Goal: Task Accomplishment & Management: Manage account settings

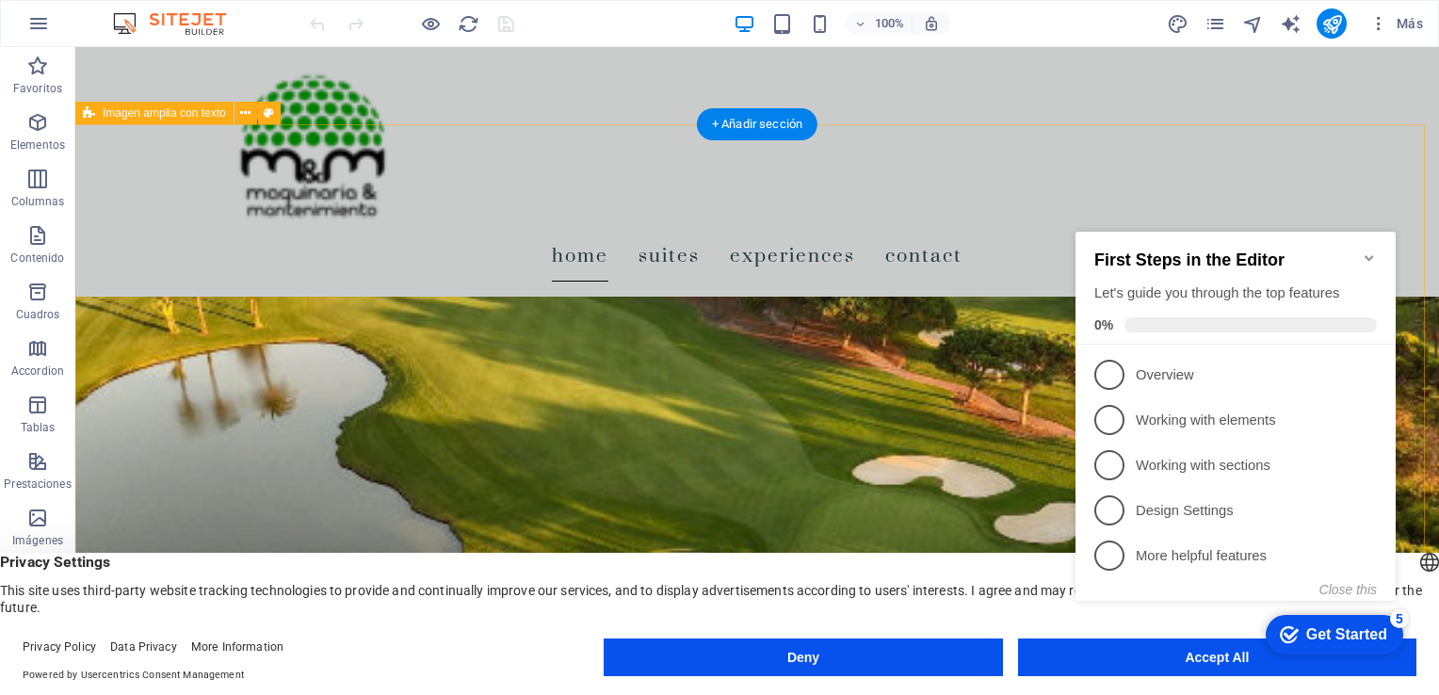
scroll to position [541, 0]
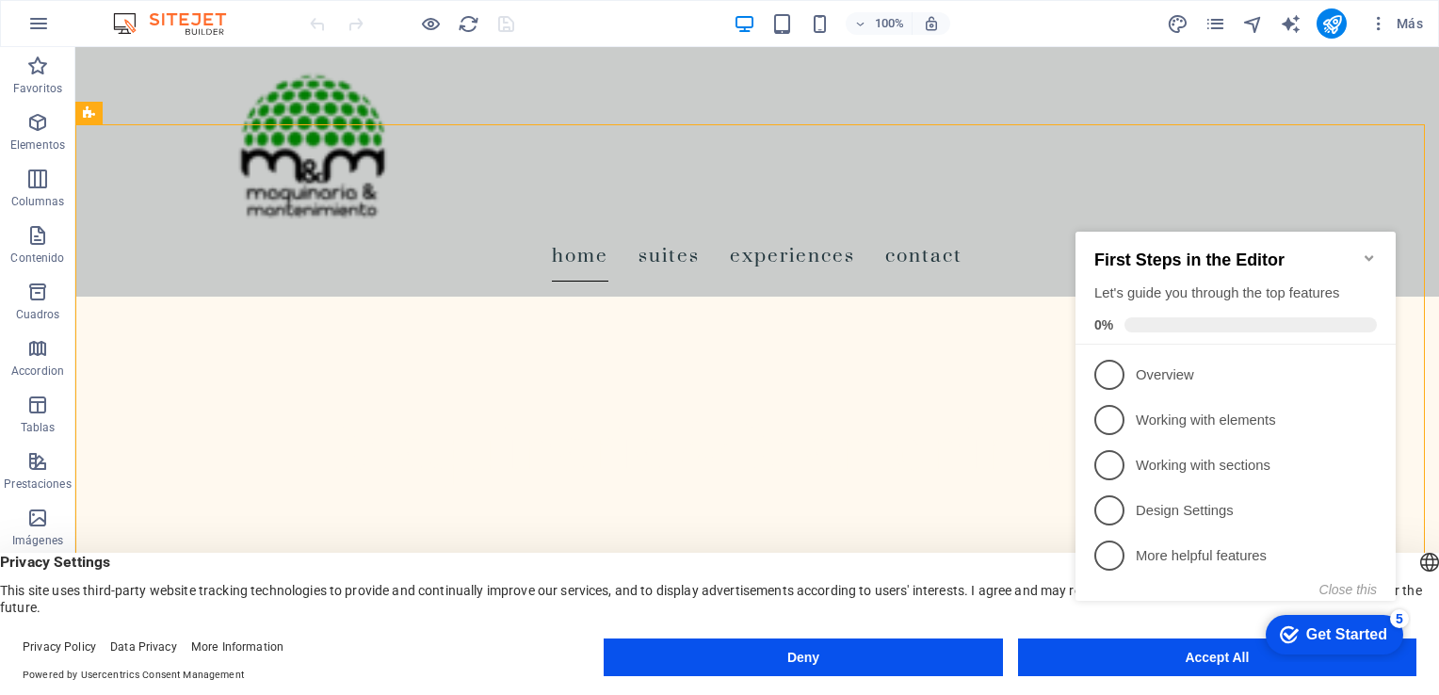
click at [1369, 255] on icon "Minimize checklist" at bounding box center [1369, 258] width 8 height 6
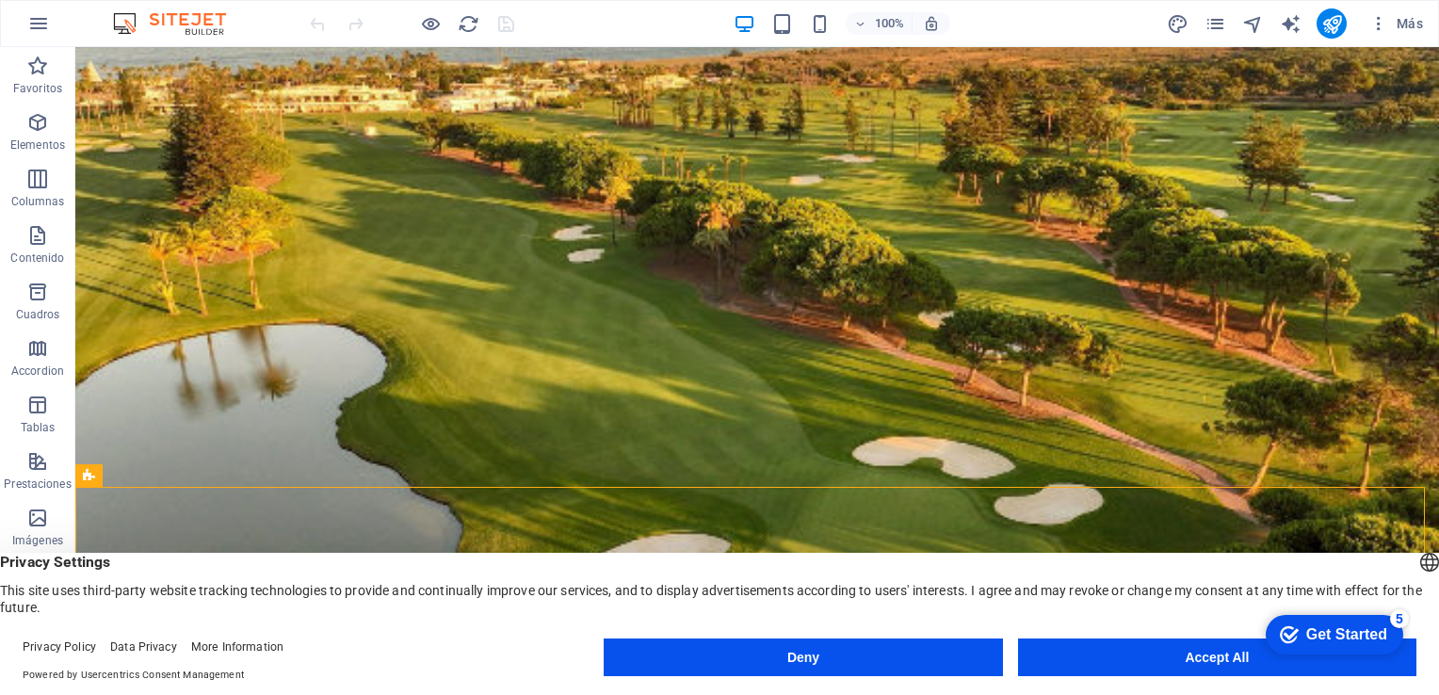
scroll to position [0, 0]
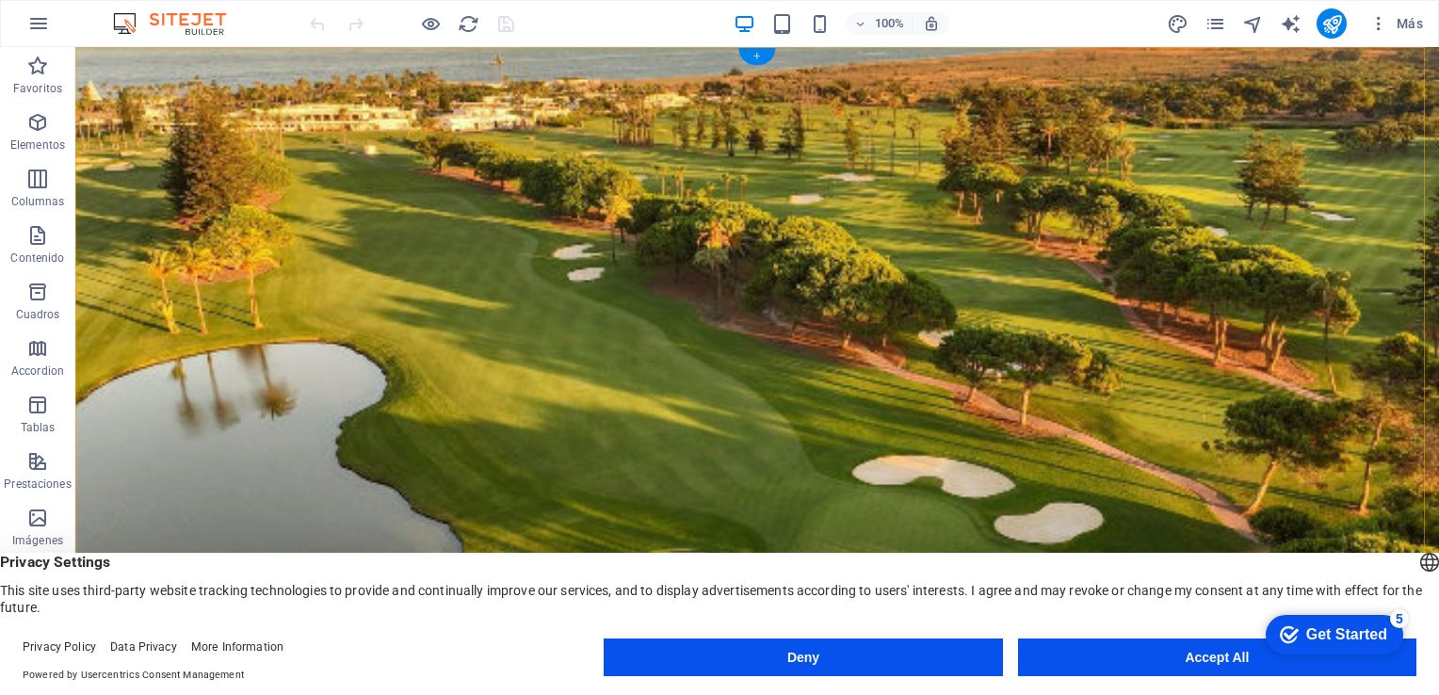
click at [754, 55] on div "+" at bounding box center [756, 56] width 37 height 17
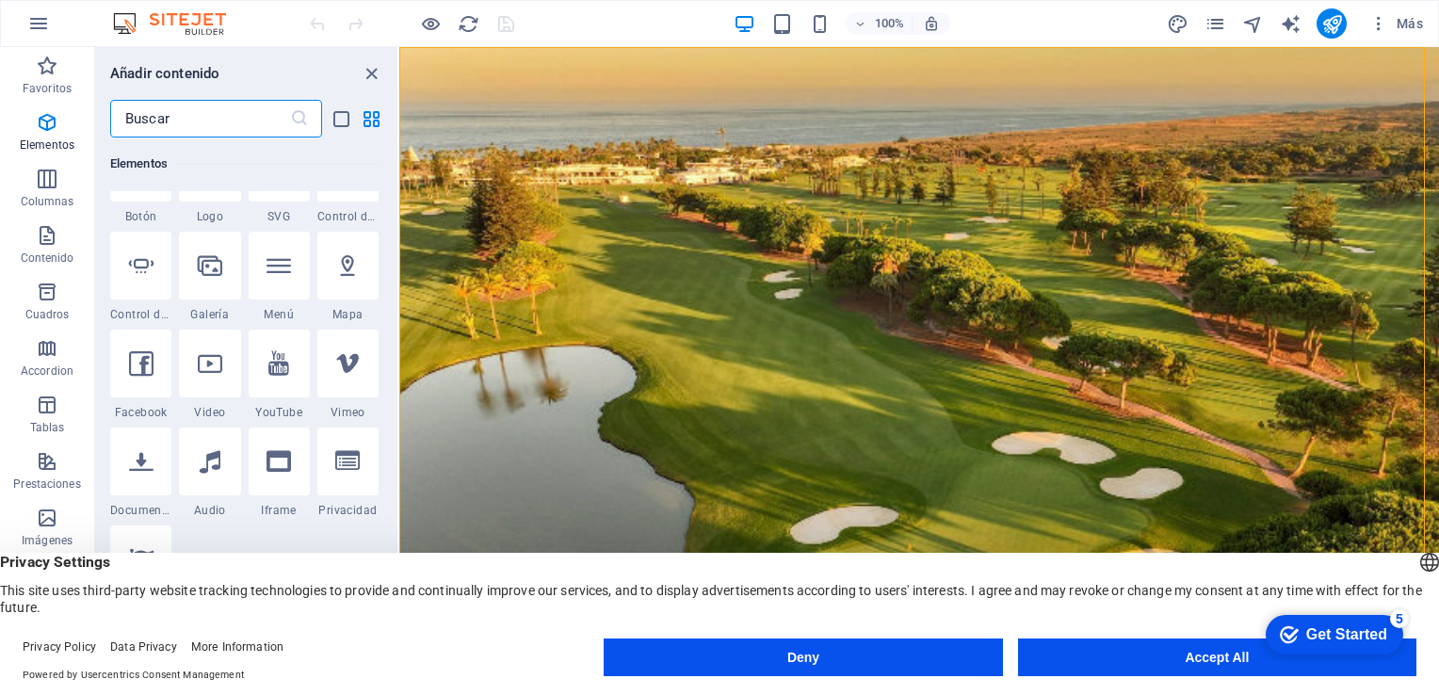
scroll to position [663, 0]
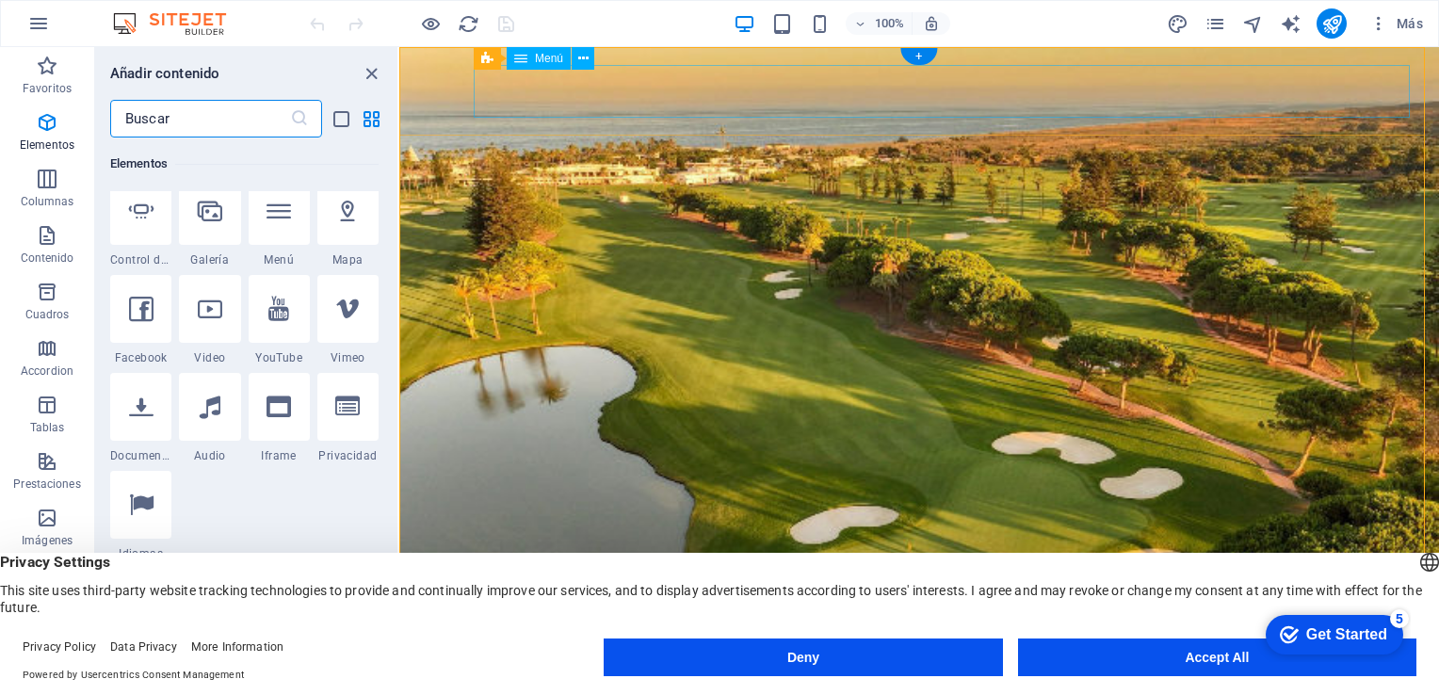
select select
select select "1"
select select
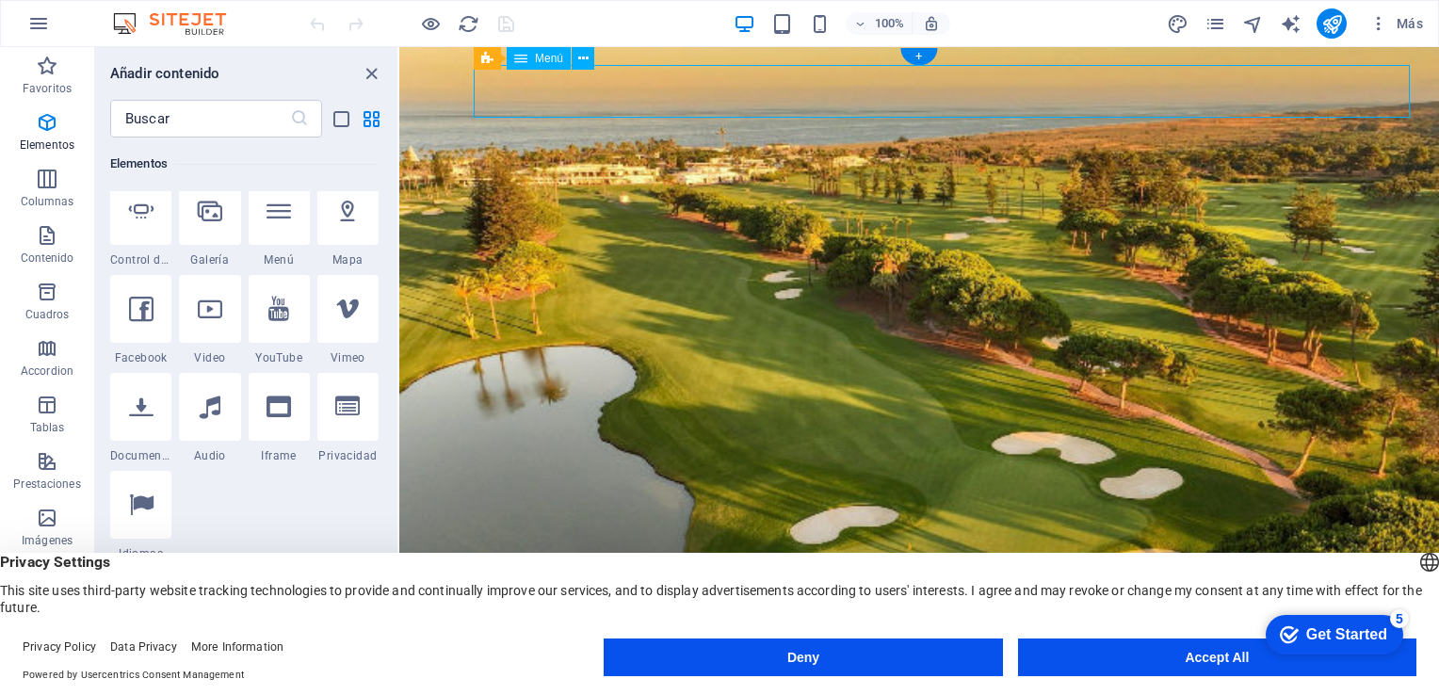
select select "2"
select select
select select "3"
select select
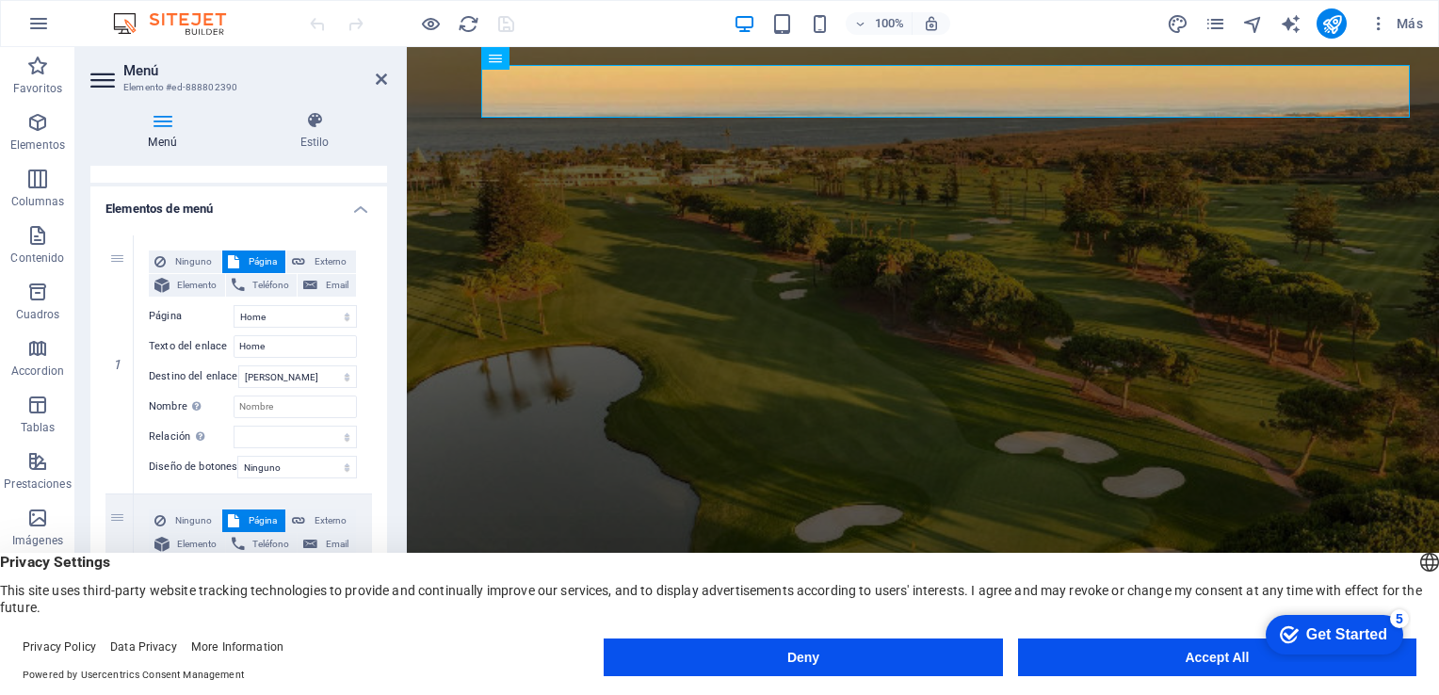
scroll to position [128, 0]
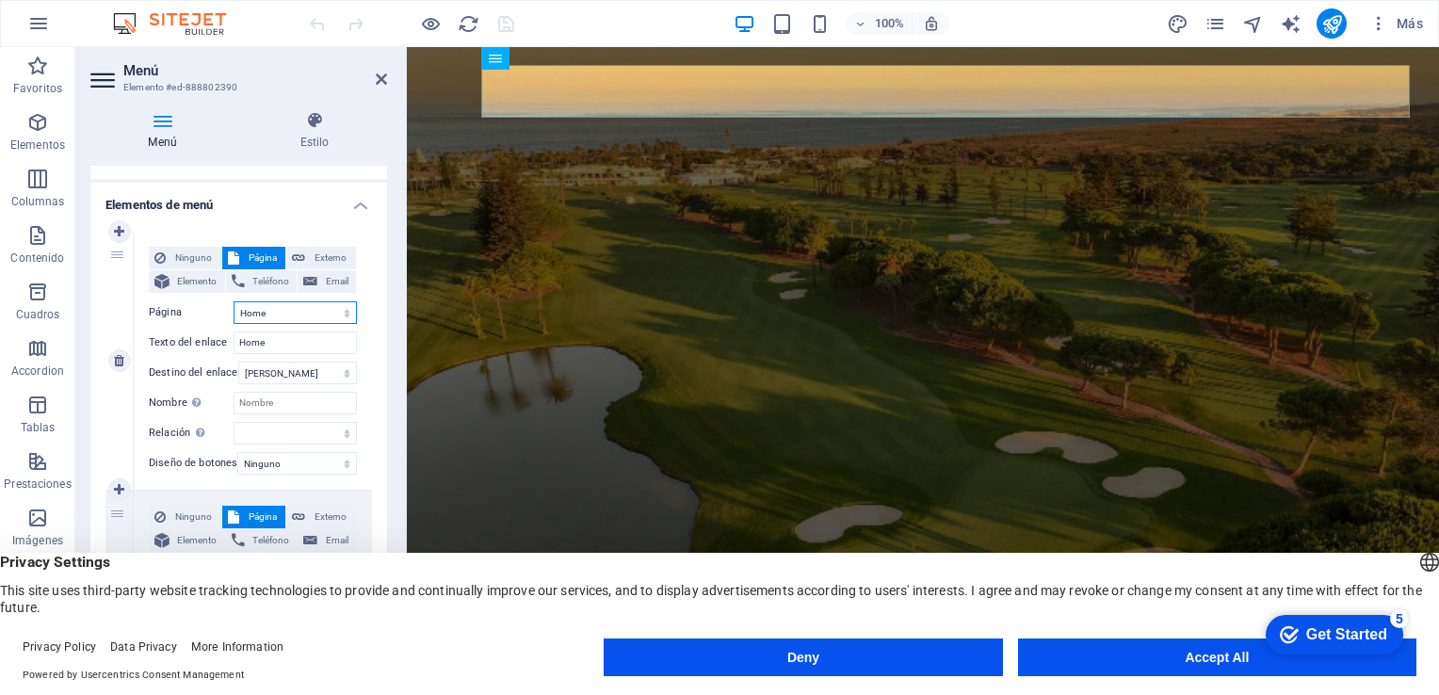
click at [283, 312] on select "Home Suites Experiences Contact Legal Notice Privacy" at bounding box center [295, 312] width 123 height 23
click at [183, 328] on div "Ninguno Página Externo Elemento Teléfono Email Página Home Suites Experiences C…" at bounding box center [253, 346] width 208 height 198
click at [282, 345] on input "Home" at bounding box center [295, 343] width 123 height 23
type input "H"
type input "Inicio"
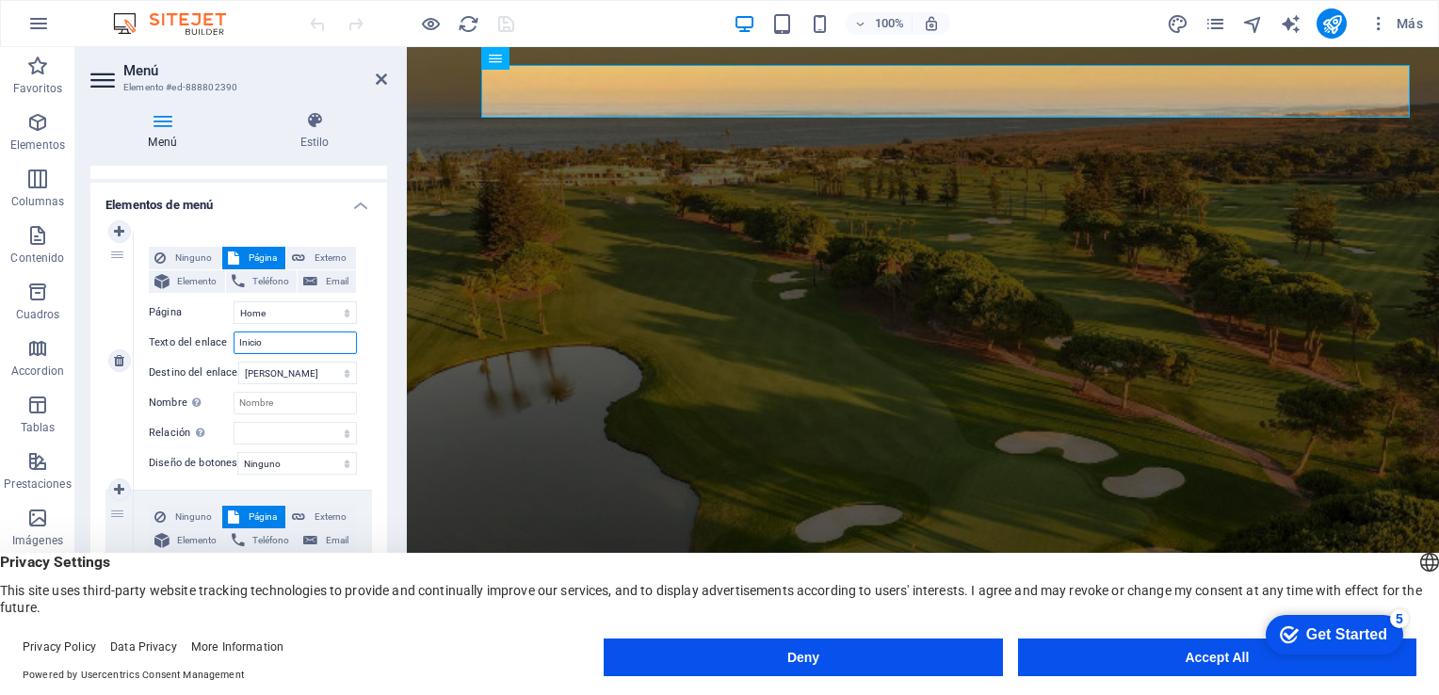
select select
type input "Inicio"
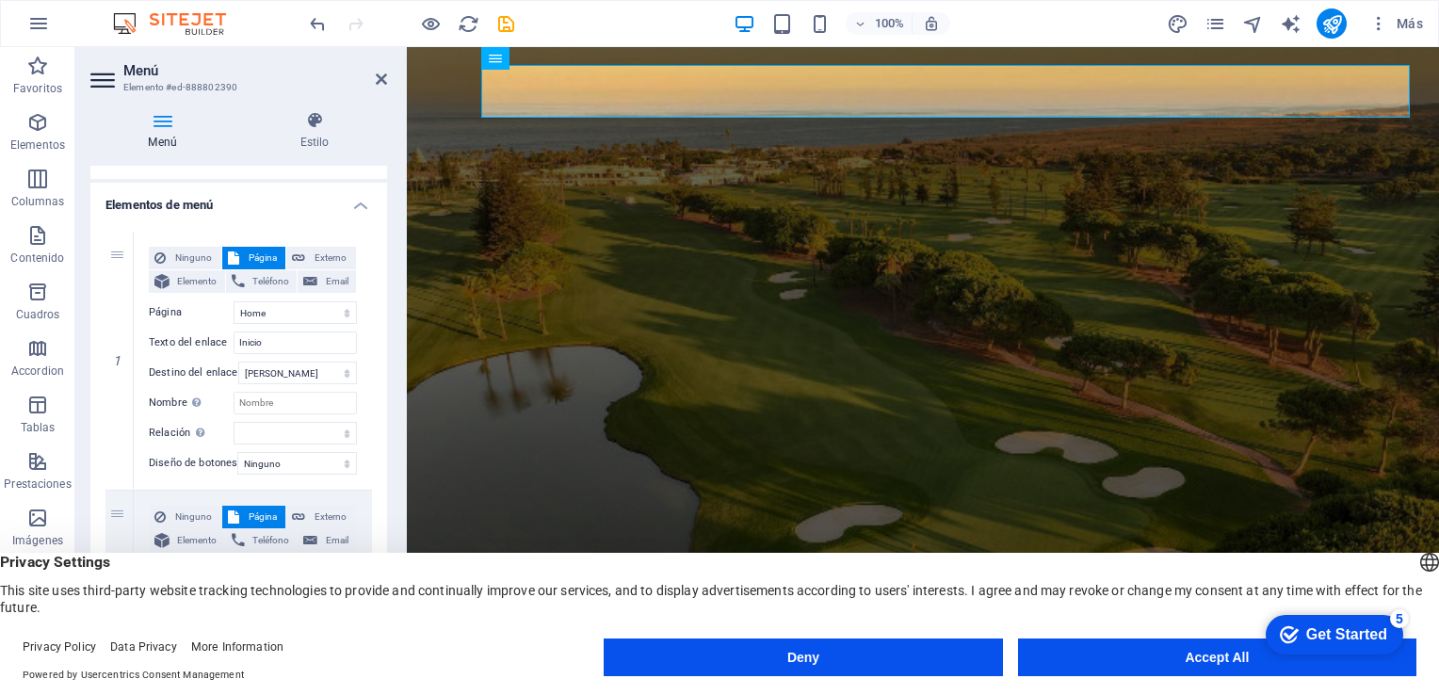
drag, startPoint x: 391, startPoint y: 353, endPoint x: 390, endPoint y: 363, distance: 9.5
click at [390, 363] on div "Menú Estilo Menú Automático Personalizado Crear elementos de menú personalizado…" at bounding box center [238, 380] width 327 height 569
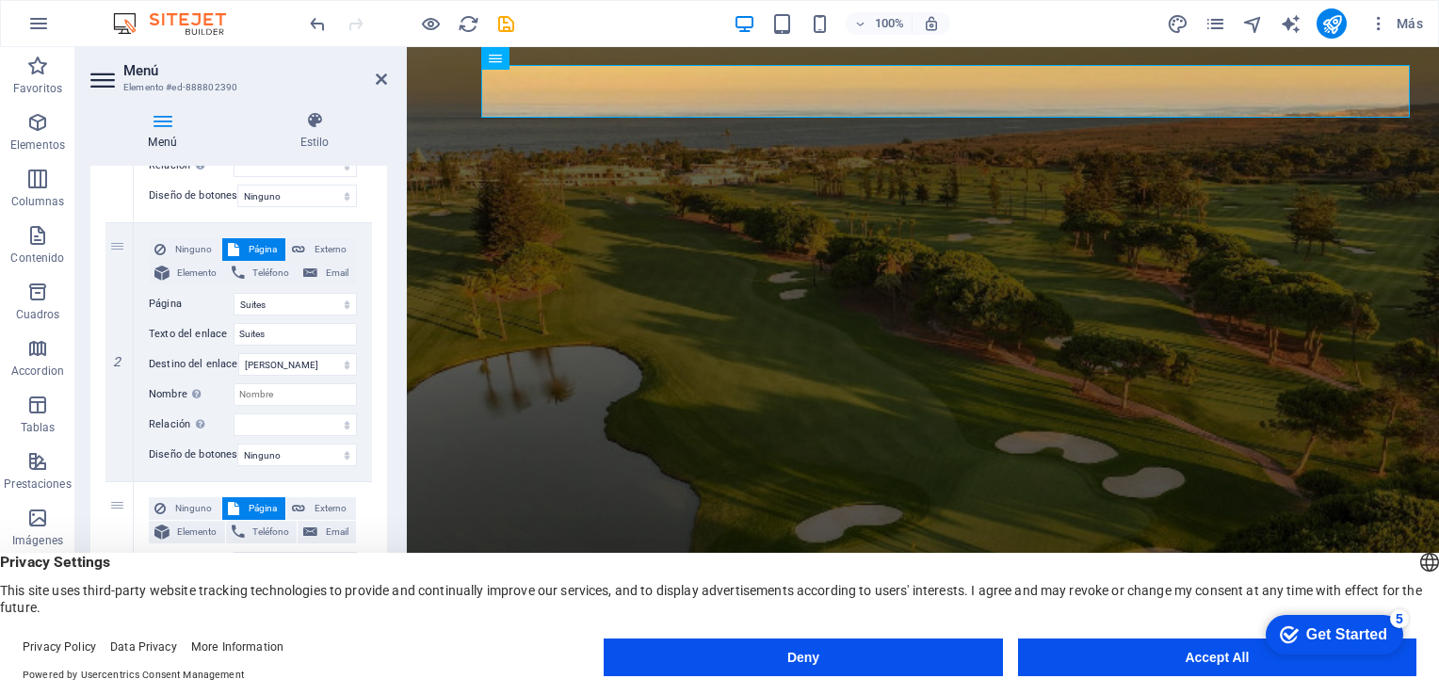
scroll to position [400, 0]
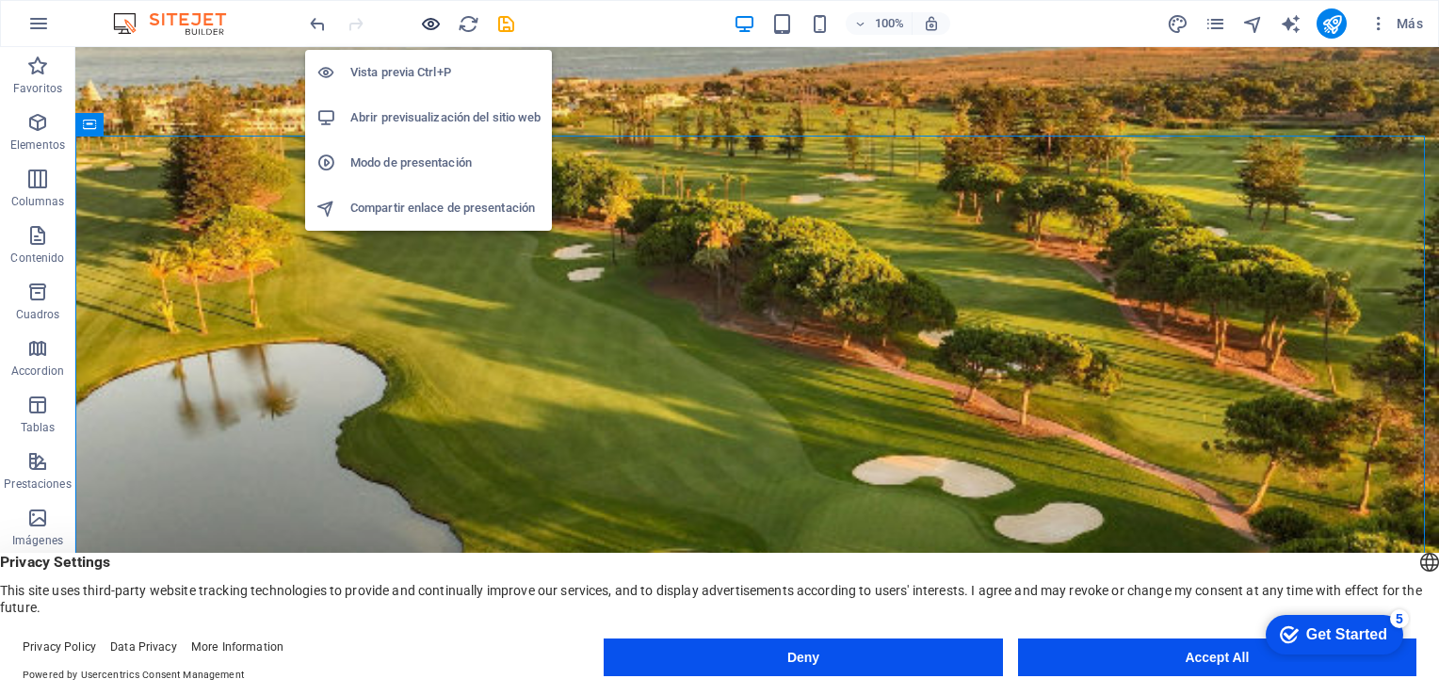
click at [426, 21] on icon "button" at bounding box center [431, 24] width 22 height 22
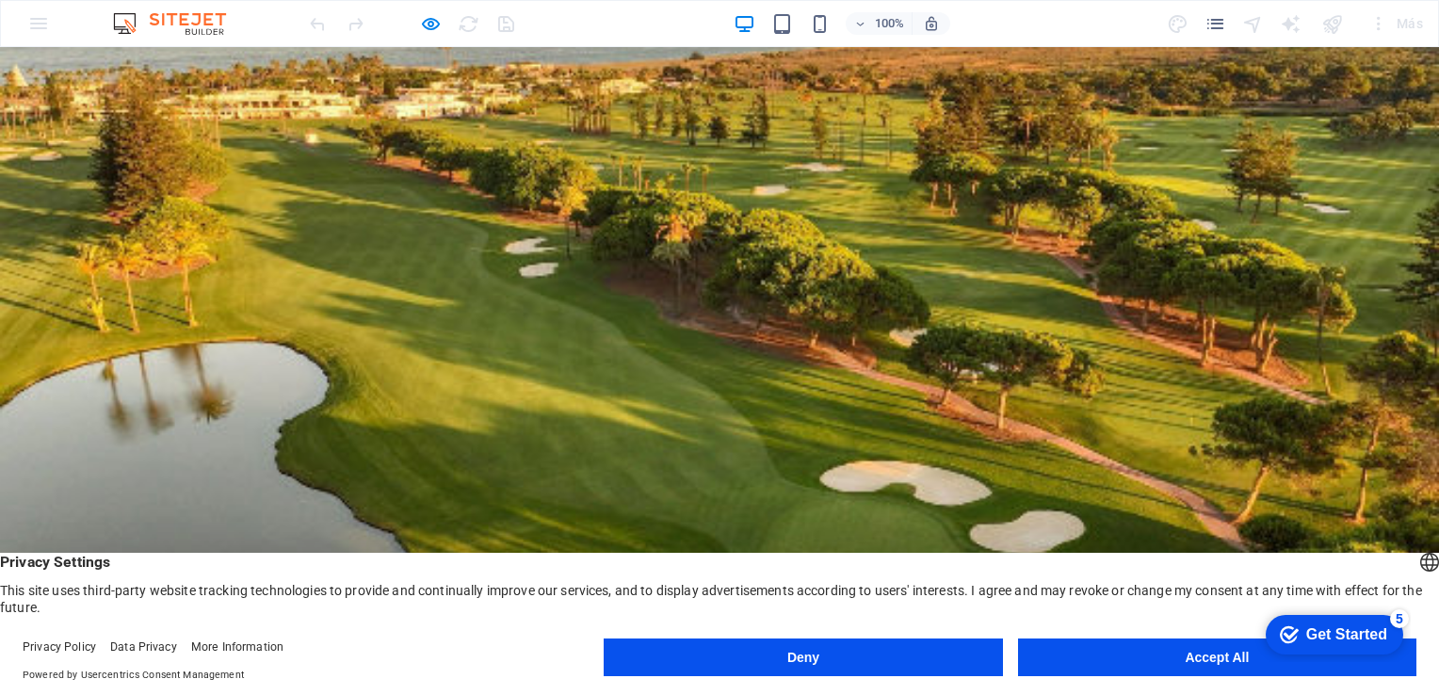
click at [1152, 661] on button "Accept All" at bounding box center [1217, 658] width 398 height 38
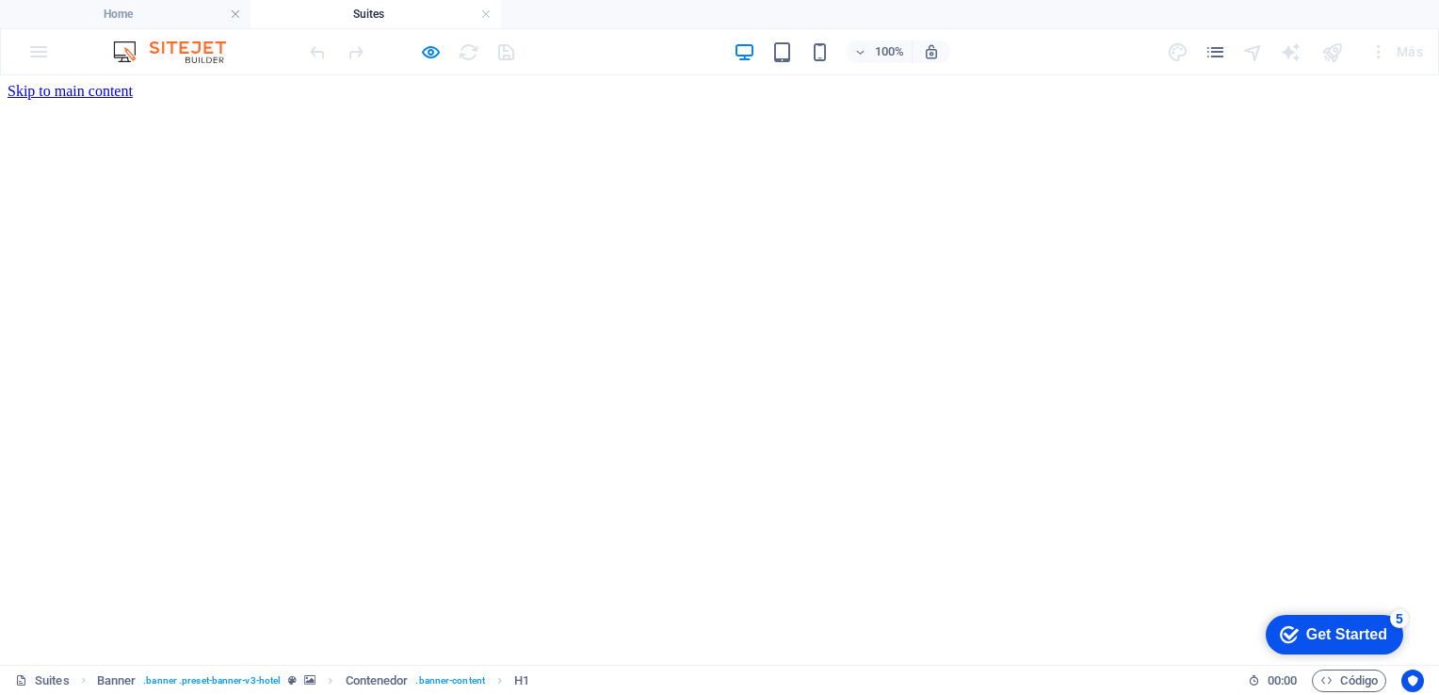
scroll to position [0, 0]
click at [188, 21] on h4 "Home" at bounding box center [125, 14] width 251 height 21
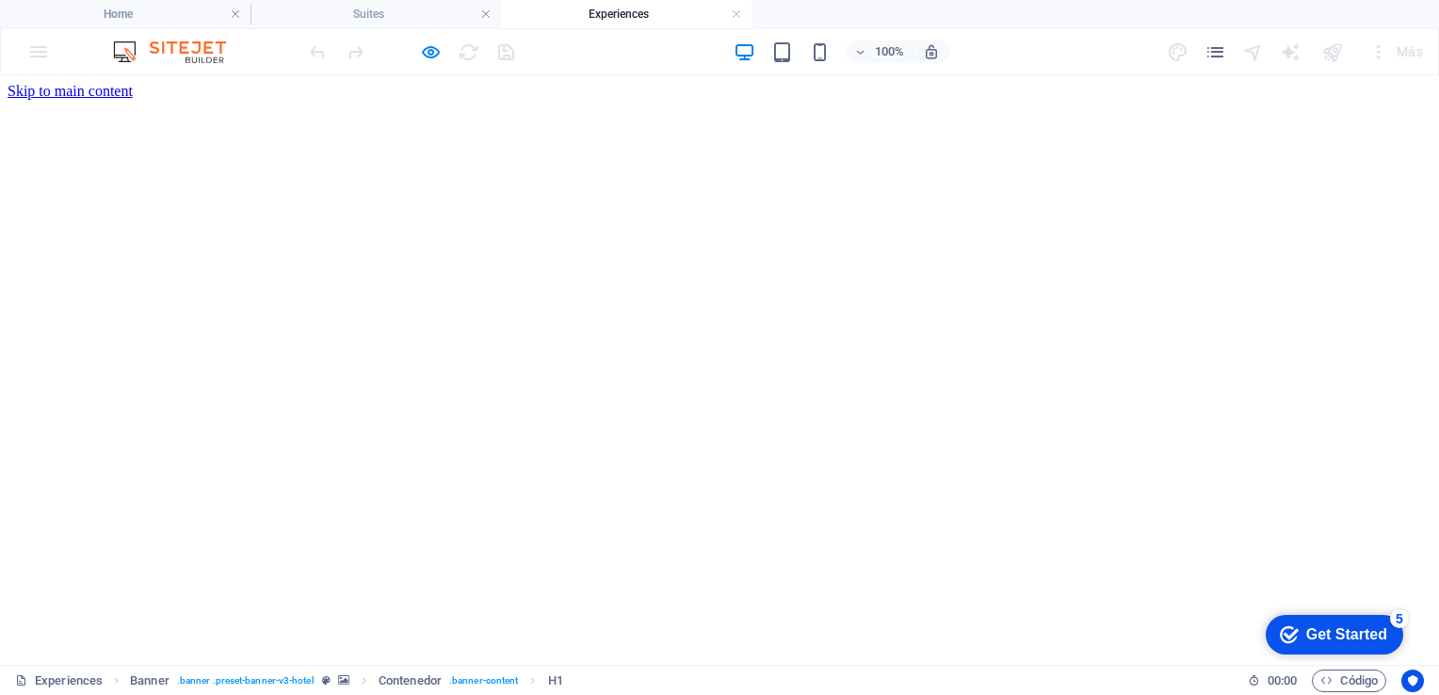
click at [190, 15] on h4 "Home" at bounding box center [125, 14] width 251 height 21
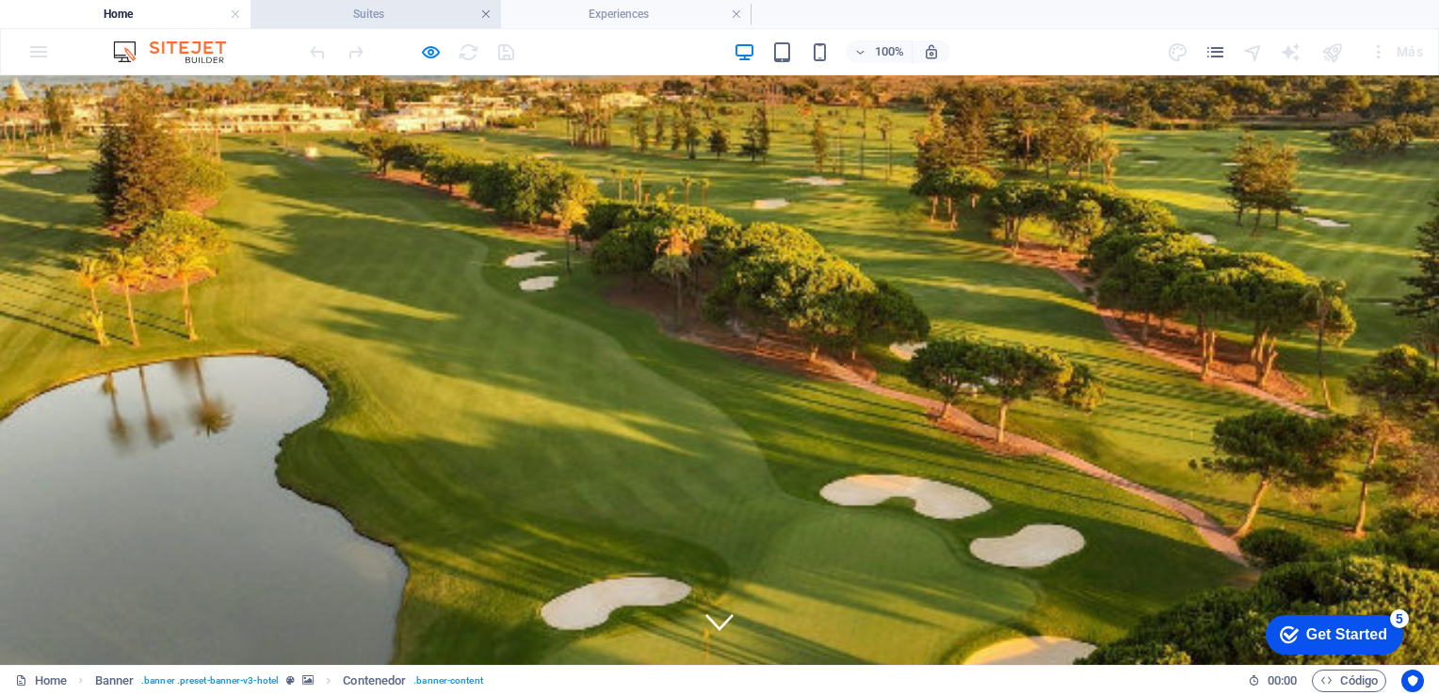
click at [486, 13] on link at bounding box center [485, 15] width 11 height 18
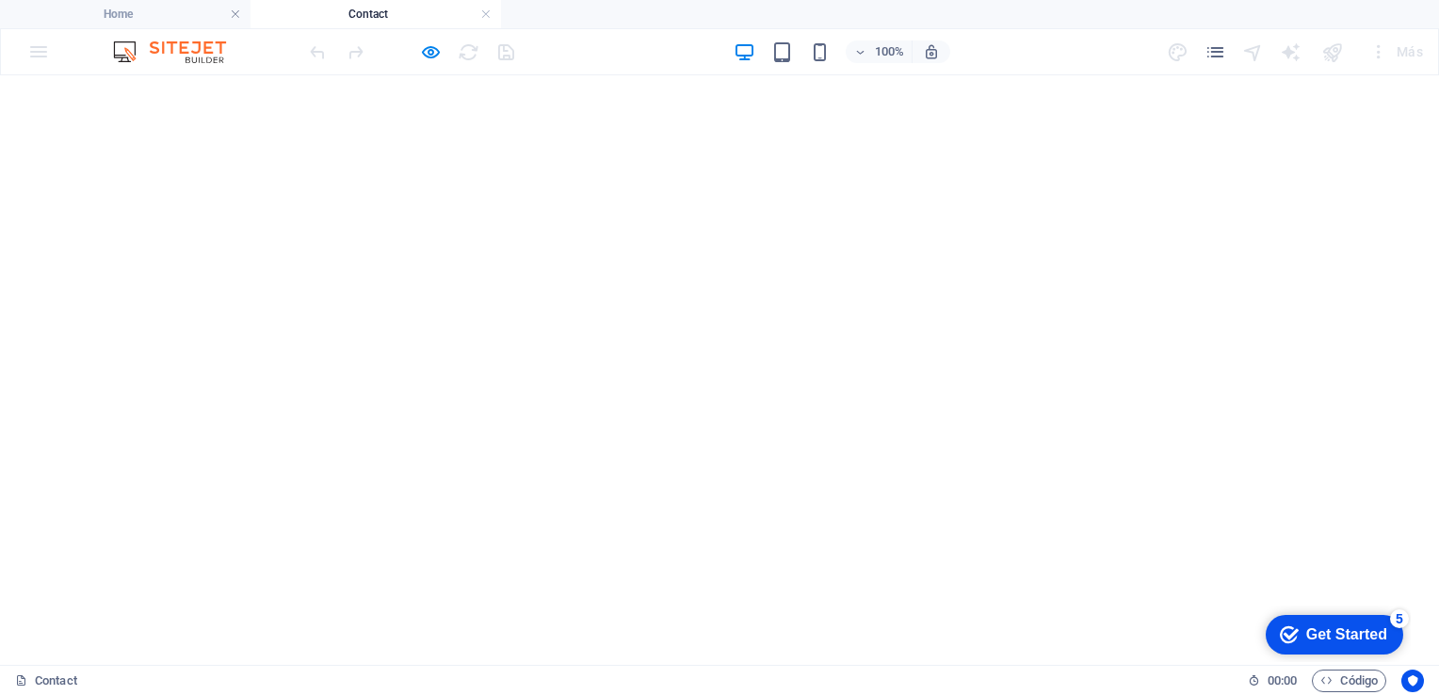
scroll to position [1409, 0]
click at [151, 10] on h4 "Home" at bounding box center [125, 14] width 251 height 21
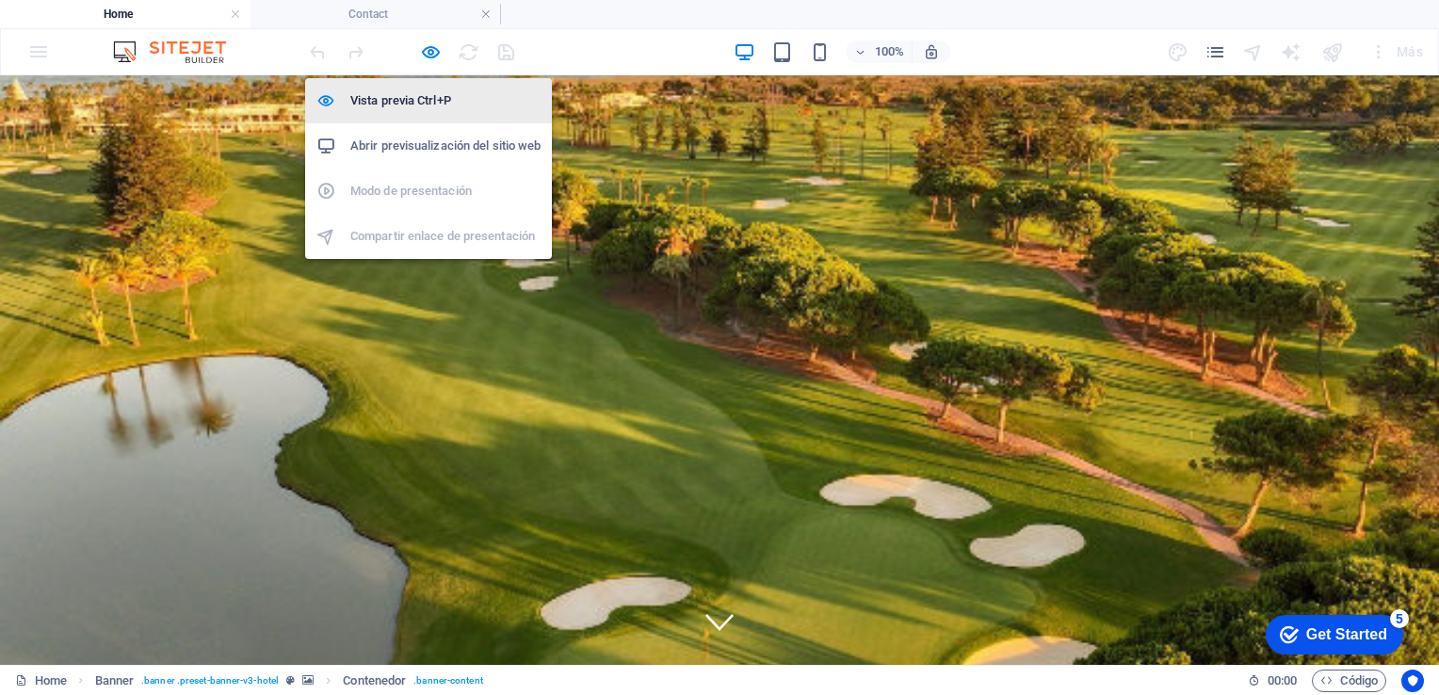
click at [411, 106] on h6 "Vista previa Ctrl+P" at bounding box center [445, 100] width 190 height 23
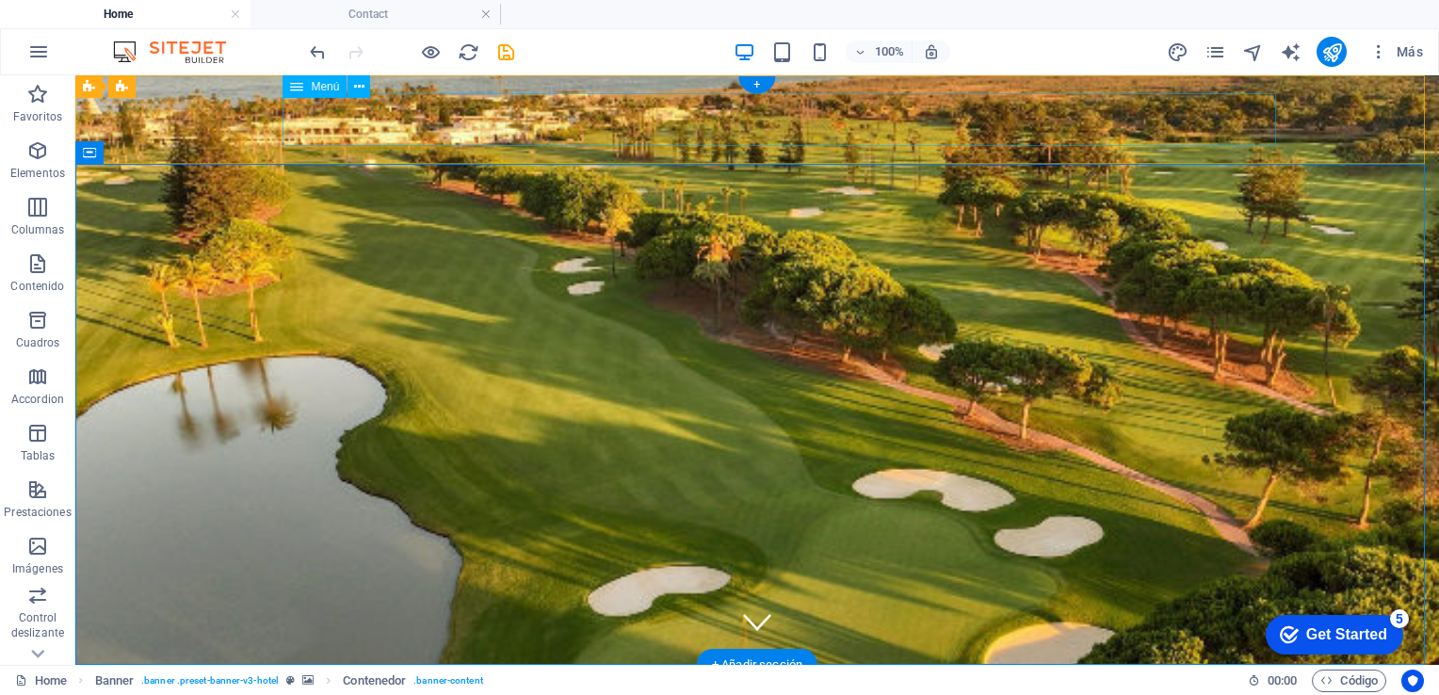
select select
select select "1"
select select
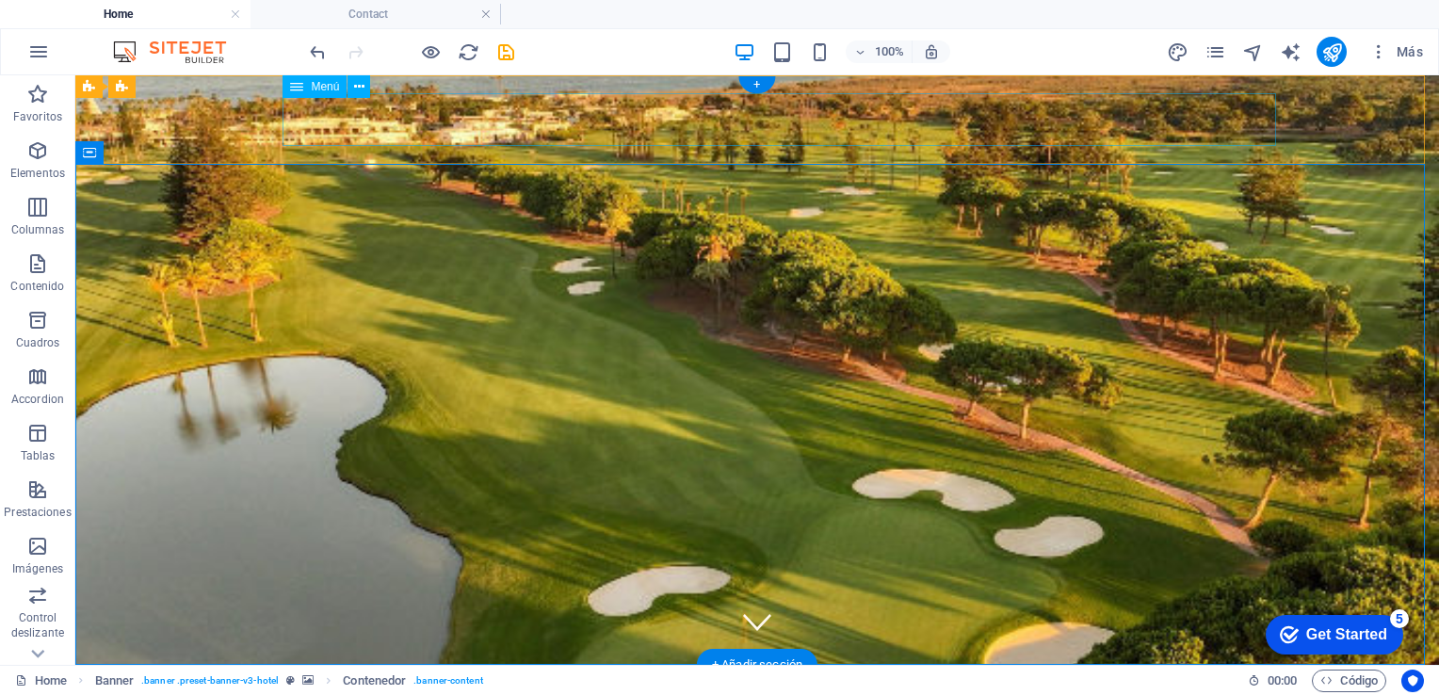
select select "2"
select select
select select "3"
select select
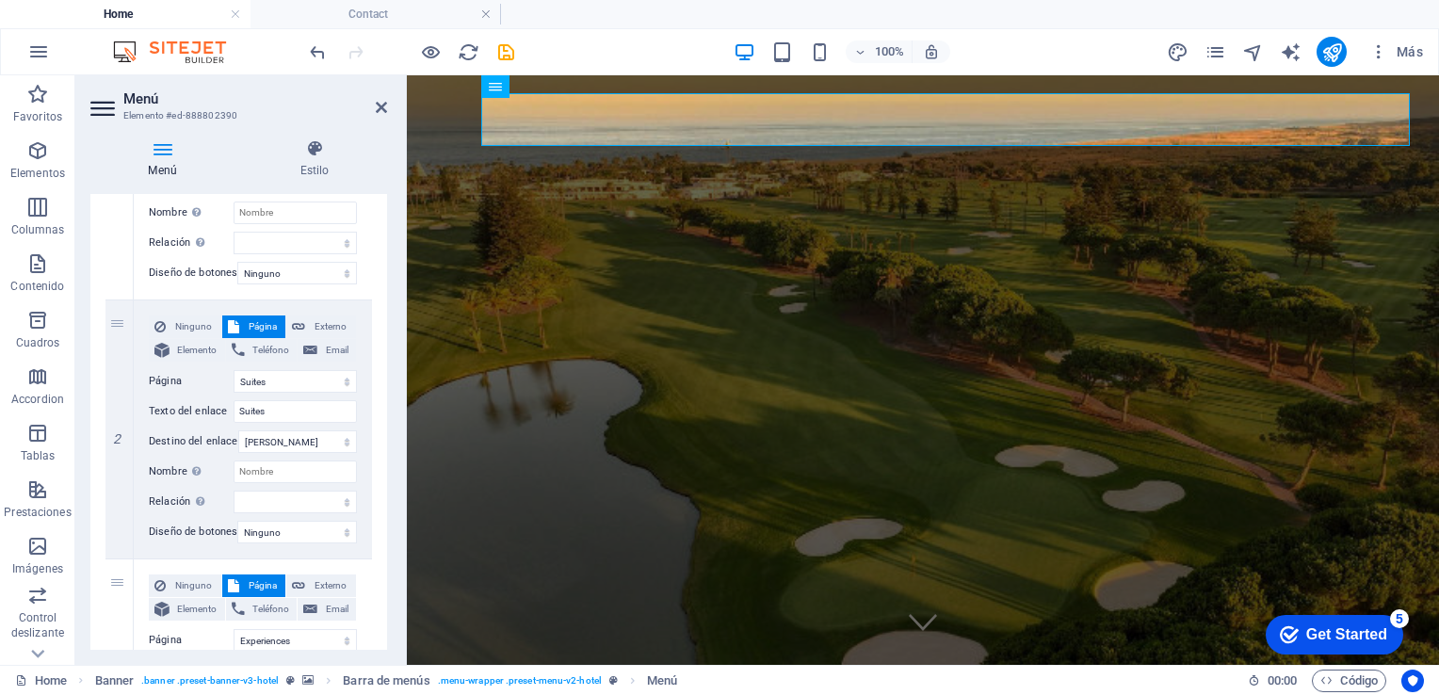
scroll to position [348, 0]
click at [268, 411] on input "Suites" at bounding box center [295, 410] width 123 height 23
type input "S"
type input "Nosotros"
select select
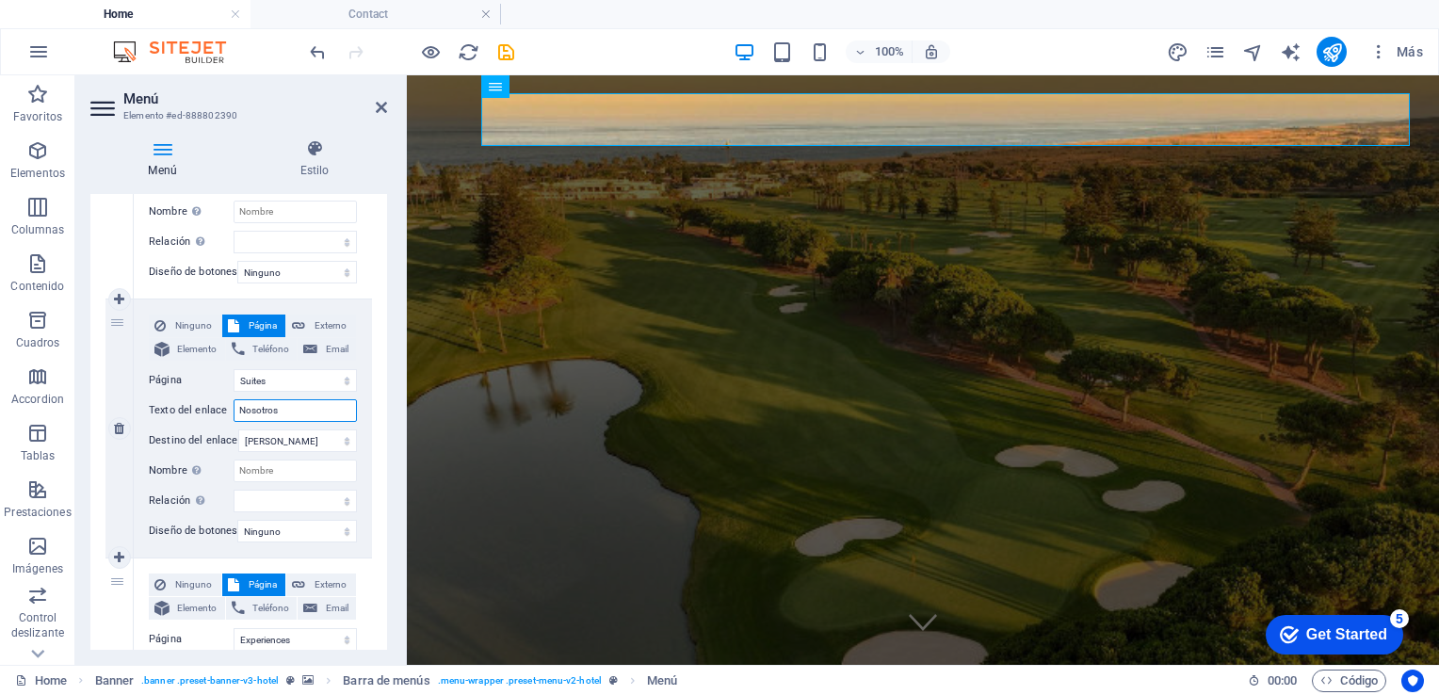
select select
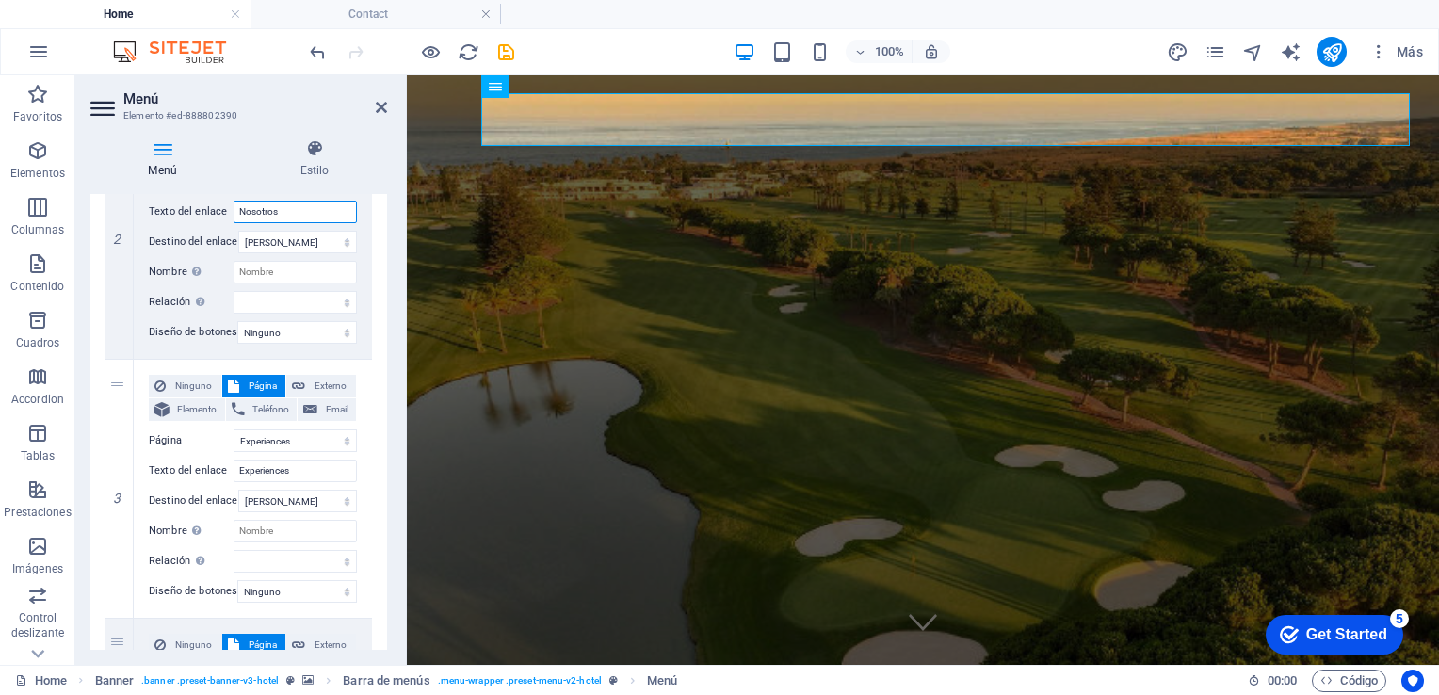
scroll to position [559, 0]
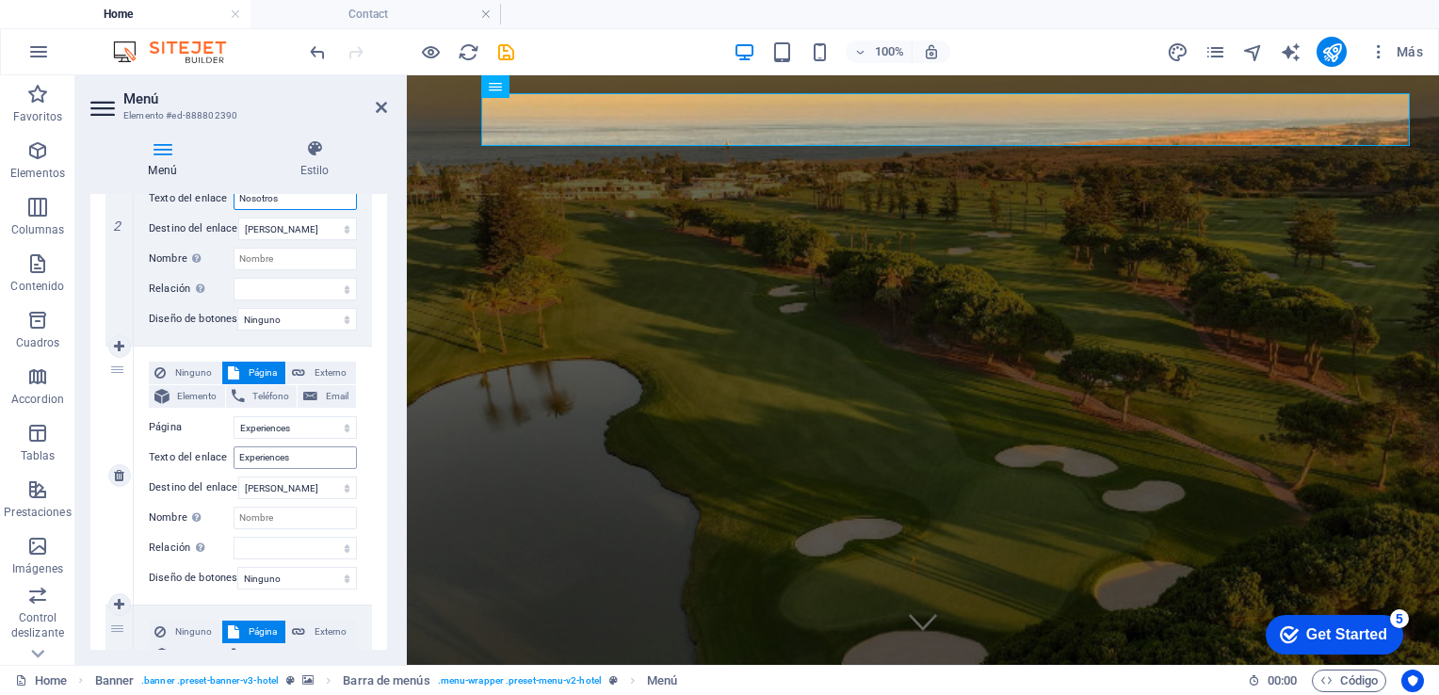
type input "Nosotros"
click at [298, 452] on input "Experiences" at bounding box center [295, 457] width 123 height 23
type input "E"
type input "Servicio"
select select
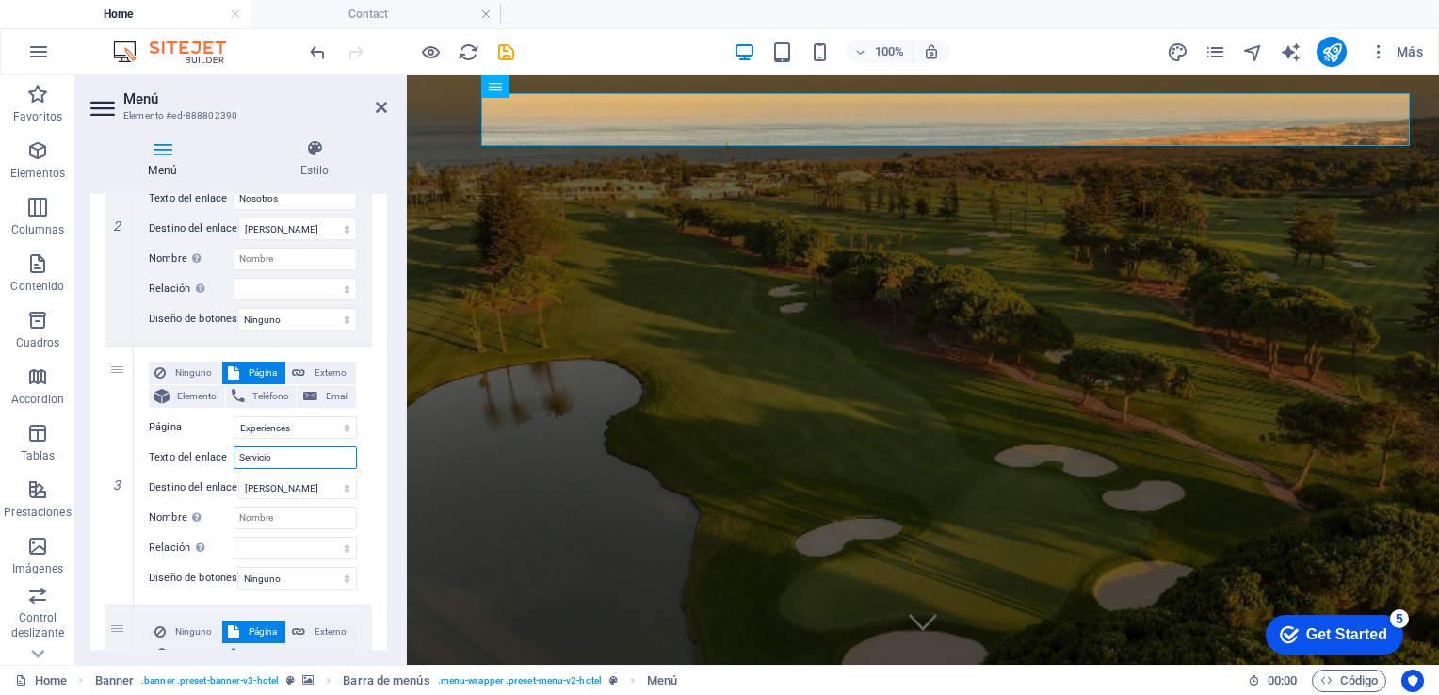
select select
type input "Servicio"
select select
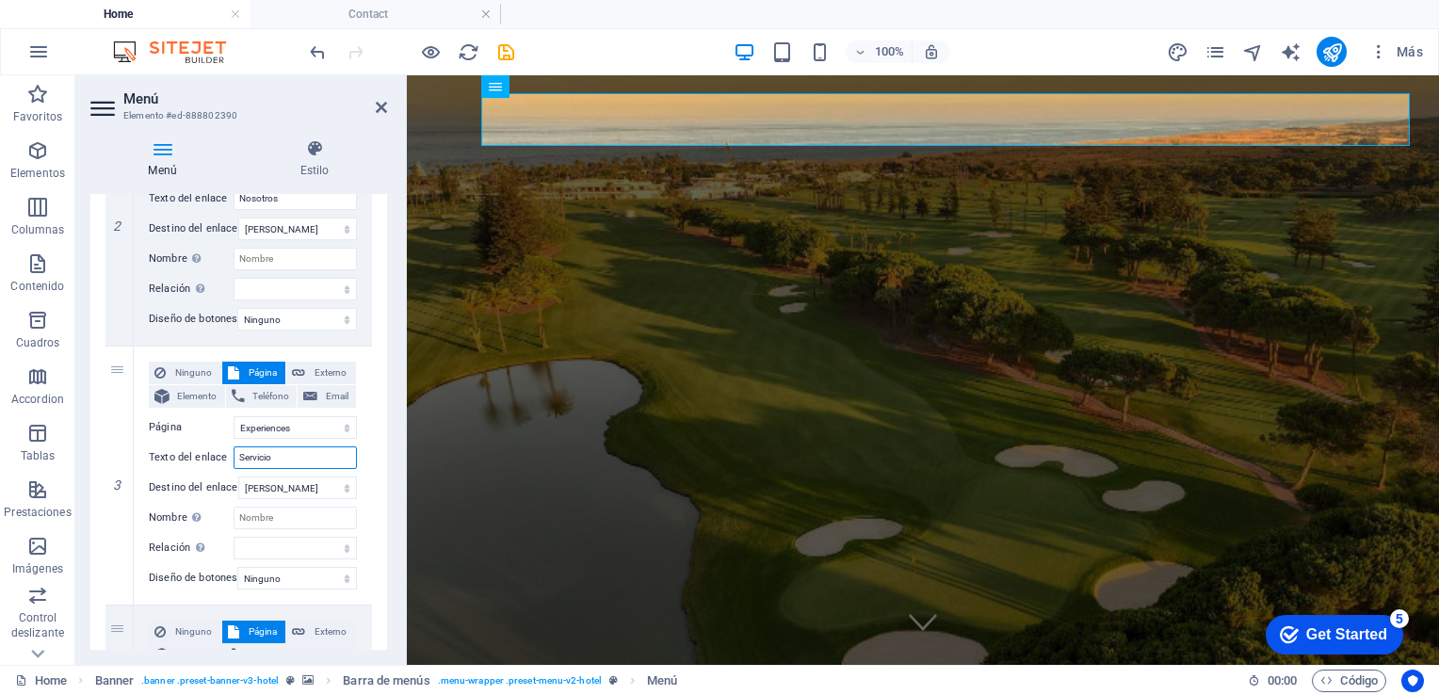
select select
type input "Servicio Tecnicos"
select select
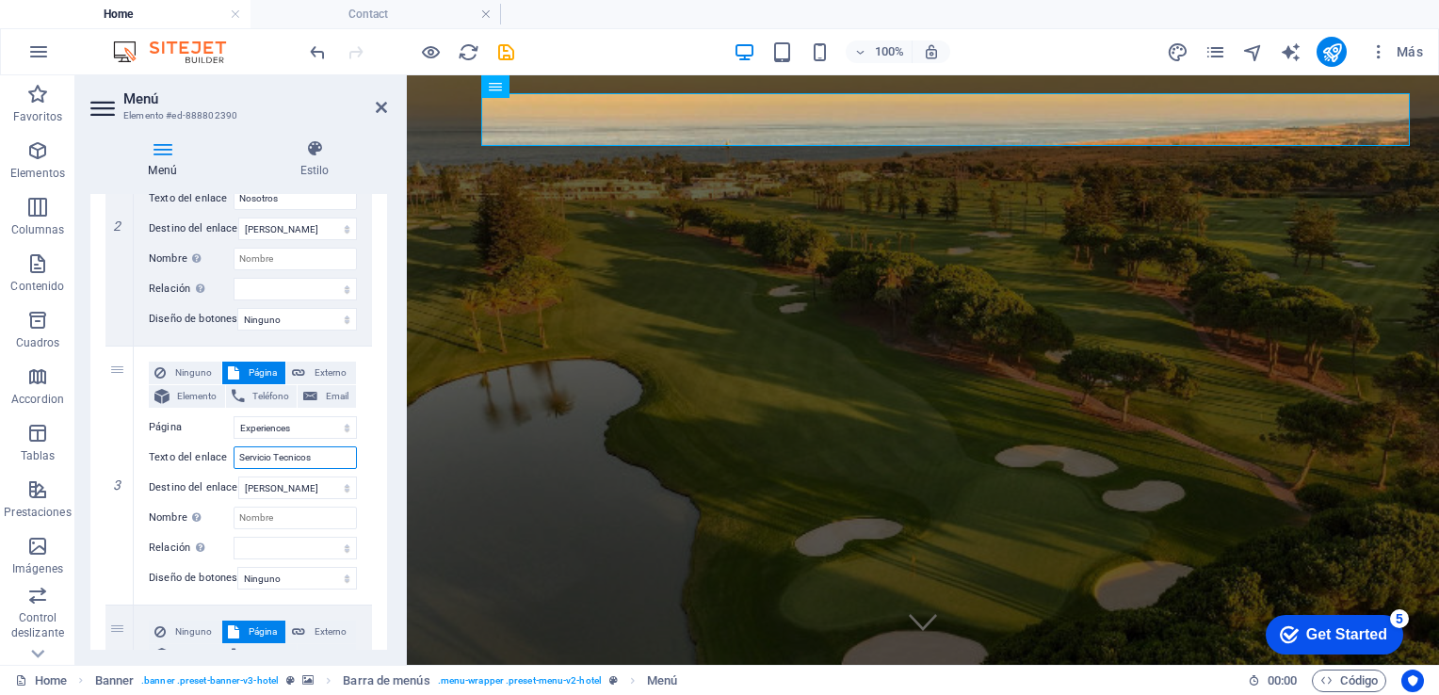
select select
type input "Servicio Tecnico"
select select
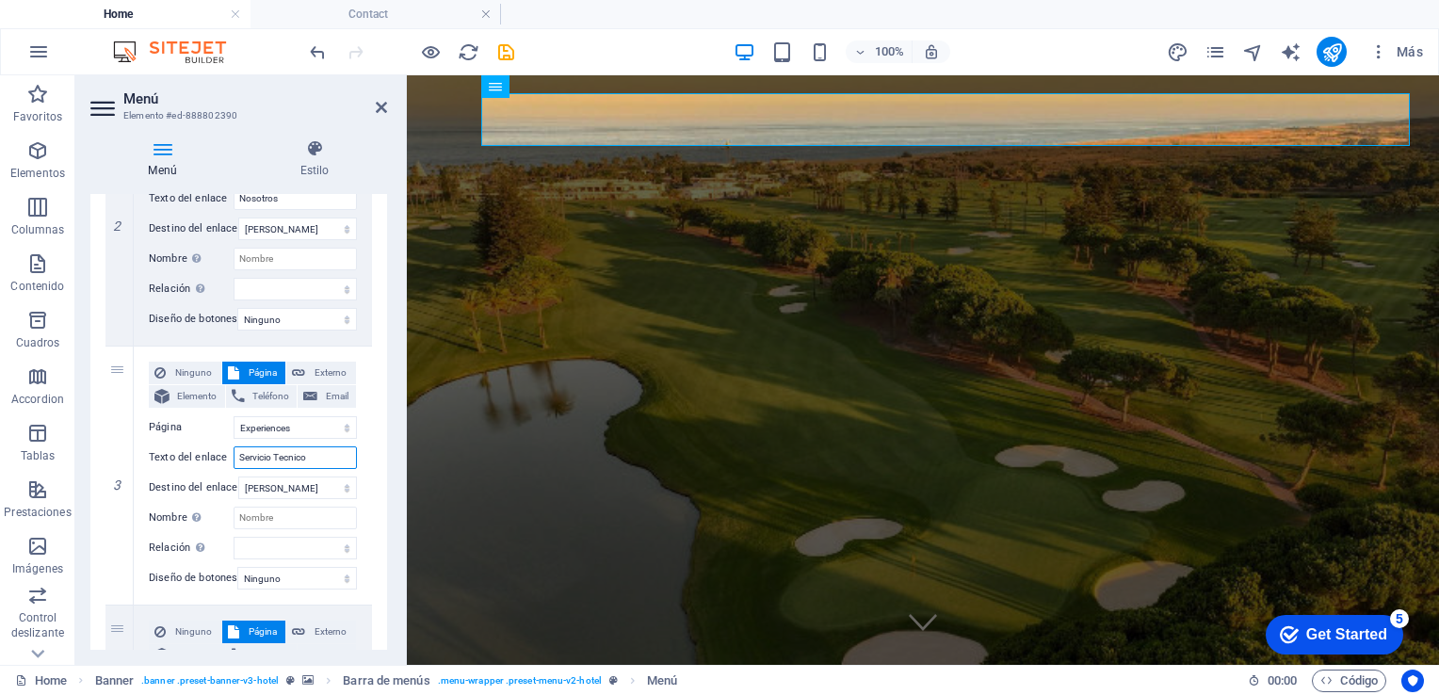
select select
type input "Servicio Tecnico"
select select
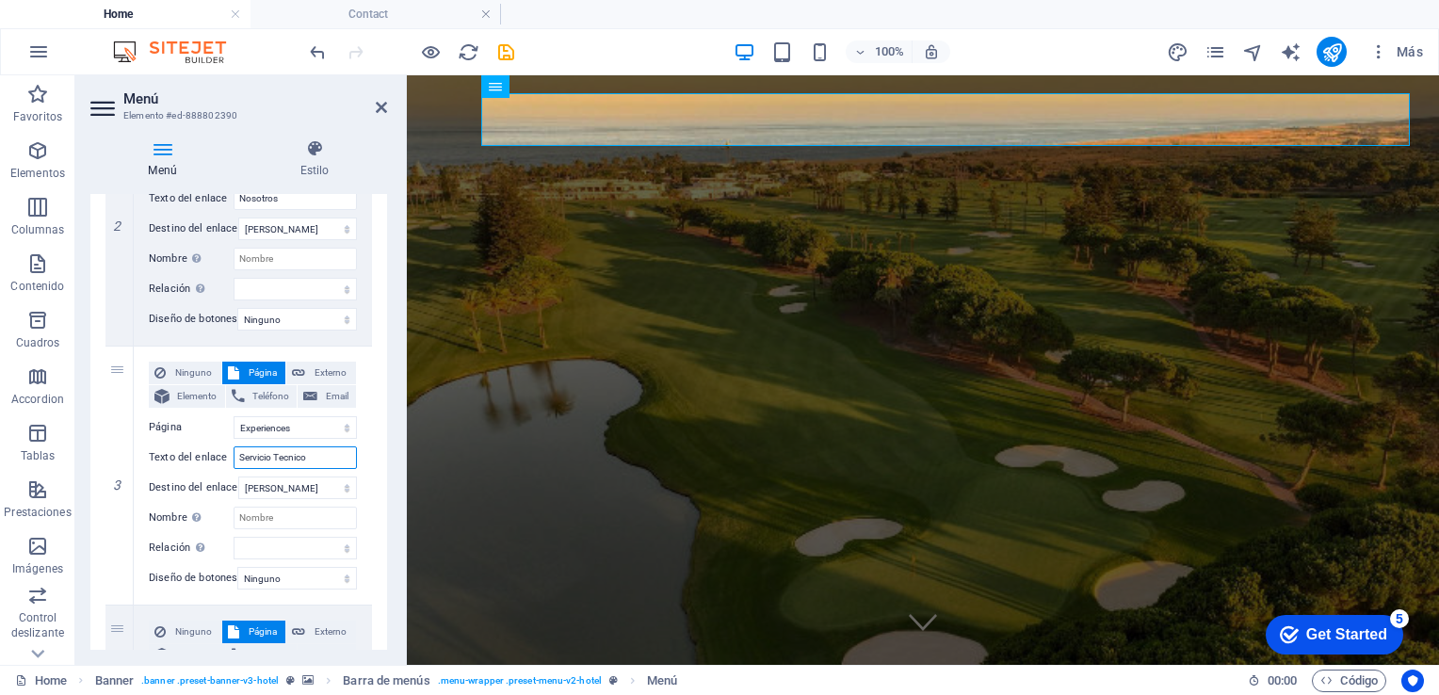
select select
type input "Servicio Tecnico &"
select select
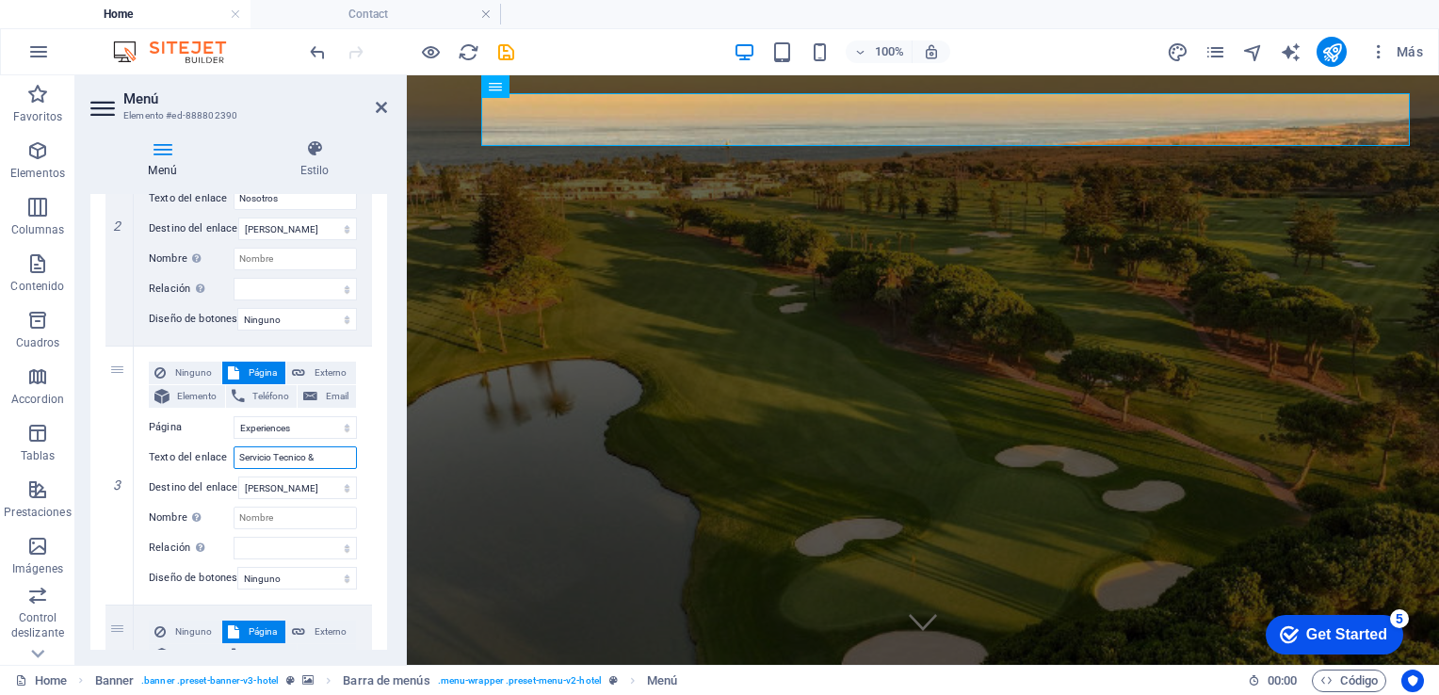
select select
type input "Servicio Tecnico & Alquiler"
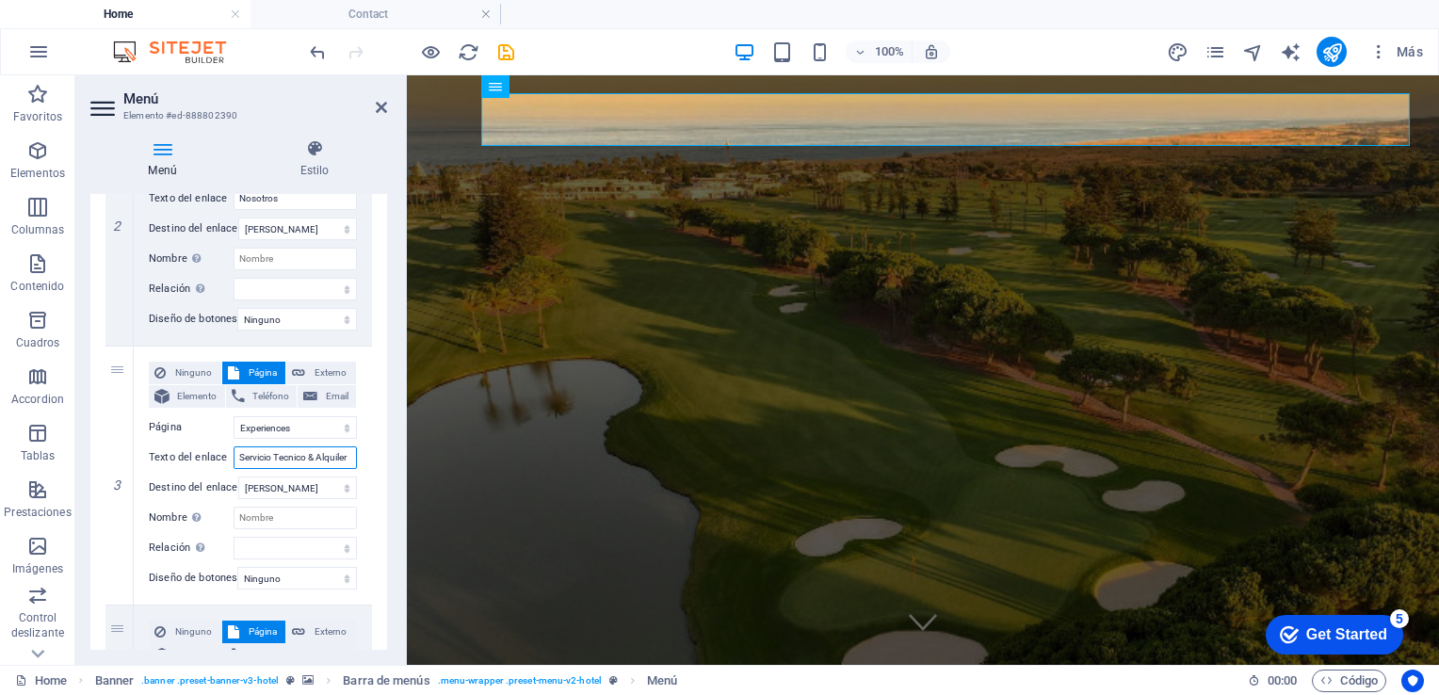
select select
type input "Servicio Tecnico & Alquiler"
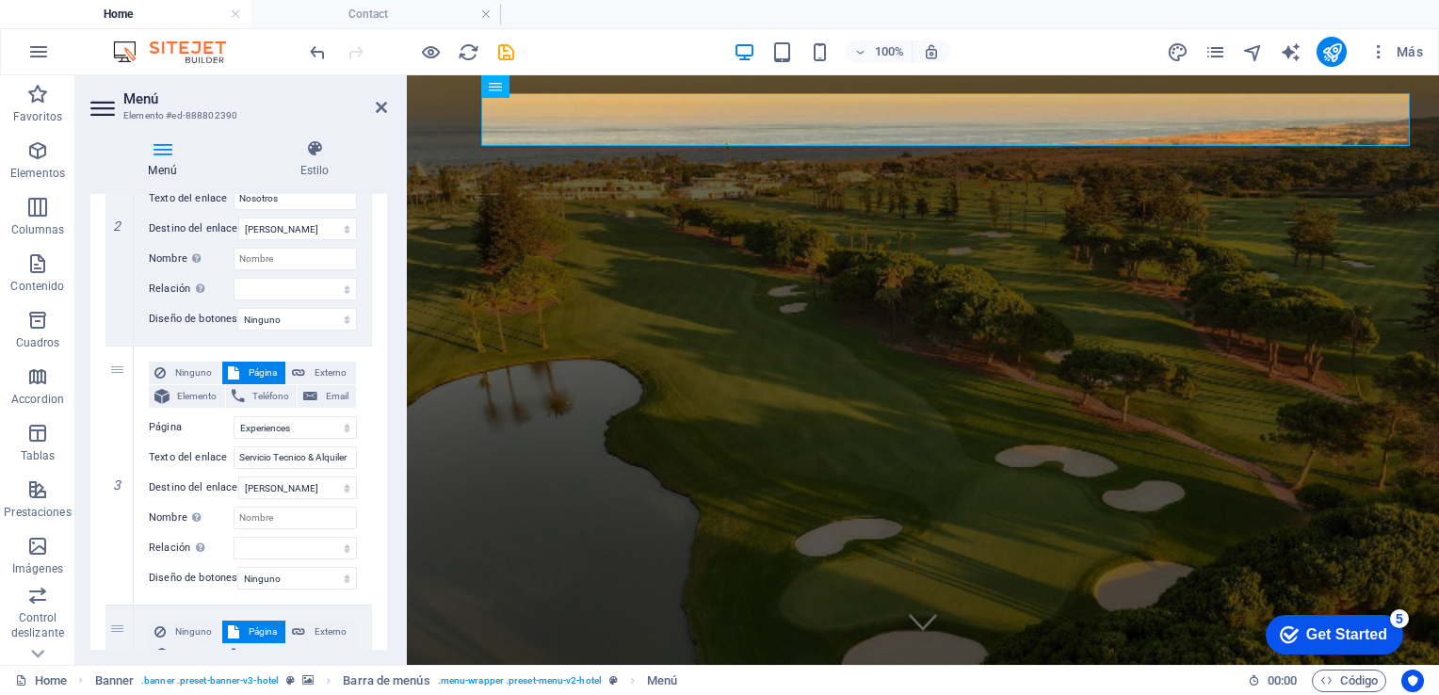
scroll to position [0, 0]
drag, startPoint x: 381, startPoint y: 450, endPoint x: 381, endPoint y: 480, distance: 30.2
click at [381, 480] on div "1 Ninguno Página Externo Elemento Teléfono Email Página Home Suites Experiences…" at bounding box center [238, 346] width 297 height 1065
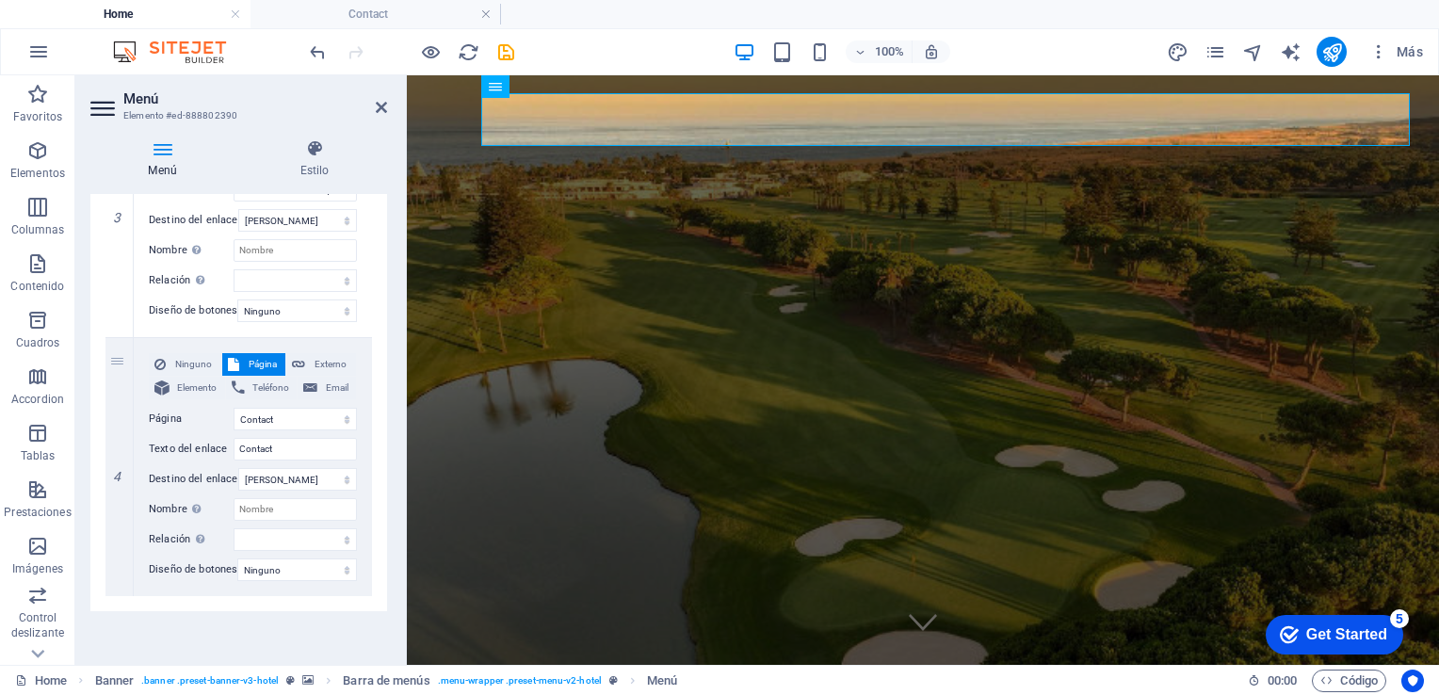
scroll to position [835, 0]
click at [279, 444] on input "Contact" at bounding box center [295, 449] width 123 height 23
type input "Contactanos"
select select
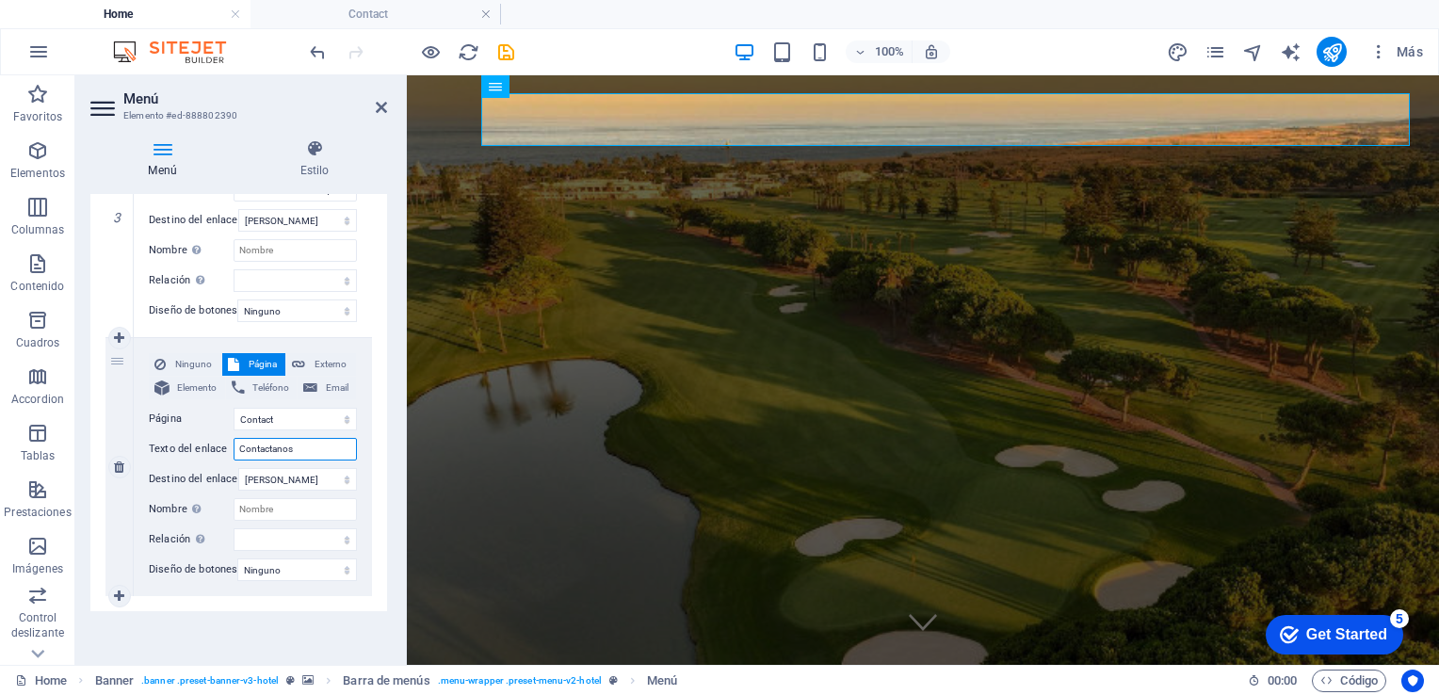
select select
type input "Contactanos"
drag, startPoint x: 387, startPoint y: 526, endPoint x: 375, endPoint y: 623, distance: 97.8
click at [375, 623] on div "Menú Estilo Menú Automático Personalizado Crear elementos de menú personalizado…" at bounding box center [238, 394] width 327 height 541
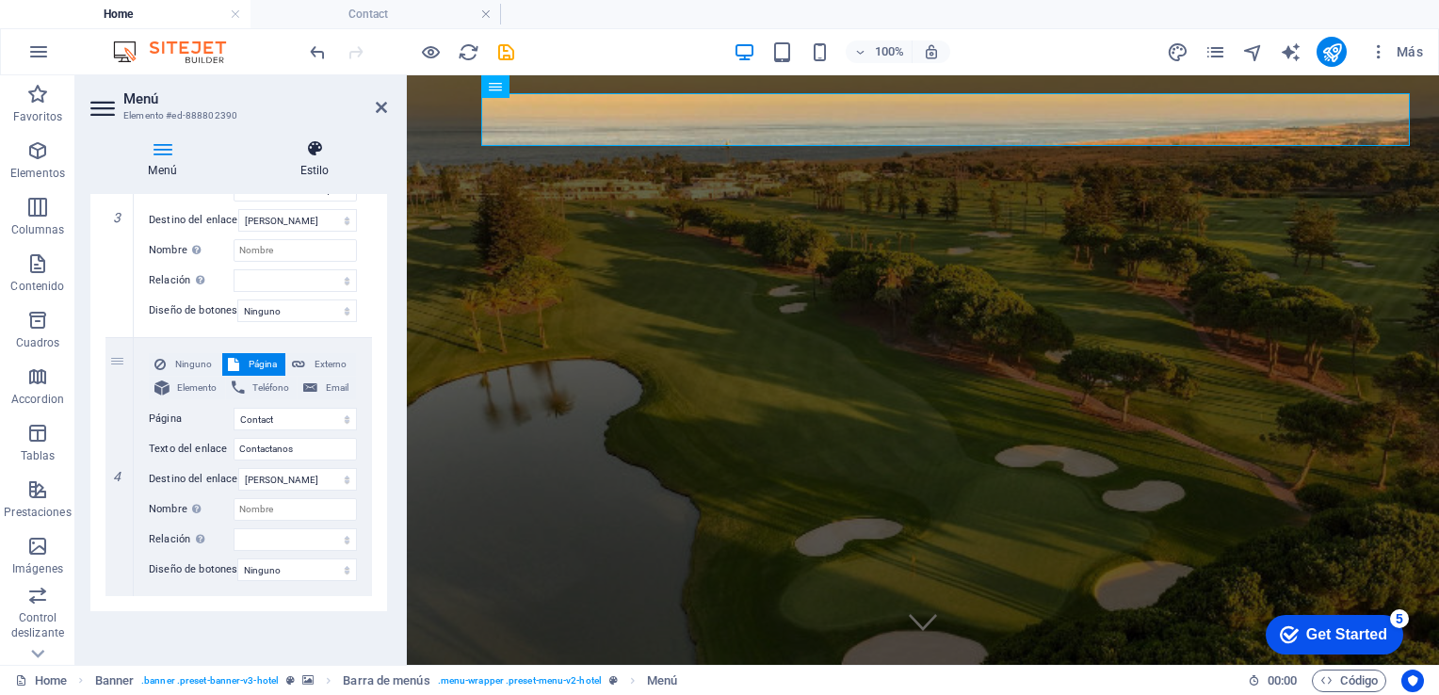
click at [313, 160] on h4 "Estilo" at bounding box center [314, 159] width 145 height 40
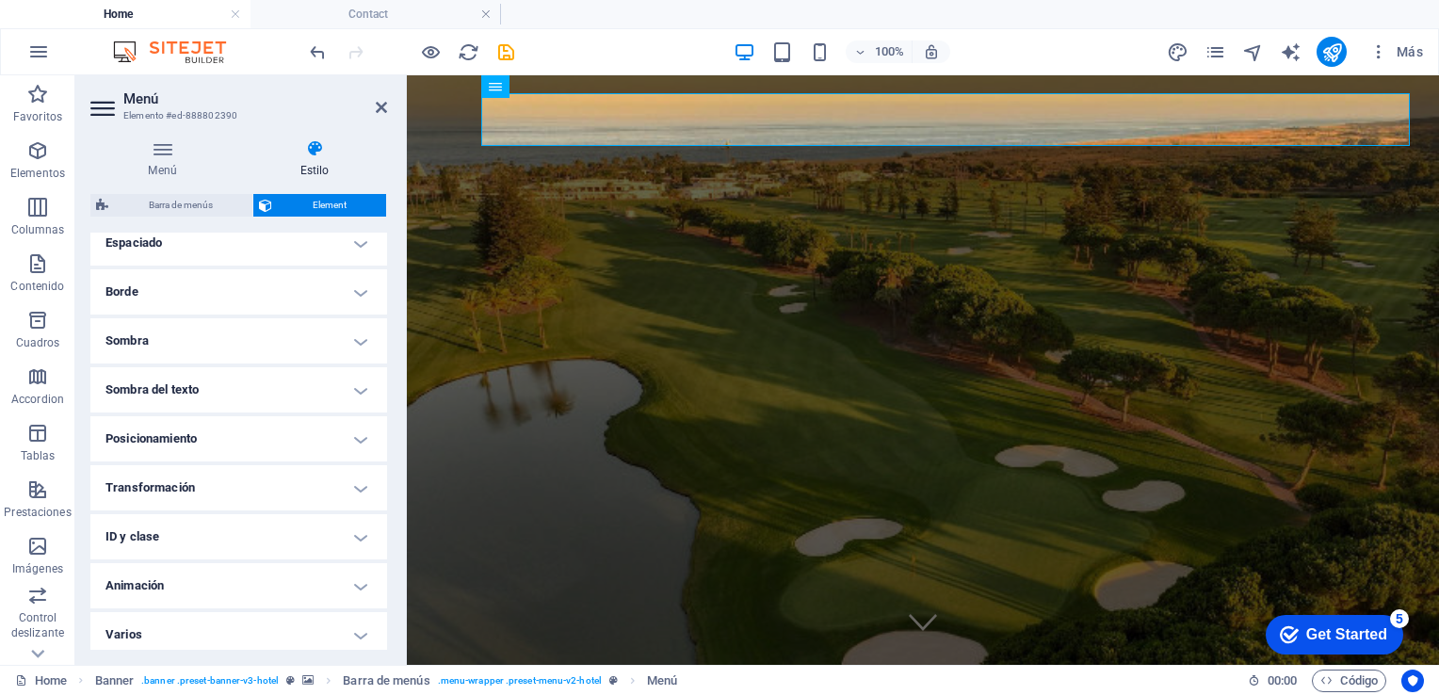
scroll to position [393, 0]
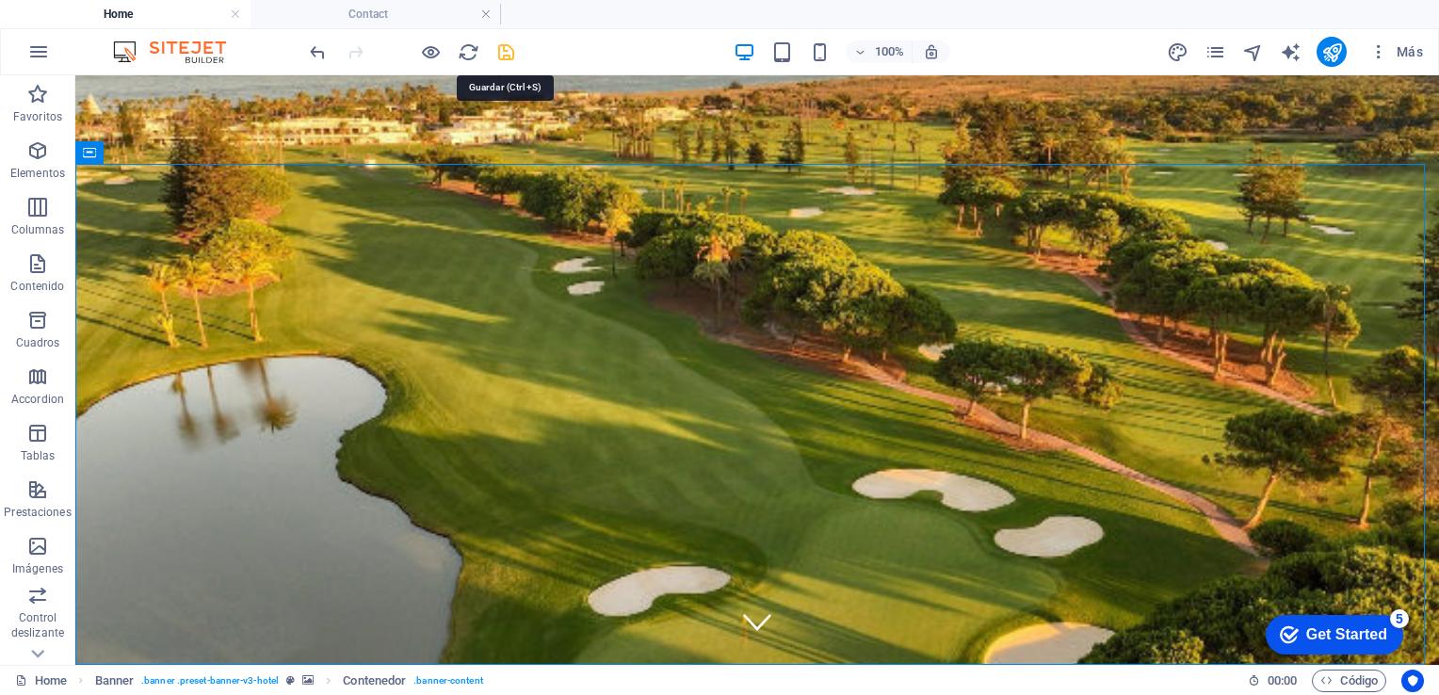
click at [506, 59] on icon "save" at bounding box center [506, 52] width 22 height 22
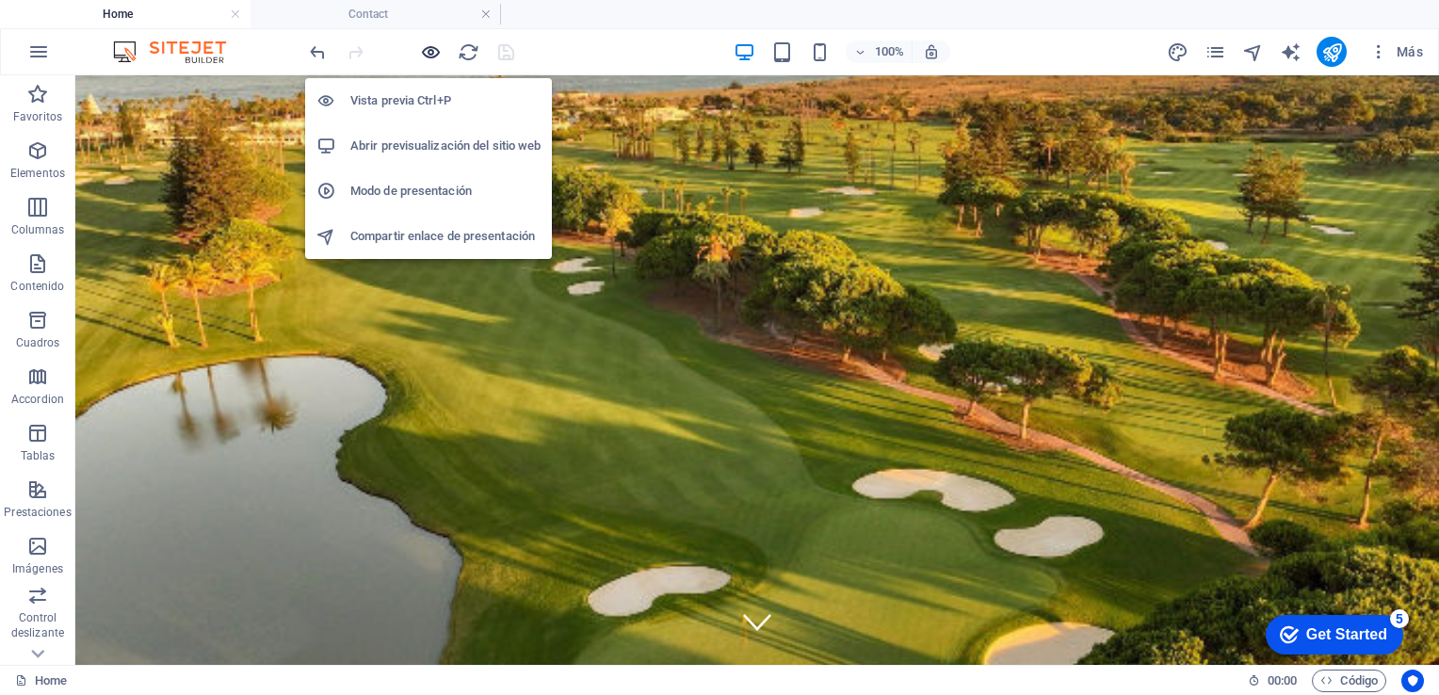
click at [427, 51] on icon "button" at bounding box center [431, 52] width 22 height 22
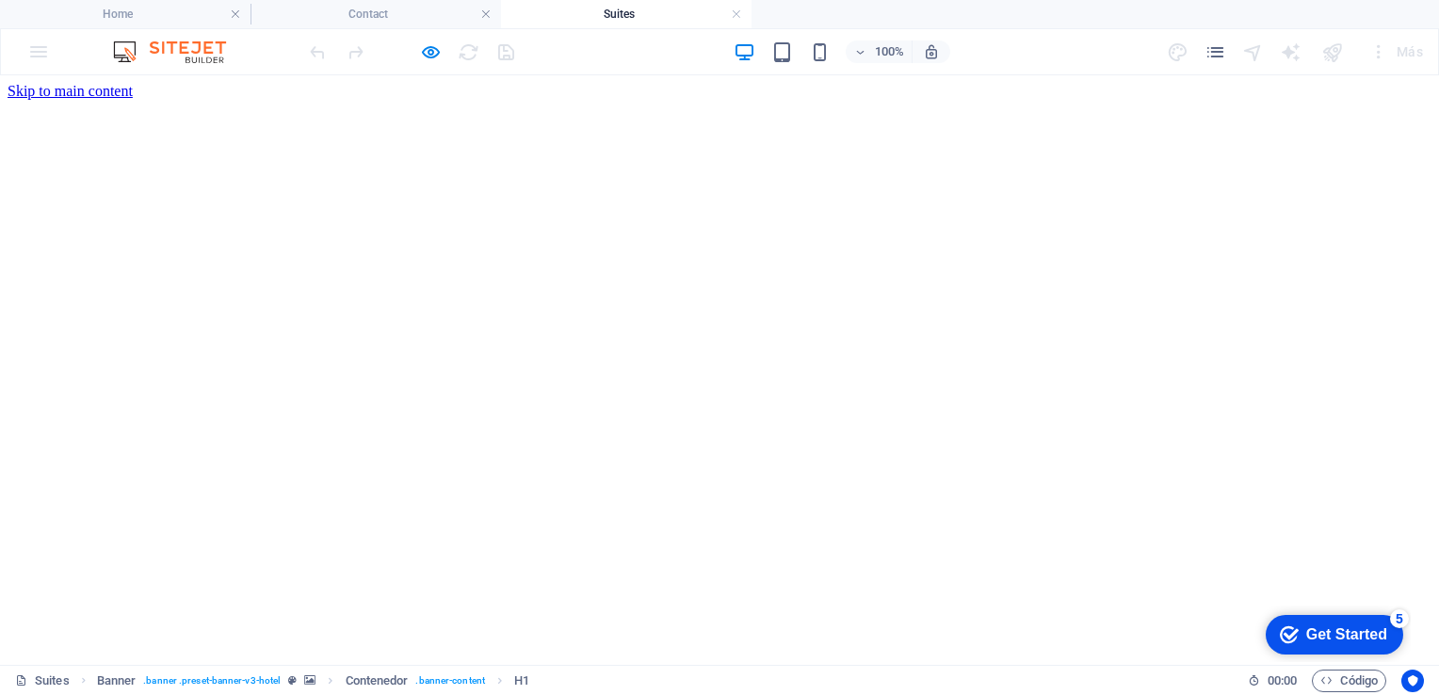
scroll to position [0, 0]
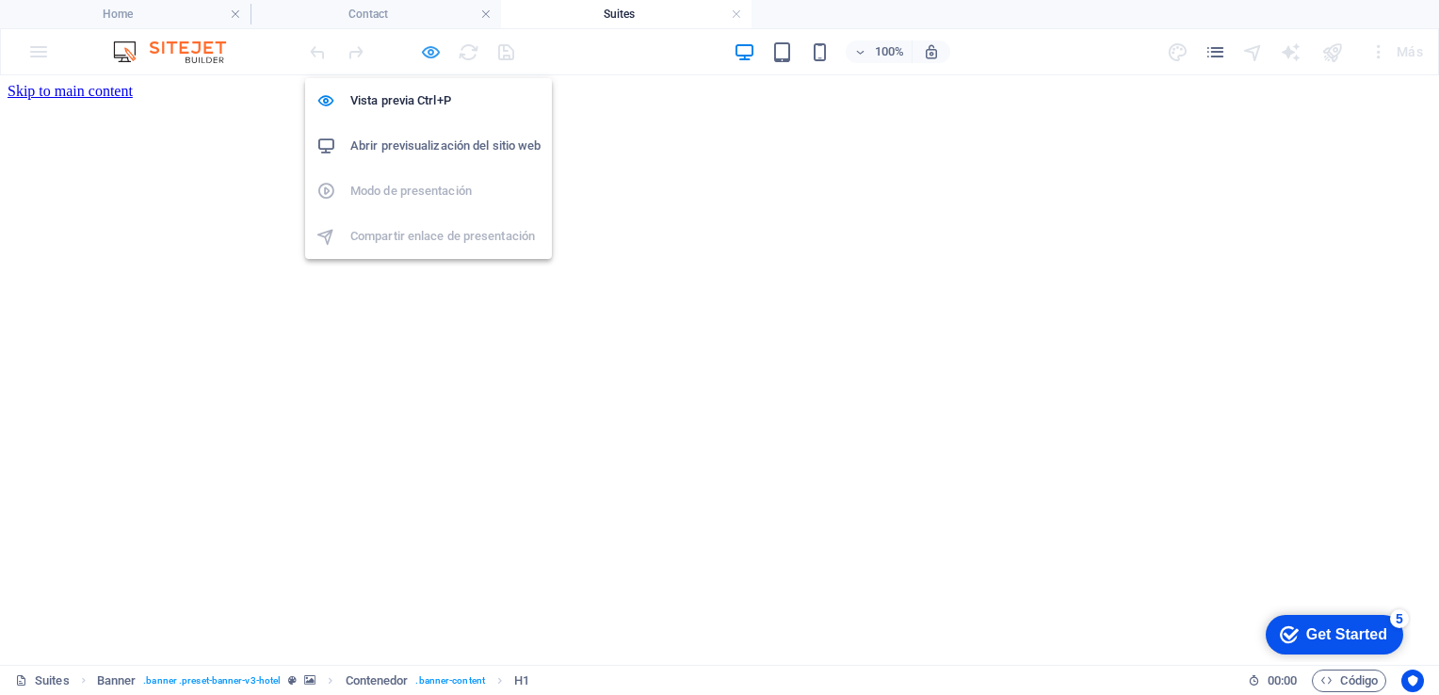
click at [427, 53] on icon "button" at bounding box center [431, 52] width 22 height 22
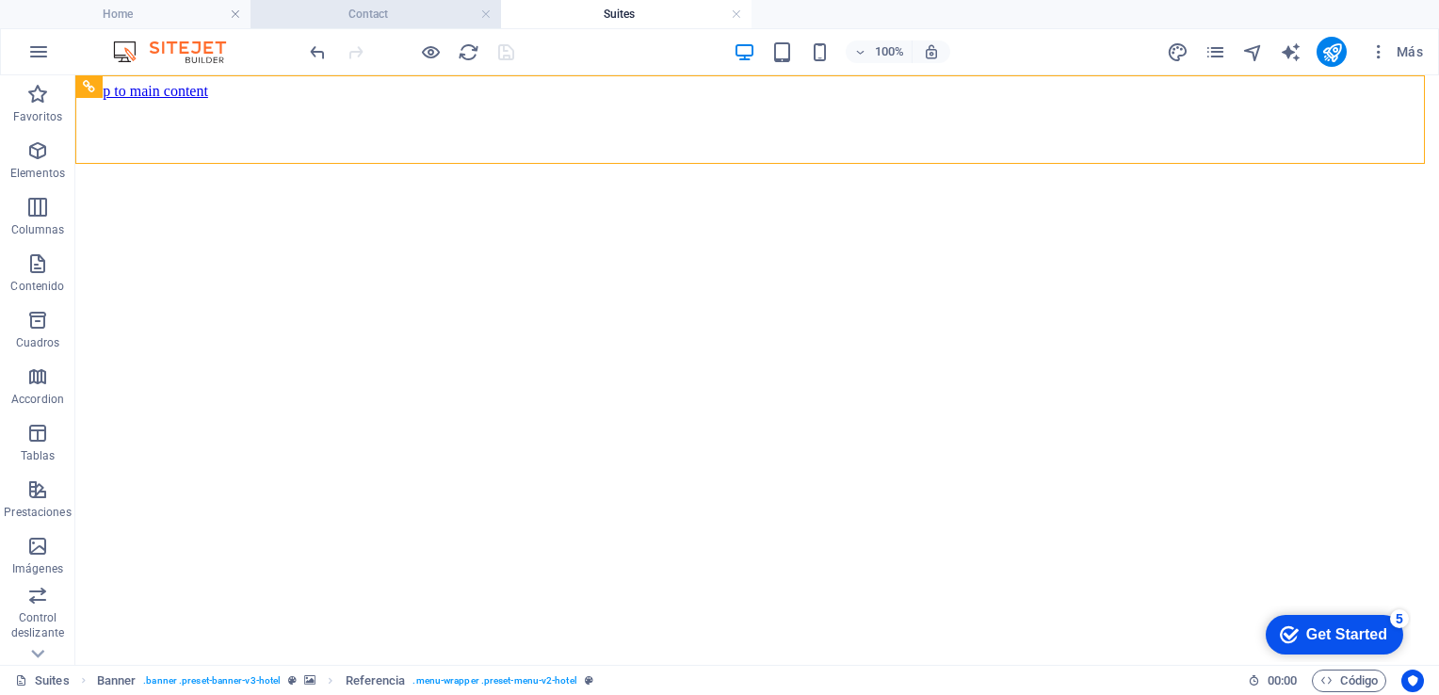
click at [420, 16] on h4 "Contact" at bounding box center [376, 14] width 251 height 21
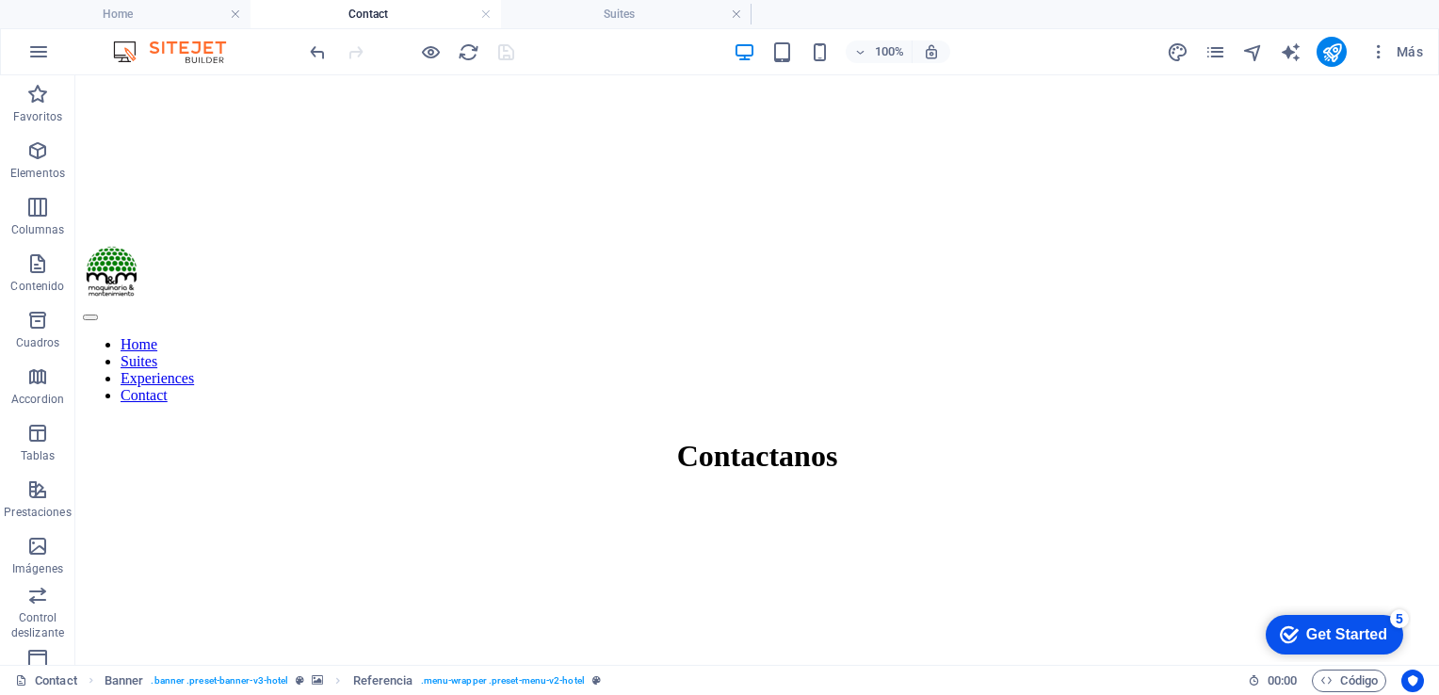
scroll to position [433, 0]
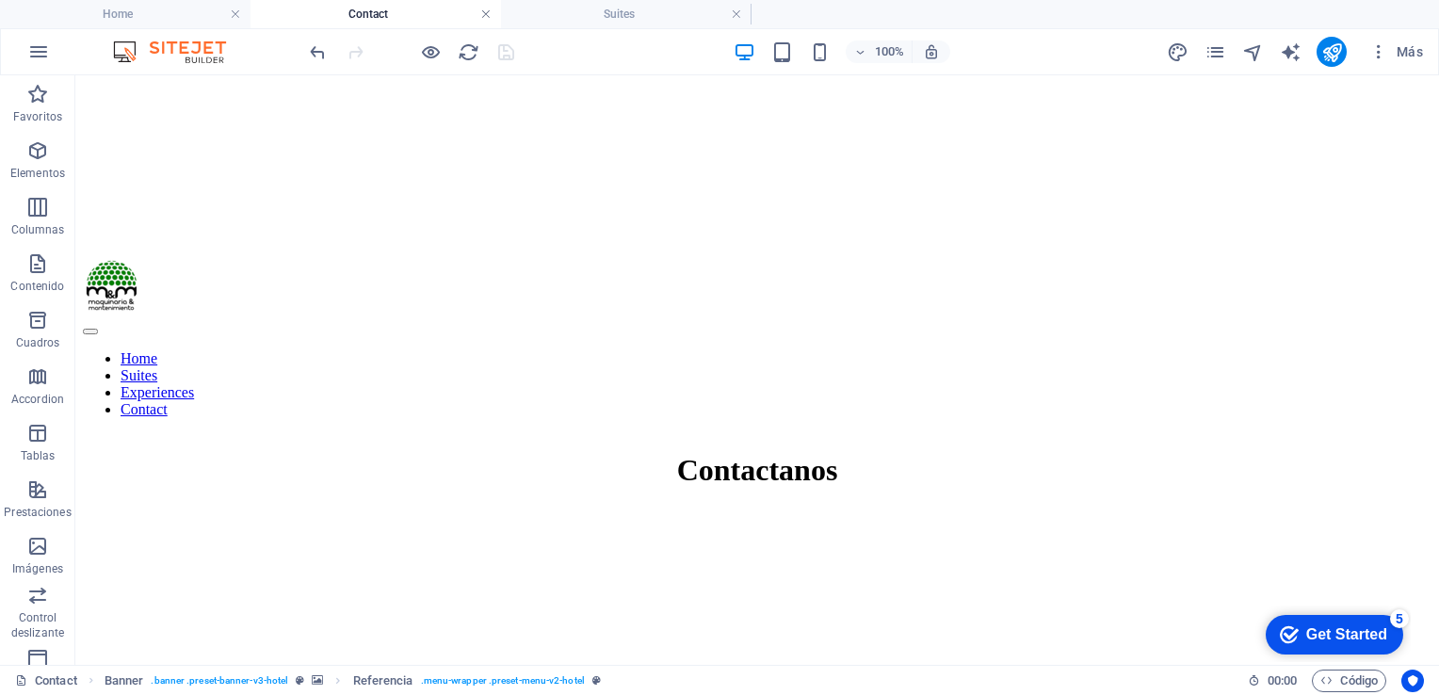
click at [489, 14] on link at bounding box center [485, 15] width 11 height 18
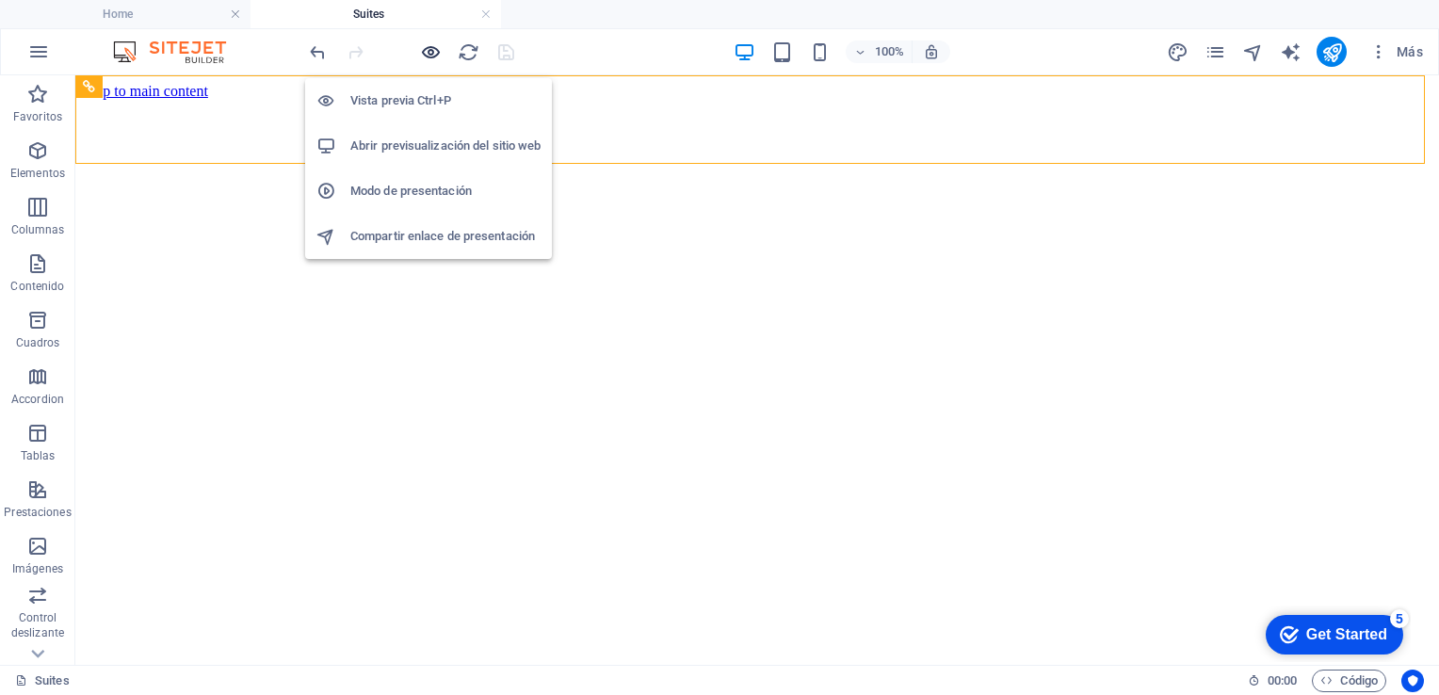
click at [429, 48] on icon "button" at bounding box center [431, 52] width 22 height 22
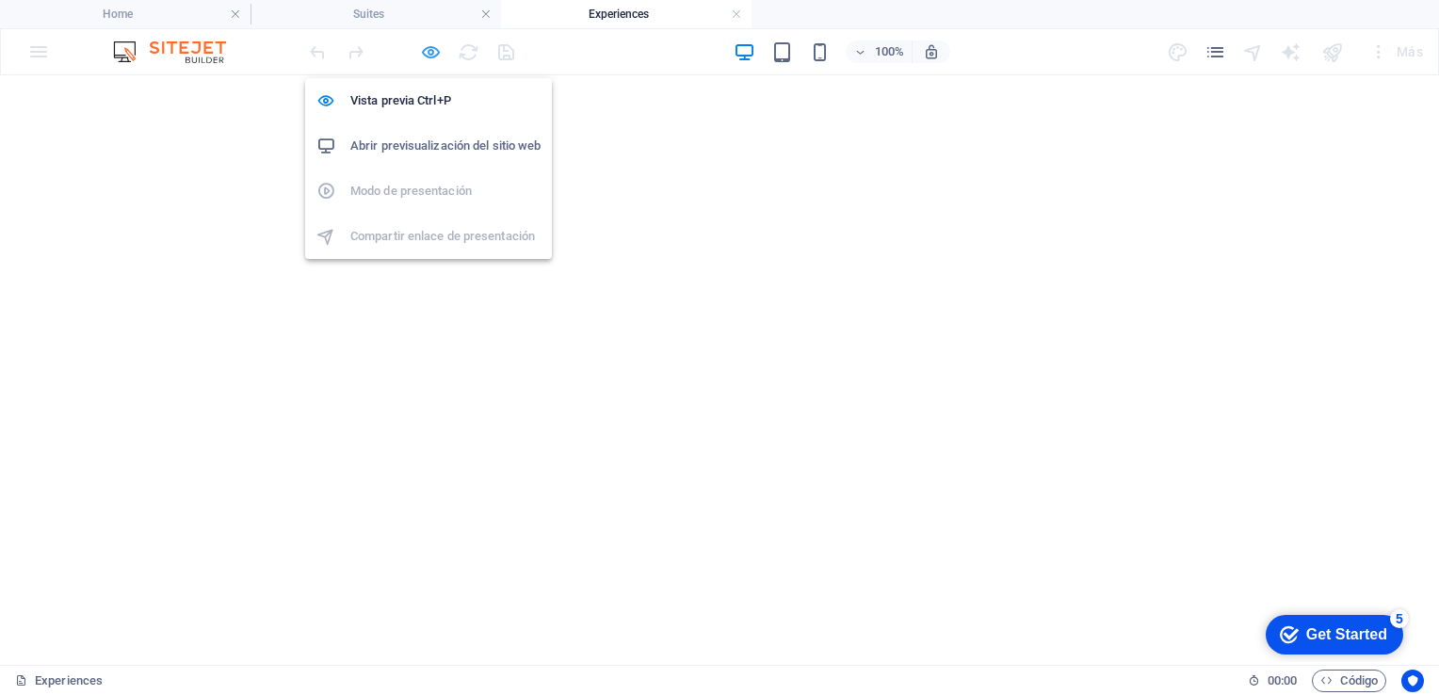
click at [429, 55] on icon "button" at bounding box center [431, 52] width 22 height 22
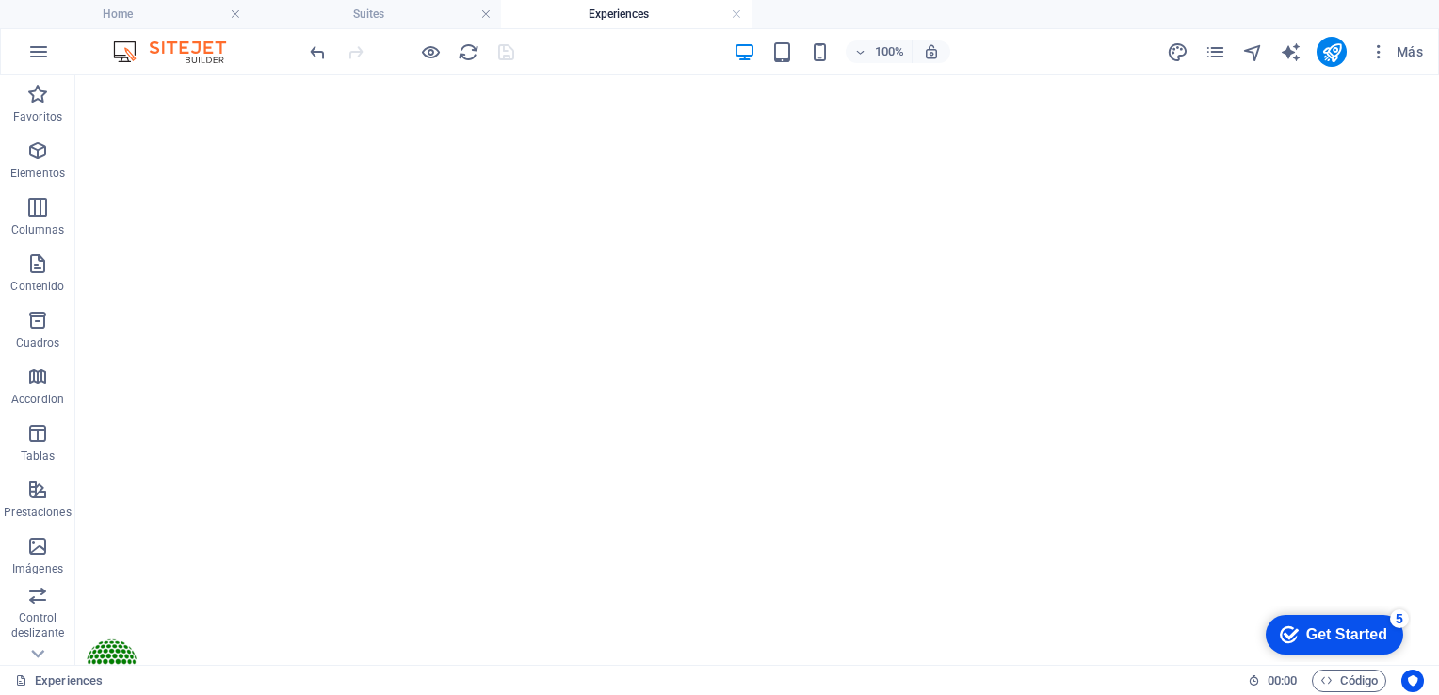
scroll to position [0, 0]
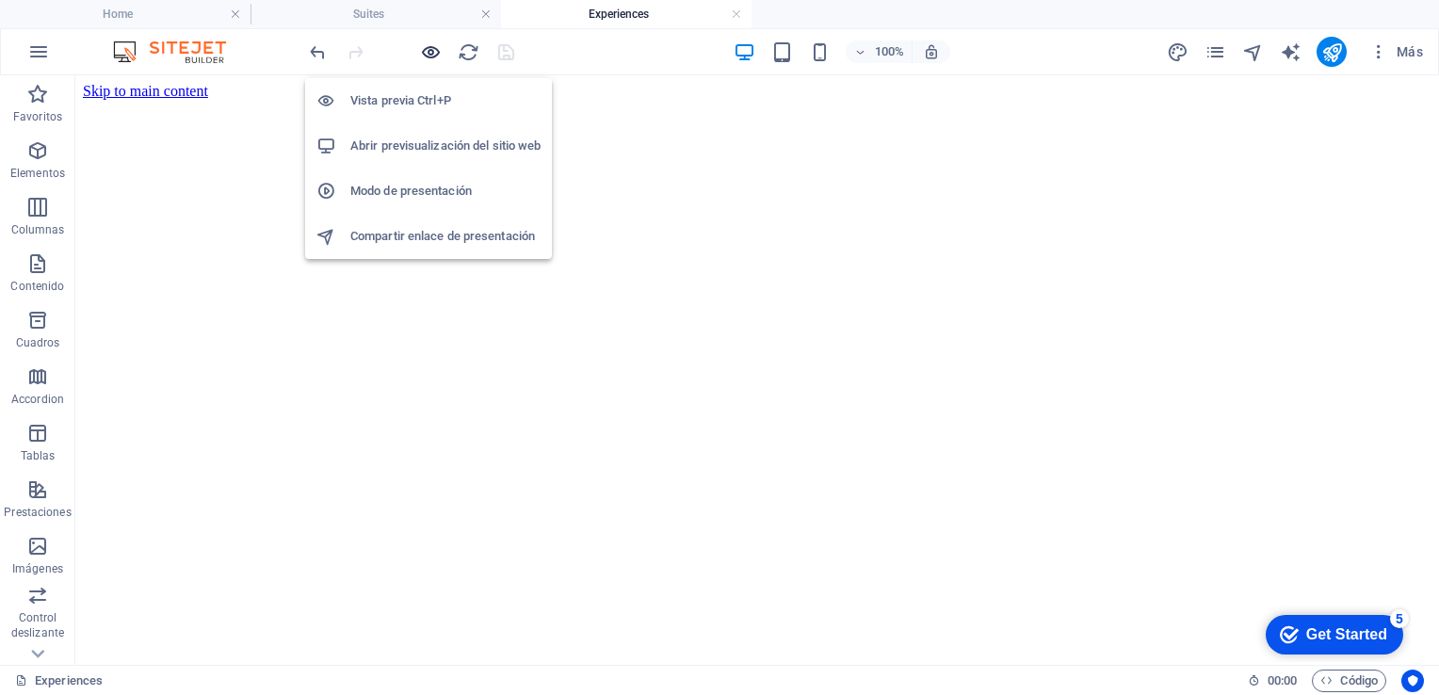
click at [433, 57] on icon "button" at bounding box center [431, 52] width 22 height 22
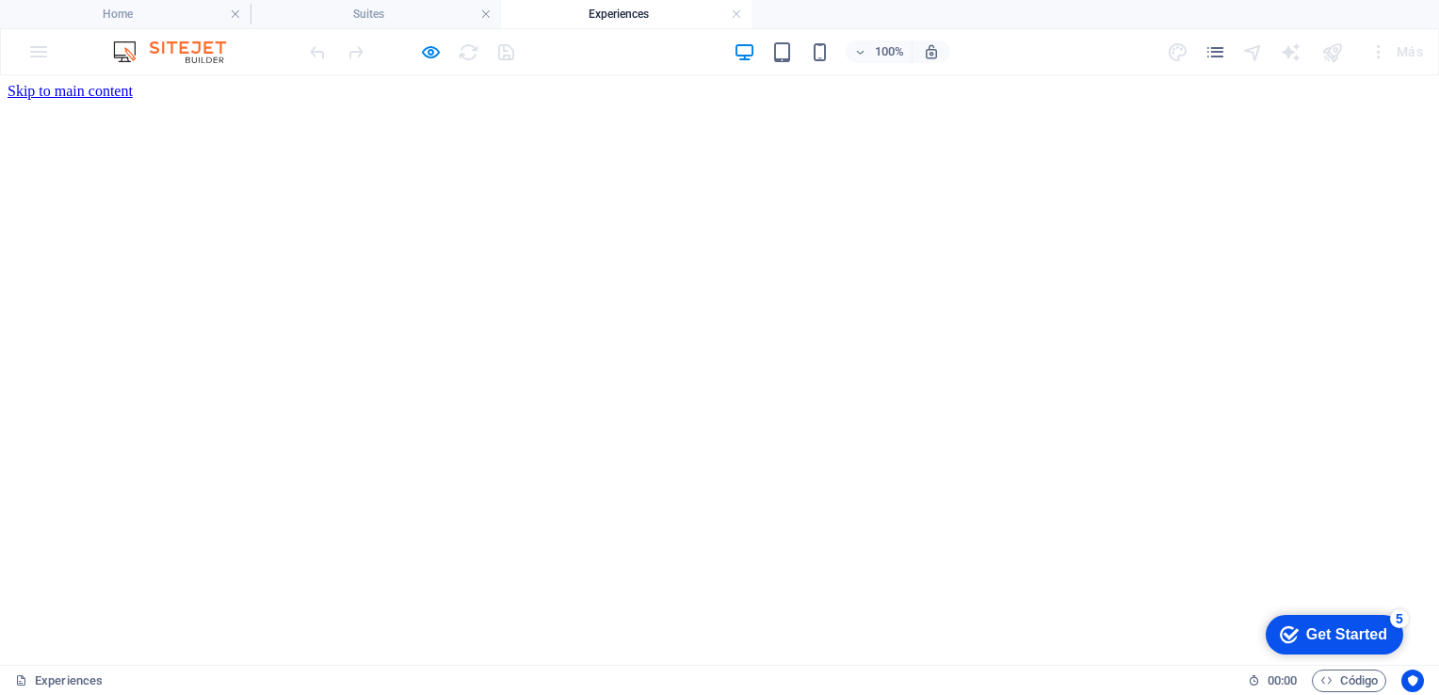
drag, startPoint x: 671, startPoint y: 636, endPoint x: 374, endPoint y: 570, distance: 303.9
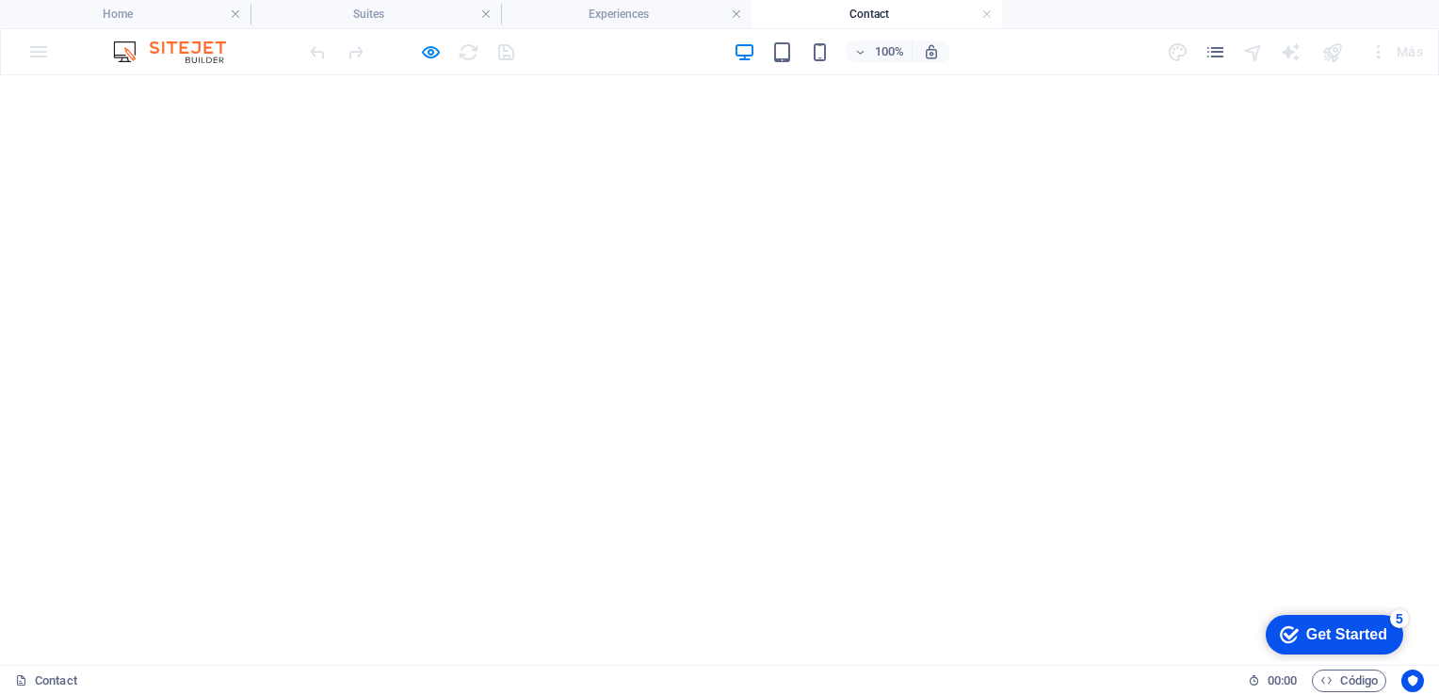
scroll to position [1361, 0]
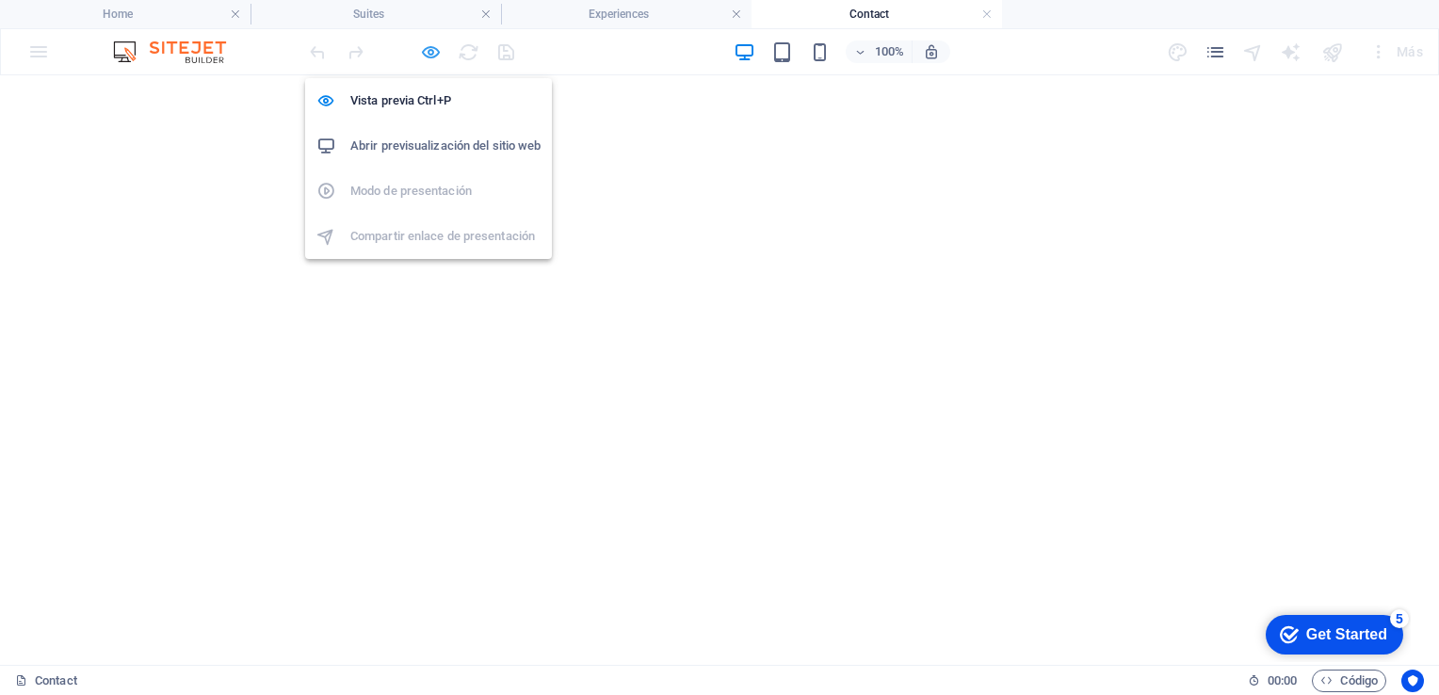
click at [434, 52] on icon "button" at bounding box center [431, 52] width 22 height 22
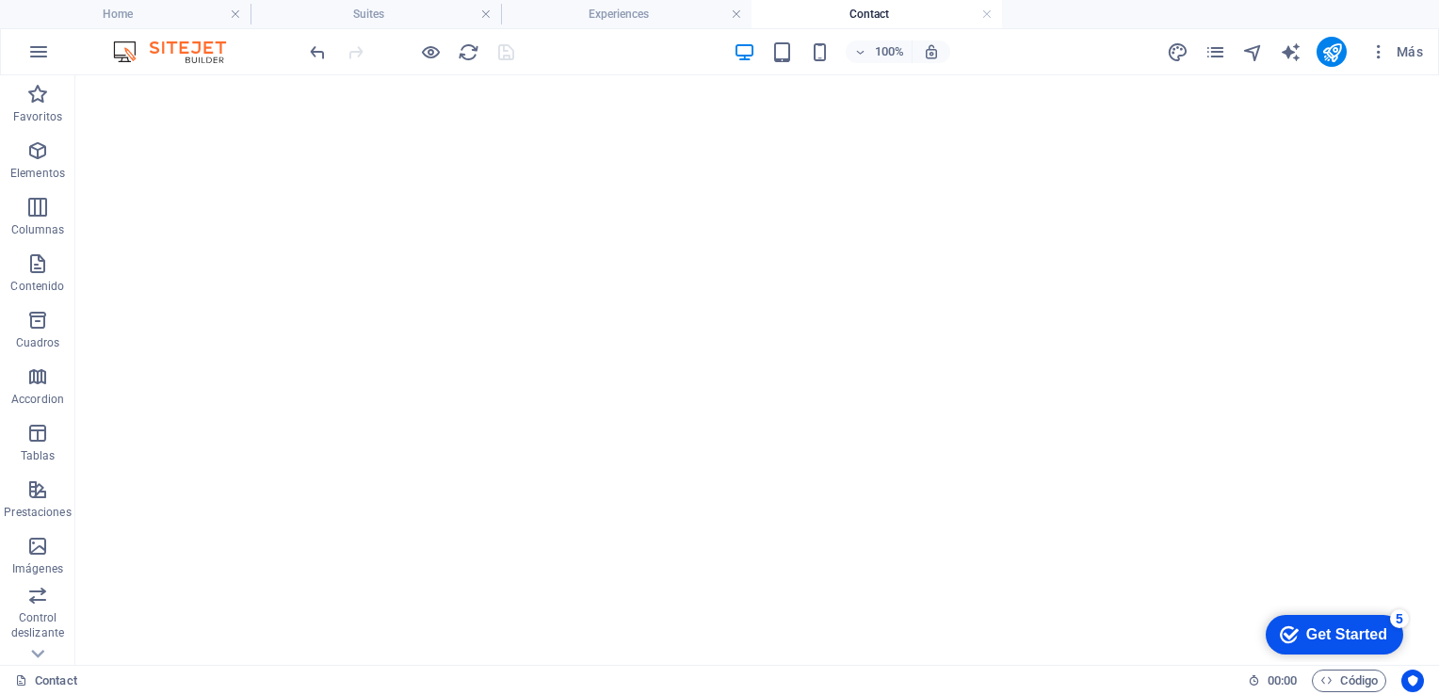
scroll to position [1875, 0]
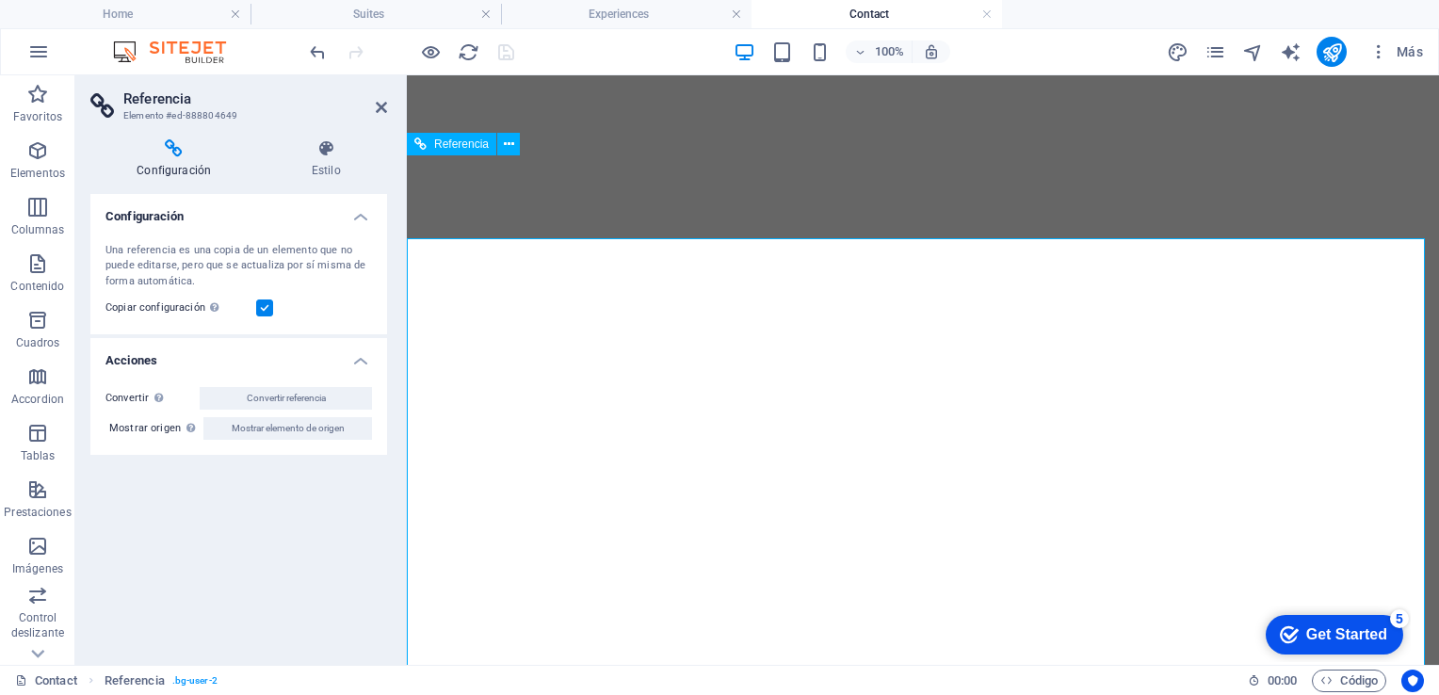
scroll to position [1792, 0]
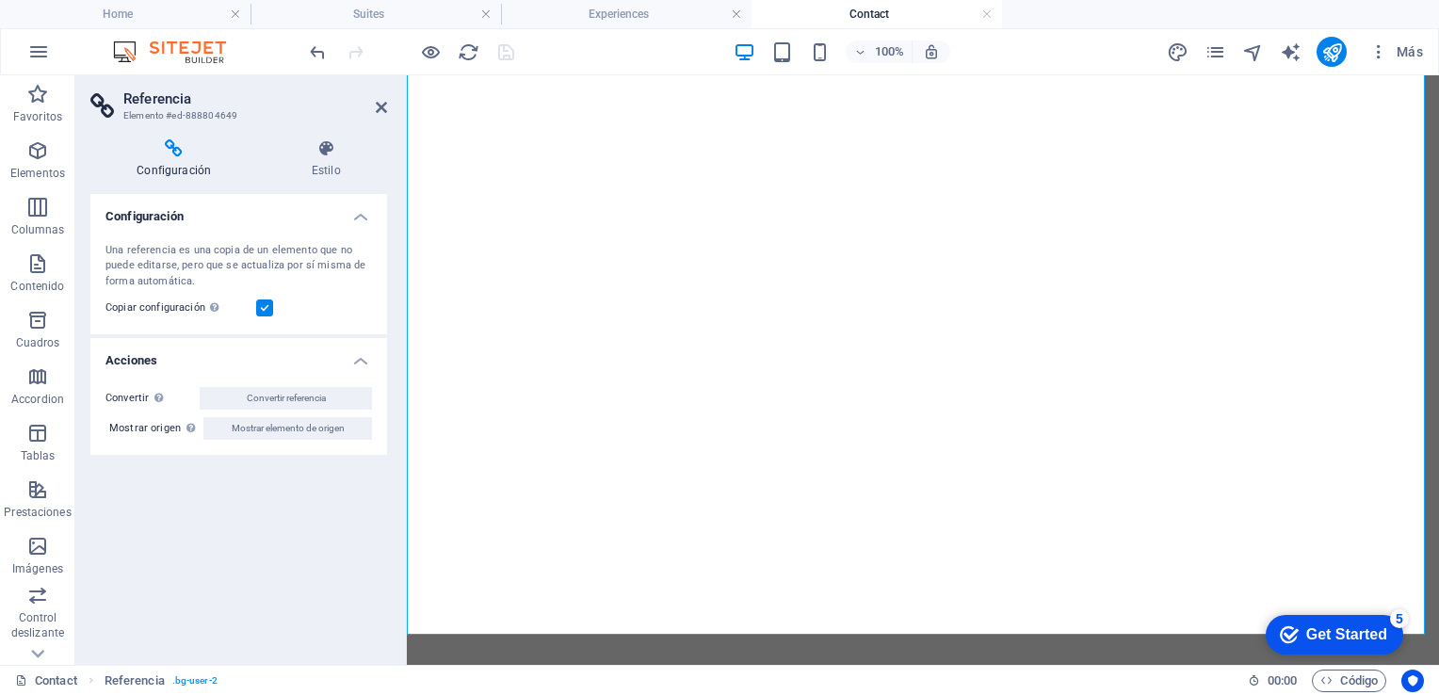
scroll to position [2050, 0]
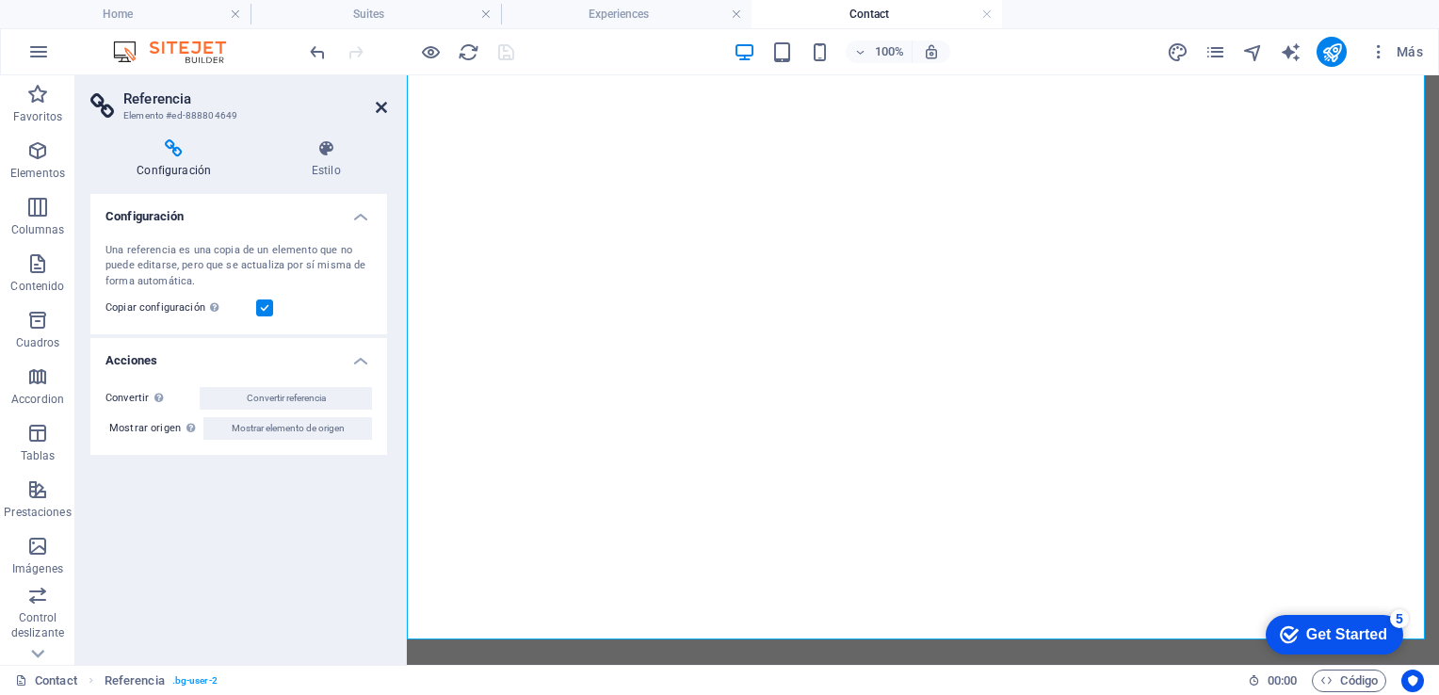
click at [381, 107] on icon at bounding box center [381, 107] width 11 height 15
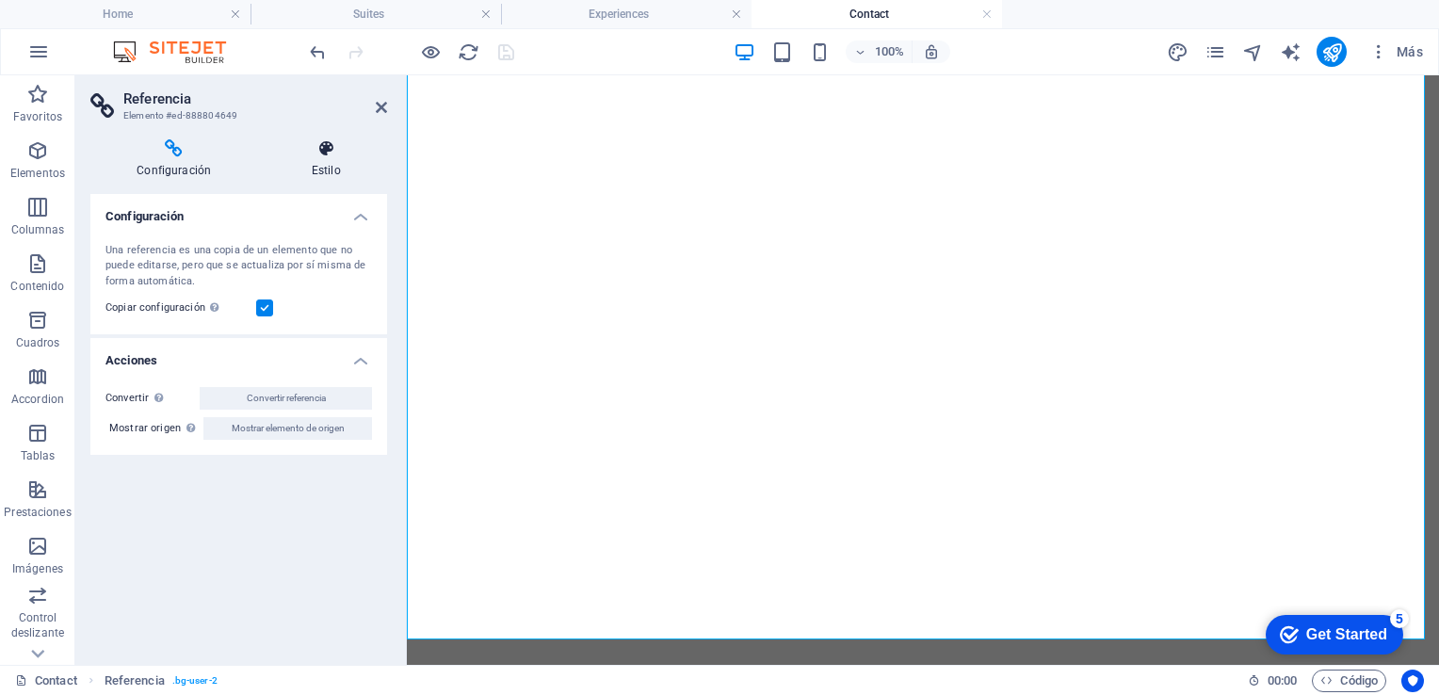
click at [335, 172] on h4 "Estilo" at bounding box center [326, 159] width 122 height 40
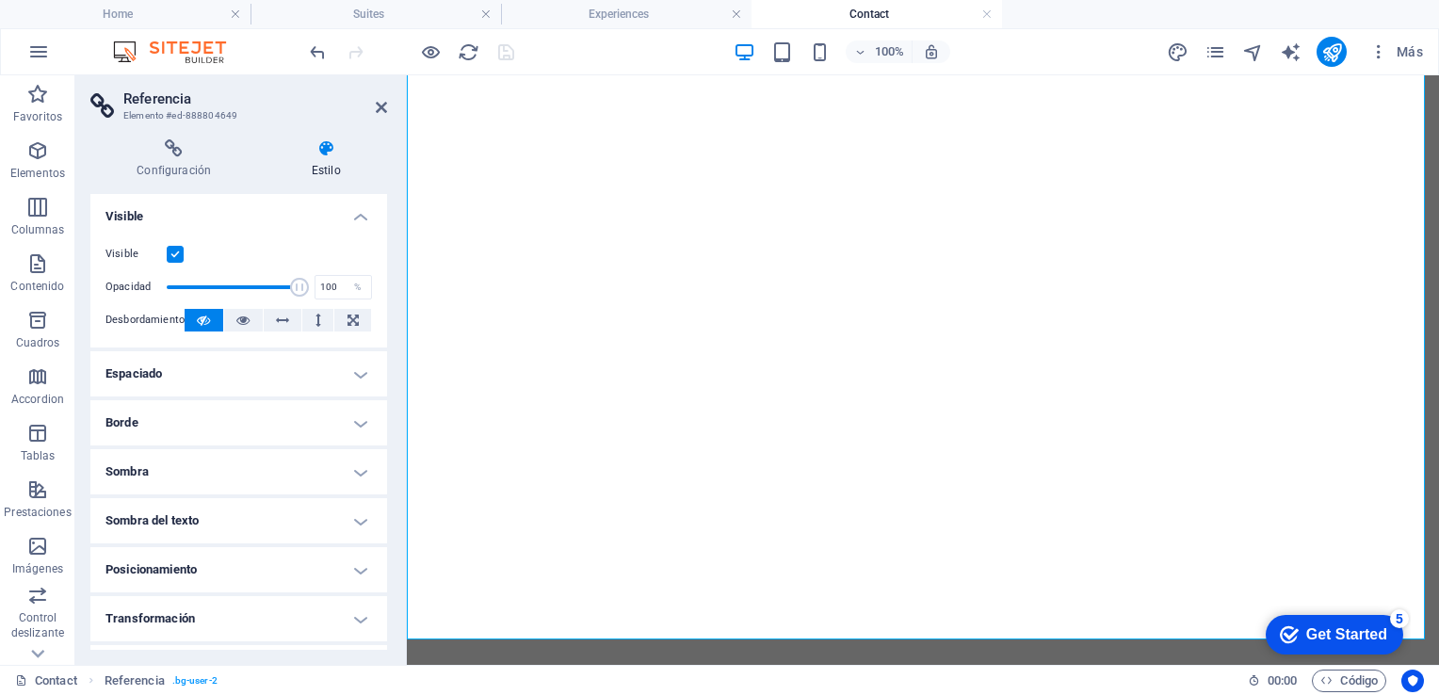
drag, startPoint x: 382, startPoint y: 326, endPoint x: 379, endPoint y: 503, distance: 177.1
click at [379, 503] on ul "Diseño La forma en la que este elemento se expande en la disposición (Flexbox).…" at bounding box center [238, 491] width 297 height 594
drag, startPoint x: 387, startPoint y: 506, endPoint x: 389, endPoint y: 590, distance: 83.8
click at [389, 590] on div "Configuración Estilo Configuración Una referencia es una copia de un elemento q…" at bounding box center [238, 394] width 327 height 541
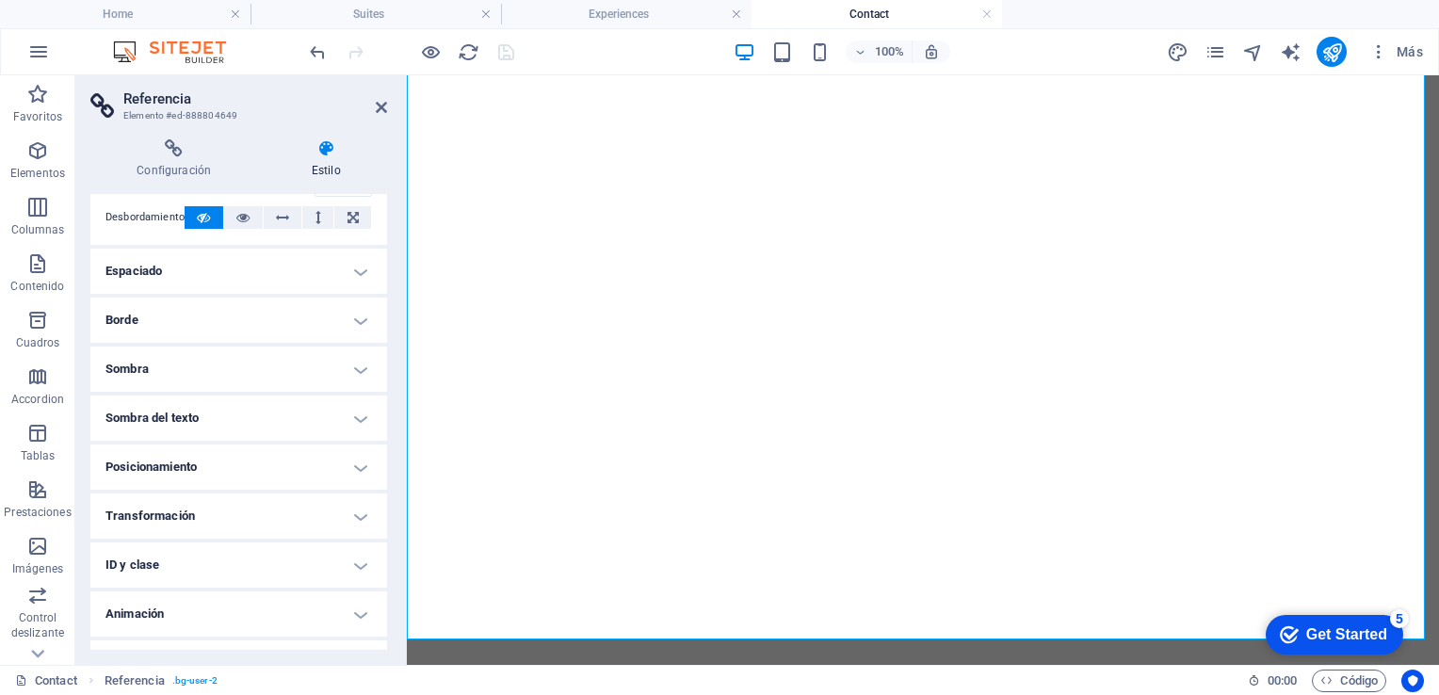
scroll to position [138, 0]
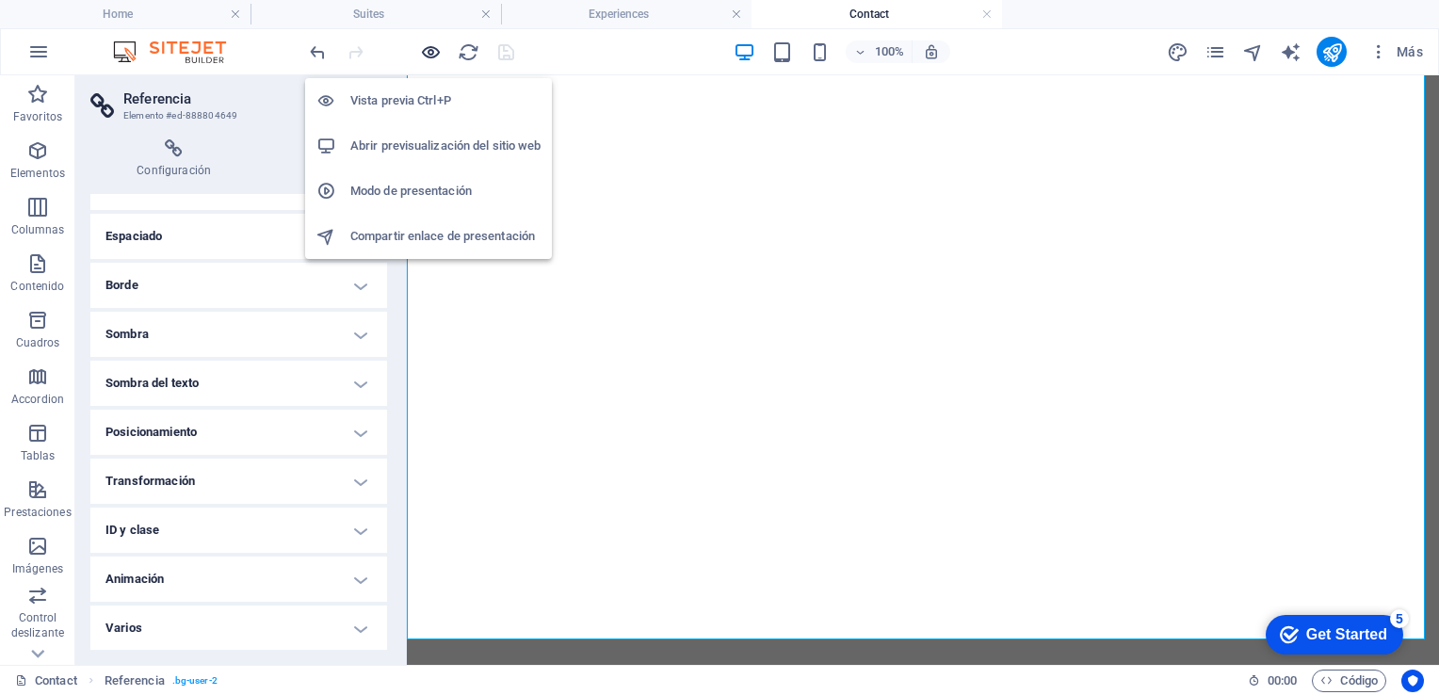
click at [437, 52] on icon "button" at bounding box center [431, 52] width 22 height 22
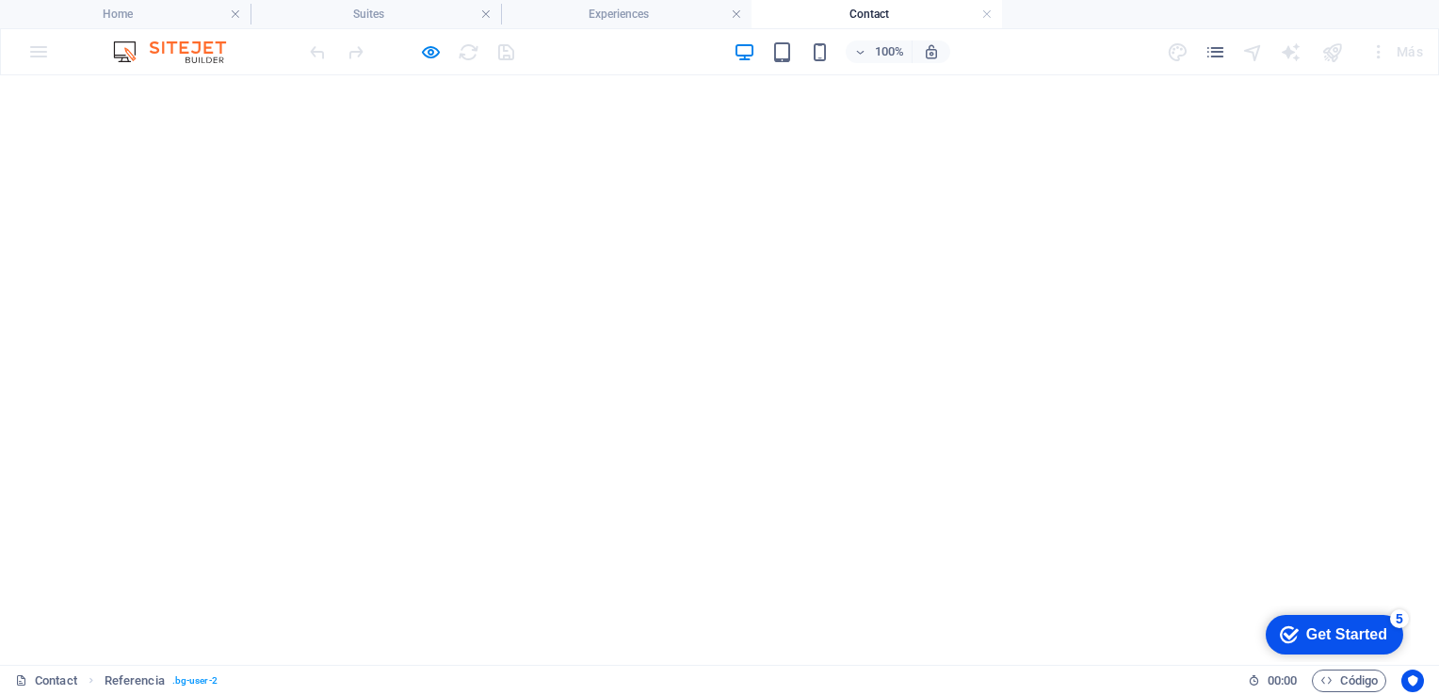
scroll to position [1104, 0]
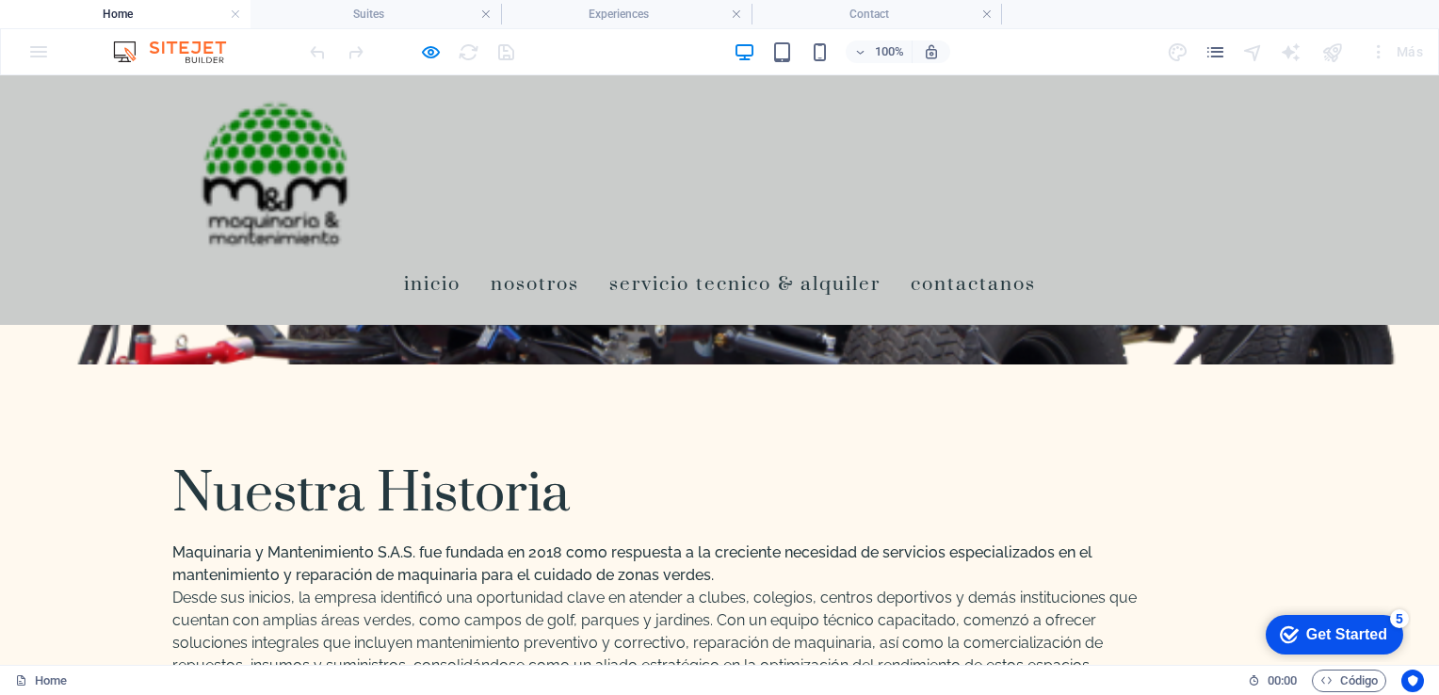
scroll to position [1390, 0]
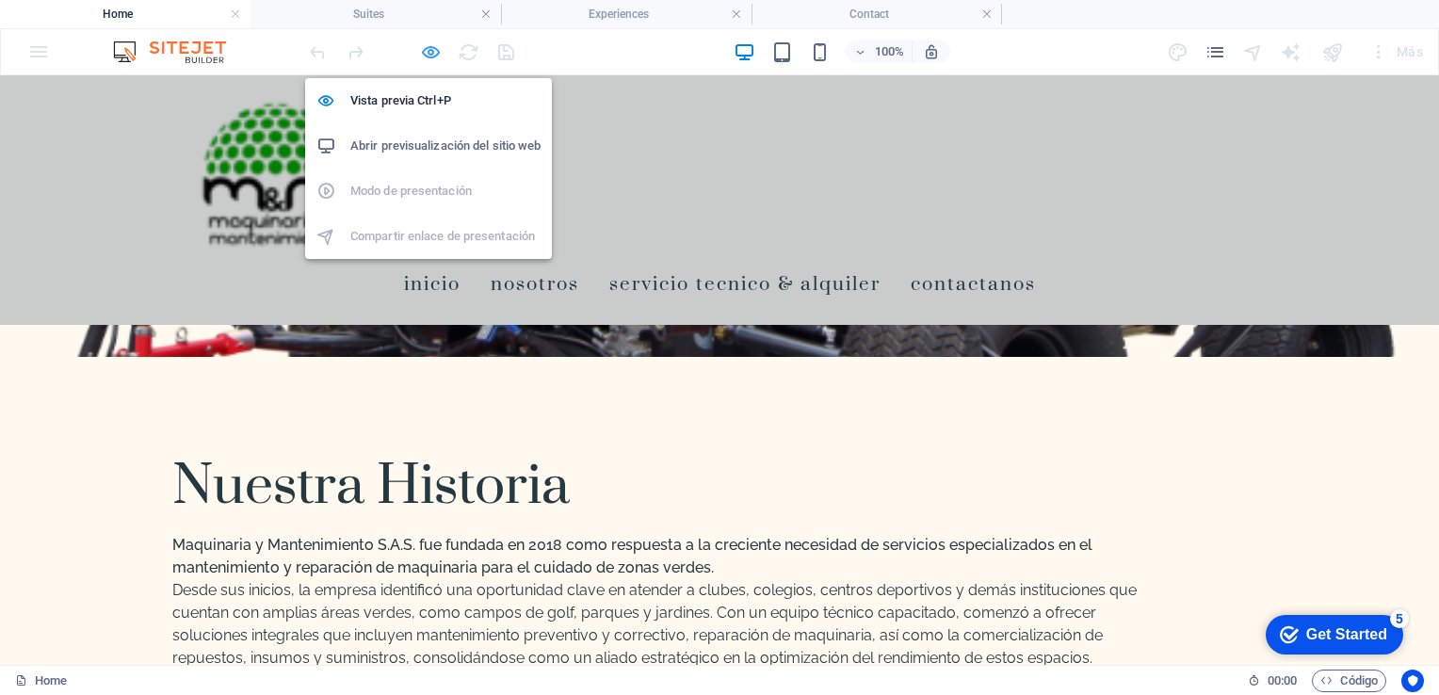
click at [428, 51] on icon "button" at bounding box center [431, 52] width 22 height 22
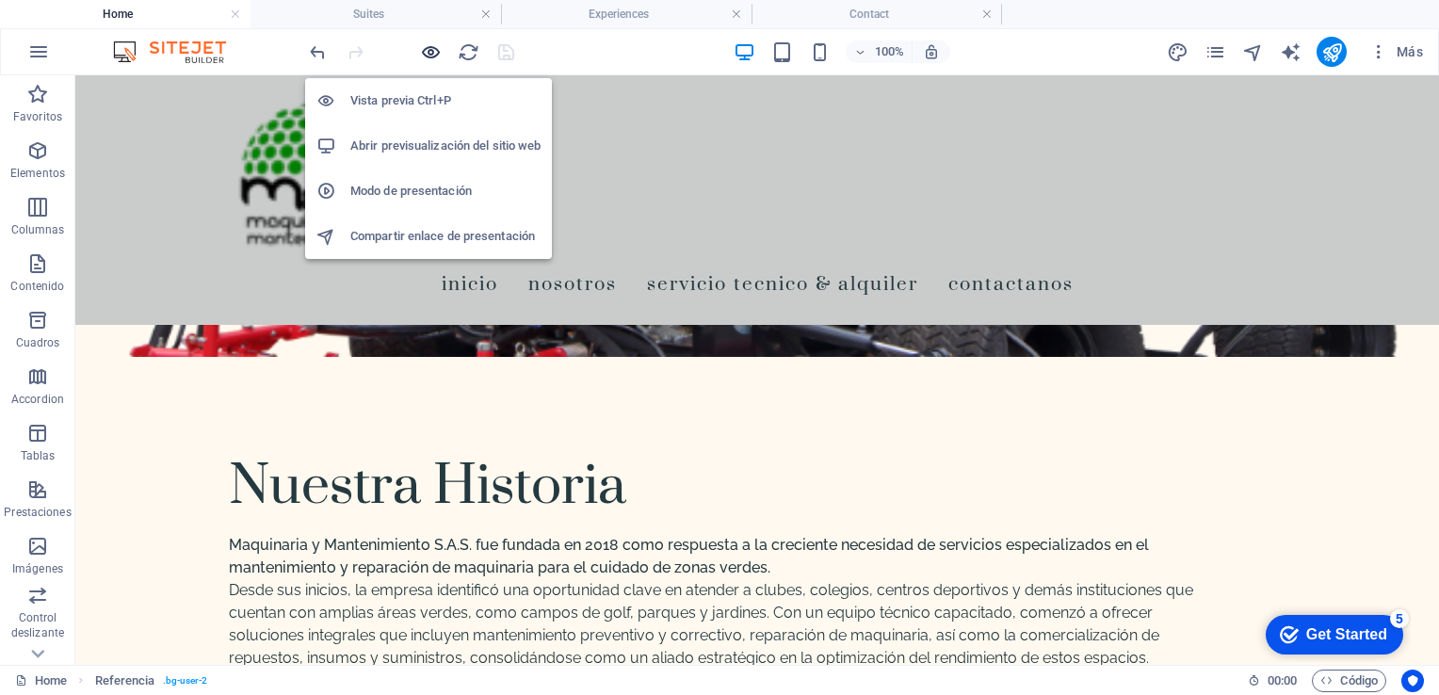
click at [422, 54] on icon "button" at bounding box center [431, 52] width 22 height 22
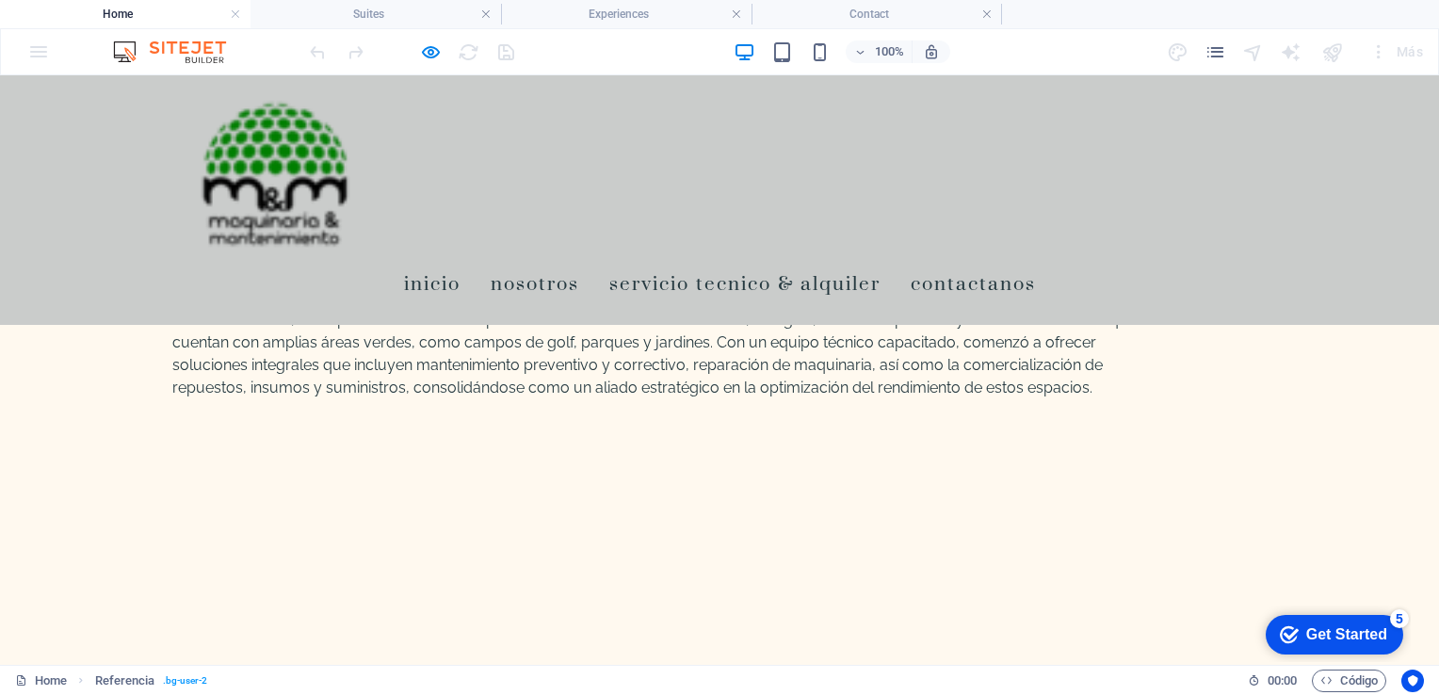
scroll to position [1688, 0]
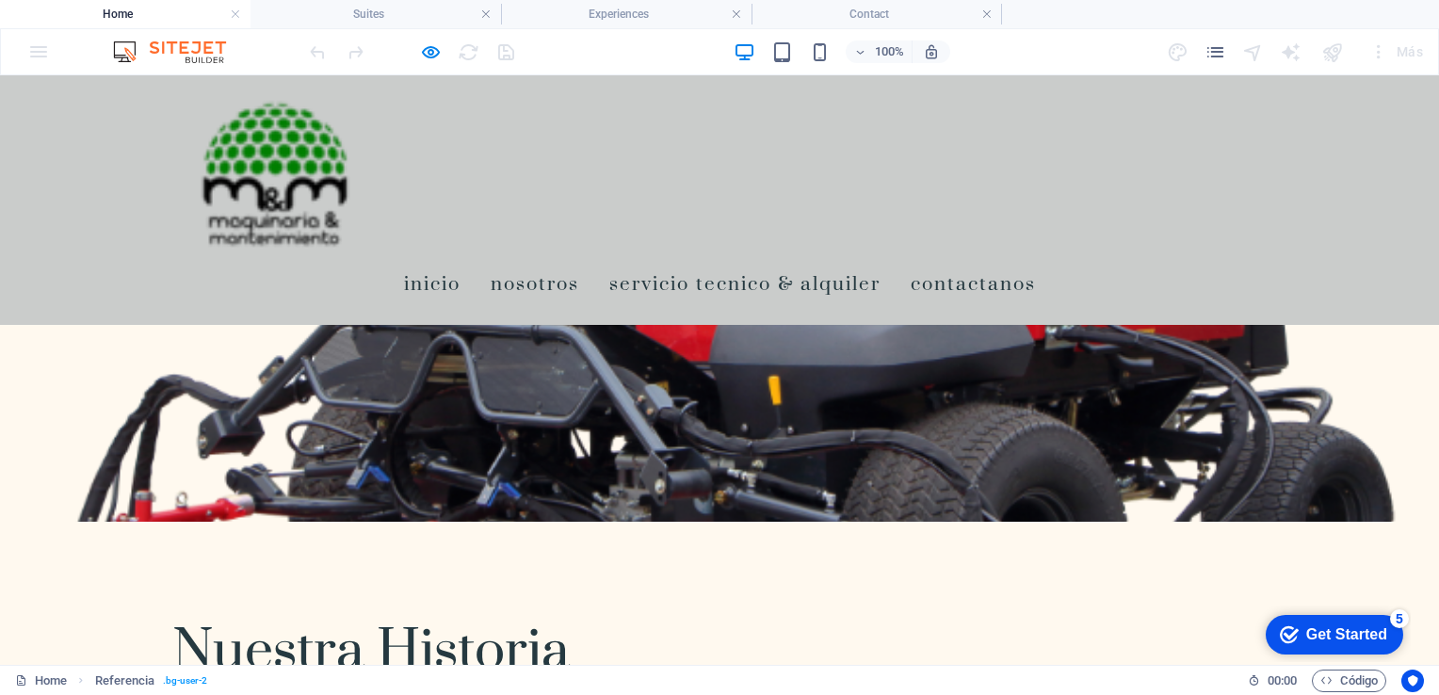
scroll to position [1160, 0]
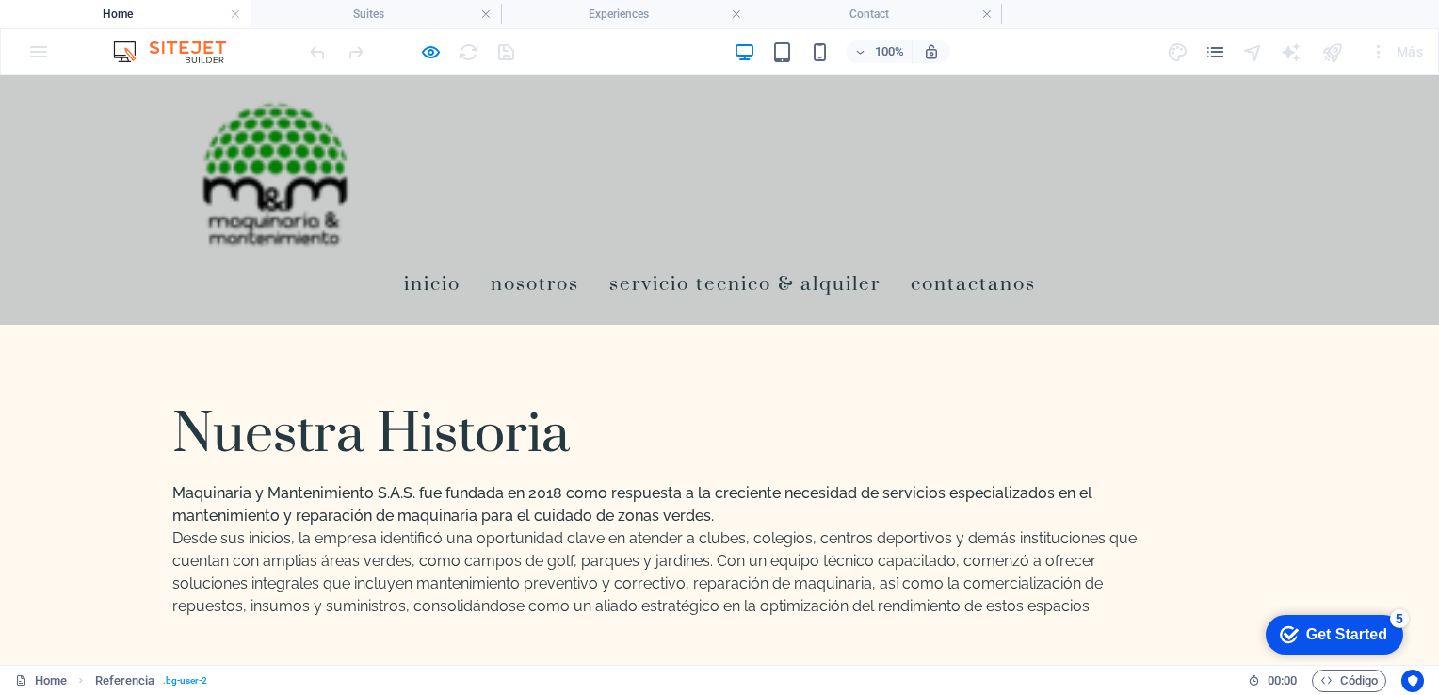
scroll to position [1460, 0]
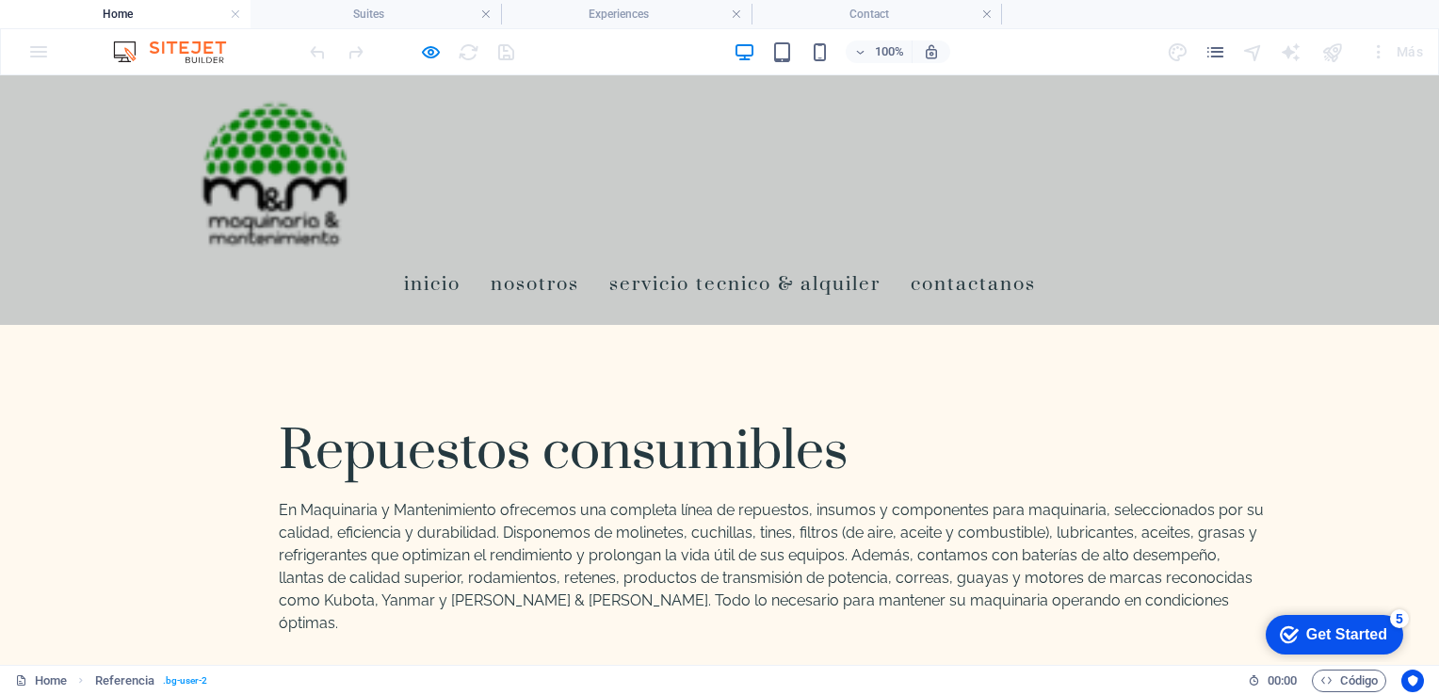
scroll to position [5191, 0]
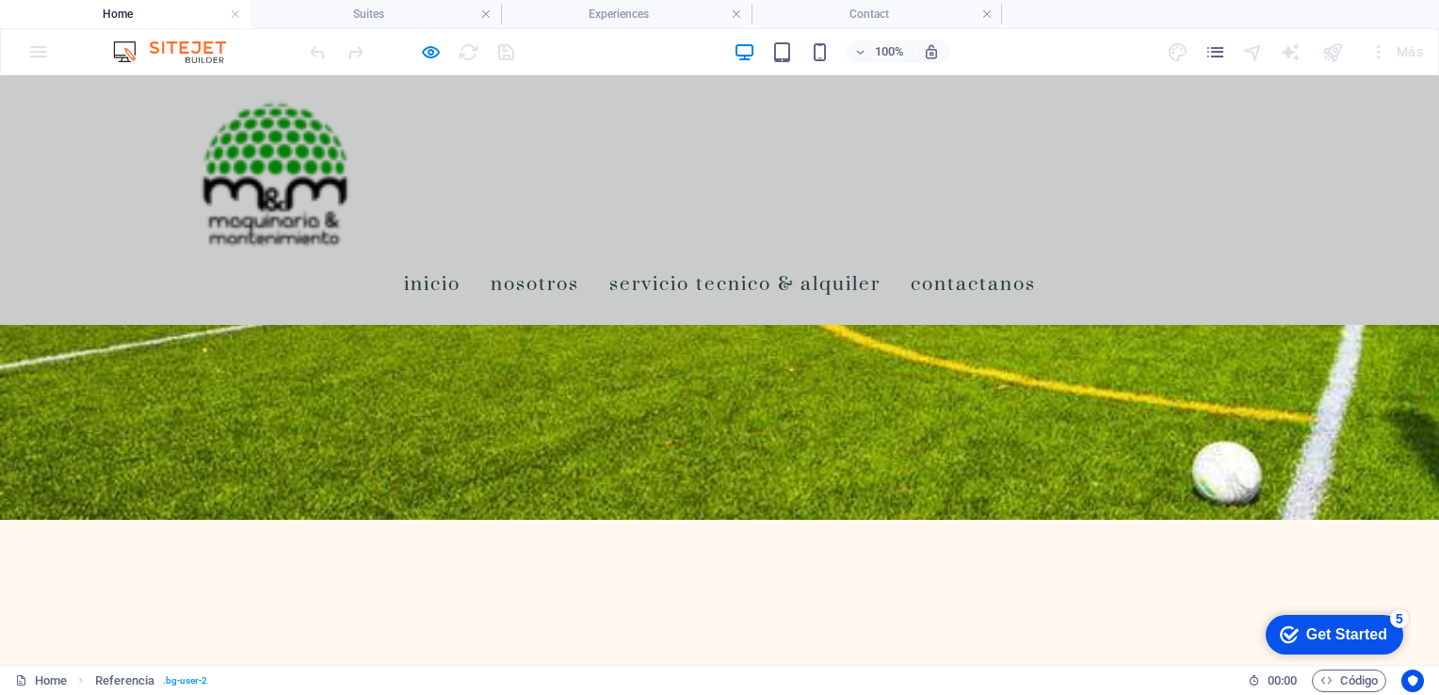
scroll to position [6035, 0]
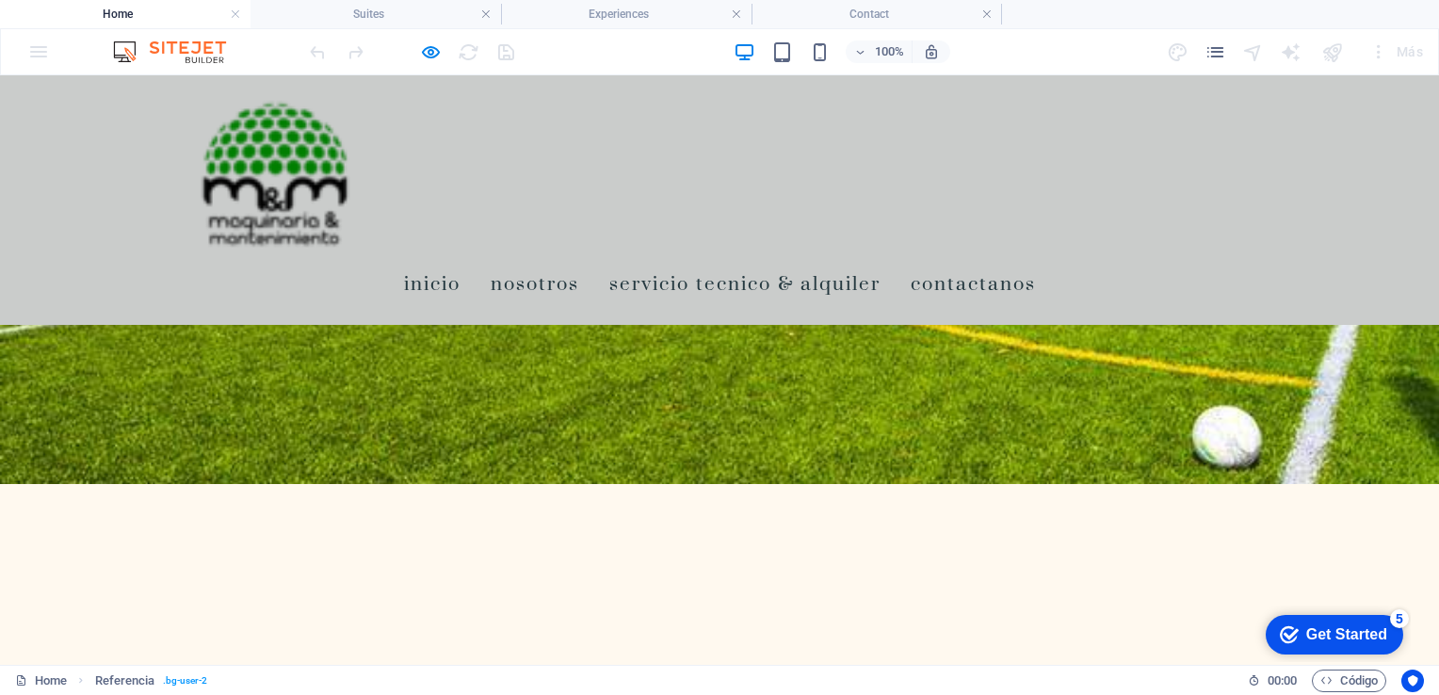
drag, startPoint x: 195, startPoint y: 433, endPoint x: 490, endPoint y: 303, distance: 322.2
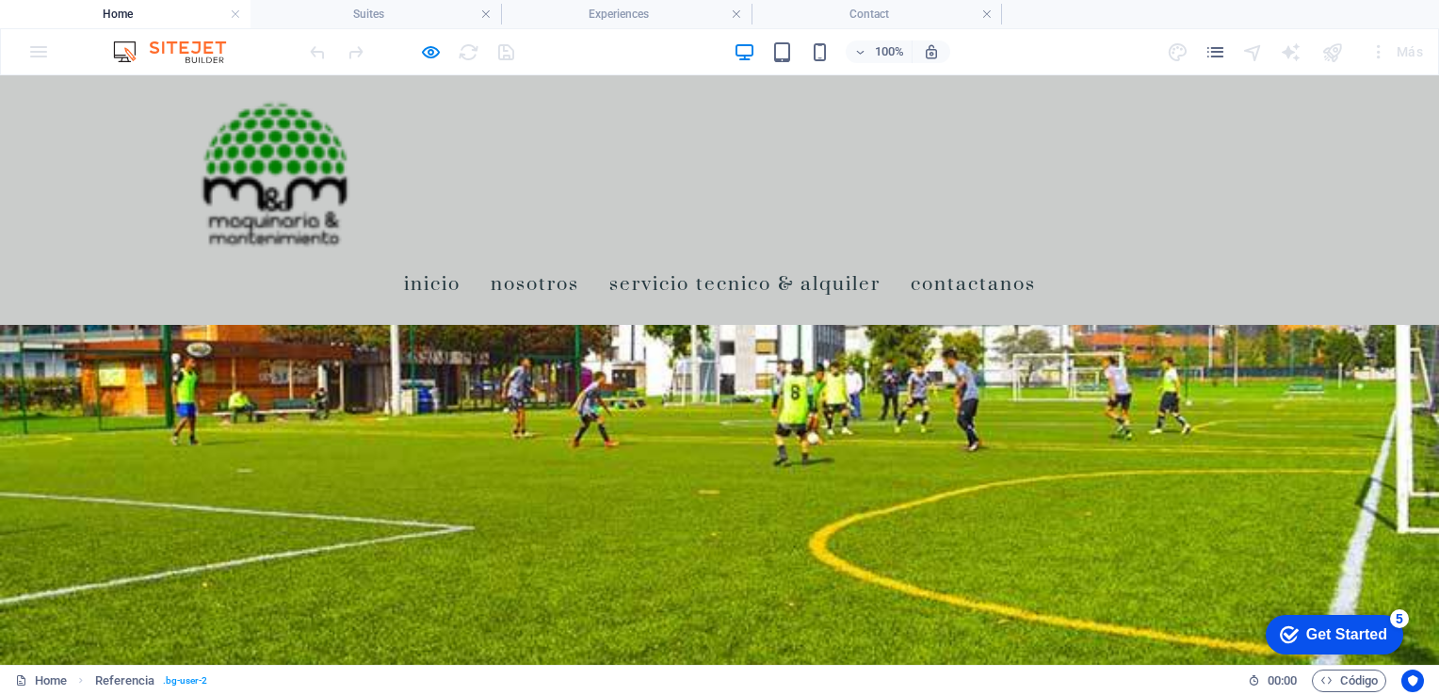
scroll to position [5757, 0]
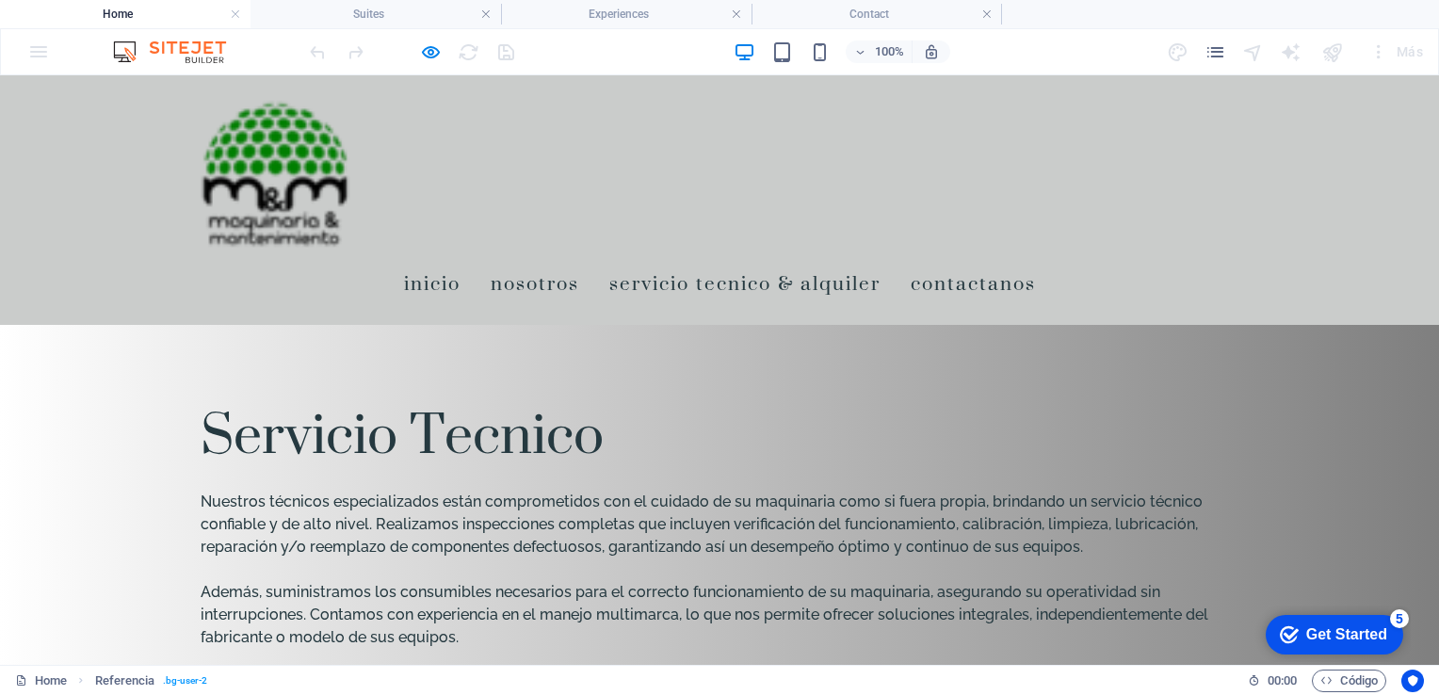
scroll to position [4687, 0]
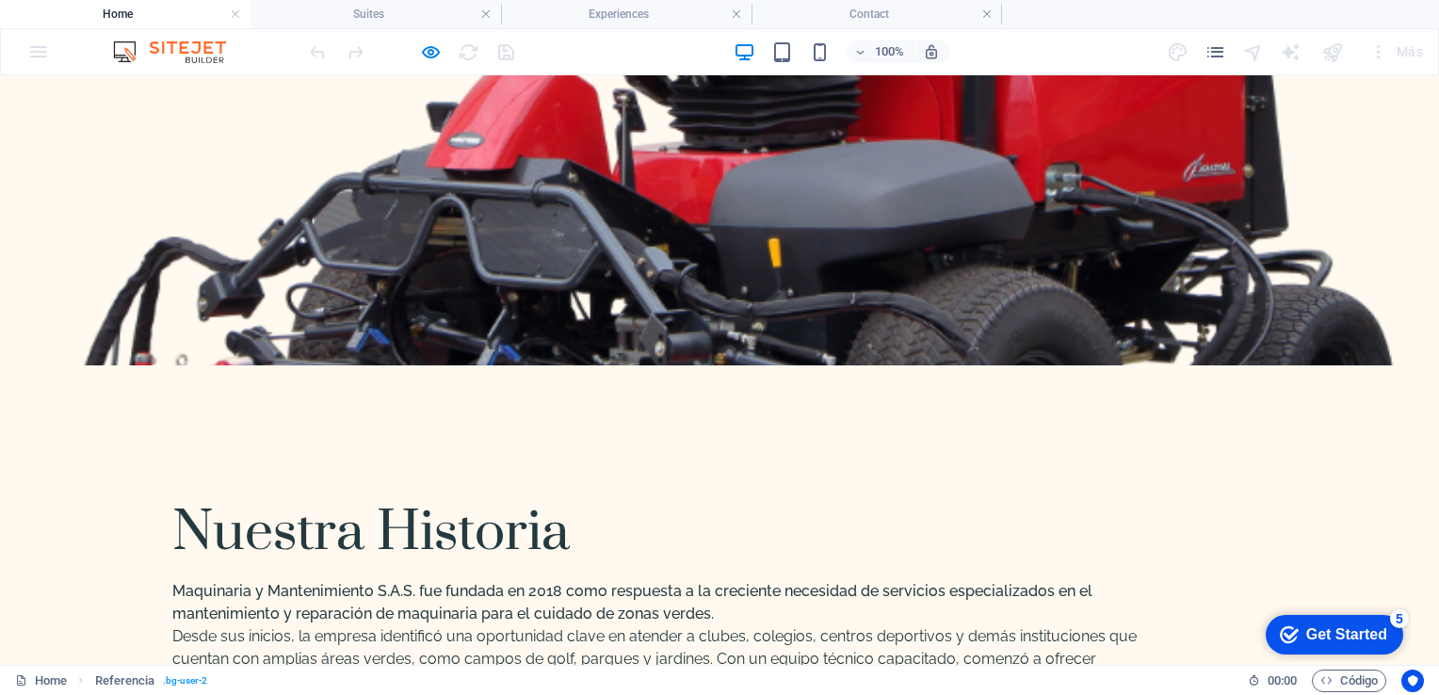
scroll to position [0, 0]
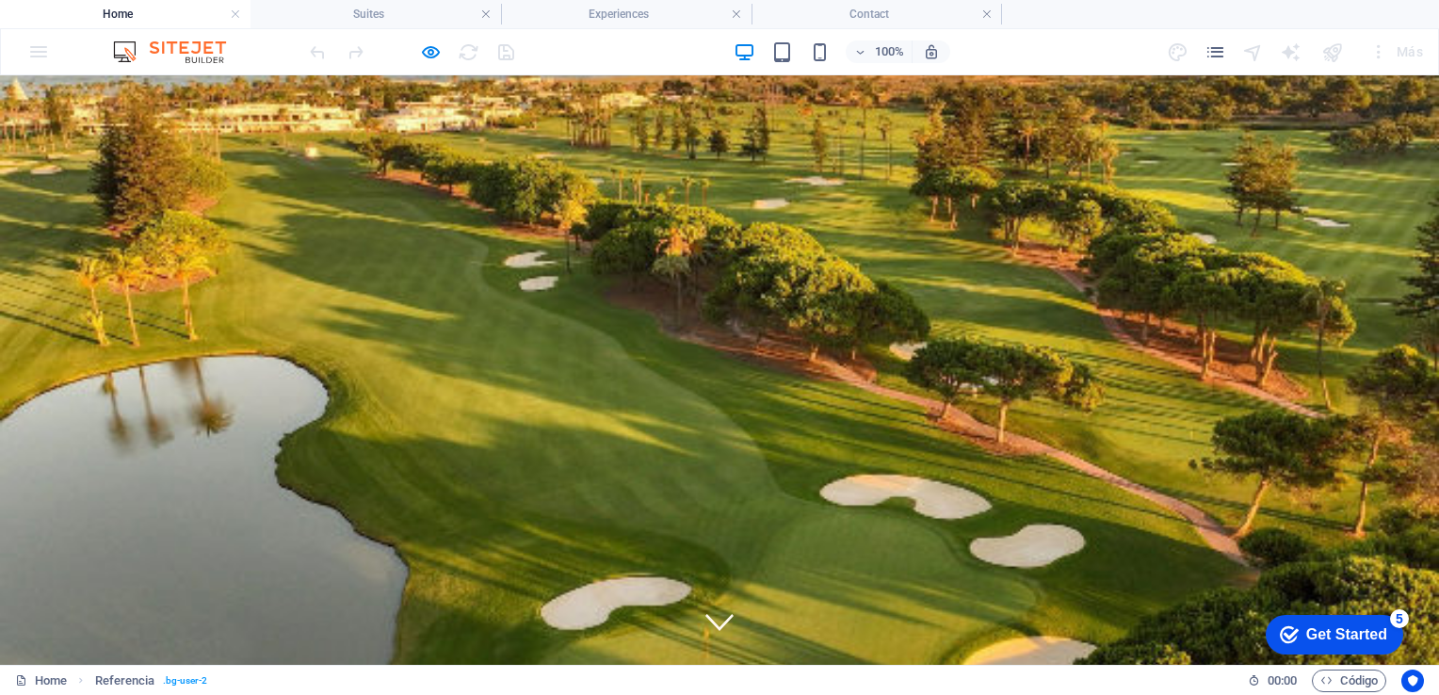
drag, startPoint x: 1432, startPoint y: 514, endPoint x: 1438, endPoint y: 149, distance: 365.5
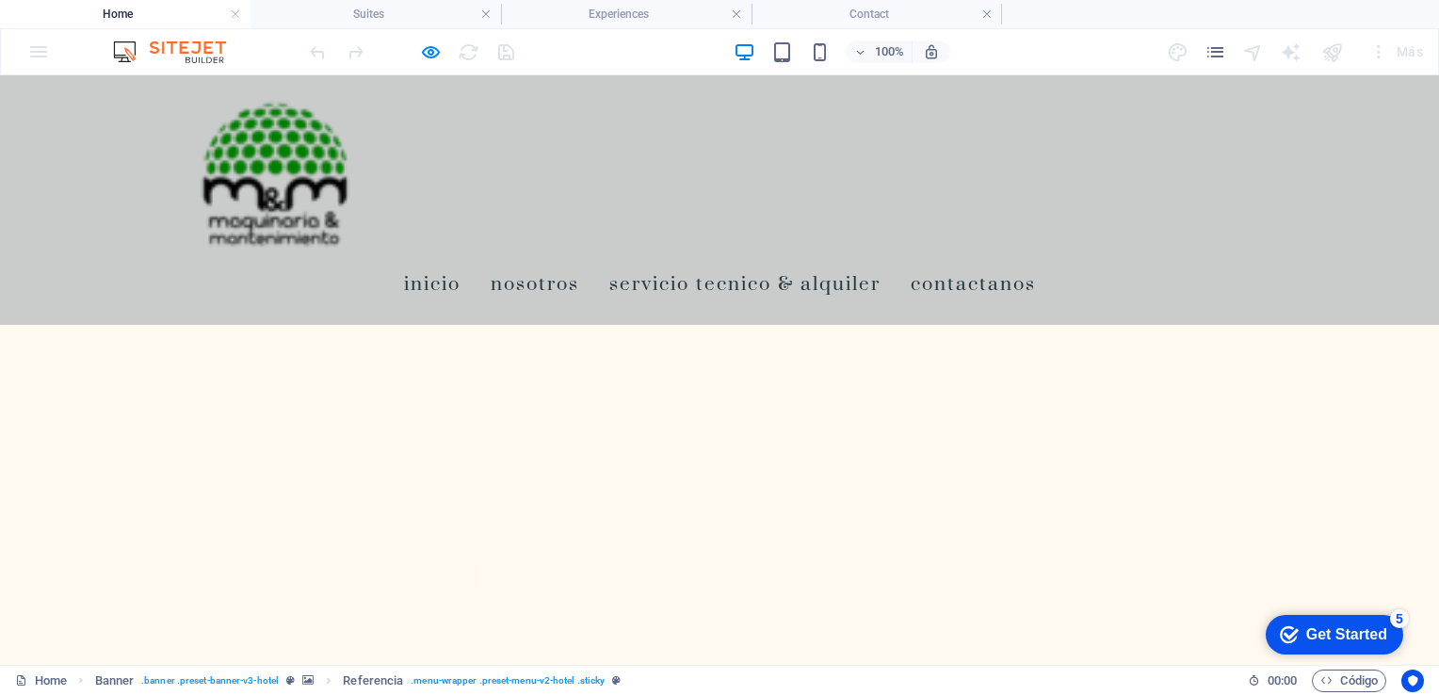
scroll to position [380, 0]
click at [579, 257] on link "Nosotros" at bounding box center [535, 283] width 89 height 53
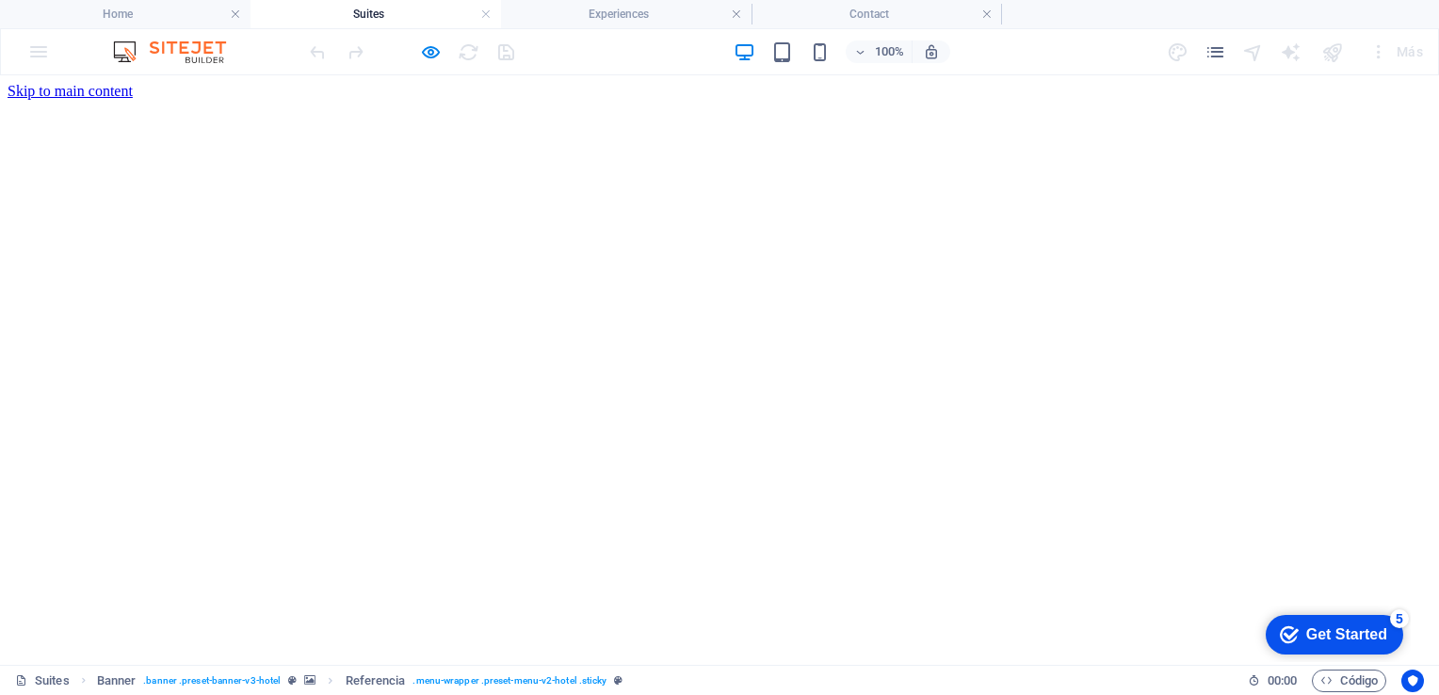
scroll to position [0, 0]
drag, startPoint x: 1405, startPoint y: 164, endPoint x: 1405, endPoint y: 175, distance: 11.3
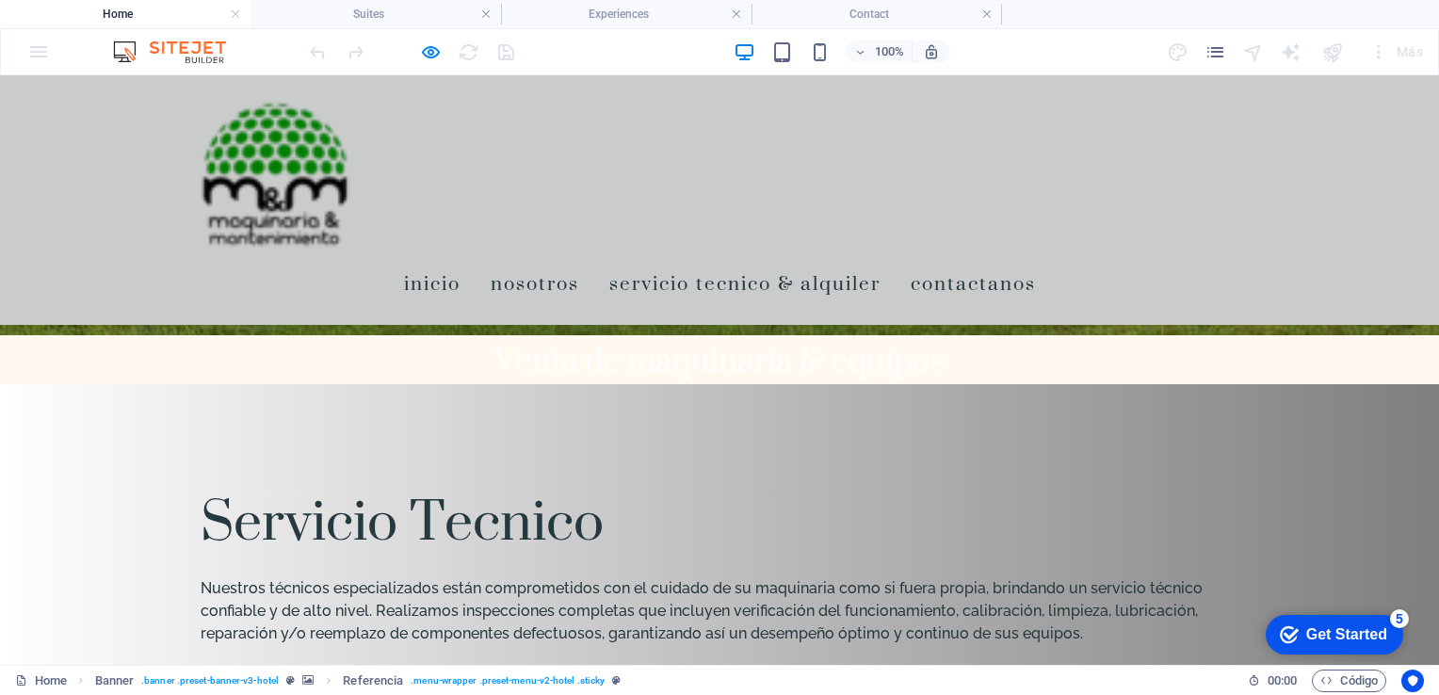
scroll to position [4600, 0]
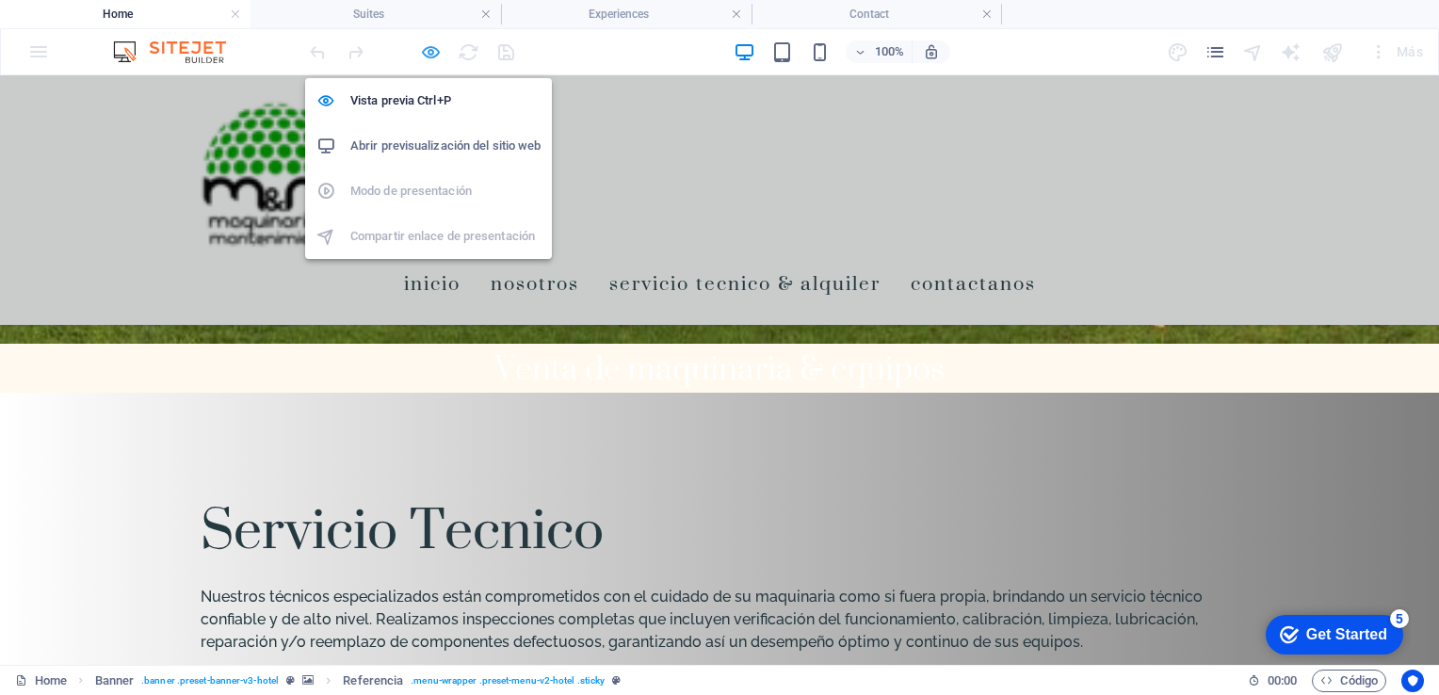
click at [429, 53] on icon "button" at bounding box center [431, 52] width 22 height 22
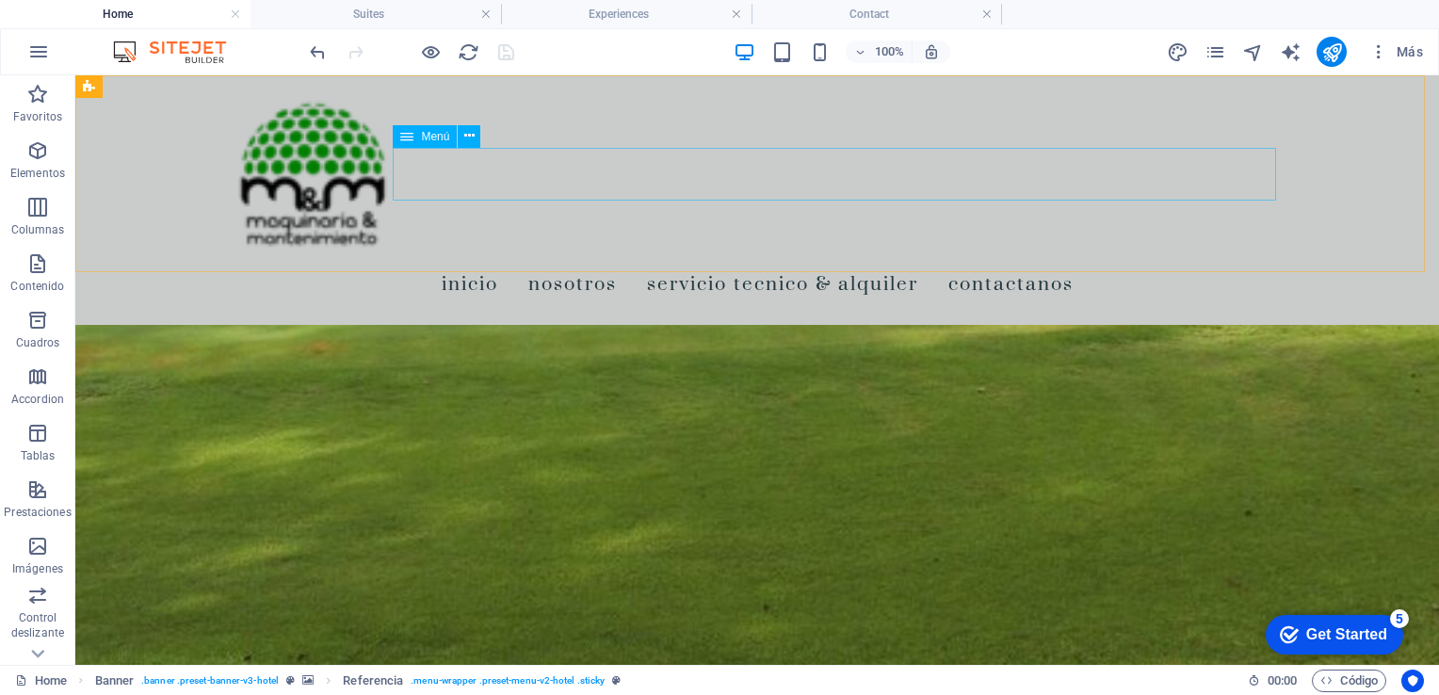
click at [1171, 257] on nav "Inicio Nosotros Servicio Tecnico & Alquiler Contactanos" at bounding box center [757, 283] width 1053 height 53
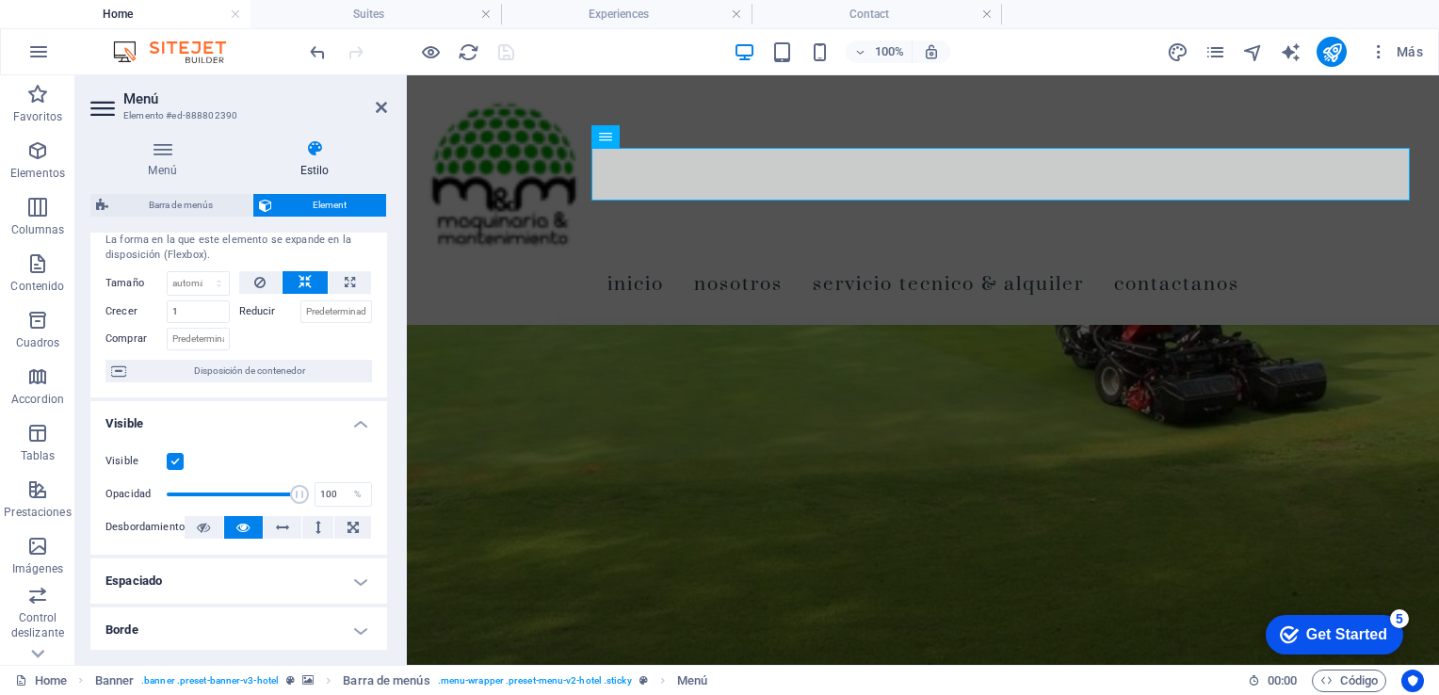
scroll to position [43, 0]
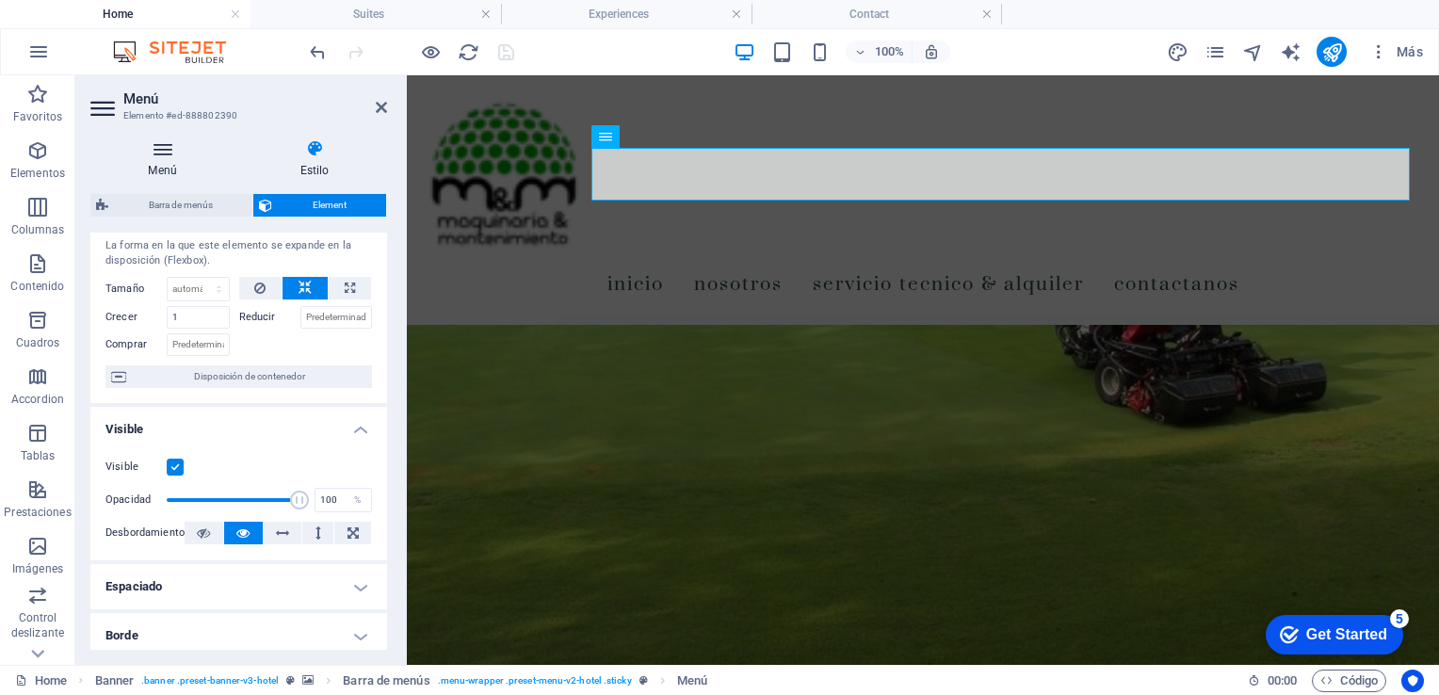
click at [176, 154] on icon at bounding box center [162, 148] width 144 height 19
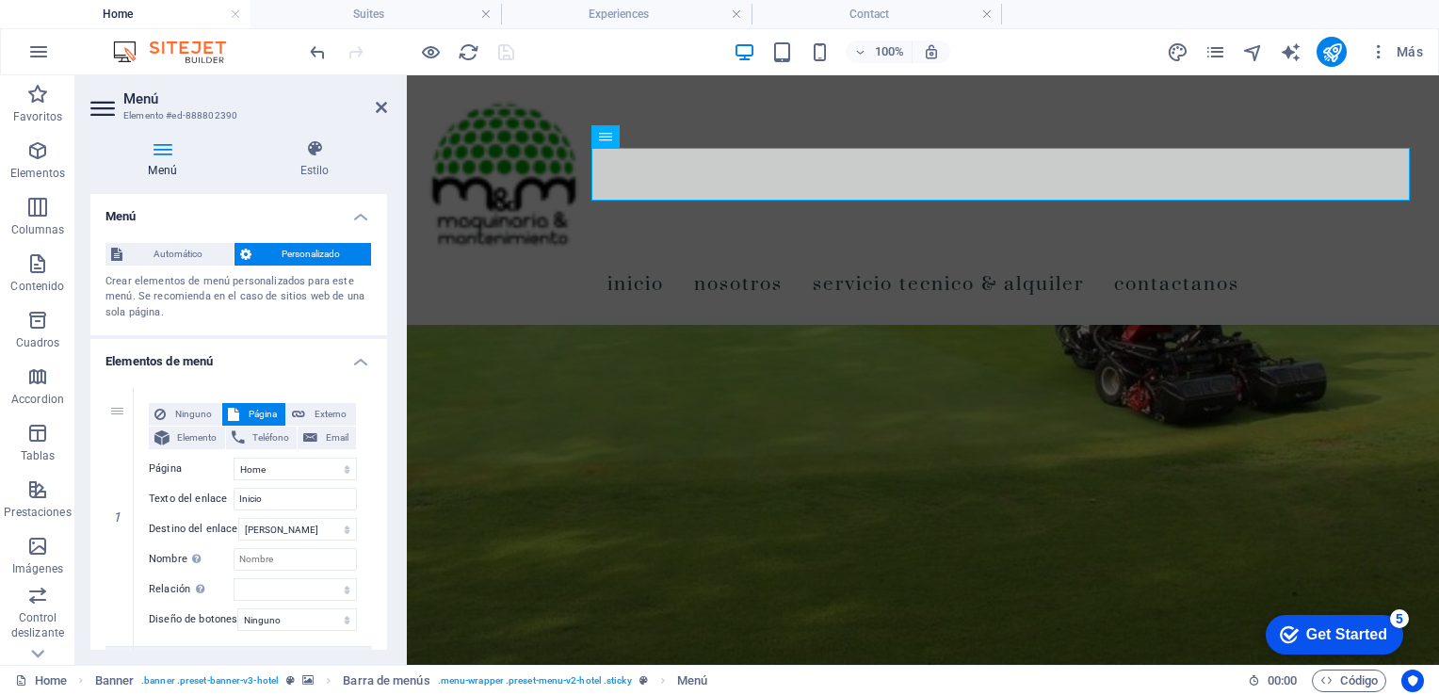
click at [362, 218] on h4 "Menú" at bounding box center [238, 211] width 297 height 34
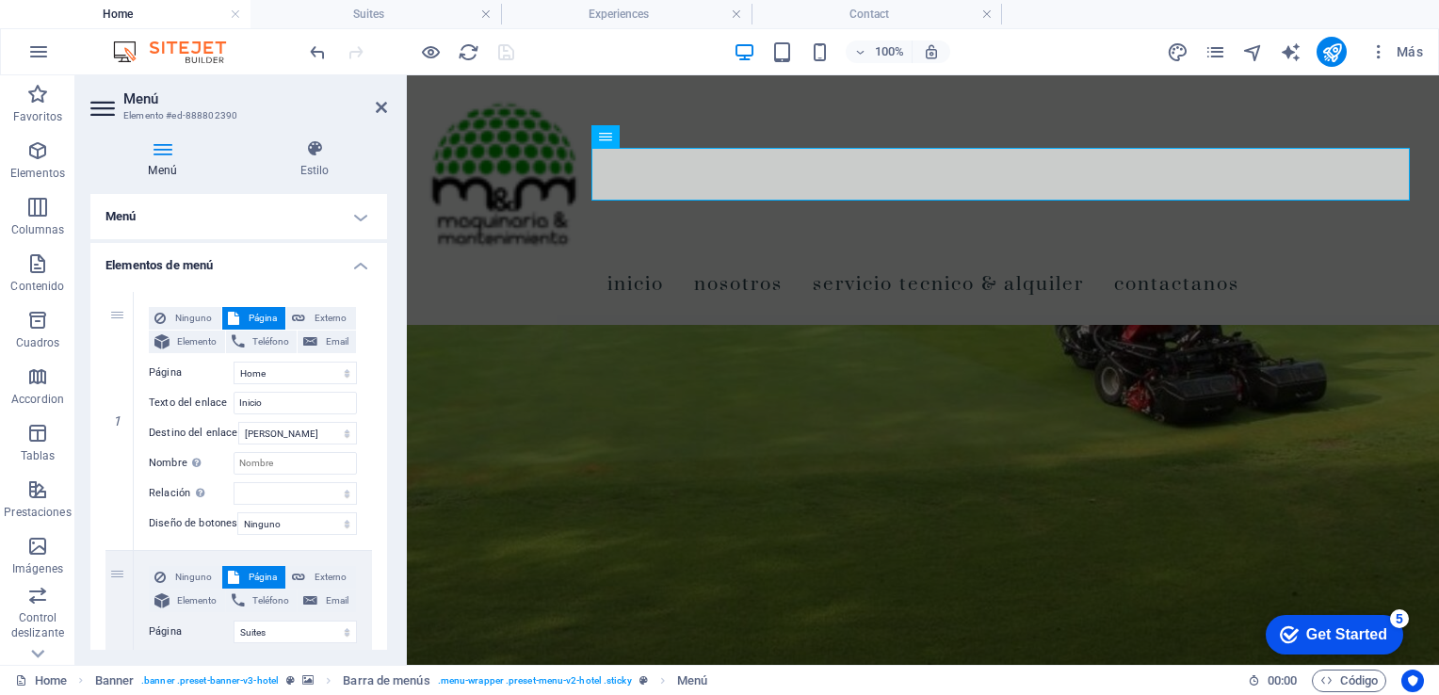
click at [360, 263] on h4 "Elementos de menú" at bounding box center [238, 260] width 297 height 34
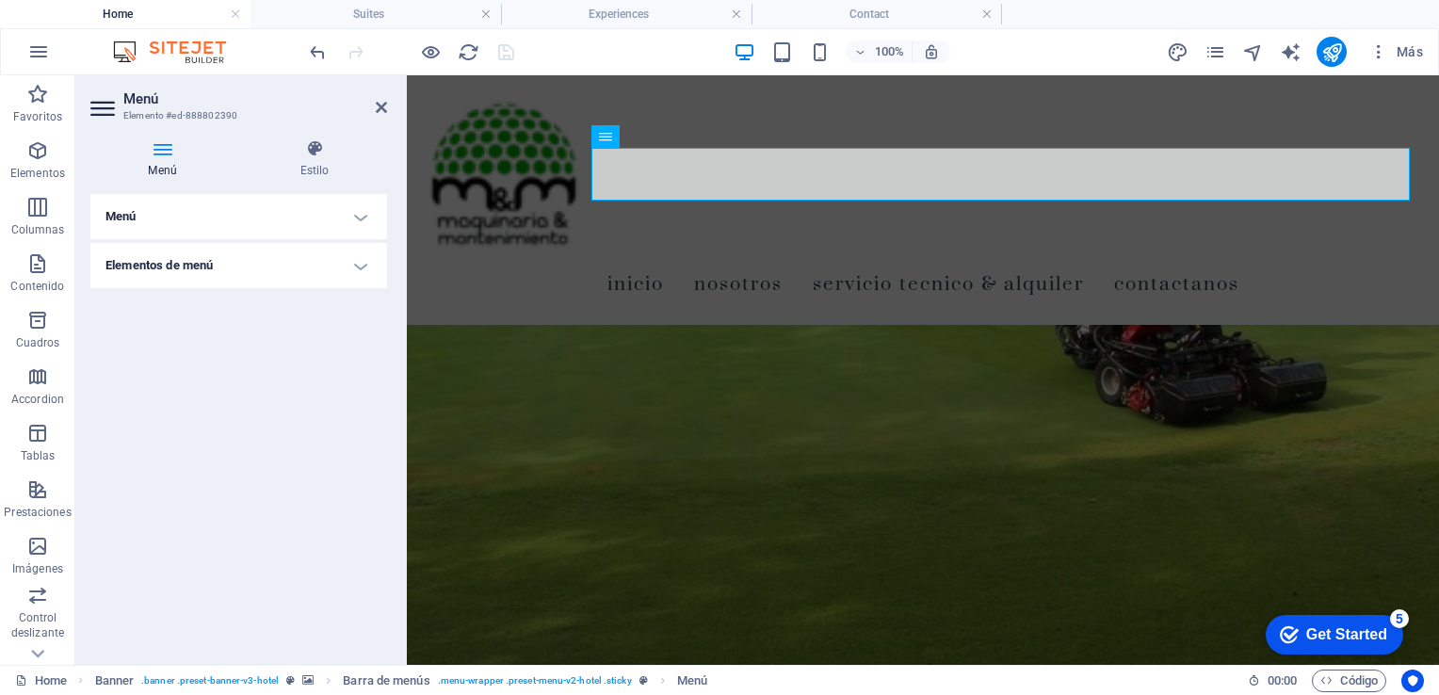
click at [358, 219] on h4 "Menú" at bounding box center [238, 216] width 297 height 45
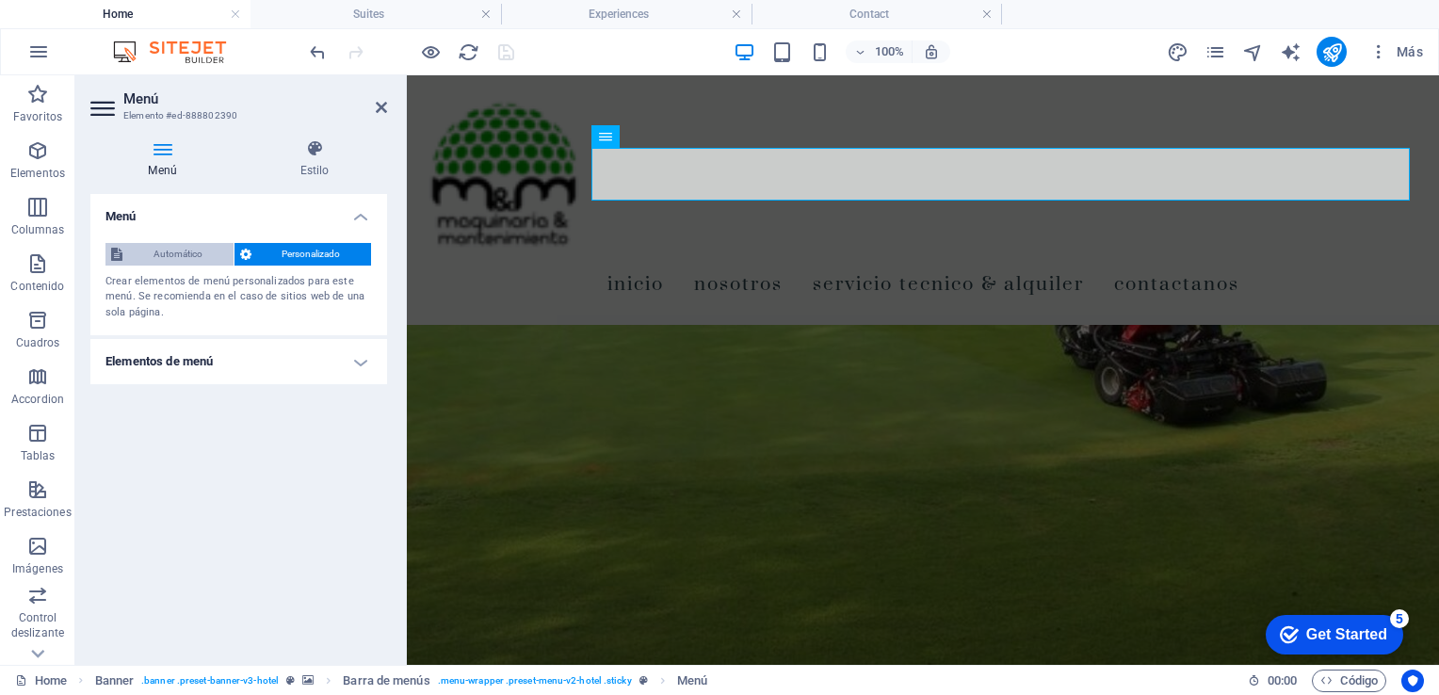
click at [204, 256] on span "Automático" at bounding box center [178, 254] width 100 height 23
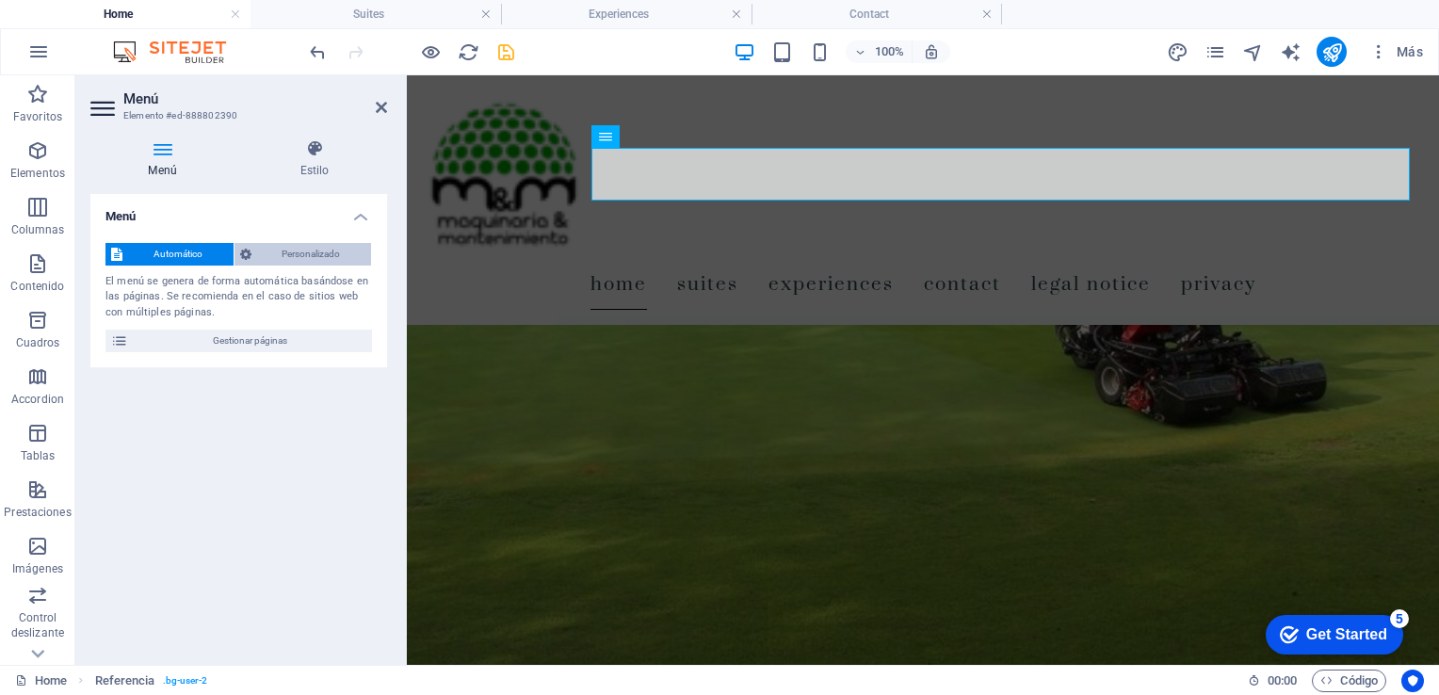
click at [293, 244] on span "Personalizado" at bounding box center [311, 254] width 109 height 23
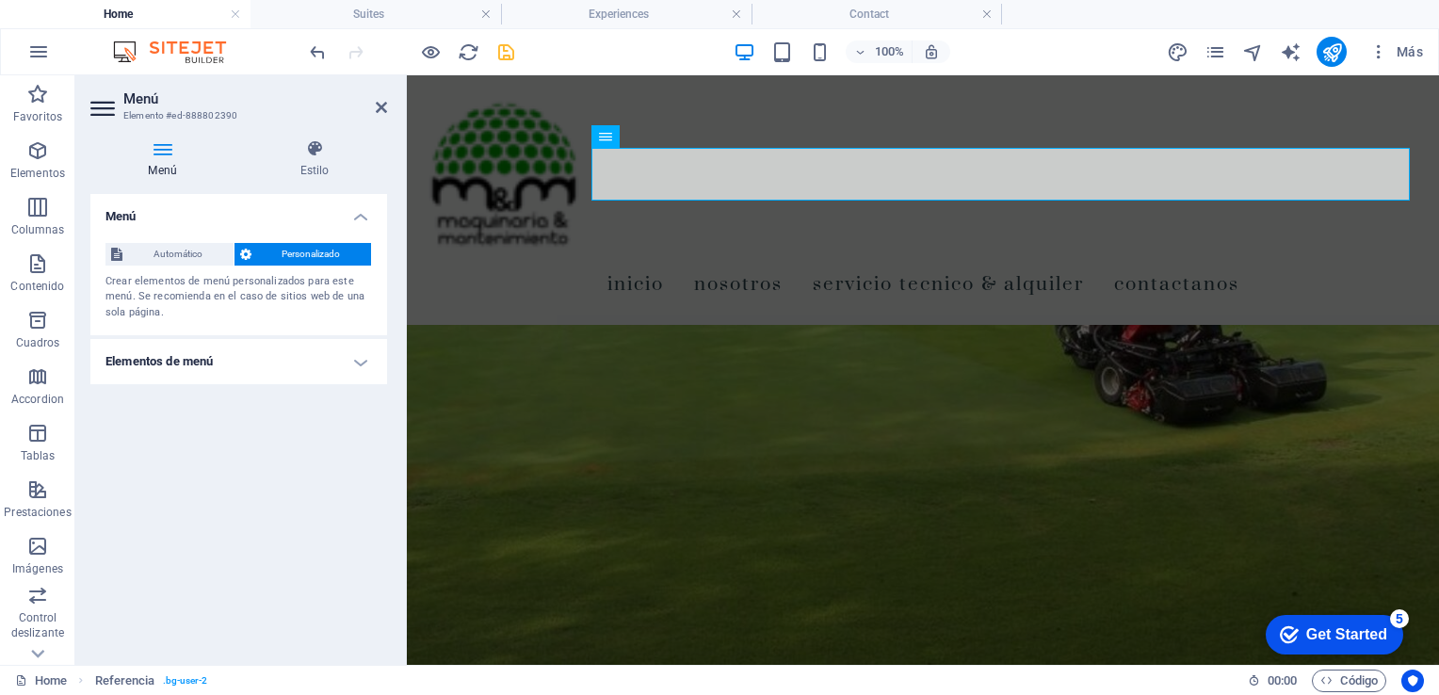
click at [364, 361] on h4 "Elementos de menú" at bounding box center [238, 361] width 297 height 45
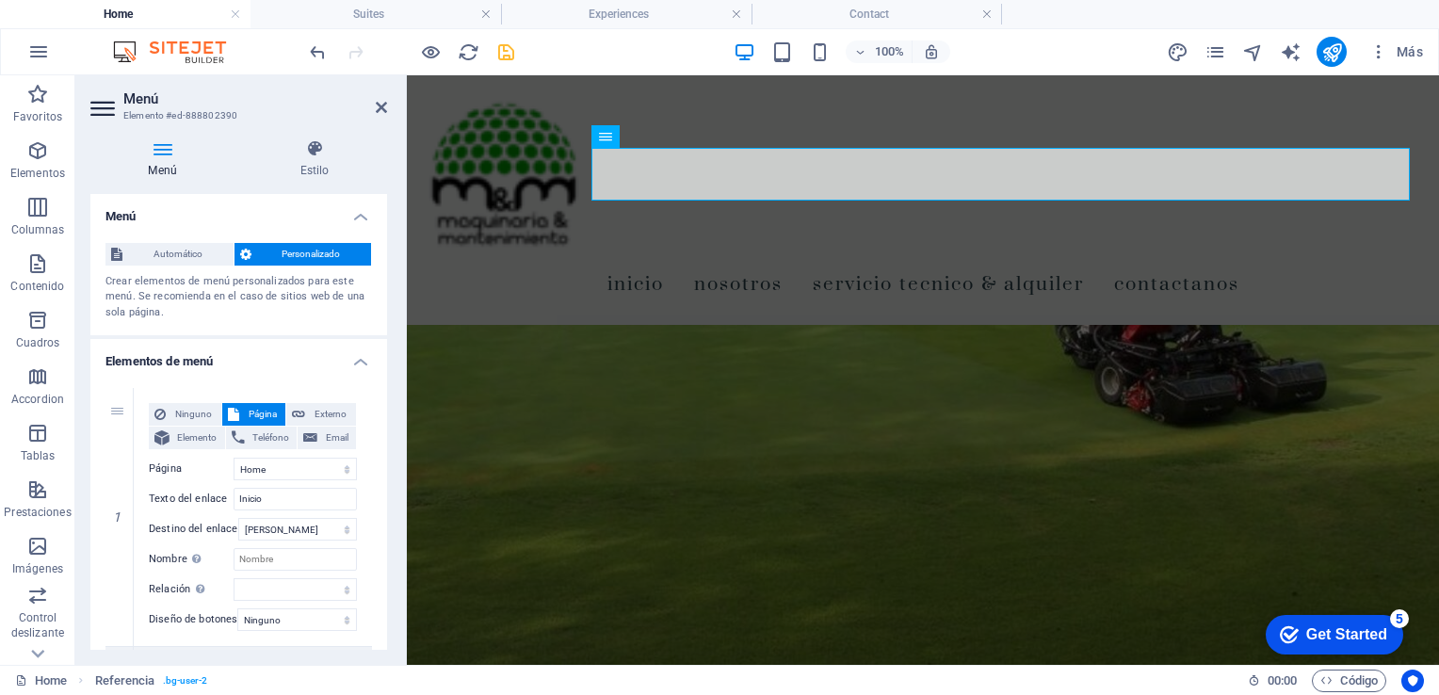
drag, startPoint x: 388, startPoint y: 341, endPoint x: 393, endPoint y: 413, distance: 72.7
click at [393, 413] on div "Menú Estilo Menú Automático Personalizado Crear elementos de menú personalizado…" at bounding box center [238, 394] width 327 height 541
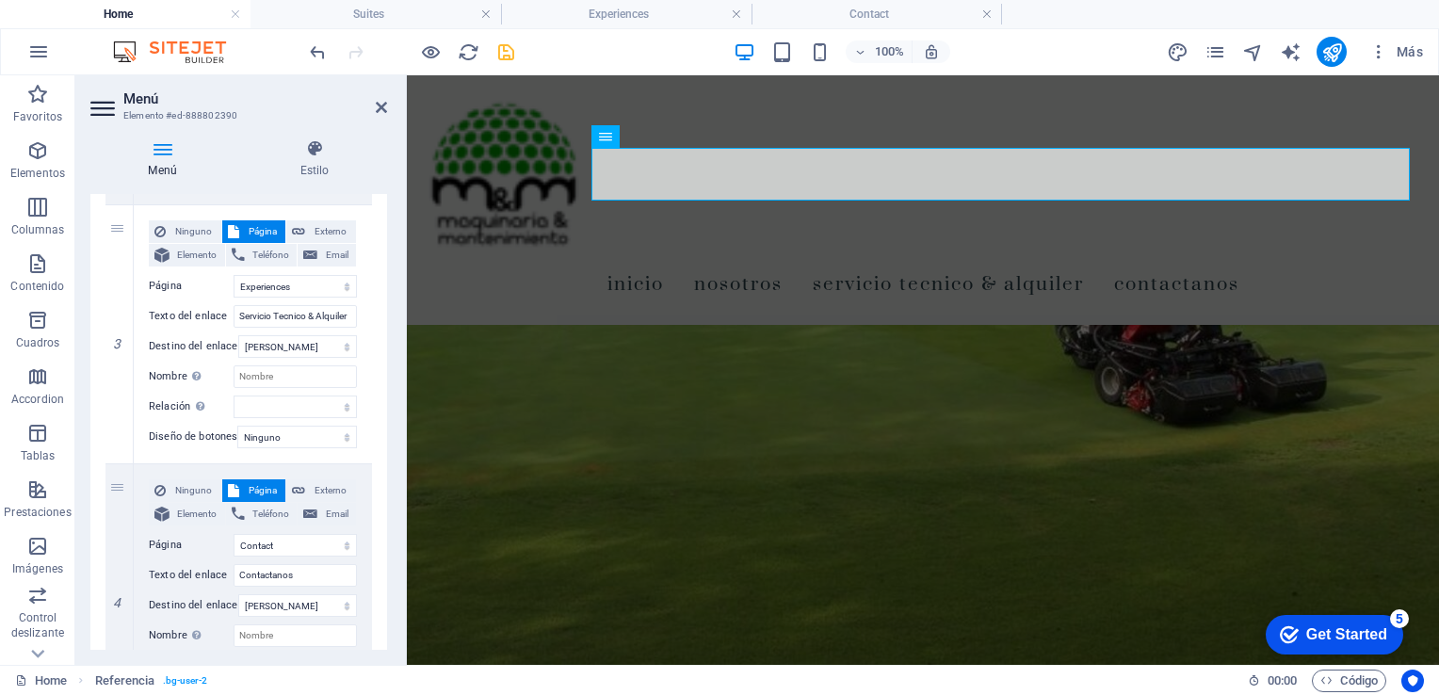
scroll to position [837, 0]
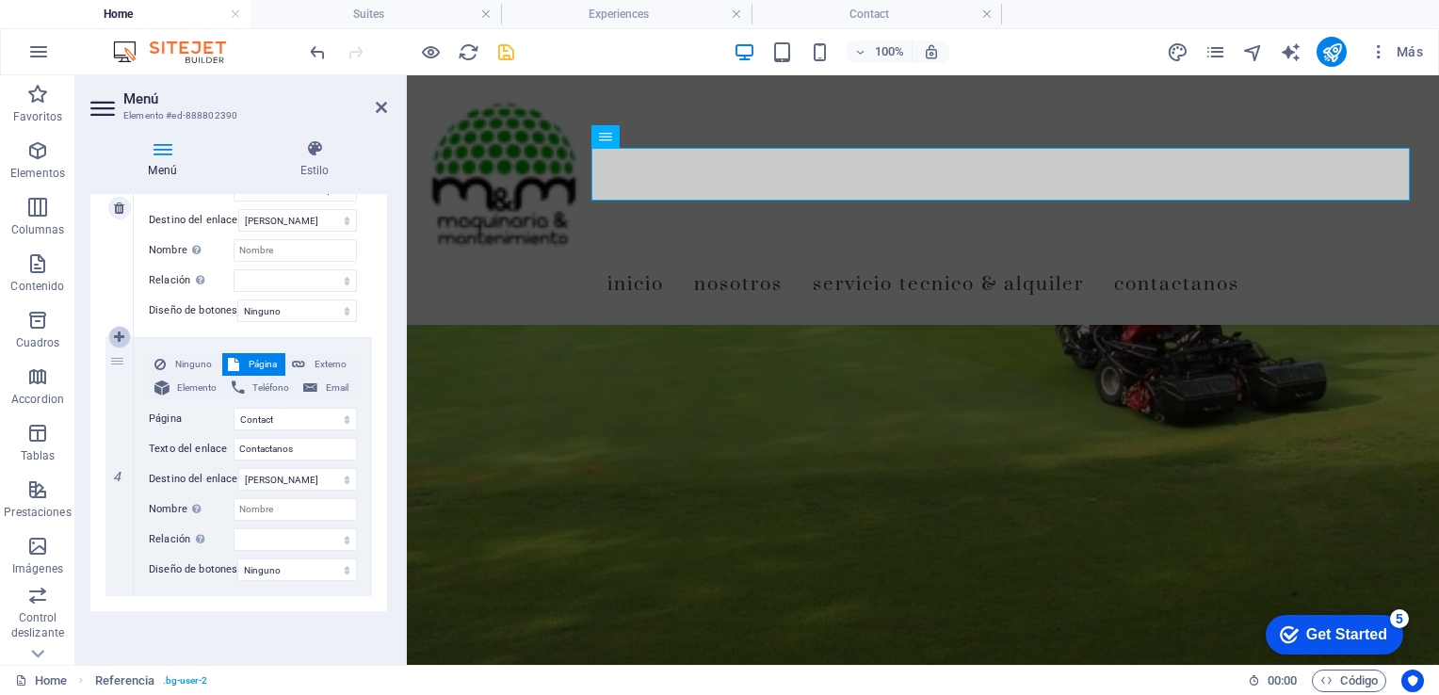
click at [114, 331] on icon at bounding box center [119, 337] width 10 height 13
select select
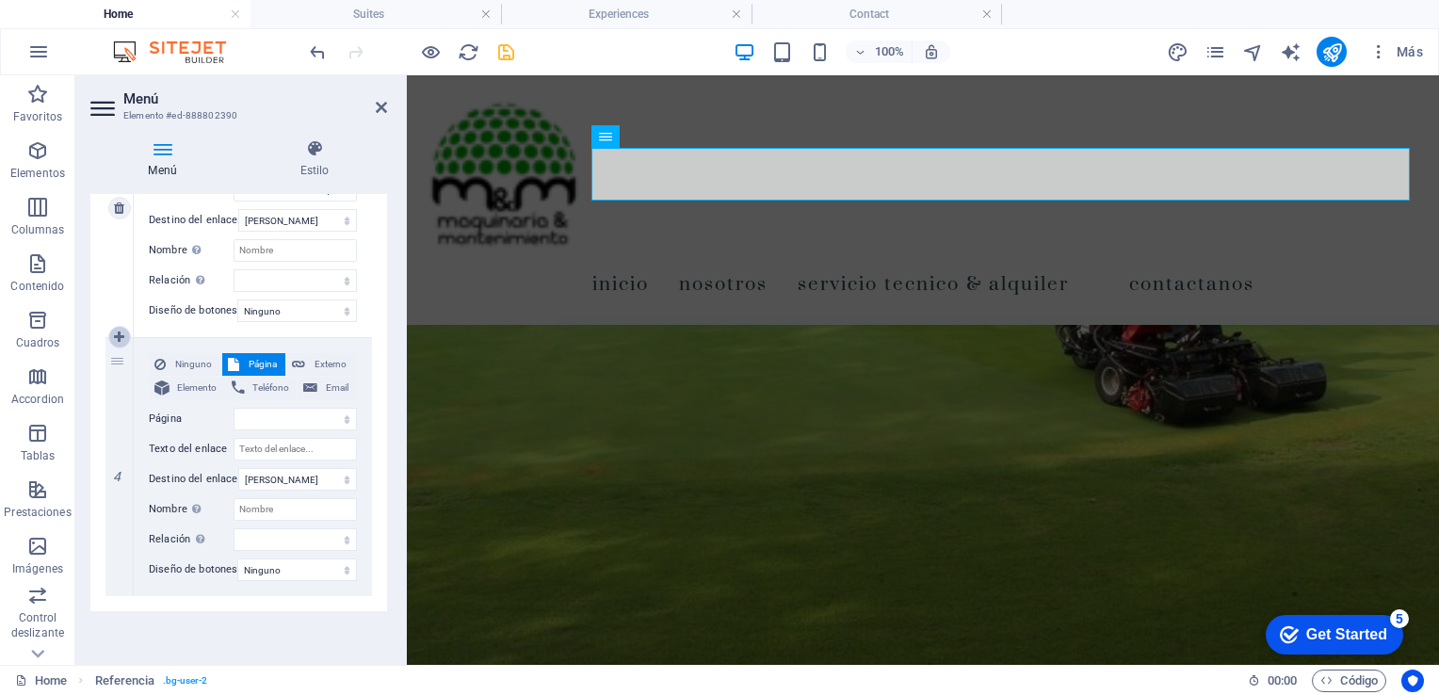
select select "3"
select select
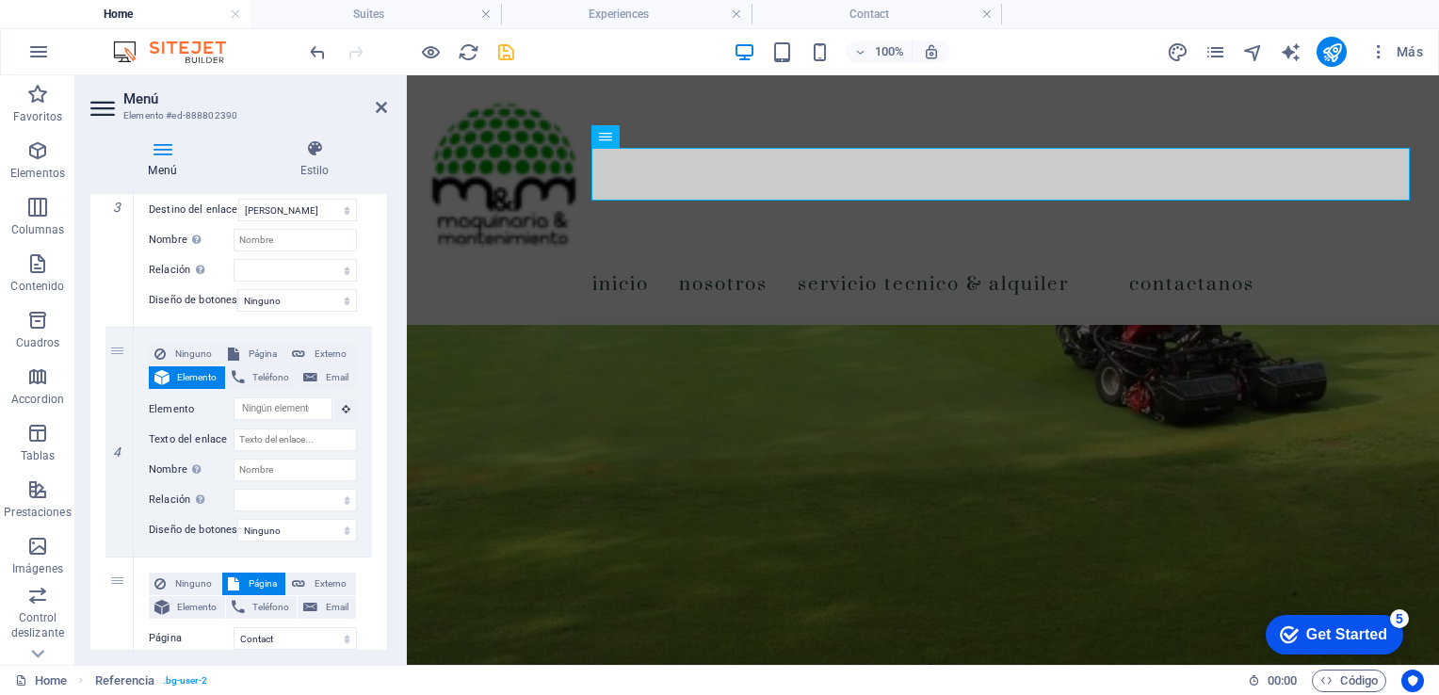
scroll to position [1067, 0]
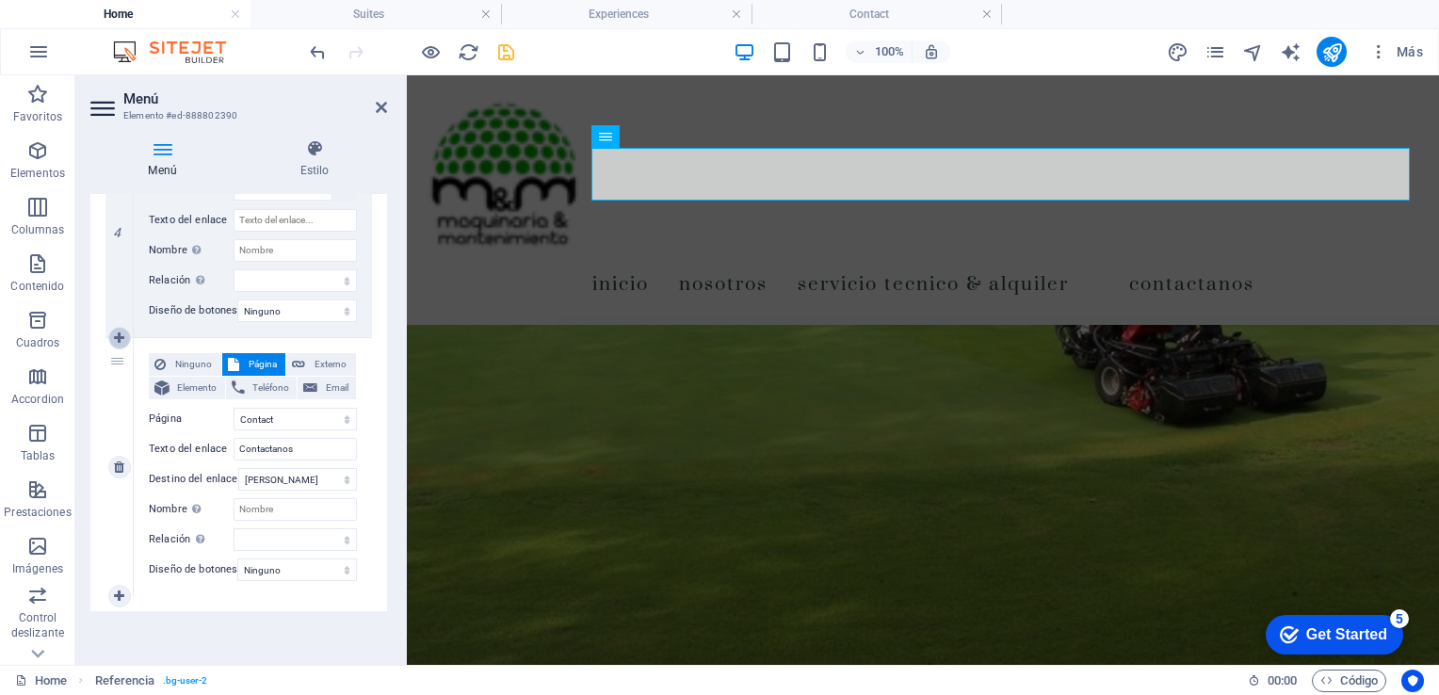
click at [116, 332] on icon at bounding box center [119, 338] width 10 height 13
select select
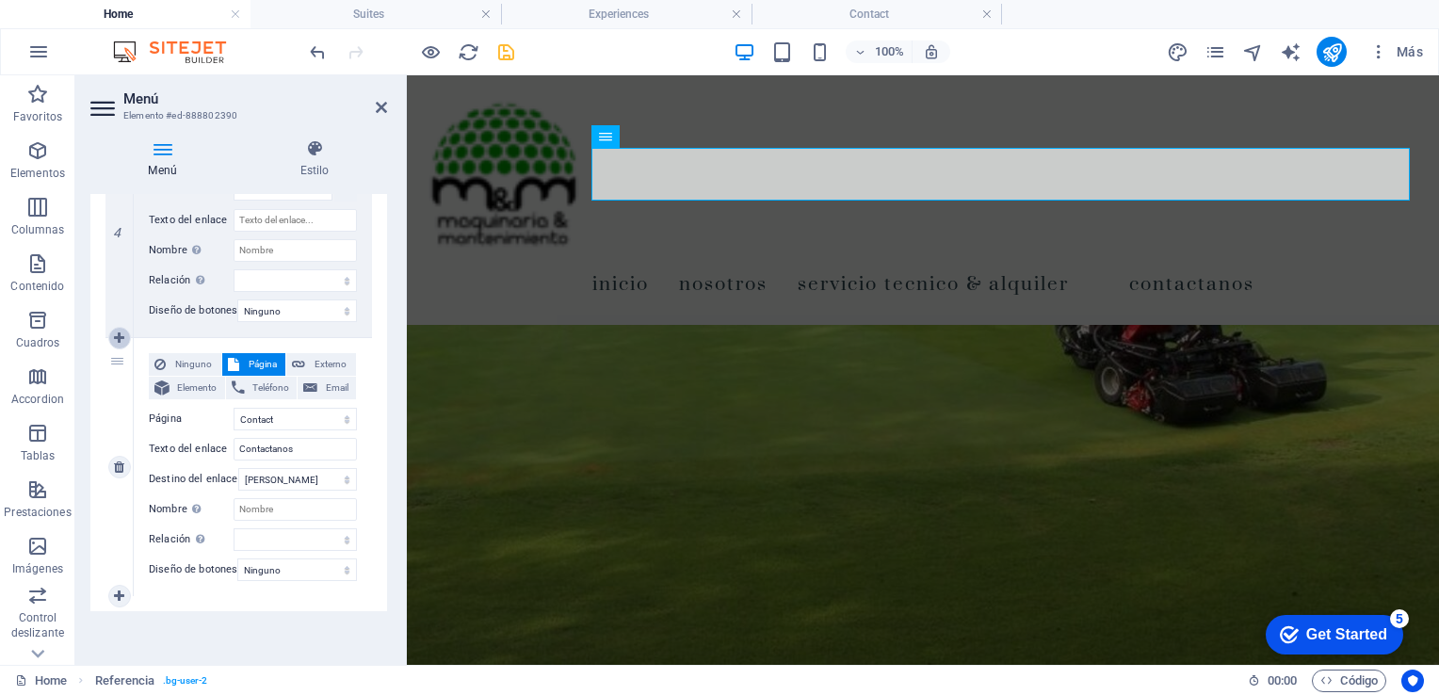
select select
select select "3"
select select
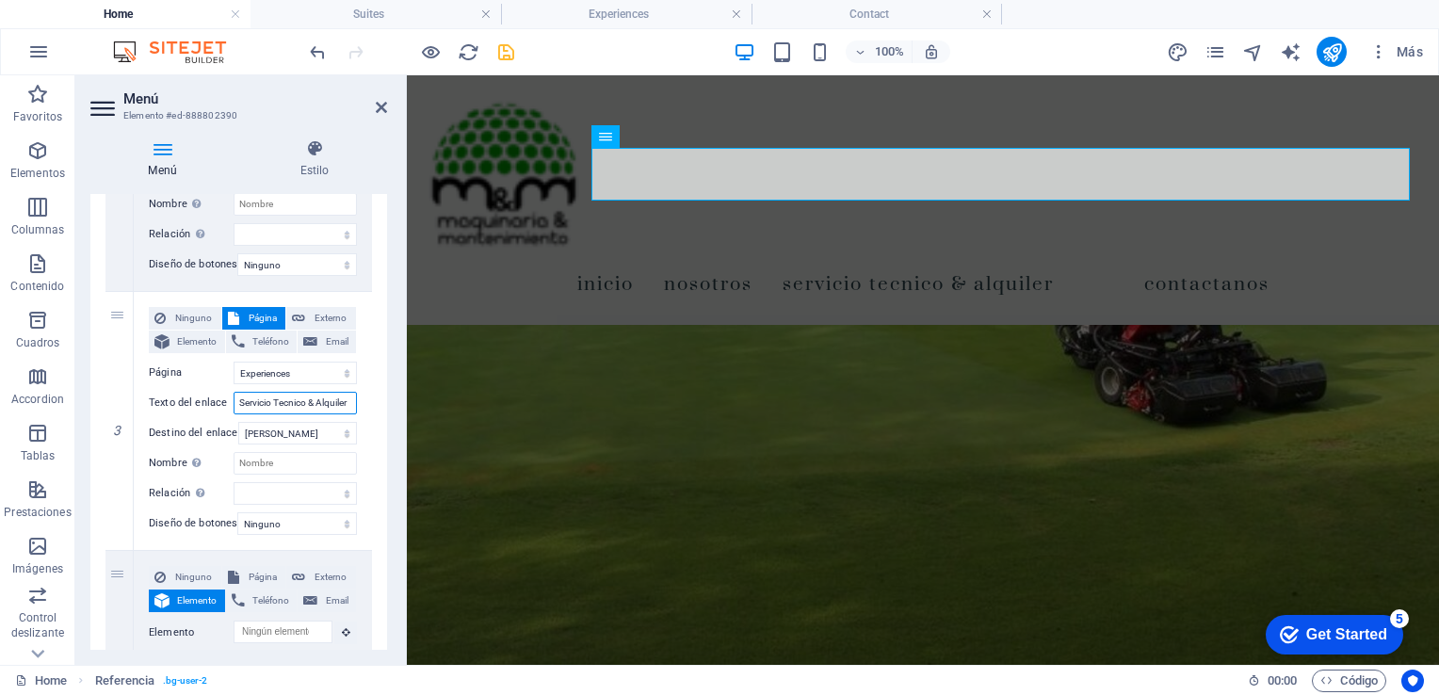
scroll to position [0, 4]
drag, startPoint x: 717, startPoint y: 480, endPoint x: 411, endPoint y: 409, distance: 314.4
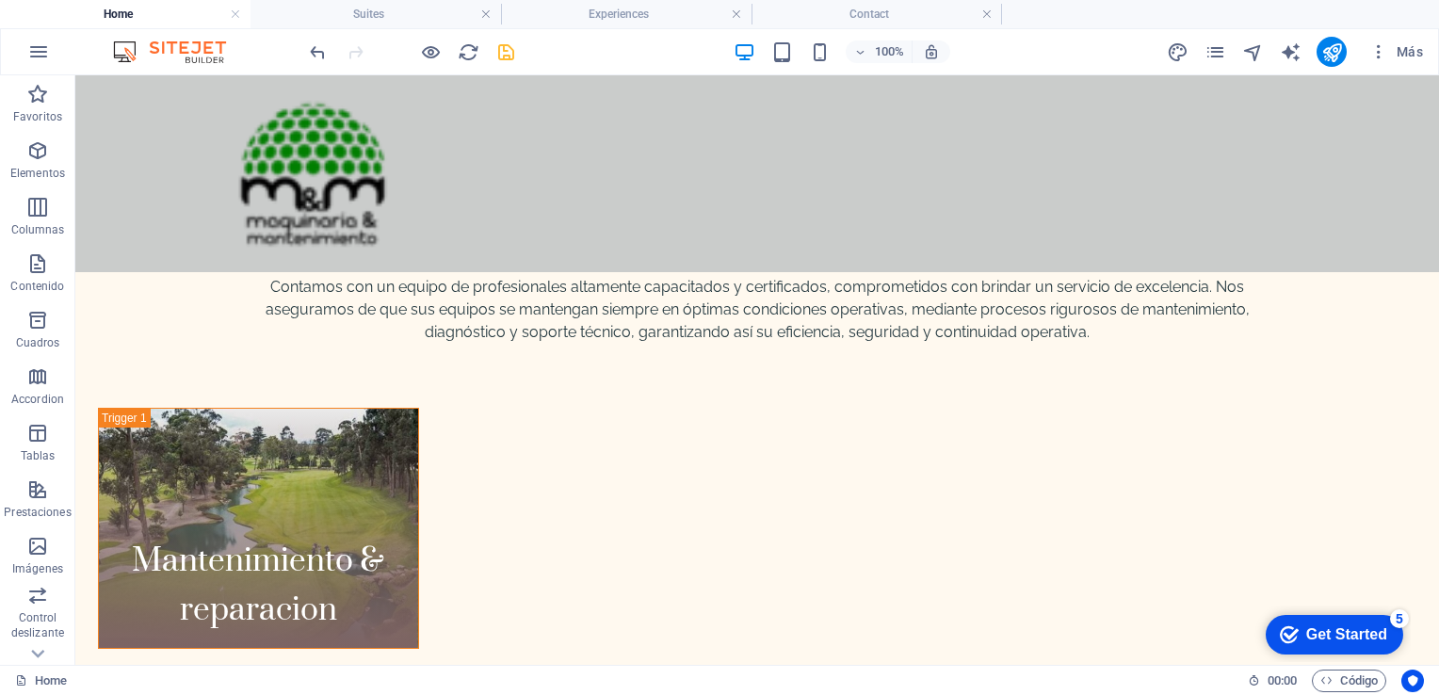
scroll to position [2188, 0]
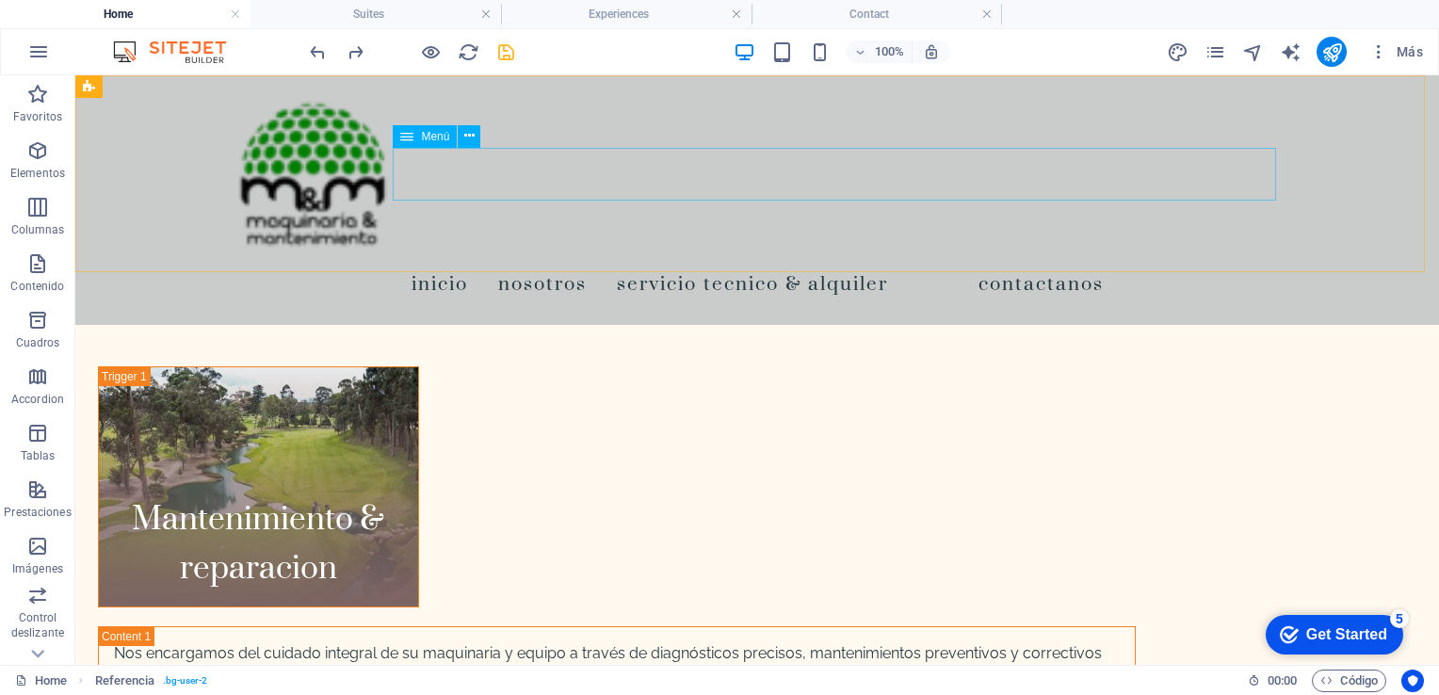
click at [789, 257] on nav "Inicio Nosotros Servicio Tecnico & Alquiler Contactanos" at bounding box center [757, 283] width 1053 height 53
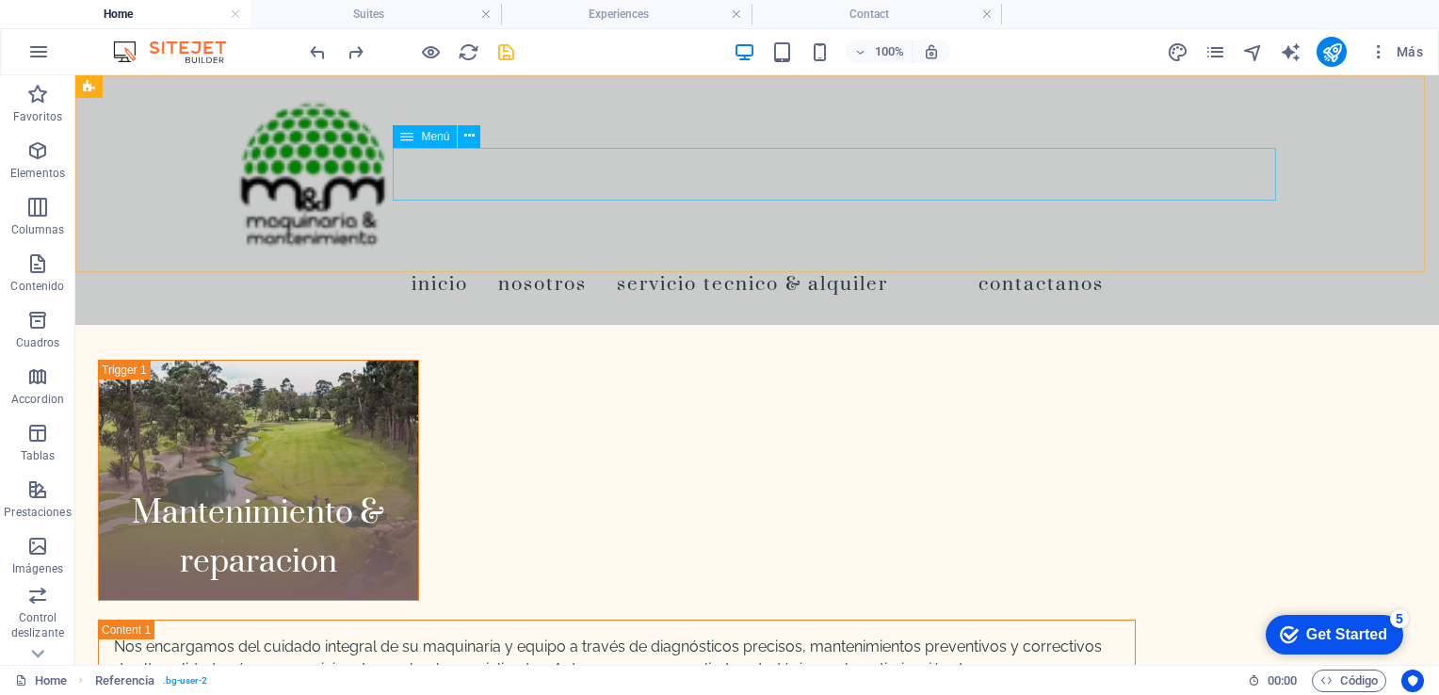
select select
select select "1"
select select
select select "2"
select select
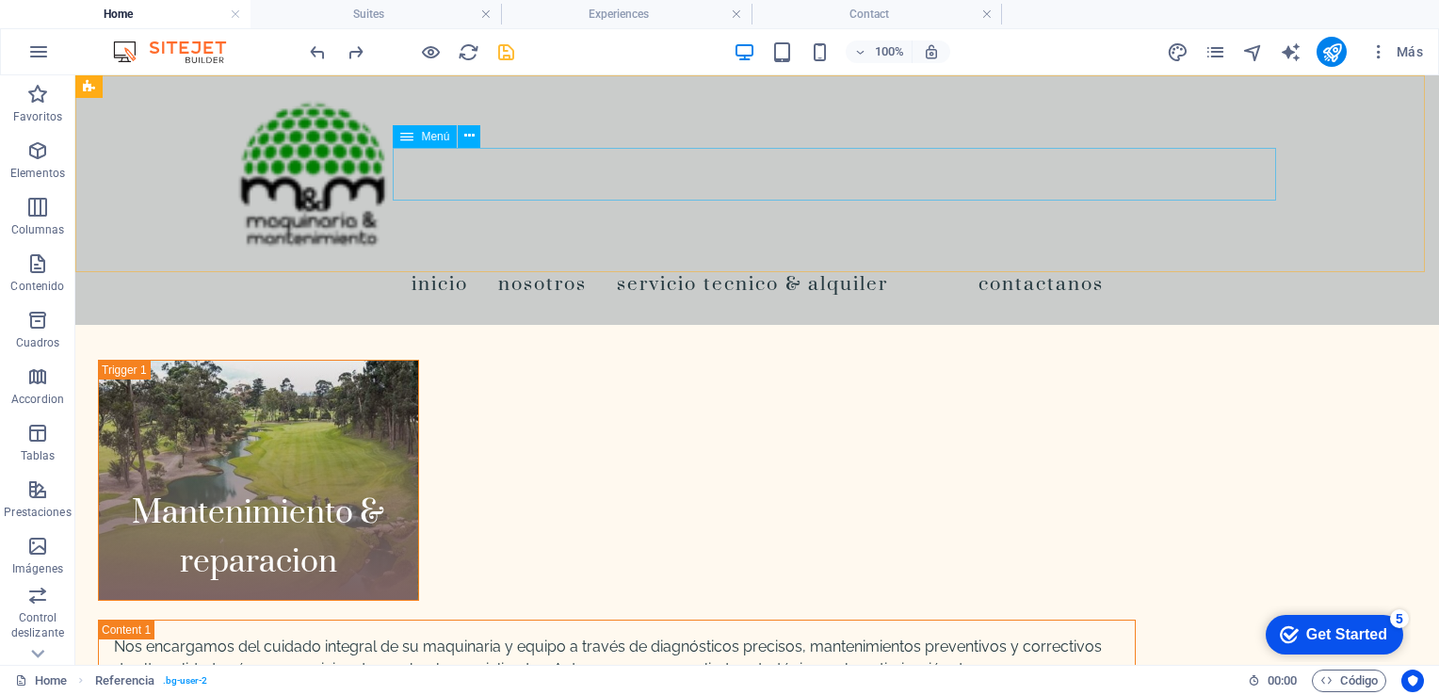
select select "3"
select select
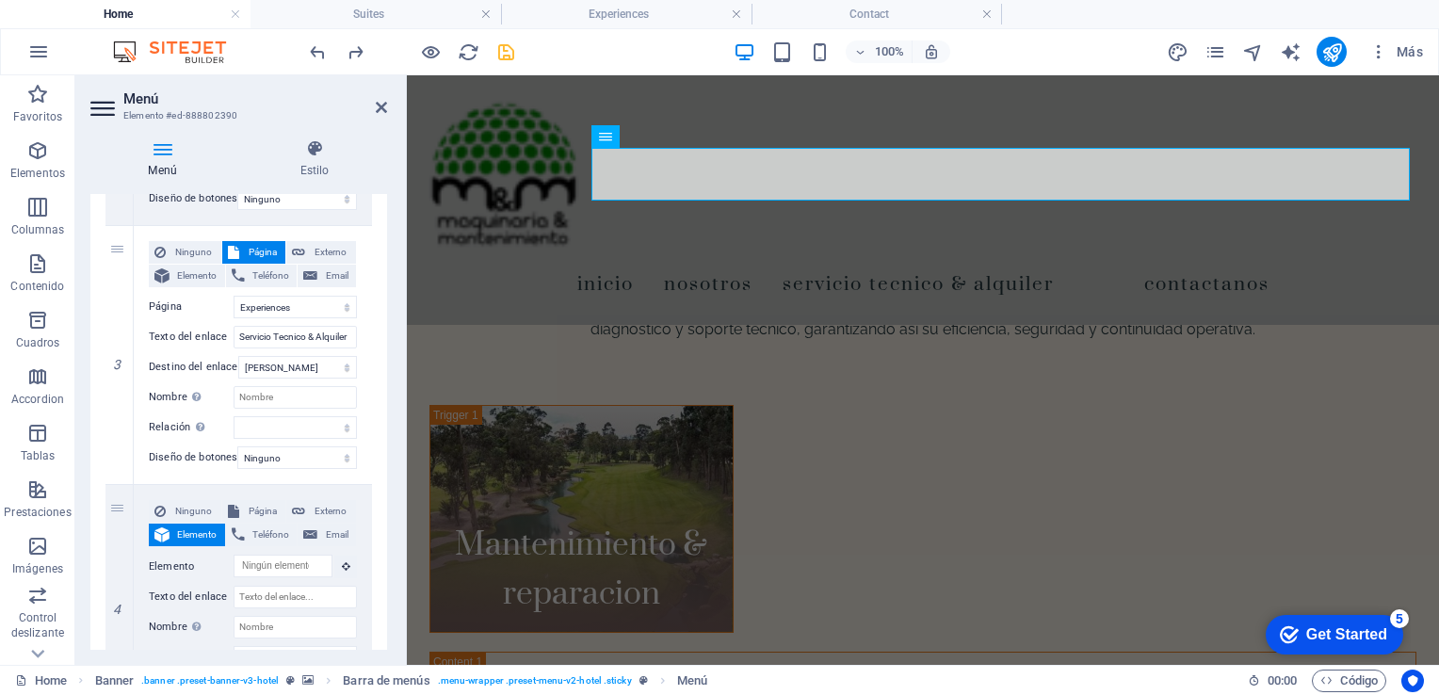
scroll to position [677, 0]
click at [313, 335] on input "Servicio Tecnico & Alquiler" at bounding box center [295, 340] width 123 height 23
type input "Servicio Tecnico Alquiler"
select select
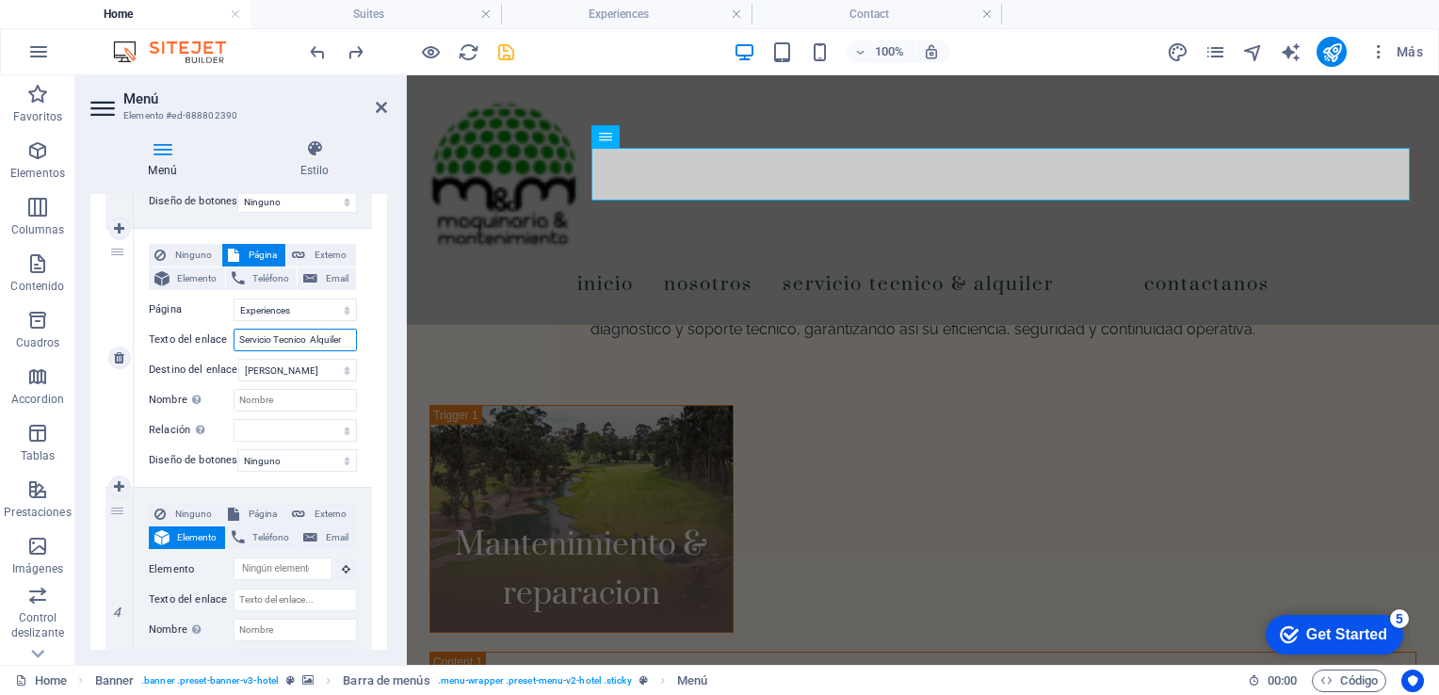
select select
type input "Servicio Tecnico"
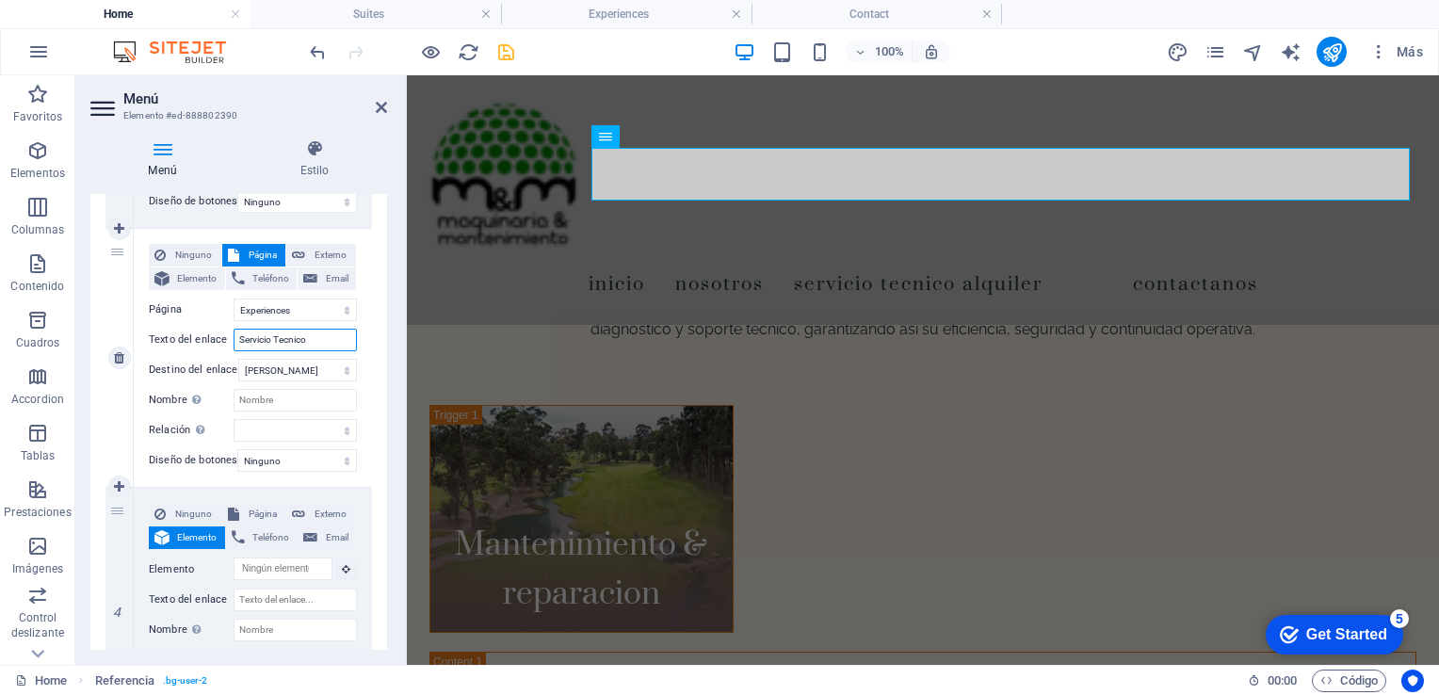
select select
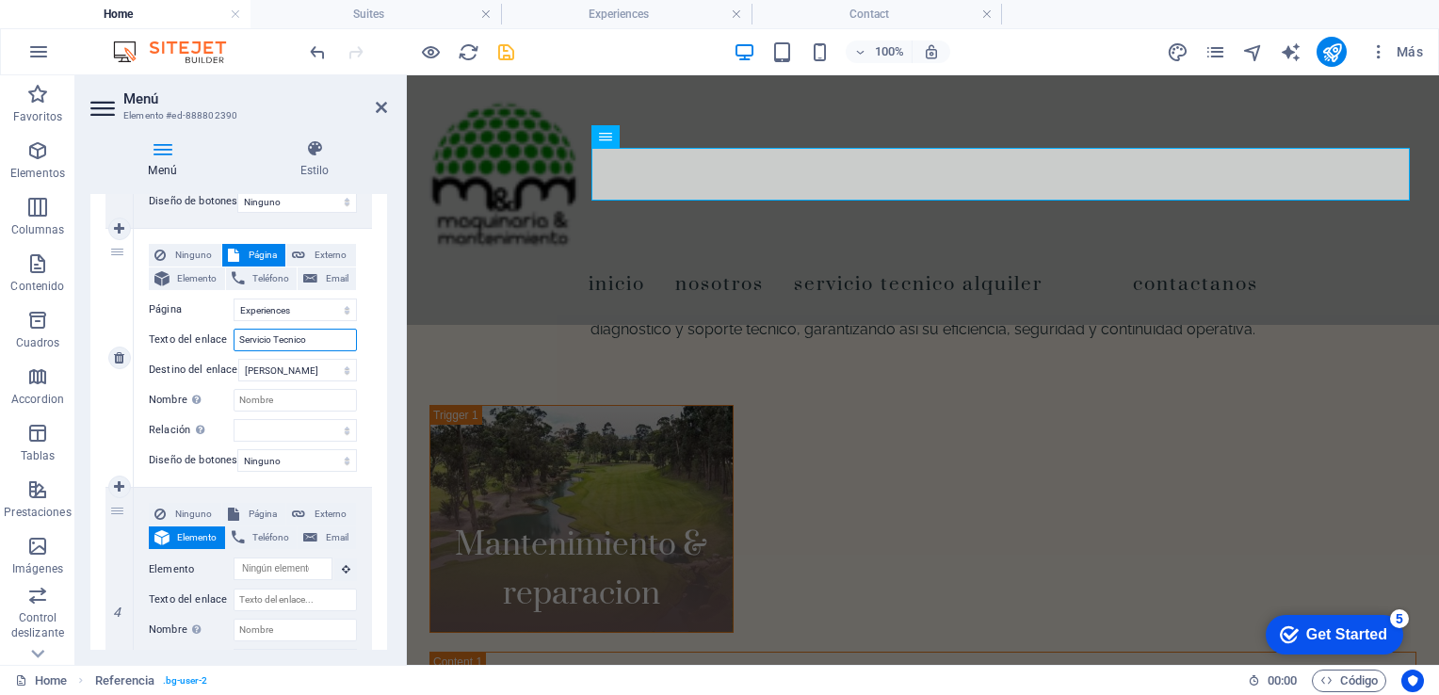
select select
type input "Servicio Tecnico"
click at [362, 325] on div "Ninguno Página Externo Elemento Teléfono Email Página Home Suites Experiences C…" at bounding box center [253, 358] width 238 height 258
click at [345, 310] on select "Home Suites Experiences Contact Legal Notice Privacy" at bounding box center [295, 310] width 123 height 23
click at [380, 316] on div "1 Ninguno Página Externo Elemento Teléfono Email Página Home Suites Experiences…" at bounding box center [238, 458] width 297 height 1525
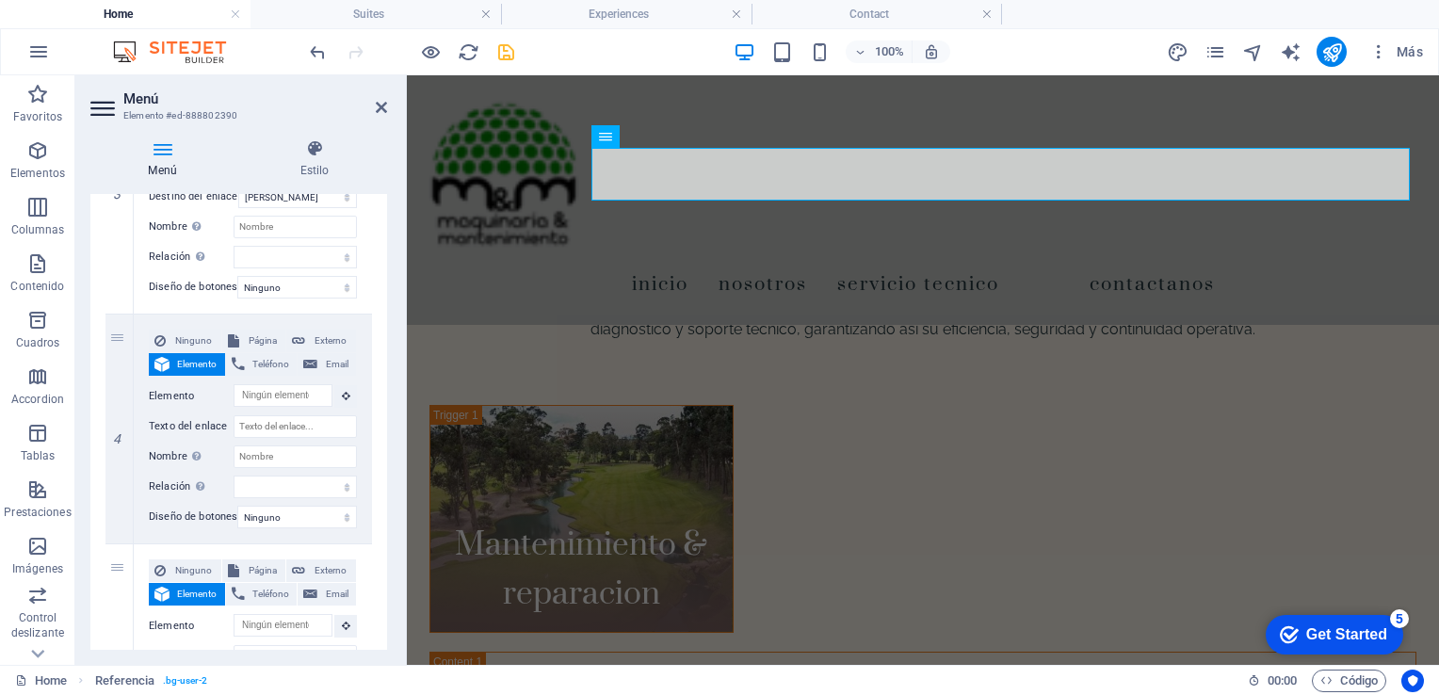
scroll to position [856, 0]
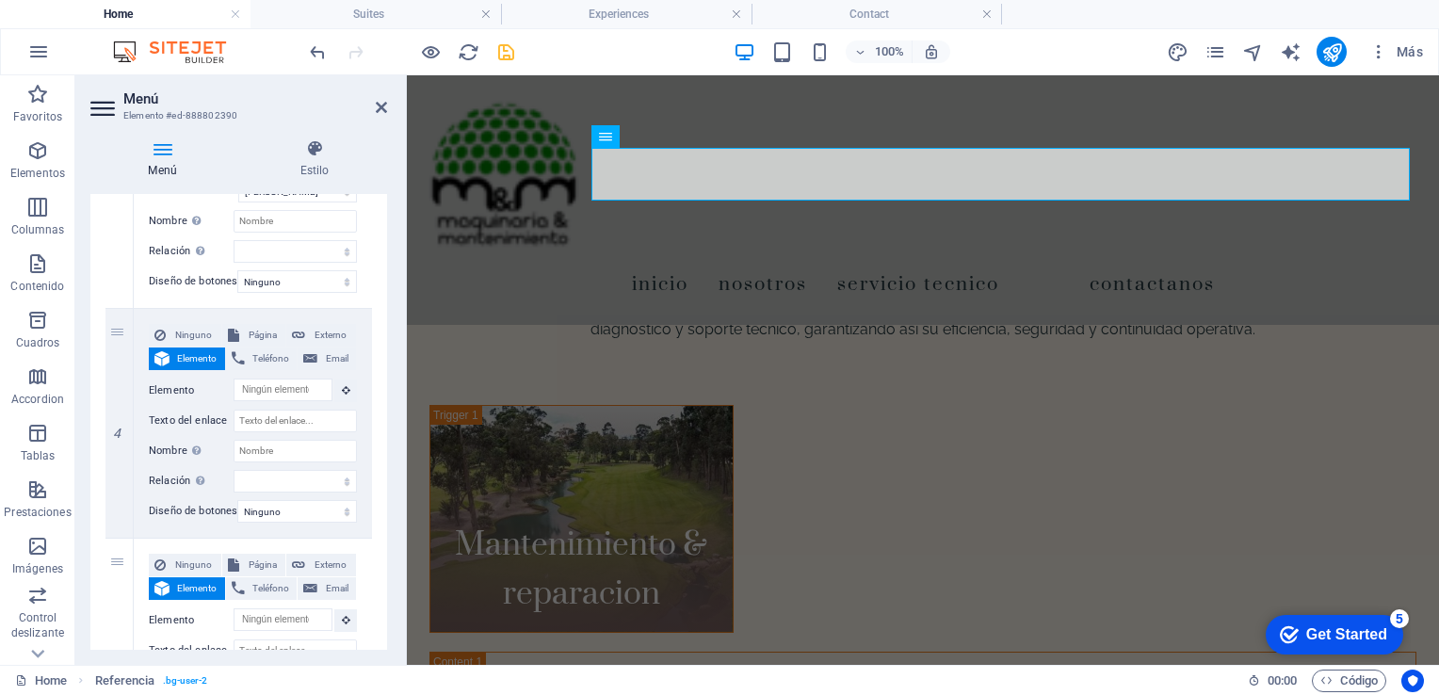
click at [390, 339] on div "Menú Estilo Menú Automático Personalizado Crear elementos de menú personalizado…" at bounding box center [238, 394] width 327 height 541
drag, startPoint x: 381, startPoint y: 433, endPoint x: 397, endPoint y: 487, distance: 56.0
click at [397, 487] on div "Menú Estilo Menú Automático Personalizado Crear elementos de menú personalizado…" at bounding box center [238, 394] width 327 height 541
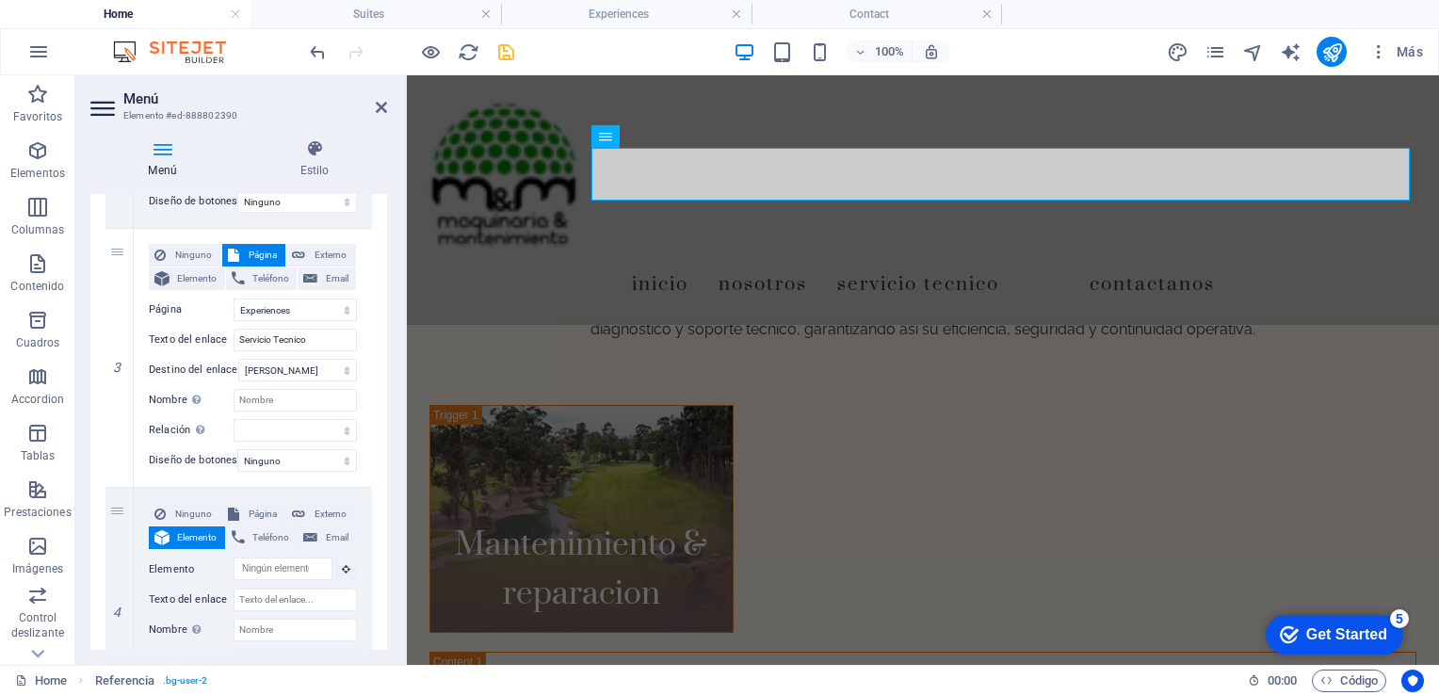
scroll to position [679, 0]
drag, startPoint x: 382, startPoint y: 477, endPoint x: 386, endPoint y: 504, distance: 27.6
click at [386, 504] on div "Menú Automático Personalizado Crear elementos de menú personalizados para este …" at bounding box center [238, 422] width 297 height 456
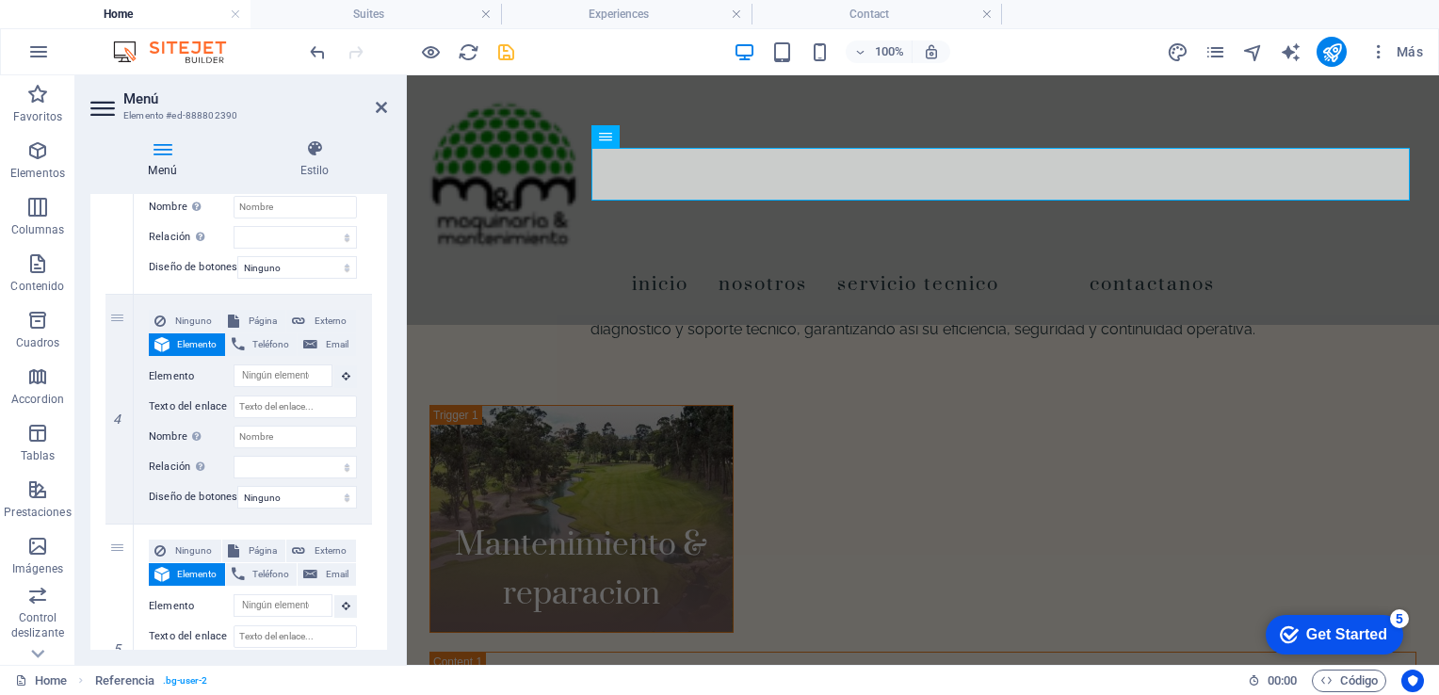
scroll to position [877, 0]
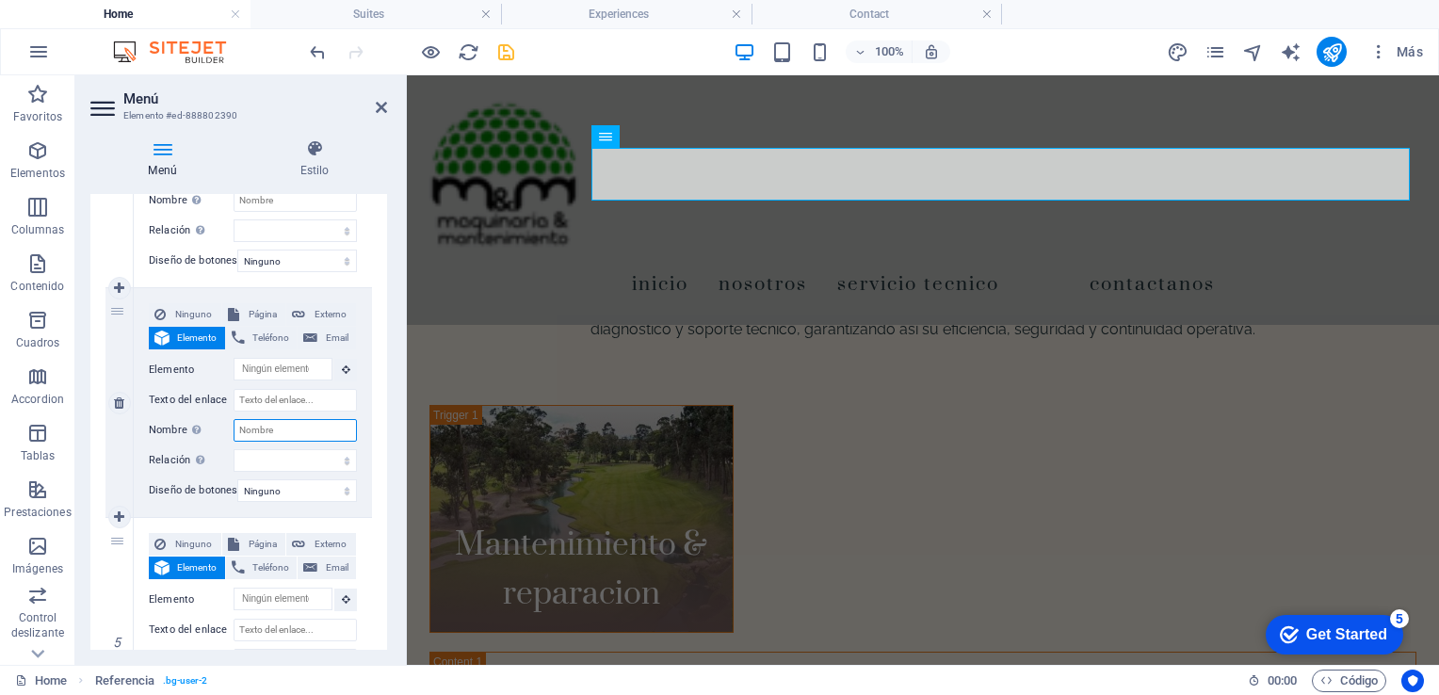
click at [264, 428] on input "Nombre Una descripción adicional del enlace no debería ser igual al texto del e…" at bounding box center [295, 430] width 123 height 23
type input "Repuestos"
select select
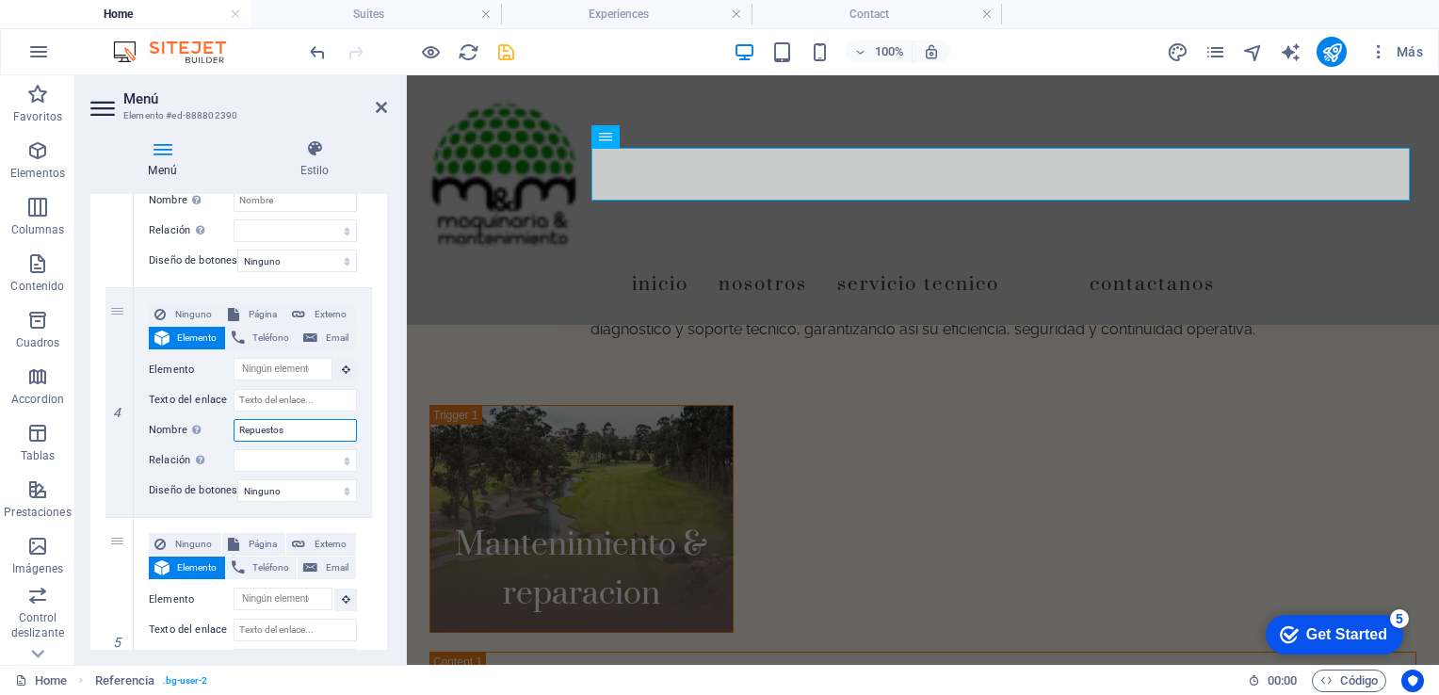
select select
type input "Repuestos &"
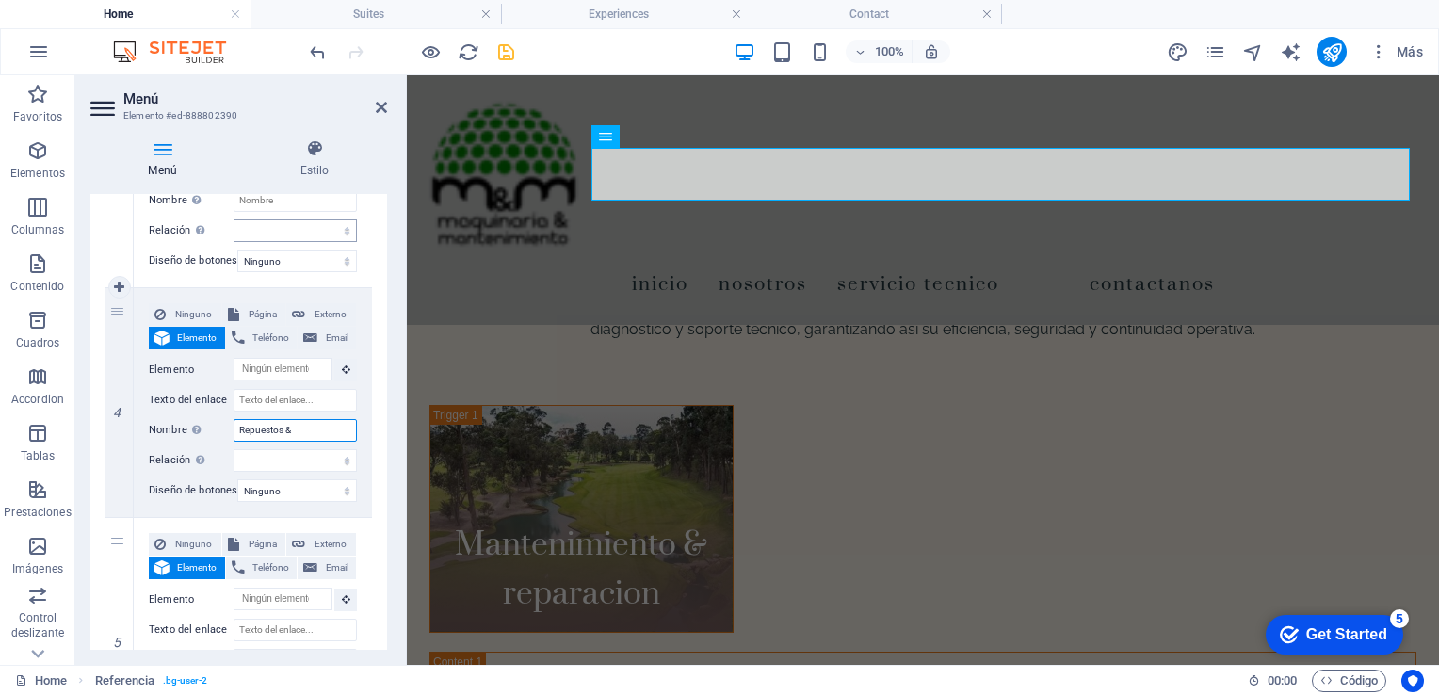
select select
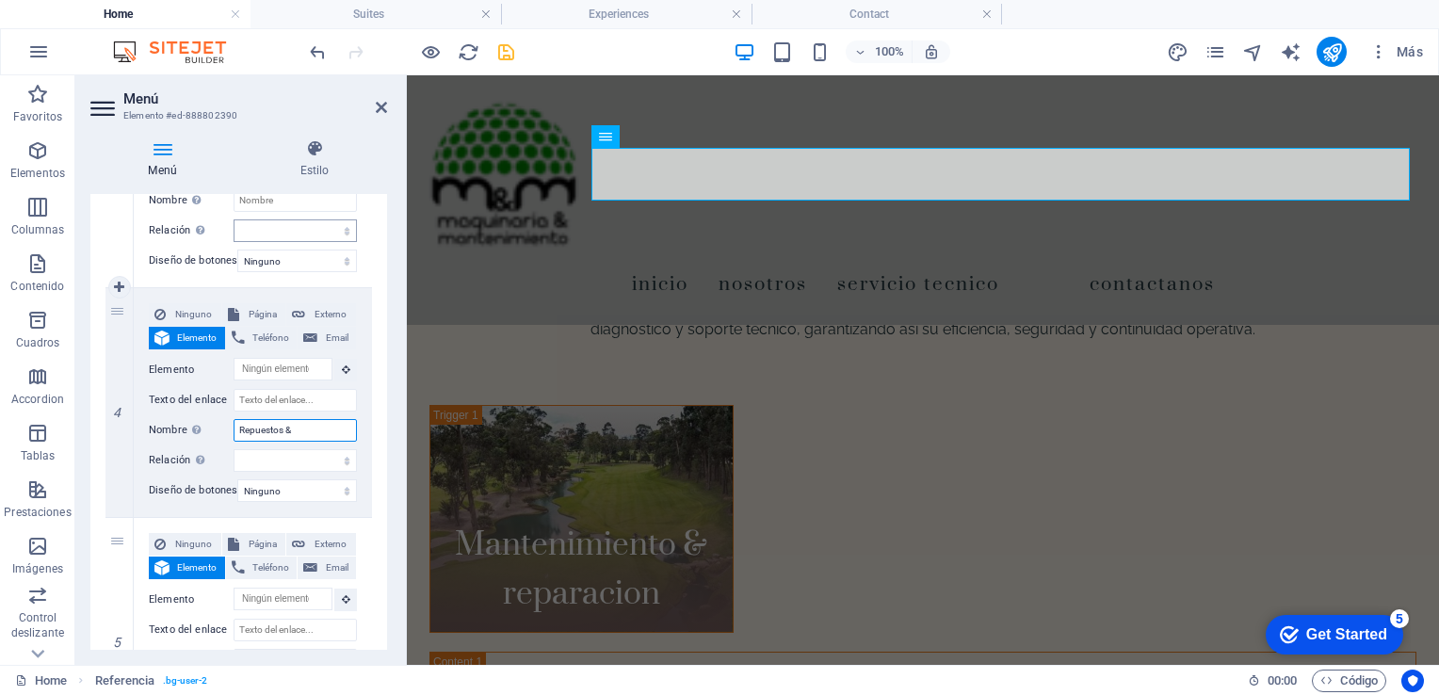
select select
type input "Repuestos & Consumibles"
select select
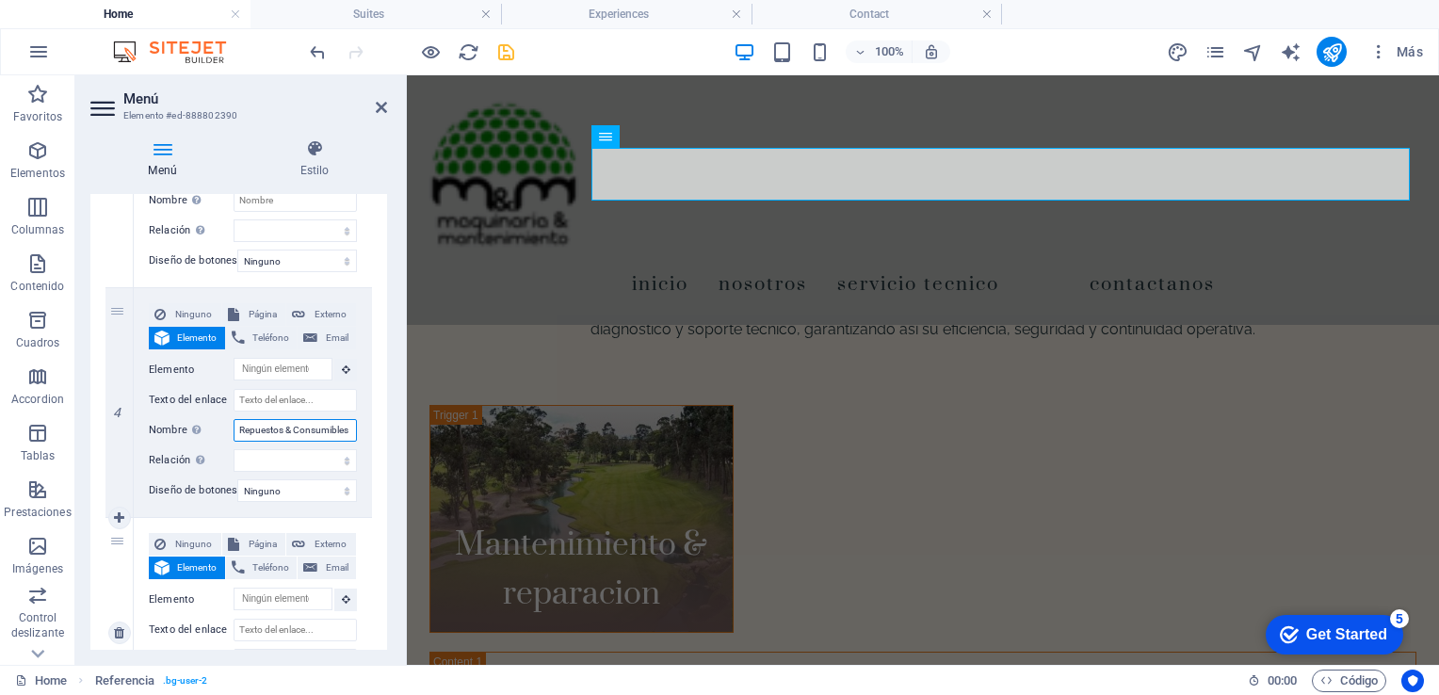
select select
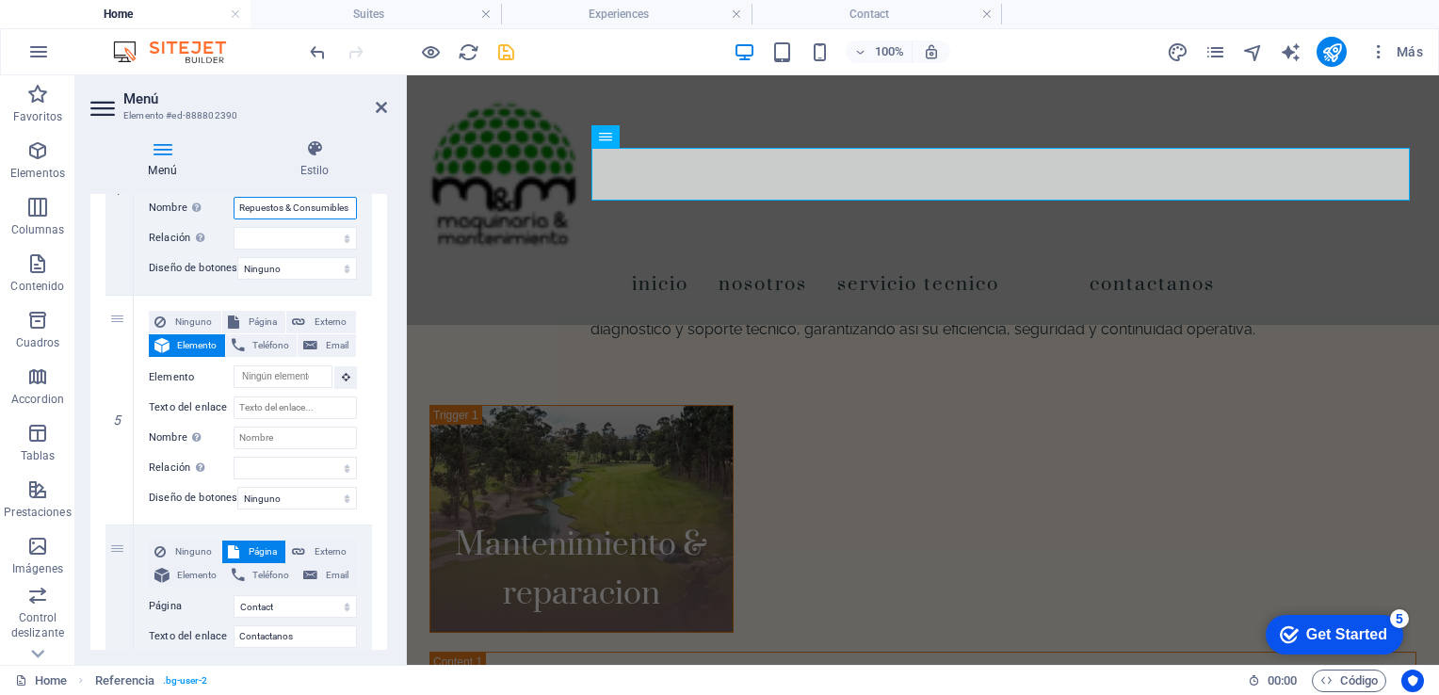
scroll to position [1106, 0]
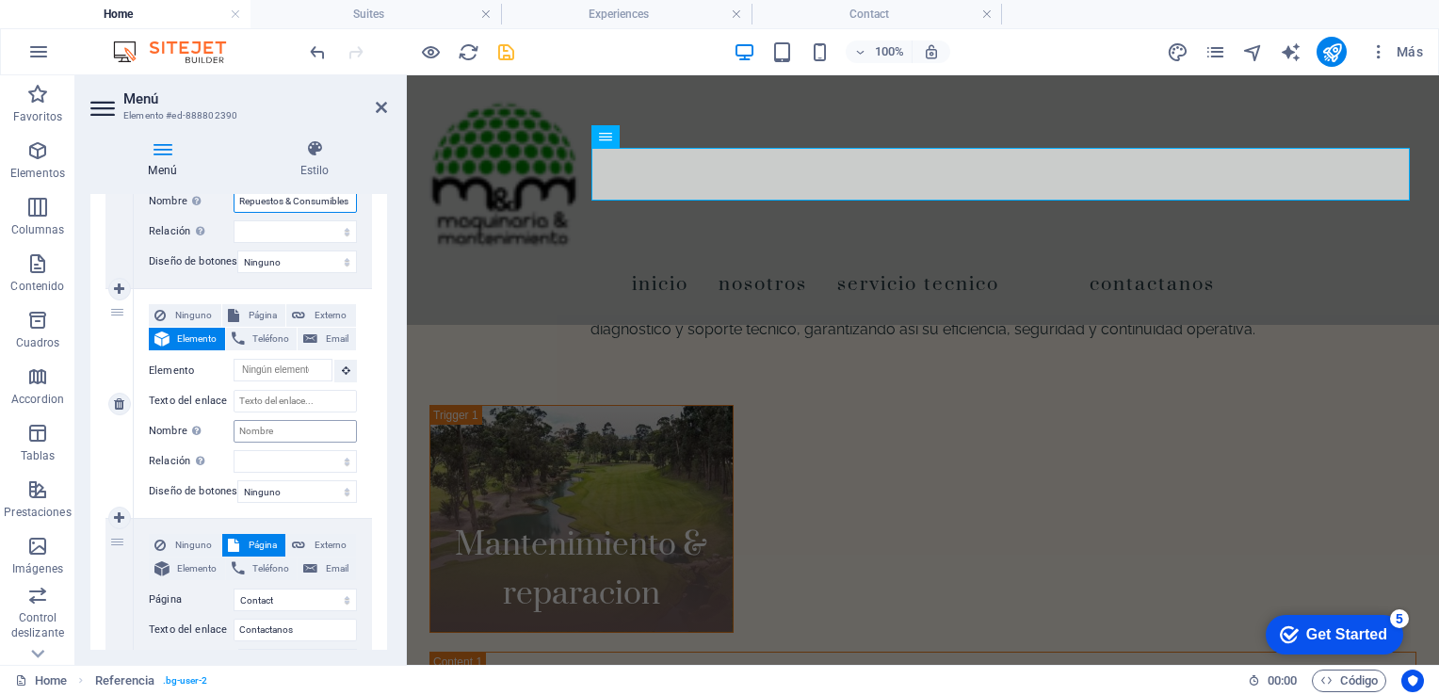
type input "Repuestos & Consumibles"
click at [284, 426] on input "Nombre Una descripción adicional del enlace no debería ser igual al texto del e…" at bounding box center [295, 431] width 123 height 23
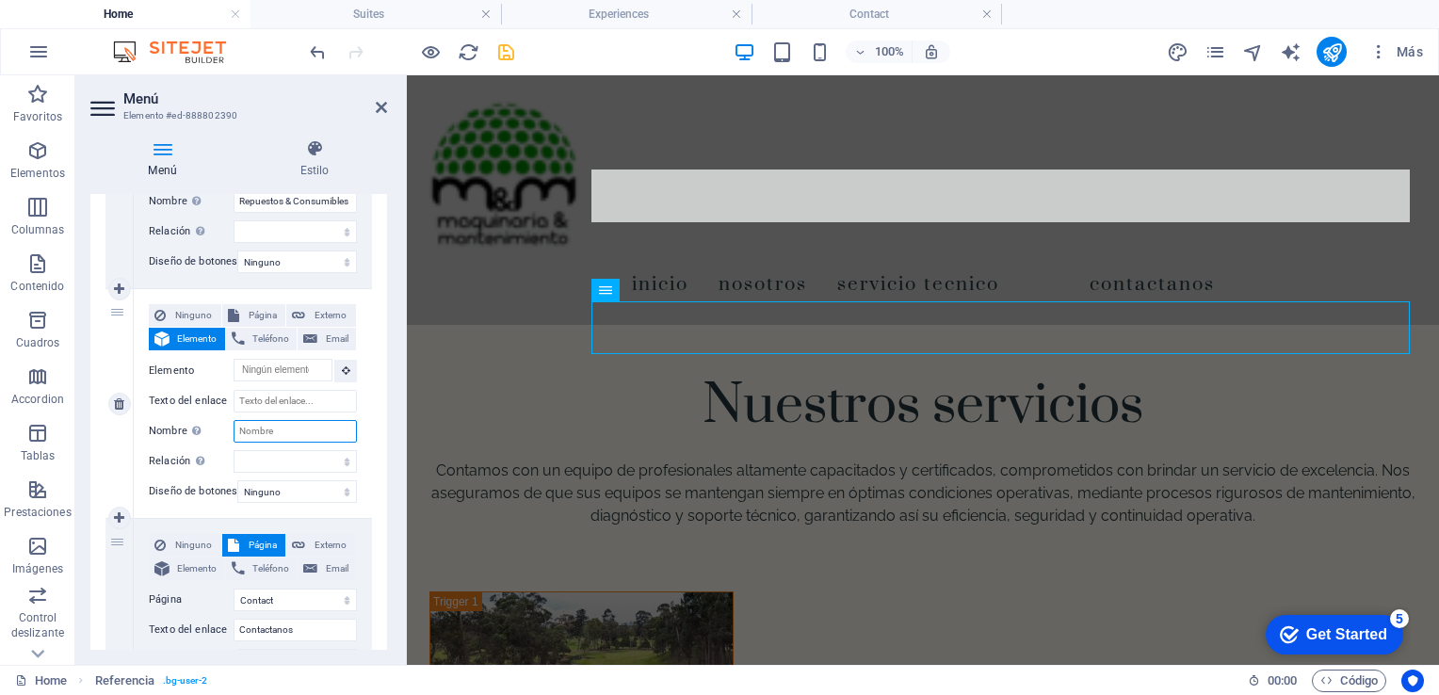
scroll to position [1998, 0]
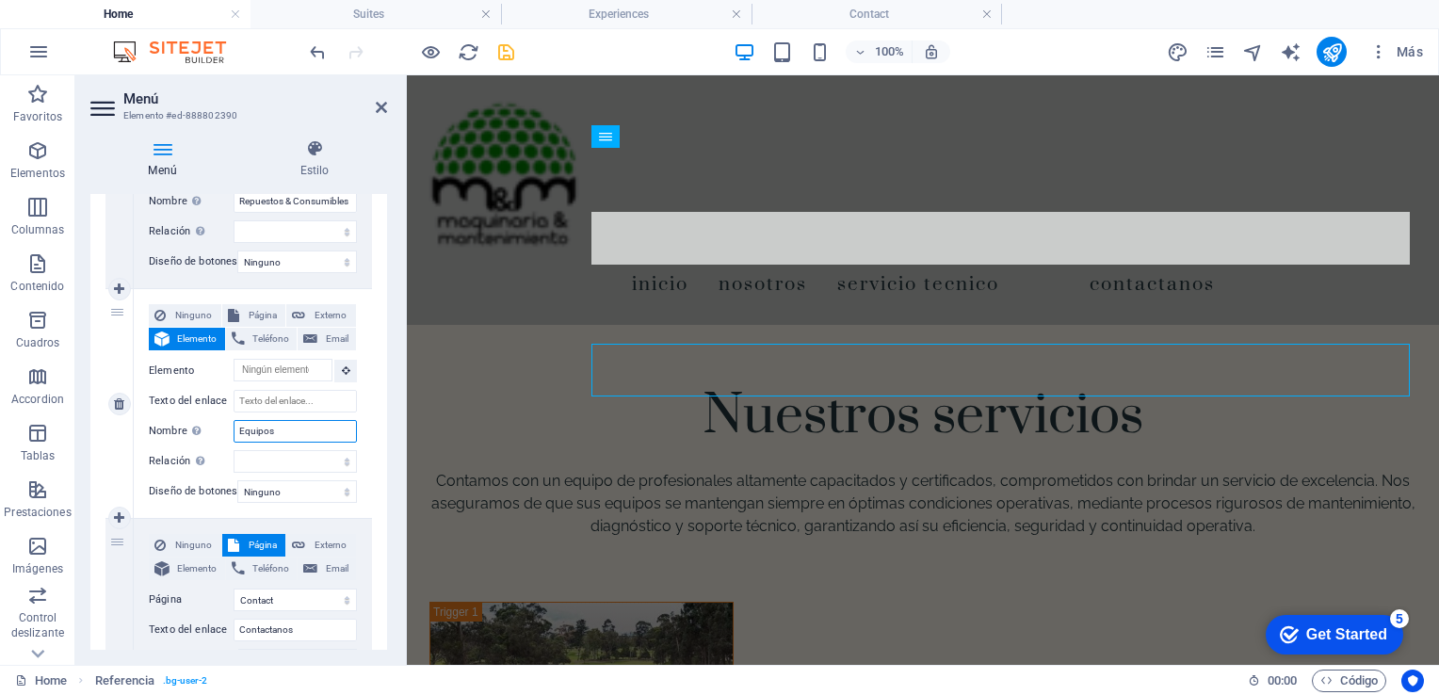
type input "Equipos &"
select select
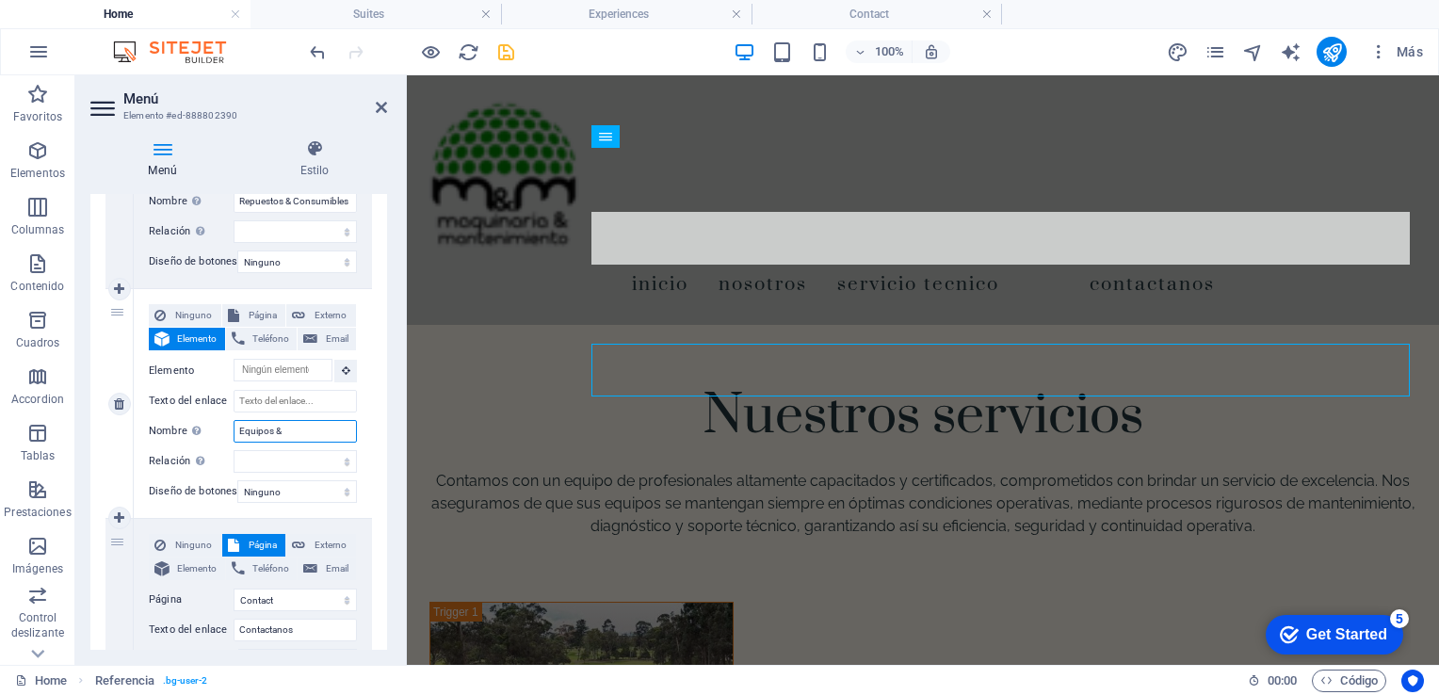
select select
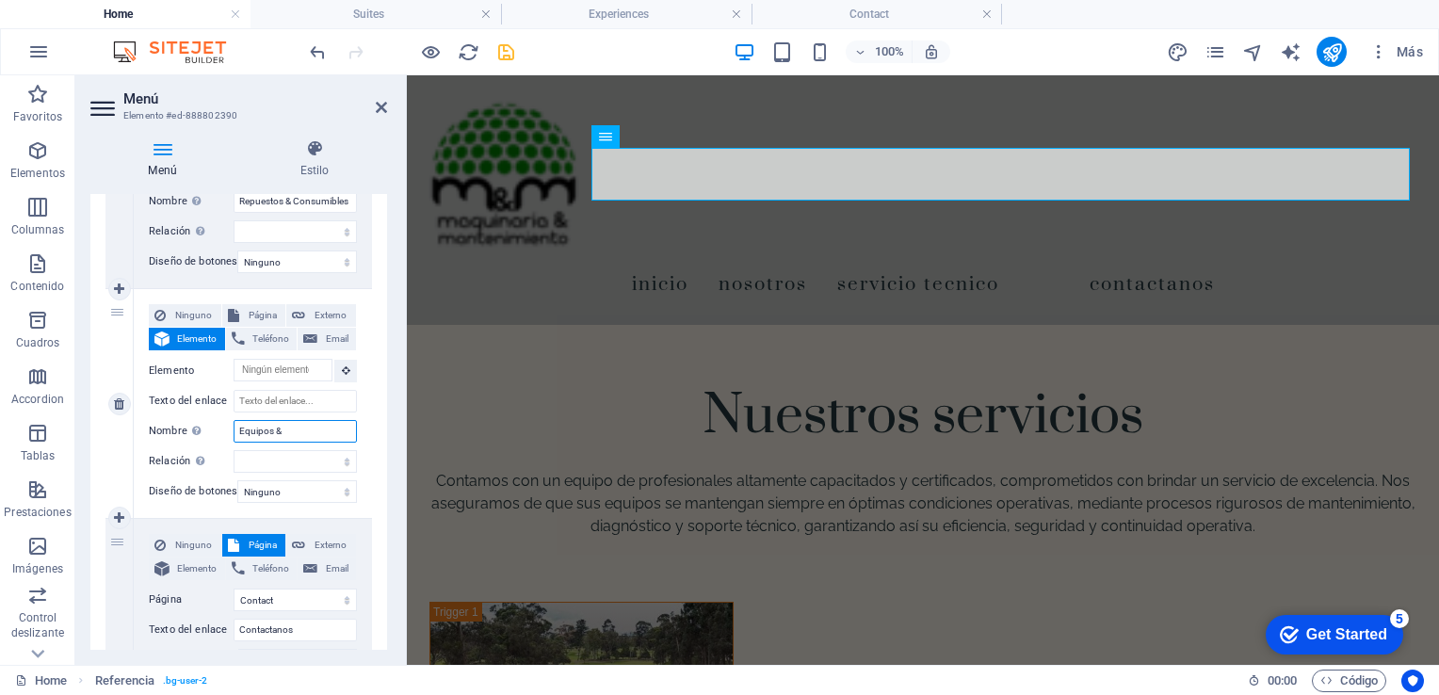
type input "Equipos &"
select select
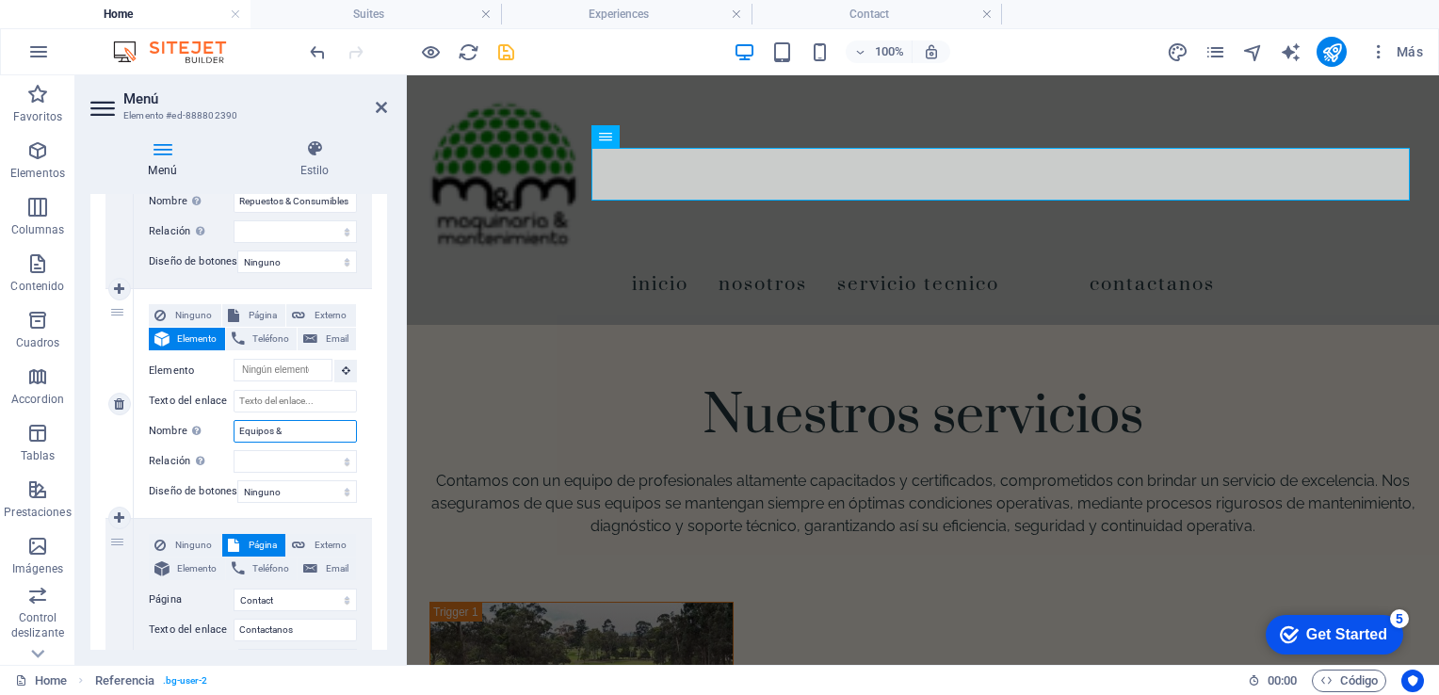
select select
type input "Equipos & Herramientas"
select select
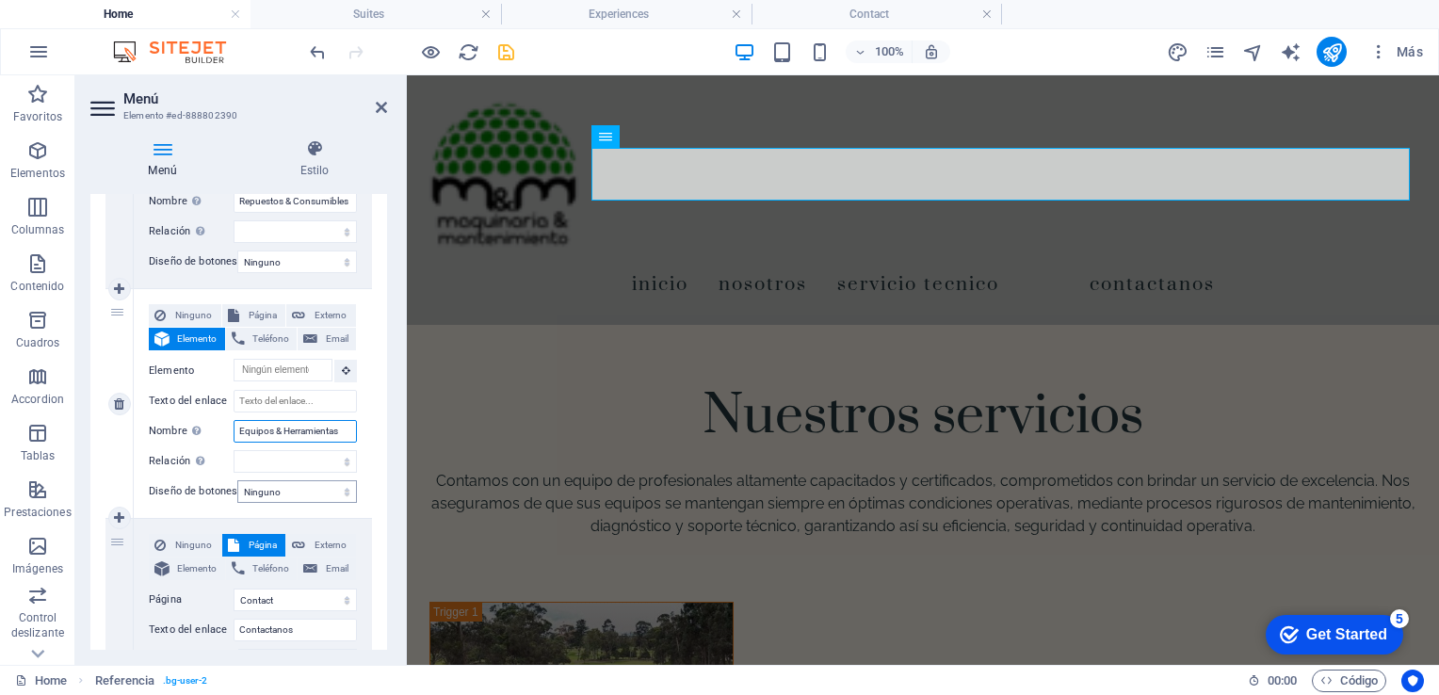
select select
type input "Equipos & Herramientas"
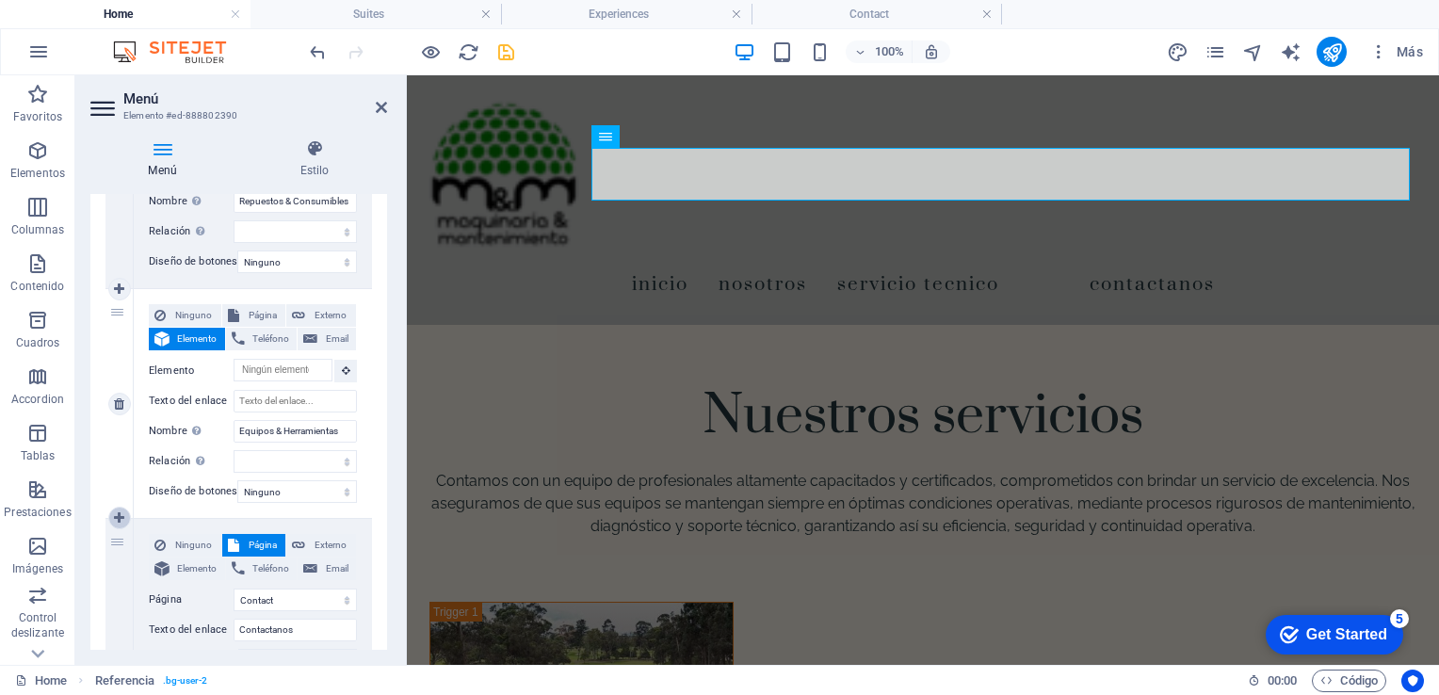
click at [124, 516] on icon at bounding box center [119, 517] width 10 height 13
select select
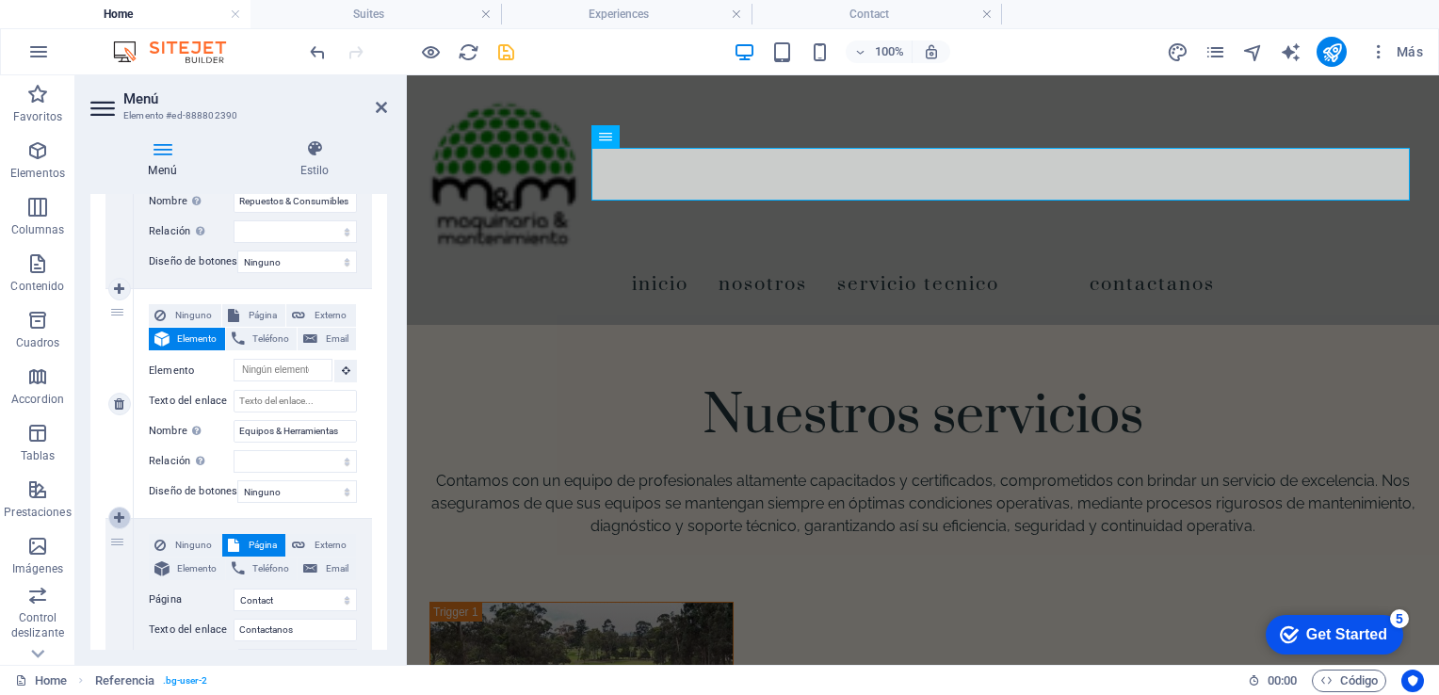
select select
select select "3"
select select
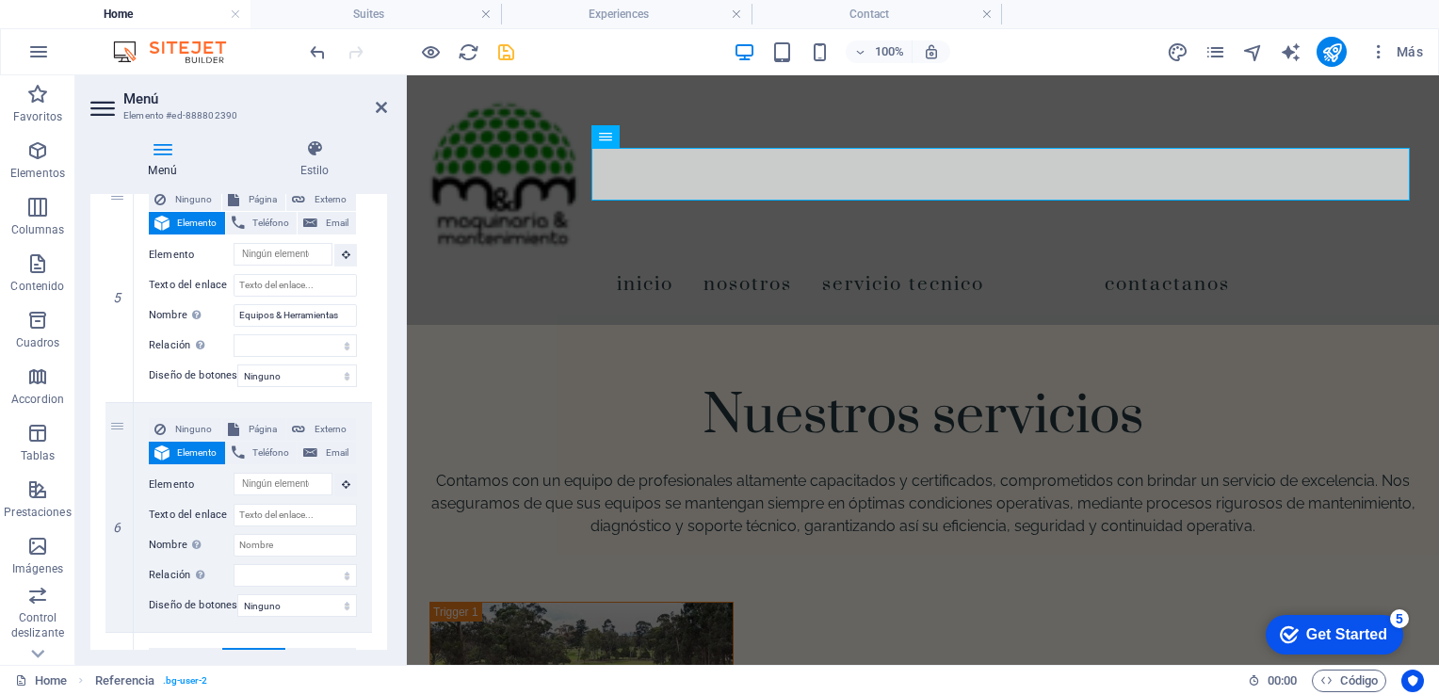
scroll to position [1251, 0]
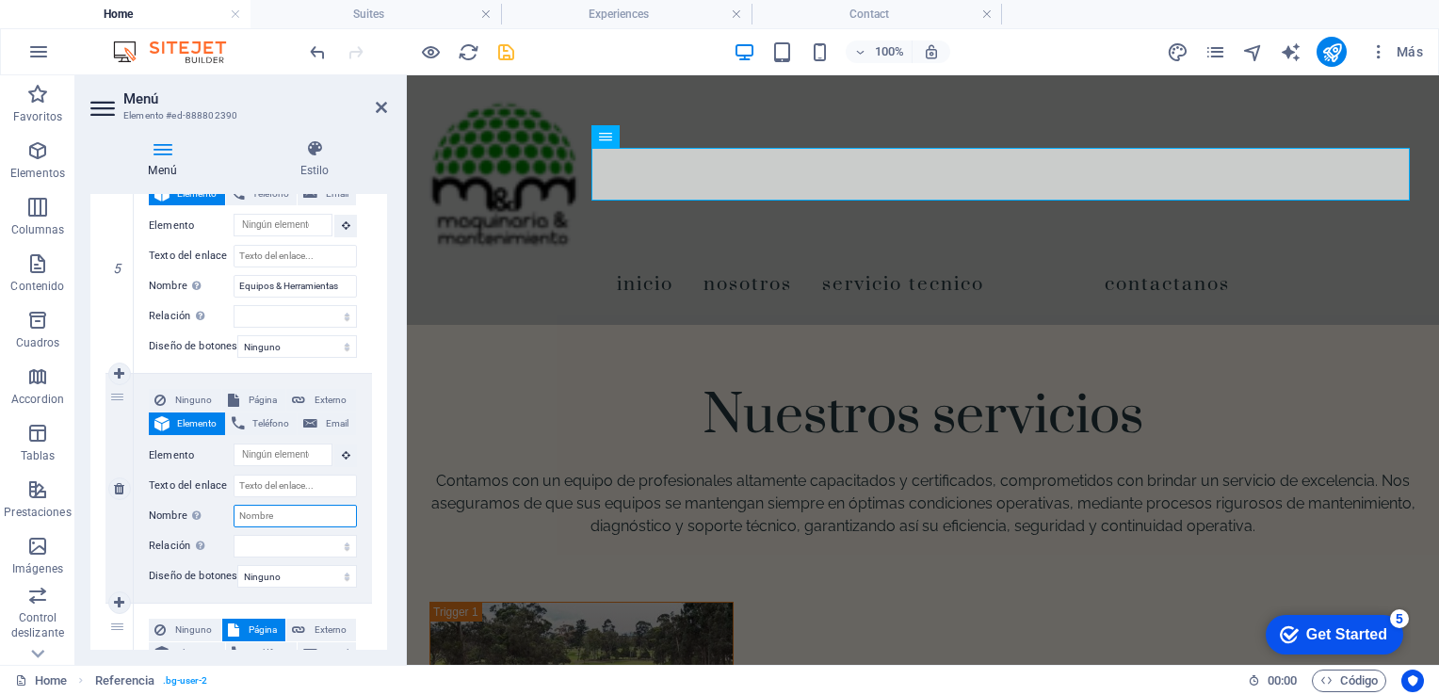
click at [265, 514] on input "Nombre Una descripción adicional del enlace no debería ser igual al texto del e…" at bounding box center [295, 516] width 123 height 23
type input "Alquiler"
select select
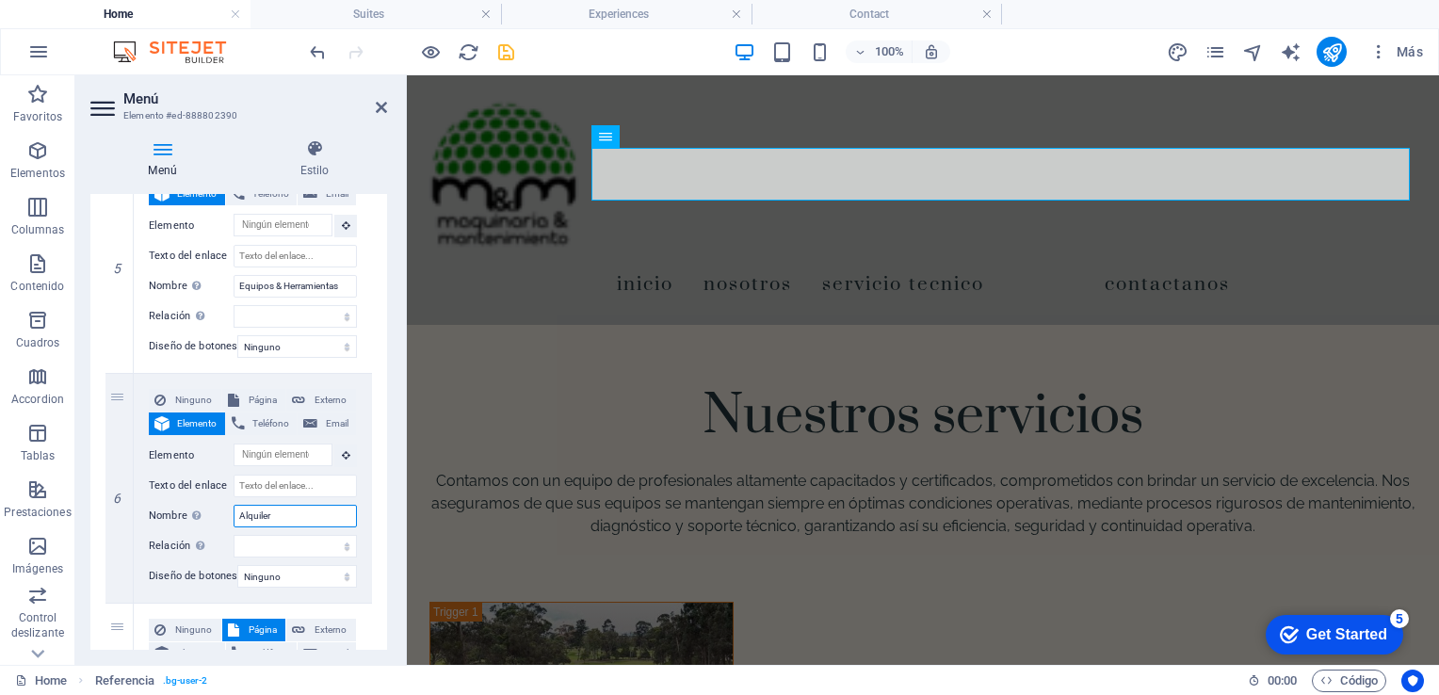
select select
type input "Alquiler"
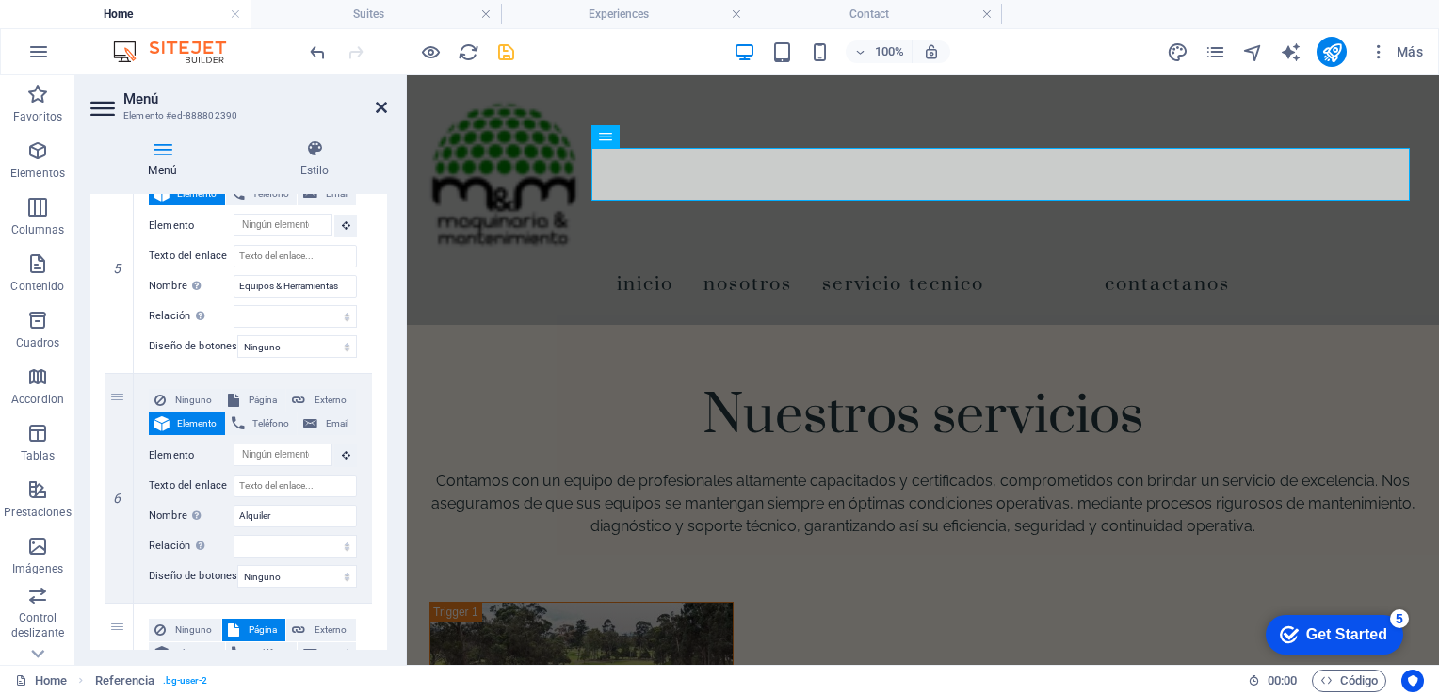
click at [381, 109] on icon at bounding box center [381, 107] width 11 height 15
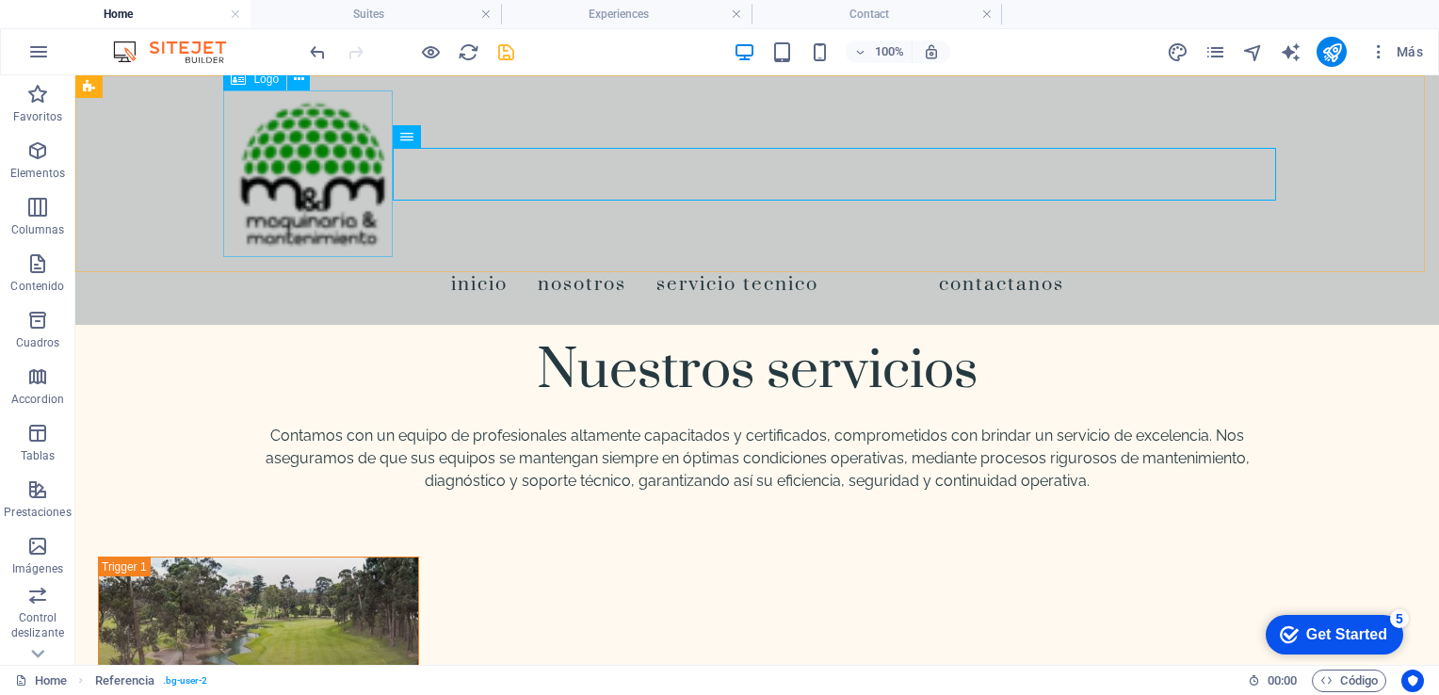
scroll to position [1991, 0]
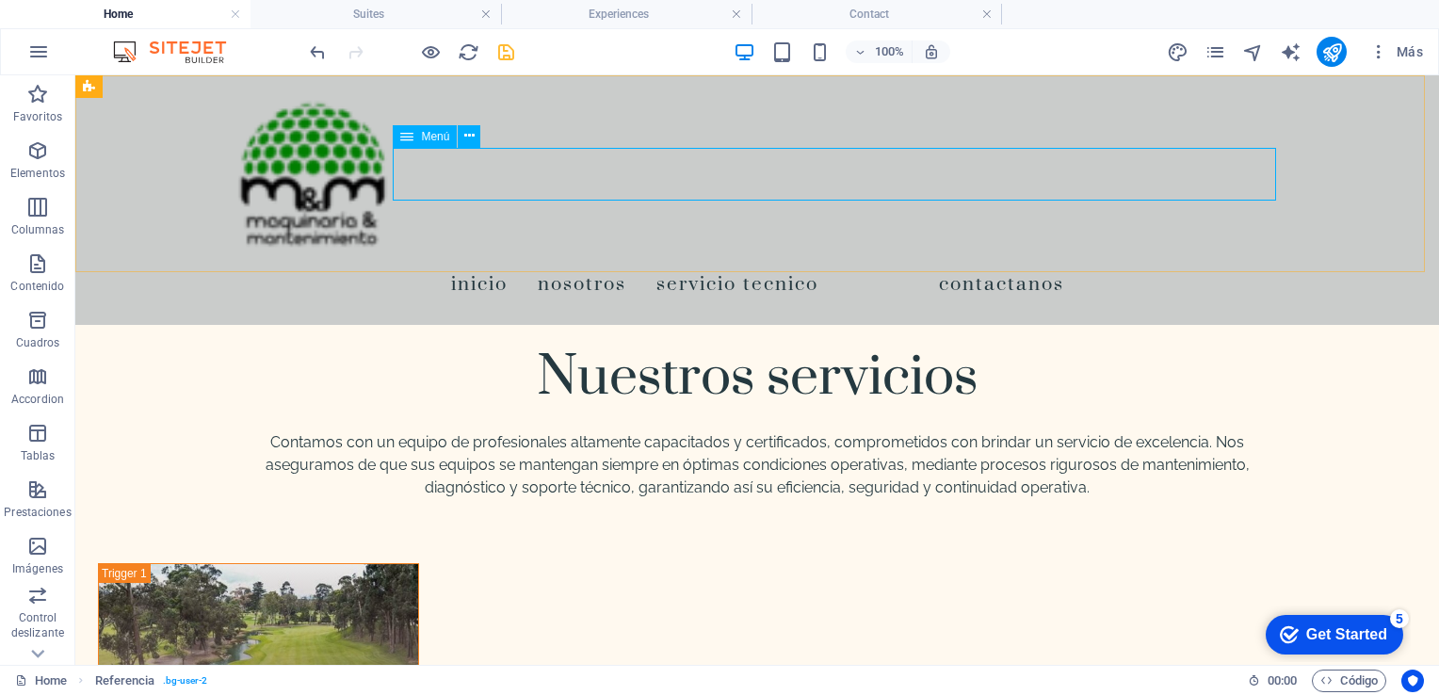
click at [1273, 257] on nav "Inicio Nosotros Servicio Tecnico Contactanos" at bounding box center [757, 283] width 1053 height 53
drag, startPoint x: 1274, startPoint y: 180, endPoint x: 1329, endPoint y: 175, distance: 54.8
click at [1329, 175] on div "Inicio Nosotros Servicio Tecnico Contactanos" at bounding box center [757, 200] width 1364 height 250
click at [1111, 257] on nav "Inicio Nosotros Servicio Tecnico Contactanos" at bounding box center [757, 283] width 1053 height 53
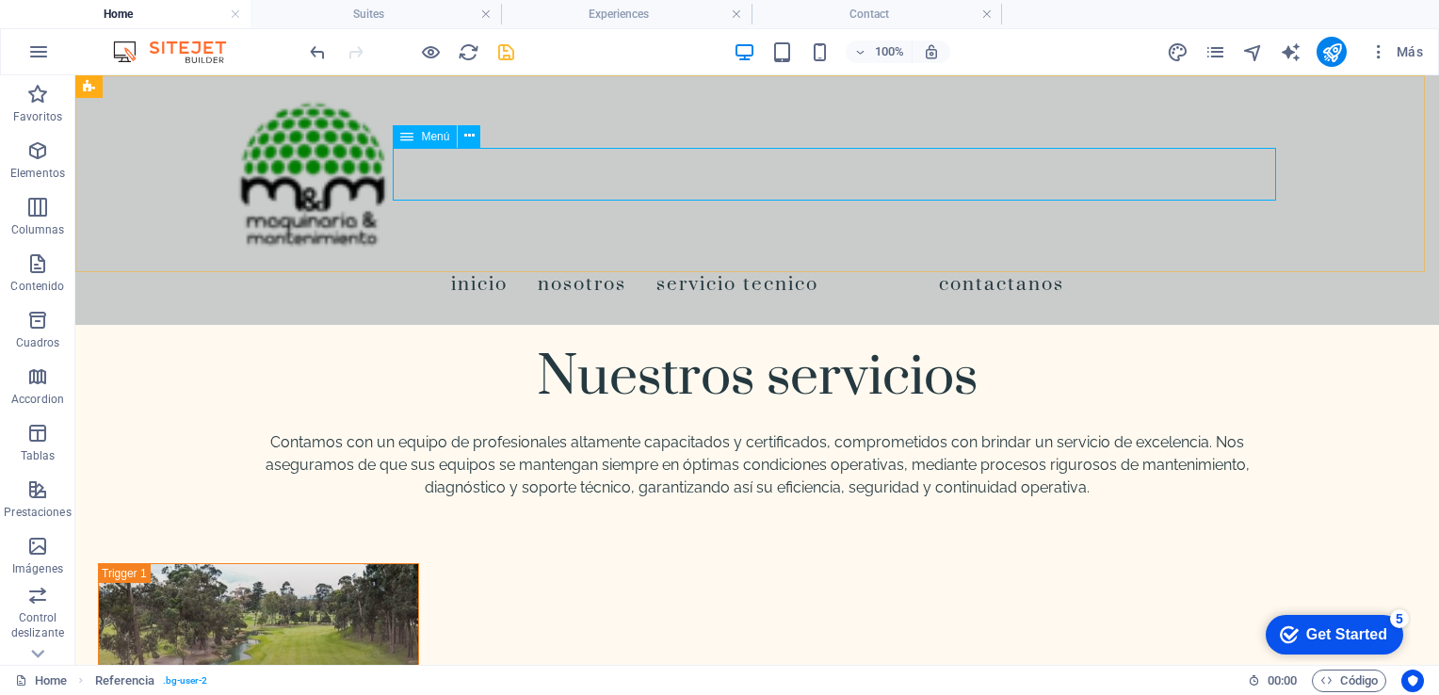
select select
select select "1"
select select
select select "2"
select select
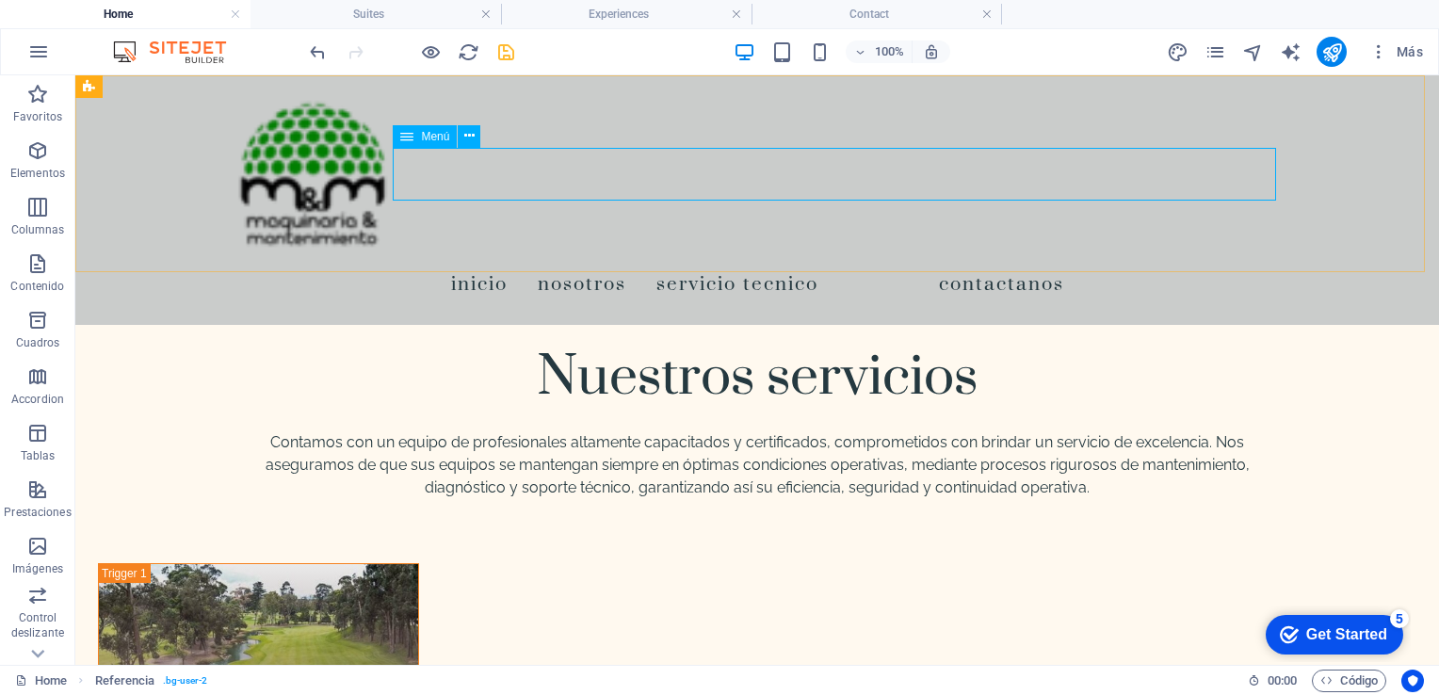
select select "3"
select select
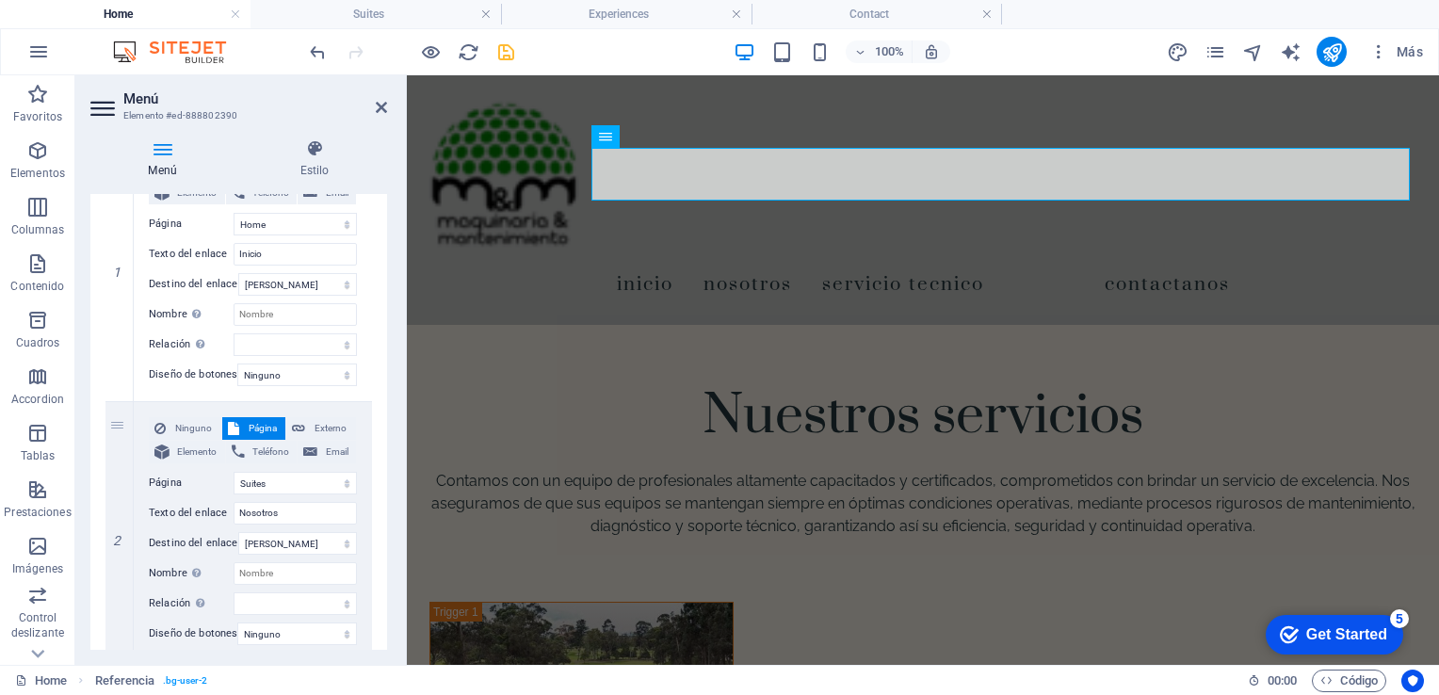
scroll to position [282, 0]
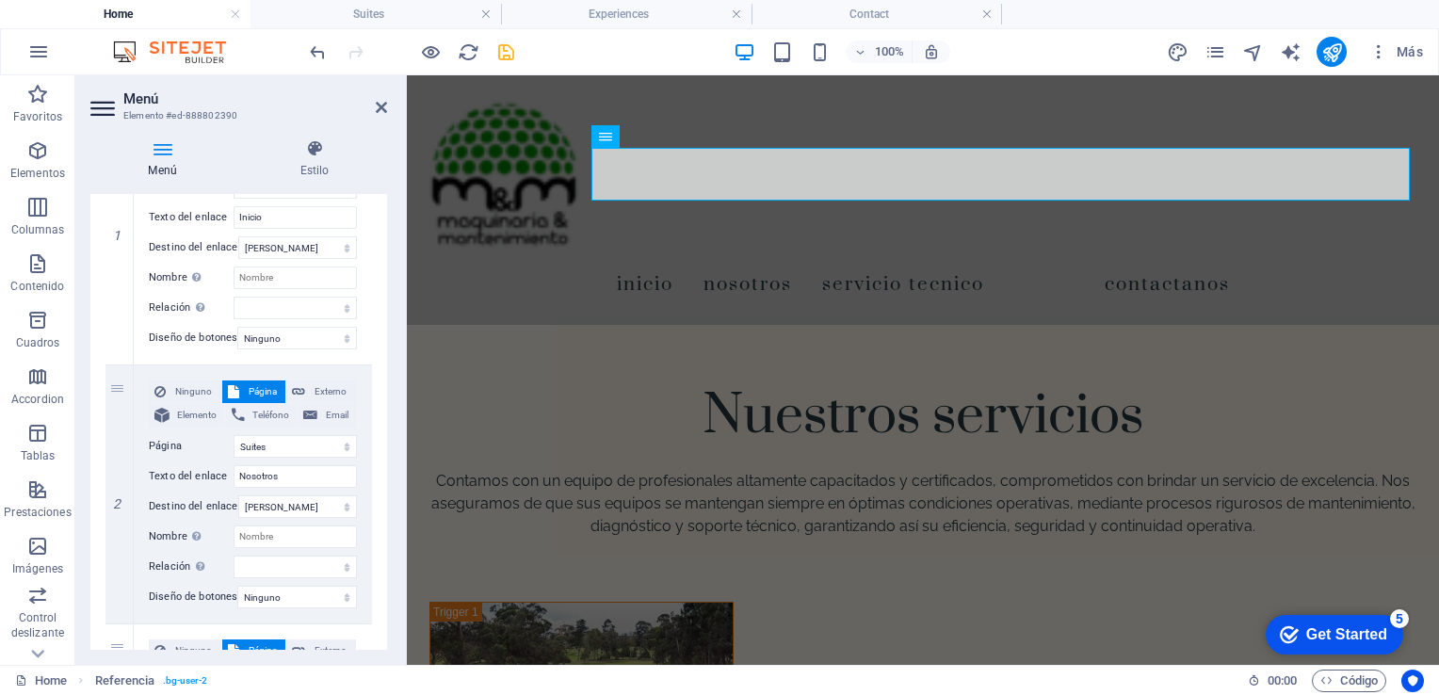
drag, startPoint x: 388, startPoint y: 340, endPoint x: 388, endPoint y: 398, distance: 58.4
click at [388, 398] on div "Menú Estilo Menú Automático Personalizado Crear elementos de menú personalizado…" at bounding box center [238, 394] width 327 height 541
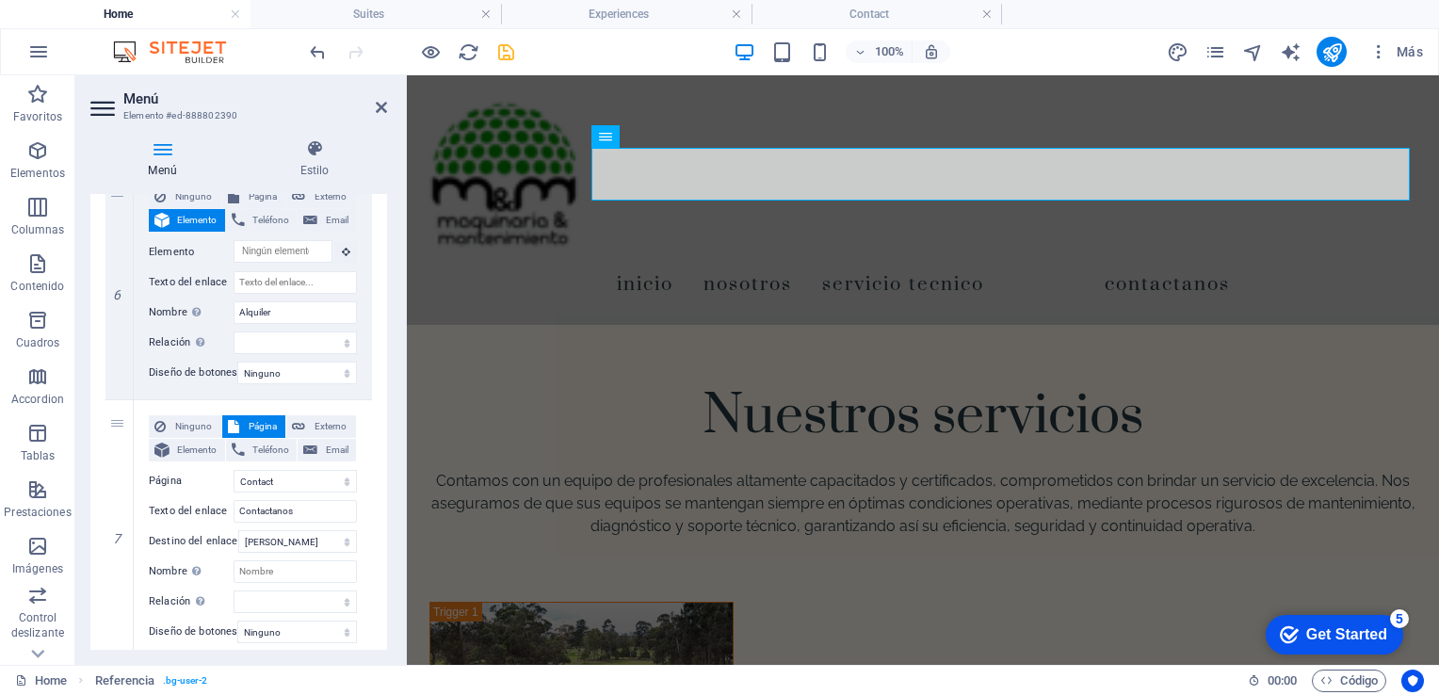
scroll to position [1526, 0]
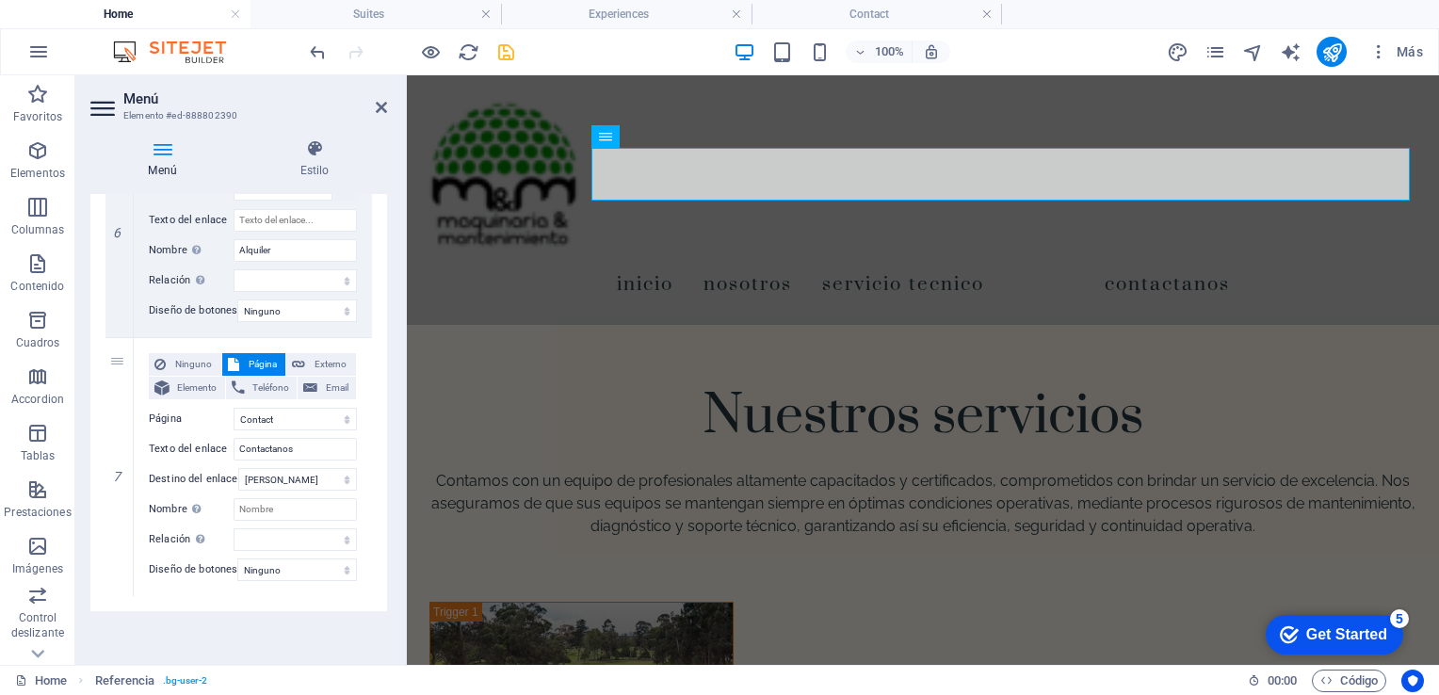
drag, startPoint x: 385, startPoint y: 348, endPoint x: 7, endPoint y: 574, distance: 440.5
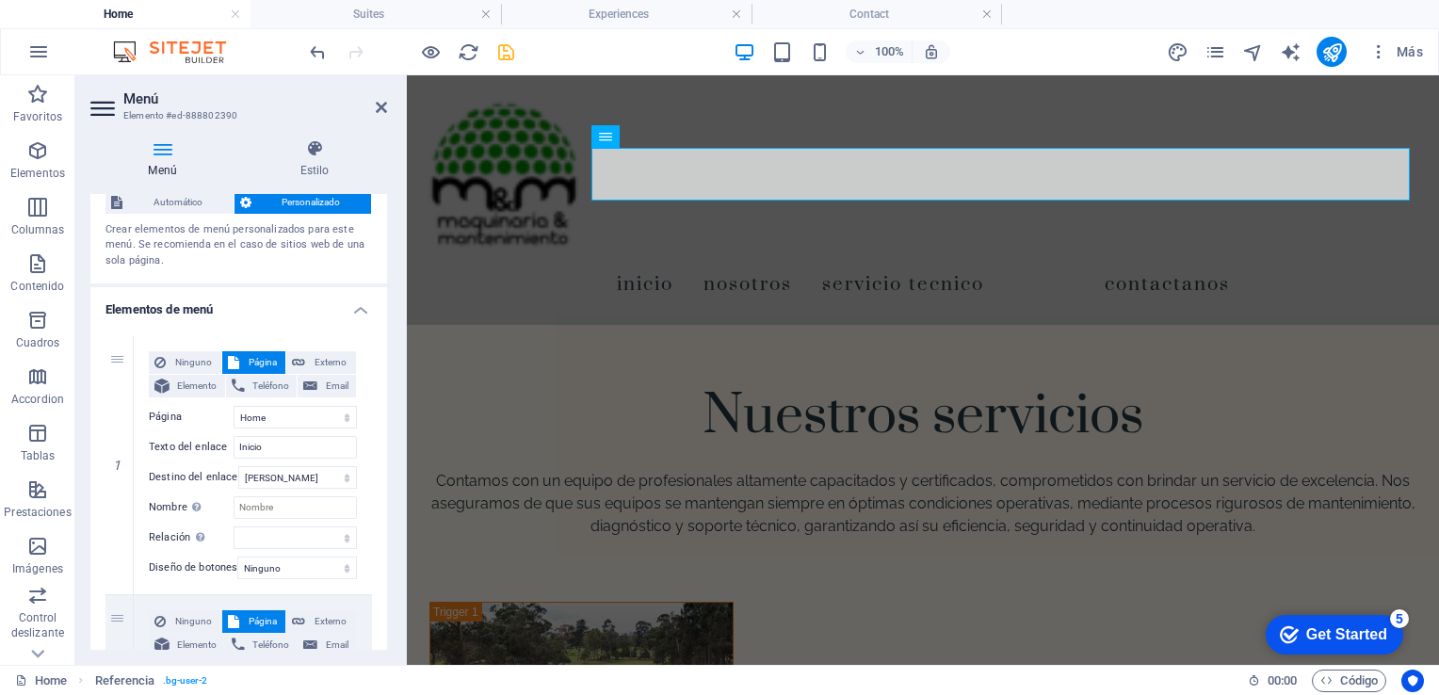
scroll to position [0, 0]
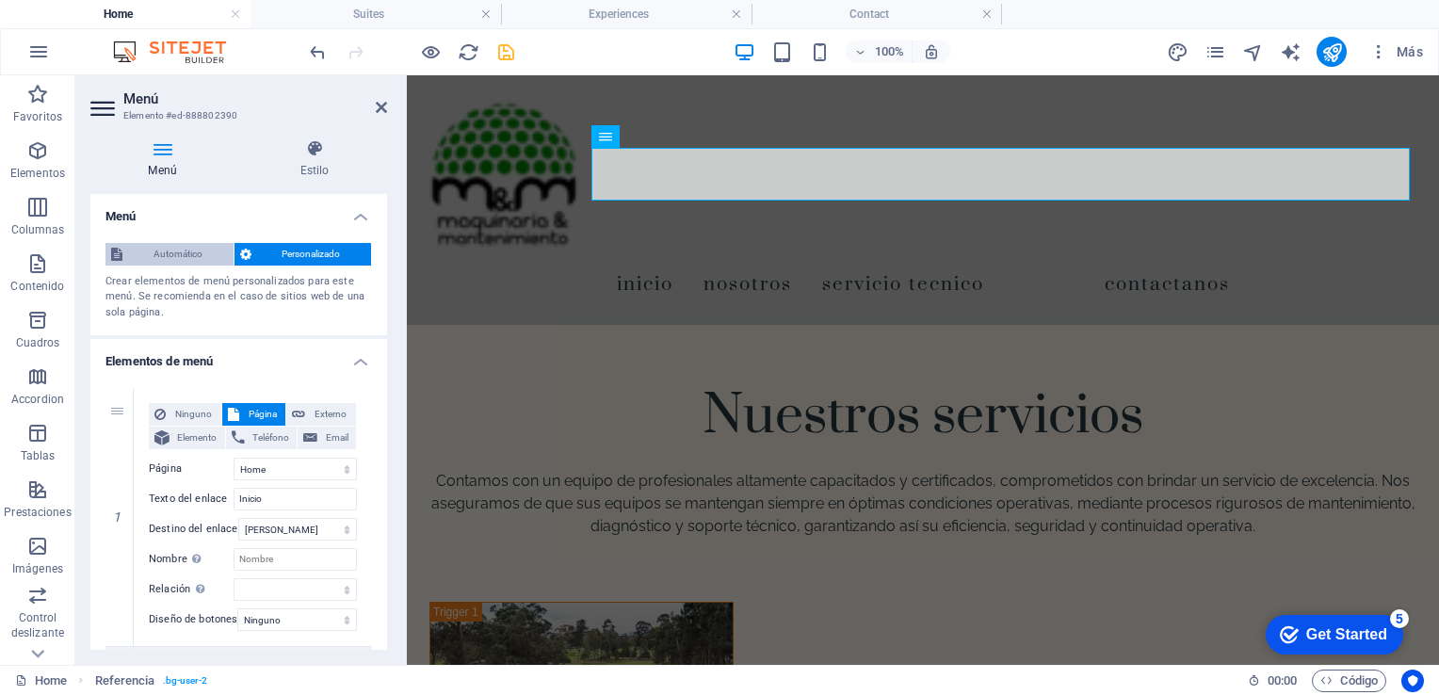
click at [203, 252] on span "Automático" at bounding box center [178, 254] width 100 height 23
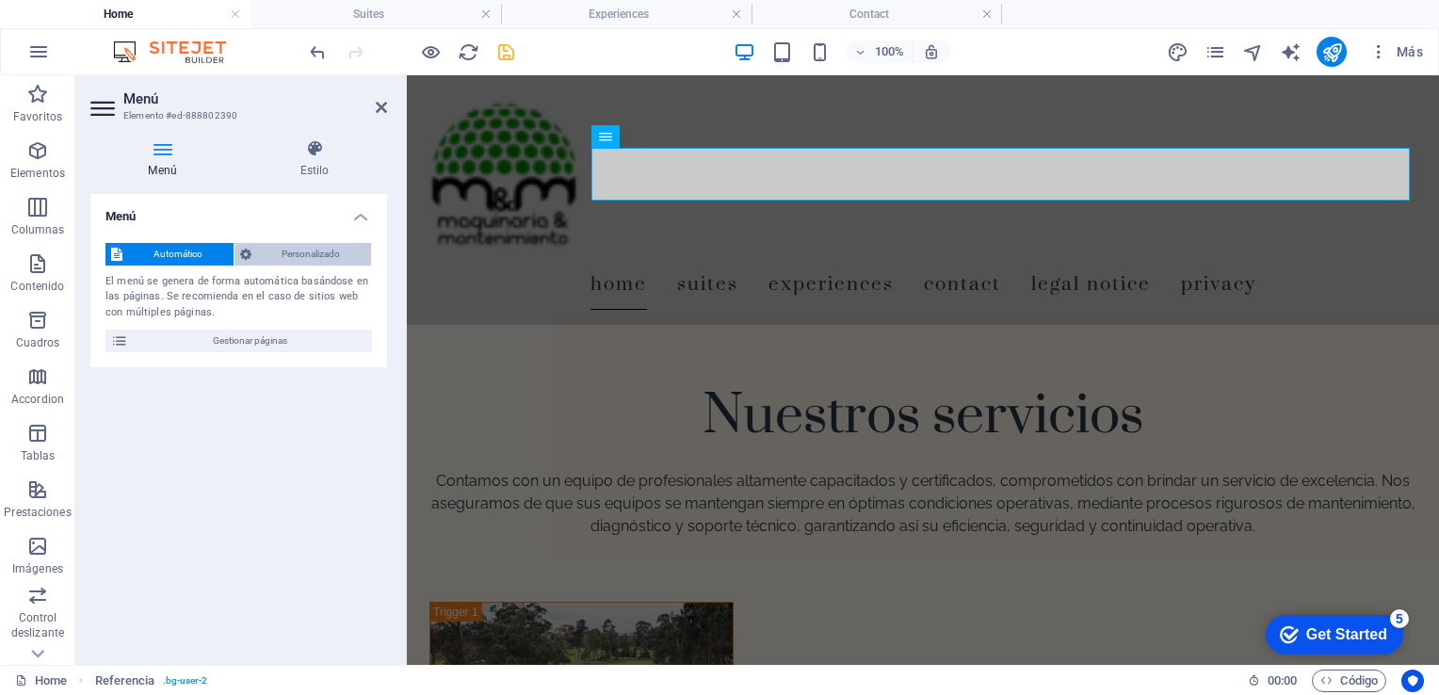
click at [264, 256] on span "Personalizado" at bounding box center [311, 254] width 109 height 23
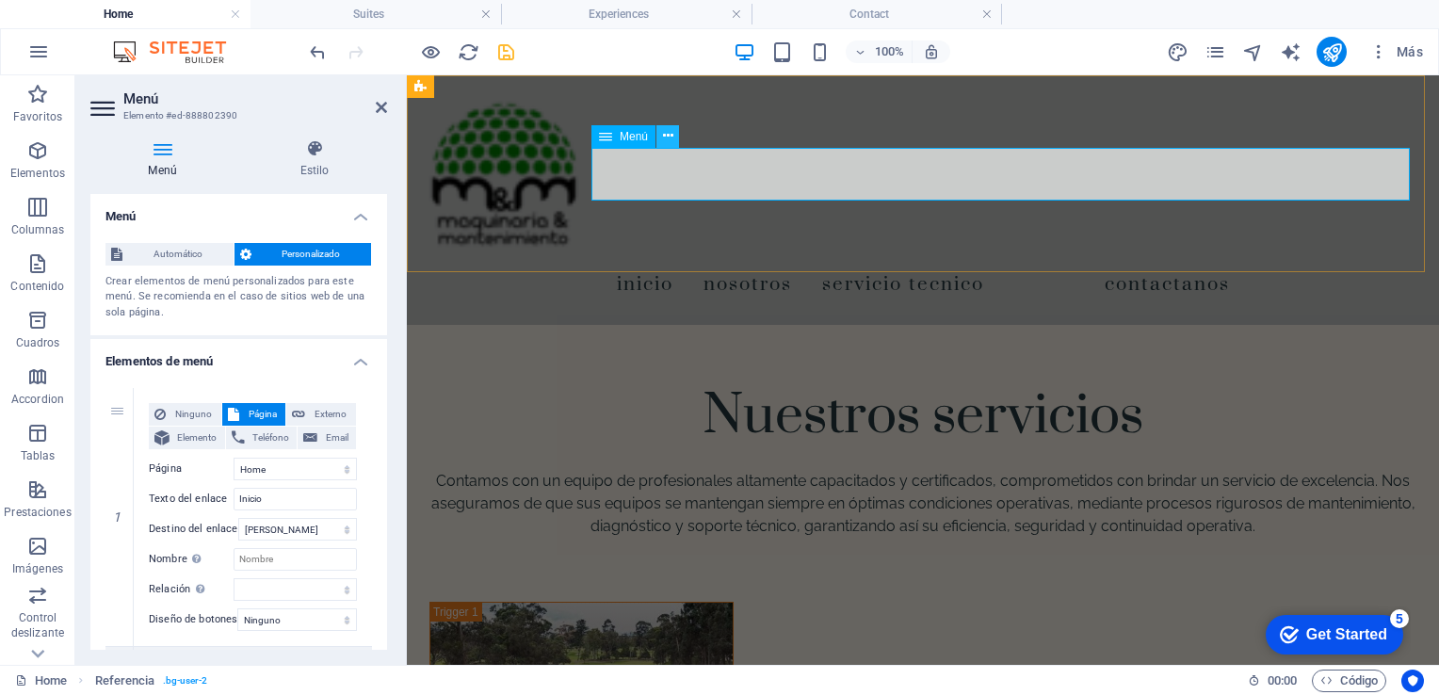
click at [671, 137] on icon at bounding box center [668, 136] width 10 height 20
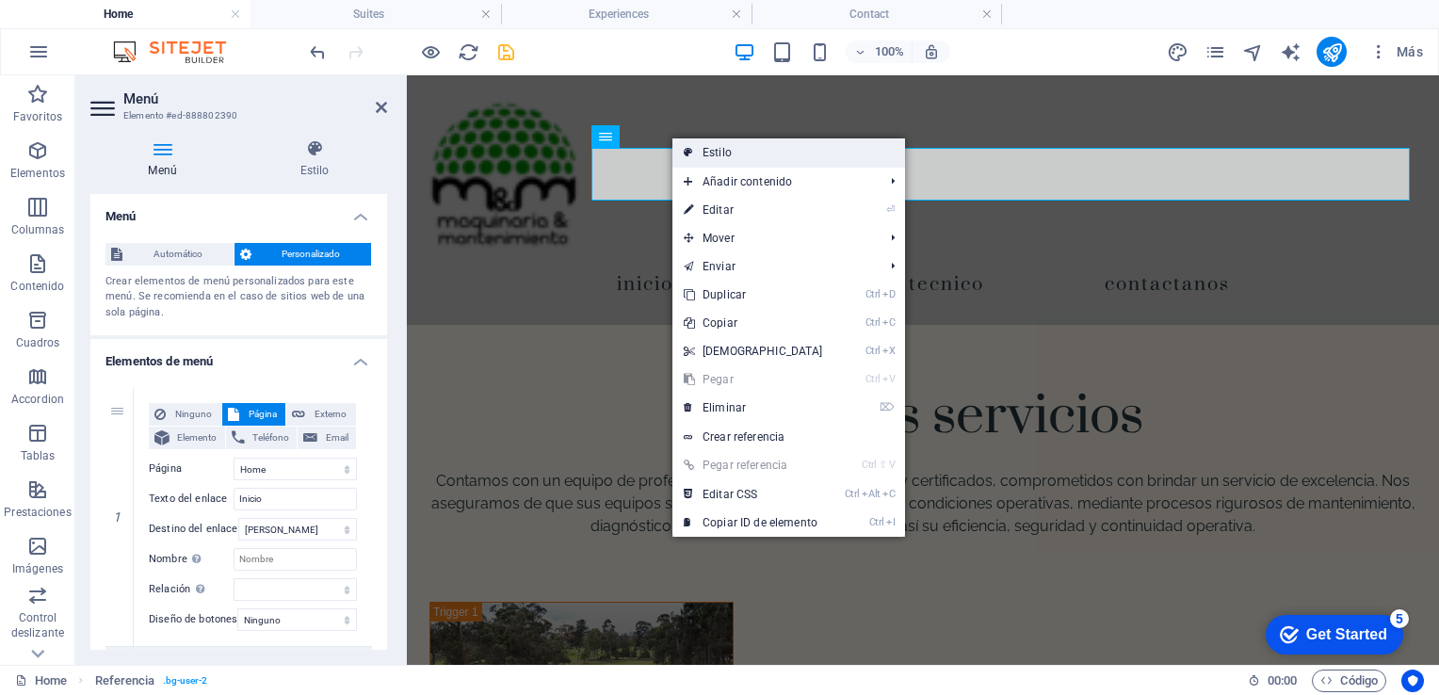
click at [723, 153] on link "Estilo" at bounding box center [788, 152] width 233 height 28
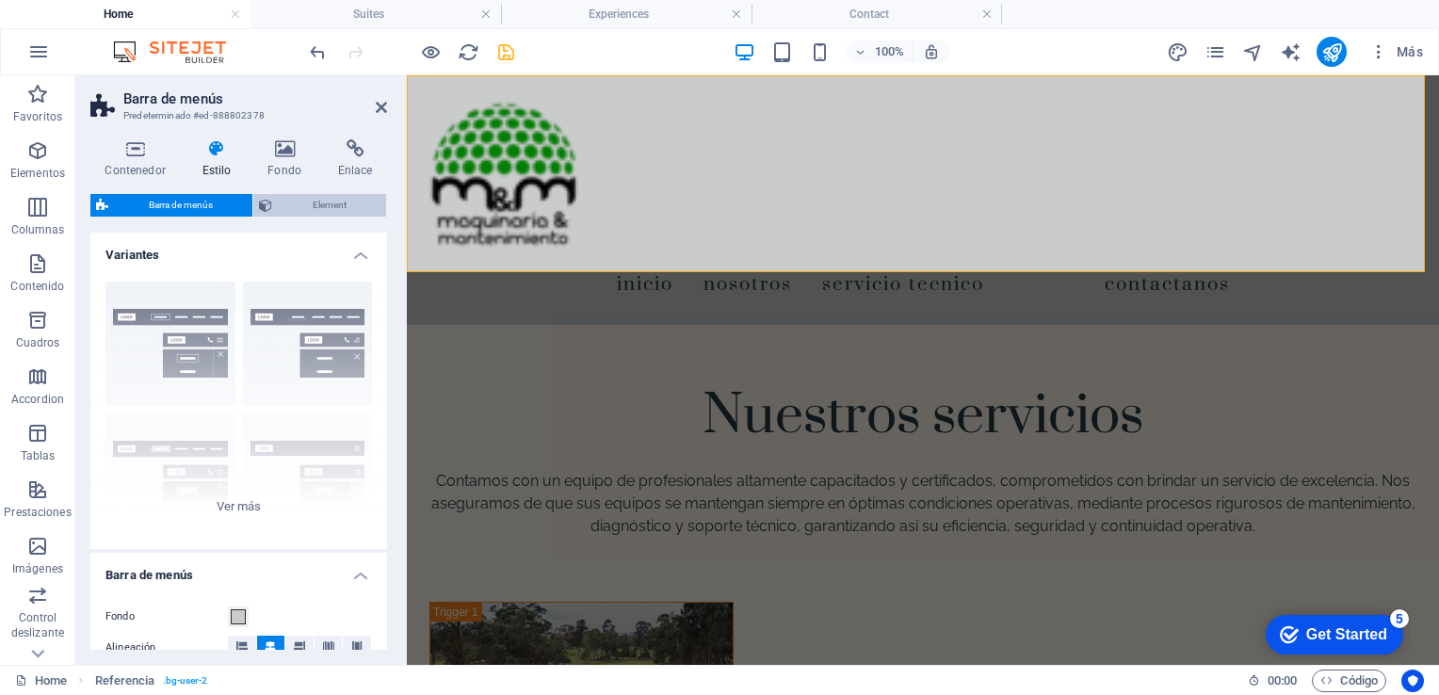
click at [279, 203] on span "Element" at bounding box center [329, 205] width 103 height 23
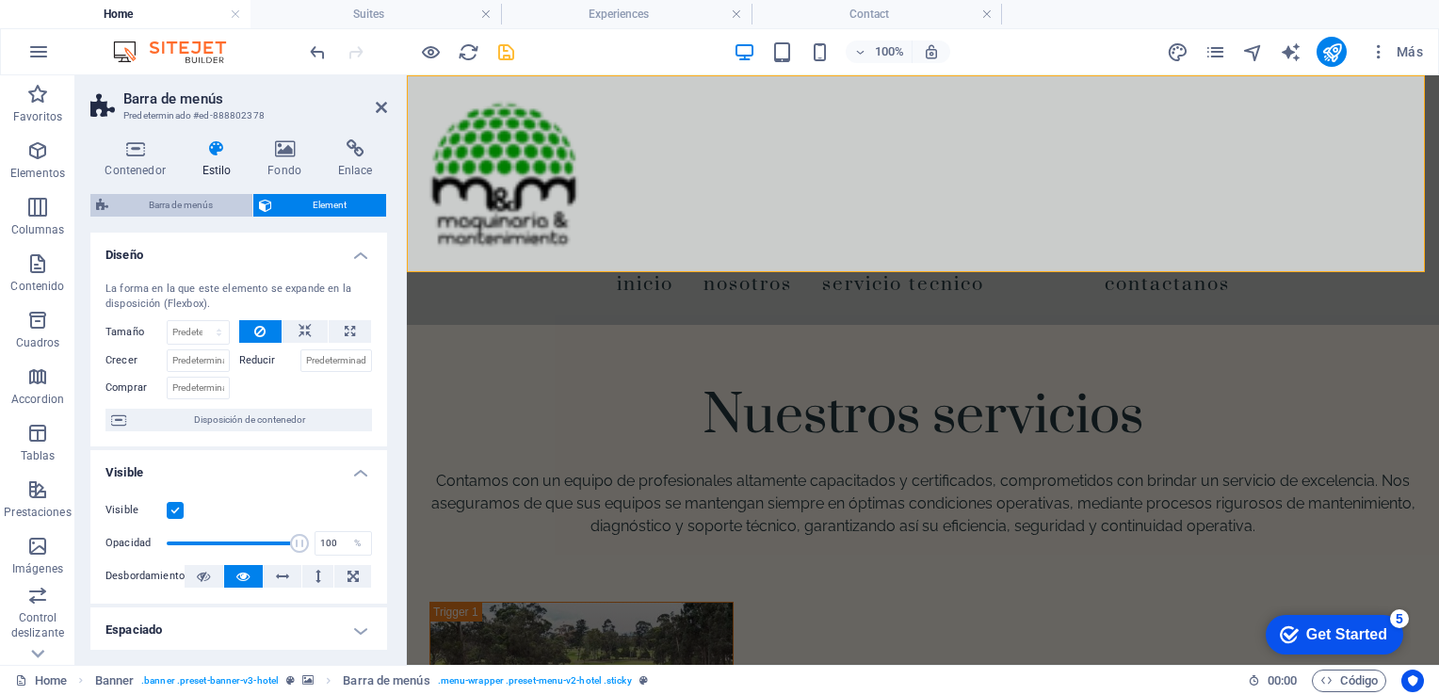
click at [222, 200] on span "Barra de menús" at bounding box center [180, 205] width 133 height 23
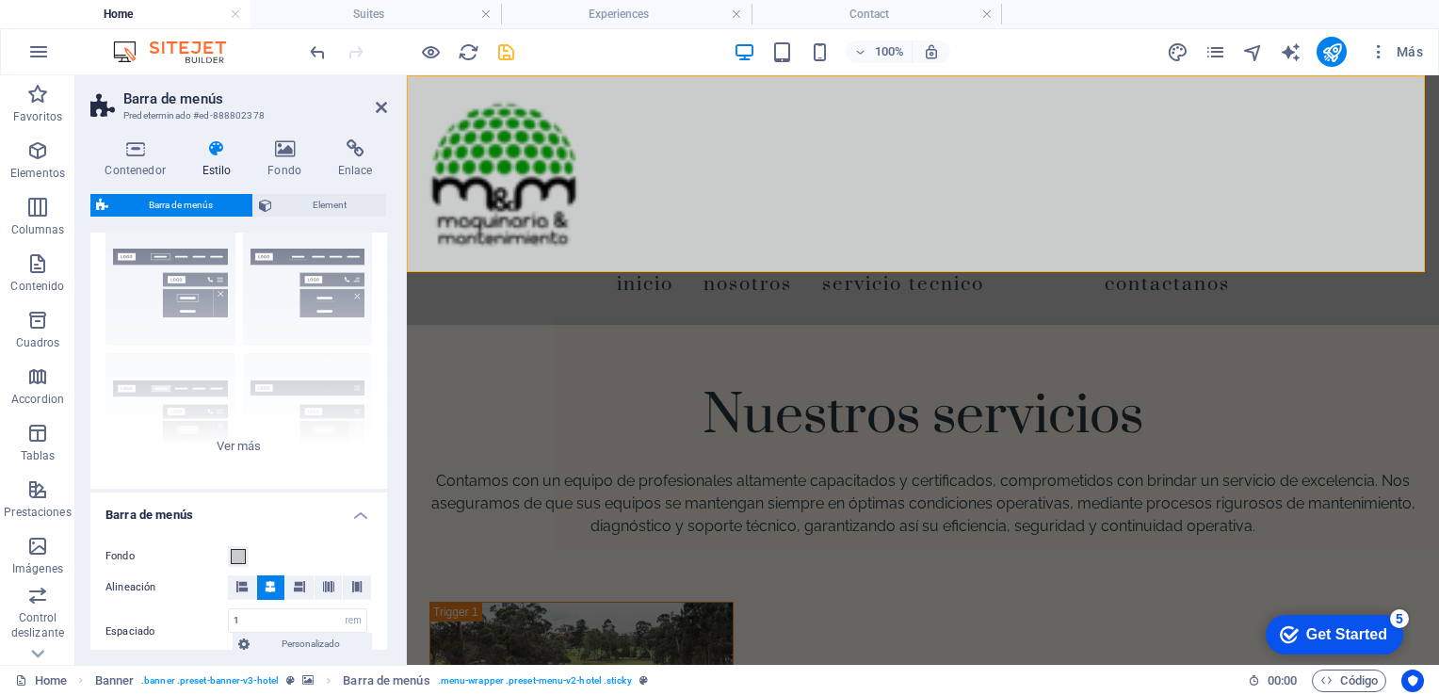
scroll to position [78, 0]
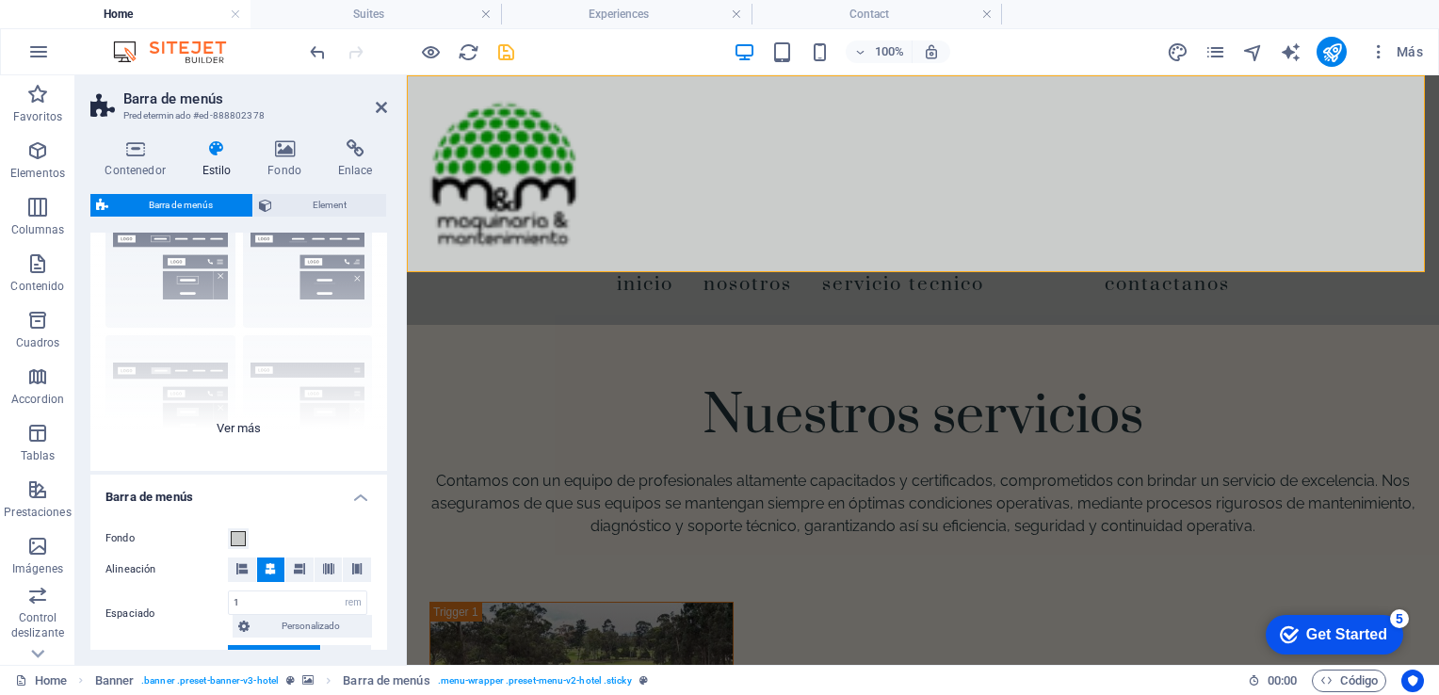
click at [234, 431] on div "Borde Centrado Predeterminado Fijo Loki Desencadenador Ancho XXL" at bounding box center [238, 329] width 297 height 283
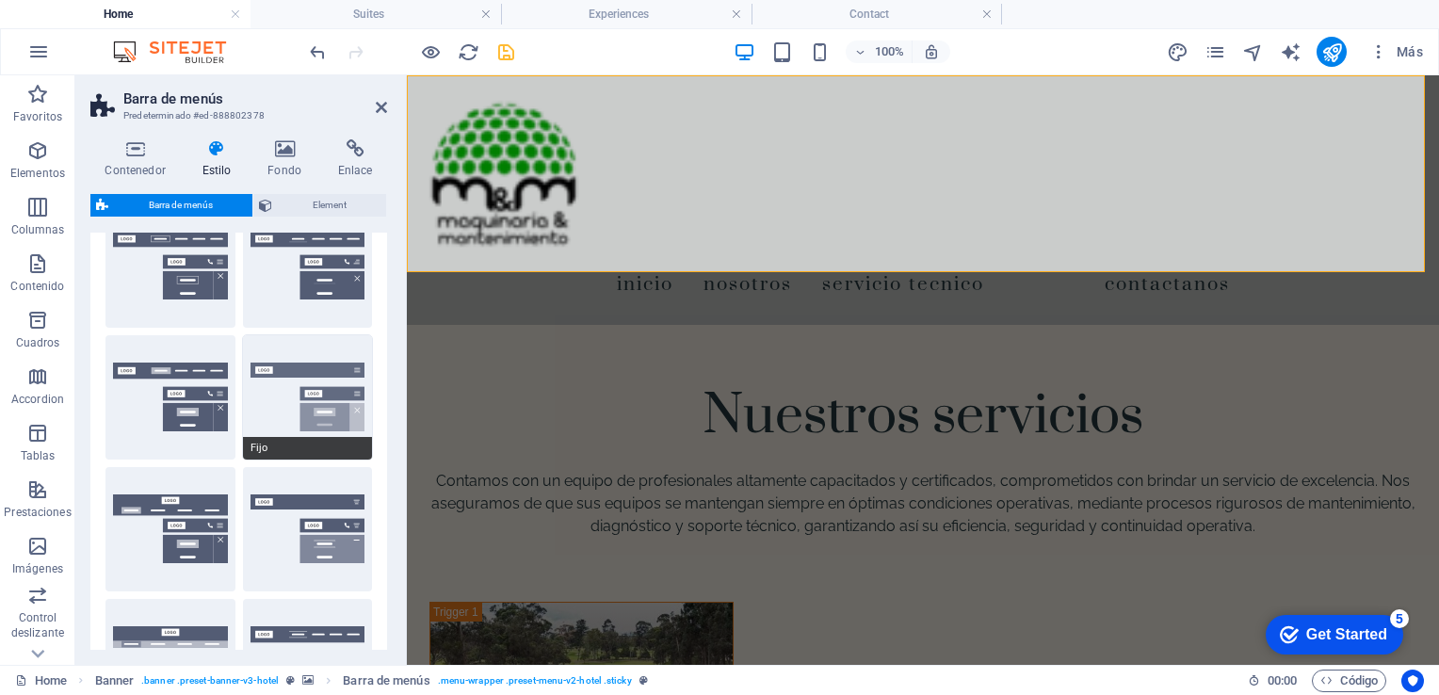
click at [344, 387] on button "Fijo" at bounding box center [308, 397] width 130 height 124
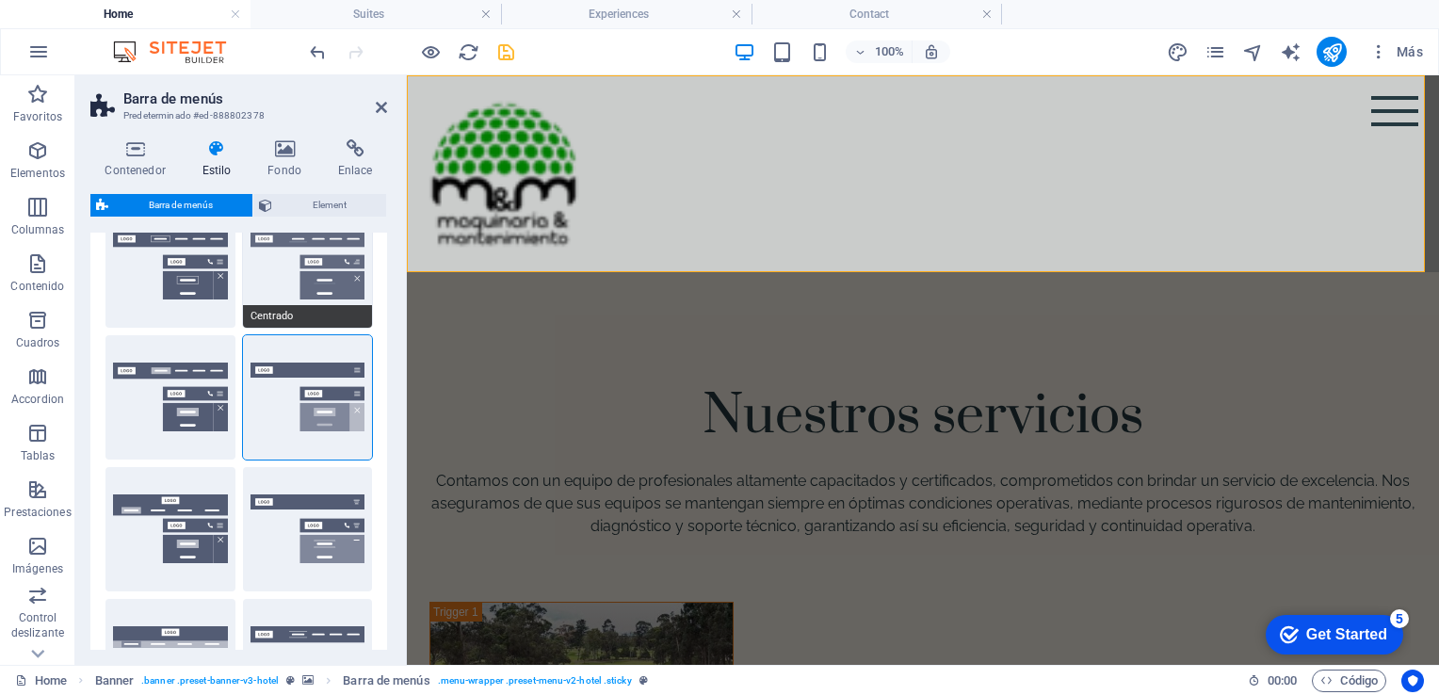
click at [310, 262] on button "Centrado" at bounding box center [308, 265] width 130 height 124
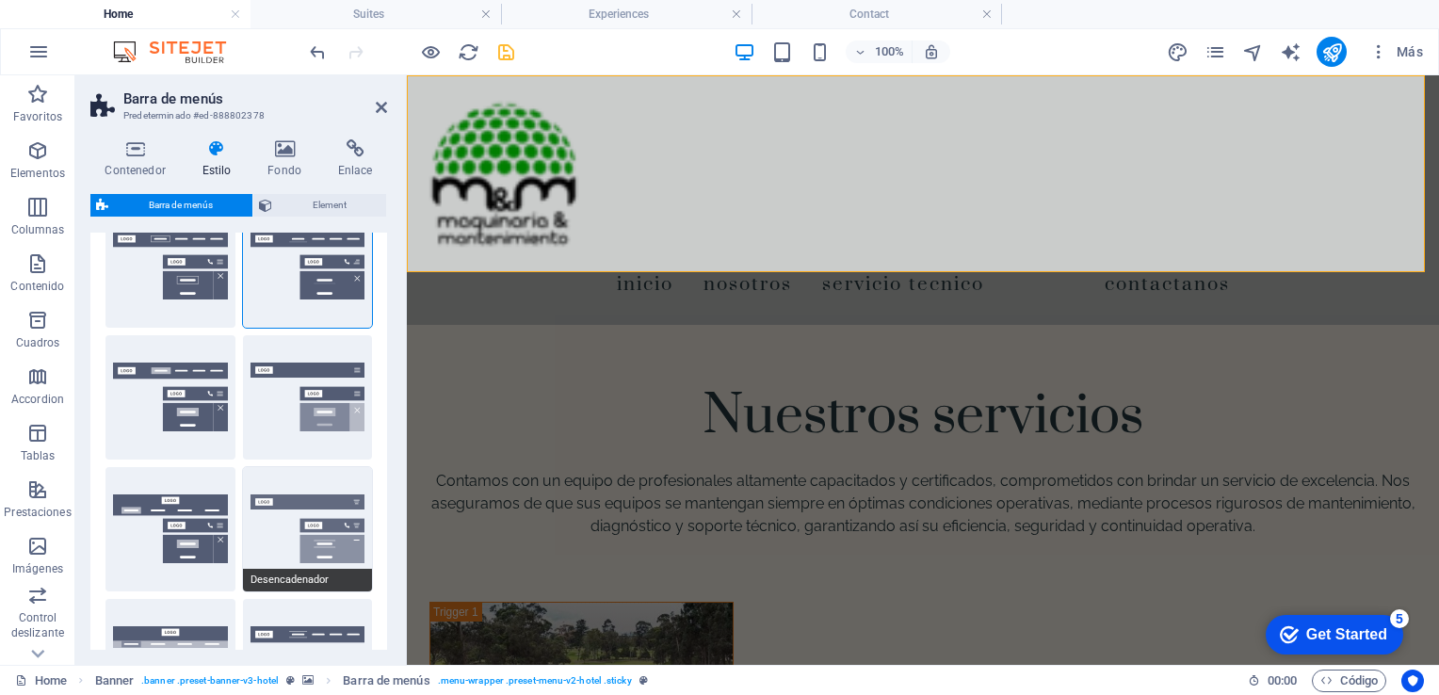
click at [336, 525] on button "Desencadenador" at bounding box center [308, 529] width 130 height 124
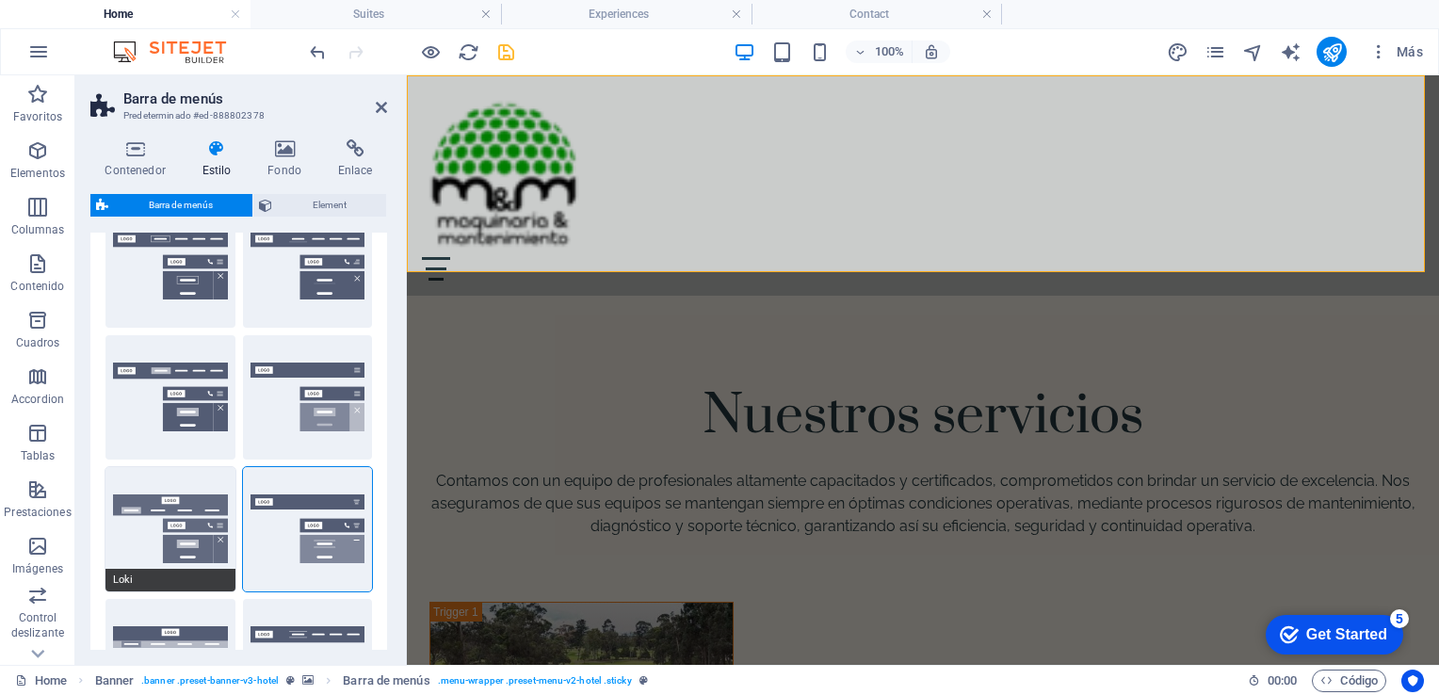
click at [209, 544] on button "Loki" at bounding box center [170, 529] width 130 height 124
type input "0"
select select "DISABLED_OPTION_VALUE"
type input "2"
type input "1"
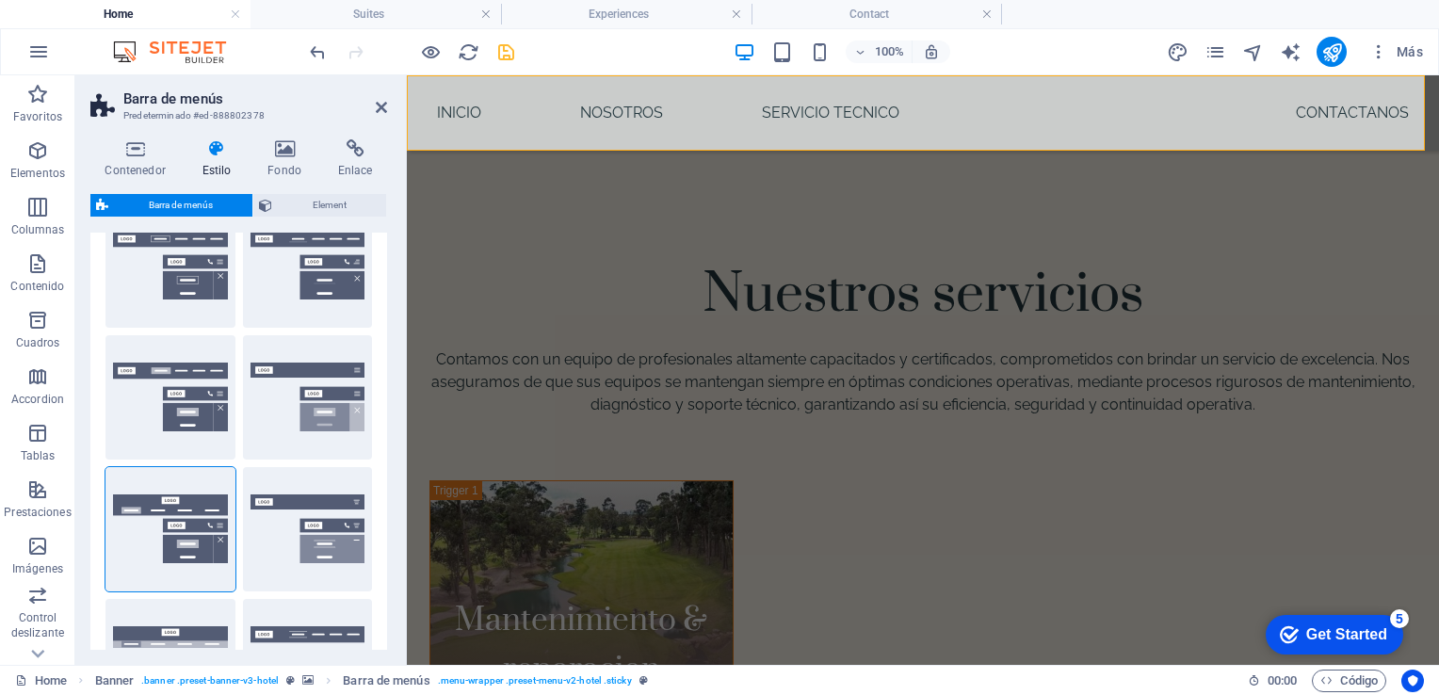
click at [381, 369] on div "Borde Centrado Predeterminado Fijo Loki Desencadenador Ancho XXL" at bounding box center [238, 463] width 297 height 550
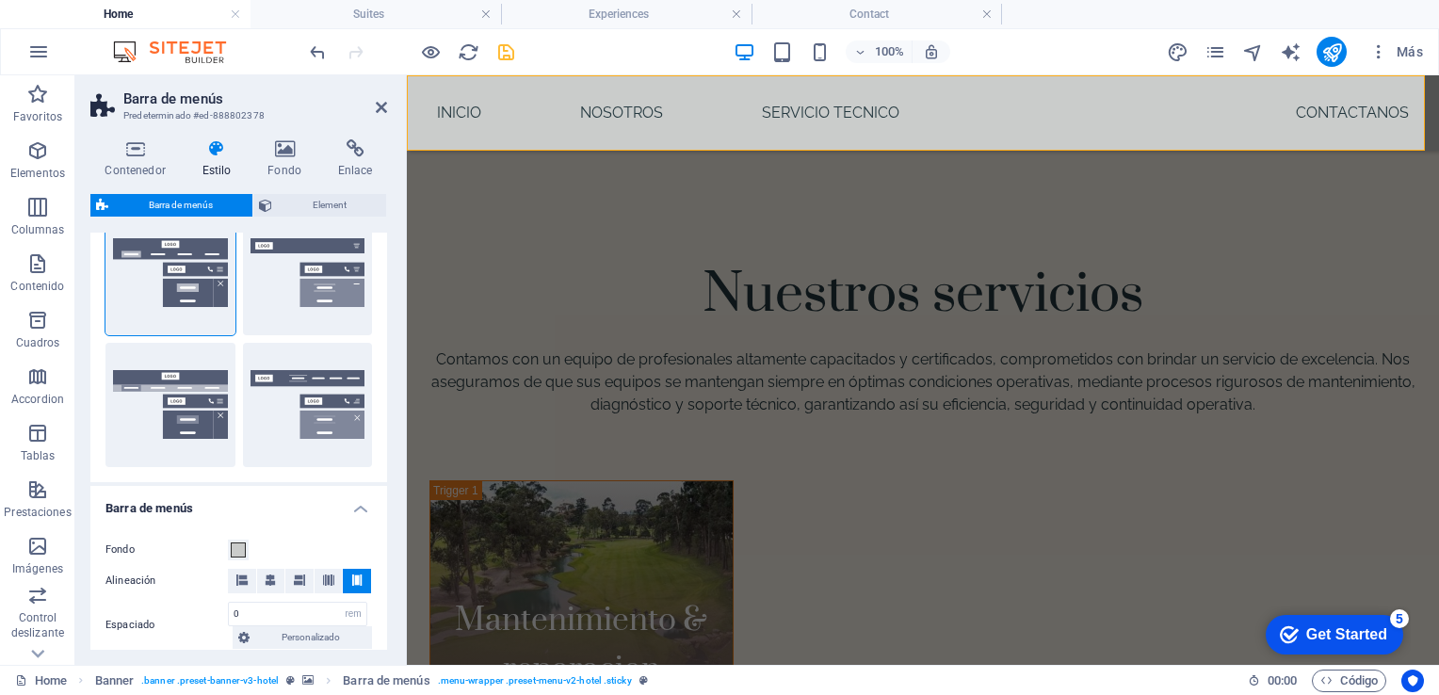
scroll to position [360, 0]
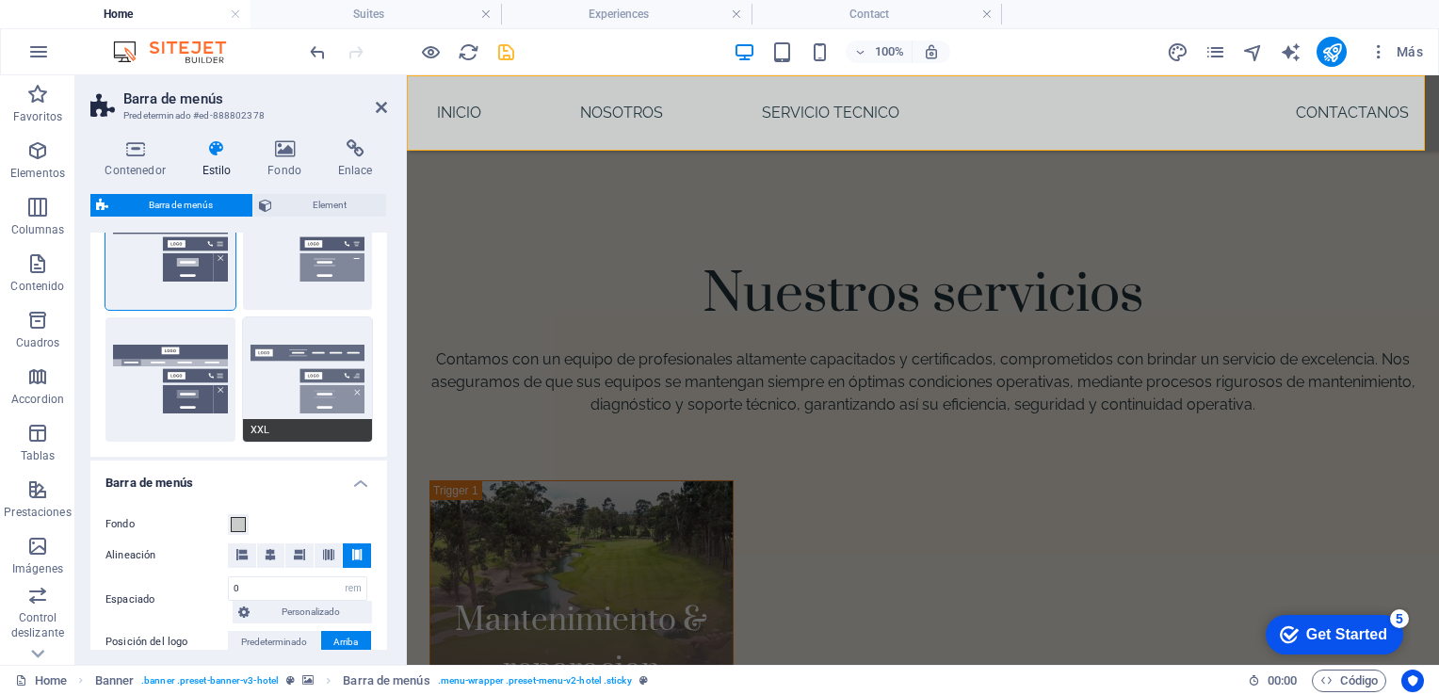
click at [299, 375] on button "XXL" at bounding box center [308, 379] width 130 height 124
type input "1"
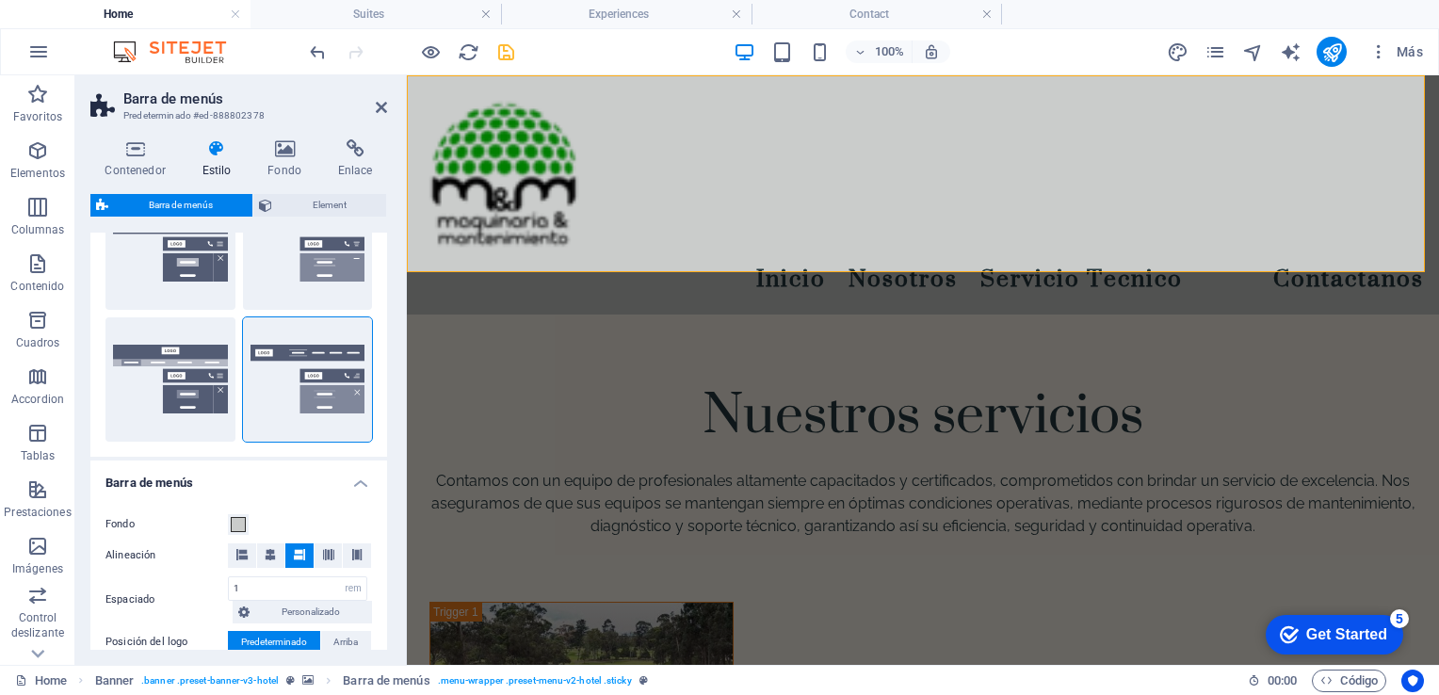
click at [379, 281] on div "Borde Centrado Predeterminado Fijo Loki Desencadenador Ancho XXL" at bounding box center [238, 182] width 297 height 550
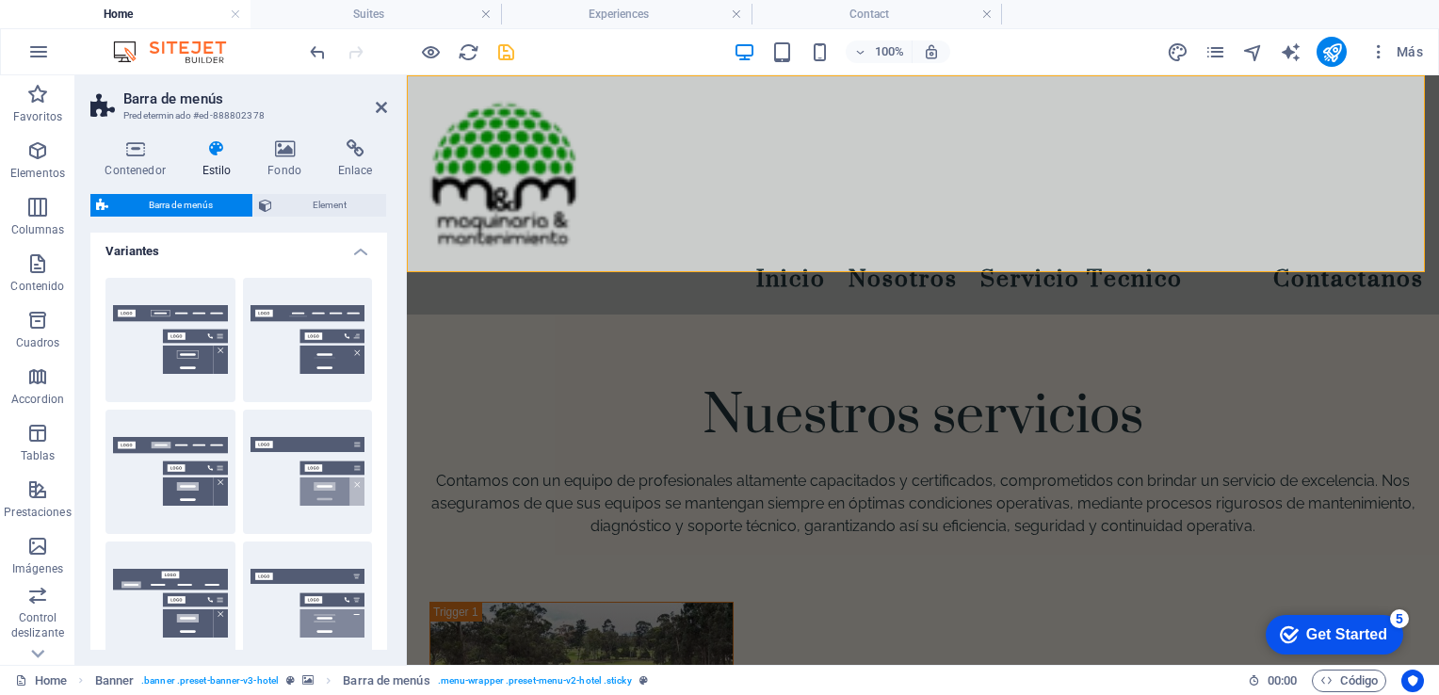
scroll to position [0, 0]
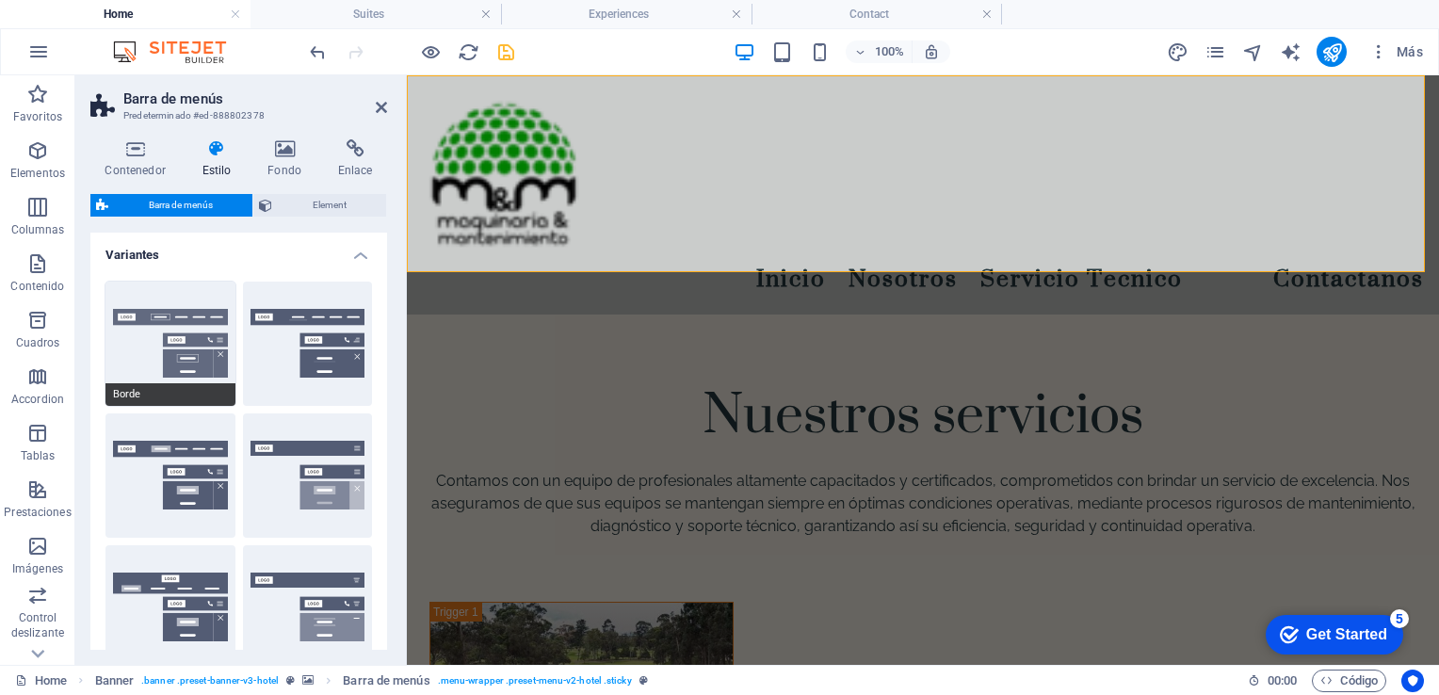
click at [186, 359] on button "Borde" at bounding box center [170, 344] width 130 height 124
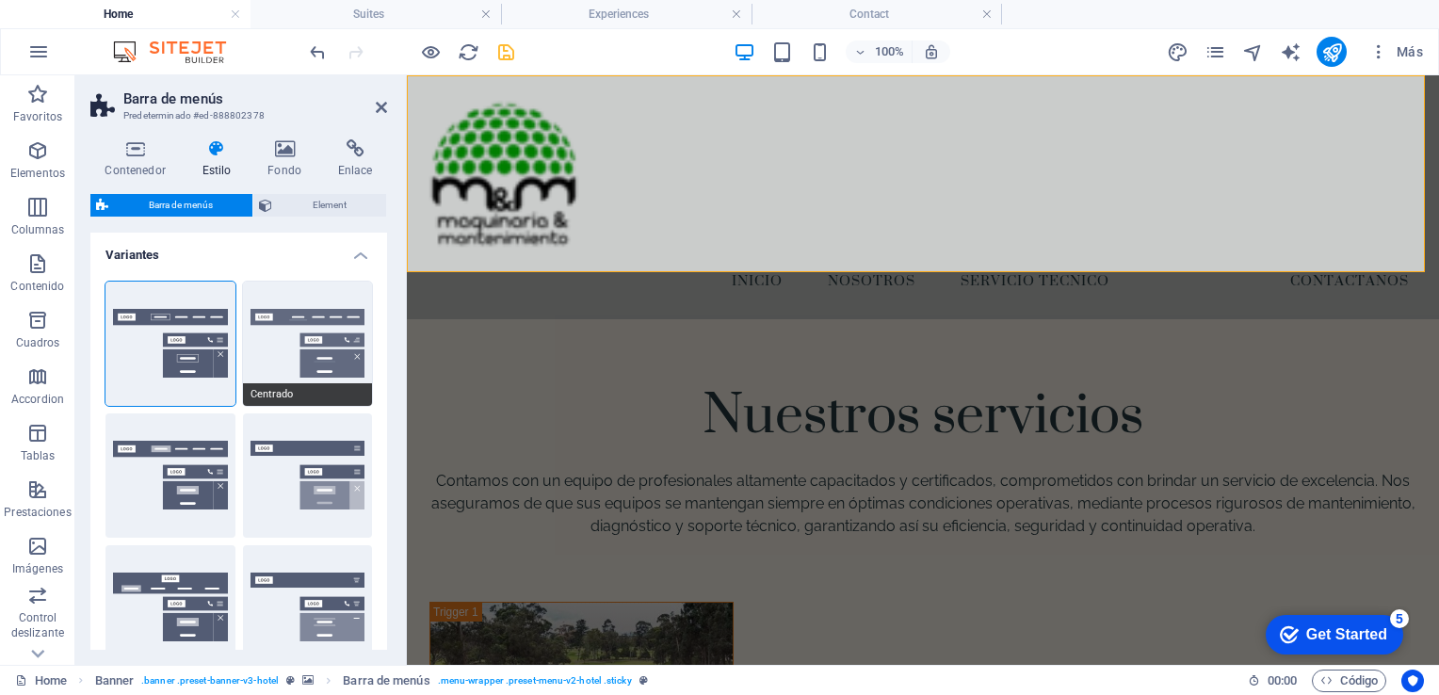
click at [347, 325] on button "Centrado" at bounding box center [308, 344] width 130 height 124
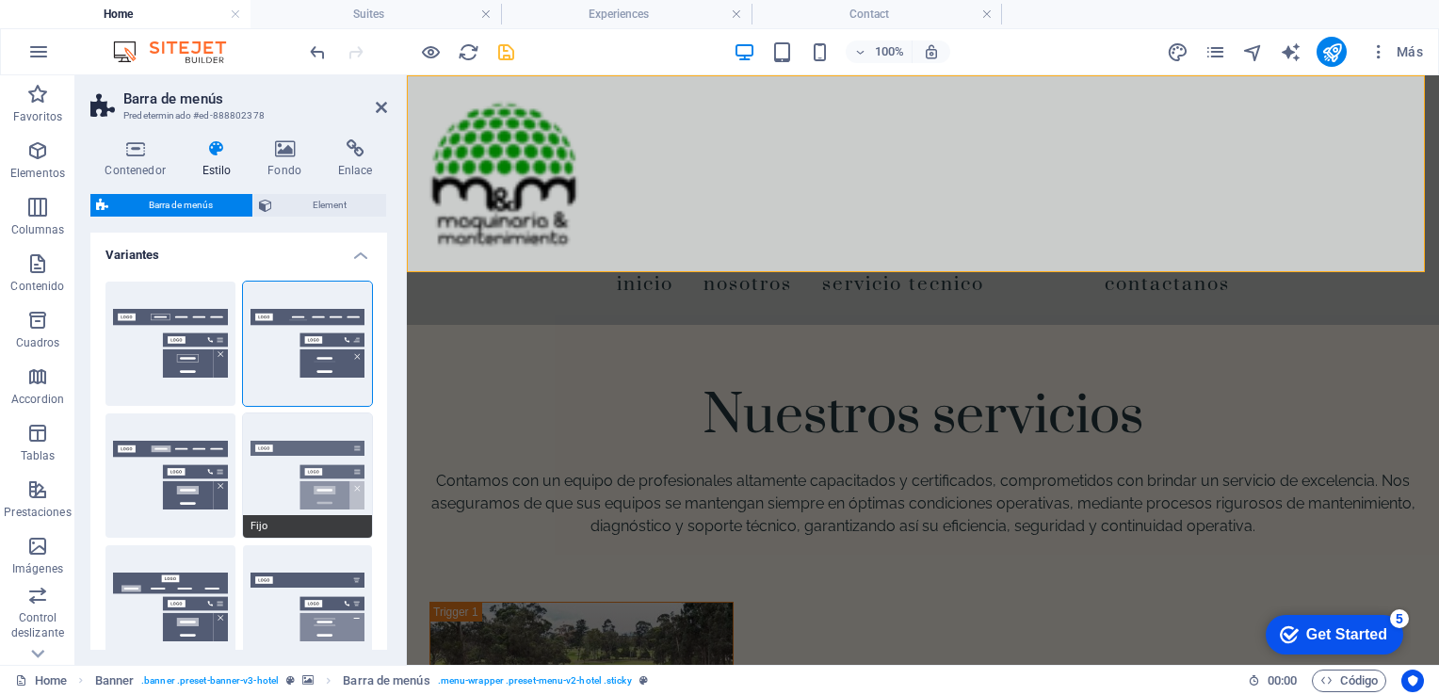
click at [316, 459] on button "Fijo" at bounding box center [308, 475] width 130 height 124
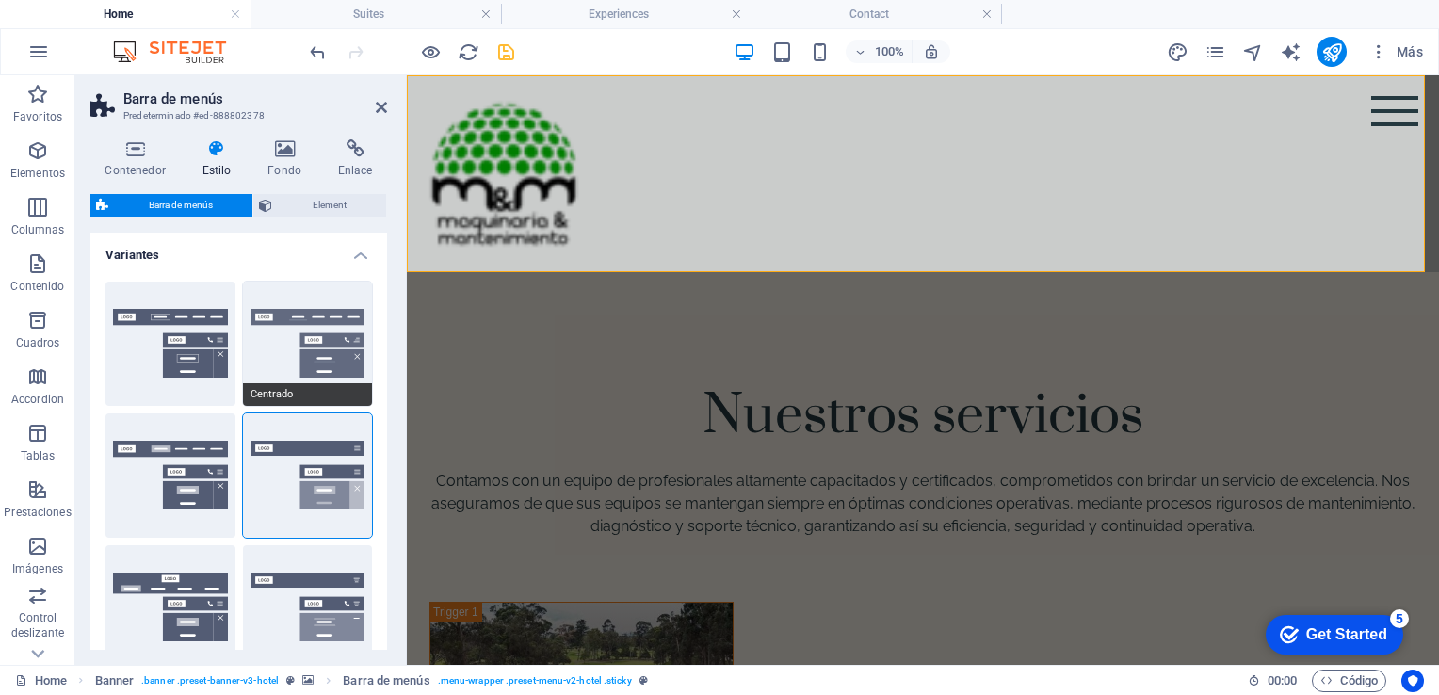
drag, startPoint x: 341, startPoint y: 316, endPoint x: 396, endPoint y: 91, distance: 231.6
click at [341, 316] on button "Centrado" at bounding box center [308, 344] width 130 height 124
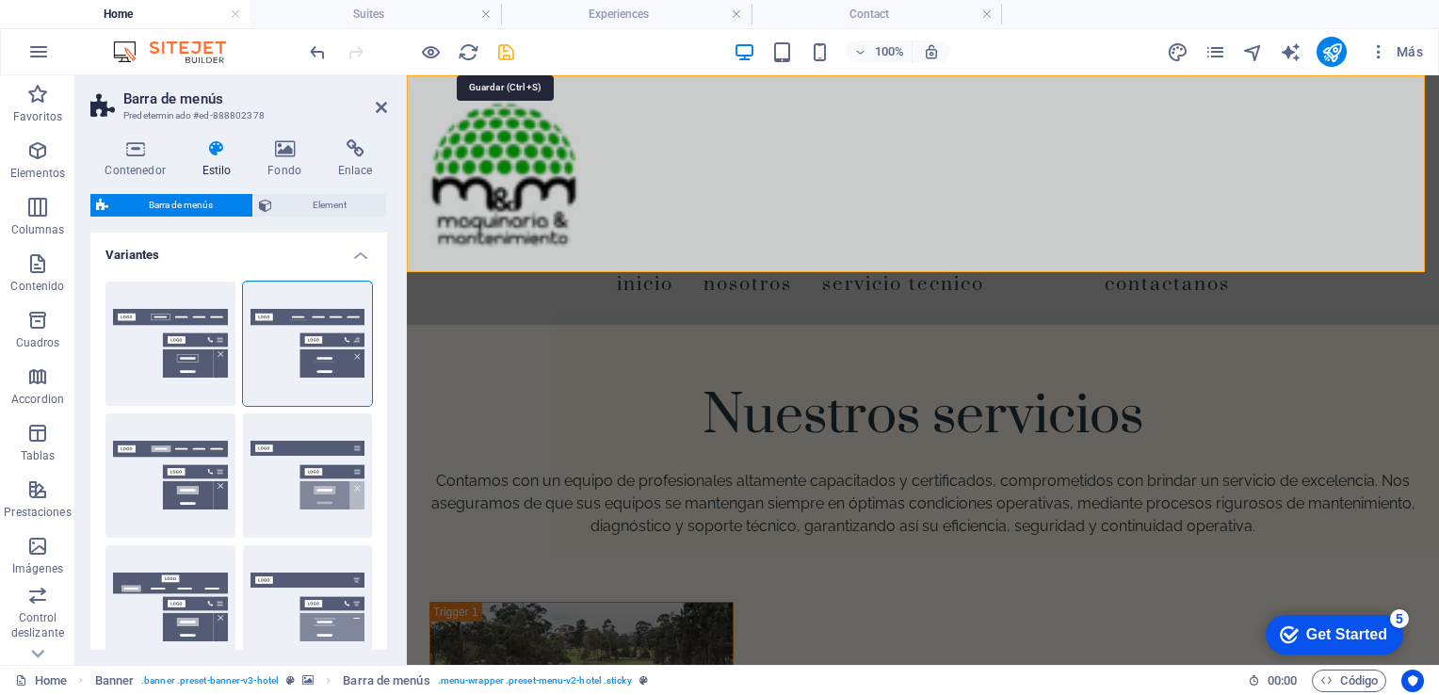
click at [509, 54] on icon "save" at bounding box center [506, 52] width 22 height 22
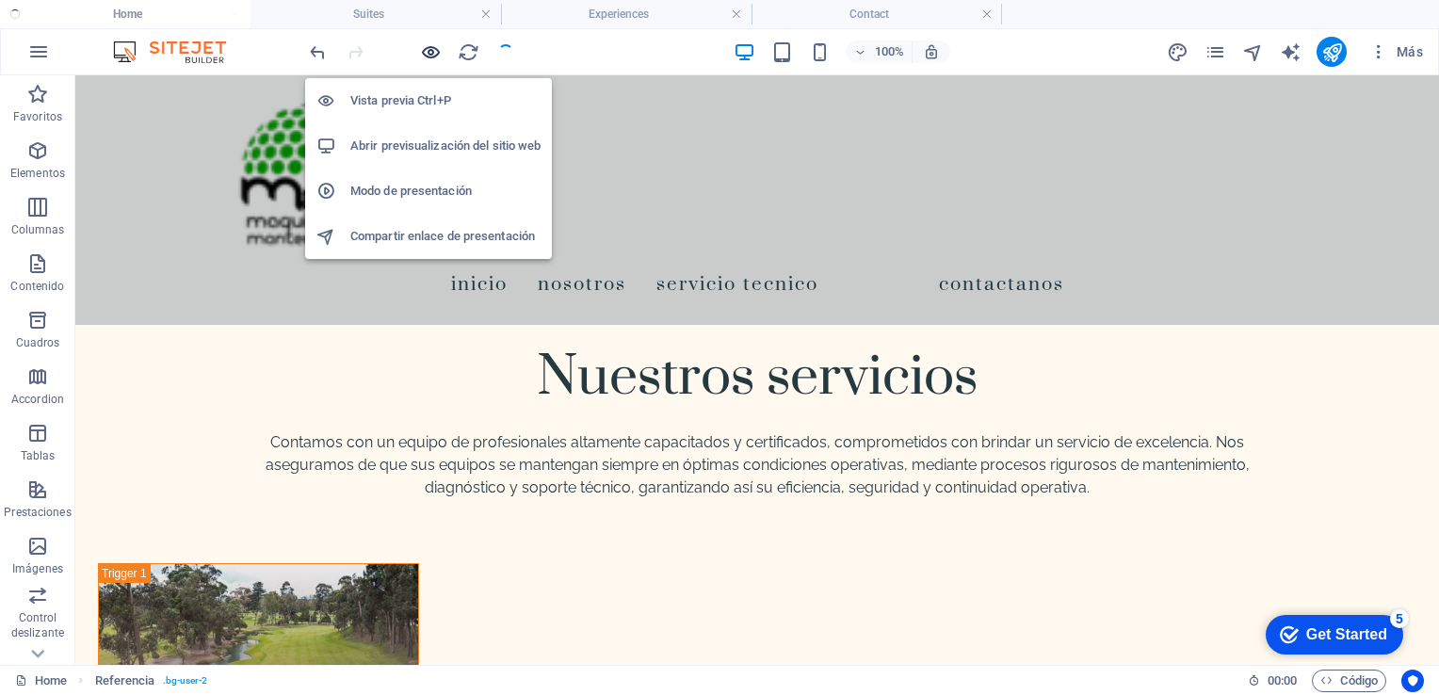
click at [432, 53] on icon "button" at bounding box center [431, 52] width 22 height 22
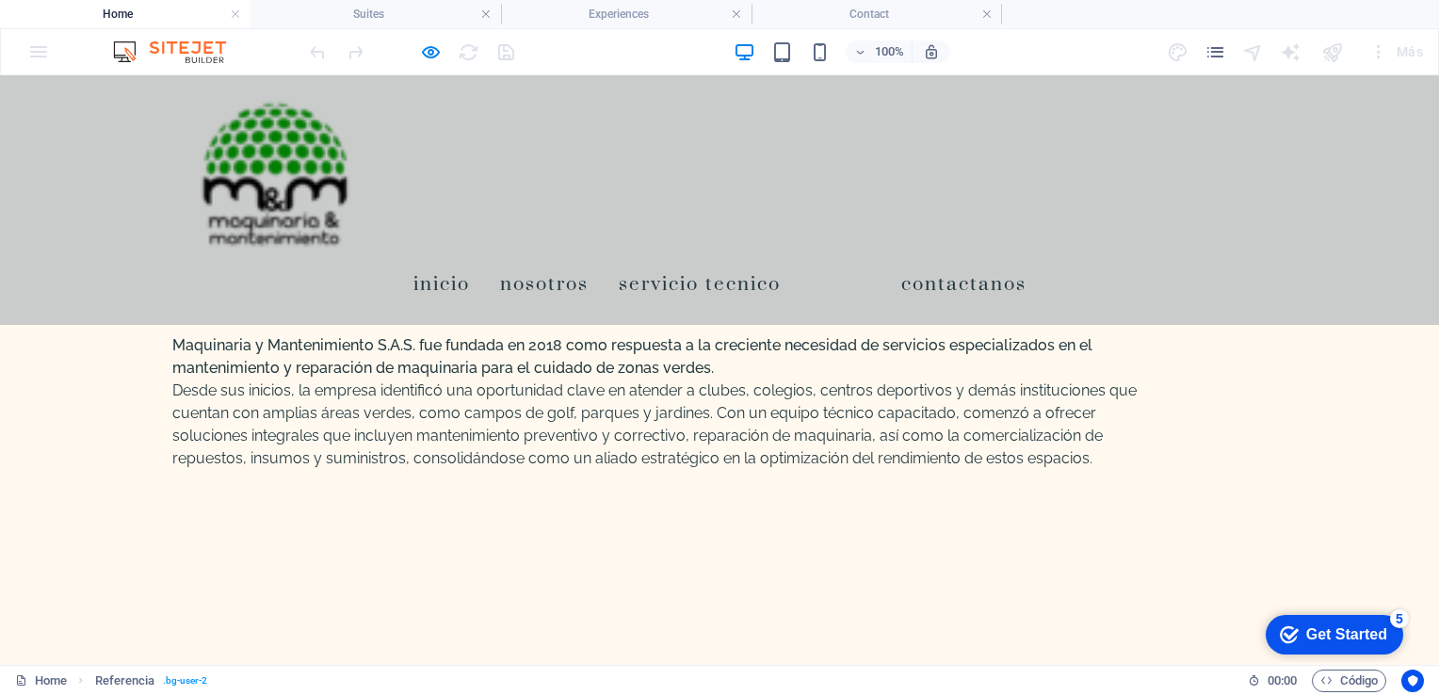
click at [418, 43] on div at bounding box center [411, 52] width 211 height 30
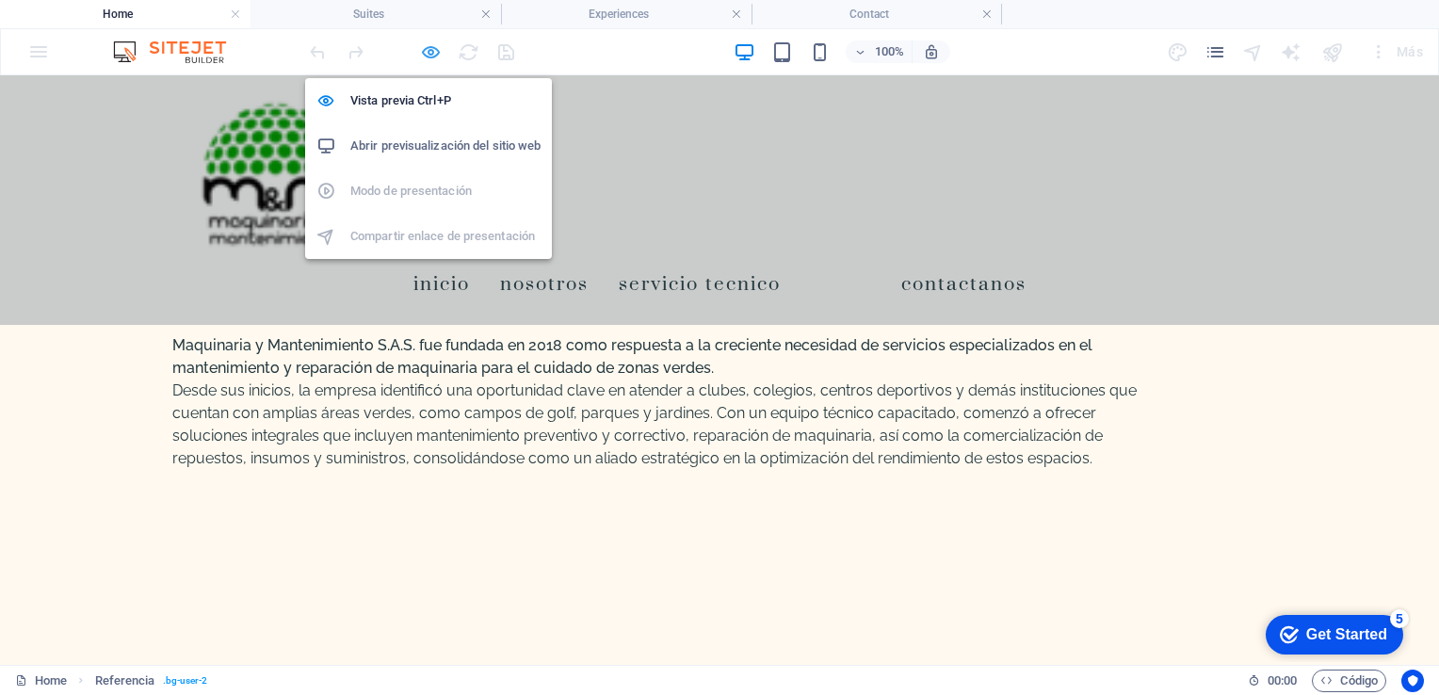
click at [426, 52] on icon "button" at bounding box center [431, 52] width 22 height 22
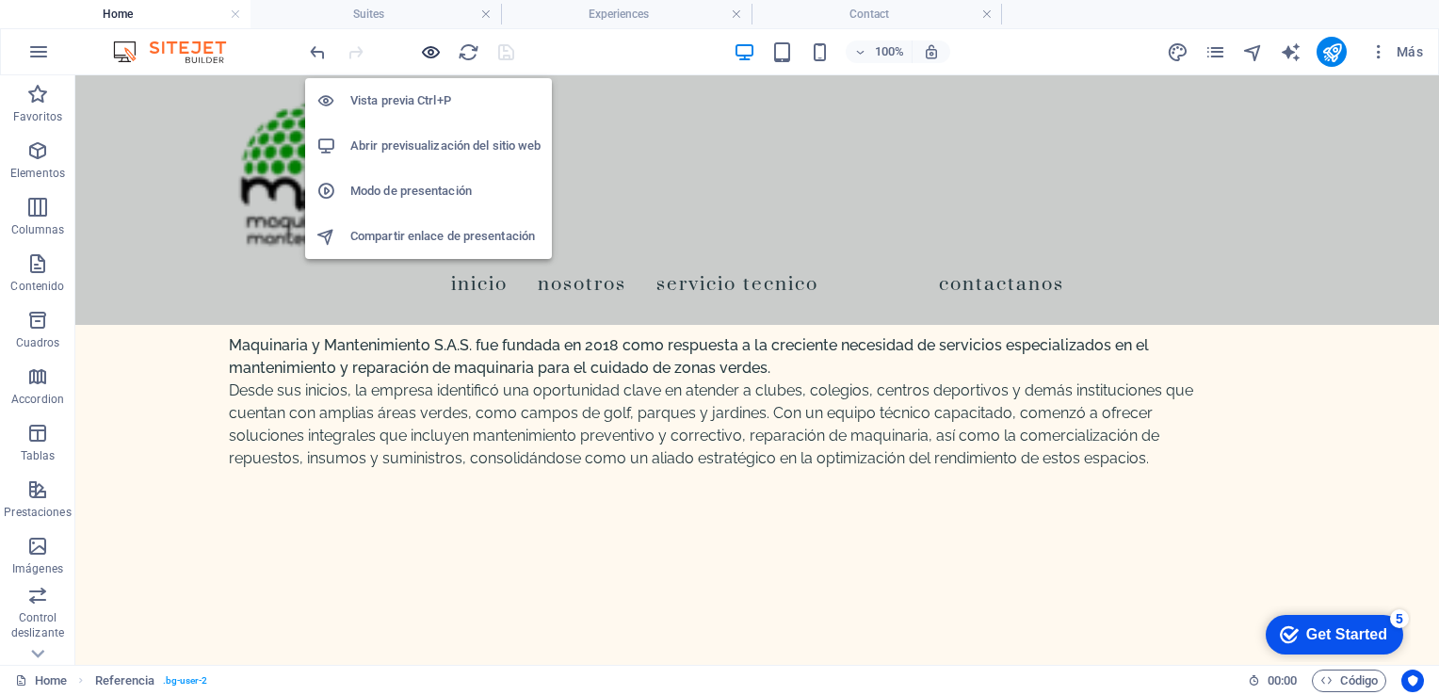
scroll to position [1991, 0]
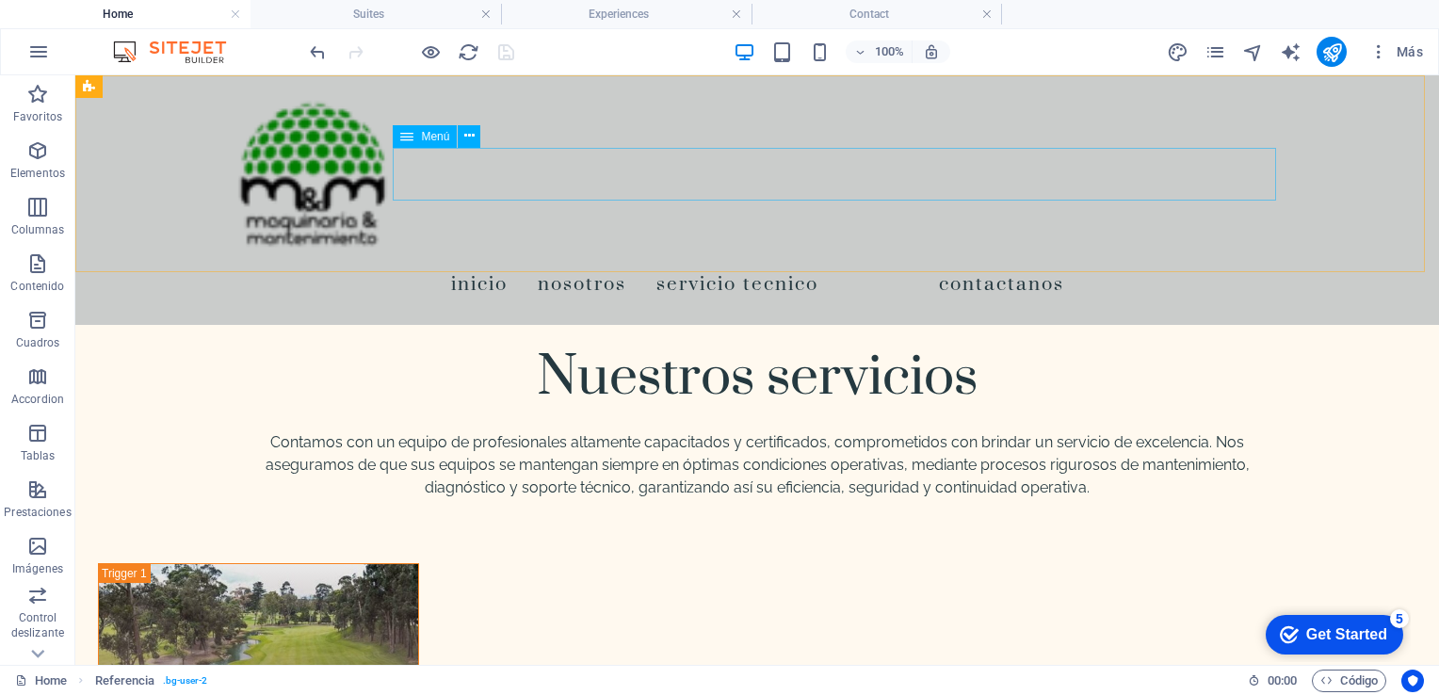
click at [695, 257] on nav "Inicio Nosotros Servicio Tecnico Contactanos" at bounding box center [757, 283] width 1053 height 53
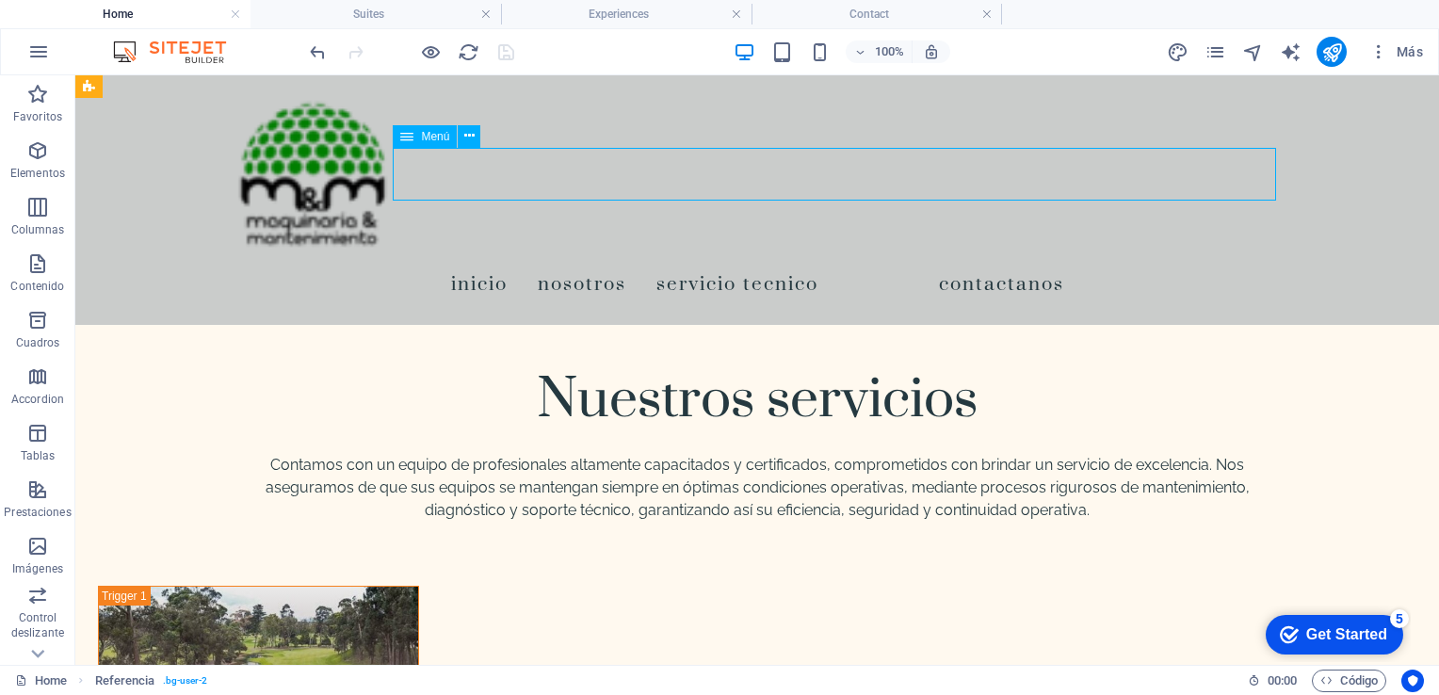
scroll to position [1998, 0]
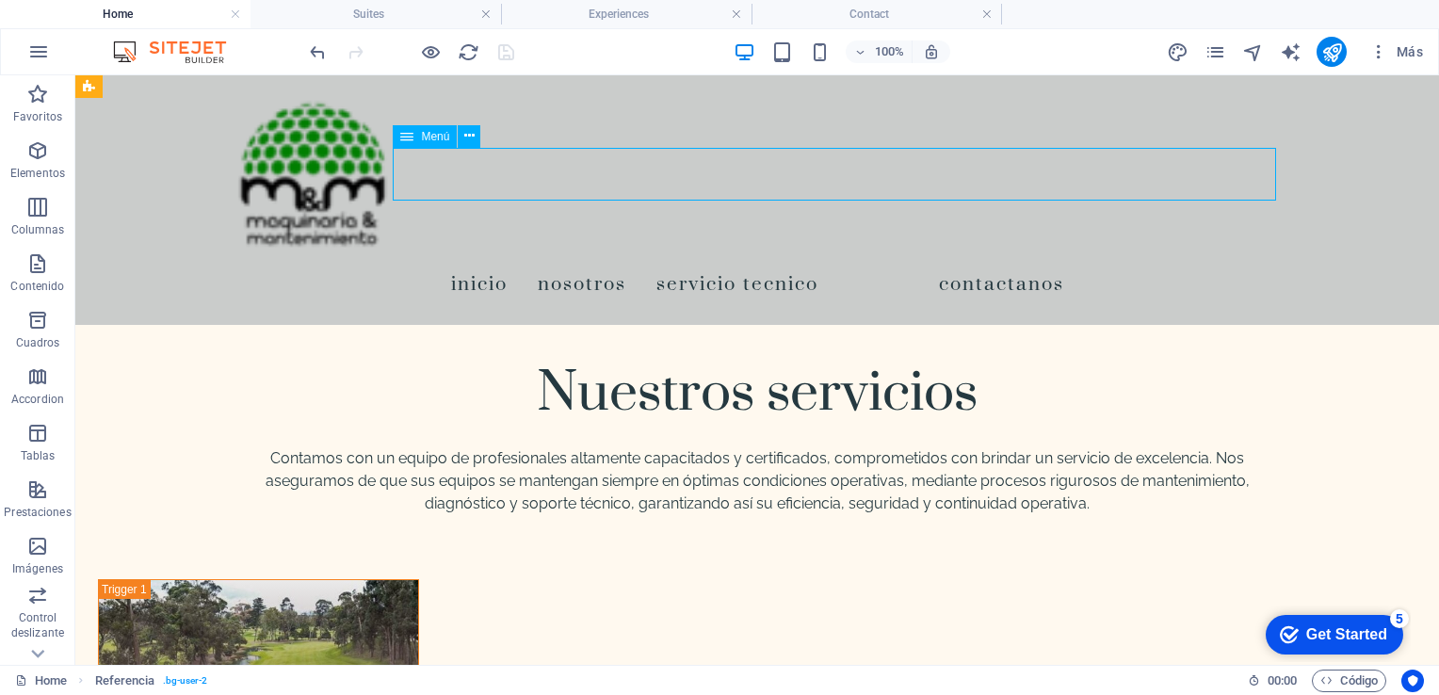
select select
select select "1"
select select
select select "2"
select select
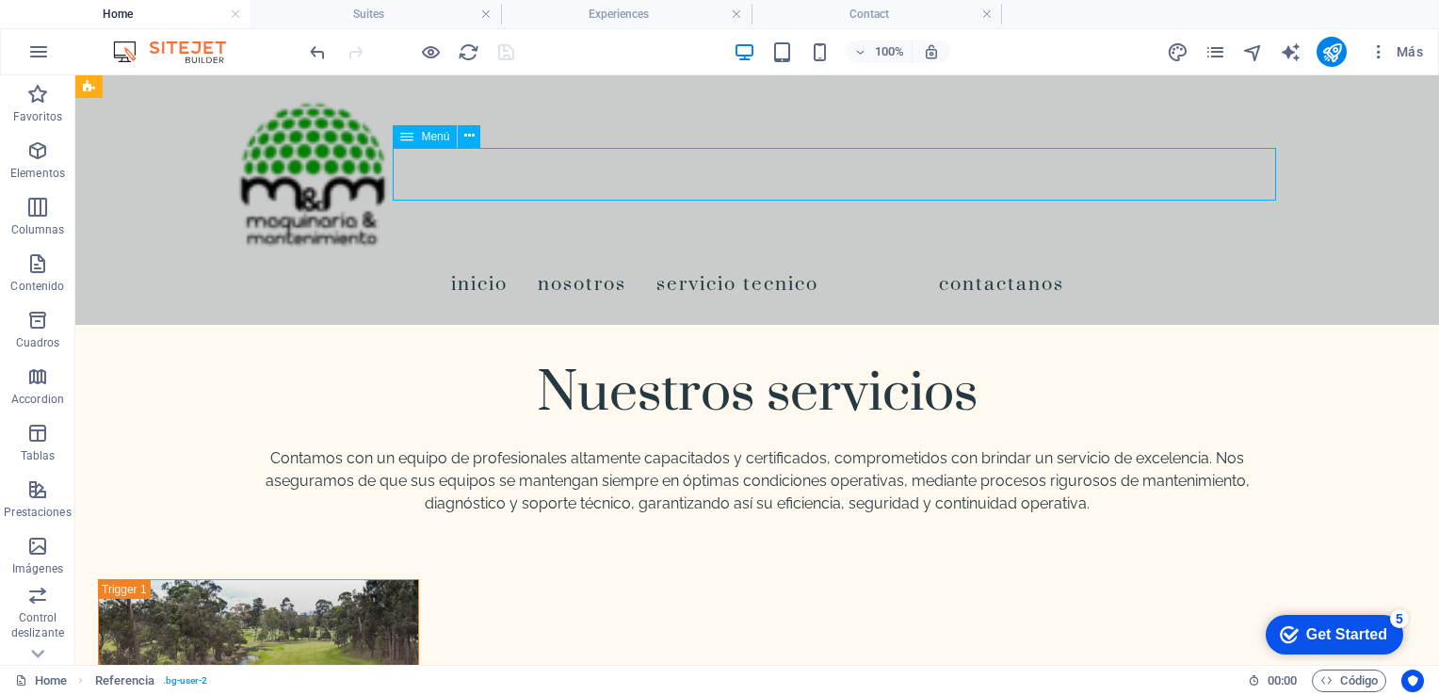
select select "3"
select select
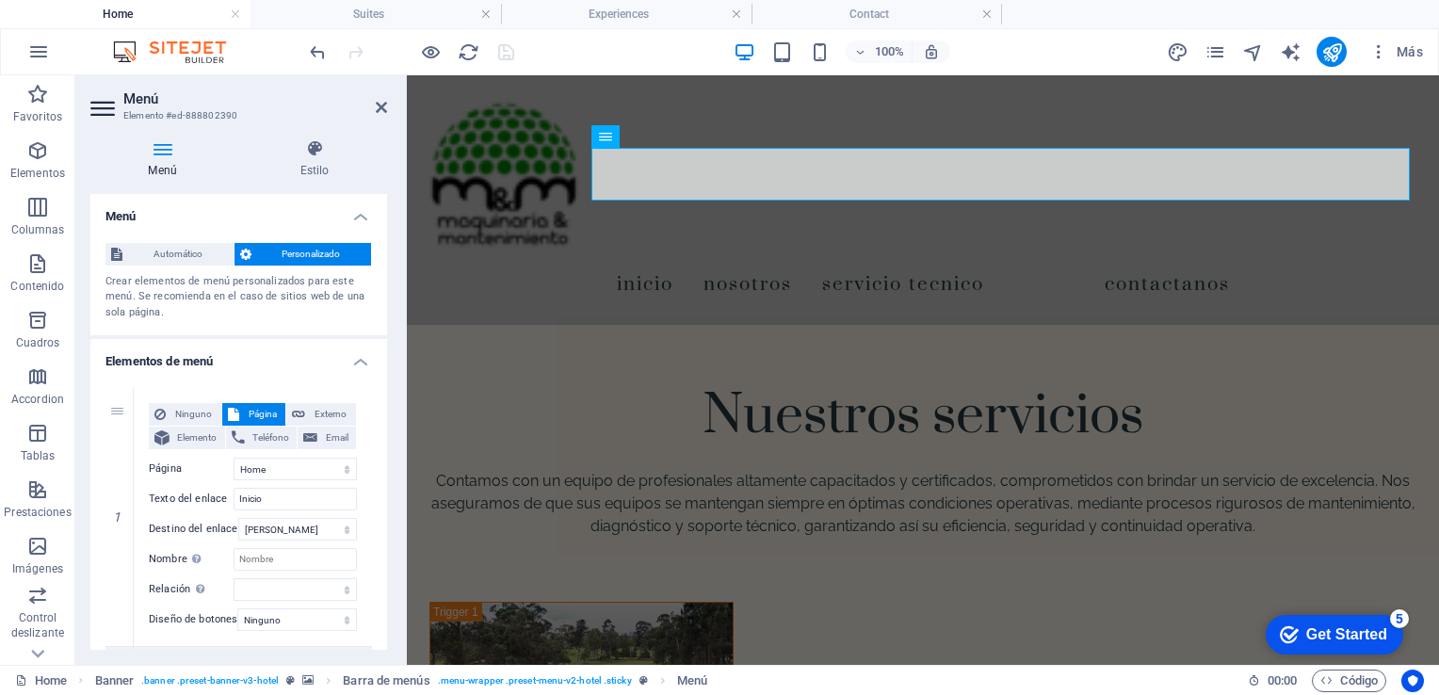
drag, startPoint x: 382, startPoint y: 281, endPoint x: 386, endPoint y: 294, distance: 13.7
click at [386, 294] on div "Menú Automático Personalizado Crear elementos de menú personalizados para este …" at bounding box center [238, 422] width 297 height 456
drag, startPoint x: 397, startPoint y: 295, endPoint x: 401, endPoint y: 329, distance: 34.1
click at [401, 329] on div "Menú Estilo Menú Automático Personalizado Crear elementos de menú personalizado…" at bounding box center [238, 394] width 327 height 541
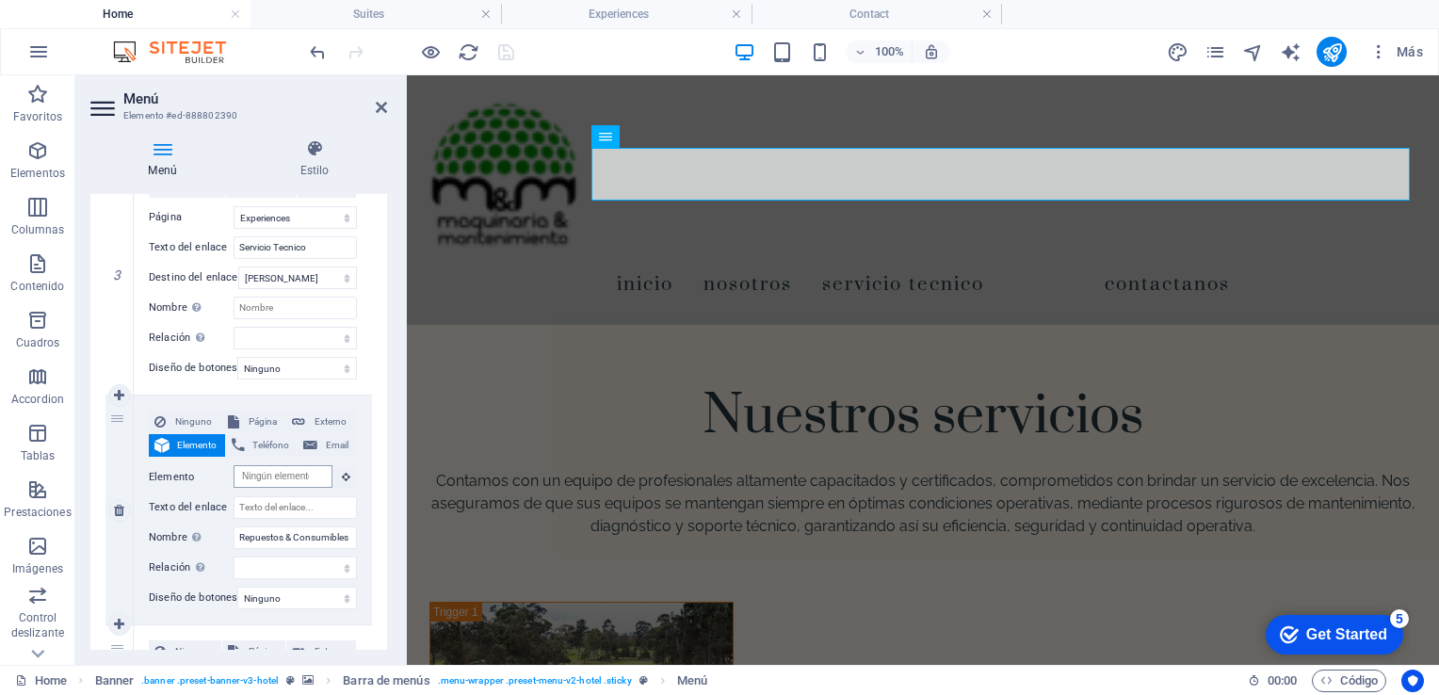
scroll to position [0, 0]
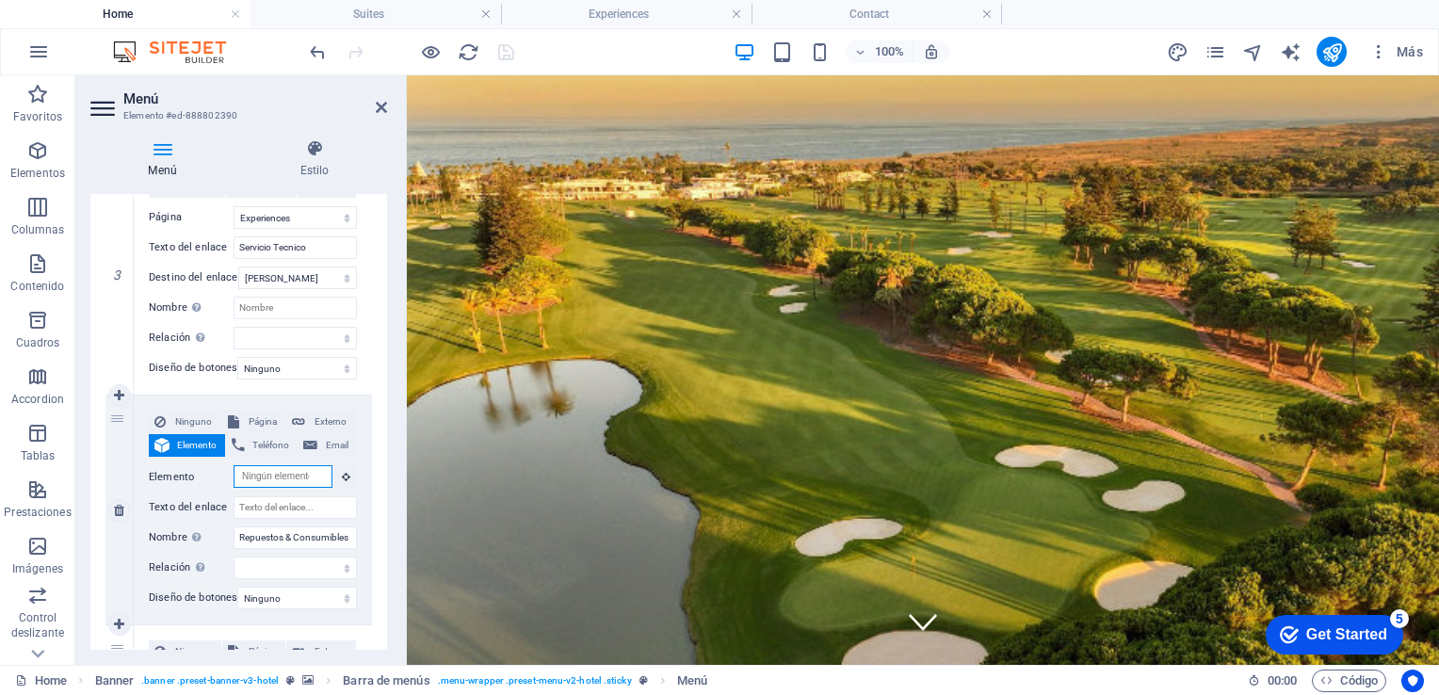
click at [301, 473] on input "Elemento" at bounding box center [283, 476] width 99 height 23
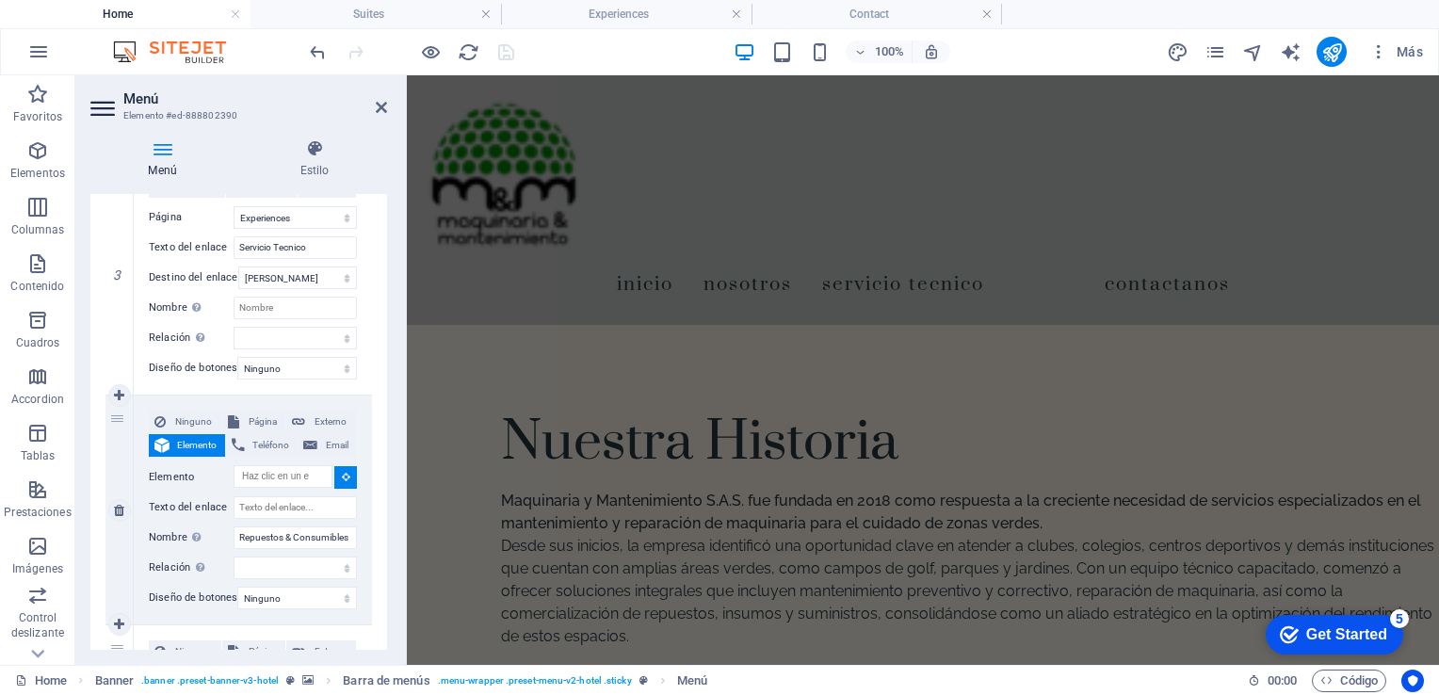
click at [342, 474] on icon at bounding box center [346, 476] width 8 height 9
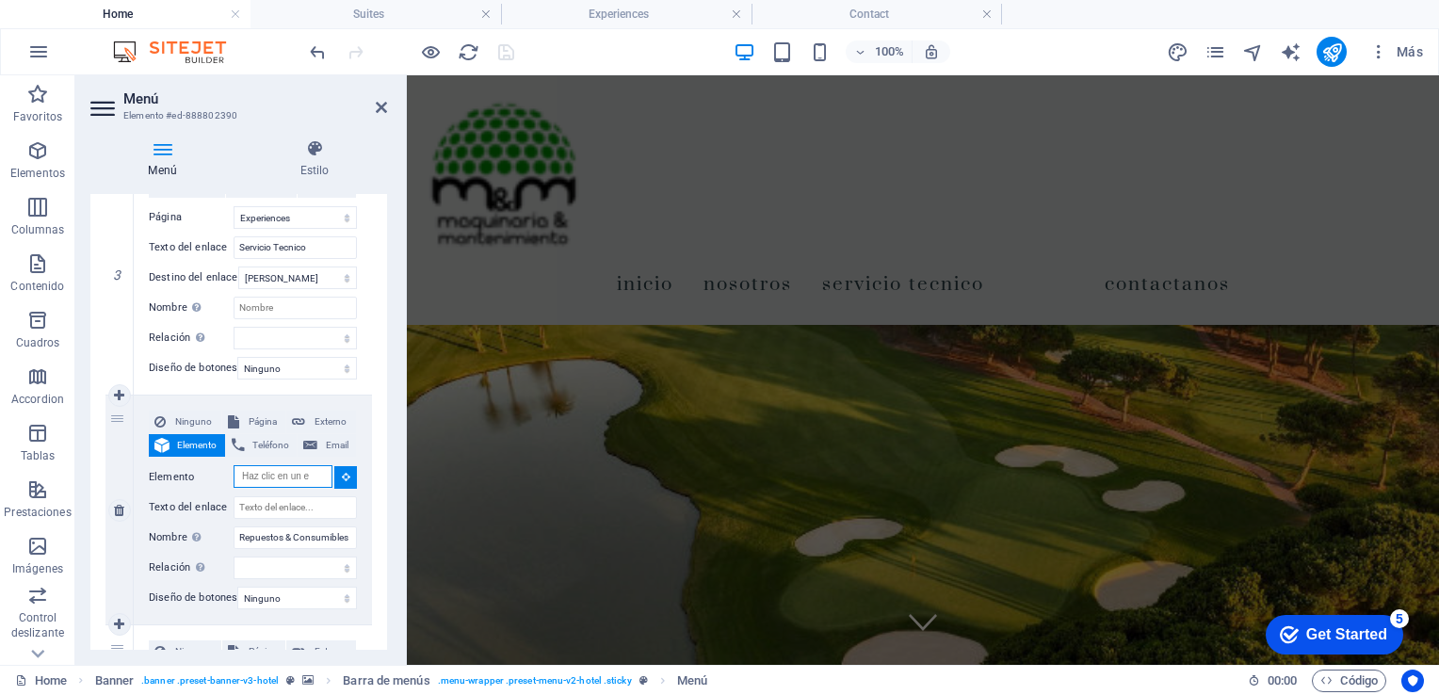
click at [307, 473] on input "Elemento" at bounding box center [283, 476] width 99 height 23
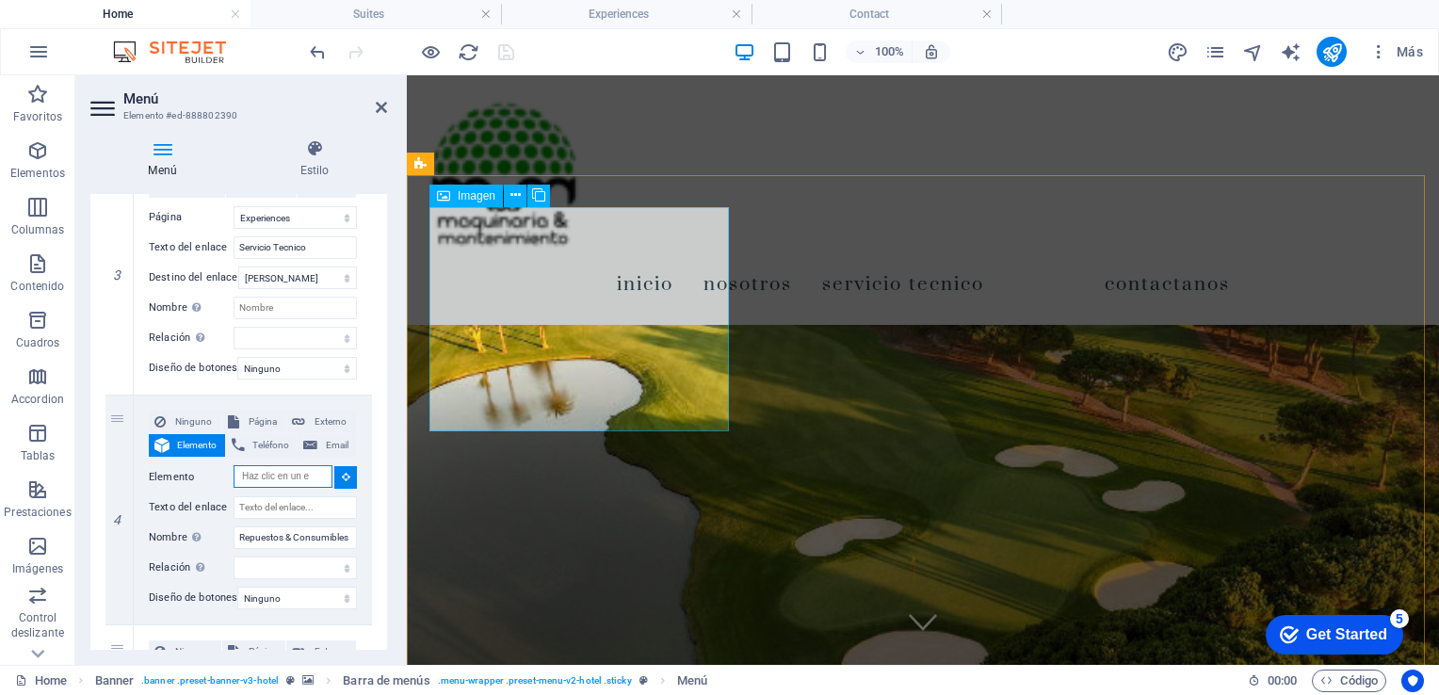
scroll to position [1727, 0]
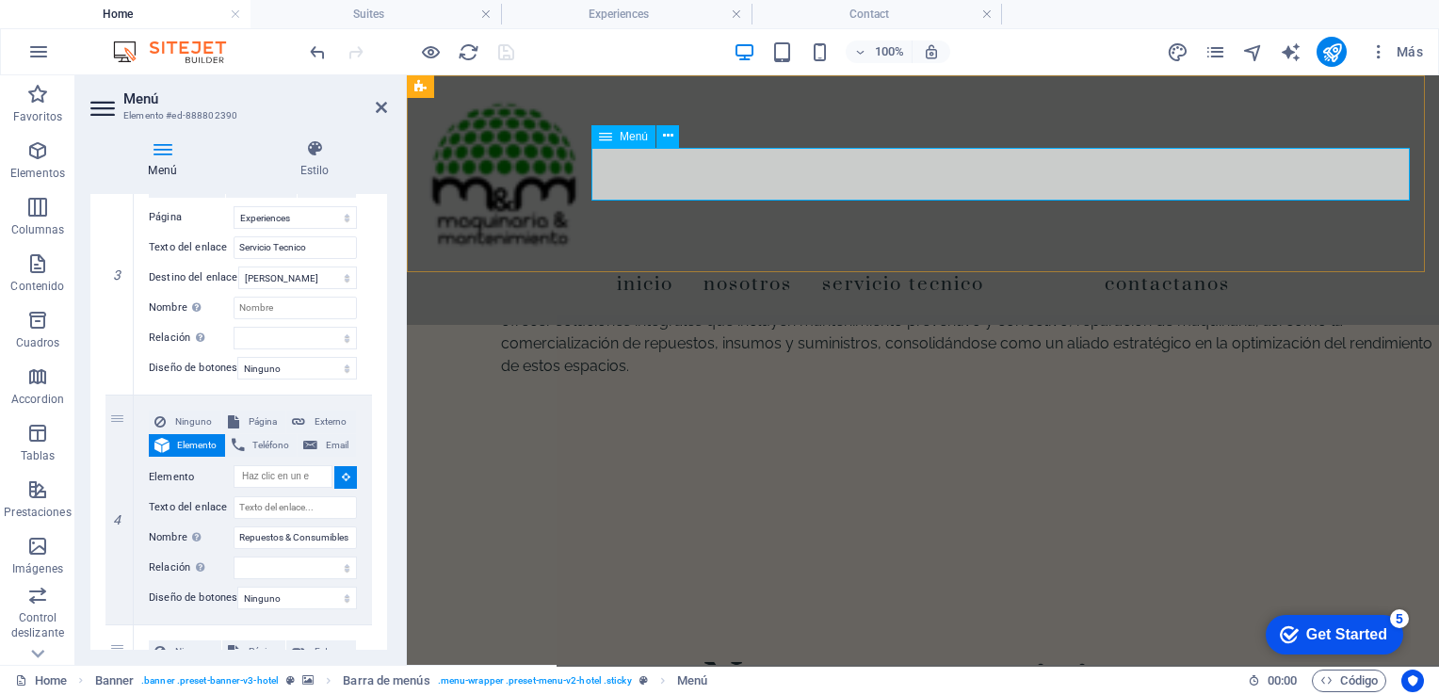
click at [1122, 257] on nav "Inicio Nosotros Servicio Tecnico Contactanos" at bounding box center [923, 283] width 1002 height 53
select select
type input "#ed-888802390"
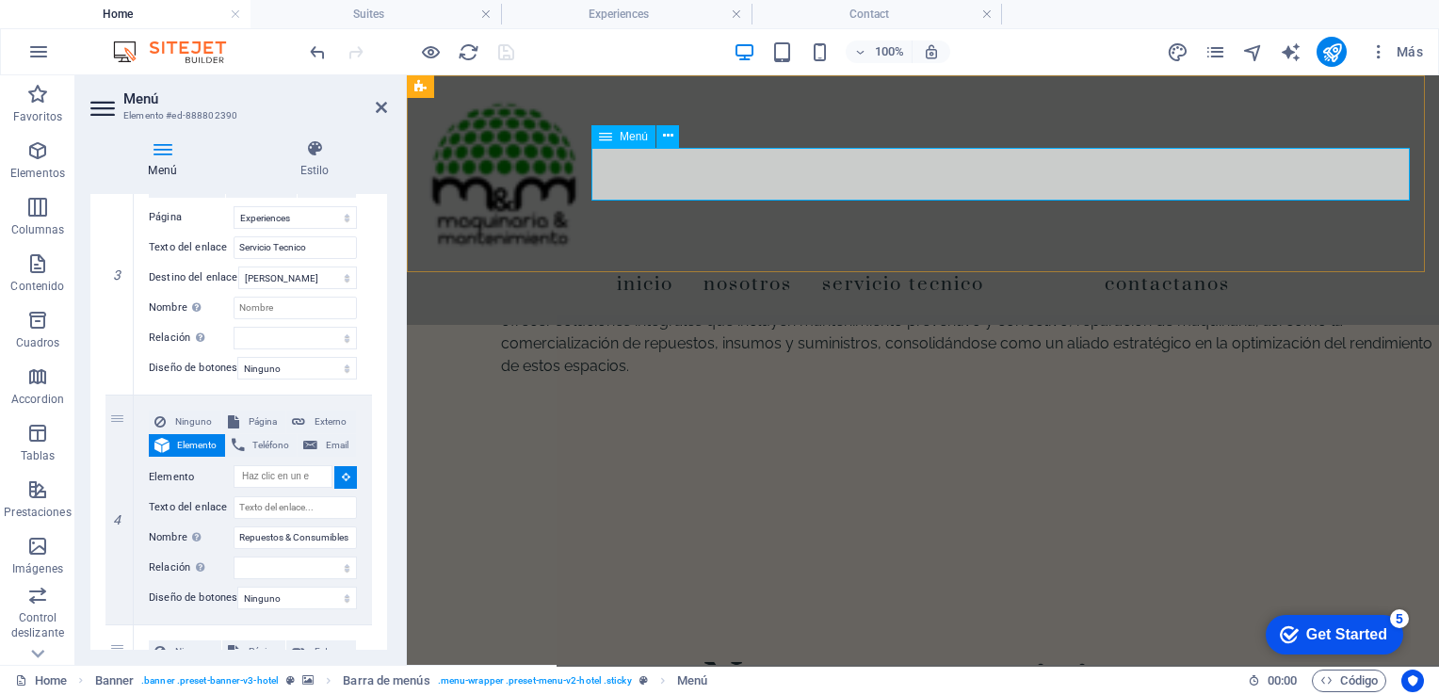
select select
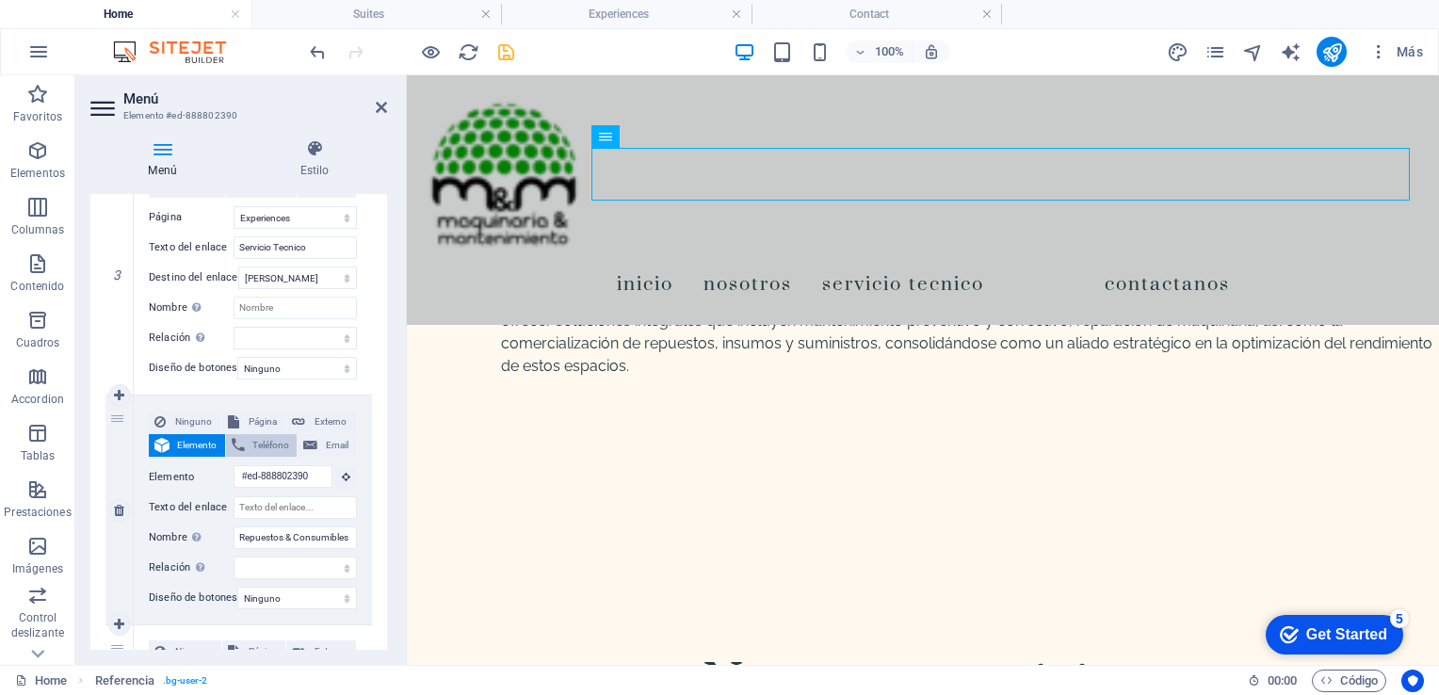
select select
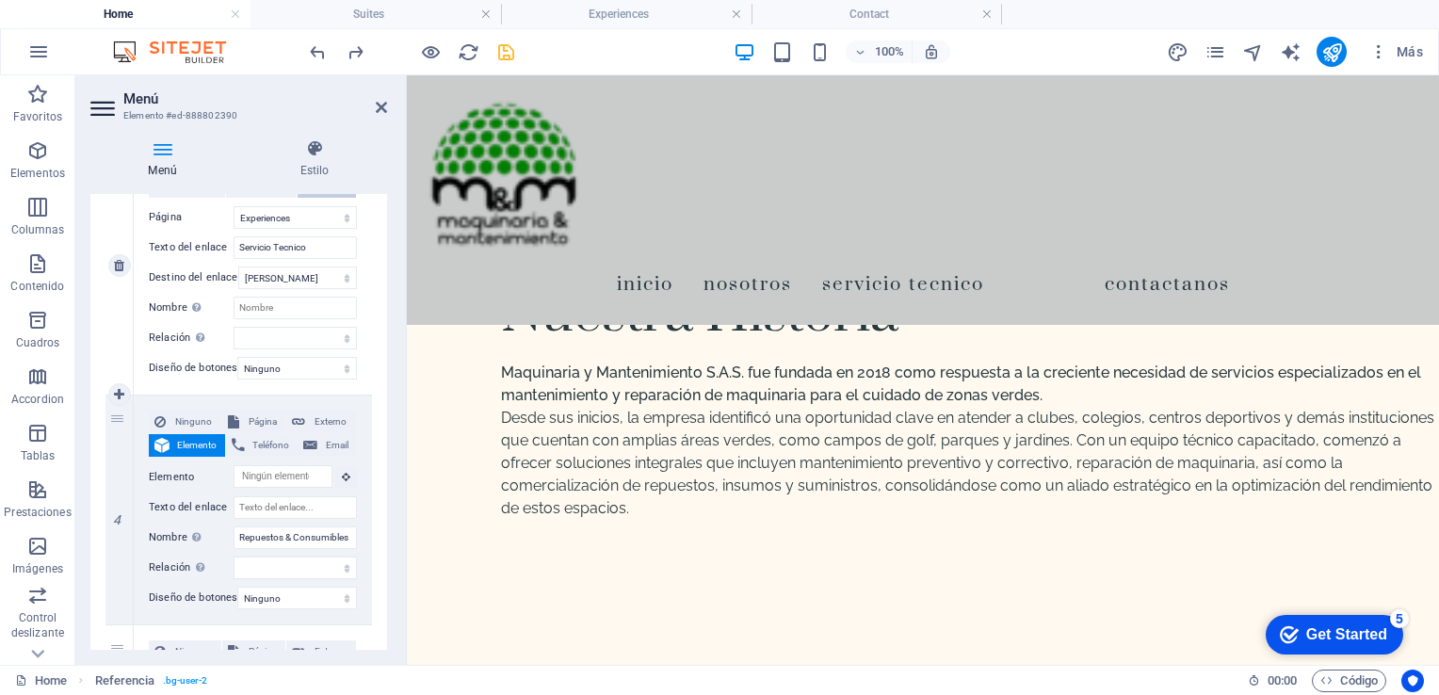
scroll to position [1395, 0]
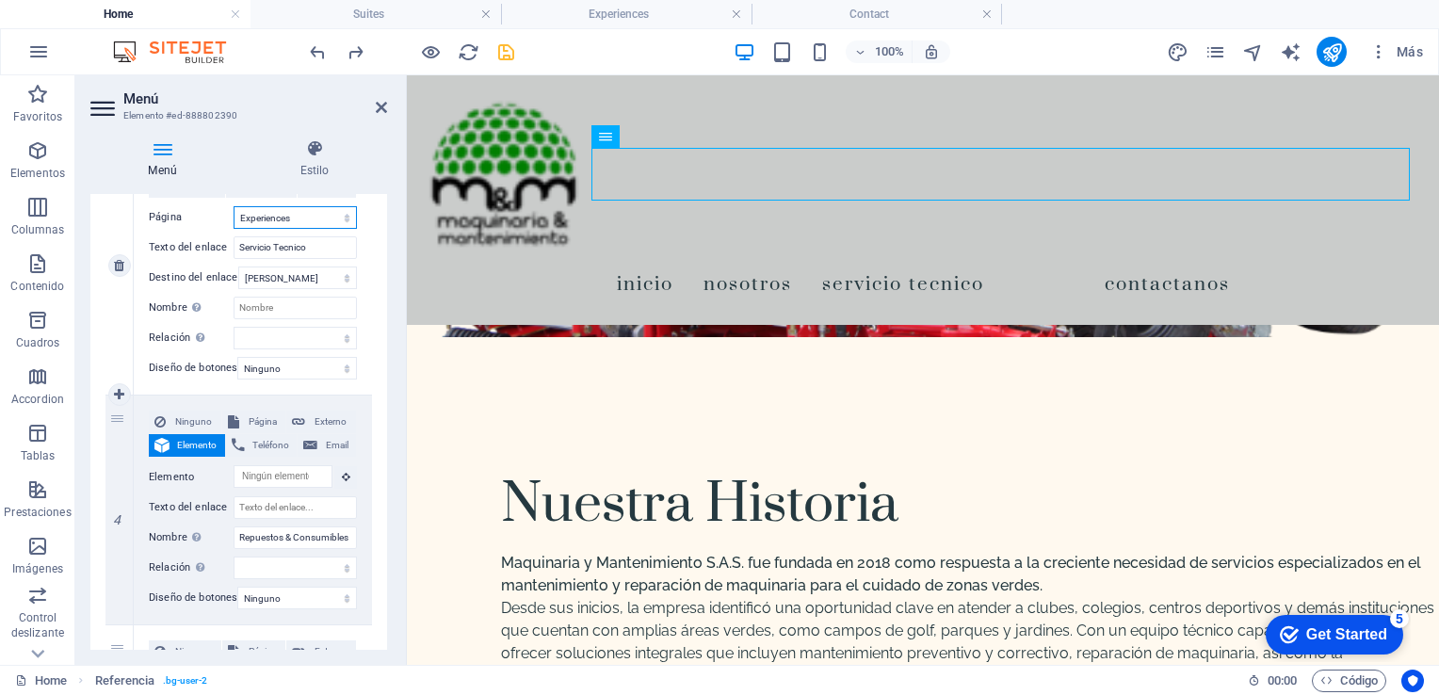
click at [340, 220] on select "Home Suites Experiences Contact Legal Notice Privacy" at bounding box center [295, 217] width 123 height 23
click at [377, 223] on div "1 Ninguno Página Externo Elemento Teléfono Email Página Home Suites Experiences…" at bounding box center [238, 480] width 297 height 1755
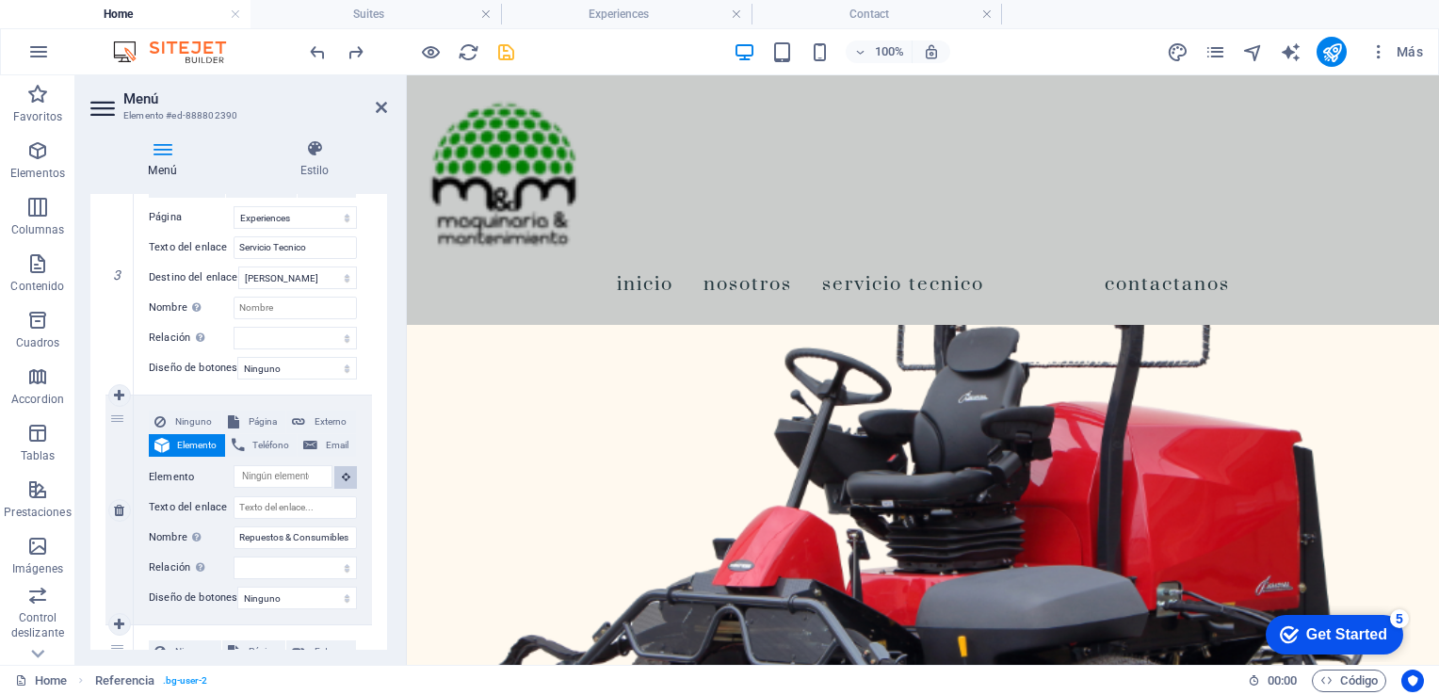
scroll to position [1202, 0]
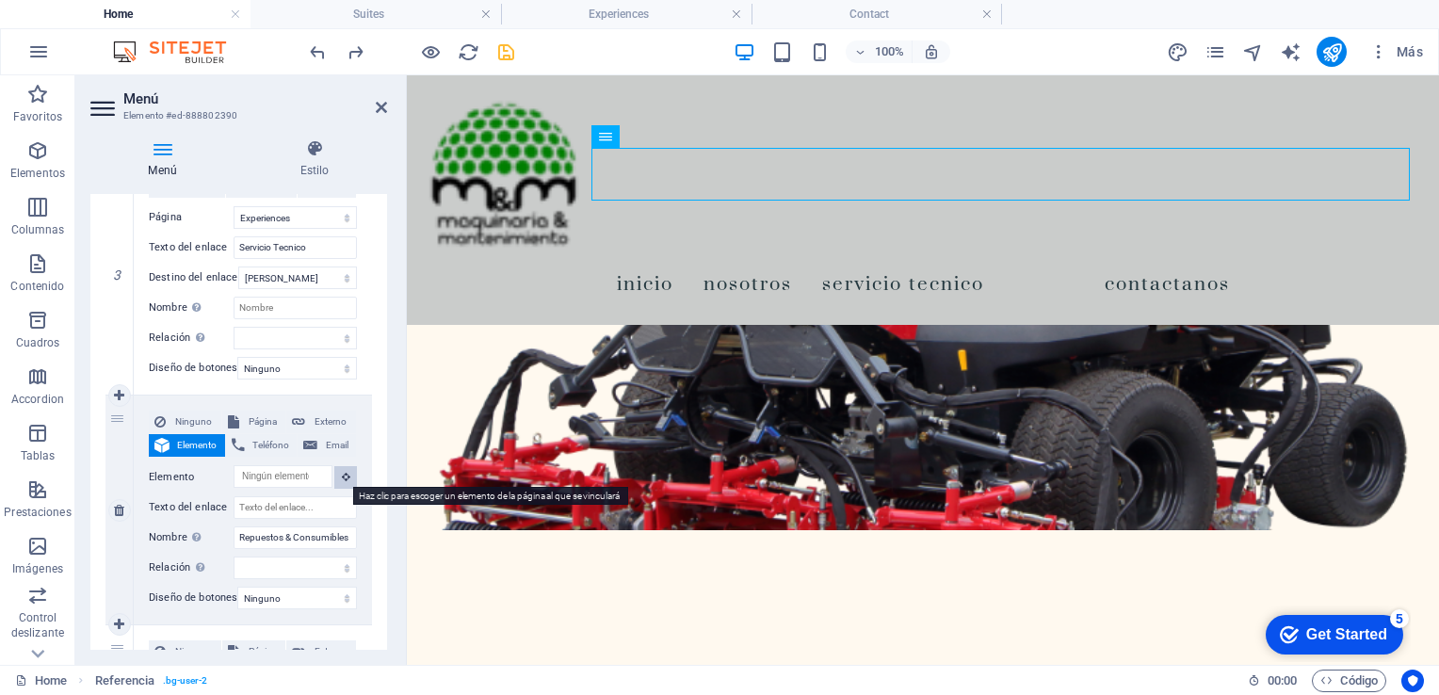
click at [342, 474] on icon at bounding box center [346, 476] width 8 height 9
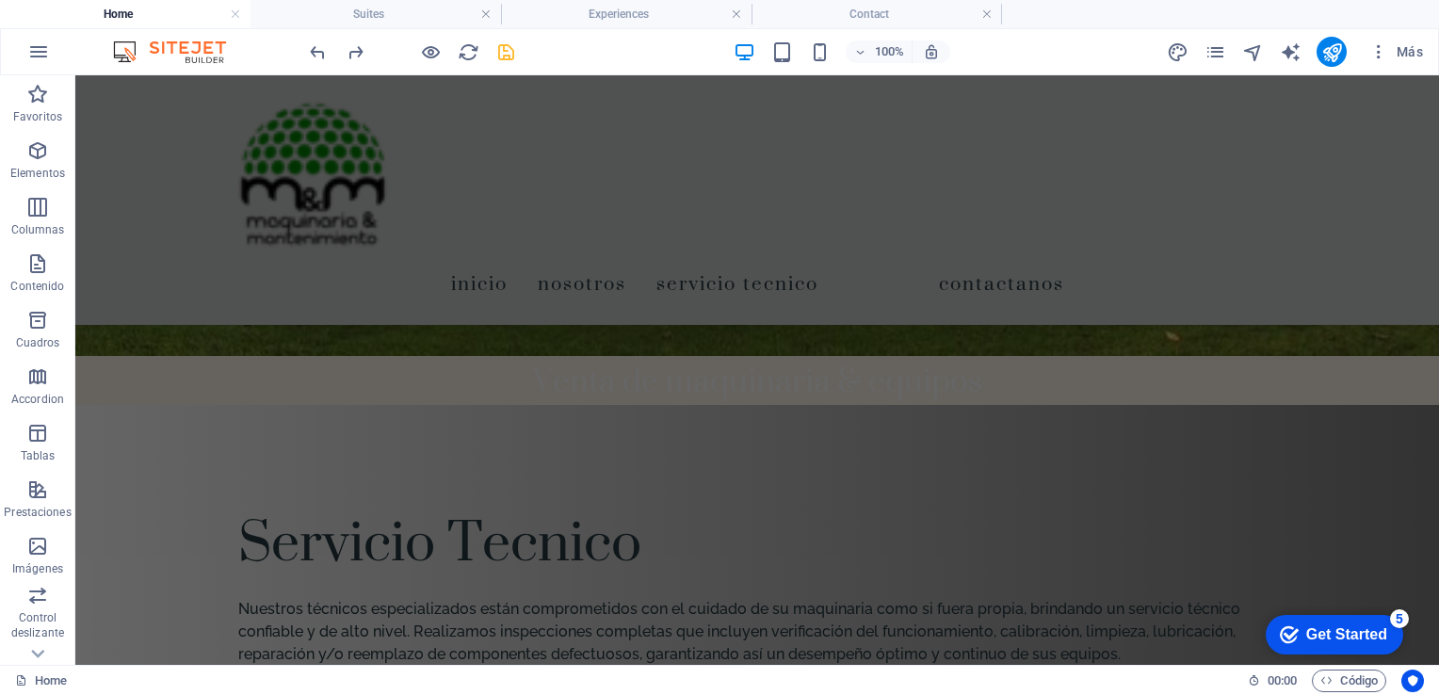
scroll to position [4790, 0]
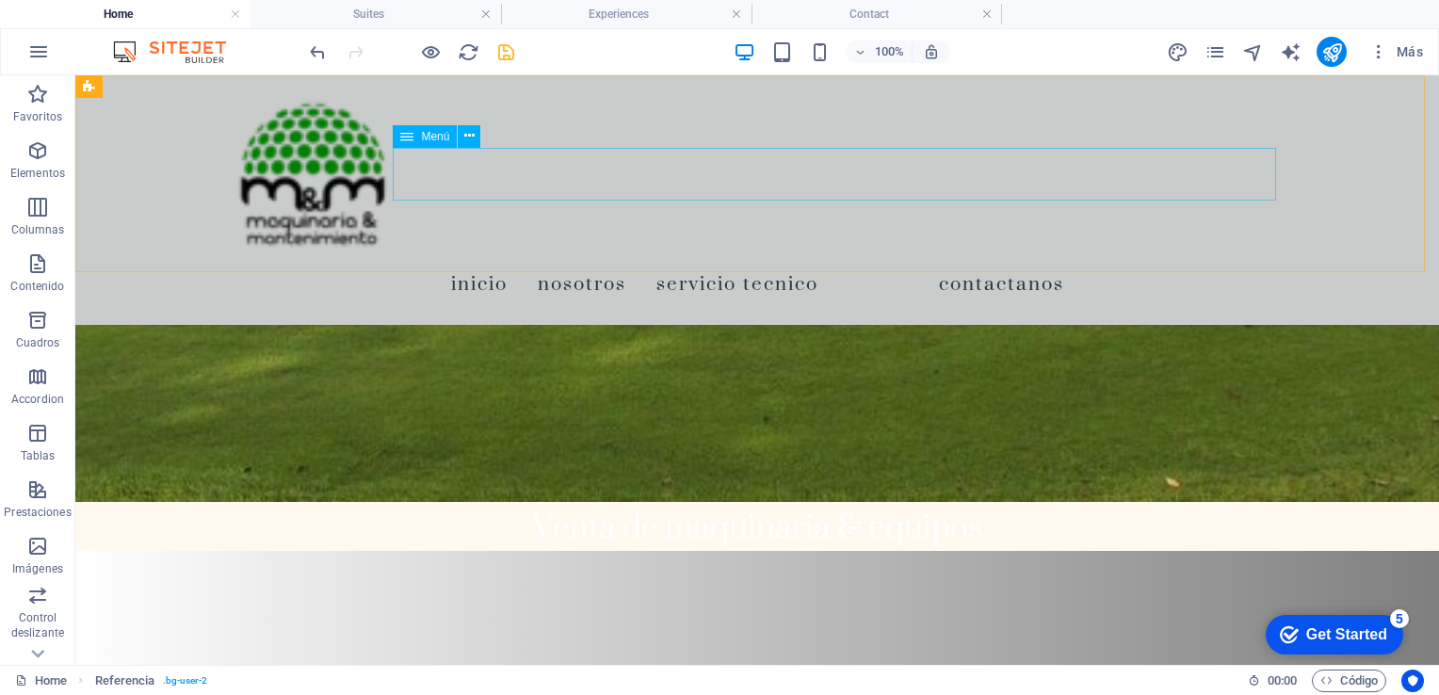
click at [623, 257] on nav "Inicio Nosotros Servicio Tecnico Contactanos" at bounding box center [757, 283] width 1053 height 53
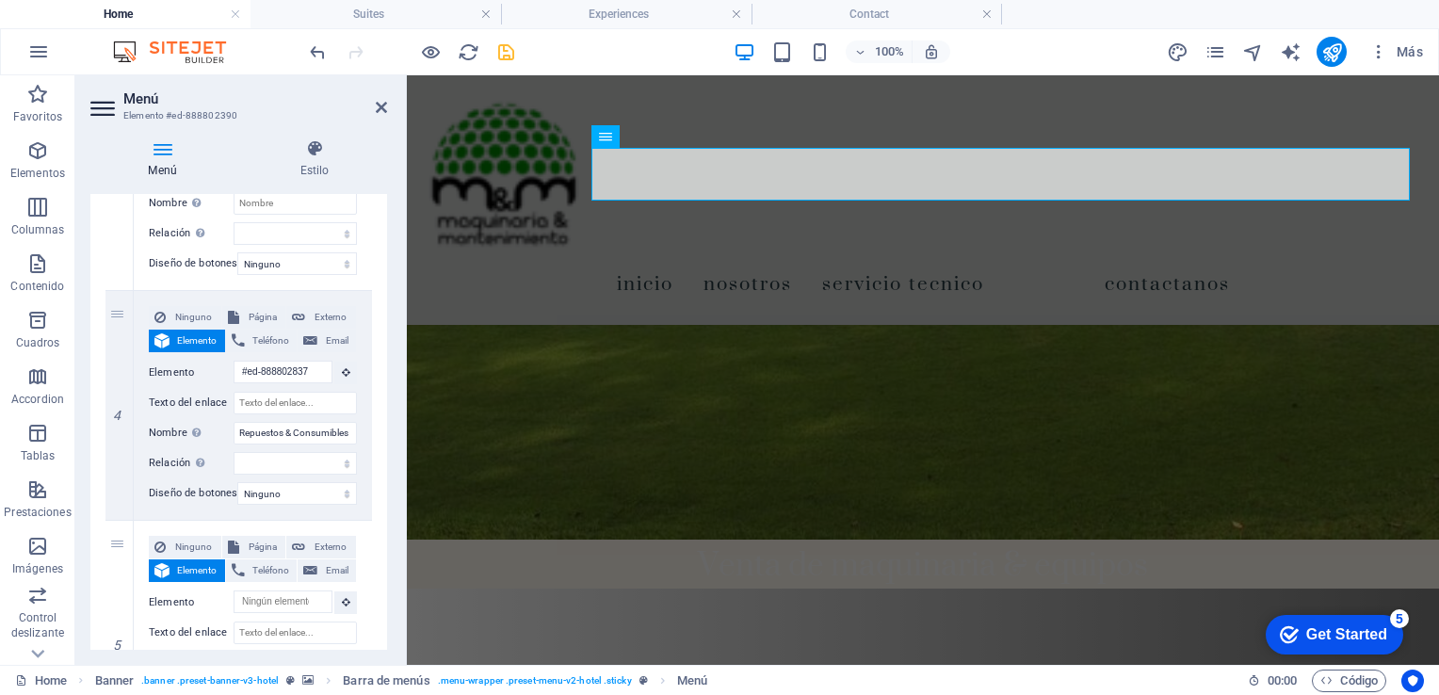
scroll to position [868, 0]
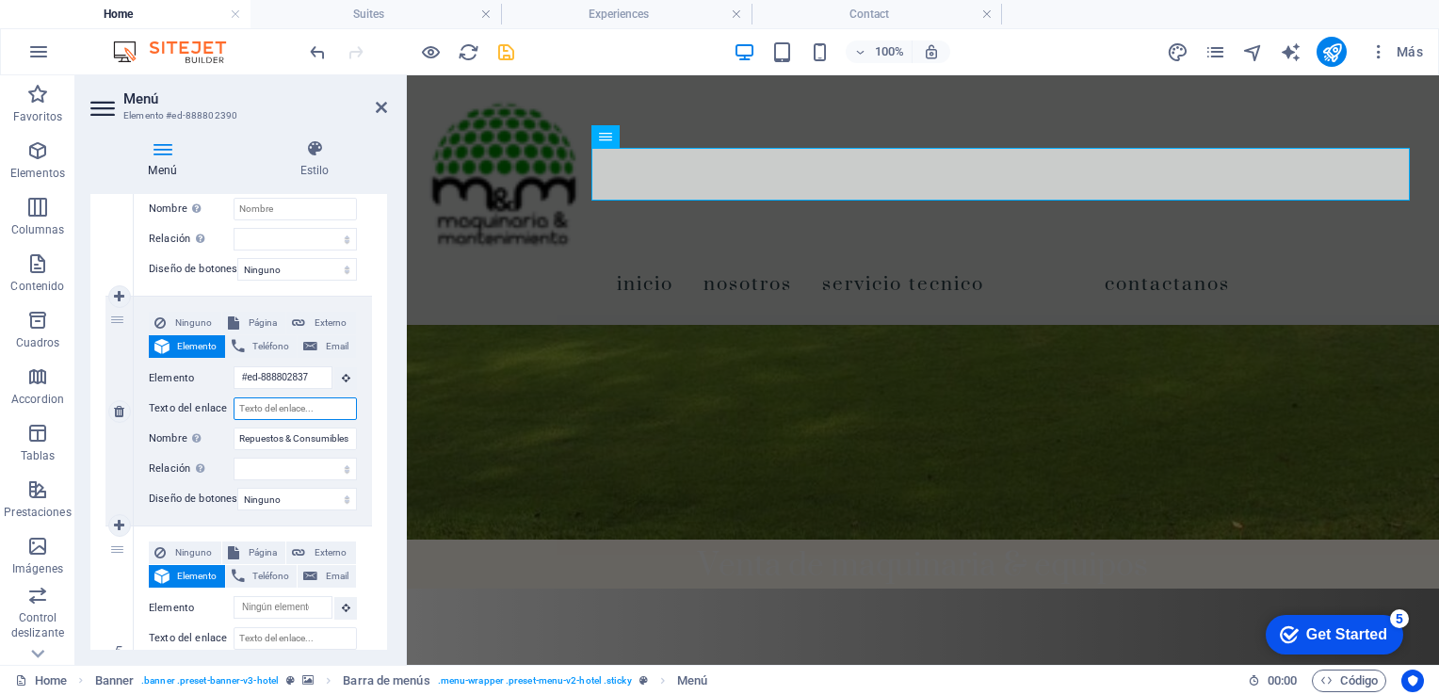
click at [268, 406] on input "Texto del enlace" at bounding box center [295, 408] width 123 height 23
click at [369, 335] on div "1 Ninguno Página Externo Elemento Teléfono Email Página Home Suites Experiences…" at bounding box center [238, 382] width 297 height 1755
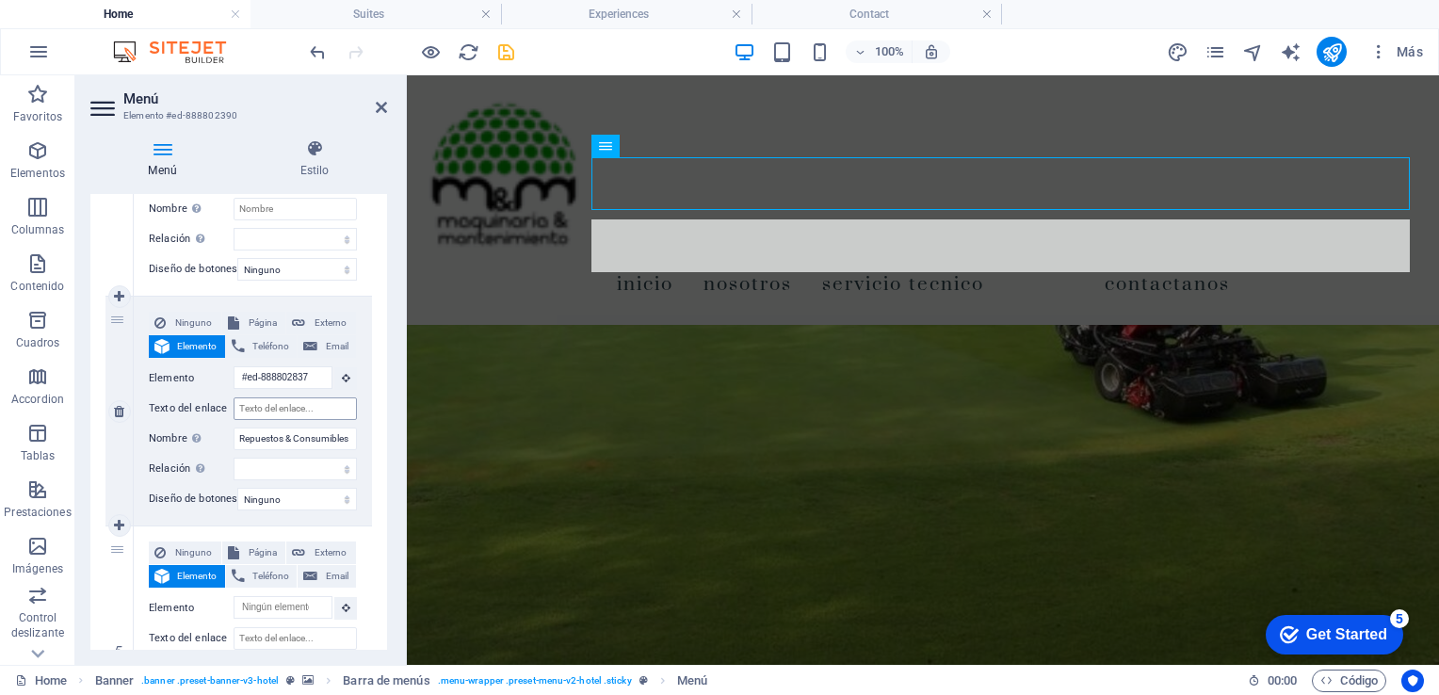
scroll to position [4302, 0]
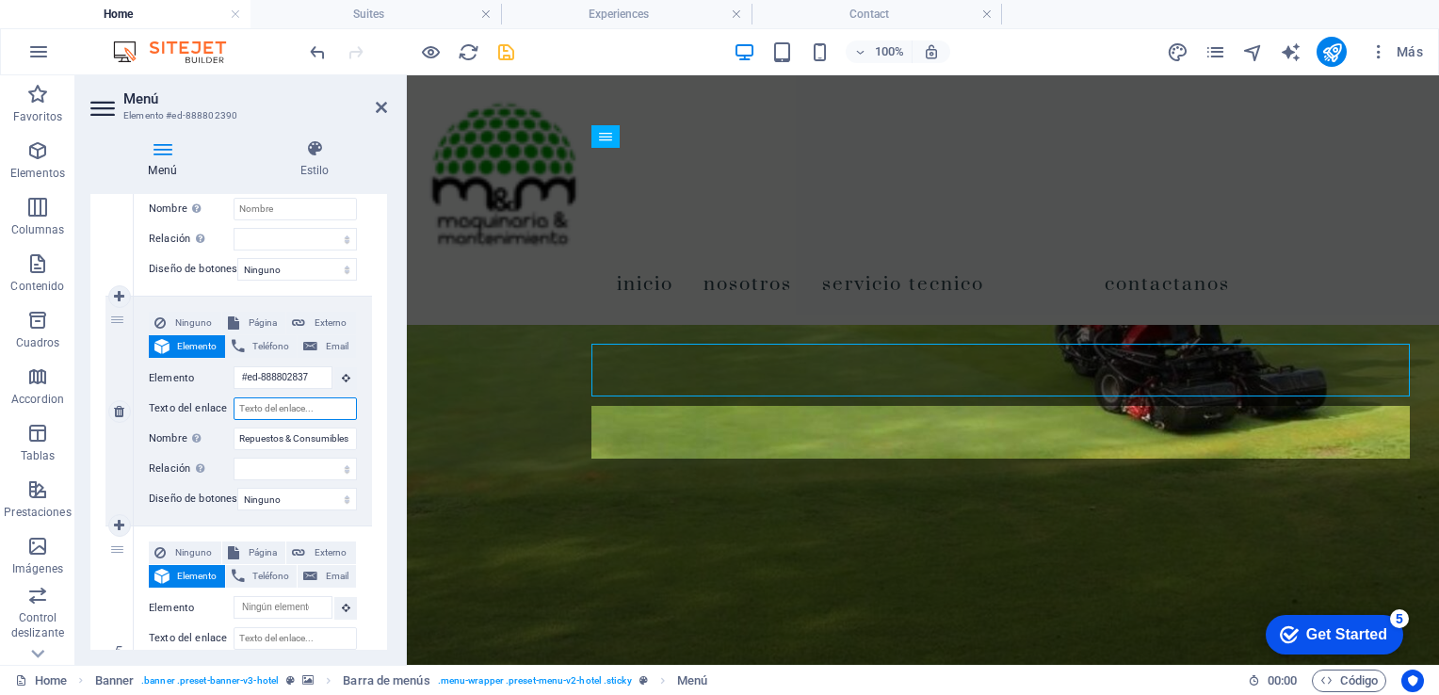
click at [279, 402] on input "Texto del enlace" at bounding box center [295, 408] width 123 height 23
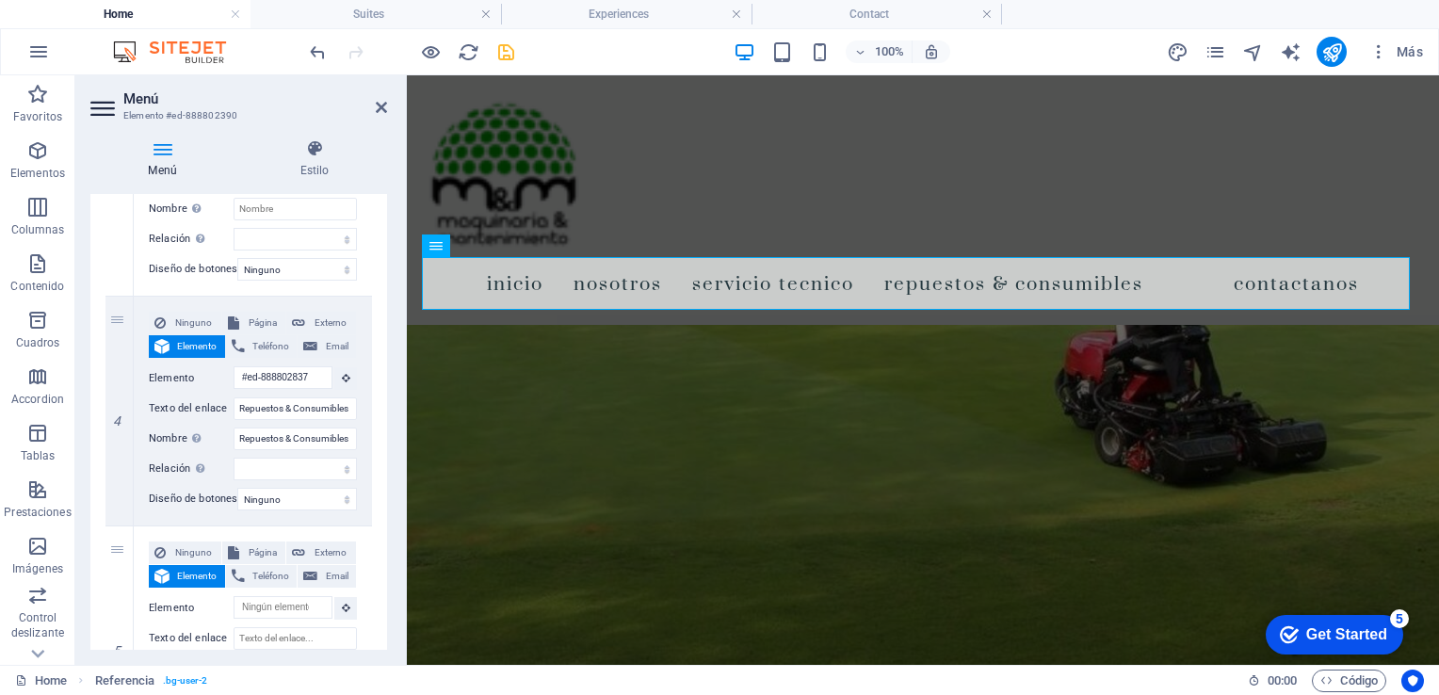
scroll to position [0, 0]
drag, startPoint x: 382, startPoint y: 434, endPoint x: 386, endPoint y: 480, distance: 46.3
click at [386, 480] on div "Menú Automático Personalizado Crear elementos de menú personalizados para este …" at bounding box center [238, 422] width 297 height 456
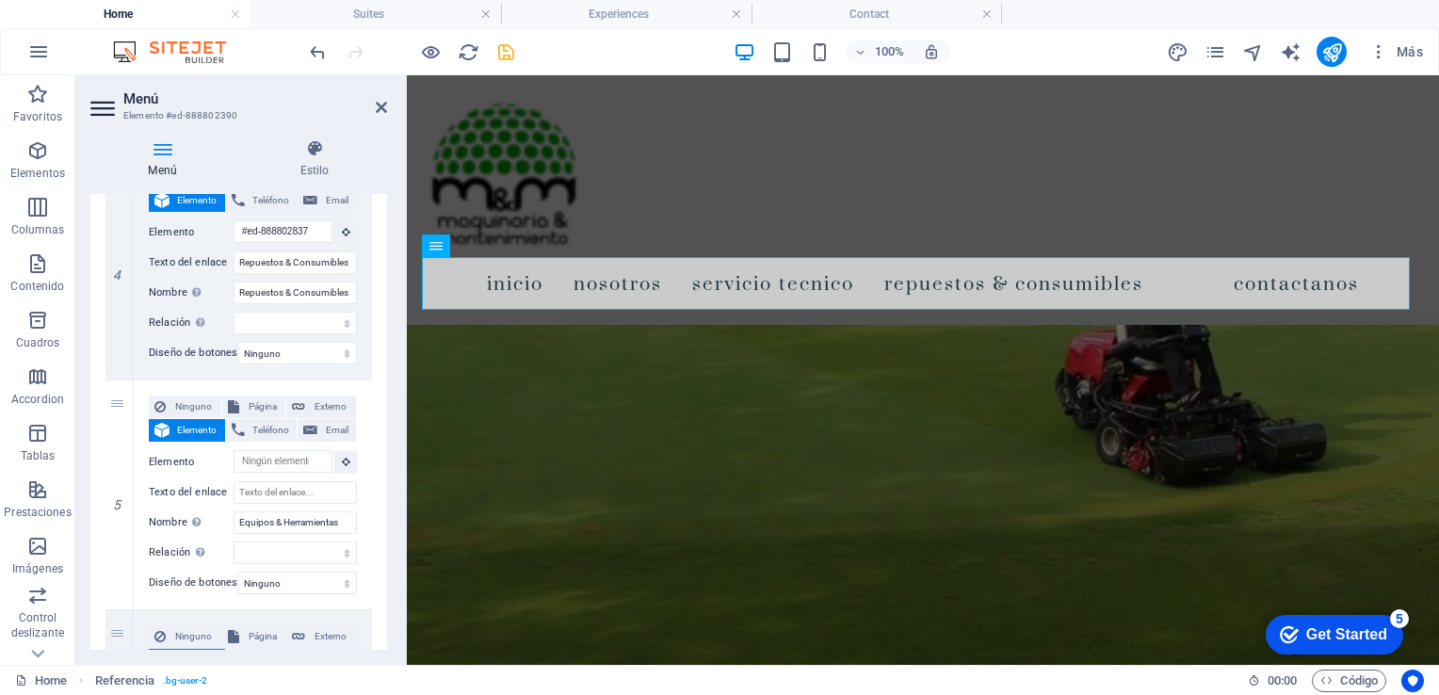
scroll to position [1051, 0]
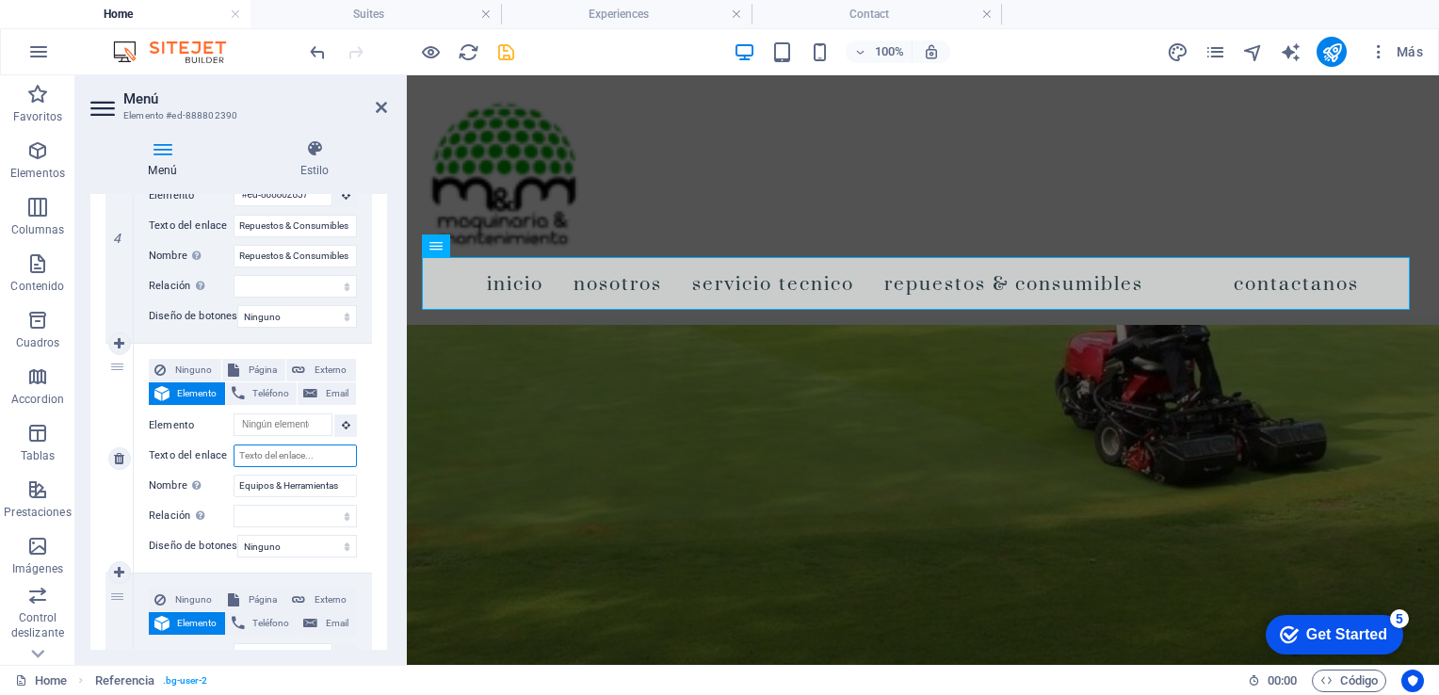
click at [273, 454] on input "Texto del enlace" at bounding box center [295, 456] width 123 height 23
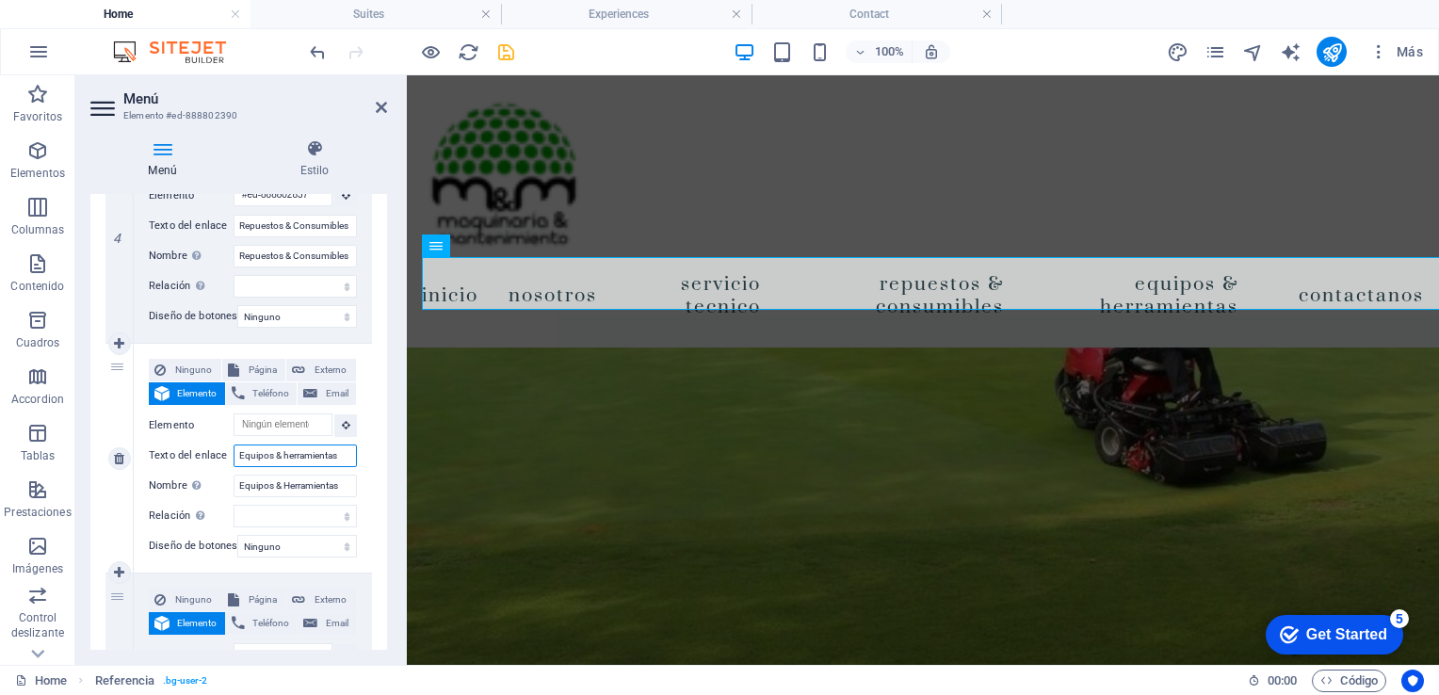
click at [289, 451] on input "Equipos & herramientas" at bounding box center [295, 456] width 123 height 23
drag, startPoint x: 381, startPoint y: 477, endPoint x: 388, endPoint y: 546, distance: 70.1
click at [388, 546] on div "Menú Estilo Menú Automático Personalizado Crear elementos de menú personalizado…" at bounding box center [238, 394] width 327 height 541
drag, startPoint x: 382, startPoint y: 528, endPoint x: 386, endPoint y: 583, distance: 54.8
click at [386, 597] on div "Menú Automático Personalizado Crear elementos de menú personalizados para este …" at bounding box center [238, 422] width 297 height 456
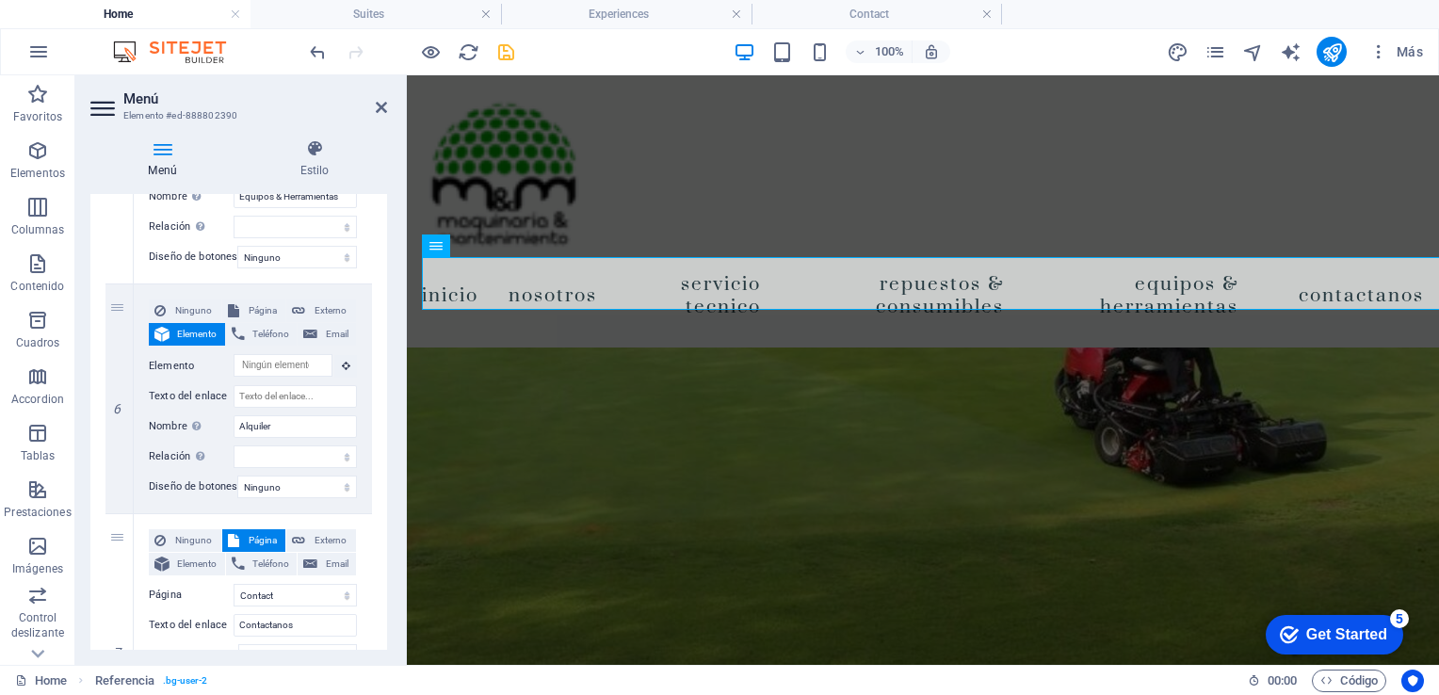
scroll to position [1356, 0]
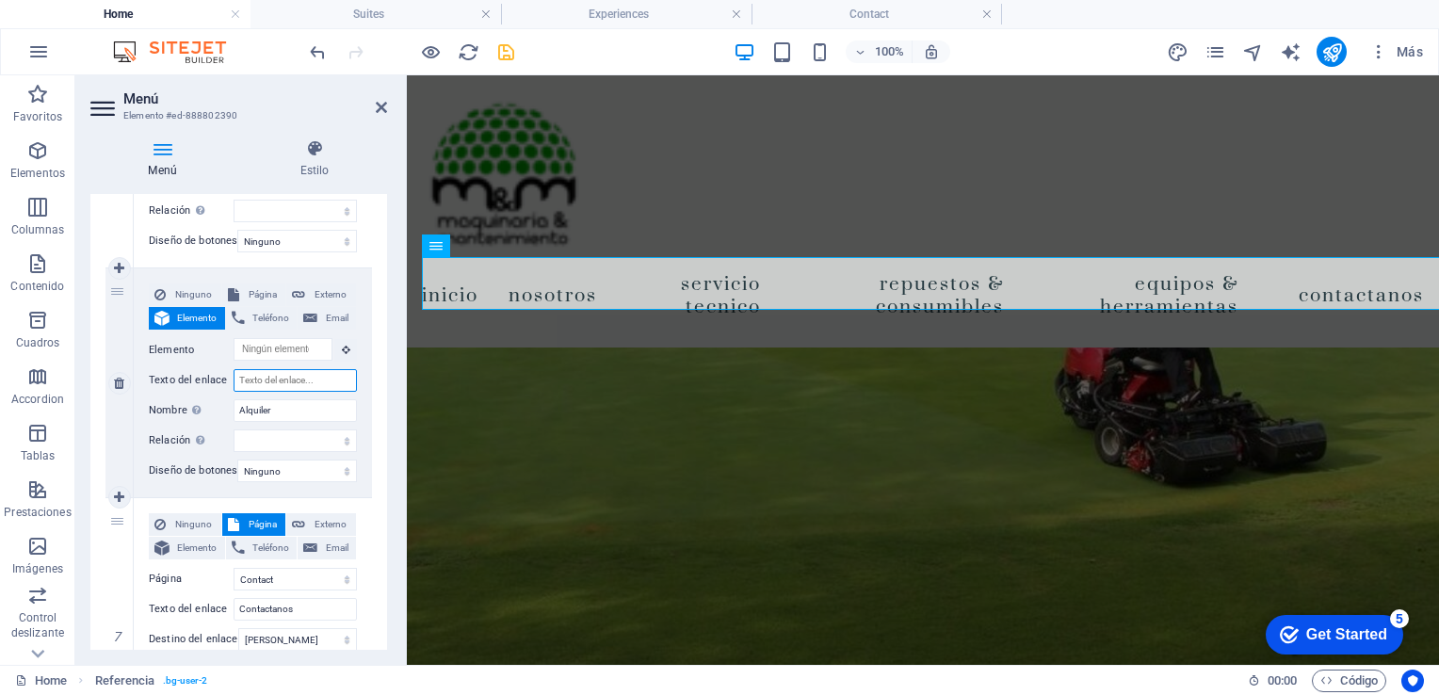
click at [254, 381] on input "Texto del enlace" at bounding box center [295, 380] width 123 height 23
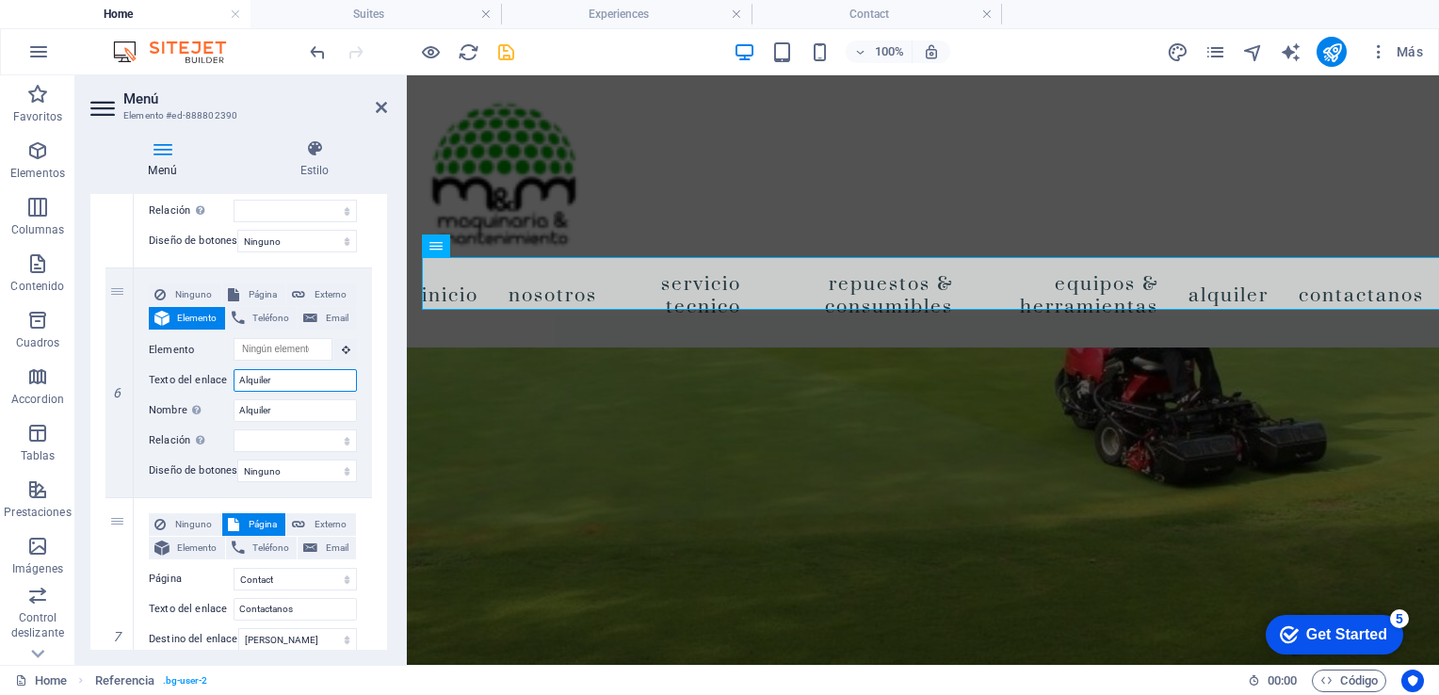
scroll to position [1526, 0]
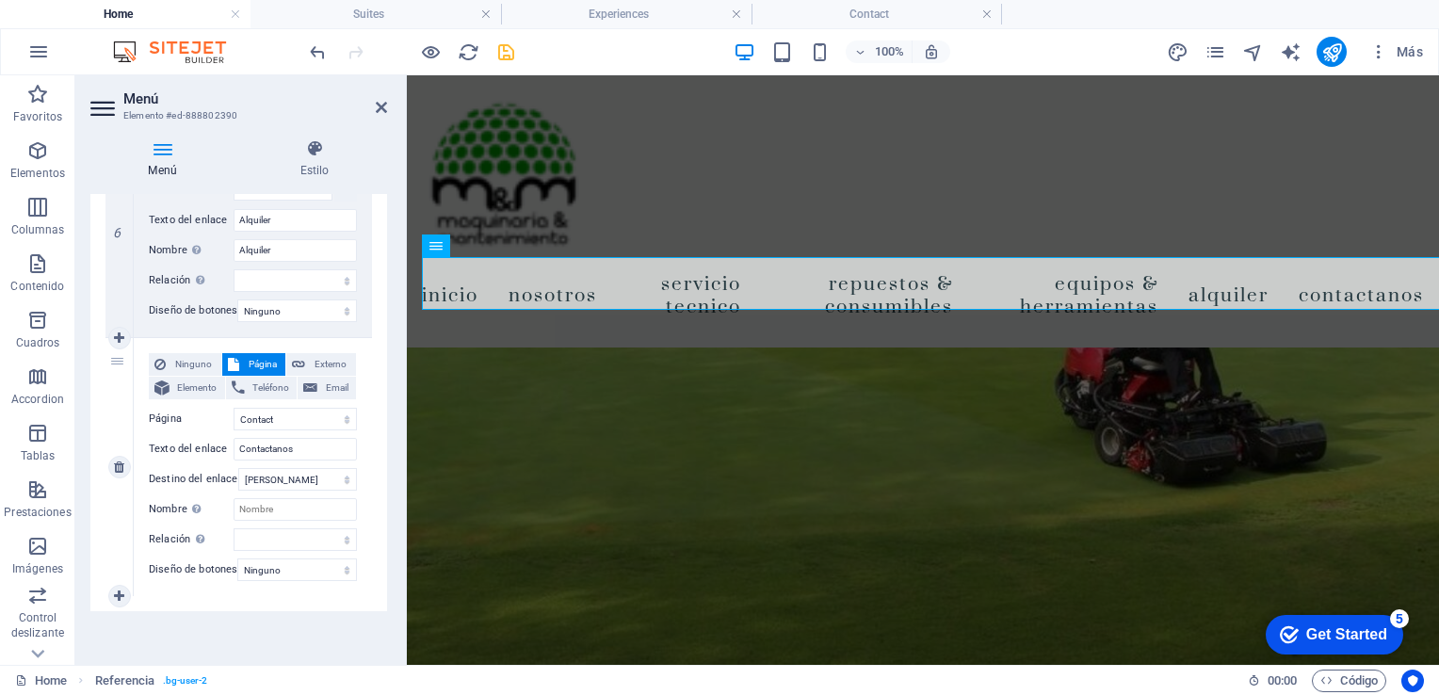
drag, startPoint x: 381, startPoint y: 589, endPoint x: 361, endPoint y: 452, distance: 138.0
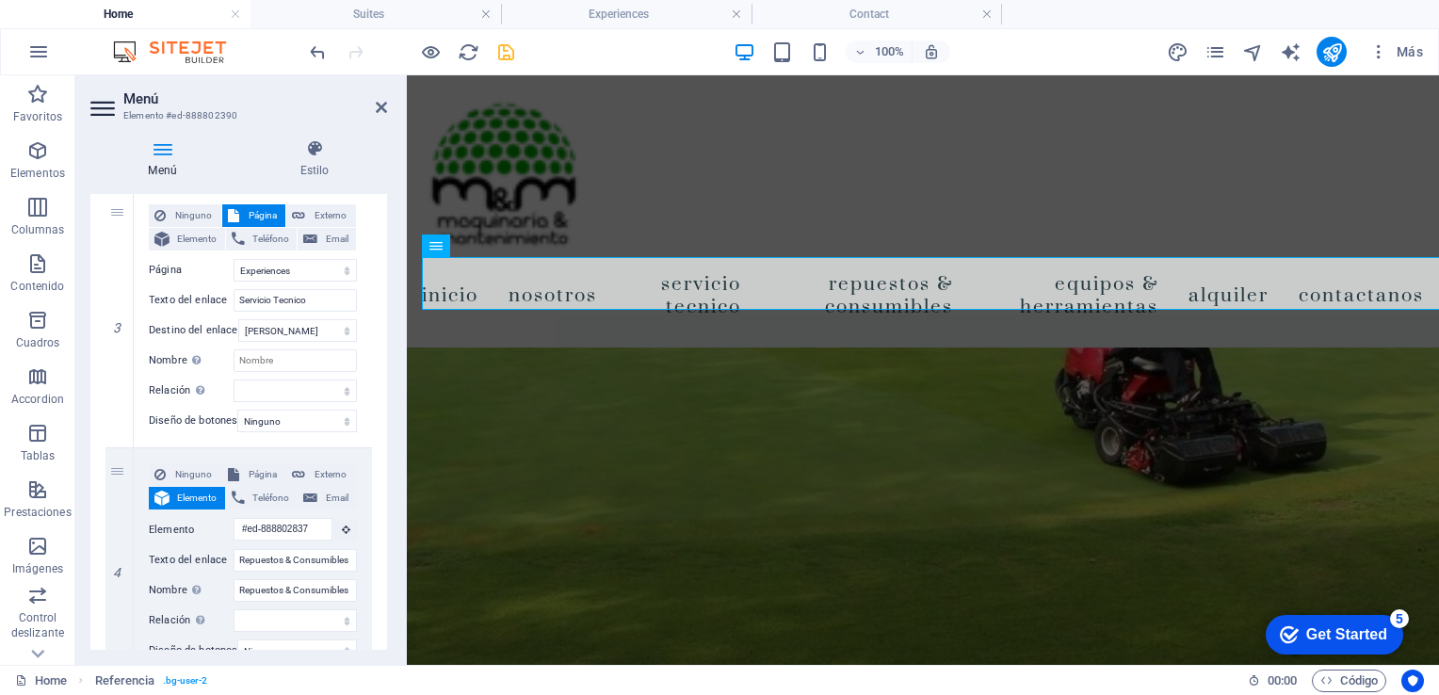
scroll to position [707, 0]
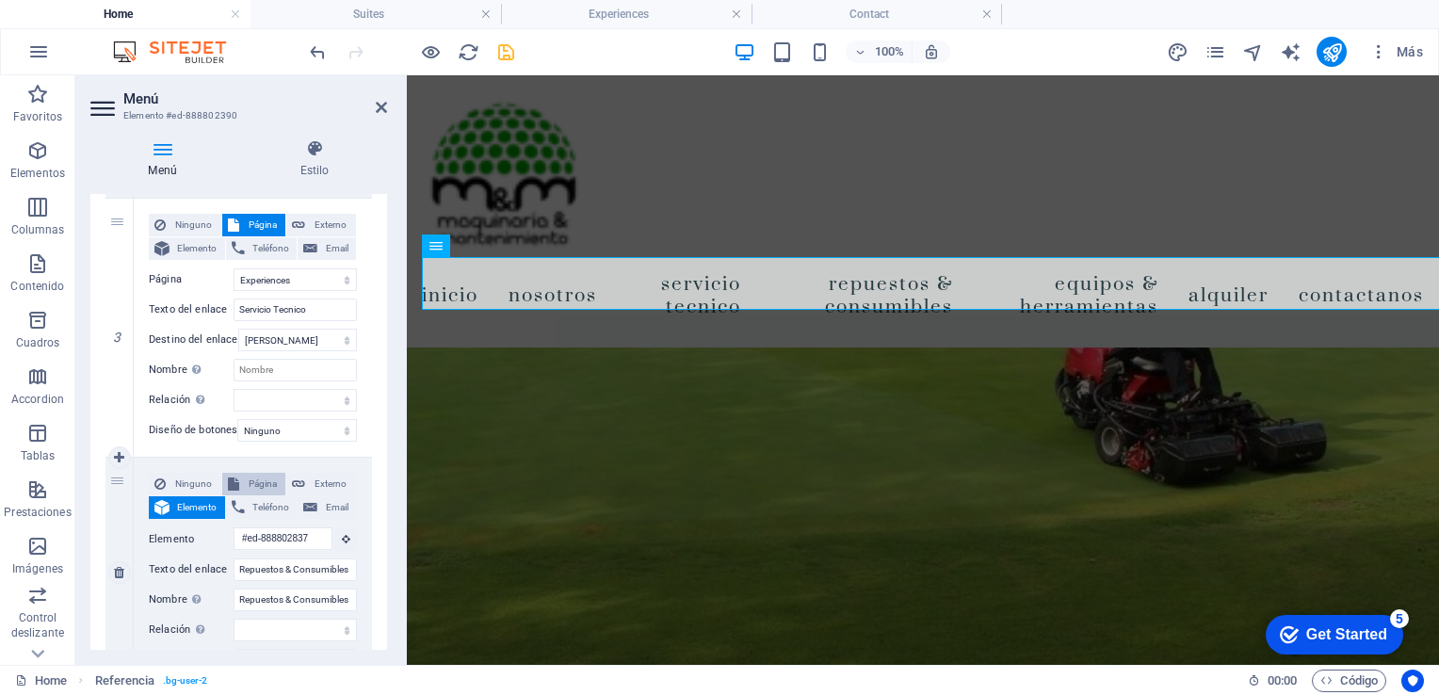
click at [246, 482] on span "Página" at bounding box center [263, 484] width 36 height 23
click at [341, 542] on select "Home Suites Experiences Contact Legal Notice Privacy" at bounding box center [295, 538] width 123 height 23
drag, startPoint x: 382, startPoint y: 446, endPoint x: 386, endPoint y: 458, distance: 11.9
click at [386, 458] on div "Menú Automático Personalizado Crear elementos de menú personalizados para este …" at bounding box center [238, 422] width 297 height 456
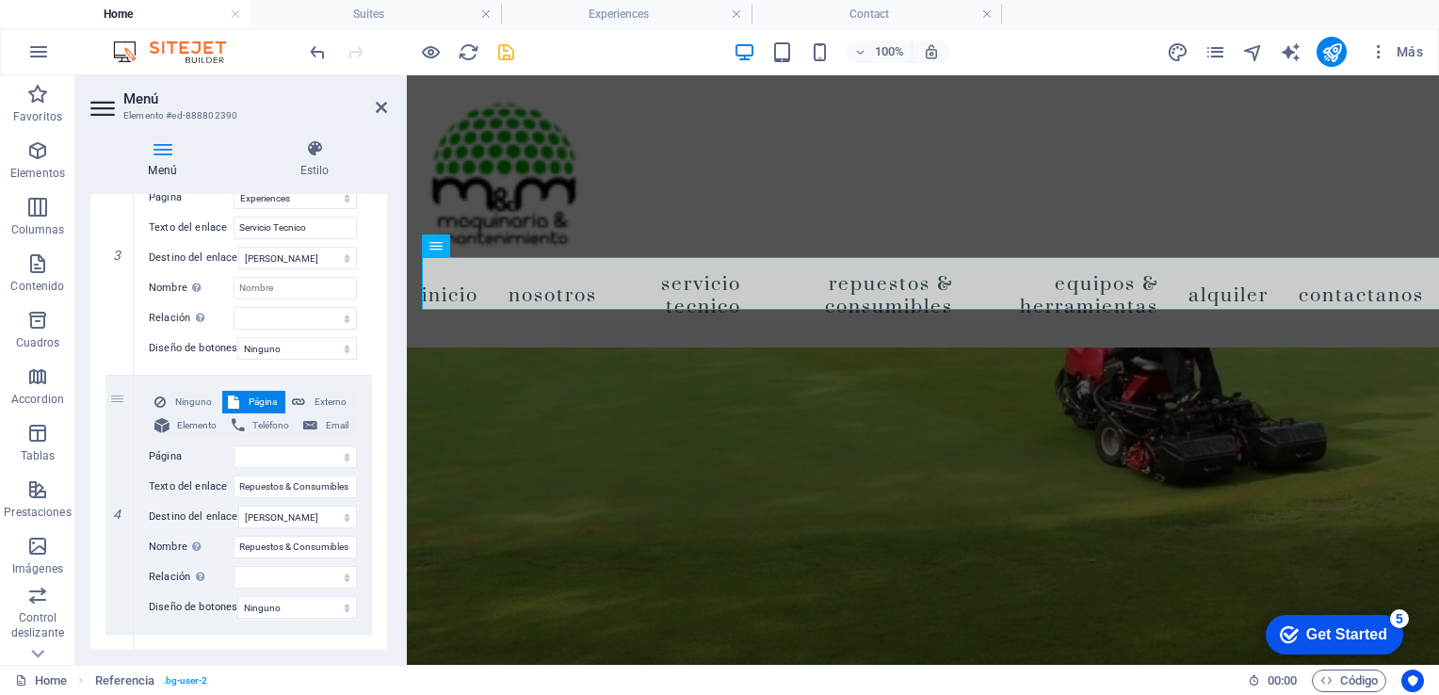
scroll to position [802, 0]
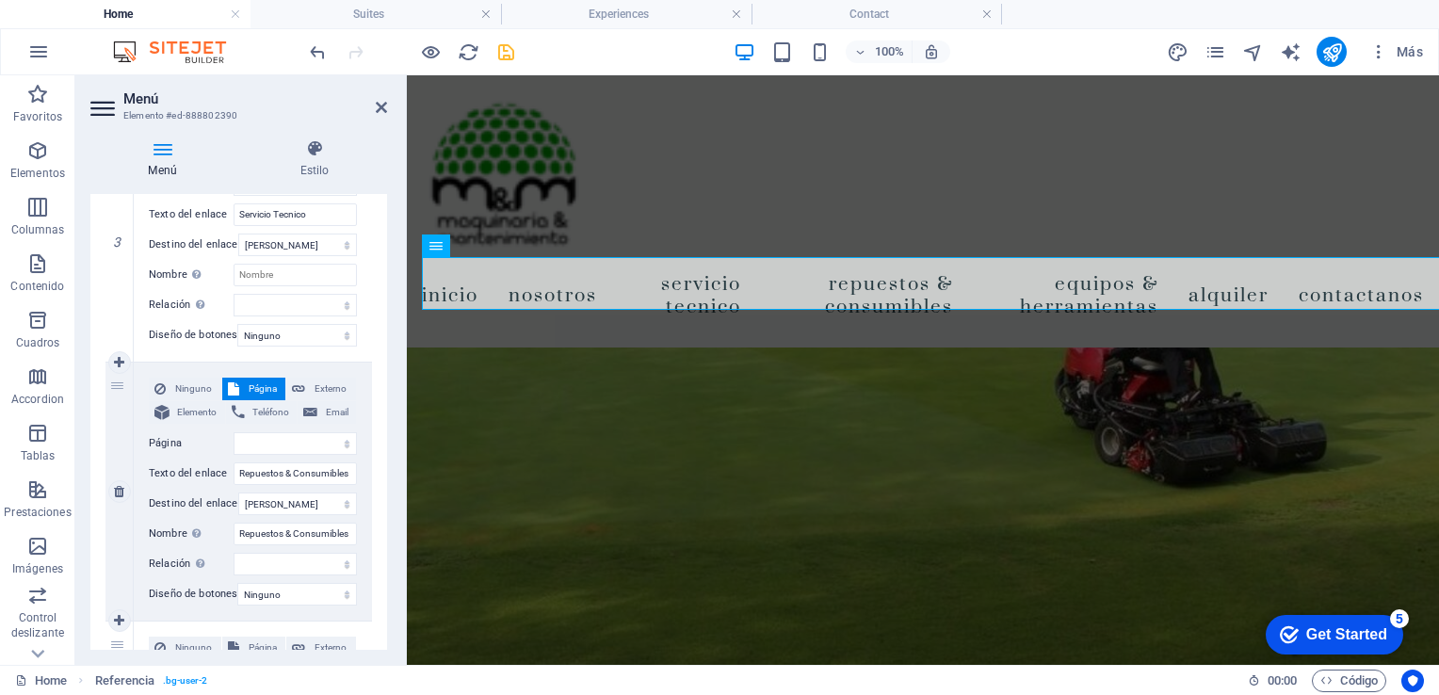
click at [265, 379] on span "Página" at bounding box center [263, 389] width 36 height 23
click at [252, 383] on span "Página" at bounding box center [263, 389] width 36 height 23
click at [343, 447] on select "Home Suites Experiences Contact Legal Notice Privacy" at bounding box center [295, 443] width 123 height 23
click at [393, 294] on div "Menú Estilo Menú Automático Personalizado Crear elementos de menú personalizado…" at bounding box center [238, 394] width 327 height 541
drag, startPoint x: 503, startPoint y: 55, endPoint x: 422, endPoint y: 61, distance: 81.3
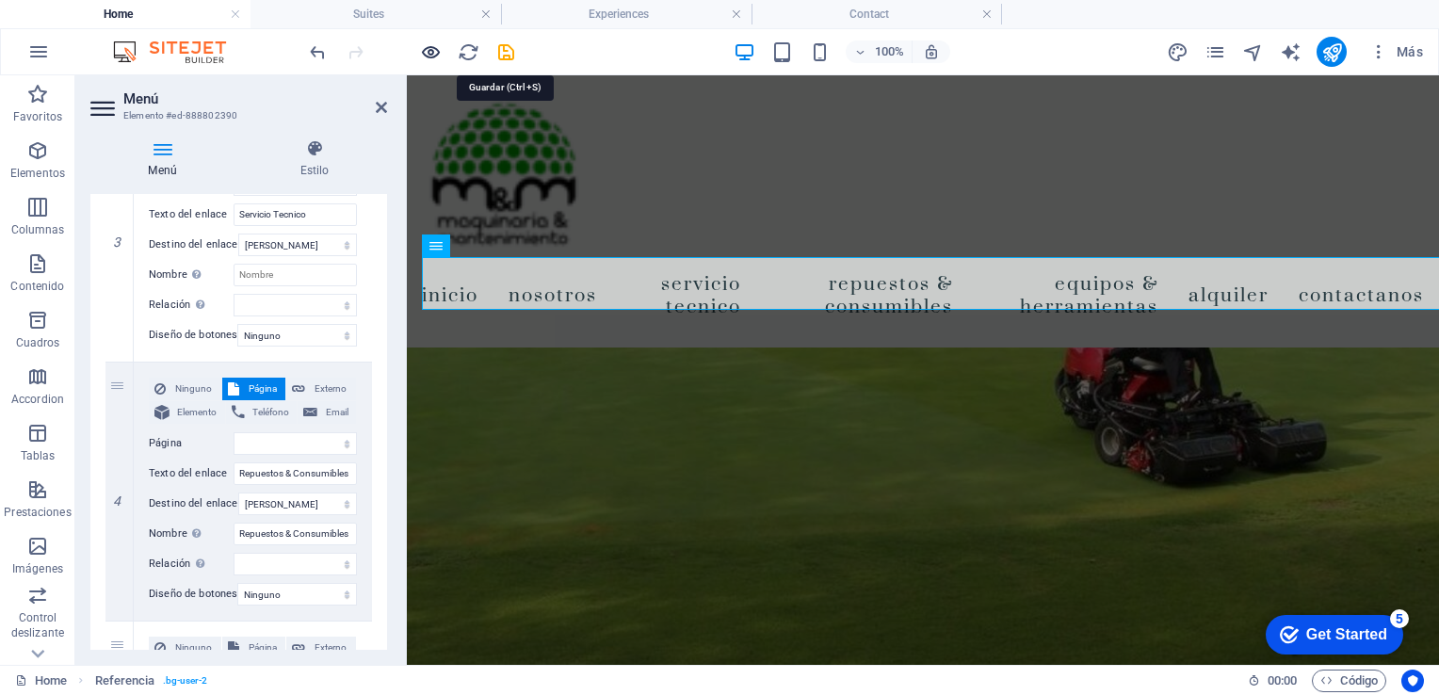
click at [503, 55] on icon "save" at bounding box center [506, 52] width 22 height 22
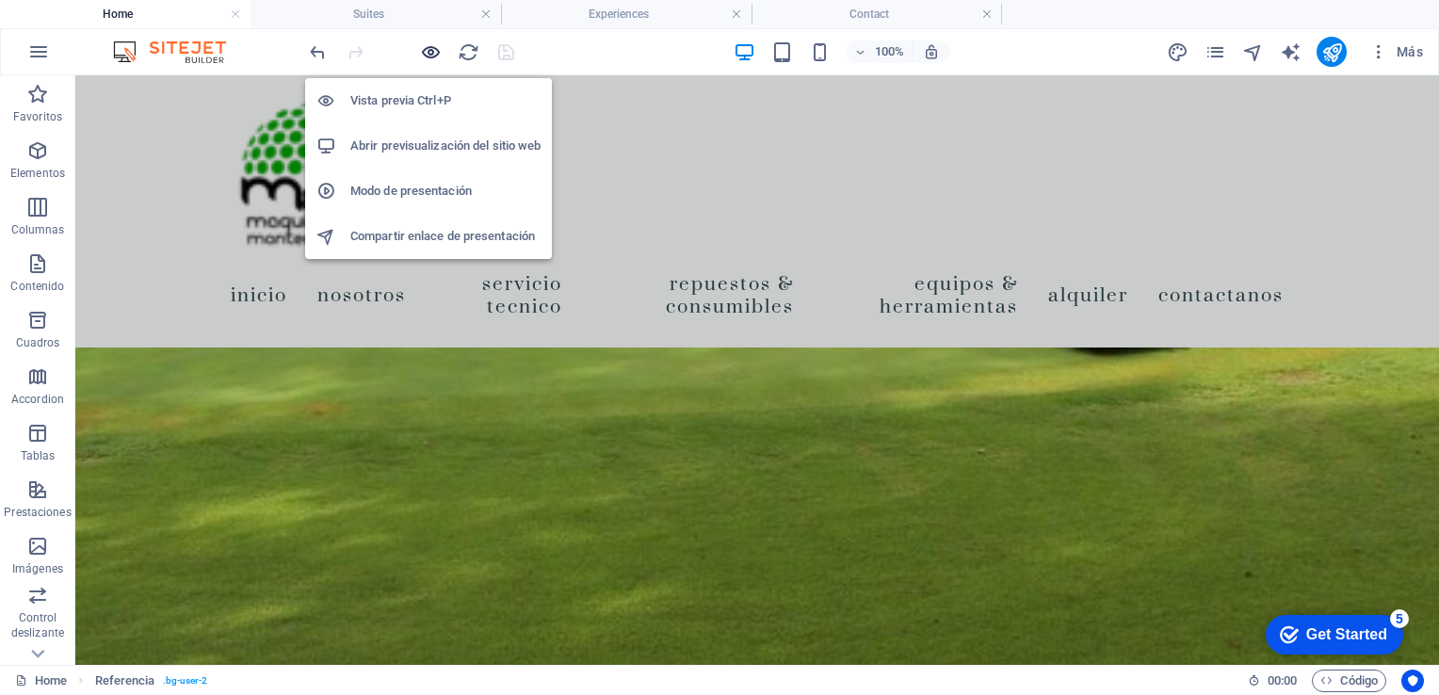
click at [430, 53] on icon "button" at bounding box center [431, 52] width 22 height 22
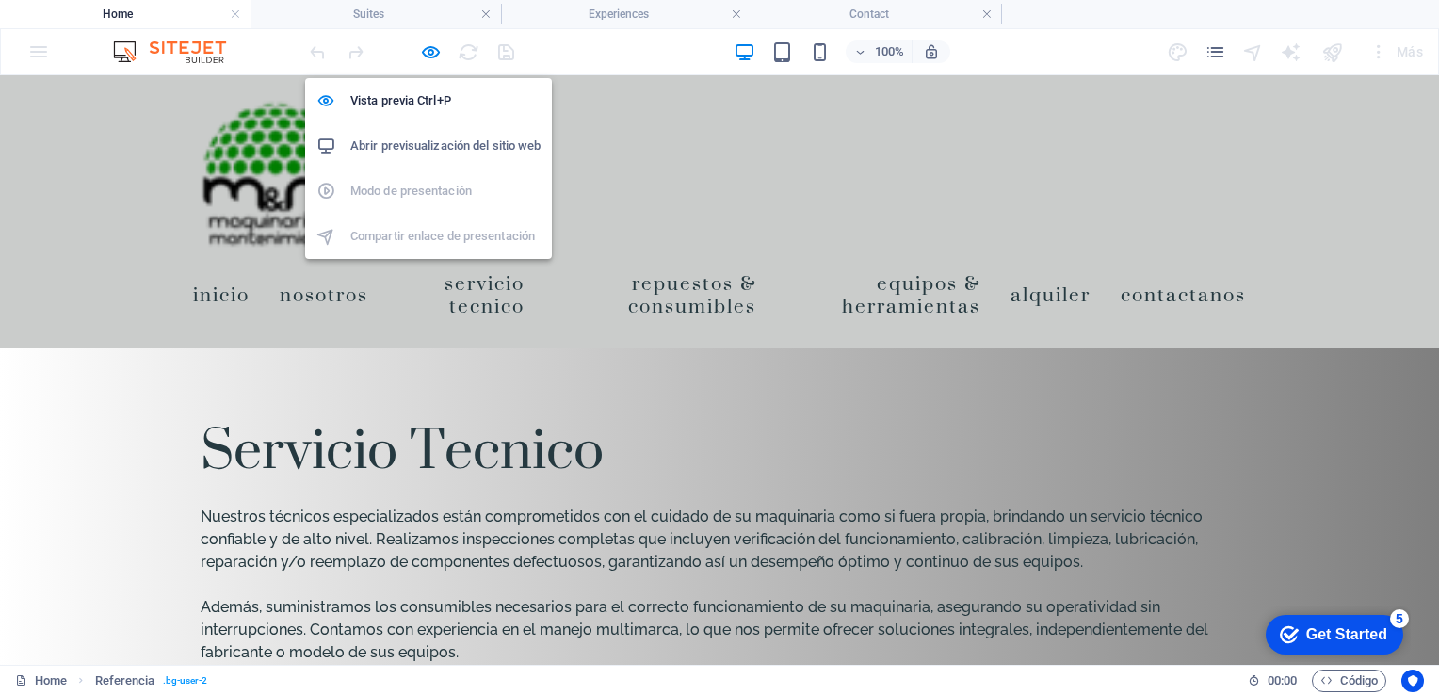
scroll to position [3490, 0]
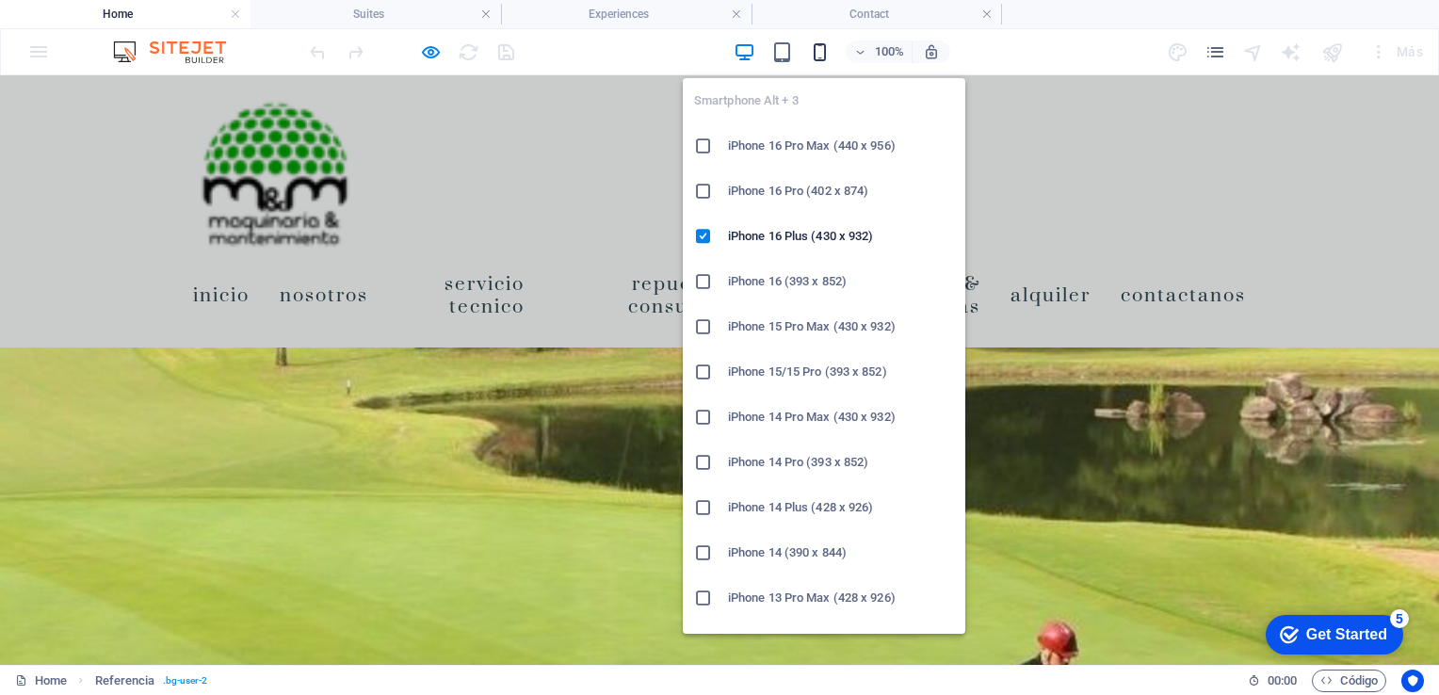
click at [818, 48] on icon "button" at bounding box center [820, 52] width 22 height 22
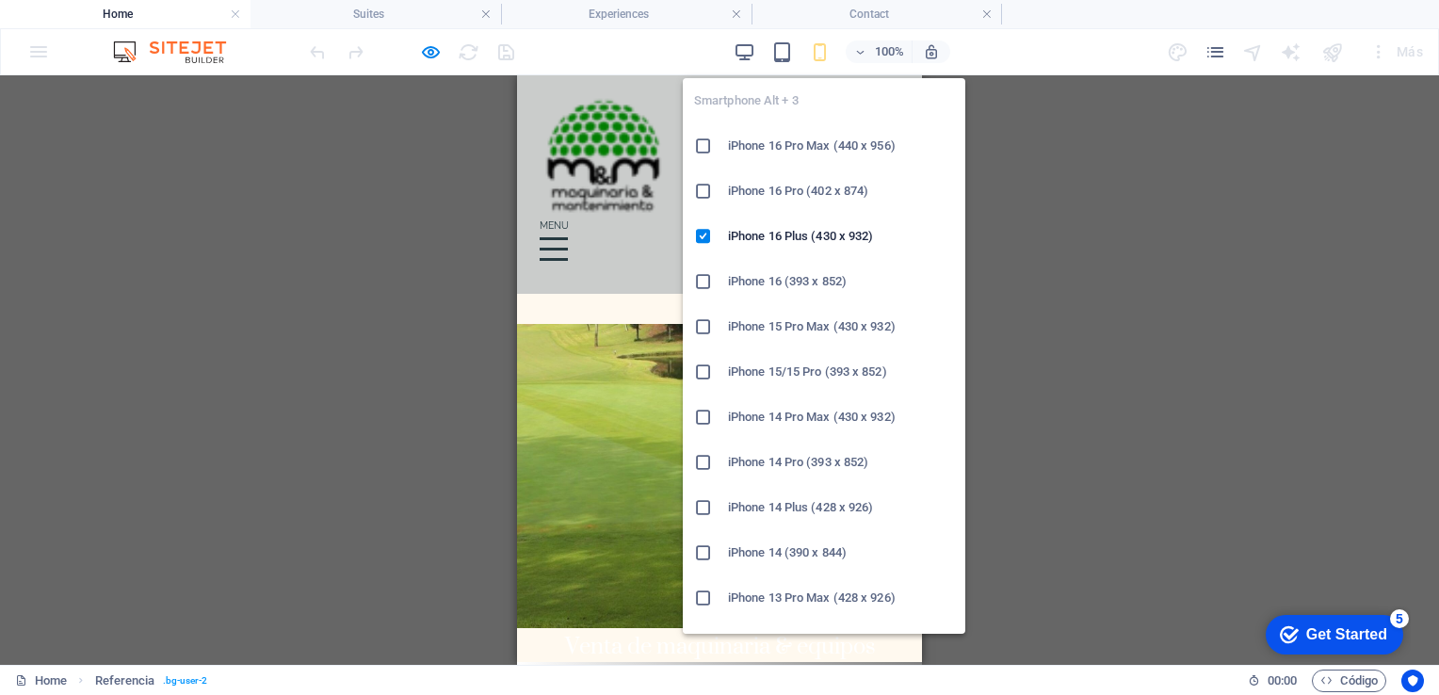
scroll to position [3402, 0]
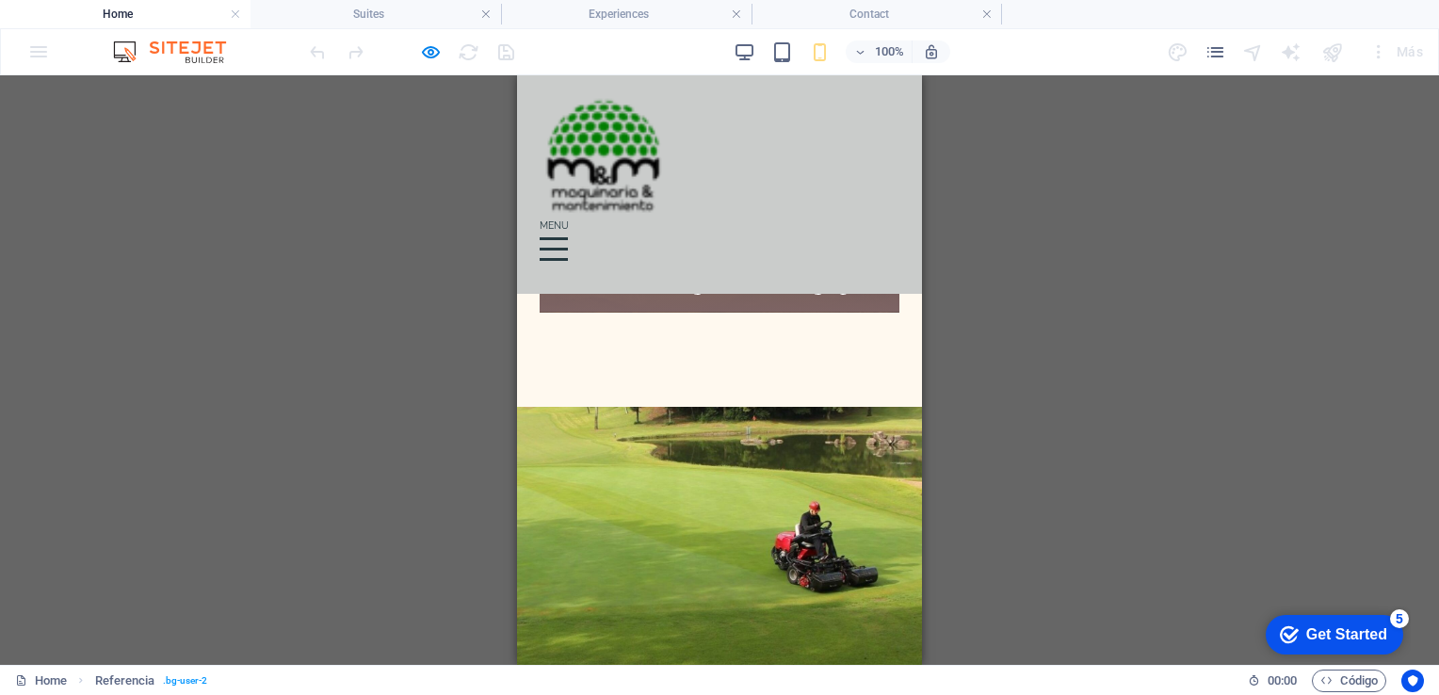
click at [1108, 405] on div "H1 Banner Banner Contenedor Imagen amplia con texto Barra de menús Menú Logo Se…" at bounding box center [719, 370] width 1439 height 590
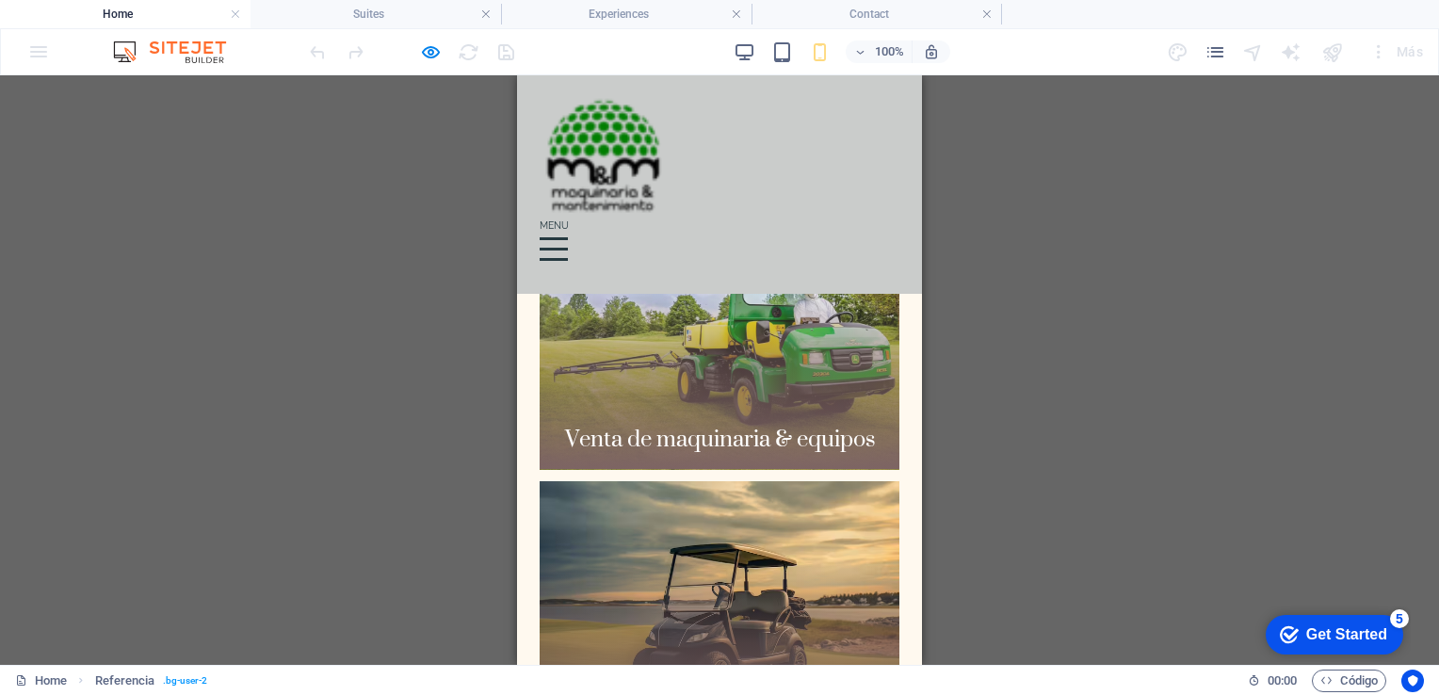
scroll to position [3127, 0]
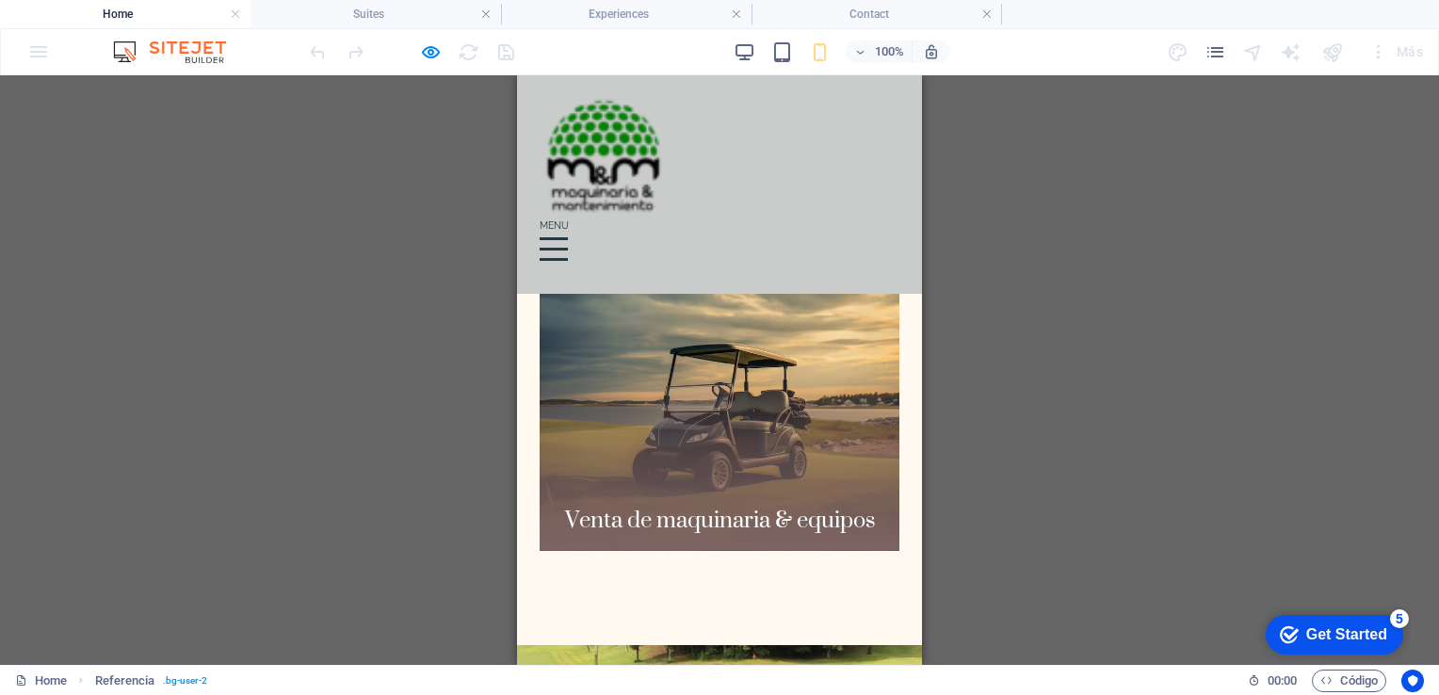
drag, startPoint x: 886, startPoint y: 390, endPoint x: 889, endPoint y: 409, distance: 19.0
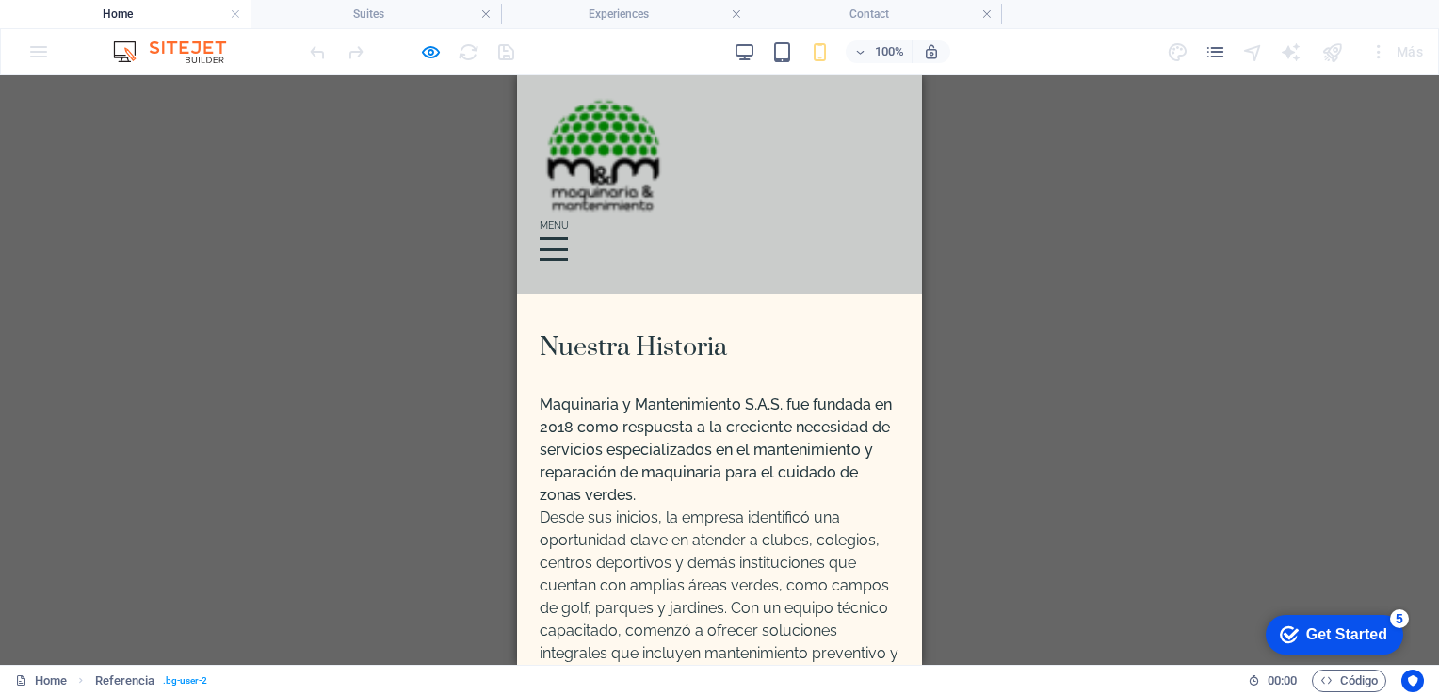
scroll to position [934, 0]
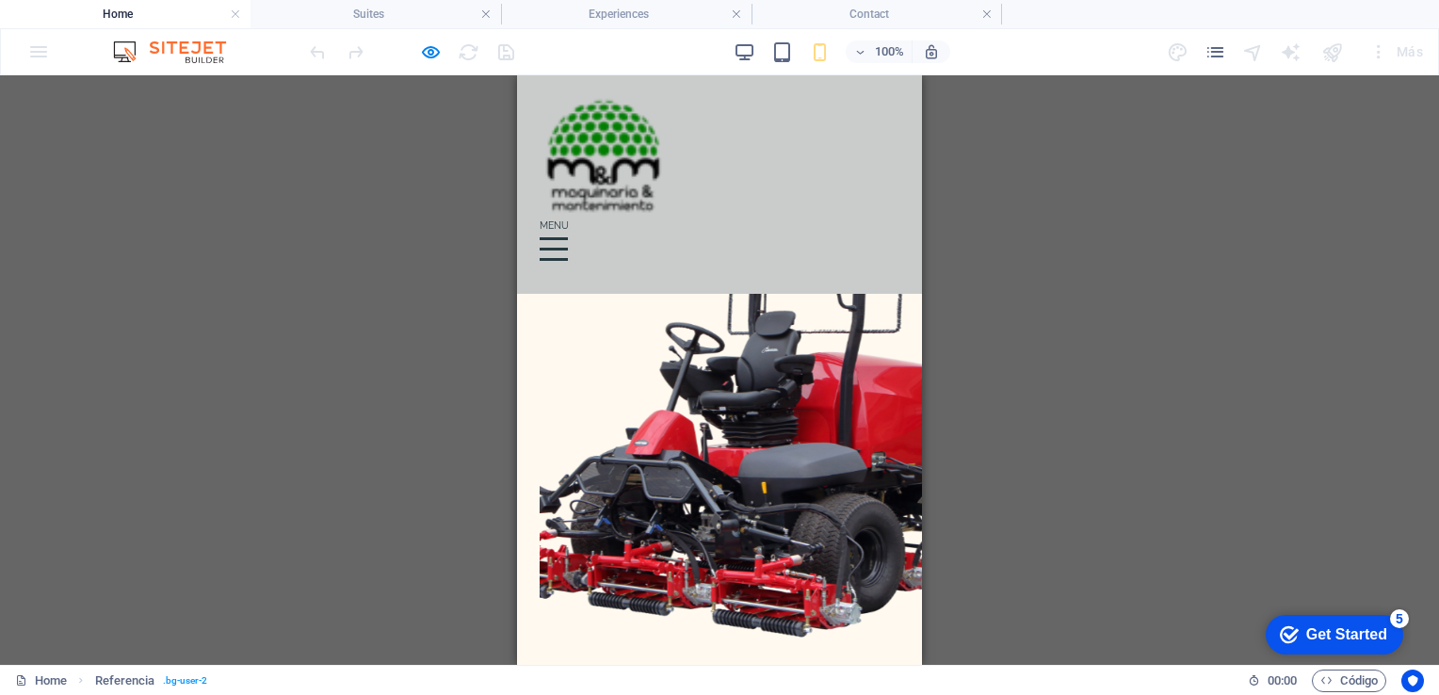
click at [568, 237] on div at bounding box center [554, 249] width 28 height 24
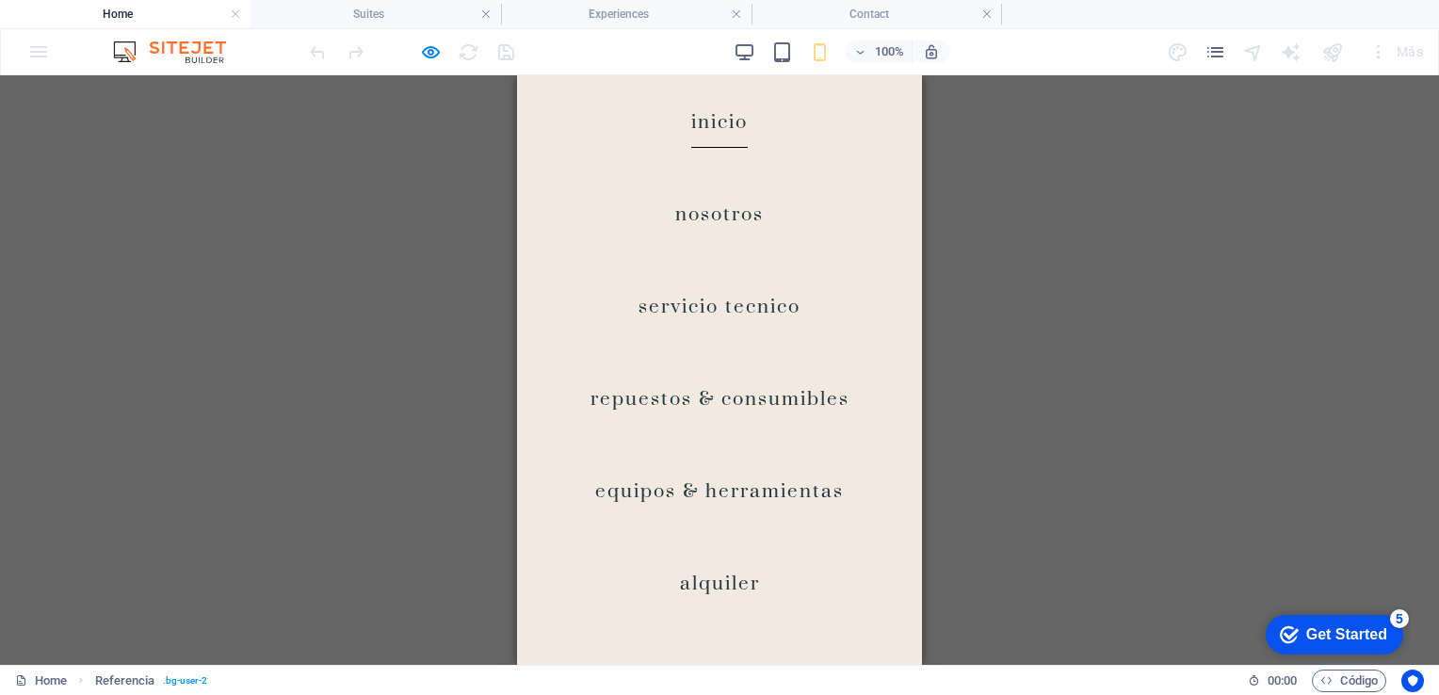
click at [697, 114] on link "Inicio" at bounding box center [719, 121] width 57 height 53
click at [712, 217] on link "Nosotros" at bounding box center [719, 213] width 89 height 53
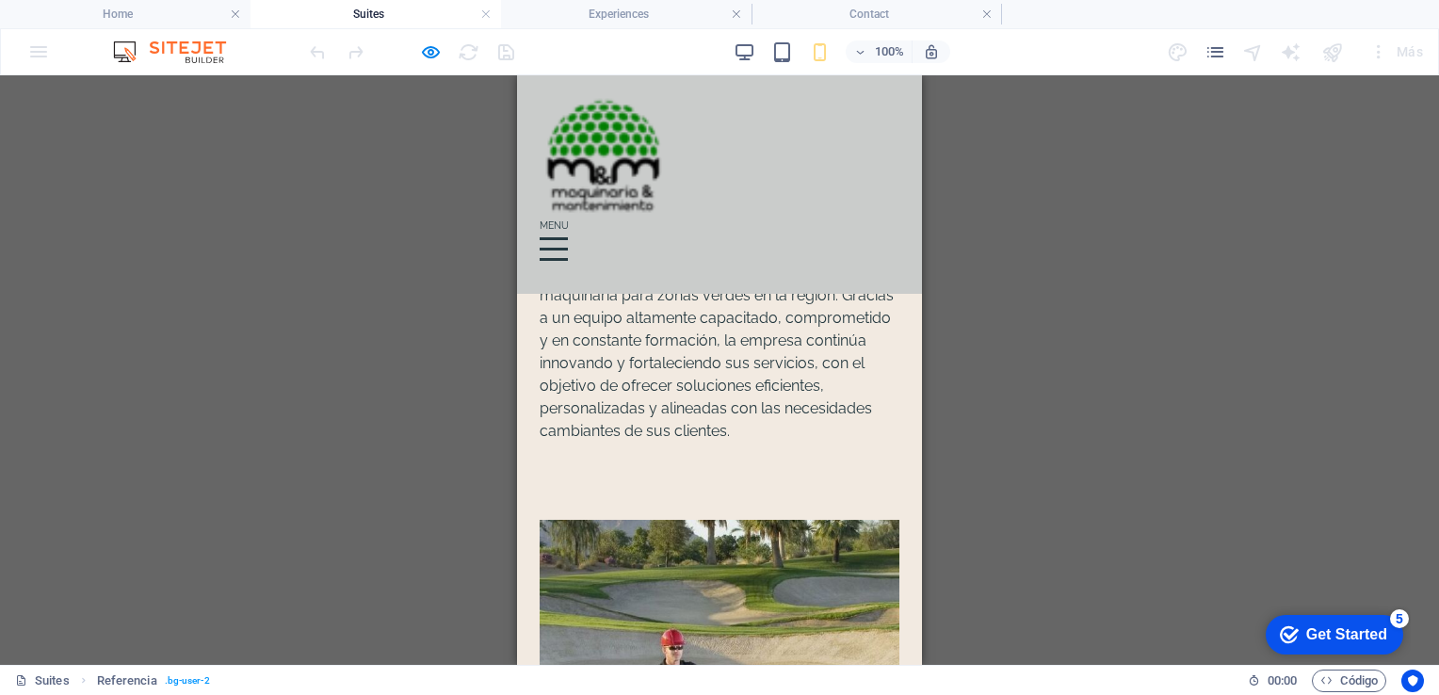
scroll to position [2865, 0]
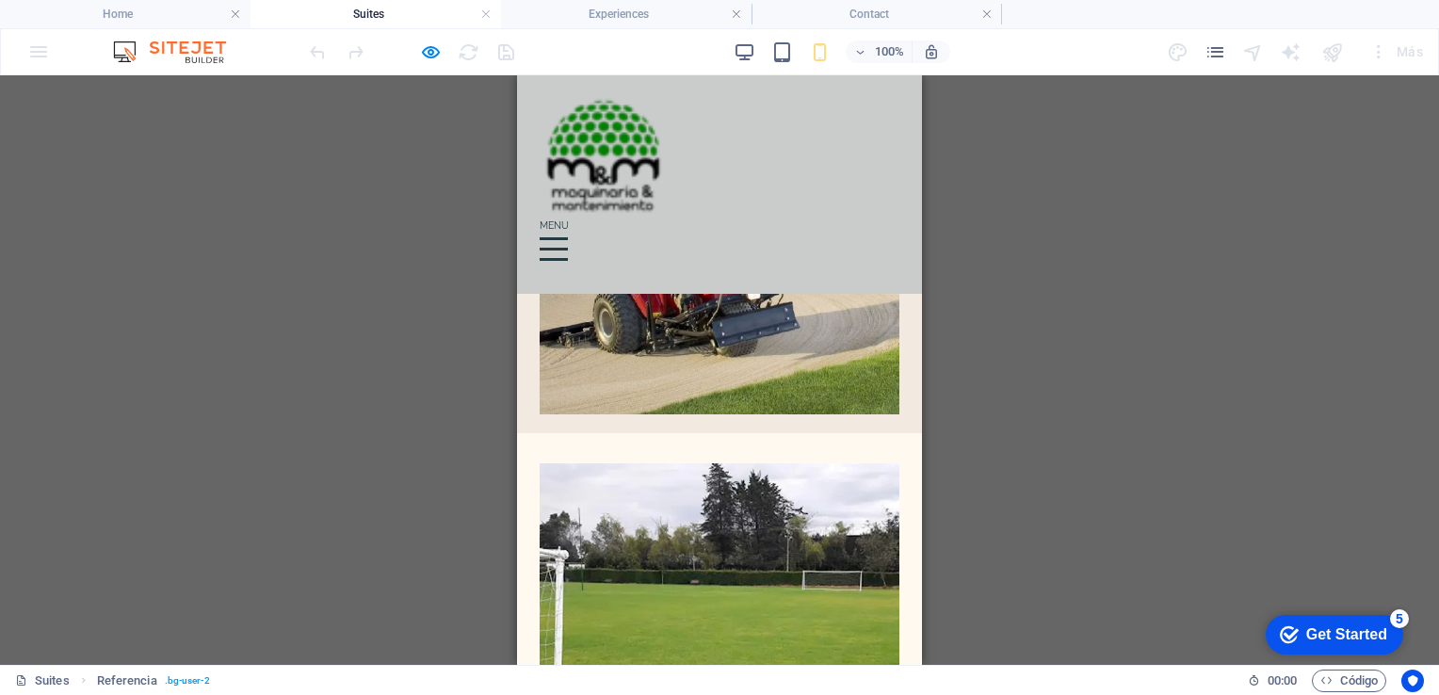
drag, startPoint x: 929, startPoint y: 491, endPoint x: 928, endPoint y: 591, distance: 99.8
click at [928, 591] on div "H1 Banner Contenedor Banner Referencia" at bounding box center [719, 370] width 1439 height 590
click at [568, 237] on div at bounding box center [554, 249] width 28 height 24
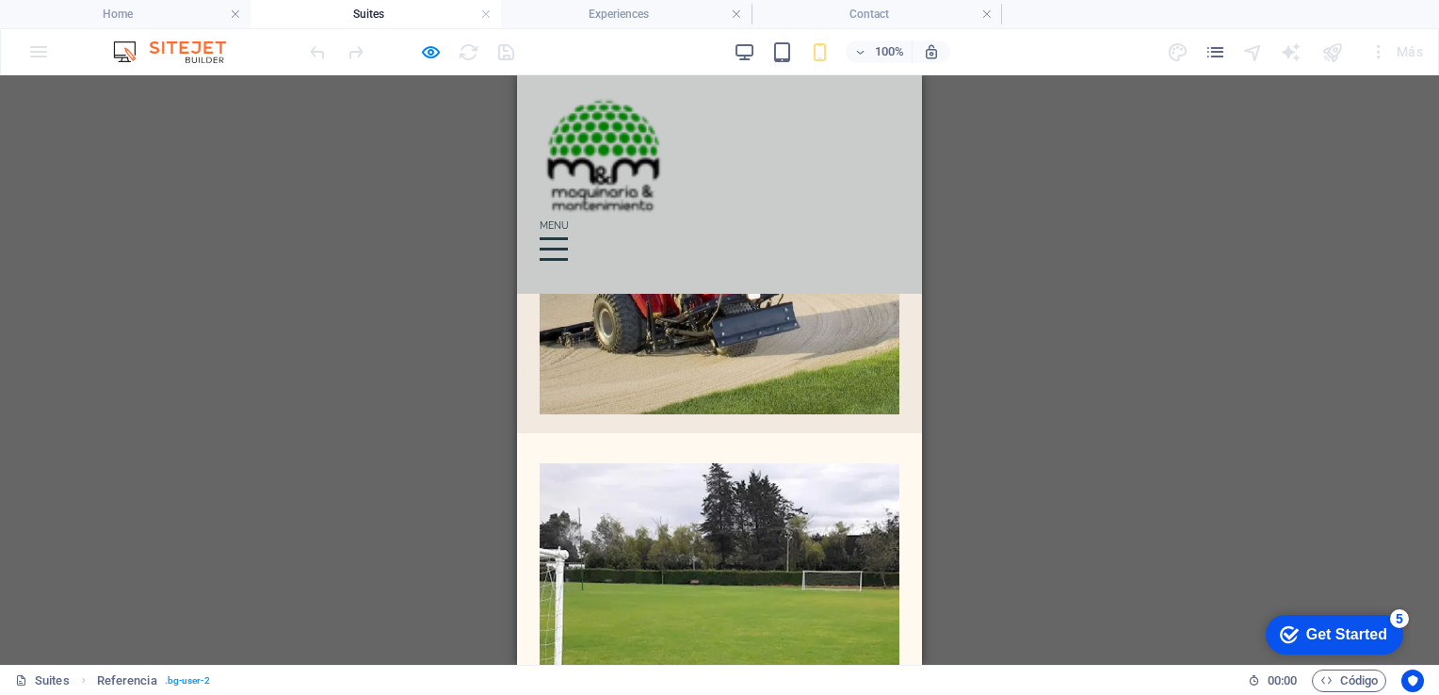
click at [568, 237] on div at bounding box center [554, 249] width 28 height 24
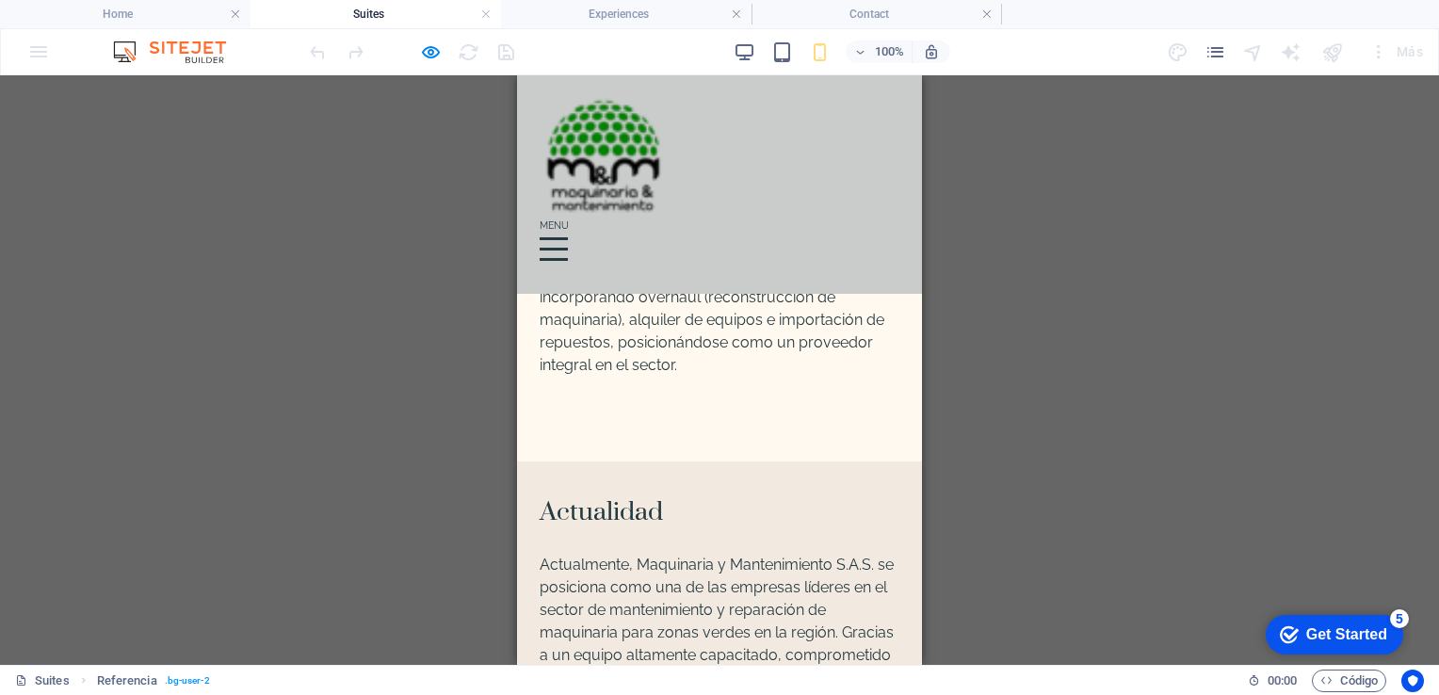
scroll to position [0, 0]
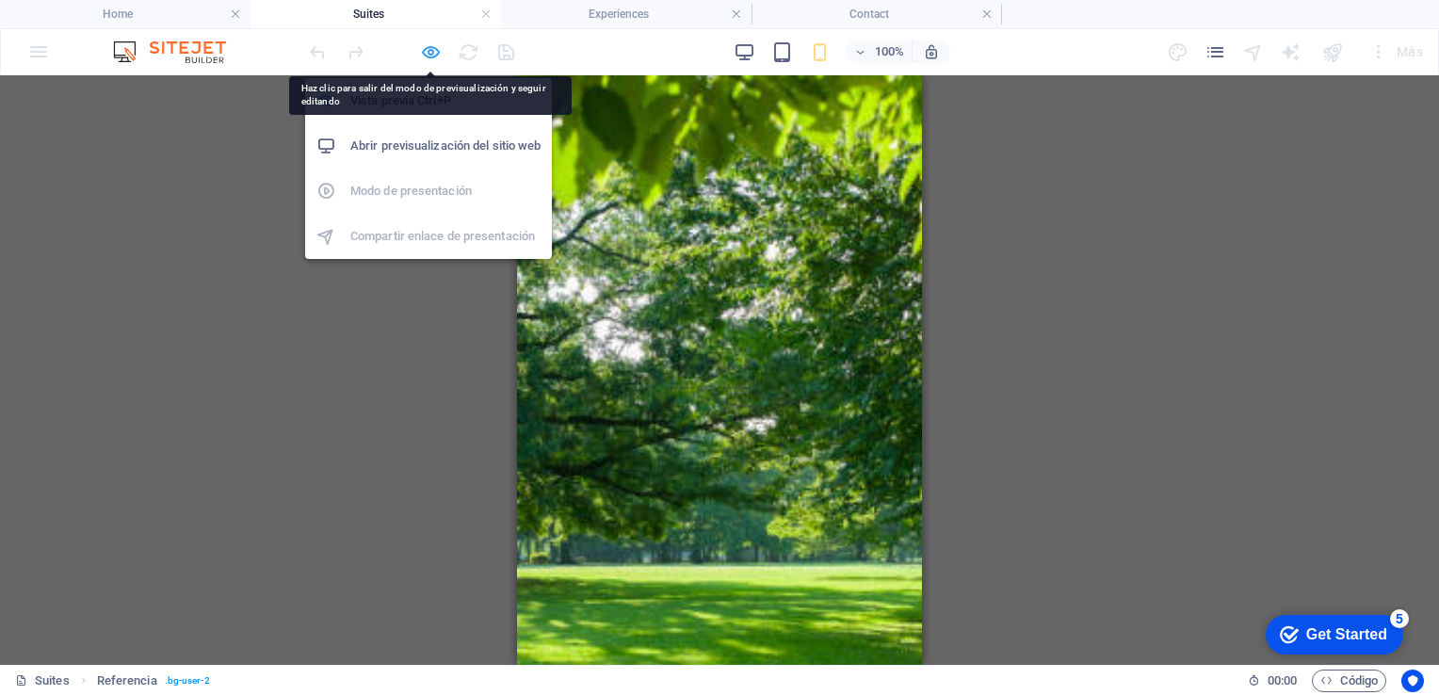
click at [429, 44] on icon "button" at bounding box center [431, 52] width 22 height 22
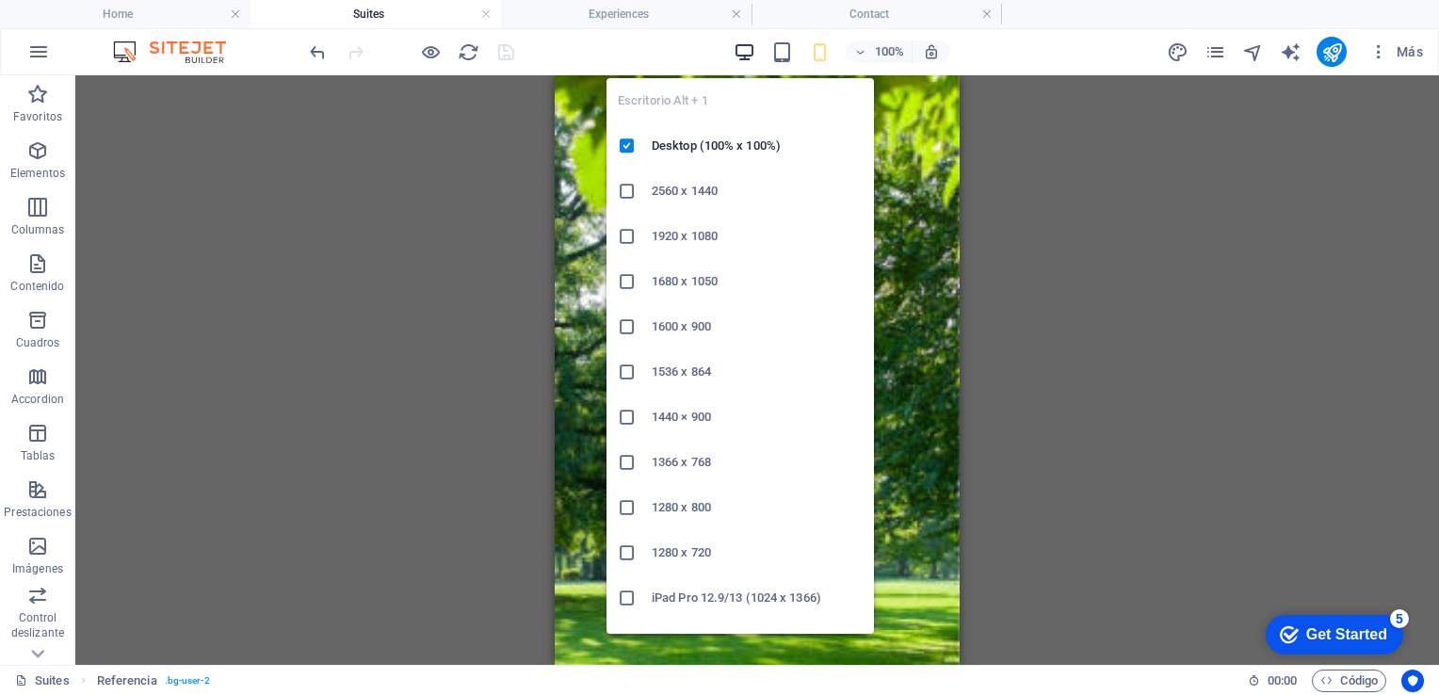
click at [750, 48] on icon "button" at bounding box center [745, 52] width 22 height 22
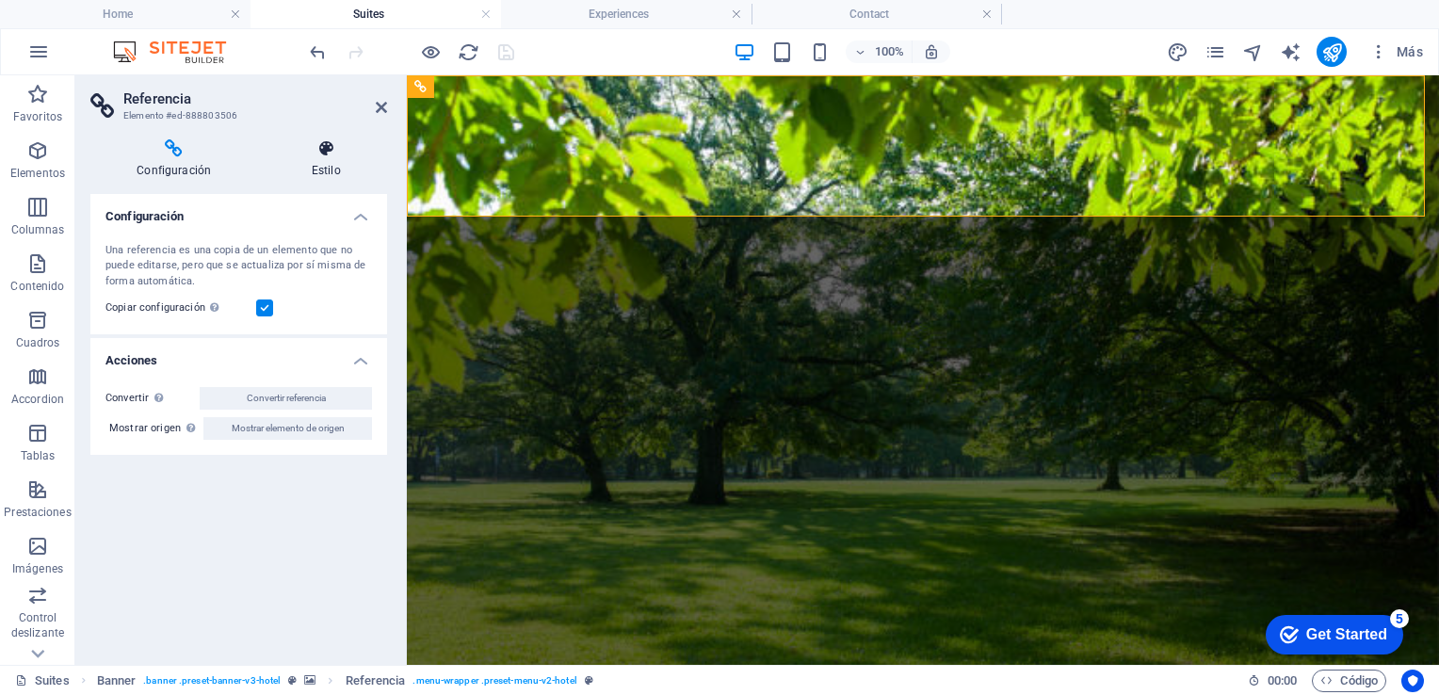
click at [332, 164] on h4 "Estilo" at bounding box center [326, 159] width 122 height 40
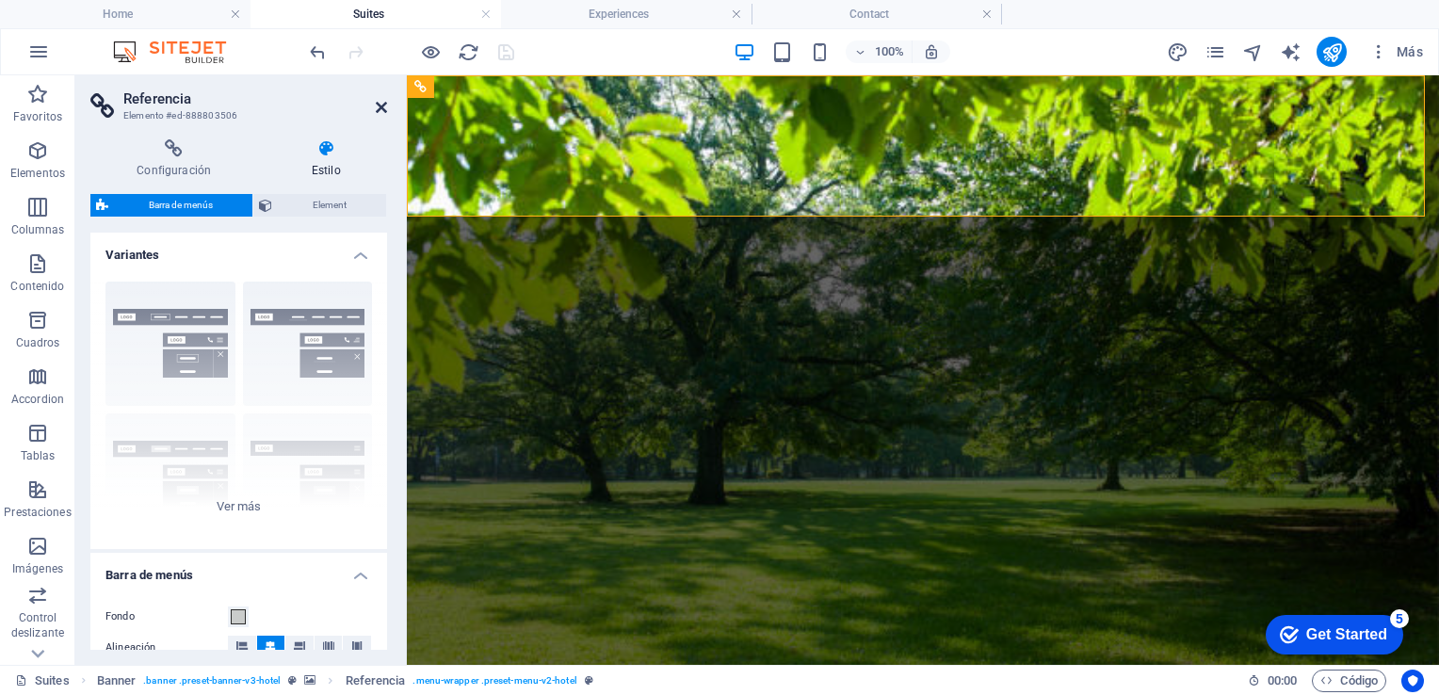
click at [378, 111] on icon at bounding box center [381, 107] width 11 height 15
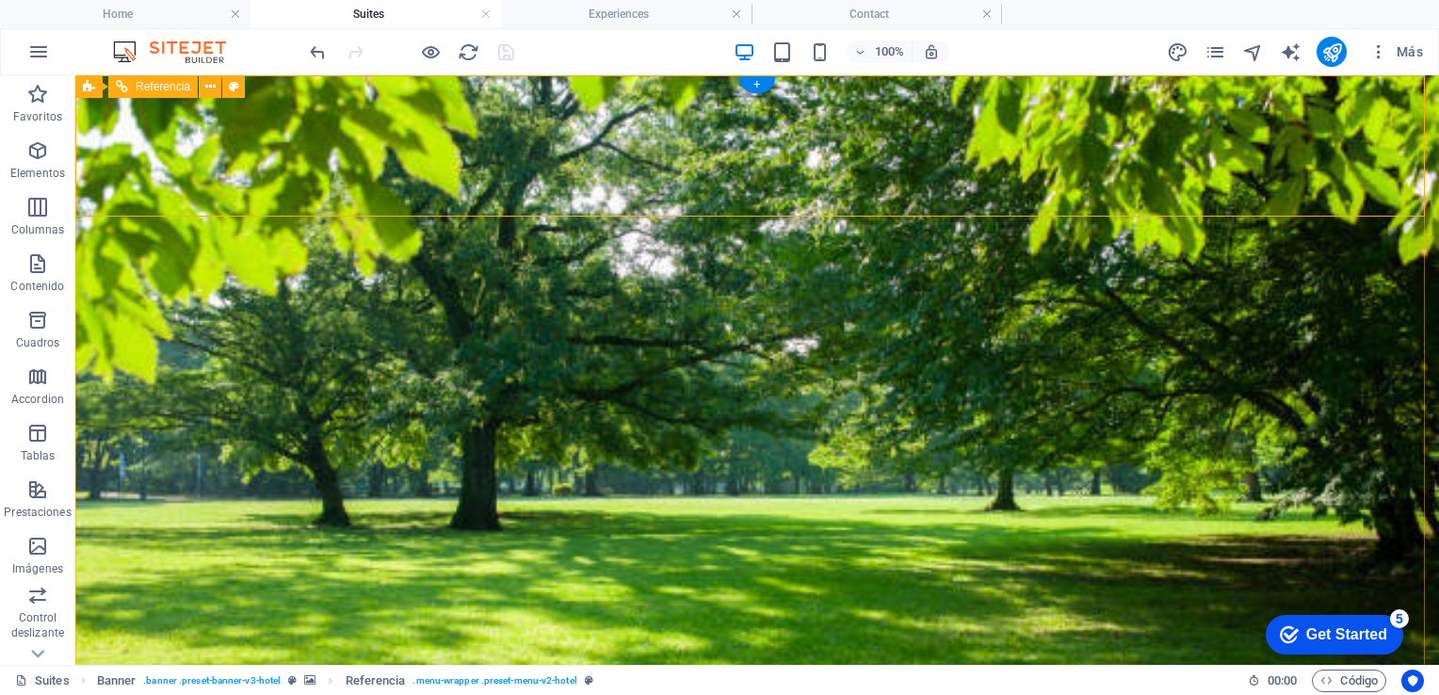
drag, startPoint x: 622, startPoint y: 175, endPoint x: 535, endPoint y: 171, distance: 86.7
drag, startPoint x: 535, startPoint y: 171, endPoint x: 443, endPoint y: 174, distance: 92.3
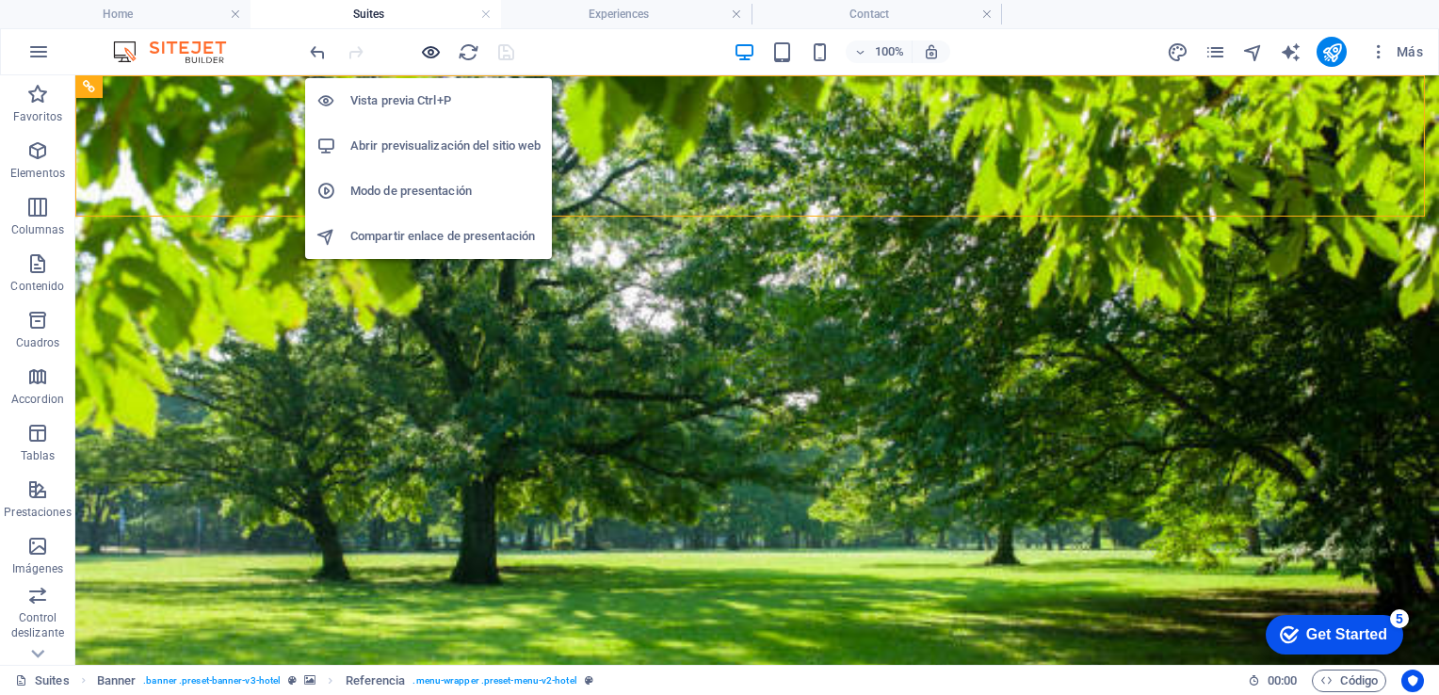
click at [429, 52] on icon "button" at bounding box center [431, 52] width 22 height 22
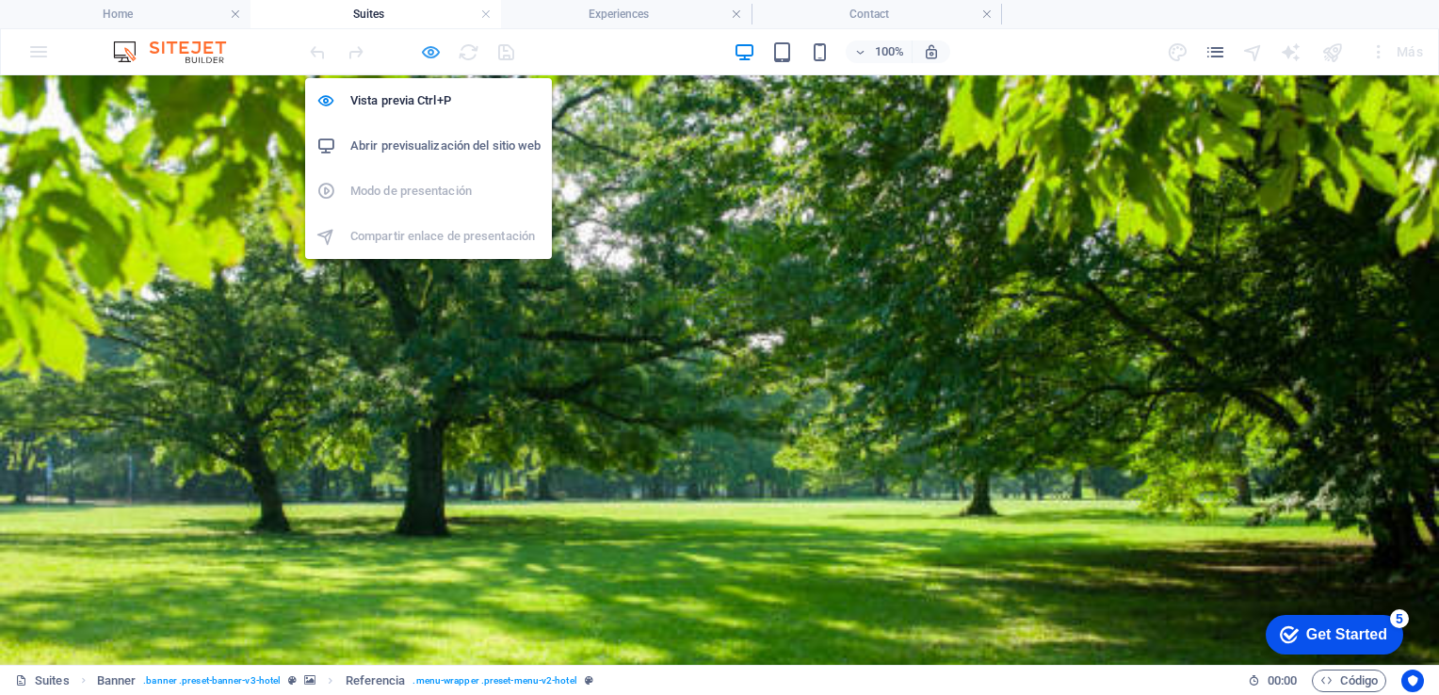
click at [436, 53] on icon "button" at bounding box center [431, 52] width 22 height 22
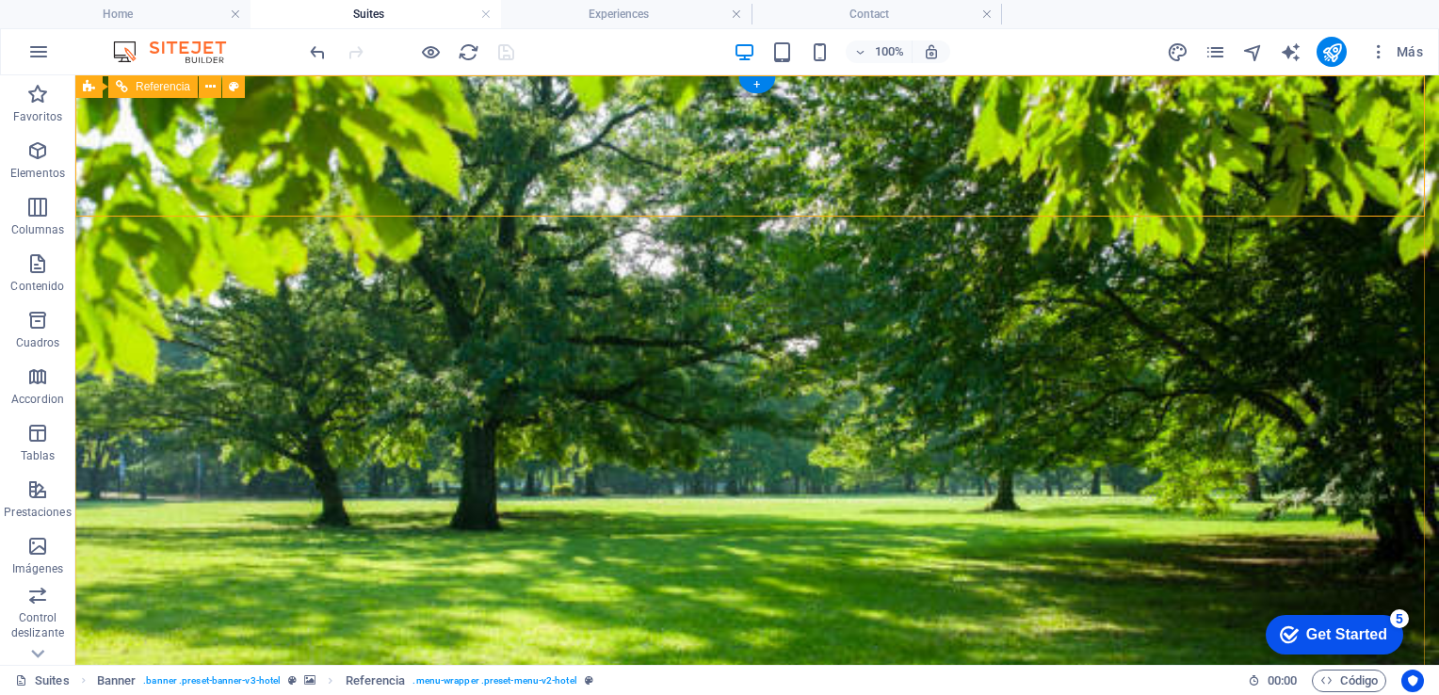
select select "rem"
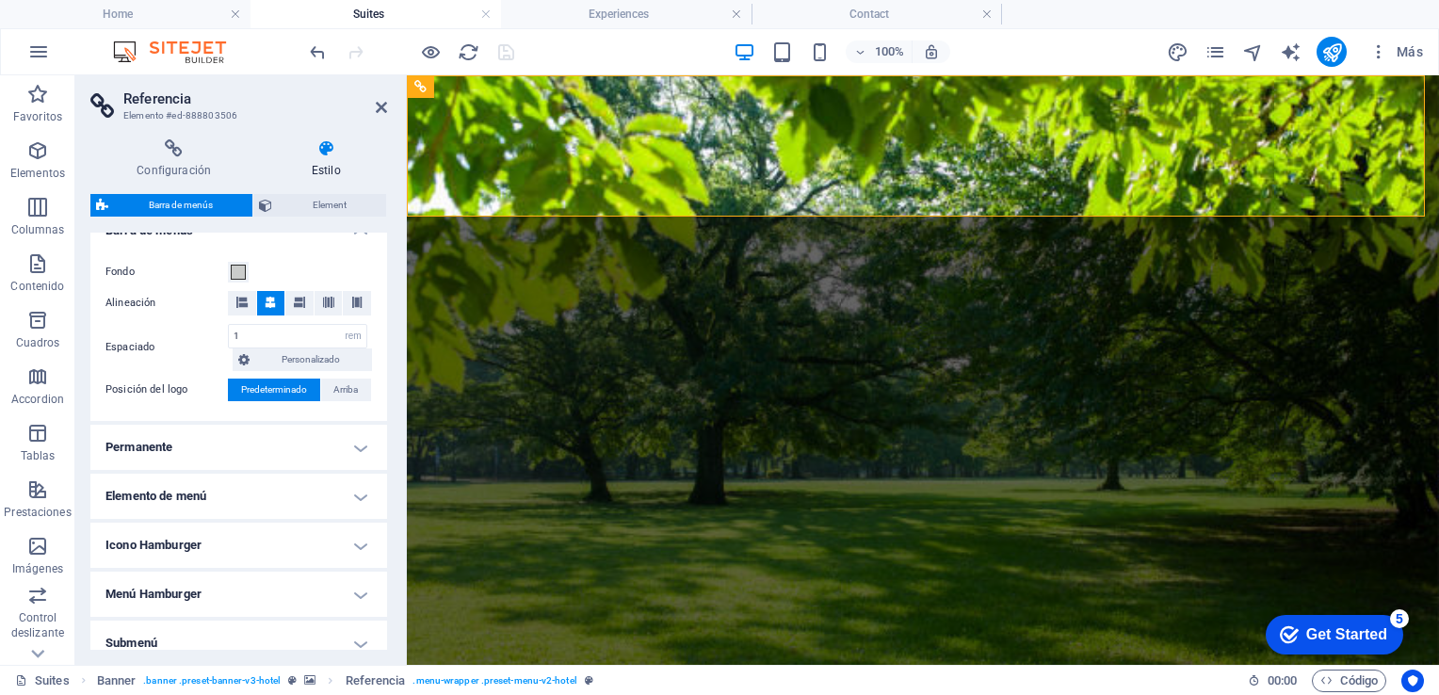
scroll to position [434, 0]
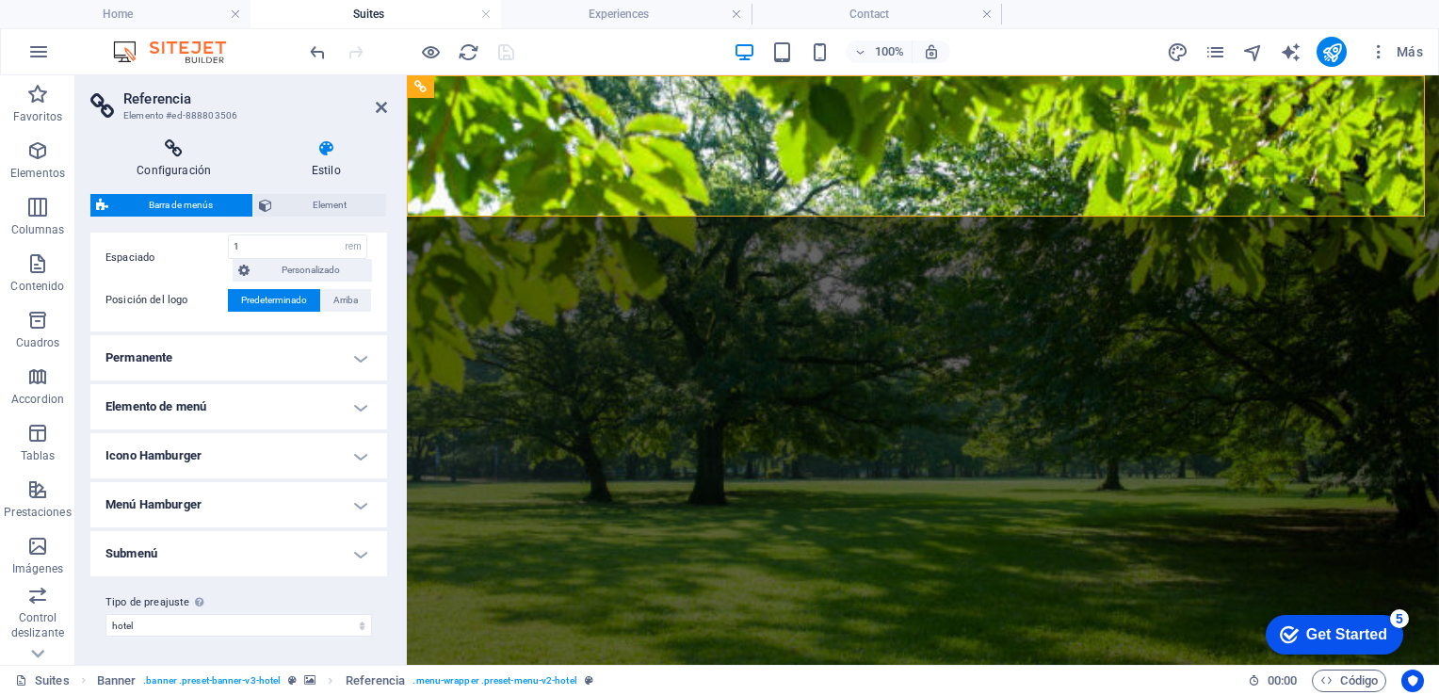
click at [191, 164] on h4 "Configuración" at bounding box center [177, 159] width 174 height 40
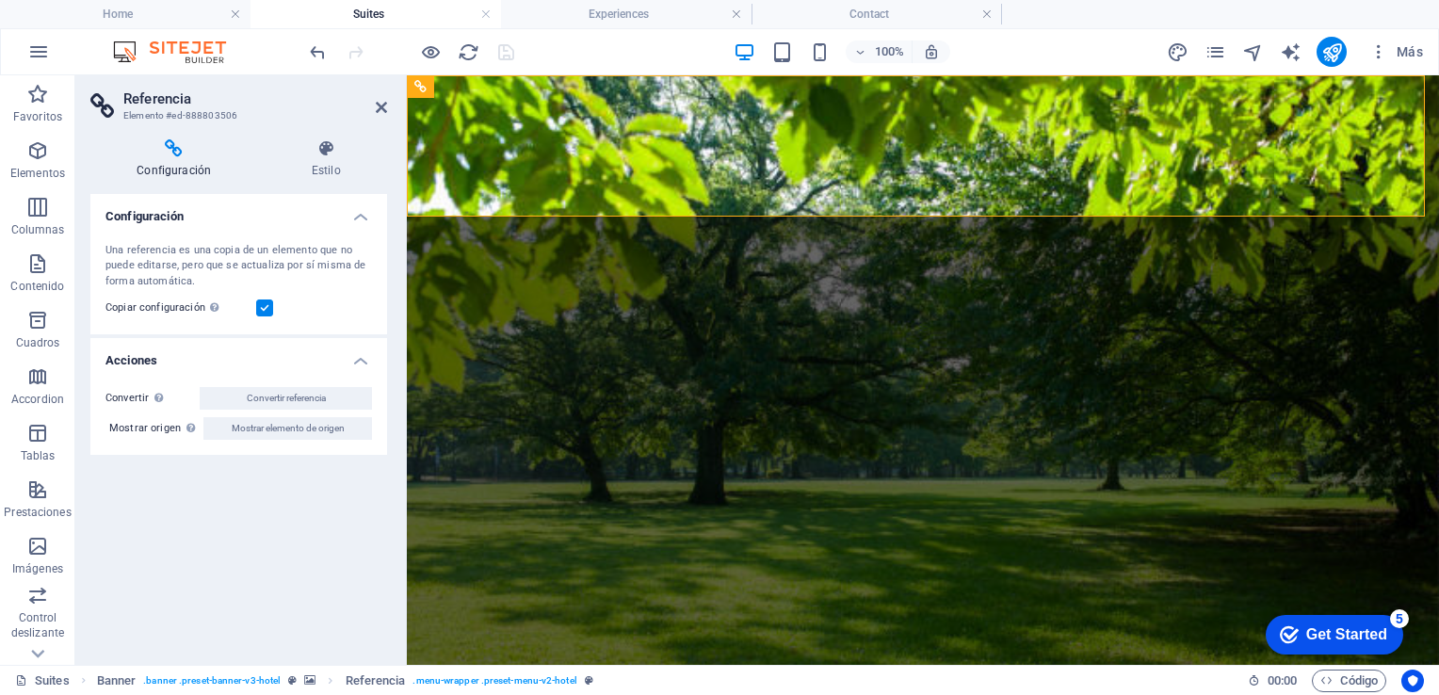
click at [361, 356] on h4 "Acciones" at bounding box center [238, 355] width 297 height 34
click at [361, 356] on h4 "Acciones" at bounding box center [238, 360] width 297 height 45
click at [356, 222] on h4 "Configuración" at bounding box center [238, 211] width 297 height 34
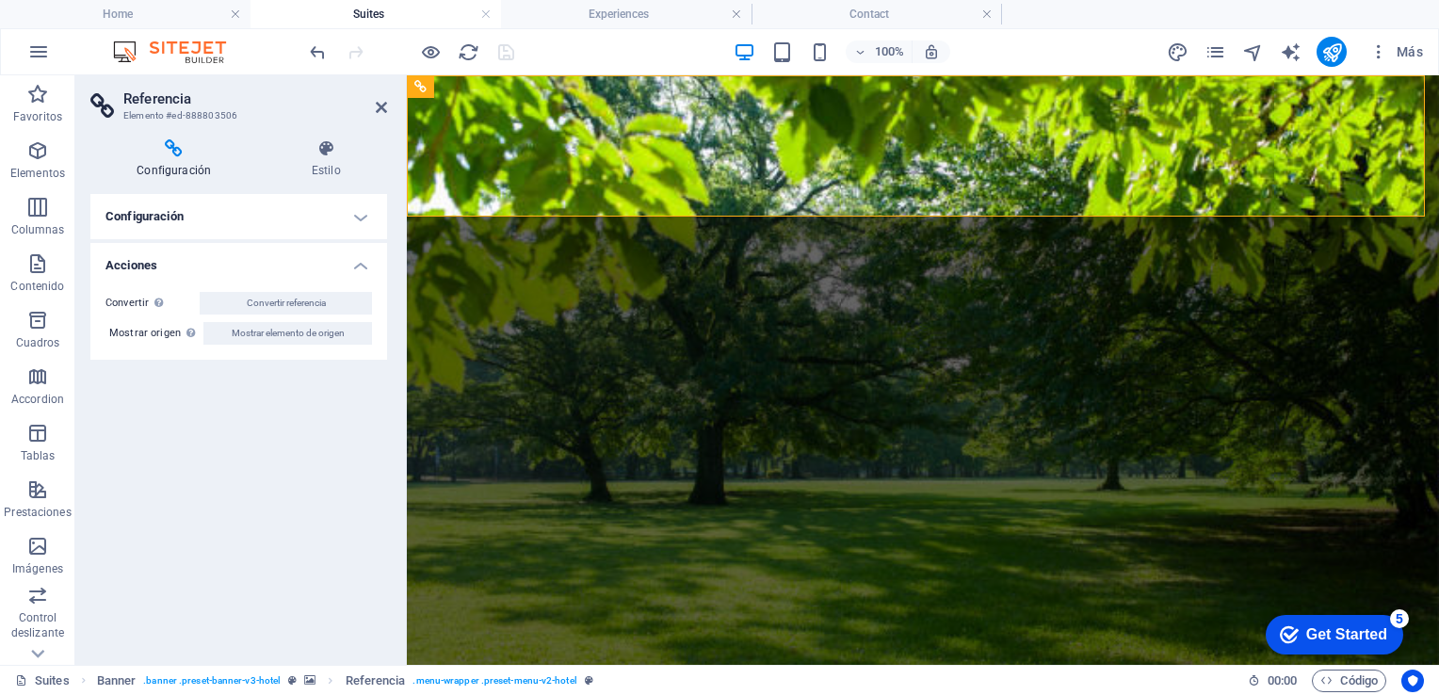
click at [356, 222] on h4 "Configuración" at bounding box center [238, 216] width 297 height 45
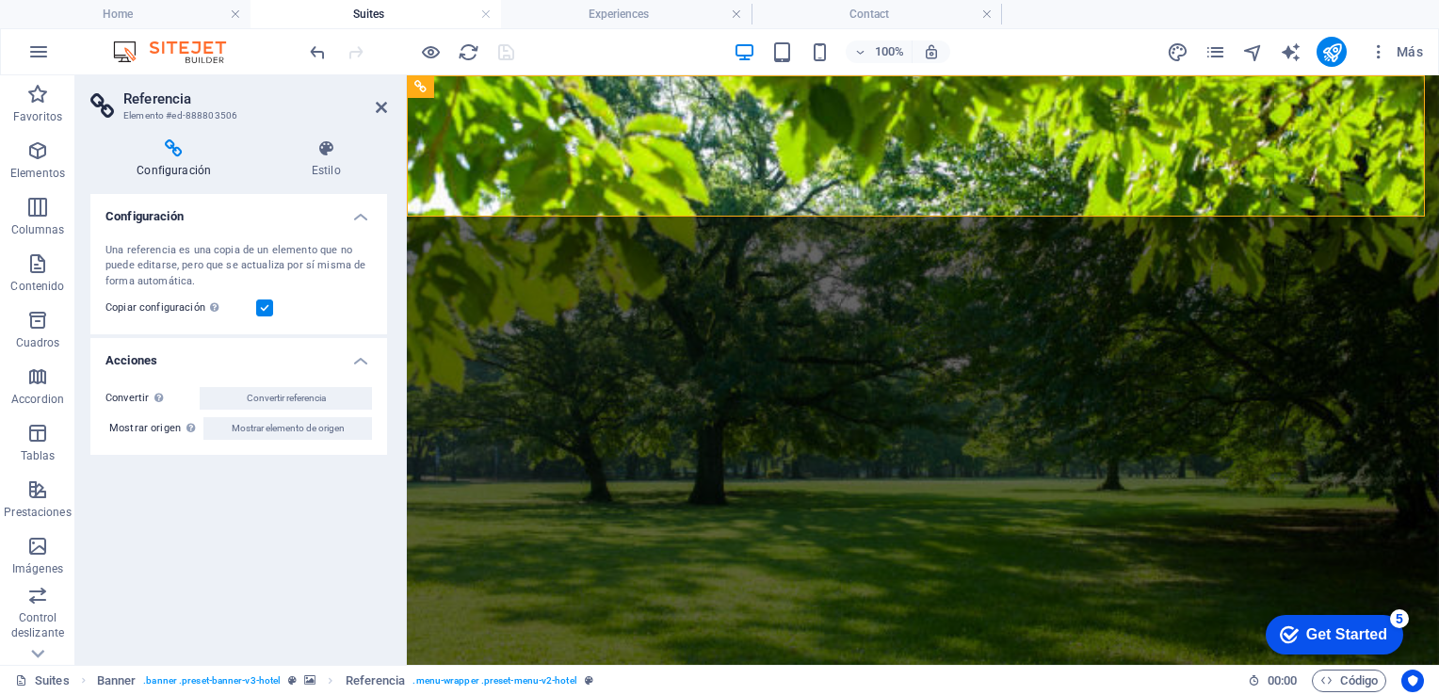
click at [371, 121] on header "Referencia Elemento #ed-888803506" at bounding box center [238, 99] width 297 height 49
click at [377, 110] on icon at bounding box center [381, 107] width 11 height 15
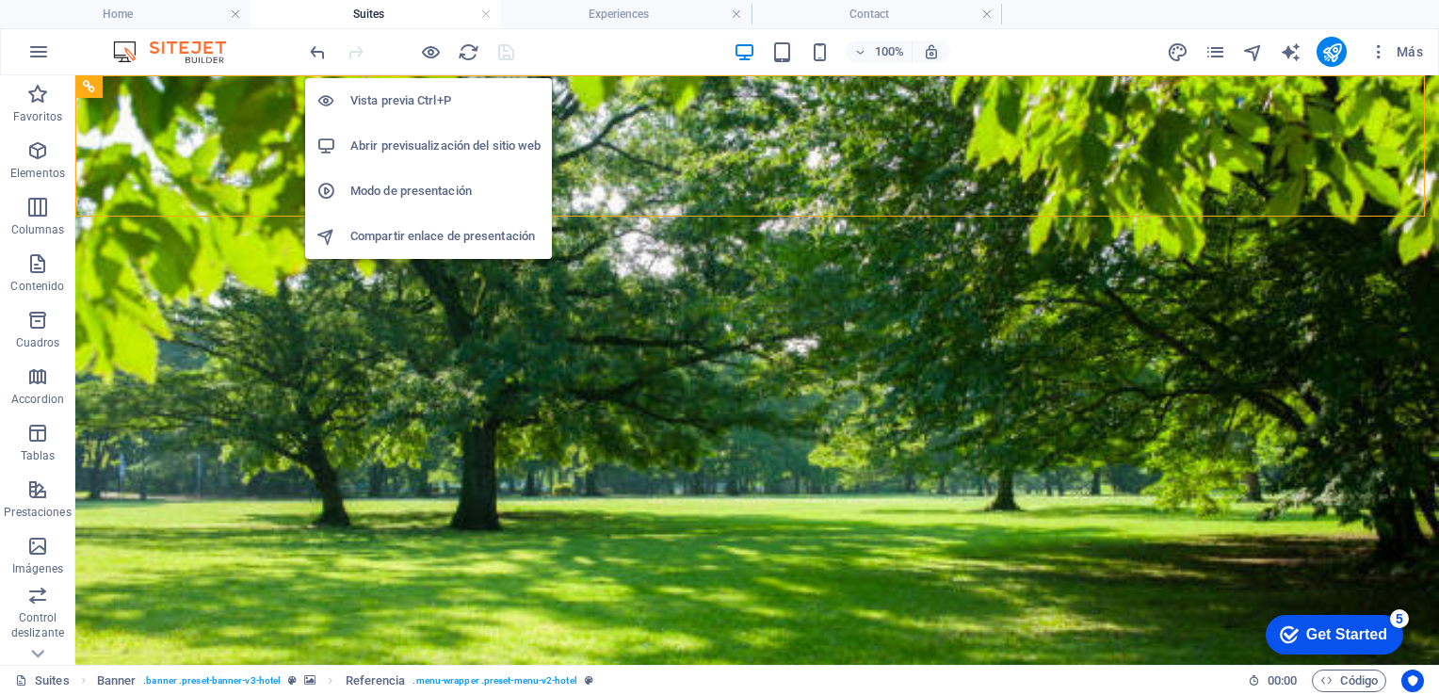
click at [425, 39] on div at bounding box center [411, 52] width 211 height 30
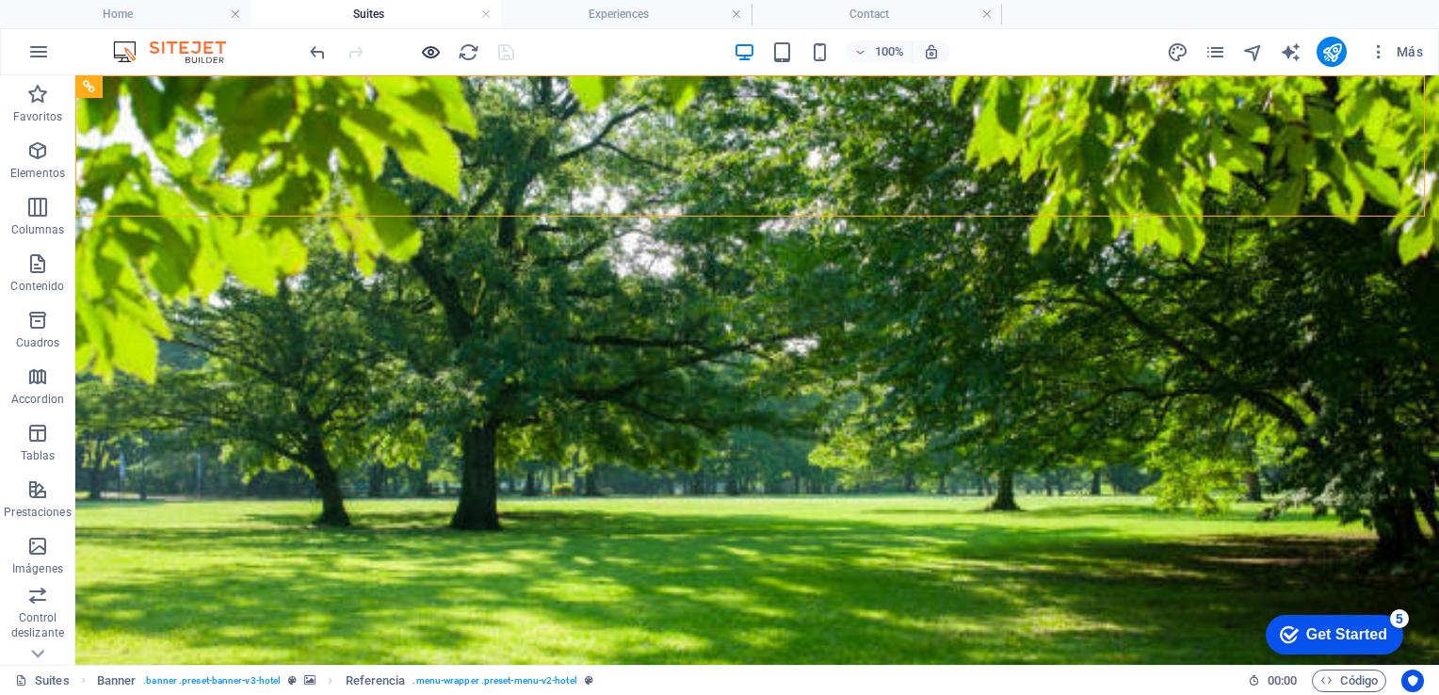
click at [426, 43] on icon "button" at bounding box center [431, 52] width 22 height 22
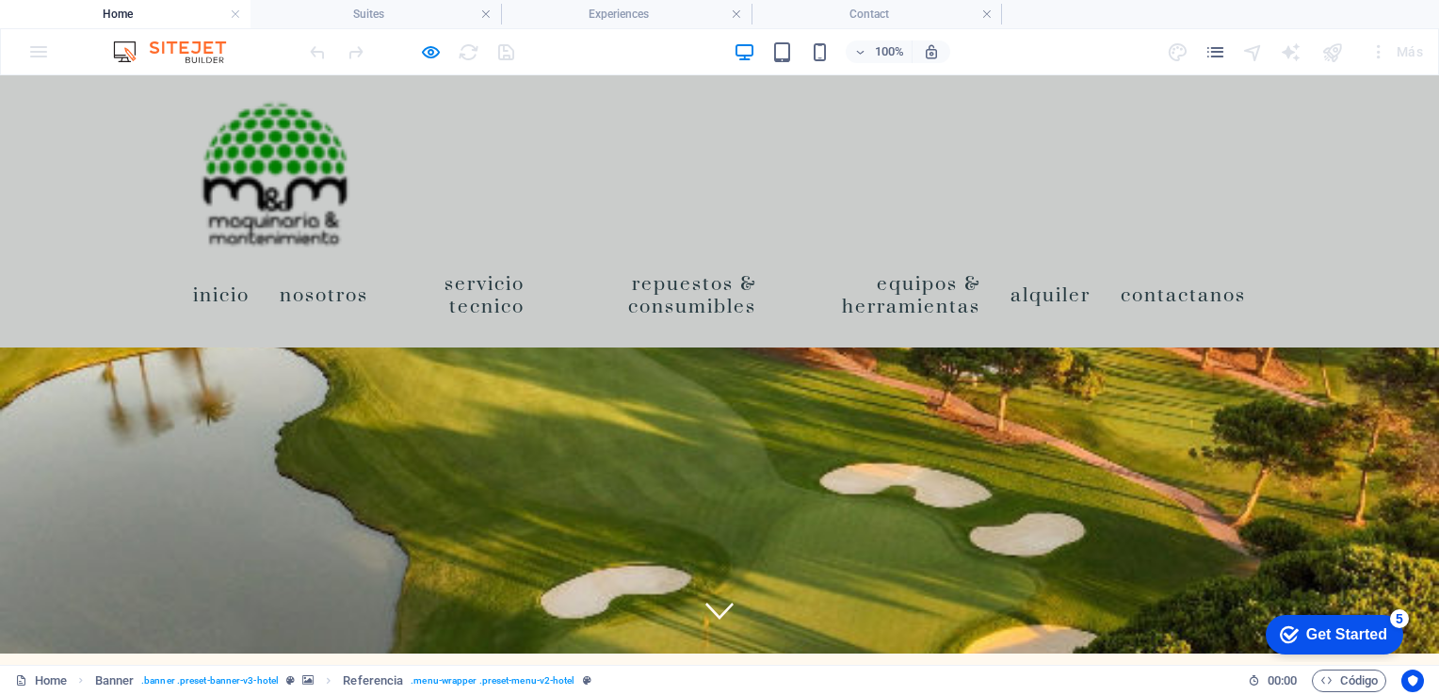
scroll to position [0, 0]
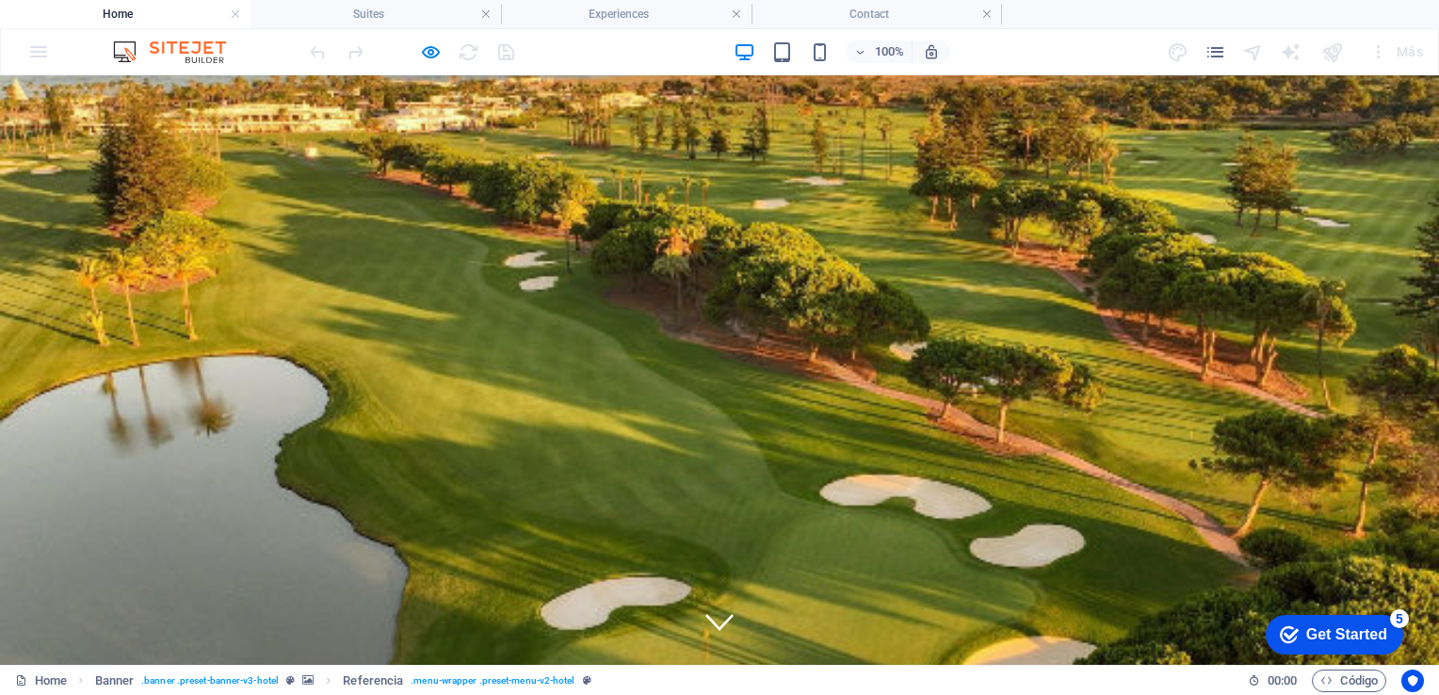
drag, startPoint x: 1432, startPoint y: 202, endPoint x: 1435, endPoint y: 150, distance: 51.9
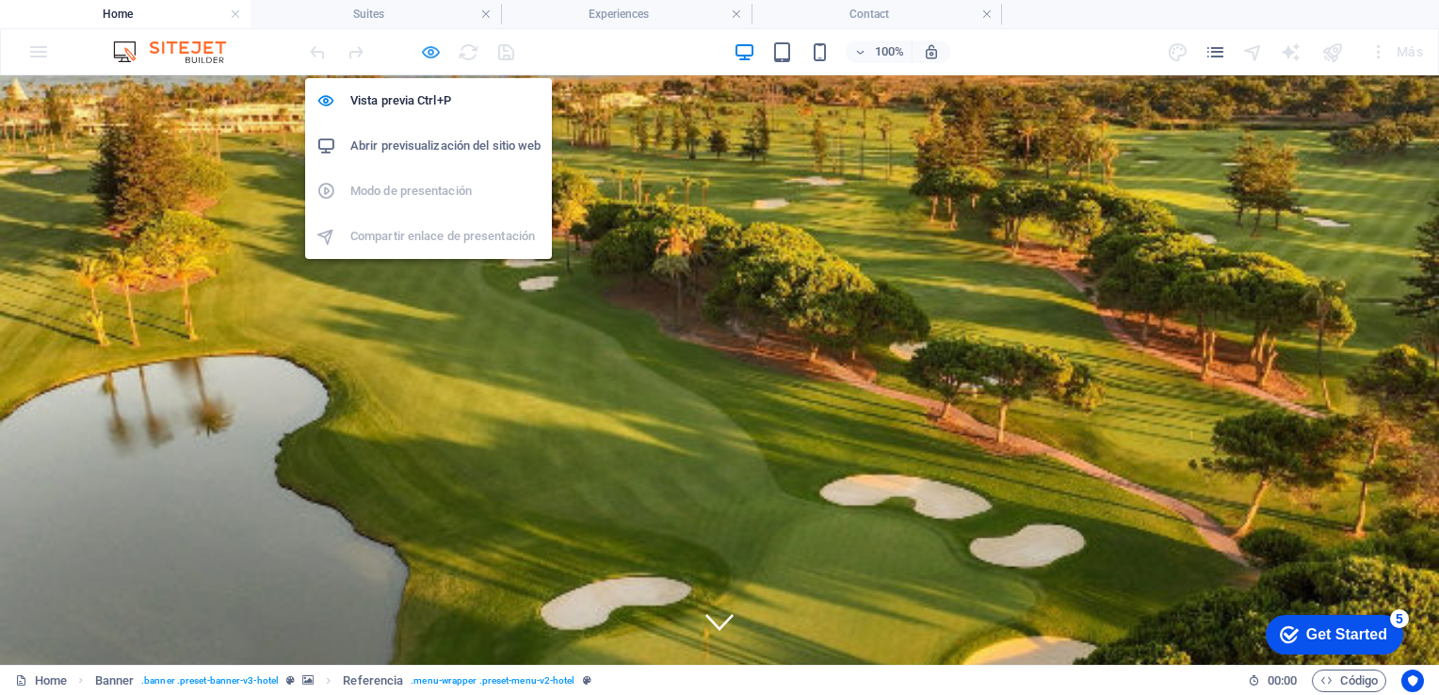
click at [432, 48] on icon "button" at bounding box center [431, 52] width 22 height 22
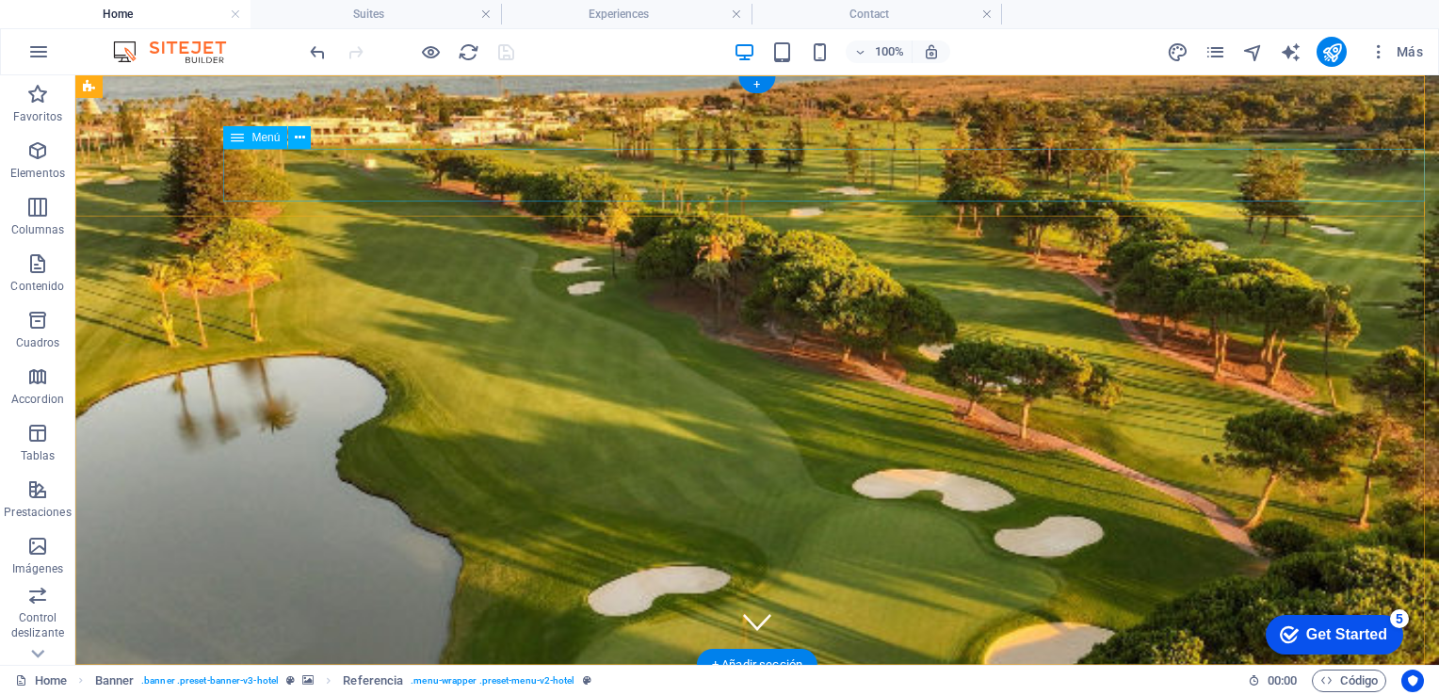
select select
select select "1"
select select
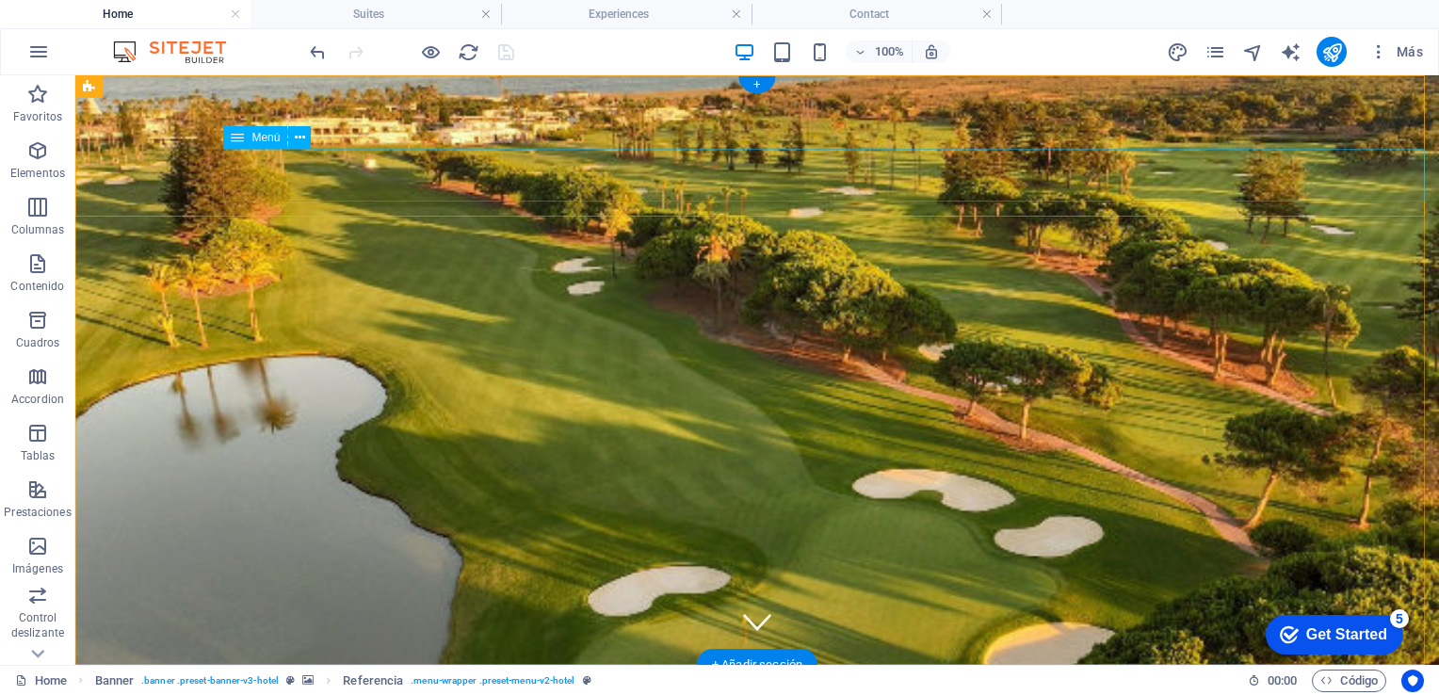
select select "2"
select select
select select "3"
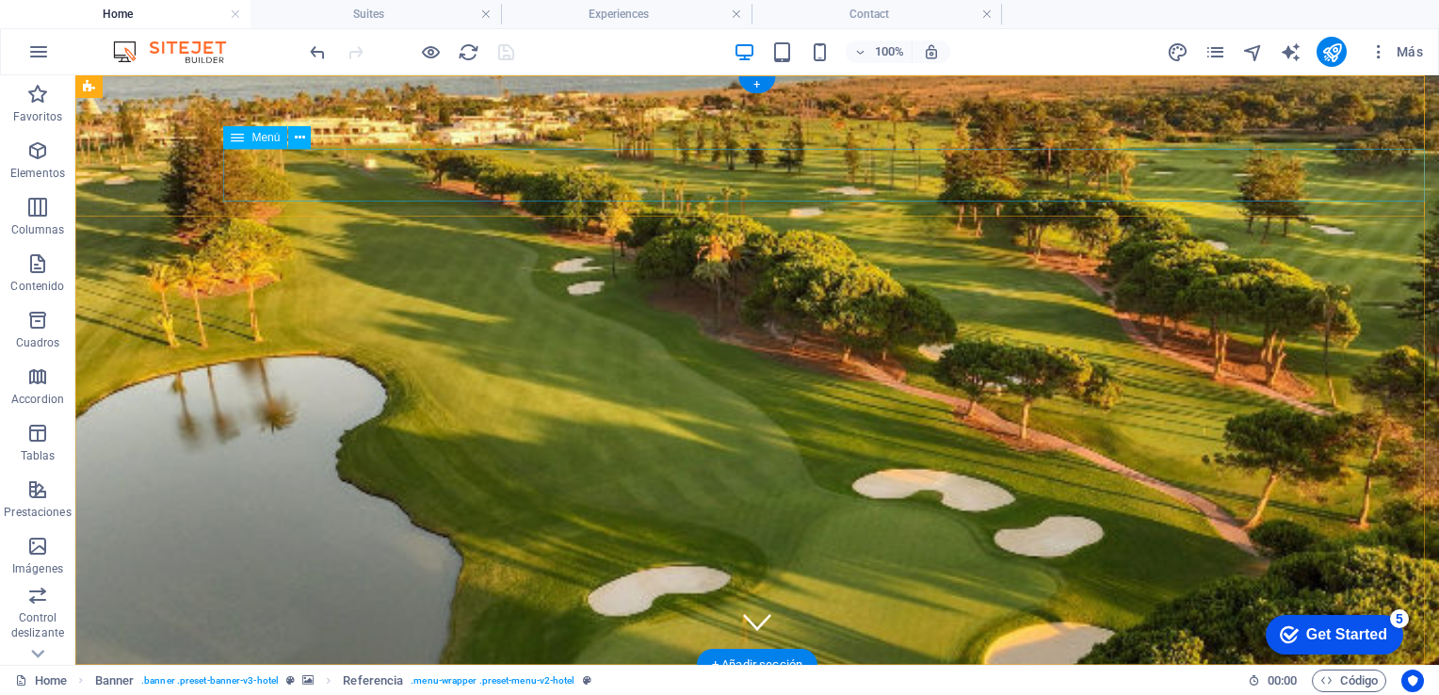
select select
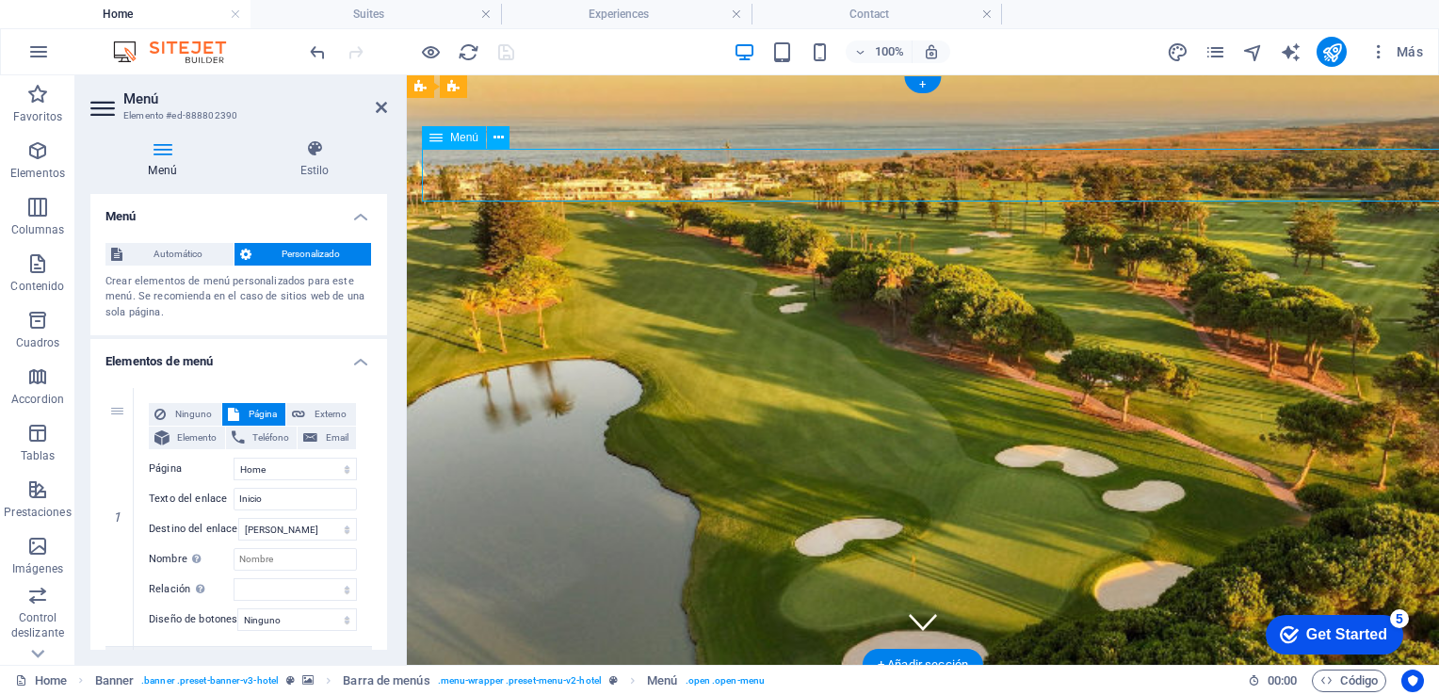
drag, startPoint x: 645, startPoint y: 174, endPoint x: 598, endPoint y: 172, distance: 47.1
drag, startPoint x: 598, startPoint y: 172, endPoint x: 552, endPoint y: 171, distance: 46.2
drag, startPoint x: 536, startPoint y: 161, endPoint x: 475, endPoint y: 153, distance: 61.8
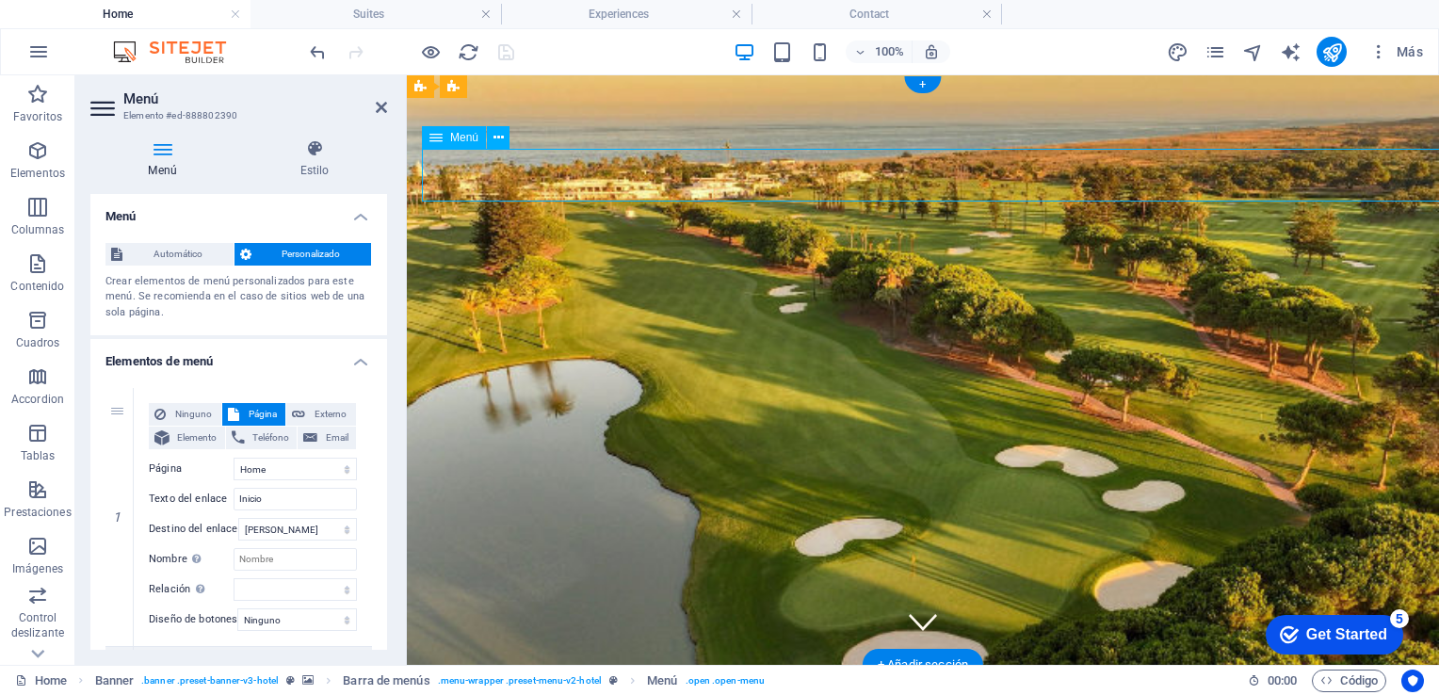
drag, startPoint x: 475, startPoint y: 153, endPoint x: 425, endPoint y: 158, distance: 50.2
drag, startPoint x: 387, startPoint y: 282, endPoint x: 385, endPoint y: 303, distance: 21.7
click at [385, 303] on div "Menú Estilo Menú Automático Personalizado Crear elementos de menú personalizado…" at bounding box center [238, 394] width 327 height 541
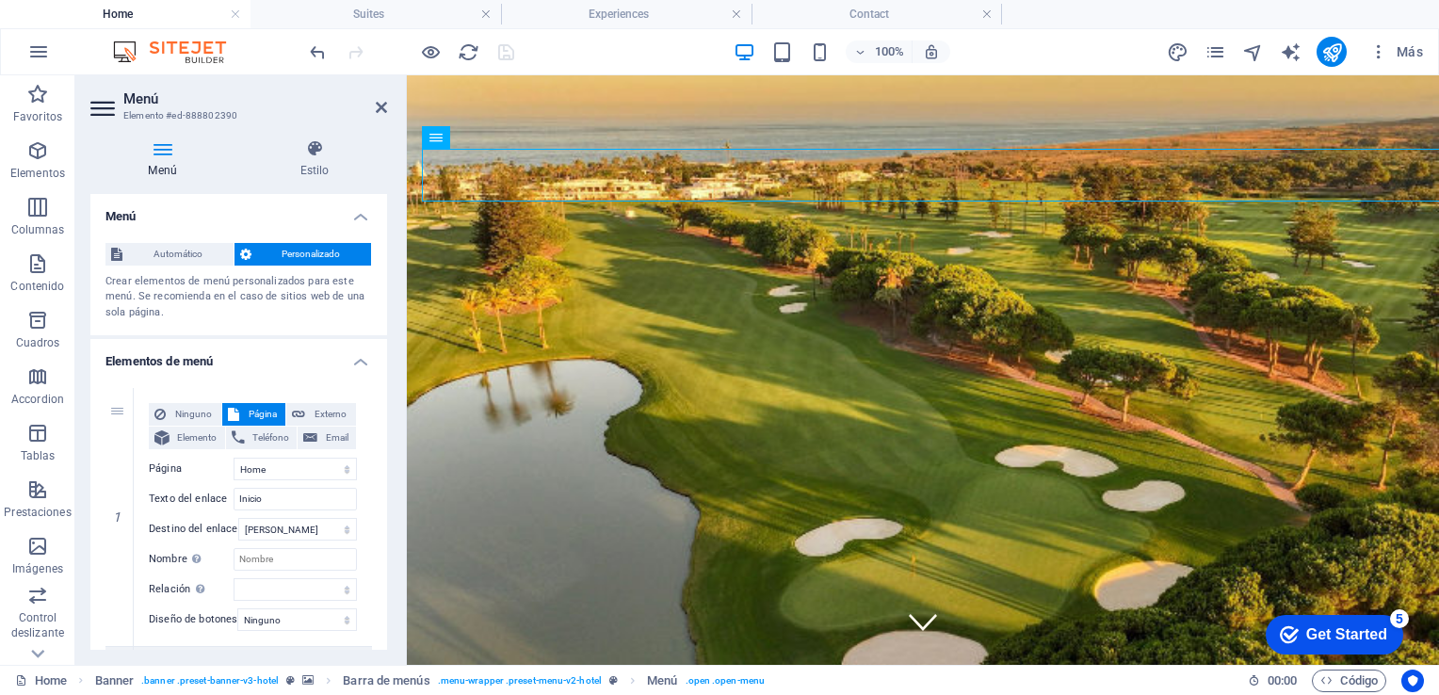
drag, startPoint x: 381, startPoint y: 288, endPoint x: 381, endPoint y: 310, distance: 21.7
click at [381, 310] on div "Automático Personalizado Crear elementos de menú personalizados para este menú.…" at bounding box center [238, 282] width 297 height 108
click at [339, 465] on select "Home Suites Experiences Contact Legal Notice Privacy" at bounding box center [295, 469] width 123 height 23
click at [116, 411] on div "1" at bounding box center [119, 517] width 28 height 258
select select
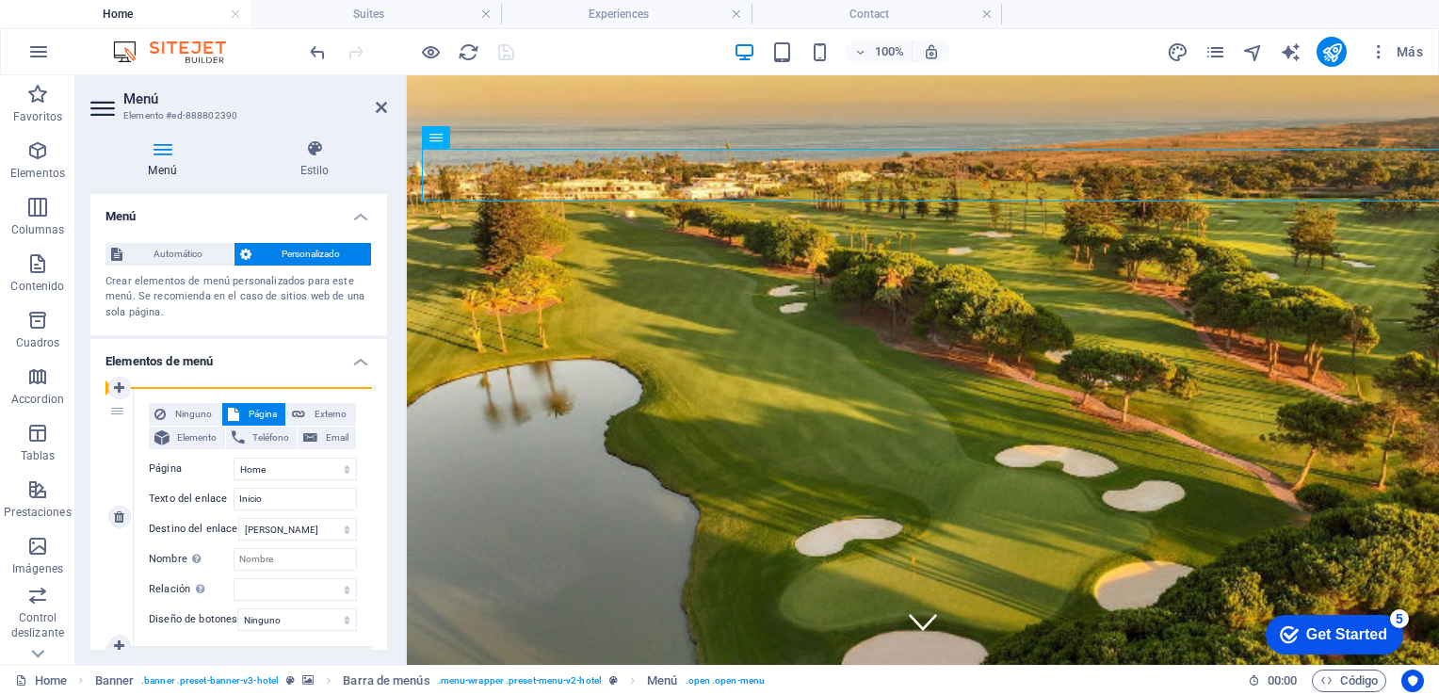
select select
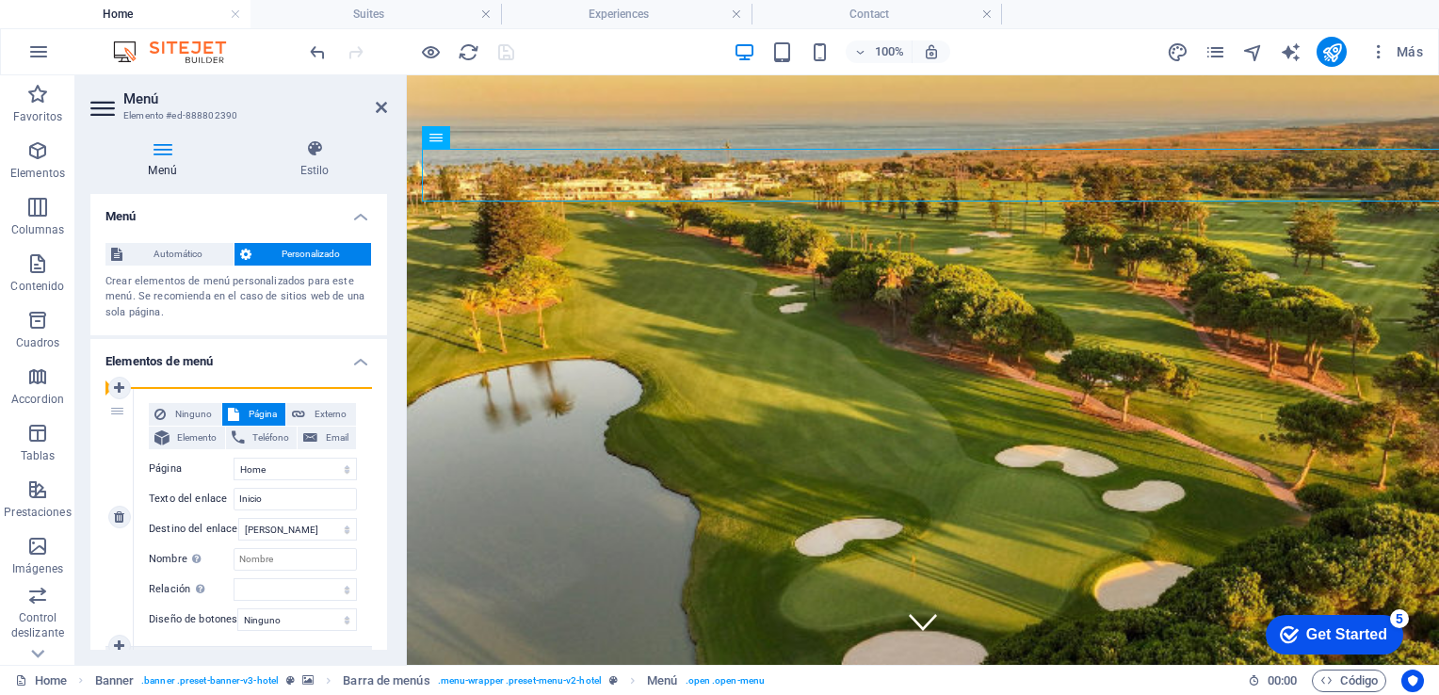
select select
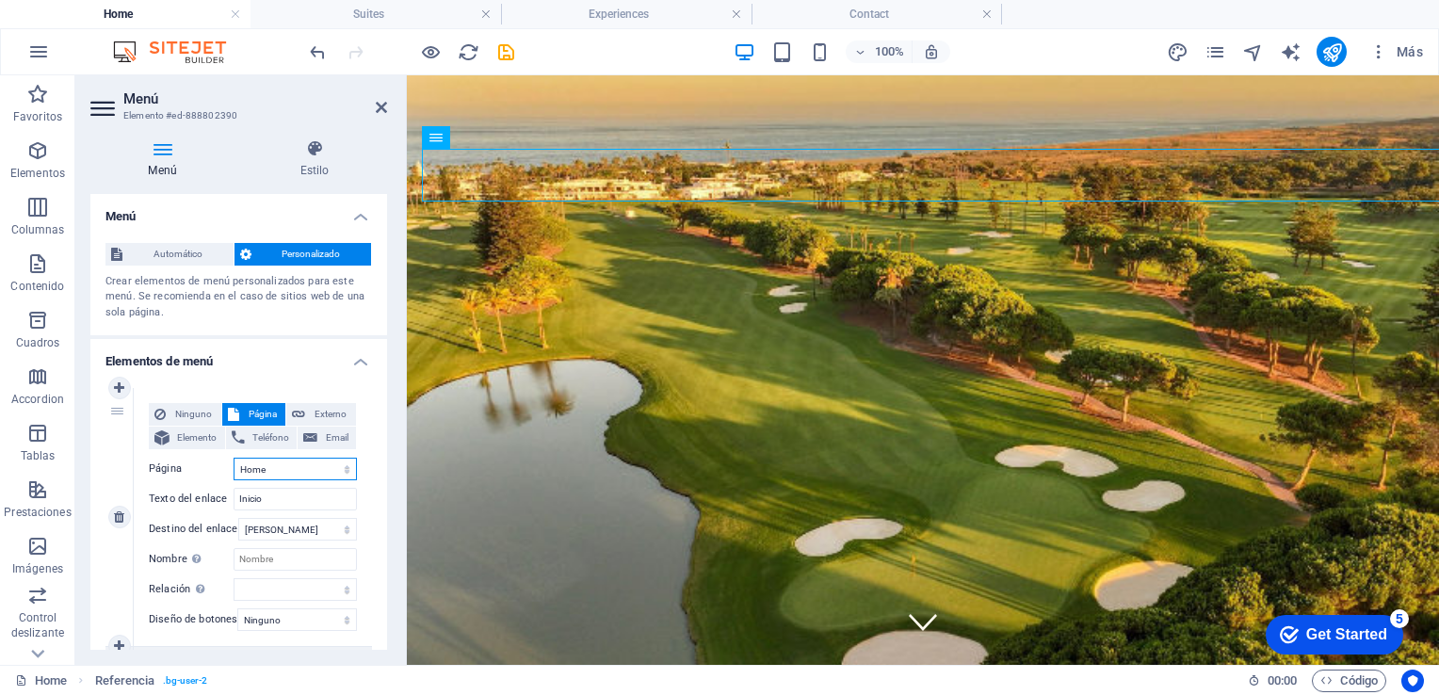
click at [347, 465] on select "Home Suites Experiences Contact Legal Notice Privacy" at bounding box center [295, 469] width 123 height 23
drag, startPoint x: 381, startPoint y: 216, endPoint x: 385, endPoint y: 243, distance: 27.6
click at [385, 243] on div "Menú Automático Personalizado Crear elementos de menú personalizados para este …" at bounding box center [238, 422] width 297 height 456
click at [326, 466] on select "Home Suites Experiences Contact Legal Notice Privacy" at bounding box center [295, 469] width 123 height 23
drag, startPoint x: 193, startPoint y: 438, endPoint x: 361, endPoint y: 402, distance: 171.4
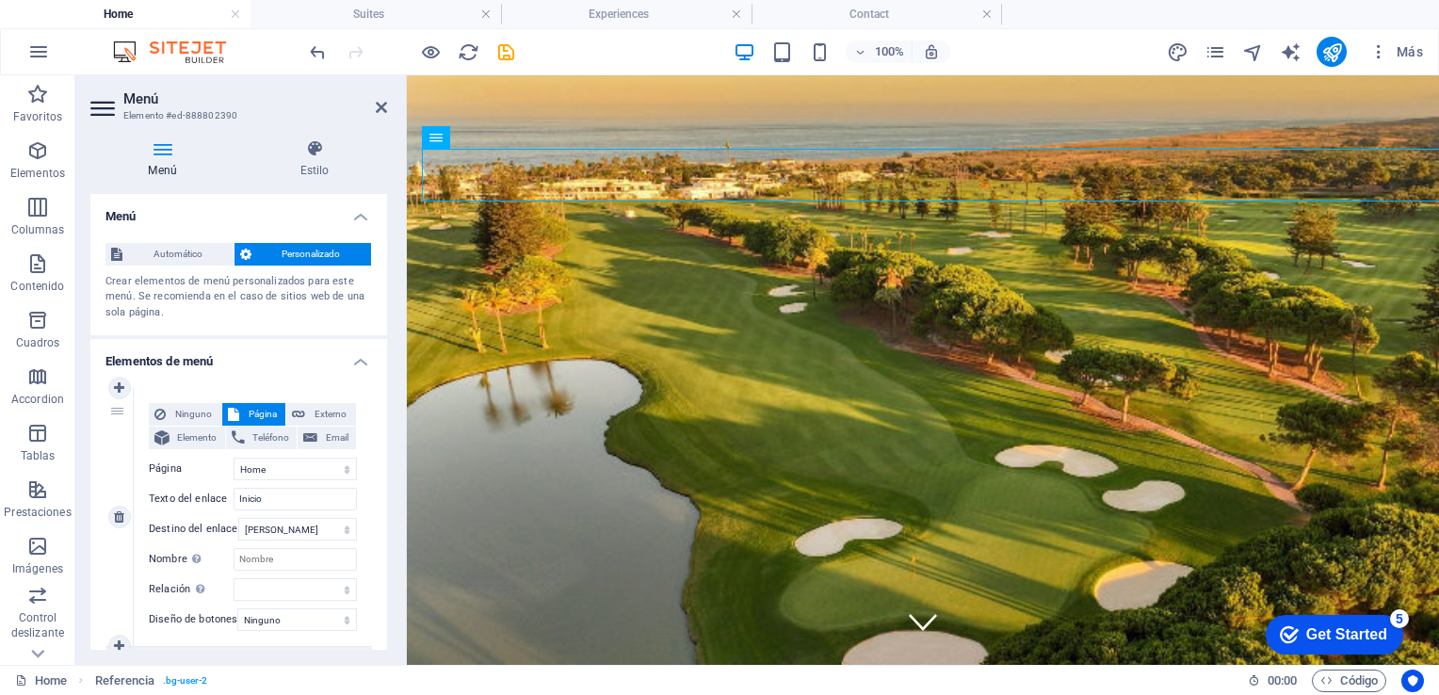
click at [193, 438] on span "Elemento" at bounding box center [197, 438] width 44 height 23
select select
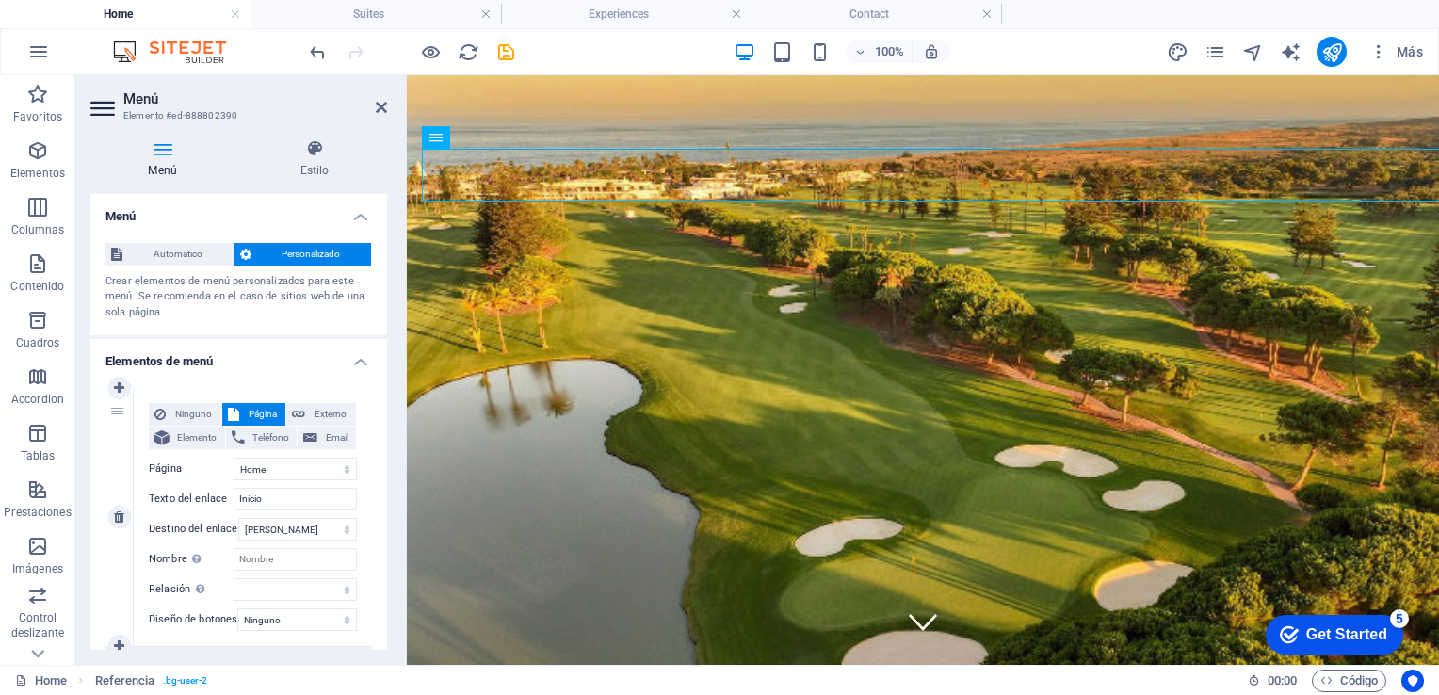
select select
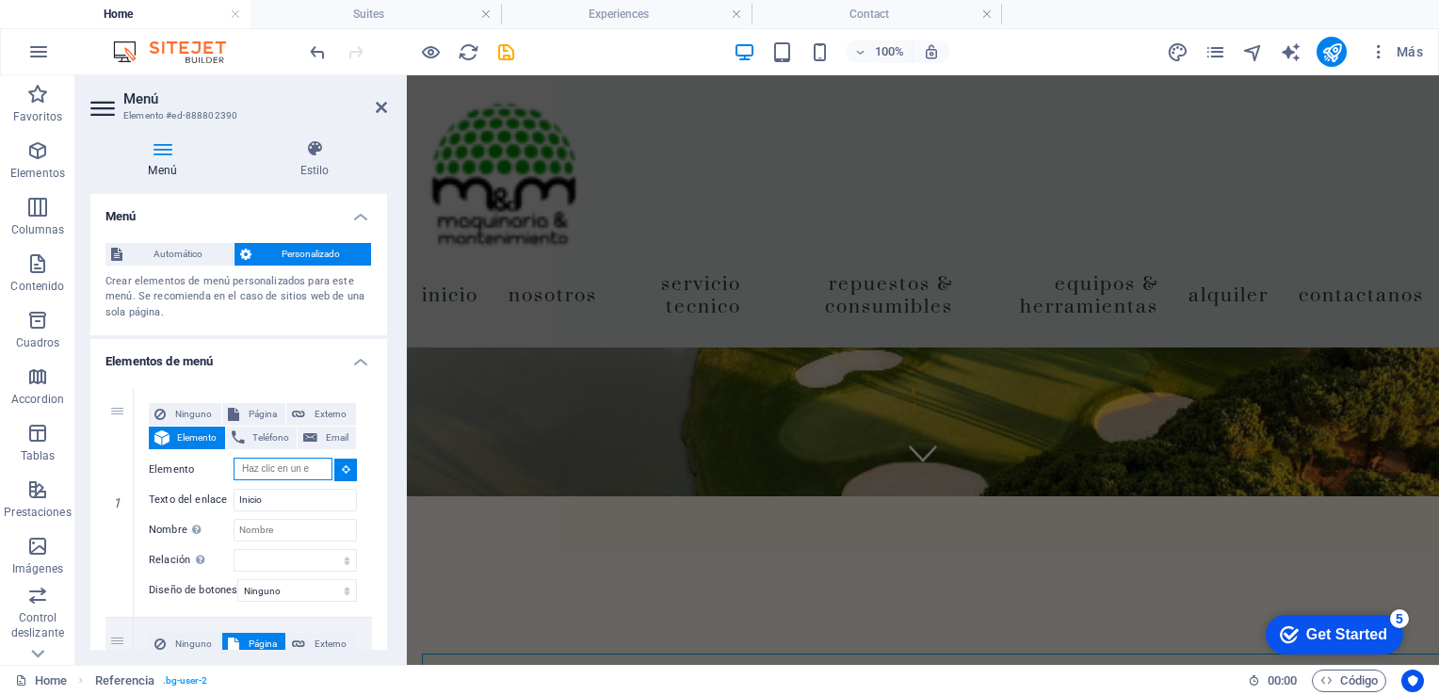
scroll to position [357, 0]
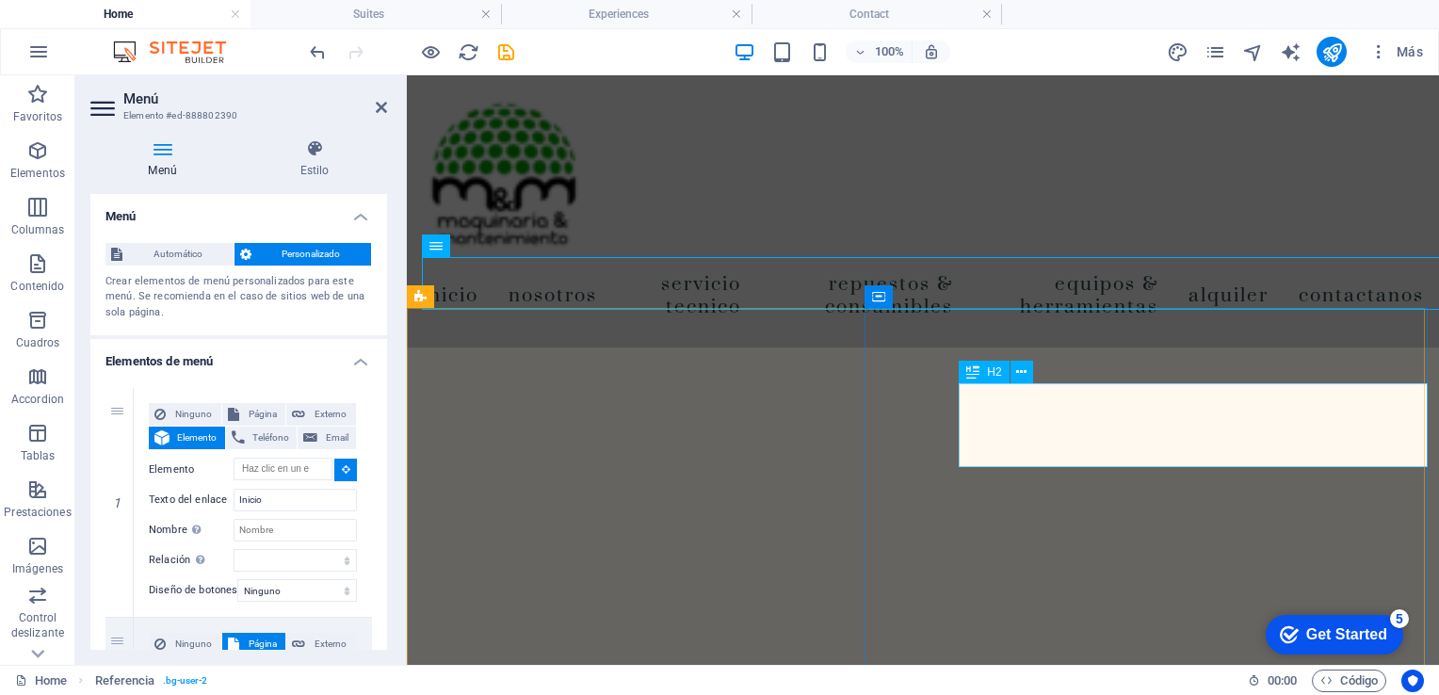
type input "#ed-888802798"
select select
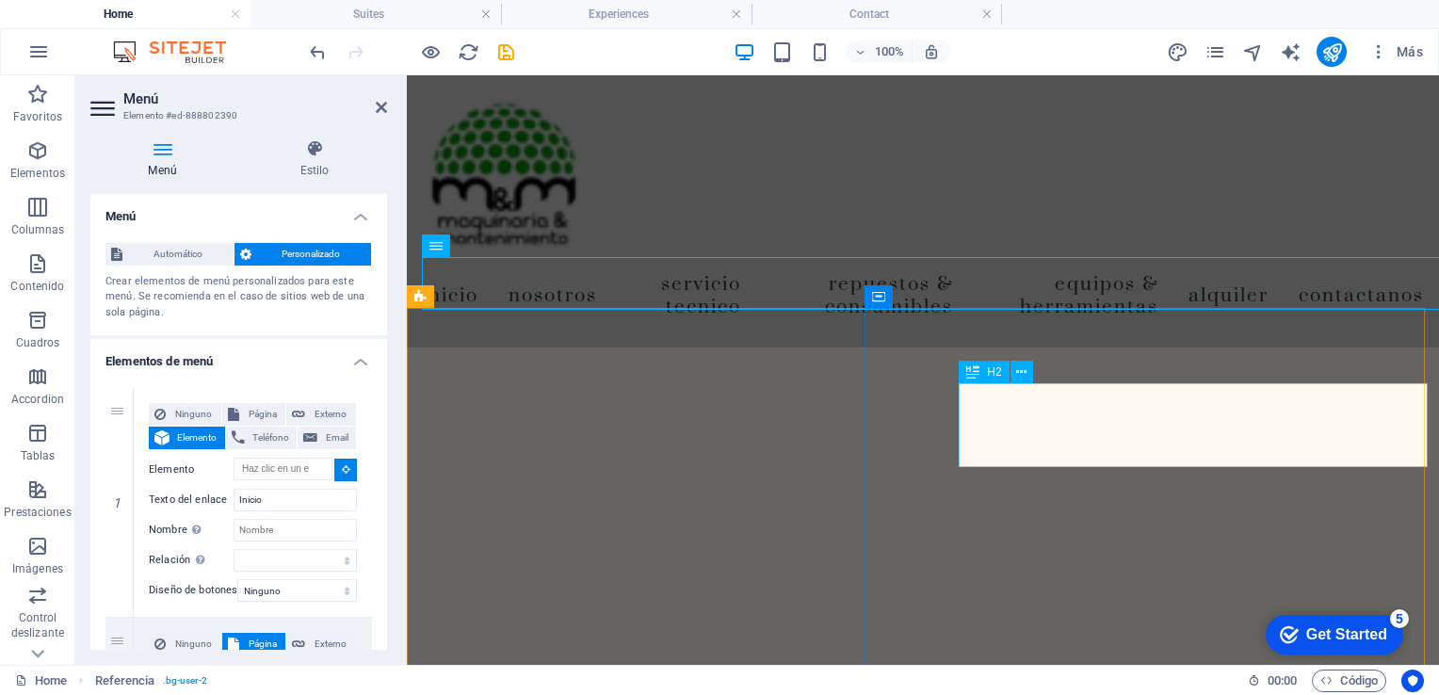
select select
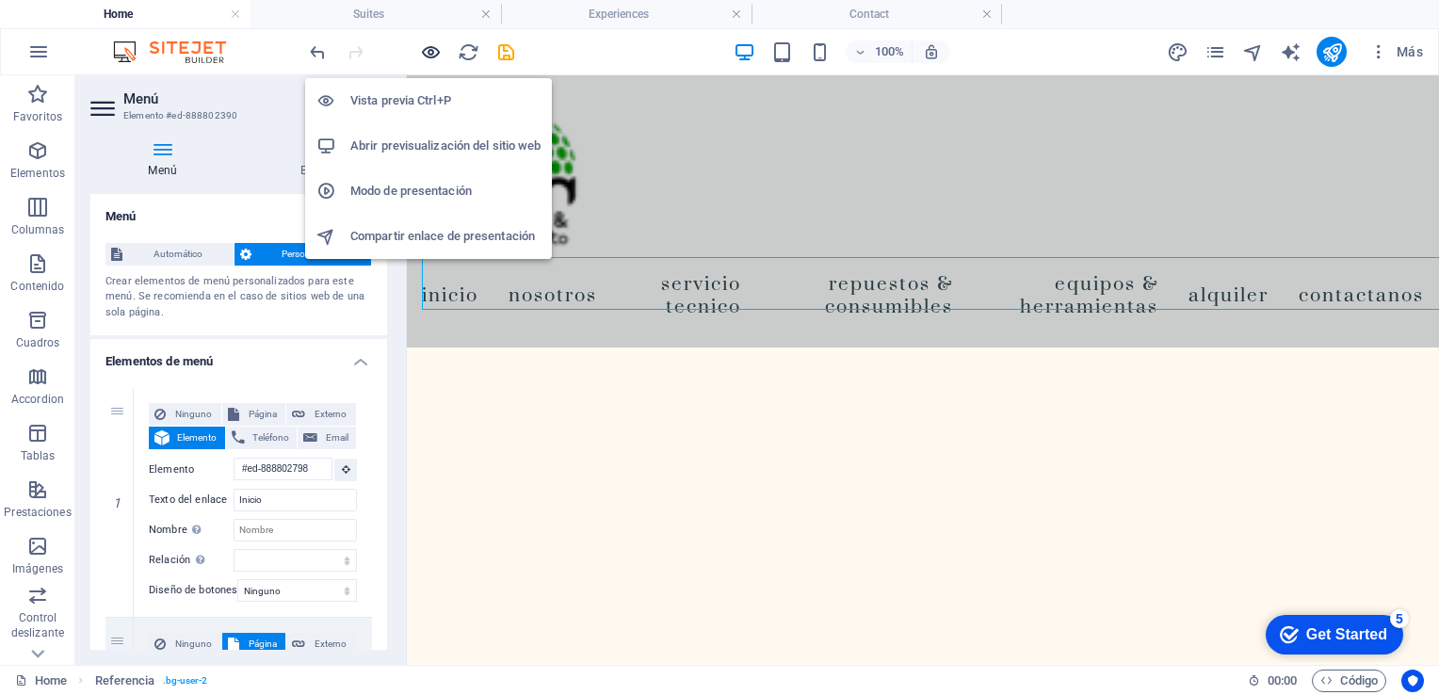
click at [433, 43] on icon "button" at bounding box center [431, 52] width 22 height 22
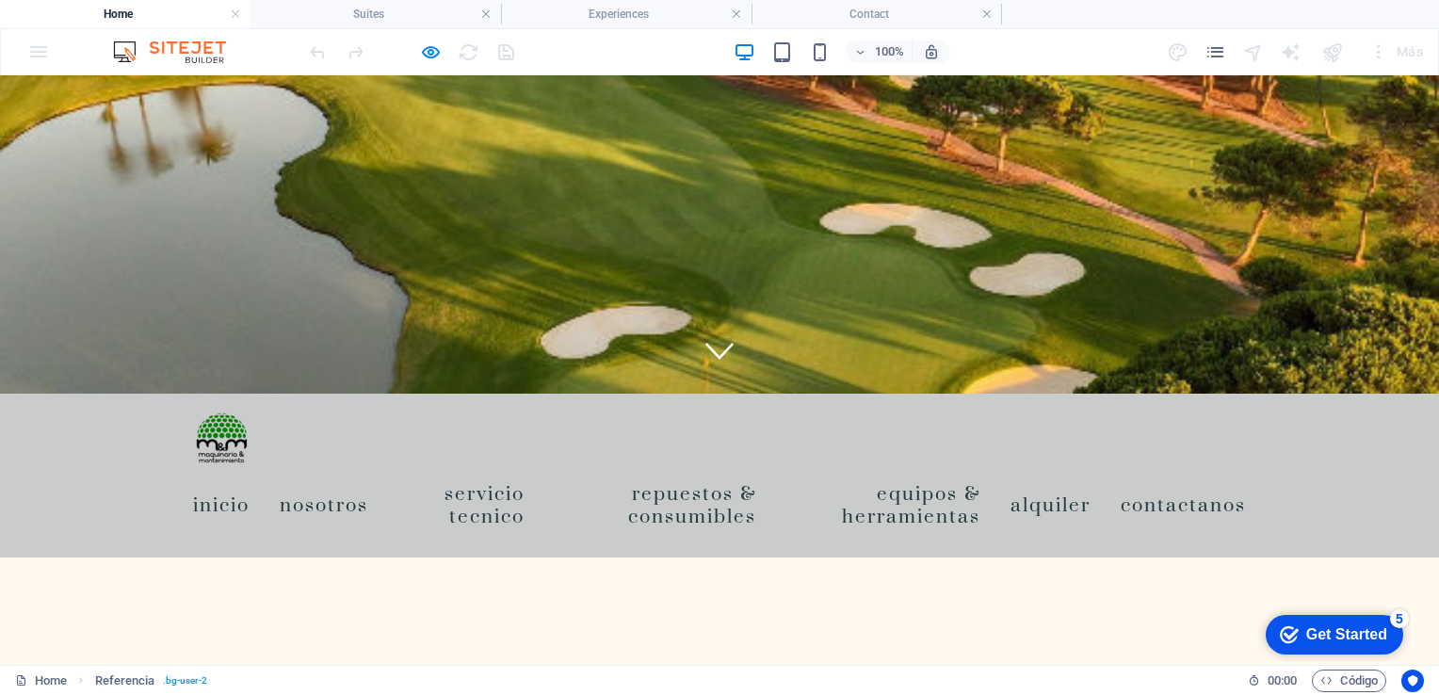
scroll to position [0, 0]
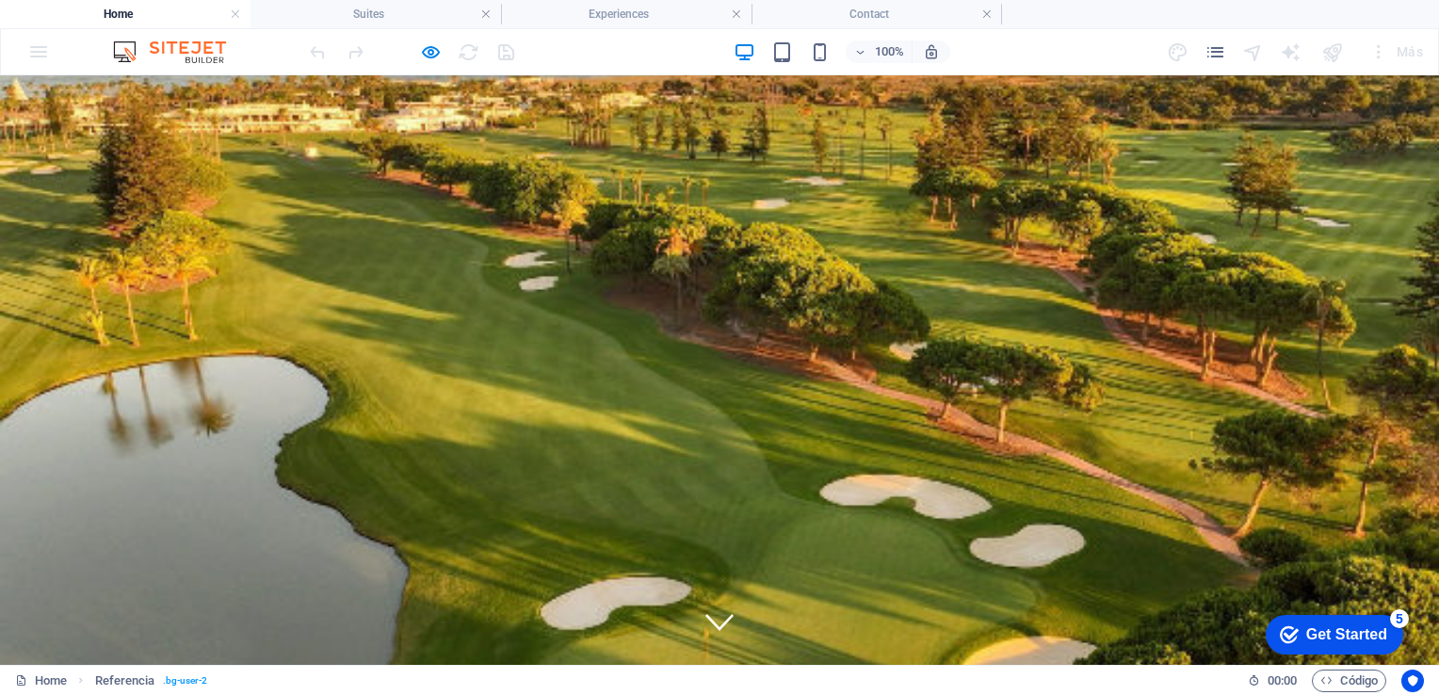
drag, startPoint x: 1433, startPoint y: 148, endPoint x: 1432, endPoint y: 82, distance: 65.9
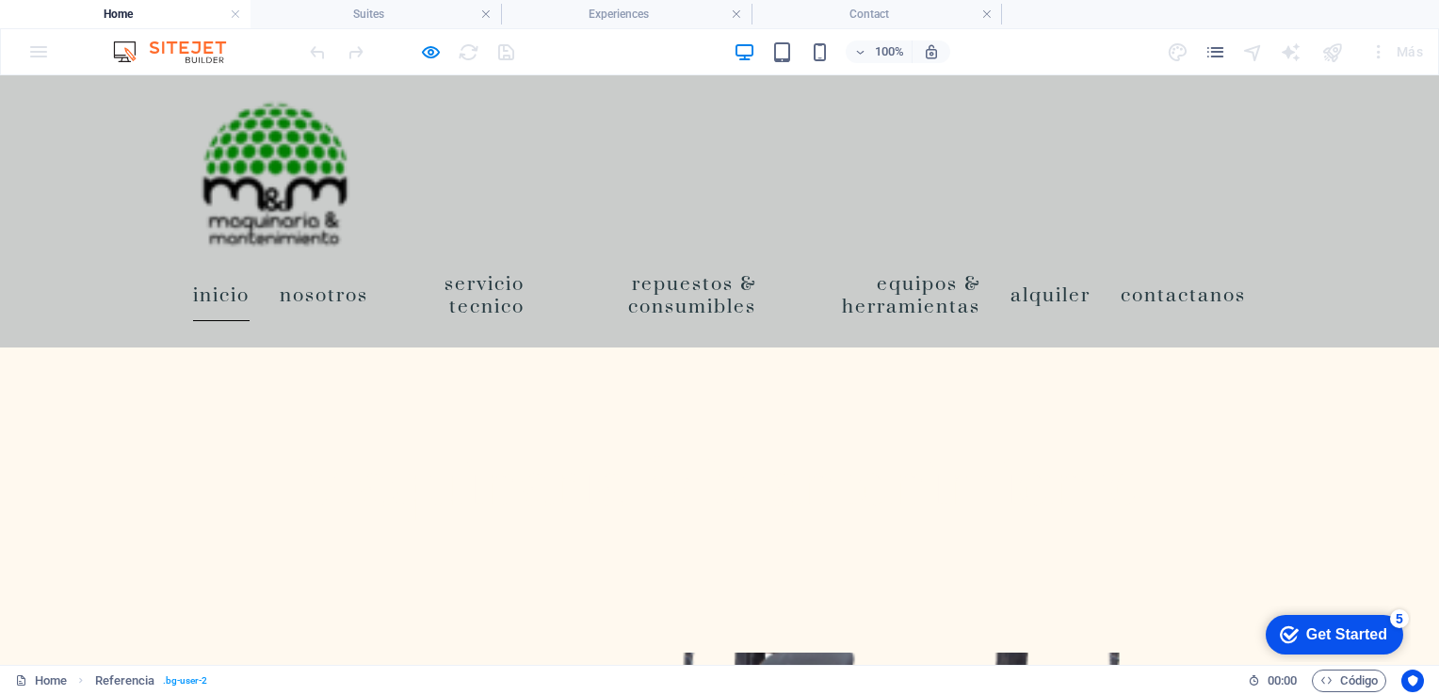
scroll to position [415, 0]
drag, startPoint x: 1428, startPoint y: 150, endPoint x: 941, endPoint y: 187, distance: 488.4
click at [941, 187] on div "Inicio Nosotros Servicio Tecnico Repuestos & Consumibles Equipos & Herramientas…" at bounding box center [719, 211] width 1439 height 272
drag, startPoint x: 737, startPoint y: 407, endPoint x: 1190, endPoint y: 510, distance: 465.4
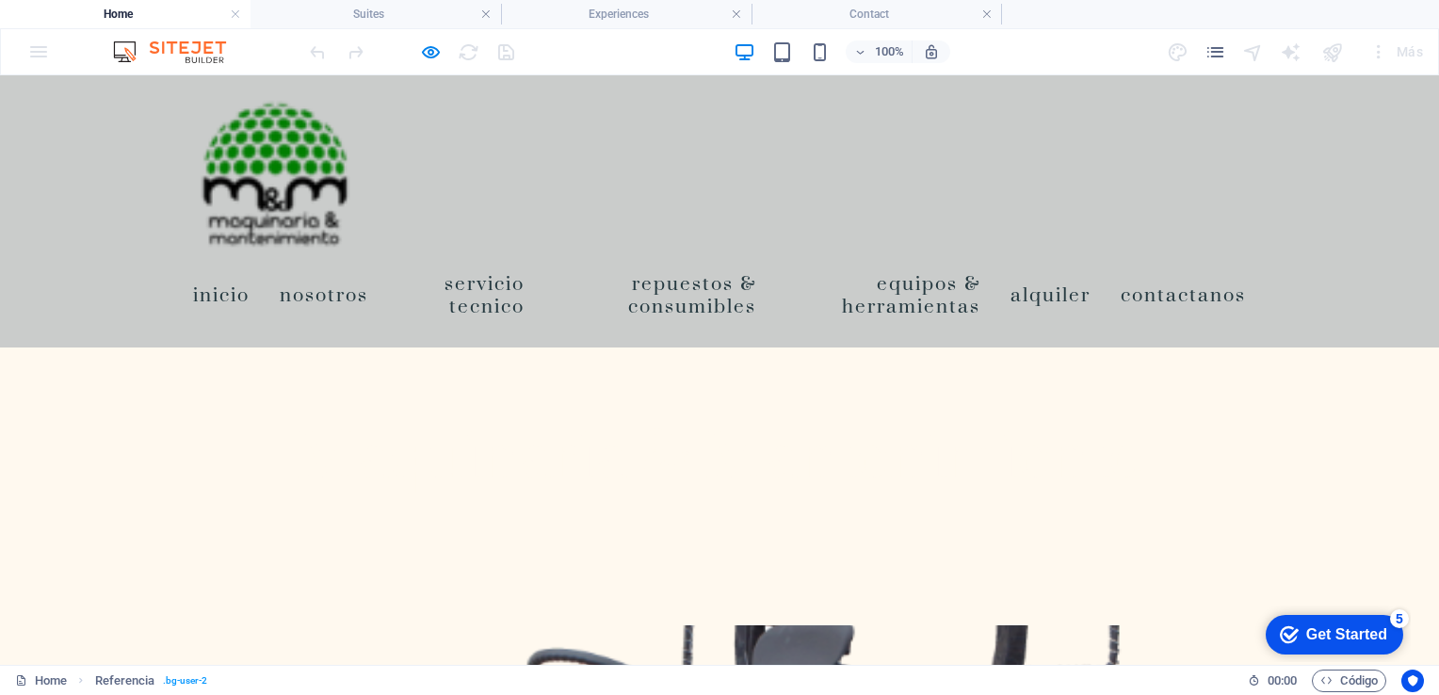
copy div "Nuestra Historia Maquinaria y Mantenimiento S.A.S. fue fundada en 2018 como res…"
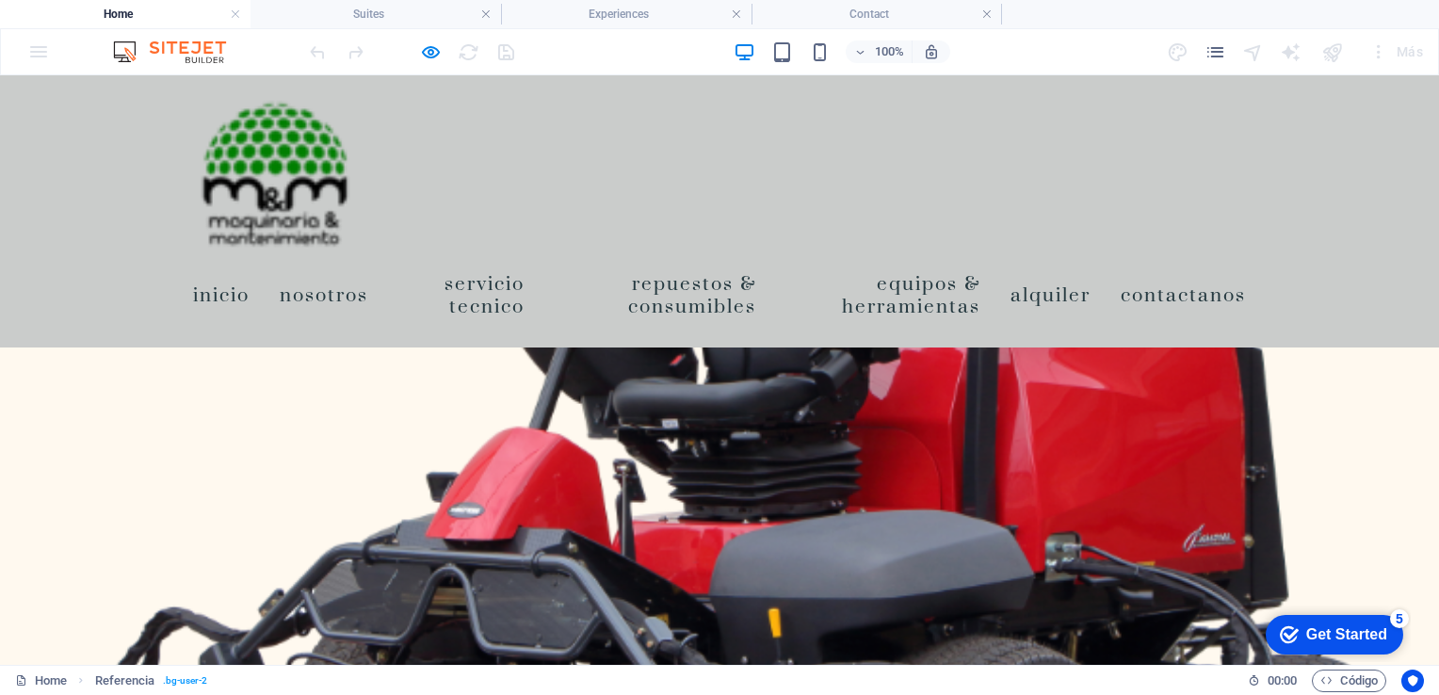
scroll to position [1017, 0]
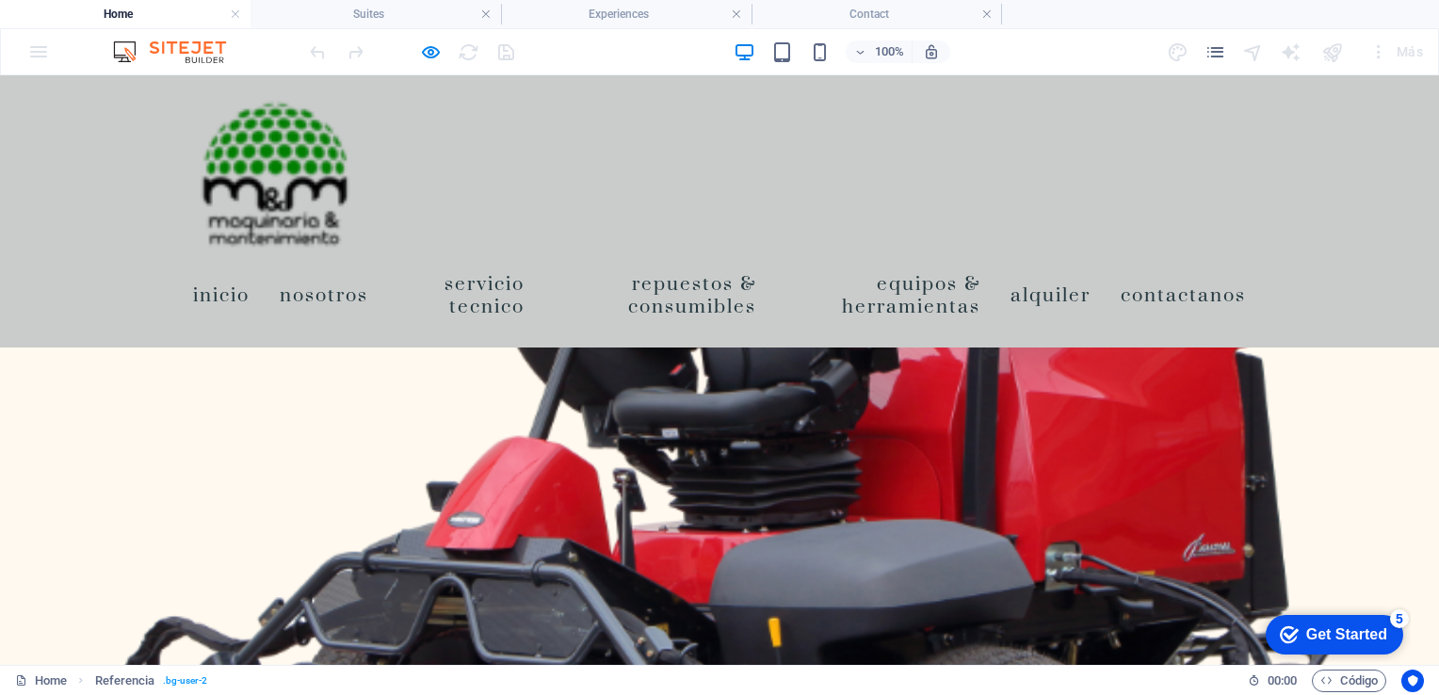
drag, startPoint x: 488, startPoint y: 396, endPoint x: 833, endPoint y: 562, distance: 382.9
copy div "Nuestros servicios Contamos con un equipo de profesionales altamente capacitado…"
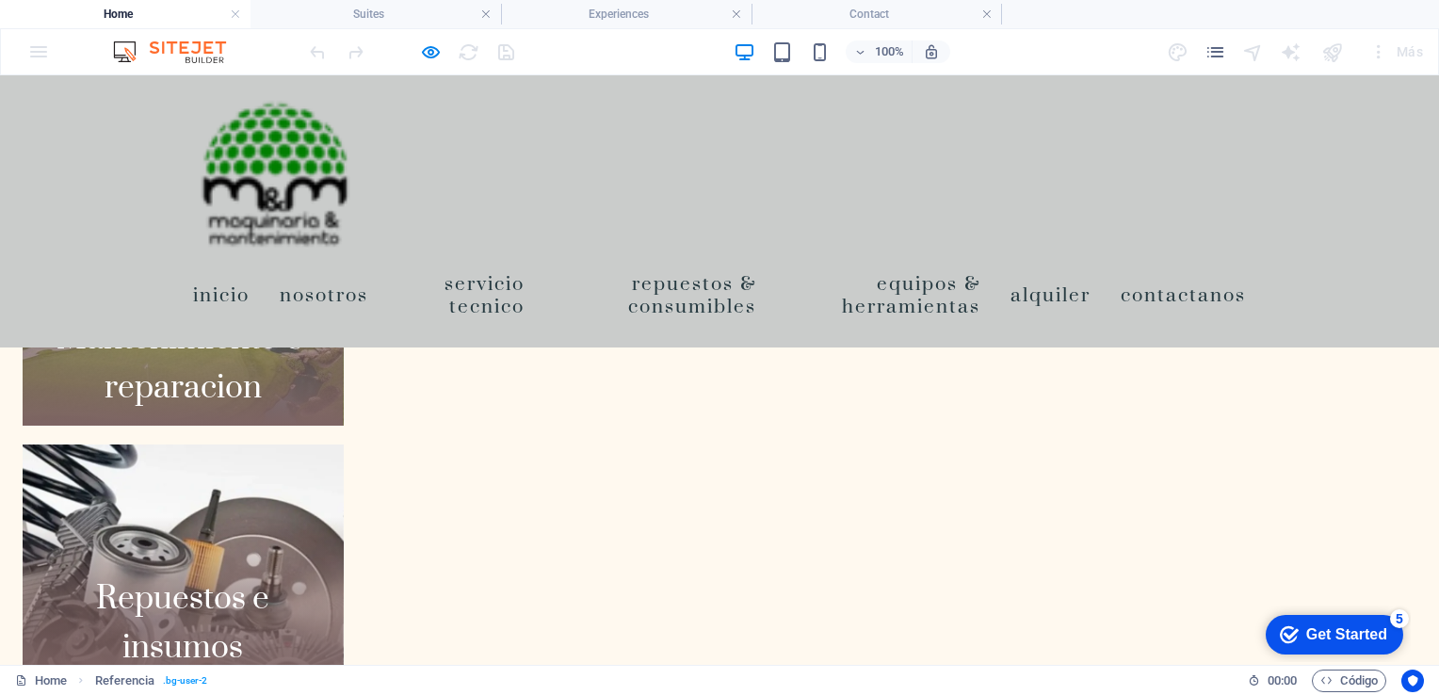
scroll to position [1770, 0]
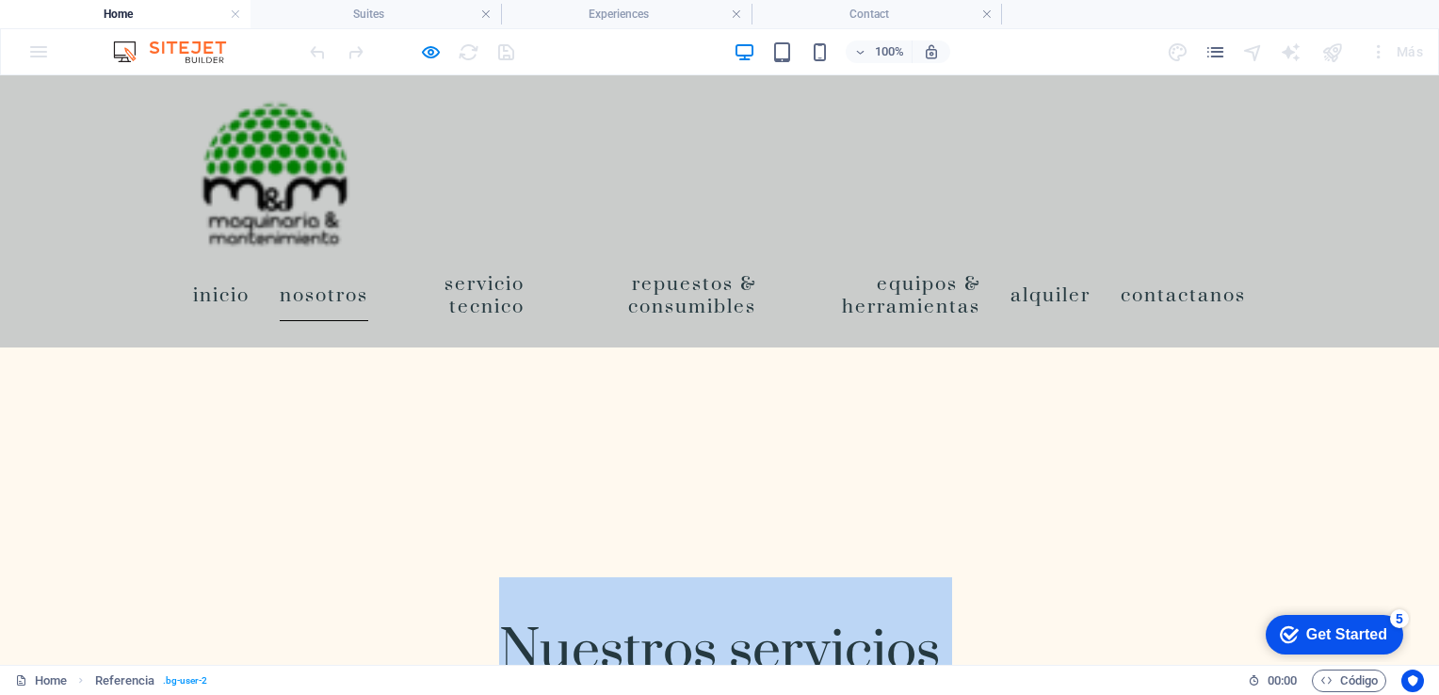
click at [312, 296] on link "Nosotros" at bounding box center [324, 294] width 89 height 53
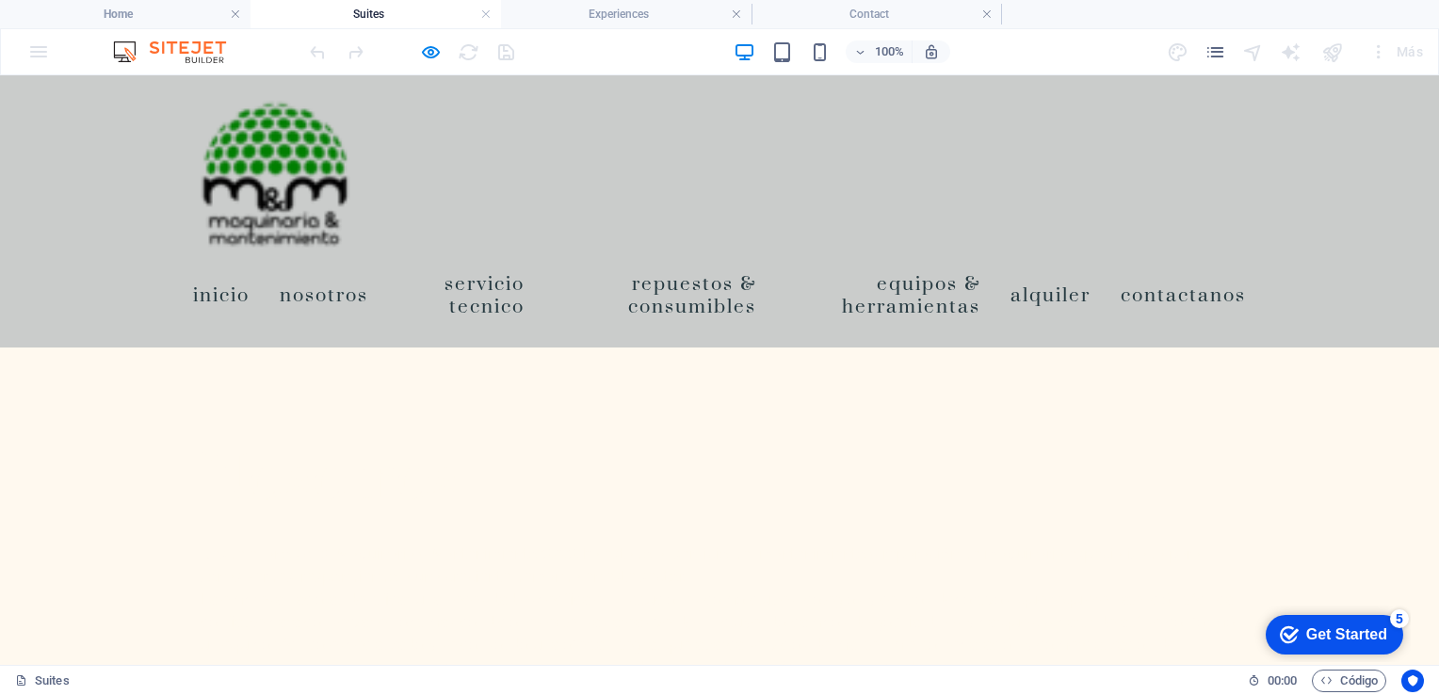
scroll to position [688, 0]
drag, startPoint x: 689, startPoint y: 385, endPoint x: 1158, endPoint y: 593, distance: 513.1
copy div "Crecimiento En sus primeros años, Maquinaria y Mantenimiento S.A.S. se enfocó e…"
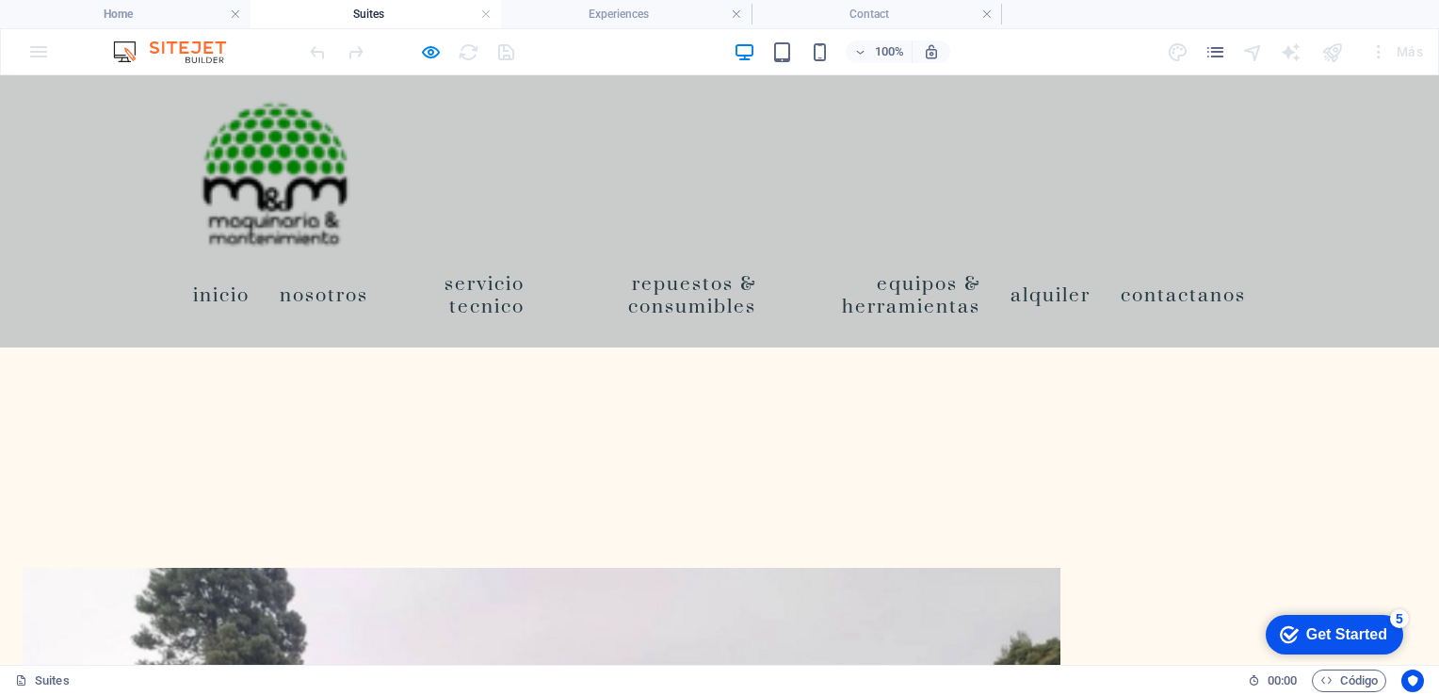
scroll to position [1161, 0]
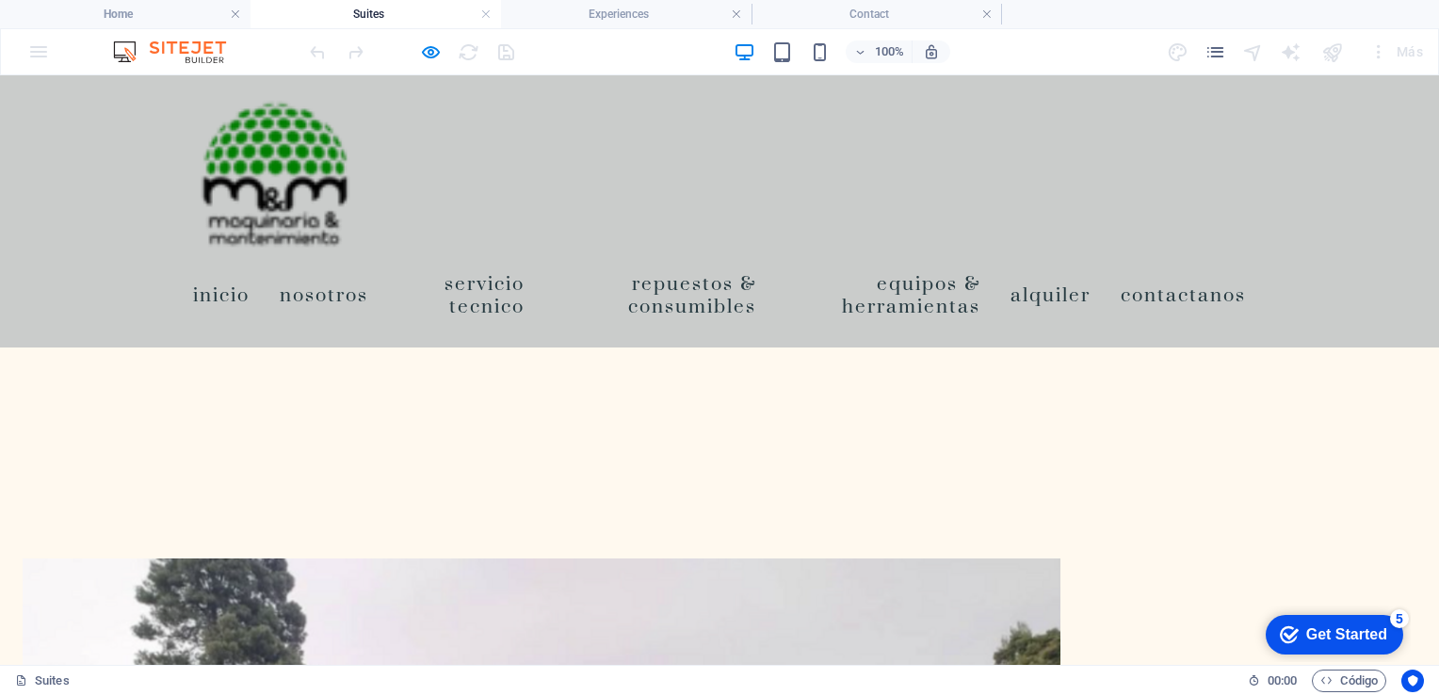
drag, startPoint x: 202, startPoint y: 400, endPoint x: 721, endPoint y: 596, distance: 555.6
copy div "Actualidad Actualmente, Maquinaria y Mantenimiento S.A.S. se posiciona como una…"
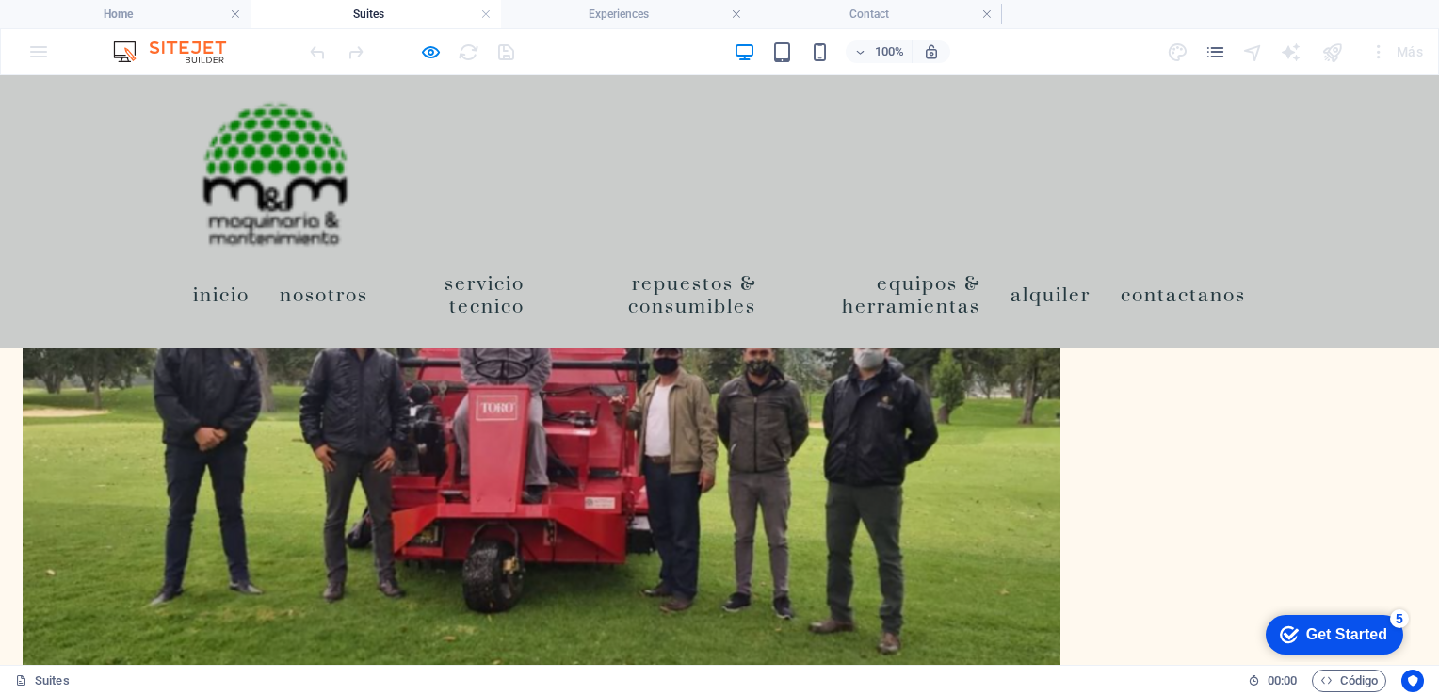
scroll to position [1730, 0]
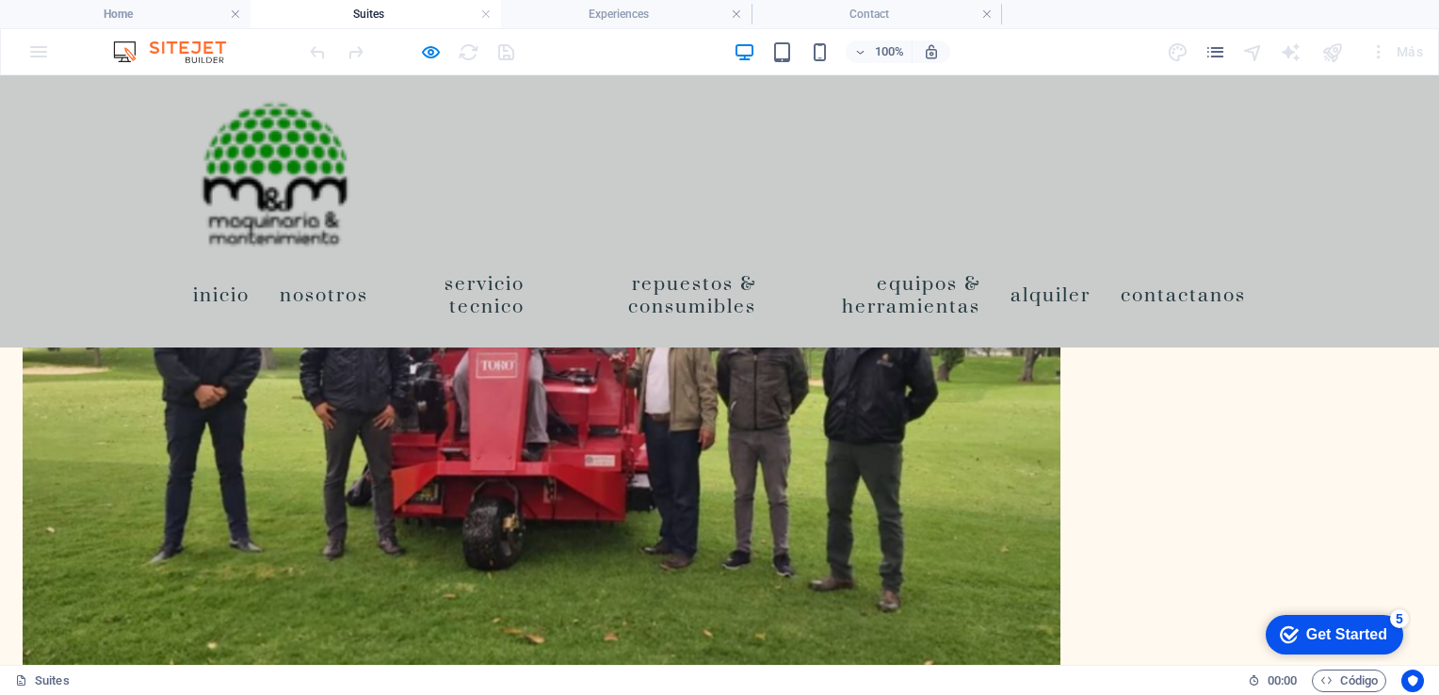
drag, startPoint x: 688, startPoint y: 370, endPoint x: 1060, endPoint y: 656, distance: 468.9
copy div "Misión & Visión Misión Brindar servicios de mantenimiento y reparación de maqui…"
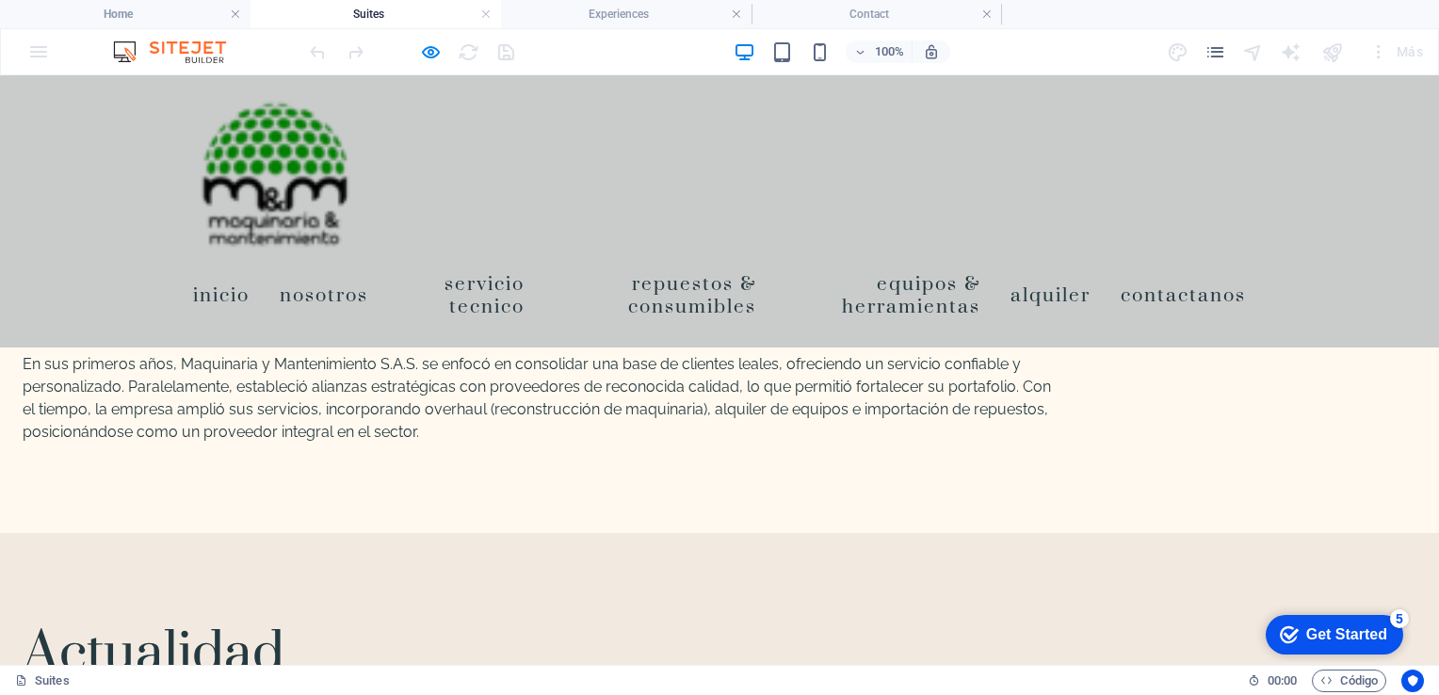
scroll to position [2270, 0]
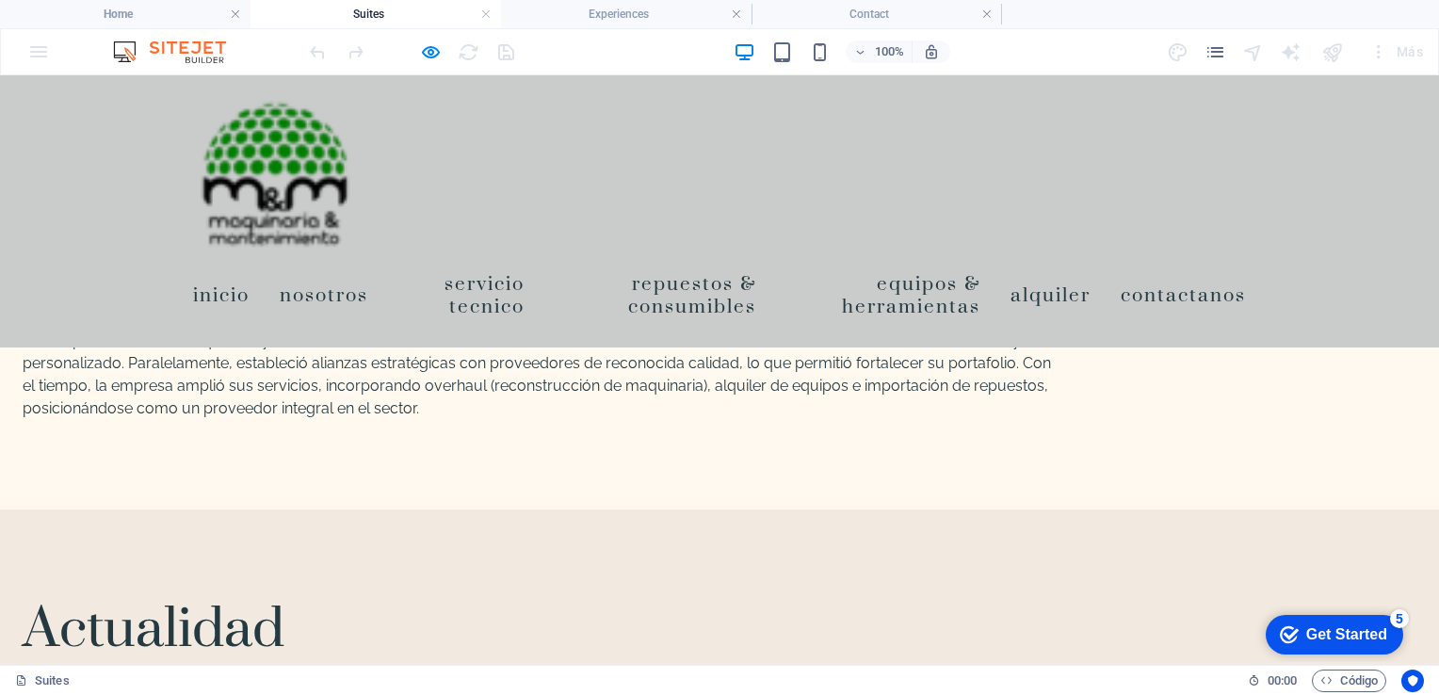
drag, startPoint x: 195, startPoint y: 339, endPoint x: 315, endPoint y: 533, distance: 227.9
copy div "Valores Compromiso con la calidad Innovación constante Servicio especializados …"
click at [207, 288] on link "Inicio" at bounding box center [221, 294] width 57 height 53
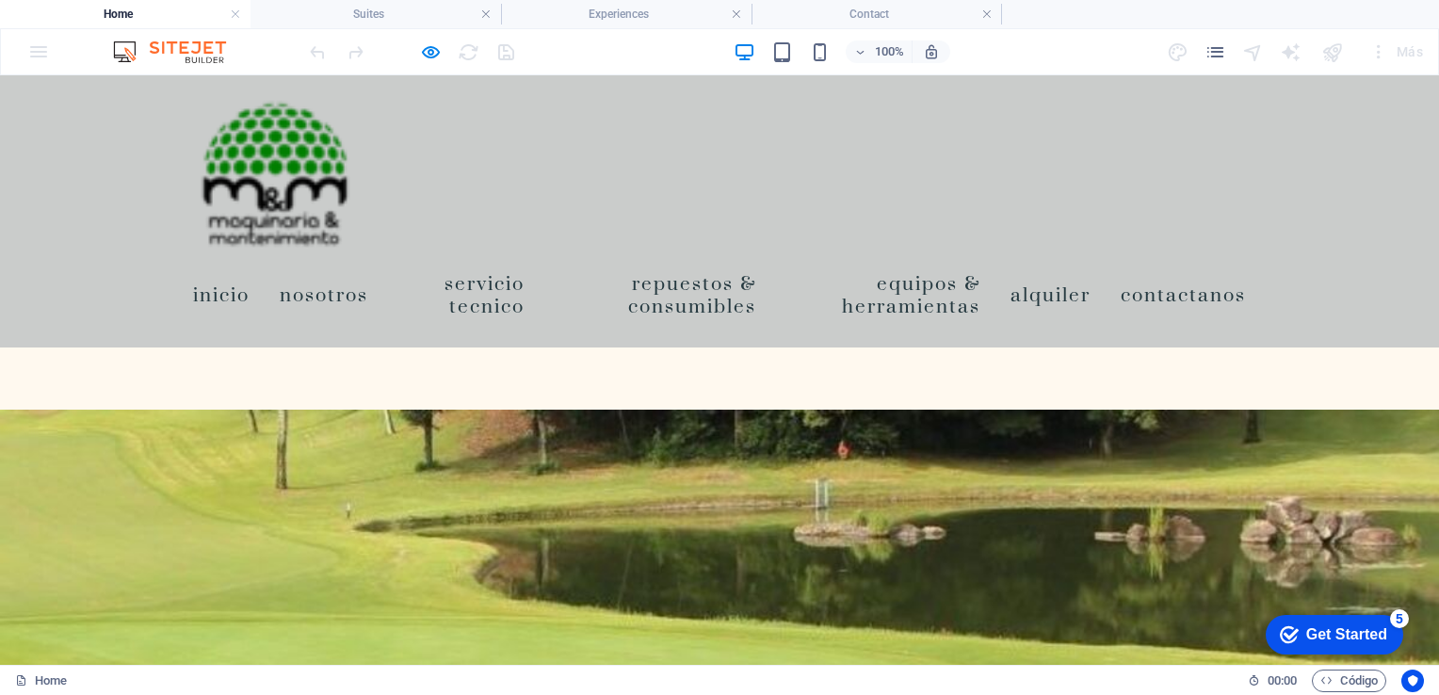
scroll to position [3381, 0]
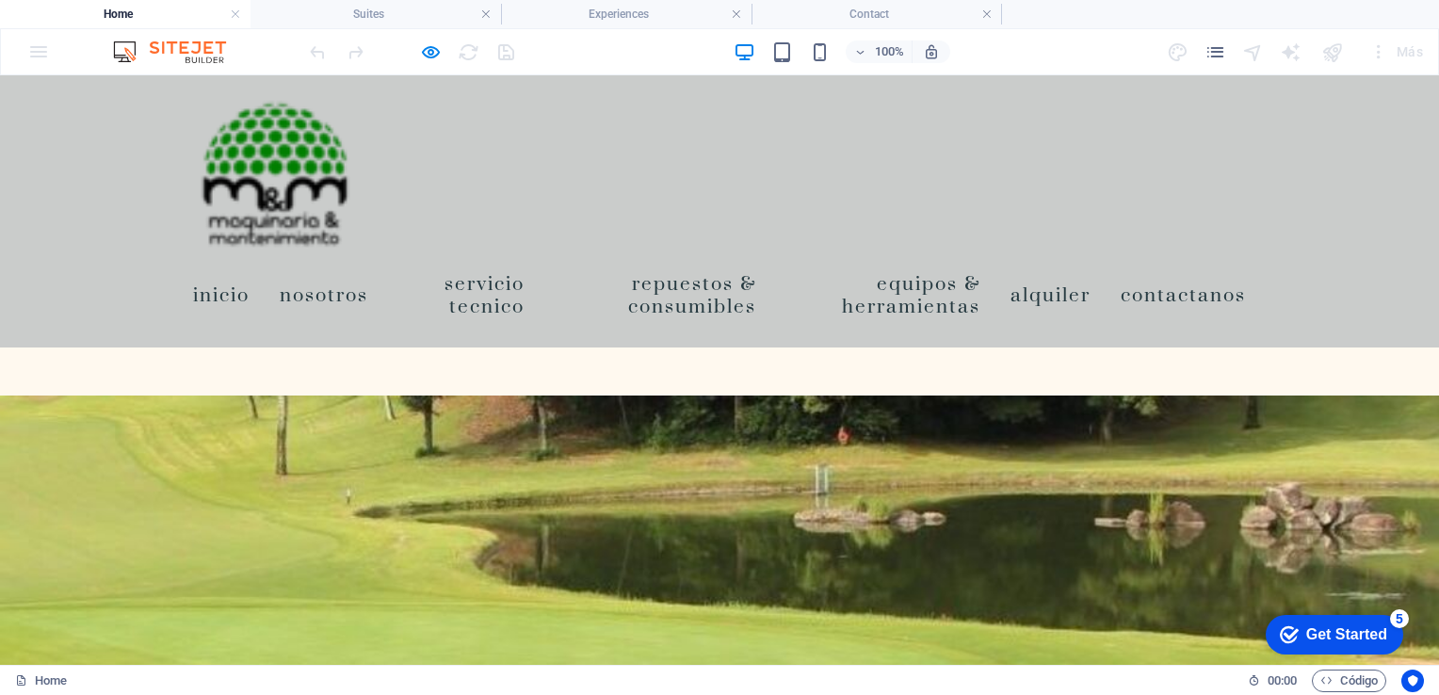
drag, startPoint x: 196, startPoint y: 381, endPoint x: 640, endPoint y: 468, distance: 452.0
copy div "Servicio Tecnico Nuestros técnicos especializados están comprometidos con el cu…"
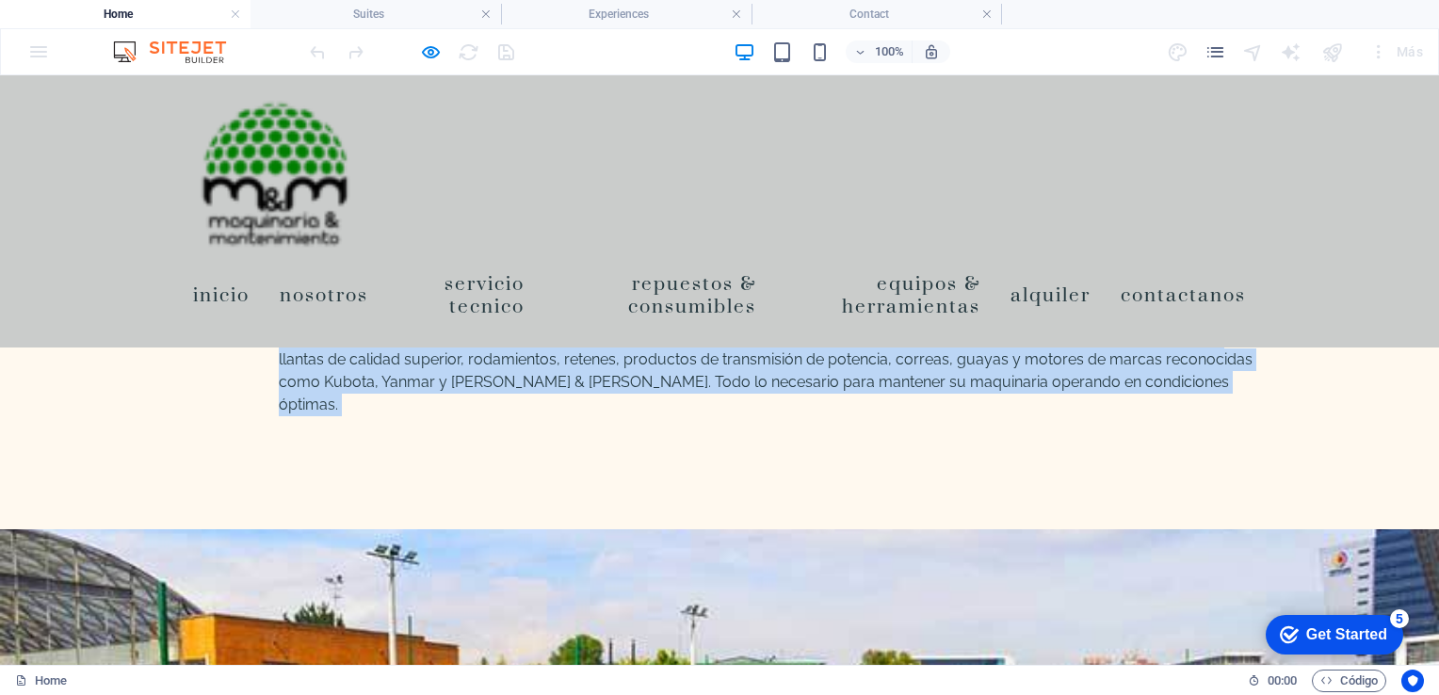
scroll to position [5444, 0]
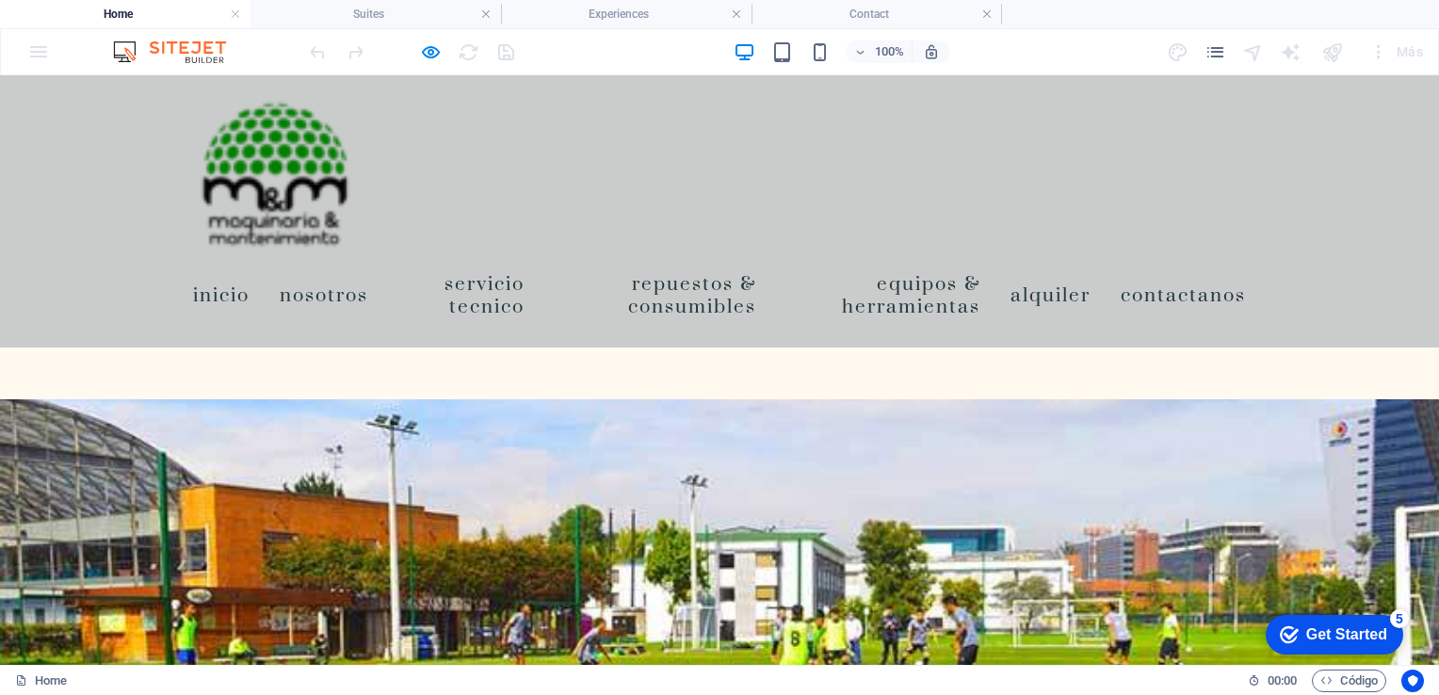
drag, startPoint x: 205, startPoint y: 444, endPoint x: 819, endPoint y: 420, distance: 614.5
copy div "Loremipsu dolorsitame Co Adipiscing e Seddoeiusmodt incididun utl etdolore magn…"
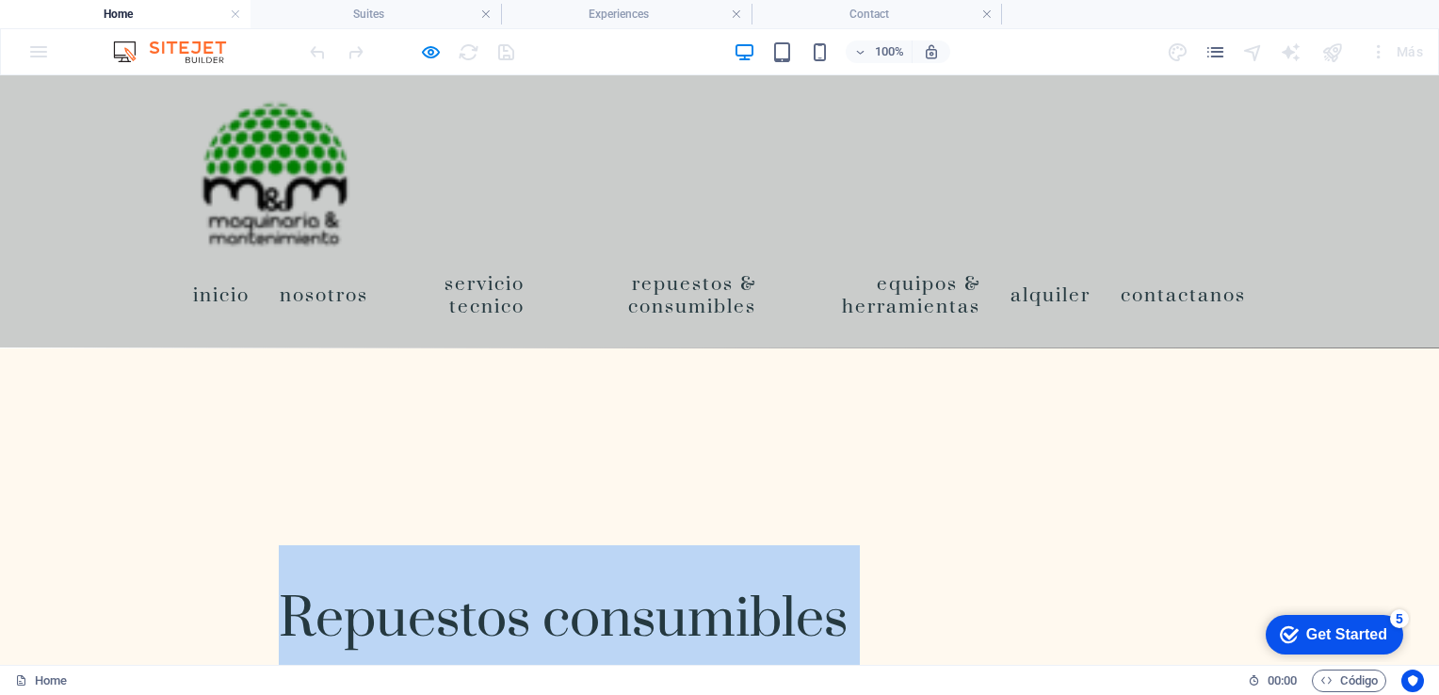
scroll to position [4923, 0]
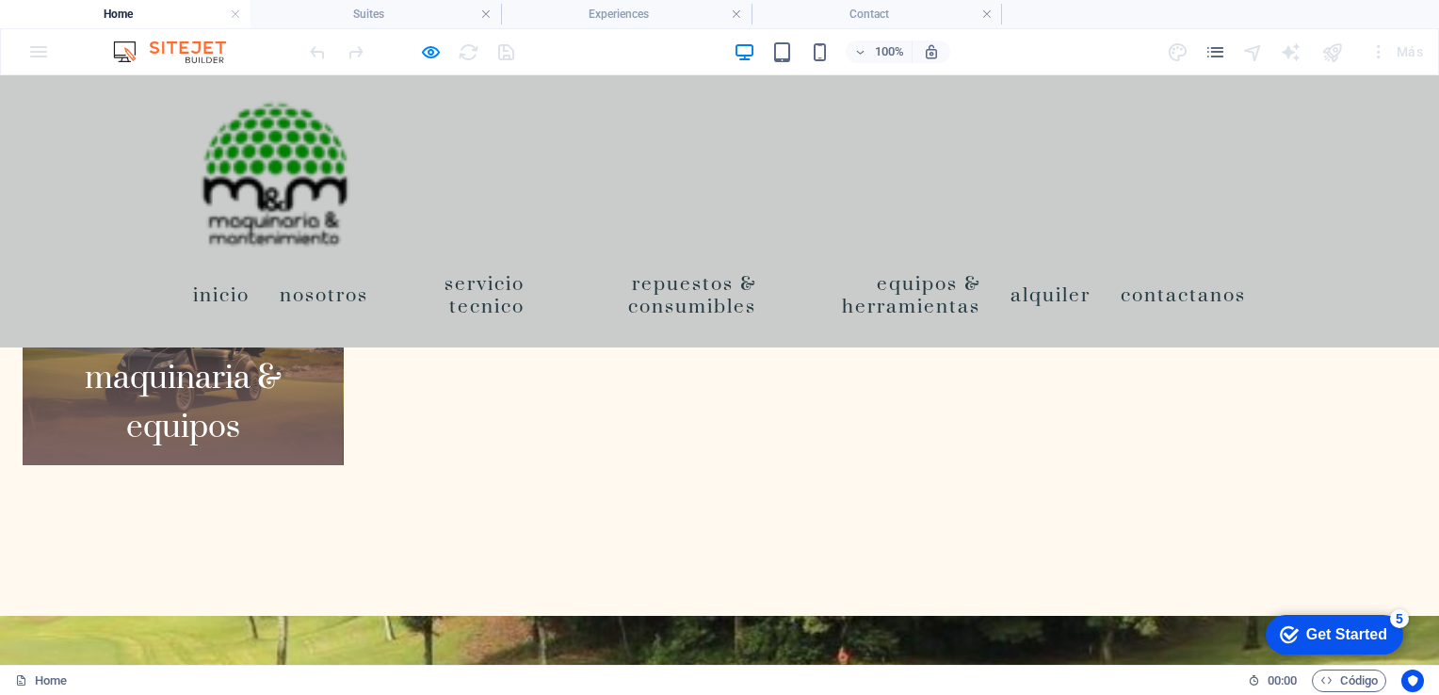
scroll to position [3180, 0]
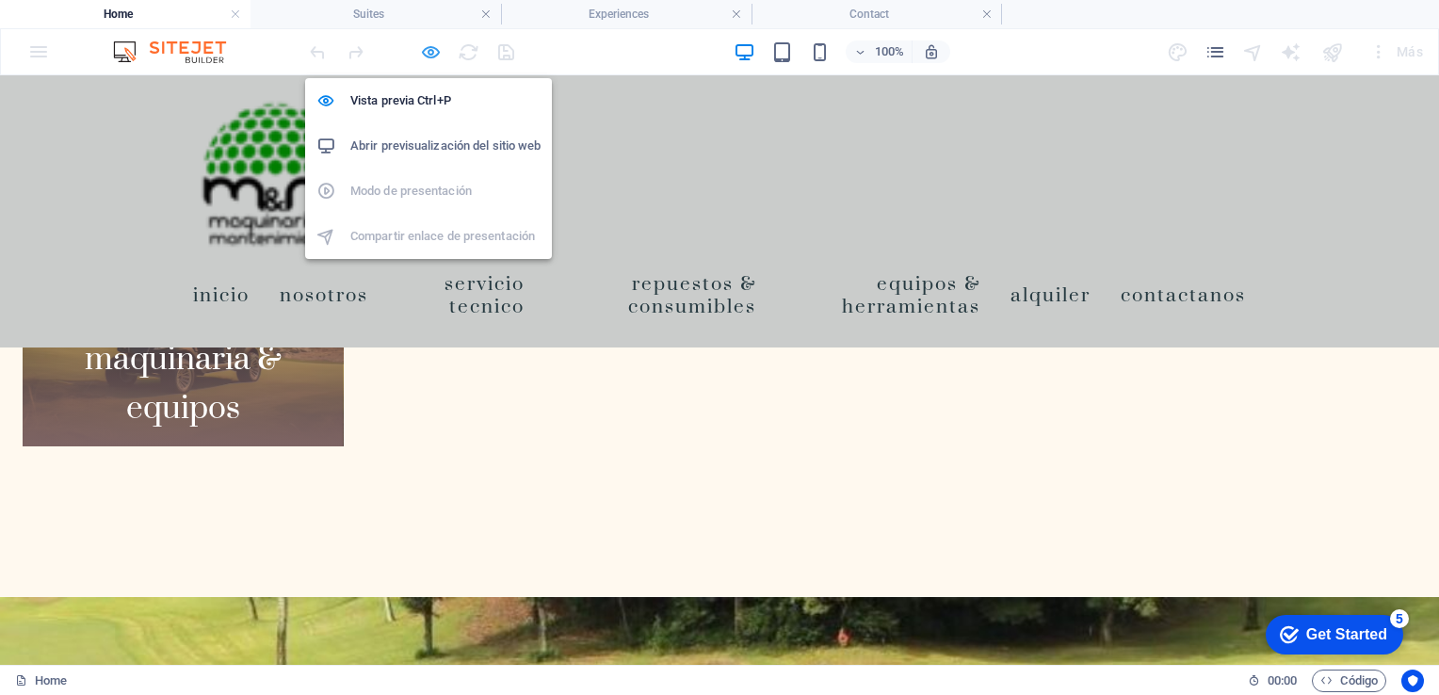
click at [433, 47] on icon "button" at bounding box center [431, 52] width 22 height 22
select select "1"
select select
select select "2"
select select
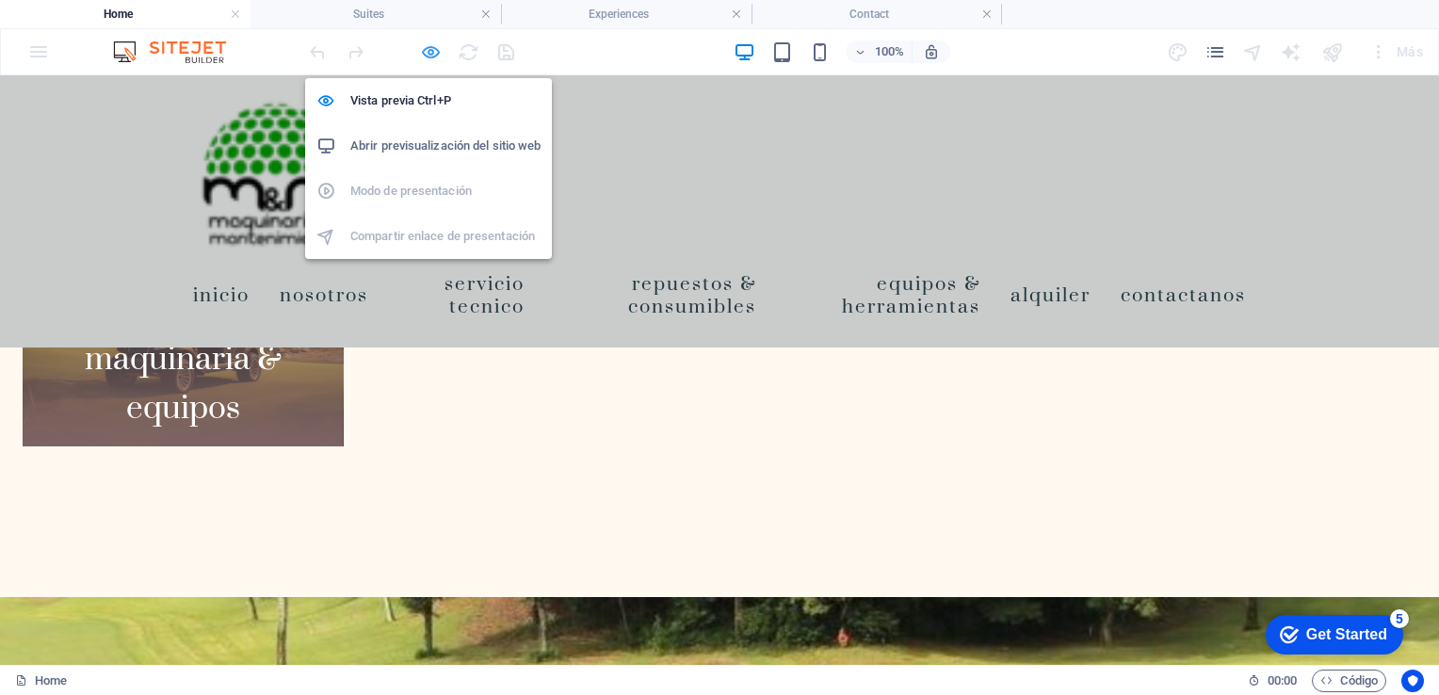
select select
select select "3"
select select
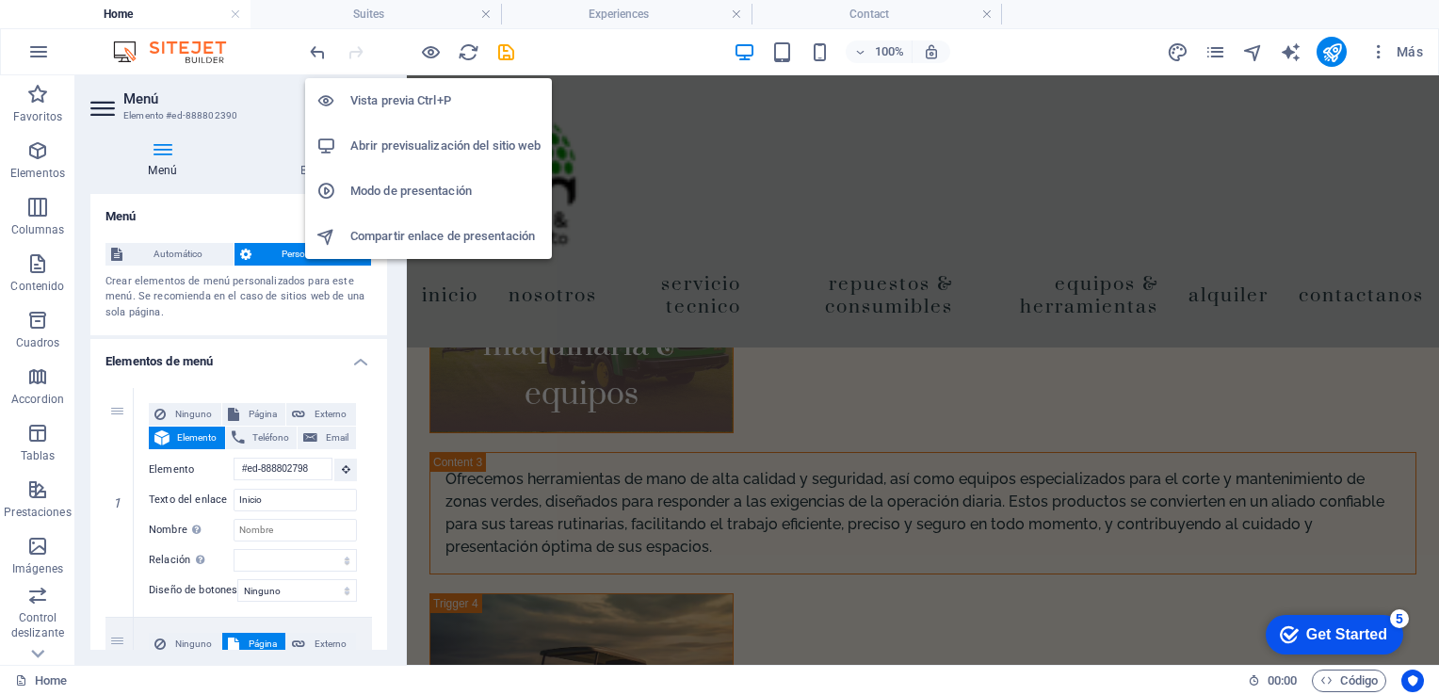
scroll to position [4296, 0]
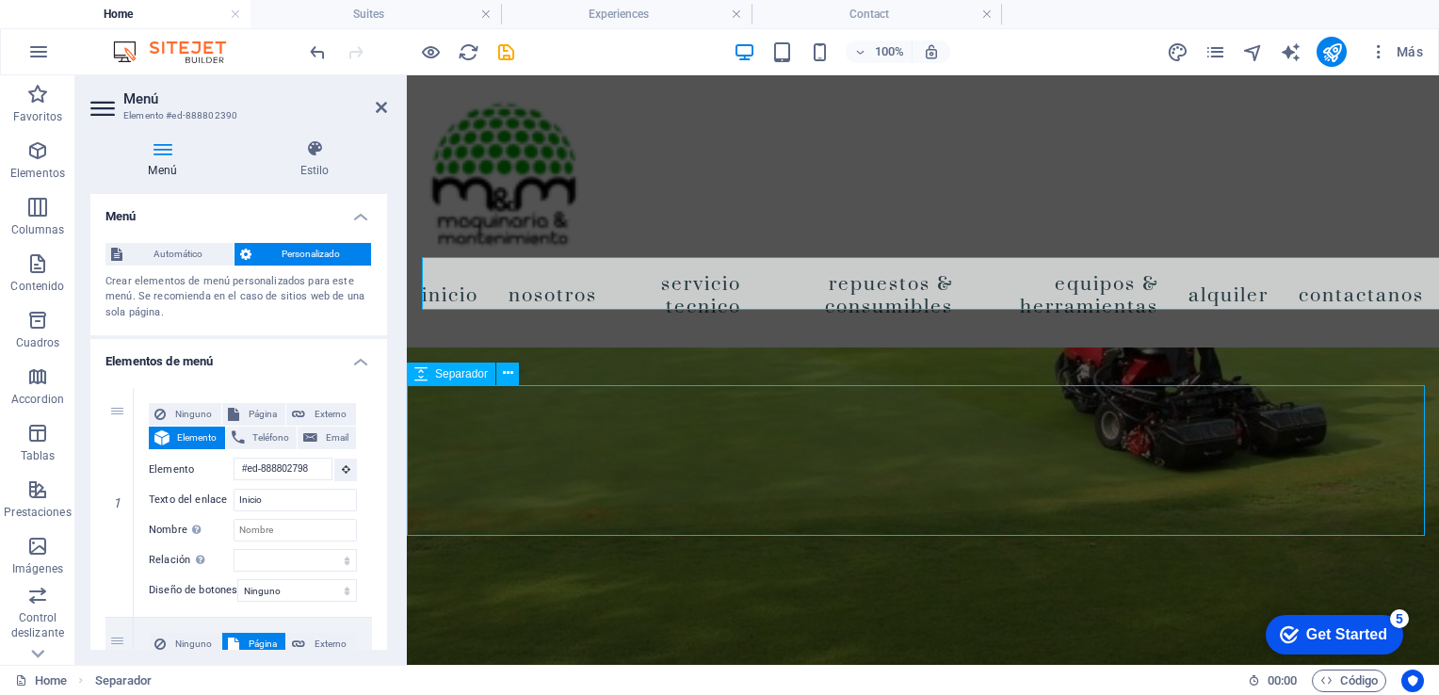
scroll to position [4338, 0]
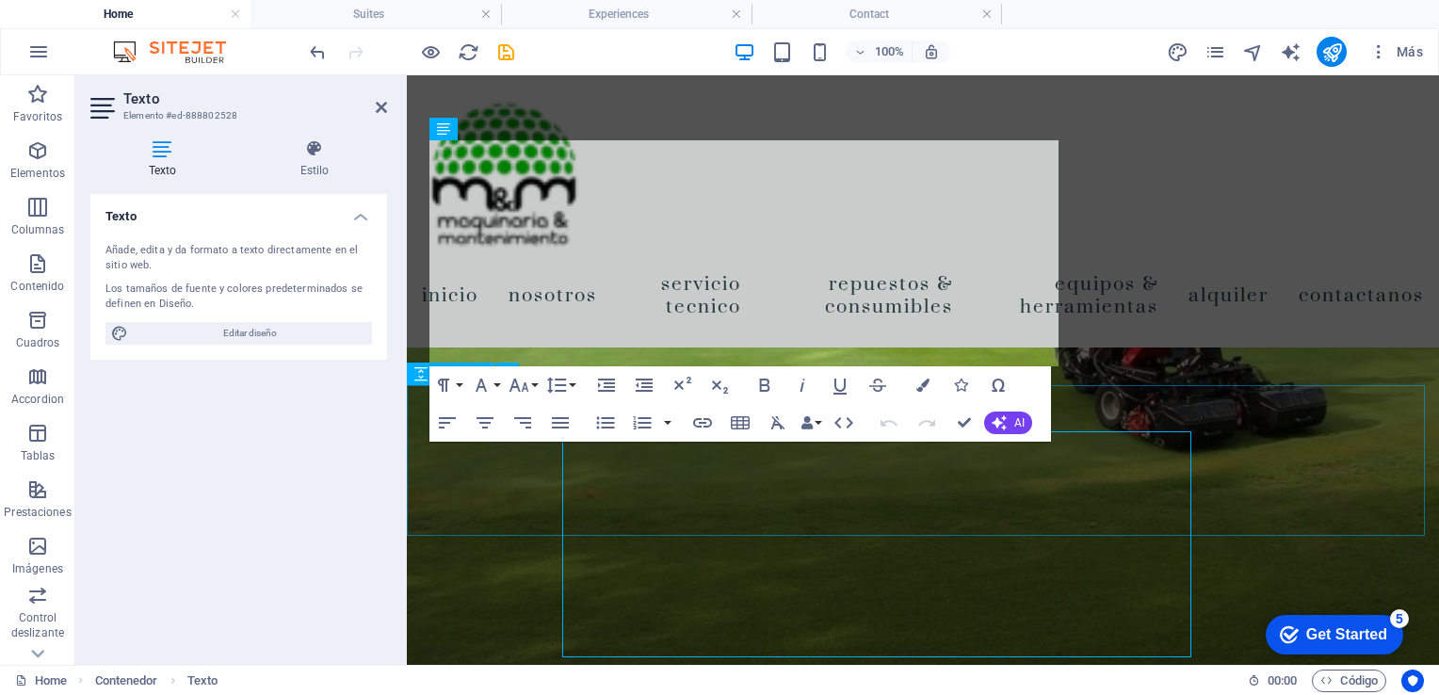
scroll to position [4296, 0]
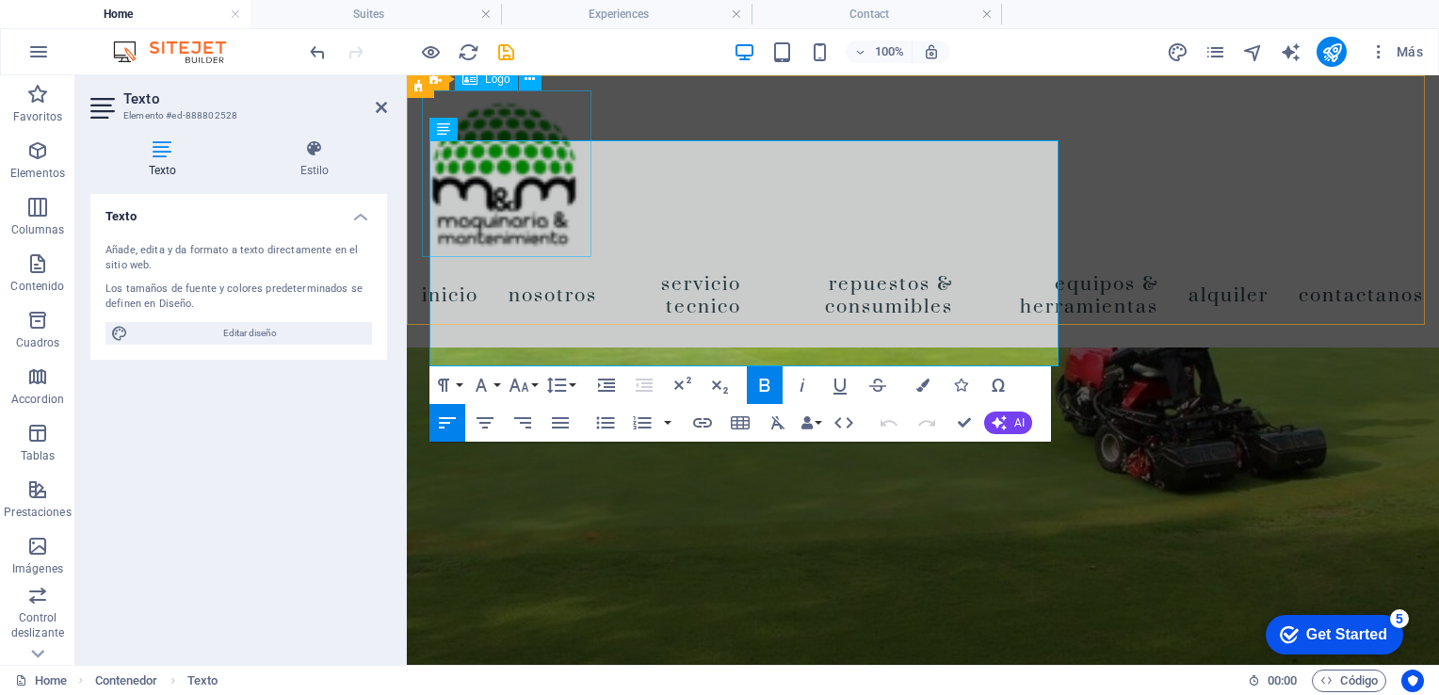
drag, startPoint x: 877, startPoint y: 349, endPoint x: 434, endPoint y: 141, distance: 489.2
click at [434, 141] on div "Inicio Nosotros Servicio Tecnico Repuestos & Consumibles Equipos & Herramientas…" at bounding box center [923, 320] width 1032 height 9081
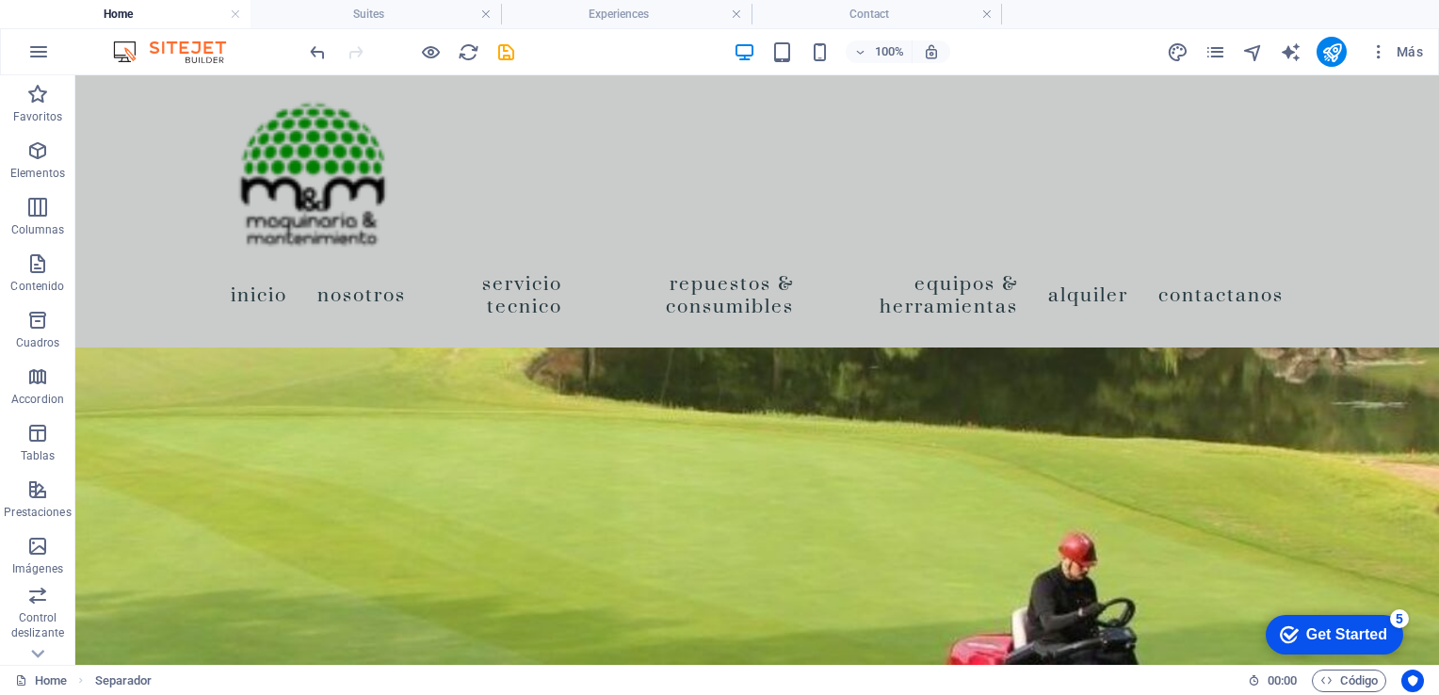
scroll to position [4230, 0]
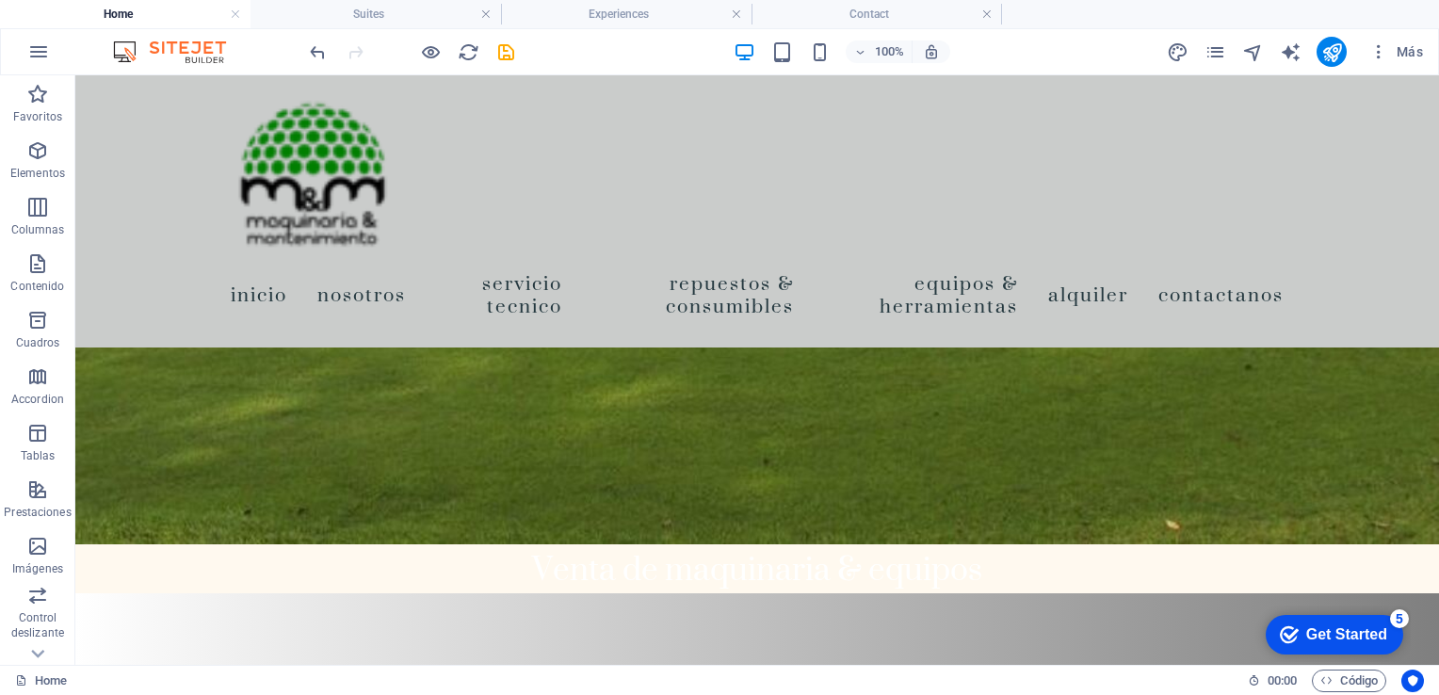
scroll to position [4781, 0]
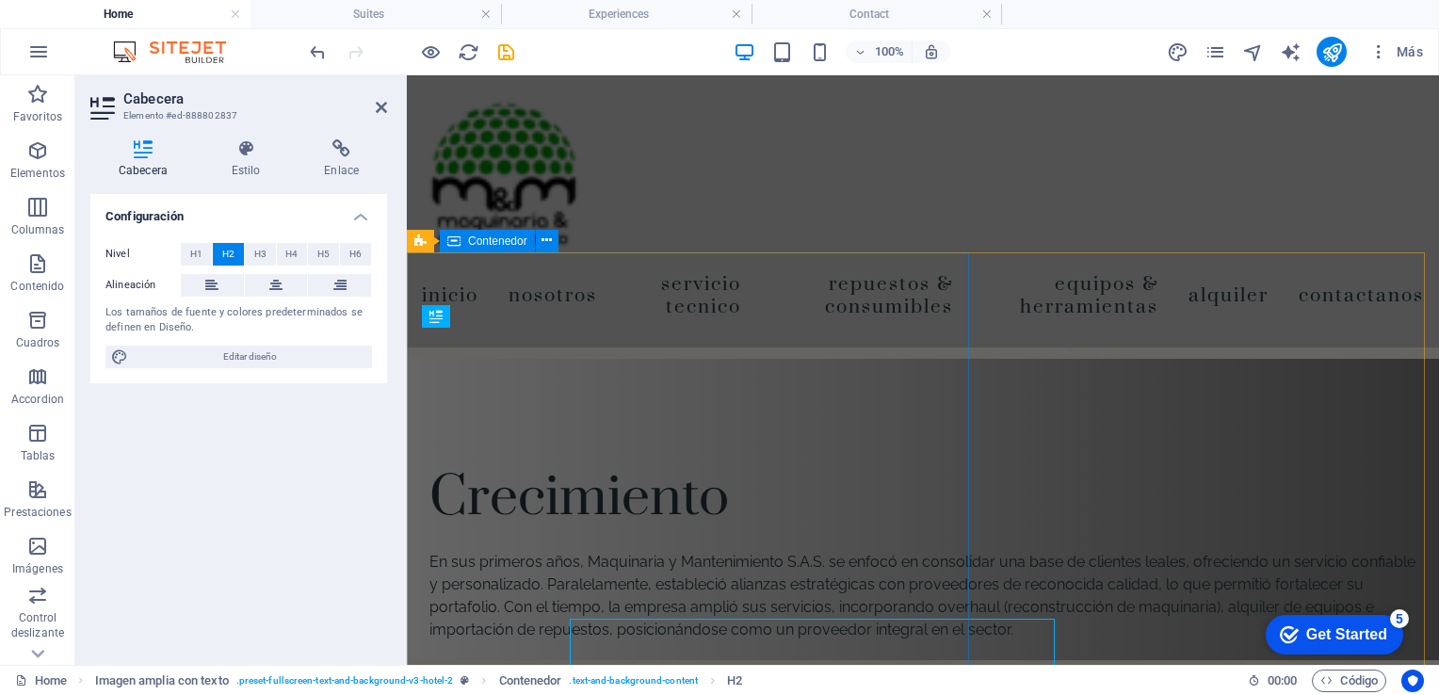
scroll to position [4489, 0]
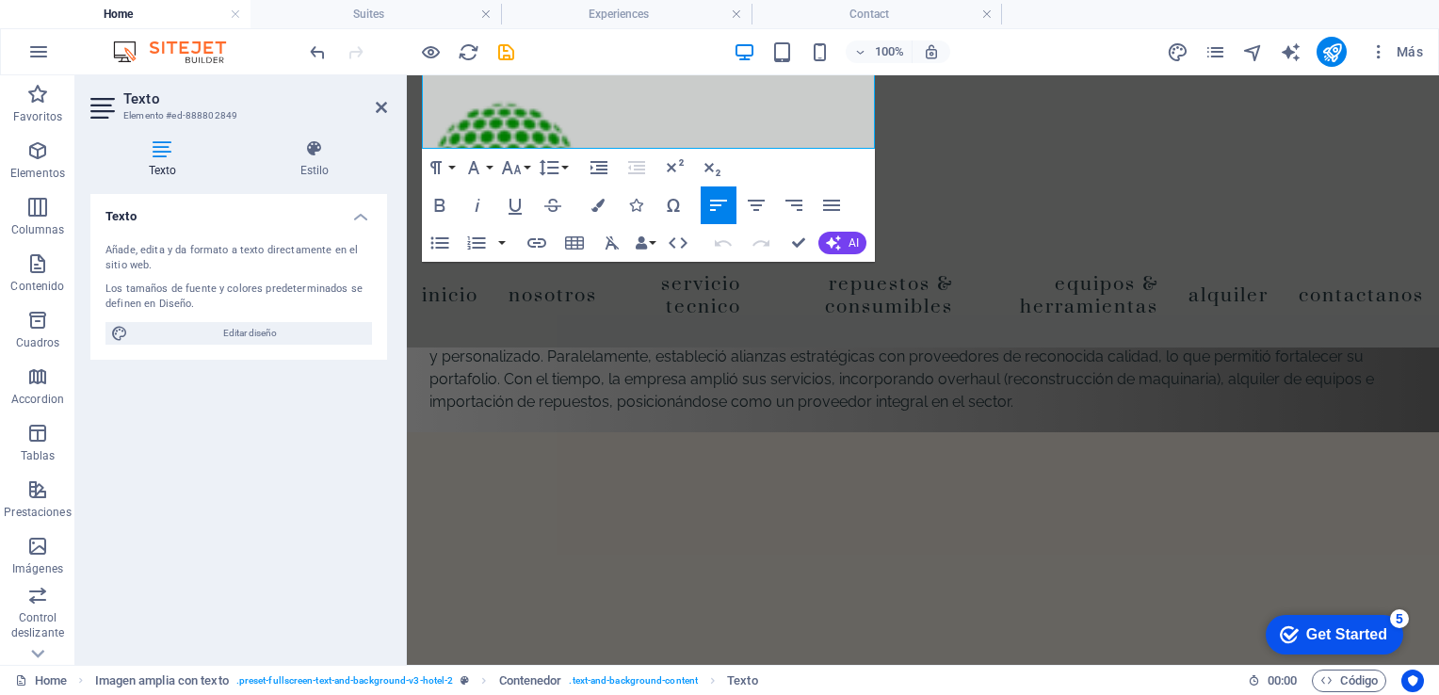
scroll to position [4793, 0]
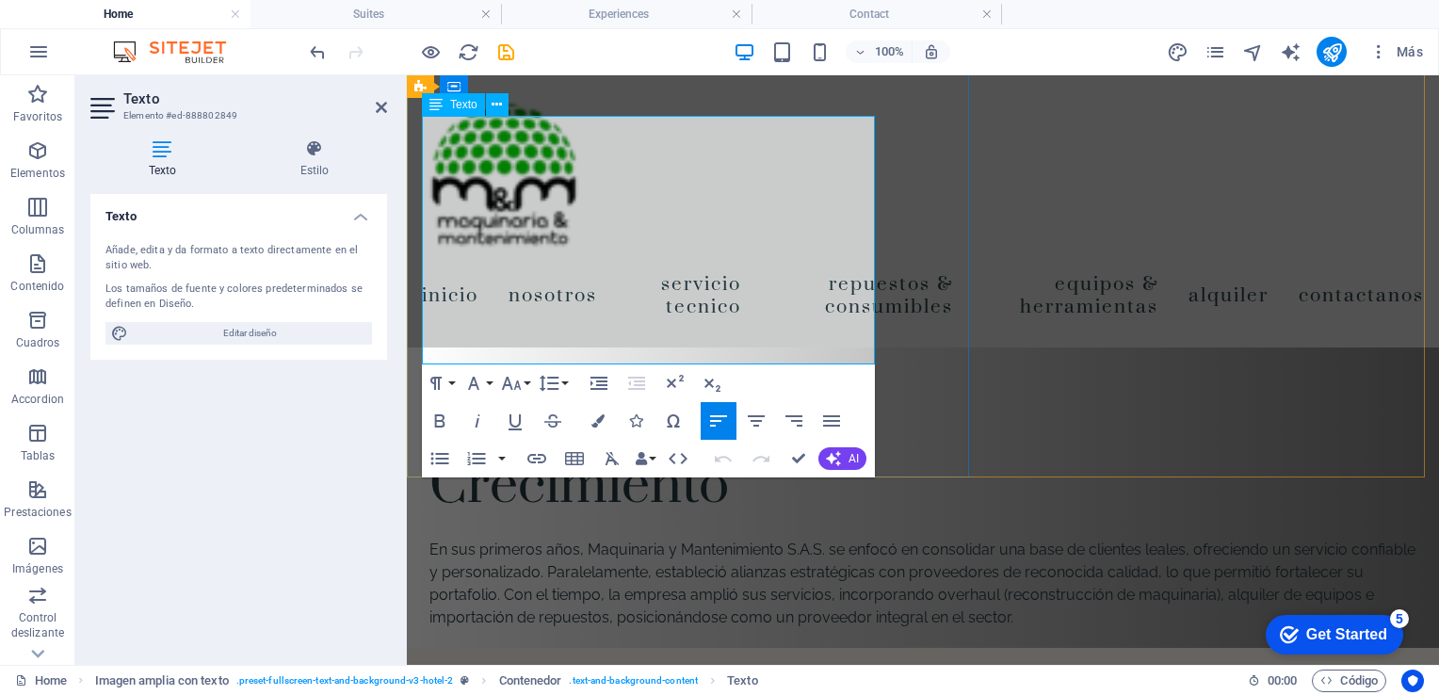
drag, startPoint x: 428, startPoint y: 435, endPoint x: 840, endPoint y: 359, distance: 419.5
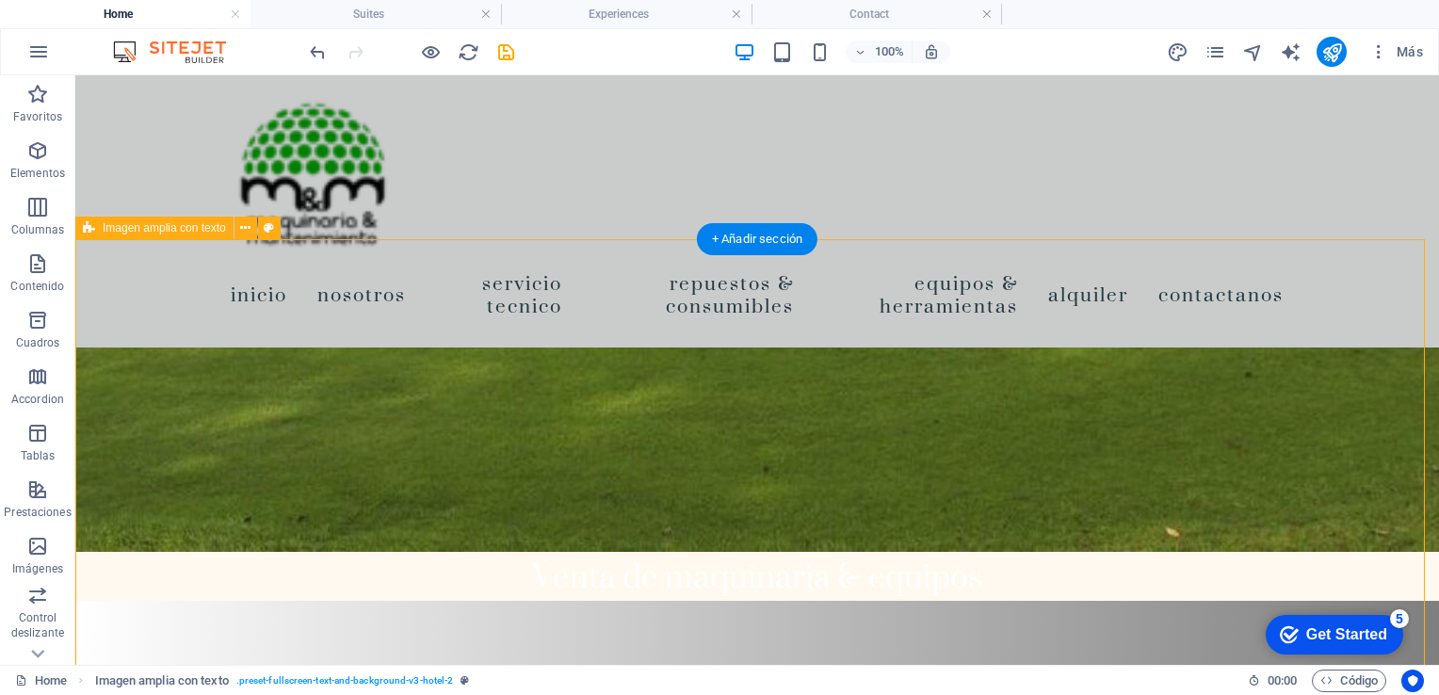
drag, startPoint x: 235, startPoint y: 462, endPoint x: 166, endPoint y: 461, distance: 69.7
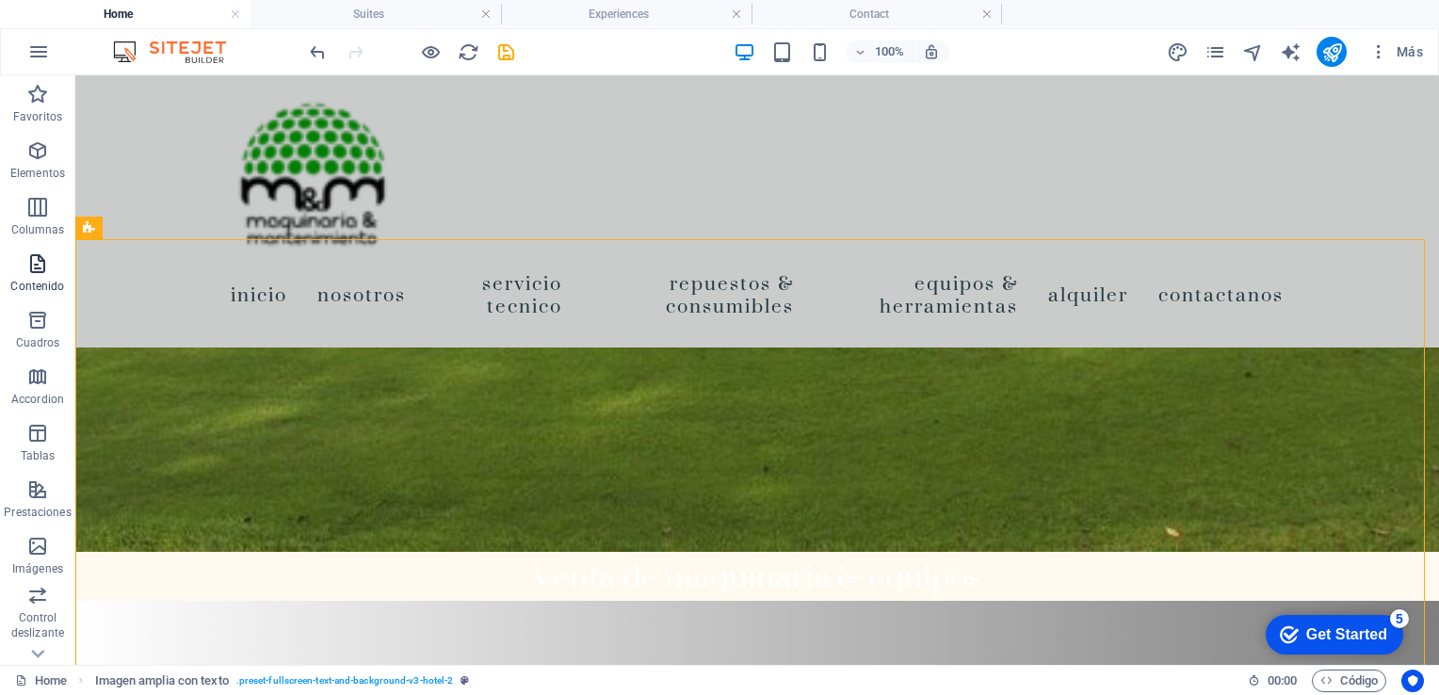
drag, startPoint x: 86, startPoint y: 233, endPoint x: 40, endPoint y: 283, distance: 68.0
click at [40, 283] on section "Favoritos Elementos Columnas Contenido Cuadros Accordion Tablas Prestaciones Im…" at bounding box center [719, 370] width 1439 height 590
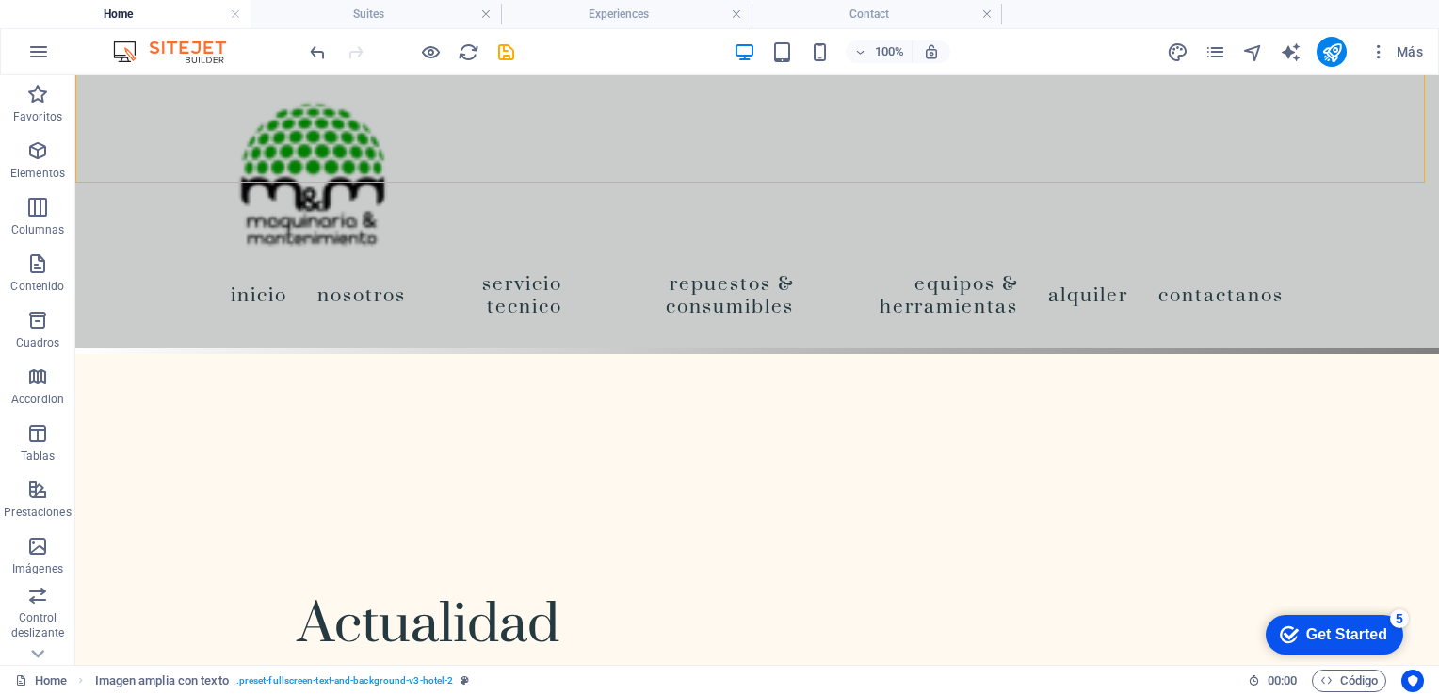
scroll to position [5261, 0]
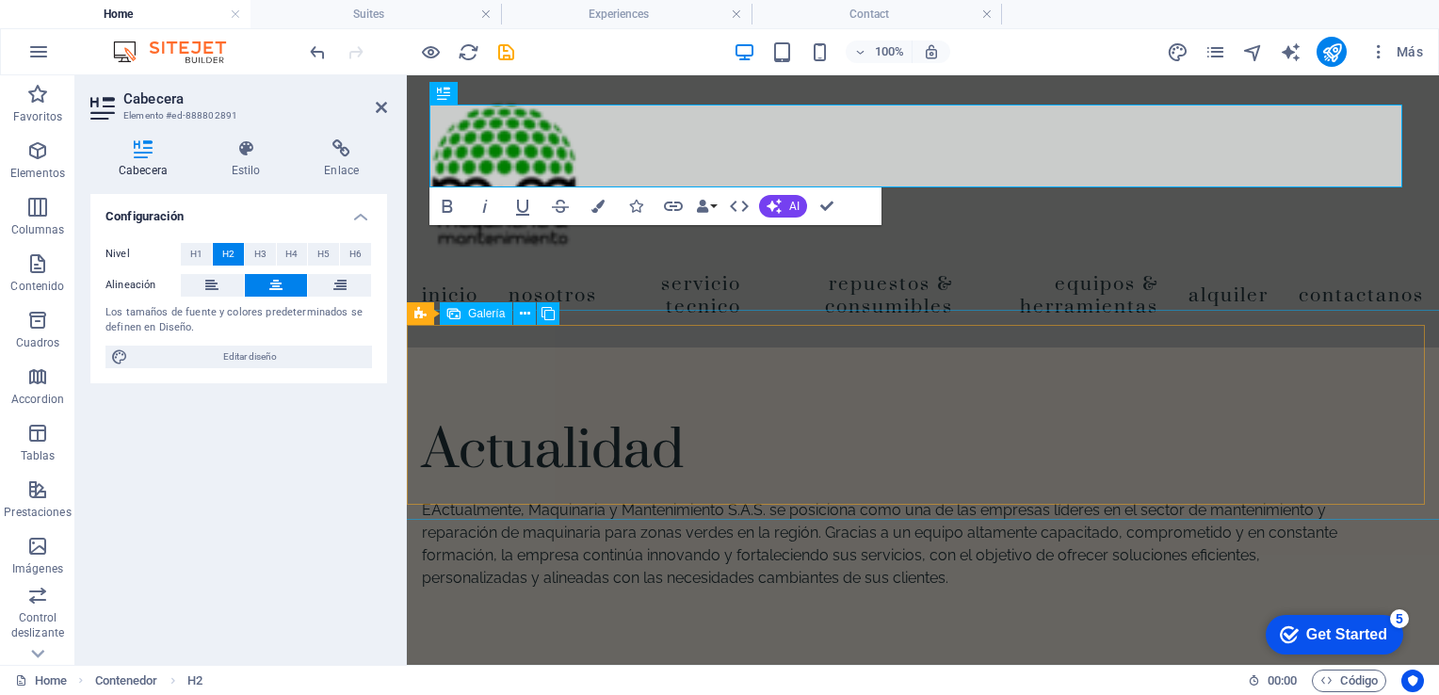
scroll to position [5249, 0]
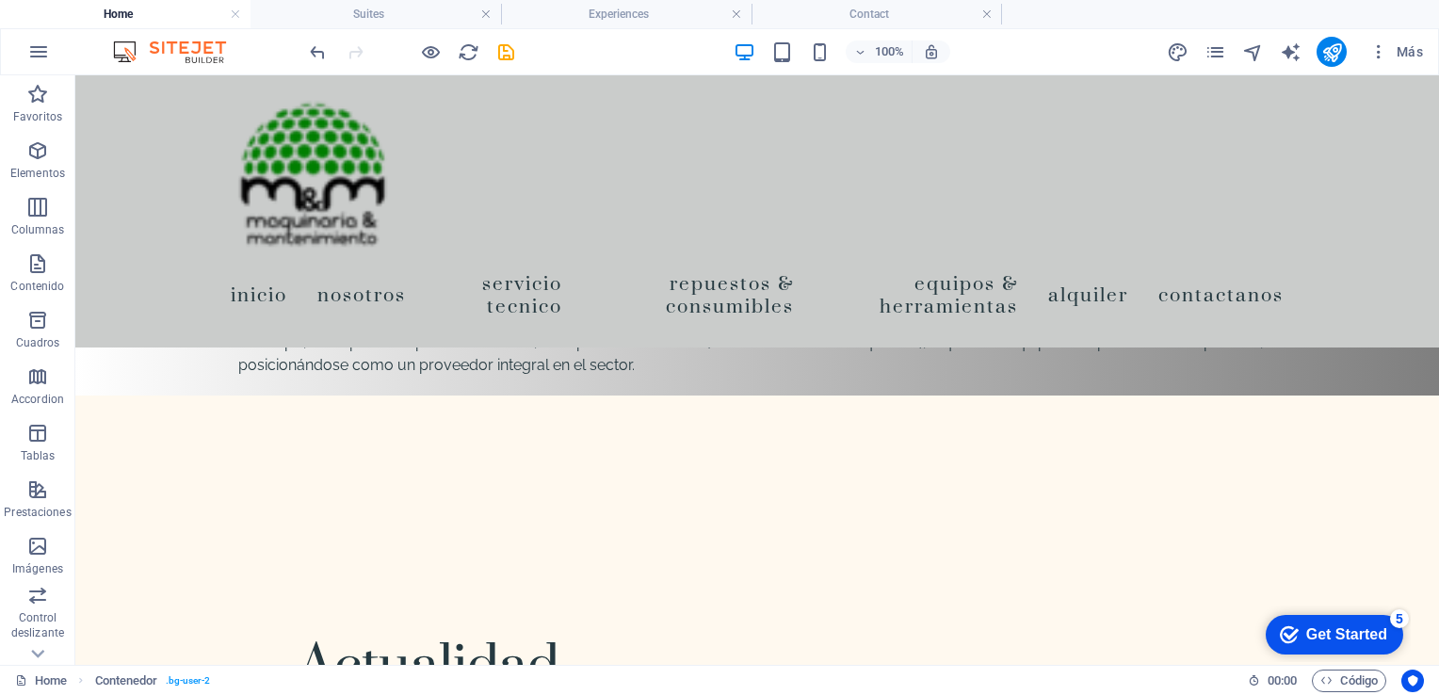
scroll to position [5302, 0]
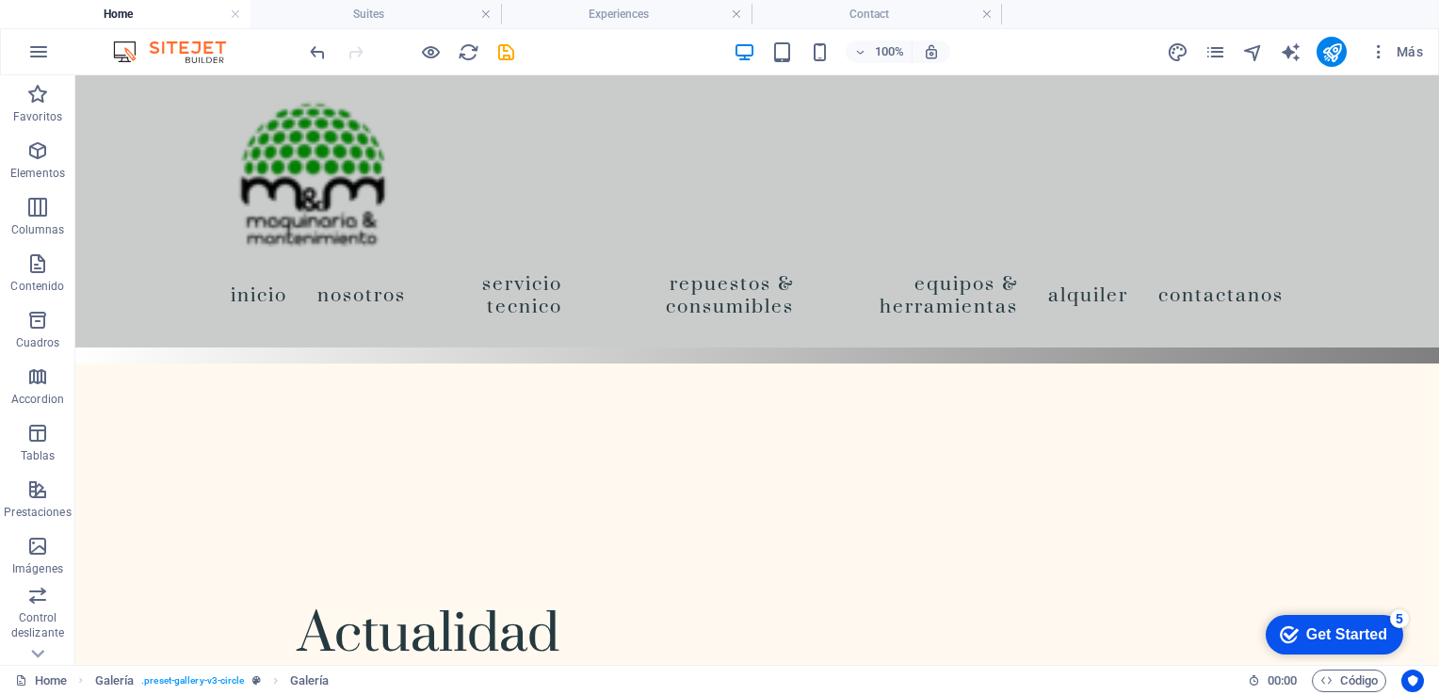
scroll to position [5353, 0]
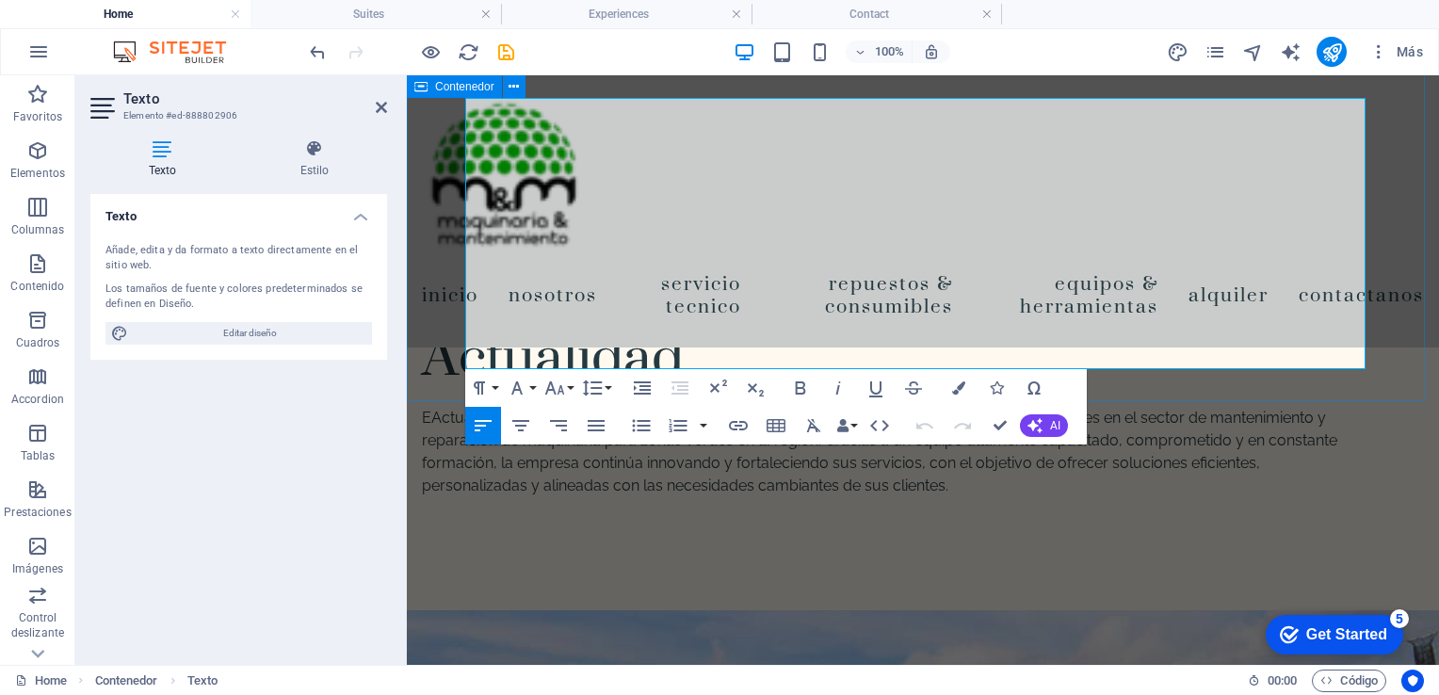
drag, startPoint x: 1016, startPoint y: 357, endPoint x: 463, endPoint y: 328, distance: 553.6
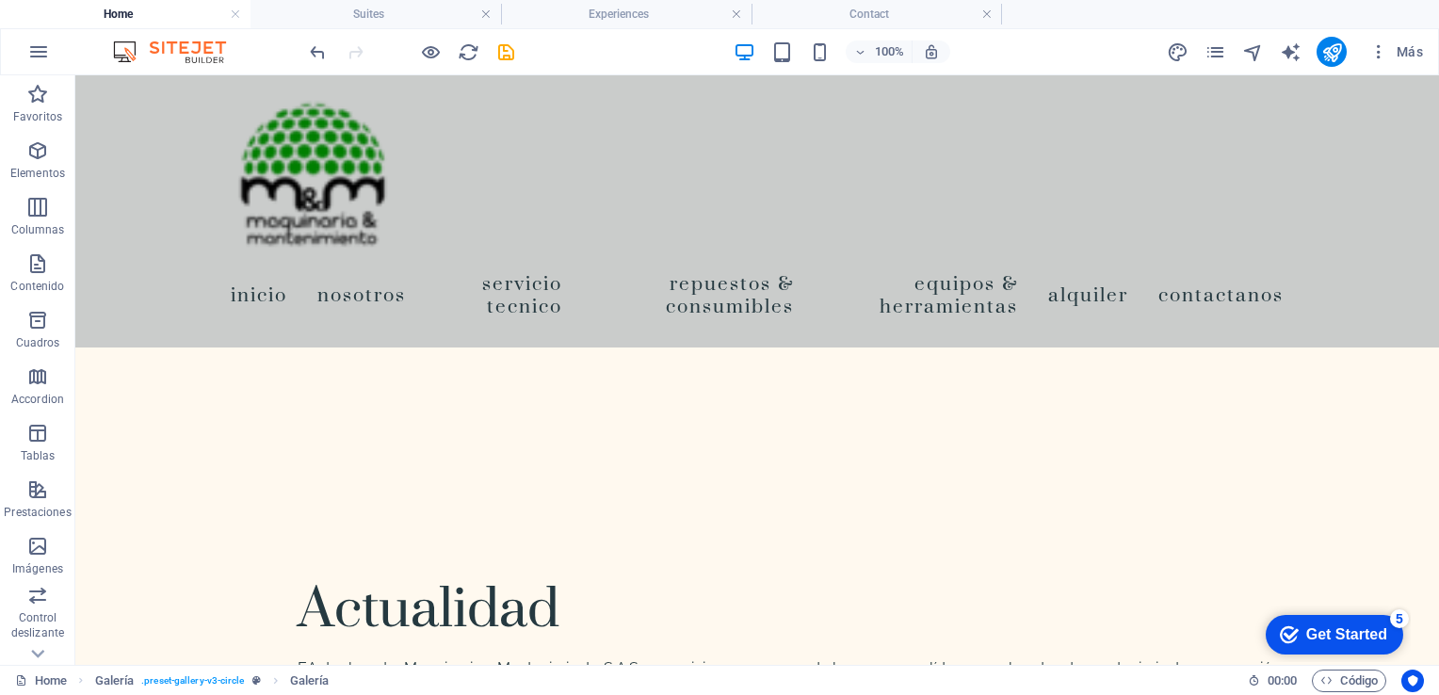
scroll to position [5367, 0]
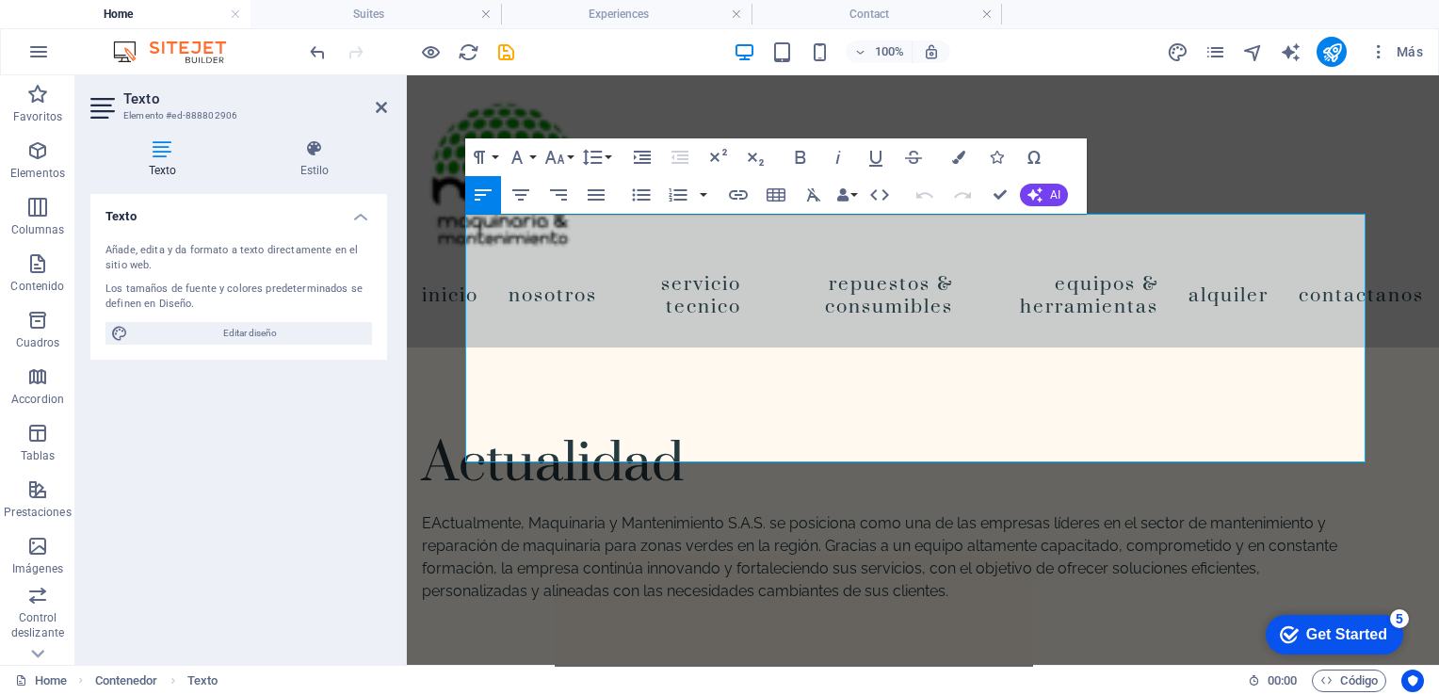
scroll to position [5208, 0]
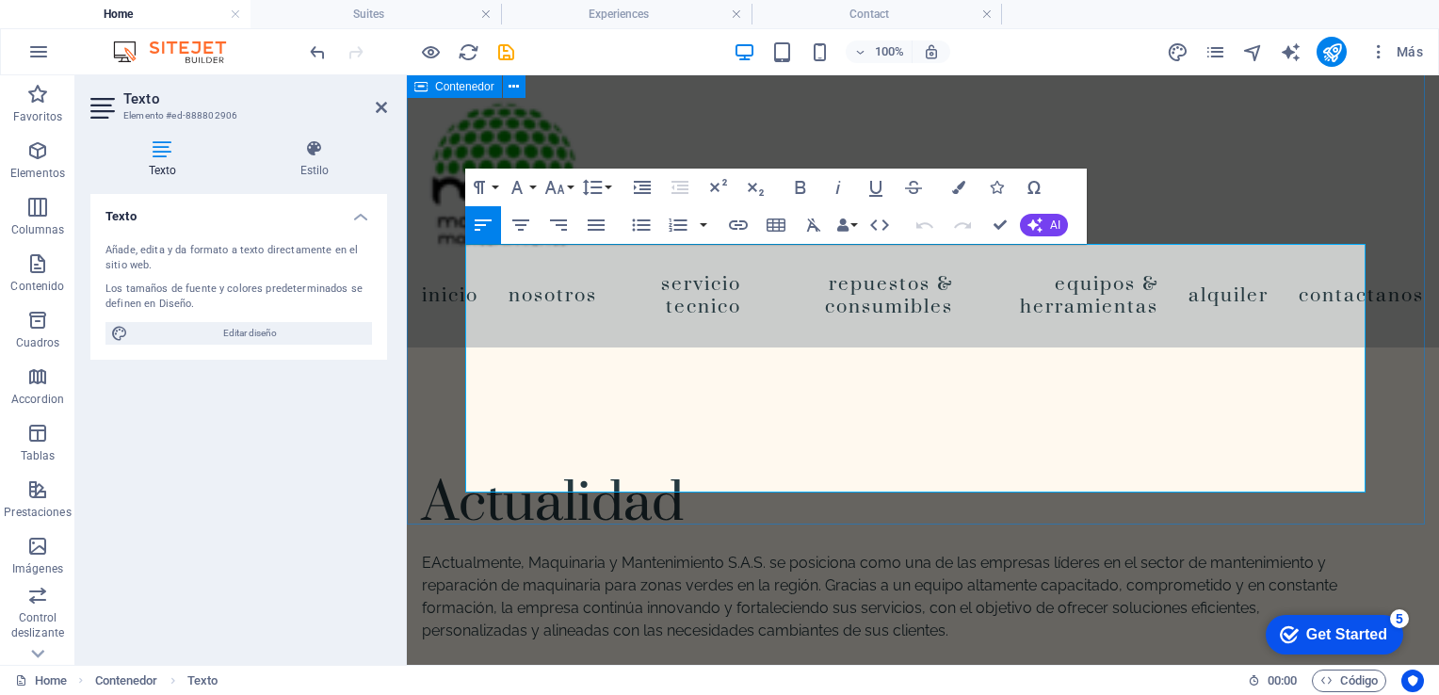
drag, startPoint x: 873, startPoint y: 464, endPoint x: 452, endPoint y: 437, distance: 421.9
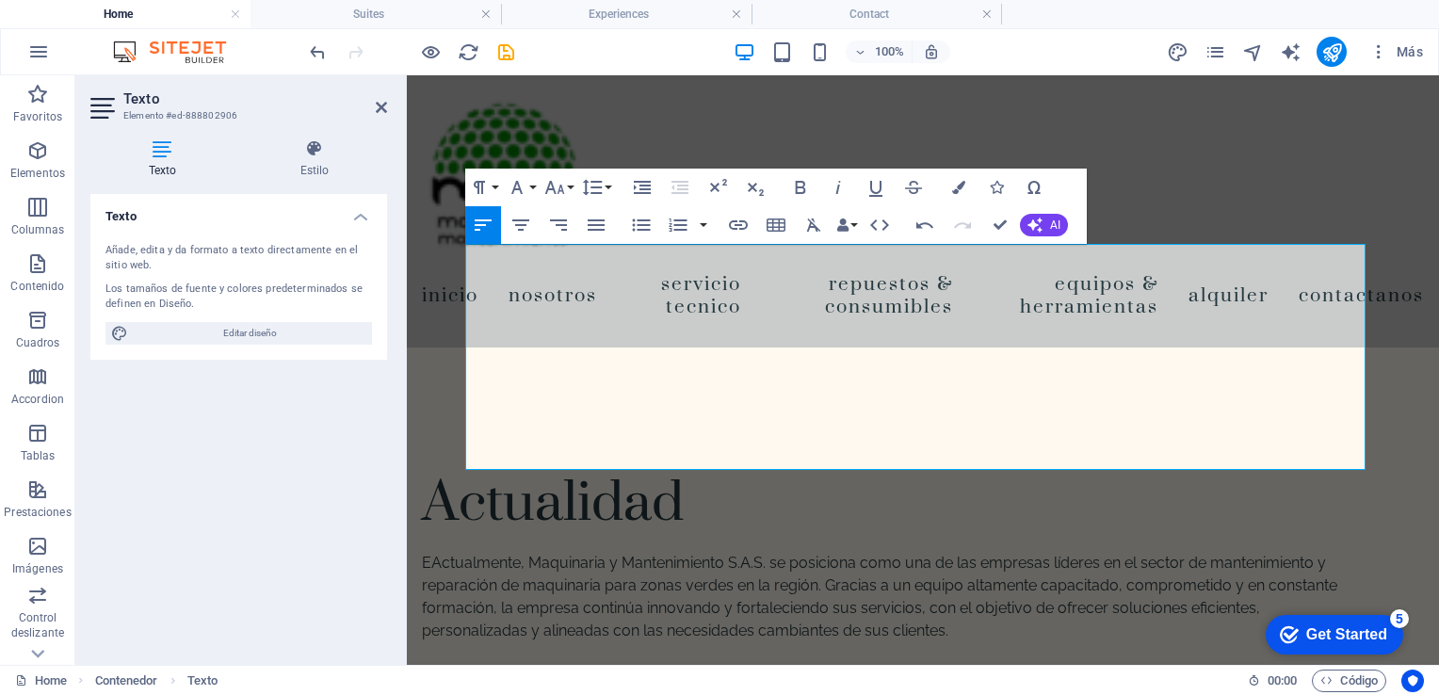
click at [379, 445] on div "Texto Añade, edita y da formato a texto directamente en el sitio web. Los tamañ…" at bounding box center [238, 422] width 297 height 456
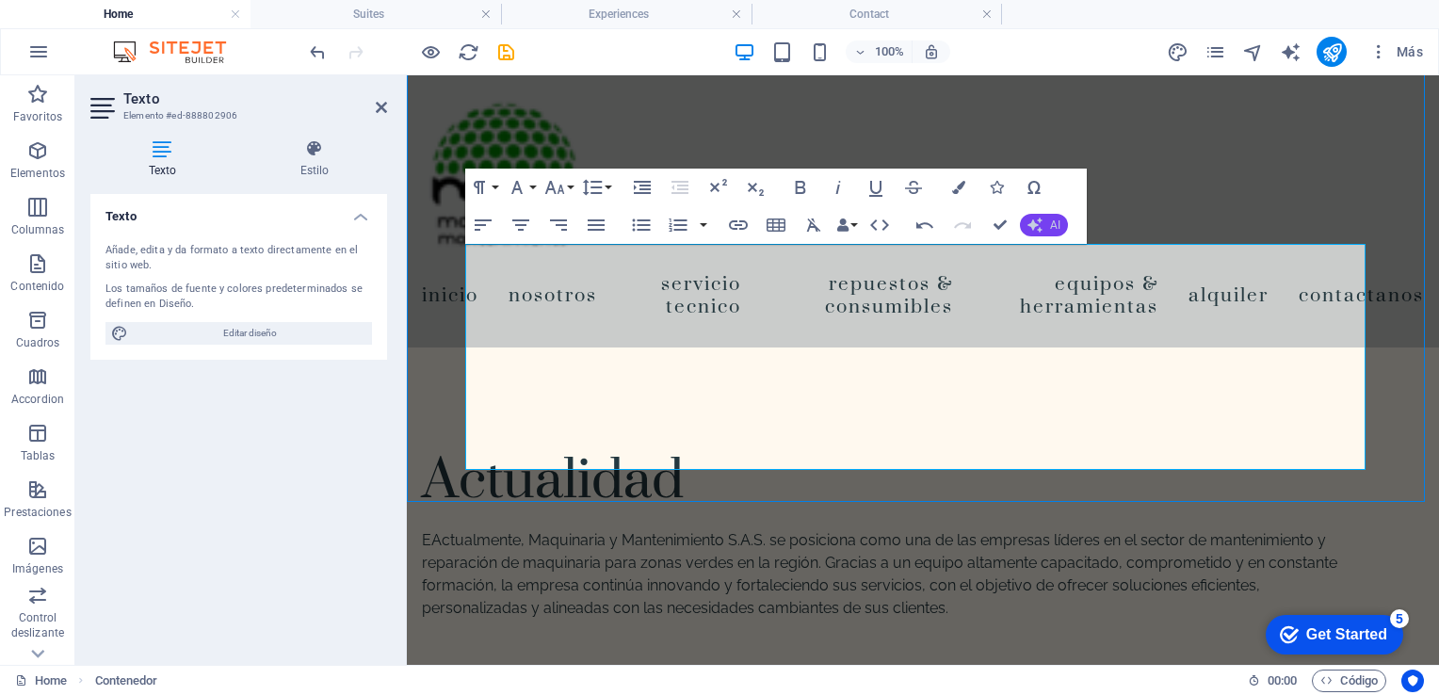
scroll to position [5500, 0]
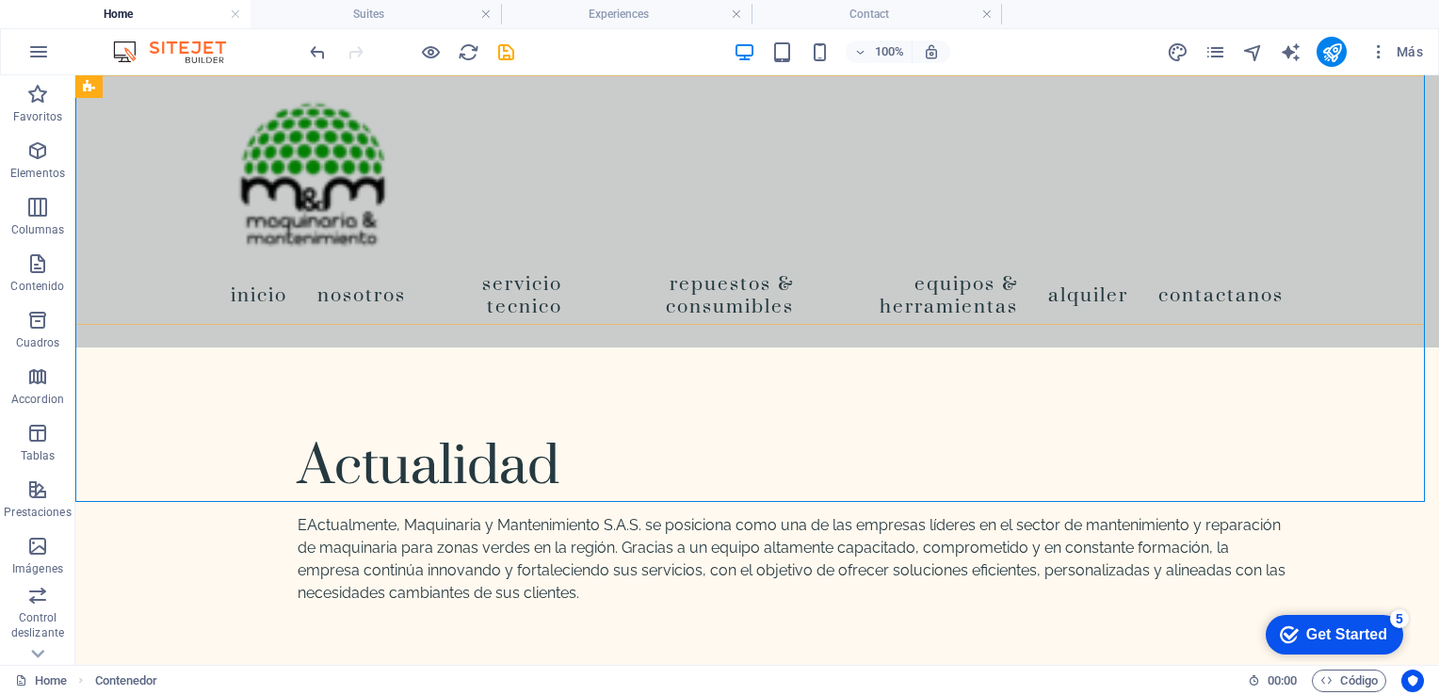
click at [1258, 179] on div "Inicio Nosotros Servicio Tecnico Repuestos & Consumibles Equipos & Herramientas…" at bounding box center [757, 211] width 1364 height 272
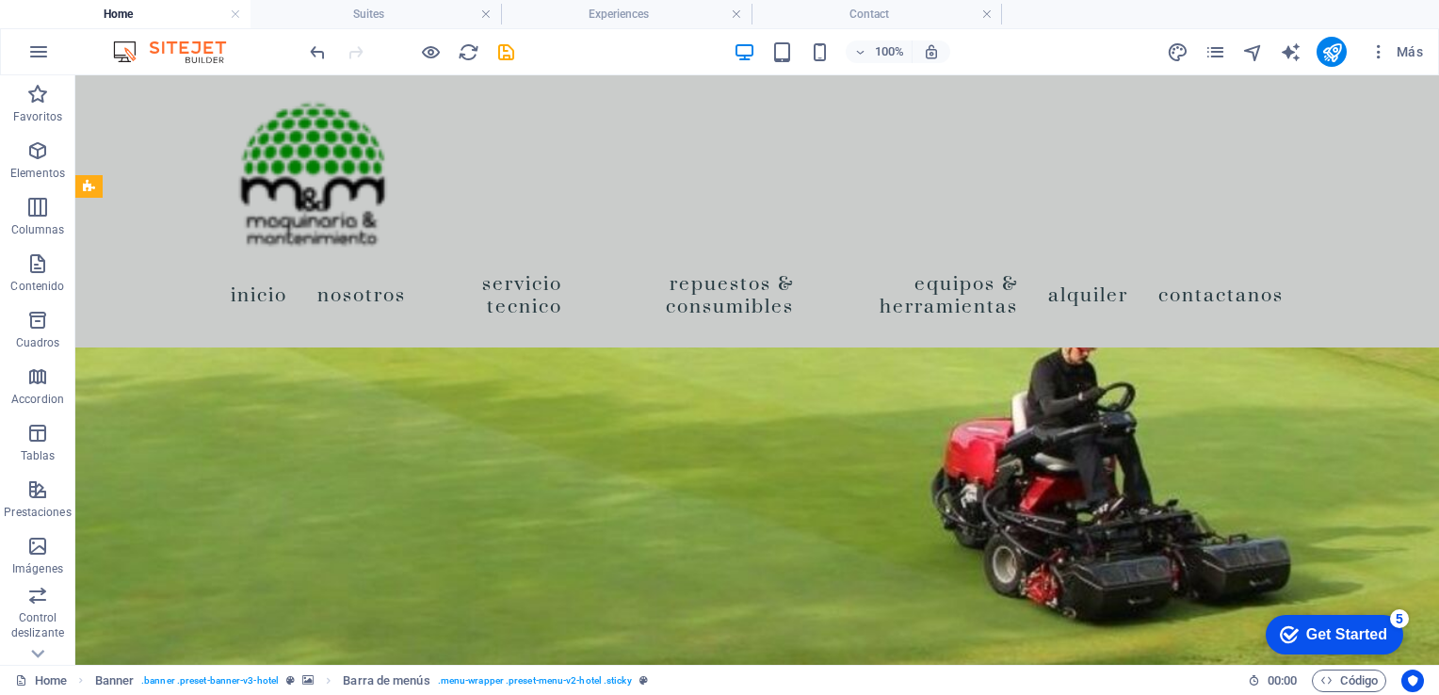
scroll to position [4158, 0]
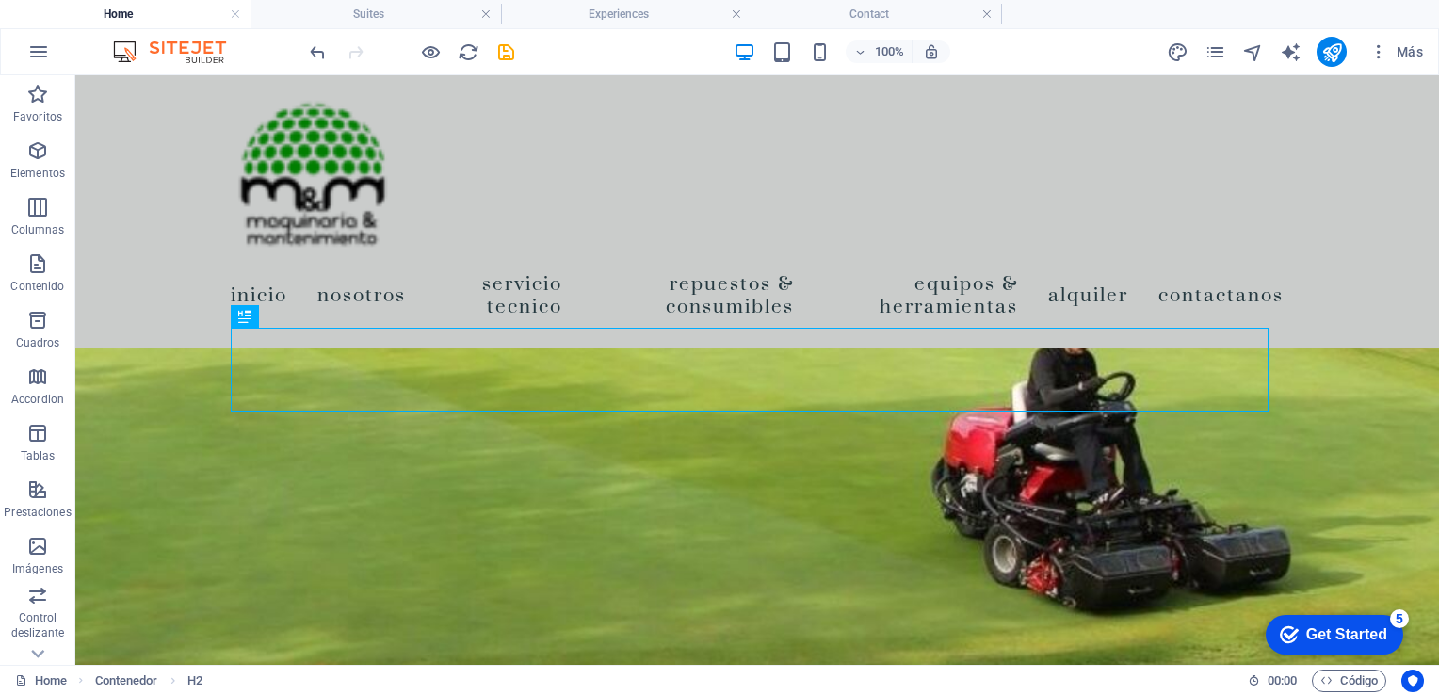
scroll to position [4426, 0]
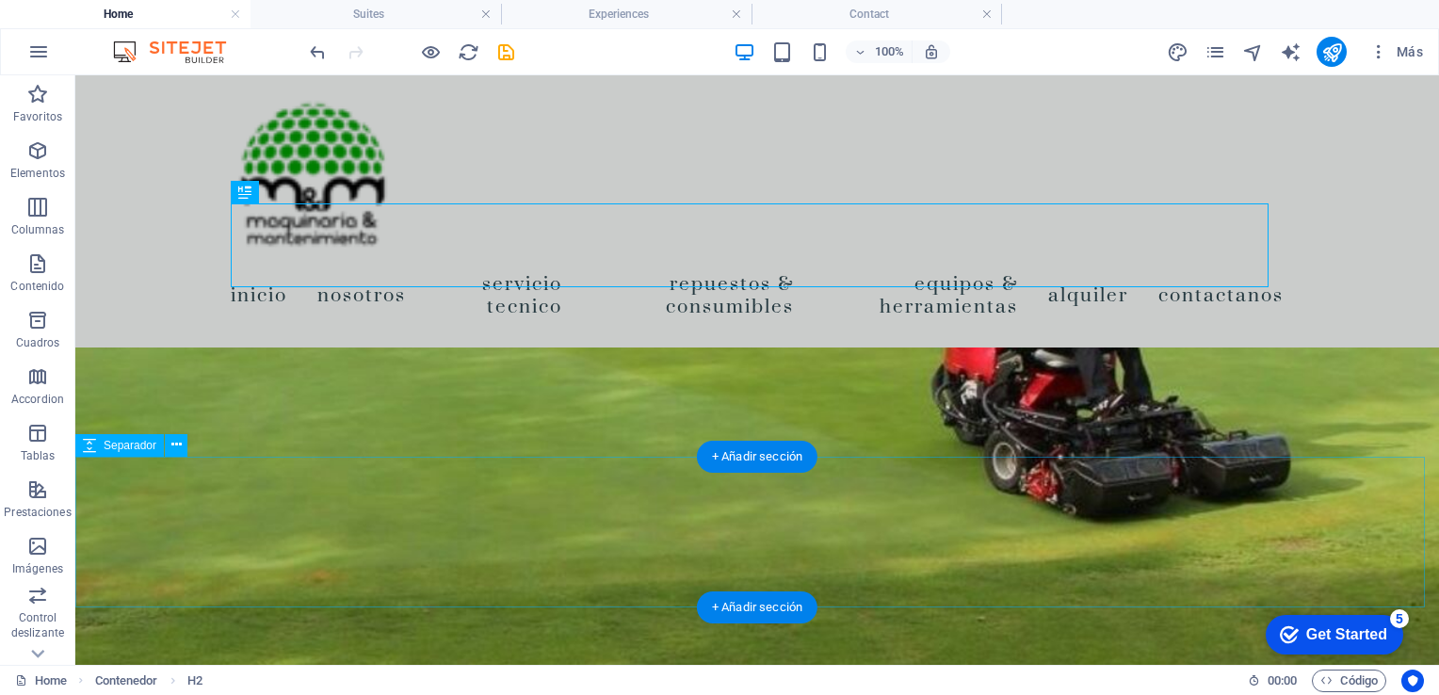
drag, startPoint x: 641, startPoint y: 454, endPoint x: 641, endPoint y: 526, distance: 72.5
click at [641, 526] on div "Inicio Nosotros Servicio Tecnico Repuestos & Consumibles Equipos & Herramientas…" at bounding box center [757, 264] width 1364 height 9228
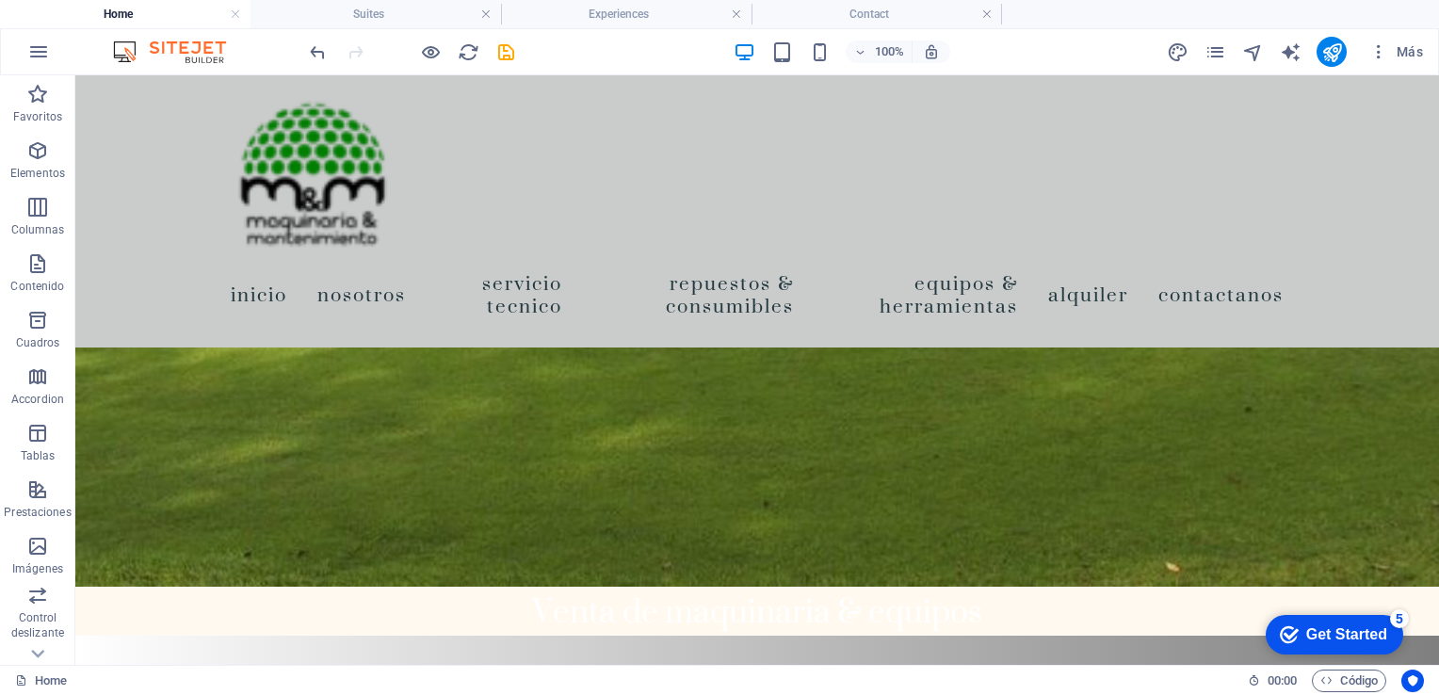
scroll to position [4502, 0]
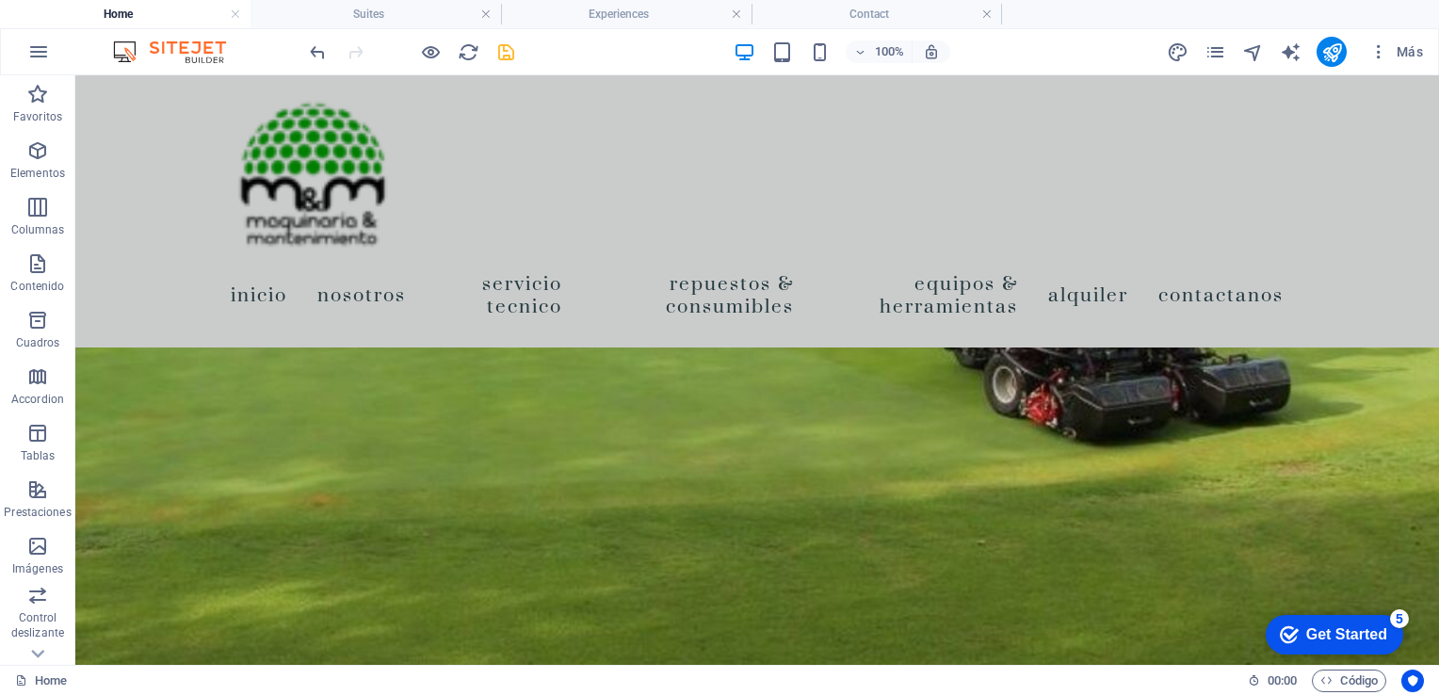
click at [499, 54] on icon "save" at bounding box center [506, 52] width 22 height 22
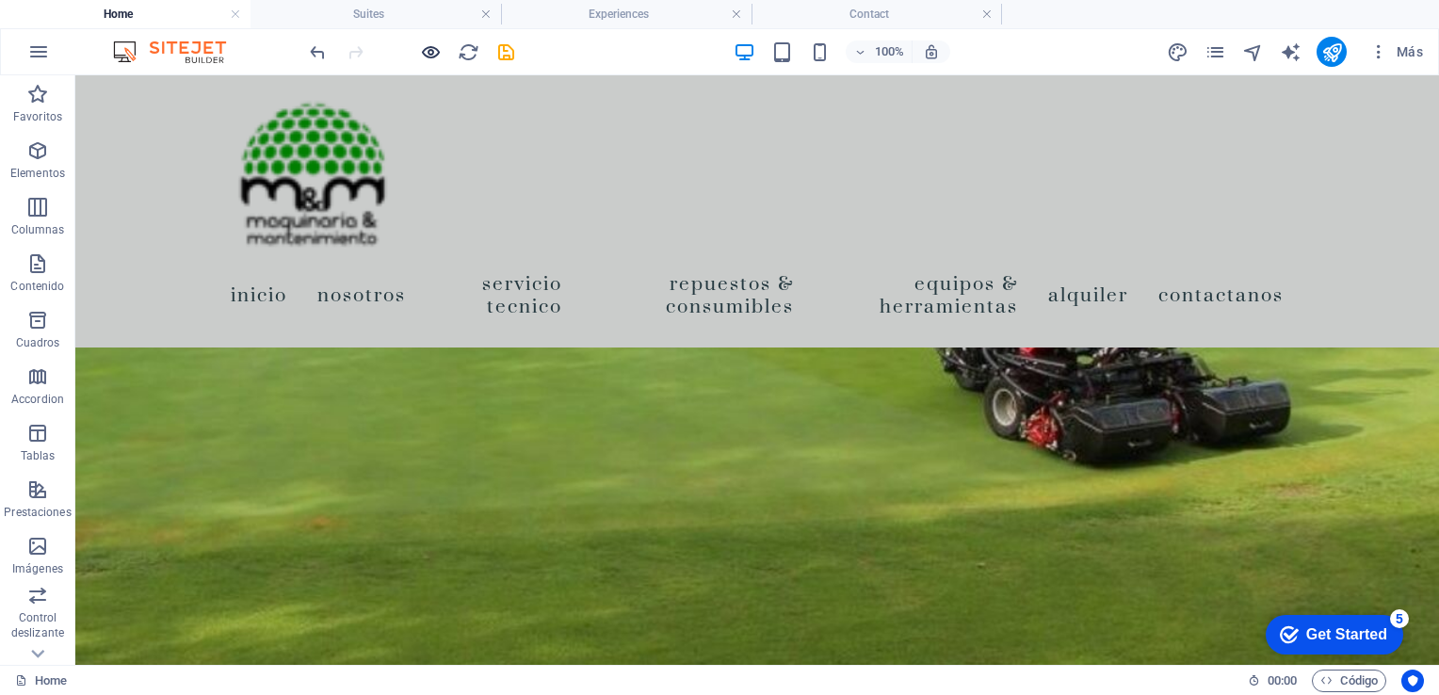
select select "1"
select select
select select "2"
select select
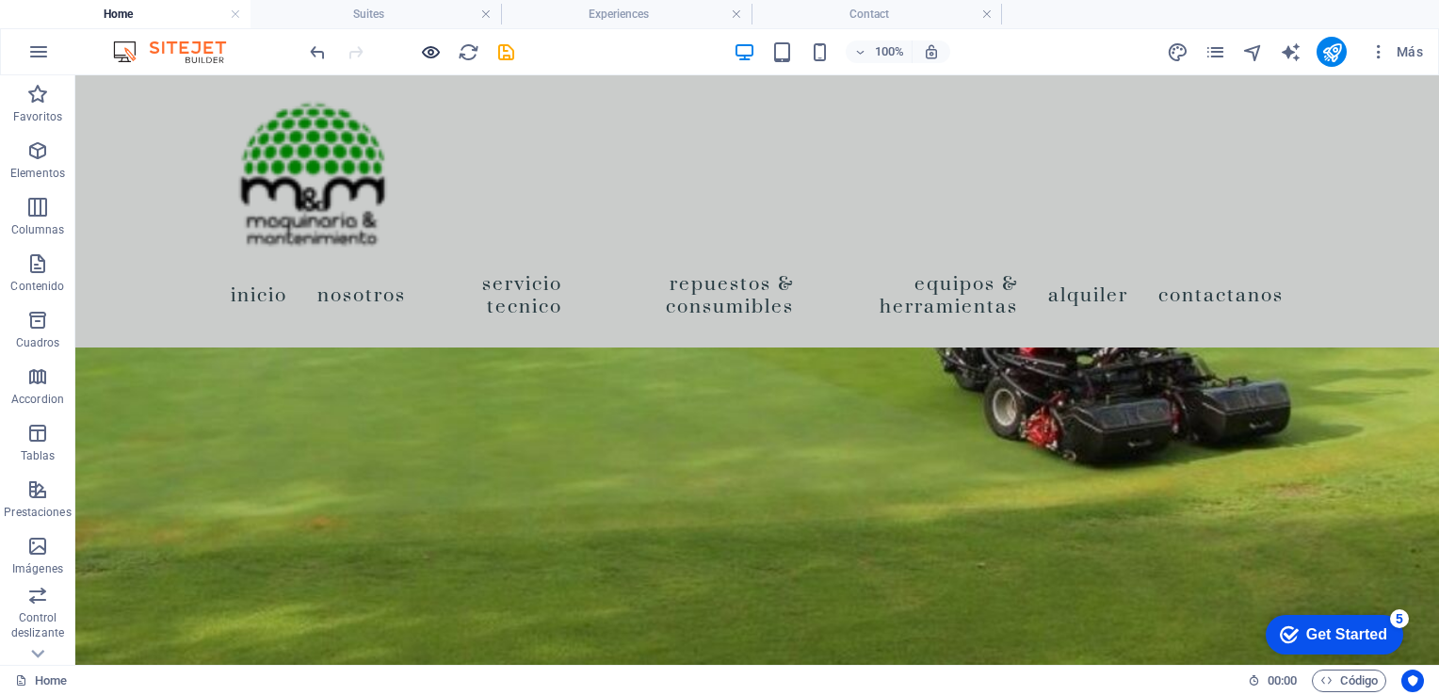
select select
select select "3"
select select
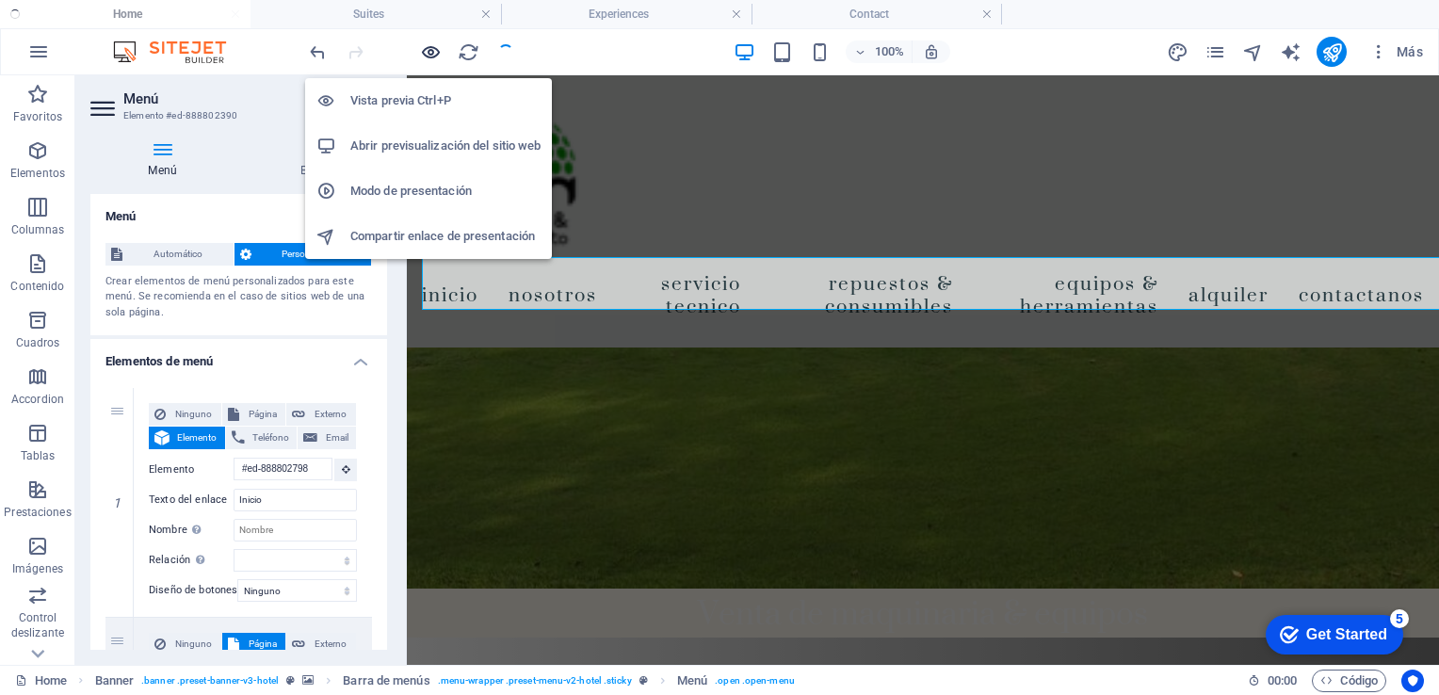
scroll to position [4211, 0]
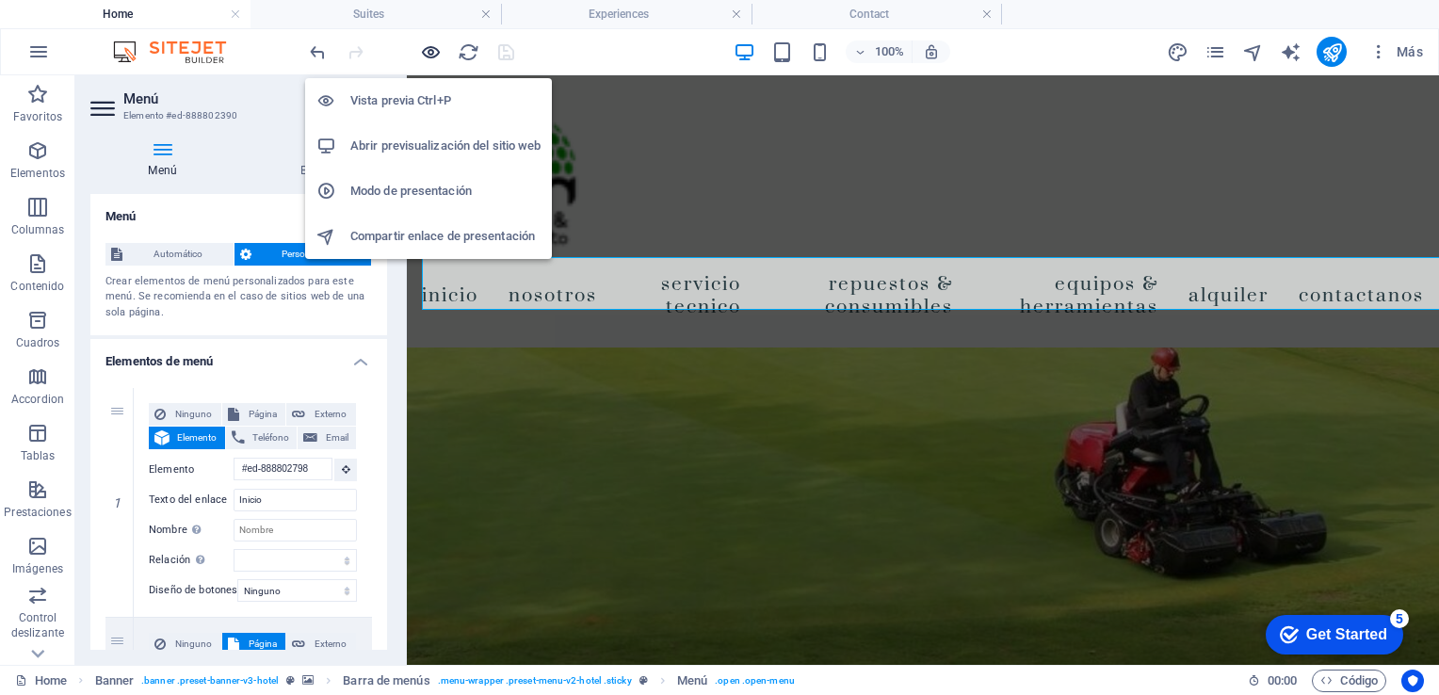
click at [420, 55] on icon "button" at bounding box center [431, 52] width 22 height 22
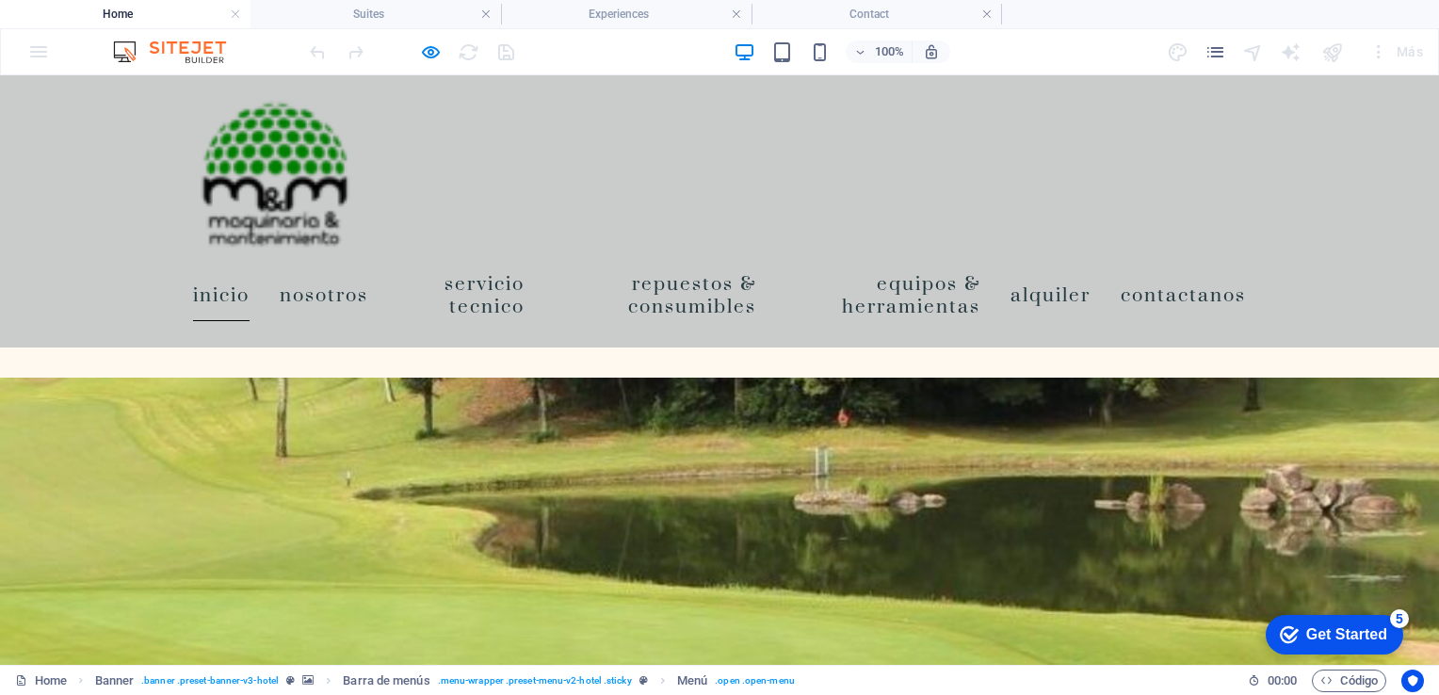
click at [230, 293] on link "Inicio" at bounding box center [221, 294] width 57 height 53
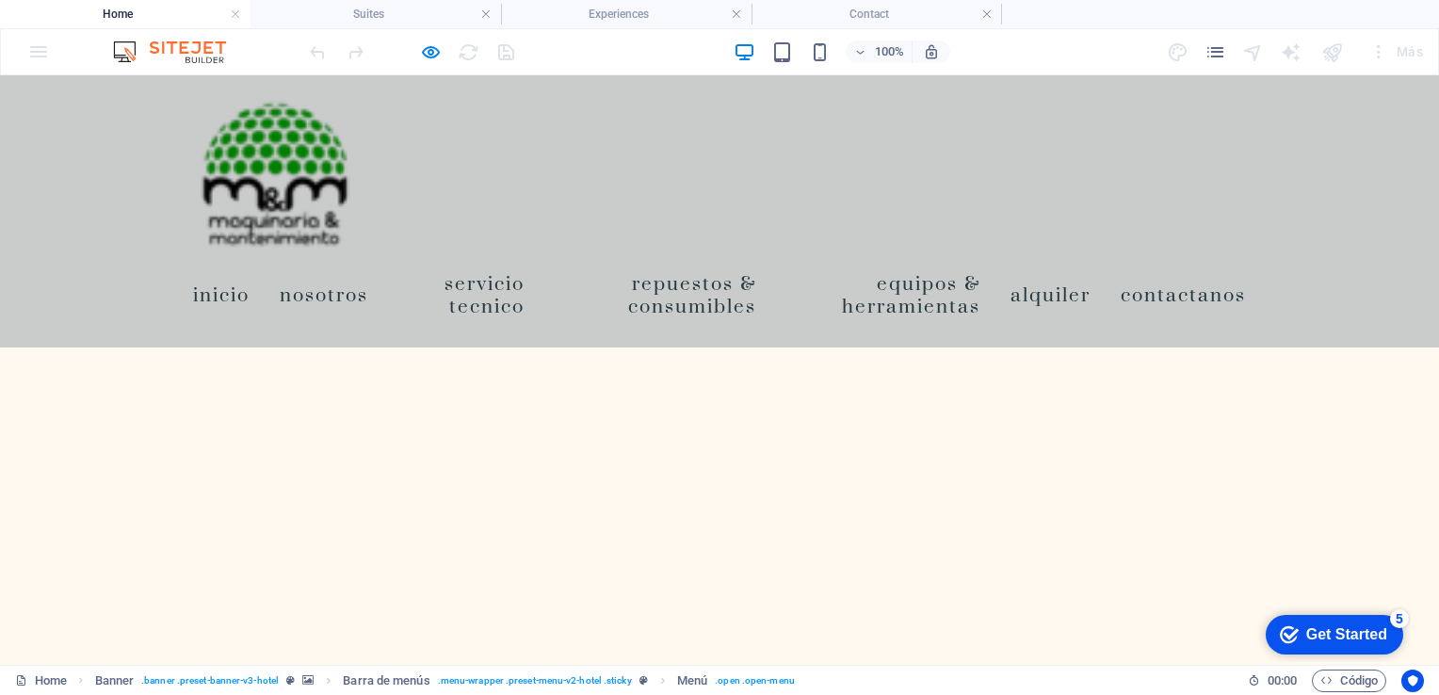
scroll to position [0, 0]
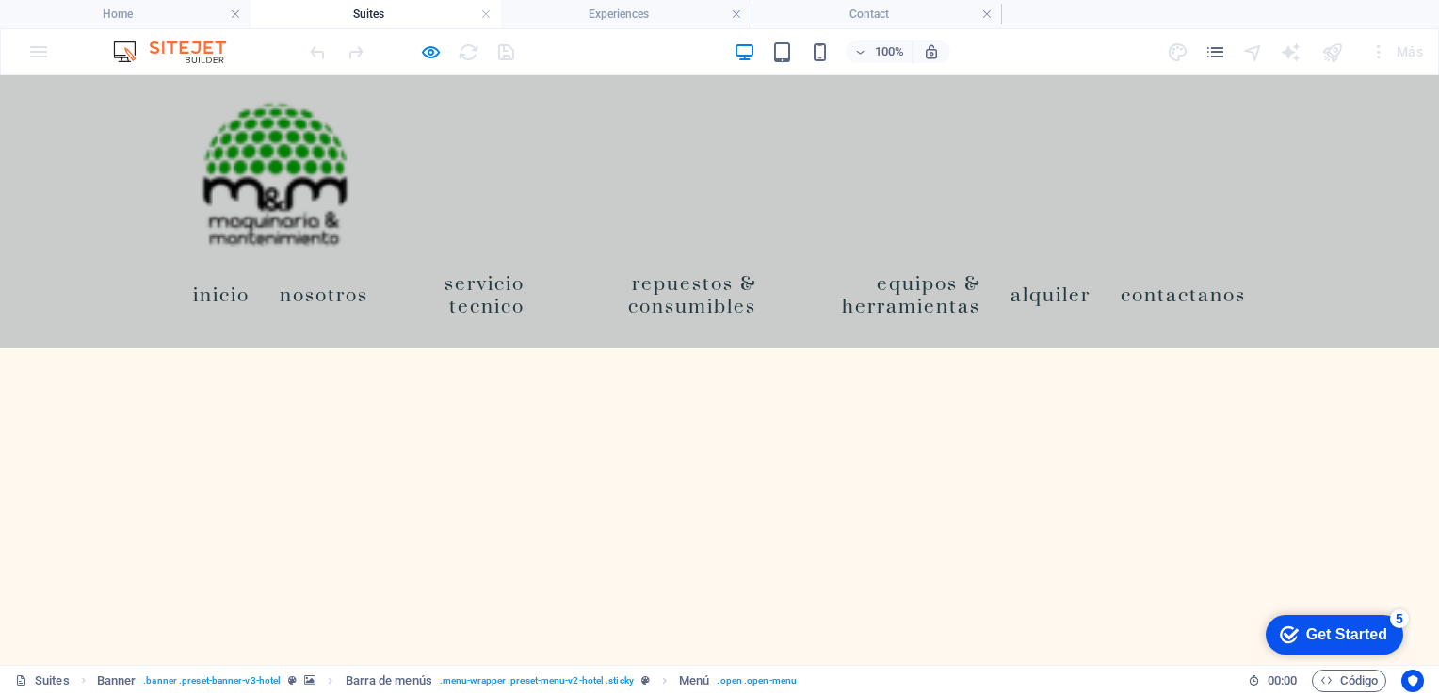
scroll to position [589, 0]
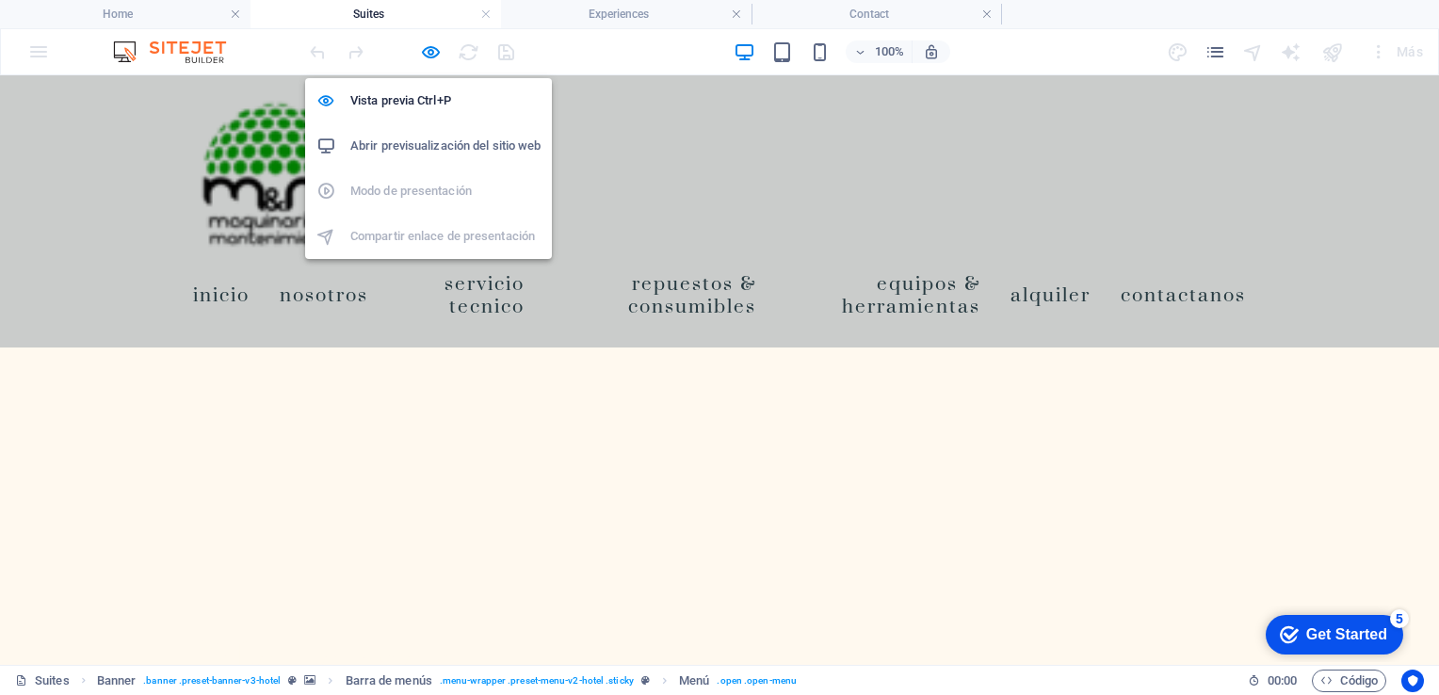
click at [429, 63] on div "Vista previa Ctrl+P Abrir previsualización del sitio web Modo de presentación C…" at bounding box center [428, 161] width 247 height 196
click at [429, 54] on icon "button" at bounding box center [431, 52] width 22 height 22
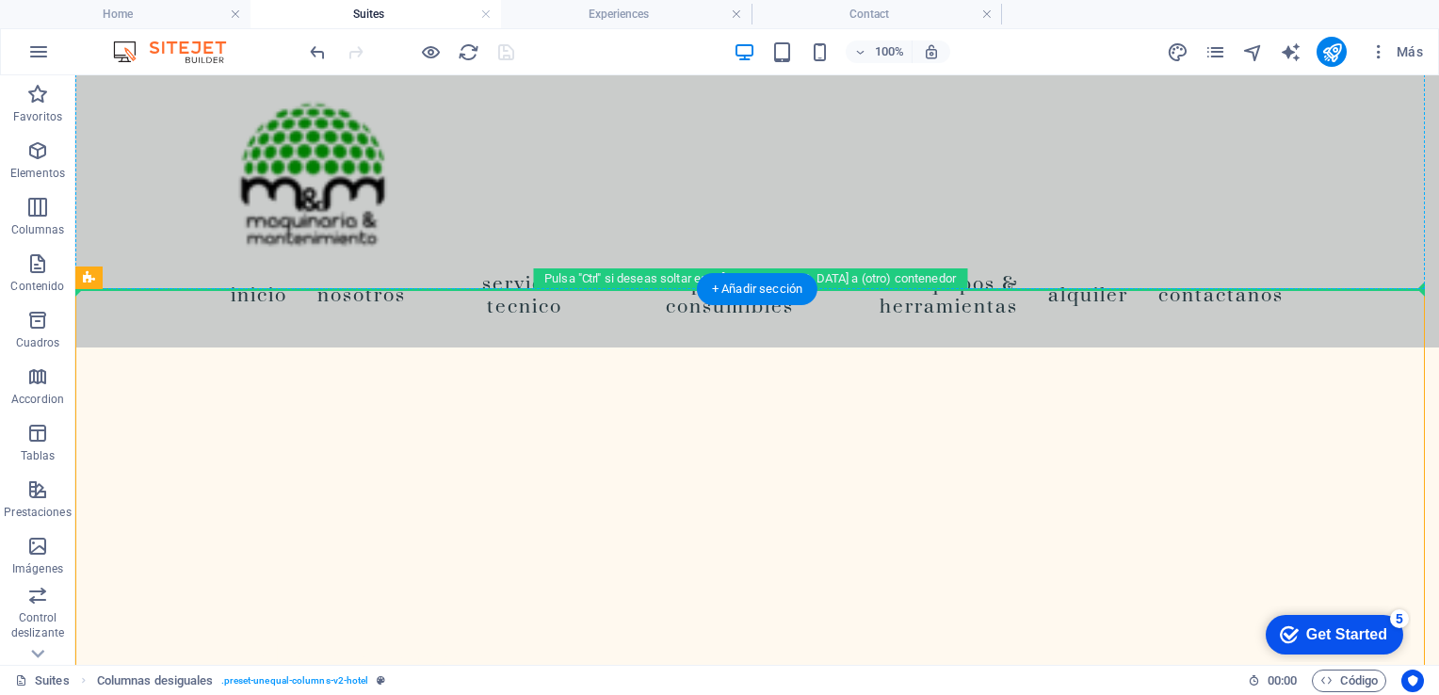
drag, startPoint x: 174, startPoint y: 357, endPoint x: 678, endPoint y: 313, distance: 505.8
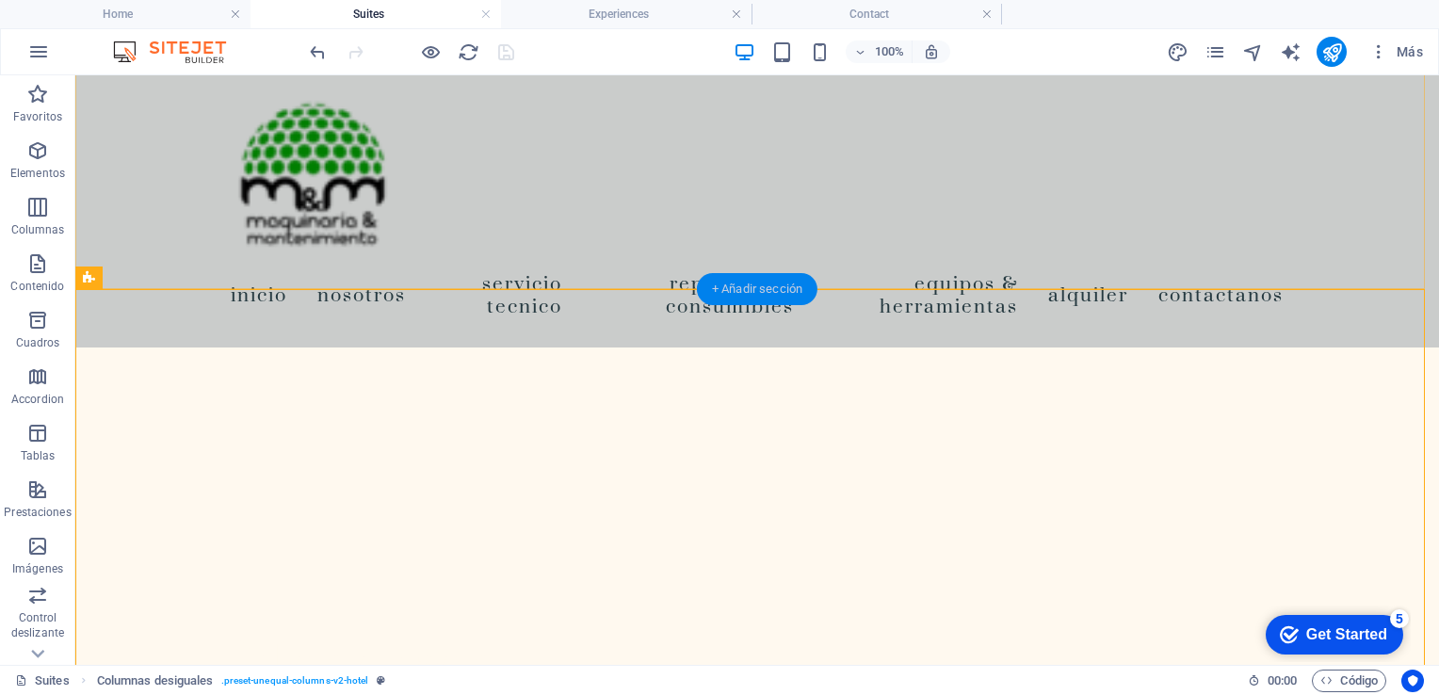
click at [750, 292] on div "+ Añadir sección" at bounding box center [757, 289] width 121 height 32
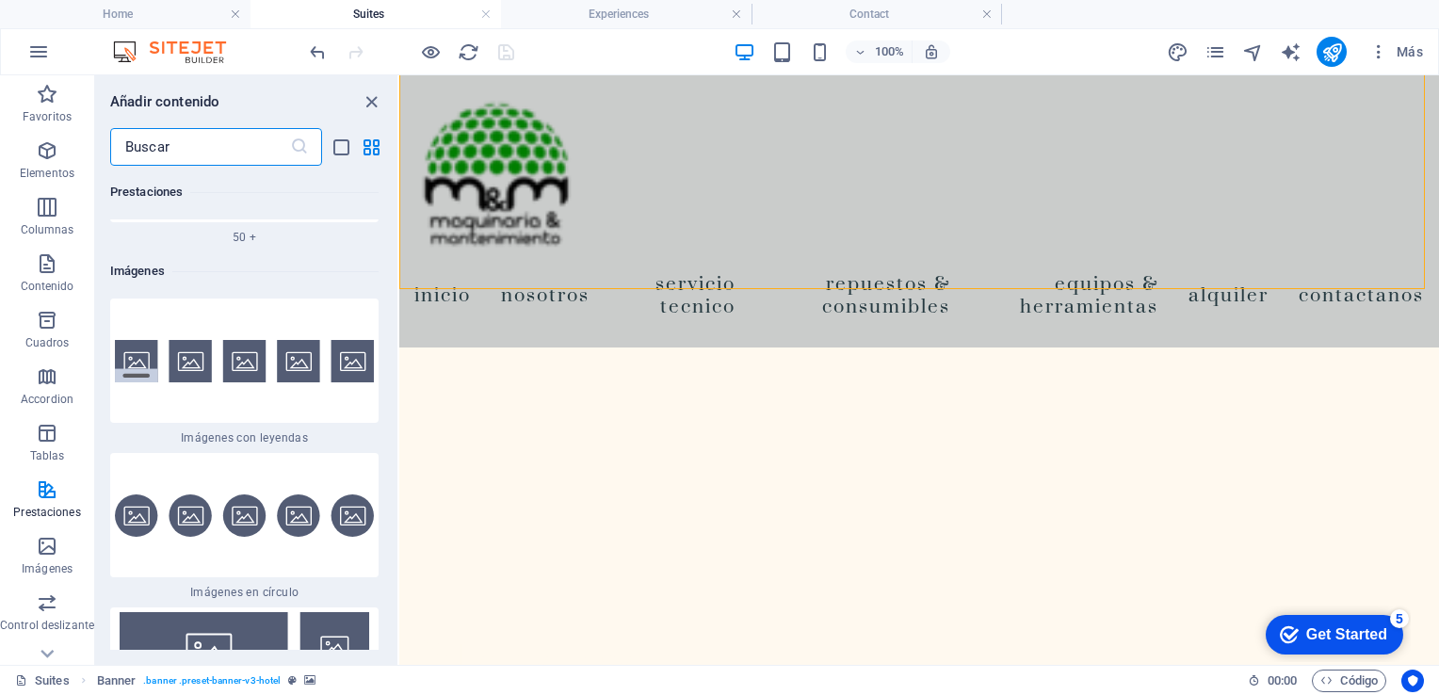
scroll to position [18901, 0]
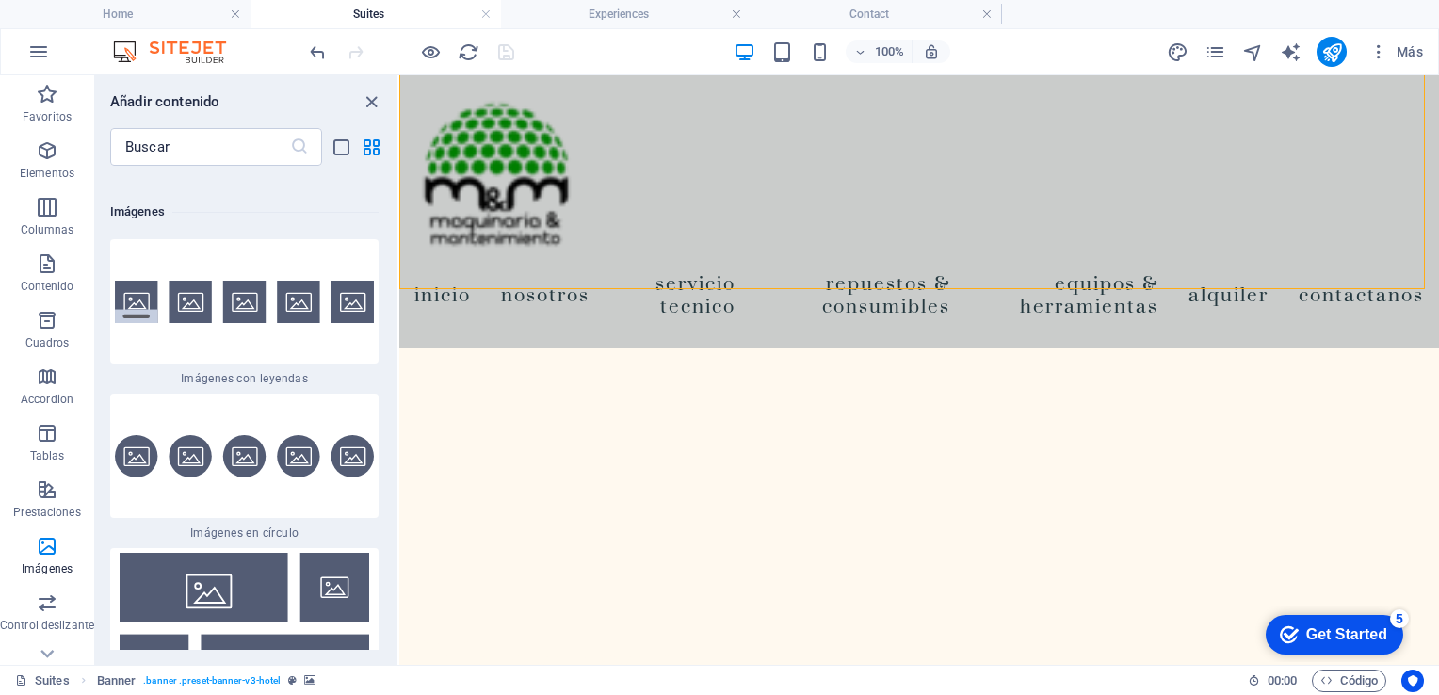
drag, startPoint x: 391, startPoint y: 416, endPoint x: 394, endPoint y: 427, distance: 10.7
click at [392, 433] on div "Favoritos 1 Star Cabecera 1 Star Contenedor Elementos 1 Star Cabecera 1 Star Te…" at bounding box center [246, 408] width 302 height 484
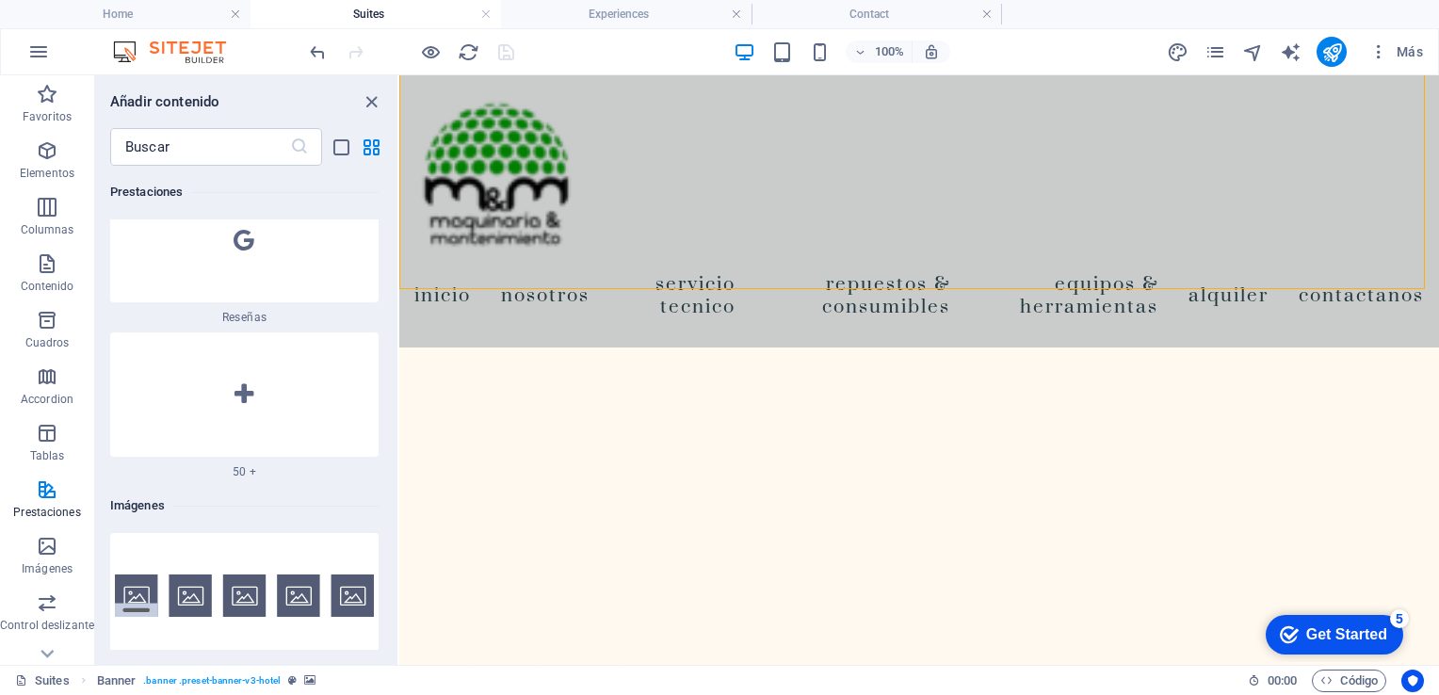
scroll to position [18725, 0]
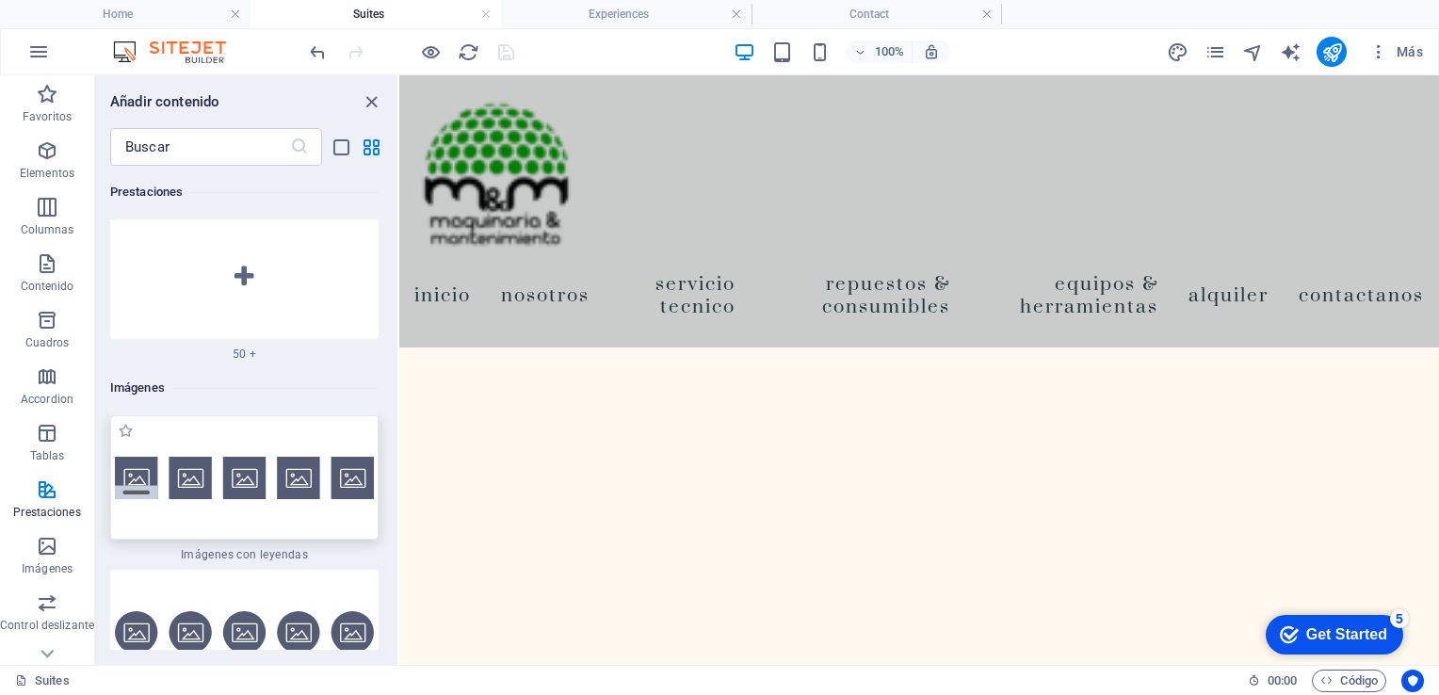
click at [278, 457] on img at bounding box center [244, 478] width 259 height 42
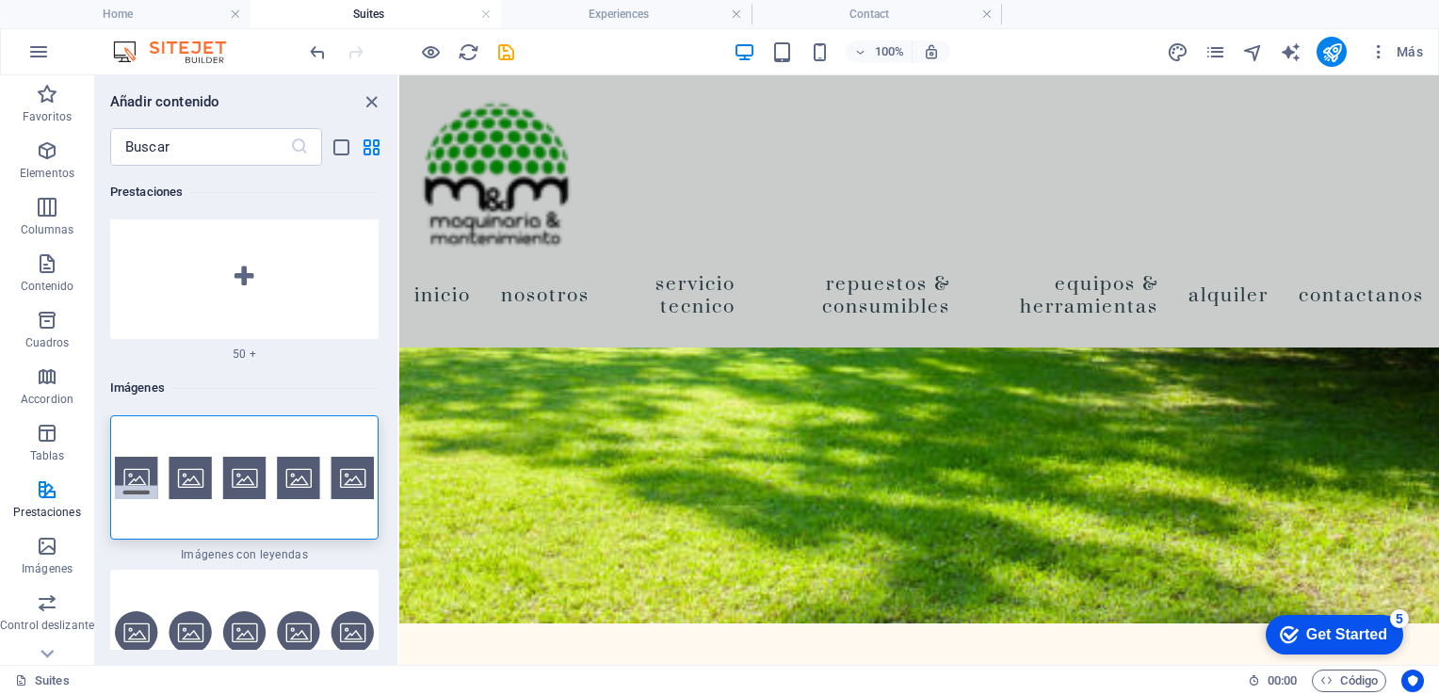
scroll to position [433, 0]
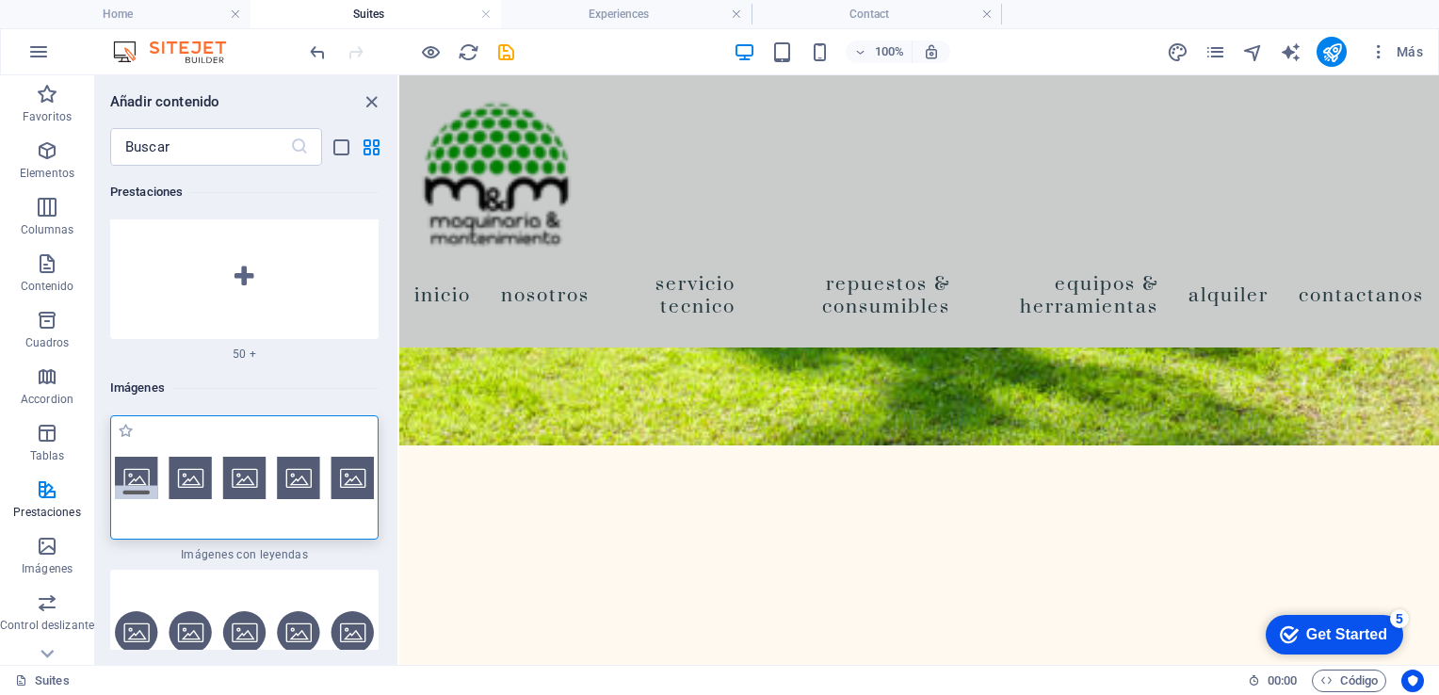
click at [143, 460] on img at bounding box center [244, 478] width 259 height 42
click at [262, 460] on img at bounding box center [244, 478] width 259 height 42
drag, startPoint x: 661, startPoint y: 535, endPoint x: 735, endPoint y: 517, distance: 75.6
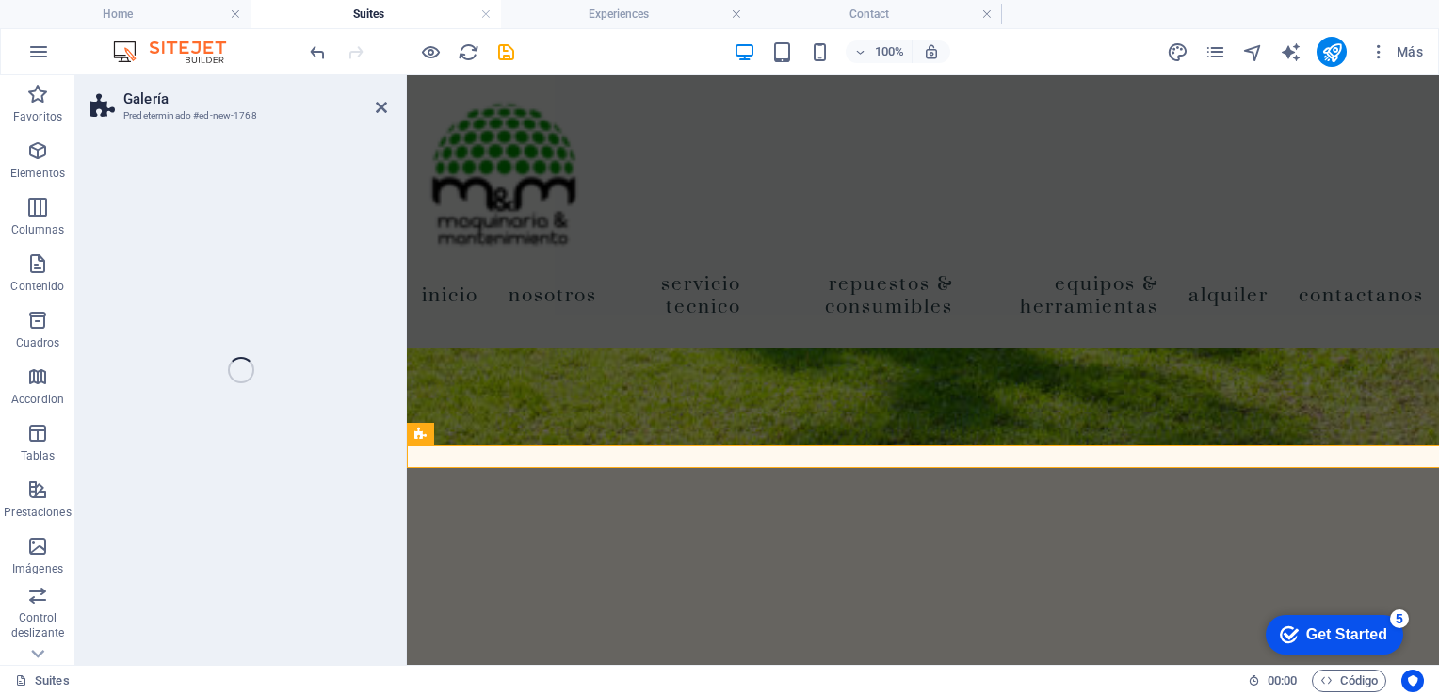
select select "rem"
select select "preset-gallery-v3-captions"
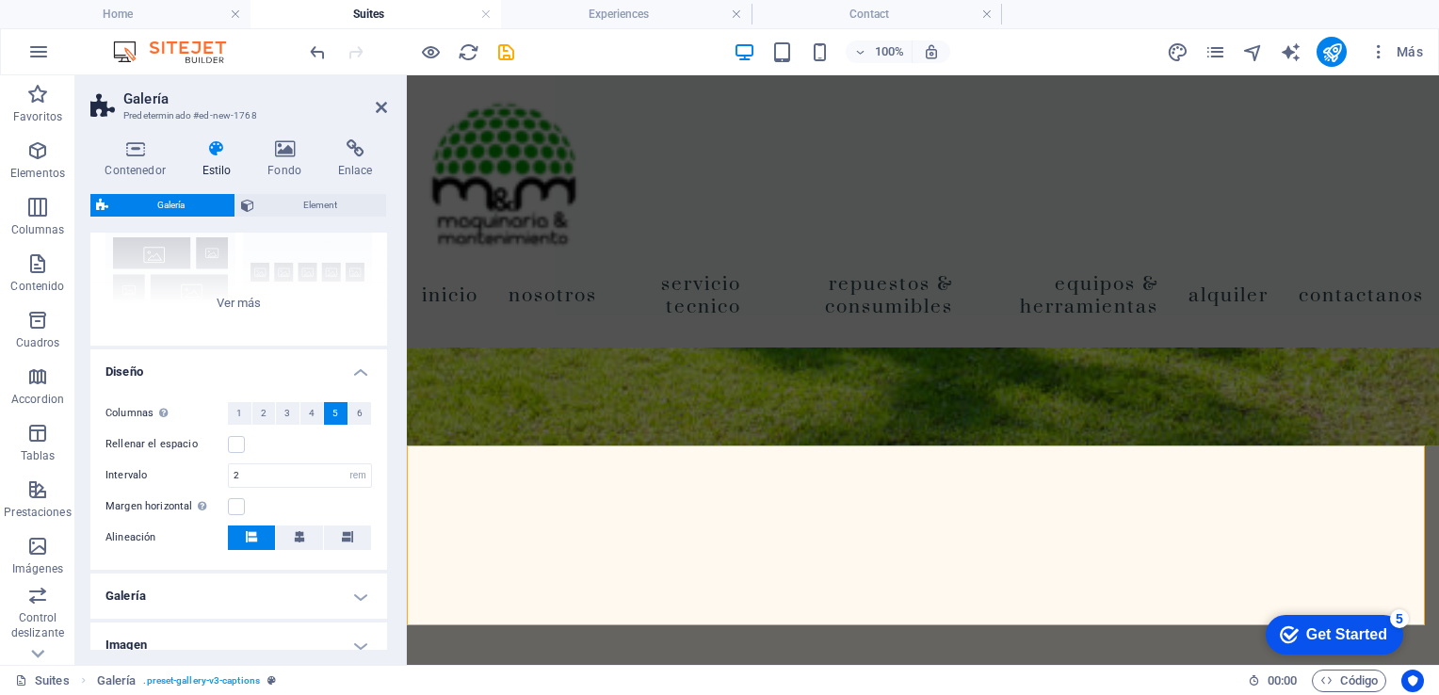
scroll to position [154, 0]
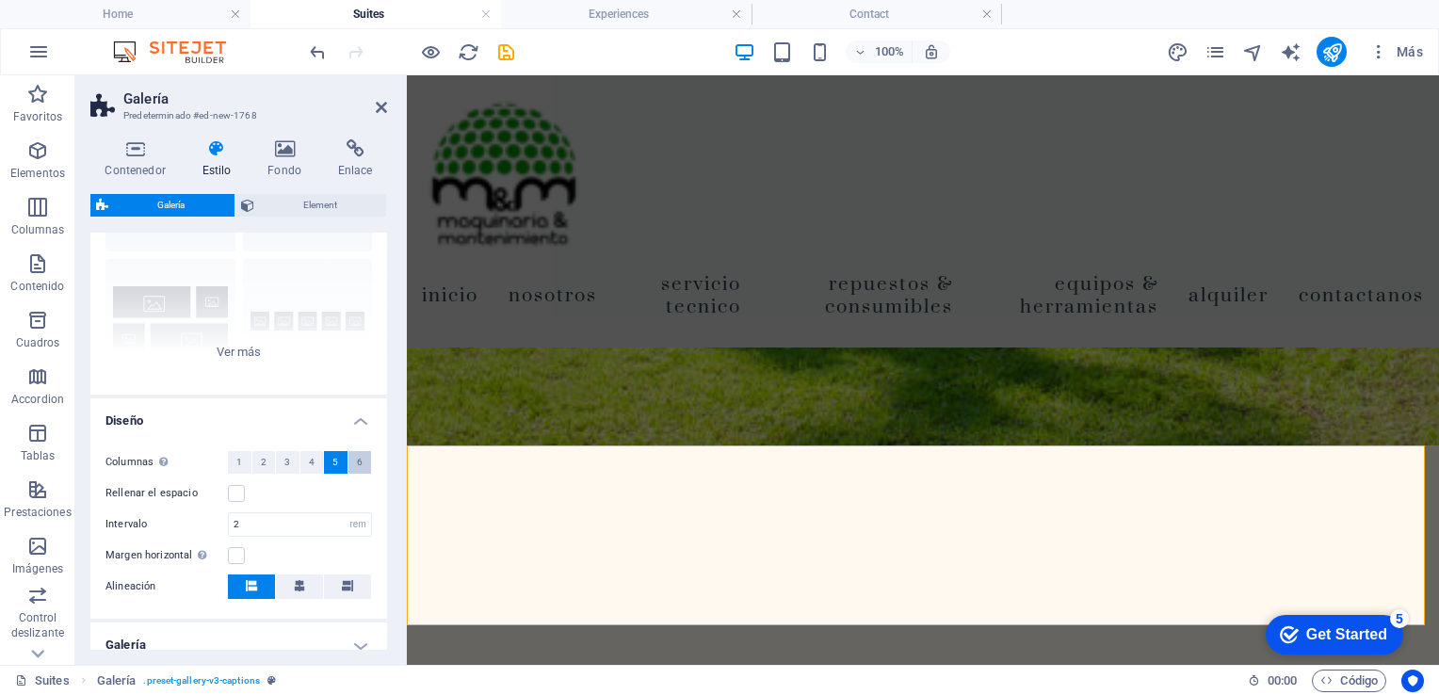
click at [357, 461] on span "6" at bounding box center [360, 462] width 6 height 23
click at [358, 423] on h4 "Diseño" at bounding box center [238, 415] width 297 height 34
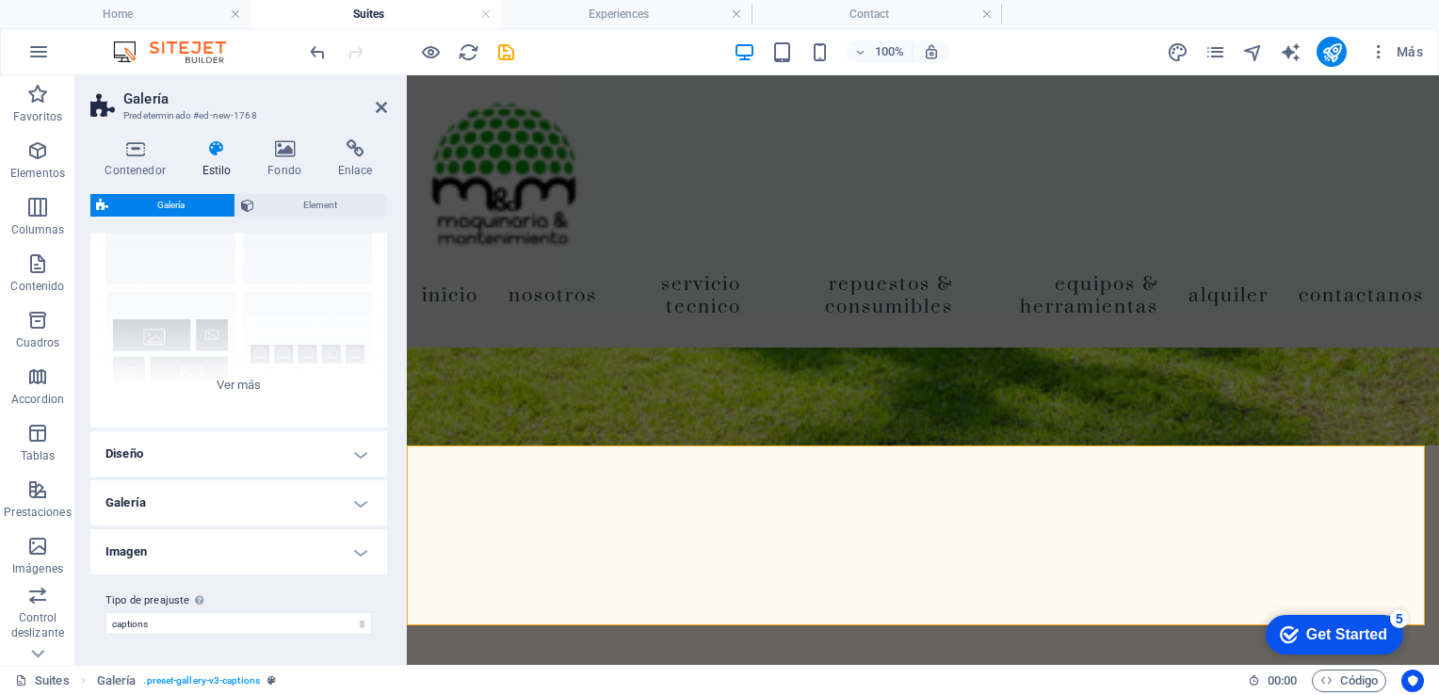
scroll to position [121, 0]
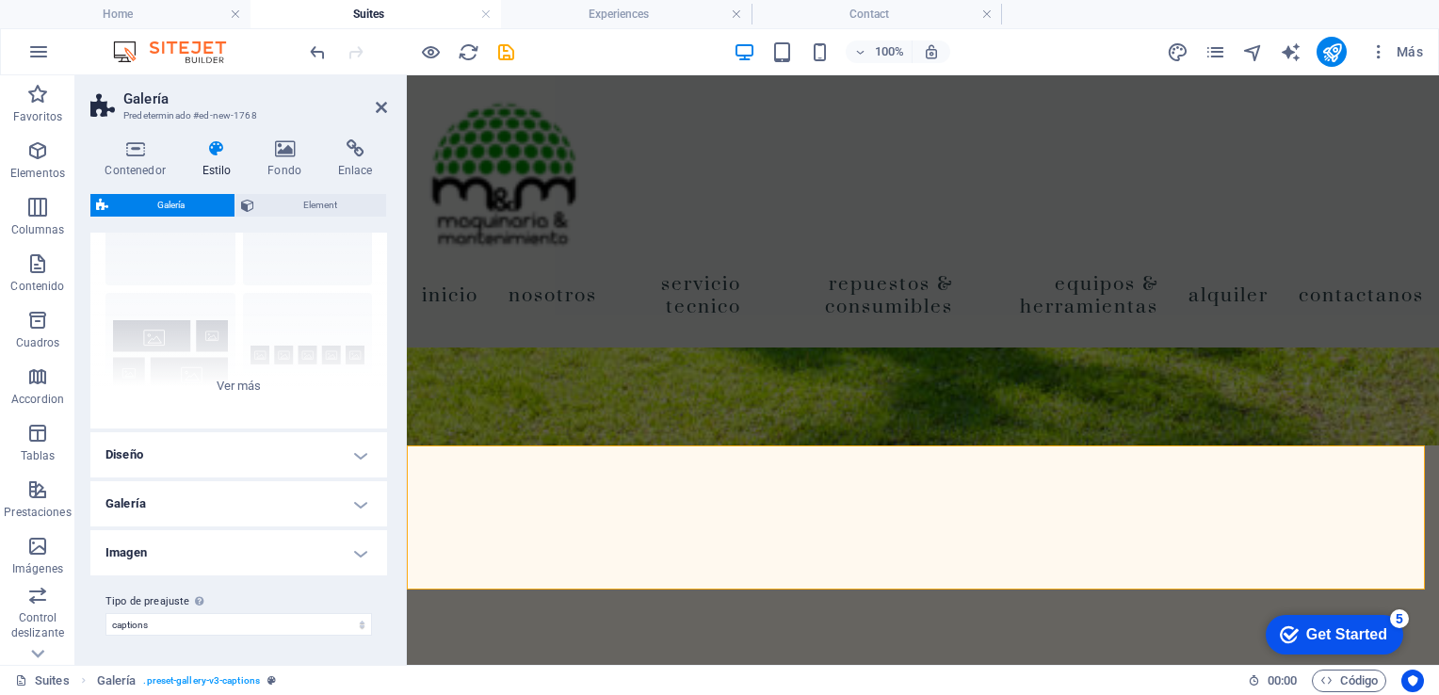
click at [355, 452] on h4 "Diseño" at bounding box center [238, 454] width 297 height 45
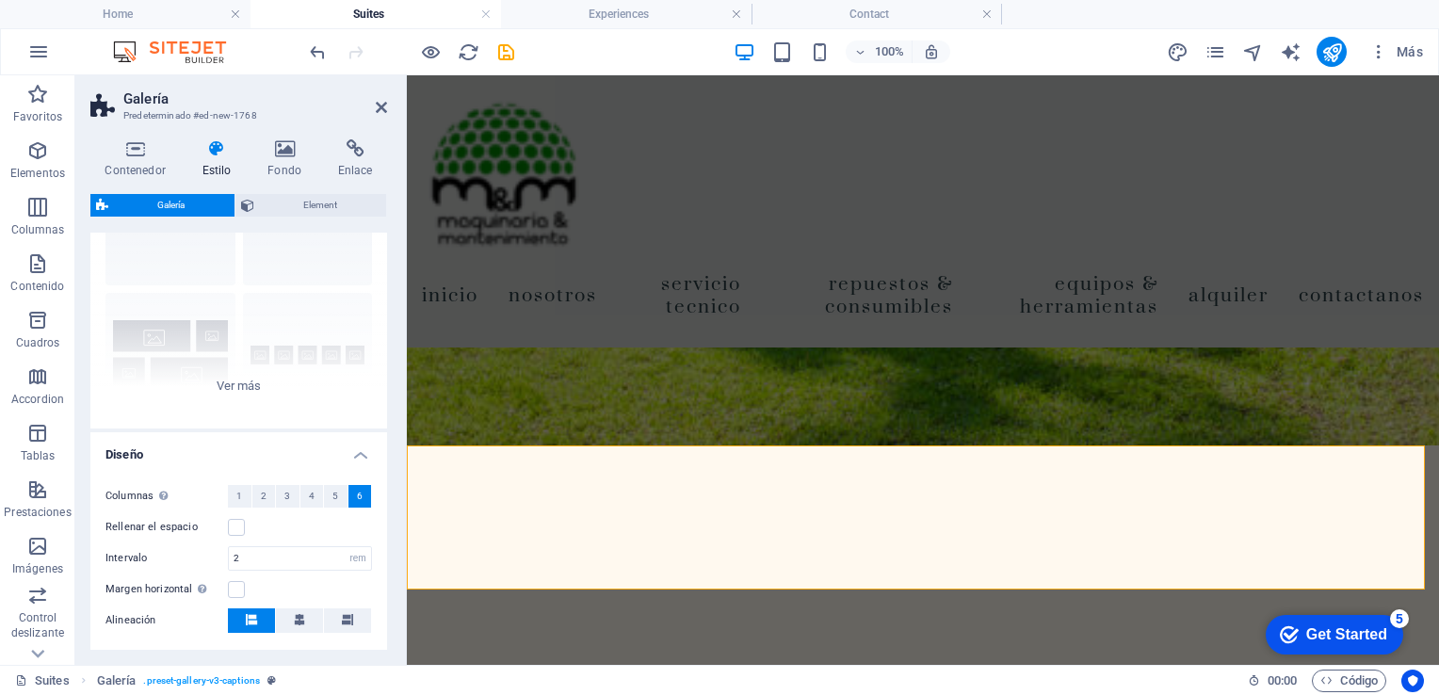
scroll to position [154, 0]
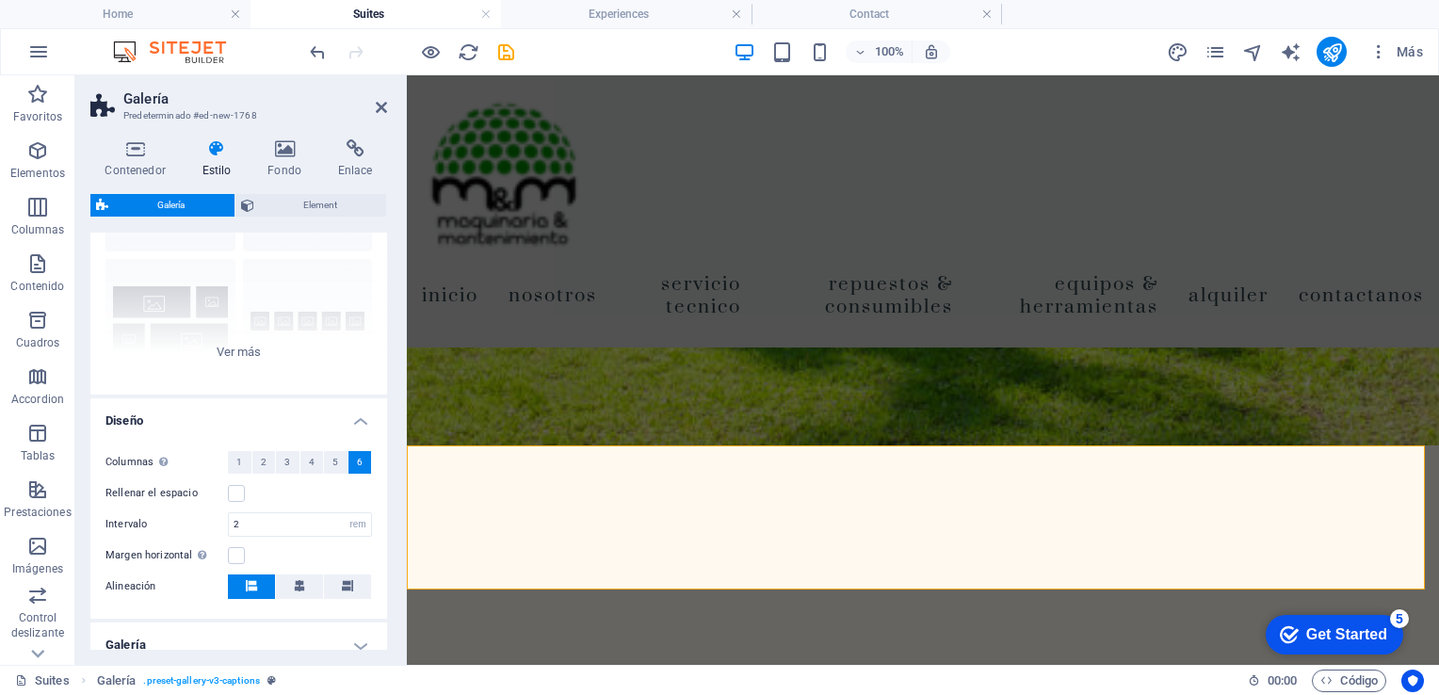
drag, startPoint x: 387, startPoint y: 463, endPoint x: 374, endPoint y: 495, distance: 34.6
click at [374, 495] on div "Contenedor Estilo Fondo Enlace Tamaño Altura Predeterminado px rem % vh vw Alto…" at bounding box center [238, 394] width 327 height 541
drag, startPoint x: 382, startPoint y: 485, endPoint x: 385, endPoint y: 537, distance: 51.9
click at [385, 537] on div "Variantes Leyendas Círculo Collage Predeterminado Cuadrícula Cuadrícula despla.…" at bounding box center [238, 441] width 297 height 417
click at [339, 460] on button "5" at bounding box center [336, 462] width 24 height 23
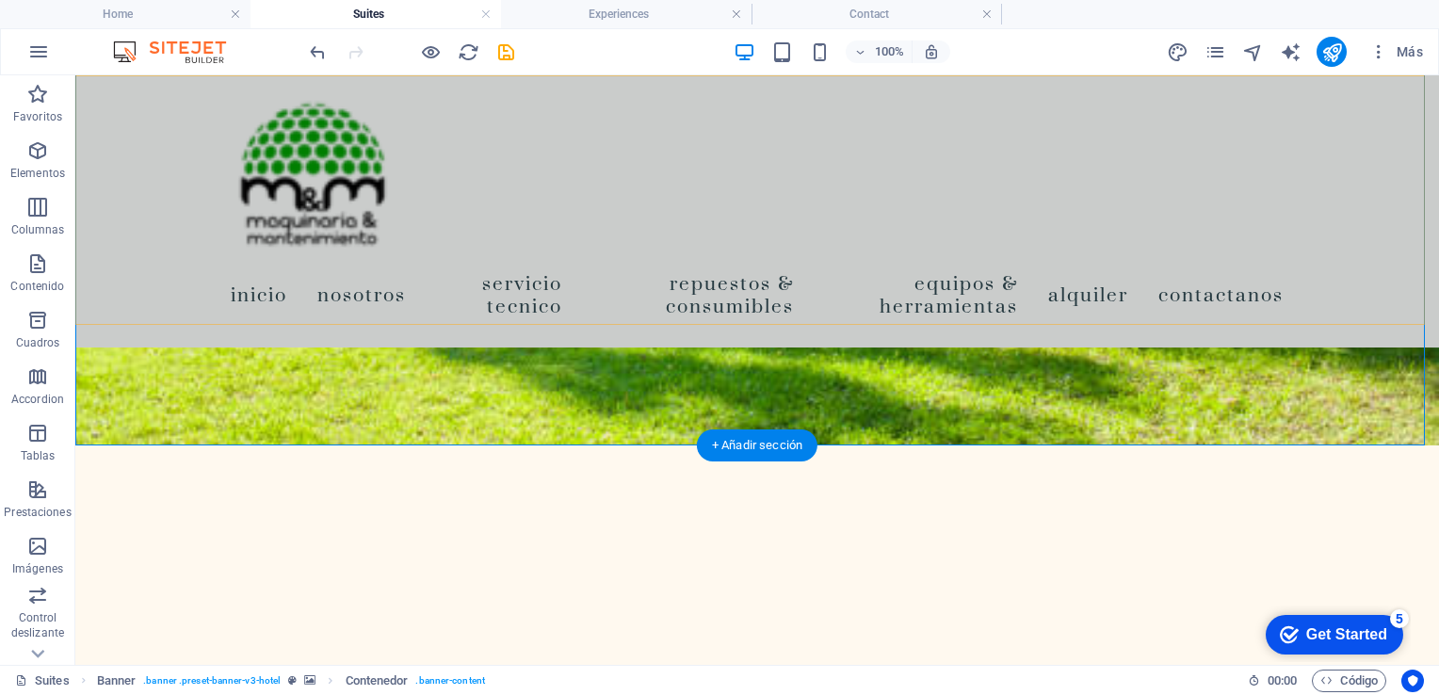
click at [1334, 220] on div "Inicio Nosotros Servicio Tecnico Repuestos & Consumibles Equipos & Herramientas…" at bounding box center [757, 211] width 1364 height 272
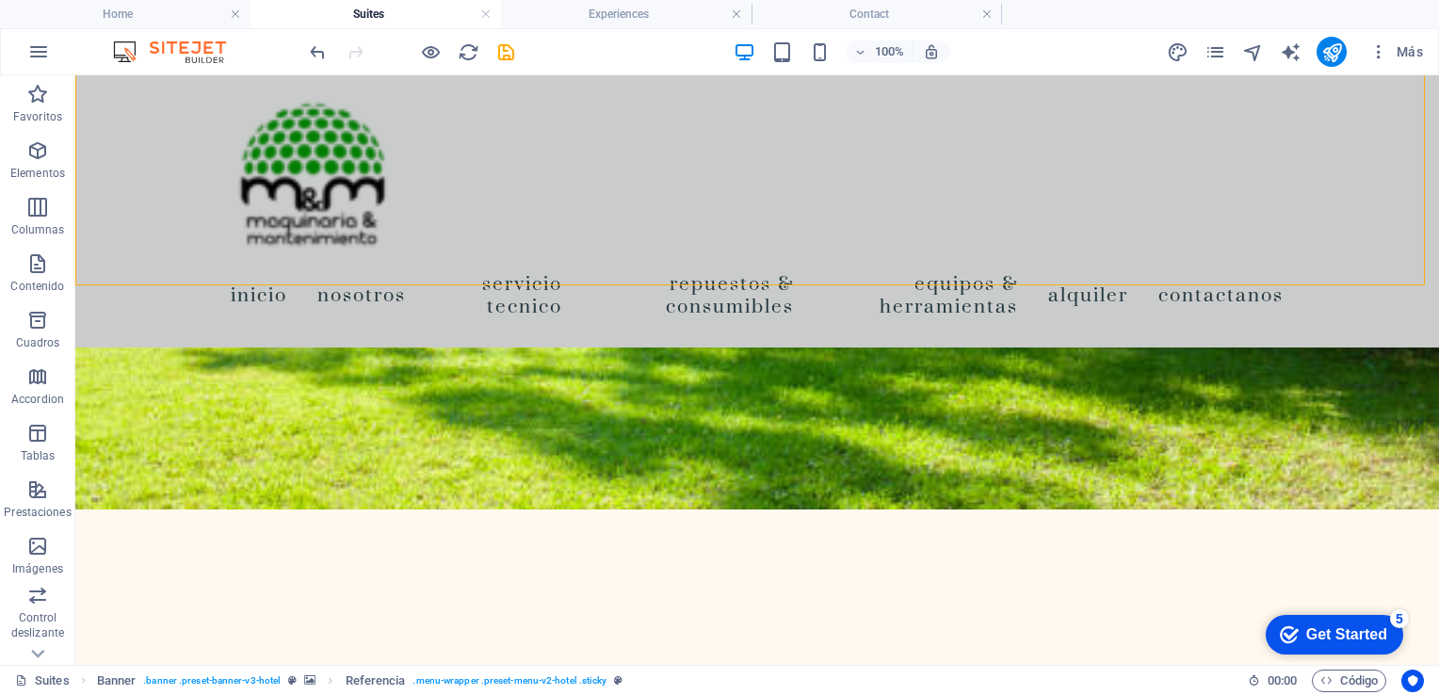
scroll to position [374, 0]
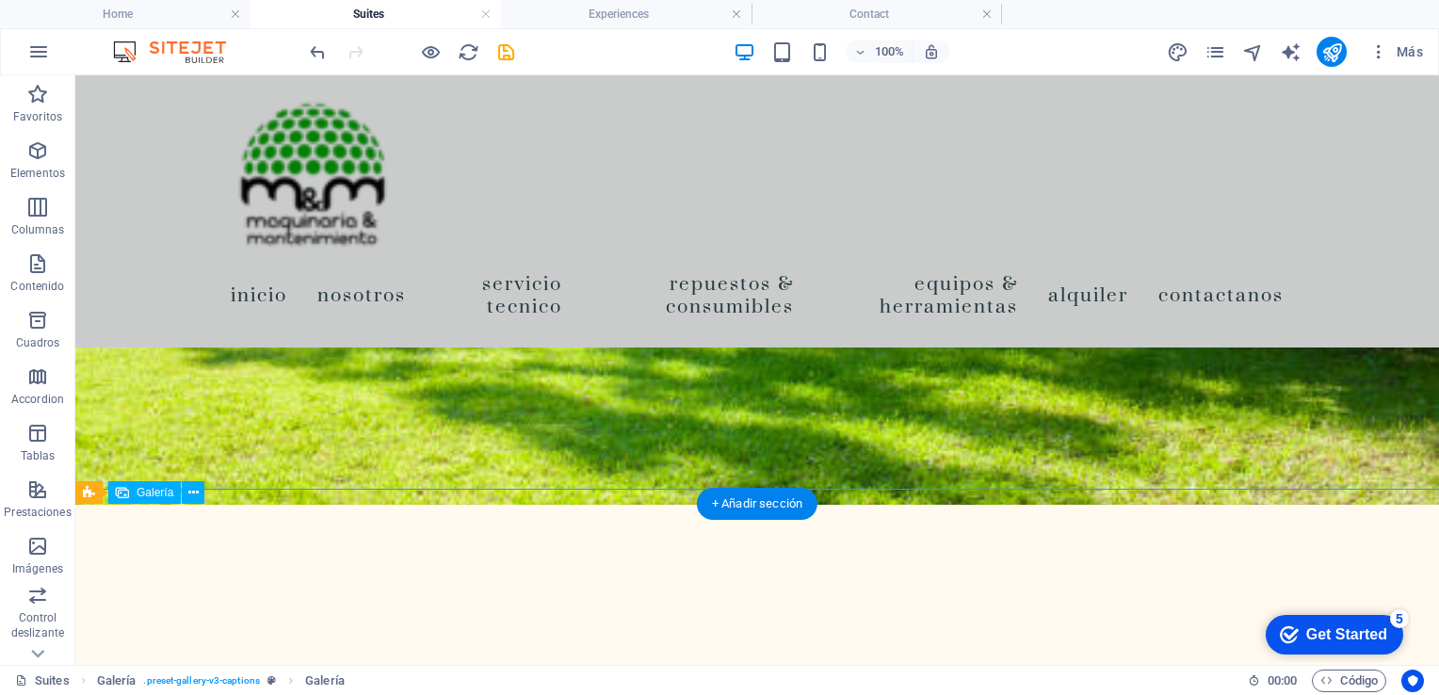
select select "4"
select select "px"
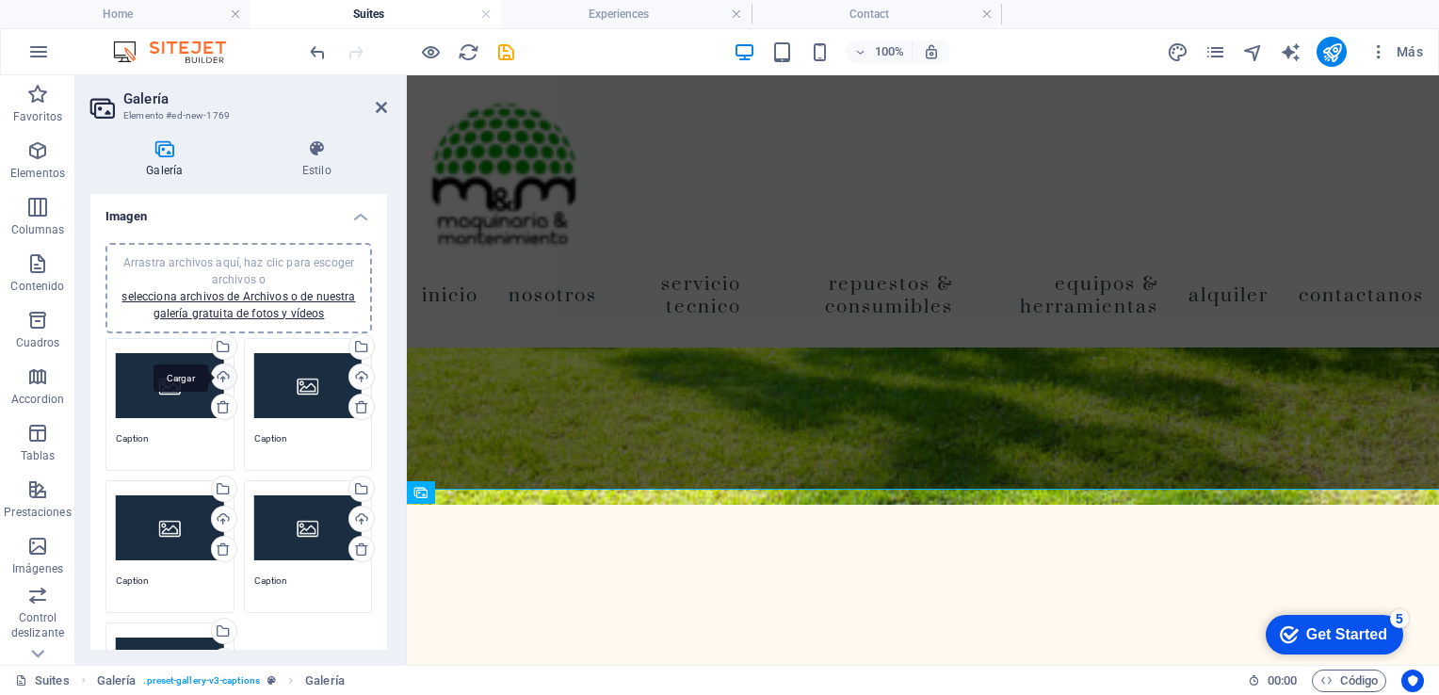
click at [217, 375] on div "Cargar" at bounding box center [222, 378] width 28 height 28
click at [217, 373] on div "Cargar" at bounding box center [222, 378] width 28 height 28
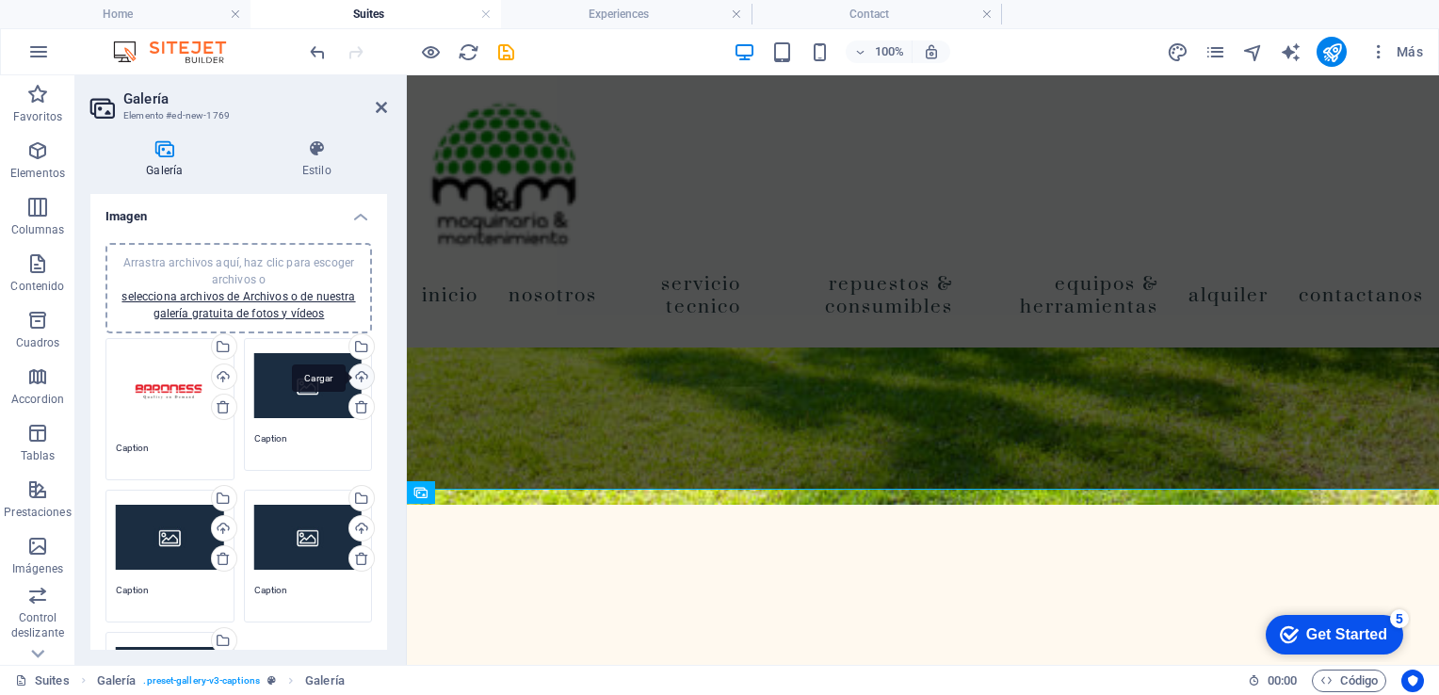
click at [360, 377] on div "Cargar" at bounding box center [360, 378] width 28 height 28
click at [222, 525] on div "Cargar" at bounding box center [222, 530] width 28 height 28
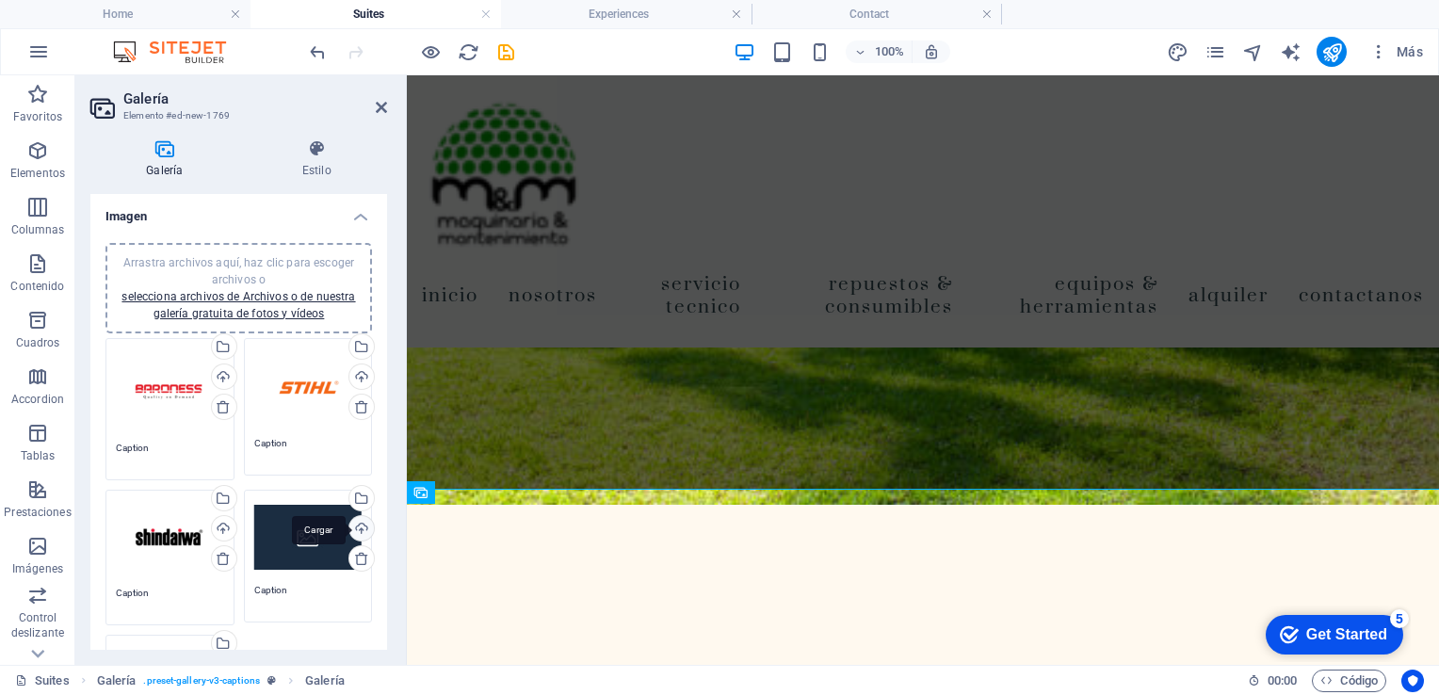
click at [352, 530] on div "Cargar" at bounding box center [360, 530] width 28 height 28
drag, startPoint x: 300, startPoint y: 534, endPoint x: 298, endPoint y: 544, distance: 10.7
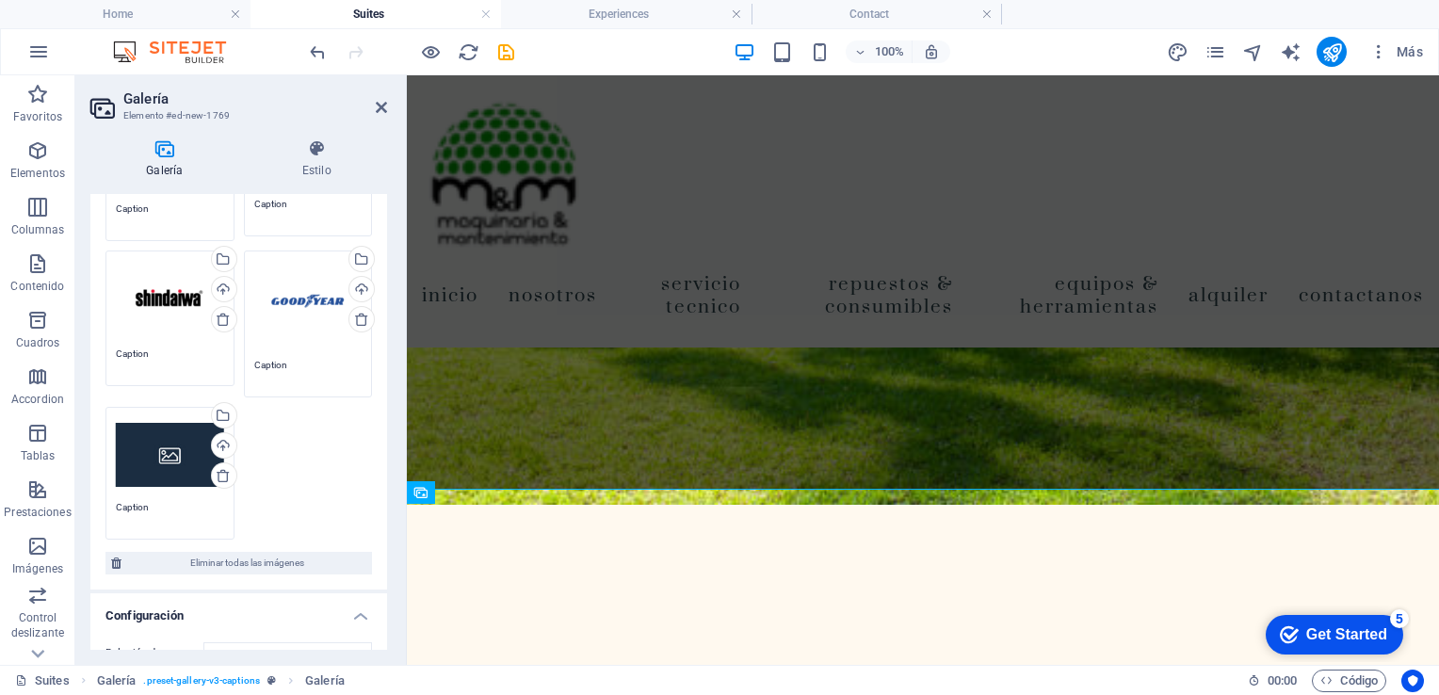
scroll to position [256, 0]
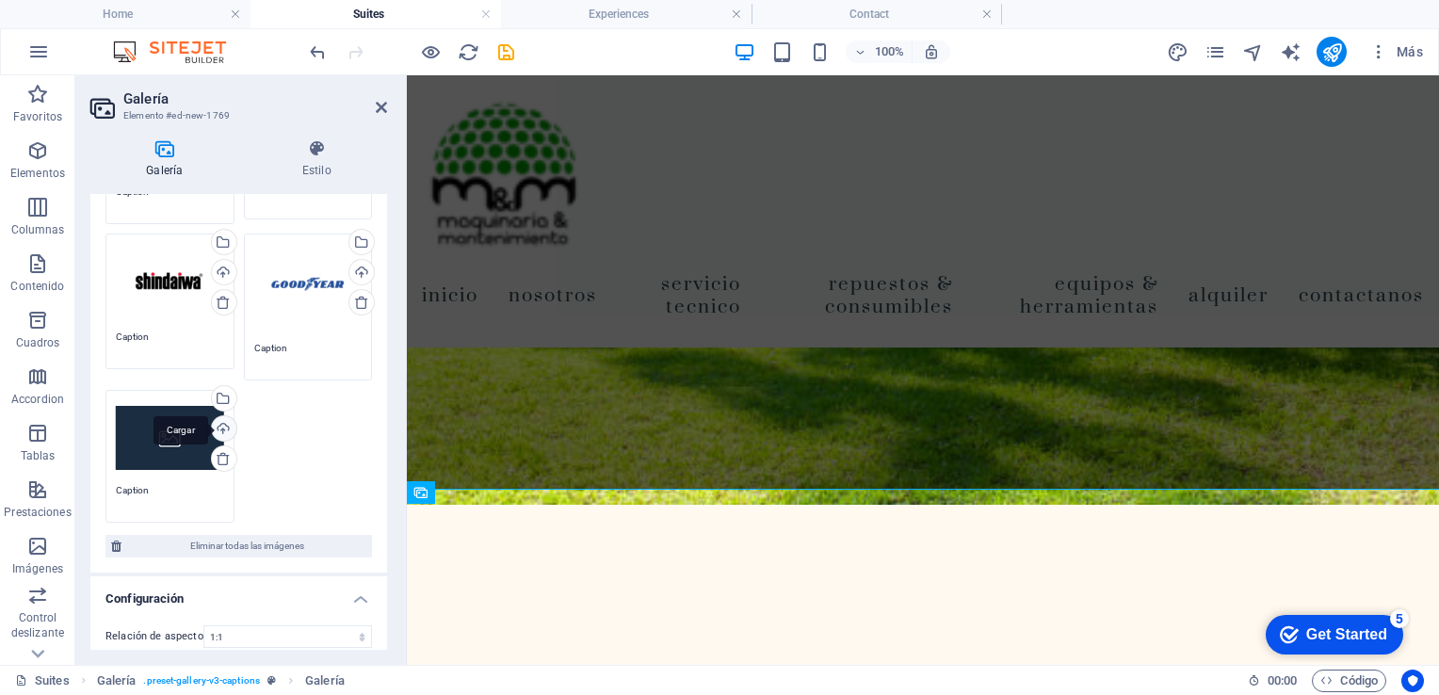
click at [213, 422] on div "Cargar" at bounding box center [222, 430] width 28 height 28
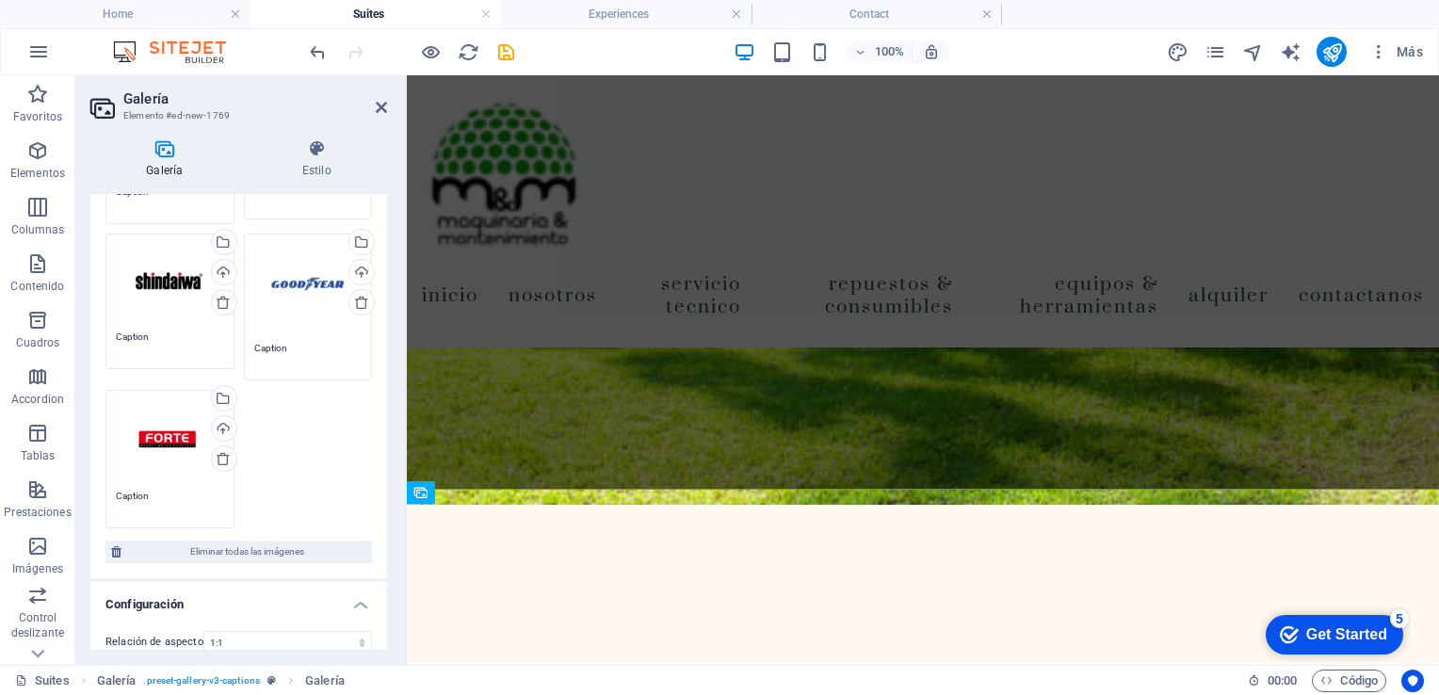
click at [388, 269] on div "Galería Estilo Imagen Arrastra archivos aquí, haz clic para escoger archivos o …" at bounding box center [238, 394] width 327 height 541
click at [387, 270] on div "Galería Estilo Imagen Arrastra archivos aquí, haz clic para escoger archivos o …" at bounding box center [238, 394] width 327 height 541
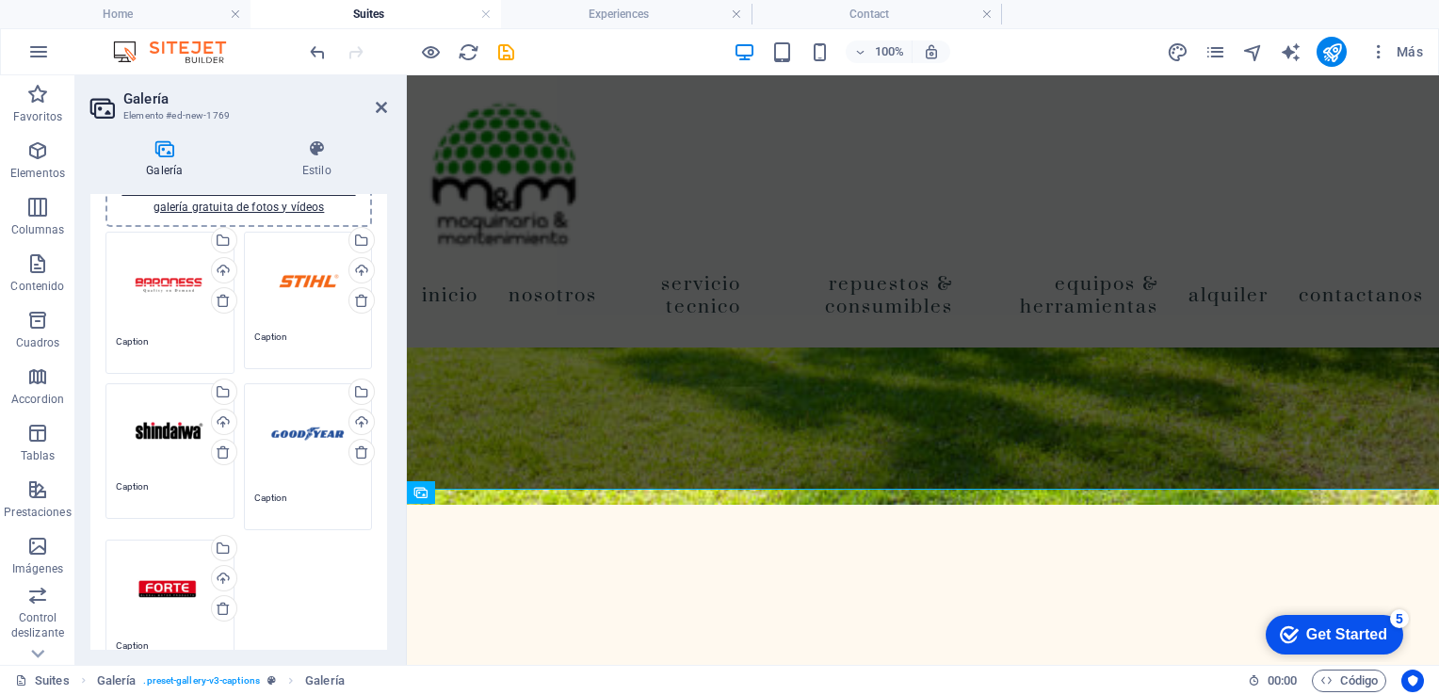
scroll to position [0, 0]
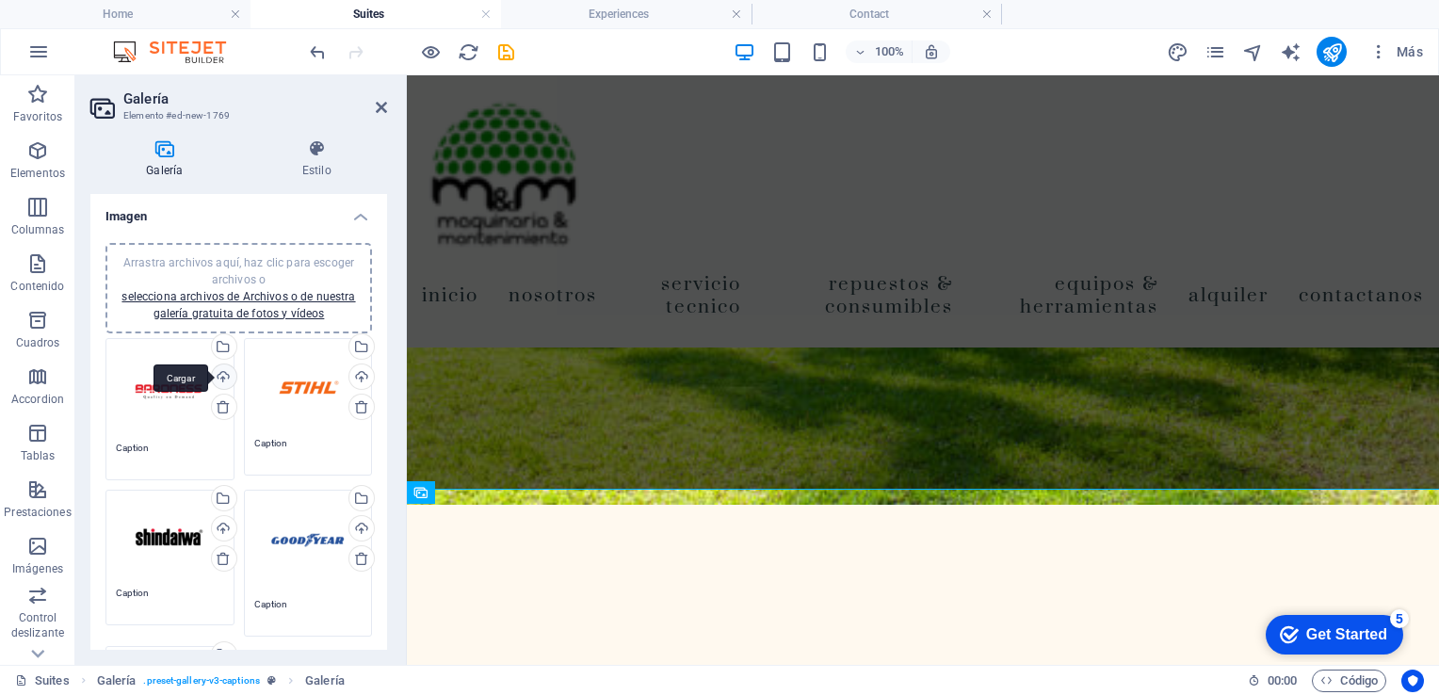
click at [219, 373] on div "Cargar" at bounding box center [222, 378] width 28 height 28
click at [219, 377] on div "Cargar" at bounding box center [222, 378] width 28 height 28
click at [384, 112] on icon at bounding box center [381, 107] width 11 height 15
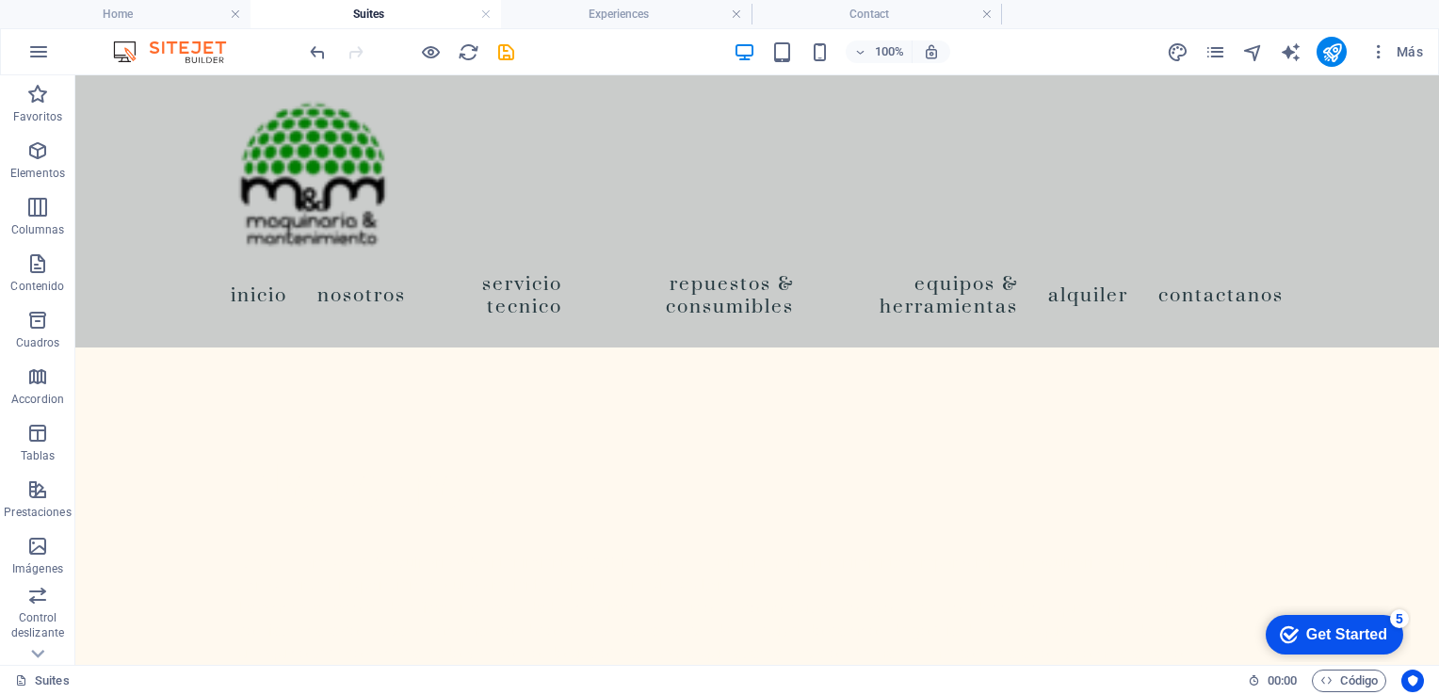
scroll to position [1027, 0]
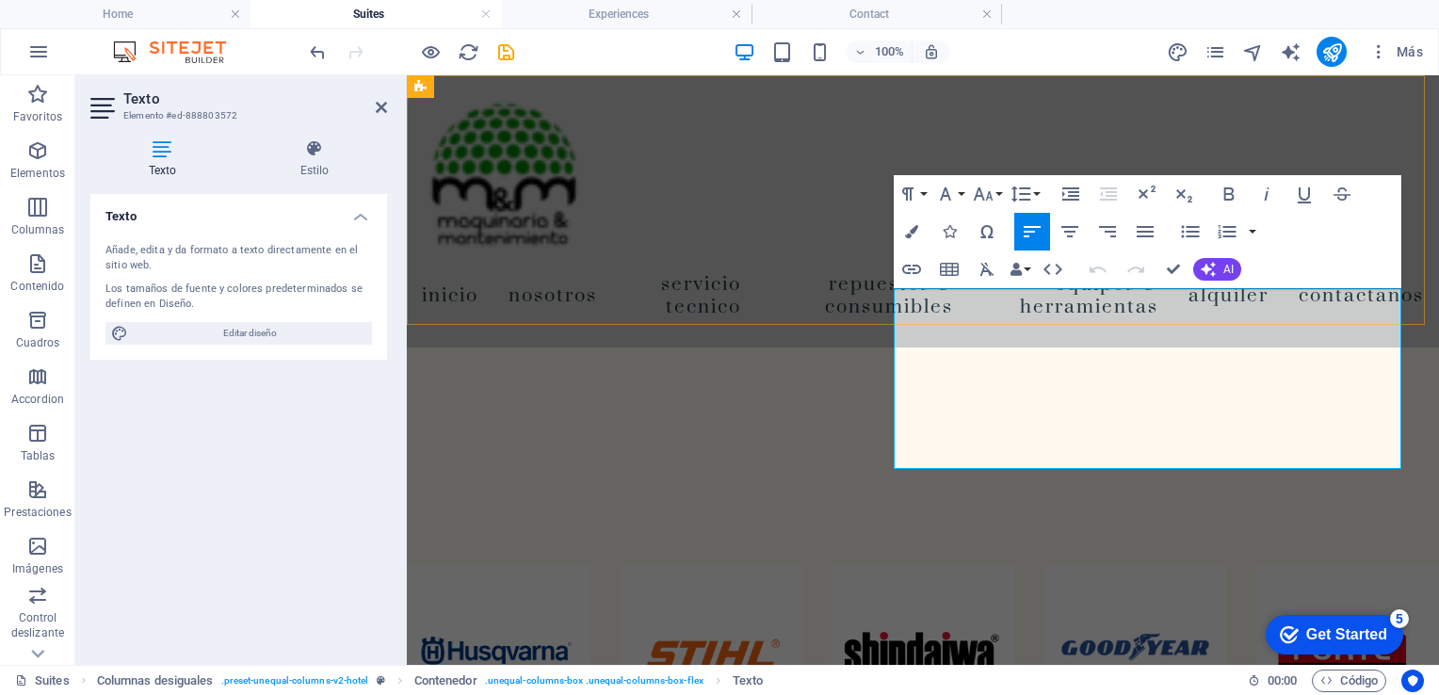
drag, startPoint x: 1390, startPoint y: 437, endPoint x: 844, endPoint y: 247, distance: 578.4
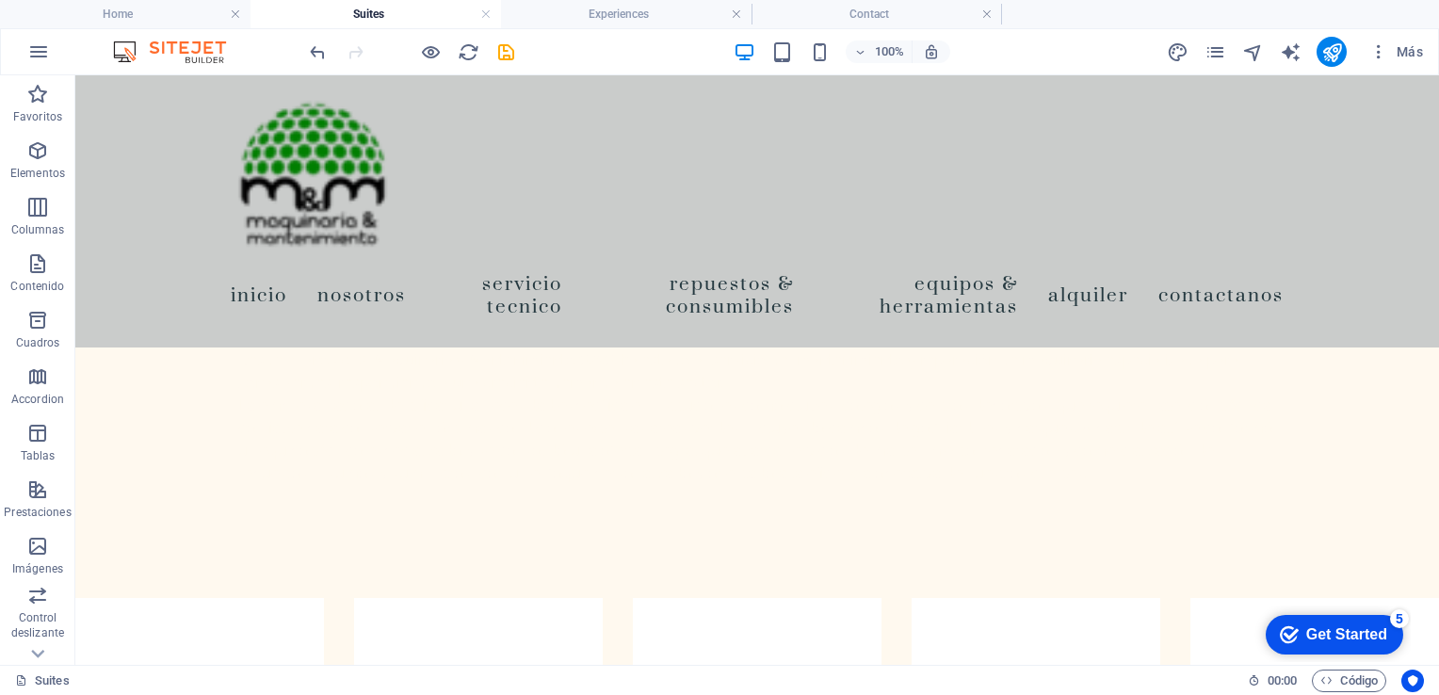
scroll to position [991, 0]
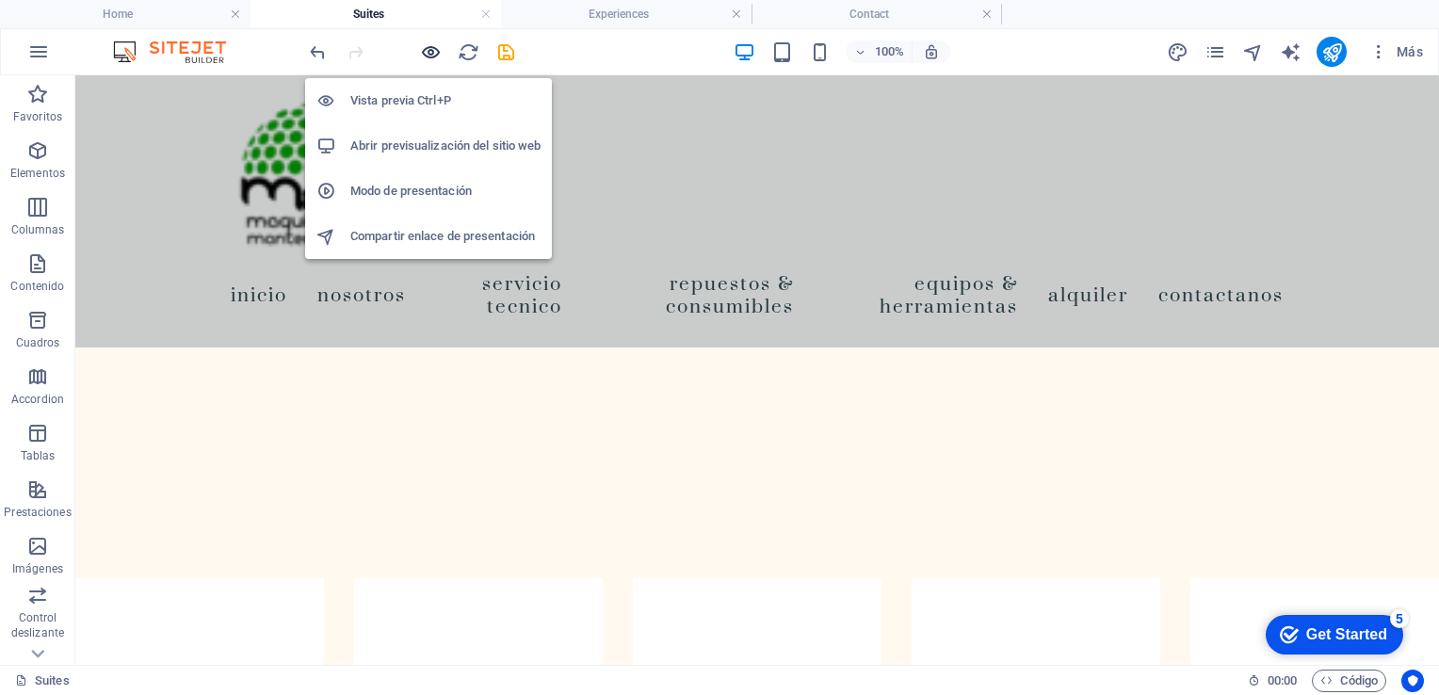
click at [431, 52] on icon "button" at bounding box center [431, 52] width 22 height 22
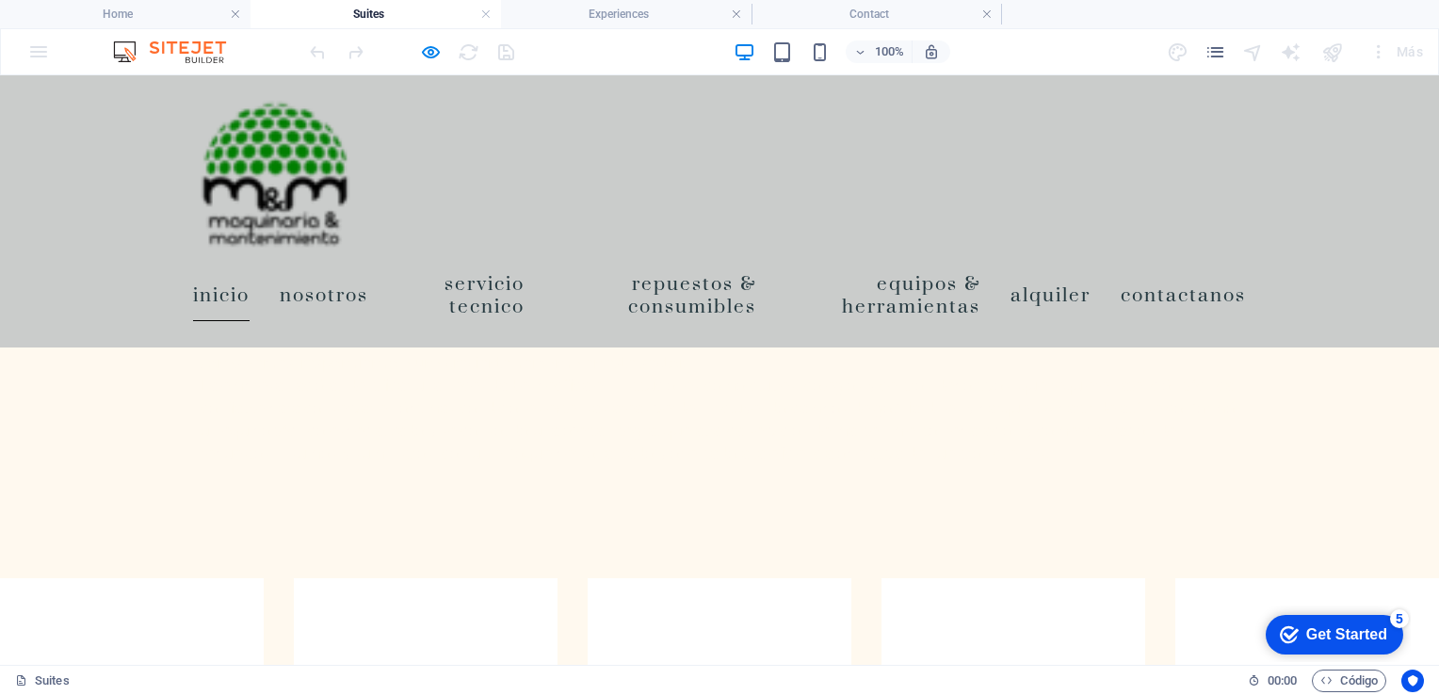
click at [234, 276] on link "Inicio" at bounding box center [221, 294] width 57 height 53
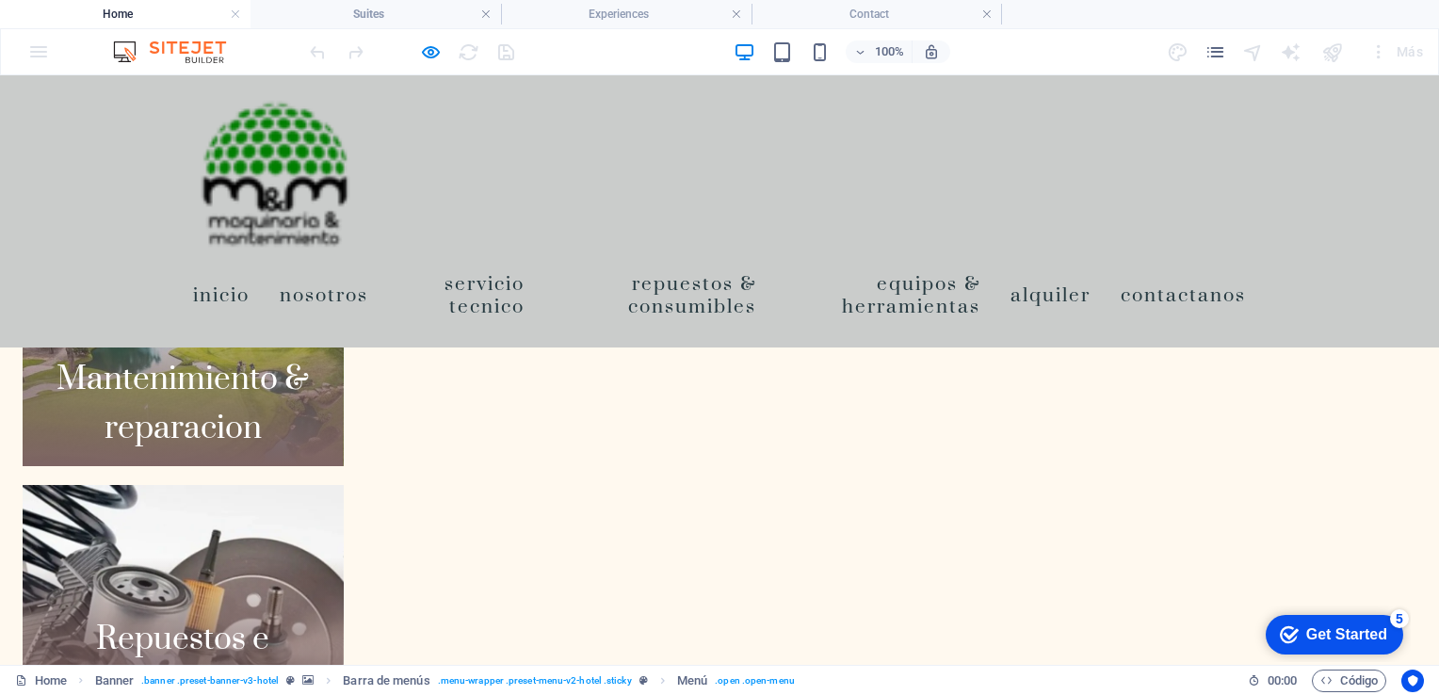
scroll to position [2389, 0]
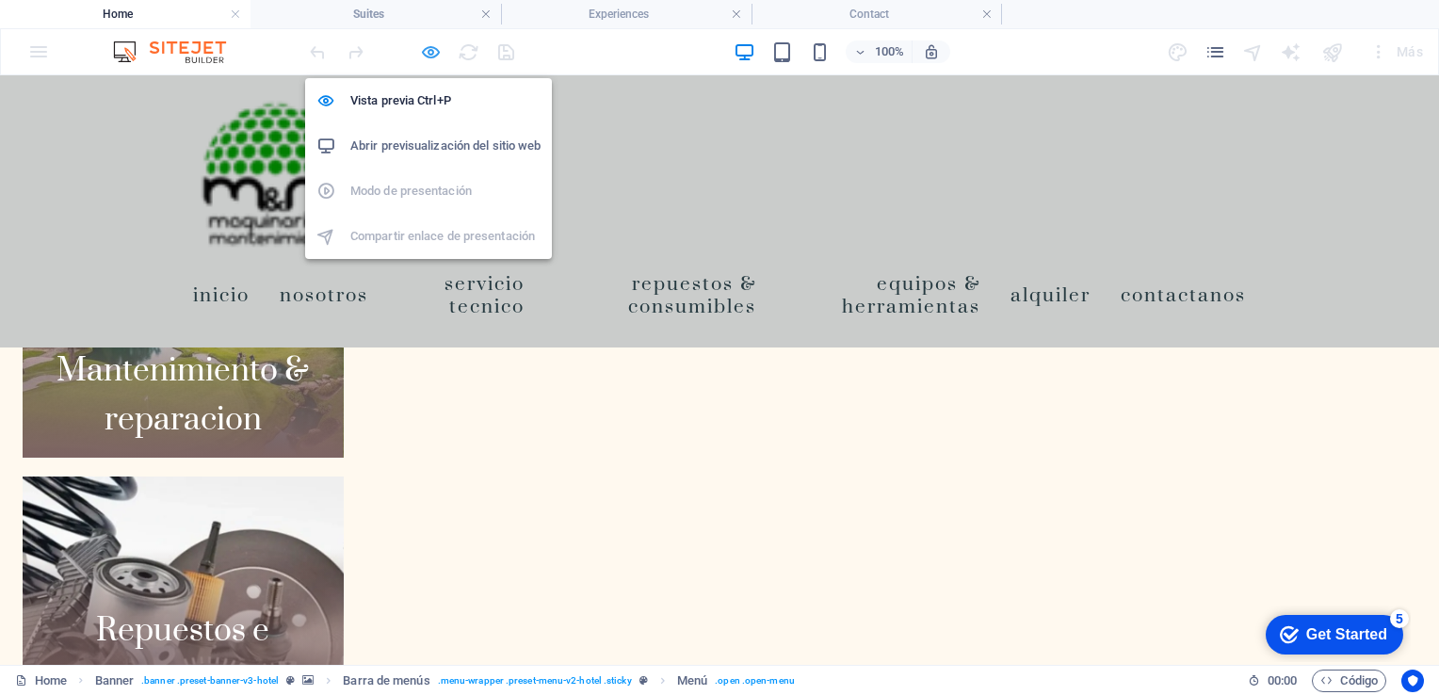
drag, startPoint x: 436, startPoint y: 41, endPoint x: 646, endPoint y: 105, distance: 219.3
click at [436, 41] on icon "button" at bounding box center [431, 52] width 22 height 22
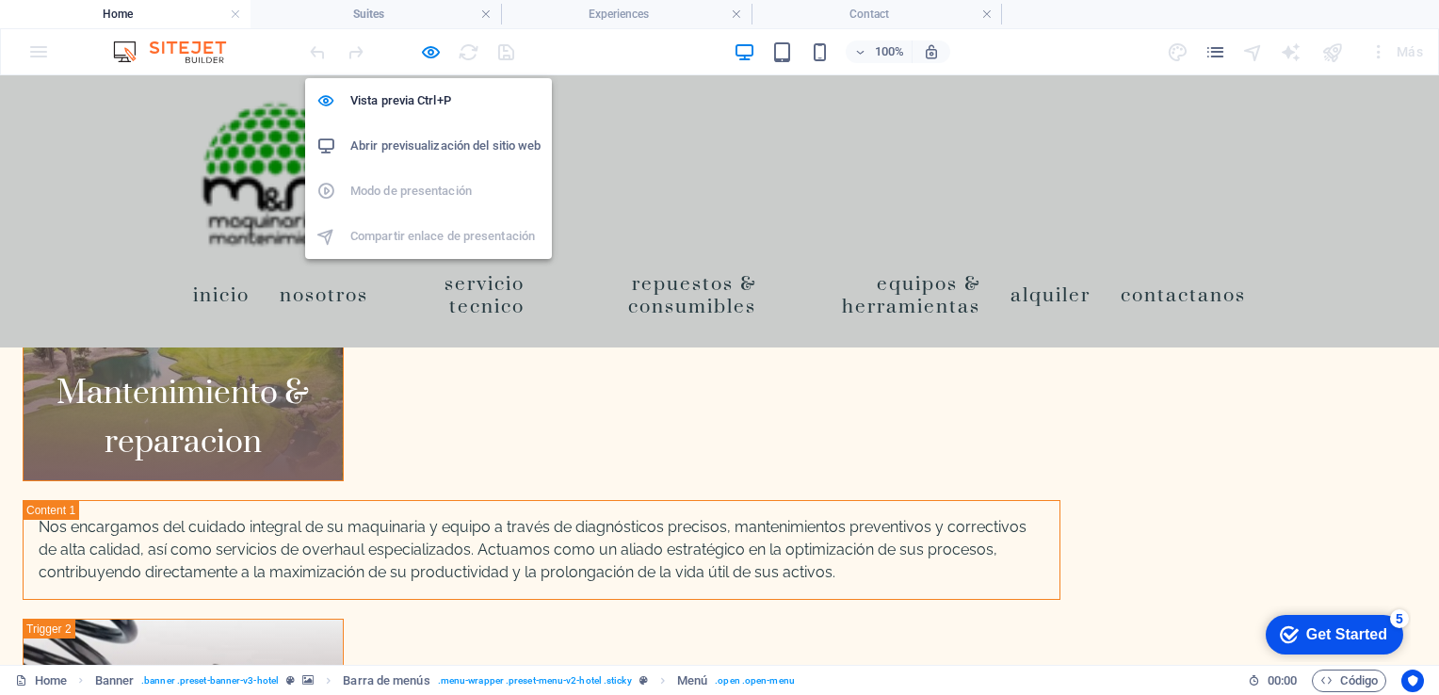
select select "1"
select select
select select "2"
select select
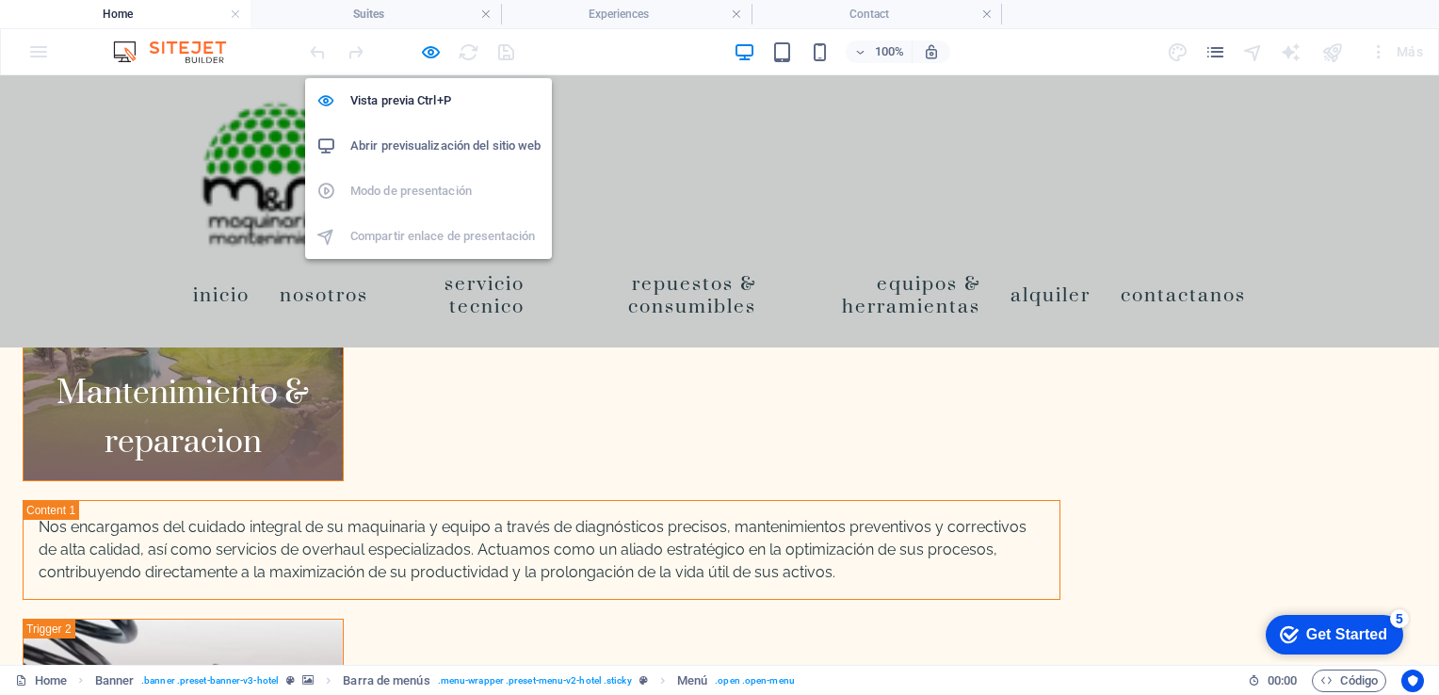
select select
select select "3"
select select
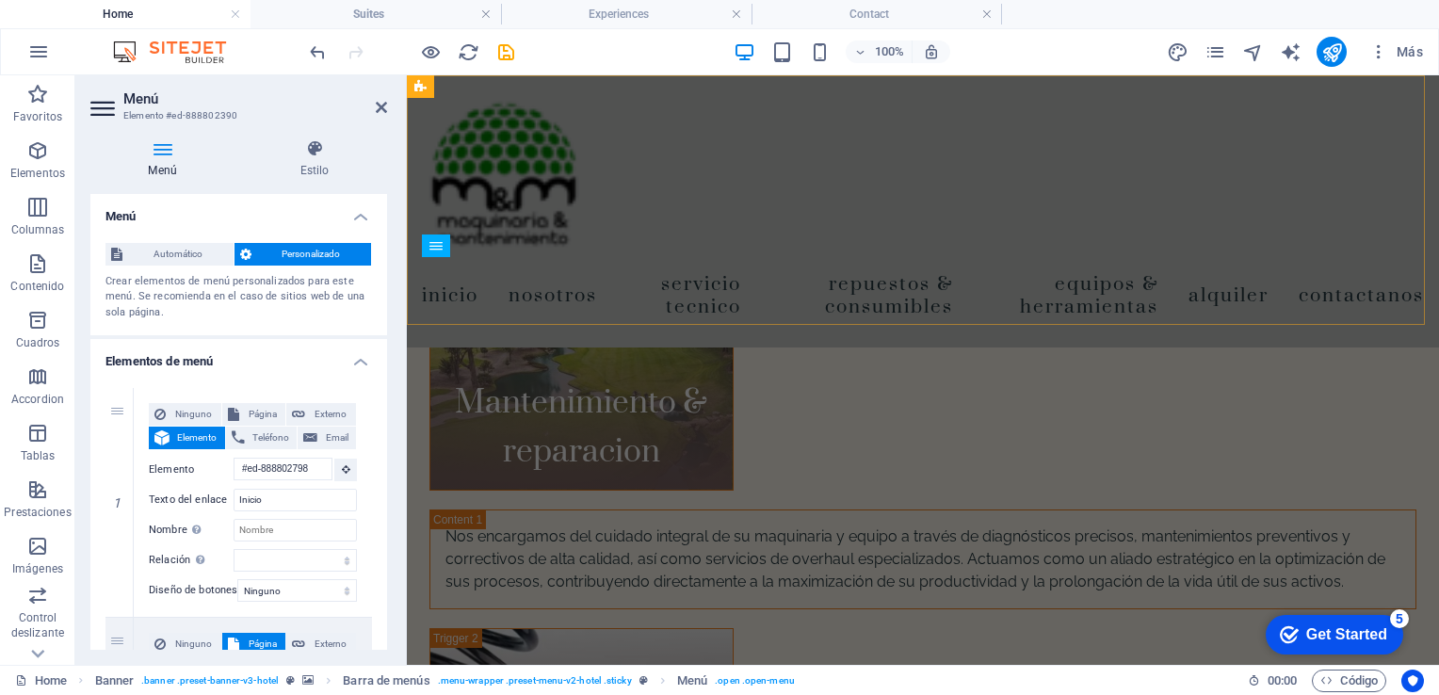
scroll to position [3506, 0]
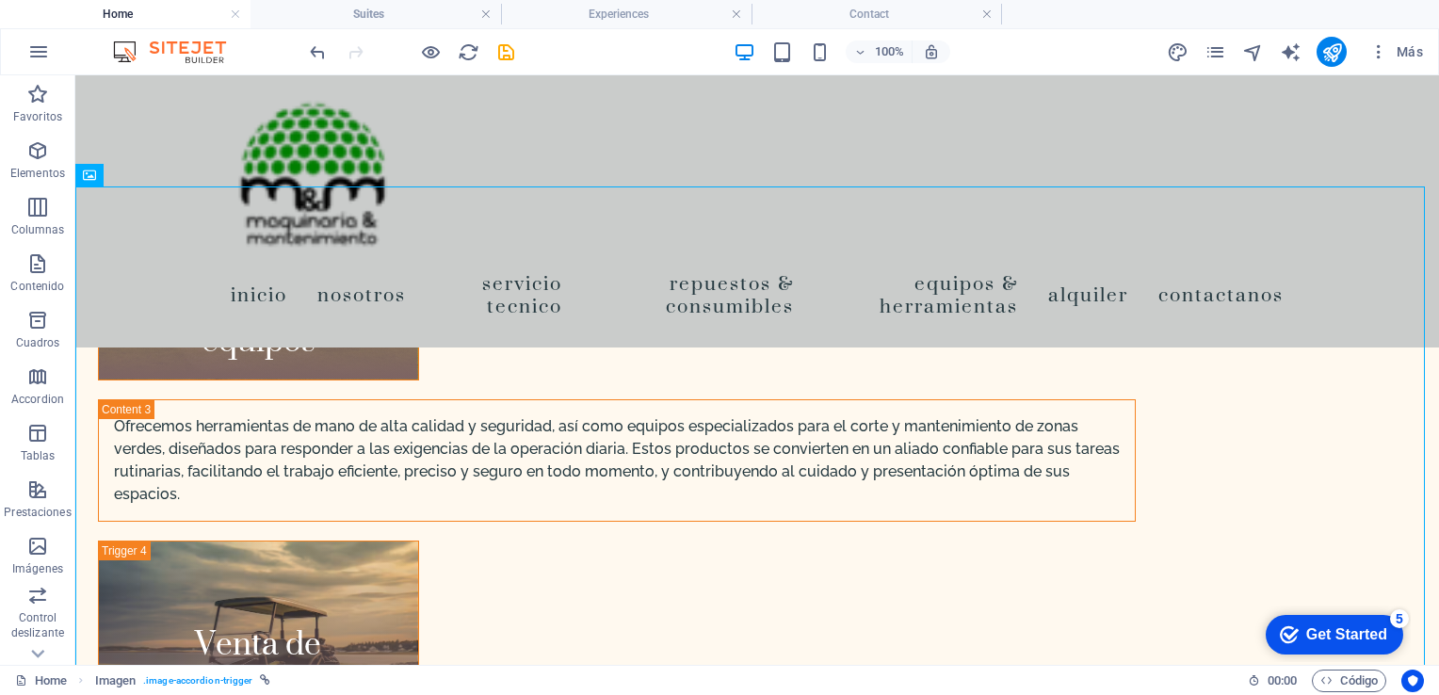
scroll to position [3277, 0]
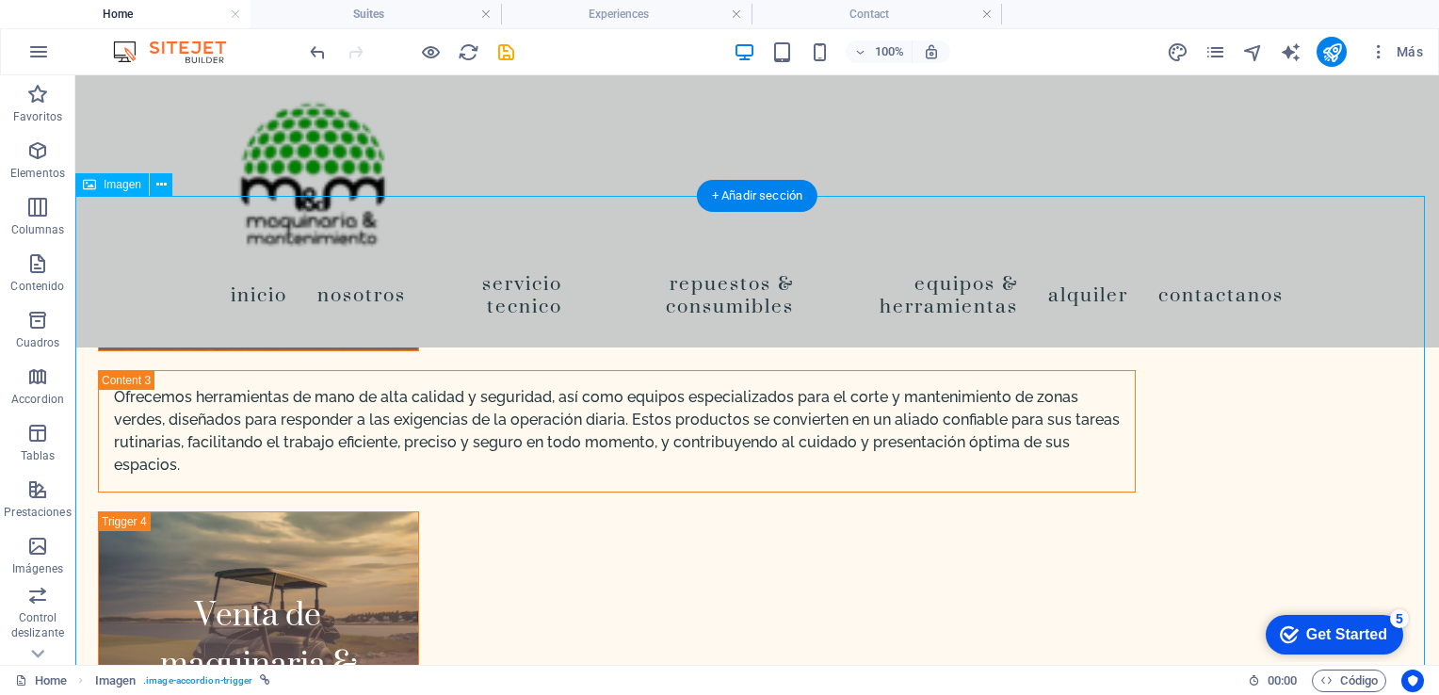
select select "%"
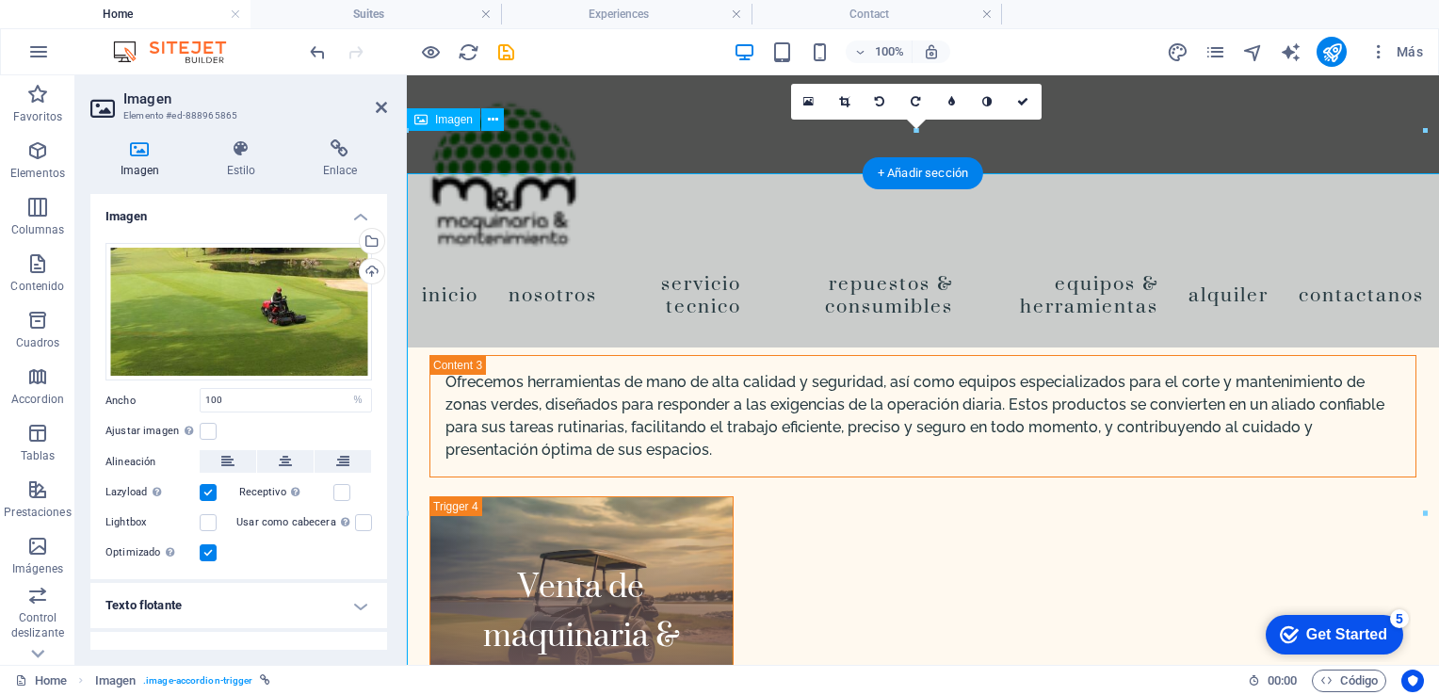
scroll to position [3299, 0]
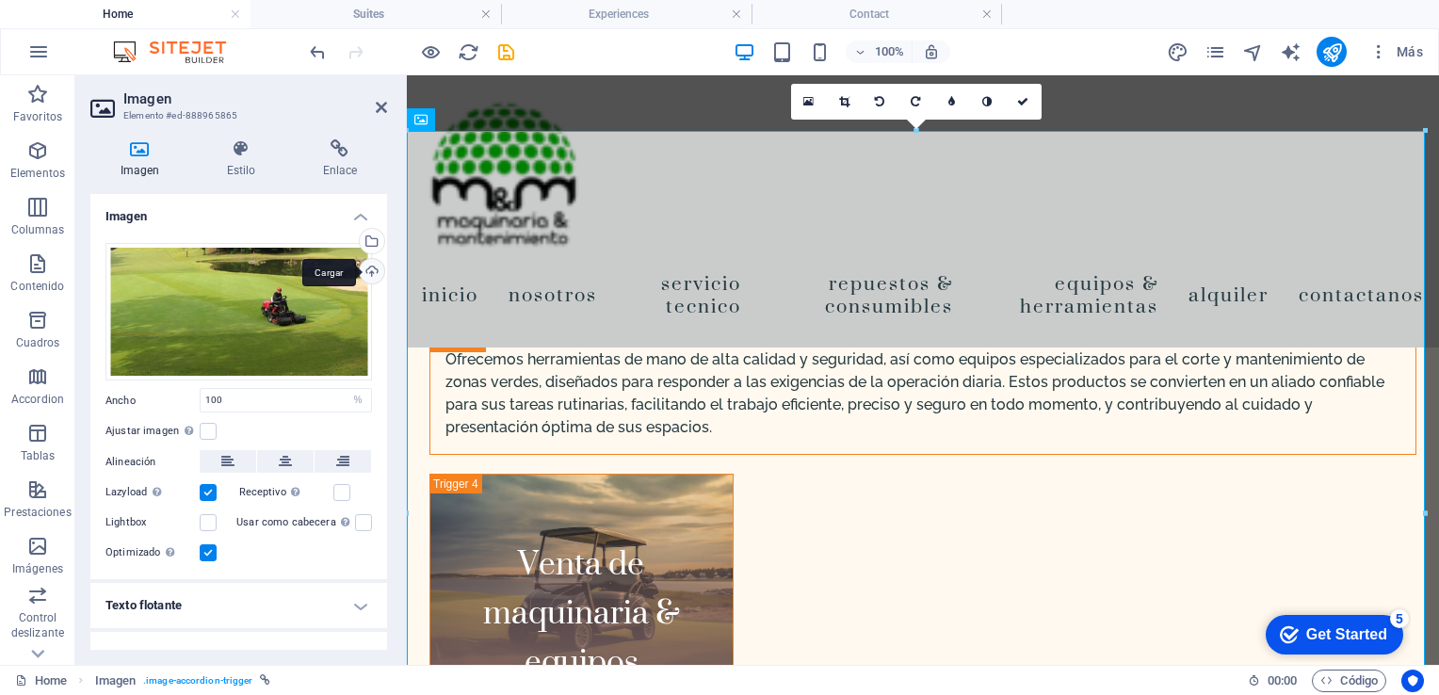
click at [369, 273] on div "Cargar" at bounding box center [370, 273] width 28 height 28
drag, startPoint x: 271, startPoint y: 172, endPoint x: 339, endPoint y: 237, distance: 93.9
click at [339, 237] on div "Imagen Estilo Enlace Imagen Arrastra archivos aquí, haz clic para escoger archi…" at bounding box center [238, 394] width 297 height 510
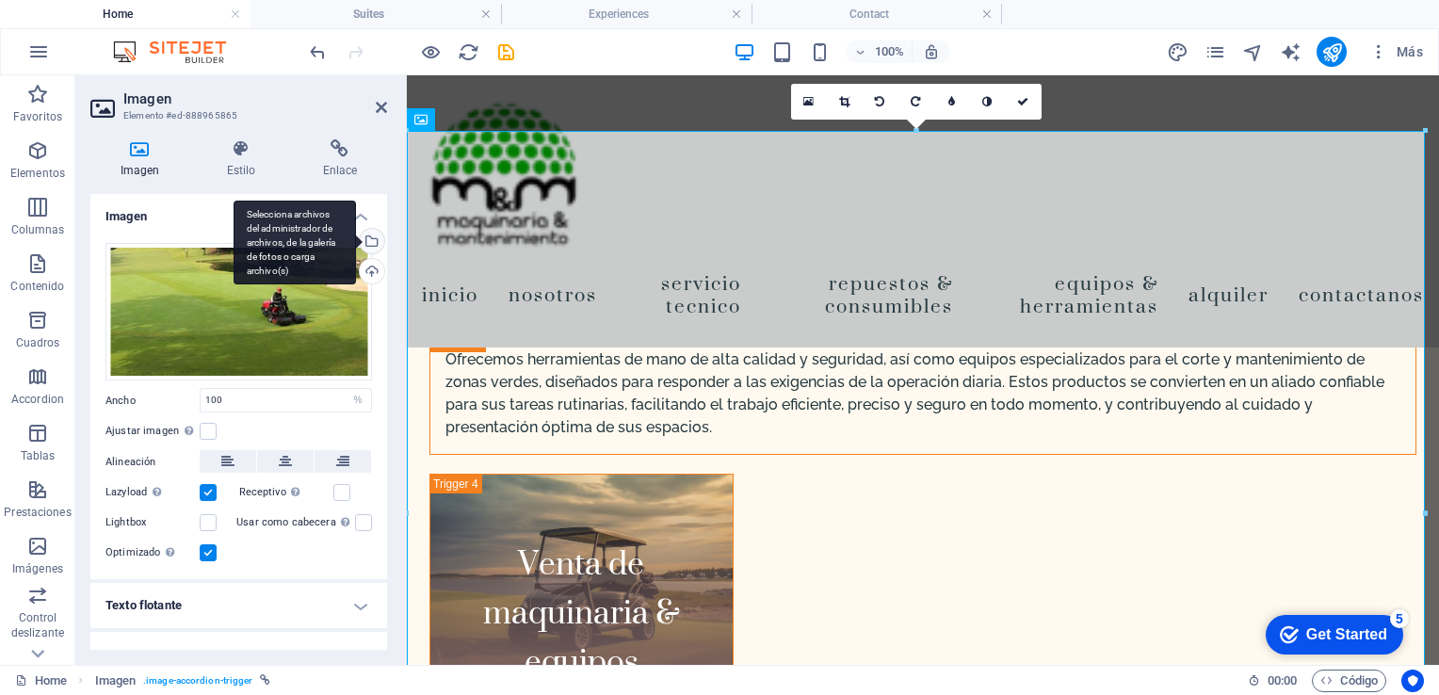
click at [370, 239] on div "Selecciona archivos del administrador de archivos, de la galería de fotos o car…" at bounding box center [370, 243] width 28 height 28
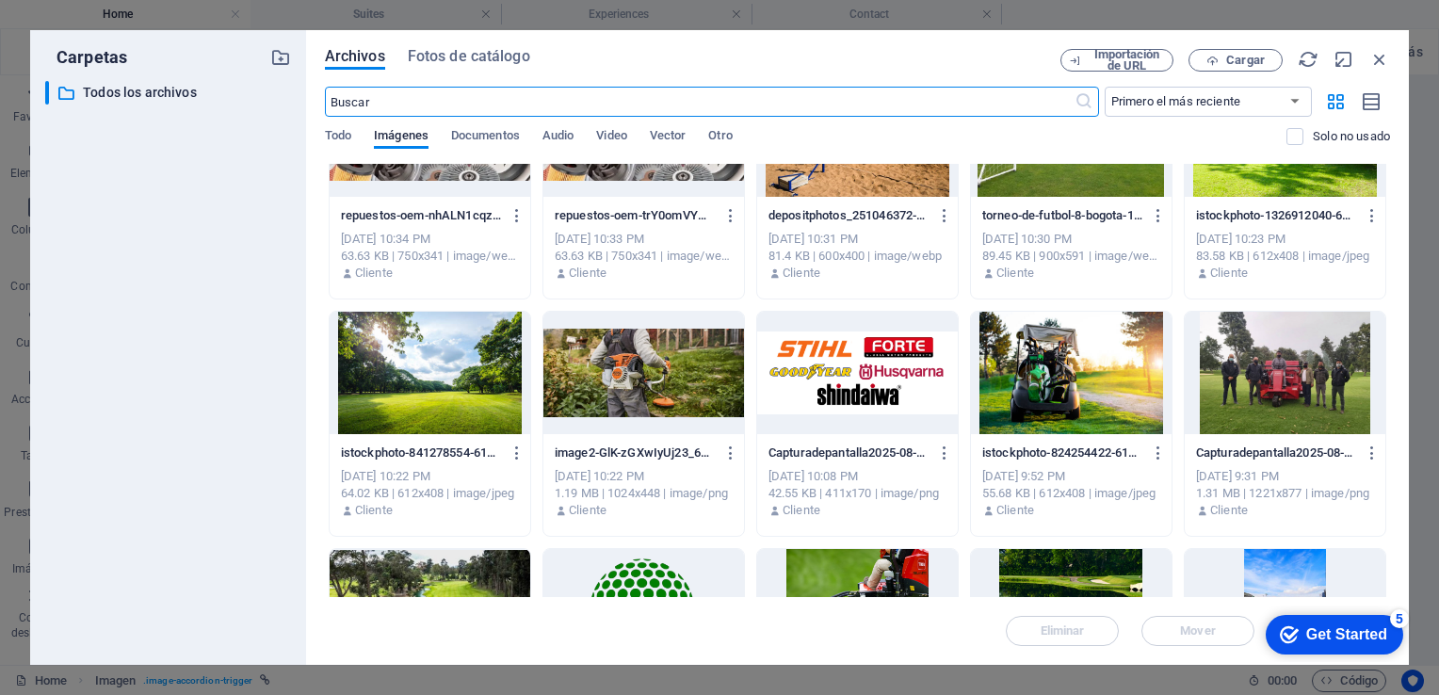
scroll to position [1767, 0]
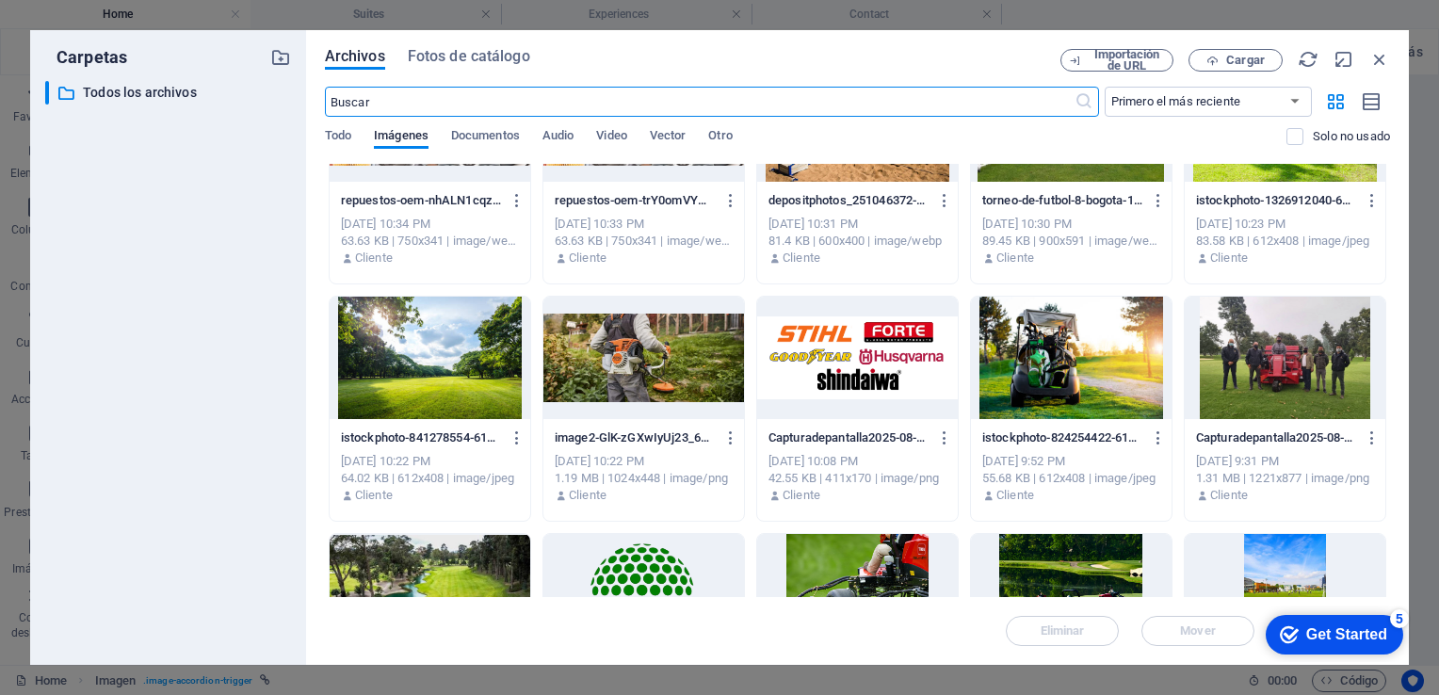
click at [1282, 361] on div at bounding box center [1285, 358] width 201 height 122
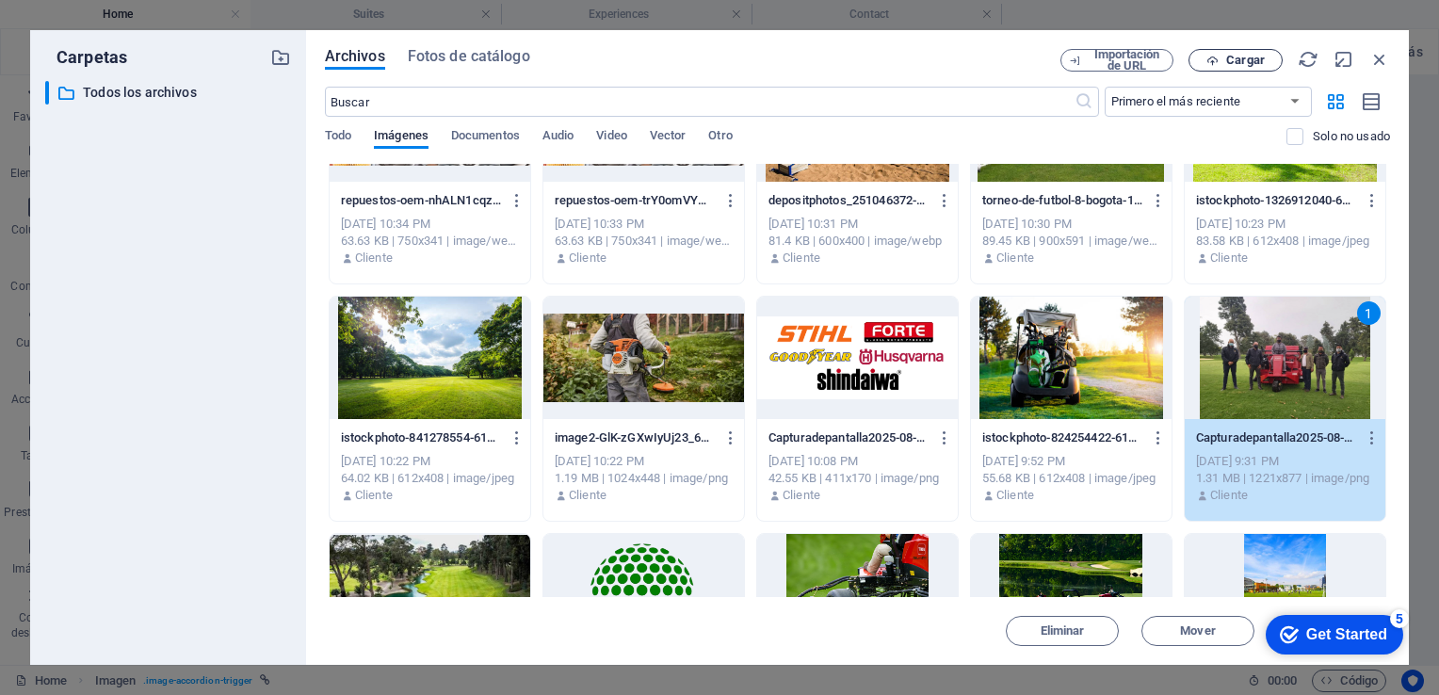
click at [1220, 55] on span "Cargar" at bounding box center [1235, 61] width 77 height 12
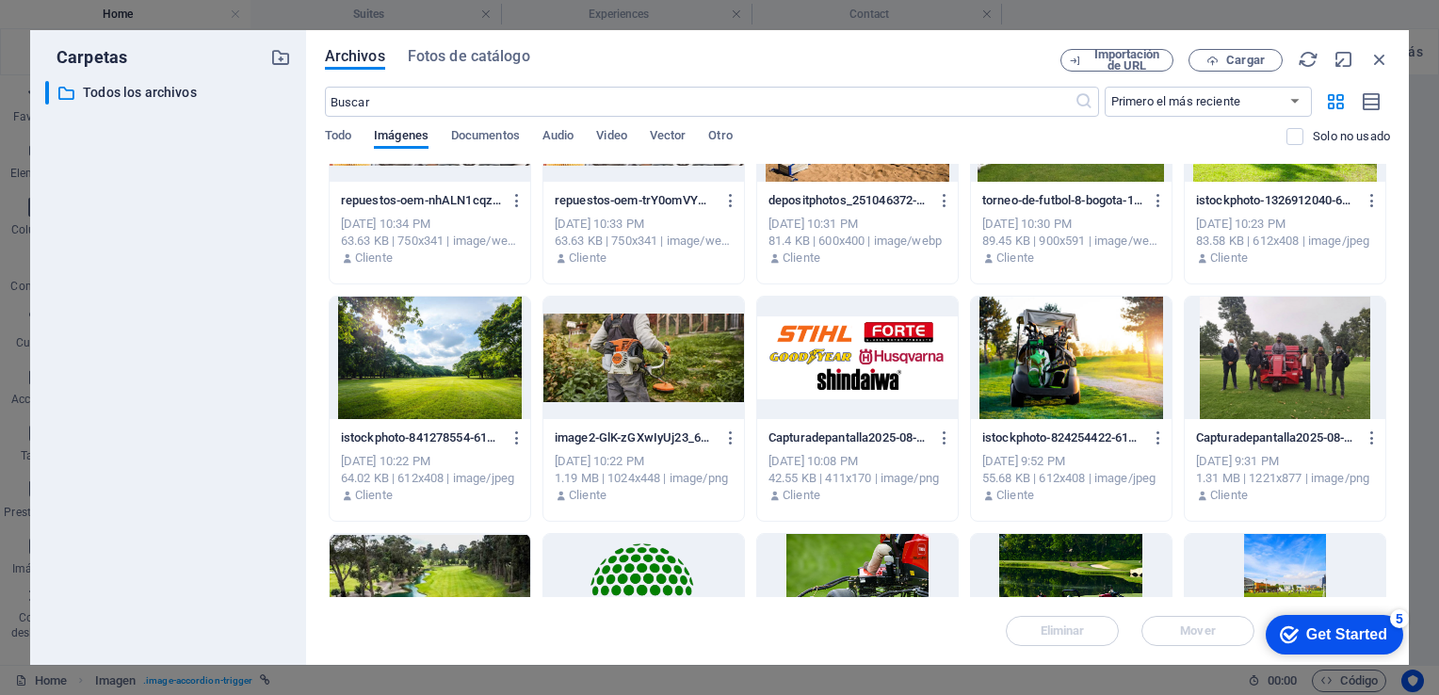
click at [1255, 337] on div at bounding box center [1285, 358] width 201 height 122
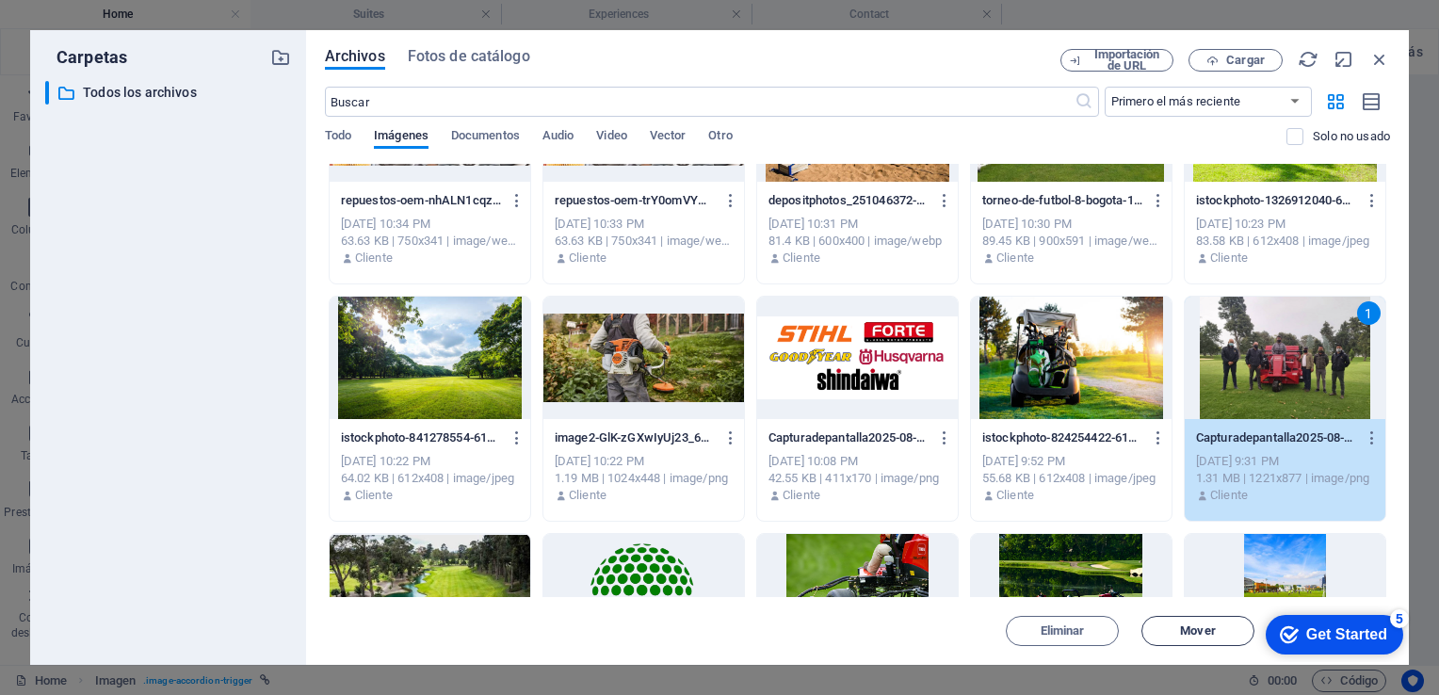
click at [1200, 632] on span "Mover" at bounding box center [1197, 630] width 35 height 11
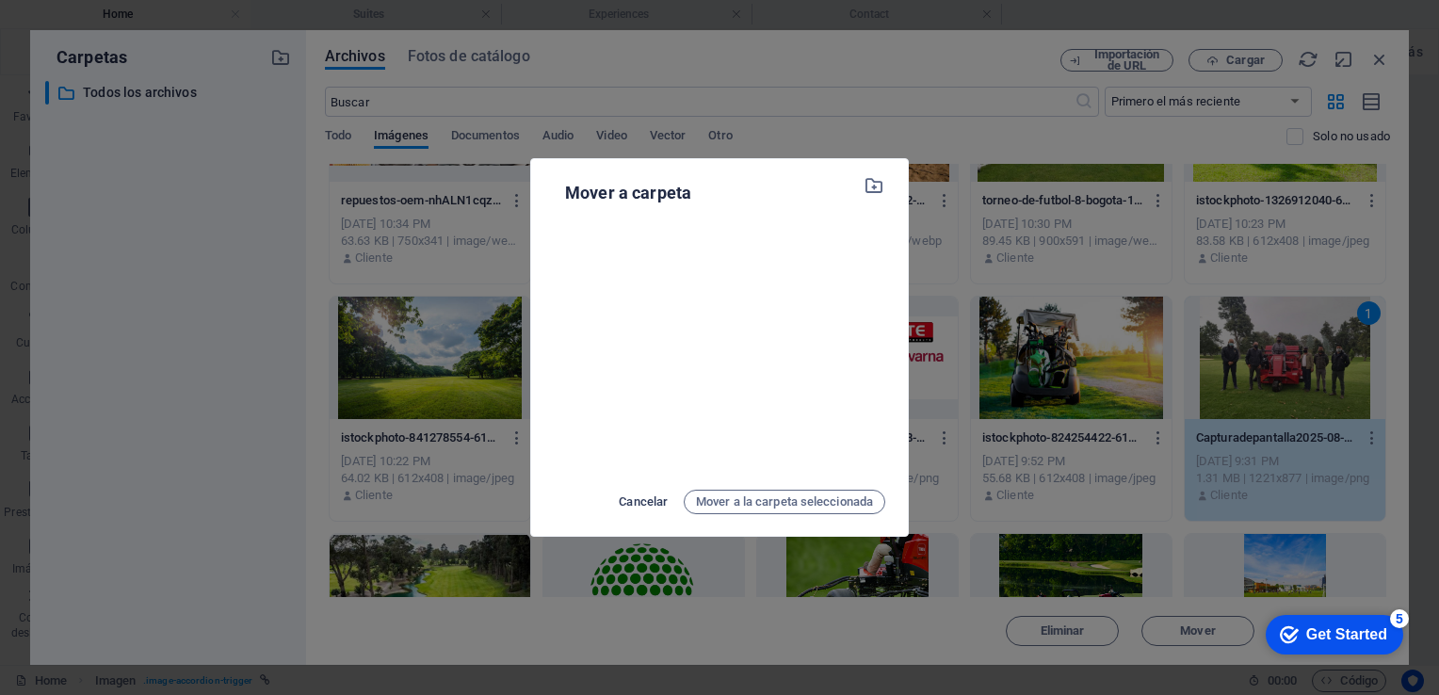
click at [640, 495] on span "Cancelar" at bounding box center [643, 502] width 49 height 23
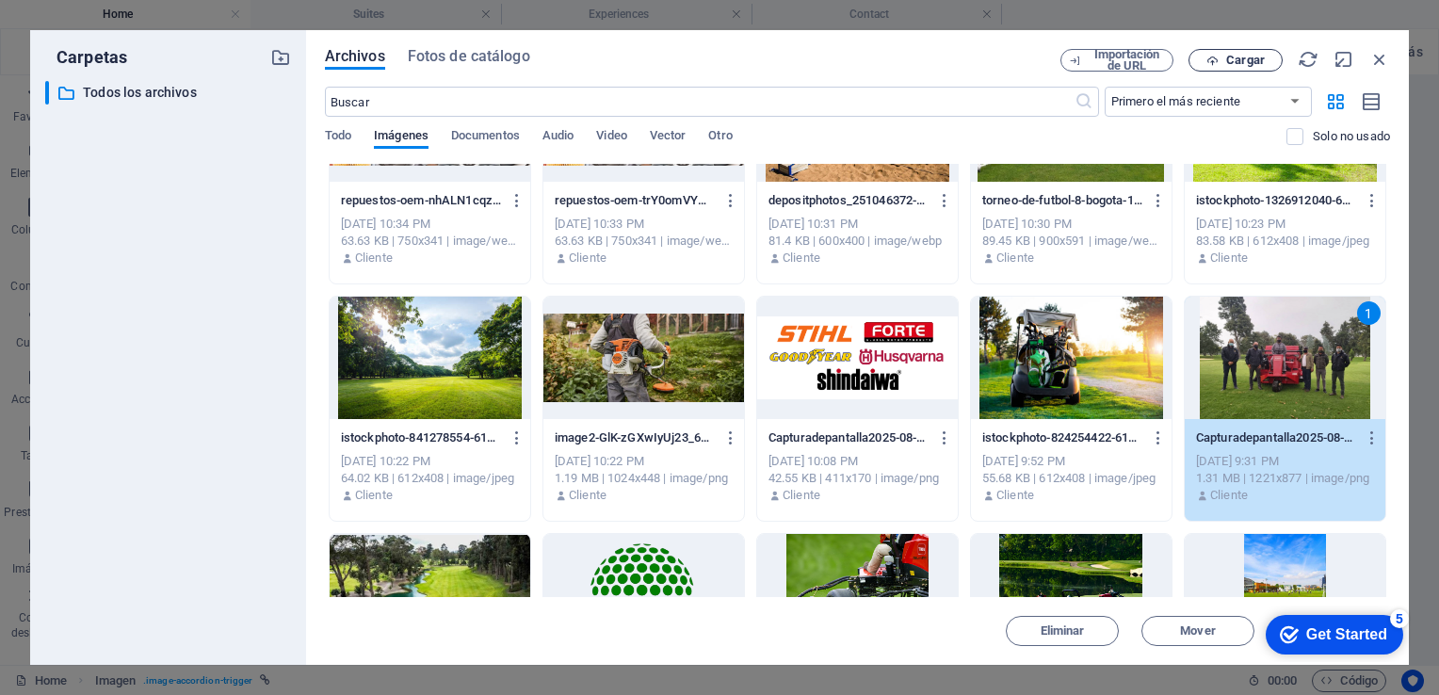
click at [1220, 62] on span "Cargar" at bounding box center [1235, 61] width 77 height 12
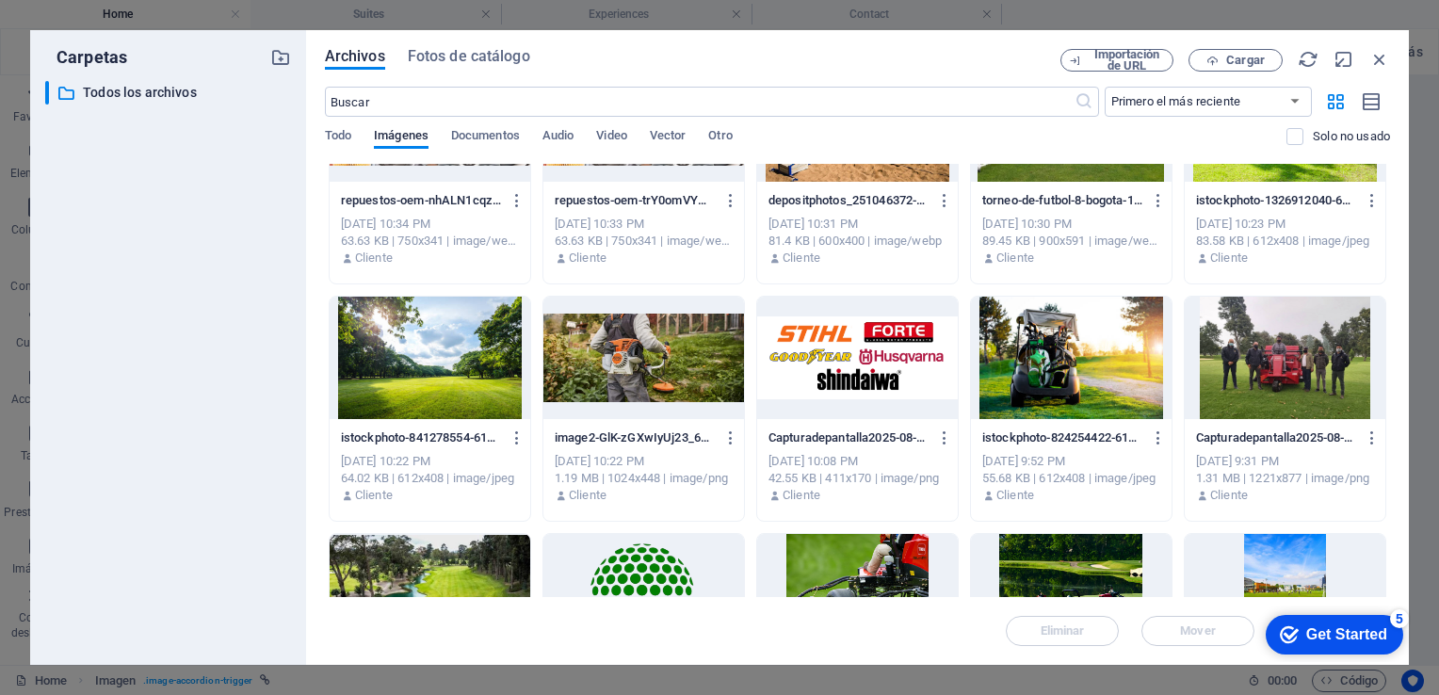
click at [1347, 358] on div at bounding box center [1285, 358] width 201 height 122
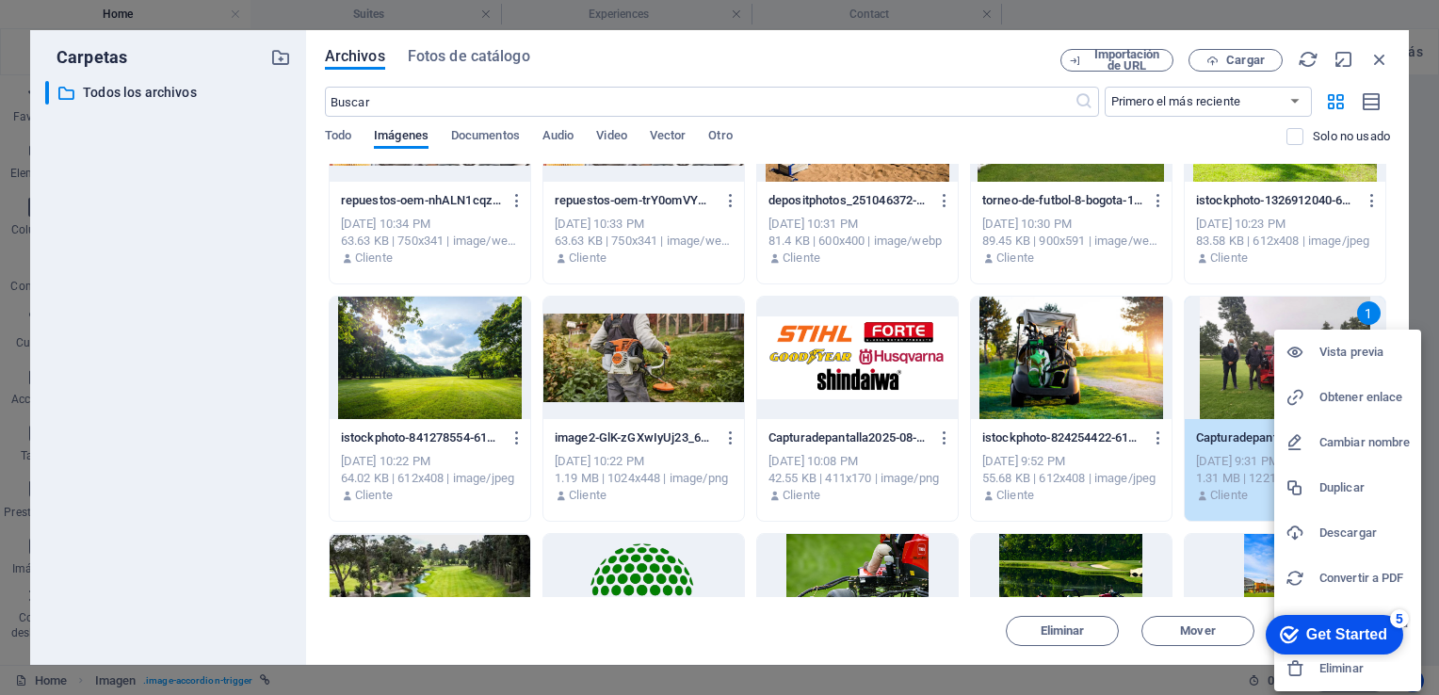
click at [1330, 350] on h6 "Vista previa" at bounding box center [1365, 352] width 90 height 23
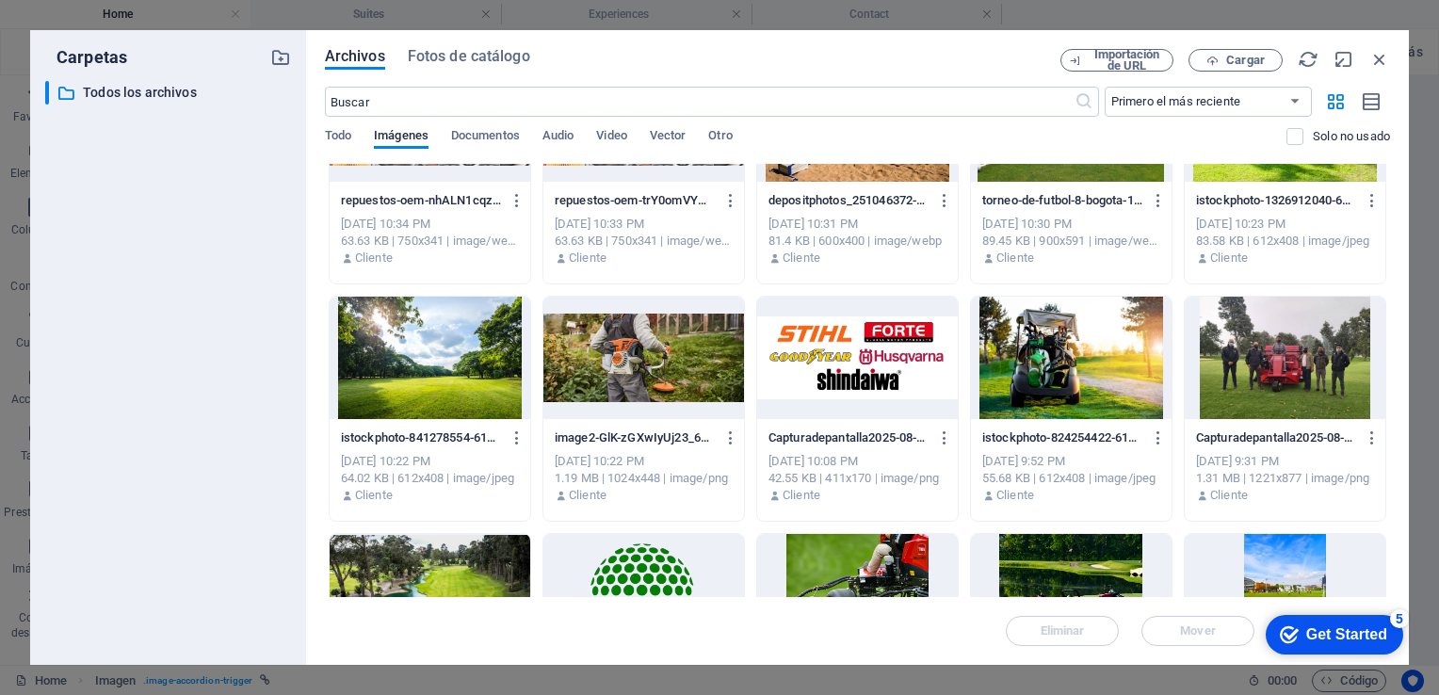
click at [1307, 394] on div at bounding box center [1285, 358] width 201 height 122
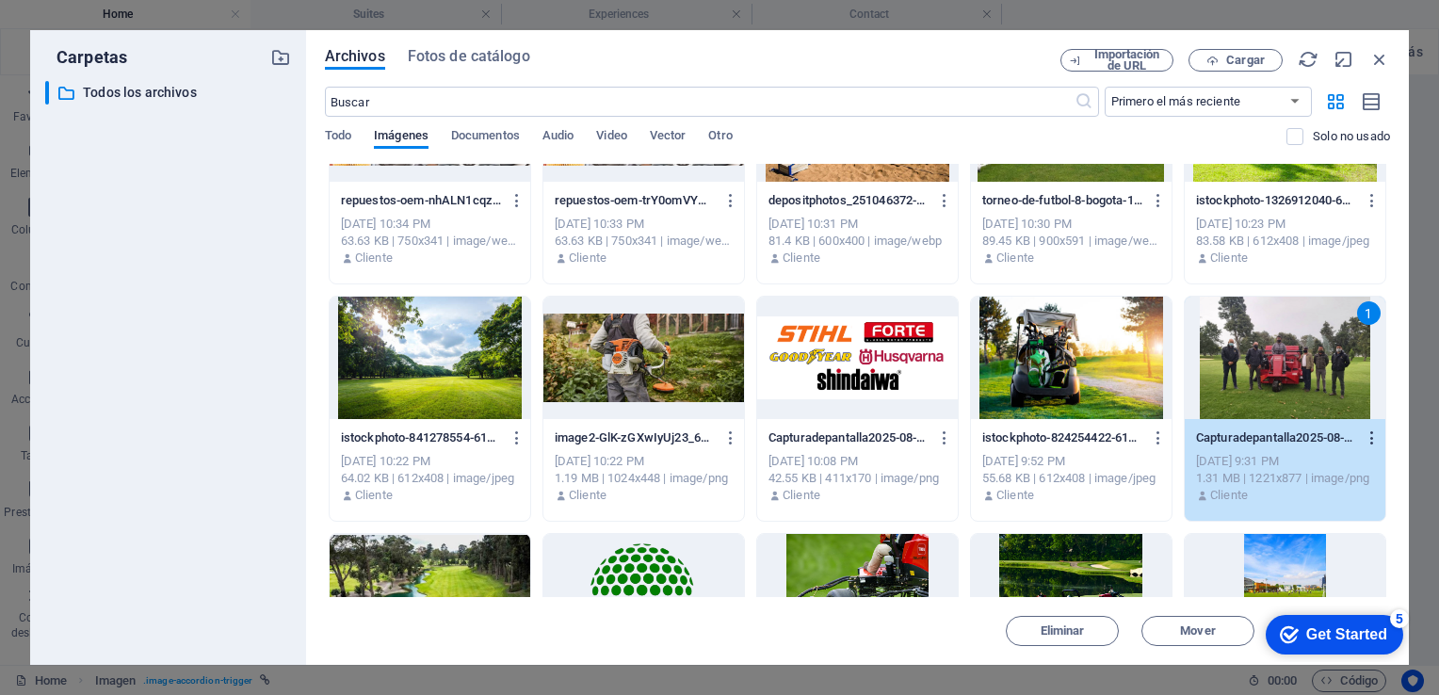
click at [1368, 436] on icon "button" at bounding box center [1373, 437] width 18 height 17
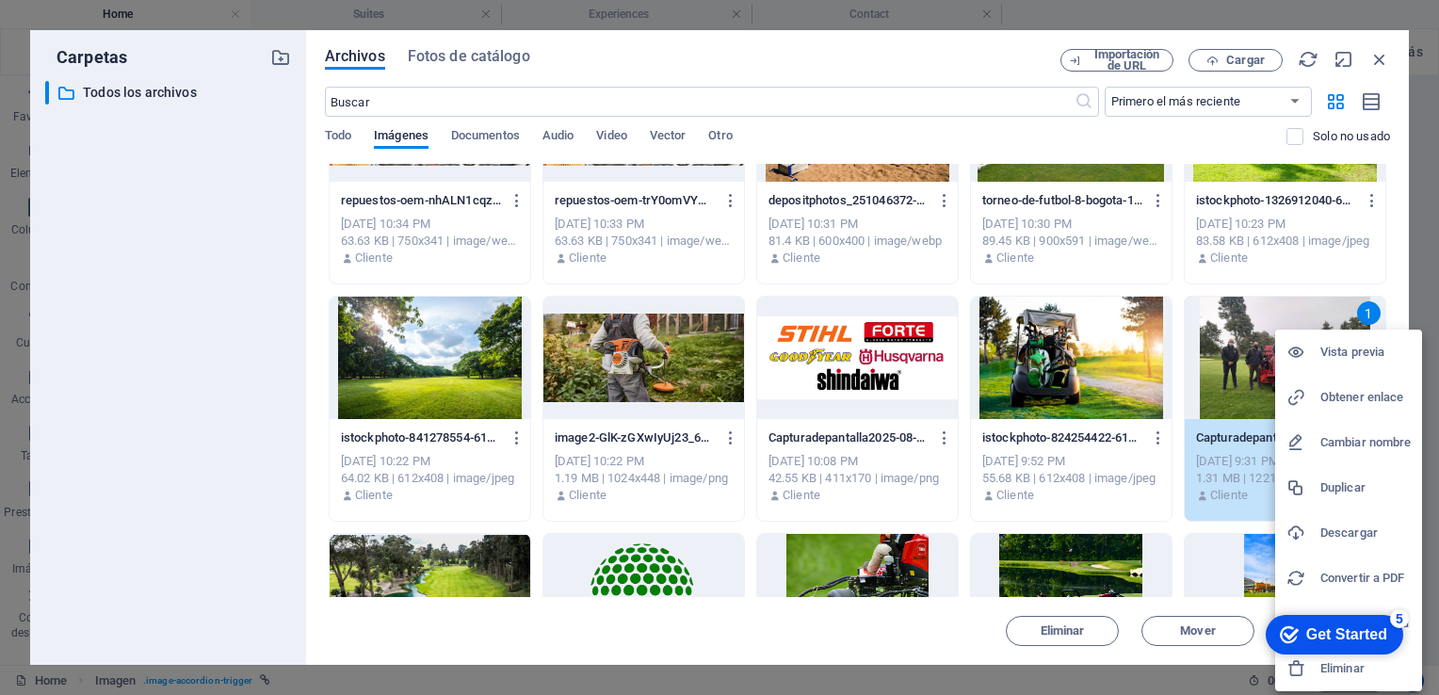
click at [1364, 531] on h6 "Descargar" at bounding box center [1365, 533] width 90 height 23
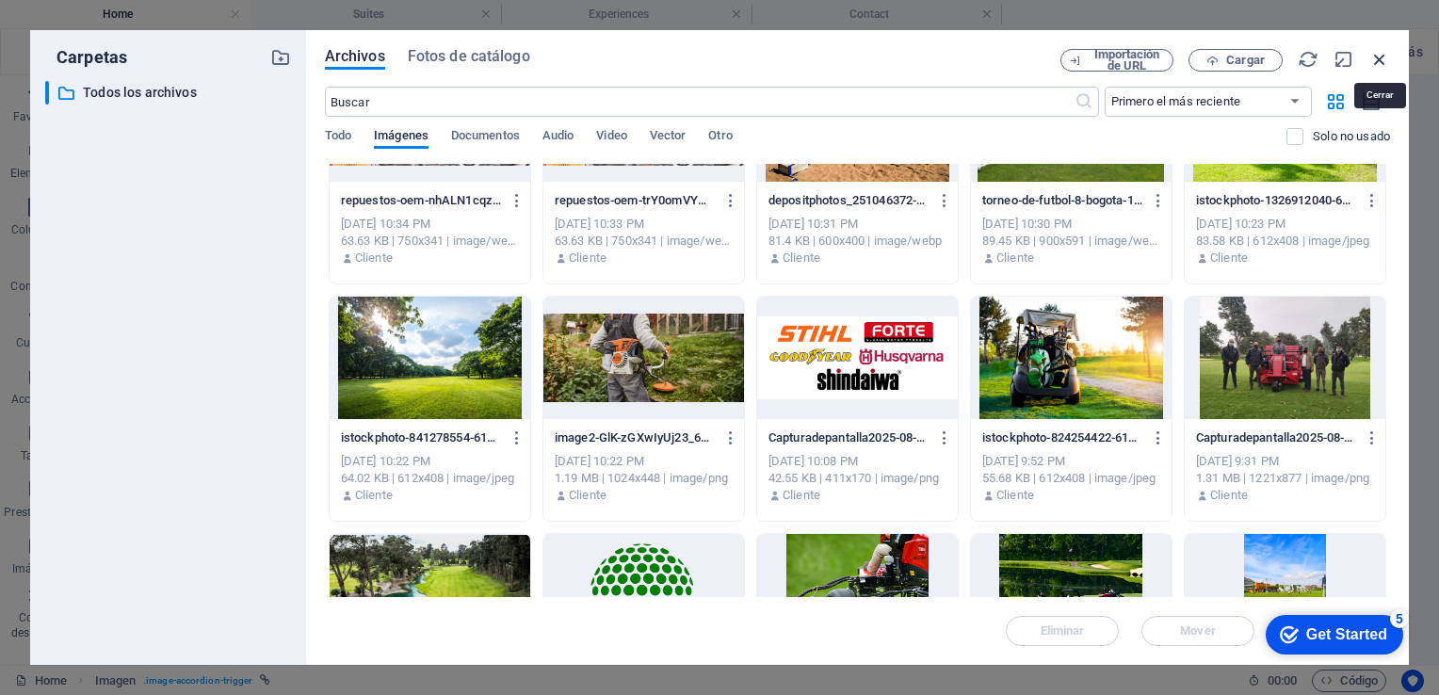
click at [1383, 62] on icon "button" at bounding box center [1379, 59] width 21 height 21
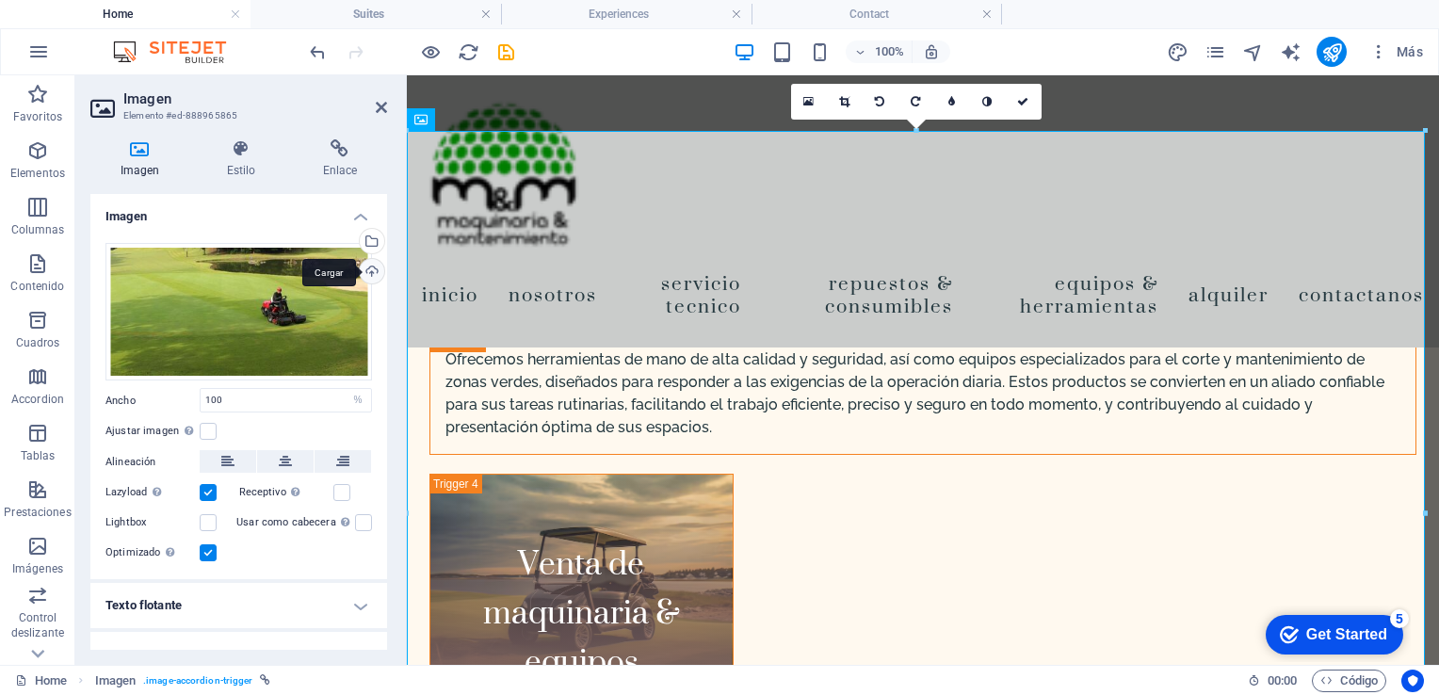
click at [370, 268] on div "Cargar" at bounding box center [370, 273] width 28 height 28
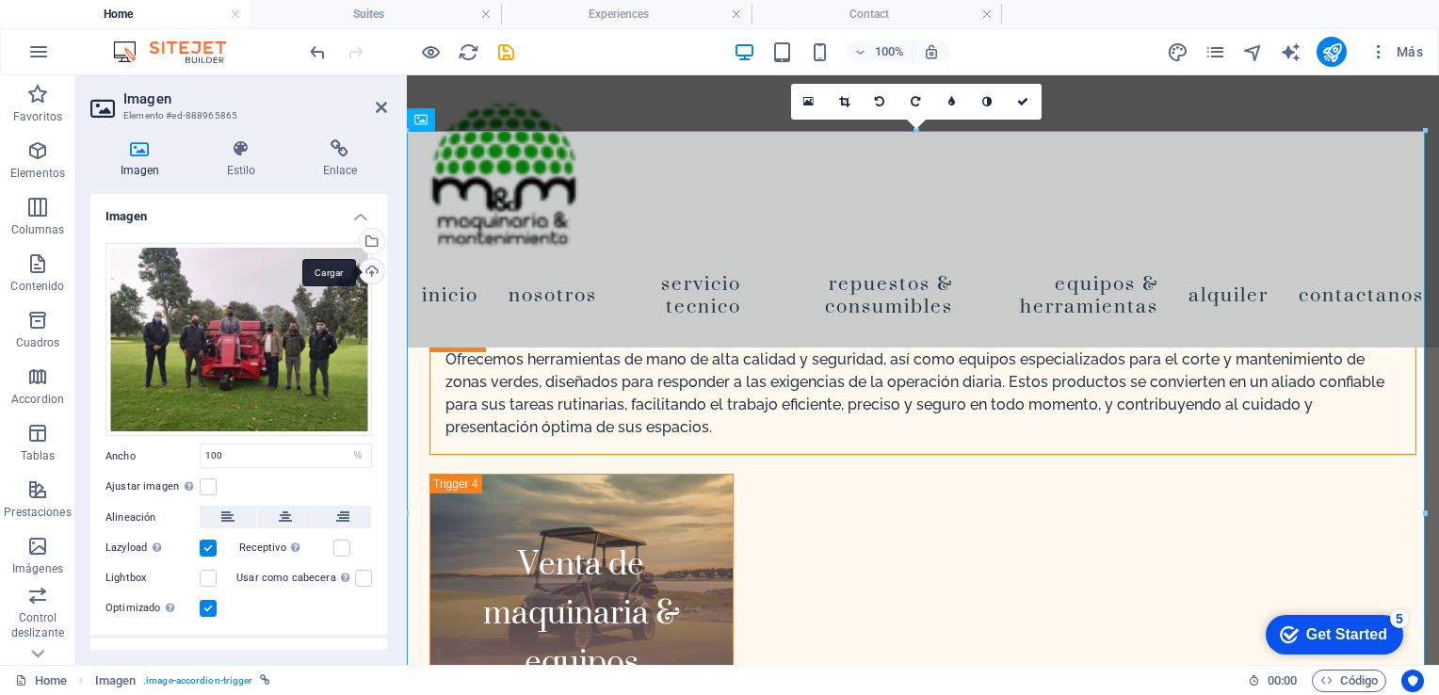
click at [366, 272] on div "Cargar" at bounding box center [370, 273] width 28 height 28
click at [980, 224] on div "Inicio Nosotros Servicio Tecnico Repuestos & Consumibles Equipos & Herramientas…" at bounding box center [923, 211] width 1032 height 272
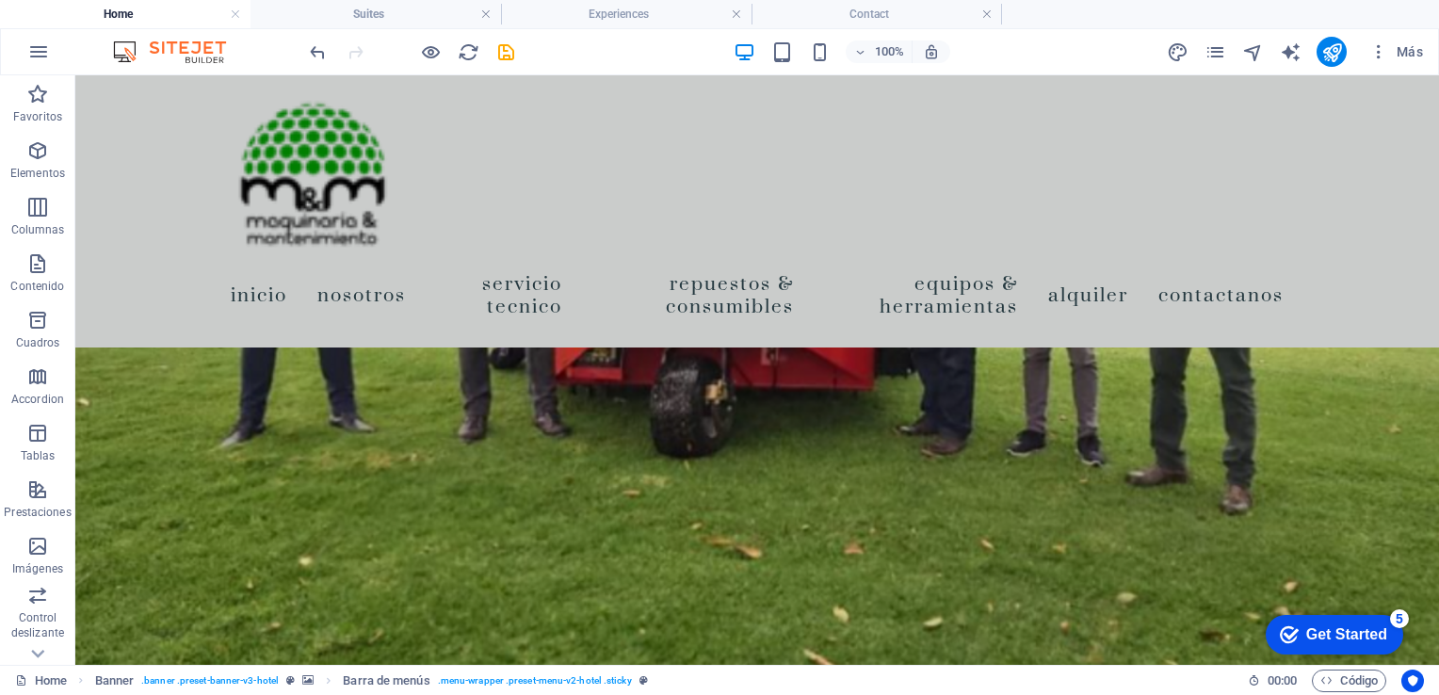
scroll to position [4724, 0]
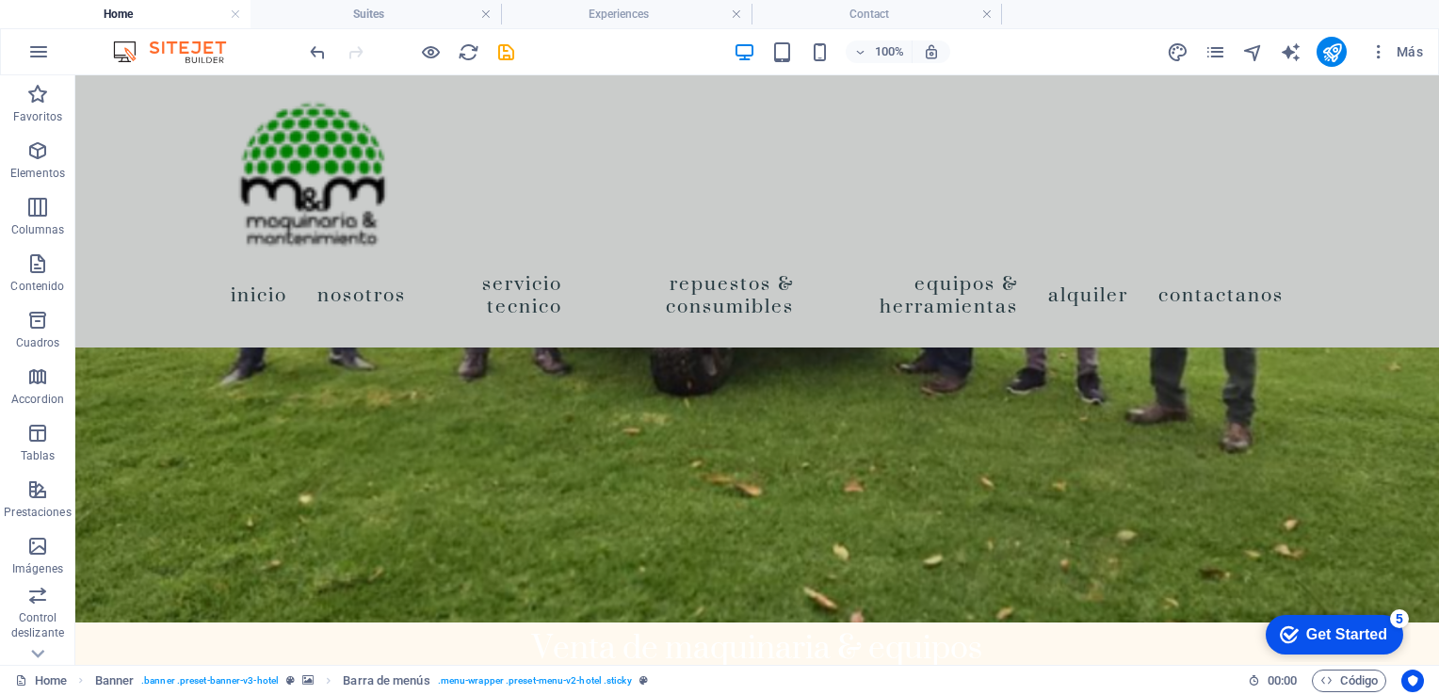
click at [504, 39] on div at bounding box center [411, 52] width 211 height 30
click at [504, 46] on icon "save" at bounding box center [506, 52] width 22 height 22
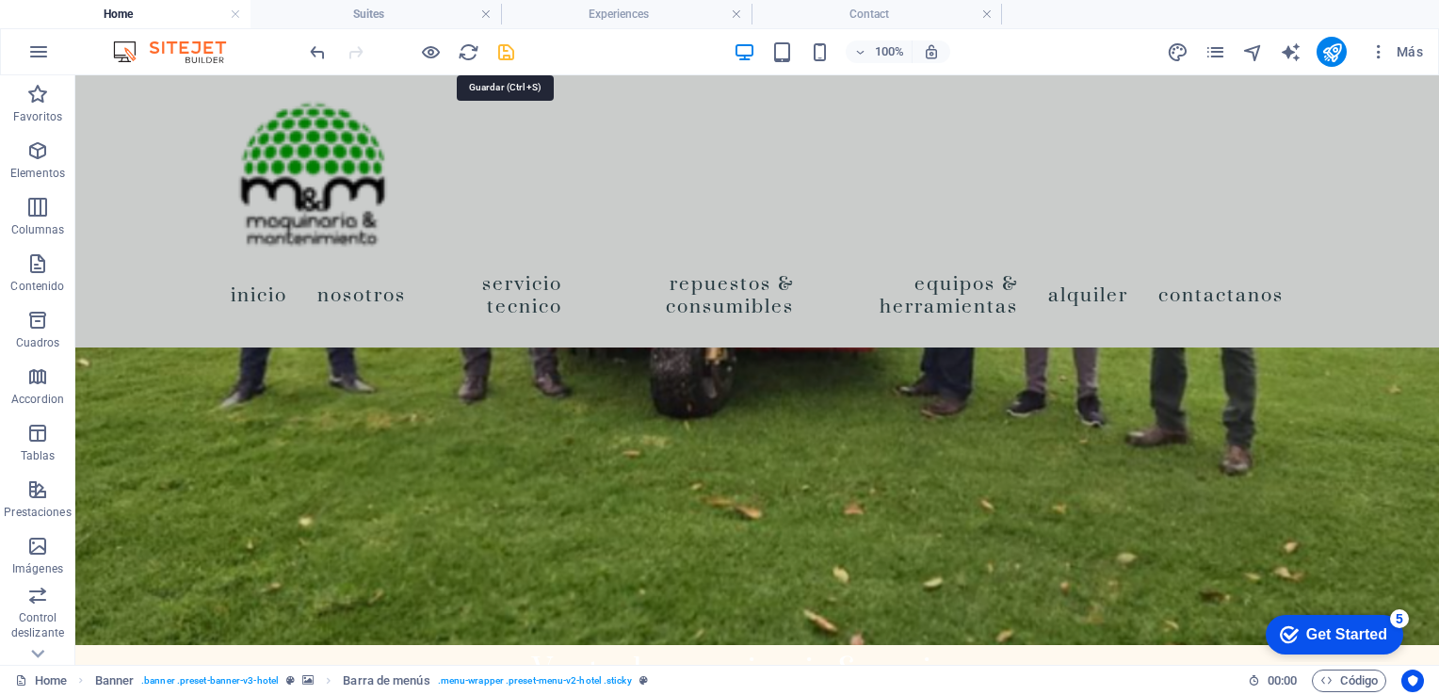
select select "1"
select select
select select "2"
select select
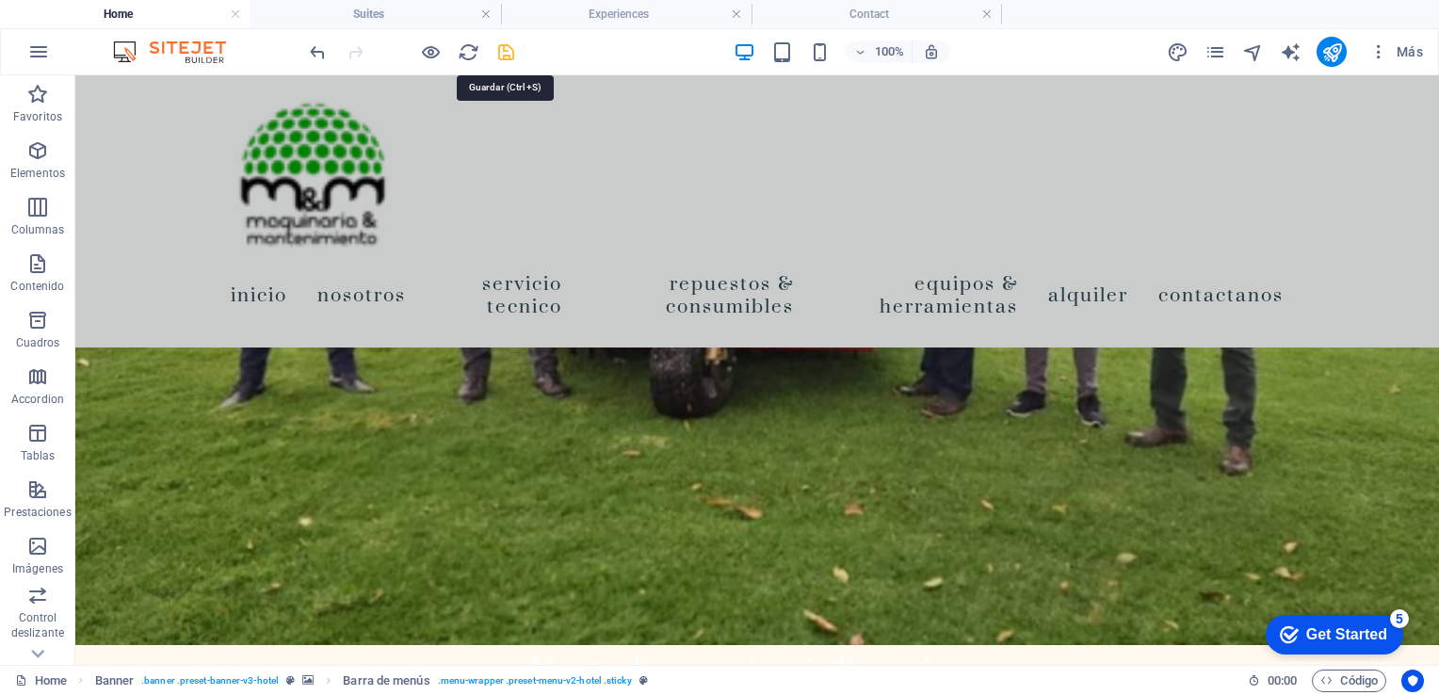
select select
select select "3"
select select
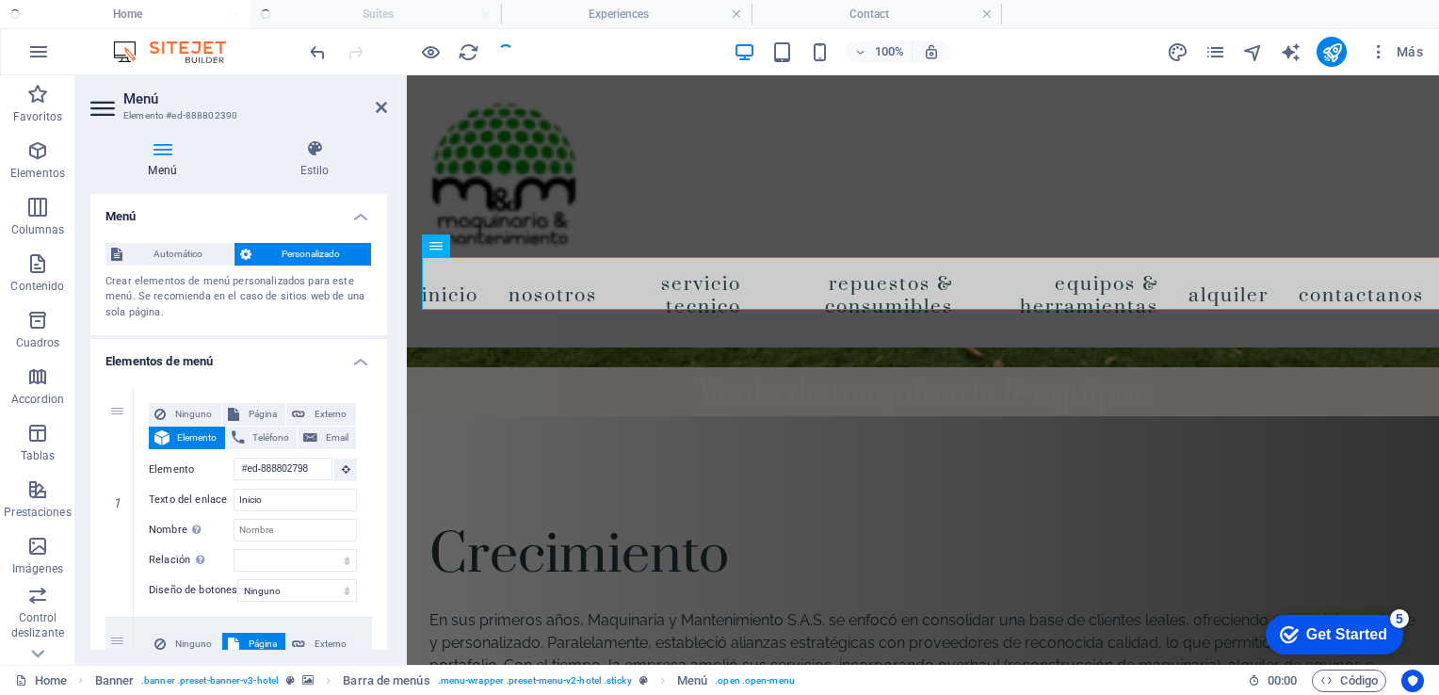
scroll to position [4431, 0]
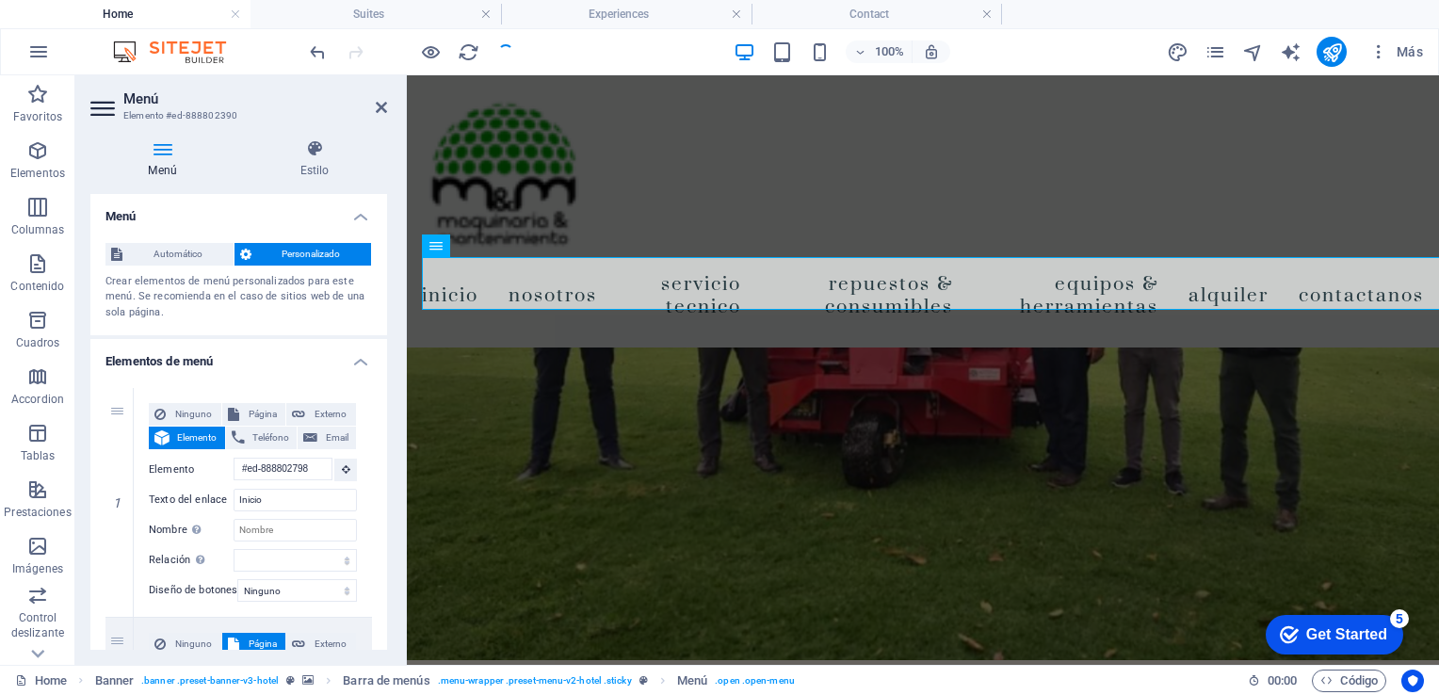
select select "1"
select select "2"
select select
select select "3"
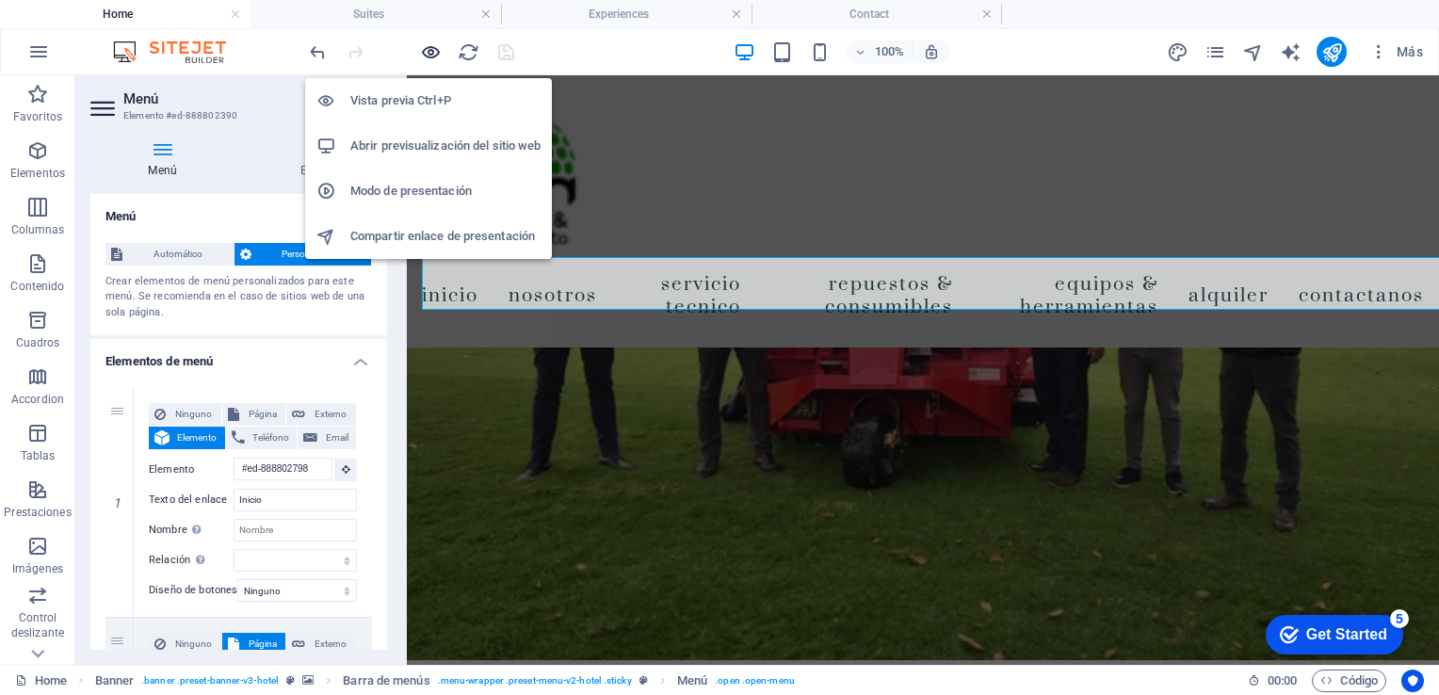
click at [429, 47] on icon "button" at bounding box center [431, 52] width 22 height 22
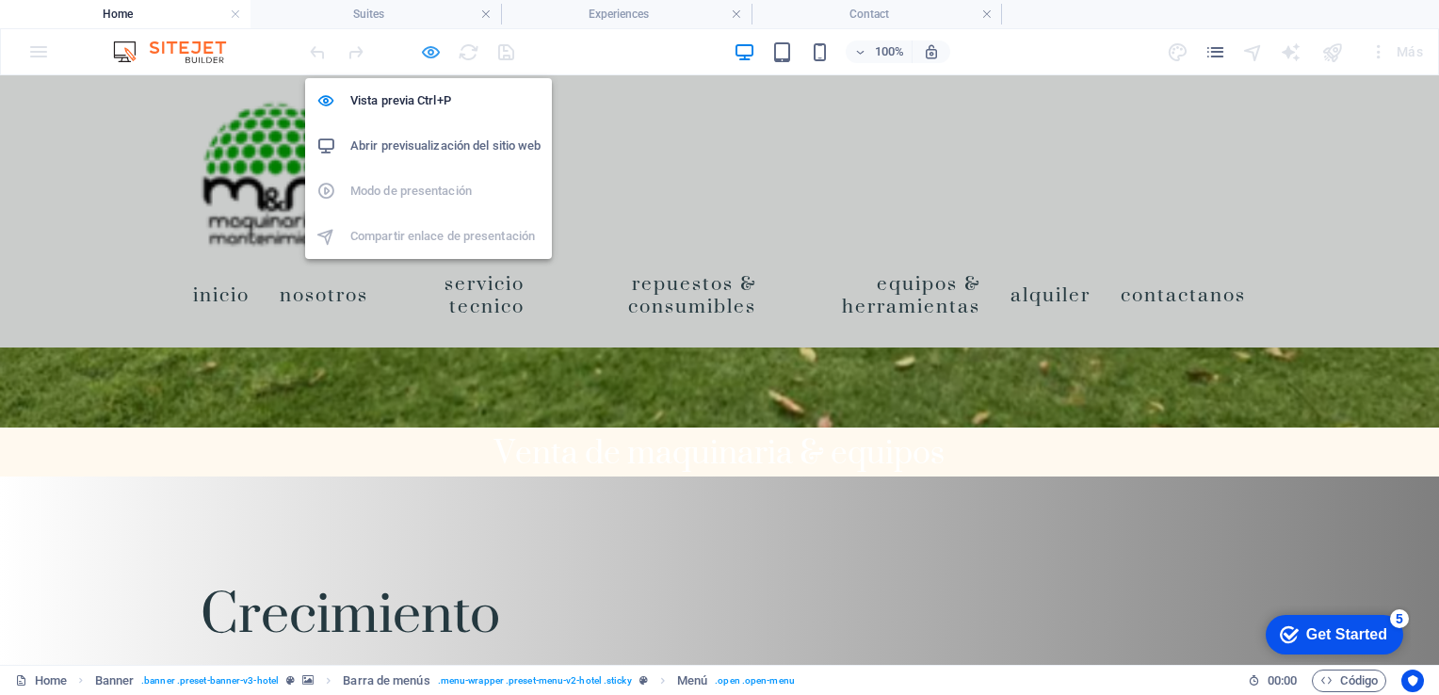
scroll to position [3620, 0]
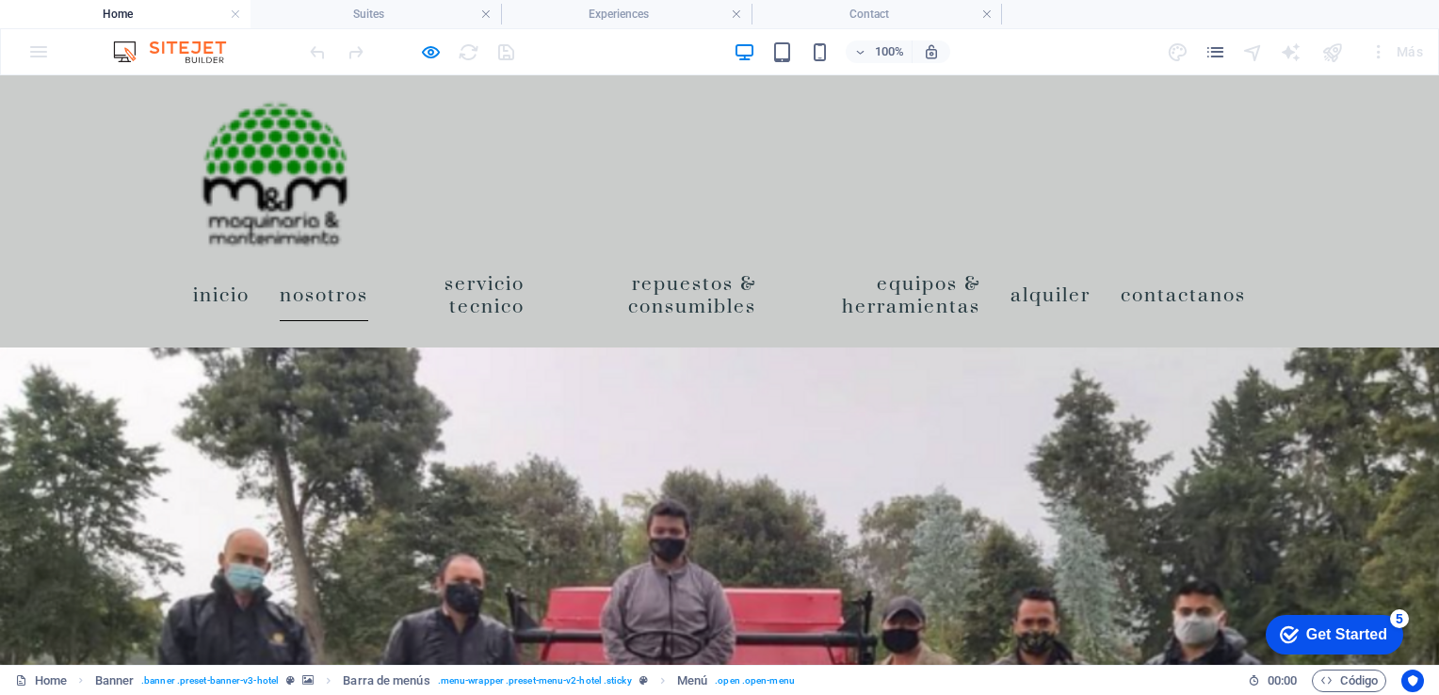
click at [350, 289] on link "Nosotros" at bounding box center [324, 294] width 89 height 53
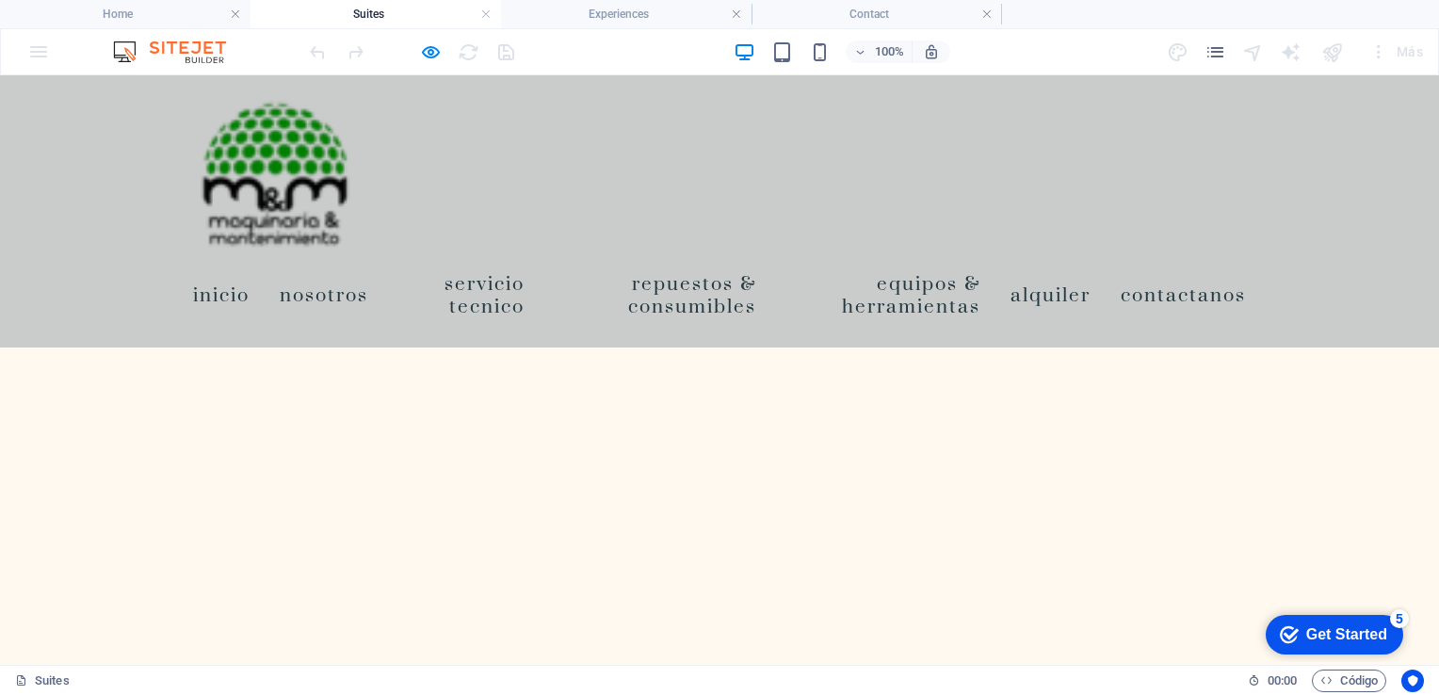
scroll to position [622, 0]
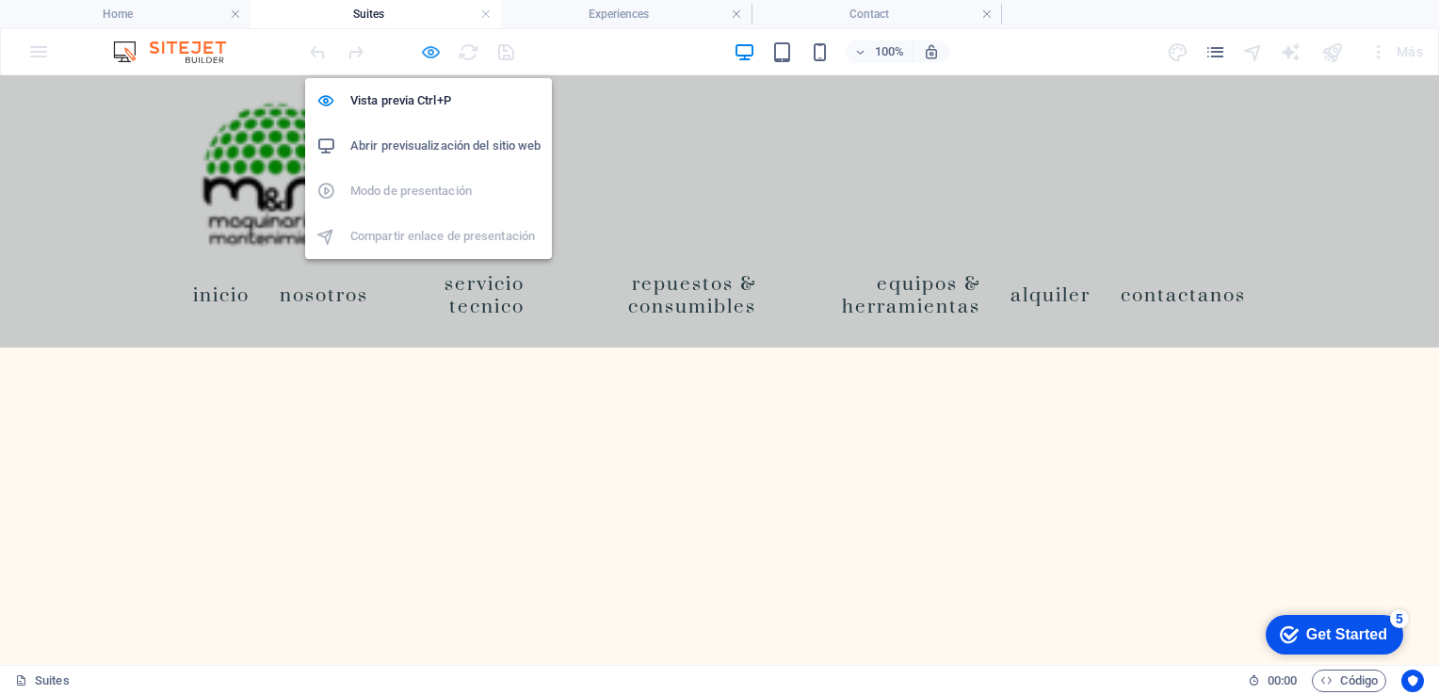
click at [432, 49] on icon "button" at bounding box center [431, 52] width 22 height 22
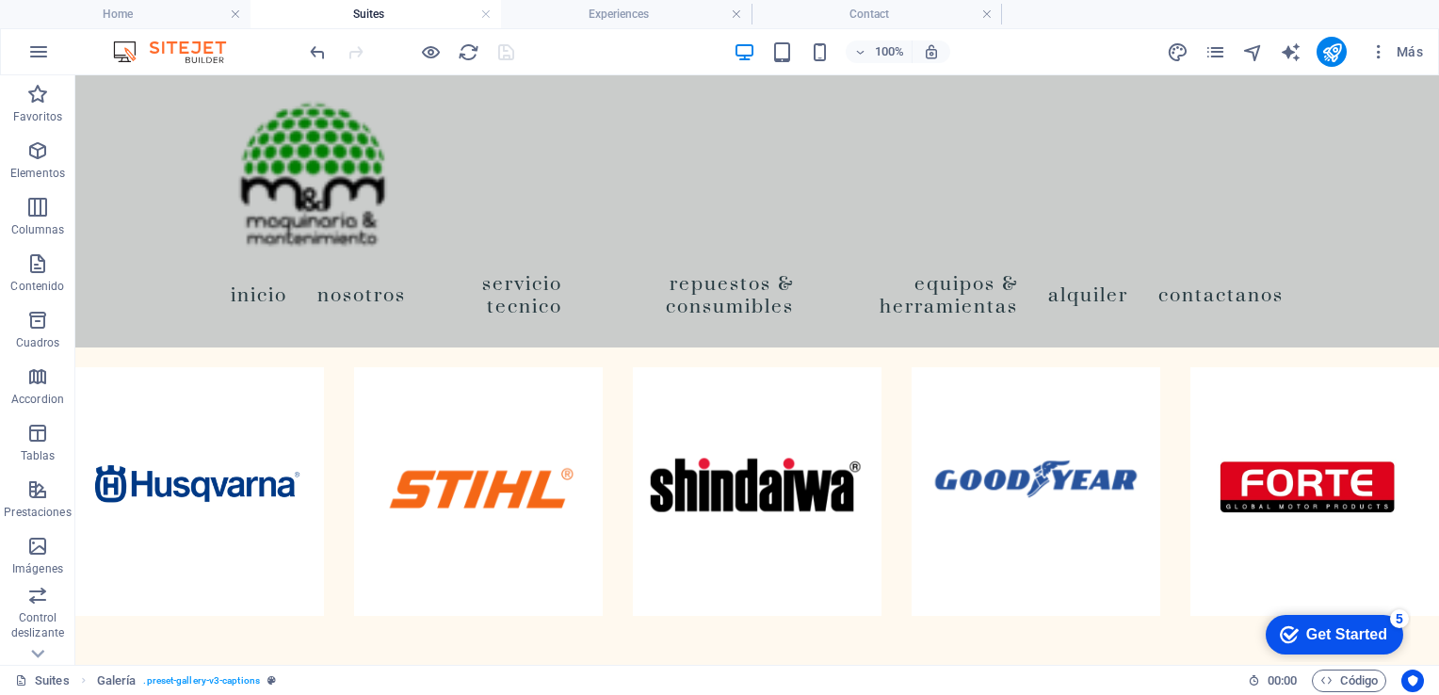
scroll to position [1241, 0]
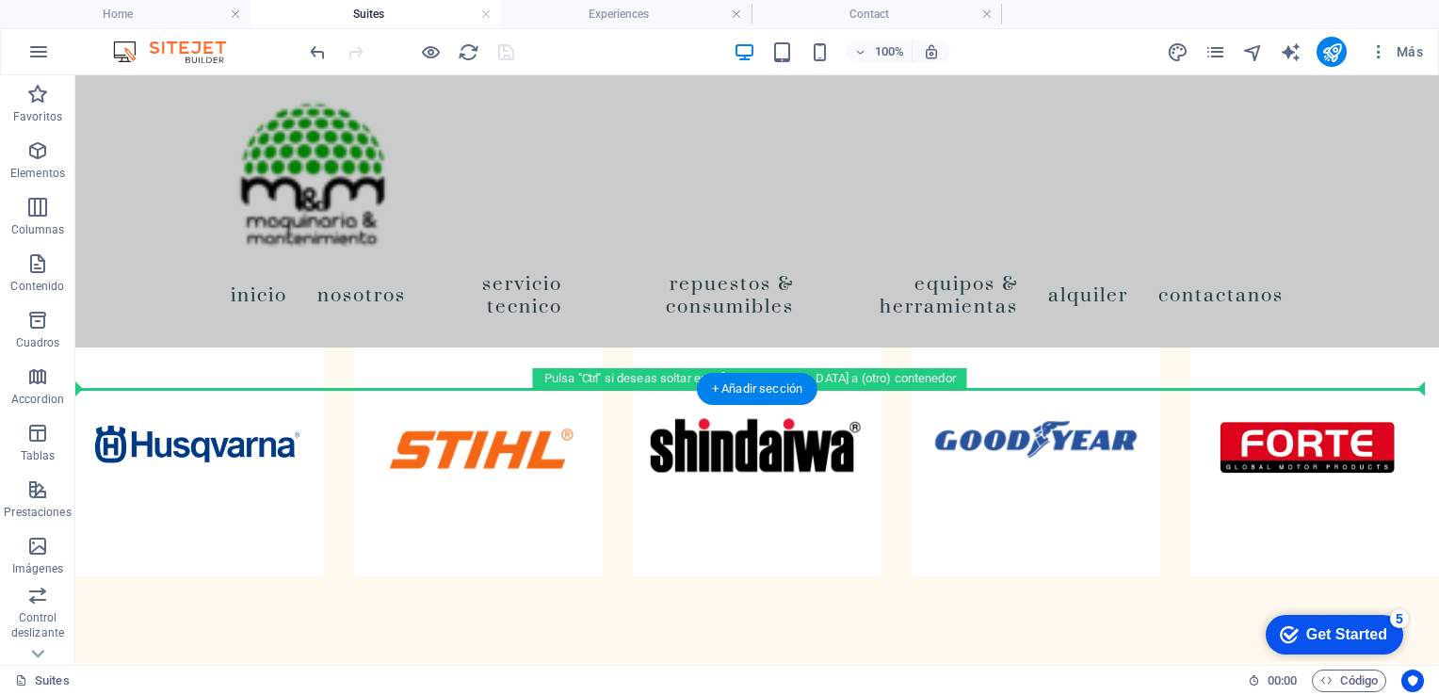
drag, startPoint x: 106, startPoint y: 375, endPoint x: 147, endPoint y: 376, distance: 40.5
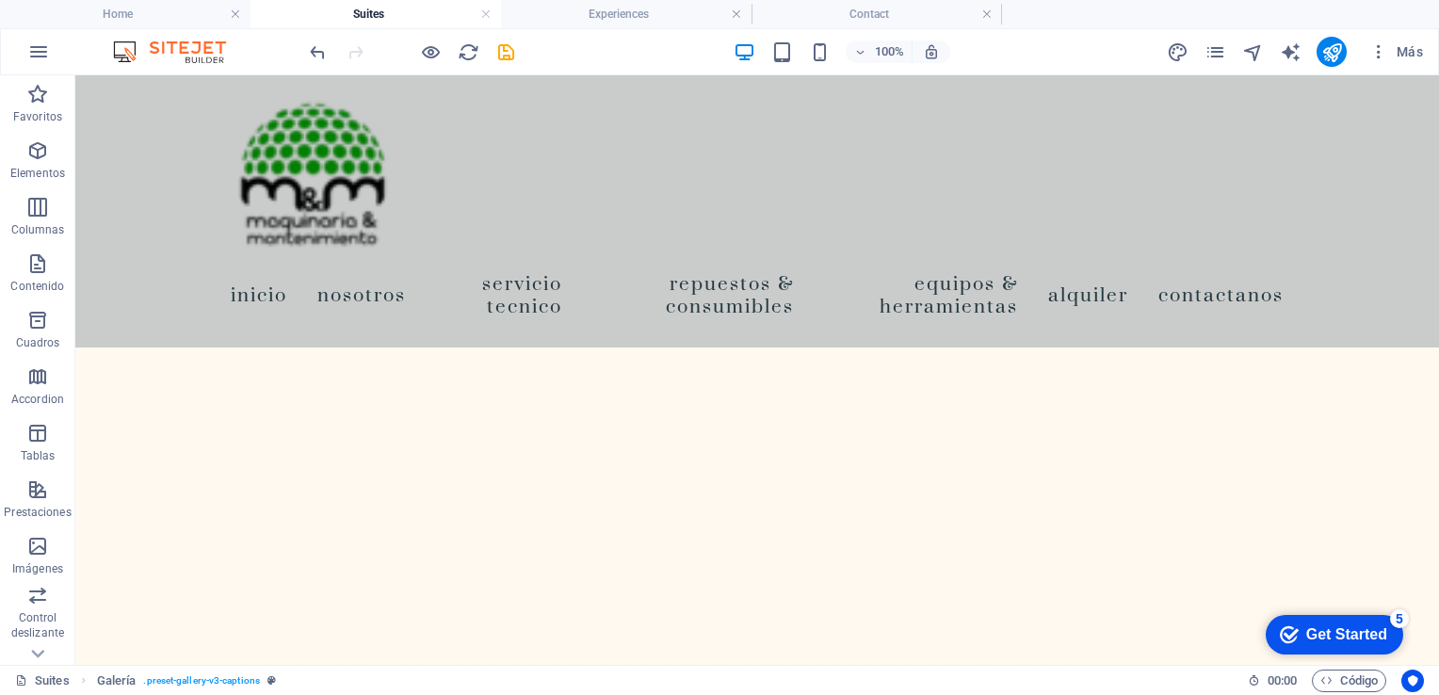
scroll to position [644, 0]
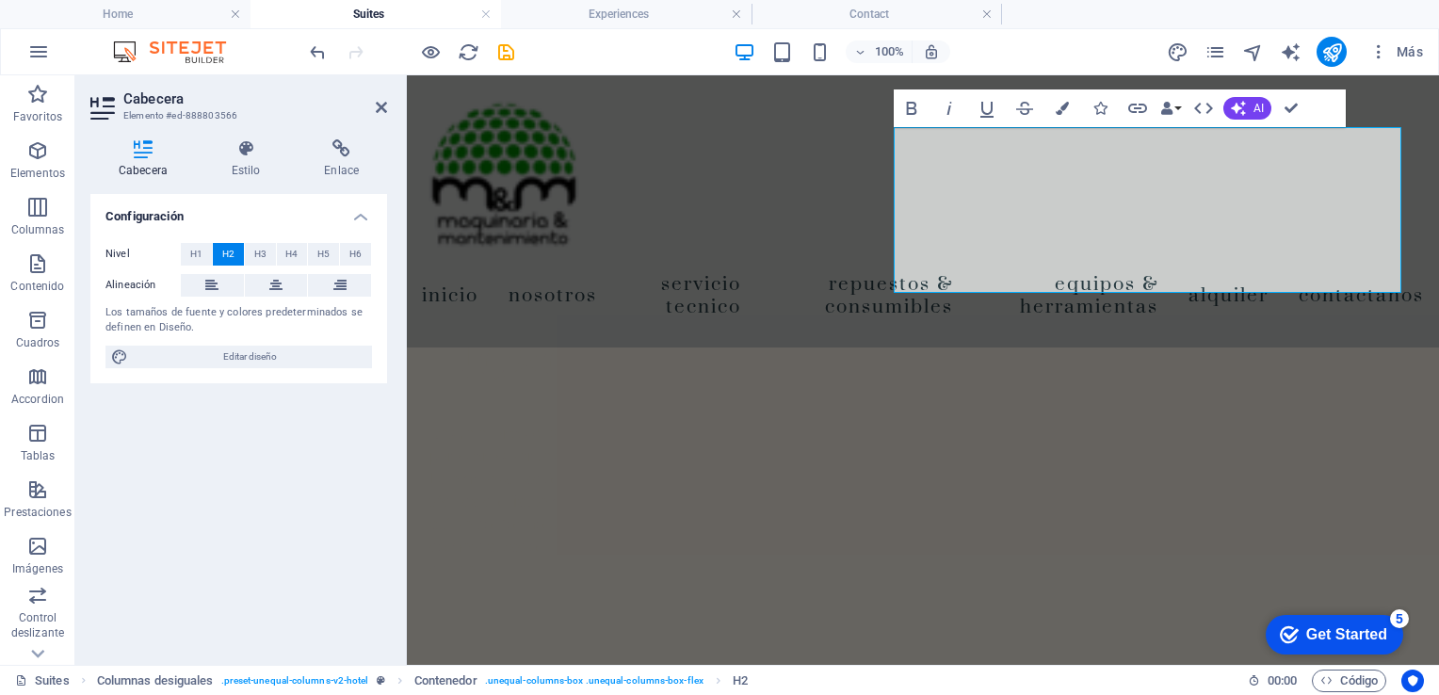
scroll to position [873, 0]
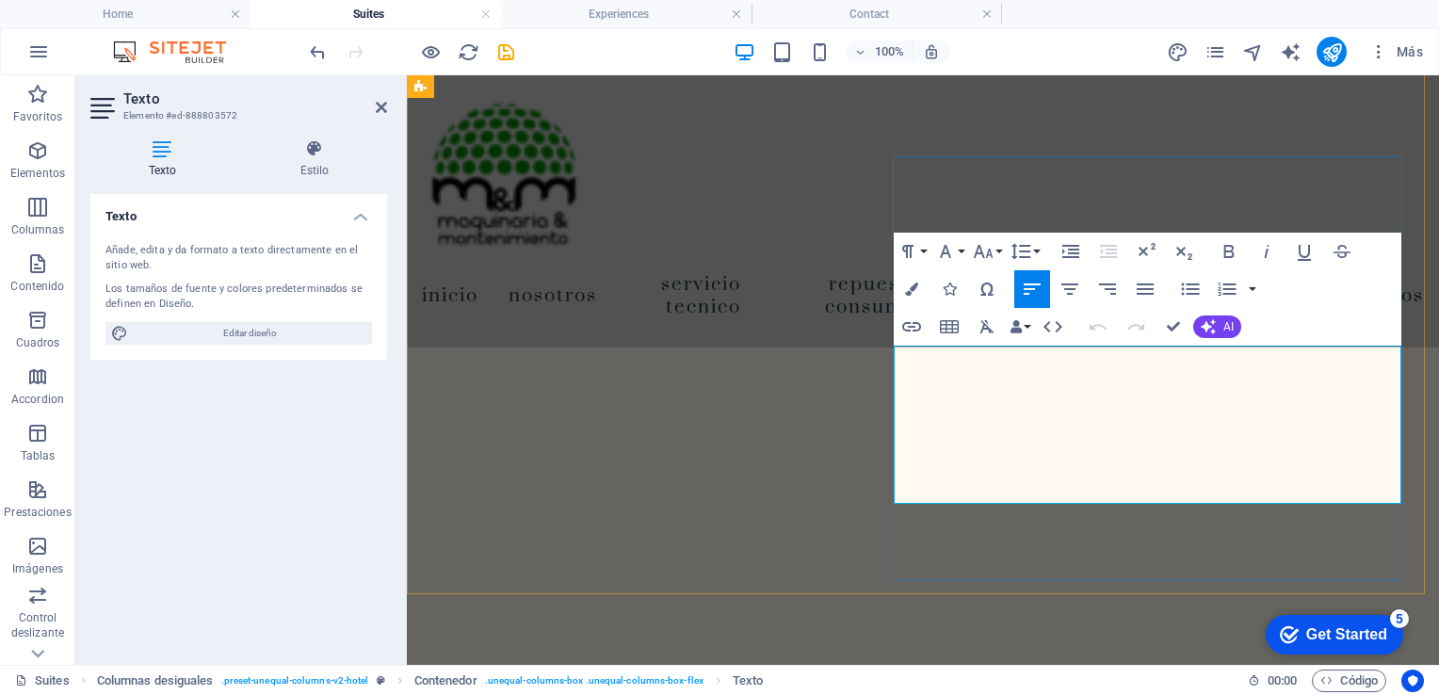
scroll to position [873, 0]
drag, startPoint x: 1394, startPoint y: 494, endPoint x: 842, endPoint y: 338, distance: 573.4
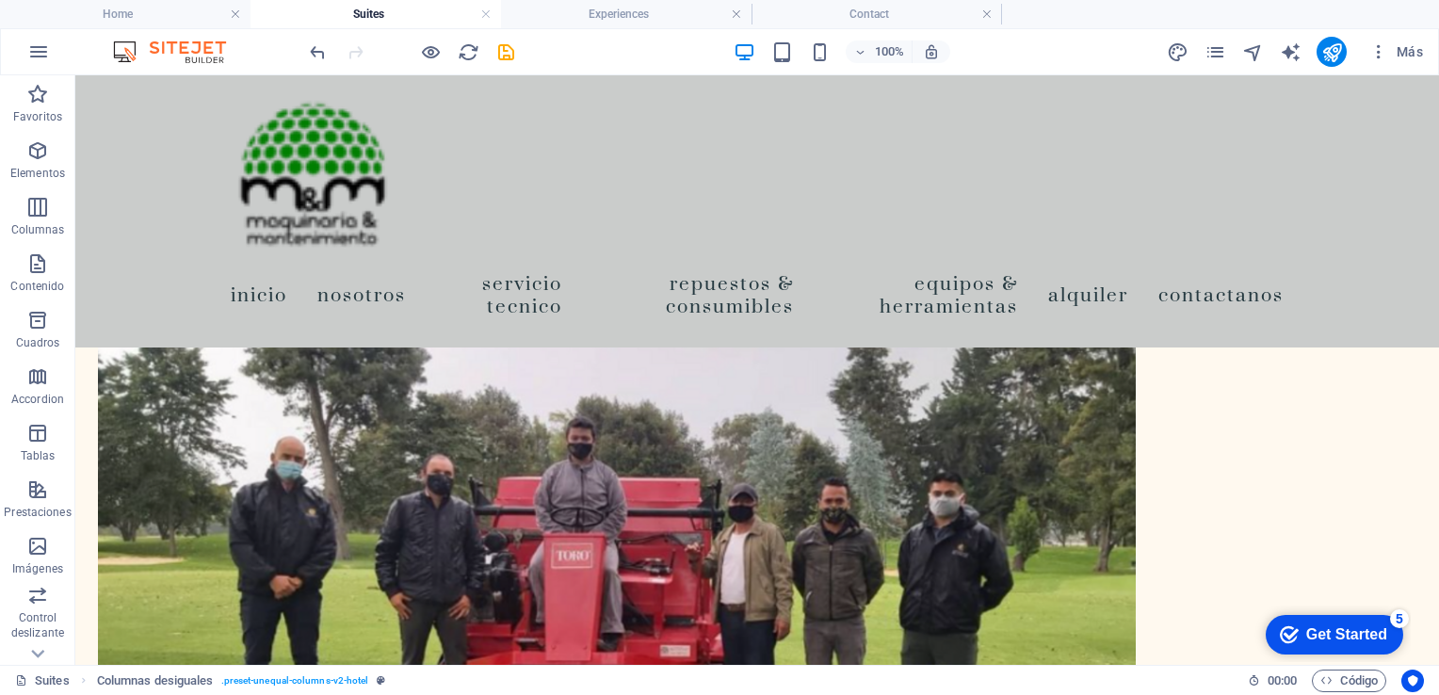
scroll to position [1518, 0]
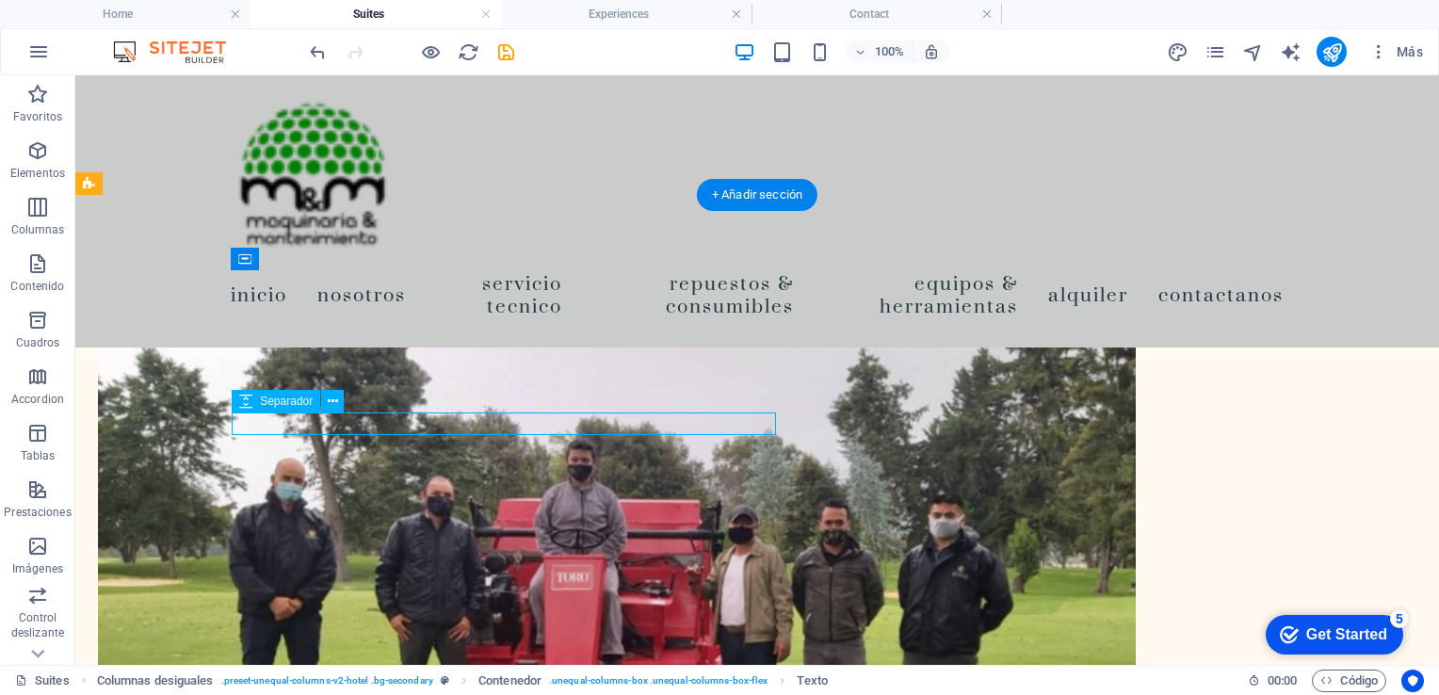
select select "px"
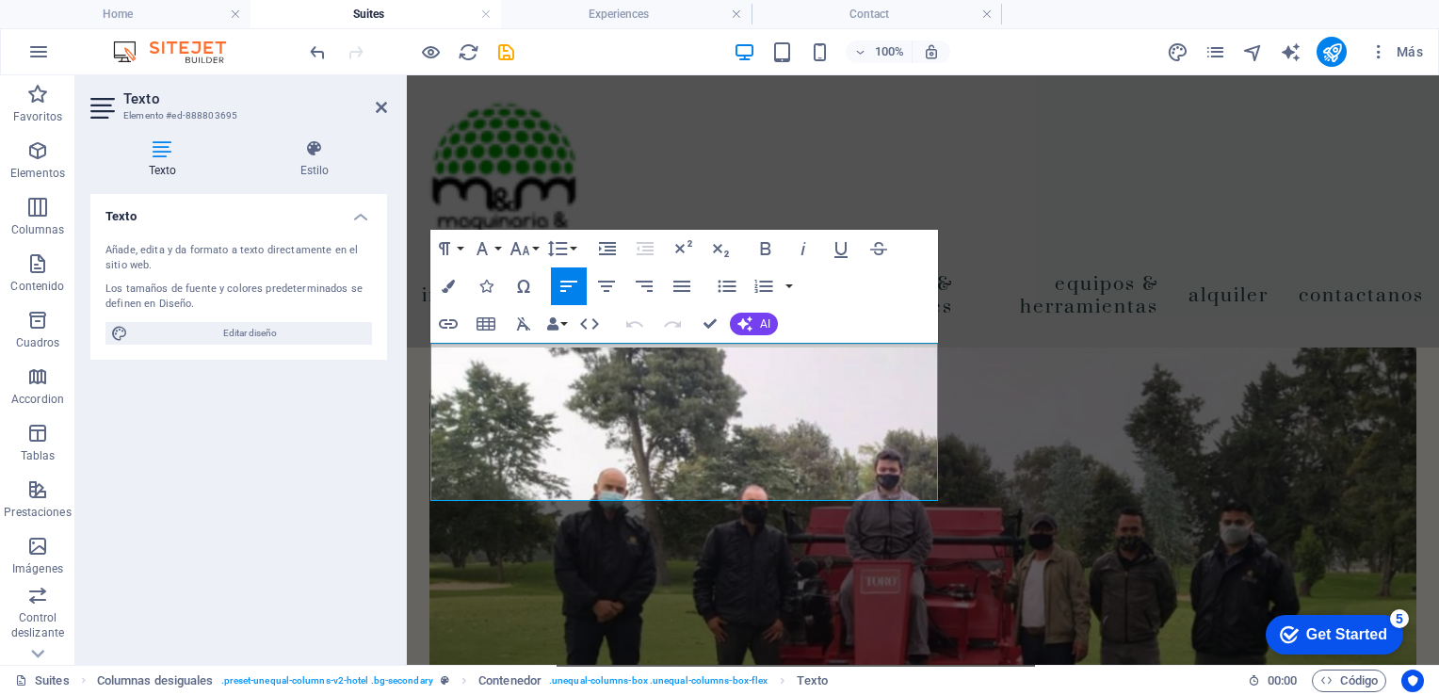
drag, startPoint x: 742, startPoint y: 493, endPoint x: 377, endPoint y: 345, distance: 394.2
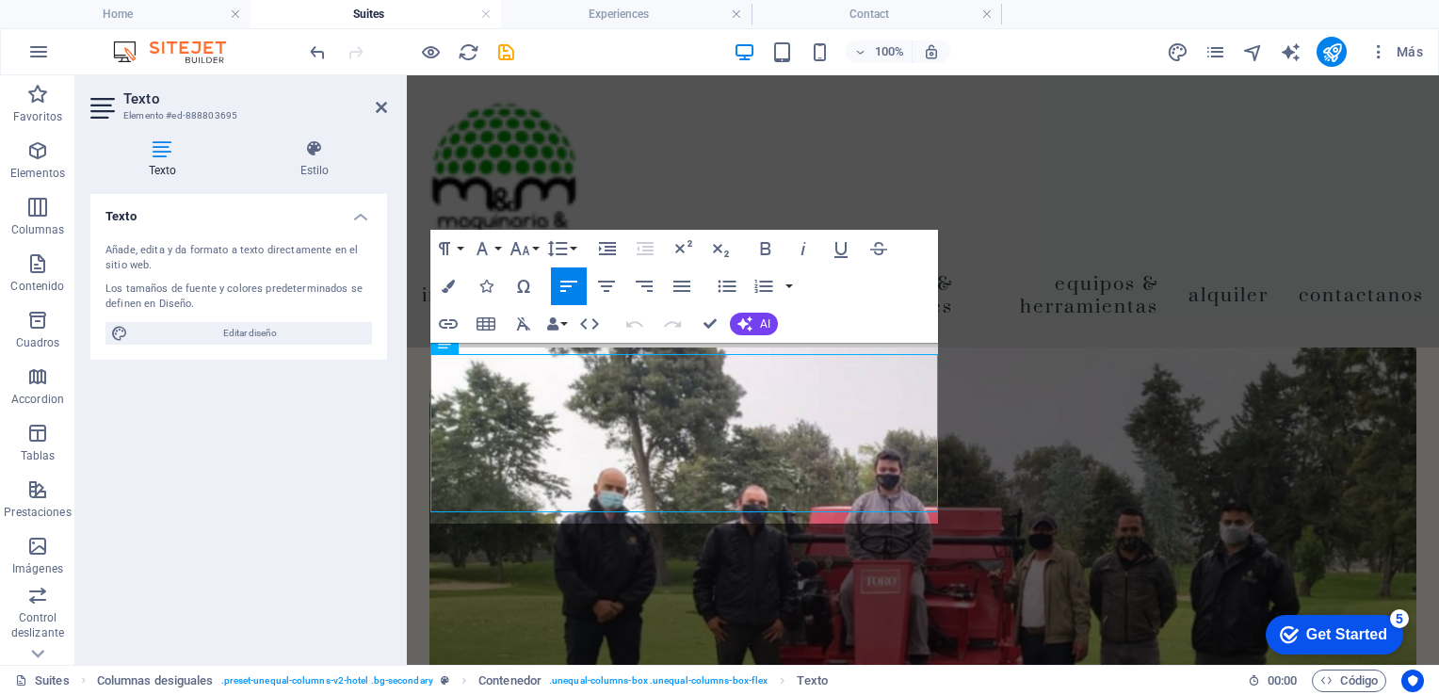
scroll to position [1507, 0]
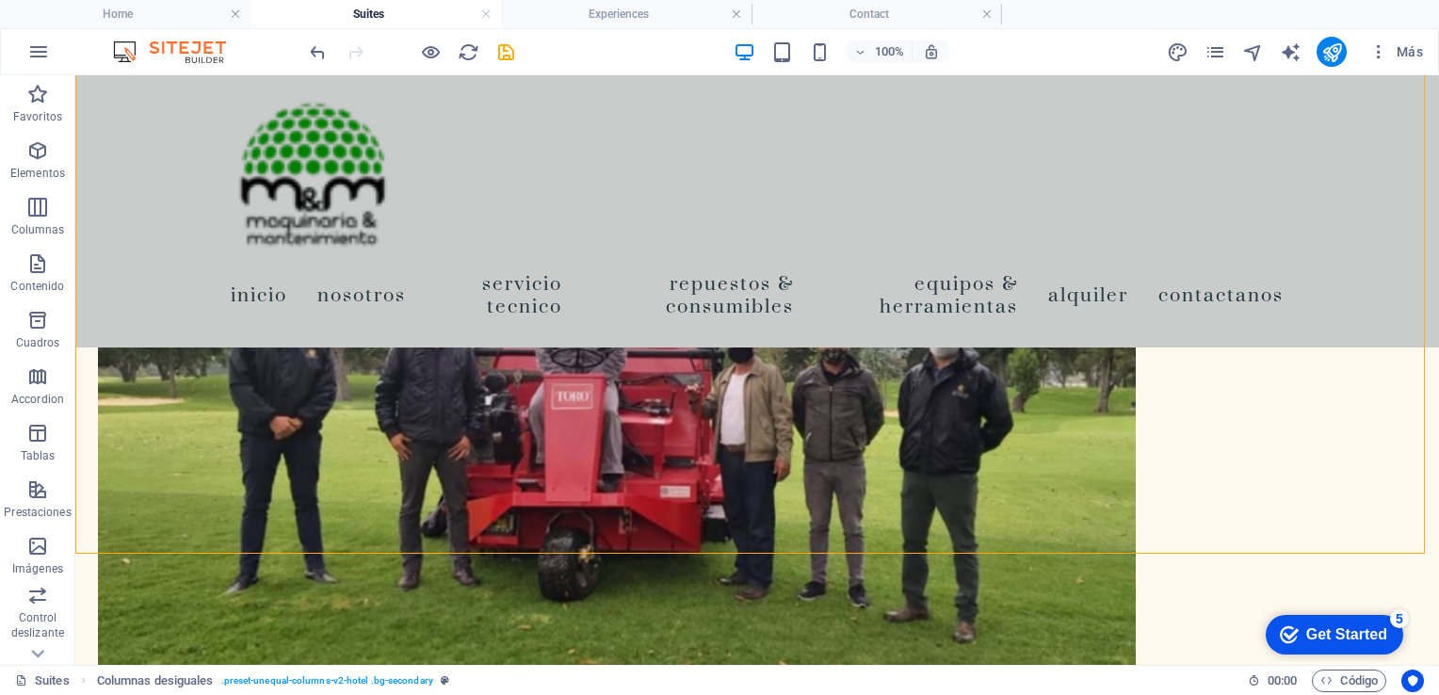
scroll to position [1706, 0]
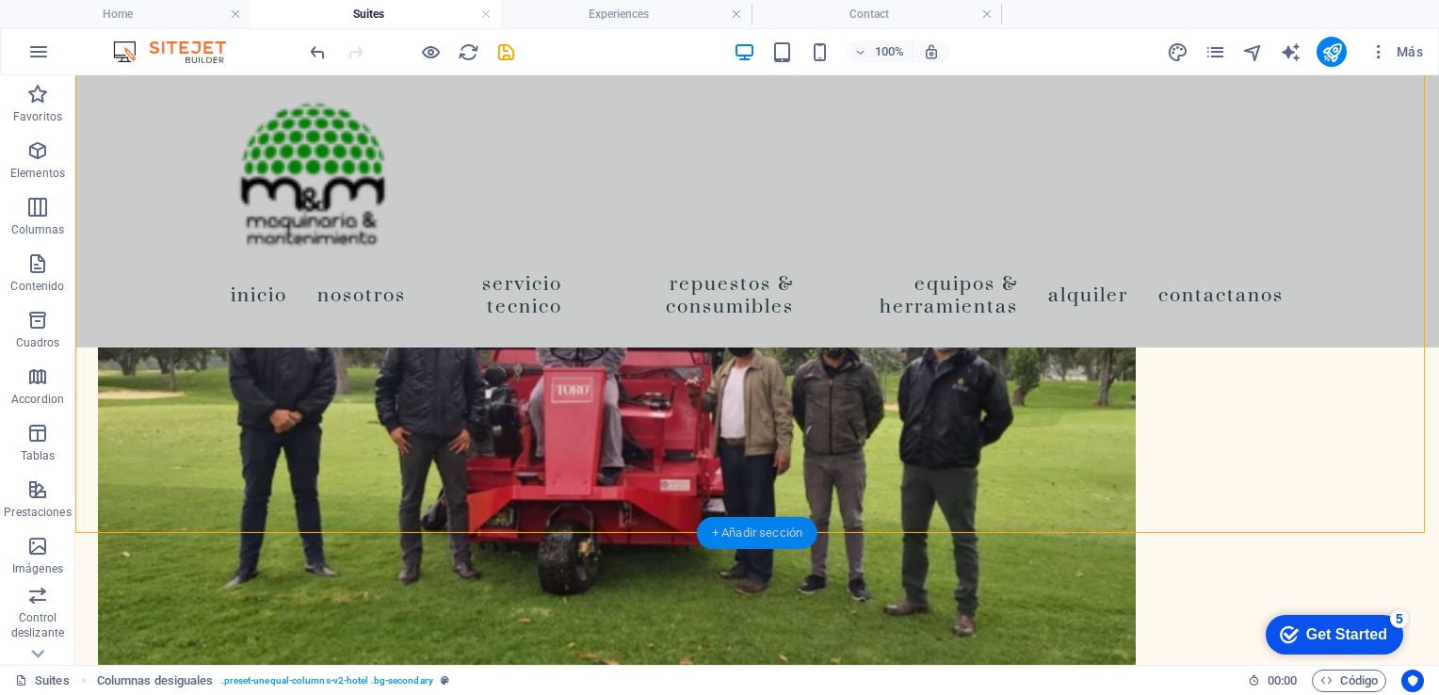
click at [727, 529] on div "+ Añadir sección" at bounding box center [757, 533] width 121 height 32
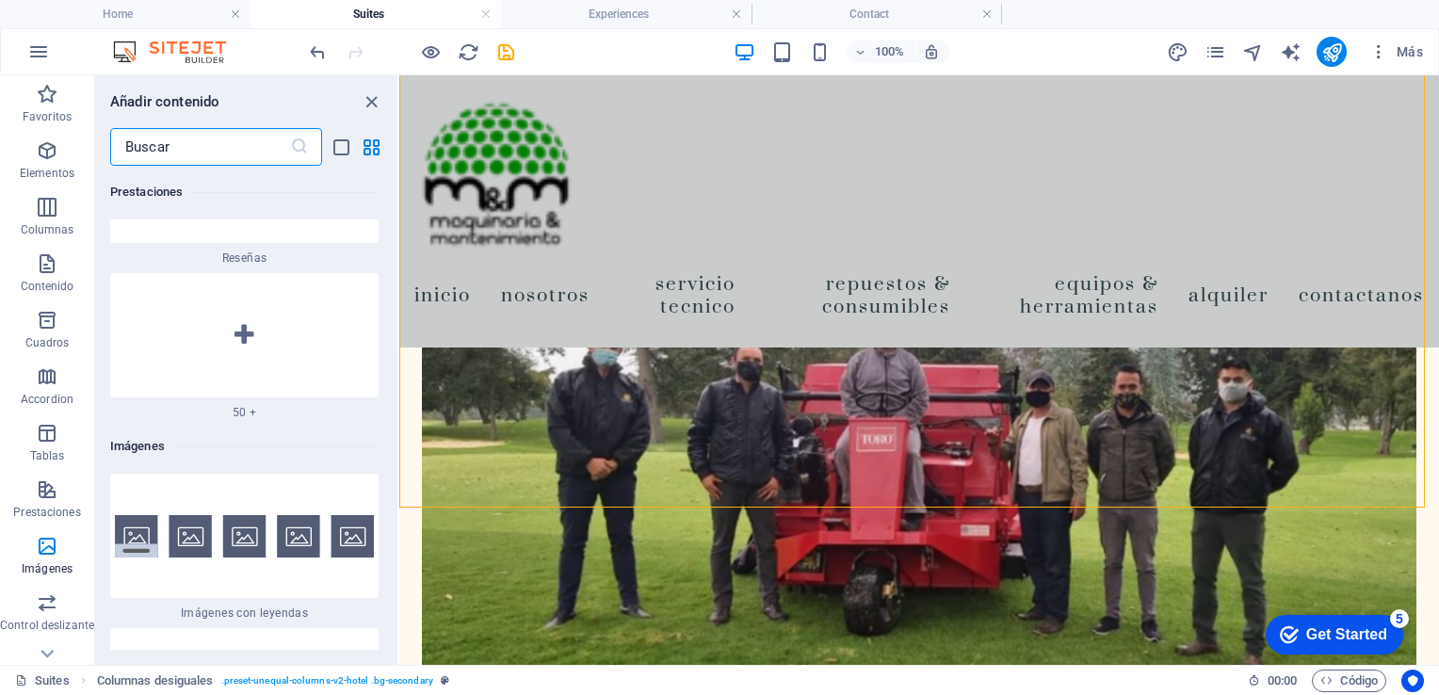
scroll to position [18725, 0]
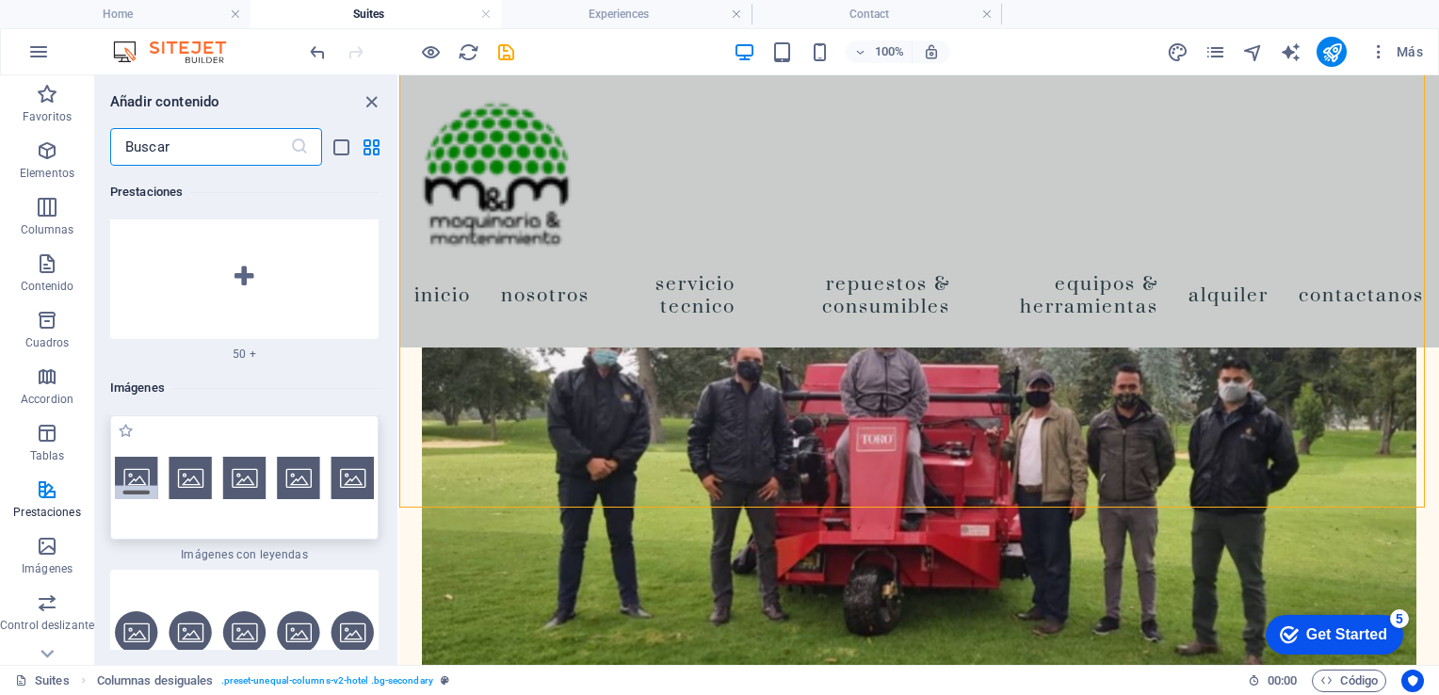
click at [286, 457] on img at bounding box center [244, 478] width 259 height 42
click at [399, 434] on div "Arrastra aquí para reemplazar el contenido existente. Si quieres crear un eleme…" at bounding box center [919, 370] width 1040 height 590
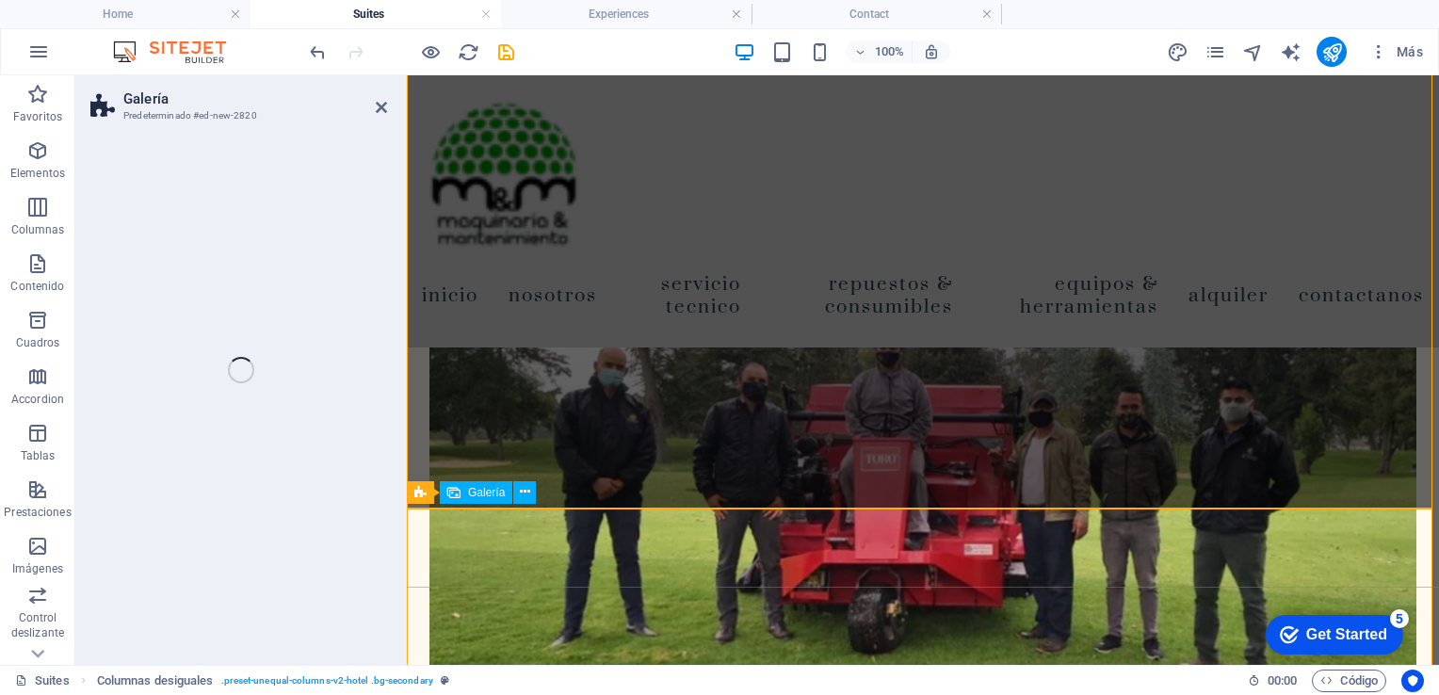
scroll to position [1639, 0]
select select "rem"
select select "preset-gallery-v3-captions"
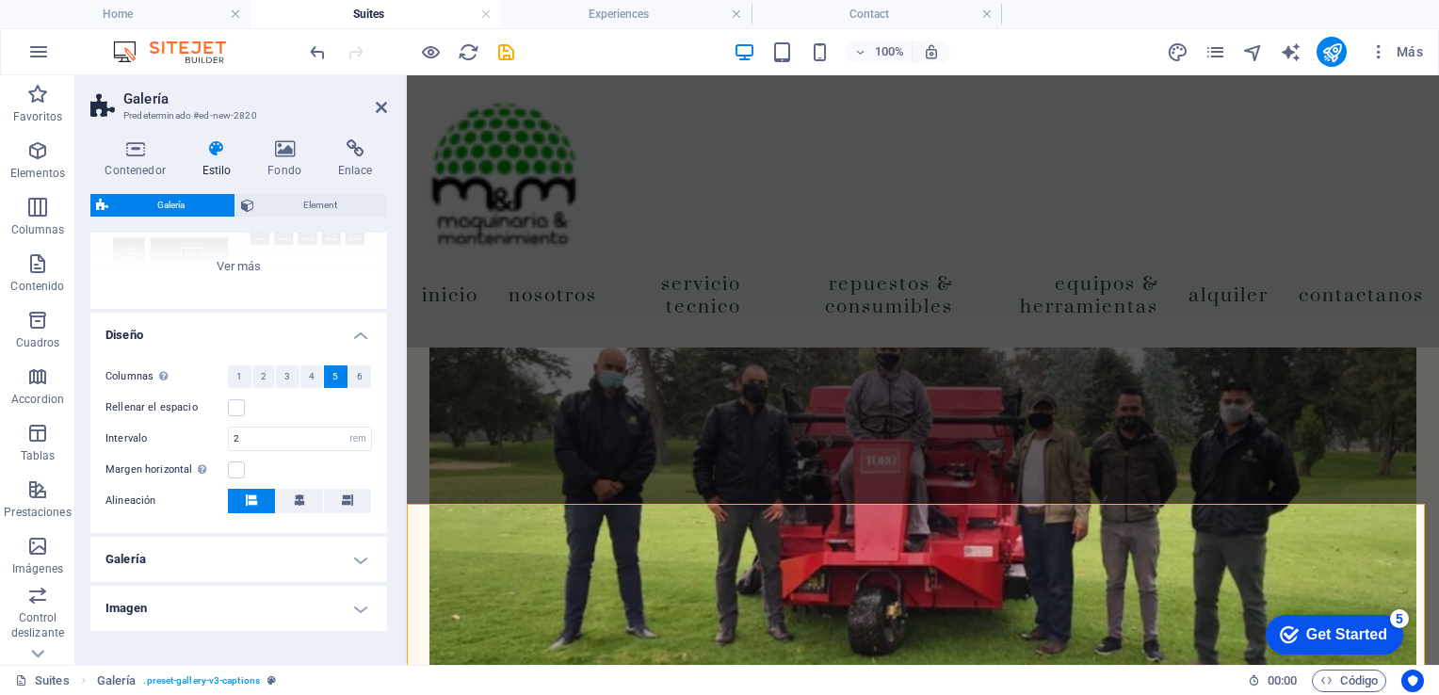
scroll to position [242, 0]
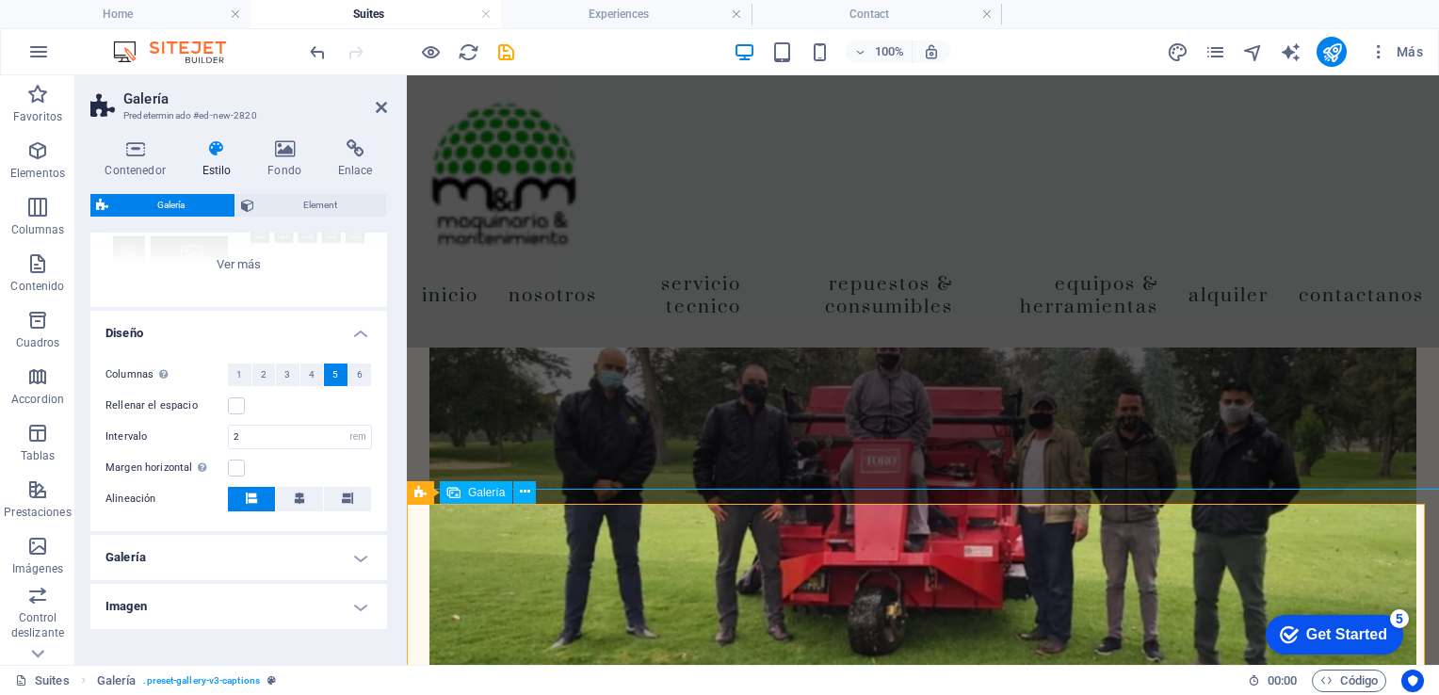
select select "4"
select select "px"
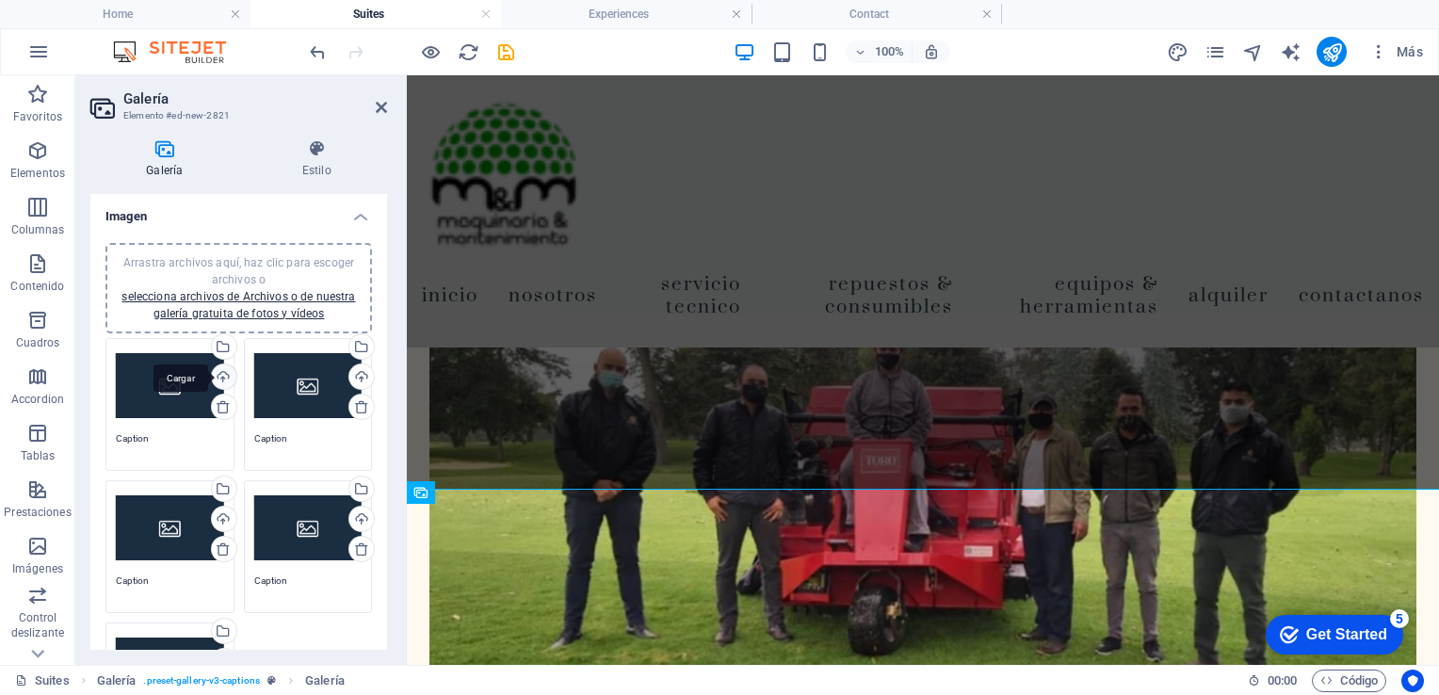
click at [221, 375] on div "Cargar" at bounding box center [222, 378] width 28 height 28
click at [356, 379] on div "Cargar" at bounding box center [360, 378] width 28 height 28
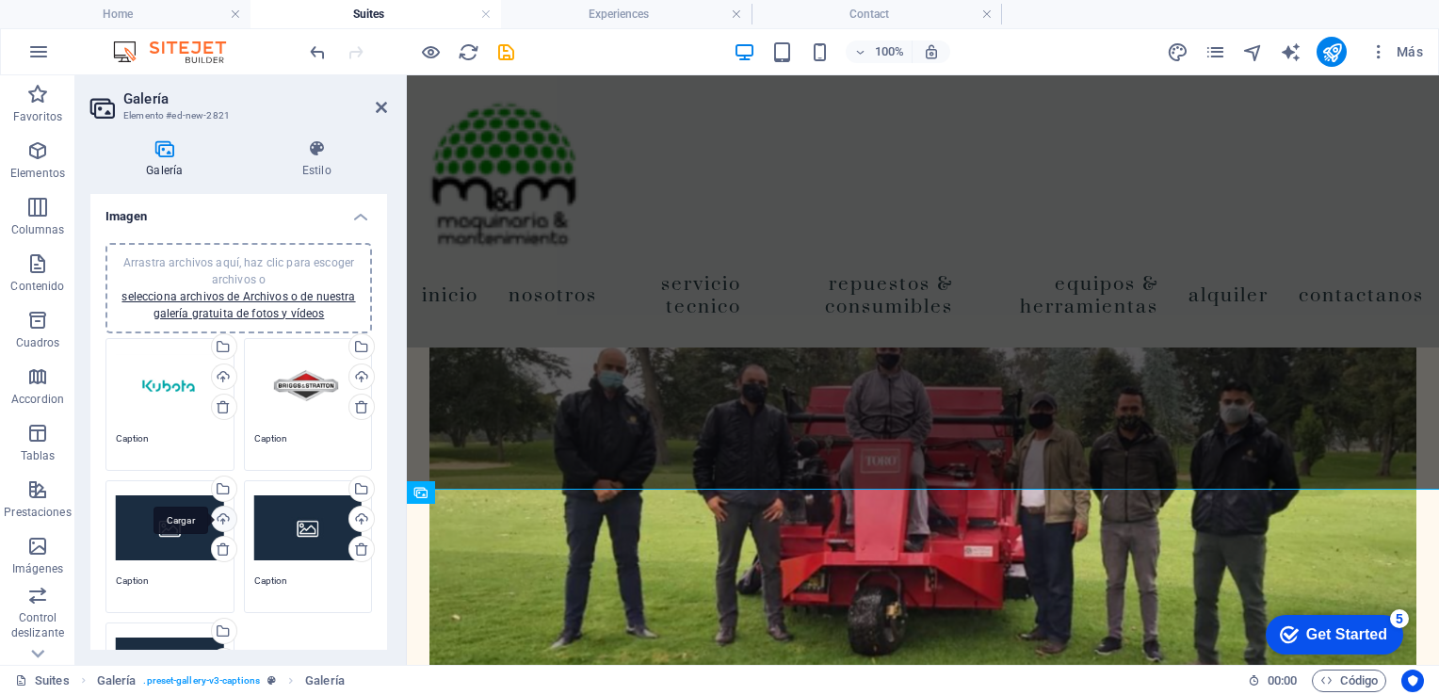
click at [222, 513] on div "Cargar" at bounding box center [222, 521] width 28 height 28
click at [219, 520] on div "Cargar" at bounding box center [222, 521] width 28 height 28
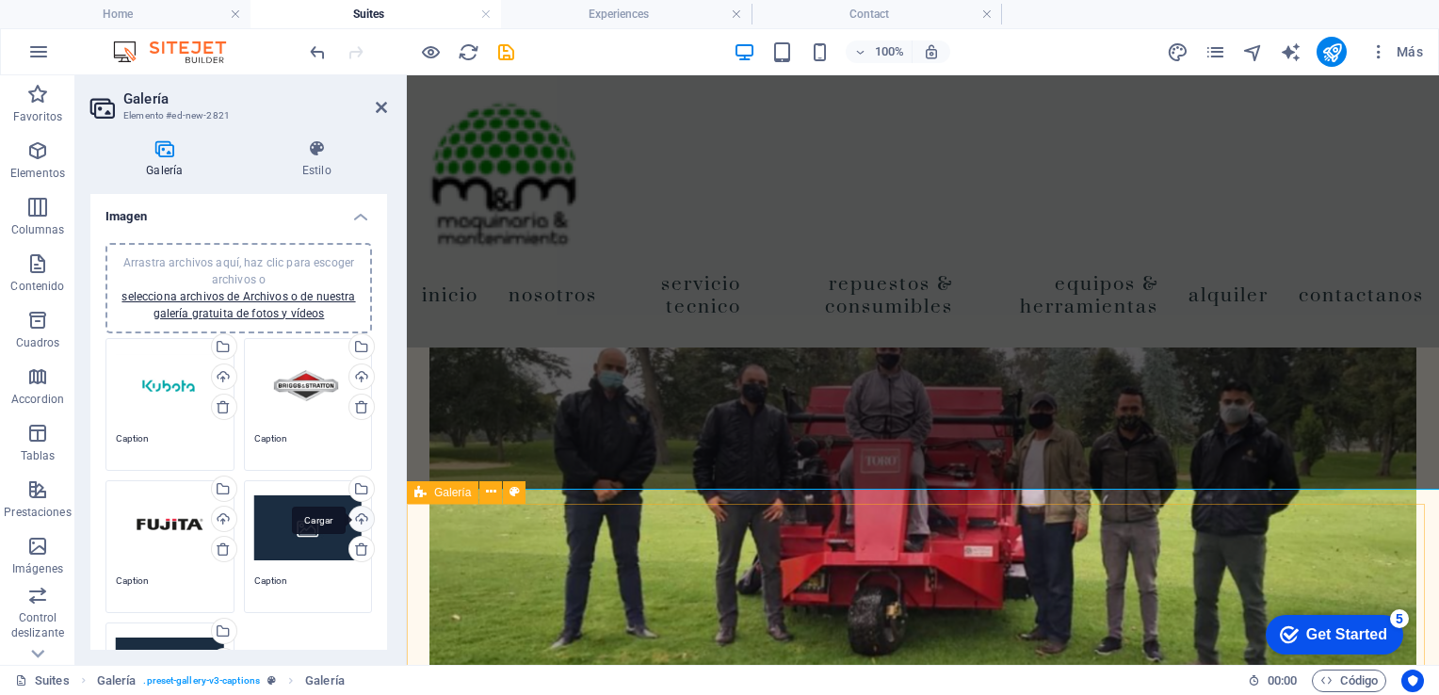
click at [358, 514] on div "Cargar" at bounding box center [360, 521] width 28 height 28
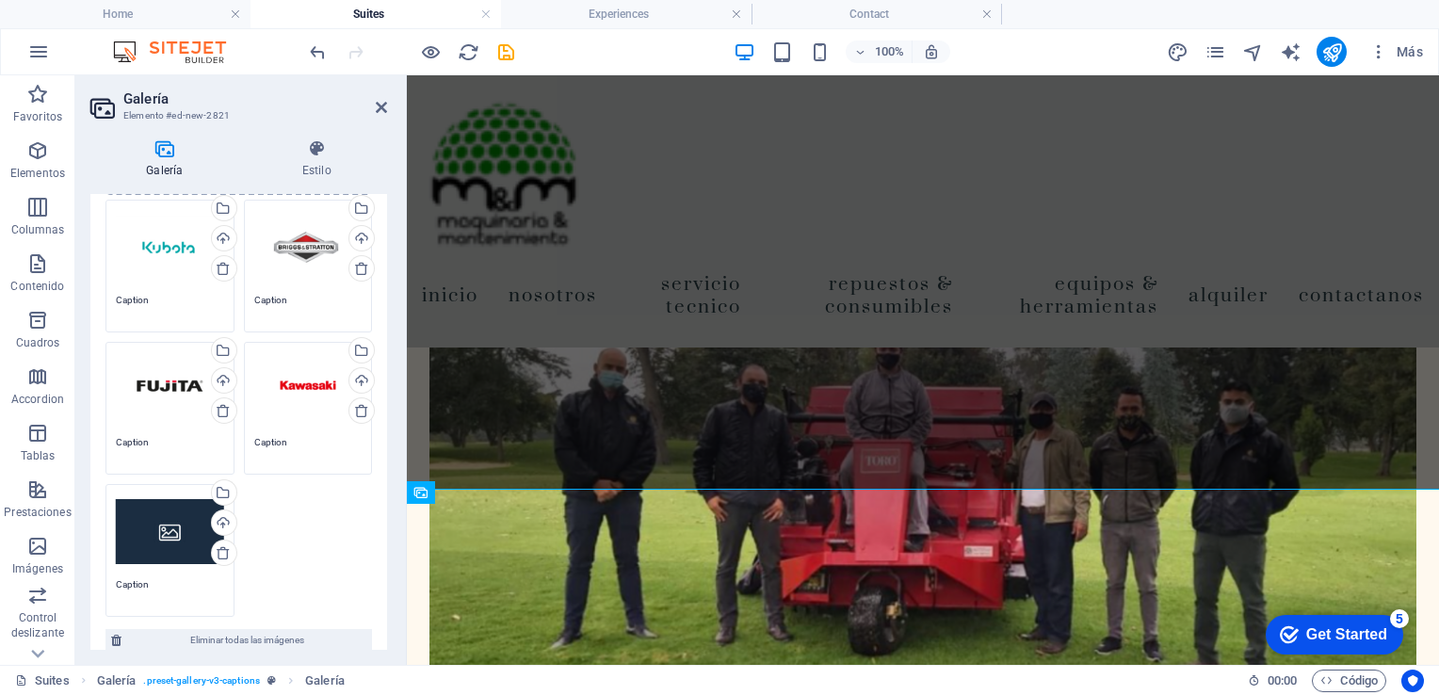
scroll to position [146, 0]
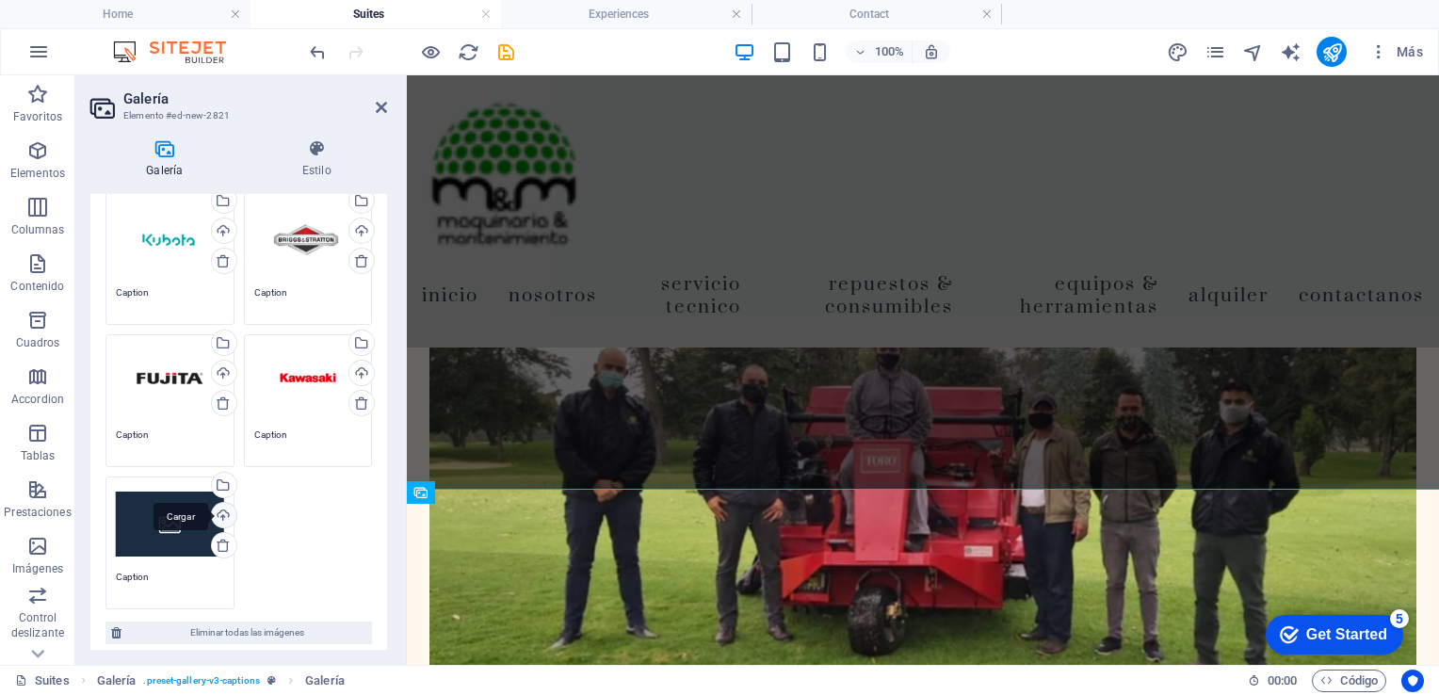
click at [225, 508] on div "Cargar" at bounding box center [222, 517] width 28 height 28
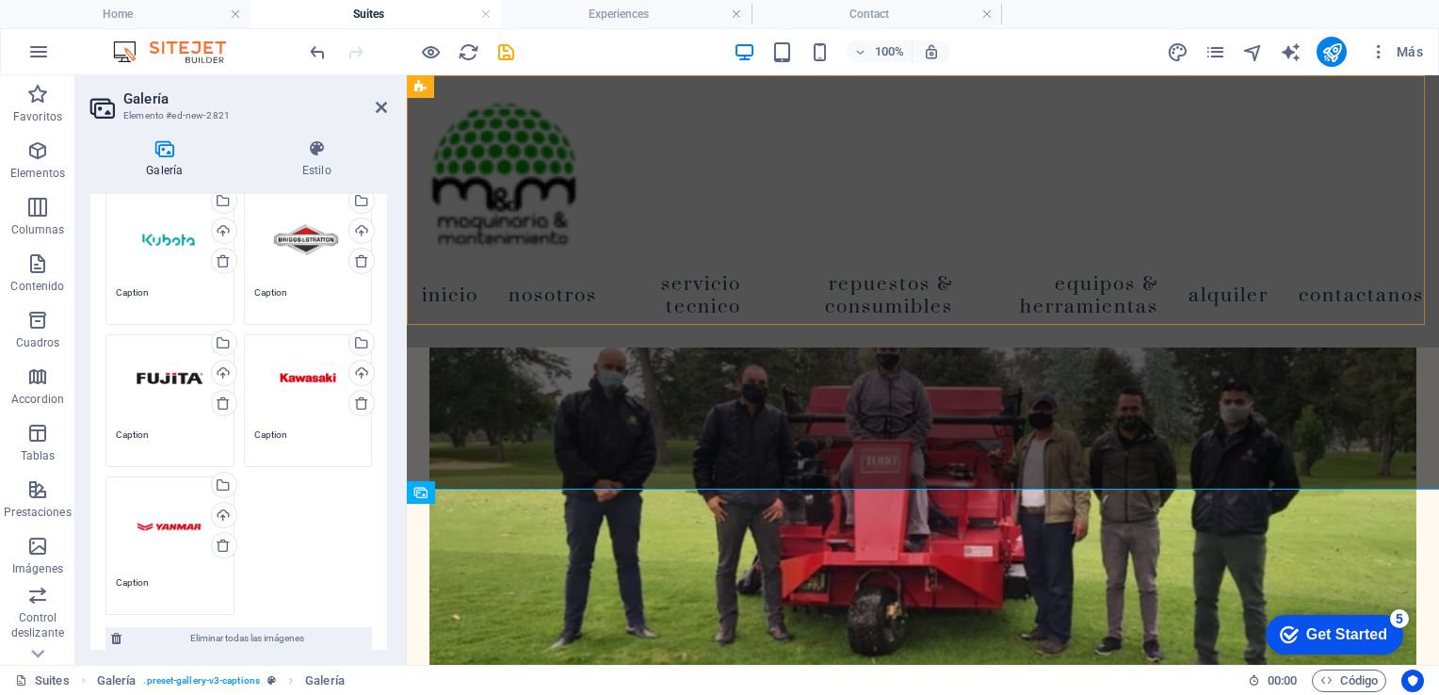
click at [1368, 192] on div "Inicio Nosotros Servicio Tecnico Repuestos & Consumibles Equipos & Herramientas…" at bounding box center [923, 211] width 1032 height 272
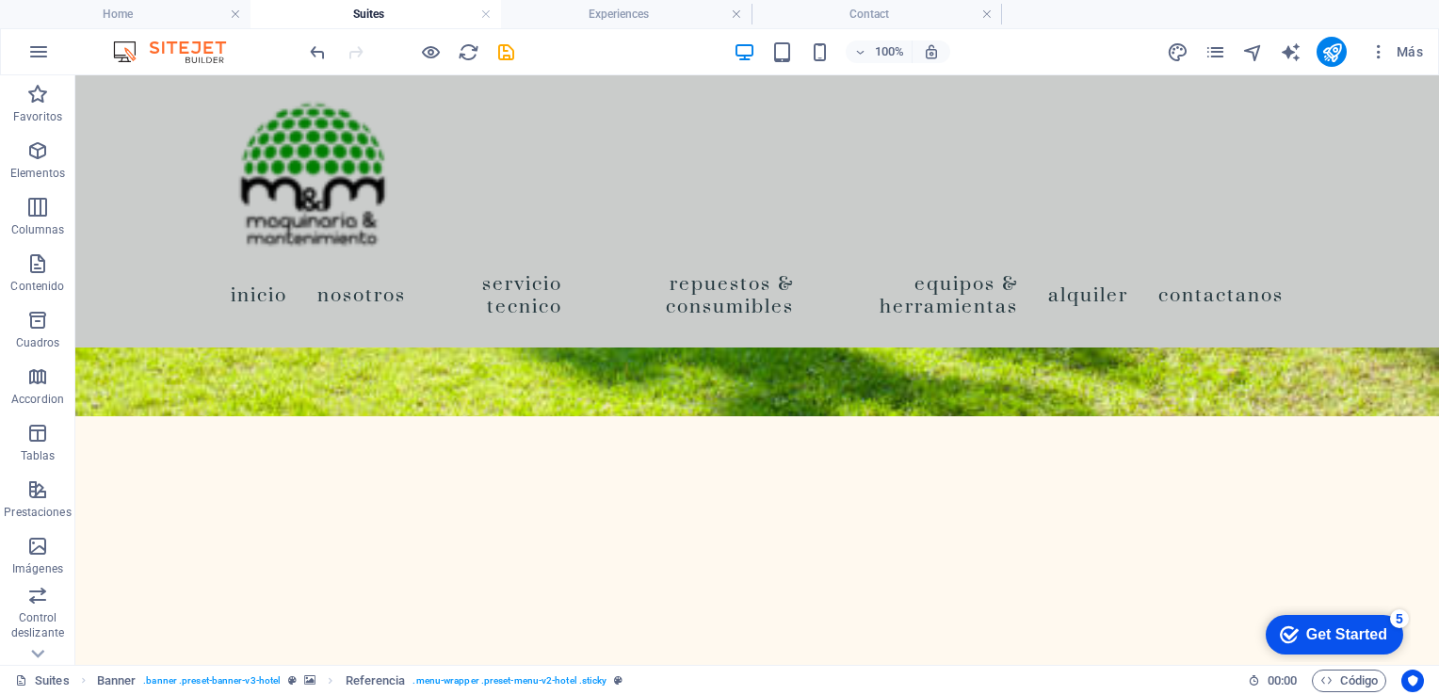
scroll to position [0, 0]
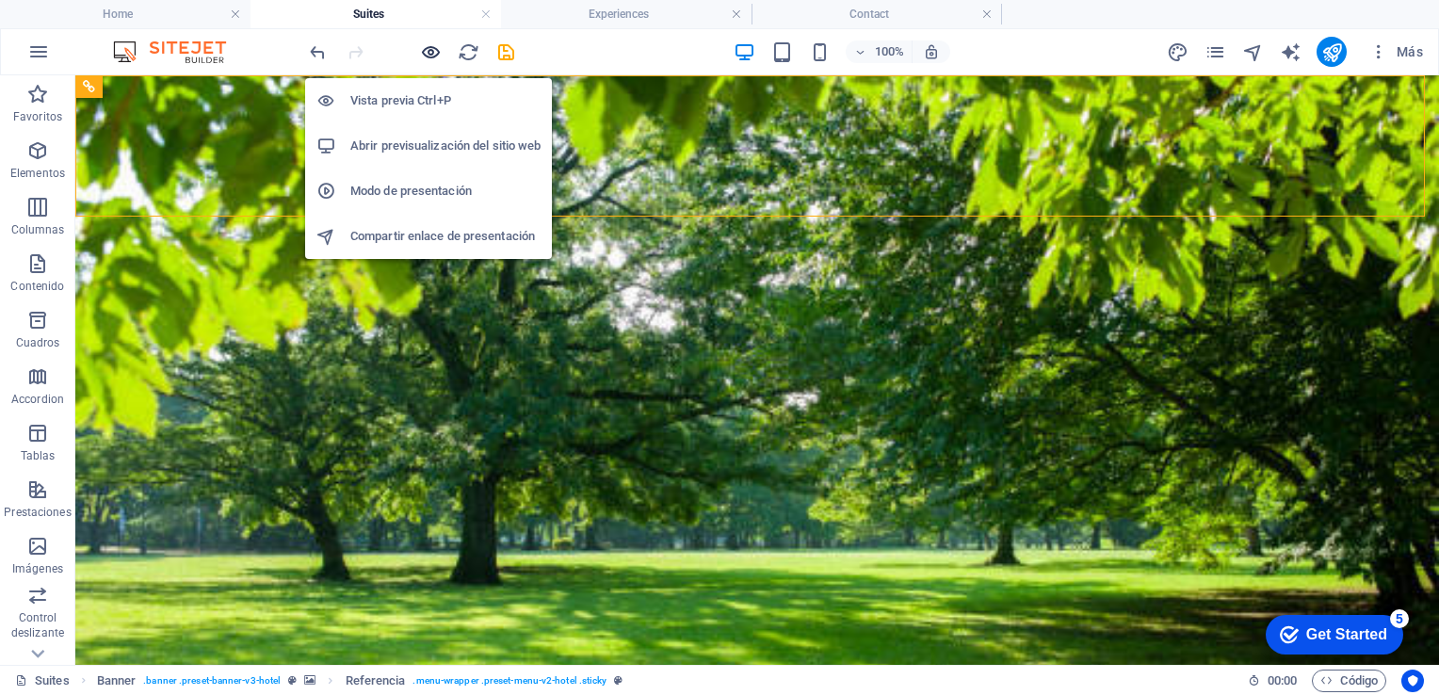
click at [438, 58] on icon "button" at bounding box center [431, 52] width 22 height 22
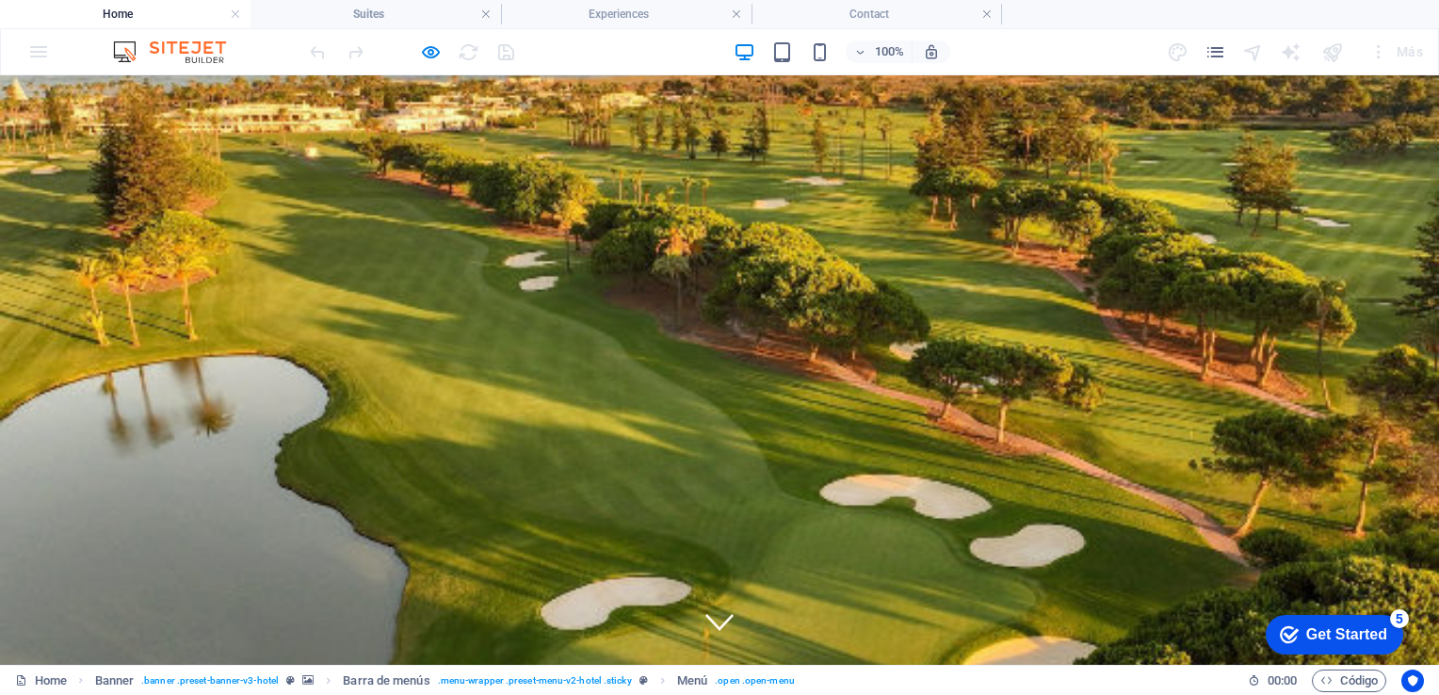
drag, startPoint x: 1428, startPoint y: 424, endPoint x: 1405, endPoint y: 127, distance: 297.5
click at [706, 615] on icon at bounding box center [719, 617] width 28 height 28
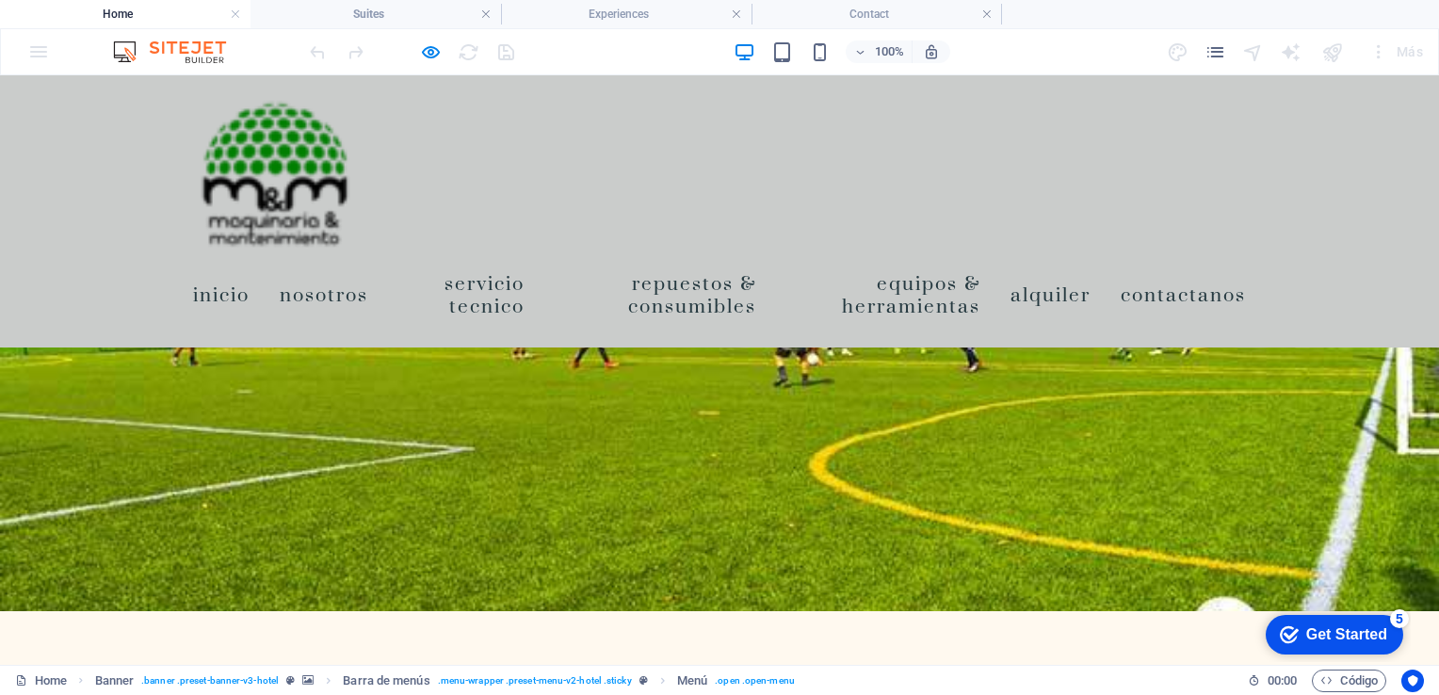
scroll to position [5599, 0]
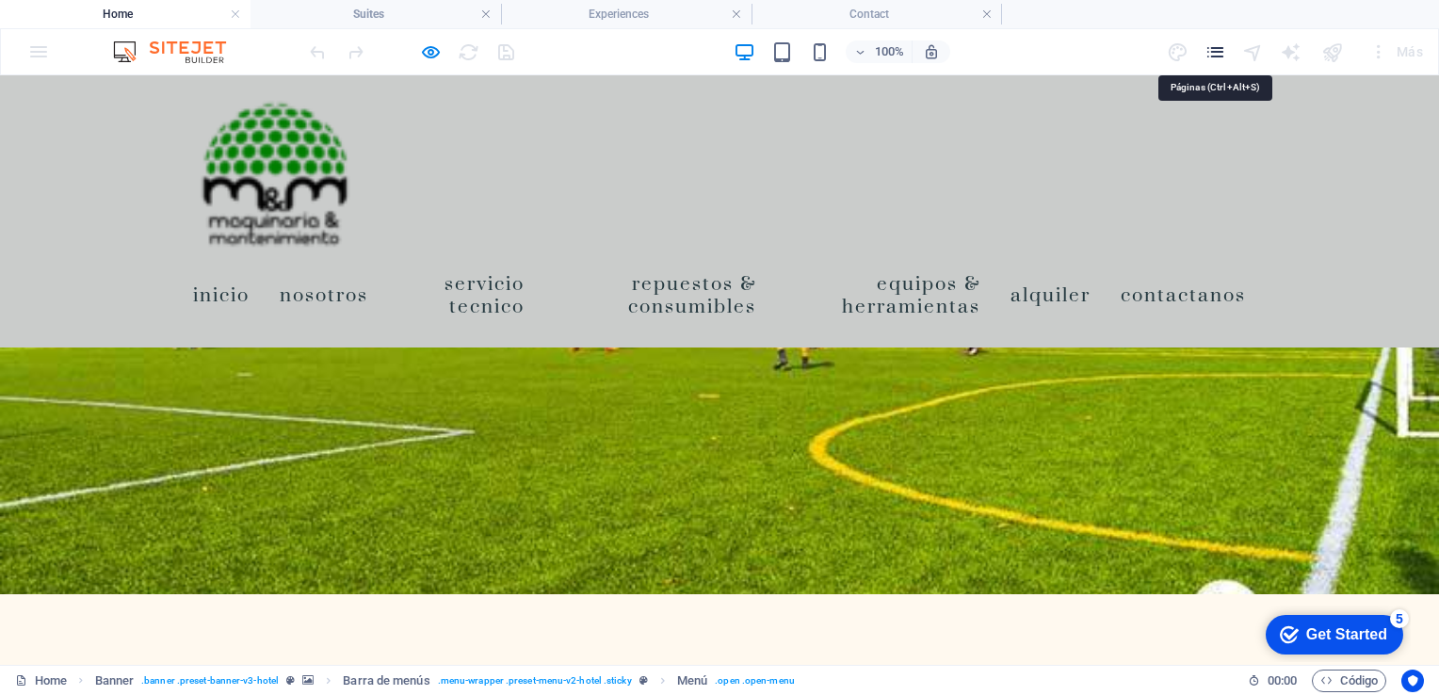
click at [1212, 57] on icon "pages" at bounding box center [1216, 52] width 22 height 22
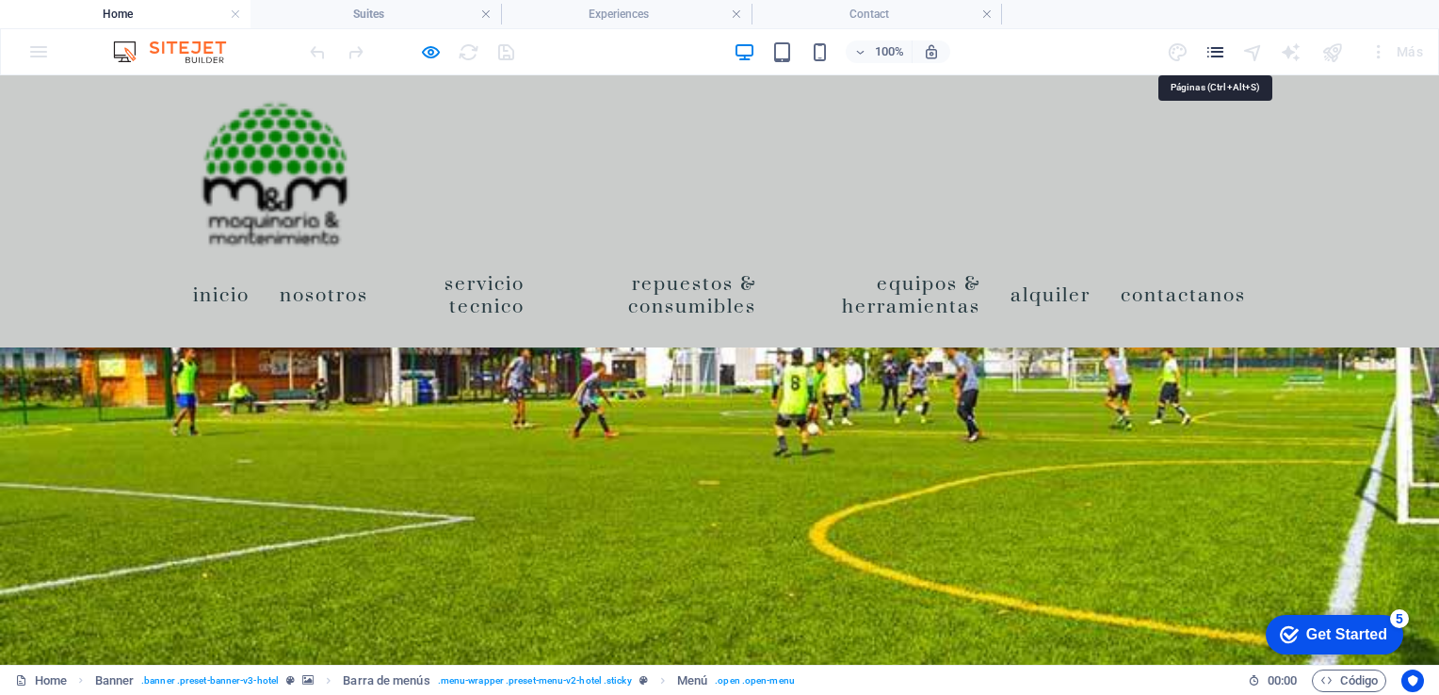
scroll to position [5124, 0]
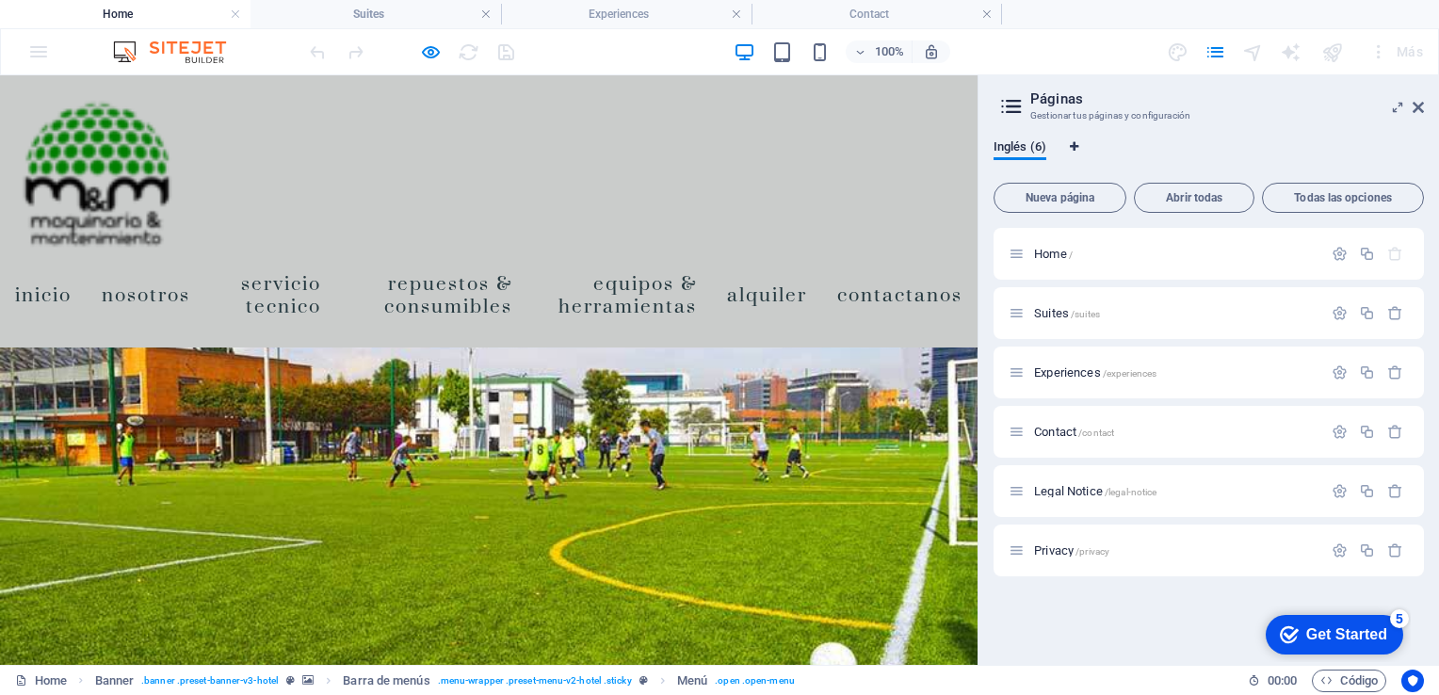
click at [1074, 144] on icon "Pestañas de idiomas" at bounding box center [1074, 146] width 8 height 11
select select "73"
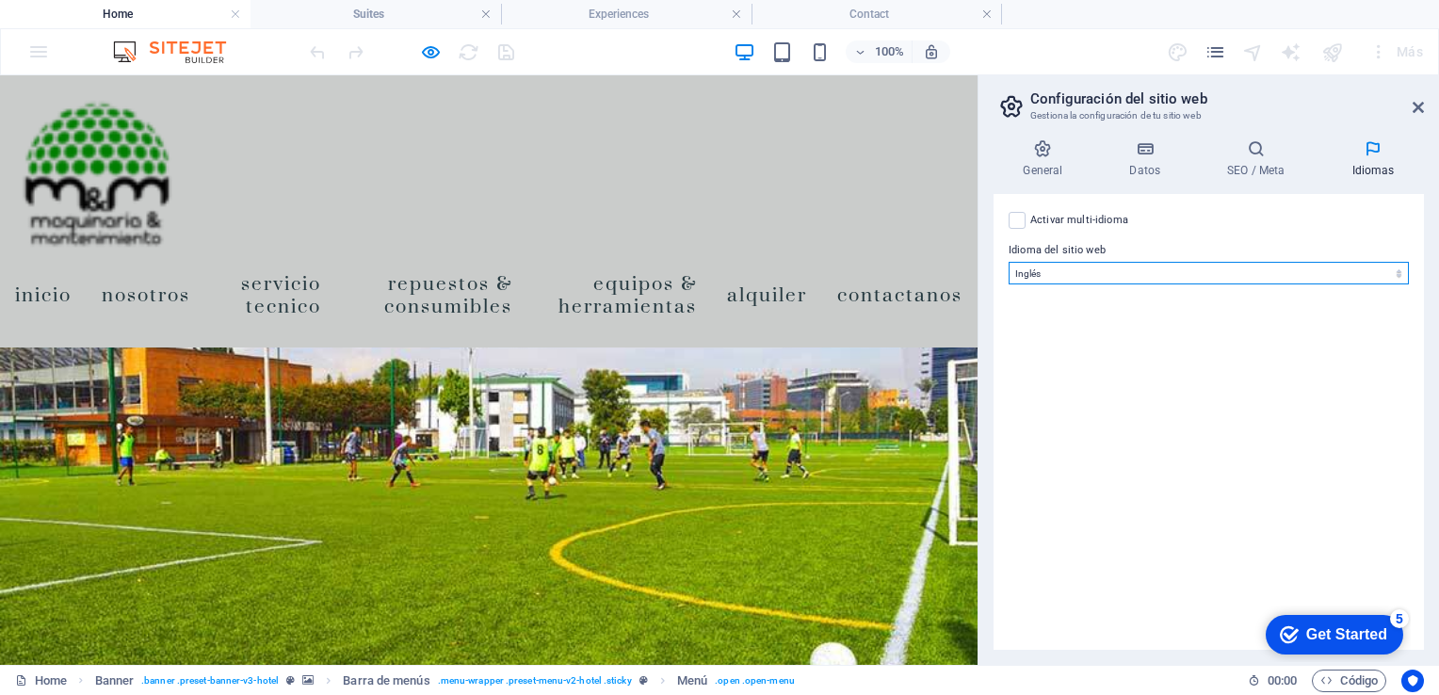
click at [1054, 271] on select "Abkhazian Afar Afrikaans Akan Albanés Alemán Amharic Árabe Aragonese Armenian A…" at bounding box center [1209, 273] width 400 height 23
click at [1194, 239] on label "Idioma del sitio web" at bounding box center [1209, 250] width 400 height 23
click at [1194, 262] on select "Abkhazian Afar Afrikaans Akan Albanés Alemán Amharic Árabe Aragonese Armenian A…" at bounding box center [1209, 273] width 400 height 23
click at [1413, 111] on icon at bounding box center [1418, 107] width 11 height 15
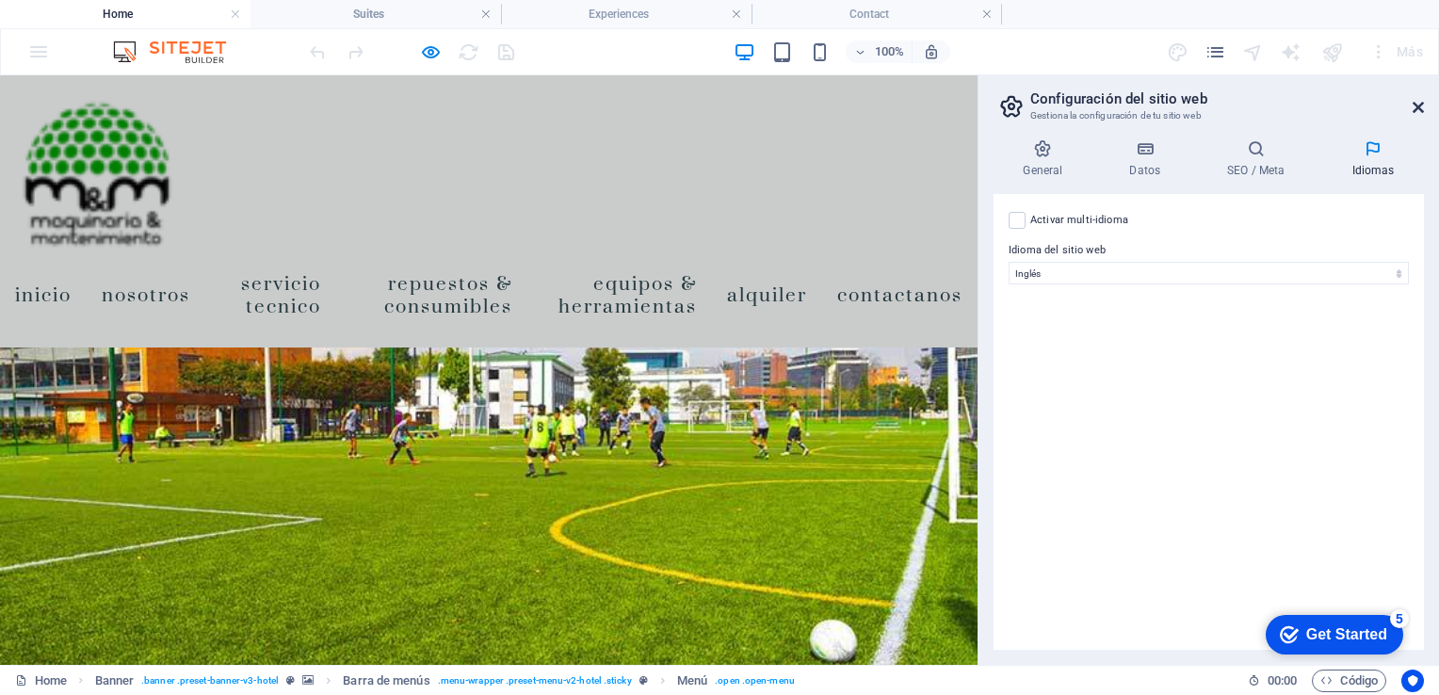
scroll to position [5599, 0]
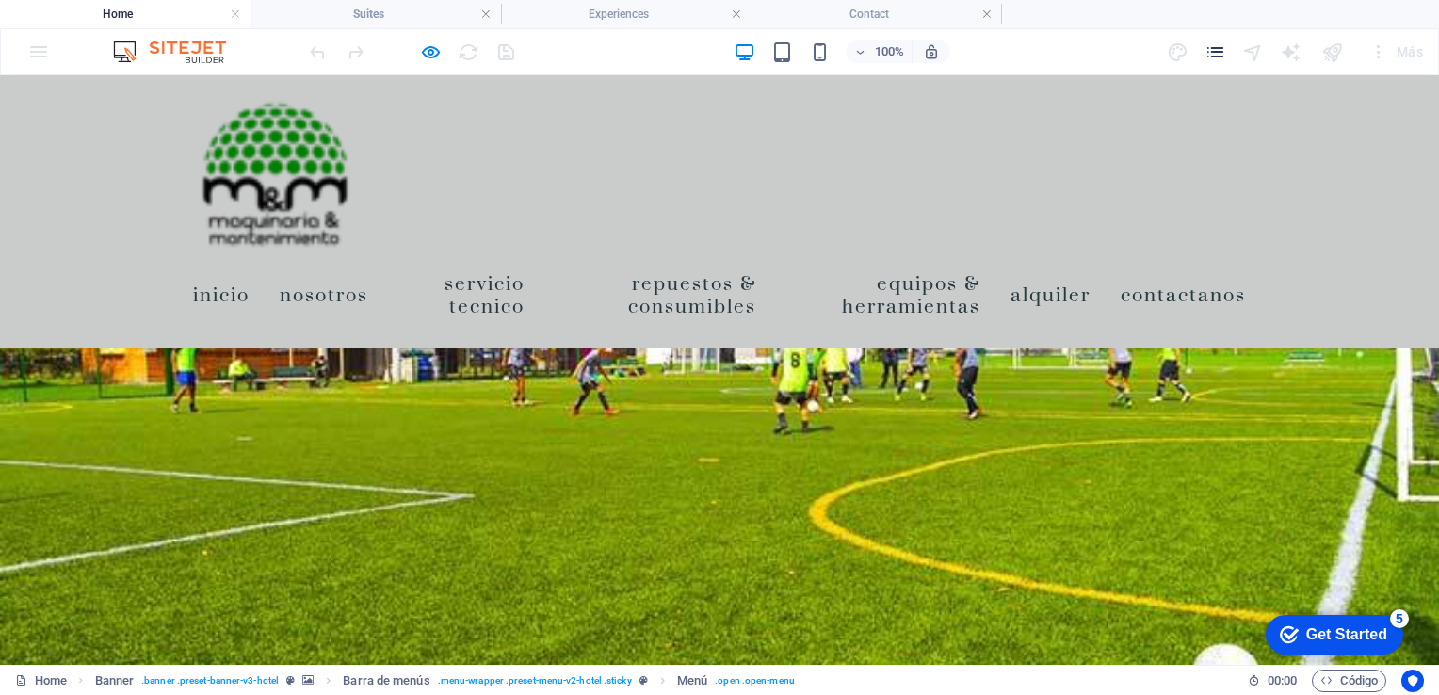
click at [1221, 52] on icon "pages" at bounding box center [1216, 52] width 22 height 22
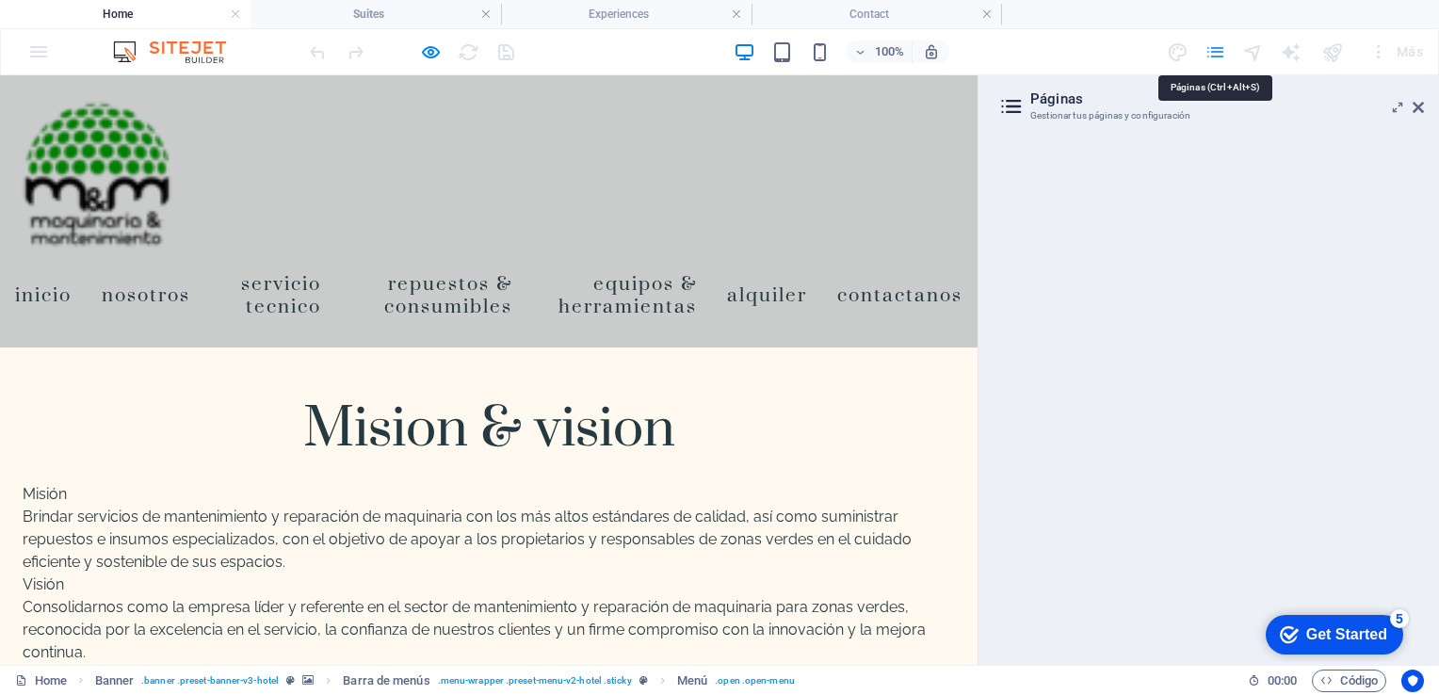
scroll to position [5124, 0]
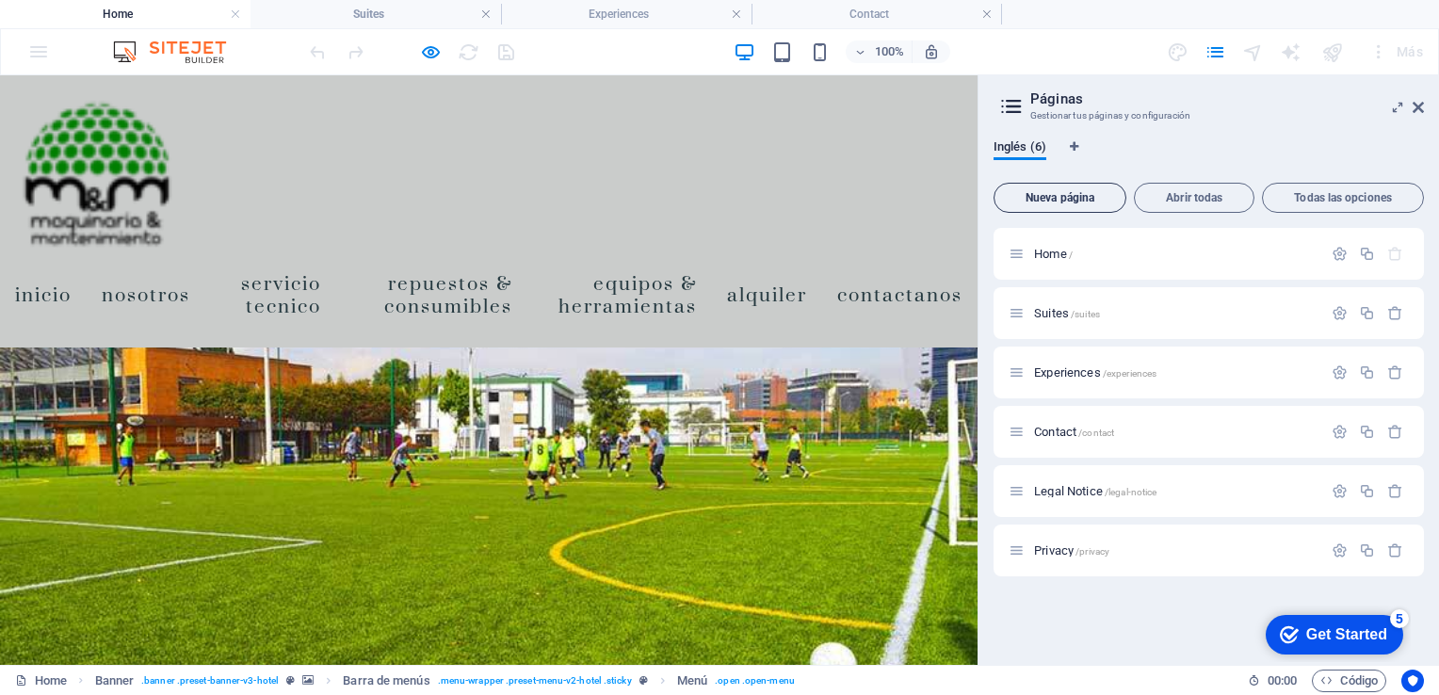
click at [1067, 197] on span "Nueva página" at bounding box center [1060, 197] width 116 height 11
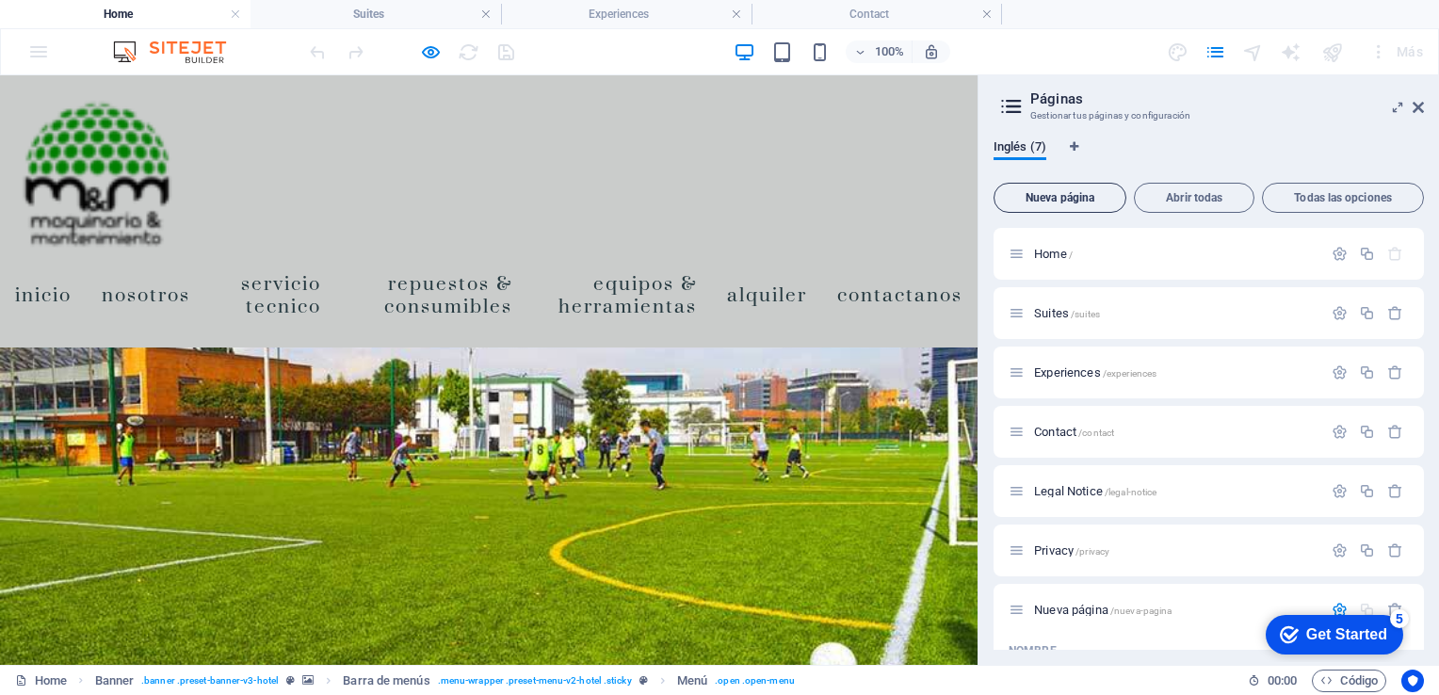
scroll to position [241, 0]
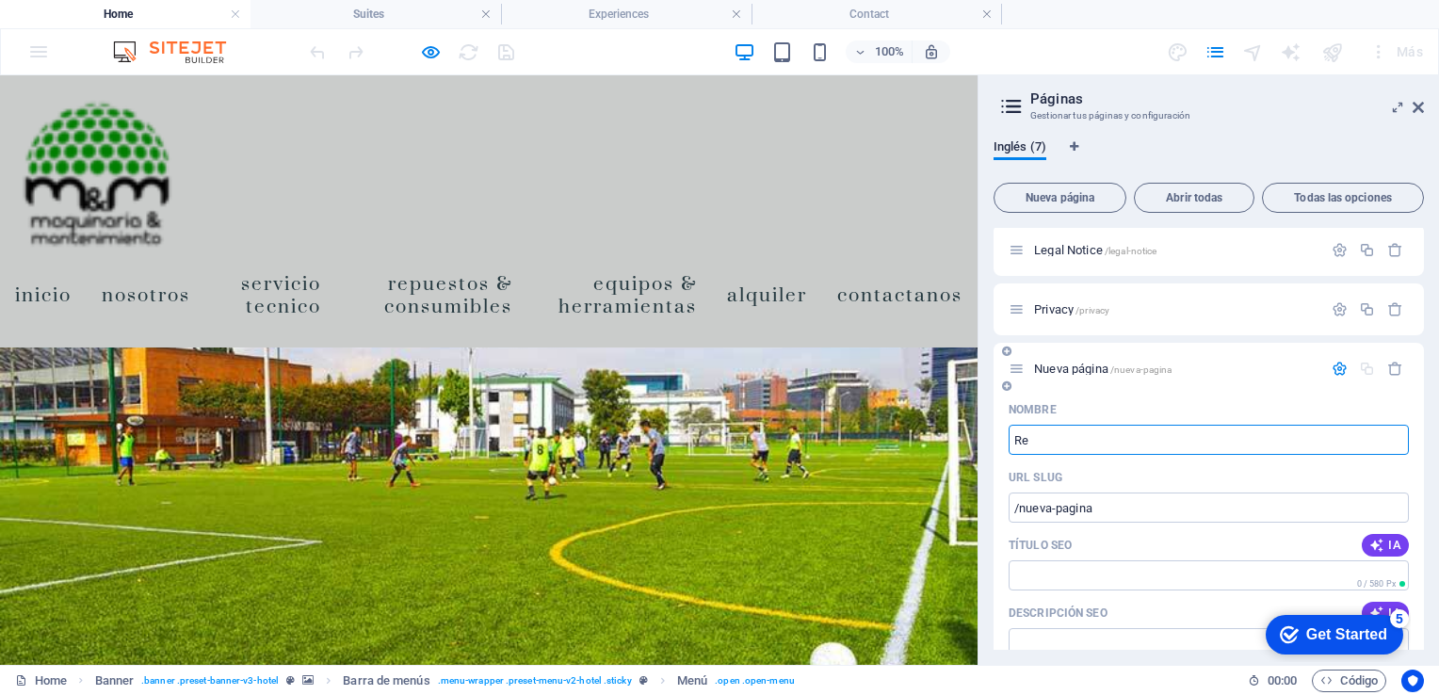
type input "Rep"
type input "/"
type input "Repu"
type input "/rep"
type input "Rep"
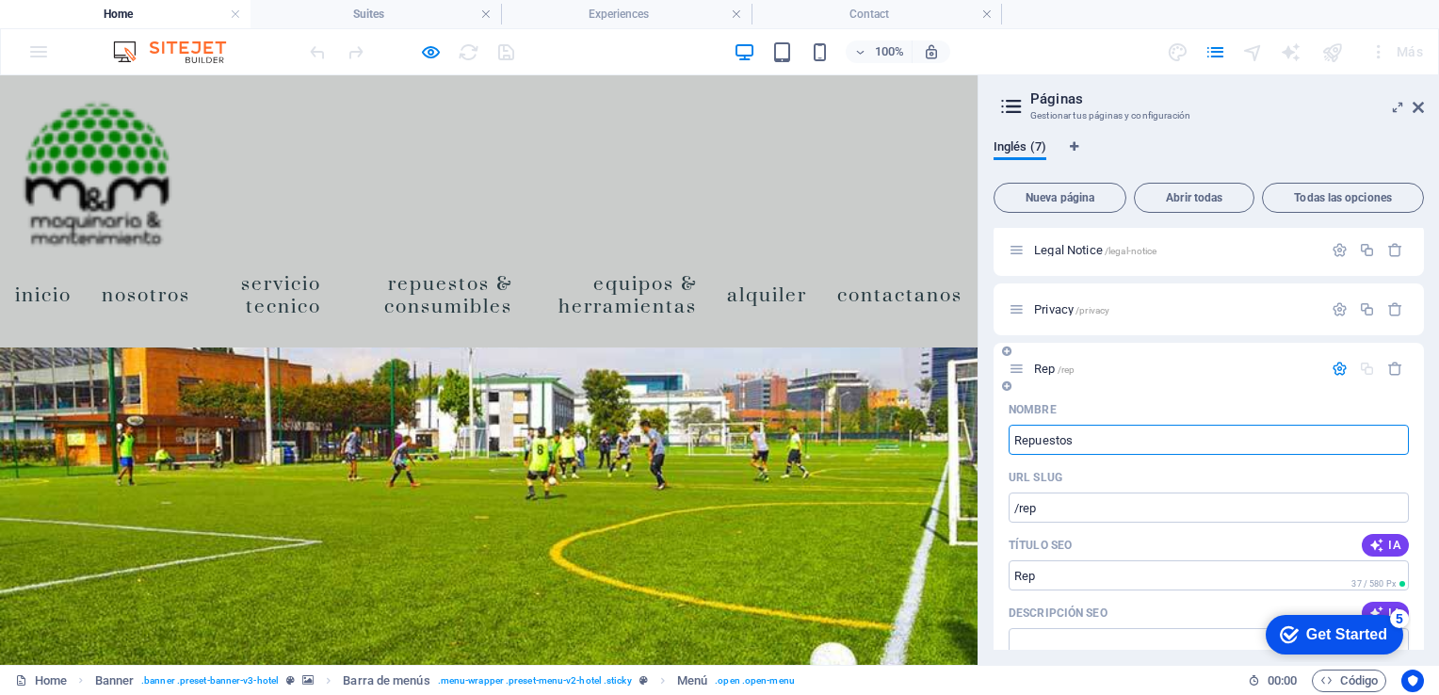
type input "Repuestos"
type input "/repuestos"
type input "Repuestos"
type input "Repuestos & consumibles"
type input "/repuestos-consumibles"
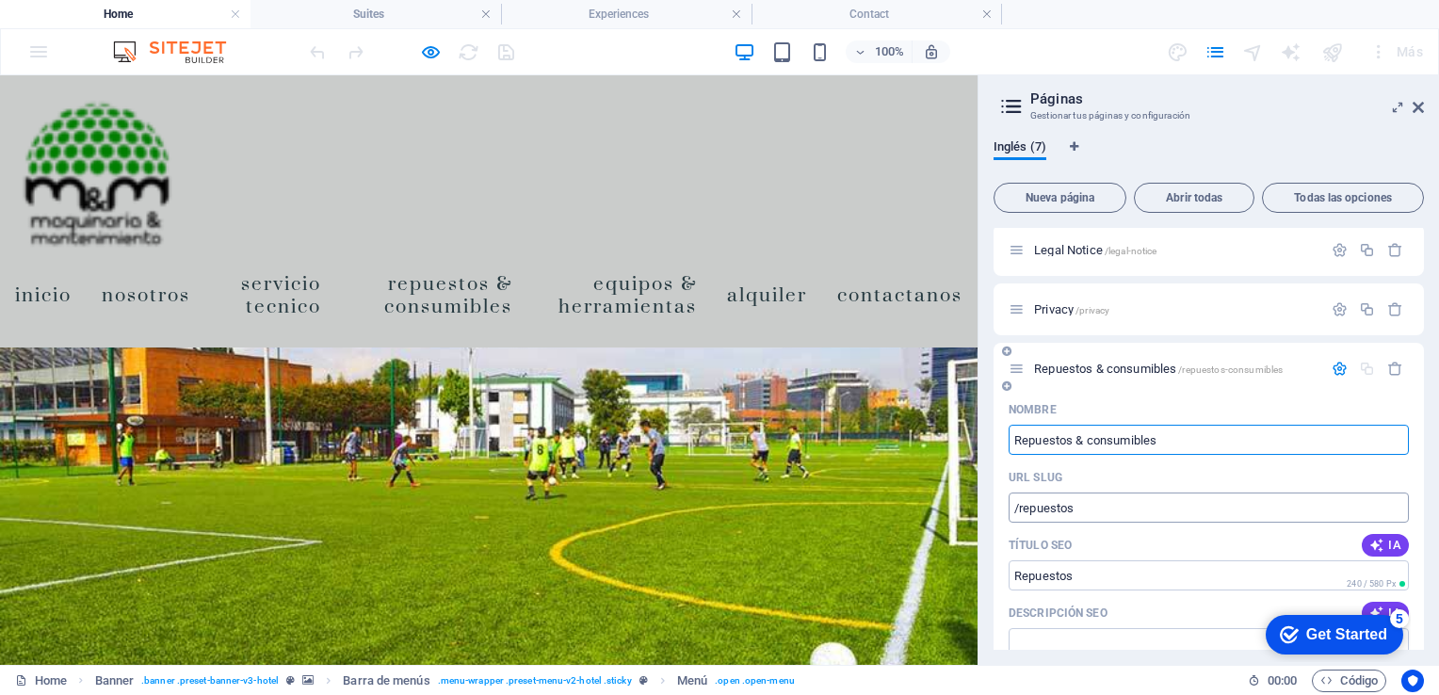
type input "Repuestos & consumibles"
drag, startPoint x: 1423, startPoint y: 431, endPoint x: 1424, endPoint y: 464, distance: 33.0
click at [1424, 464] on div "Inglés (7) Nueva página Abrir todas Todas las opciones Home / Suites /suites Ex…" at bounding box center [1209, 394] width 461 height 541
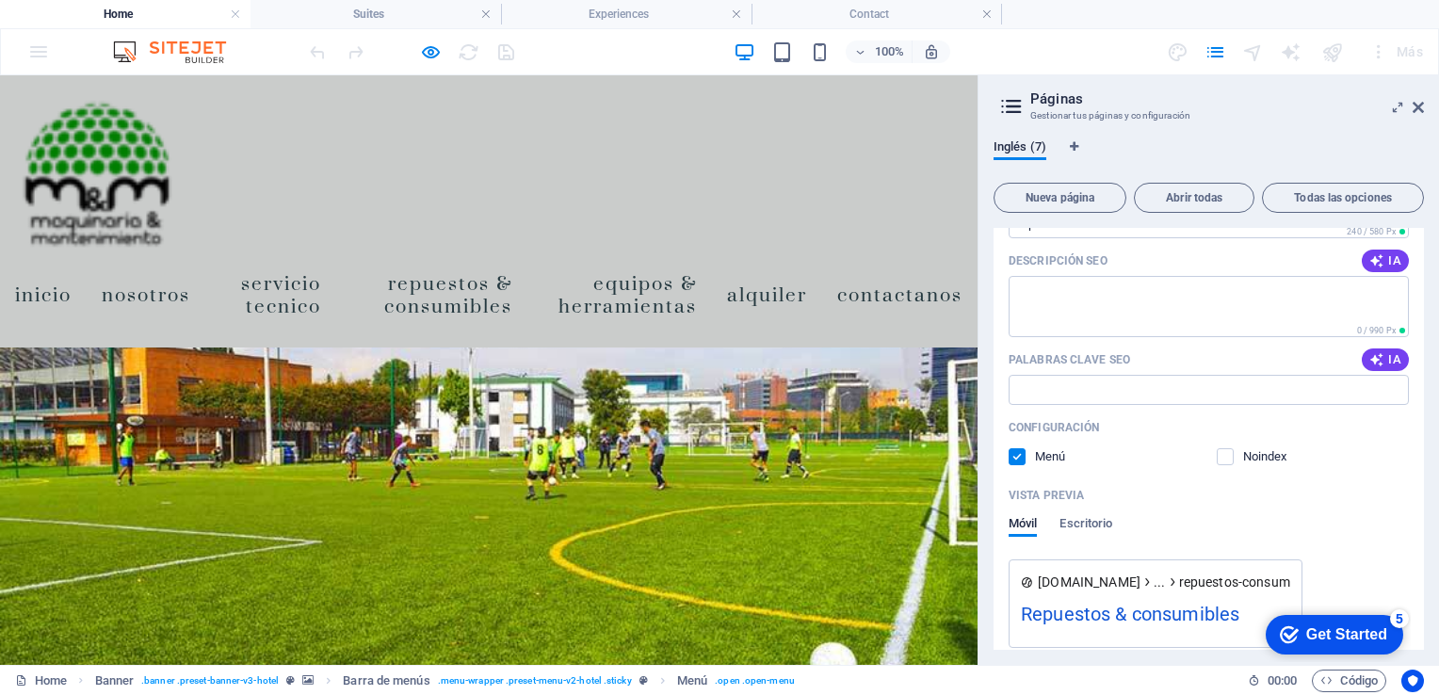
scroll to position [591, 0]
click at [1074, 199] on span "Nueva página" at bounding box center [1060, 197] width 116 height 11
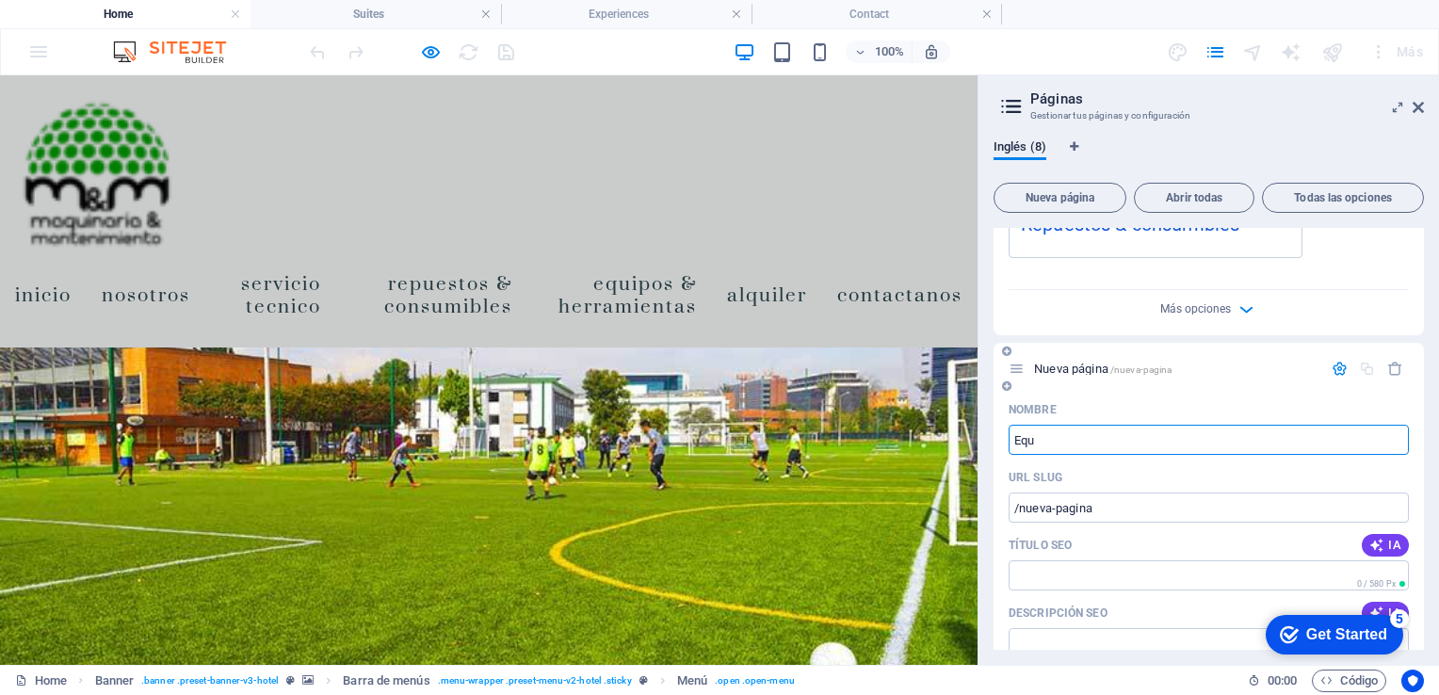
type input "Equi"
type input "/"
type input "Equipos"
type input "/equipos"
type input "Equipos"
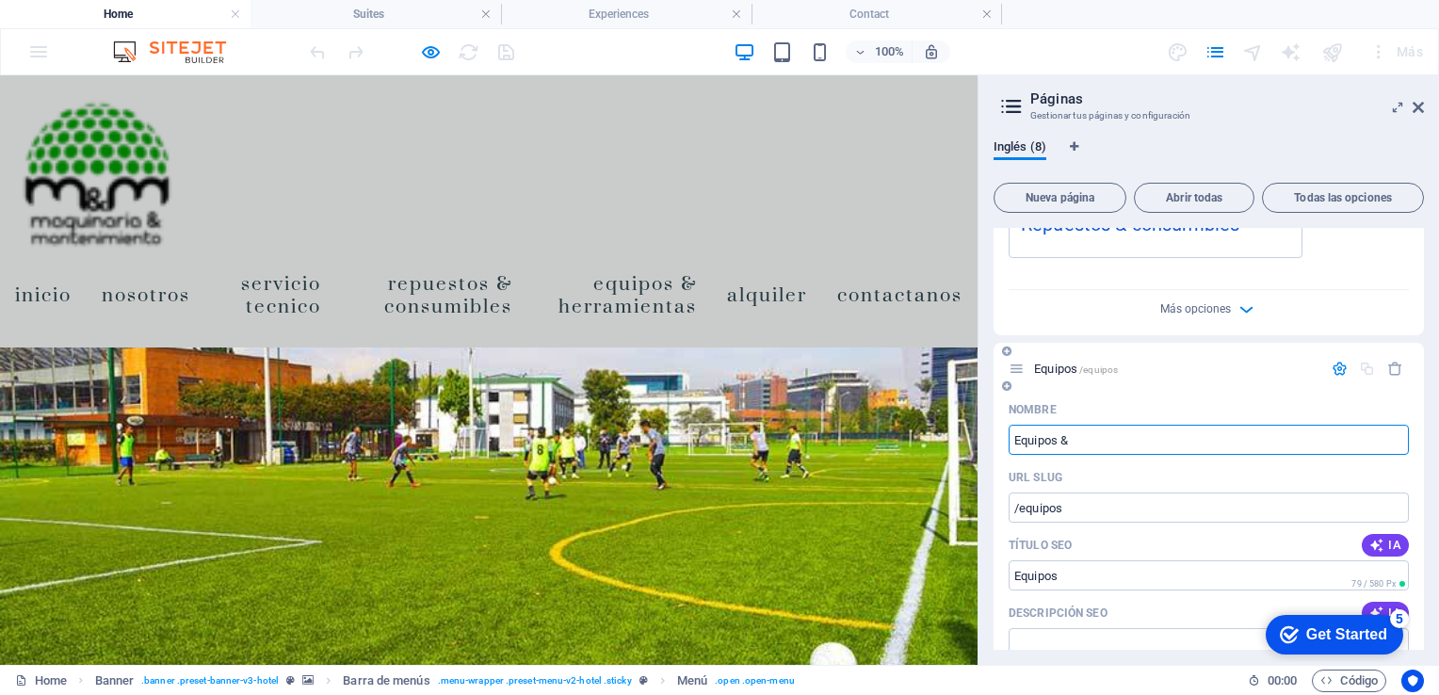
type input "Equipos & h"
type input "Equipos &"
type input "Equipos & herr"
type input "/equipos-h"
type input "Equipos & h"
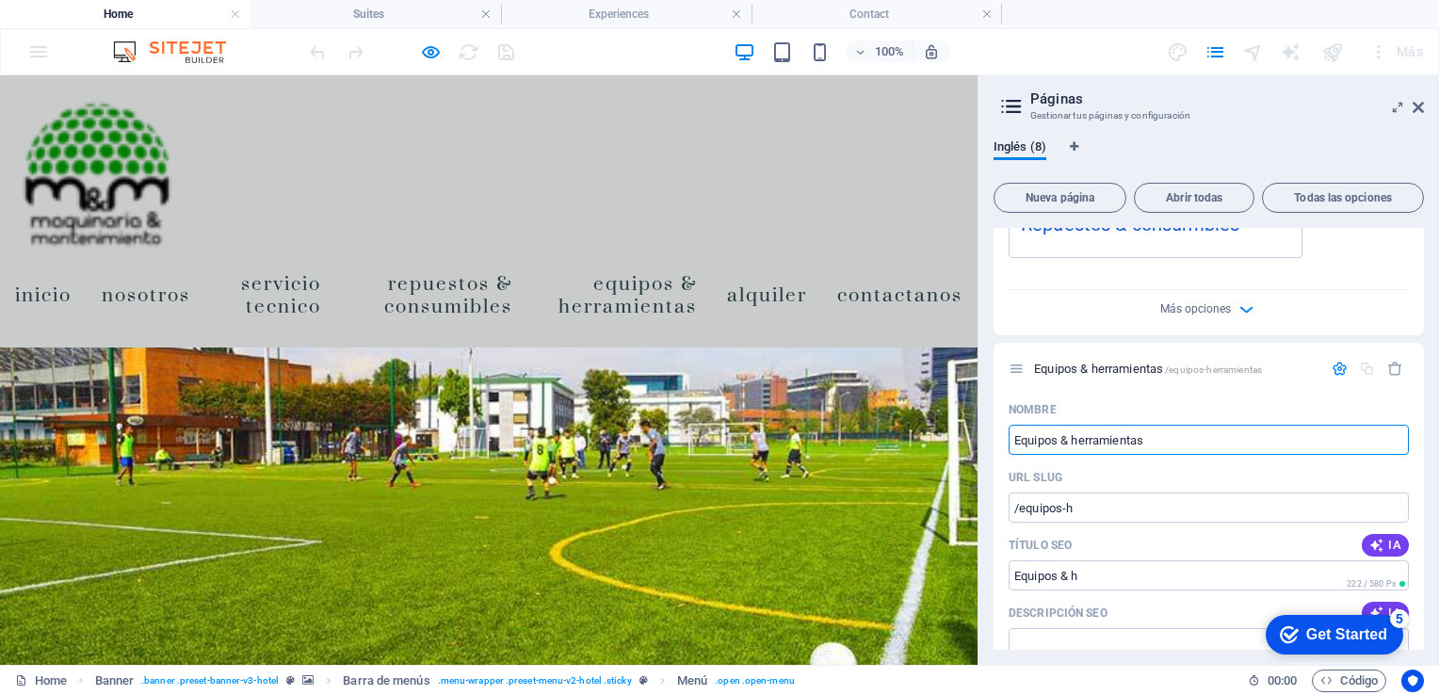
type input "Equipos & herramientas"
type input "/equipos-herramientas"
type input "Equipos & herramientas"
click at [1434, 376] on div "Inglés (8) Nueva página Abrir todas Todas las opciones Home / Suites /suites Ex…" at bounding box center [1209, 394] width 461 height 541
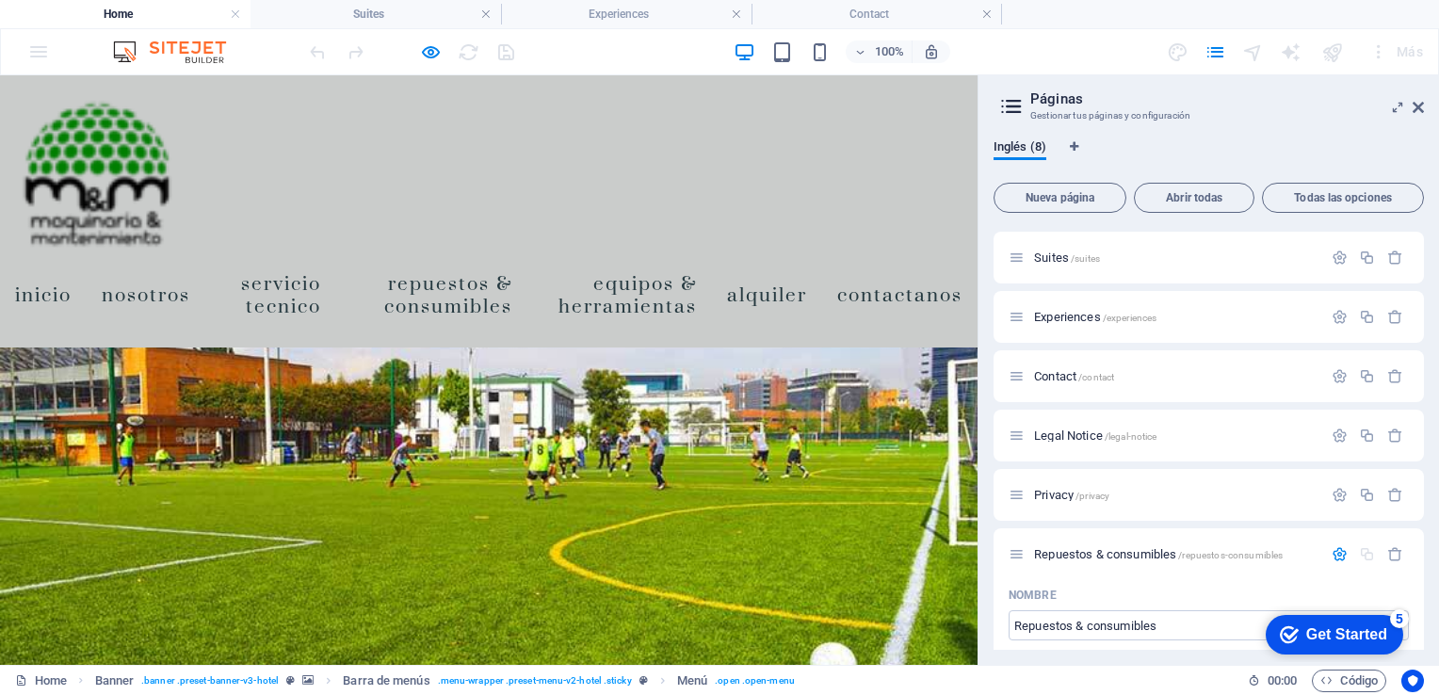
scroll to position [7, 0]
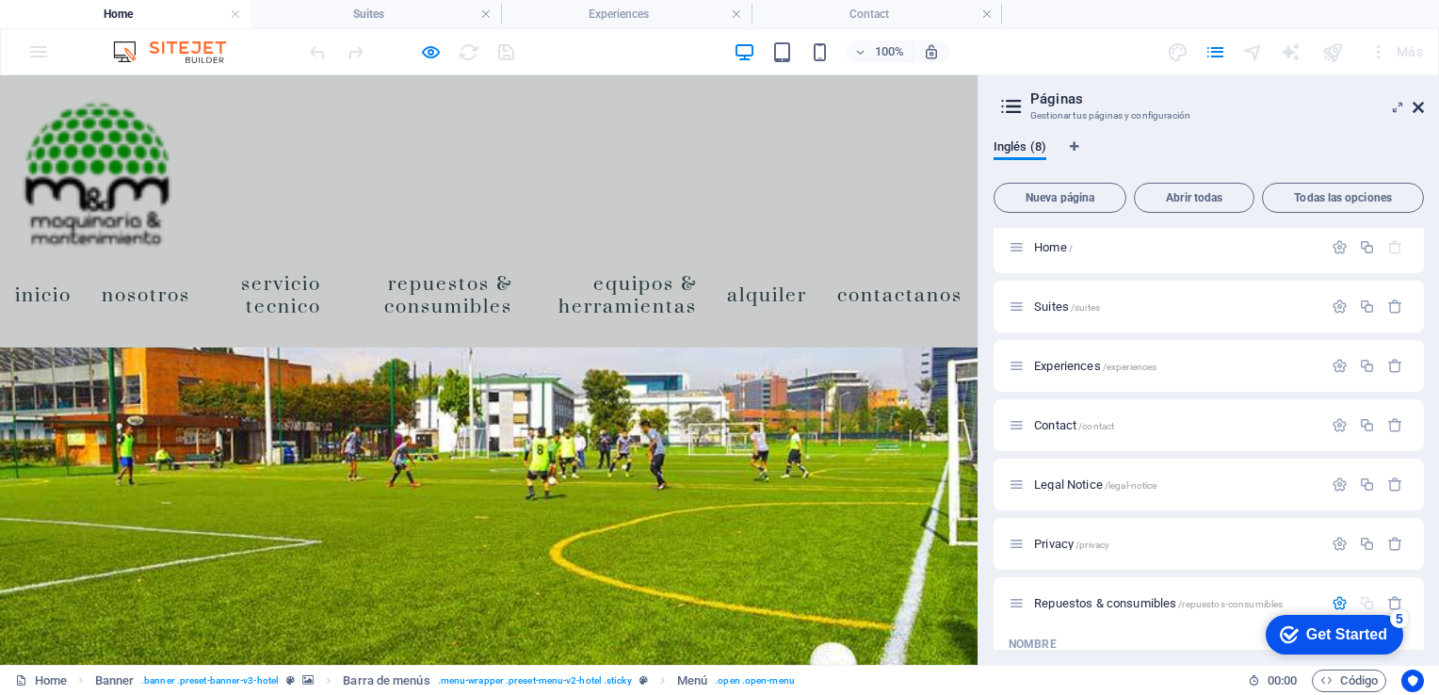
click at [1413, 113] on icon at bounding box center [1418, 107] width 11 height 15
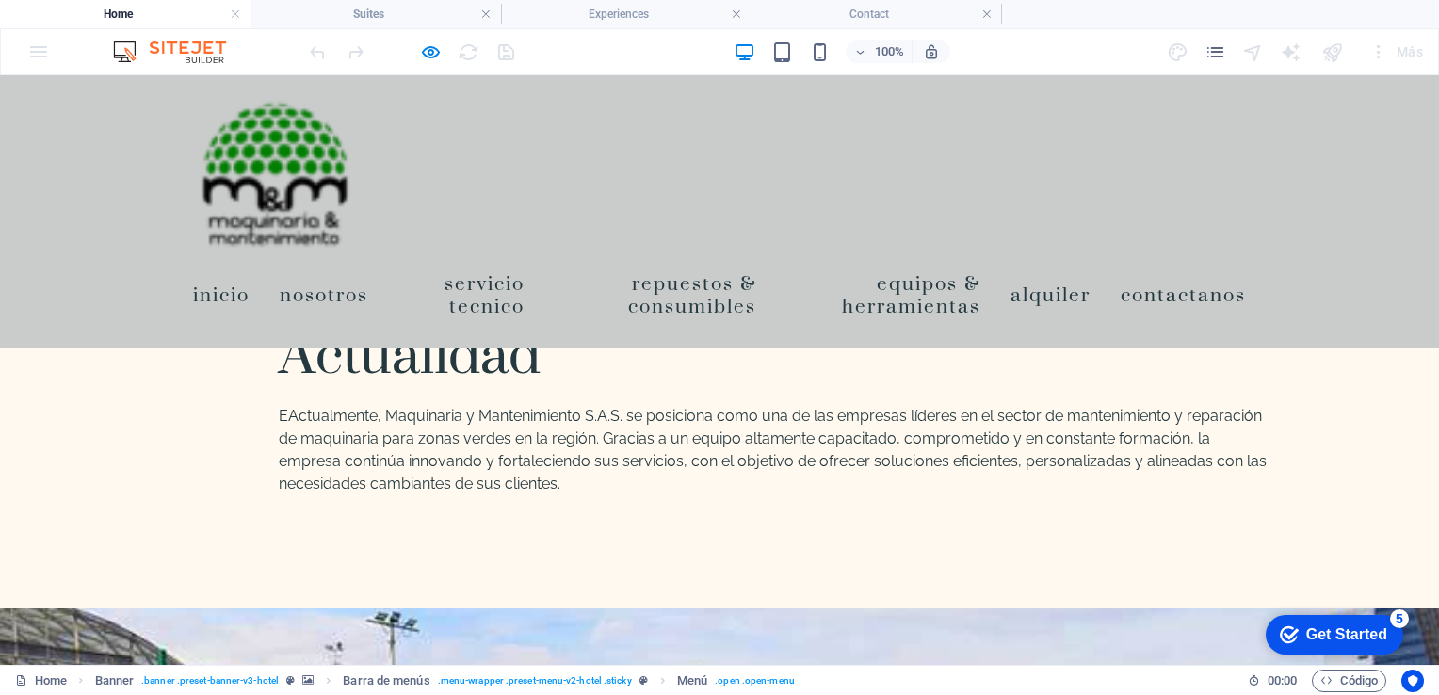
scroll to position [5599, 0]
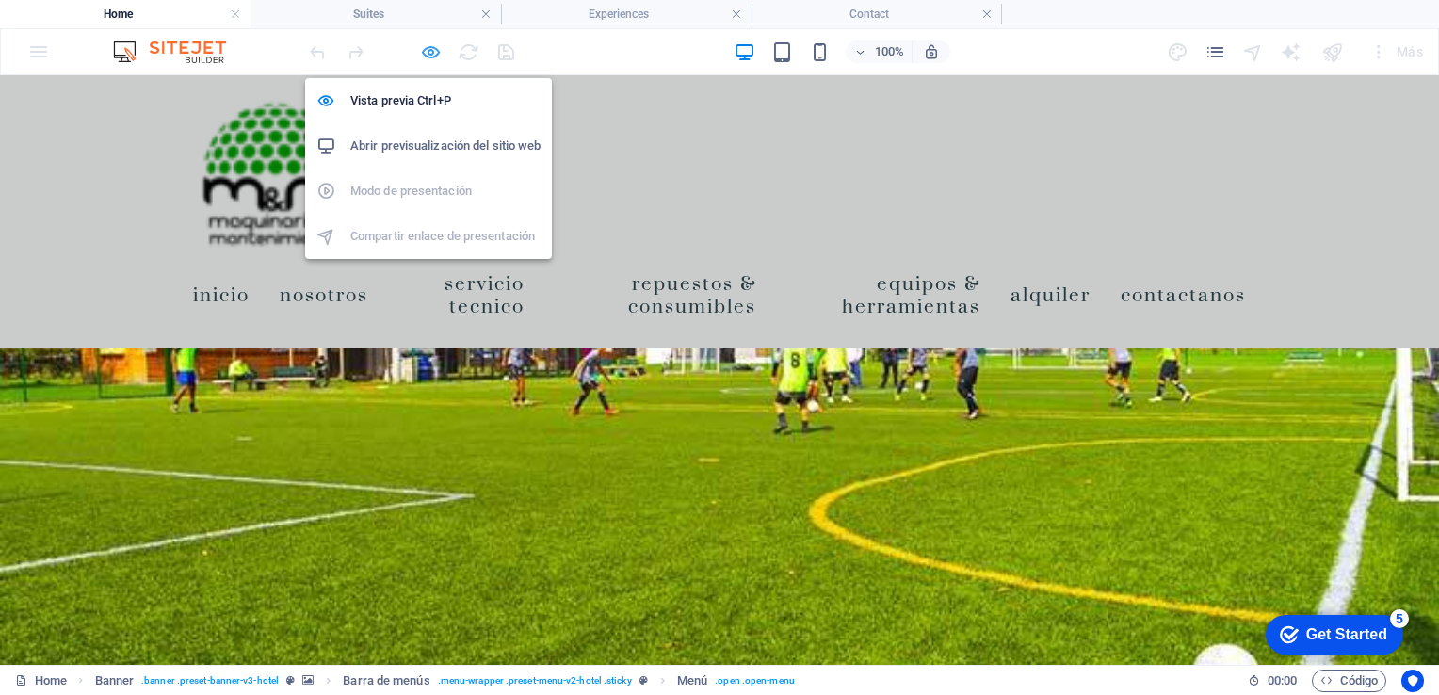
click at [426, 50] on icon "button" at bounding box center [431, 52] width 22 height 22
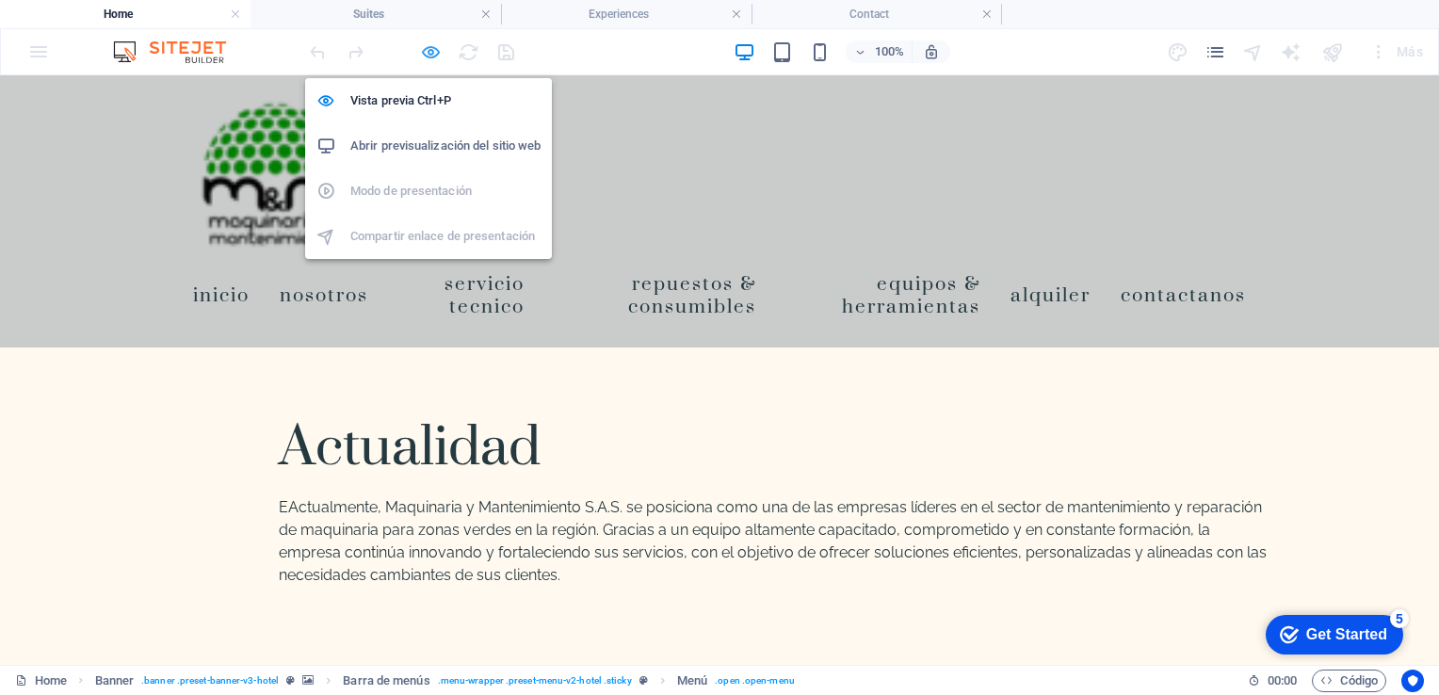
select select "1"
select select
select select "2"
select select
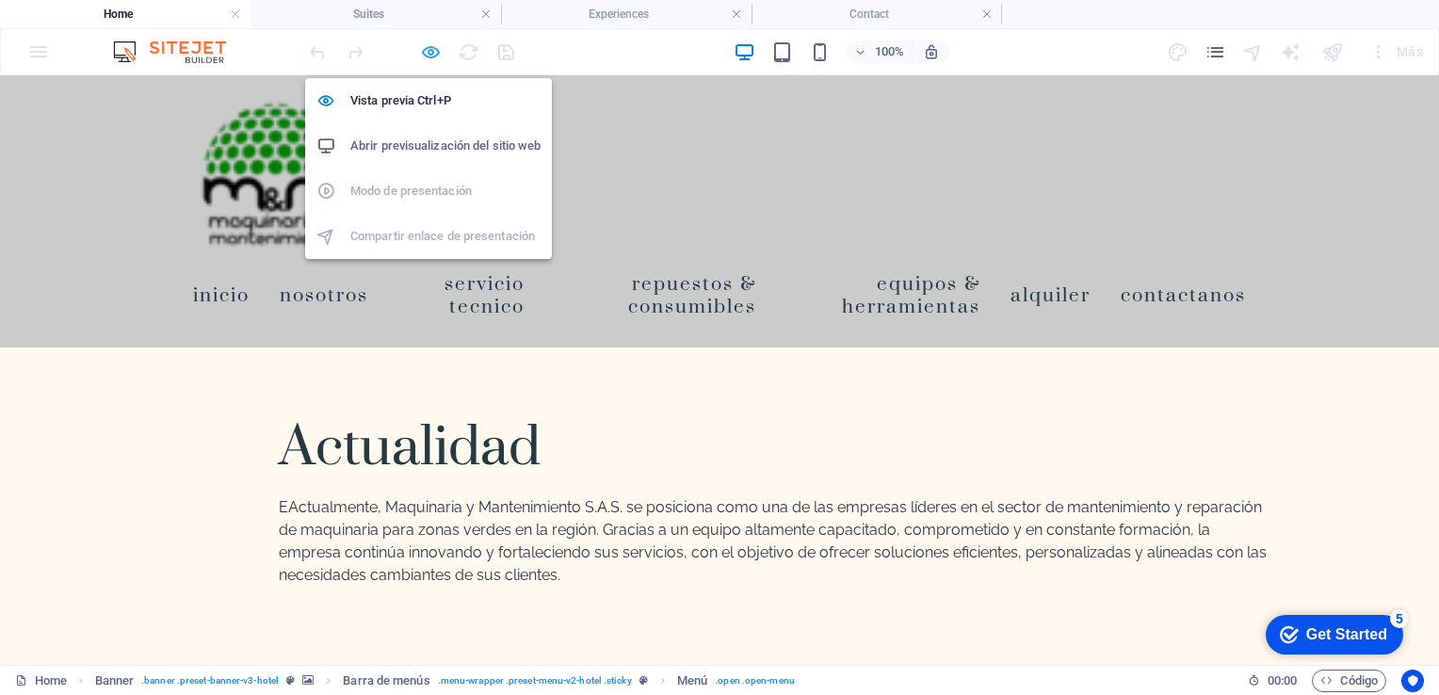
select select
select select "3"
select select
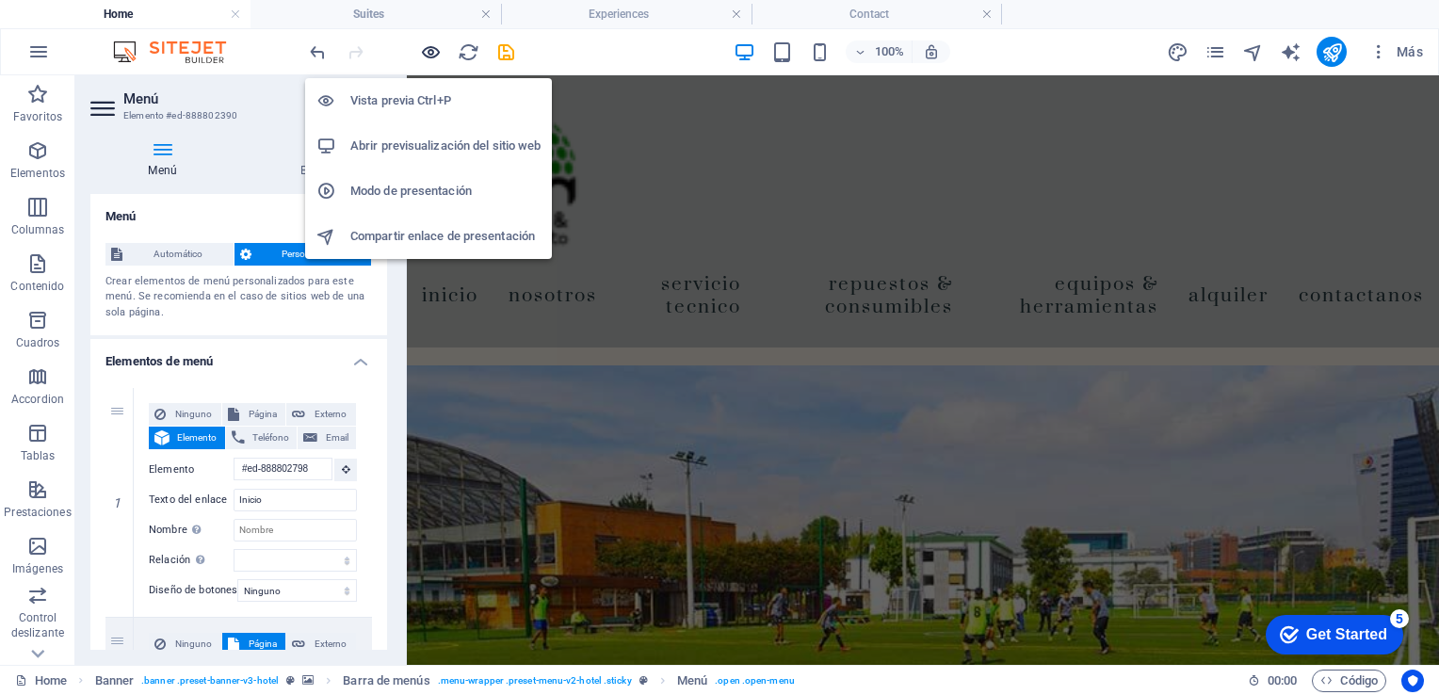
scroll to position [6329, 0]
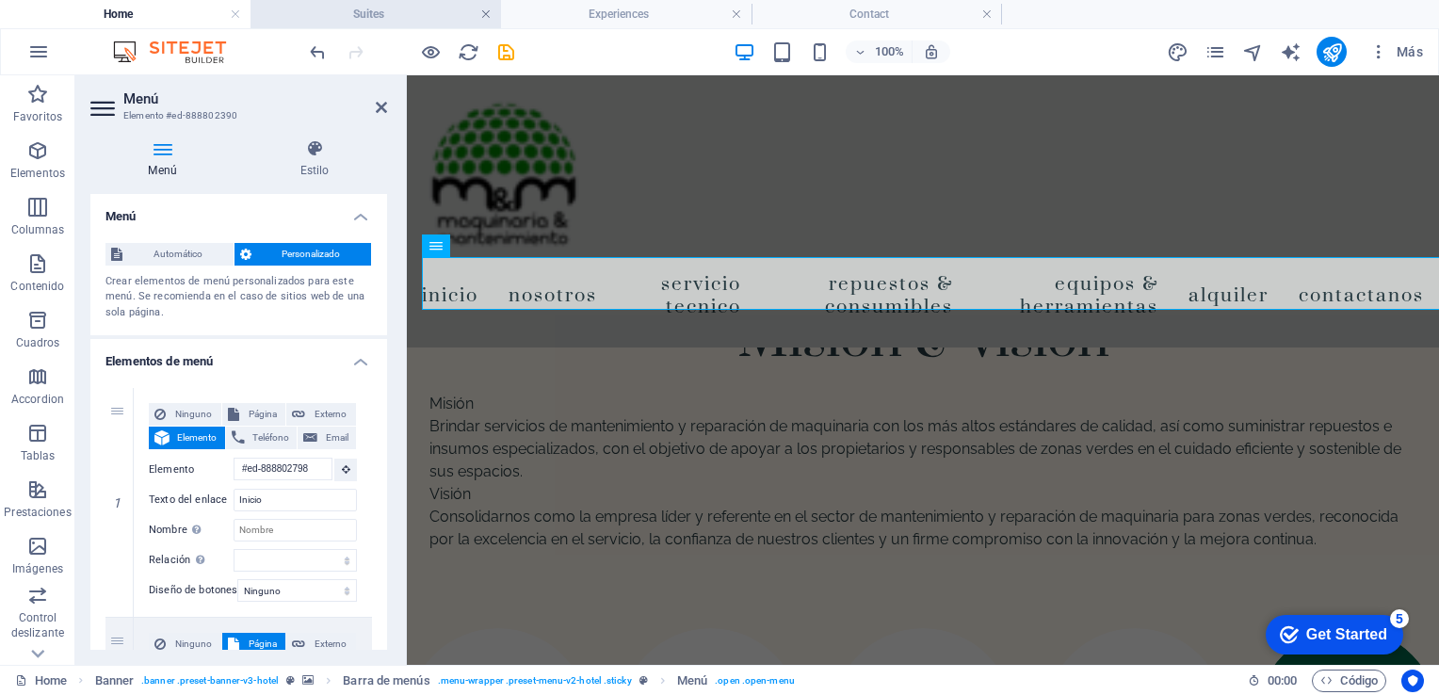
click at [482, 17] on link at bounding box center [485, 15] width 11 height 18
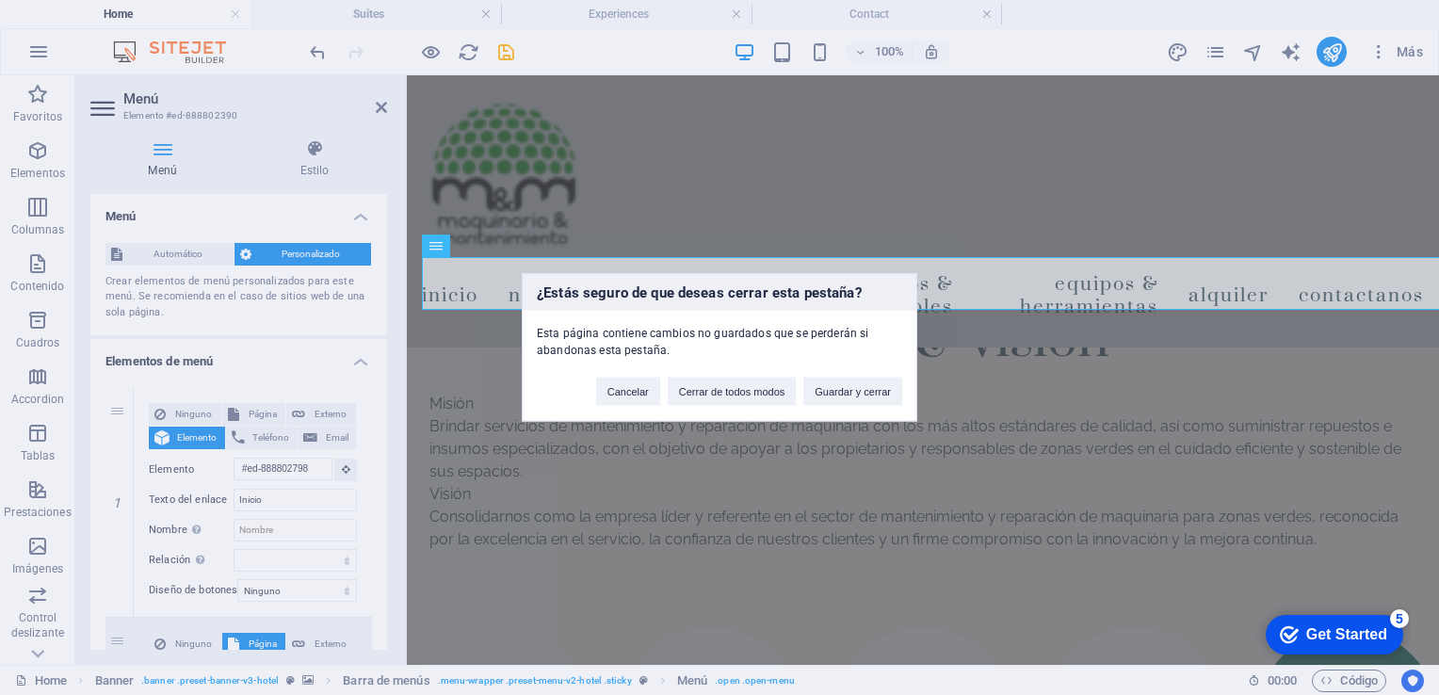
click at [525, 124] on div "¿Estás seguro de que deseas cerrar esta pestaña? Esta página contiene cambios n…" at bounding box center [719, 347] width 1439 height 695
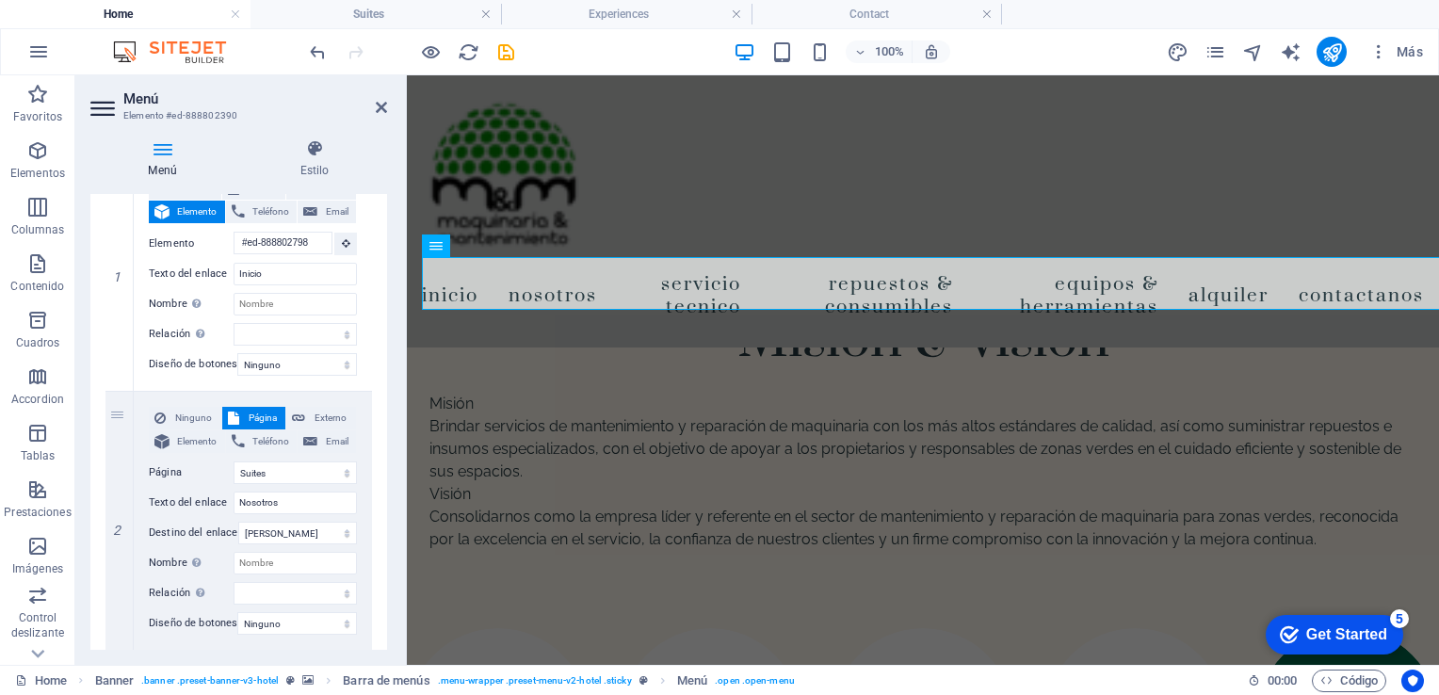
scroll to position [238, 0]
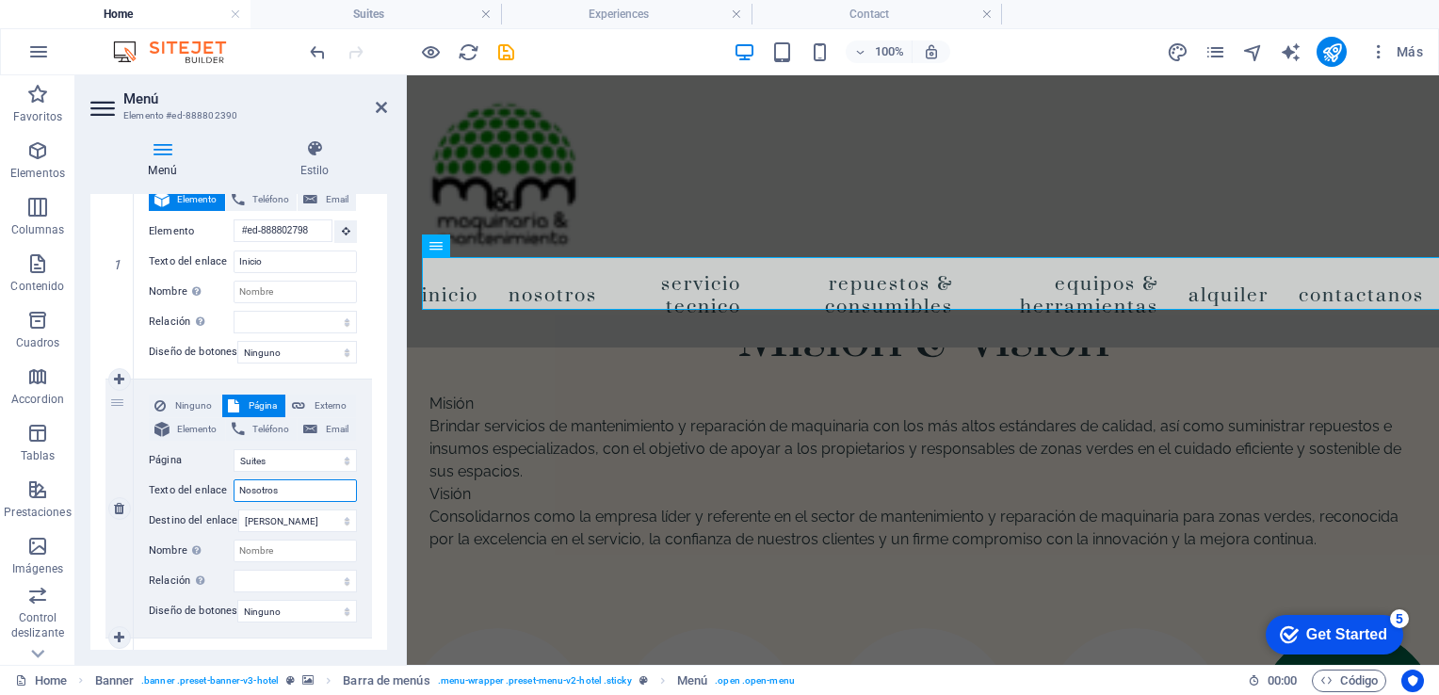
click at [283, 491] on input "Nosotros" at bounding box center [295, 490] width 123 height 23
type input "N"
type input "Eq"
select select
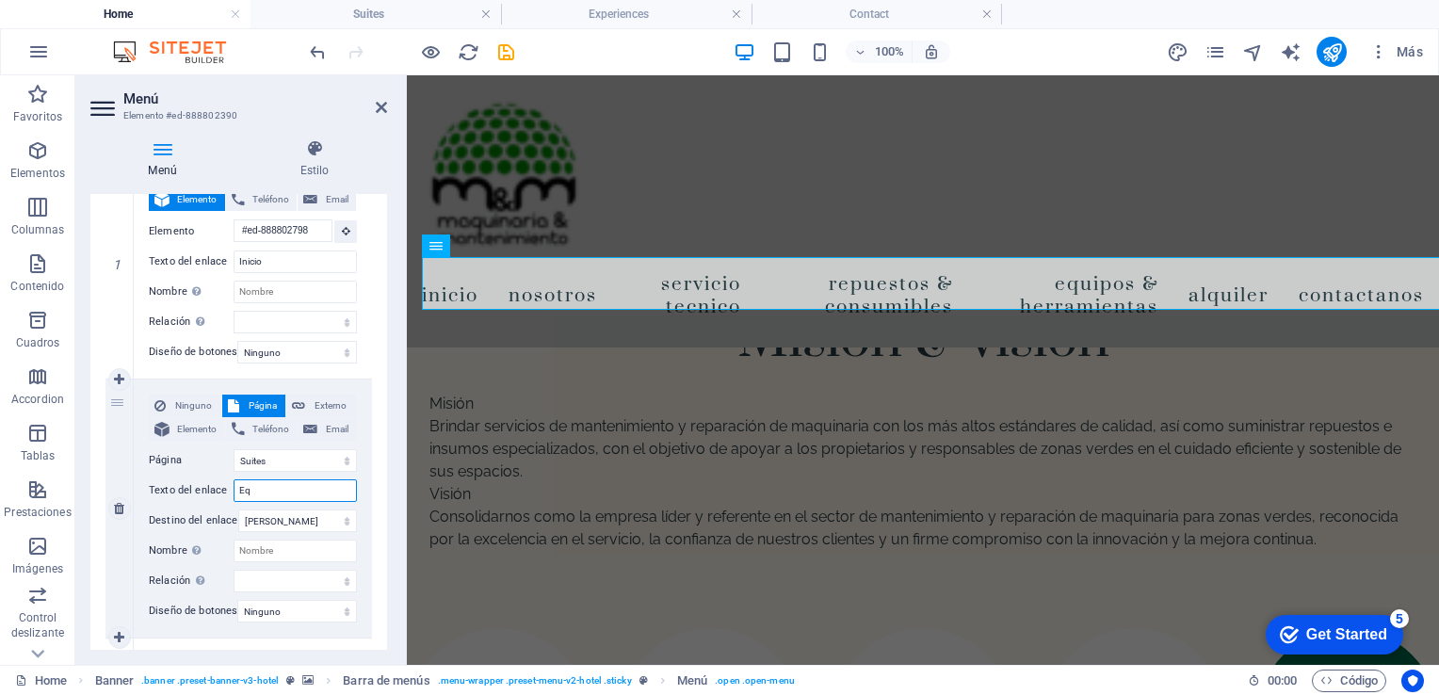
select select
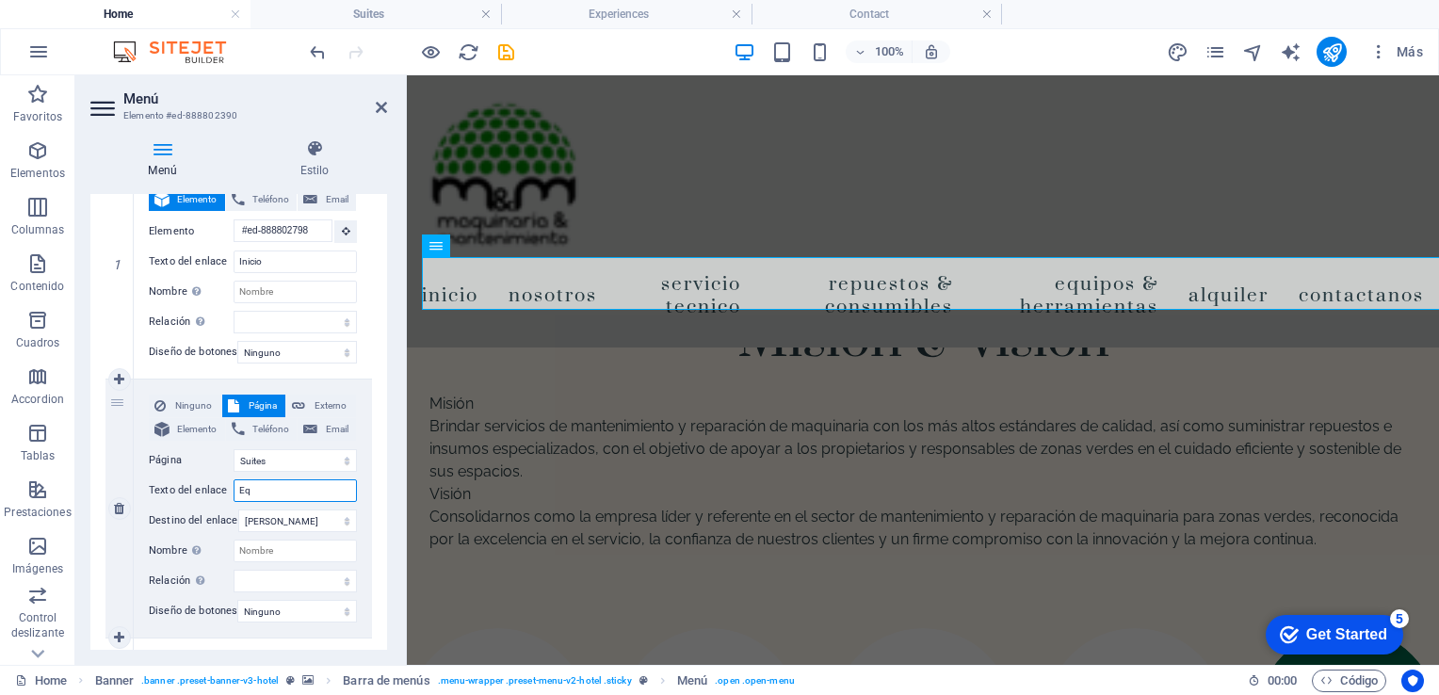
select select
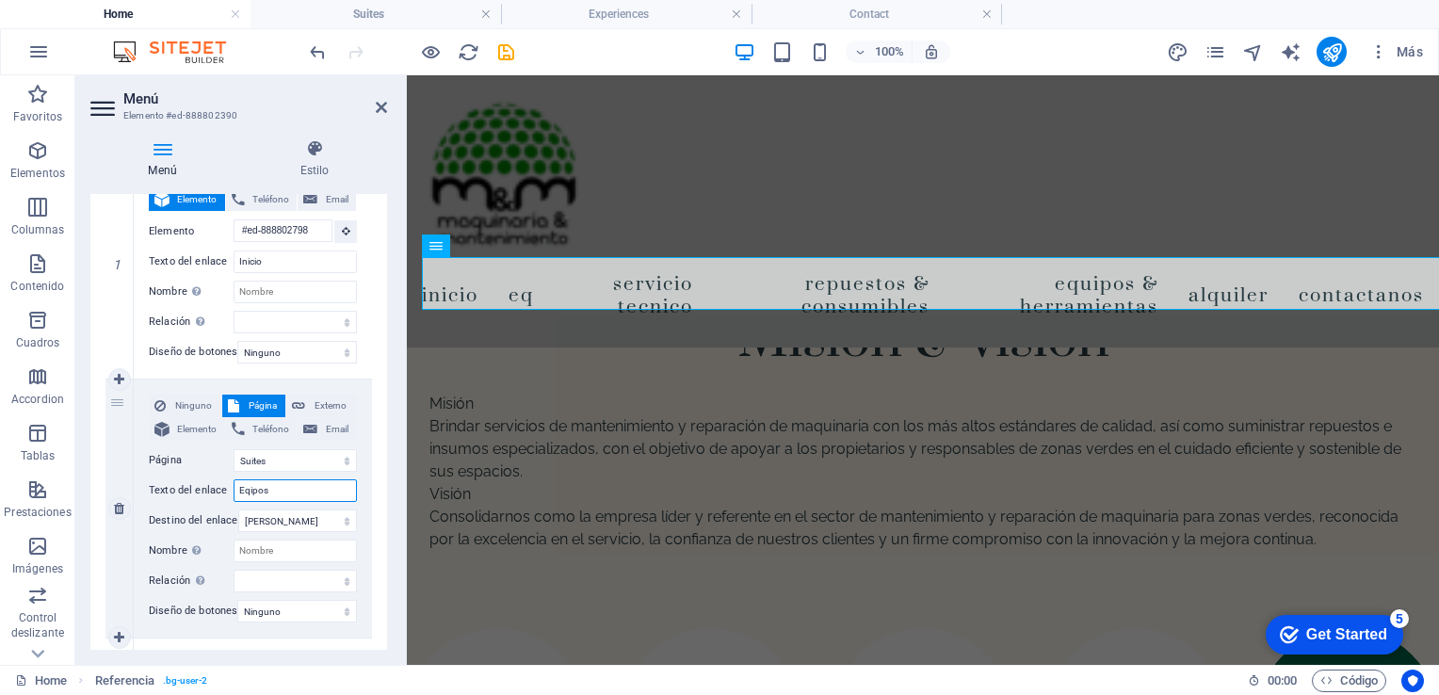
type input "Eqipos"
select select
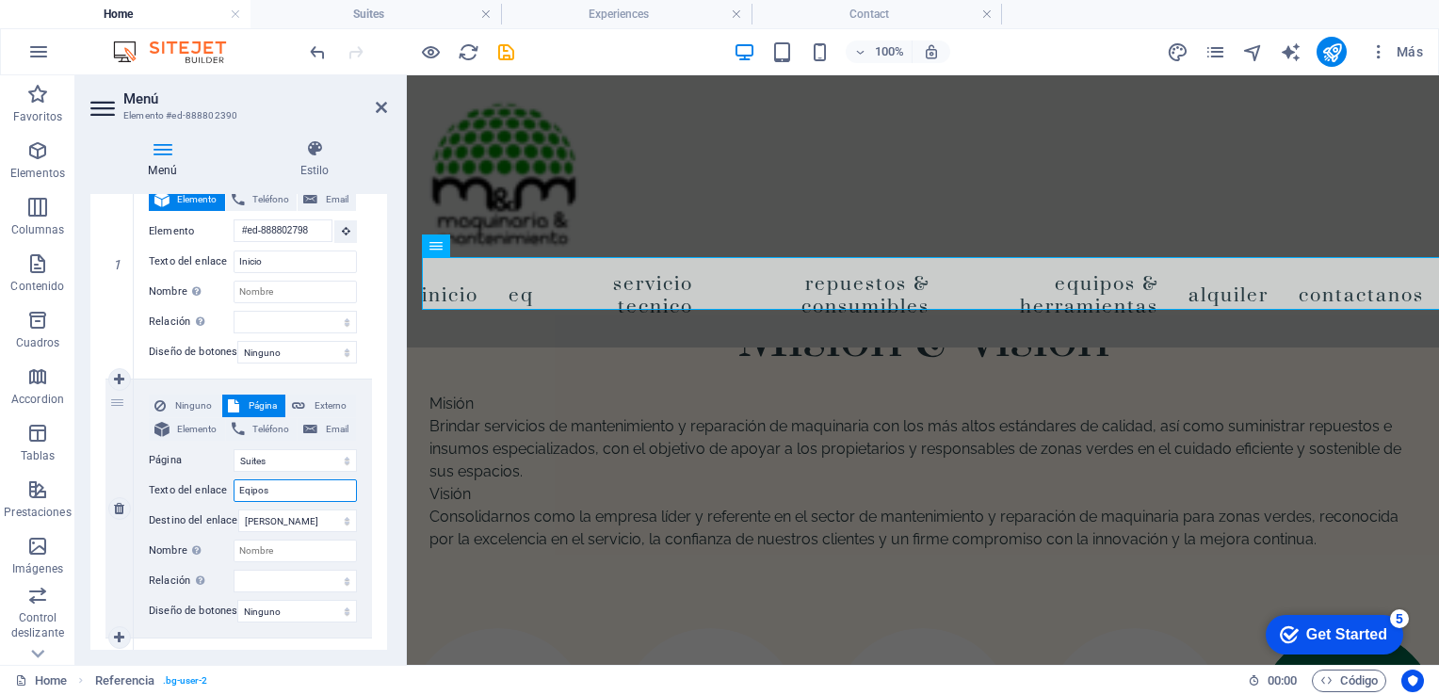
select select
type input "Eqipos &"
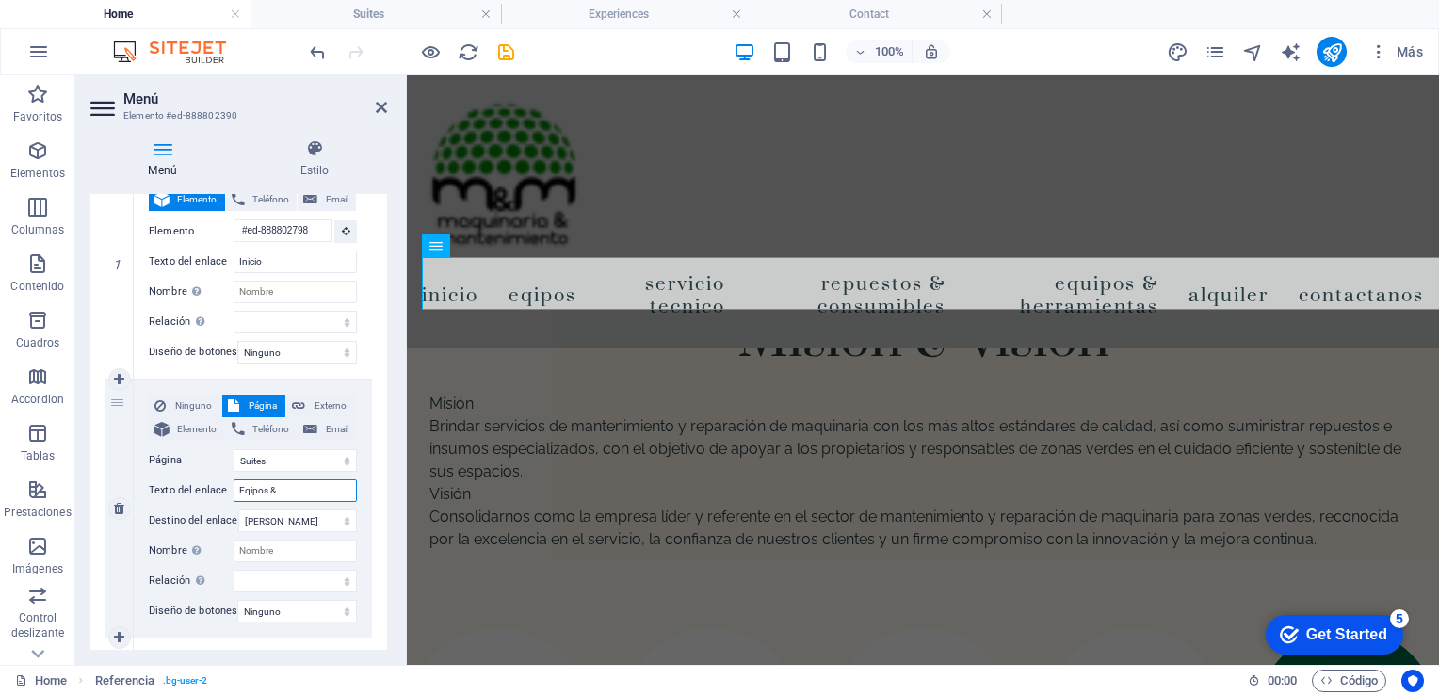
select select
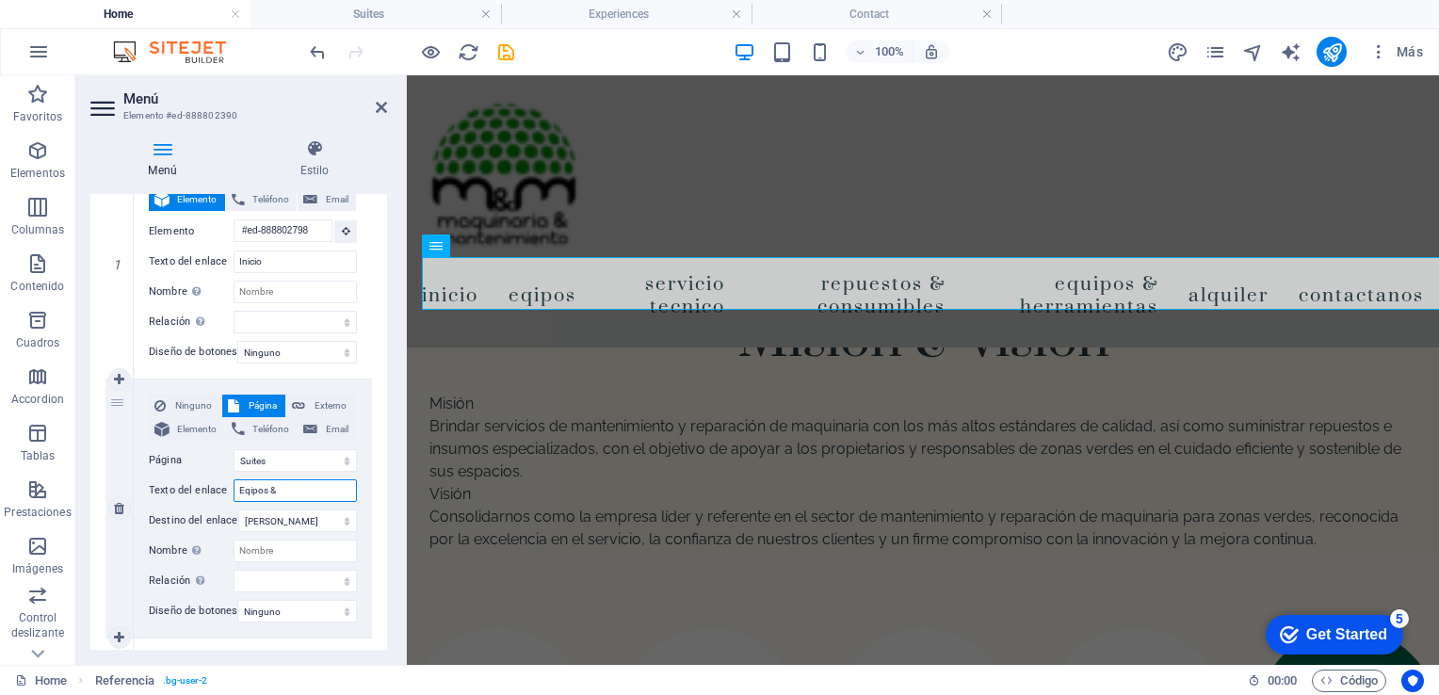
select select
type input "Equ"
select select
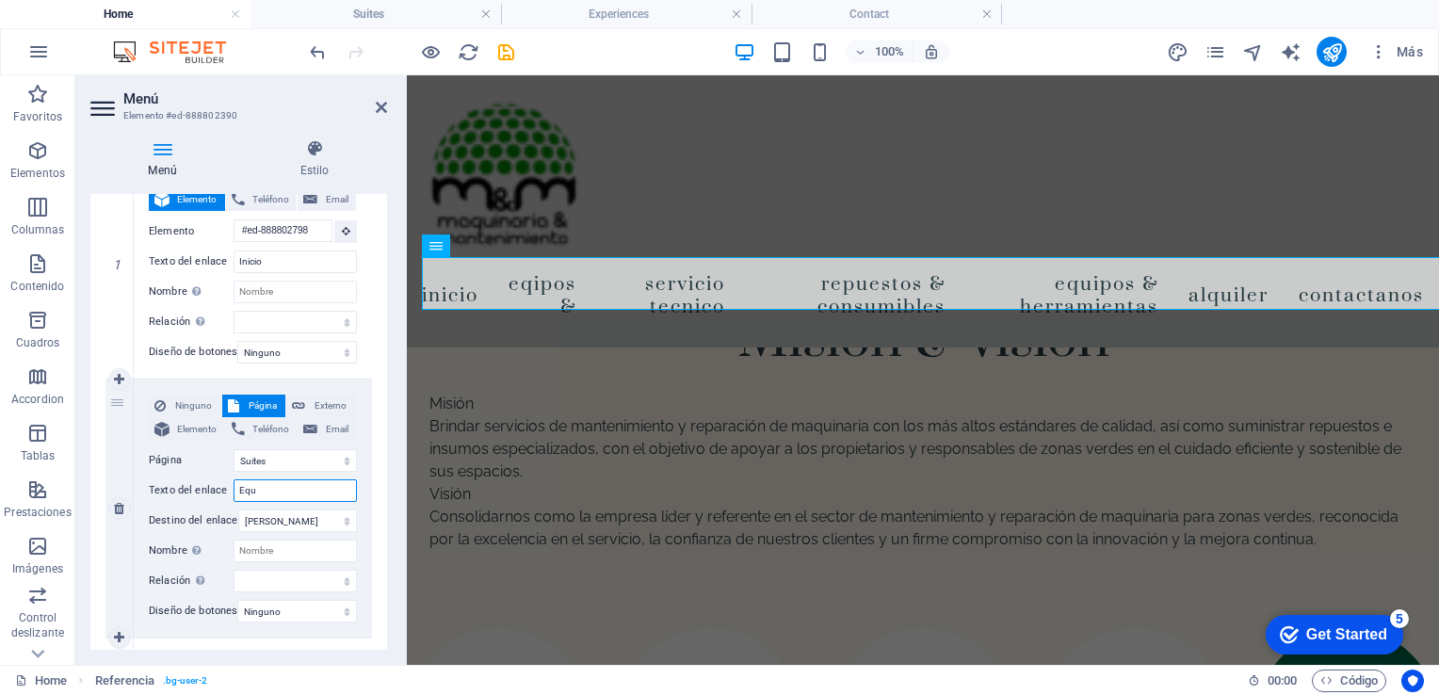
select select
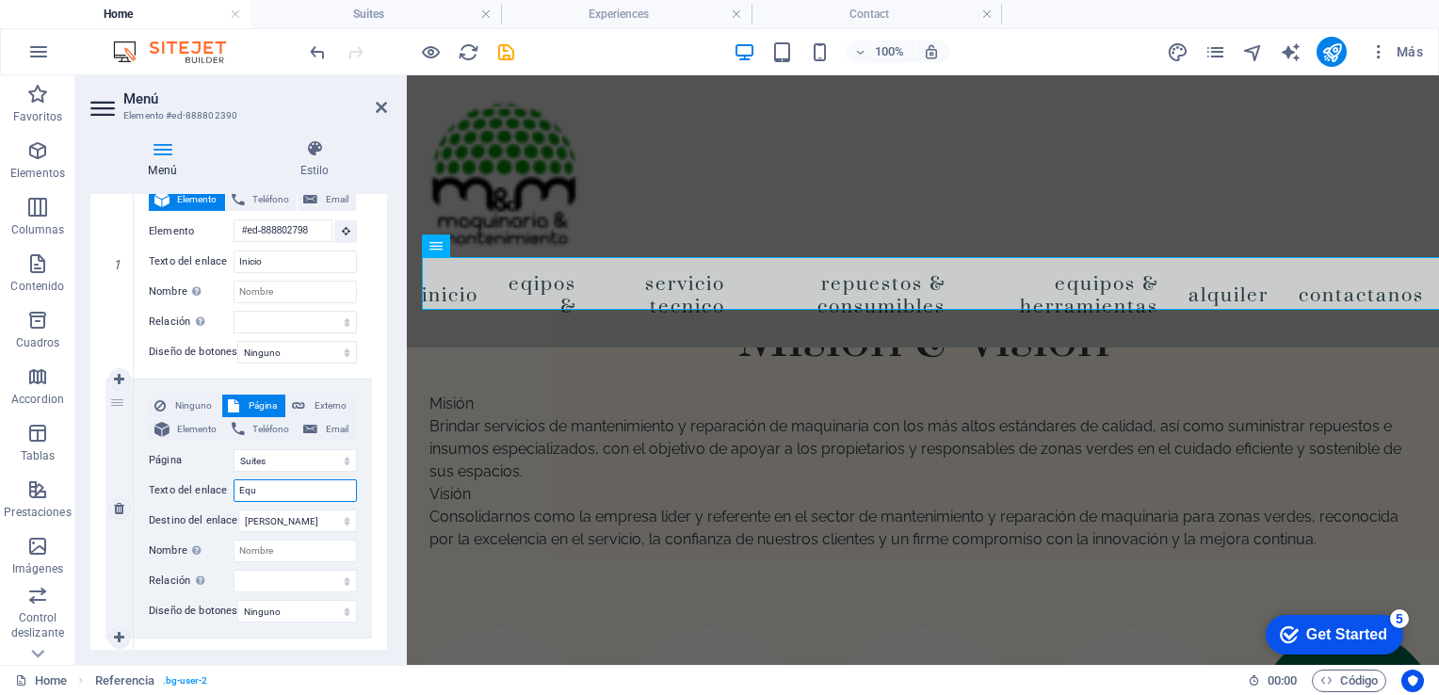
select select
type input "Equipos"
select select
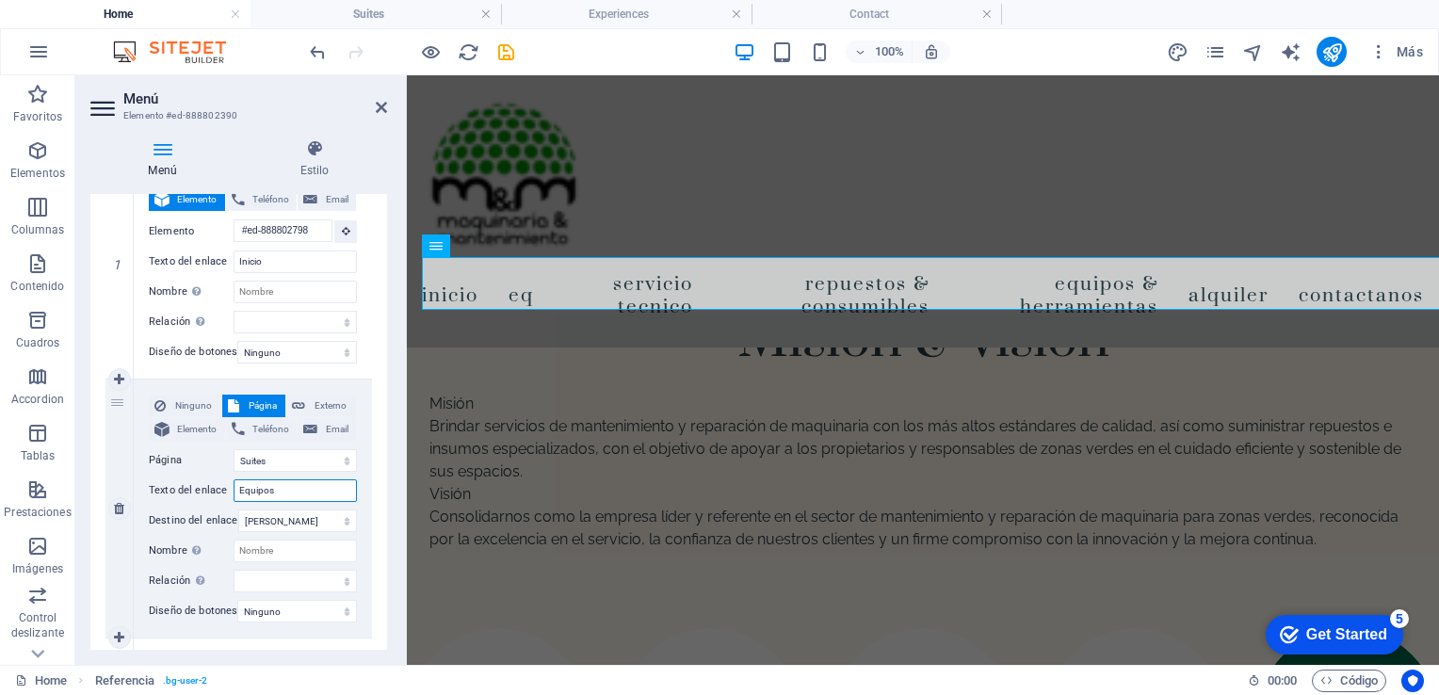
select select
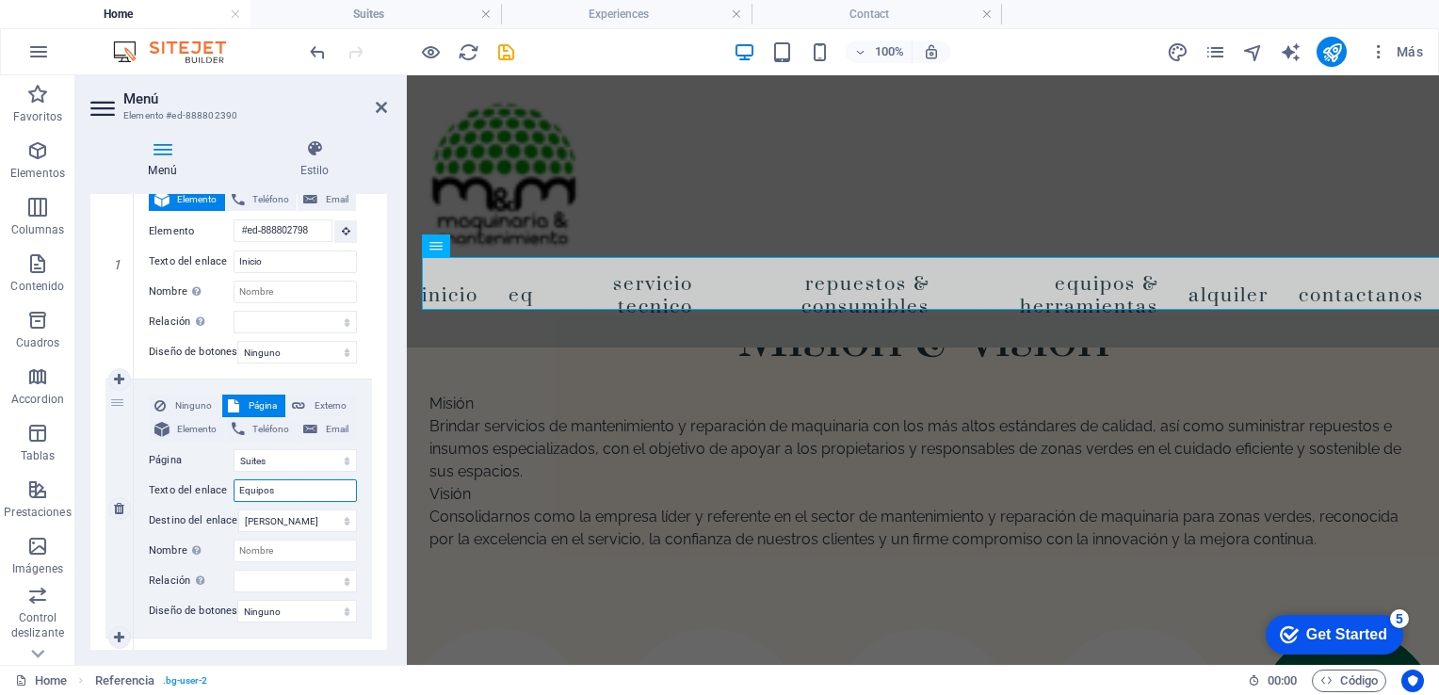
select select
type input "Equipos &"
select select
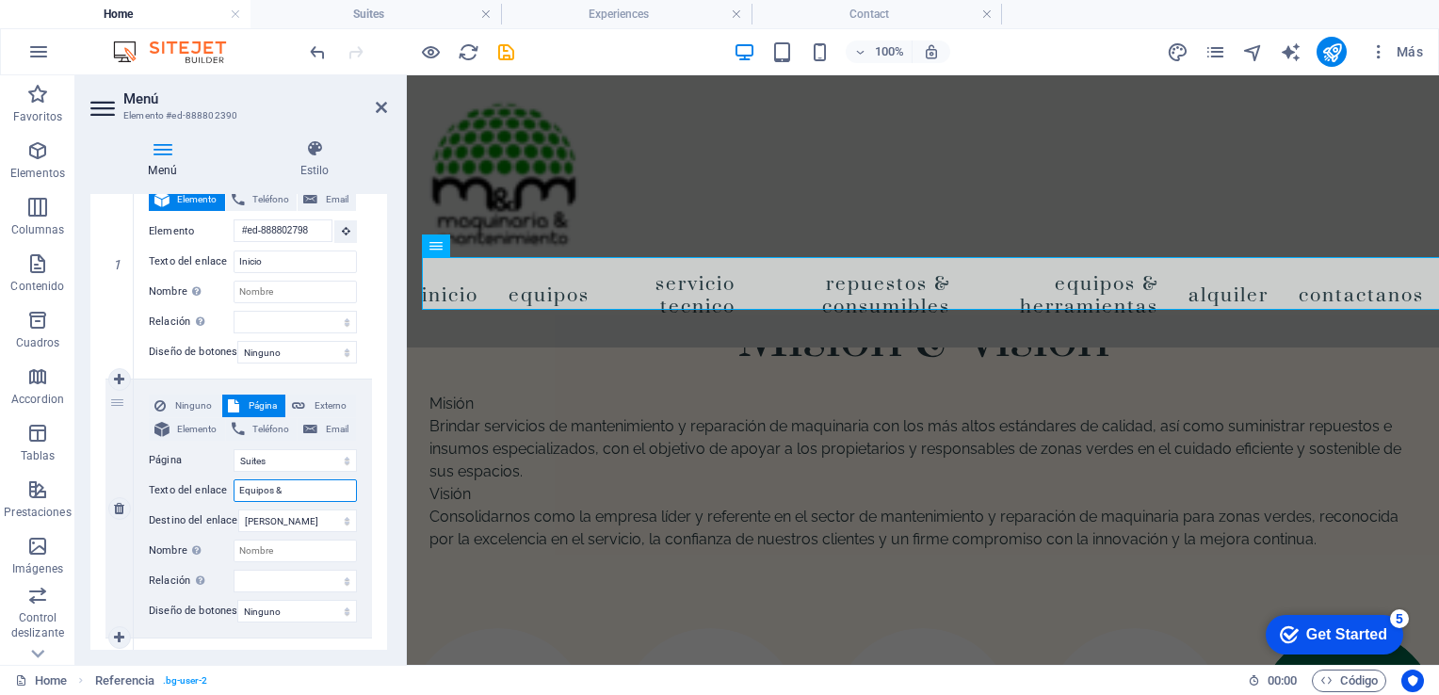
select select
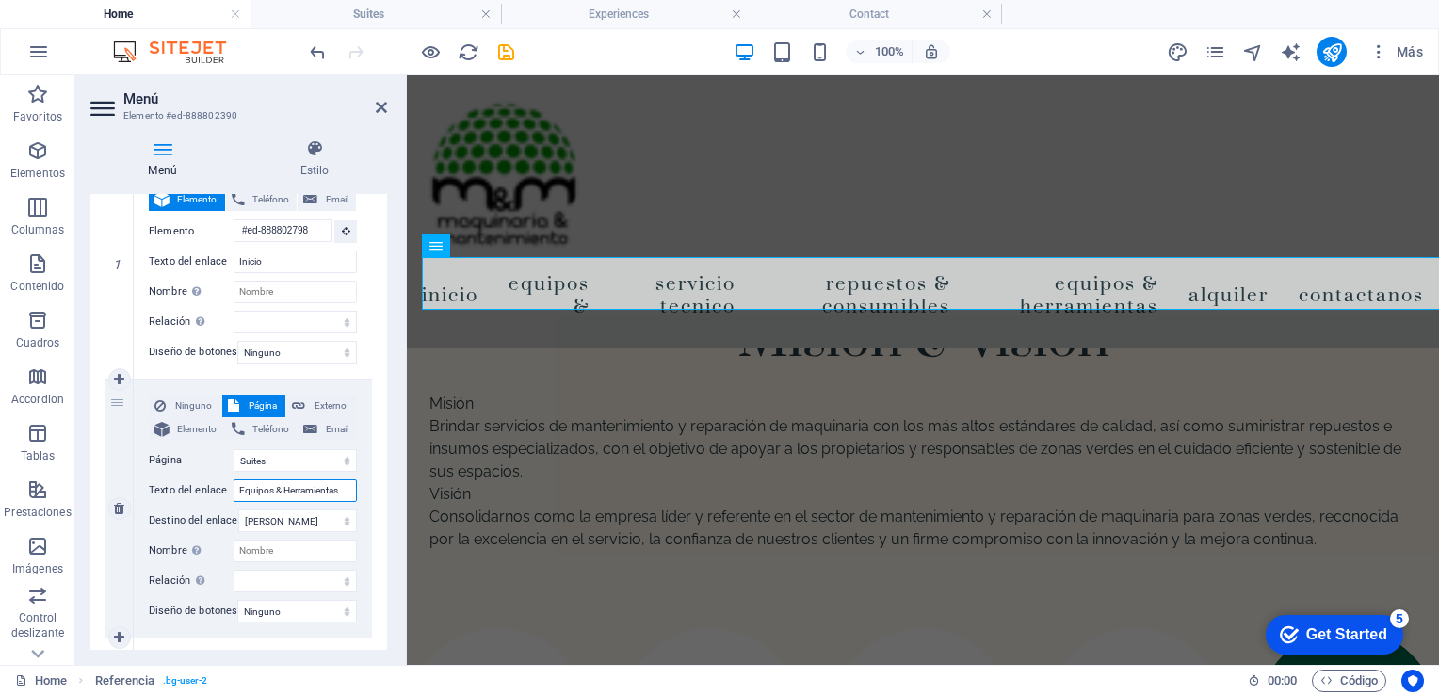
type input "Equipos & Herramientas"
select select
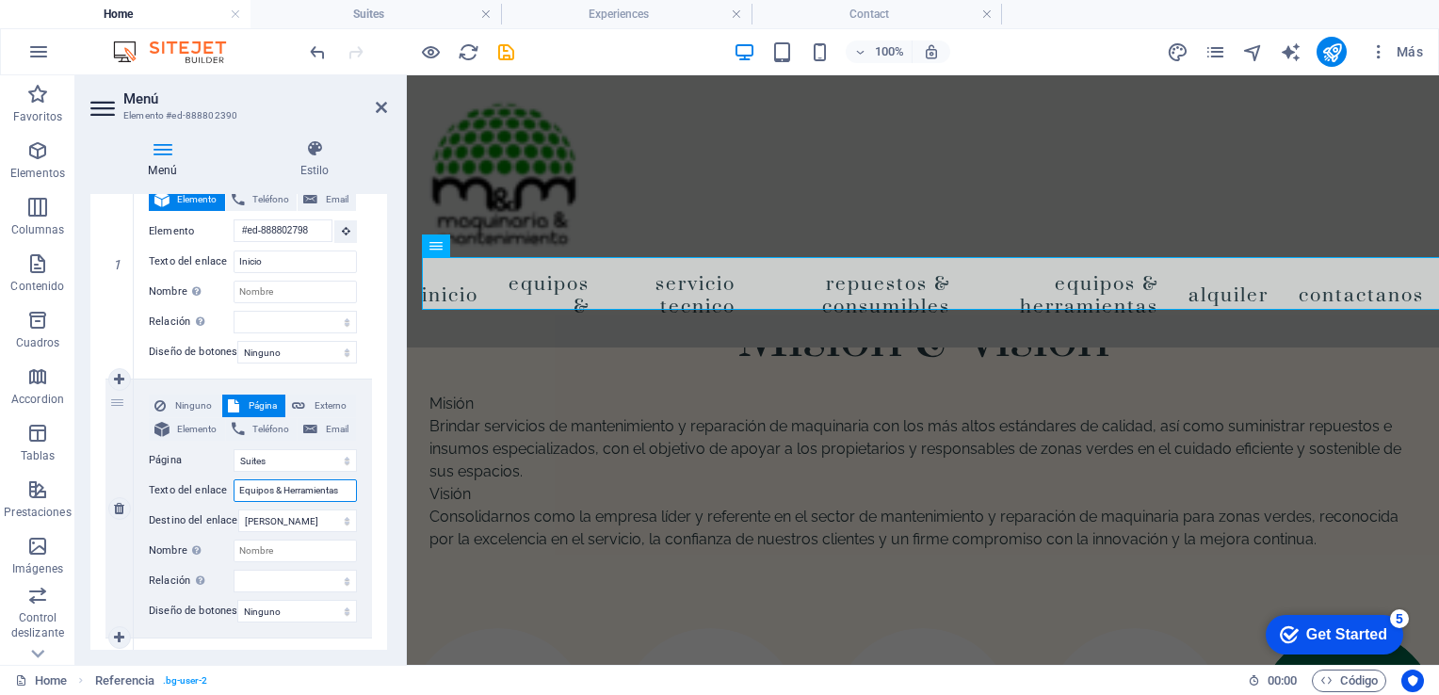
select select
type input "Equipos & Herramientas"
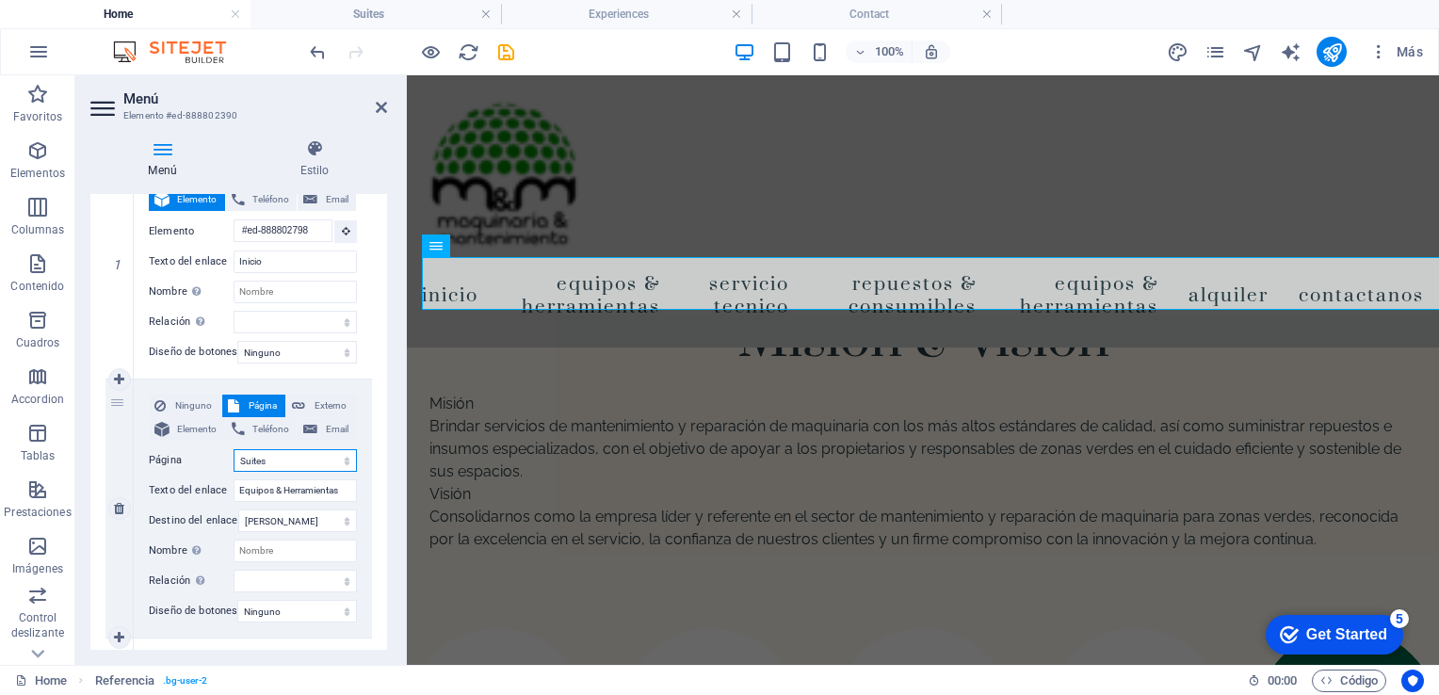
click at [340, 462] on select "Home Suites Experiences Contact Legal Notice Privacy Repuestos &amp; consumible…" at bounding box center [295, 460] width 123 height 23
select select "7"
click at [234, 449] on select "Home Suites Experiences Contact Legal Notice Privacy Repuestos &amp; consumible…" at bounding box center [295, 460] width 123 height 23
select select
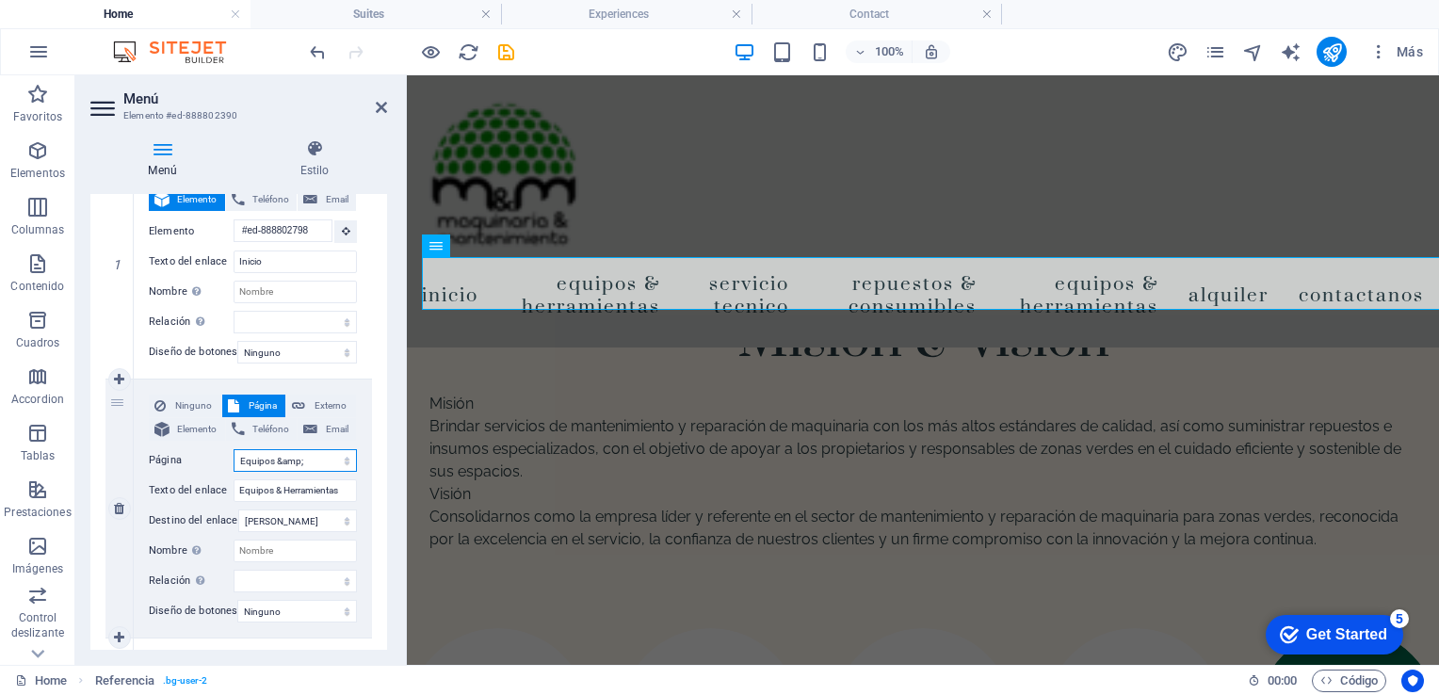
select select
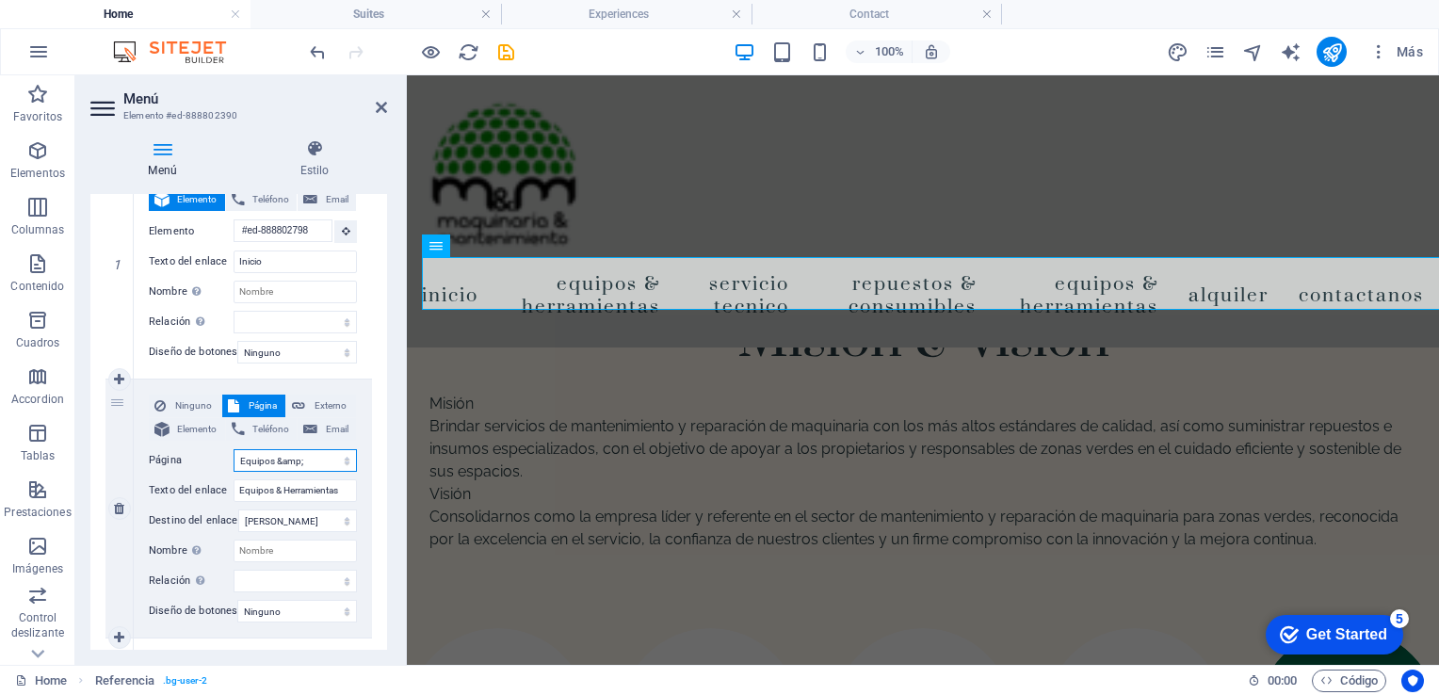
select select
click at [679, 148] on div "Inicio Equipos & Herramientas Servicio Tecnico Repuestos & Consumibles Equipos …" at bounding box center [923, 211] width 1032 height 272
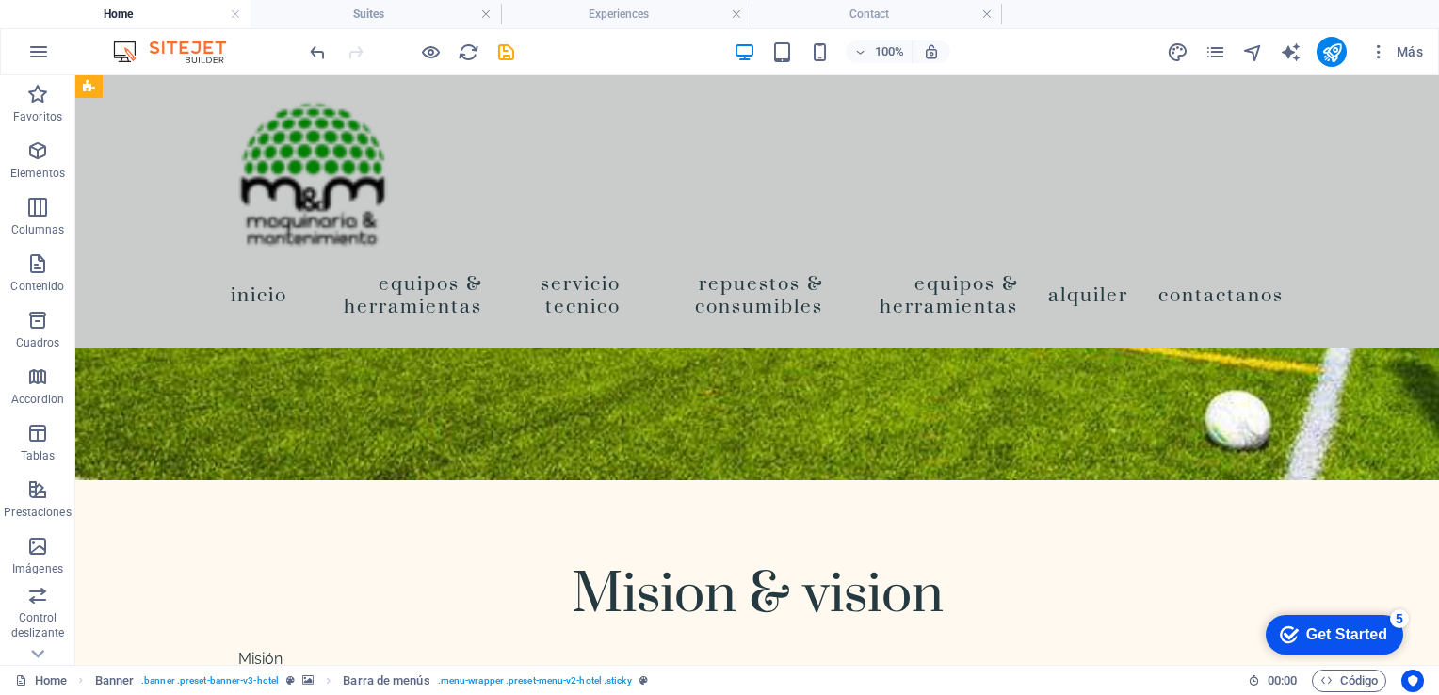
scroll to position [6687, 0]
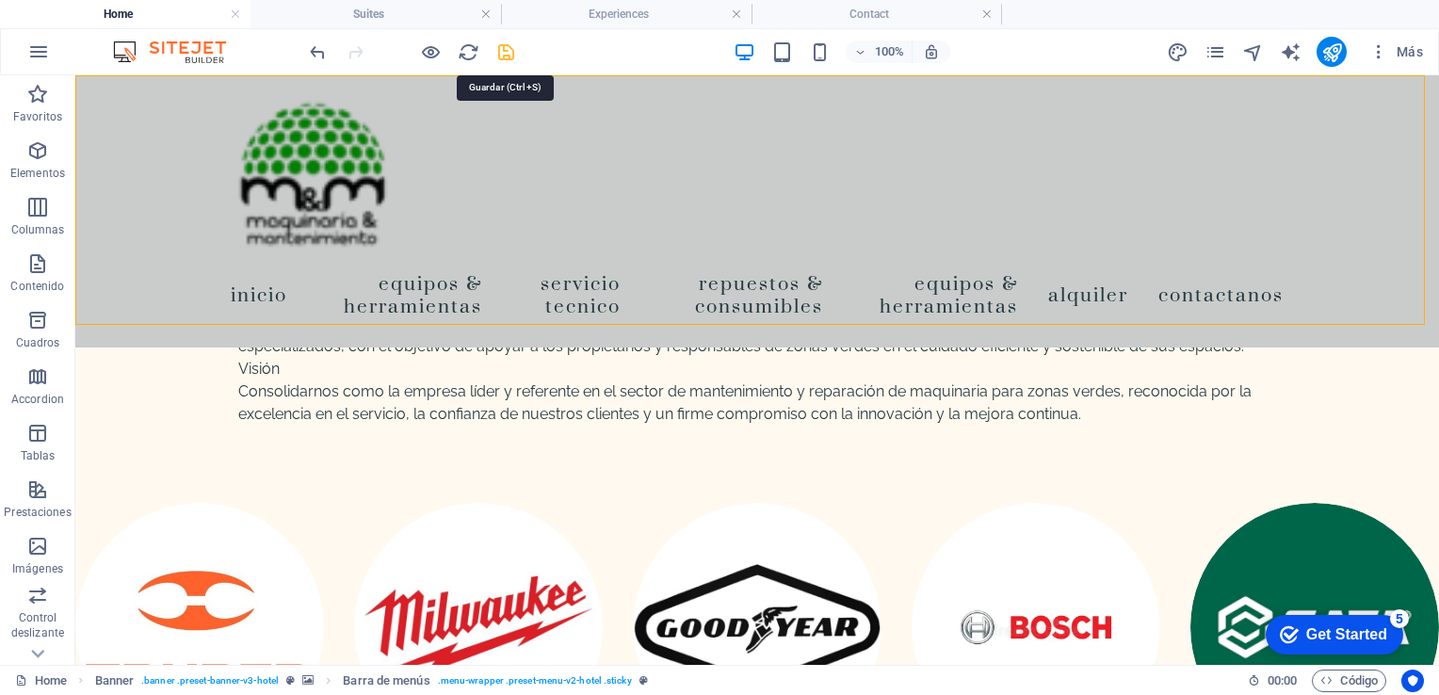
click at [505, 53] on icon "save" at bounding box center [506, 52] width 22 height 22
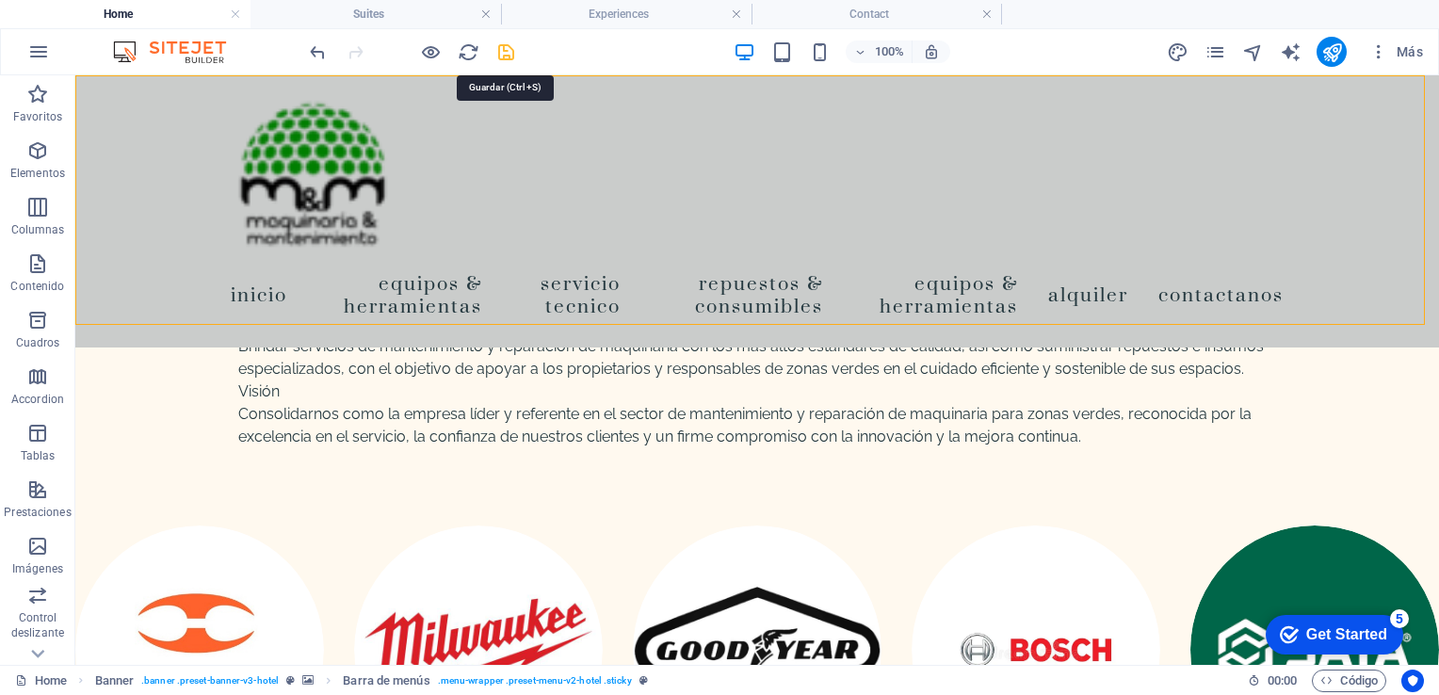
select select "7"
select select
select select "2"
select select
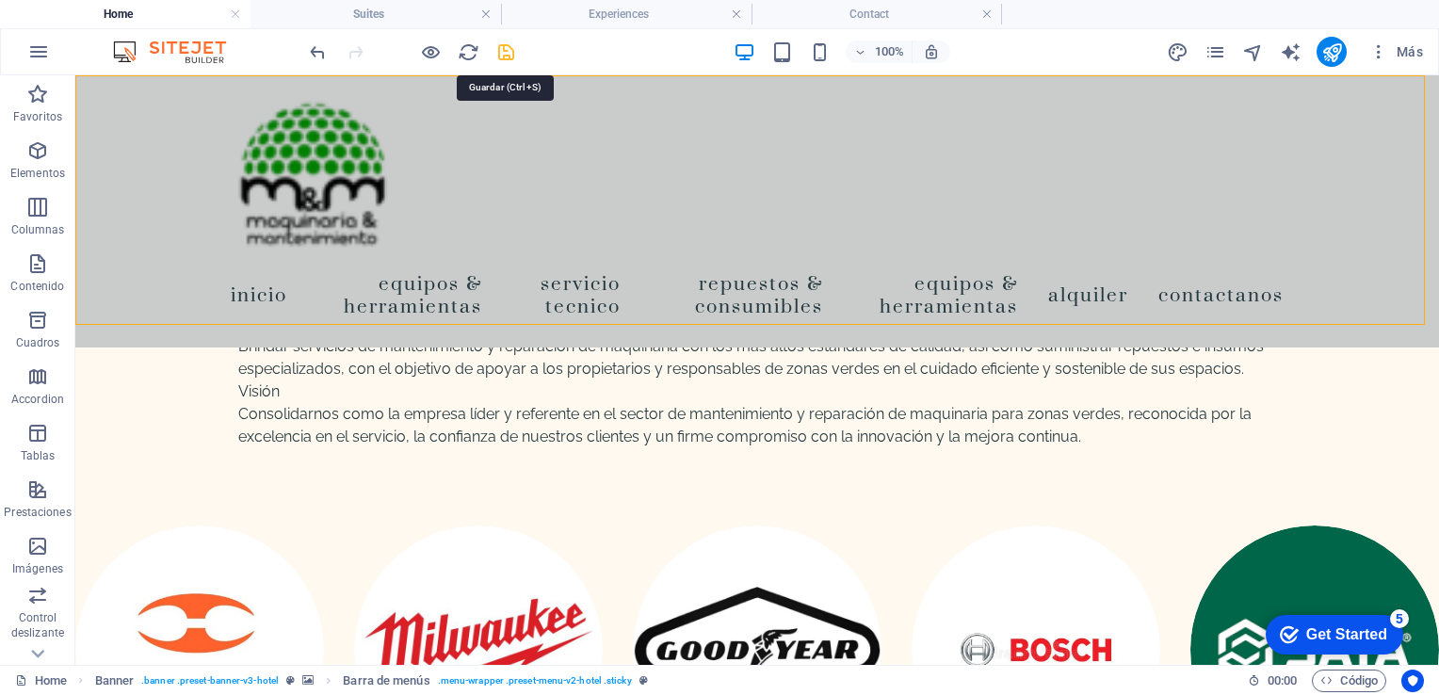
select select
select select "3"
select select
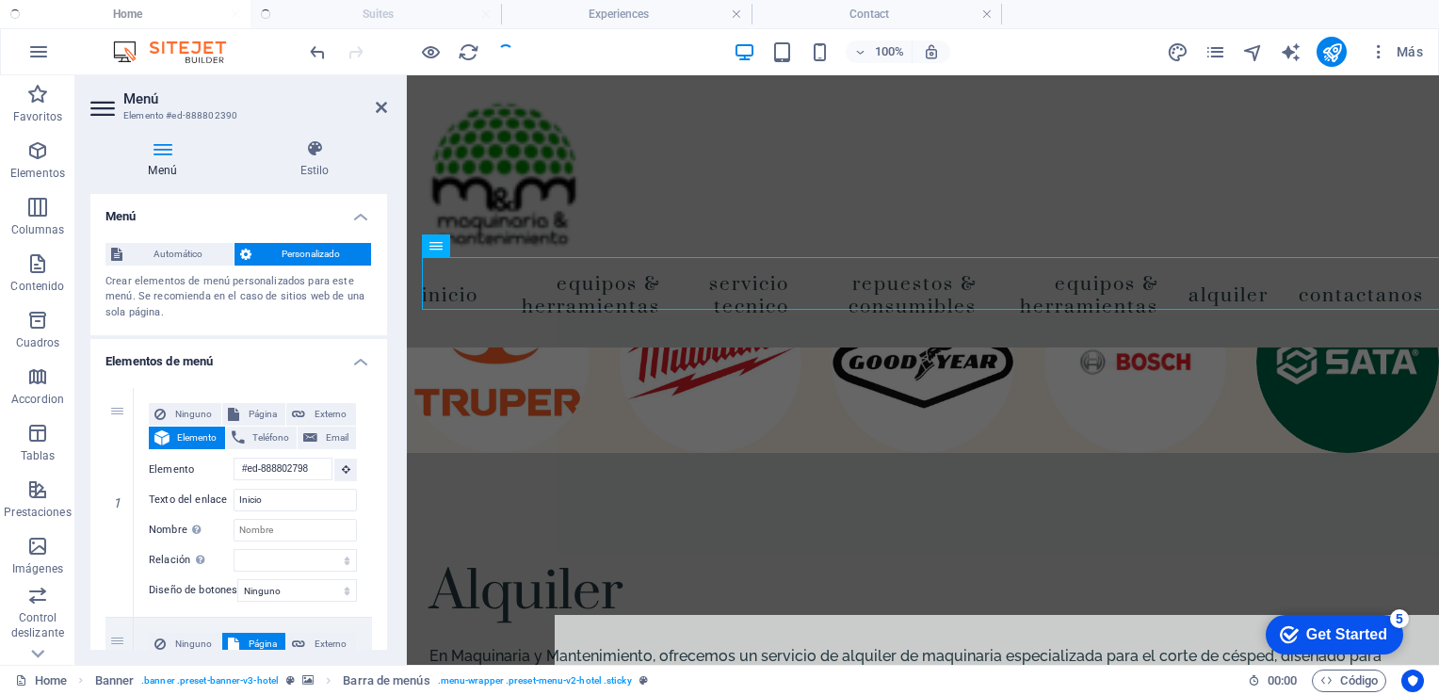
scroll to position [6329, 0]
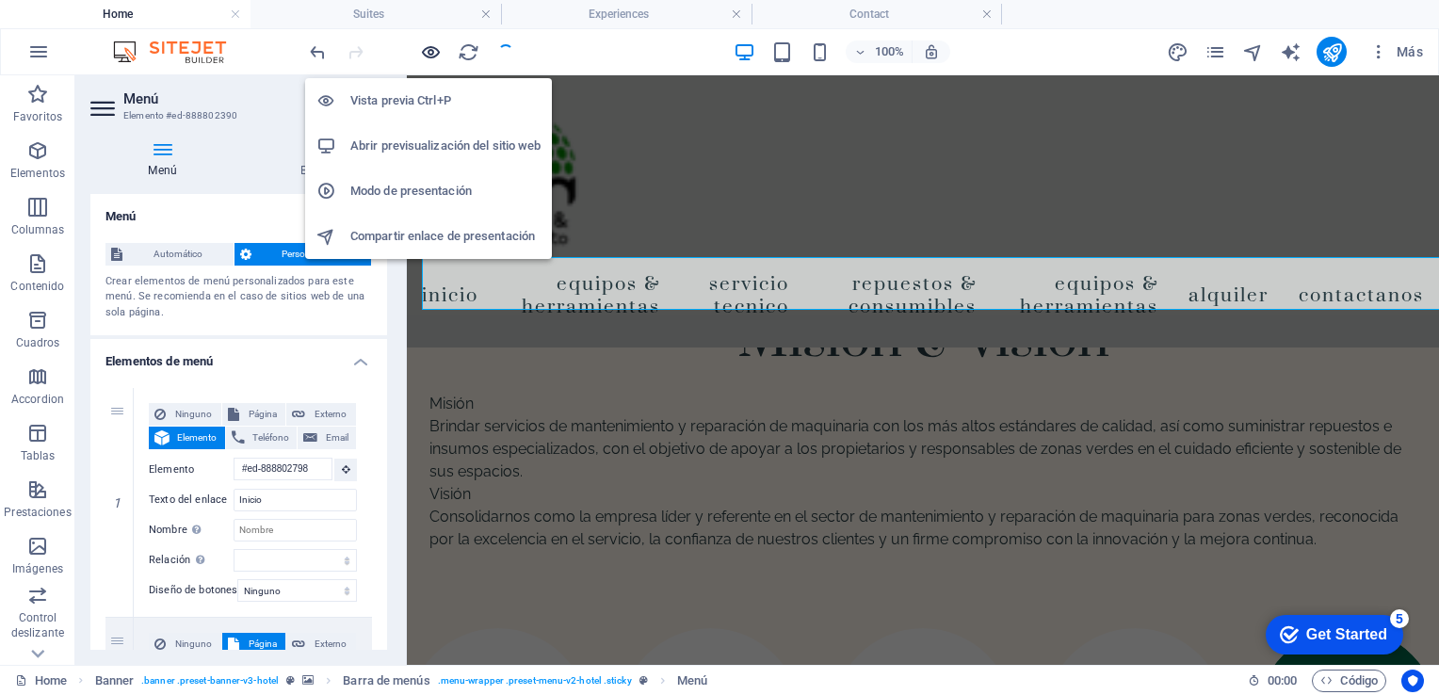
select select "2"
select select
select select "3"
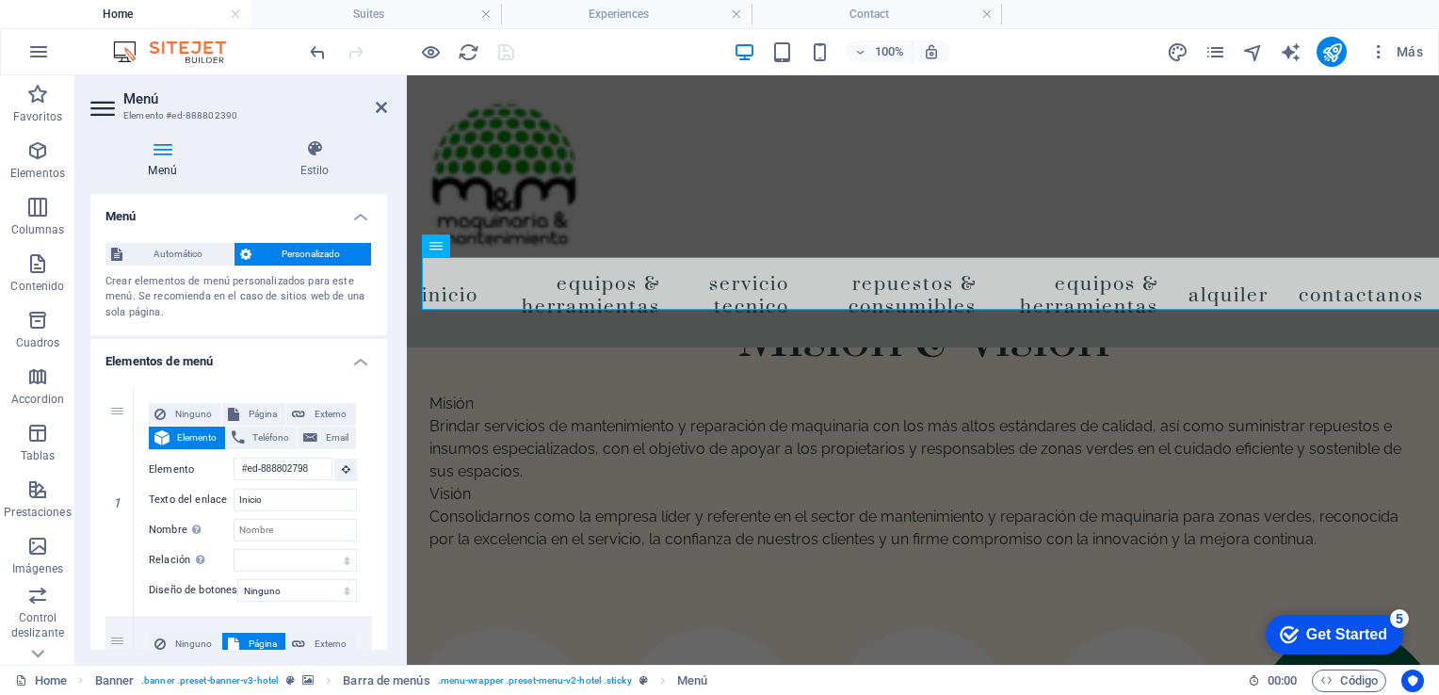
drag, startPoint x: 382, startPoint y: 275, endPoint x: 386, endPoint y: 313, distance: 37.9
click at [386, 313] on div "Menú Automático Personalizado Crear elementos de menú personalizados para este …" at bounding box center [238, 422] width 297 height 456
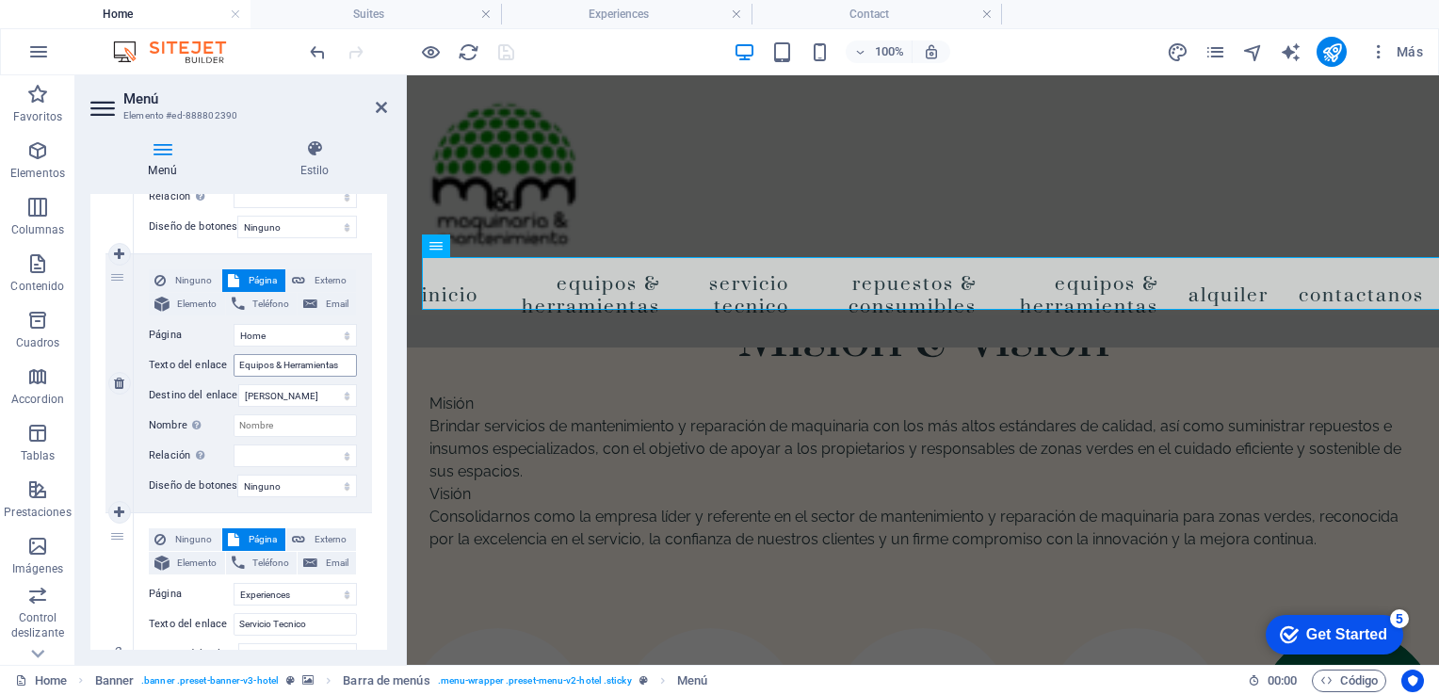
scroll to position [366, 0]
click at [343, 333] on select "Home Suites Experiences Contact Legal Notice Privacy Repuestos &amp; consumible…" at bounding box center [295, 332] width 123 height 23
select select "0"
click at [234, 321] on select "Home Suites Experiences Contact Legal Notice Privacy Repuestos &amp; consumible…" at bounding box center [295, 332] width 123 height 23
select select
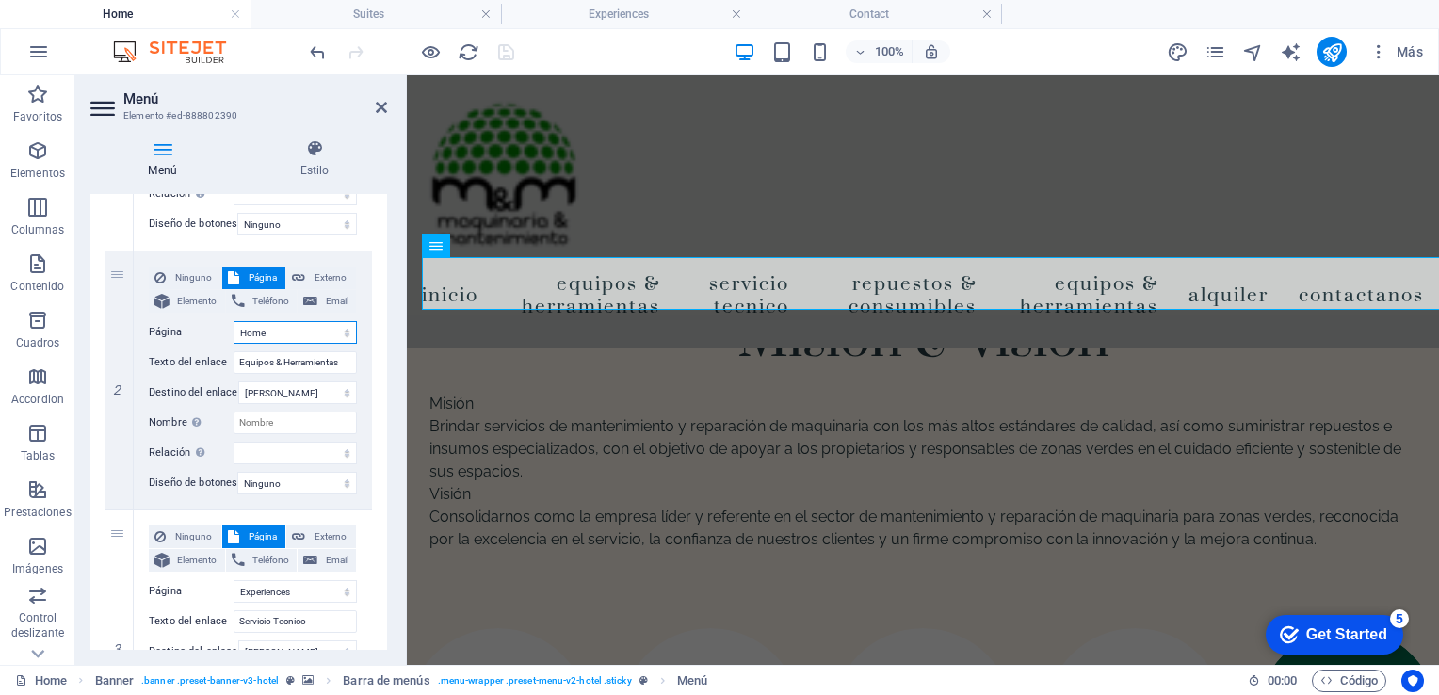
select select
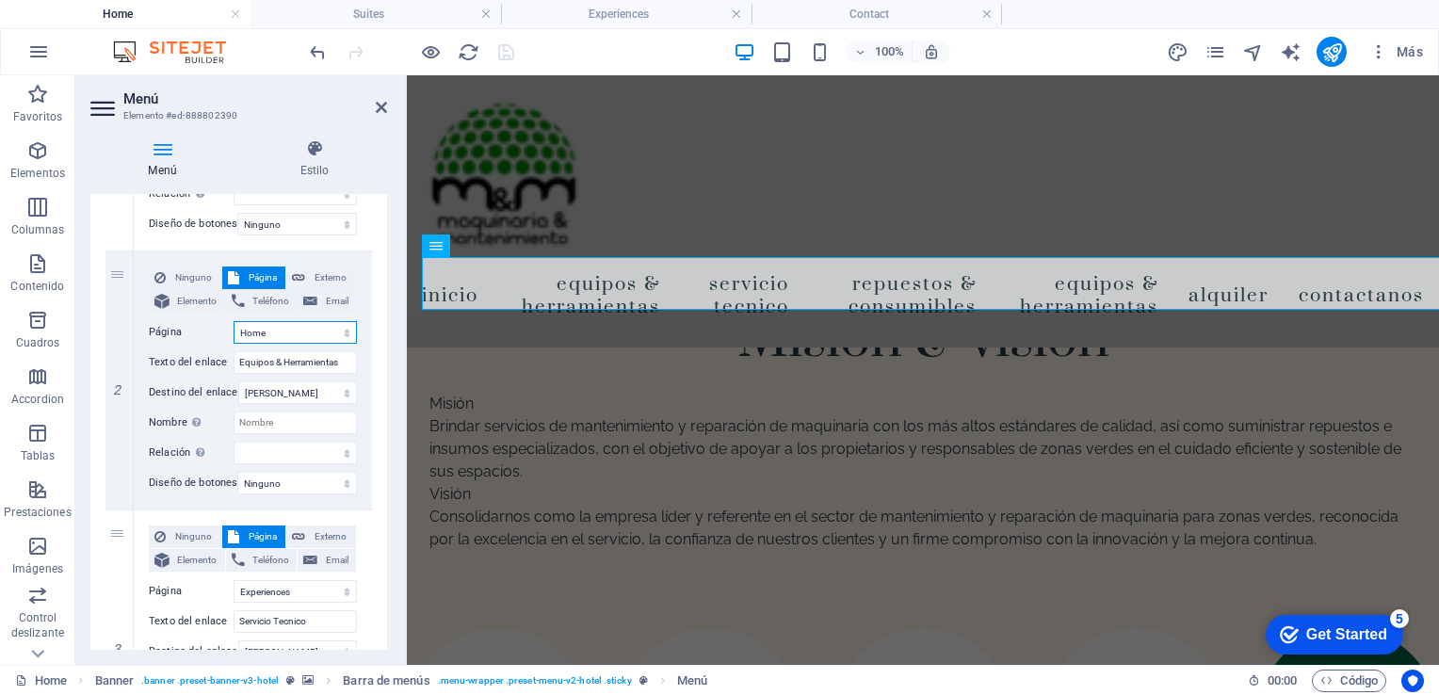
select select
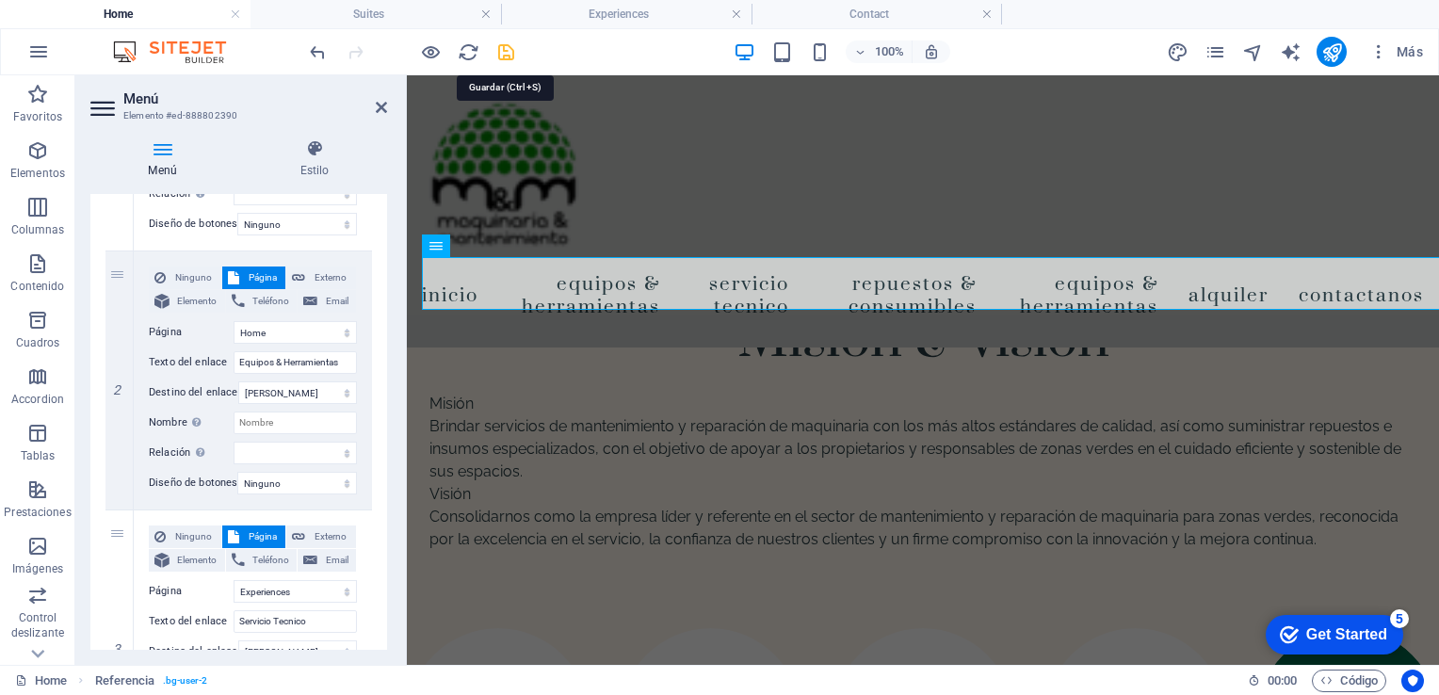
drag, startPoint x: 509, startPoint y: 48, endPoint x: 748, endPoint y: 92, distance: 243.3
click at [509, 48] on icon "save" at bounding box center [506, 52] width 22 height 22
select select
select select "2"
select select
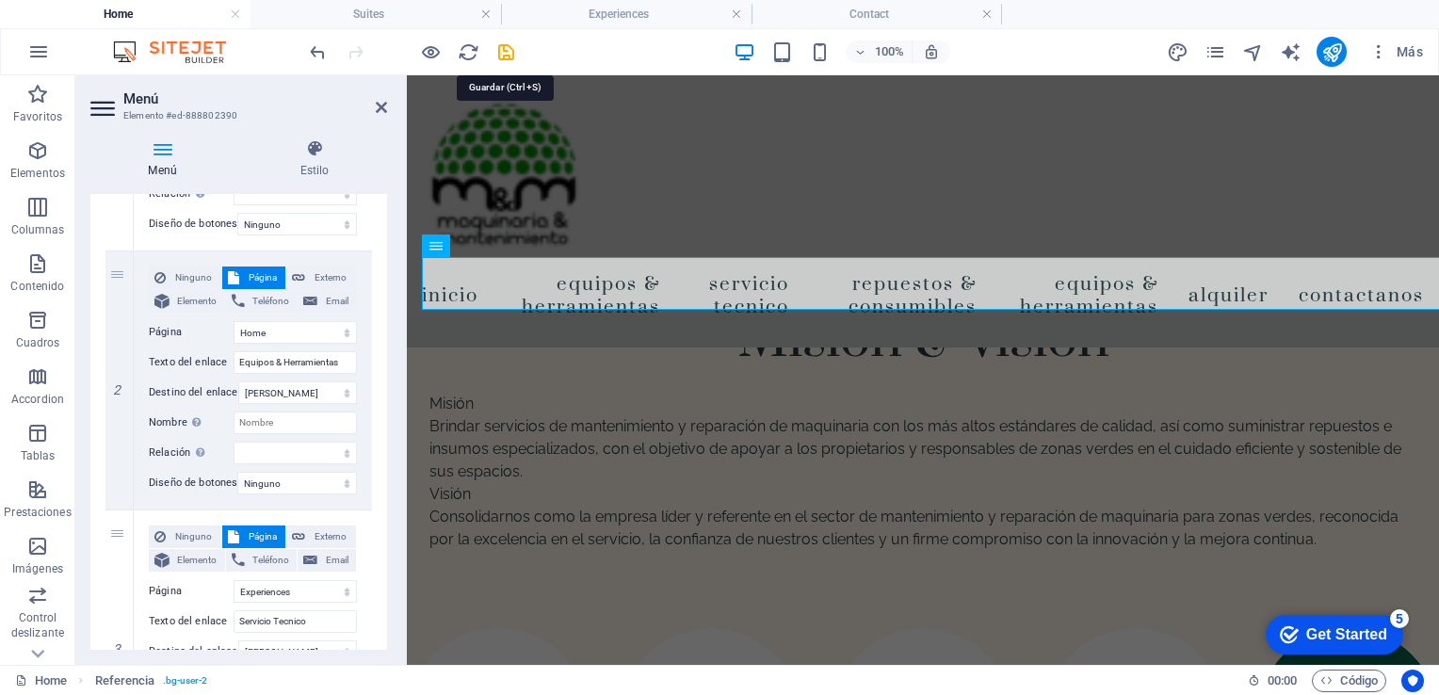
select select
select select "3"
select select
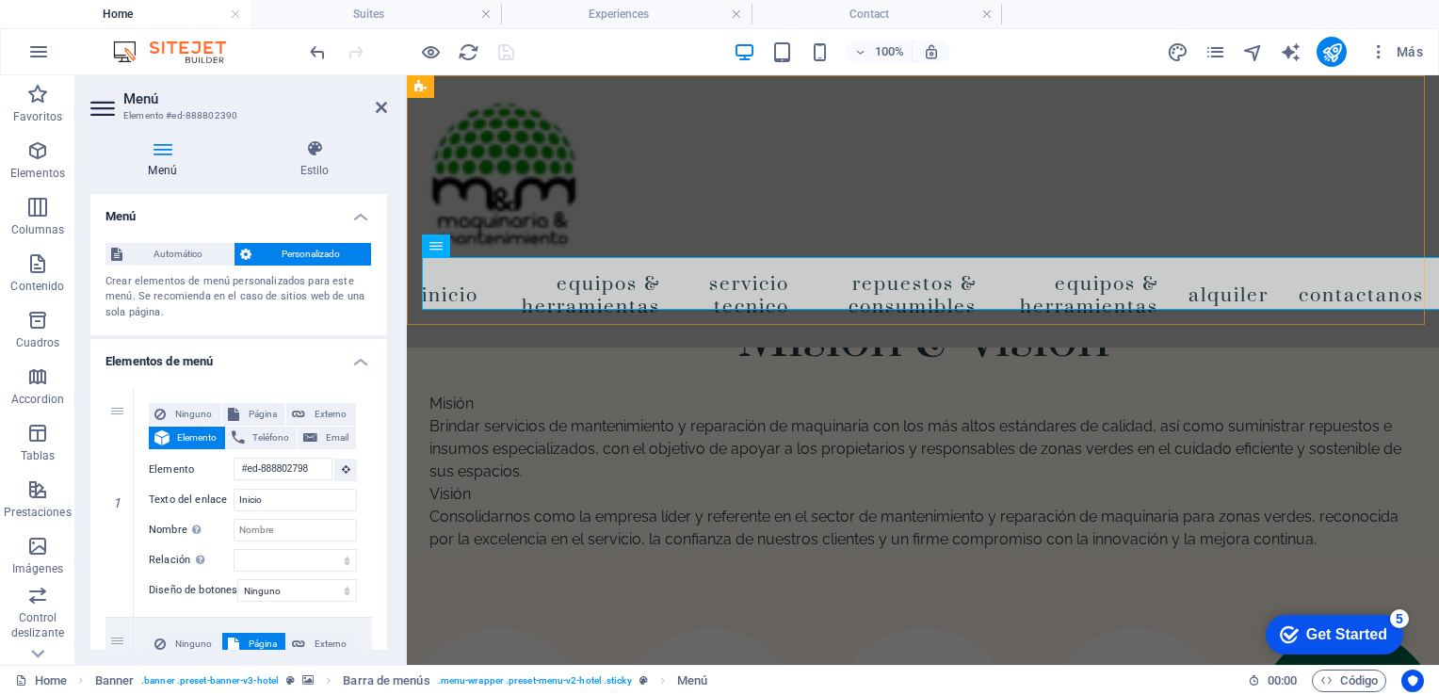
click at [918, 183] on div "Inicio Equipos & Herramientas Servicio Tecnico Repuestos & Consumibles Equipos …" at bounding box center [923, 211] width 1032 height 272
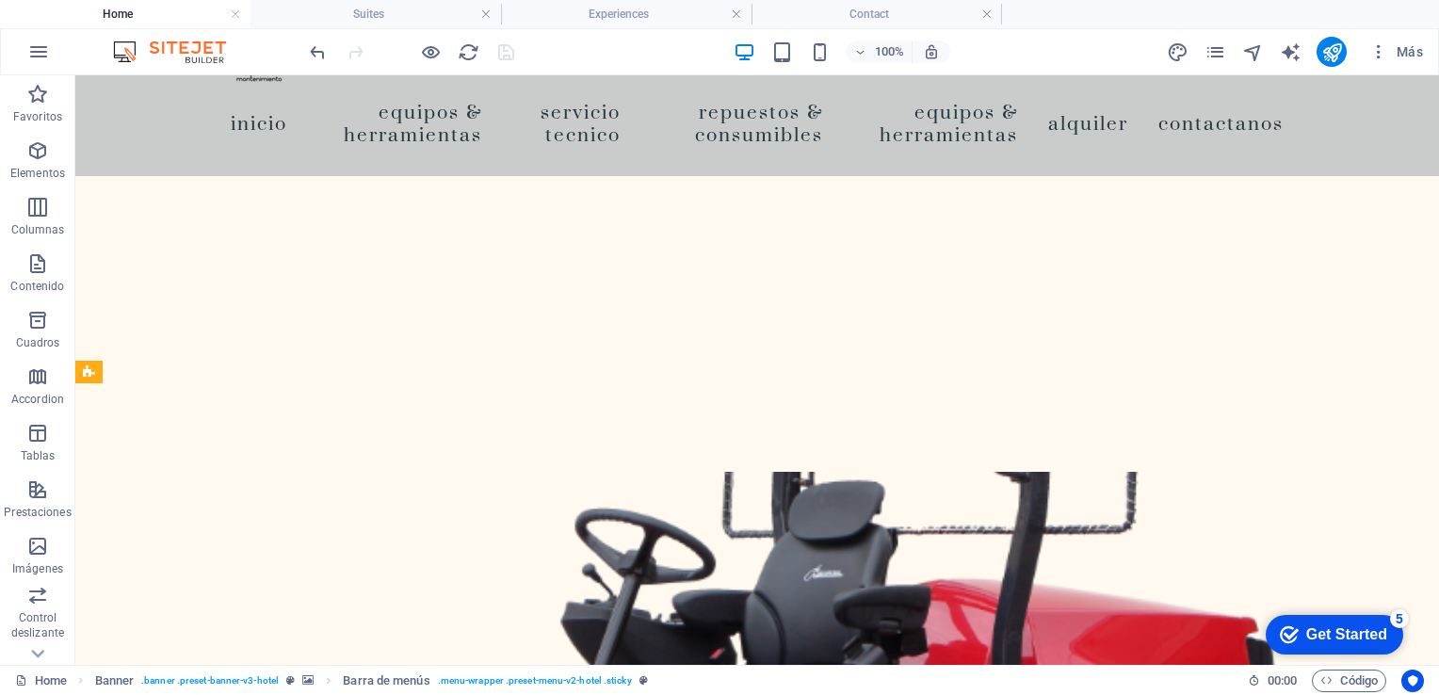
scroll to position [0, 0]
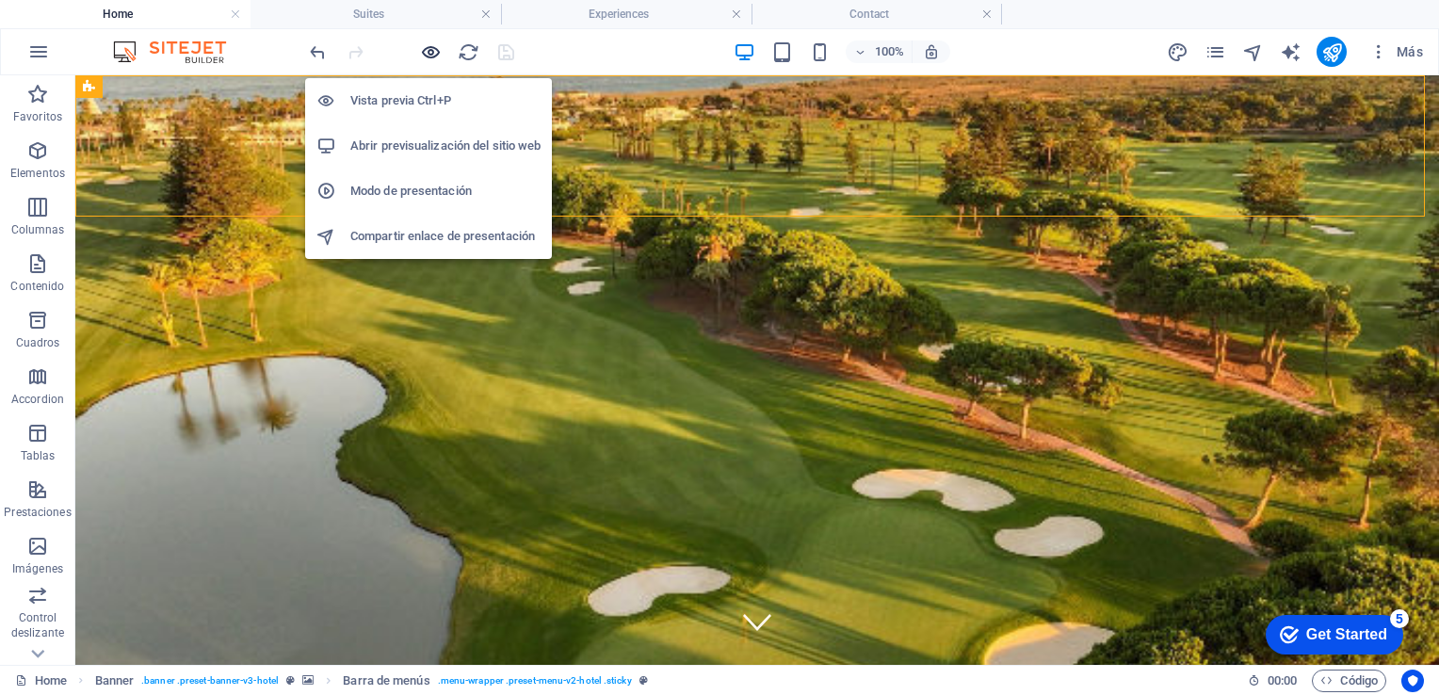
click at [429, 61] on icon "button" at bounding box center [431, 52] width 22 height 22
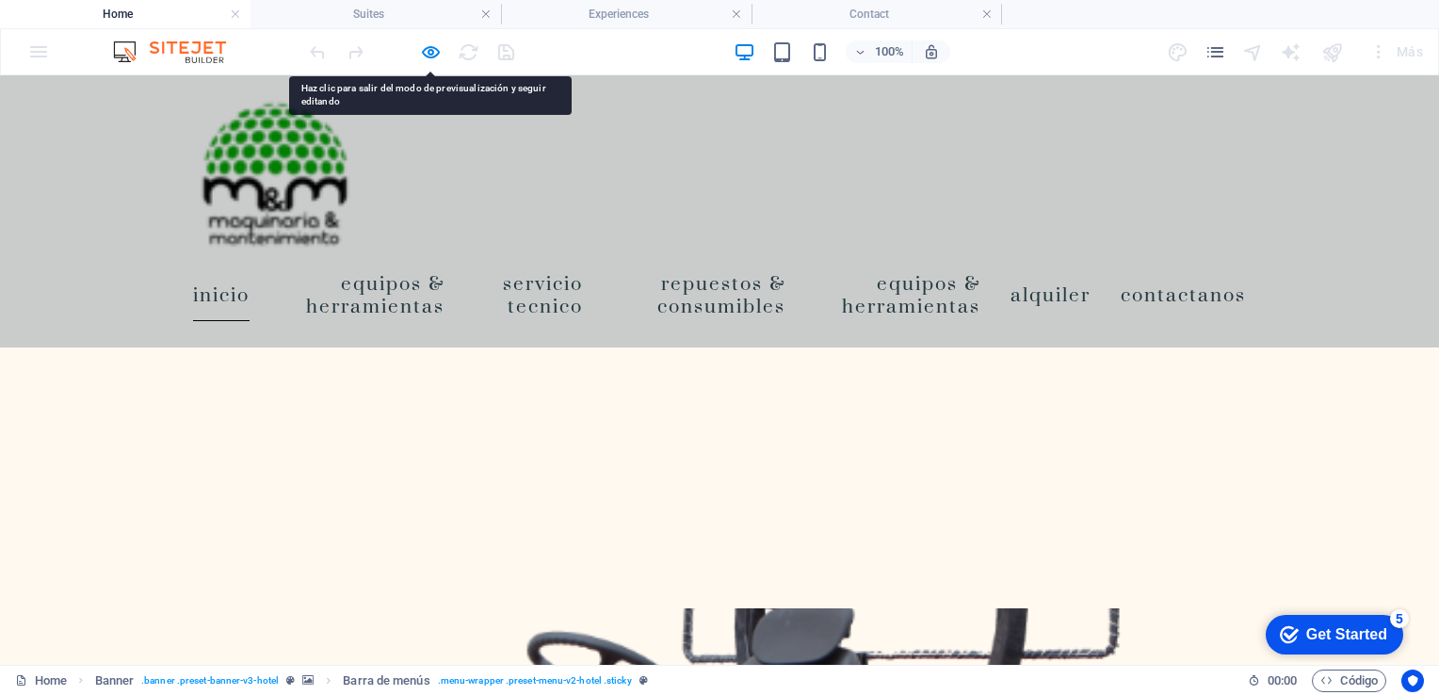
scroll to position [415, 0]
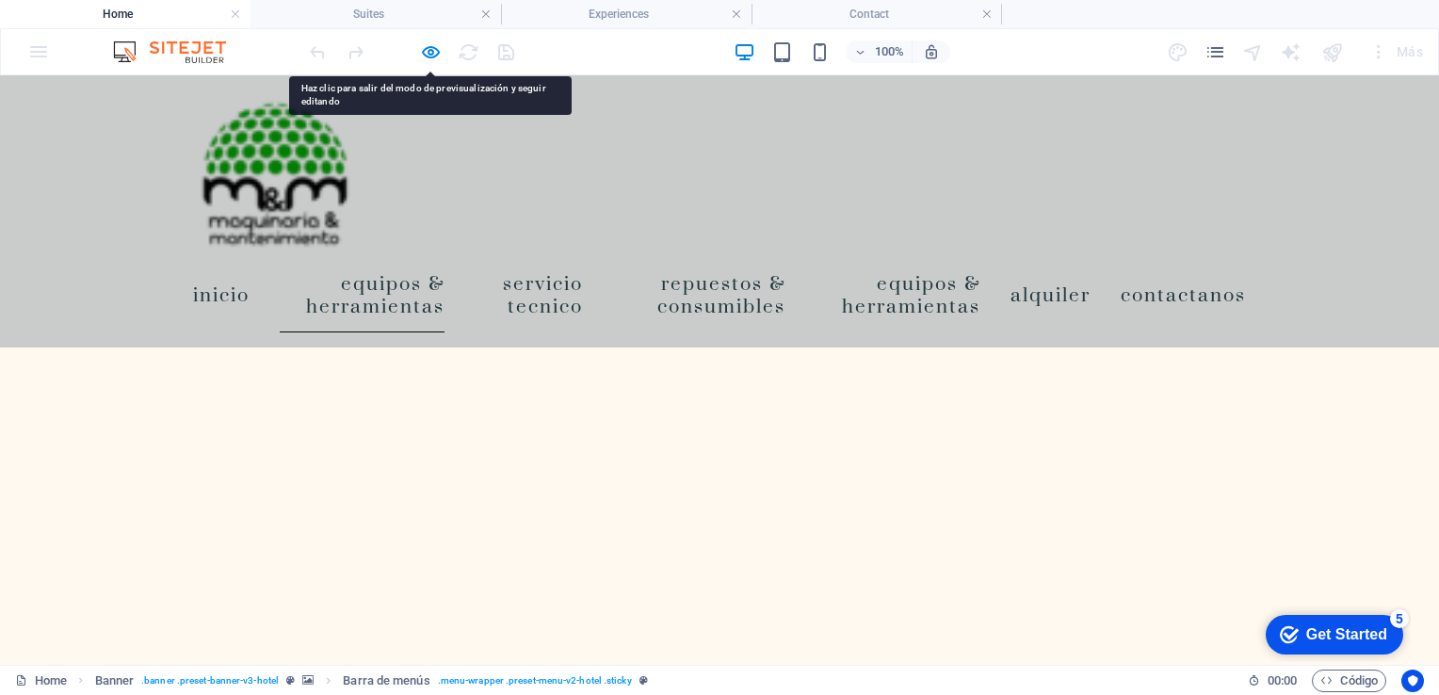
click at [396, 278] on link "Equipos & Herramientas" at bounding box center [362, 294] width 165 height 75
click at [582, 289] on link "Servicio Tecnico" at bounding box center [528, 294] width 107 height 75
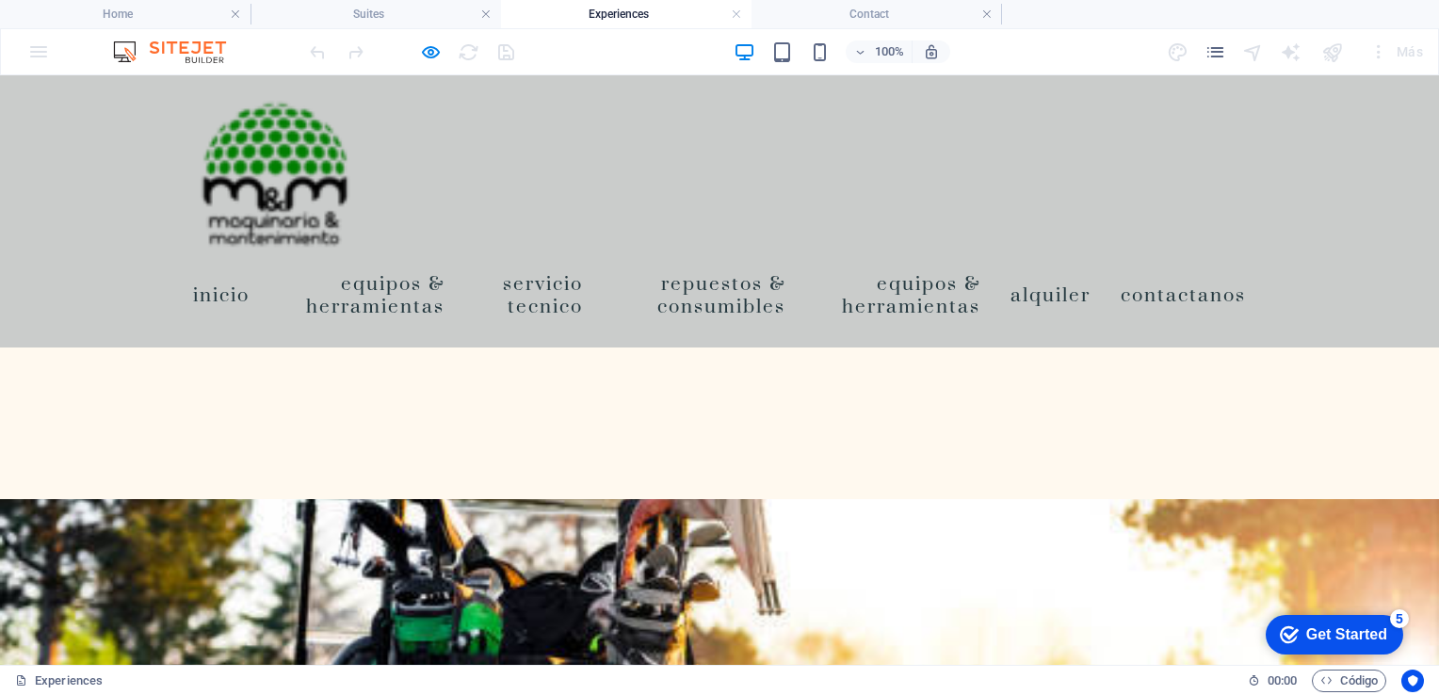
scroll to position [0, 0]
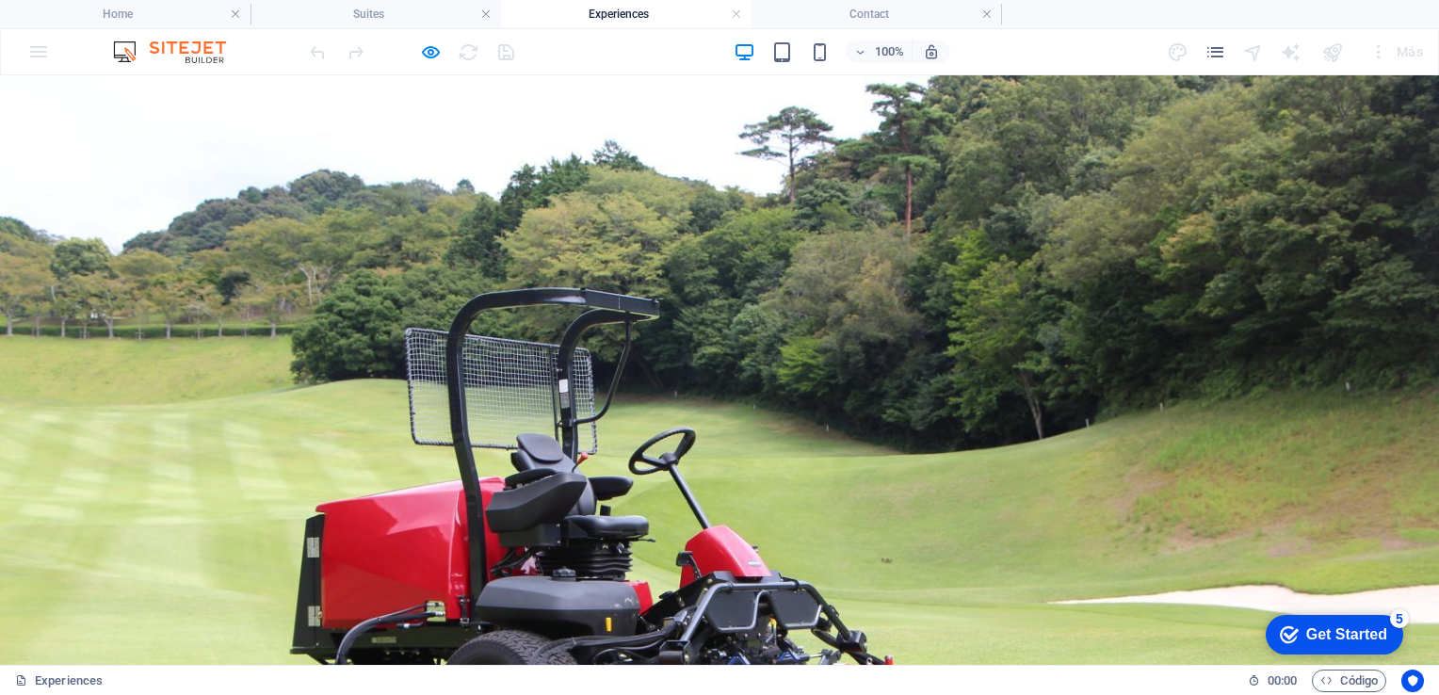
click at [1213, 53] on icon "pages" at bounding box center [1216, 52] width 22 height 22
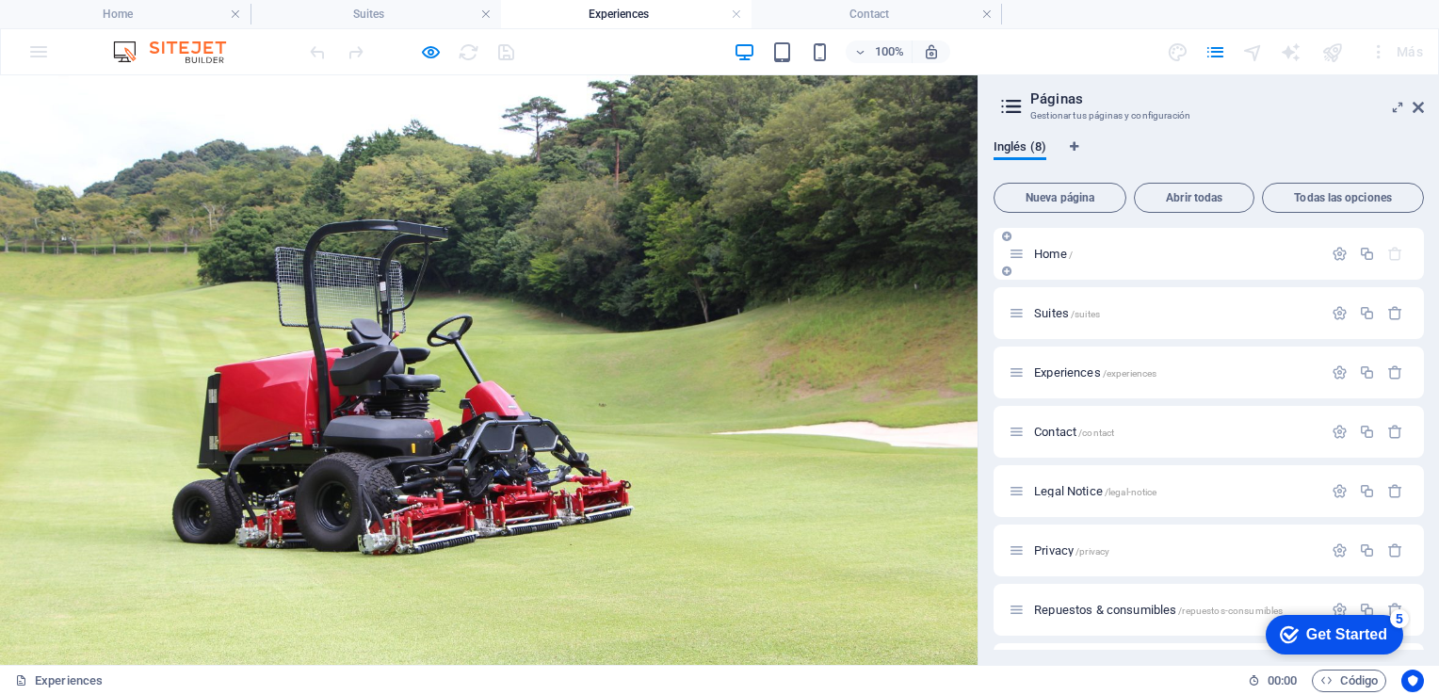
click at [1077, 243] on div "Home /" at bounding box center [1166, 254] width 314 height 22
click at [1058, 251] on span "Home /" at bounding box center [1053, 254] width 39 height 14
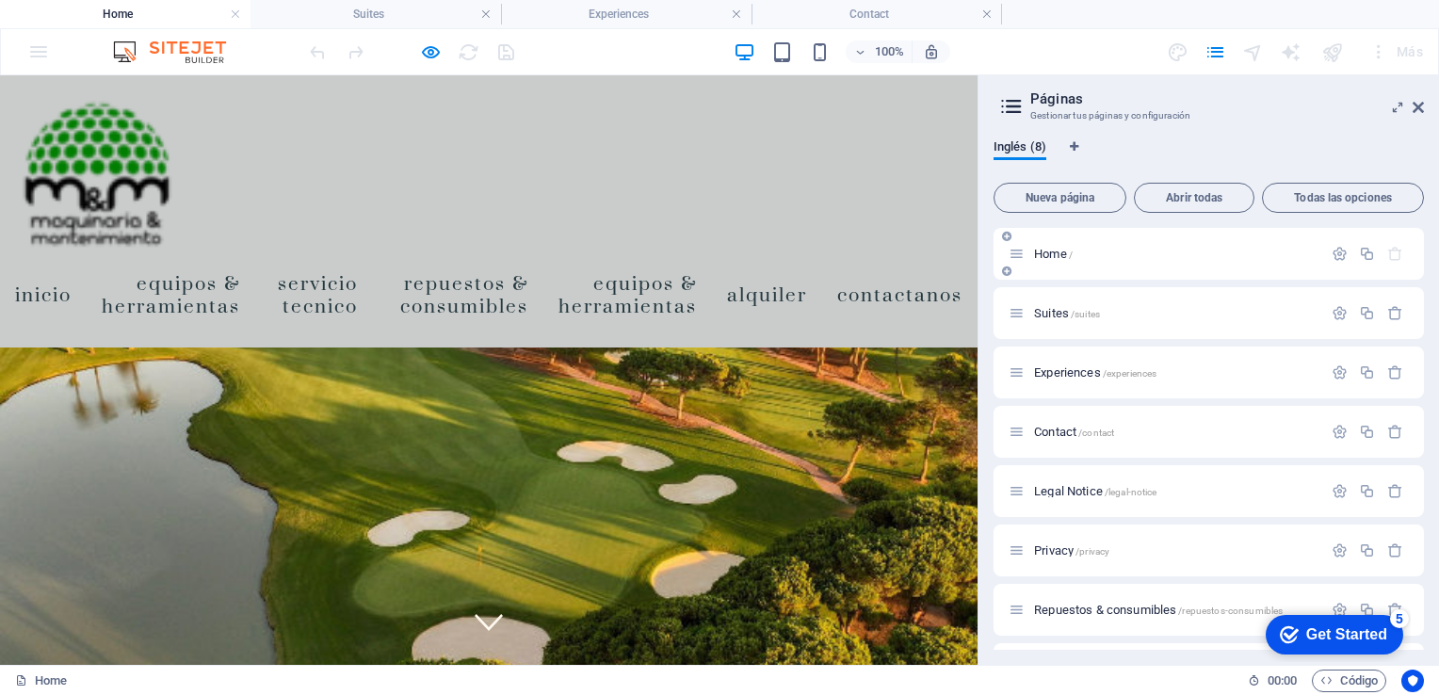
scroll to position [415, 0]
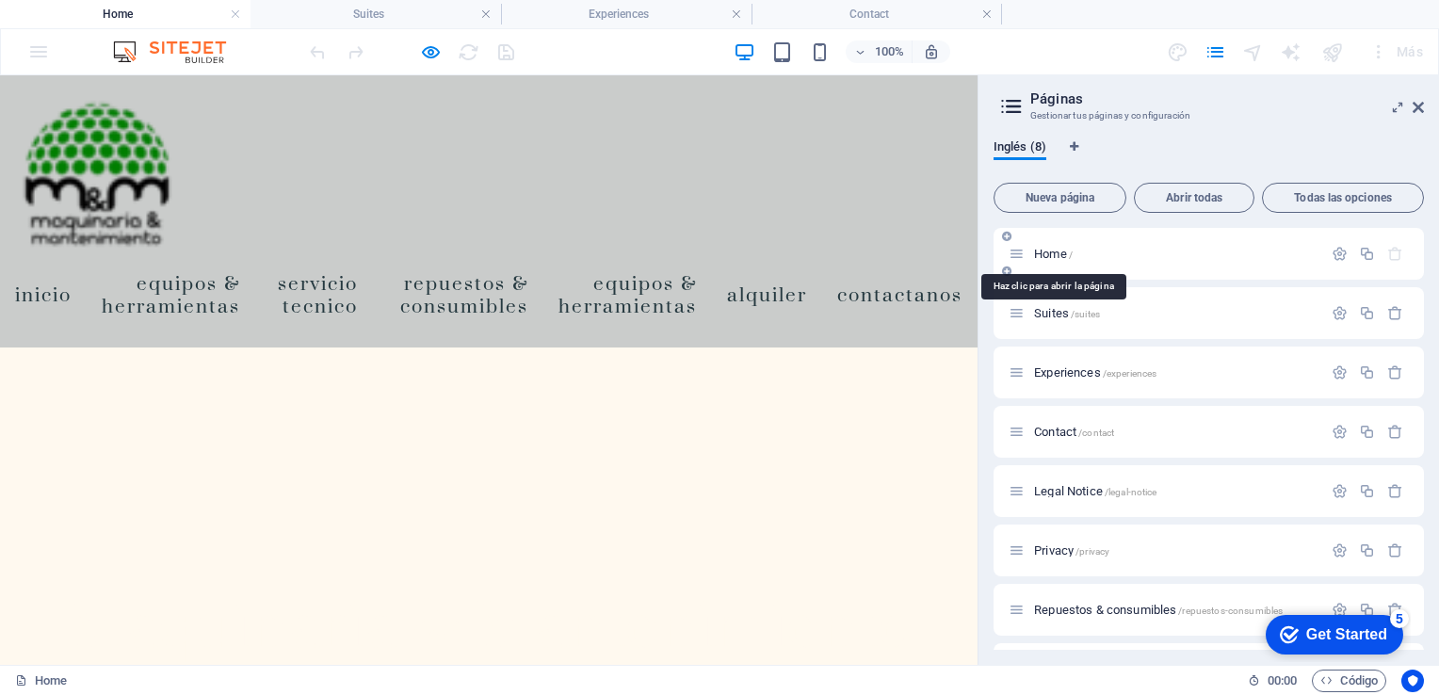
click at [1058, 251] on span "Home /" at bounding box center [1053, 254] width 39 height 14
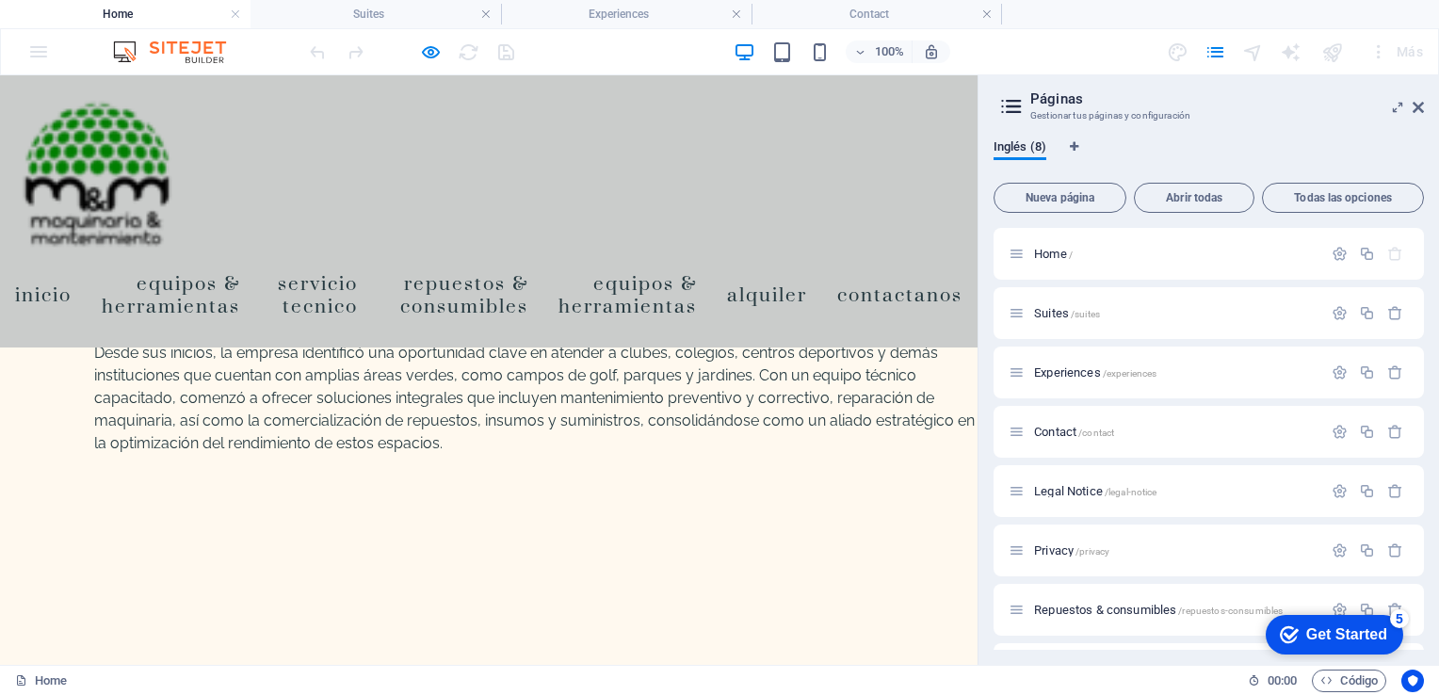
scroll to position [0, 0]
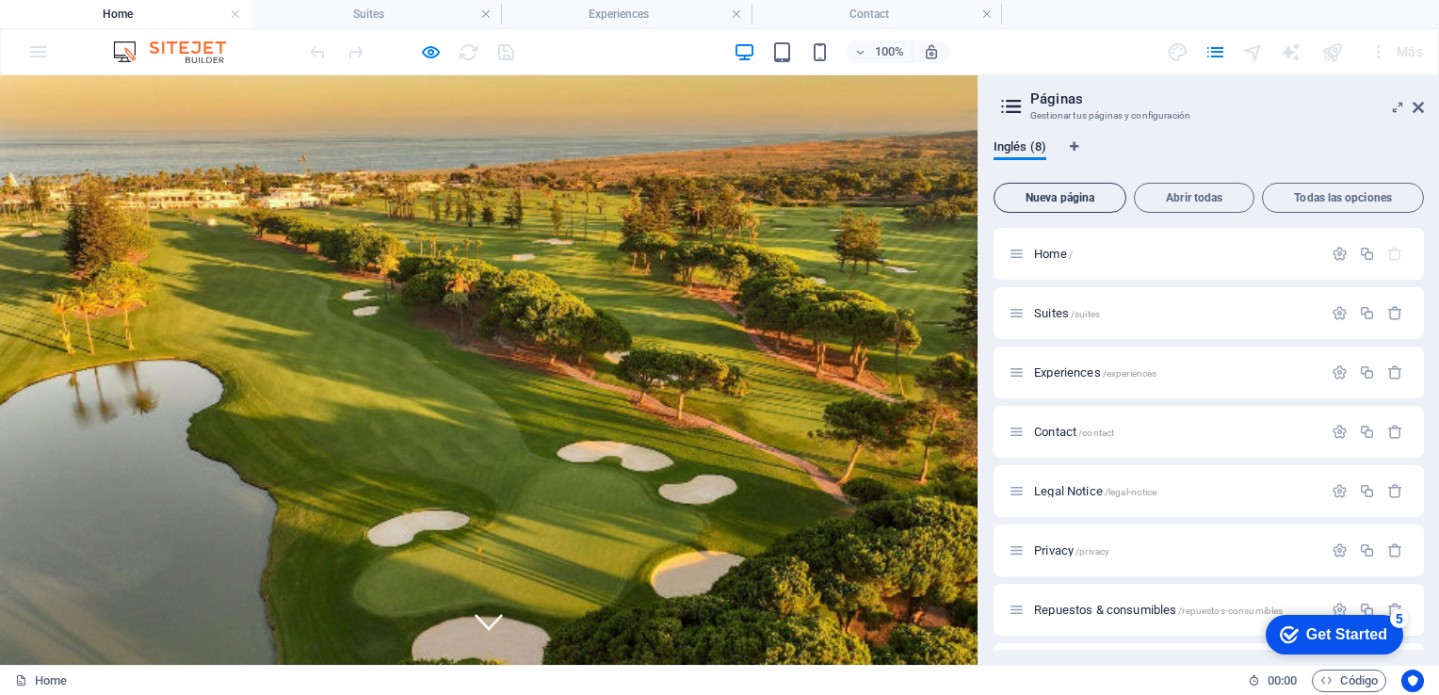
click at [1084, 198] on span "Nueva página" at bounding box center [1060, 197] width 116 height 11
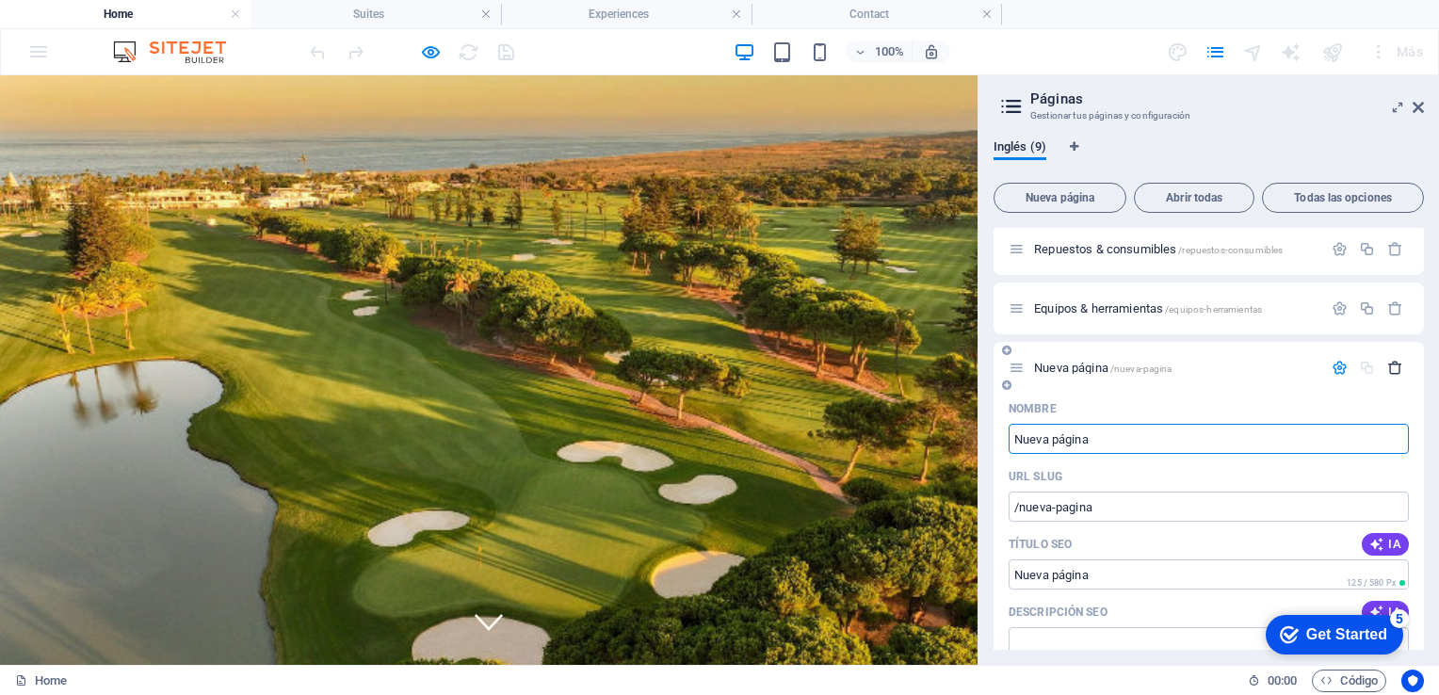
click at [1396, 369] on icon "button" at bounding box center [1395, 368] width 16 height 16
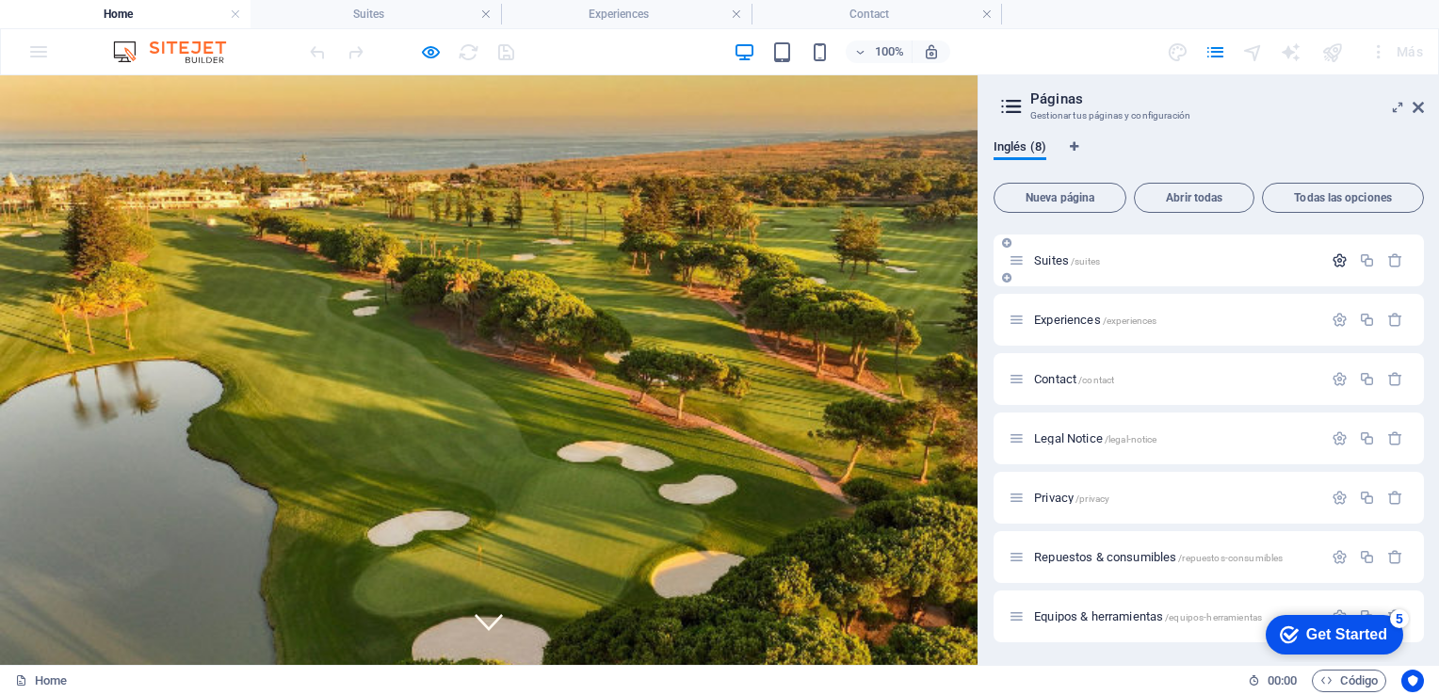
scroll to position [52, 0]
click at [1334, 267] on icon "button" at bounding box center [1340, 261] width 16 height 16
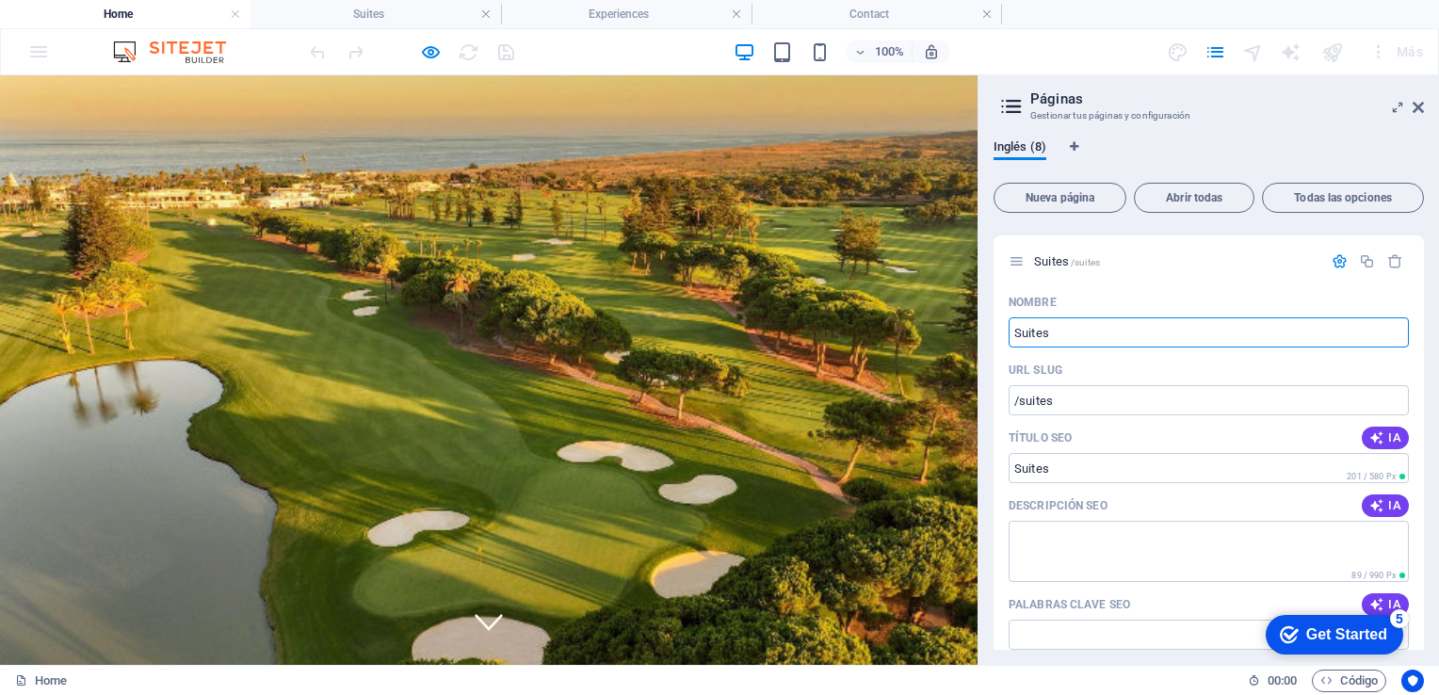
click at [1438, 288] on html "mym-sas.com Home Suites Experiences Contact Favoritos Elementos Columnas Conten…" at bounding box center [719, 347] width 1439 height 695
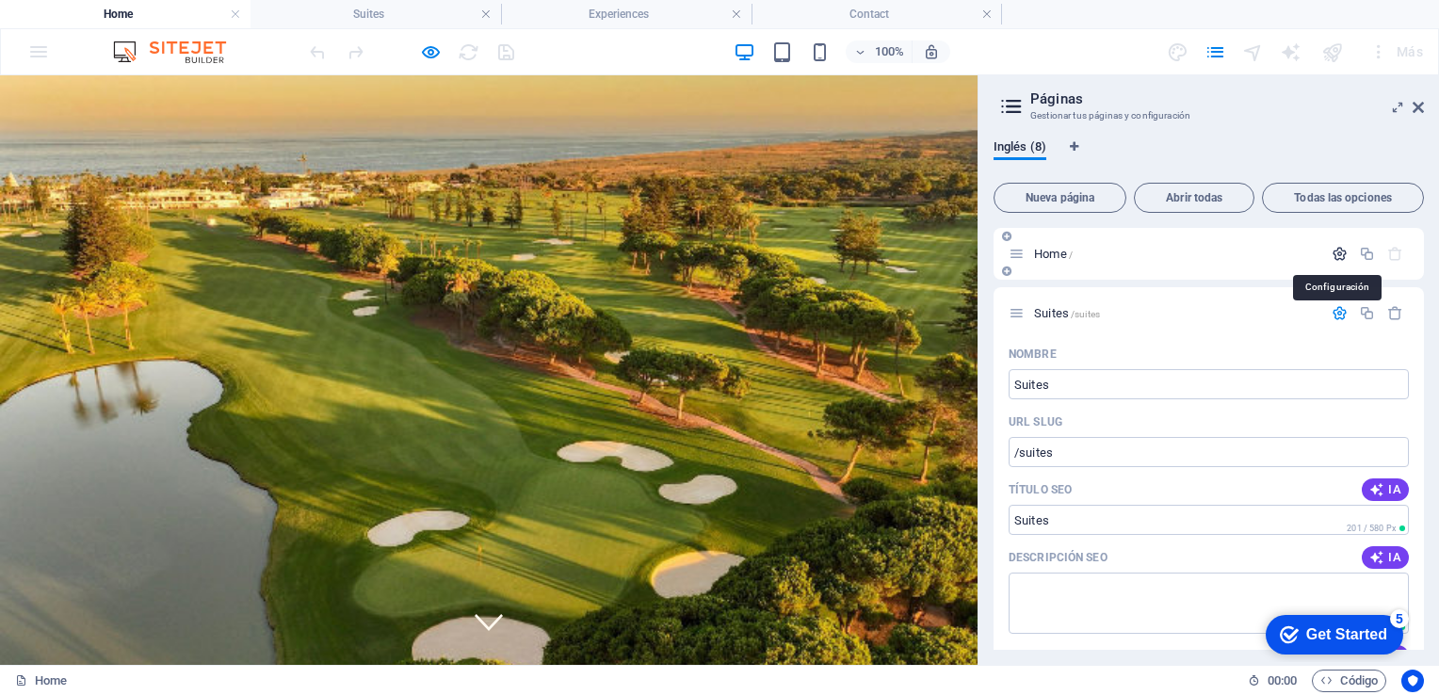
click at [1332, 251] on icon "button" at bounding box center [1340, 254] width 16 height 16
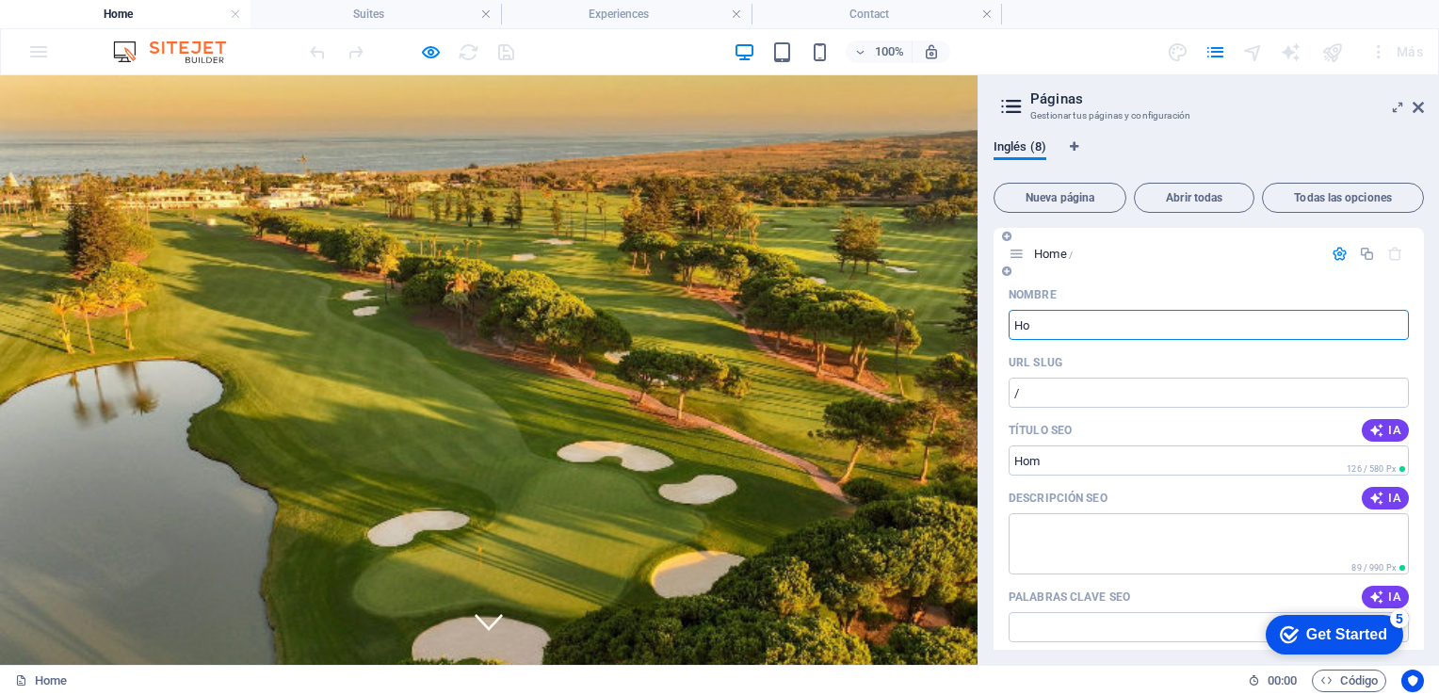
type input "H"
type input "Equippos"
type input "/equippos"
type input "Equipos"
type input "/equip"
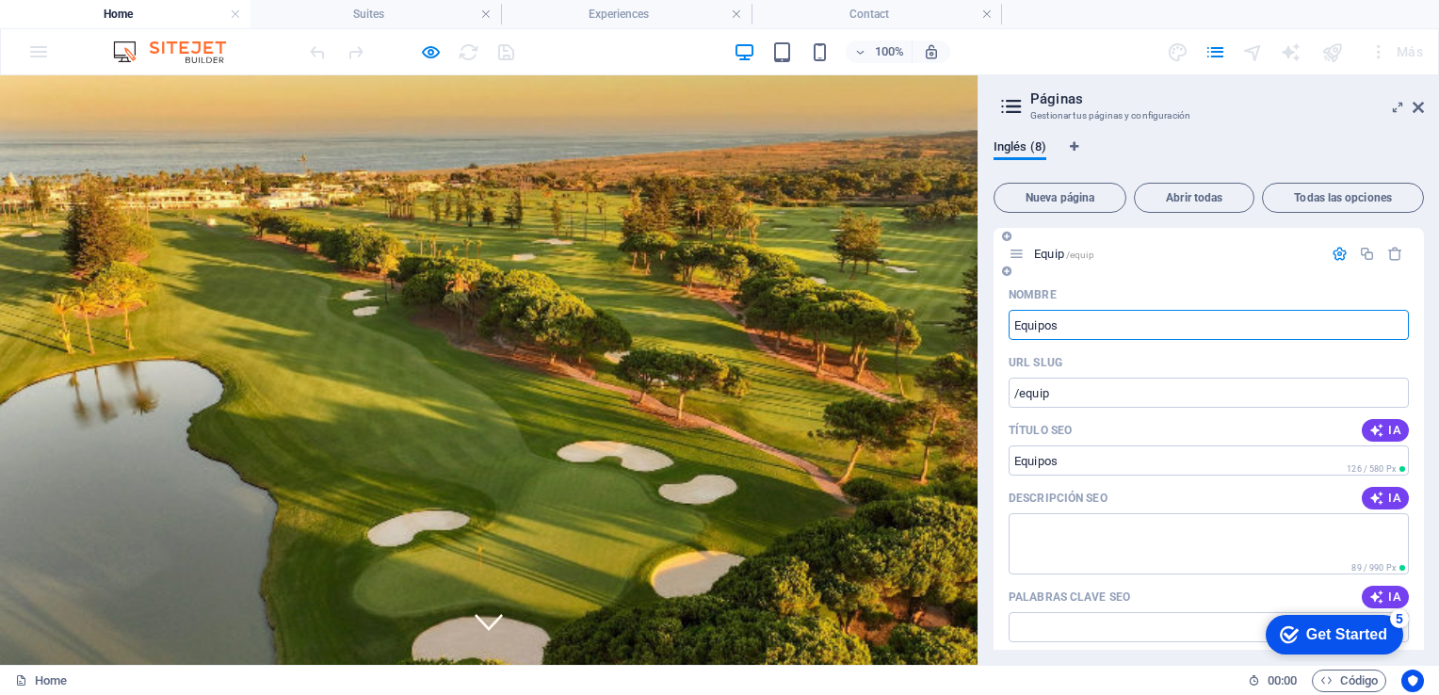
type input "Equipos"
type input "/equipos"
type input "Equipos & Herramientas"
type input "/equipos-herramientas-8"
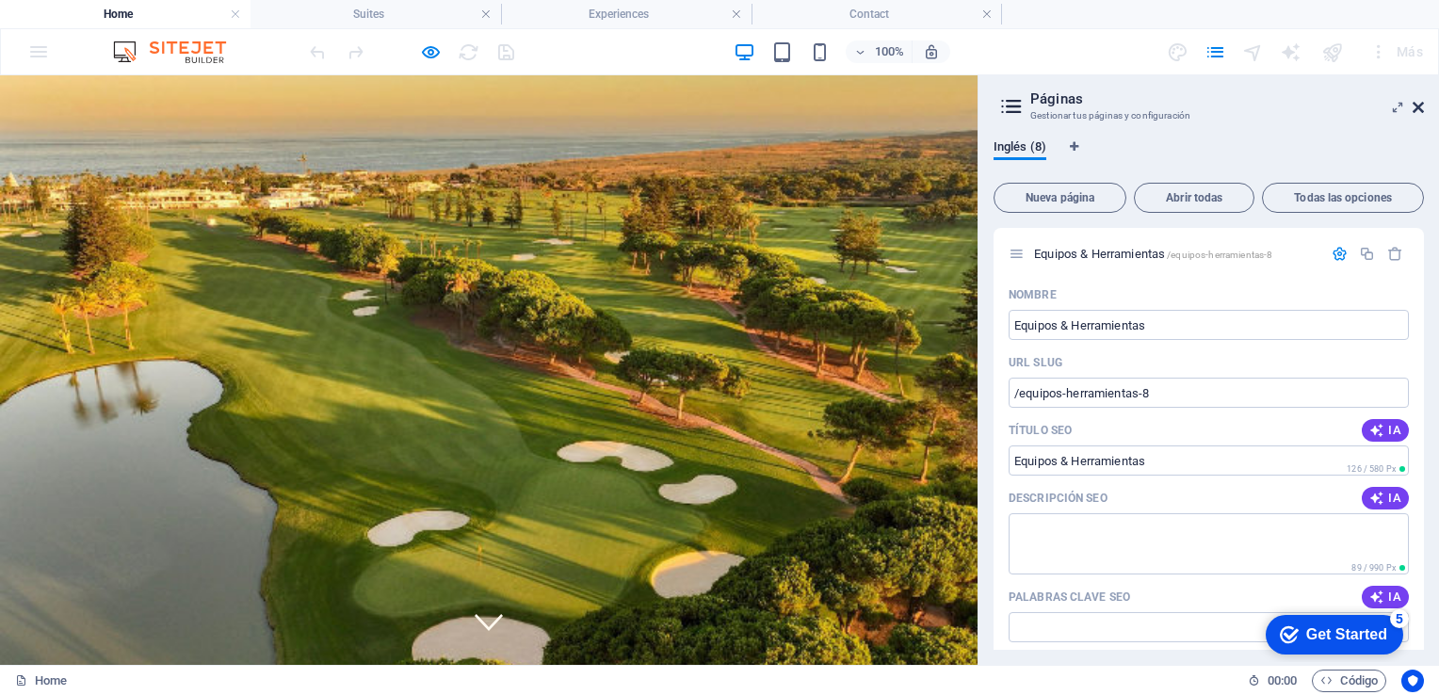
click at [1416, 104] on icon at bounding box center [1418, 107] width 11 height 15
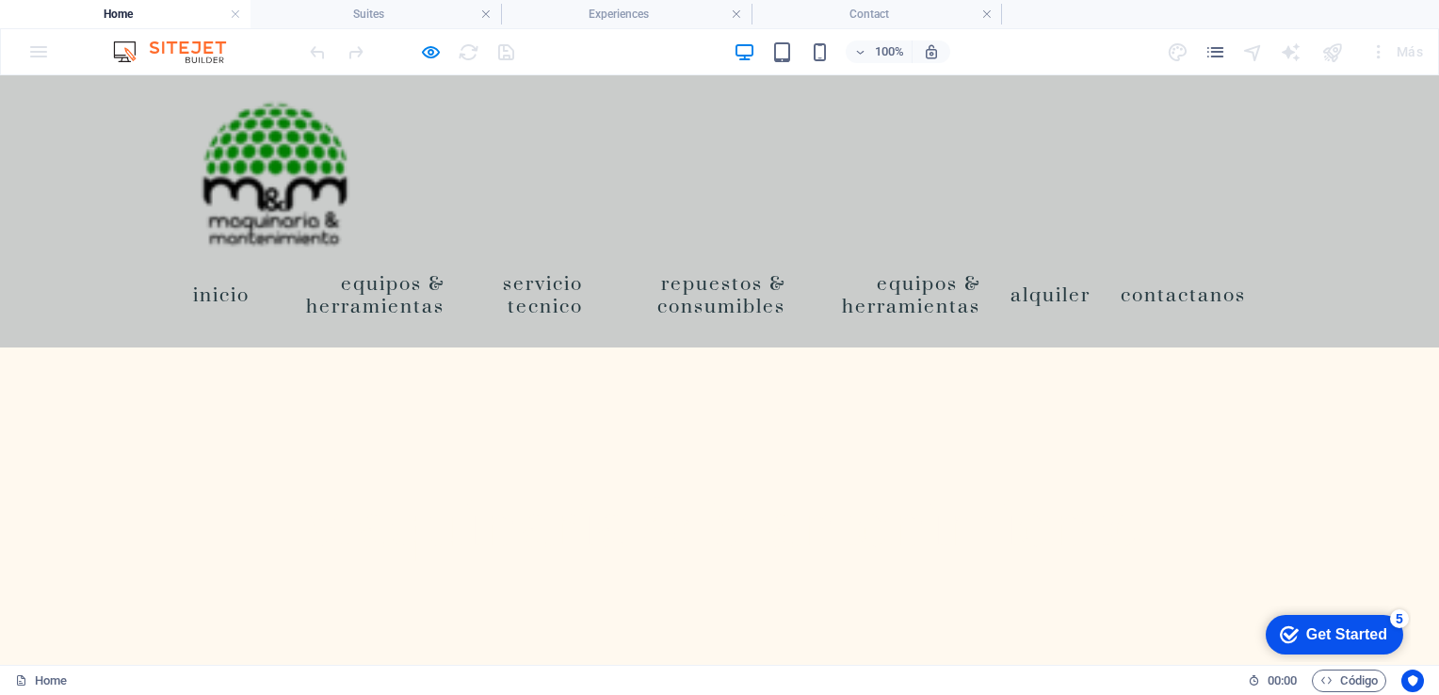
scroll to position [415, 0]
click at [414, 278] on link "Equipos & Herramientas" at bounding box center [362, 294] width 165 height 75
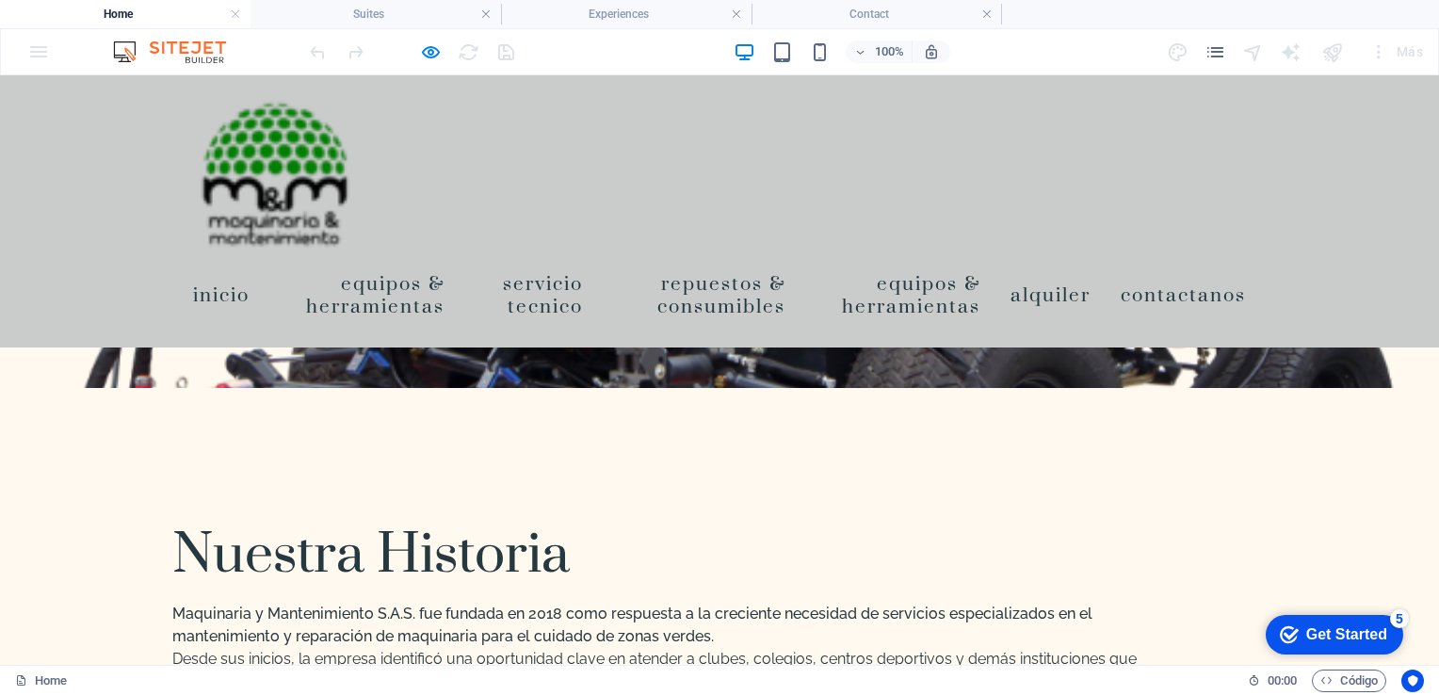
scroll to position [1190, 0]
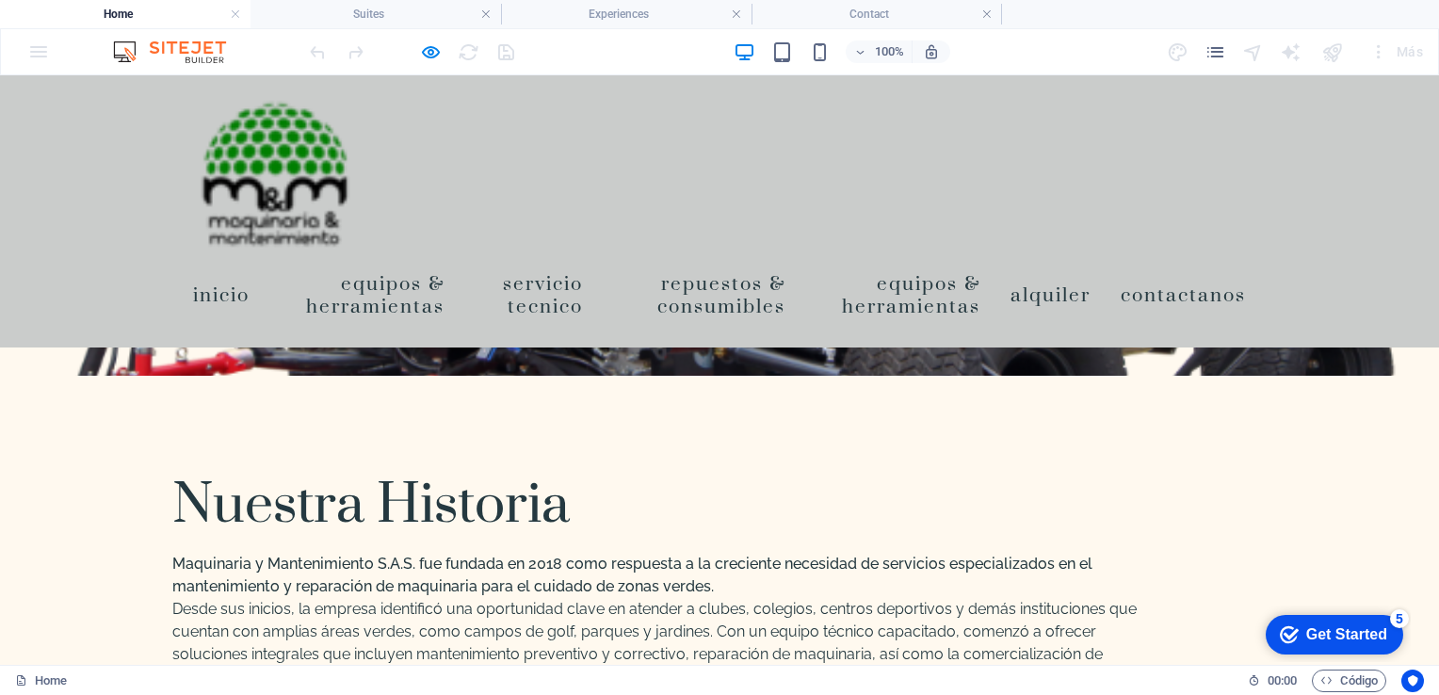
scroll to position [1496, 0]
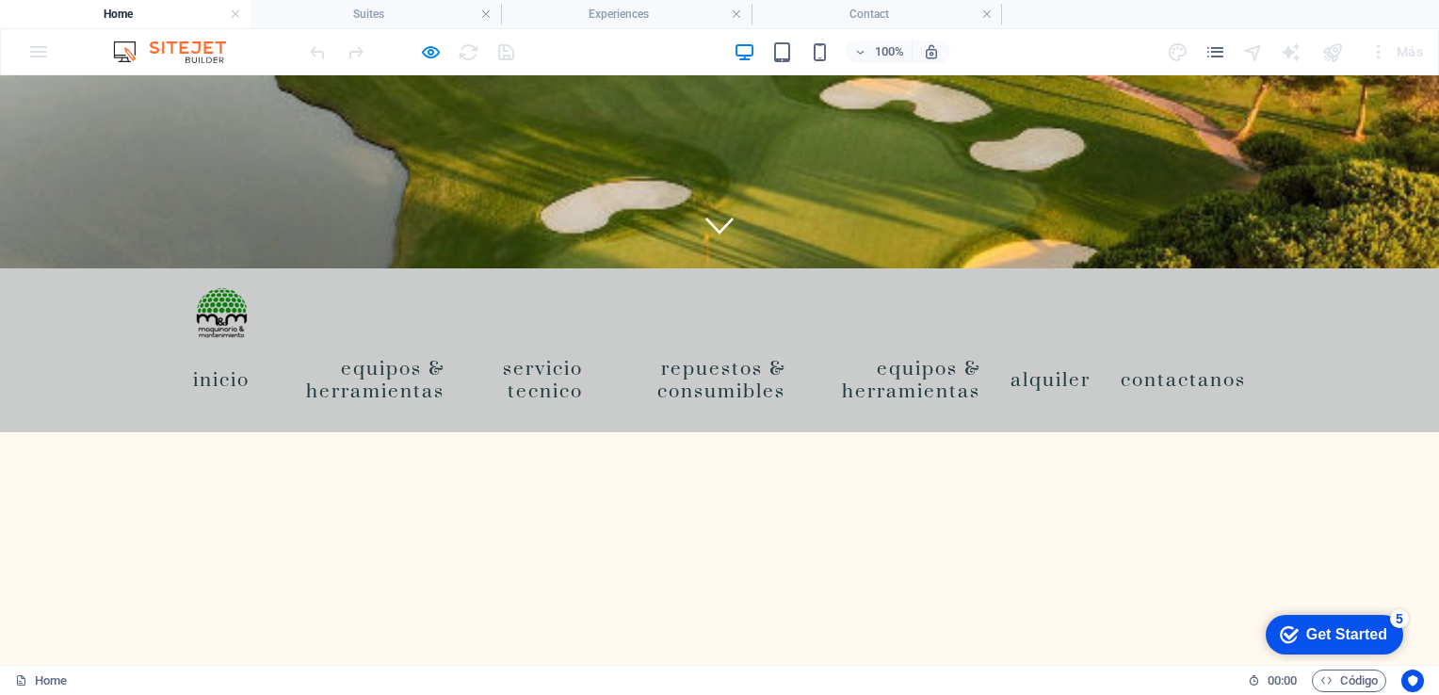
scroll to position [0, 0]
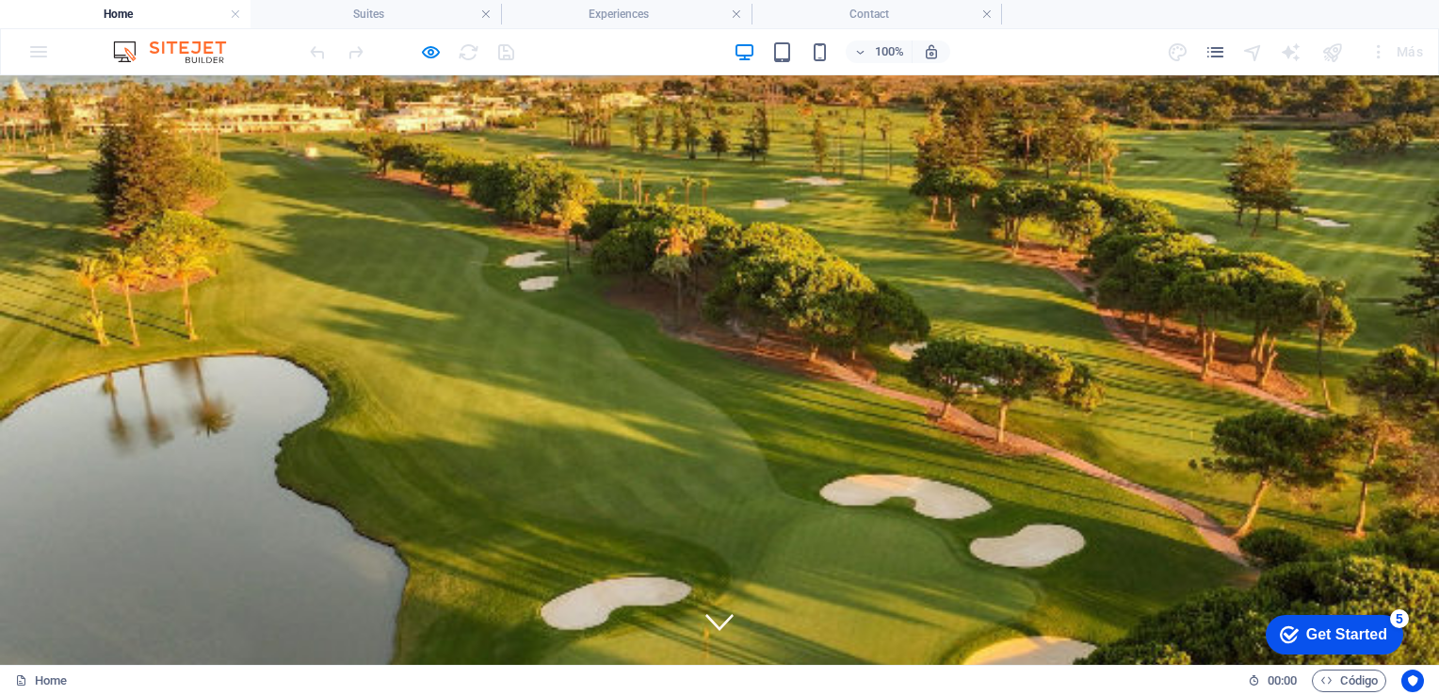
drag, startPoint x: 1433, startPoint y: 270, endPoint x: 1435, endPoint y: 143, distance: 127.2
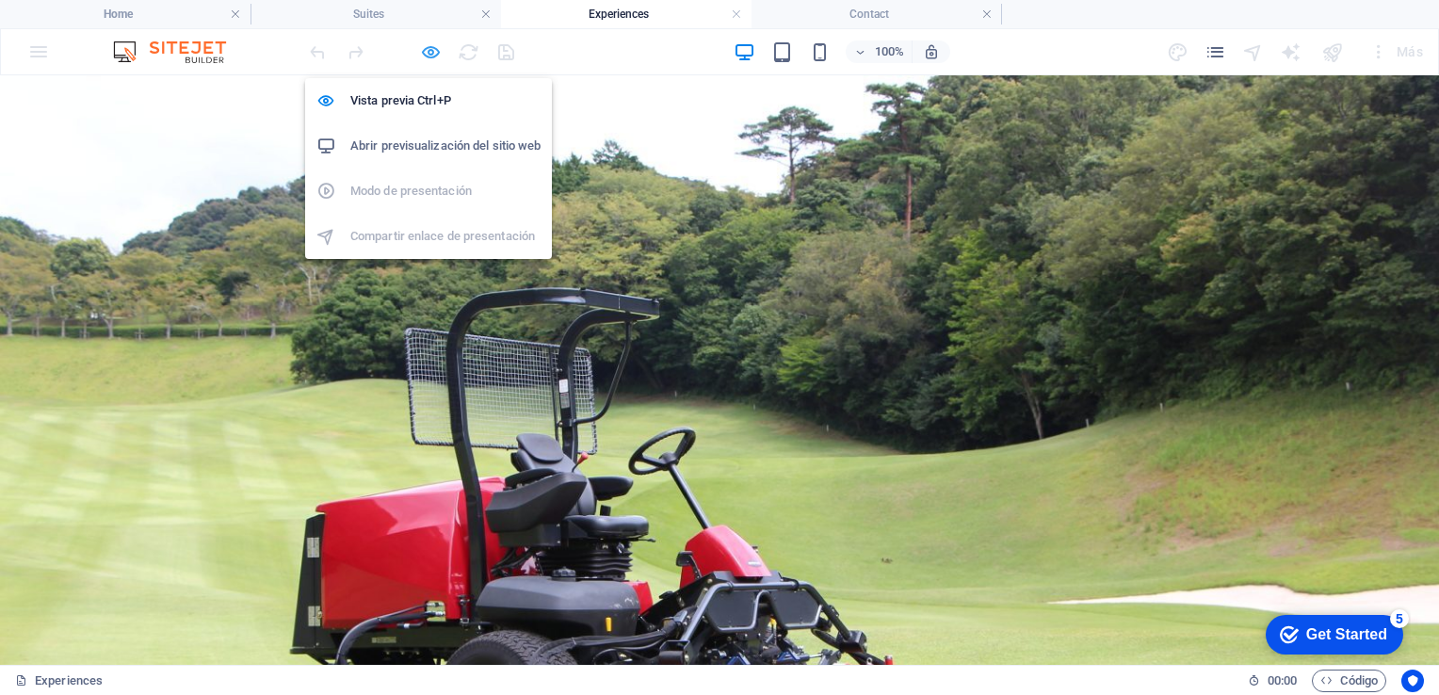
click at [433, 53] on icon "button" at bounding box center [431, 52] width 22 height 22
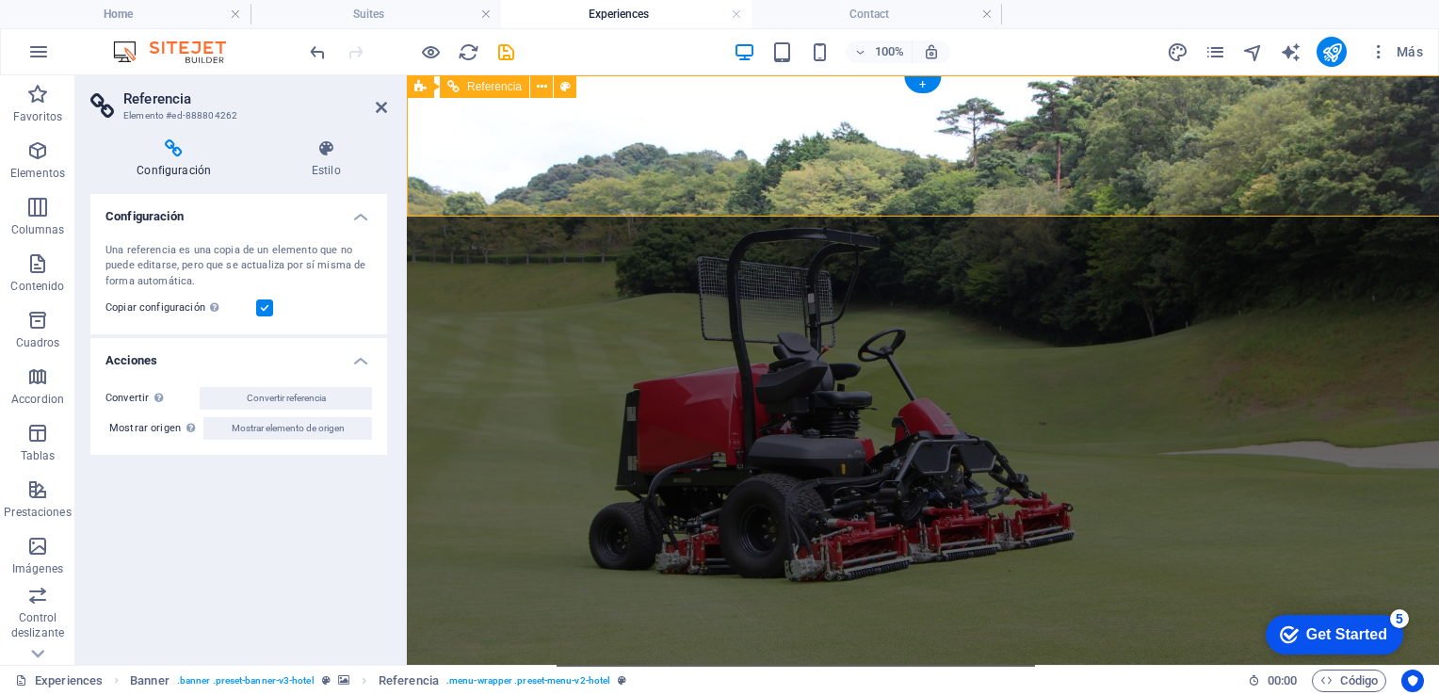
click at [186, 177] on h4 "Configuración" at bounding box center [177, 159] width 174 height 40
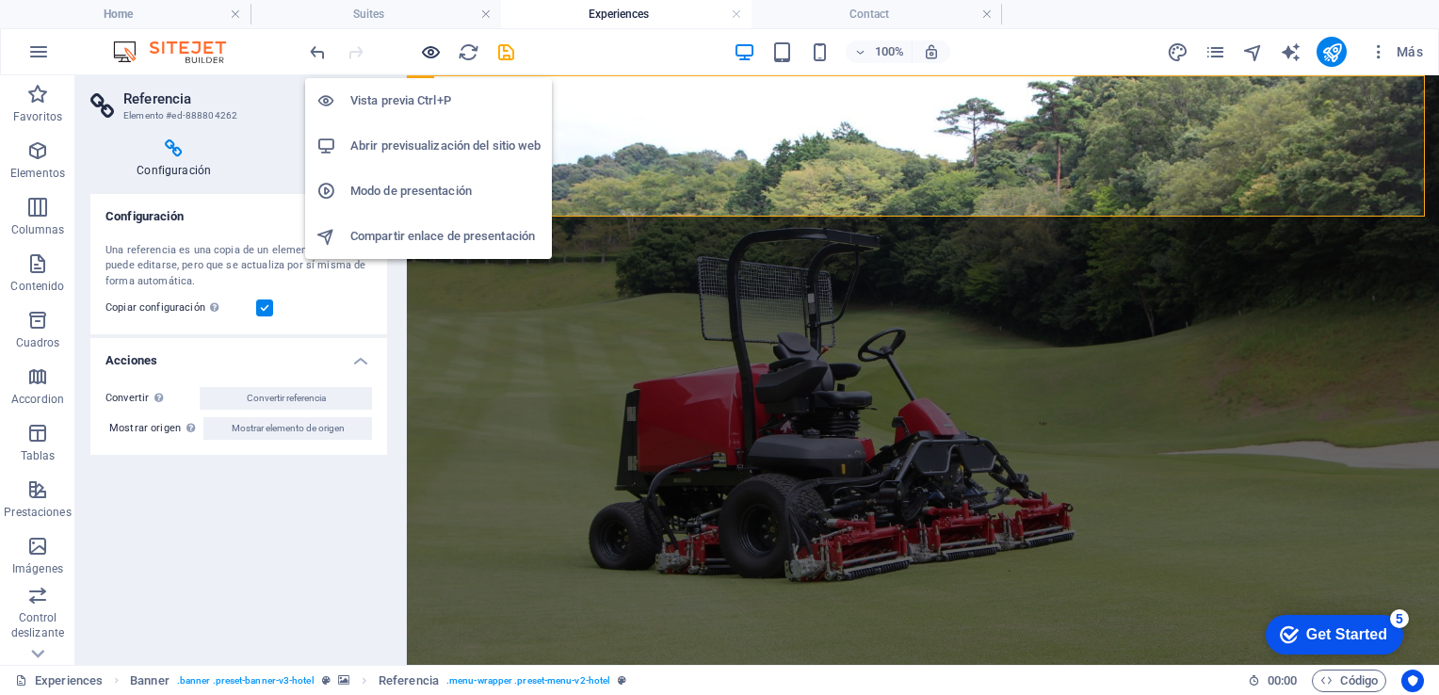
click at [433, 52] on icon "button" at bounding box center [431, 52] width 22 height 22
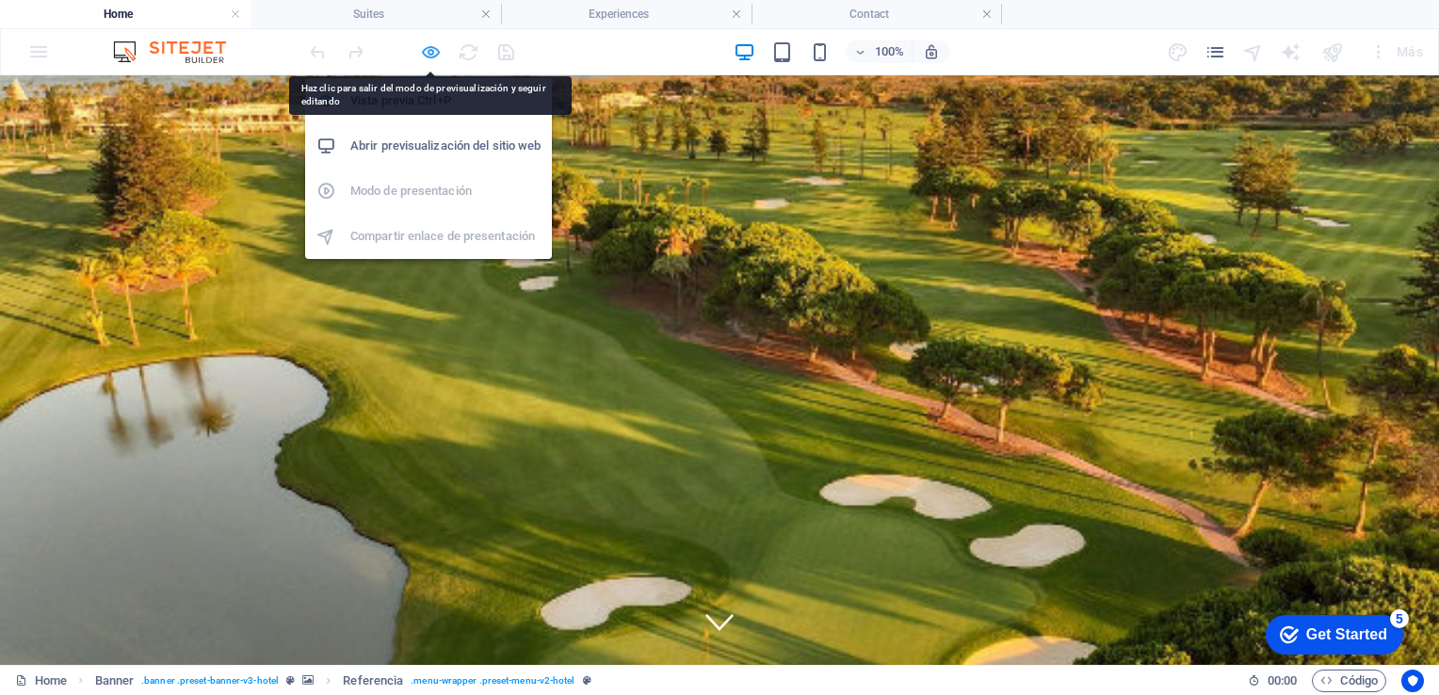
click at [426, 44] on icon "button" at bounding box center [431, 52] width 22 height 22
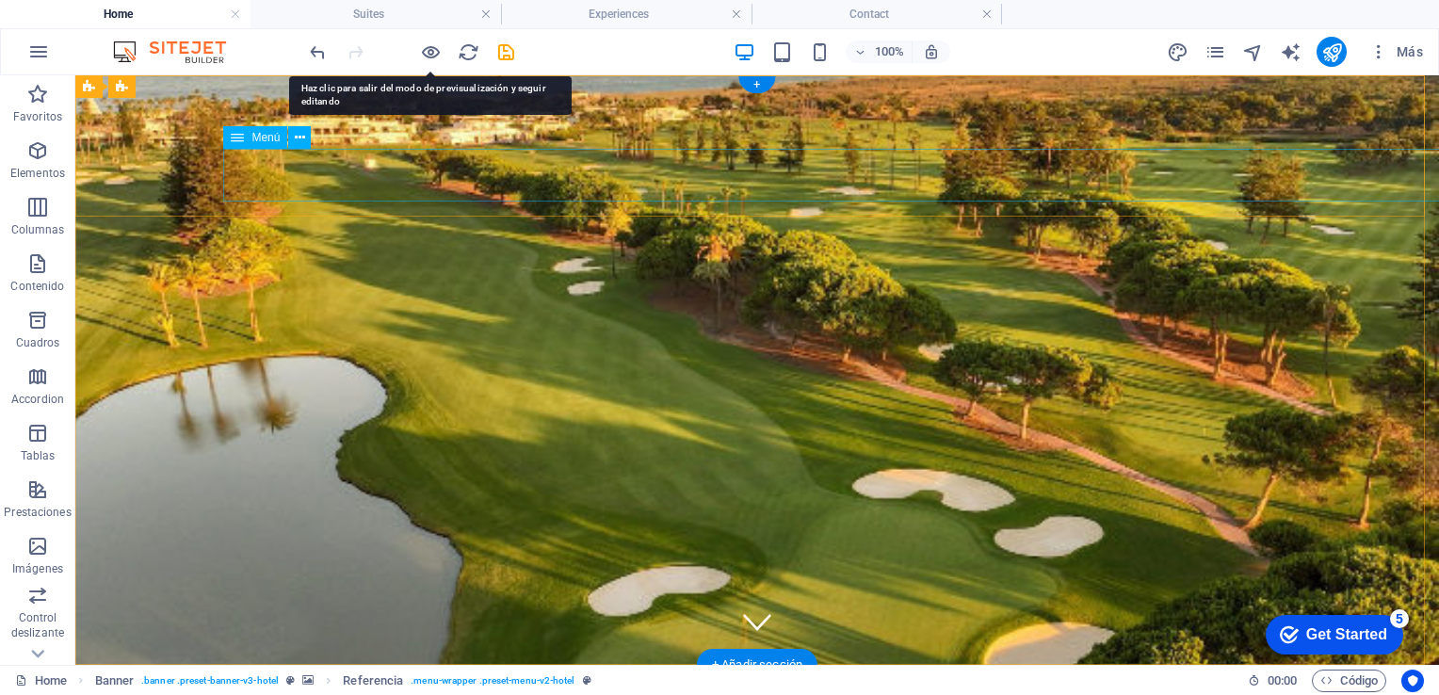
select select
select select "2"
select select
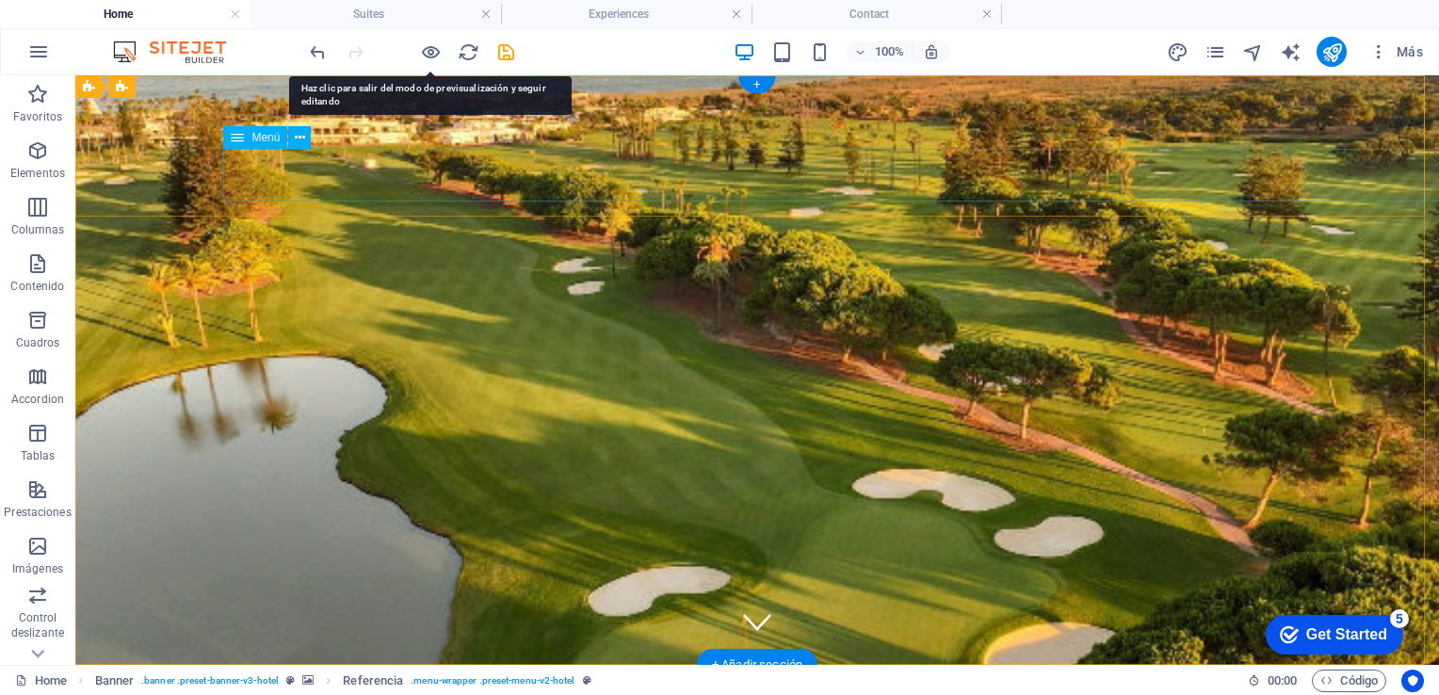
select select
select select "3"
select select
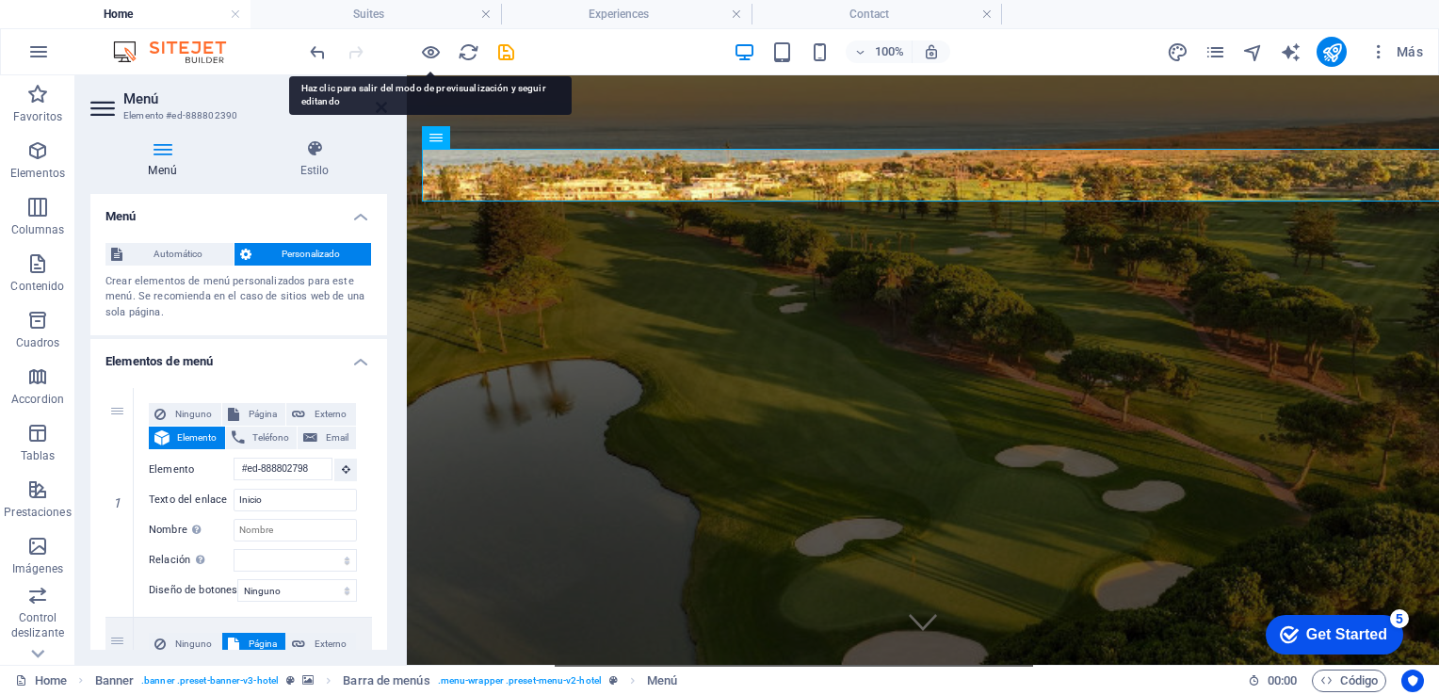
drag, startPoint x: 382, startPoint y: 256, endPoint x: 382, endPoint y: 306, distance: 49.9
click at [382, 306] on div "Automático Personalizado Crear elementos de menú personalizados para este menú.…" at bounding box center [238, 282] width 297 height 108
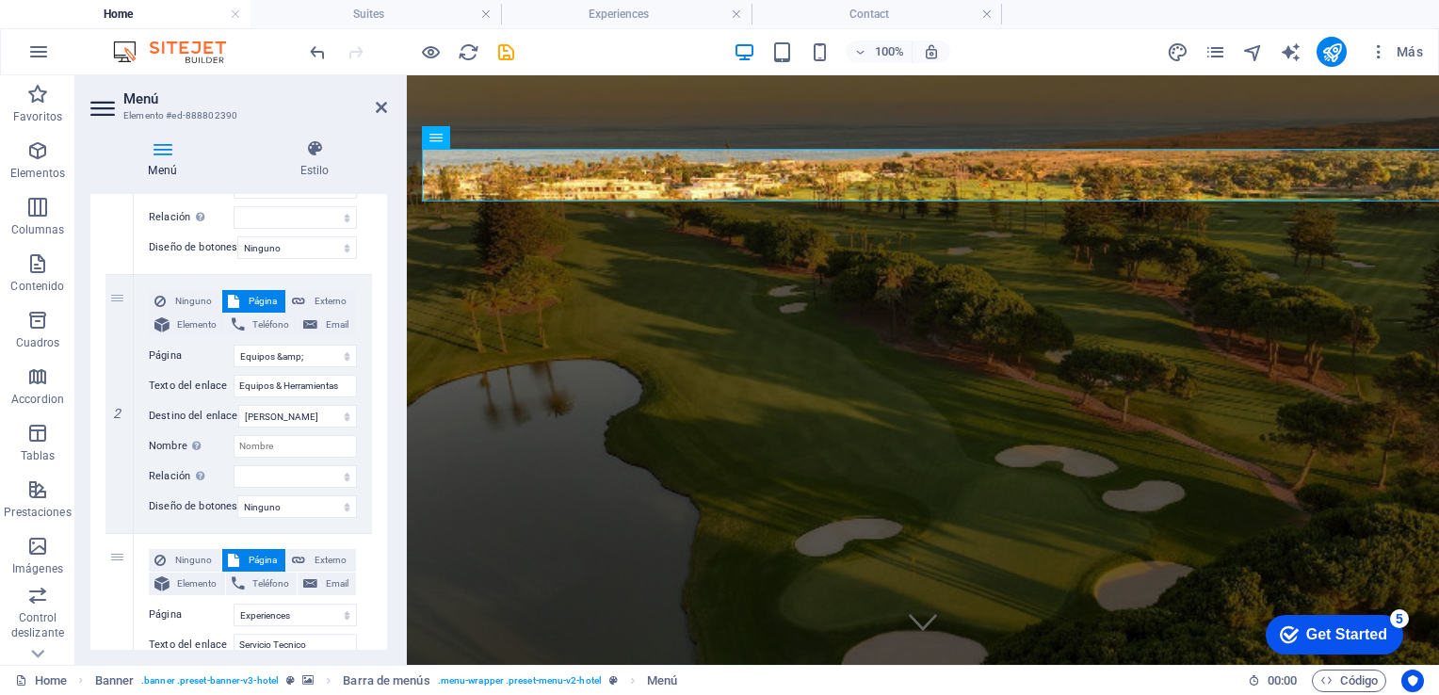
scroll to position [347, 0]
click at [301, 410] on select "Nueva pestaña Misma pestaña Superposición" at bounding box center [297, 412] width 119 height 23
select select "blank"
click at [238, 401] on select "Nueva pestaña Misma pestaña Superposición" at bounding box center [297, 412] width 119 height 23
select select
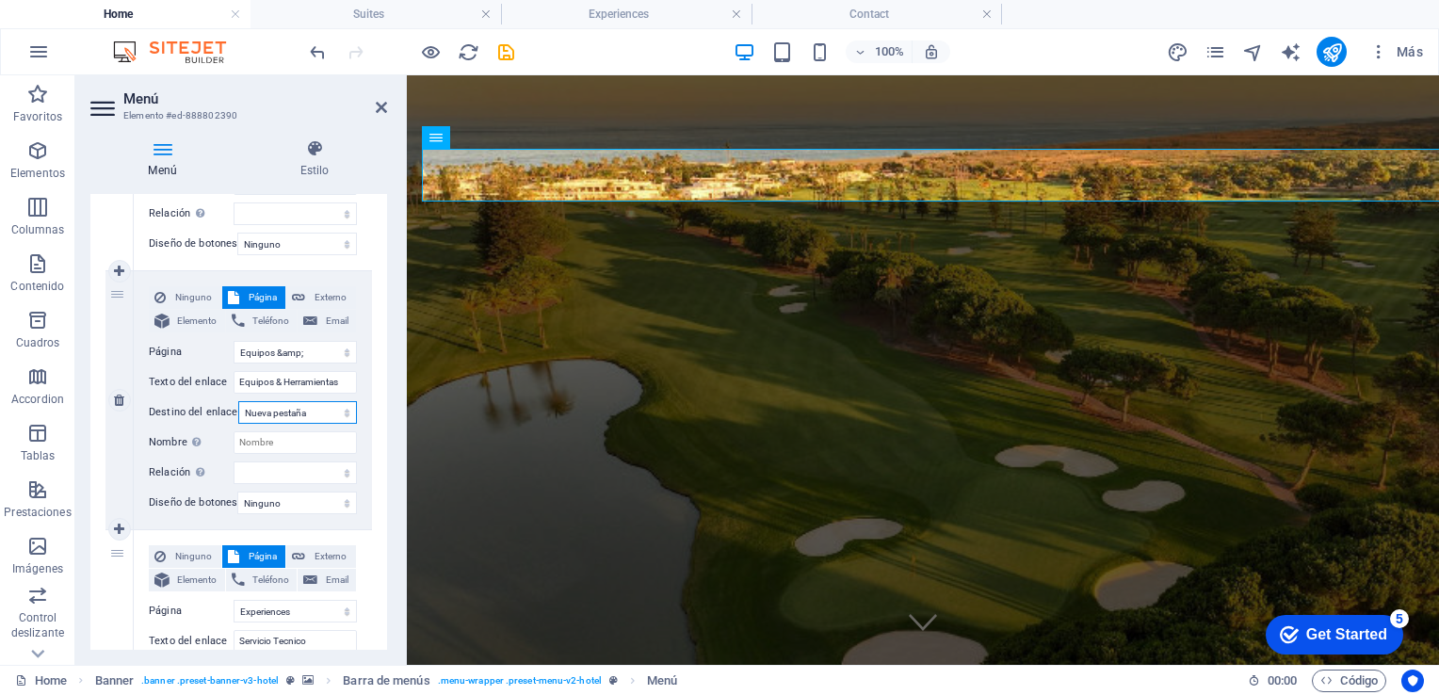
select select
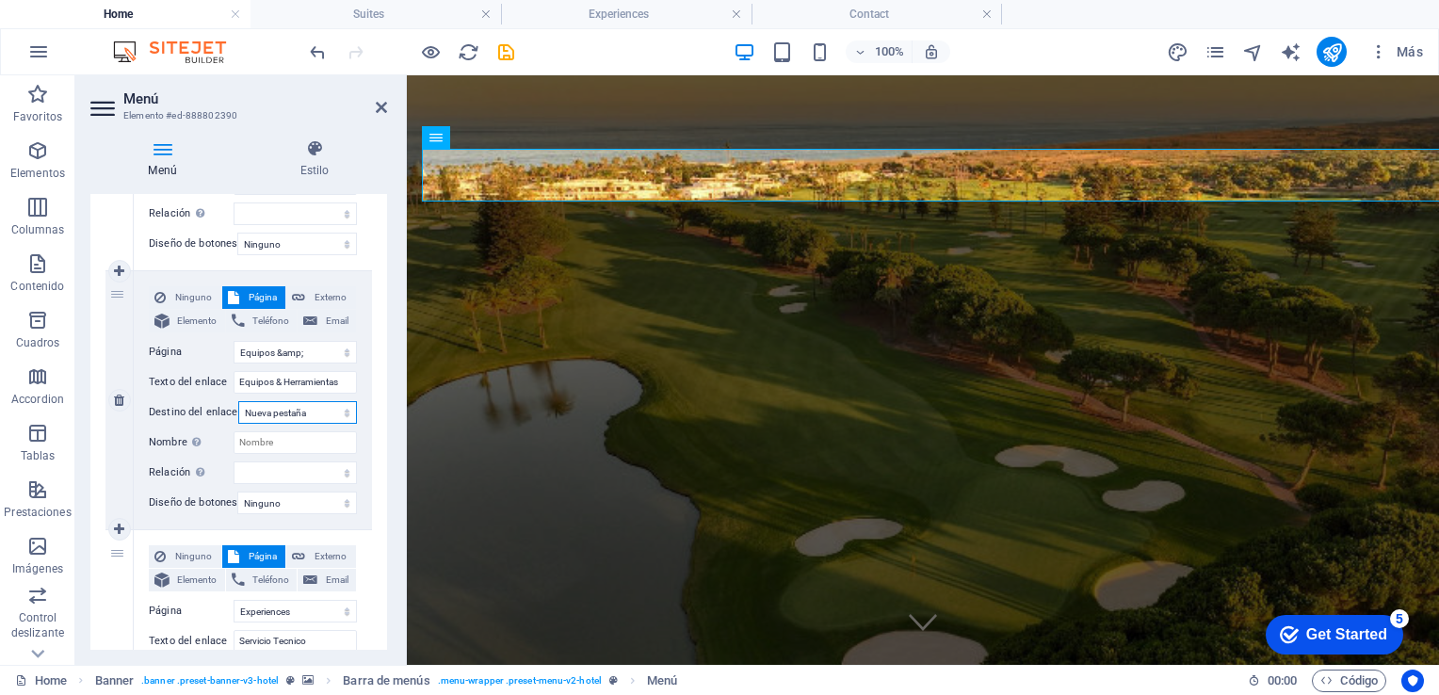
select select
click at [285, 413] on select "Nueva pestaña Misma pestaña Superposición" at bounding box center [297, 412] width 119 height 23
select select
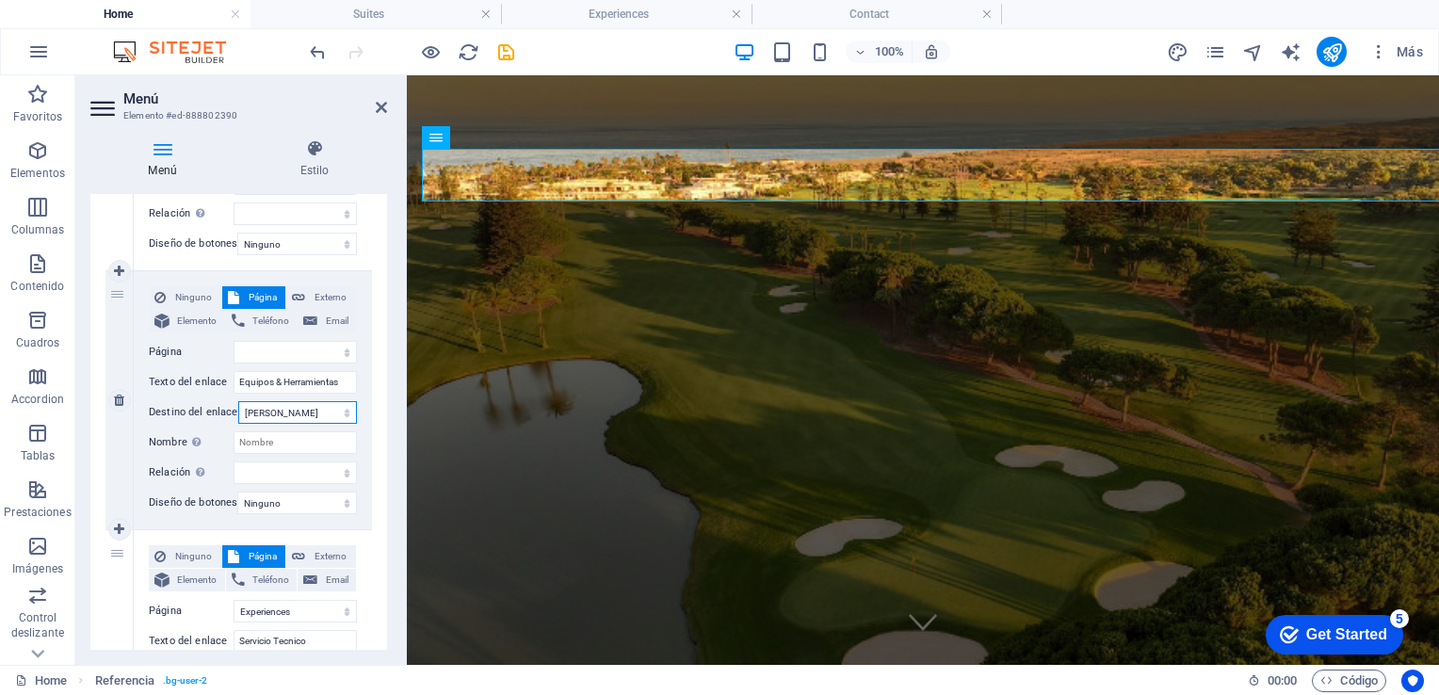
click at [238, 401] on select "Nueva pestaña Misma pestaña Superposición" at bounding box center [297, 412] width 119 height 23
select select
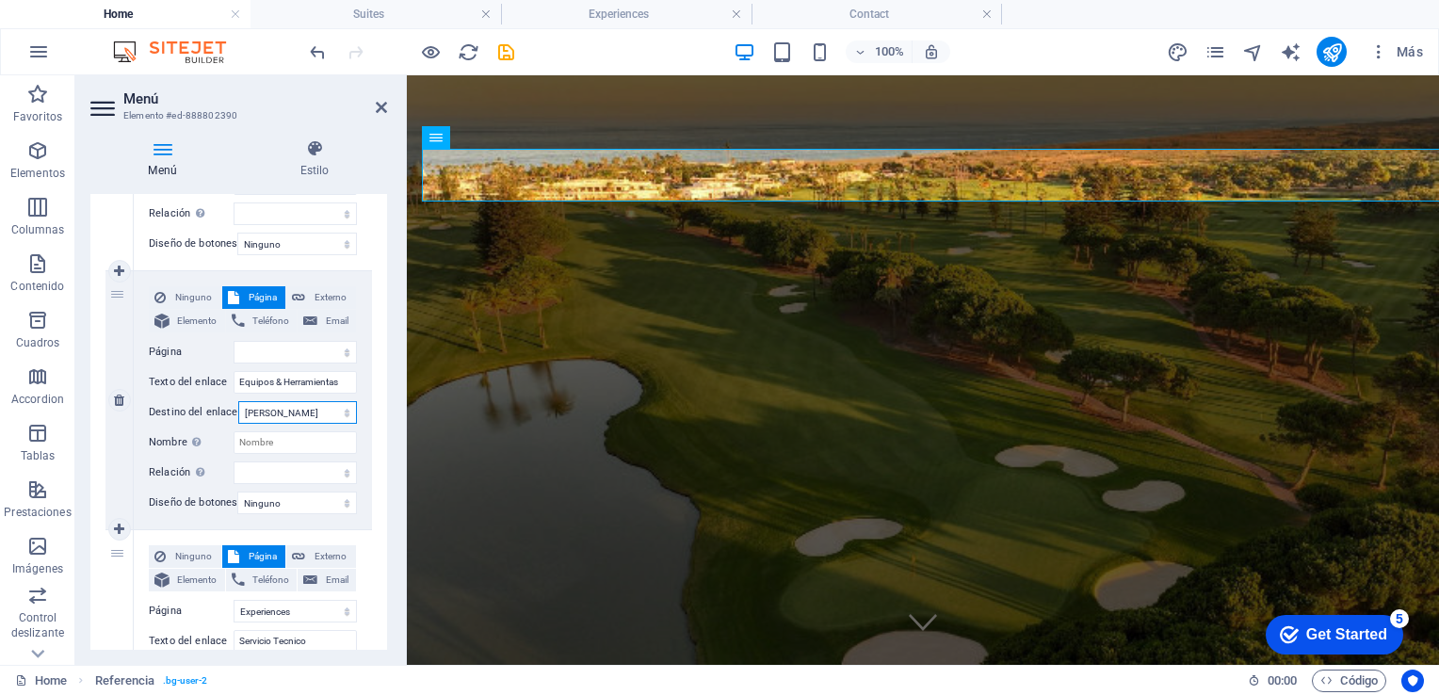
select select
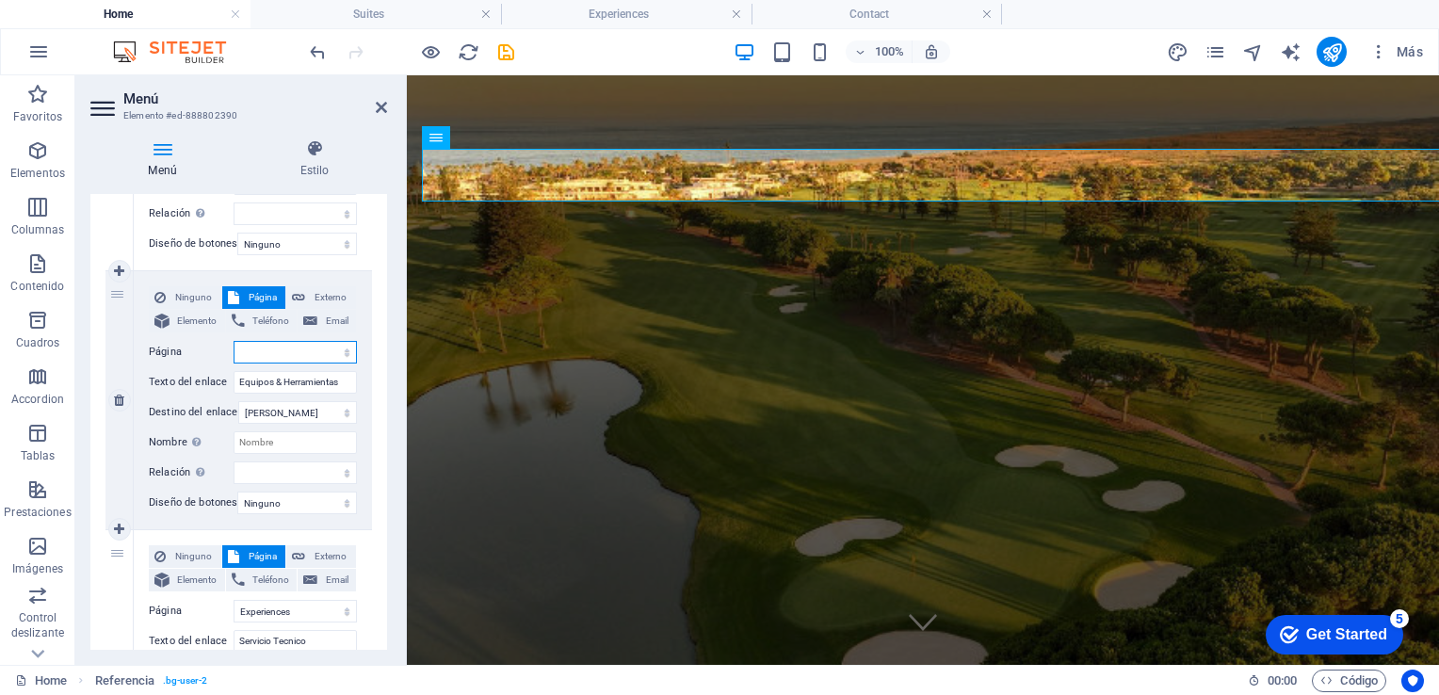
click at [305, 348] on select "Equipos &amp; Herramientas Suites Experiences Contact Legal Notice Privacy Repu…" at bounding box center [295, 352] width 123 height 23
select select "0"
click at [234, 341] on select "Equipos &amp; Herramientas Suites Experiences Contact Legal Notice Privacy Repu…" at bounding box center [295, 352] width 123 height 23
select select
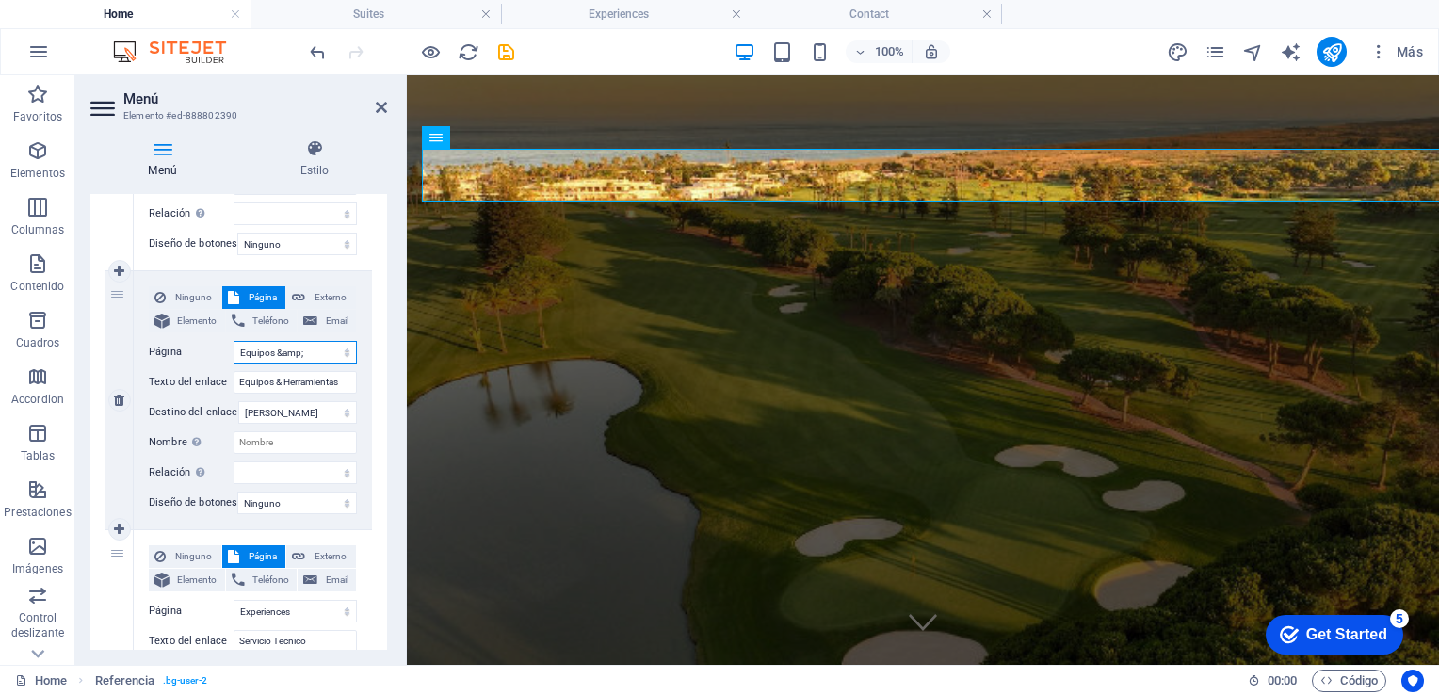
select select
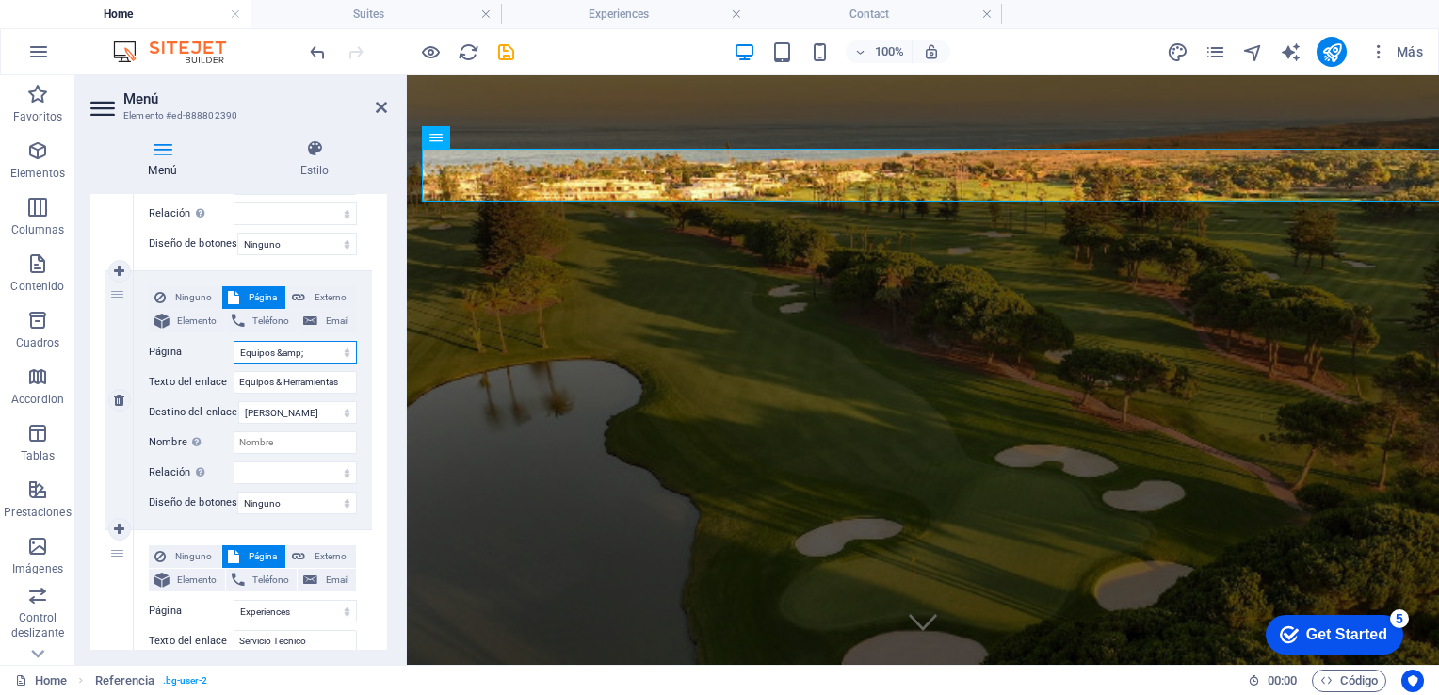
select select
click at [383, 108] on icon at bounding box center [381, 107] width 11 height 15
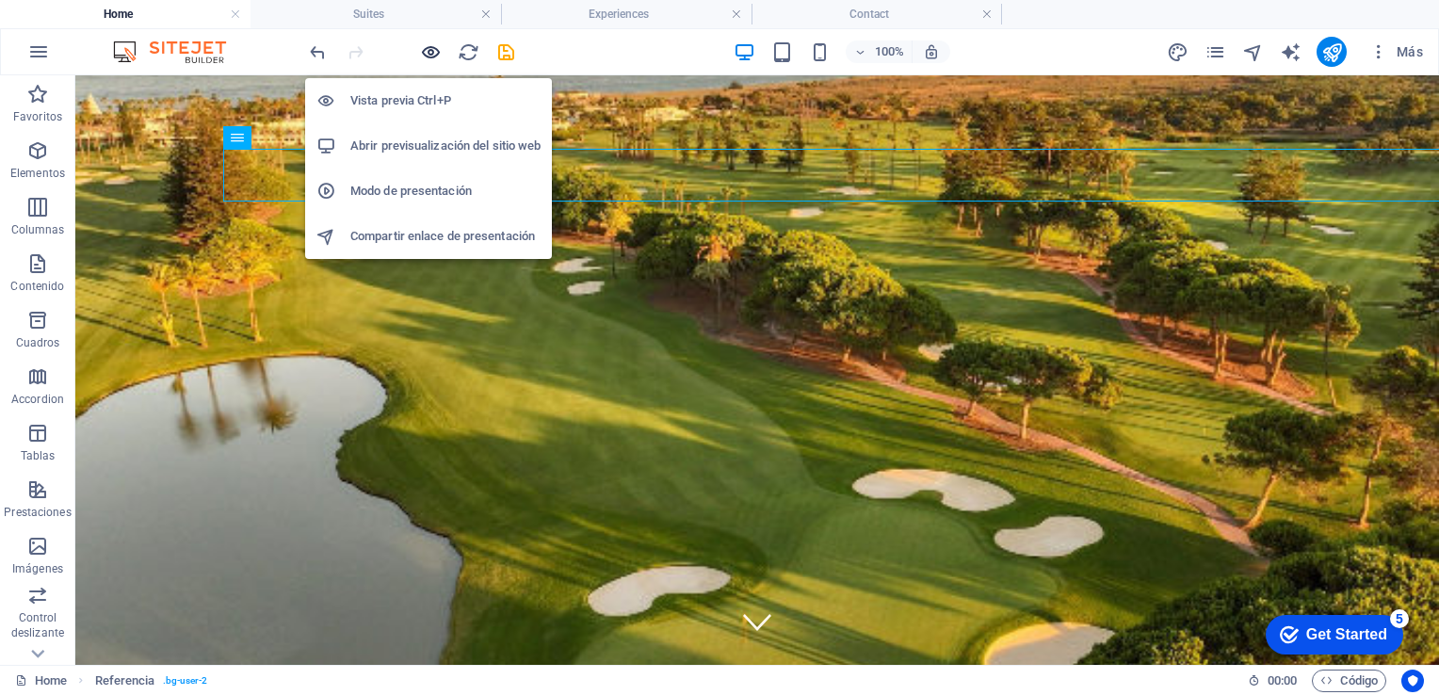
click at [429, 55] on icon "button" at bounding box center [431, 52] width 22 height 22
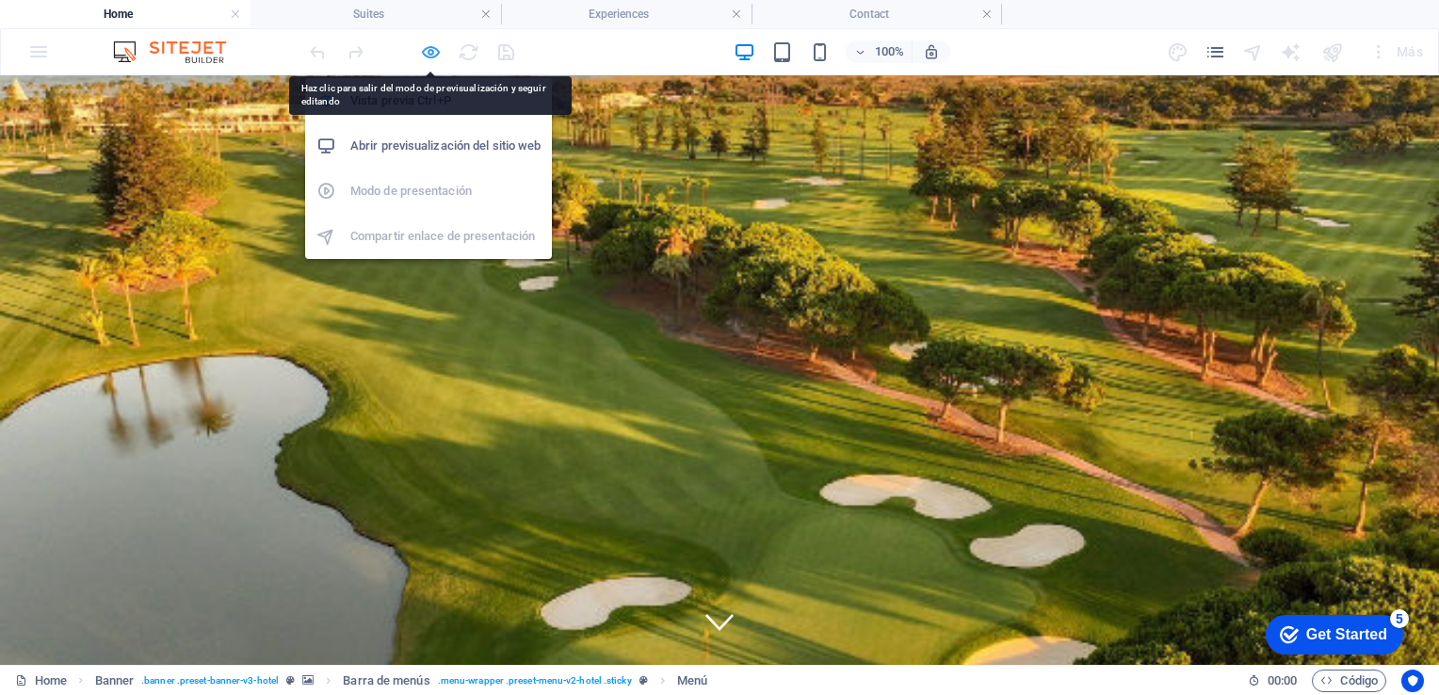
click at [429, 47] on icon "button" at bounding box center [431, 52] width 22 height 22
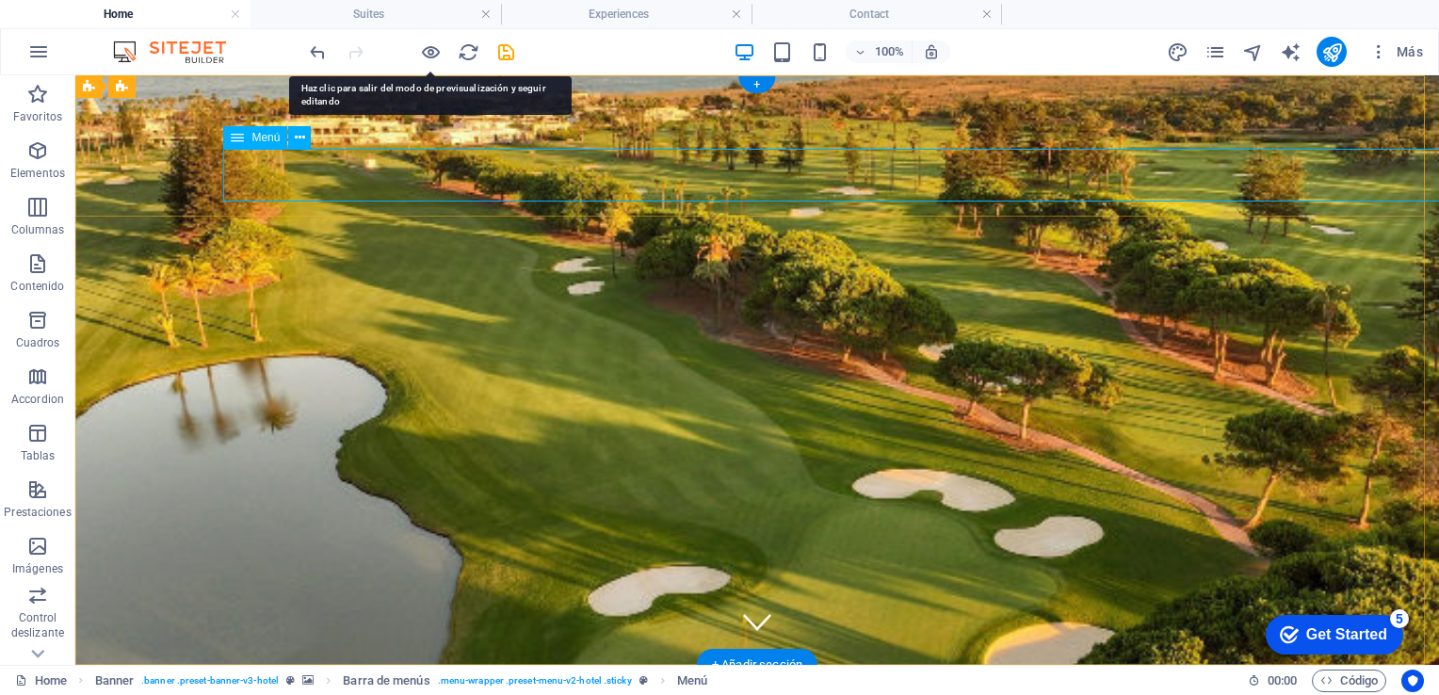
select select
select select "2"
select select
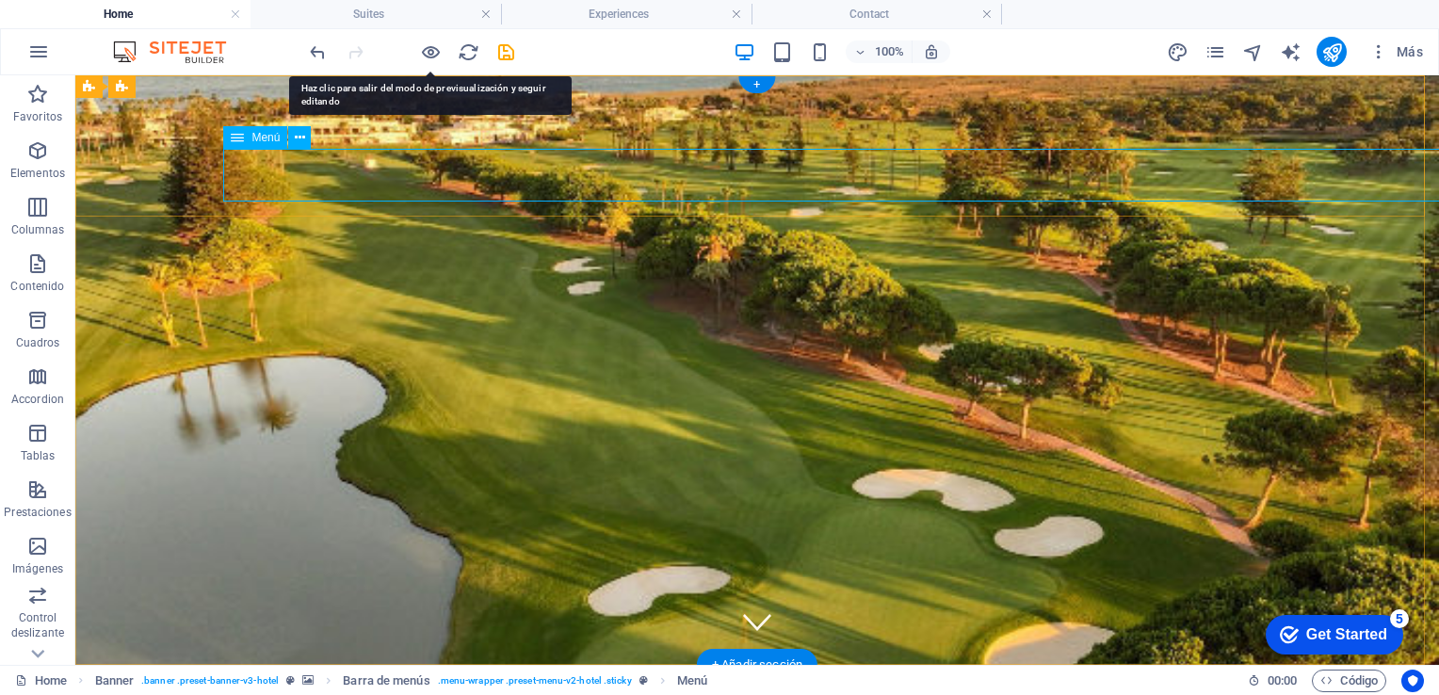
select select
select select "3"
select select
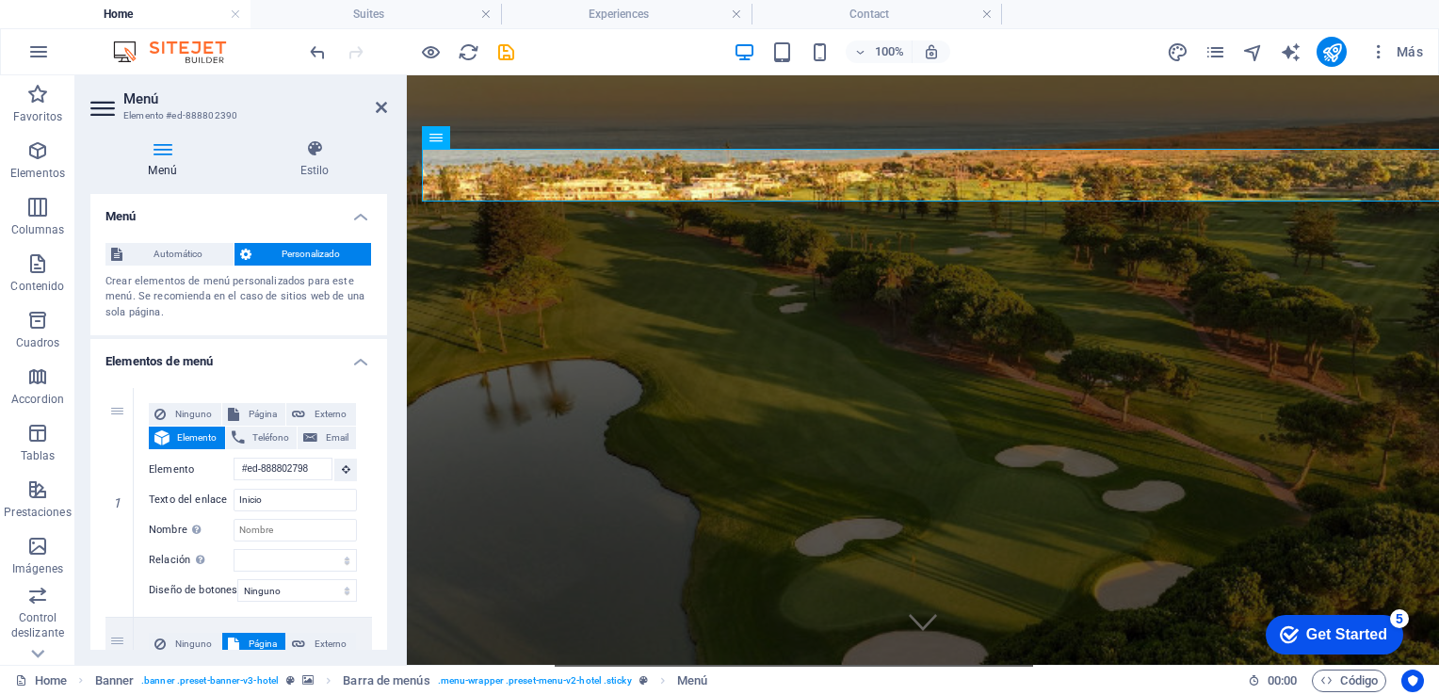
drag, startPoint x: 381, startPoint y: 281, endPoint x: 392, endPoint y: 348, distance: 68.6
click at [392, 348] on div "Menú Estilo Menú Automático Personalizado Crear elementos de menú personalizado…" at bounding box center [238, 394] width 327 height 541
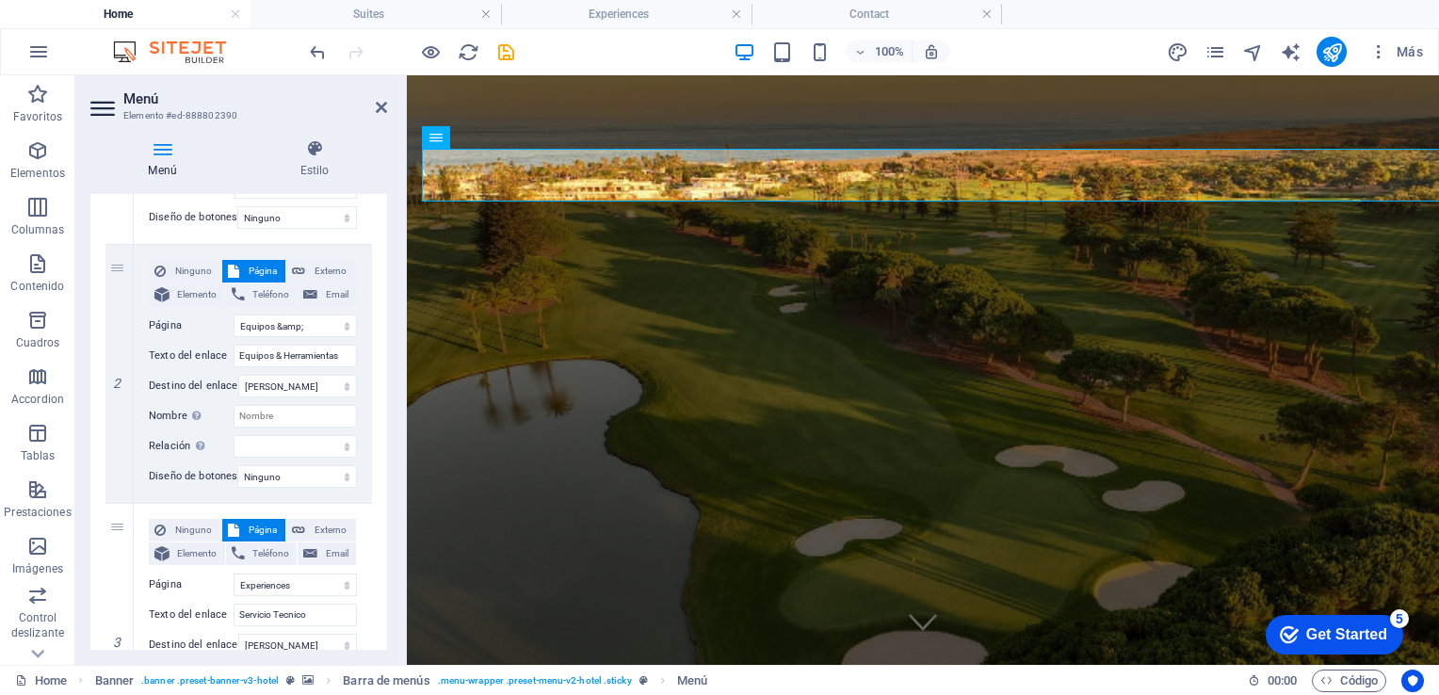
scroll to position [399, 0]
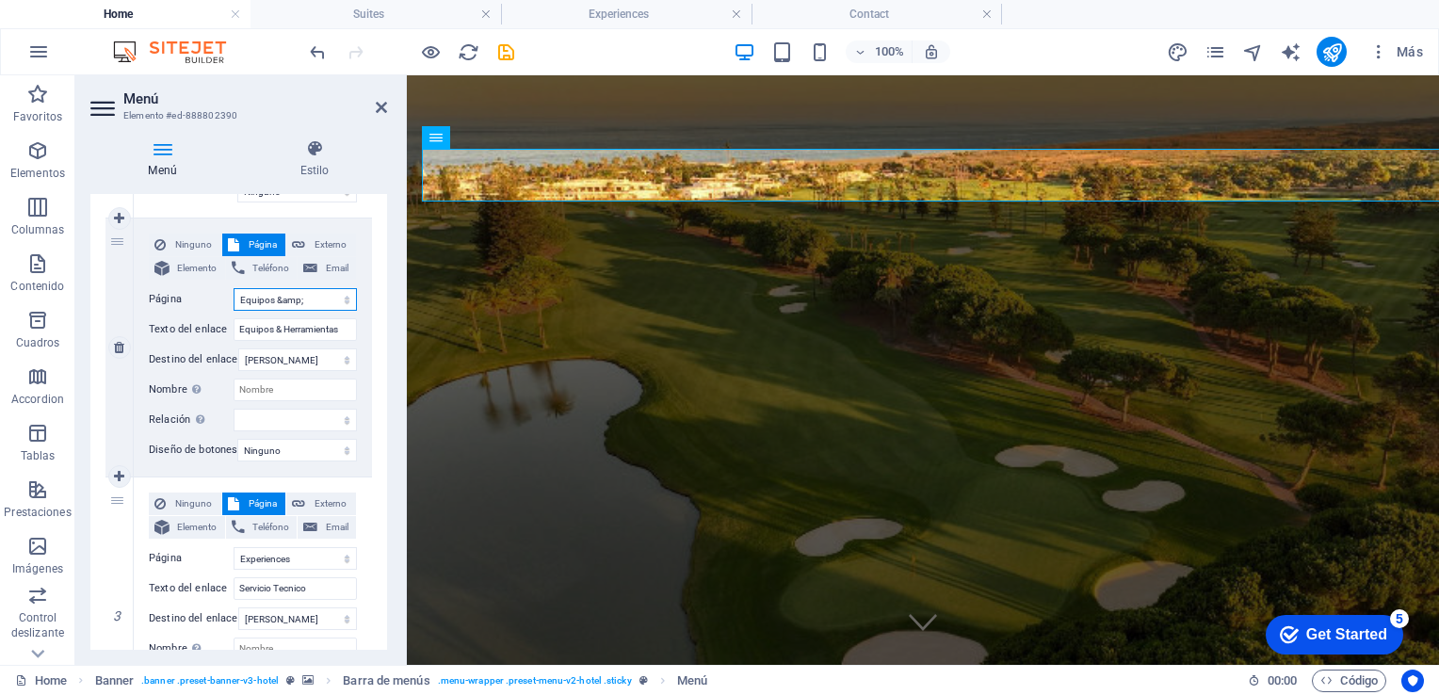
click at [344, 300] on select "Equipos &amp; Herramientas Suites Experiences Contact Legal Notice Privacy Repu…" at bounding box center [295, 299] width 123 height 23
click at [393, 286] on div "Menú Estilo Menú Automático Personalizado Crear elementos de menú personalizado…" at bounding box center [238, 394] width 327 height 541
click at [381, 114] on icon at bounding box center [381, 107] width 11 height 15
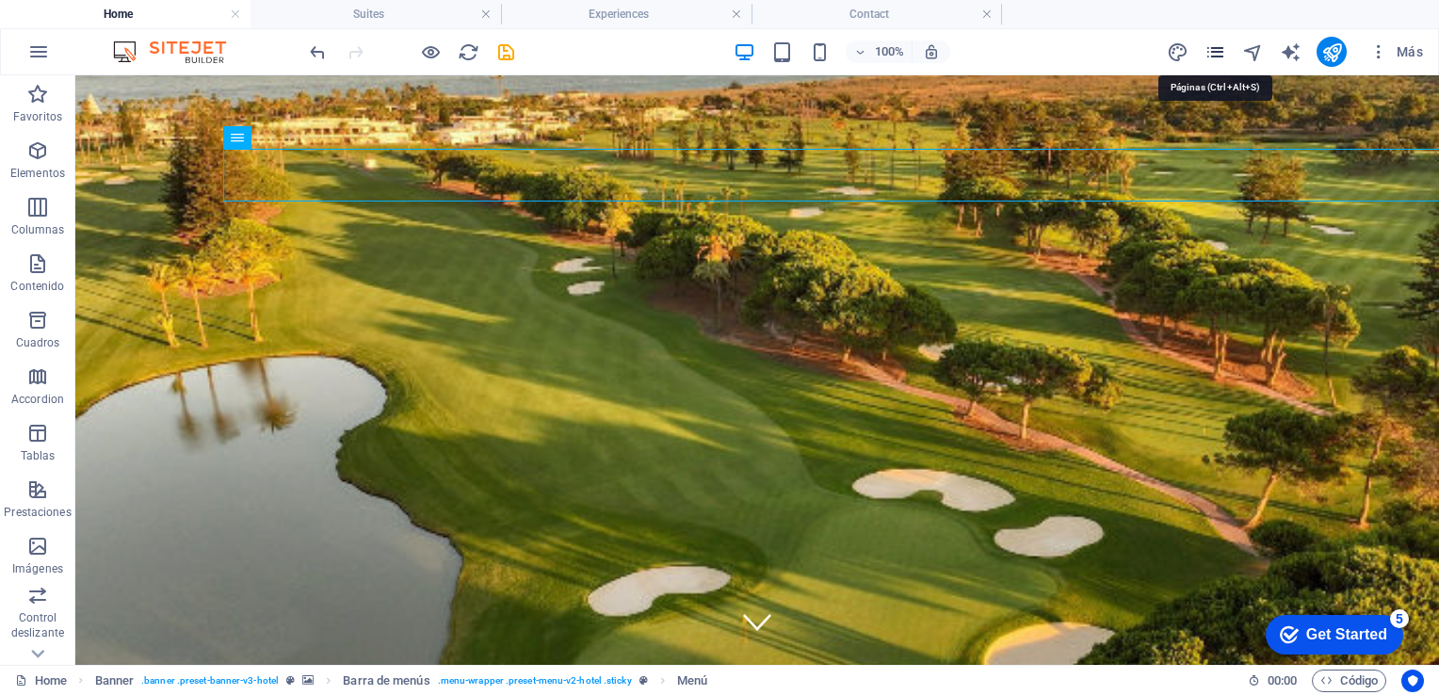
click at [1207, 52] on icon "pages" at bounding box center [1216, 52] width 22 height 22
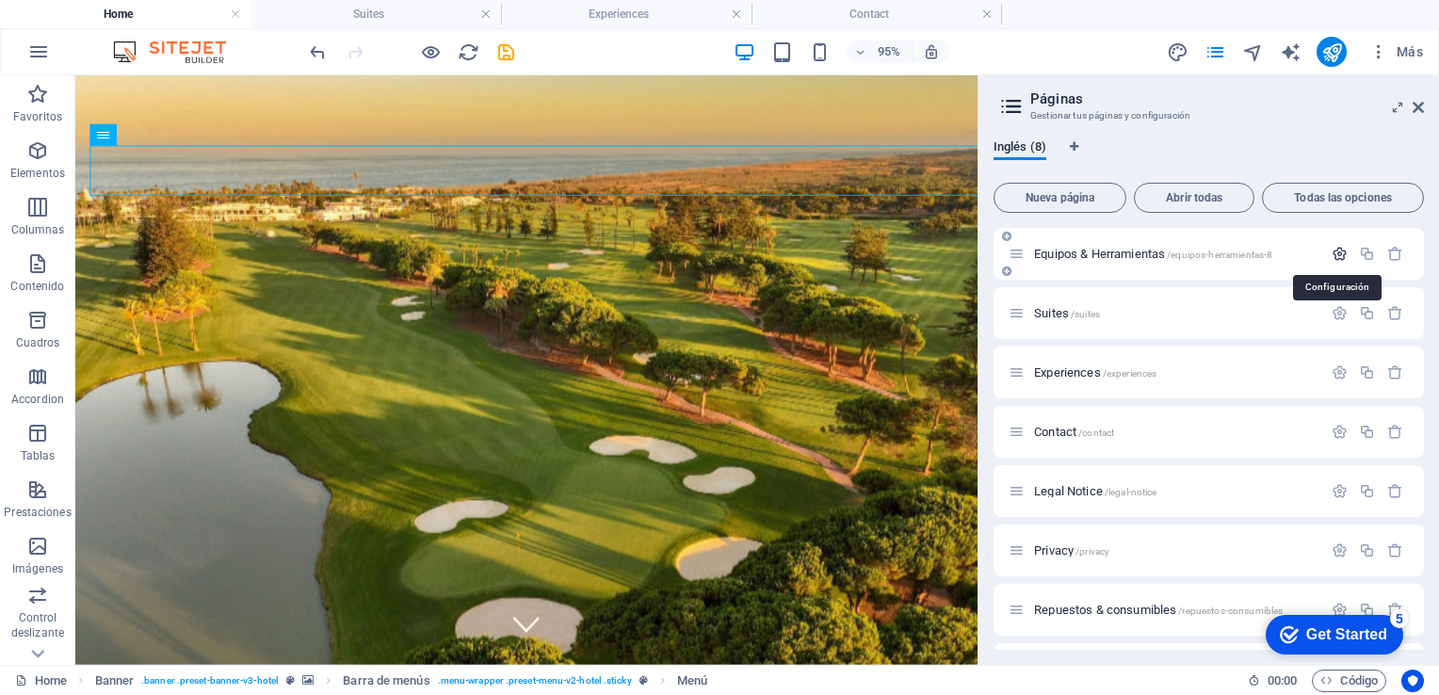
click at [1336, 256] on icon "button" at bounding box center [1340, 254] width 16 height 16
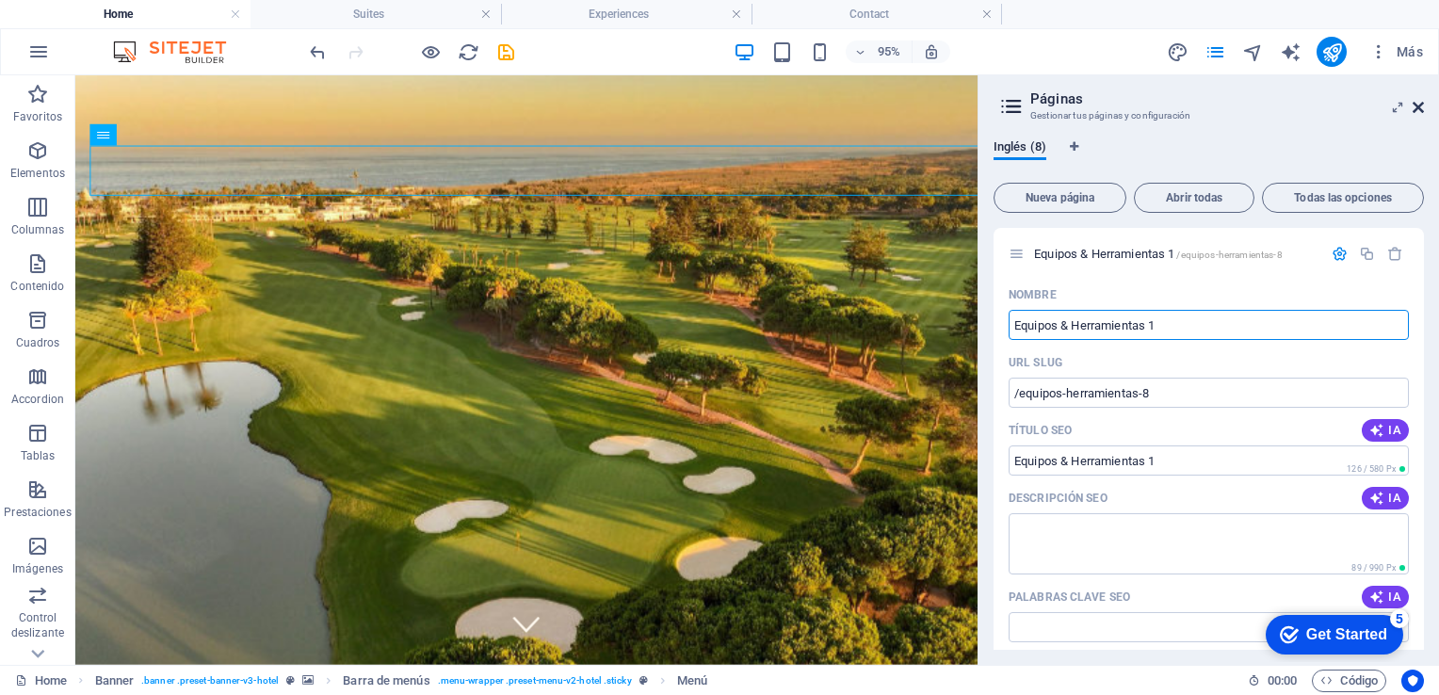
type input "Equipos & Herramientas 1"
click at [1417, 105] on icon at bounding box center [1418, 107] width 11 height 15
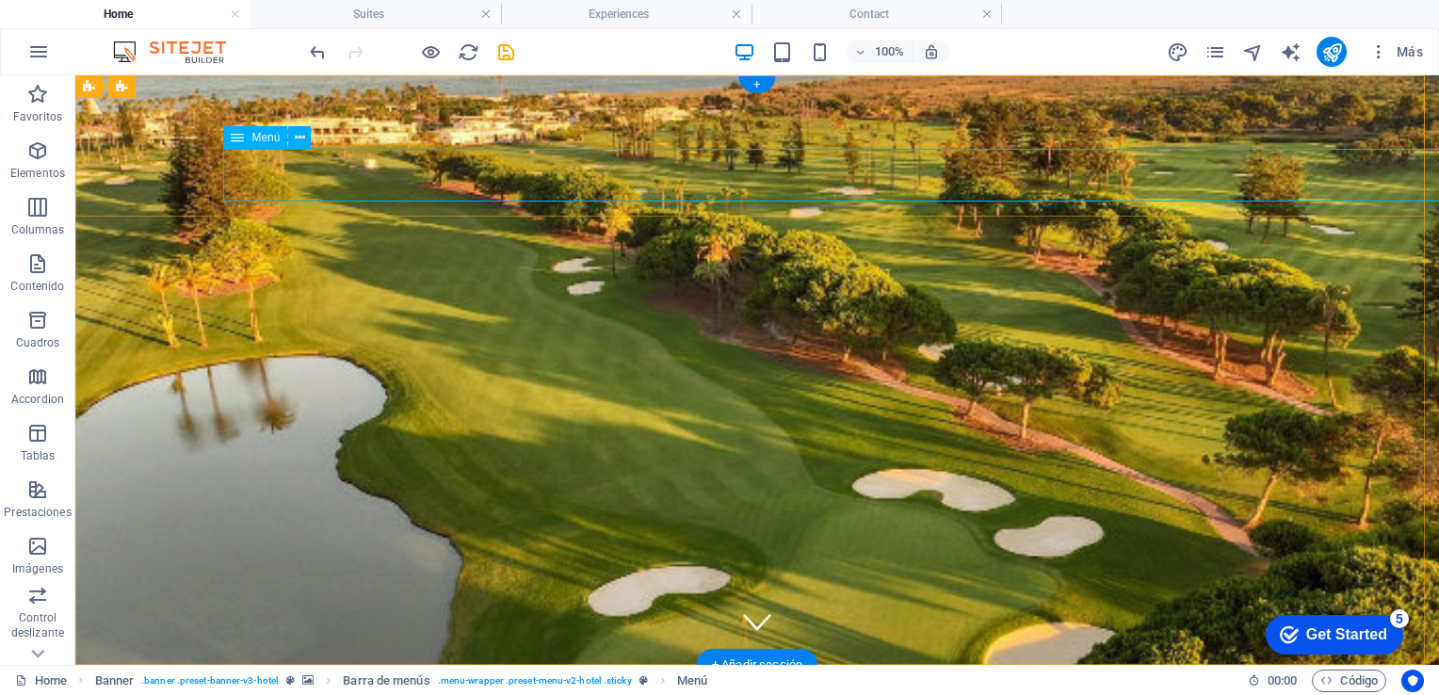
select select
select select "2"
select select
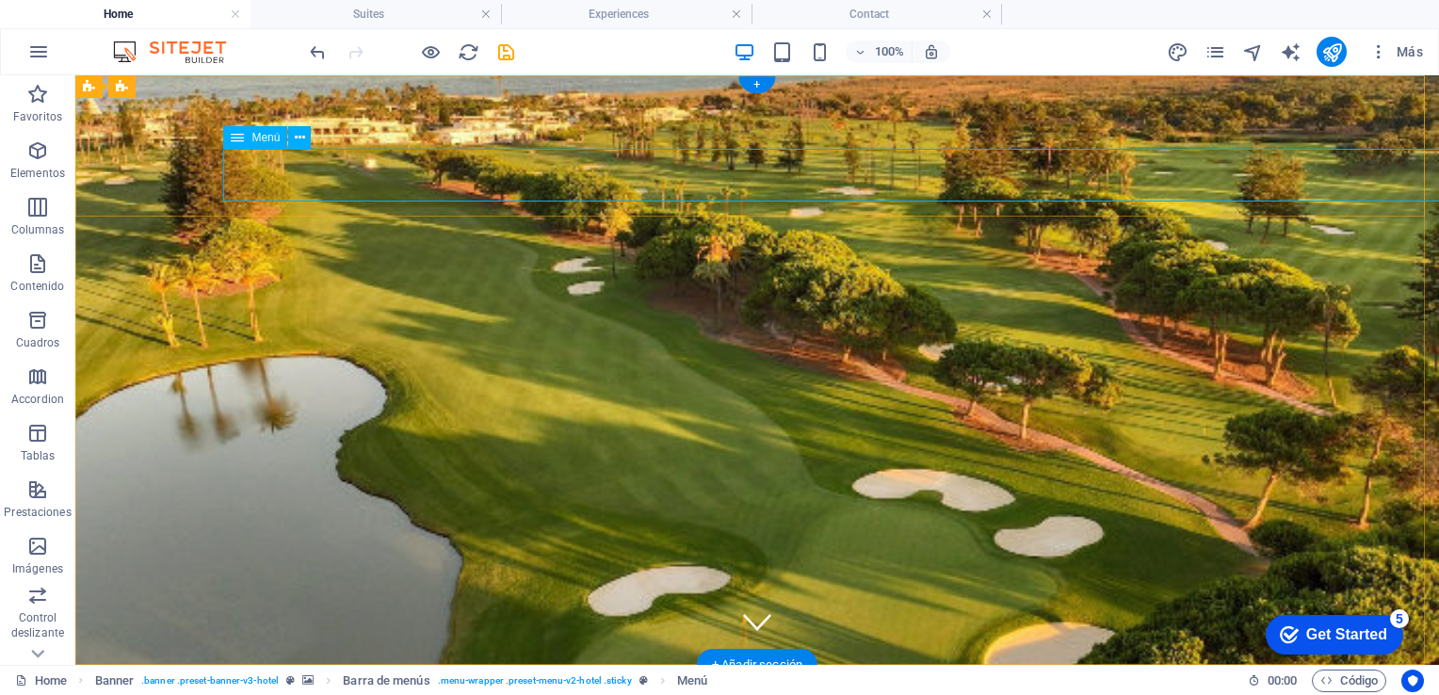
select select
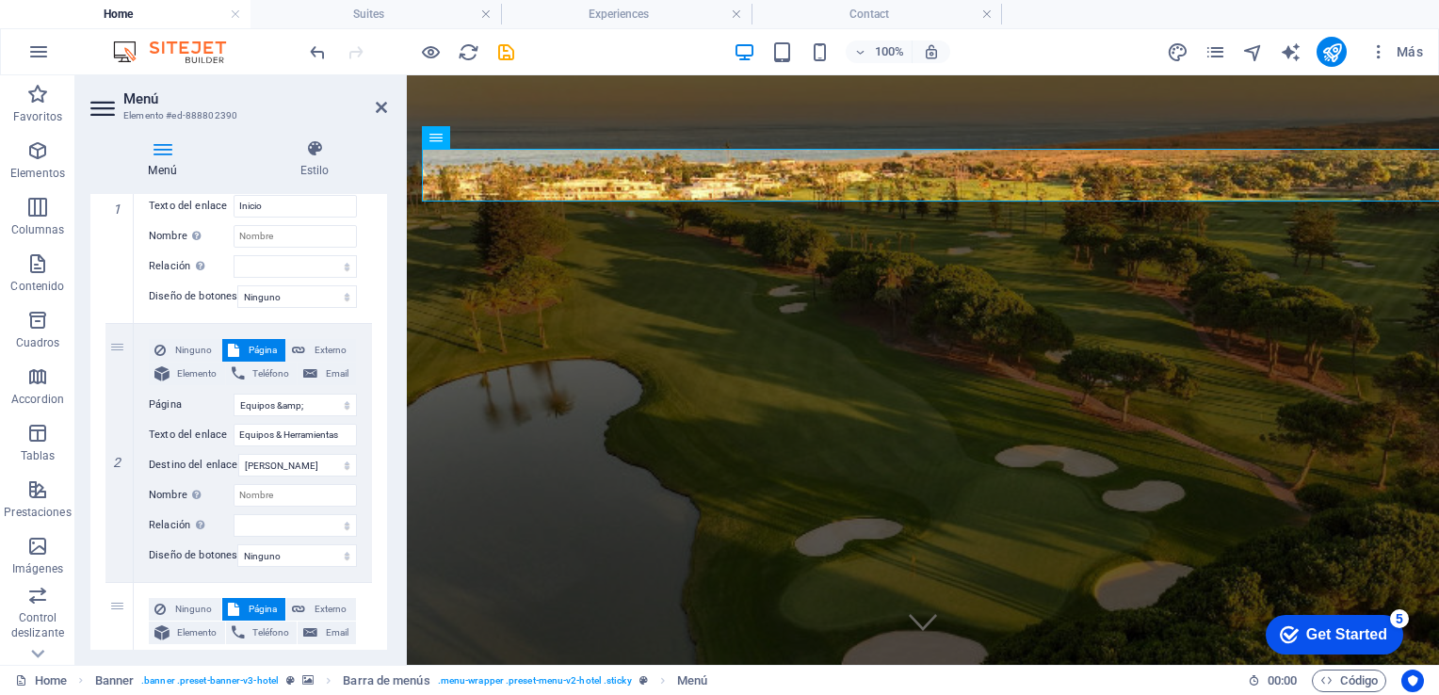
scroll to position [340, 0]
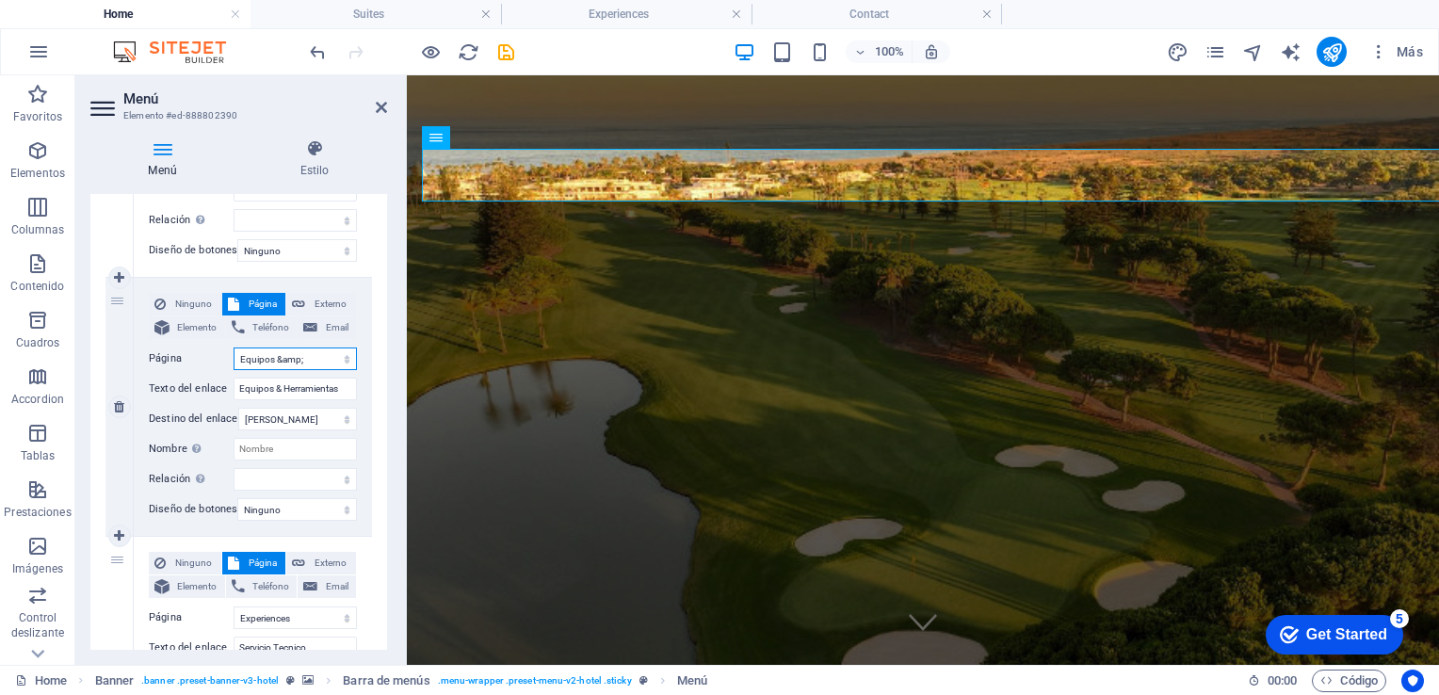
click at [301, 364] on select "Equipos &amp; Herramientas 1 Suites Experiences Contact Legal Notice Privacy Re…" at bounding box center [295, 359] width 123 height 23
click at [395, 387] on div "Menú Estilo Menú Automático Personalizado Crear elementos de menú personalizado…" at bounding box center [238, 394] width 327 height 541
drag, startPoint x: 381, startPoint y: 355, endPoint x: 384, endPoint y: 370, distance: 15.3
click at [384, 370] on div "Menú Automático Personalizado Crear elementos de menú personalizados para este …" at bounding box center [238, 422] width 297 height 456
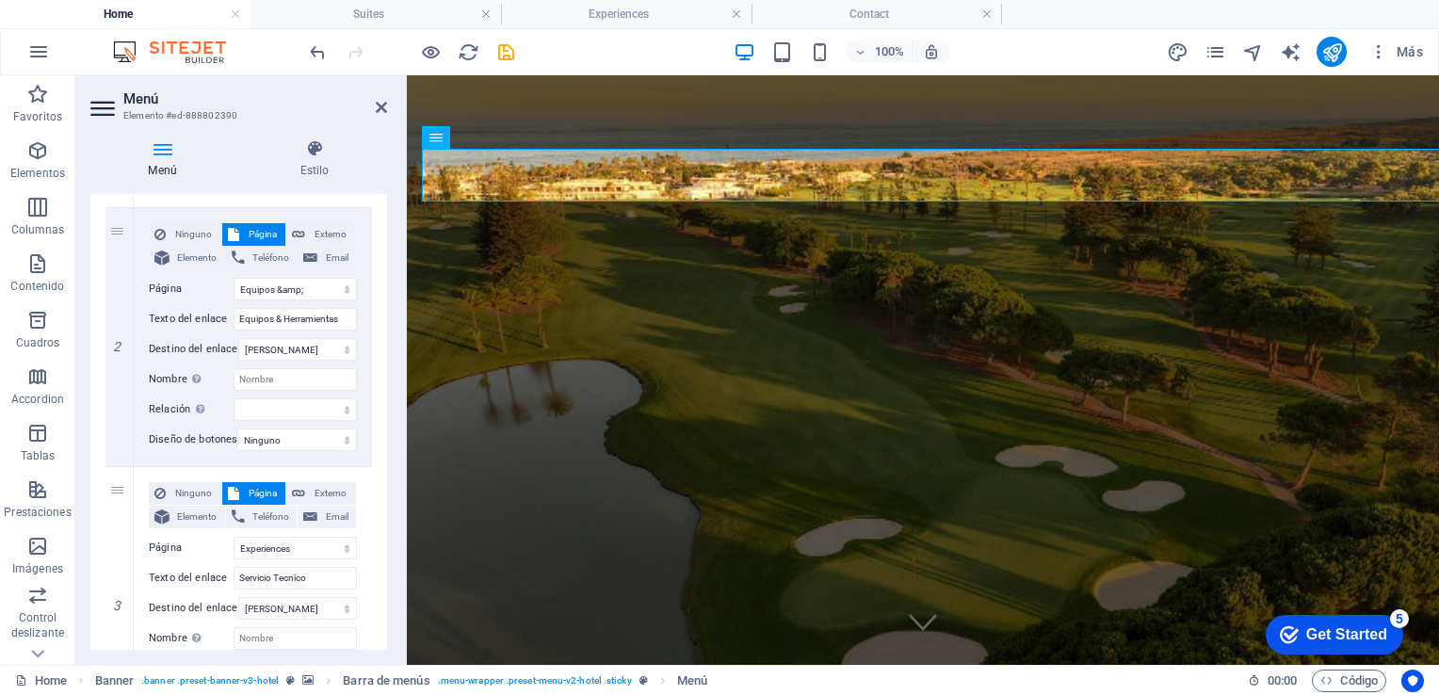
scroll to position [426, 0]
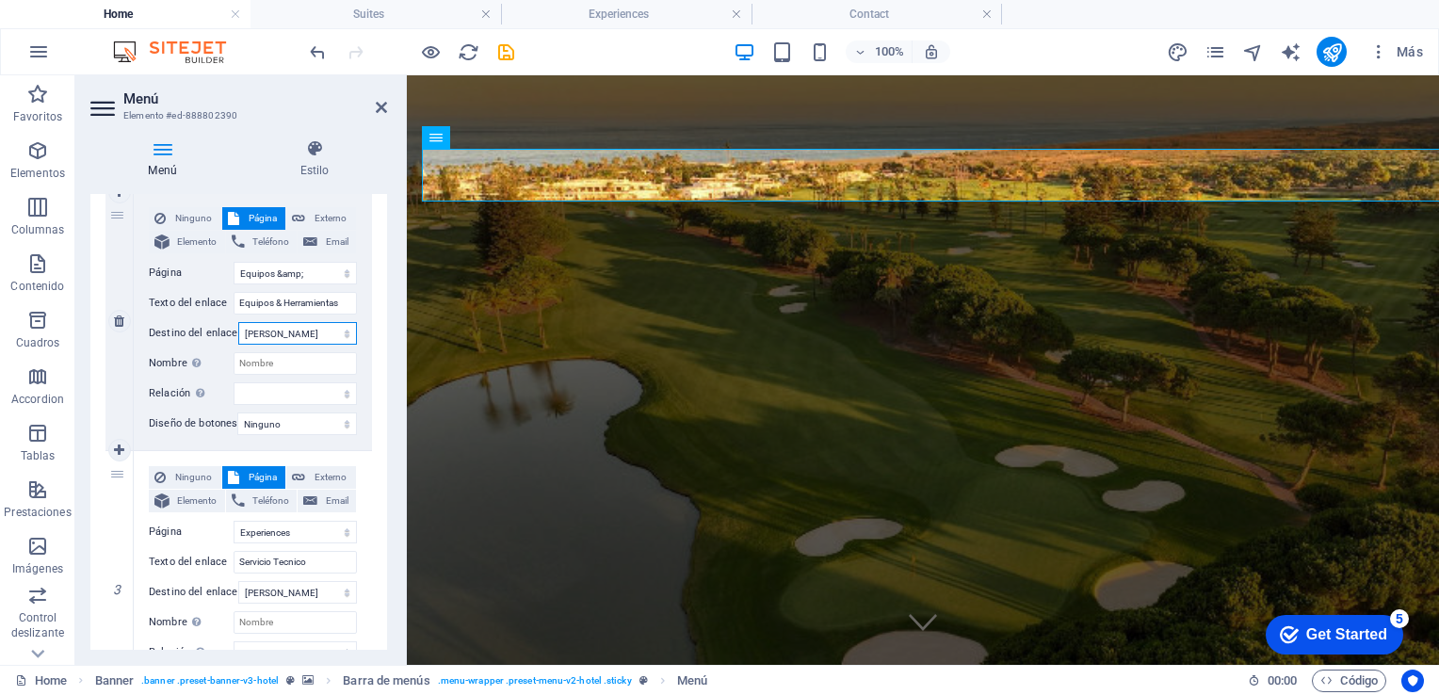
click at [290, 332] on select "Nueva pestaña Misma pestaña Superposición" at bounding box center [297, 333] width 119 height 23
click at [238, 322] on select "Nueva pestaña Misma pestaña Superposición" at bounding box center [297, 333] width 119 height 23
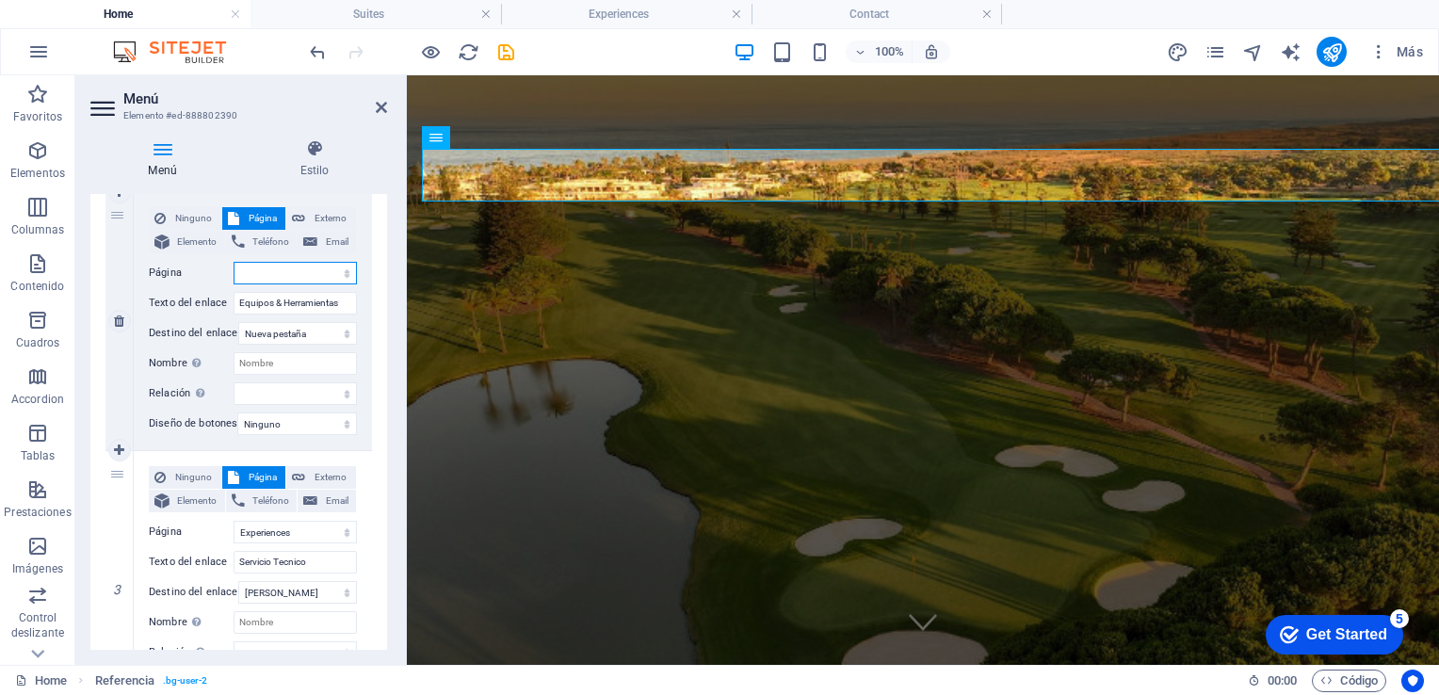
click at [307, 274] on select "Equipos &amp; Herramientas 1 Suites Experiences Contact Legal Notice Privacy Re…" at bounding box center [295, 273] width 123 height 23
click at [234, 262] on select "Equipos &amp; Herramientas 1 Suites Experiences Contact Legal Notice Privacy Re…" at bounding box center [295, 273] width 123 height 23
click at [376, 114] on icon at bounding box center [381, 107] width 11 height 15
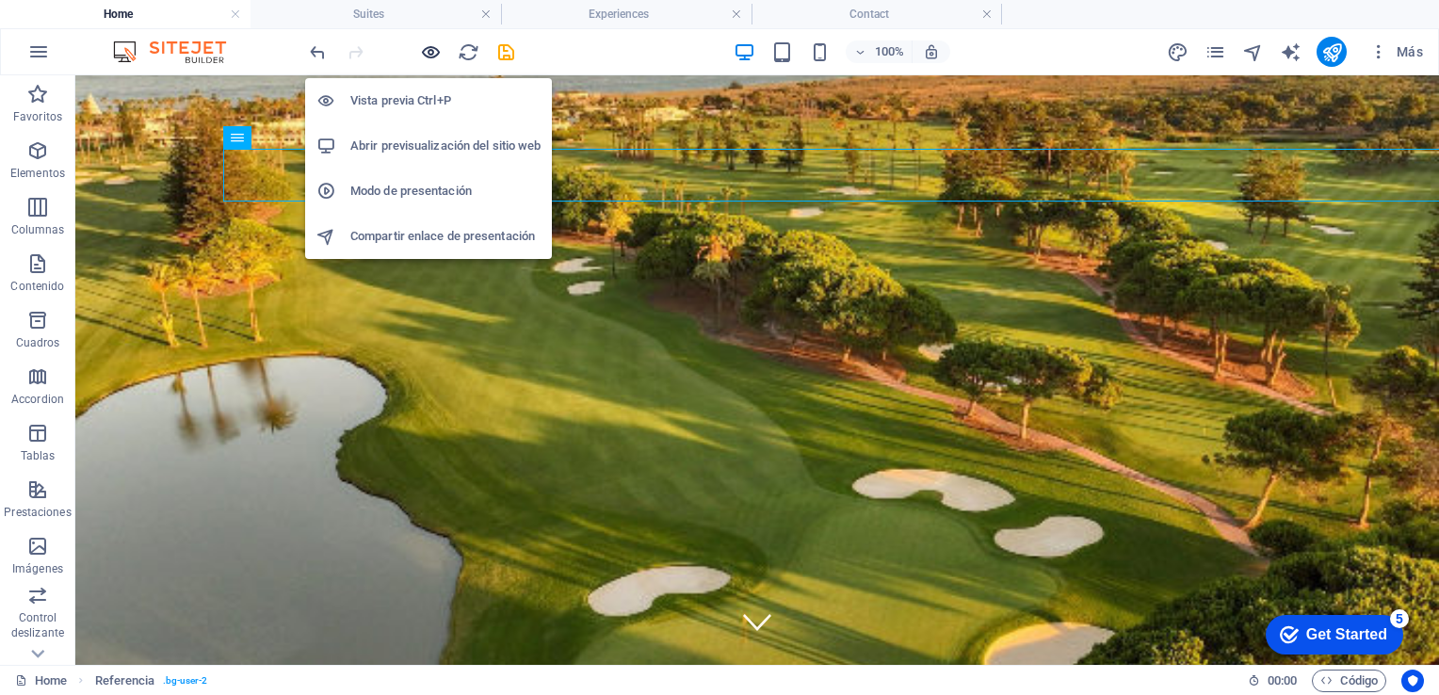
click at [429, 53] on icon "button" at bounding box center [431, 52] width 22 height 22
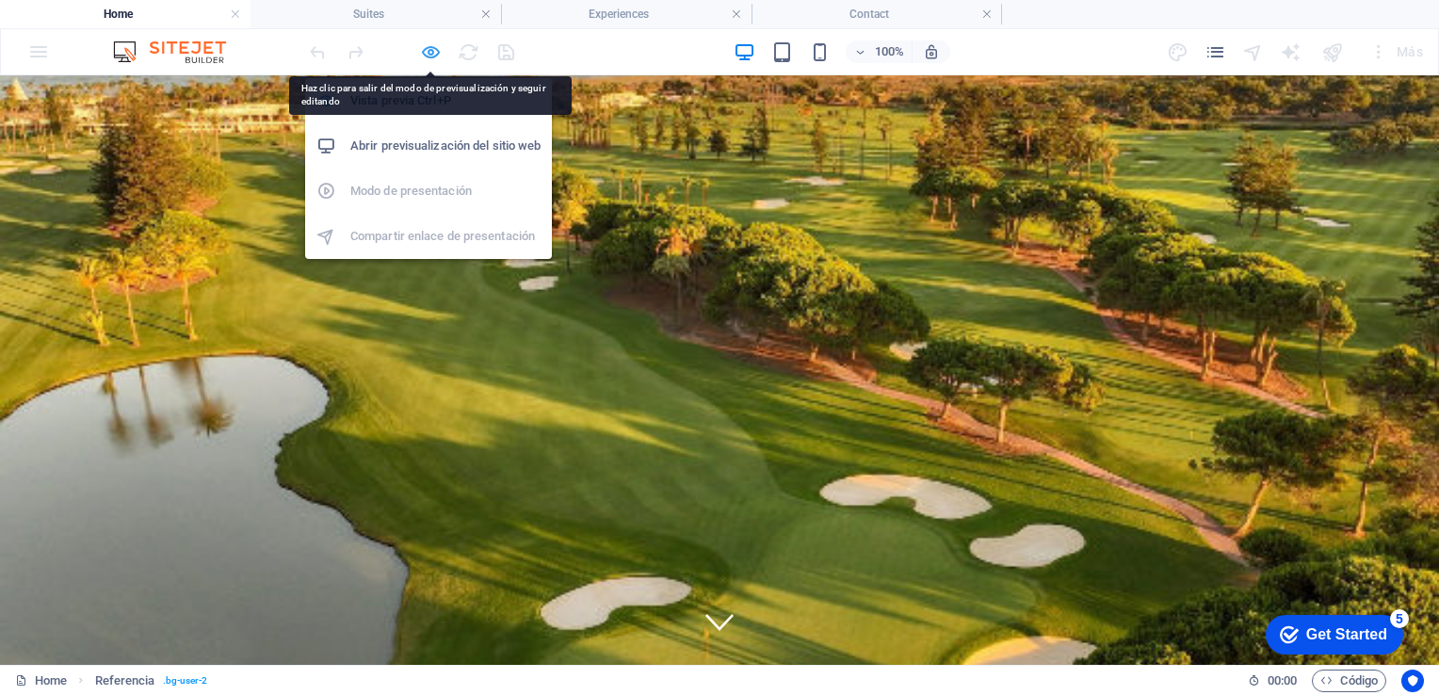
click at [429, 55] on icon "button" at bounding box center [431, 52] width 22 height 22
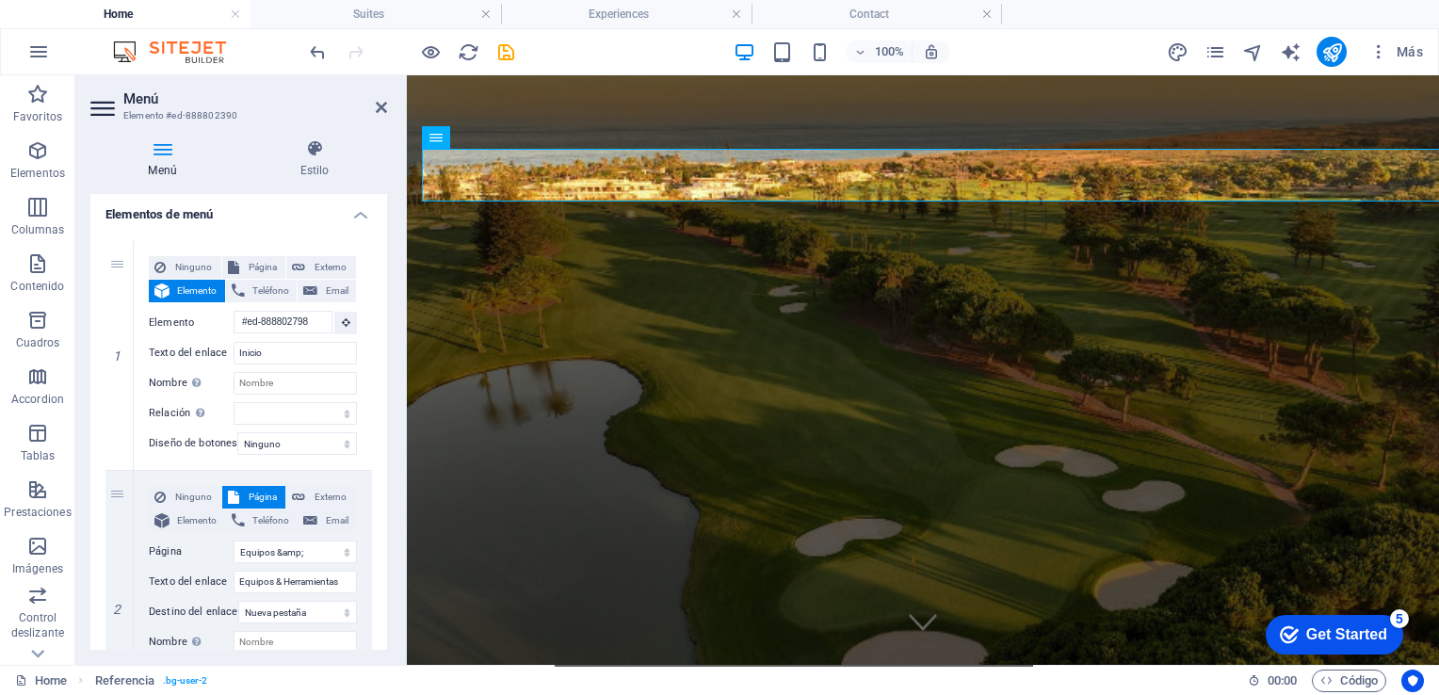
scroll to position [177, 0]
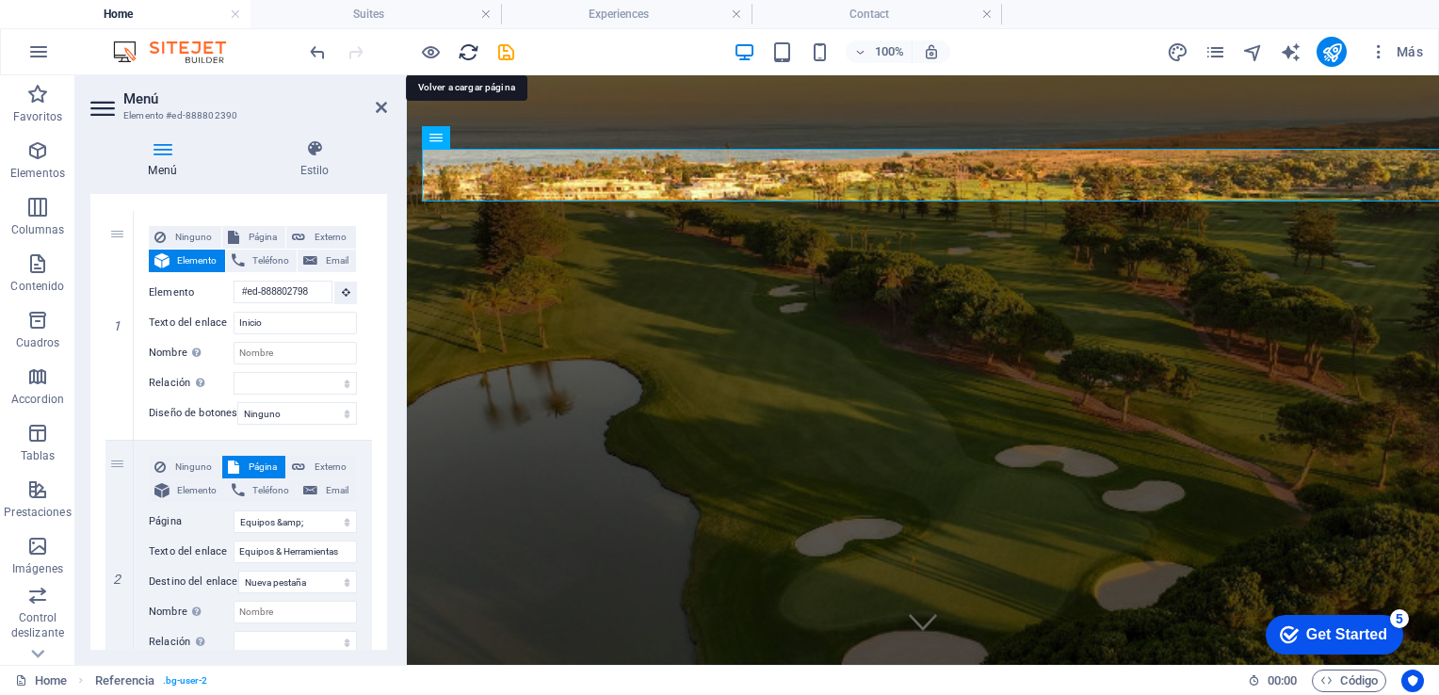
click at [464, 55] on icon "reload" at bounding box center [469, 52] width 22 height 22
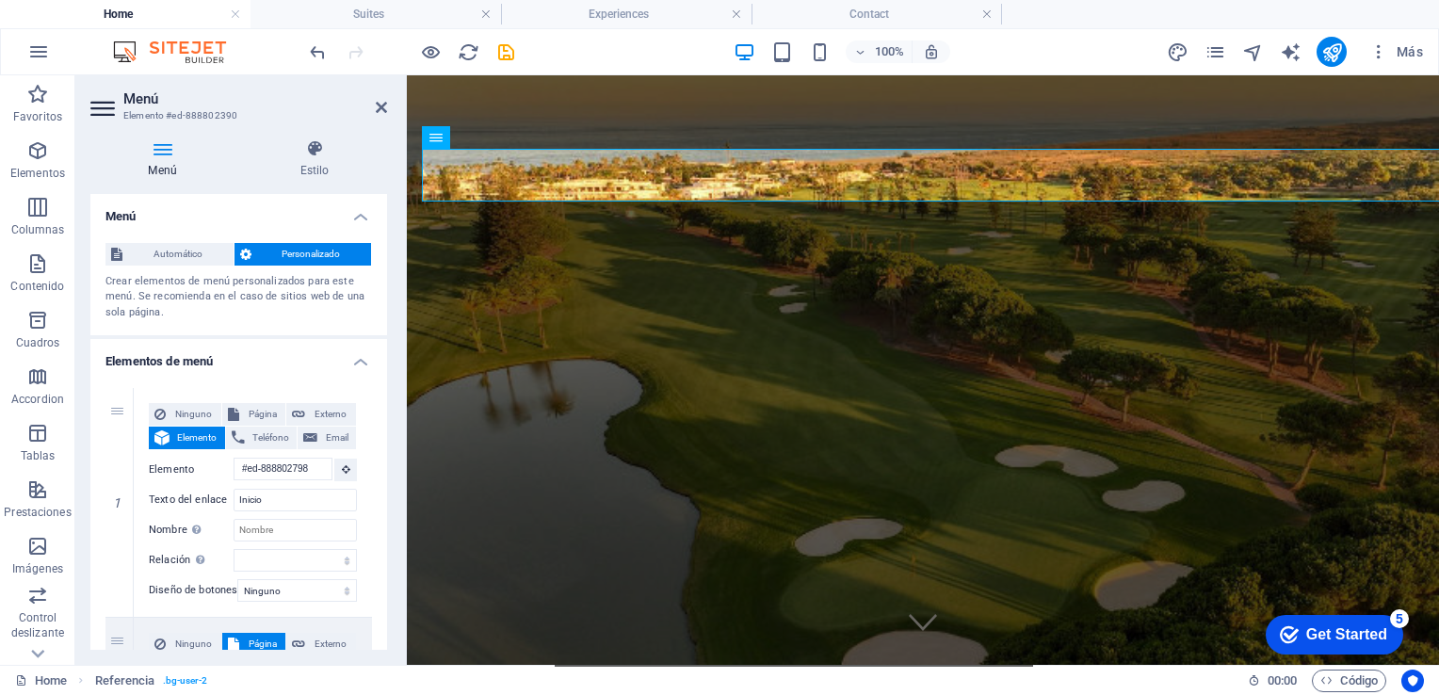
drag, startPoint x: 382, startPoint y: 250, endPoint x: 384, endPoint y: 277, distance: 27.4
click at [384, 277] on div "Menú Automático Personalizado Crear elementos de menú personalizados para este …" at bounding box center [238, 422] width 297 height 456
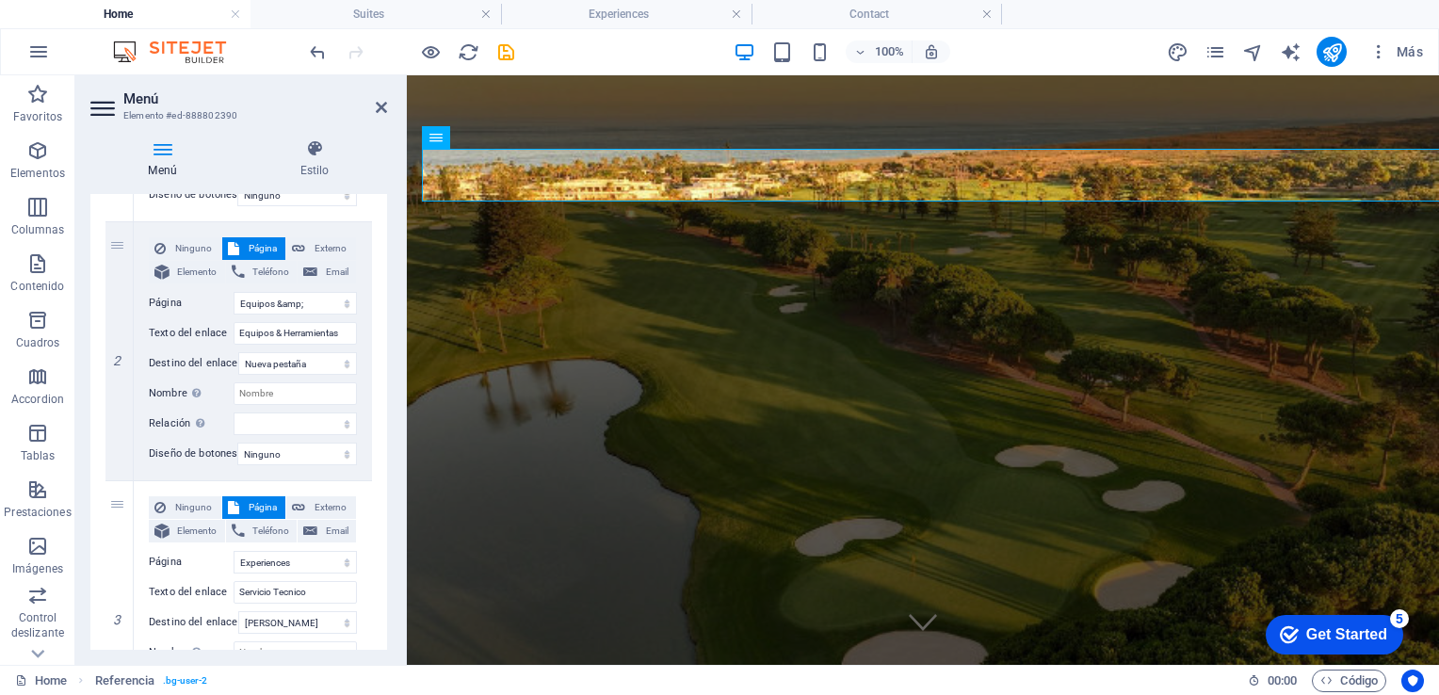
scroll to position [415, 0]
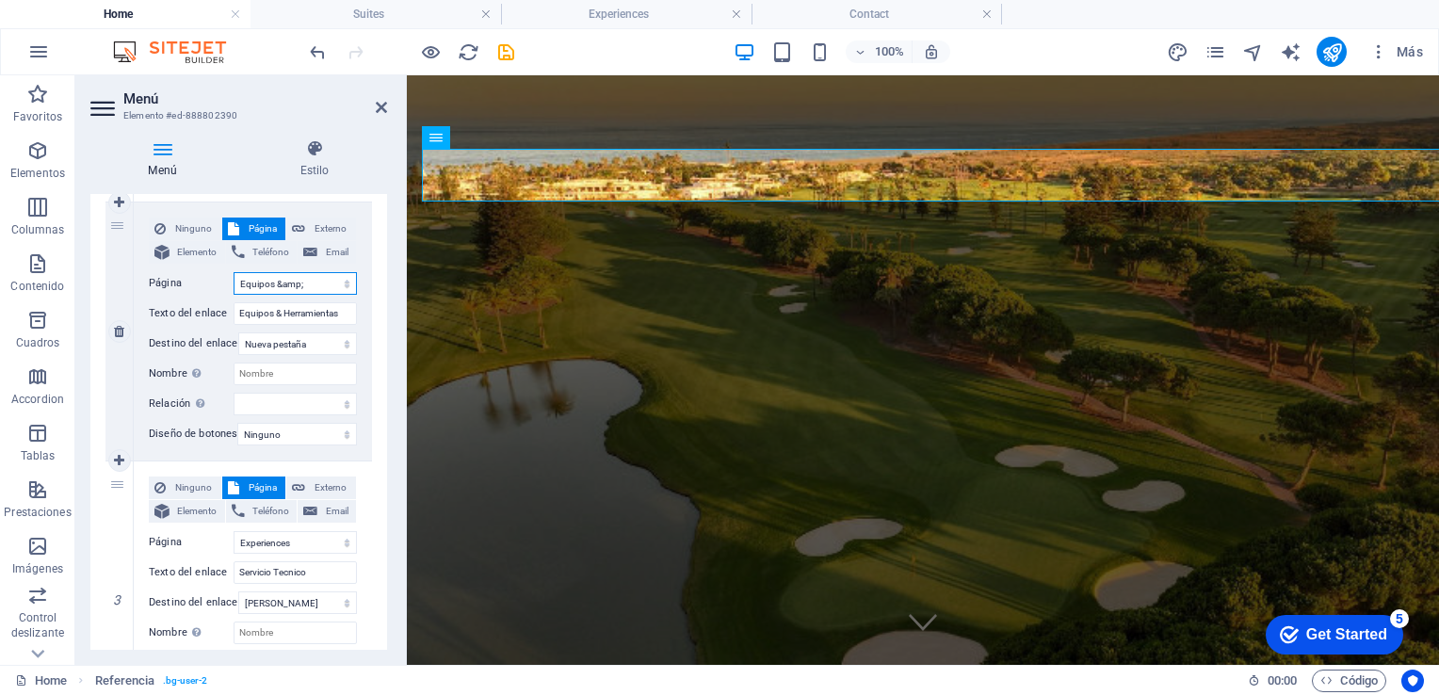
click at [332, 283] on select "Equipos &amp; Herramientas 1 Suites Experiences Contact Legal Notice Privacy Re…" at bounding box center [295, 283] width 123 height 23
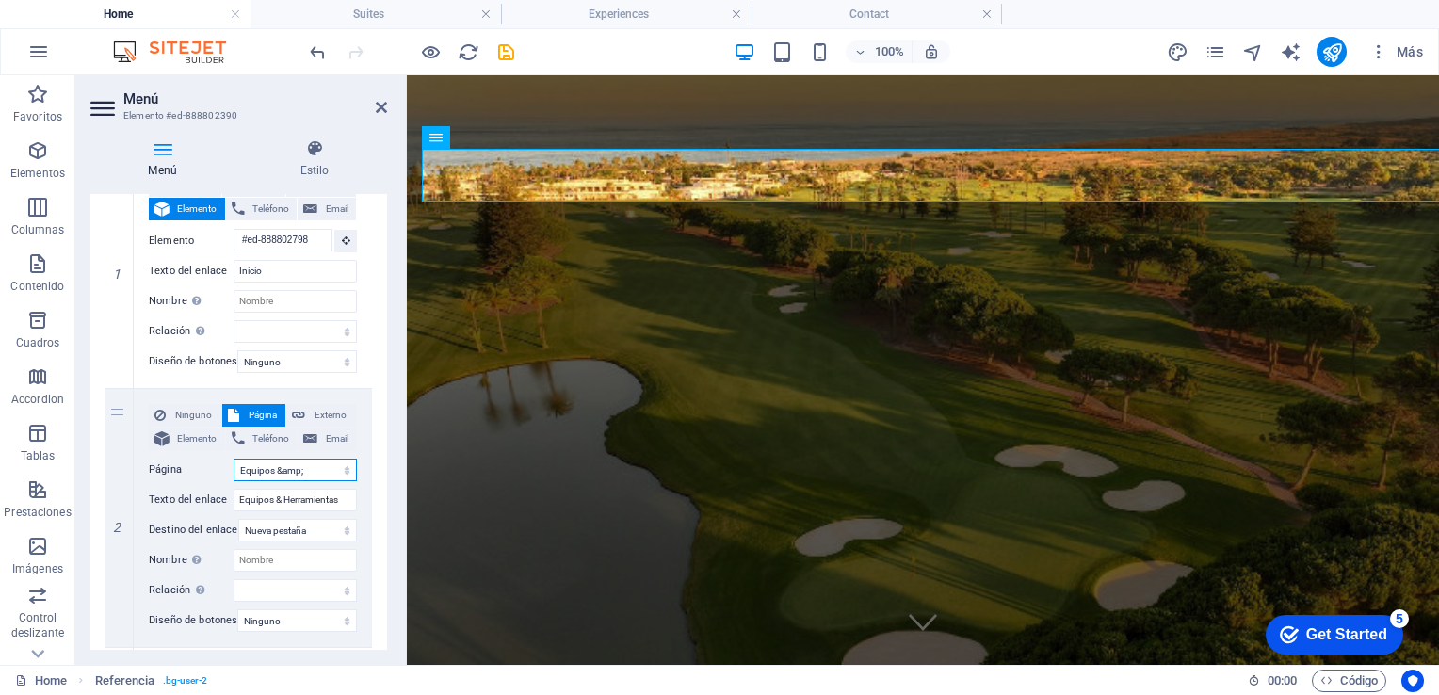
scroll to position [245, 0]
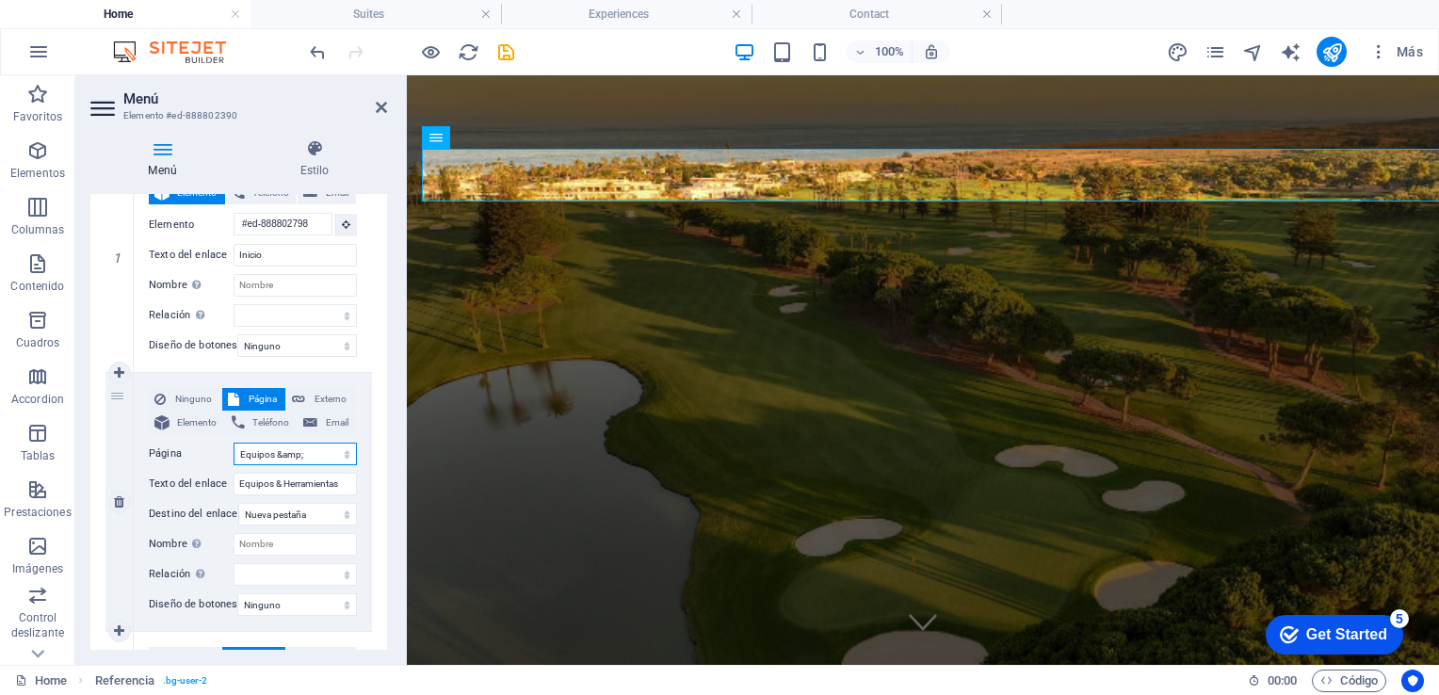
click at [323, 449] on select "Equipos &amp; Herramientas 1 Suites Experiences Contact Legal Notice Privacy Re…" at bounding box center [295, 454] width 123 height 23
click at [234, 443] on select "Equipos &amp; Herramientas 1 Suites Experiences Contact Legal Notice Privacy Re…" at bounding box center [295, 454] width 123 height 23
click at [382, 113] on icon at bounding box center [381, 107] width 11 height 15
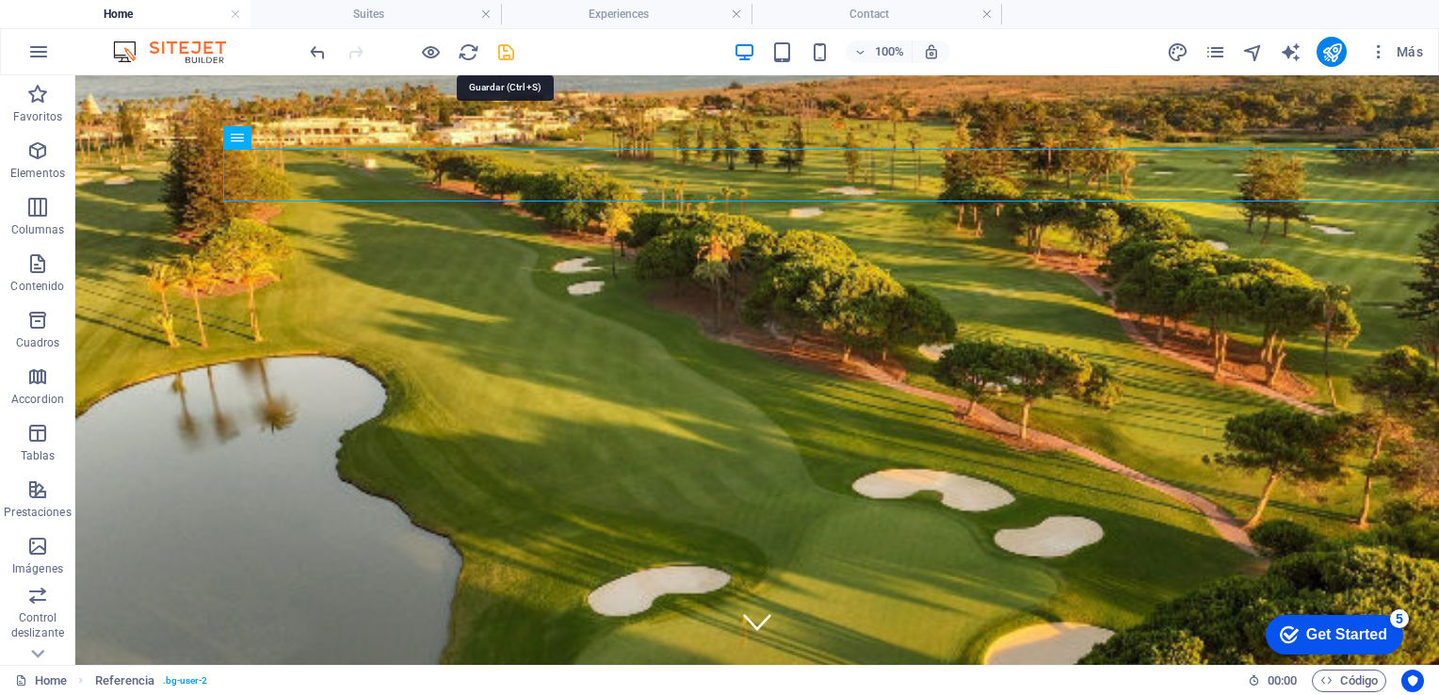
click at [503, 56] on icon "save" at bounding box center [506, 52] width 22 height 22
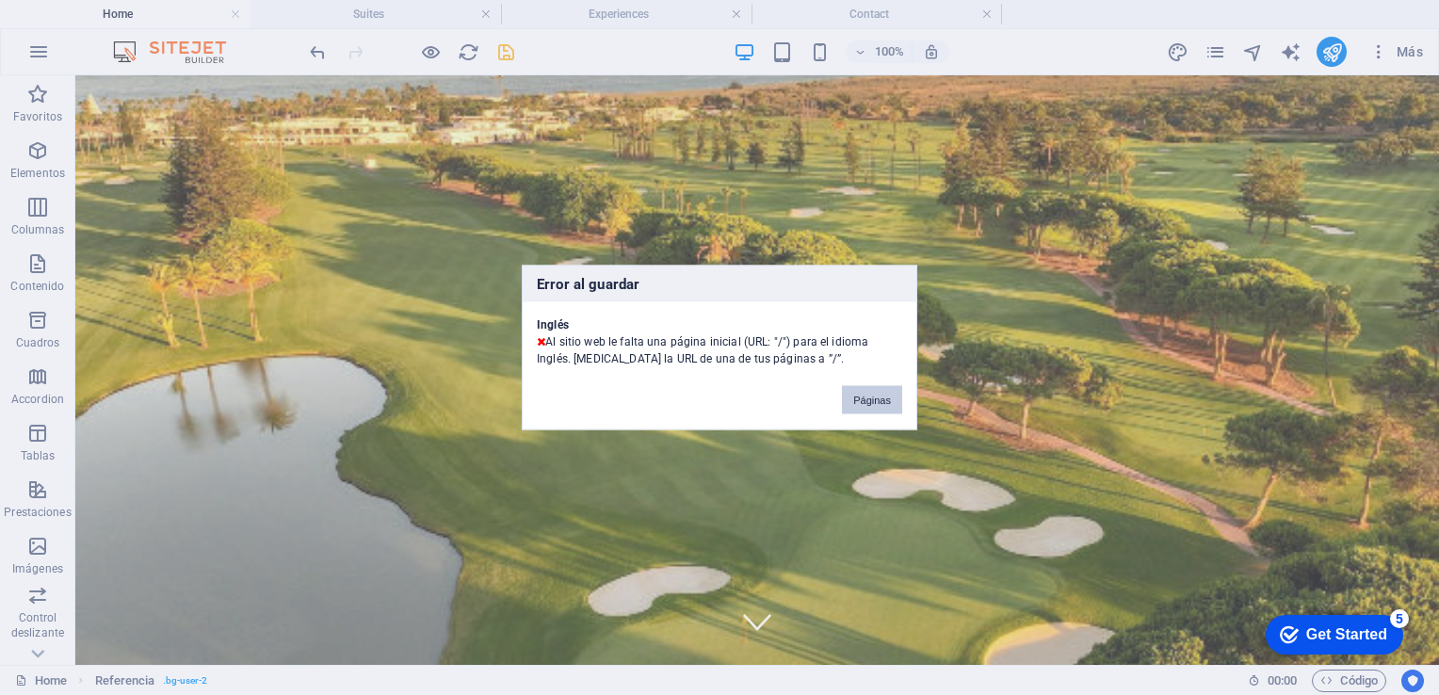
click at [869, 397] on button "Páginas" at bounding box center [872, 400] width 60 height 28
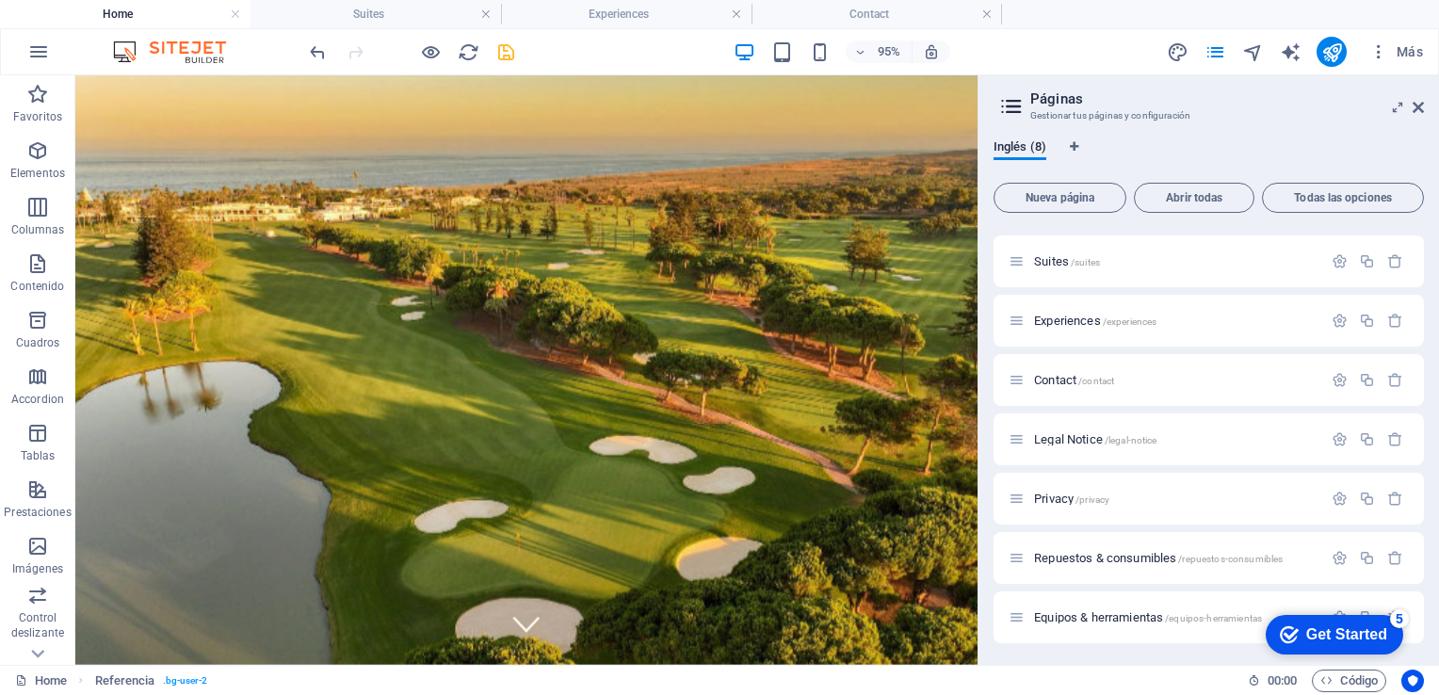
scroll to position [0, 0]
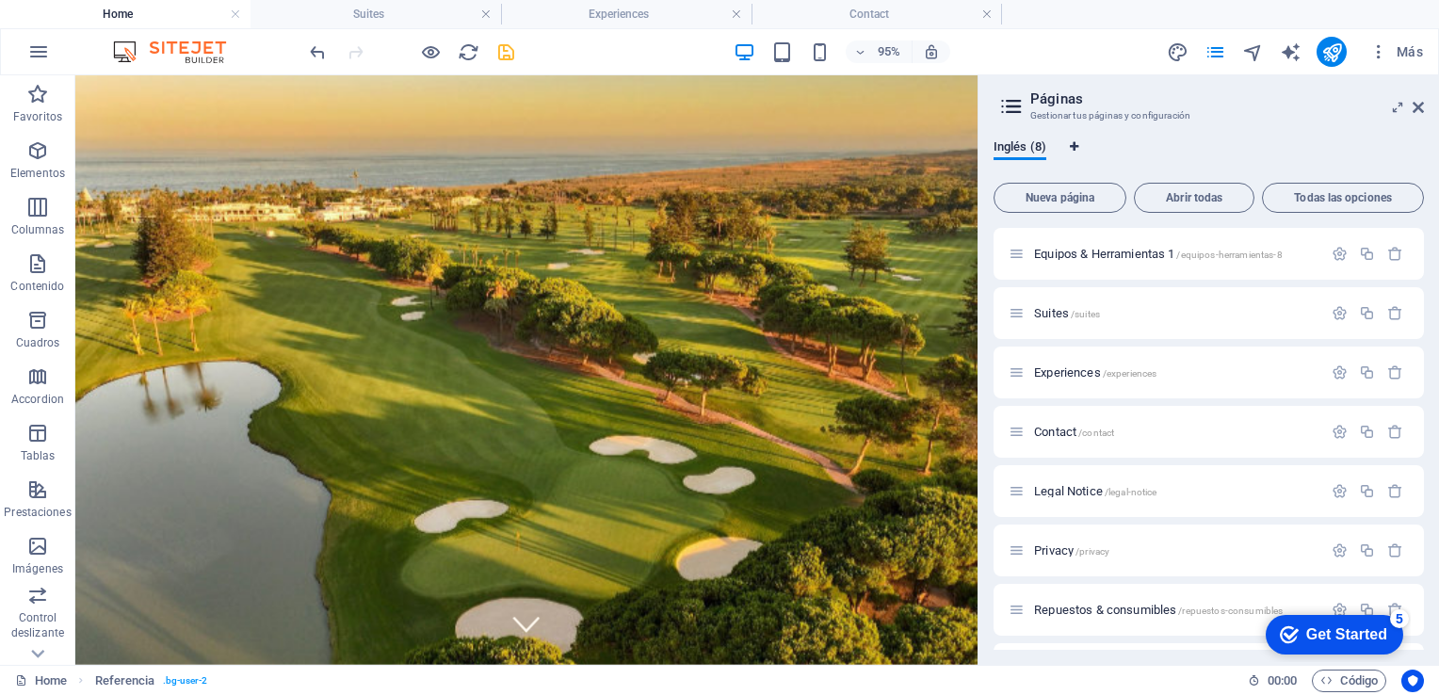
click at [1075, 148] on icon "Pestañas de idiomas" at bounding box center [1074, 146] width 8 height 11
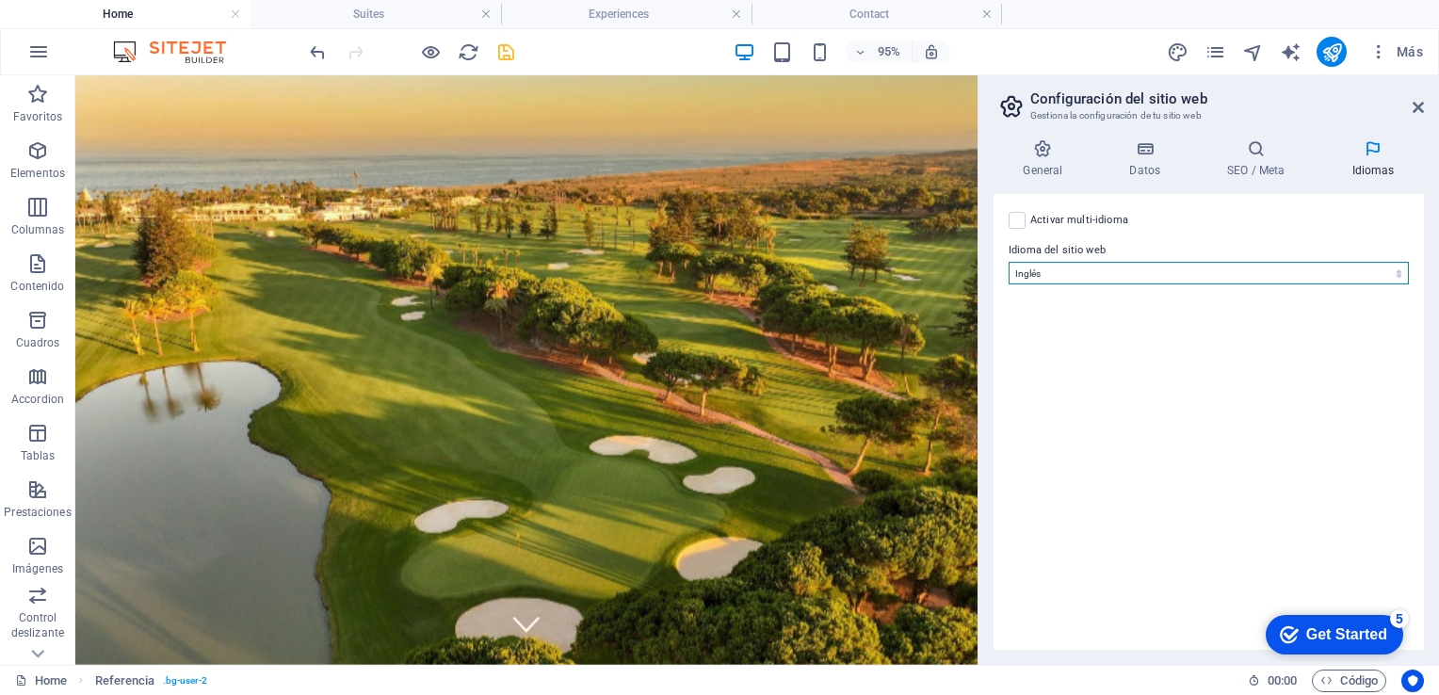
click at [1041, 271] on select "Abkhazian Afar Afrikaans Akan Albanés Alemán Amharic Árabe Aragonese Armenian A…" at bounding box center [1209, 273] width 400 height 23
drag, startPoint x: 1020, startPoint y: 223, endPoint x: 1439, endPoint y: 310, distance: 428.0
click at [1438, 310] on html "mym-sas.com Home Suites Experiences Contact Favoritos Elementos Columnas Conten…" at bounding box center [719, 347] width 1439 height 695
click at [1016, 219] on label at bounding box center [1017, 220] width 17 height 17
click at [0, 0] on input "Activar multi-idioma Para desactivar la opción multi-idioma, elimine todos los …" at bounding box center [0, 0] width 0 height 0
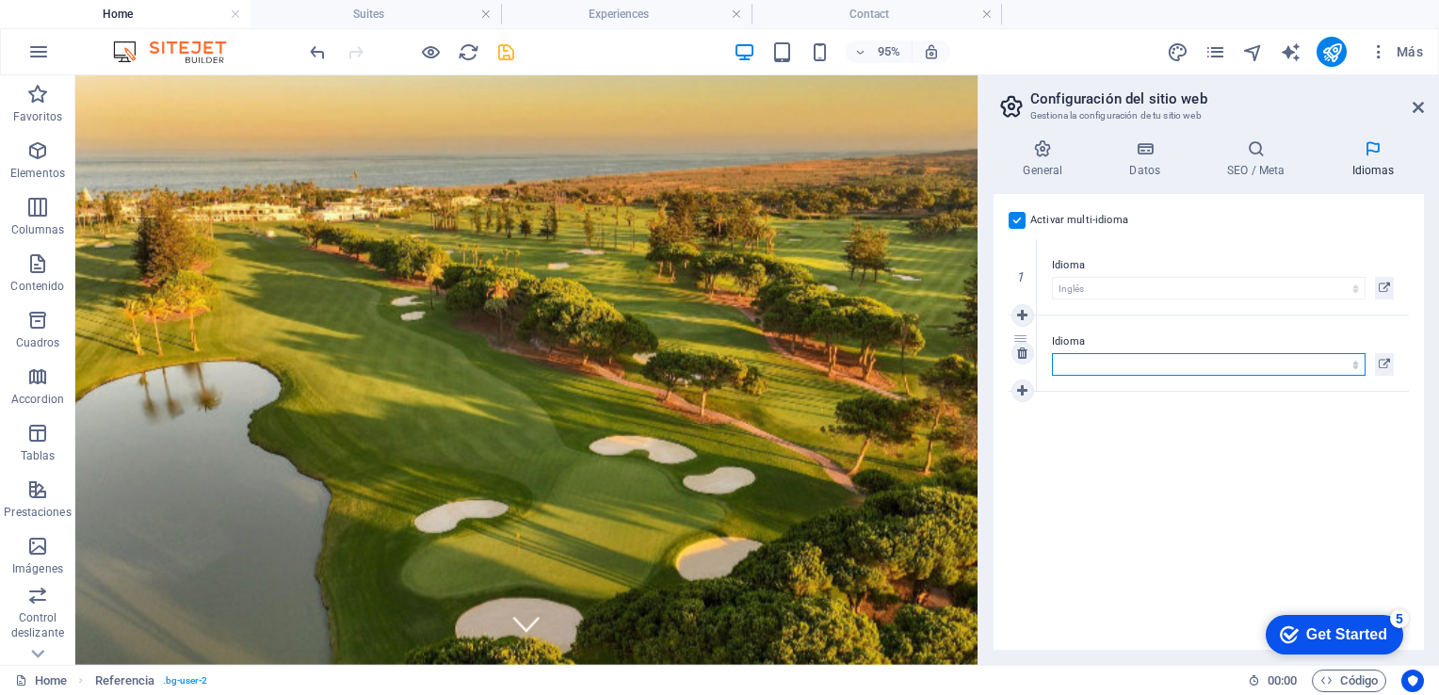
click at [1311, 364] on select "Abkhazian Afar Afrikaans Akan Albanés Alemán Amharic Árabe Aragonese Armenian A…" at bounding box center [1209, 364] width 314 height 23
click at [1052, 353] on select "Abkhazian Afar Afrikaans Akan Albanés Alemán Amharic Árabe Aragonese Armenian A…" at bounding box center [1209, 364] width 314 height 23
click at [1417, 107] on icon at bounding box center [1418, 107] width 11 height 15
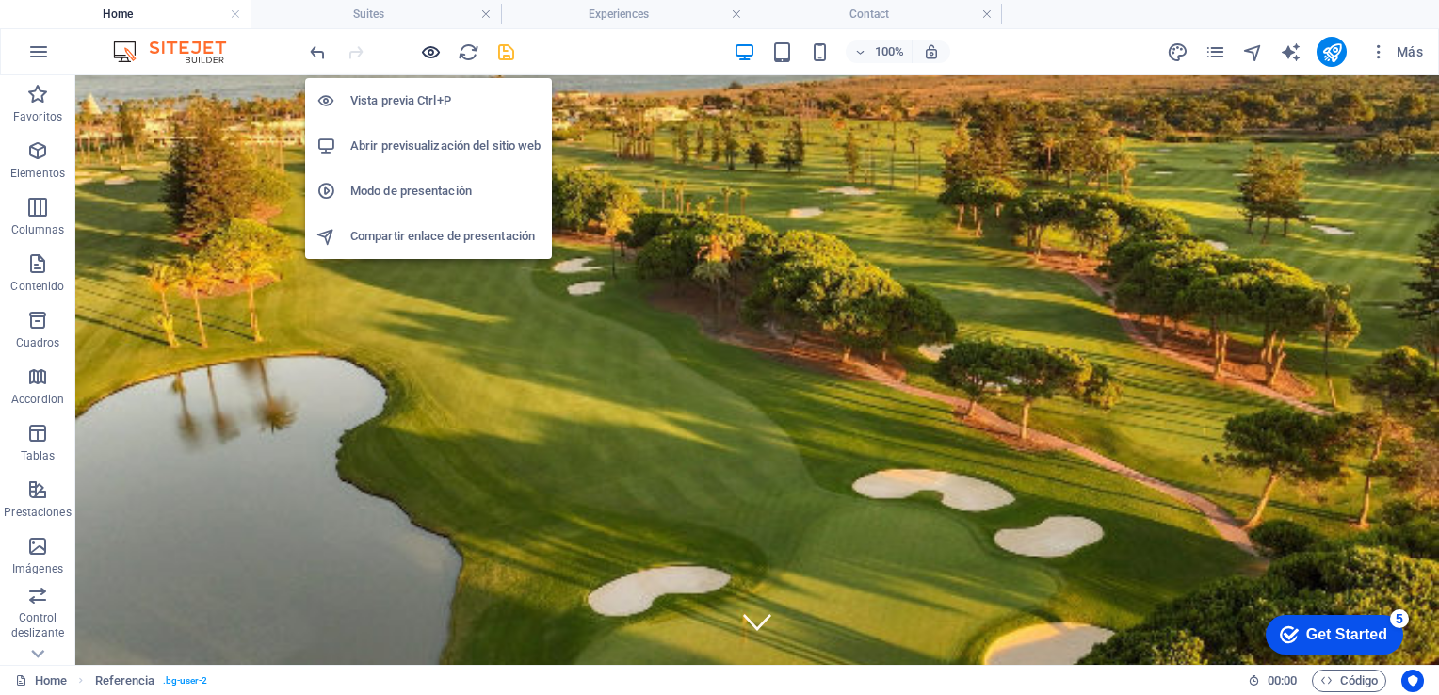
click at [423, 43] on icon "button" at bounding box center [431, 52] width 22 height 22
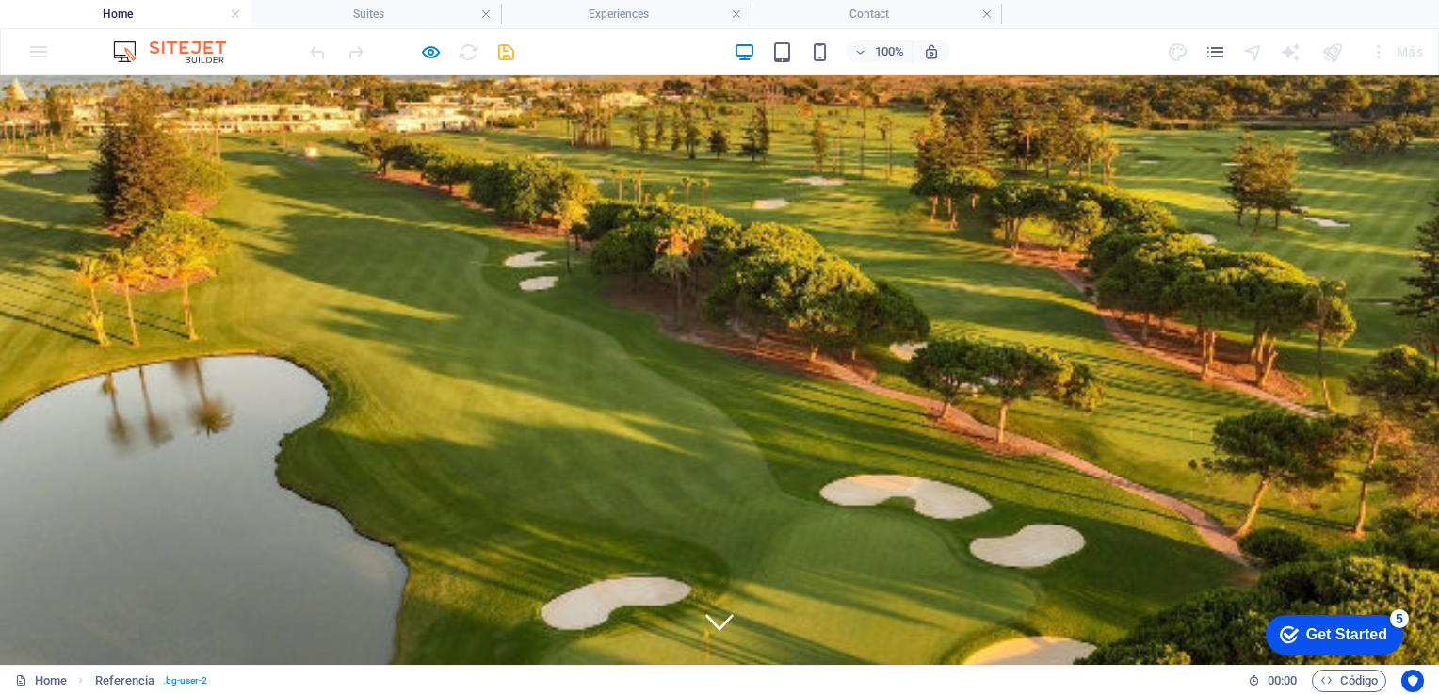
click at [0, 0] on div "Inicio Equipos & Herramientas Servicio Tecnico Repuestos & Consumibles Equipos …" at bounding box center [0, 0] width 0 height 0
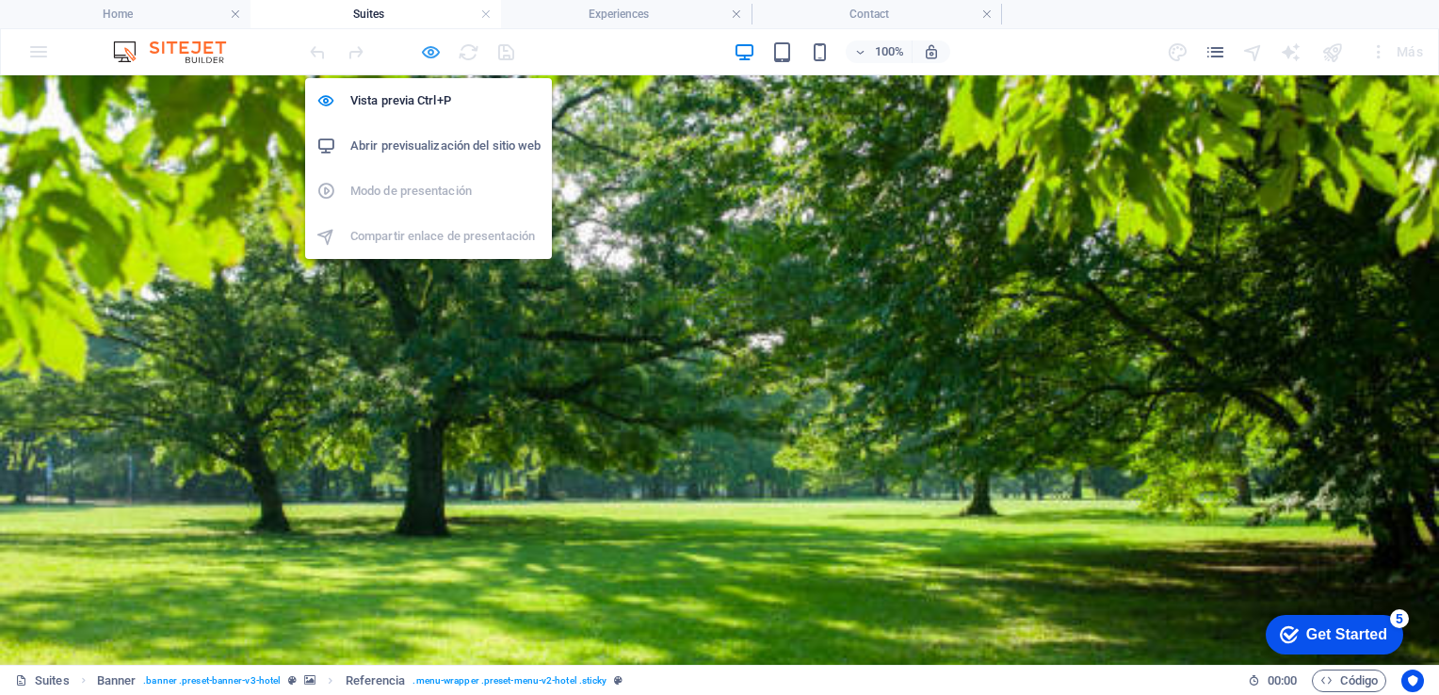
click at [429, 52] on icon "button" at bounding box center [431, 52] width 22 height 22
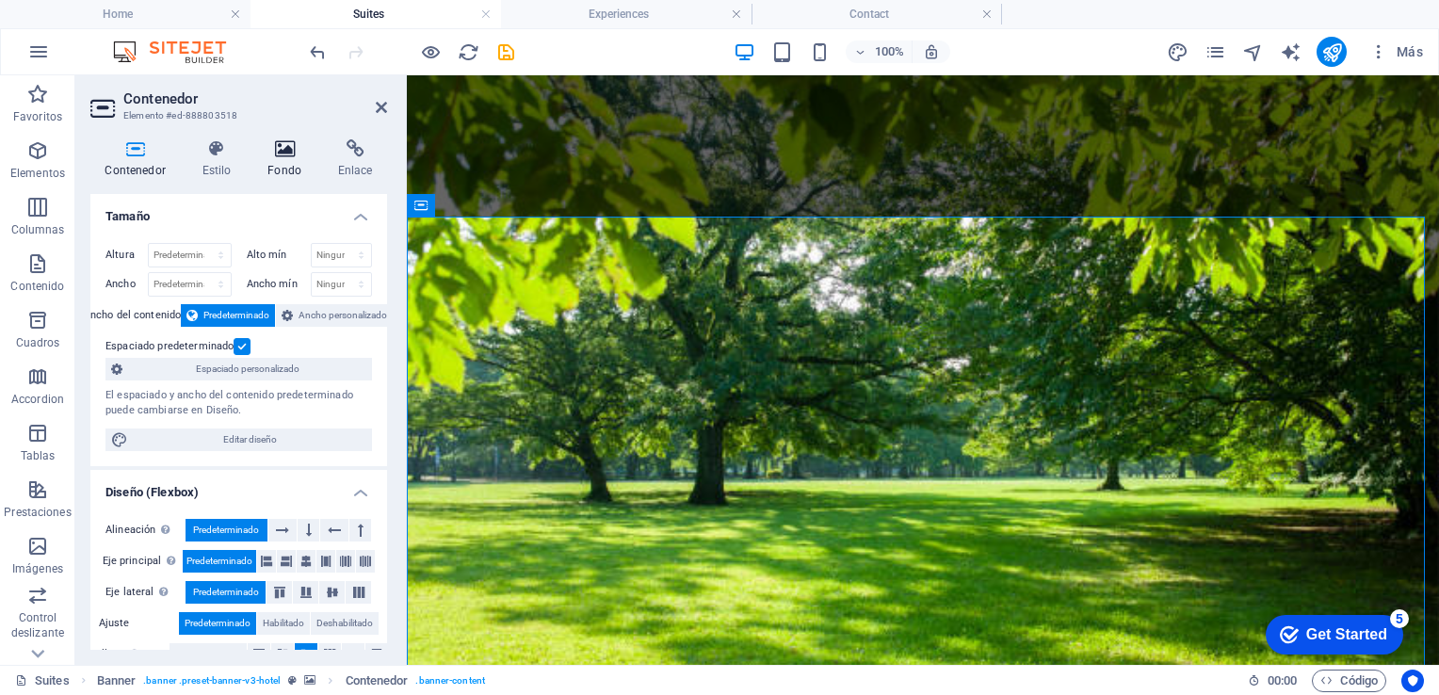
click at [276, 161] on h4 "Fondo" at bounding box center [288, 159] width 71 height 40
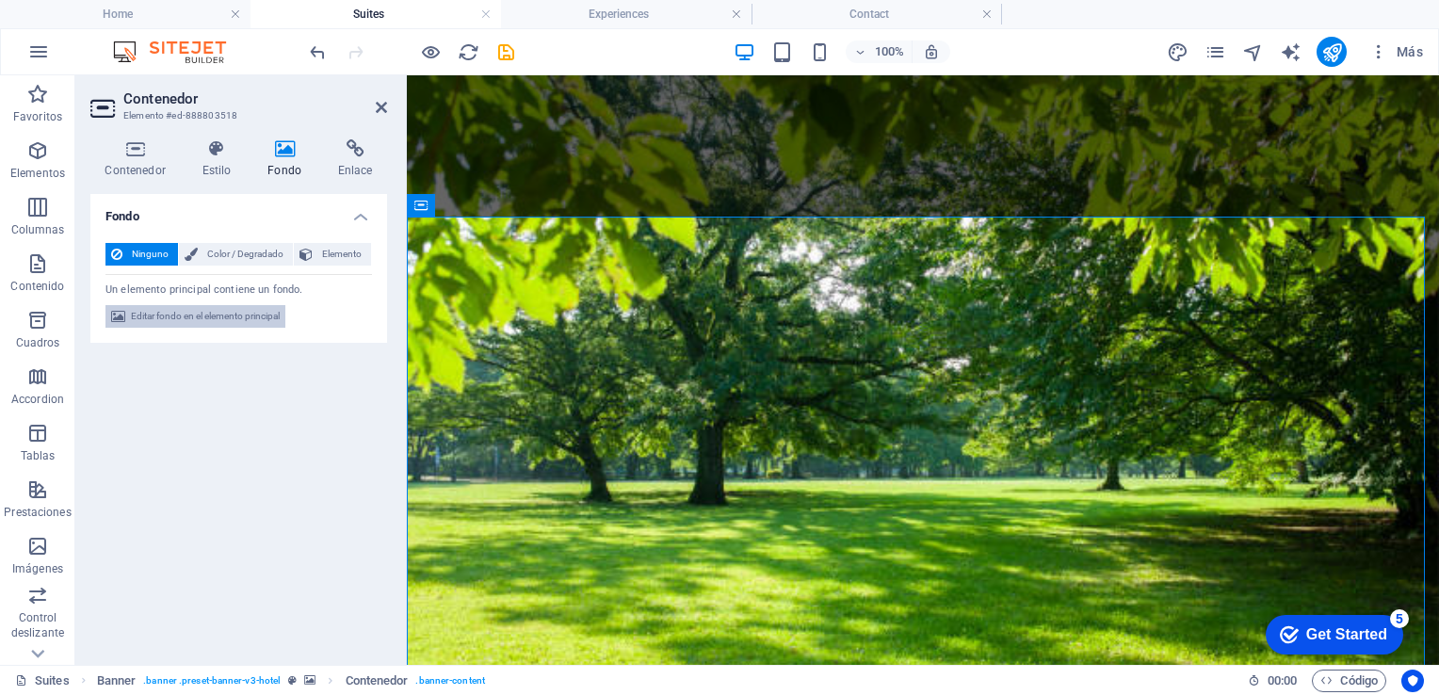
click at [186, 315] on span "Editar fondo en el elemento principal" at bounding box center [205, 316] width 149 height 23
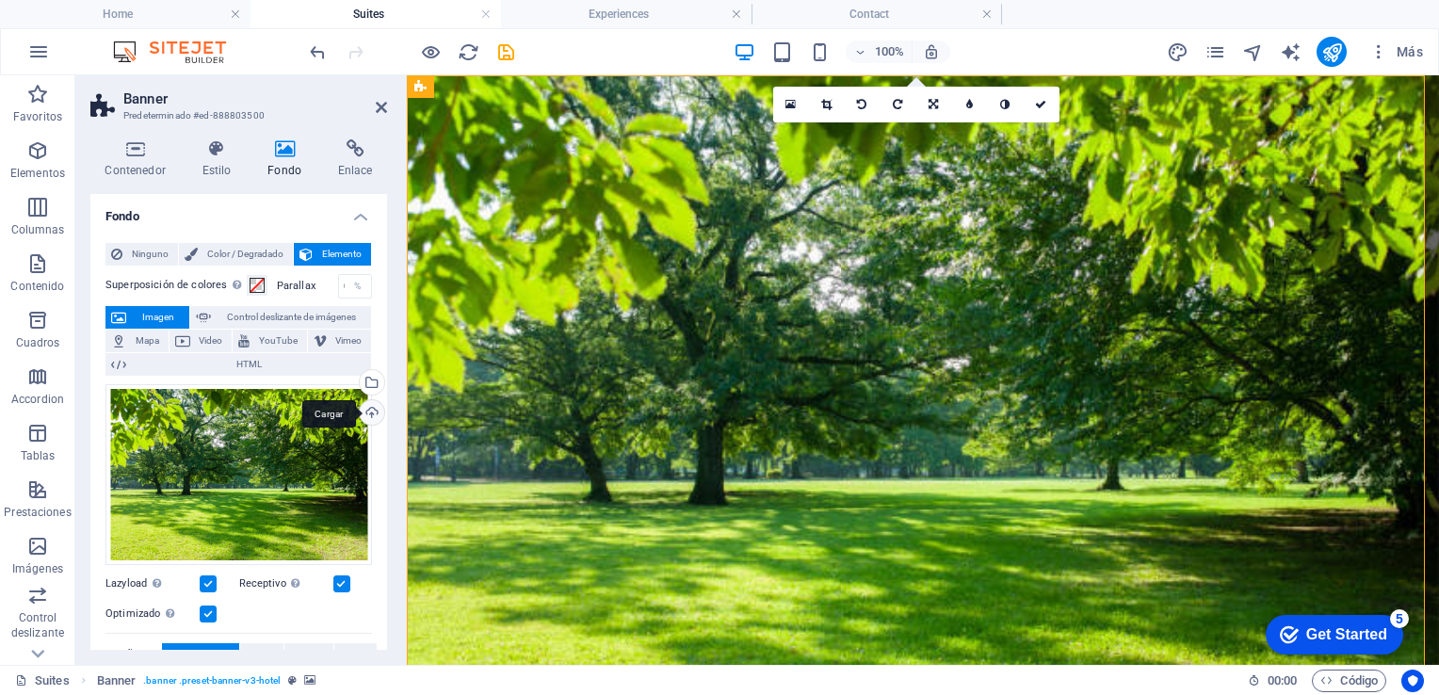
click at [369, 413] on div "Cargar" at bounding box center [370, 414] width 28 height 28
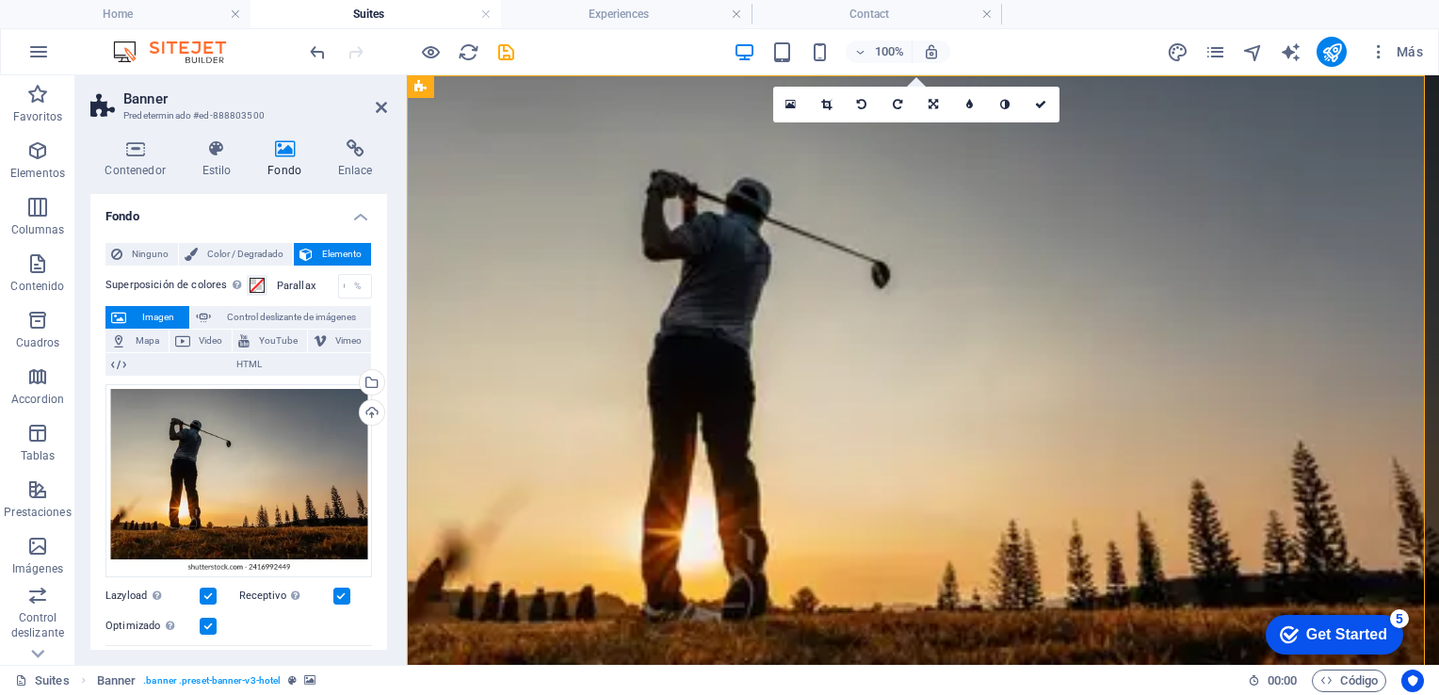
scroll to position [30, 0]
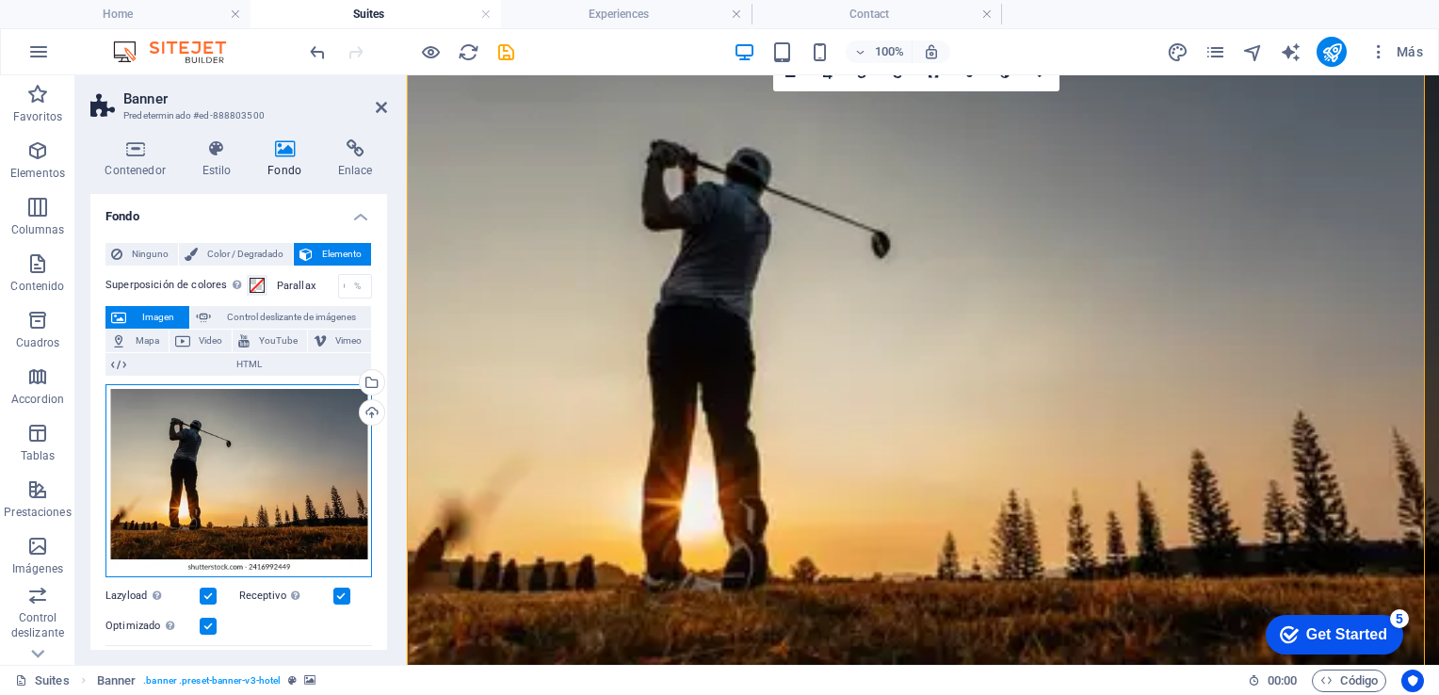
drag, startPoint x: 319, startPoint y: 450, endPoint x: 318, endPoint y: 480, distance: 30.2
click at [318, 480] on div "Arrastra archivos aquí, haz clic para escoger archivos o selecciona archivos de…" at bounding box center [238, 480] width 267 height 193
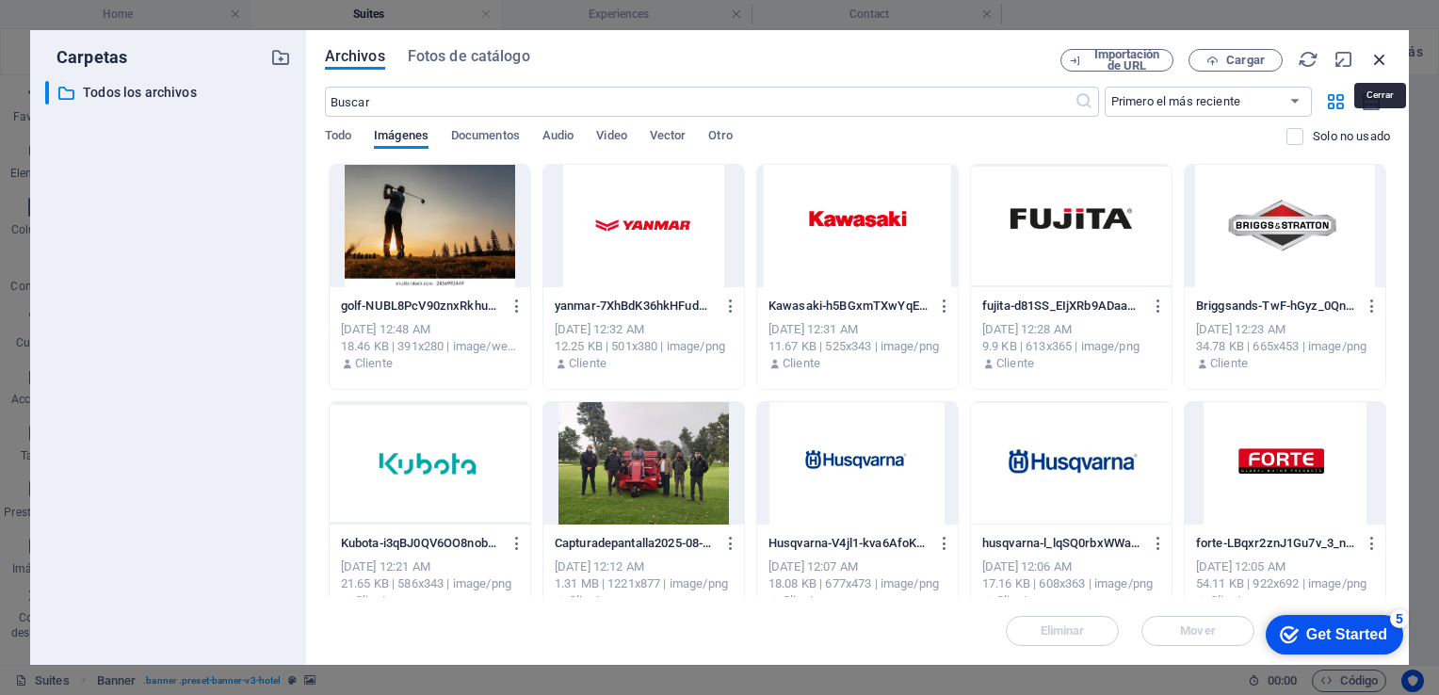
drag, startPoint x: 1378, startPoint y: 59, endPoint x: 10, endPoint y: 295, distance: 1387.7
click at [1378, 59] on icon "button" at bounding box center [1379, 59] width 21 height 21
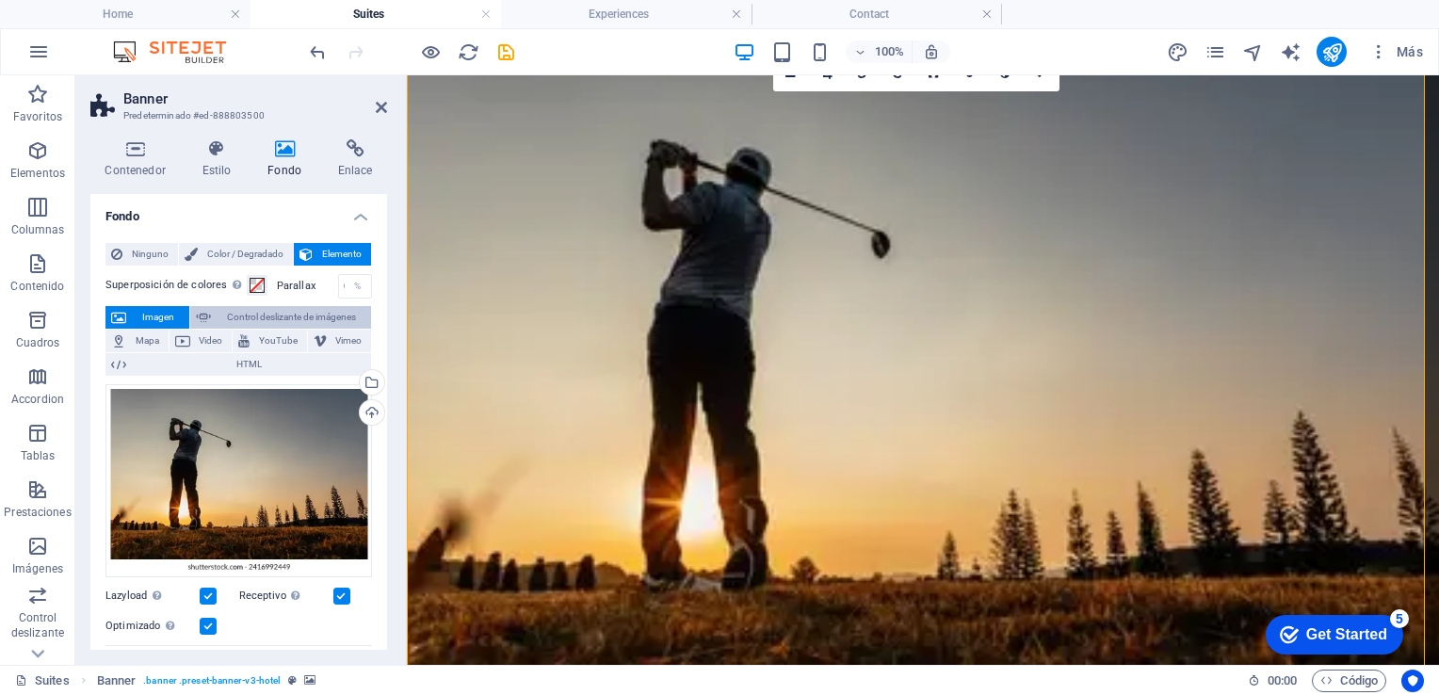
click at [304, 313] on span "Control deslizante de imágenes" at bounding box center [291, 317] width 149 height 23
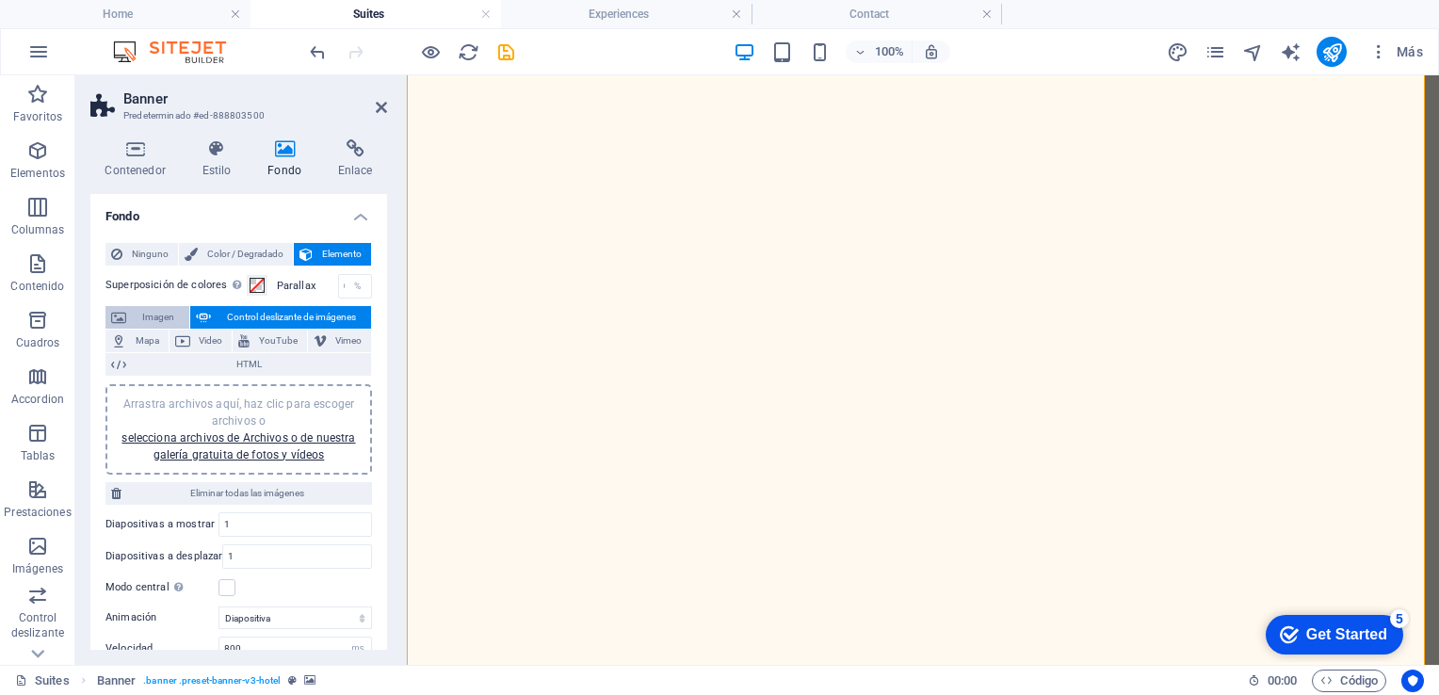
click at [164, 313] on span "Imagen" at bounding box center [158, 317] width 52 height 23
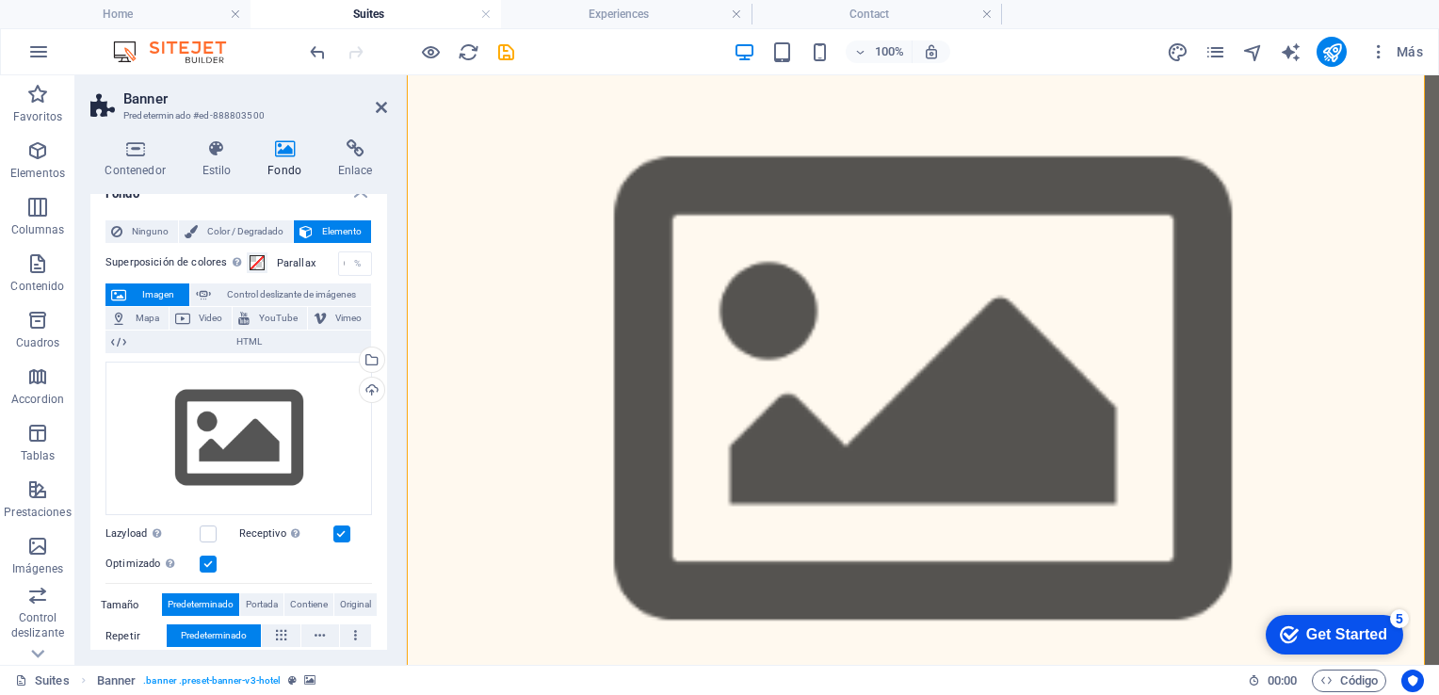
scroll to position [9, 0]
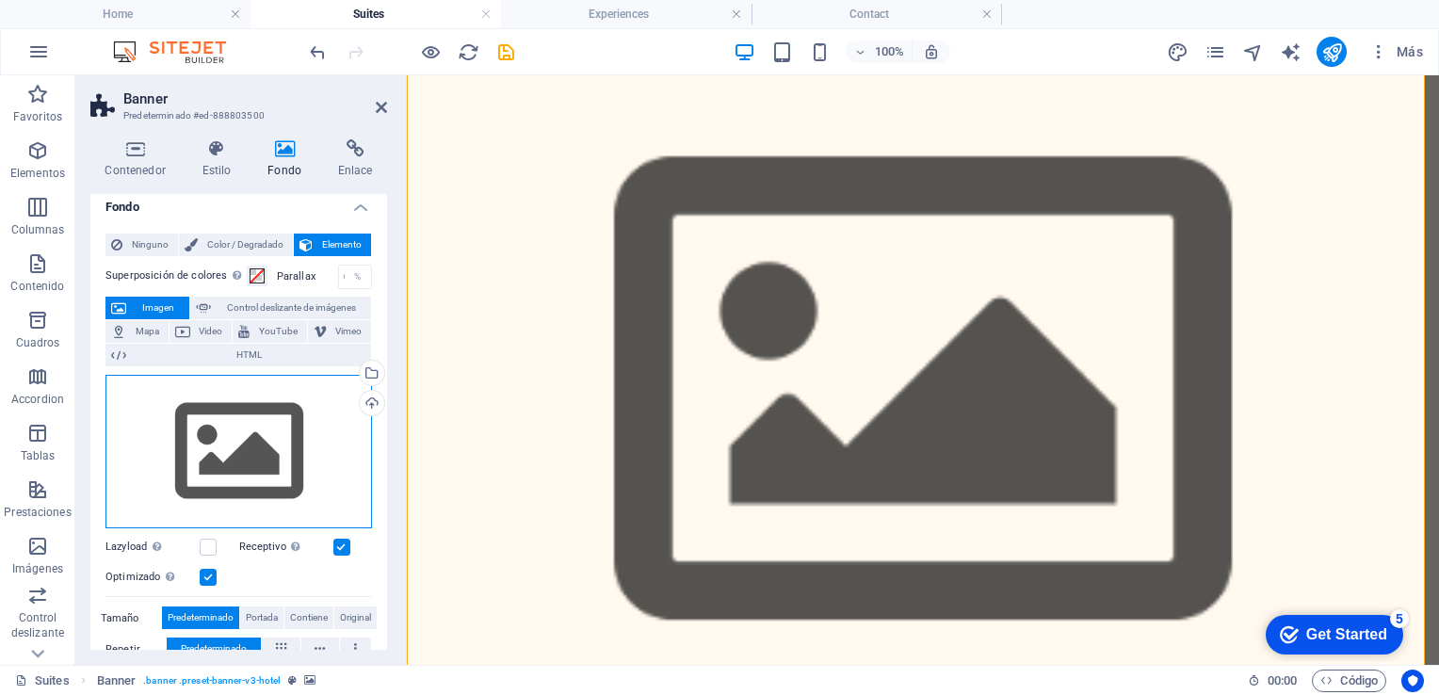
click at [207, 461] on div "Arrastra archivos aquí, haz clic para escoger archivos o selecciona archivos de…" at bounding box center [238, 452] width 267 height 154
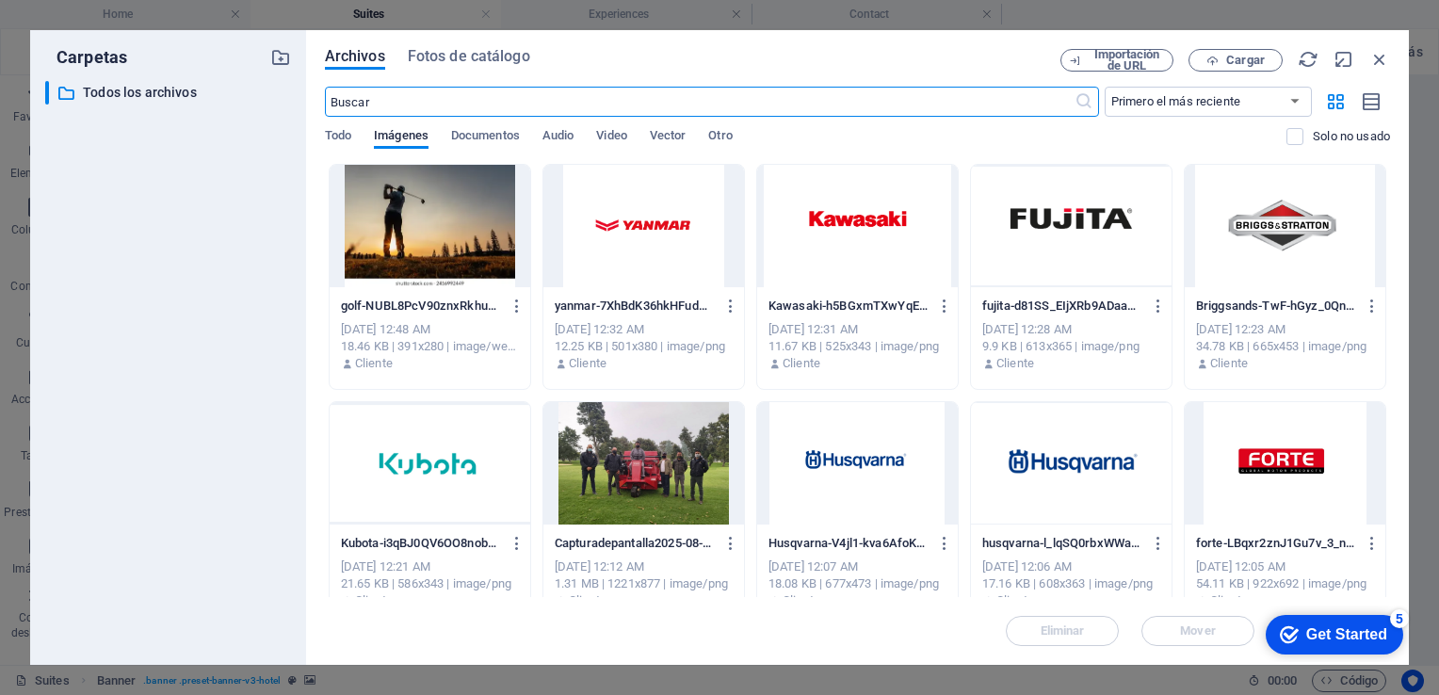
click at [369, 409] on div at bounding box center [430, 463] width 201 height 122
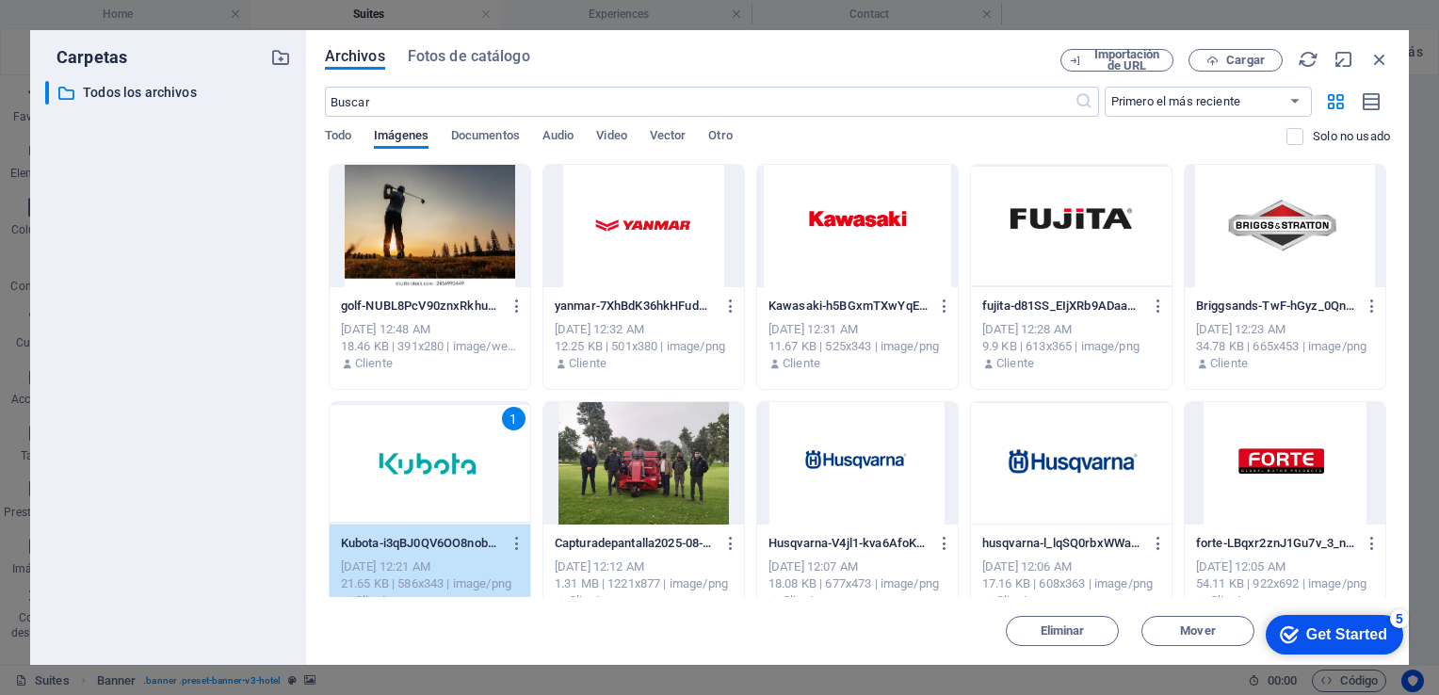
click at [426, 264] on div at bounding box center [430, 226] width 201 height 122
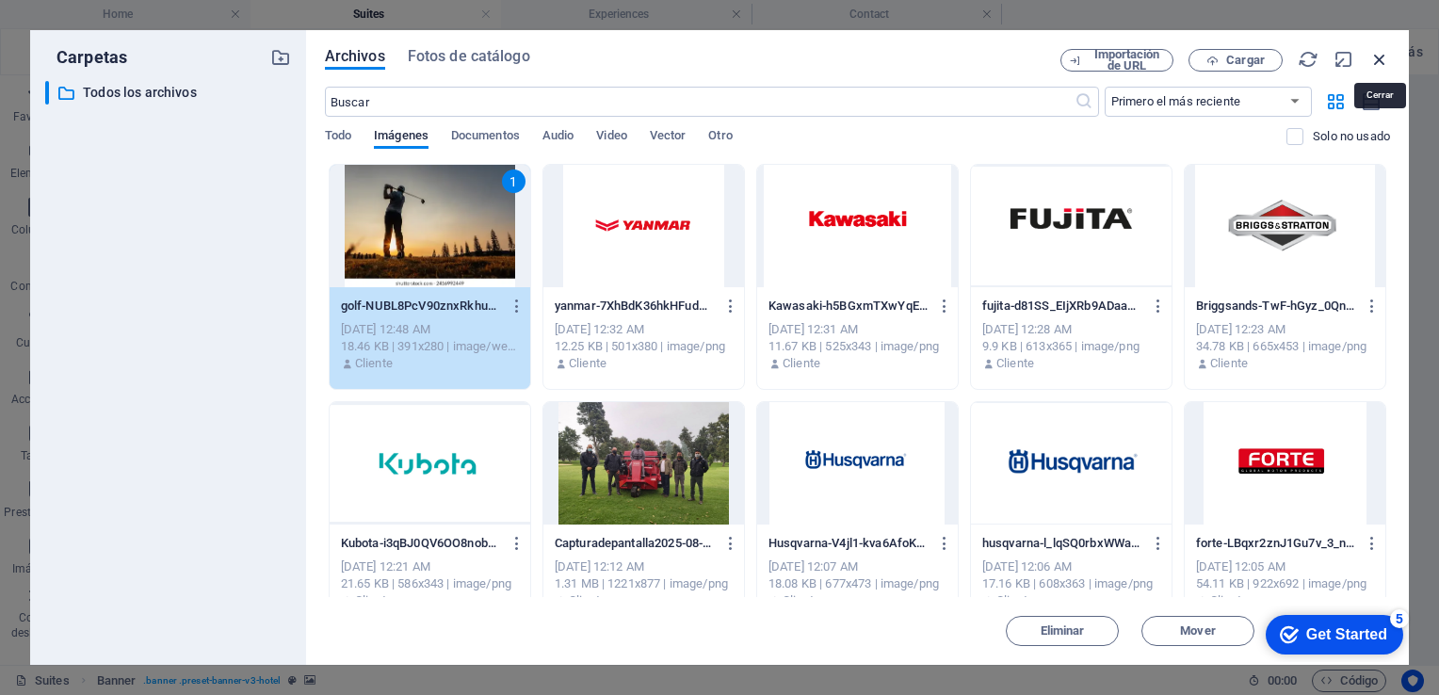
click at [1371, 53] on icon "button" at bounding box center [1379, 59] width 21 height 21
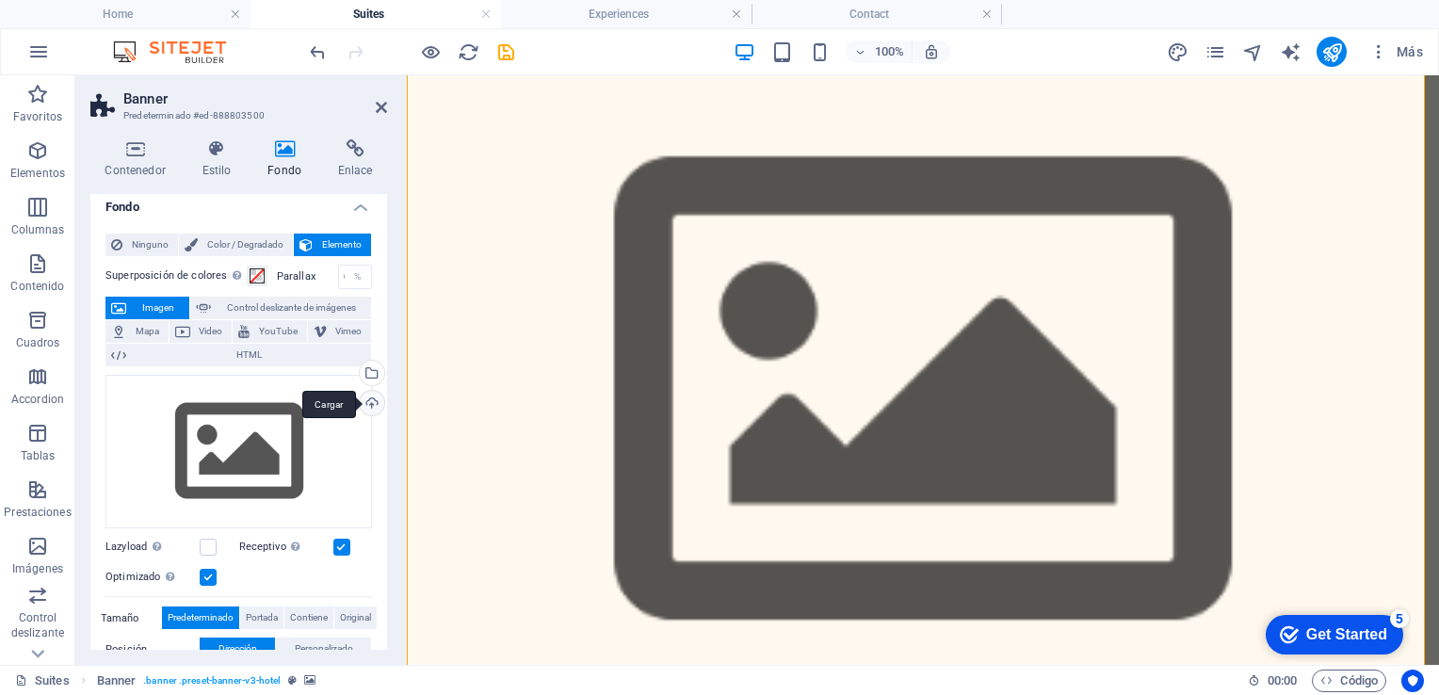
click at [360, 401] on div "Cargar" at bounding box center [370, 405] width 28 height 28
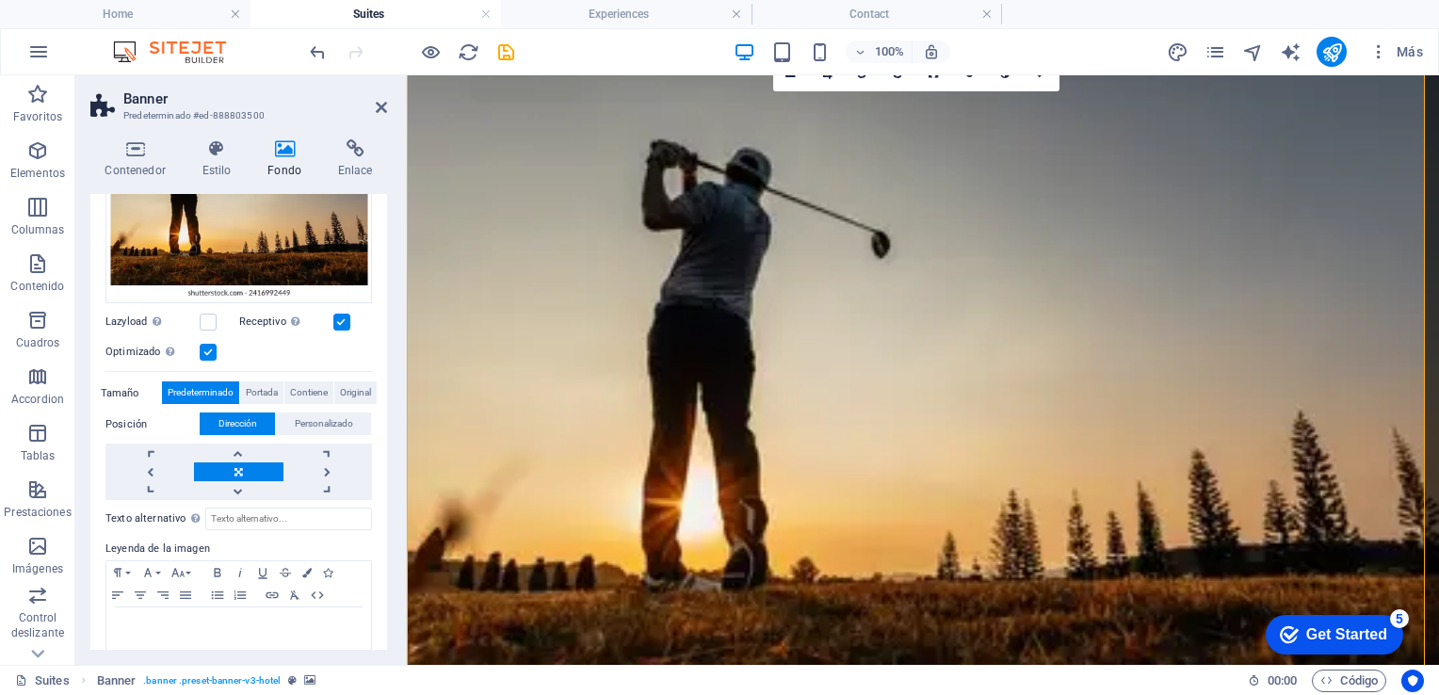
scroll to position [277, 0]
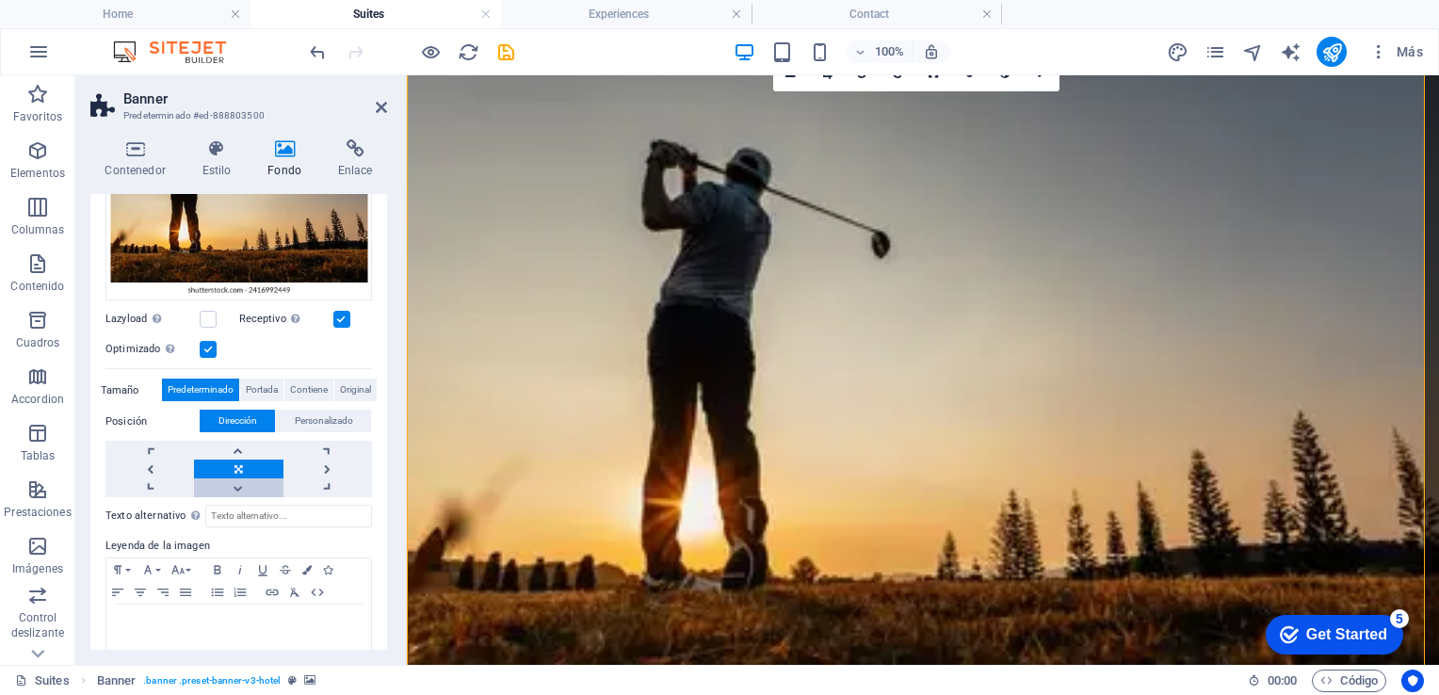
click at [250, 484] on link at bounding box center [238, 487] width 89 height 19
click at [249, 446] on link at bounding box center [238, 450] width 89 height 19
click at [235, 465] on link at bounding box center [238, 469] width 89 height 19
click at [333, 467] on link at bounding box center [327, 469] width 89 height 19
click at [316, 486] on link at bounding box center [327, 487] width 89 height 19
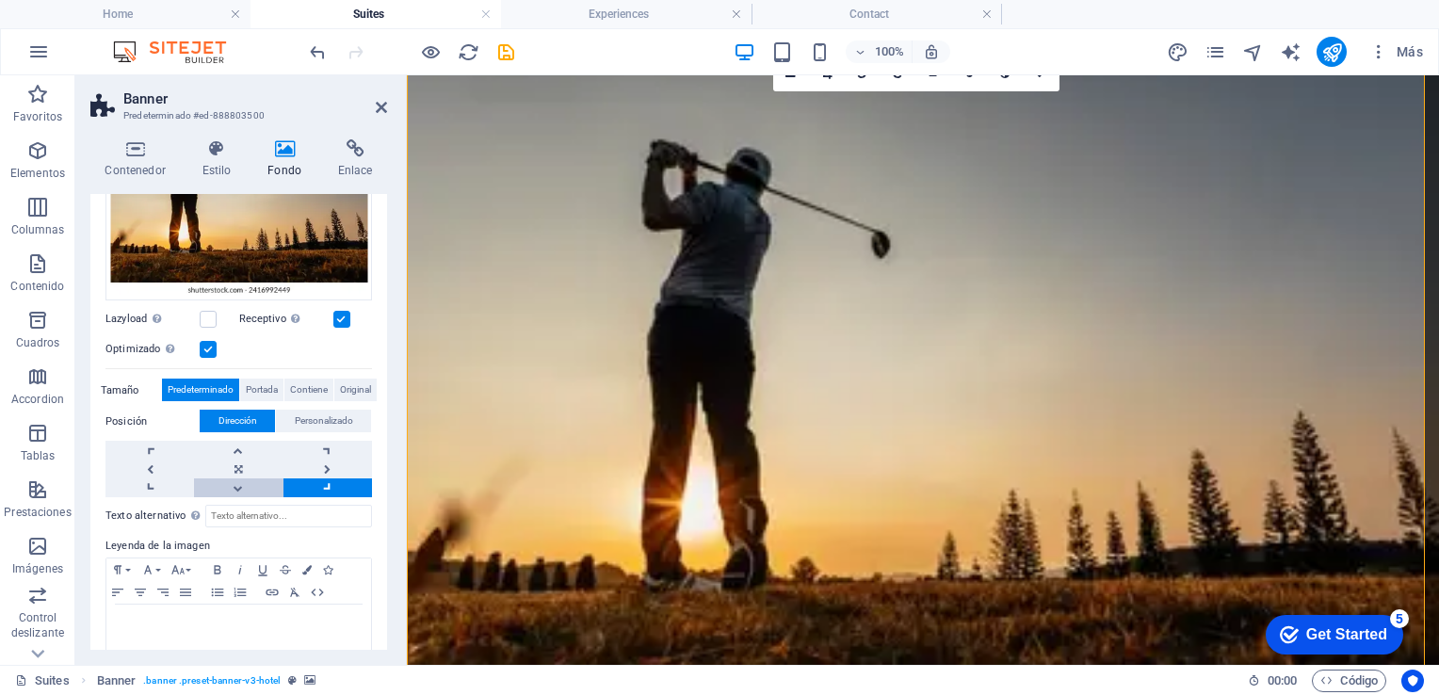
click at [273, 488] on link at bounding box center [238, 487] width 89 height 19
click at [305, 420] on span "Personalizado" at bounding box center [324, 421] width 58 height 23
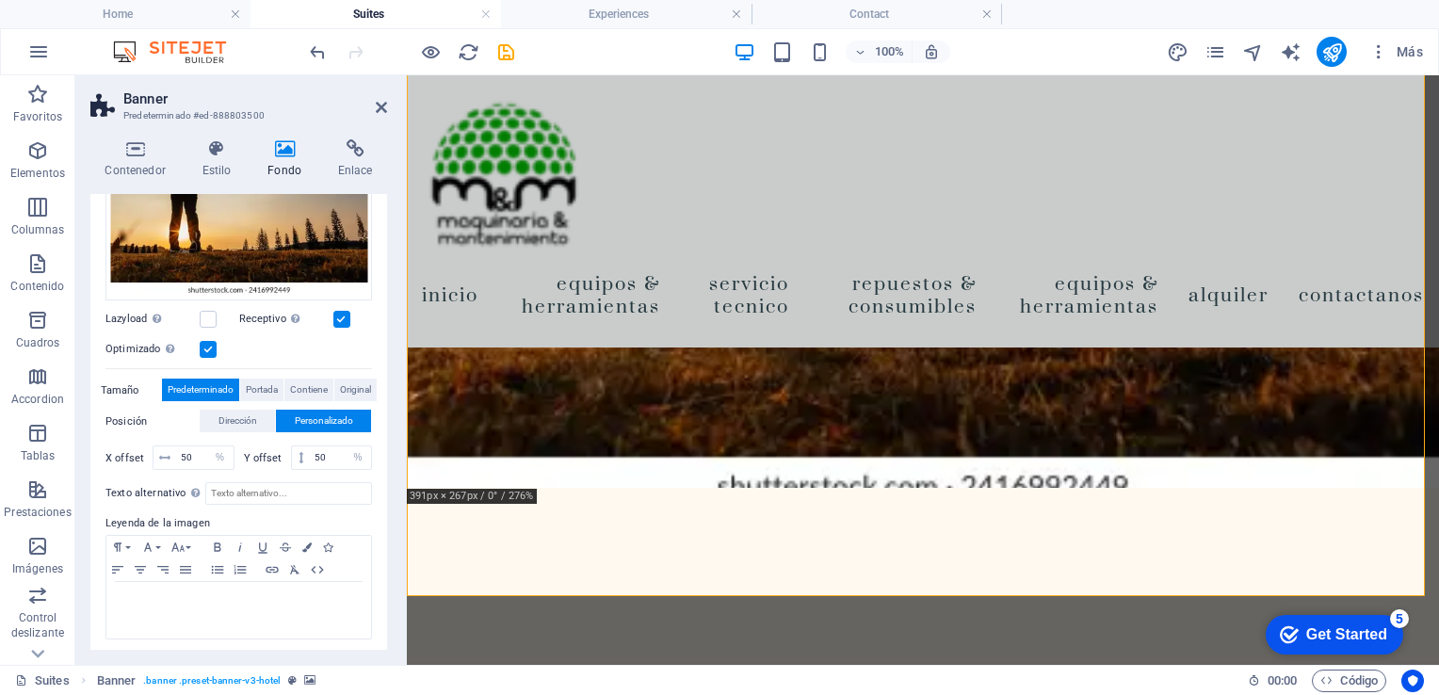
scroll to position [0, 0]
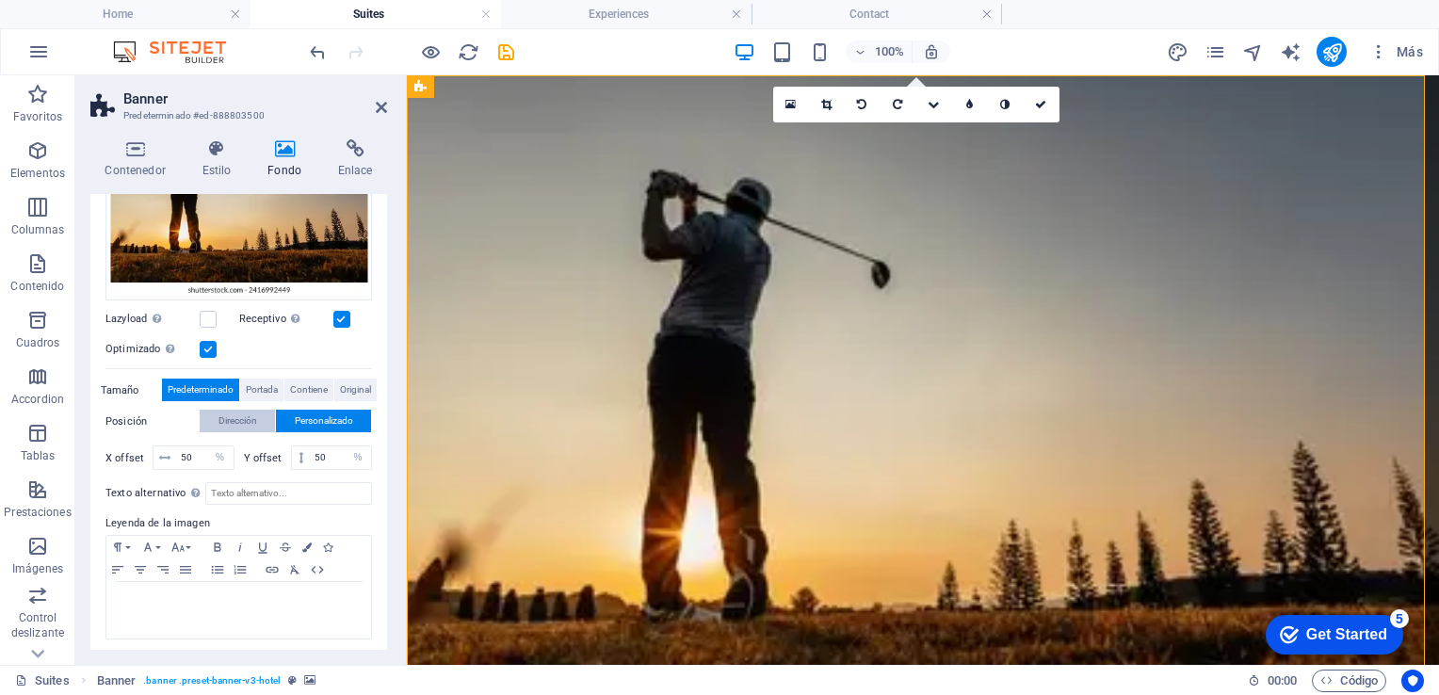
click at [234, 419] on span "Dirección" at bounding box center [238, 421] width 39 height 23
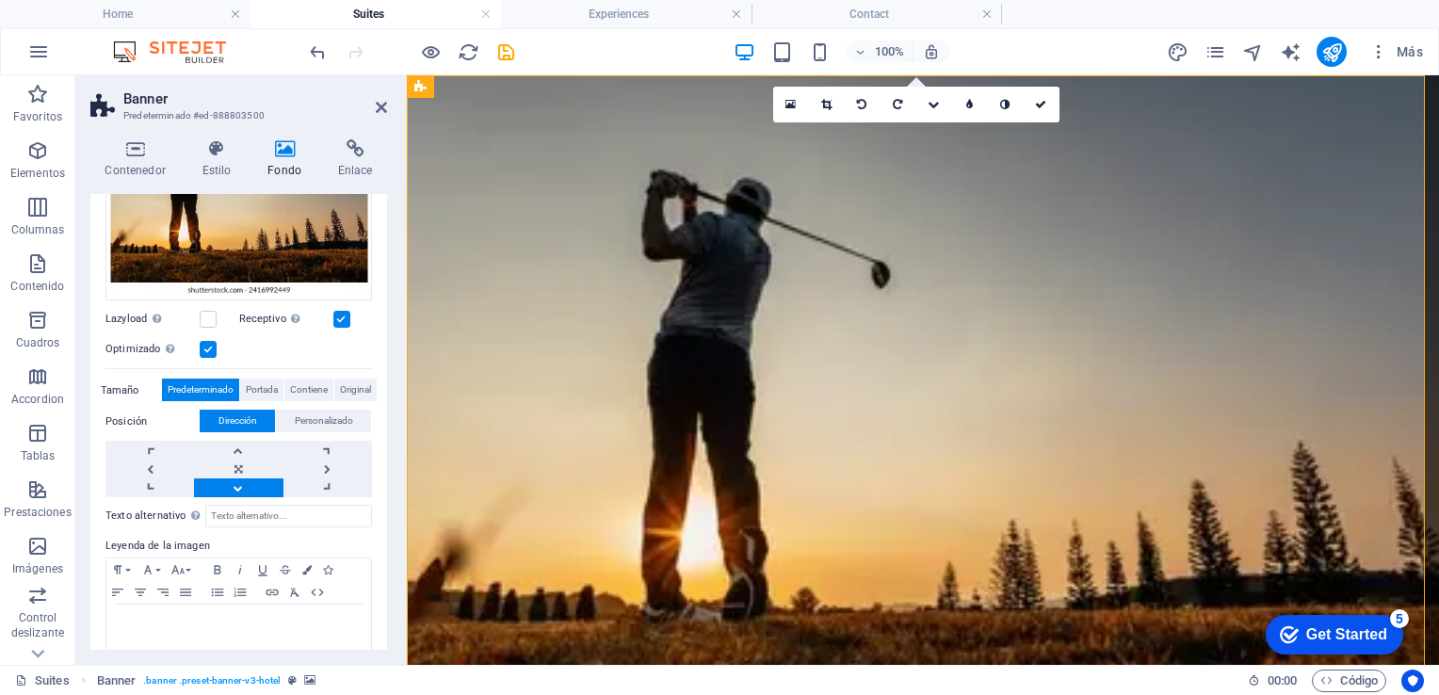
click at [238, 479] on link at bounding box center [238, 487] width 89 height 19
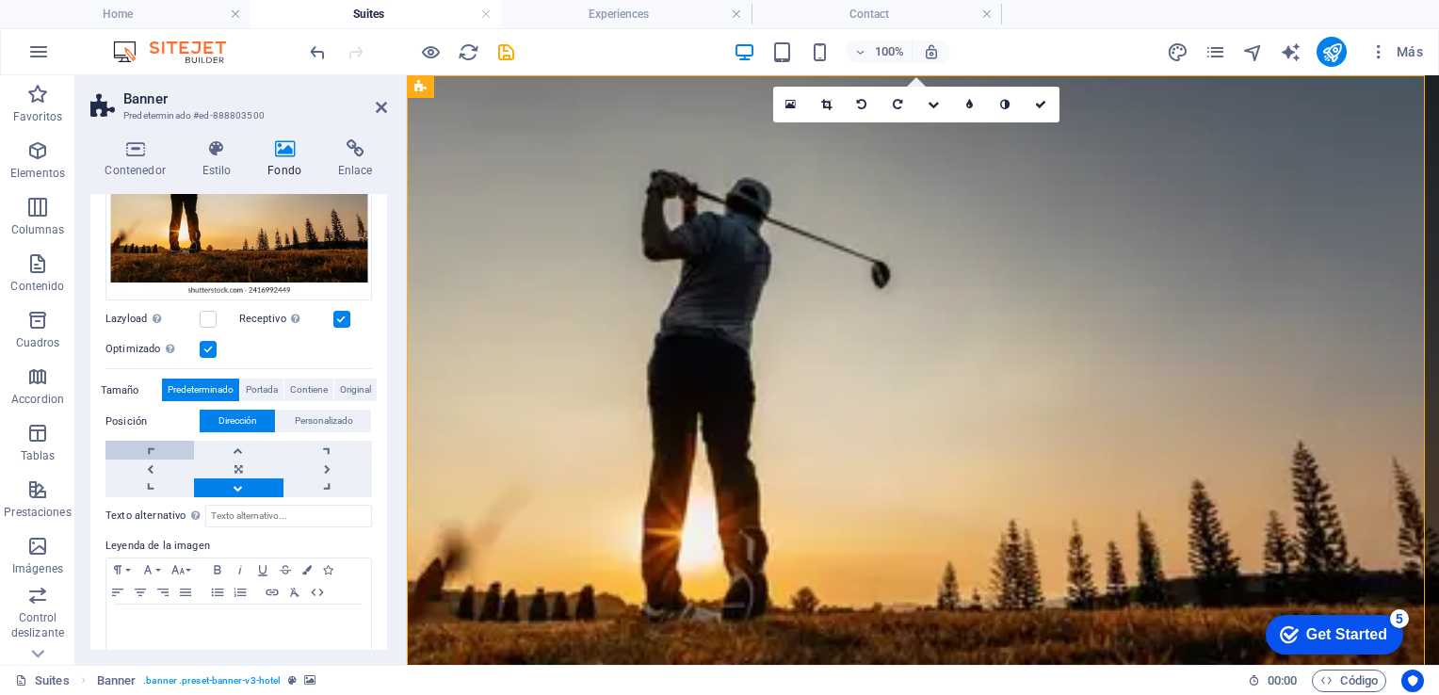
click at [152, 454] on link at bounding box center [149, 450] width 89 height 19
click at [154, 466] on link at bounding box center [149, 469] width 89 height 19
click at [154, 472] on link at bounding box center [149, 469] width 89 height 19
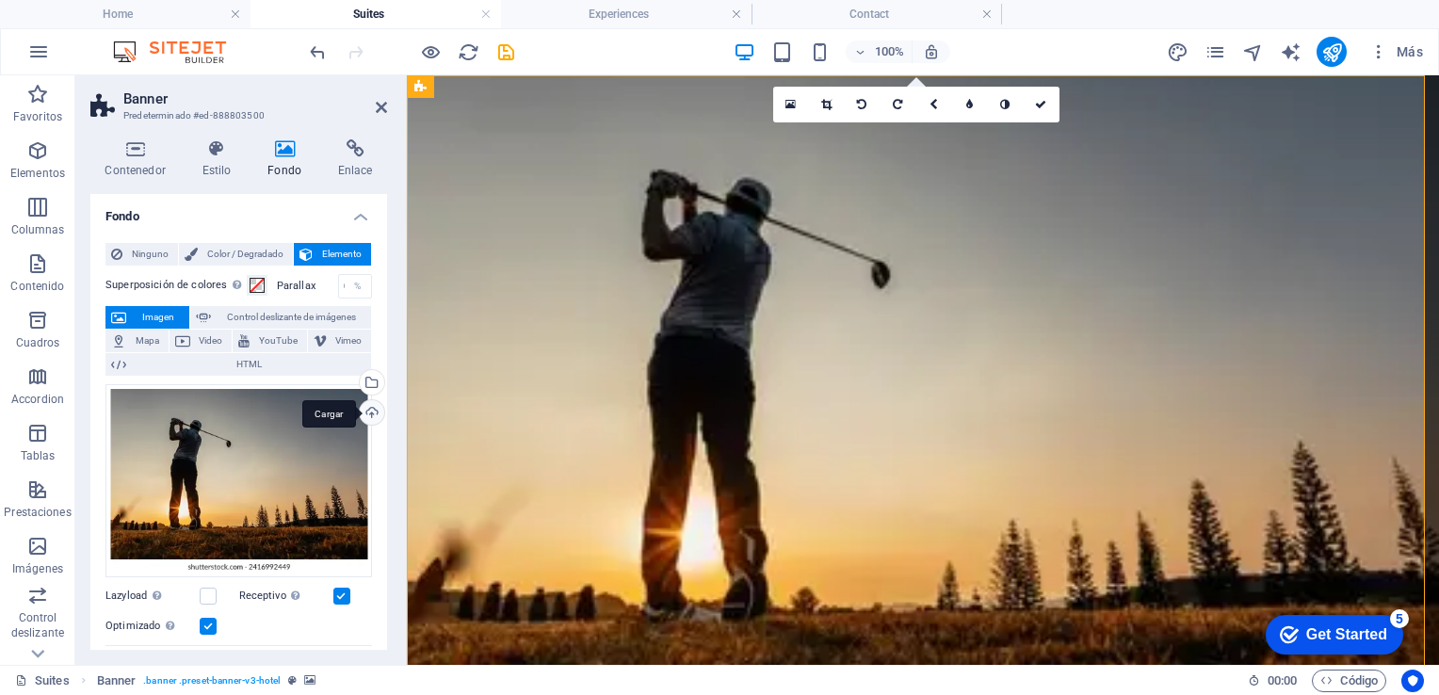
click at [364, 412] on div "Cargar" at bounding box center [370, 414] width 28 height 28
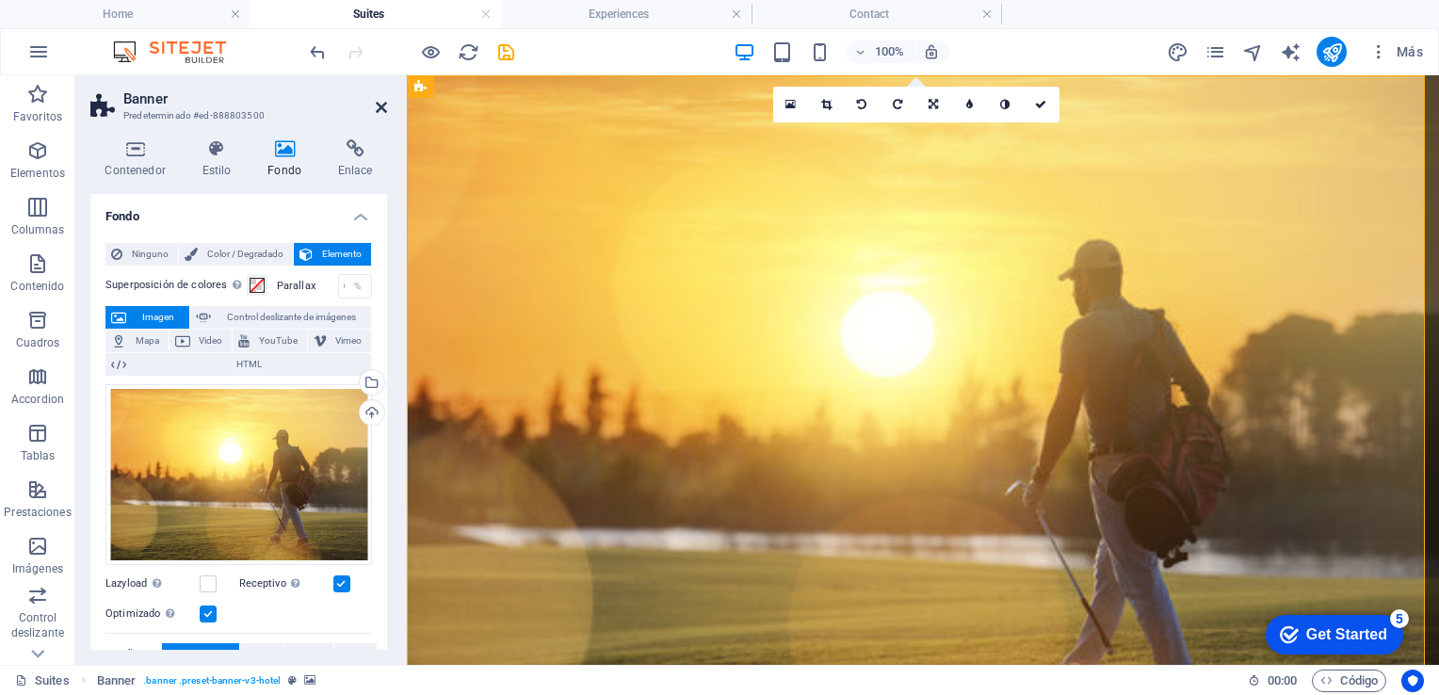
click at [383, 105] on icon at bounding box center [381, 107] width 11 height 15
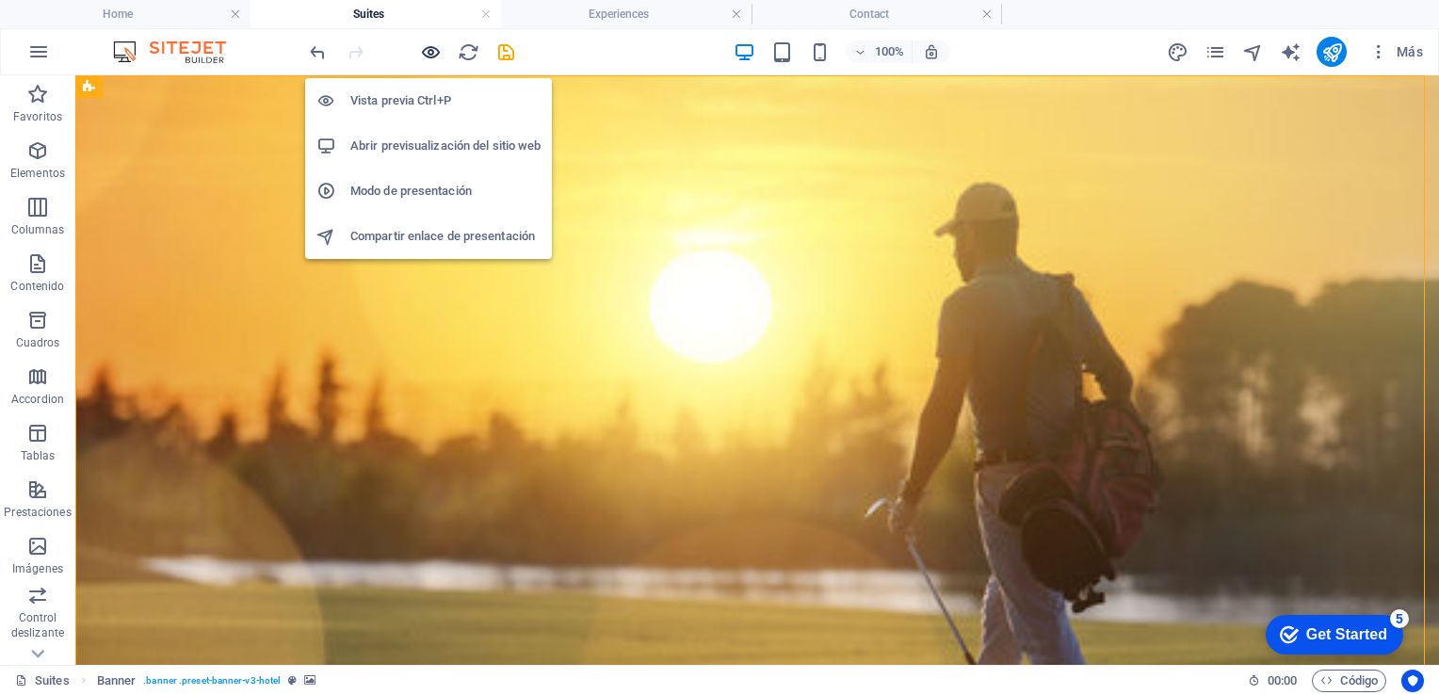
click at [425, 52] on icon "button" at bounding box center [431, 52] width 22 height 22
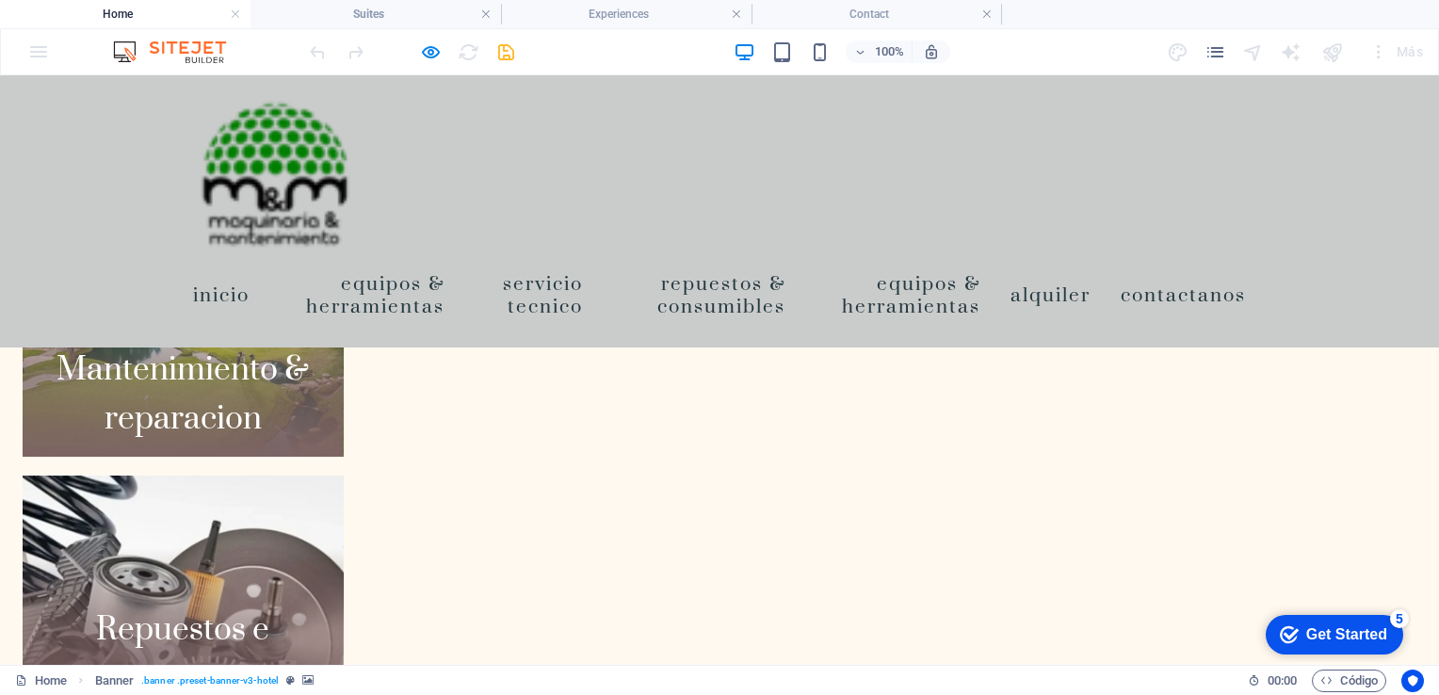
scroll to position [2311, 0]
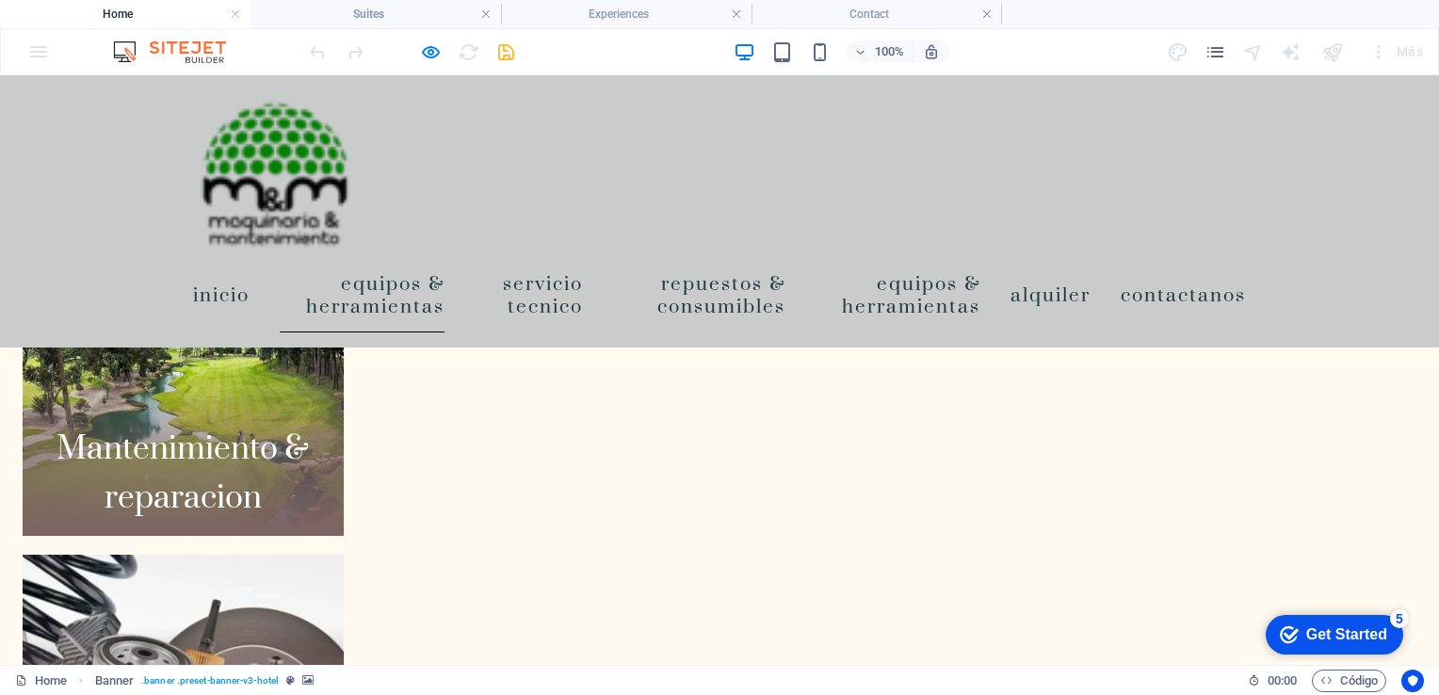
click at [368, 291] on link "Equipos & Herramientas" at bounding box center [362, 294] width 165 height 75
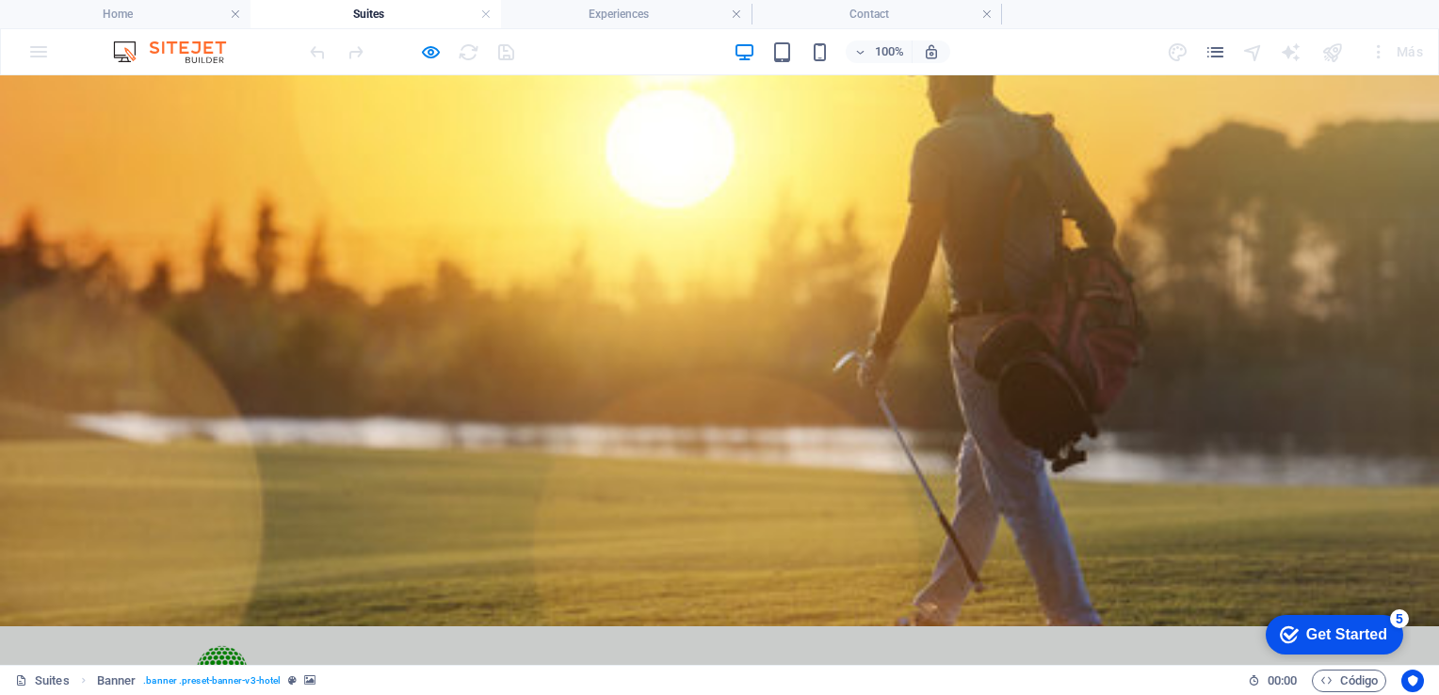
scroll to position [78, 0]
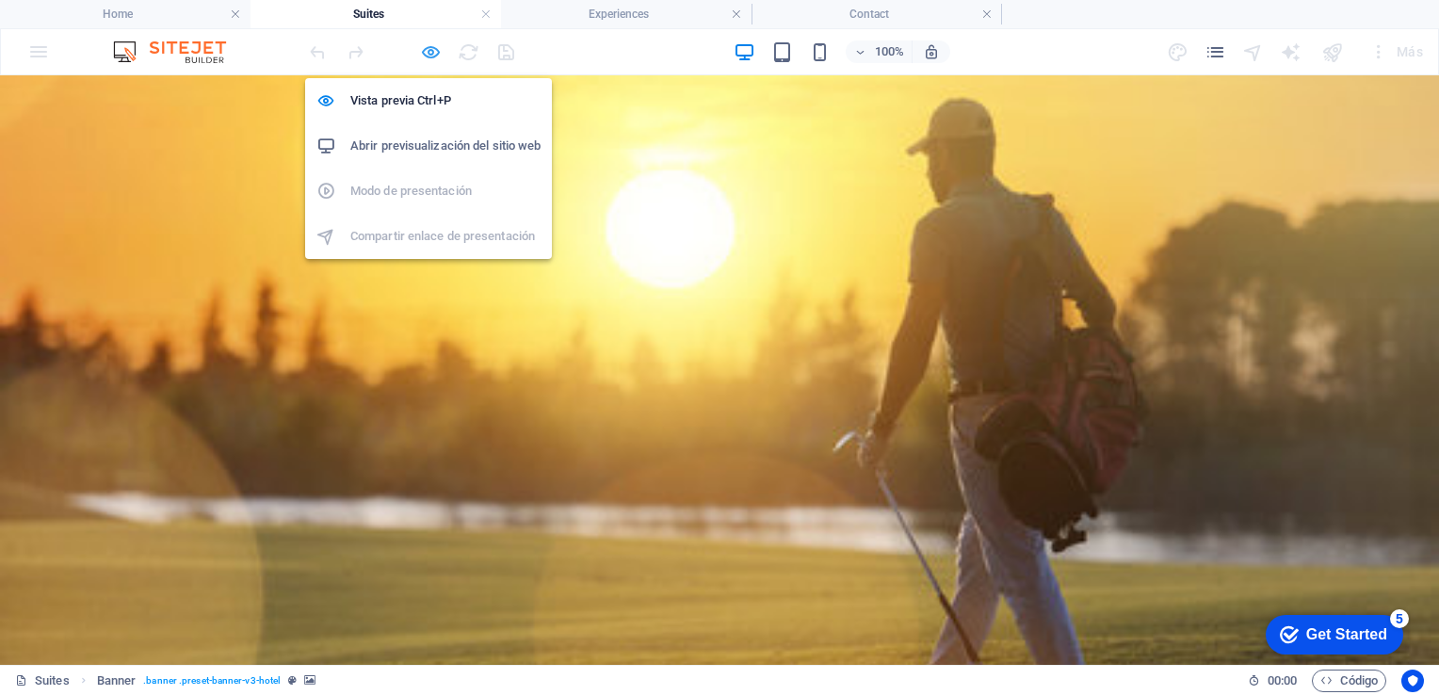
click at [436, 47] on icon "button" at bounding box center [431, 52] width 22 height 22
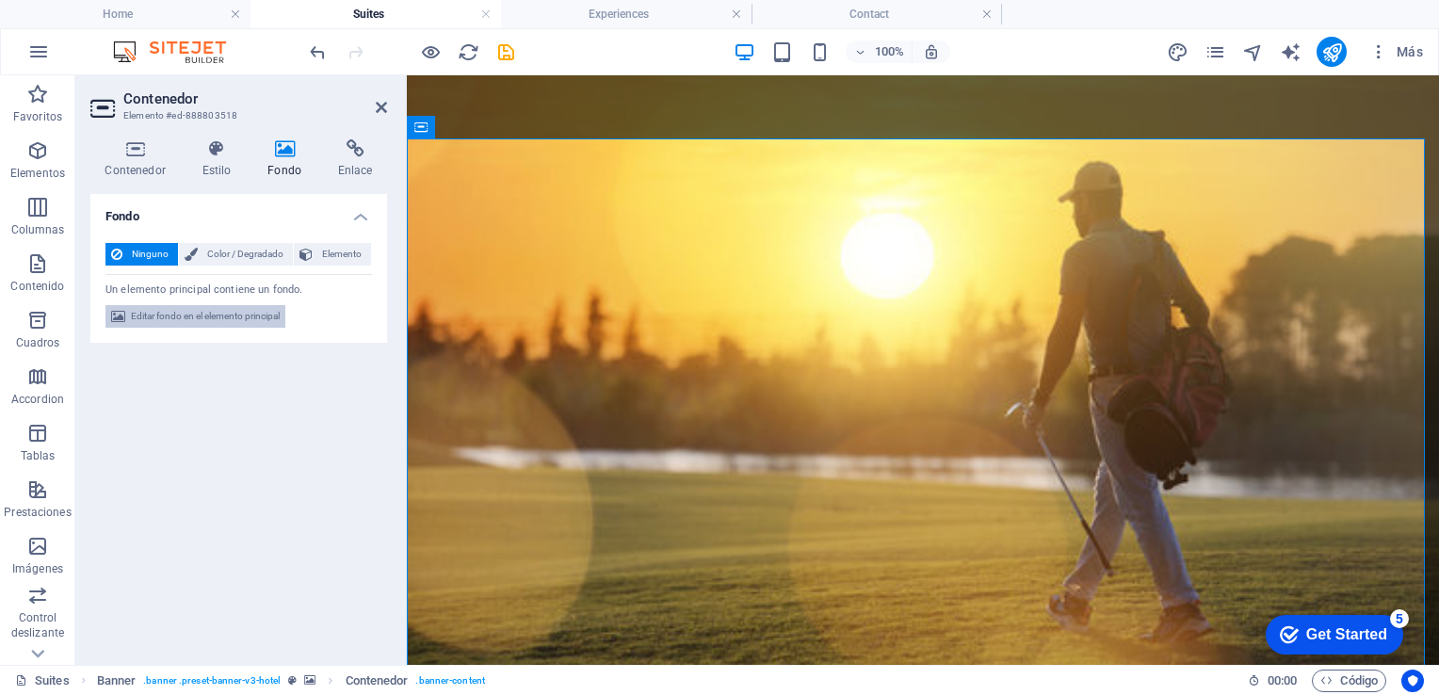
click at [181, 320] on span "Editar fondo en el elemento principal" at bounding box center [205, 316] width 149 height 23
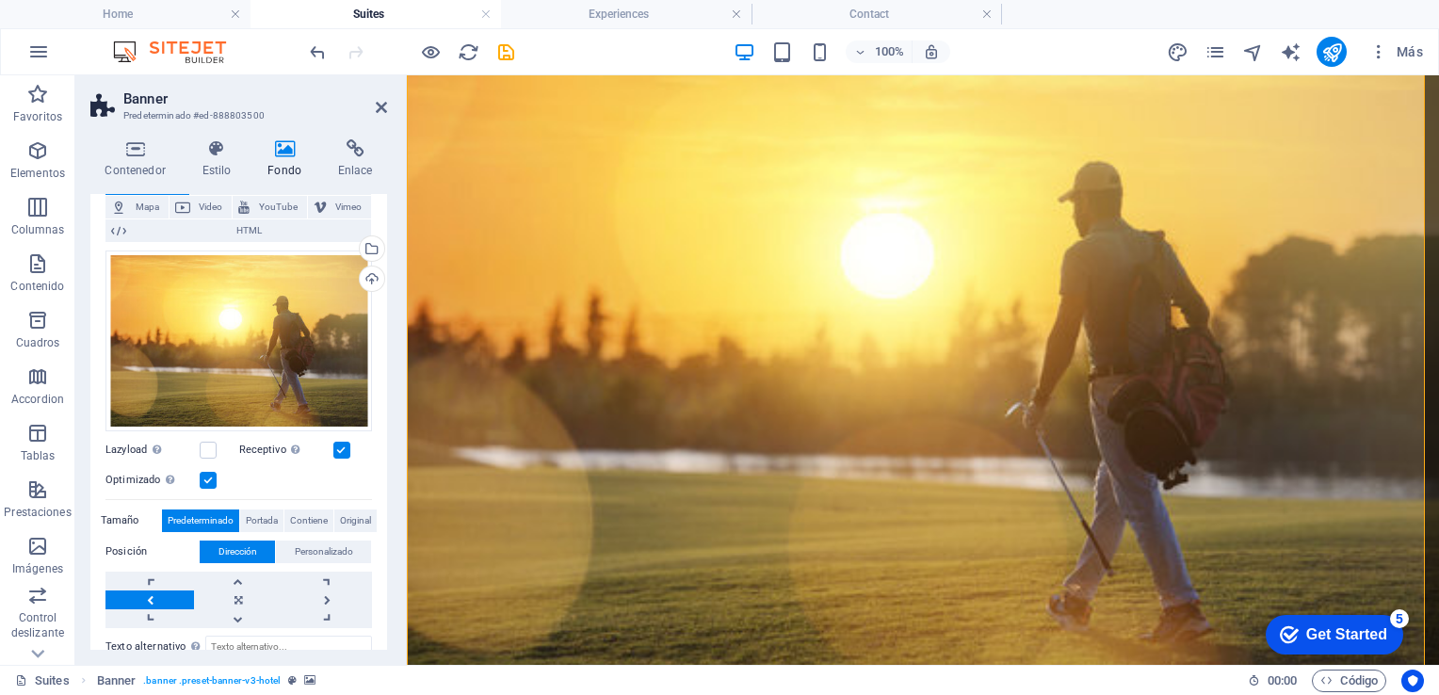
scroll to position [175, 0]
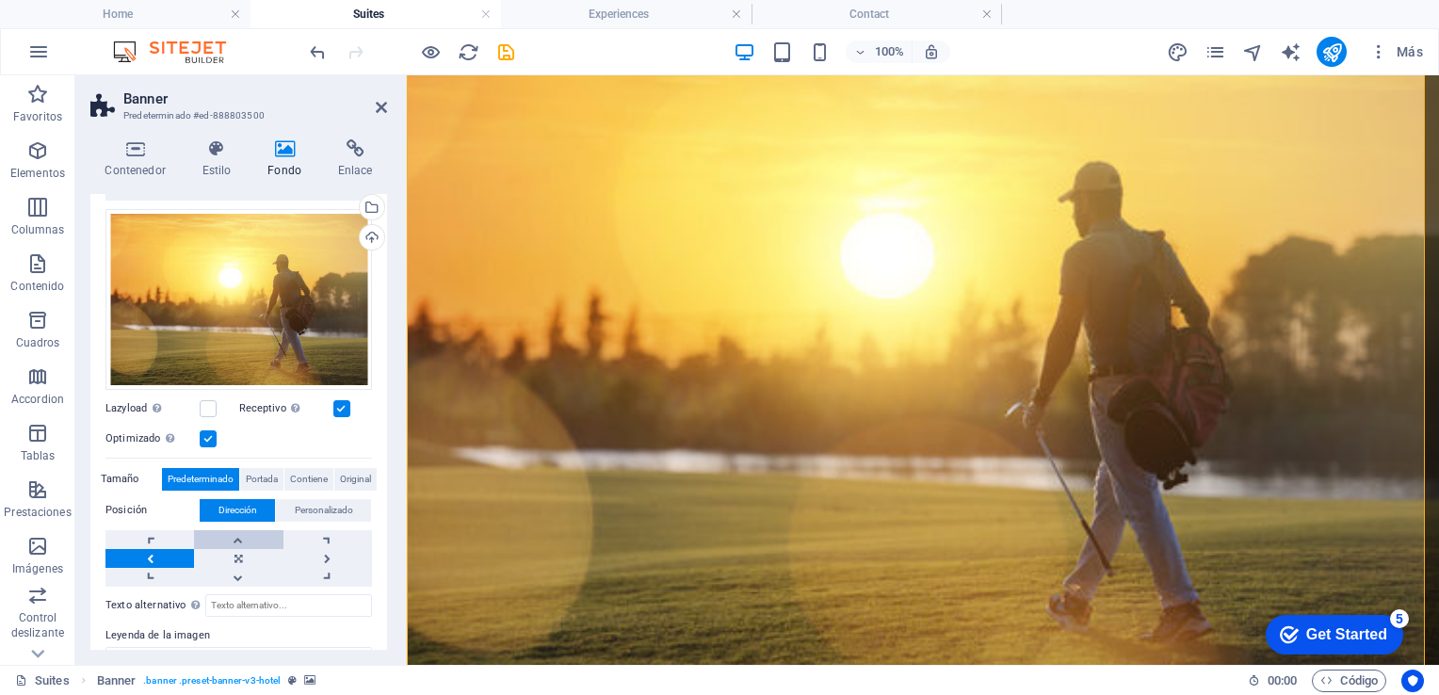
click at [234, 541] on link at bounding box center [238, 539] width 89 height 19
click at [328, 558] on link at bounding box center [327, 558] width 89 height 19
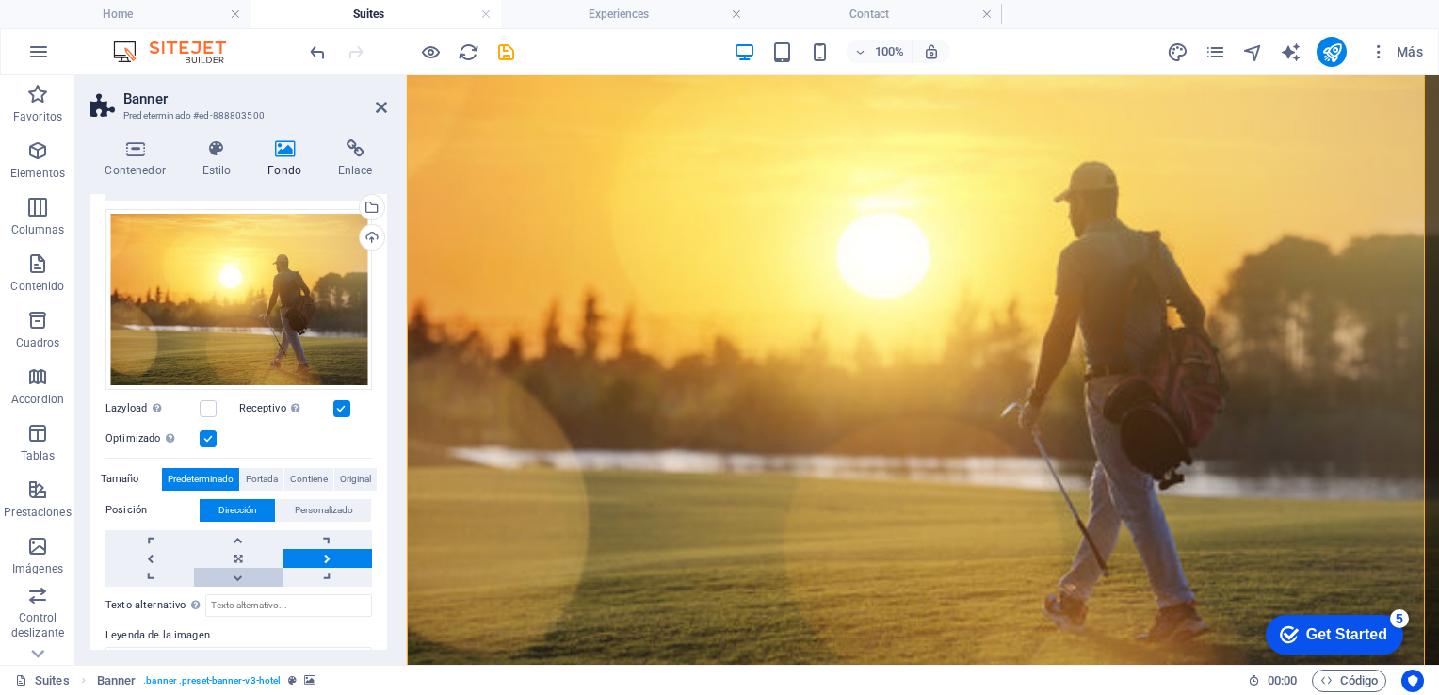
click at [245, 576] on link at bounding box center [238, 577] width 89 height 19
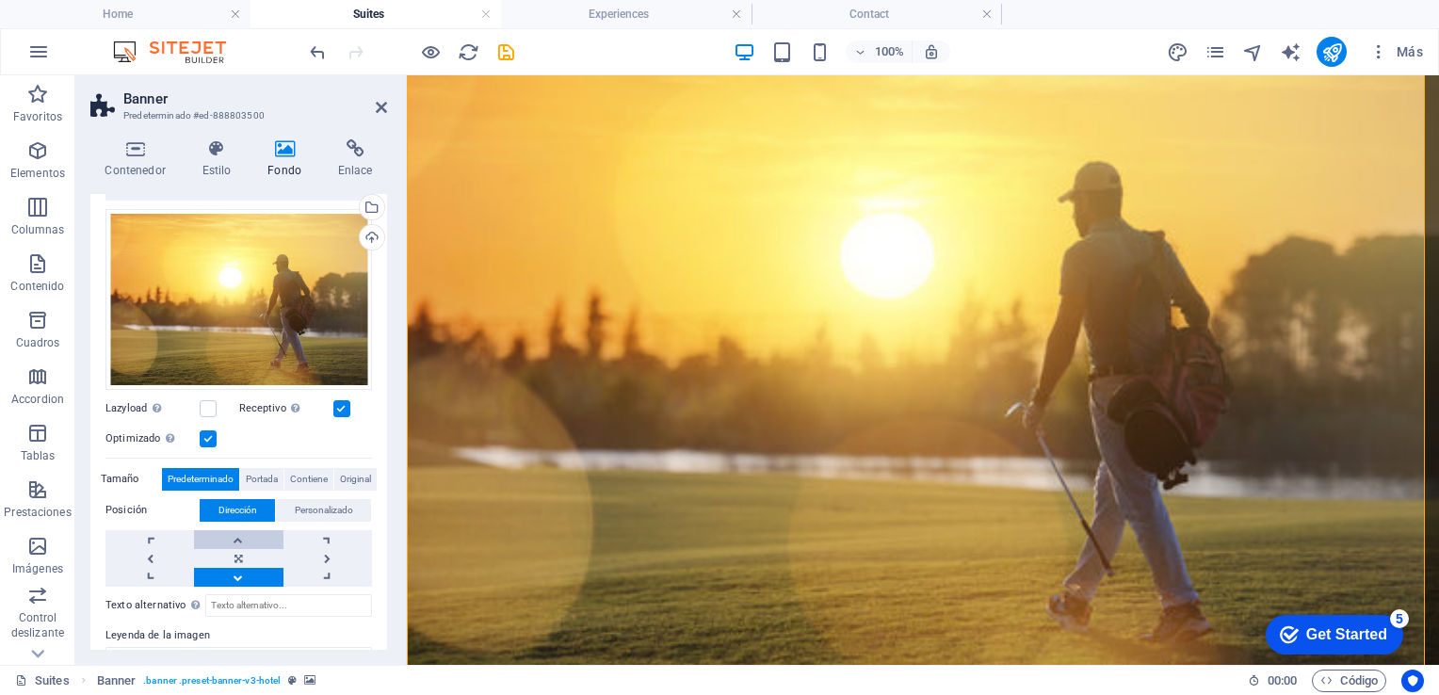
click at [239, 541] on link at bounding box center [238, 539] width 89 height 19
click at [171, 552] on link at bounding box center [149, 558] width 89 height 19
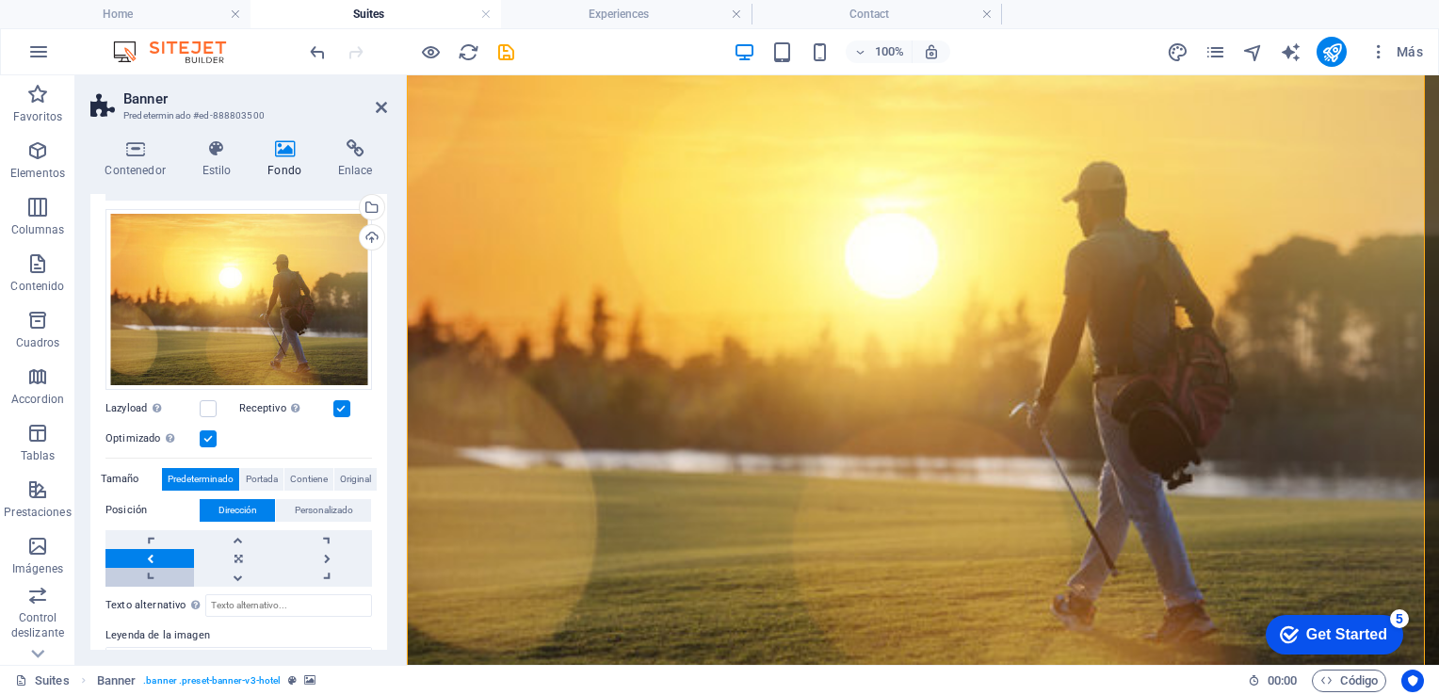
click at [165, 568] on link at bounding box center [149, 577] width 89 height 19
click at [164, 538] on link at bounding box center [149, 539] width 89 height 19
click at [170, 561] on link at bounding box center [149, 558] width 89 height 19
click at [330, 557] on link at bounding box center [327, 558] width 89 height 19
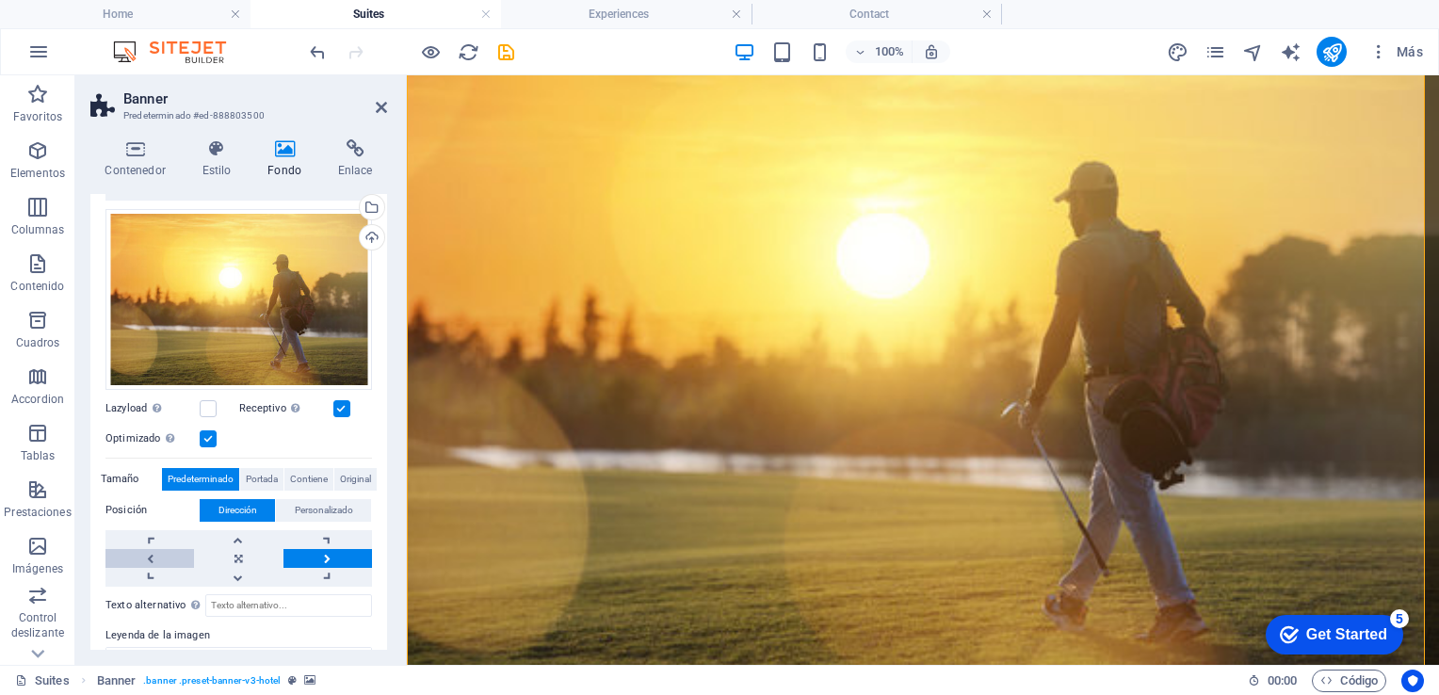
click at [163, 552] on link at bounding box center [149, 558] width 89 height 19
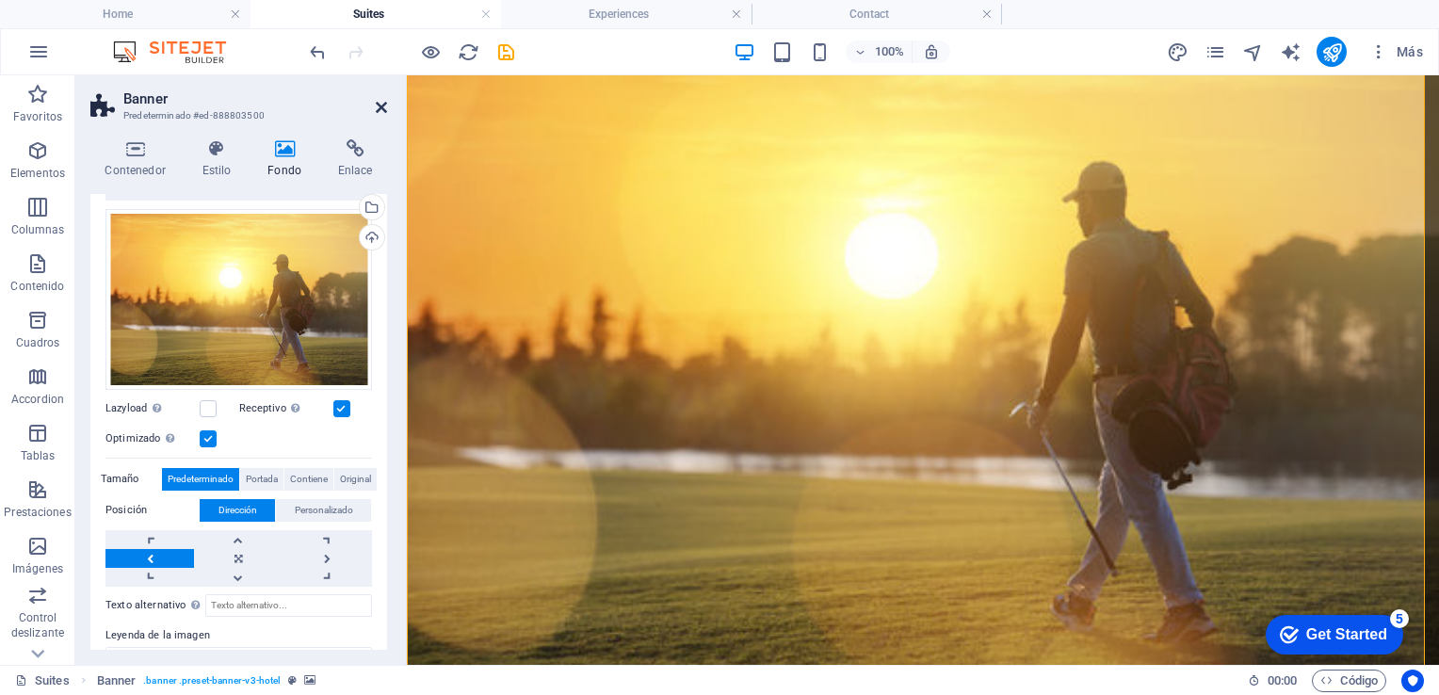
click at [380, 108] on icon at bounding box center [381, 107] width 11 height 15
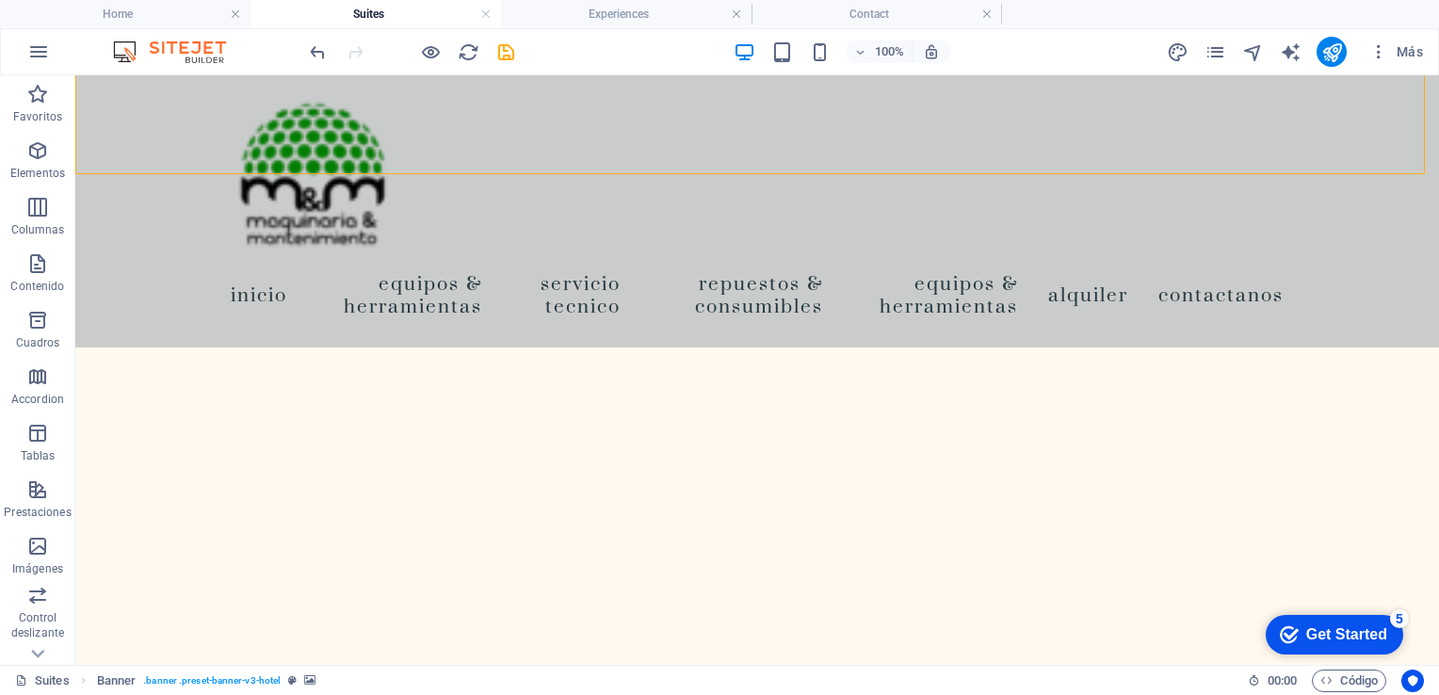
scroll to position [704, 0]
click at [505, 54] on icon "save" at bounding box center [506, 52] width 22 height 22
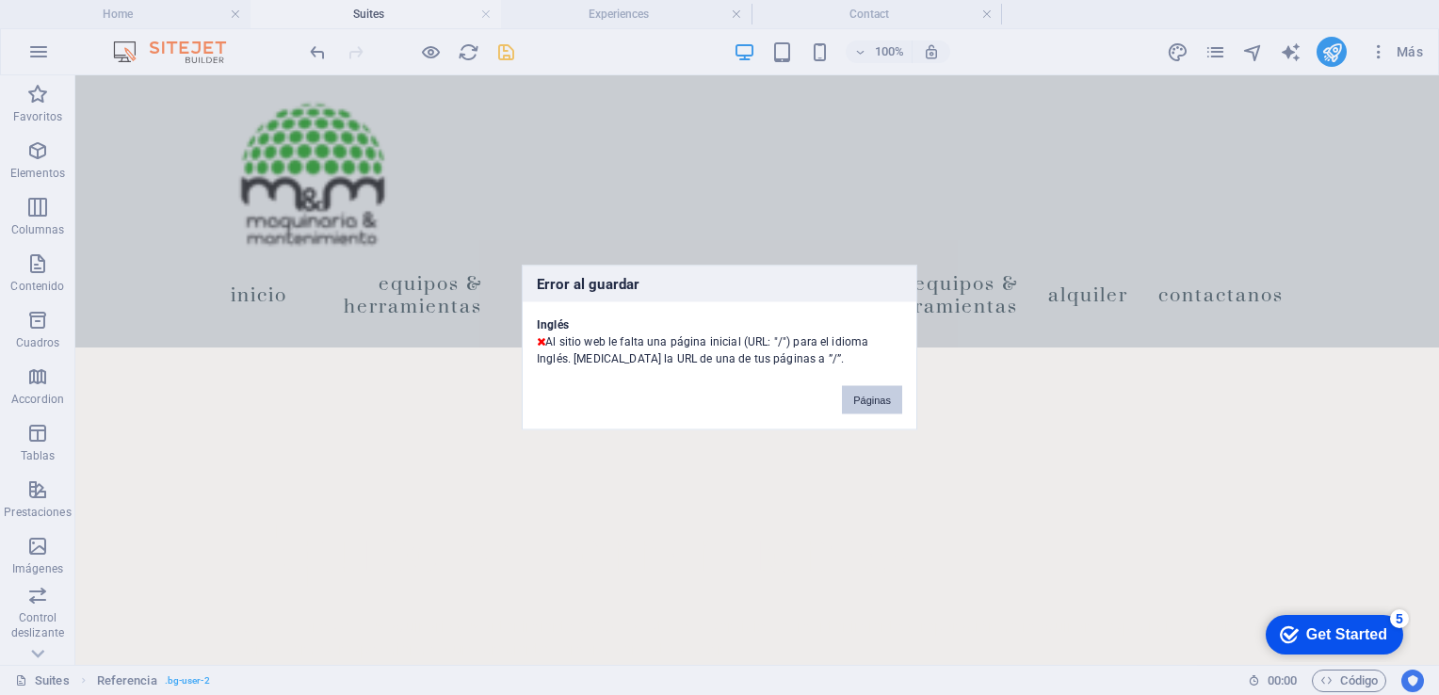
click at [874, 394] on button "Páginas" at bounding box center [872, 400] width 60 height 28
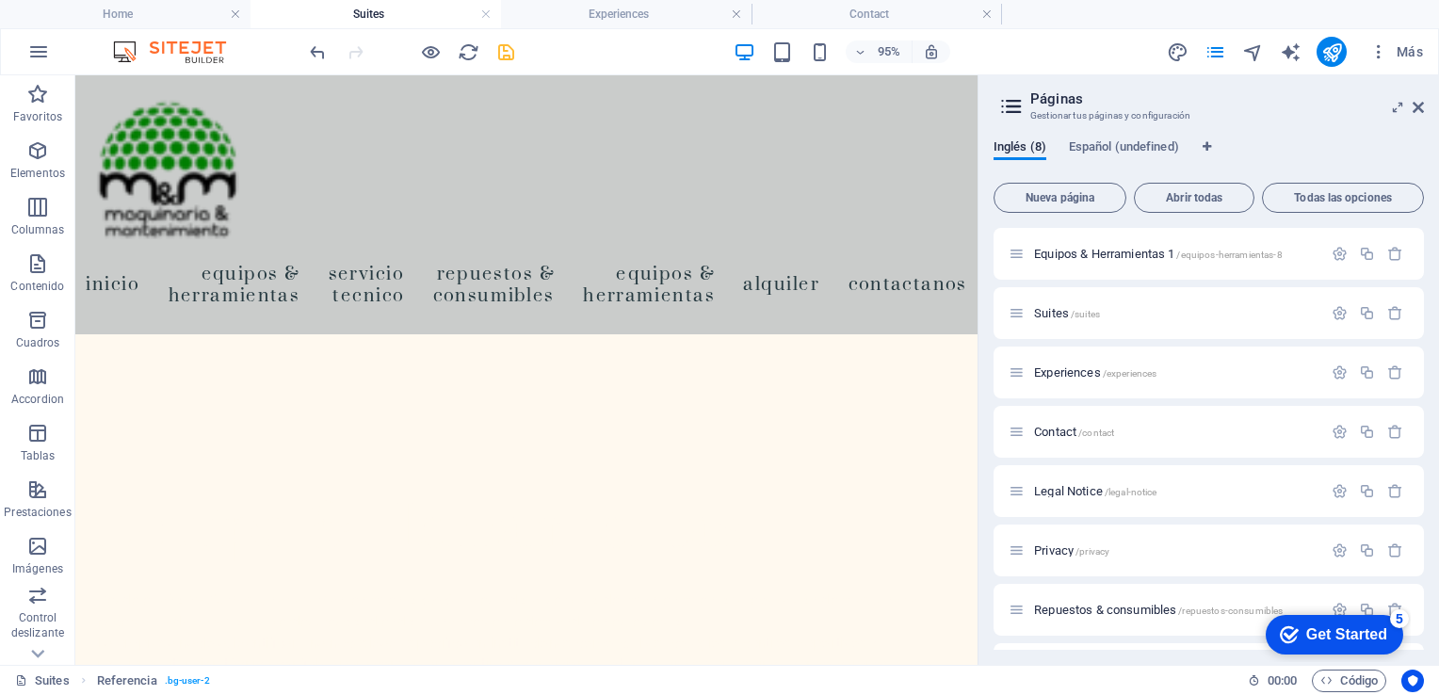
click at [1411, 109] on header "Páginas Gestionar tus páginas y configuración" at bounding box center [1210, 99] width 427 height 49
click at [1420, 115] on header "Páginas Gestionar tus páginas y configuración" at bounding box center [1210, 99] width 427 height 49
click at [1416, 107] on icon at bounding box center [1418, 107] width 11 height 15
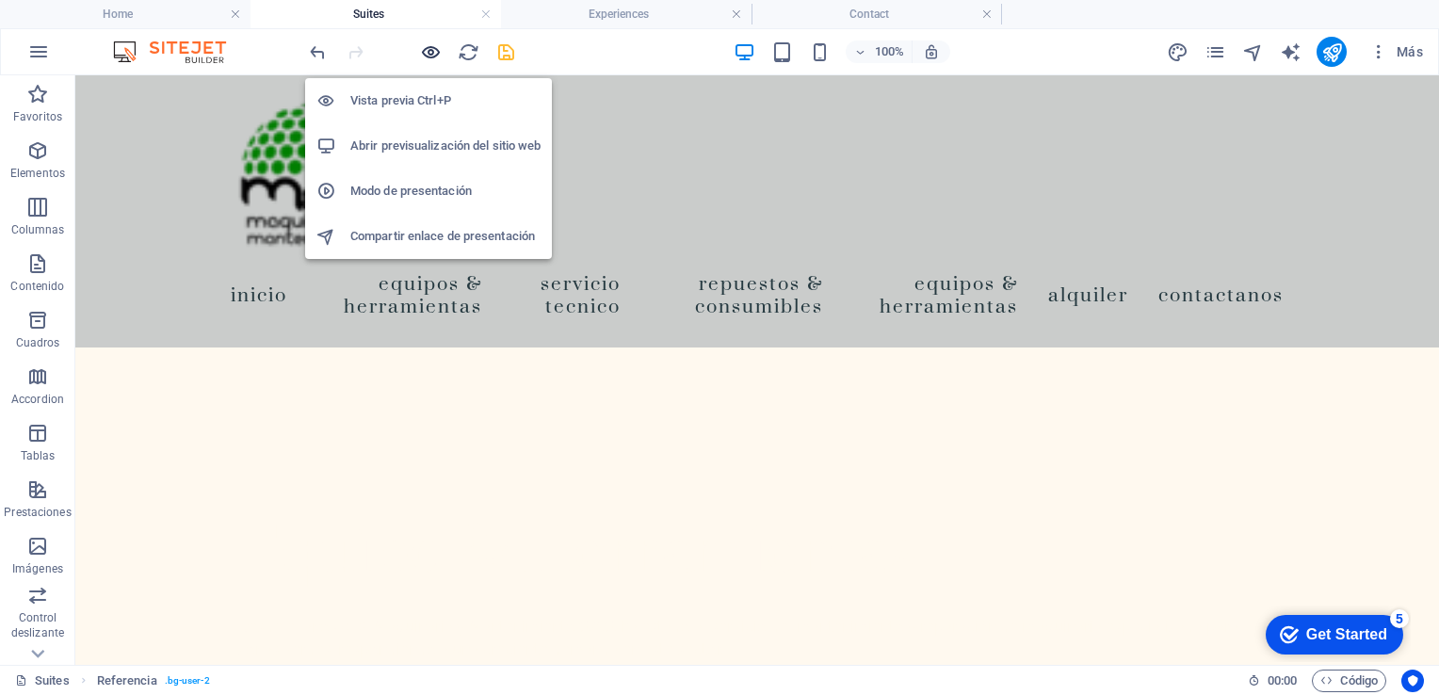
click at [422, 52] on icon "button" at bounding box center [431, 52] width 22 height 22
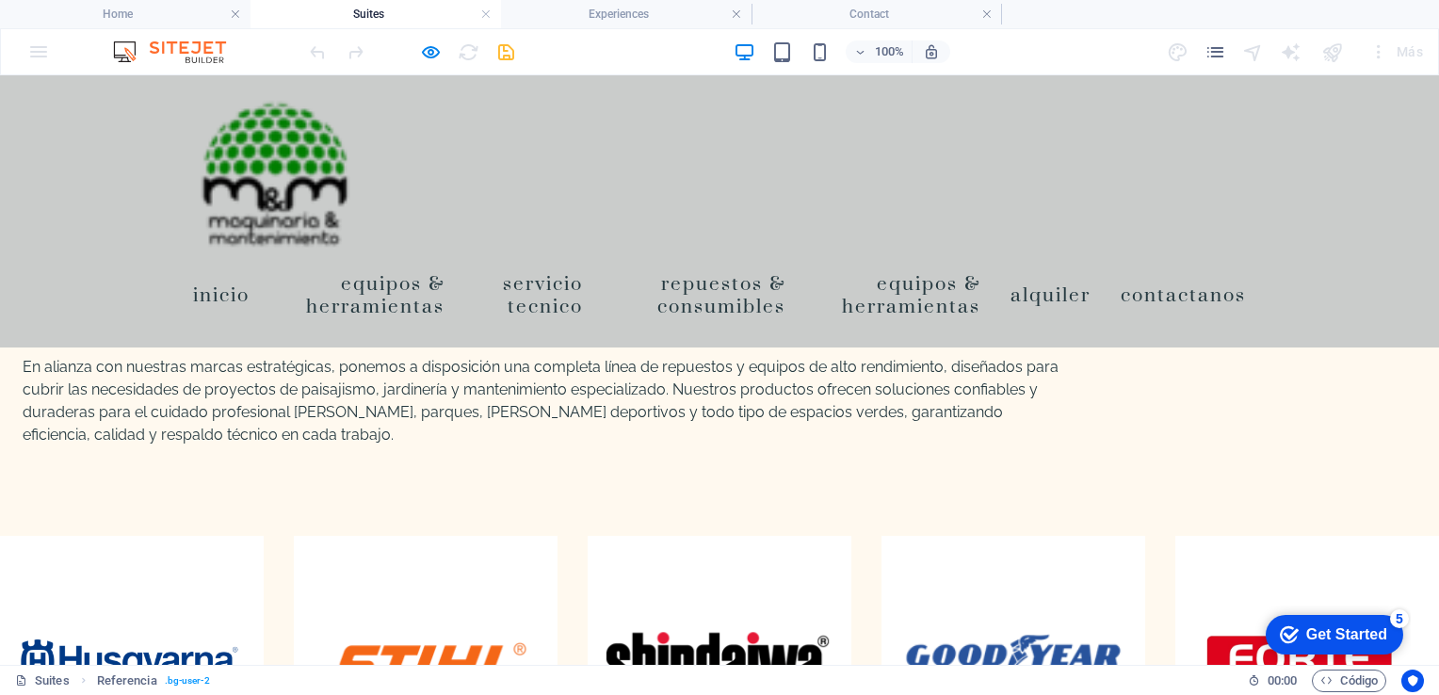
scroll to position [2249, 0]
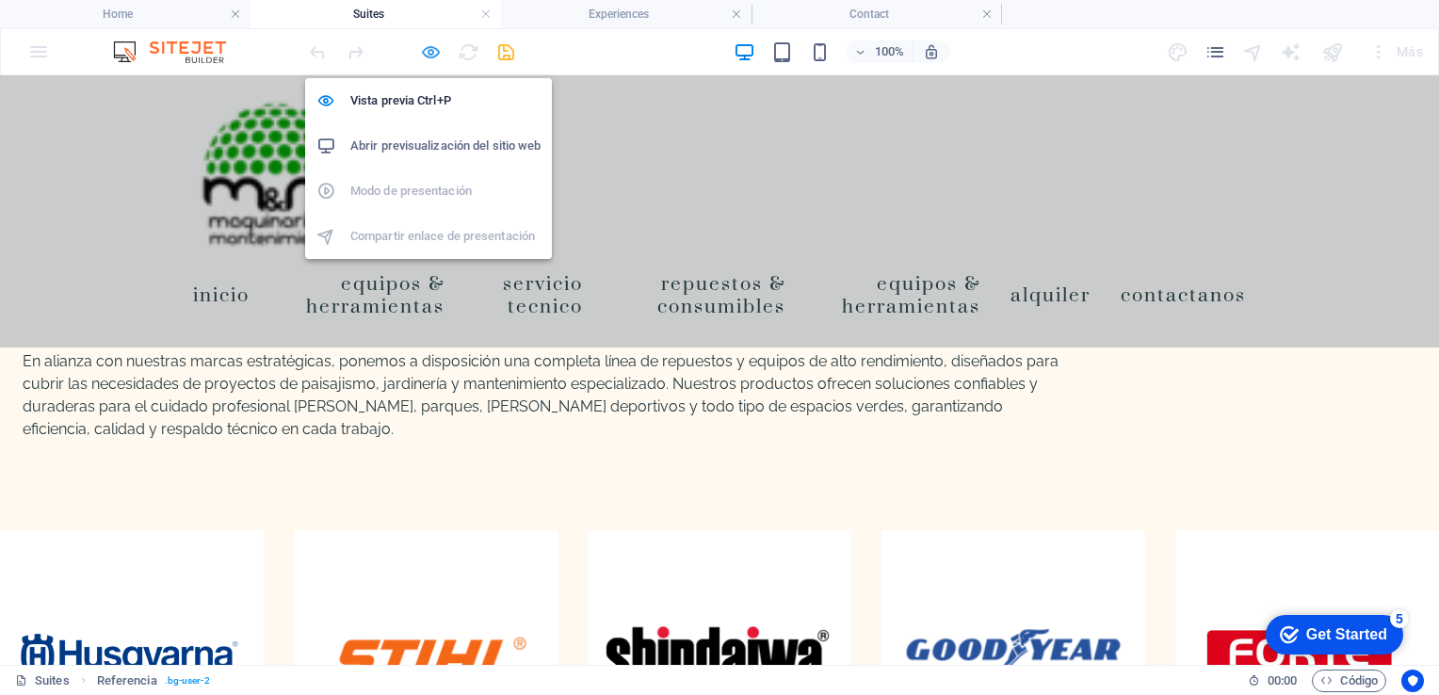
drag, startPoint x: 431, startPoint y: 55, endPoint x: 675, endPoint y: 220, distance: 294.9
click at [431, 55] on icon "button" at bounding box center [431, 52] width 22 height 22
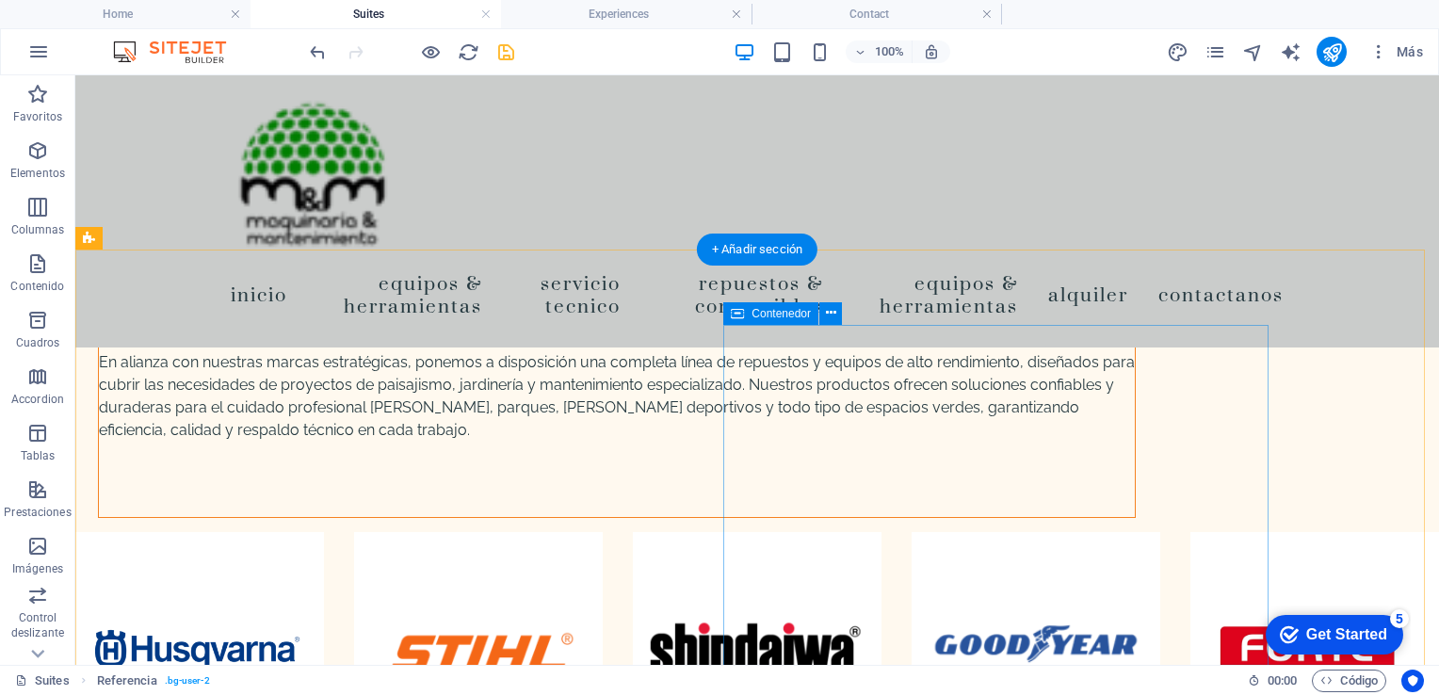
scroll to position [2235, 0]
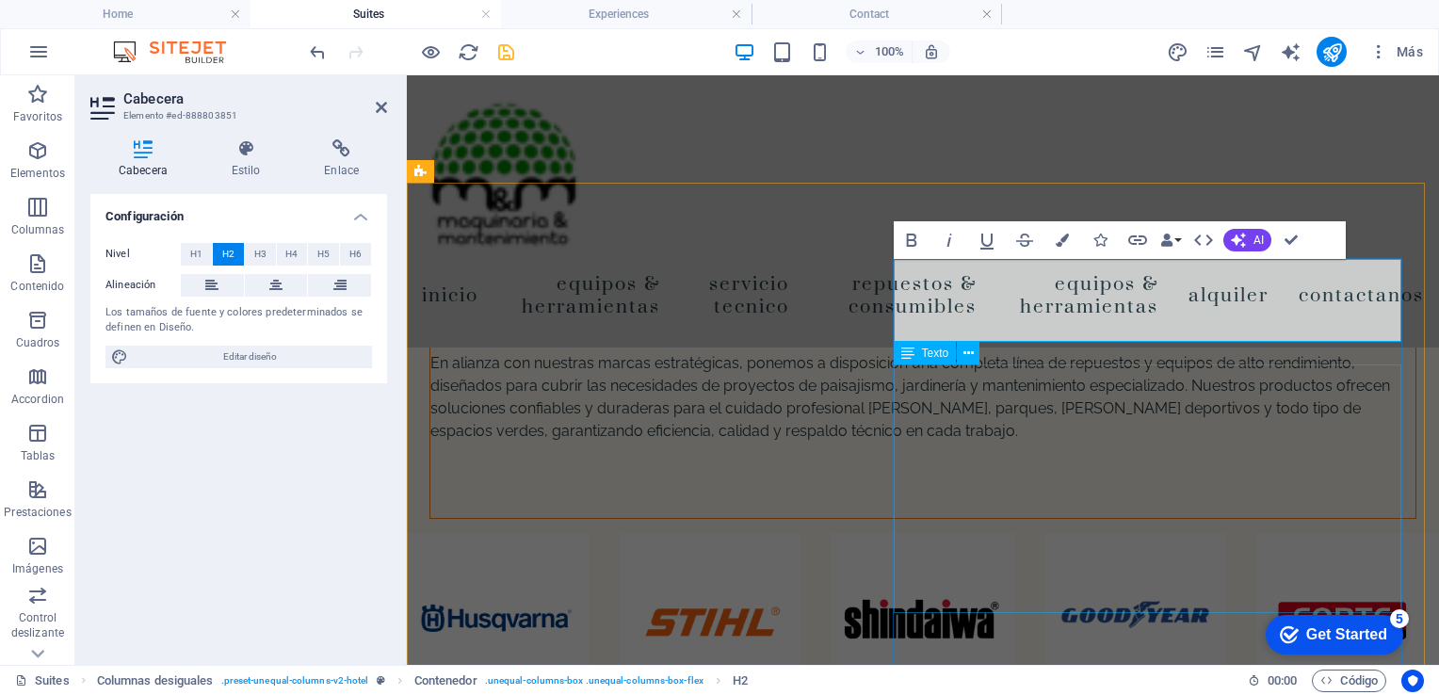
scroll to position [2140, 0]
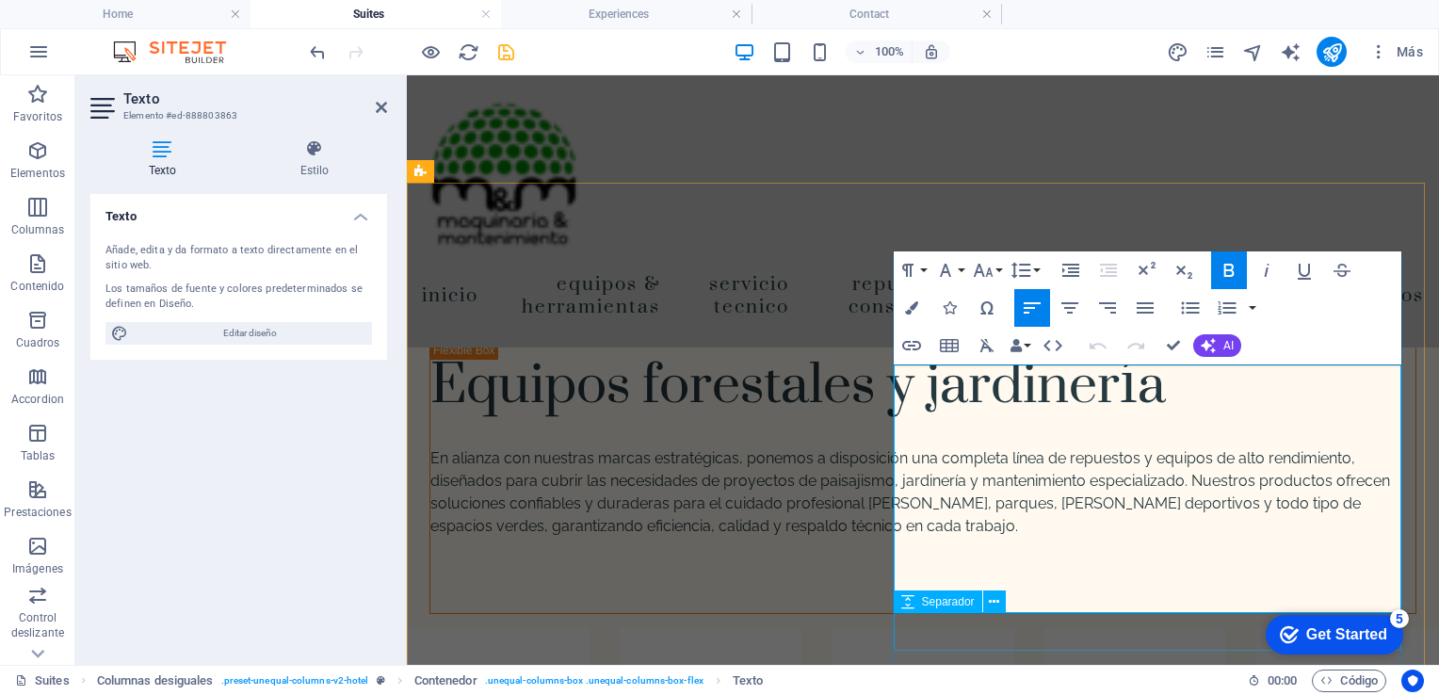
drag, startPoint x: 899, startPoint y: 375, endPoint x: 546, endPoint y: 85, distance: 456.3
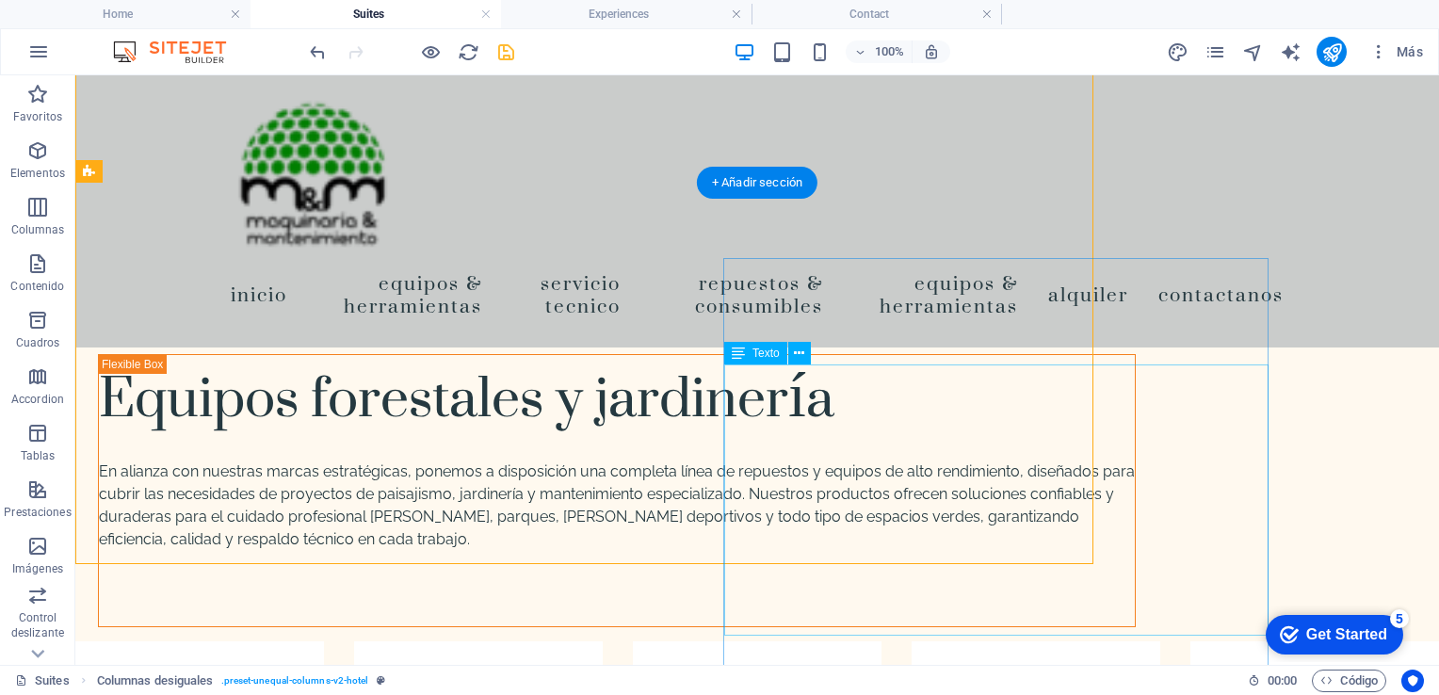
scroll to position [2302, 0]
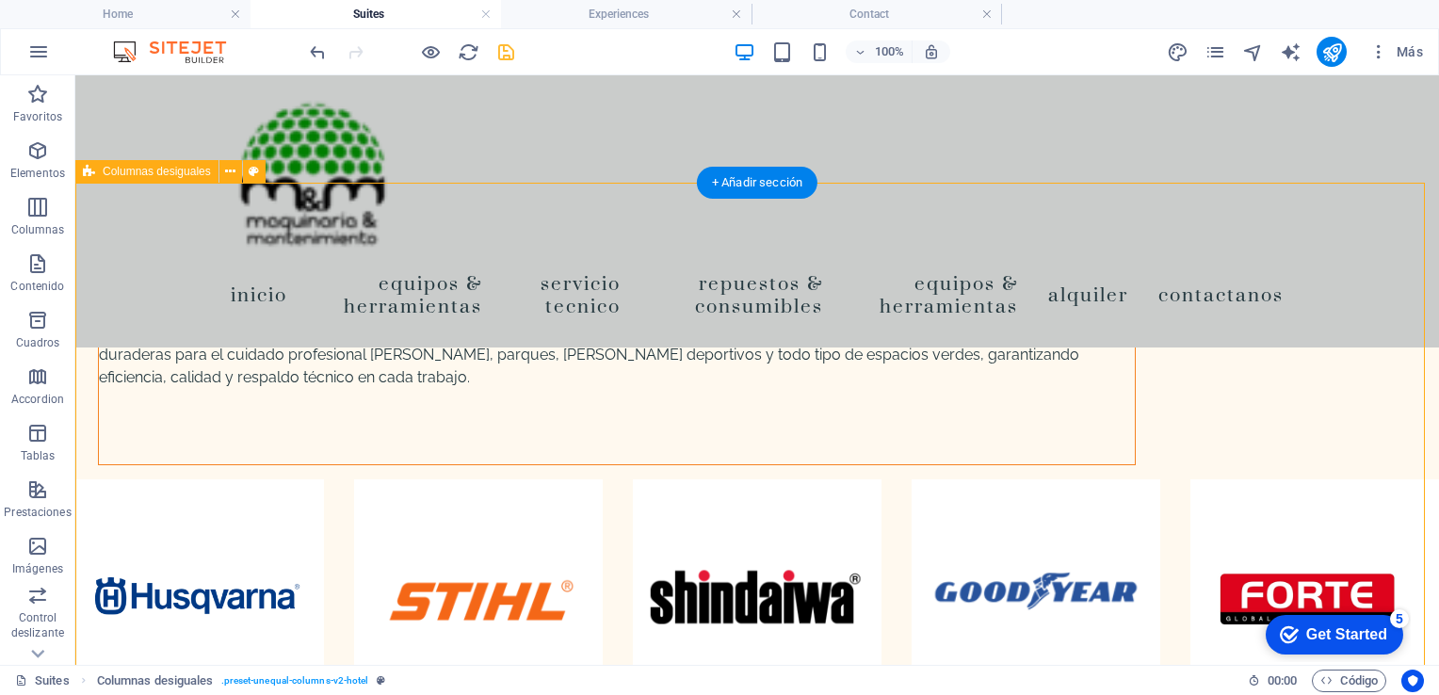
drag, startPoint x: 1424, startPoint y: 461, endPoint x: 1422, endPoint y: 435, distance: 26.4
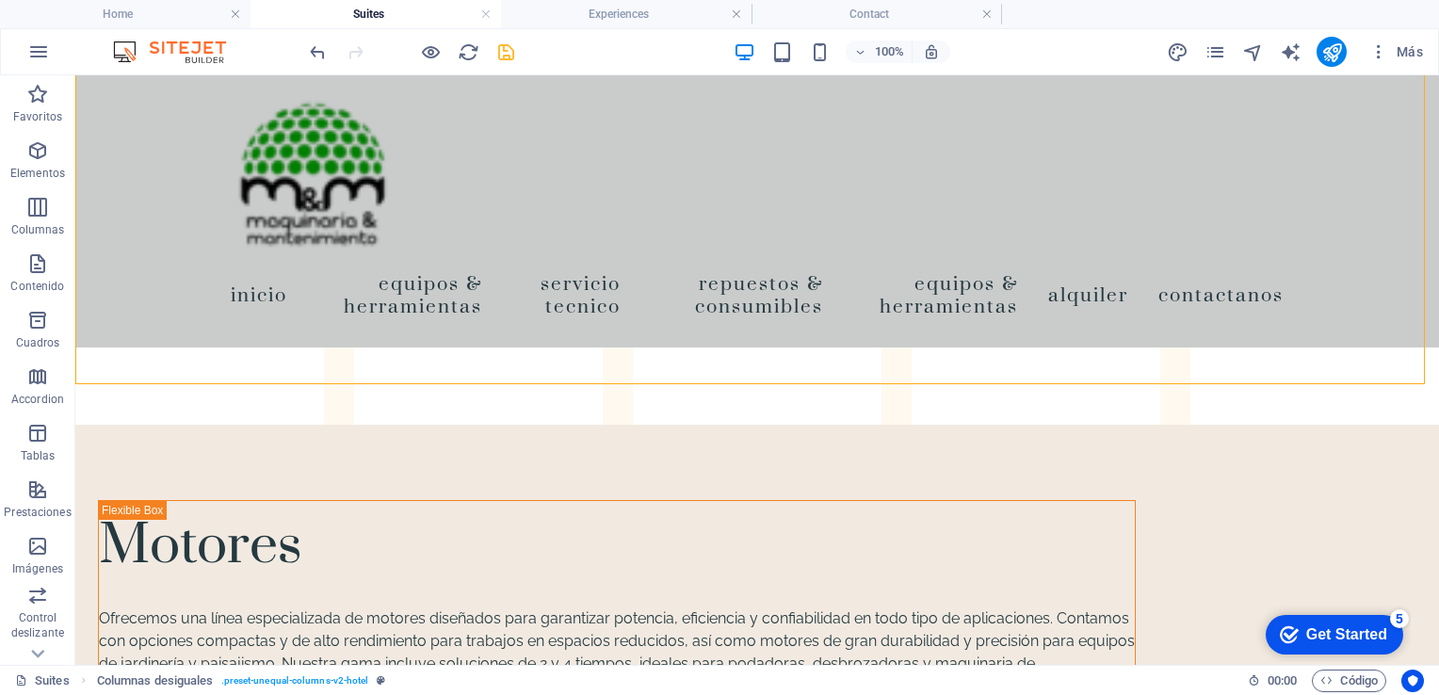
scroll to position [2544, 0]
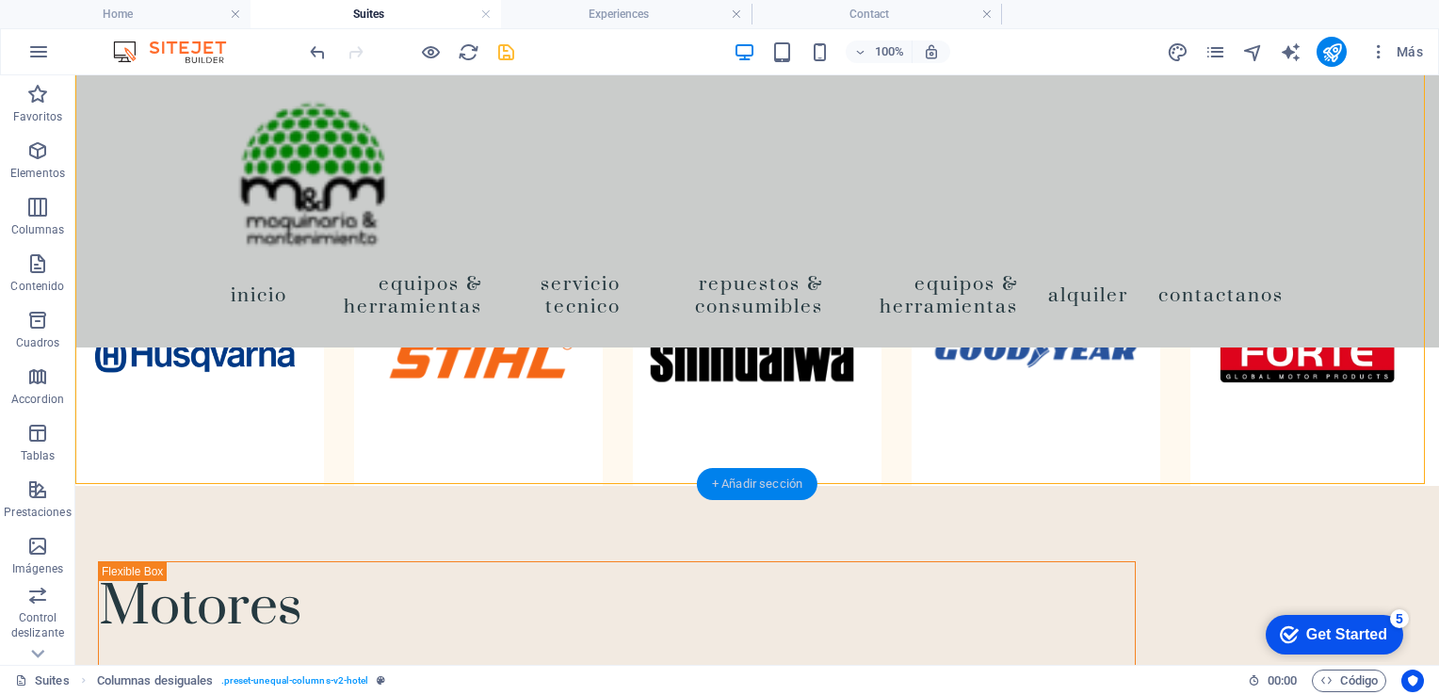
click at [738, 483] on div "+ Añadir sección" at bounding box center [757, 484] width 121 height 32
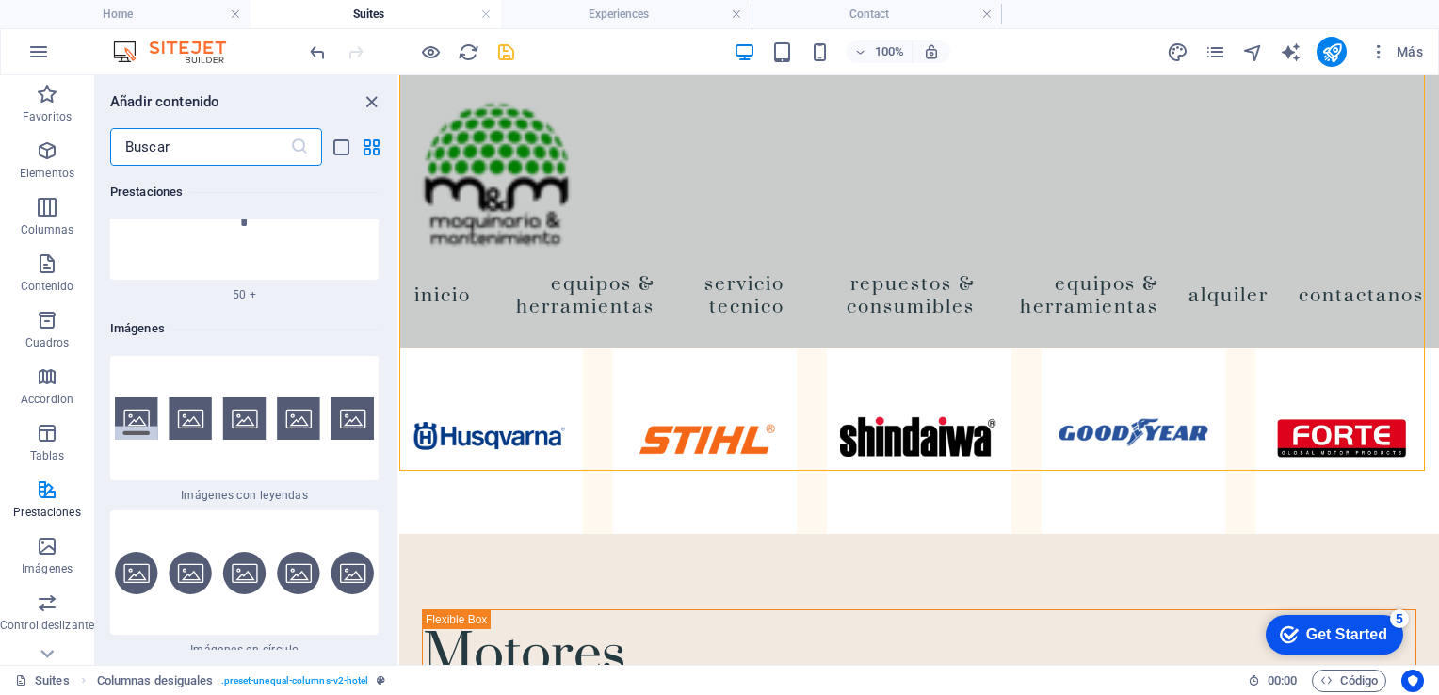
scroll to position [18725, 0]
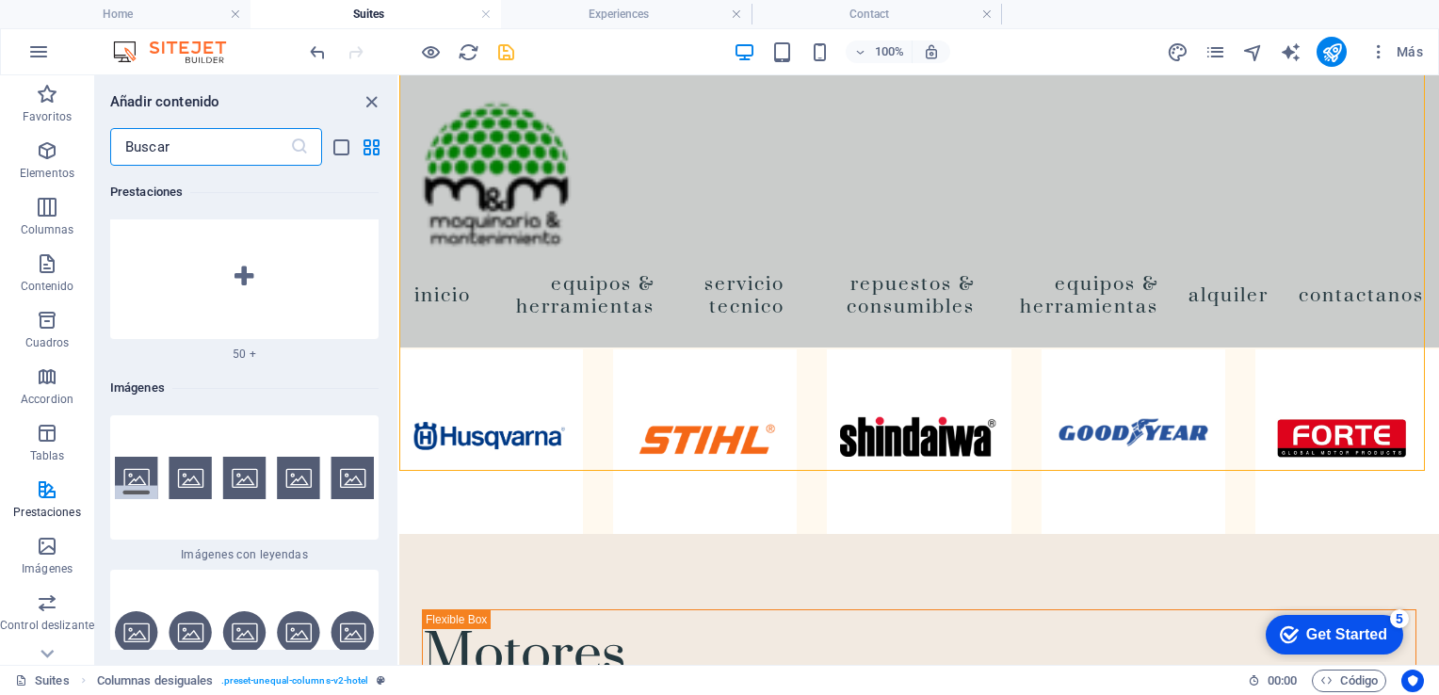
drag, startPoint x: 396, startPoint y: 258, endPoint x: 15, endPoint y: 341, distance: 389.4
click at [277, 457] on img at bounding box center [244, 478] width 259 height 42
click at [399, 454] on div "Arrastra aquí para reemplazar el contenido existente. Si quieres crear un eleme…" at bounding box center [919, 370] width 1040 height 590
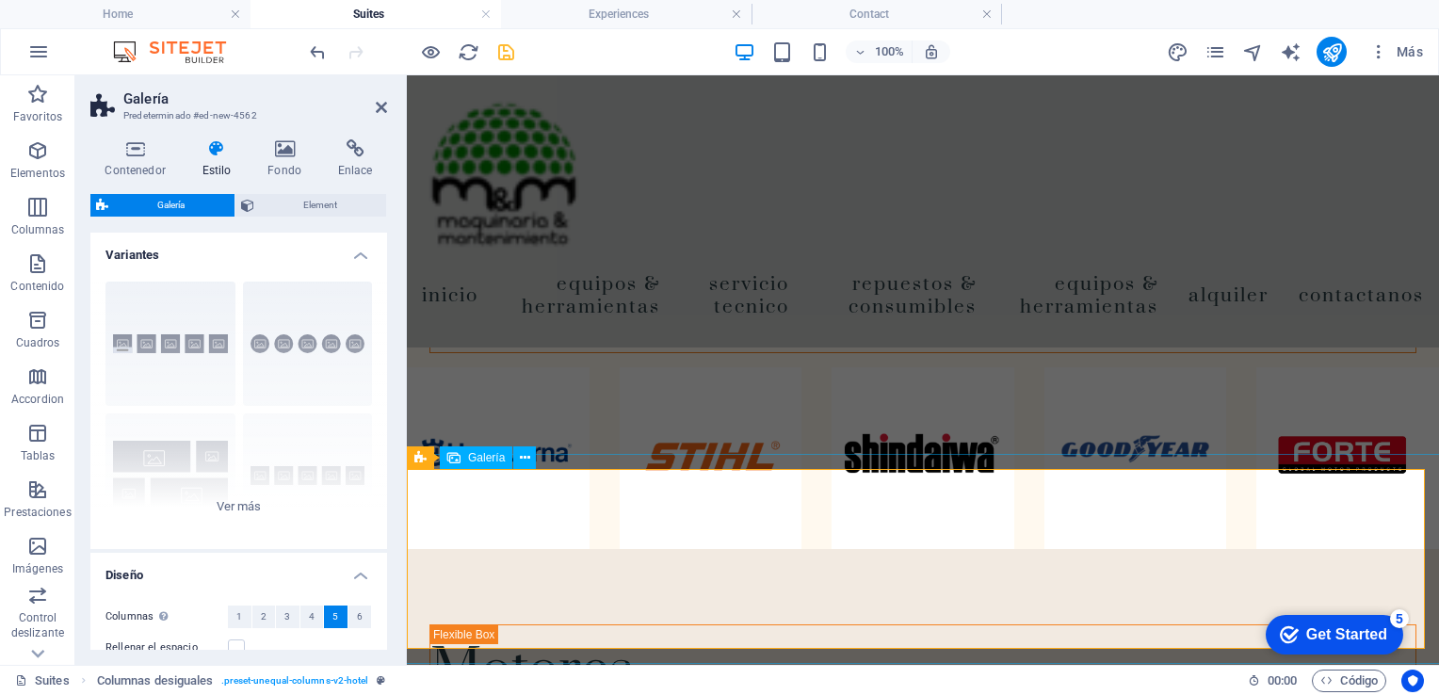
scroll to position [2396, 0]
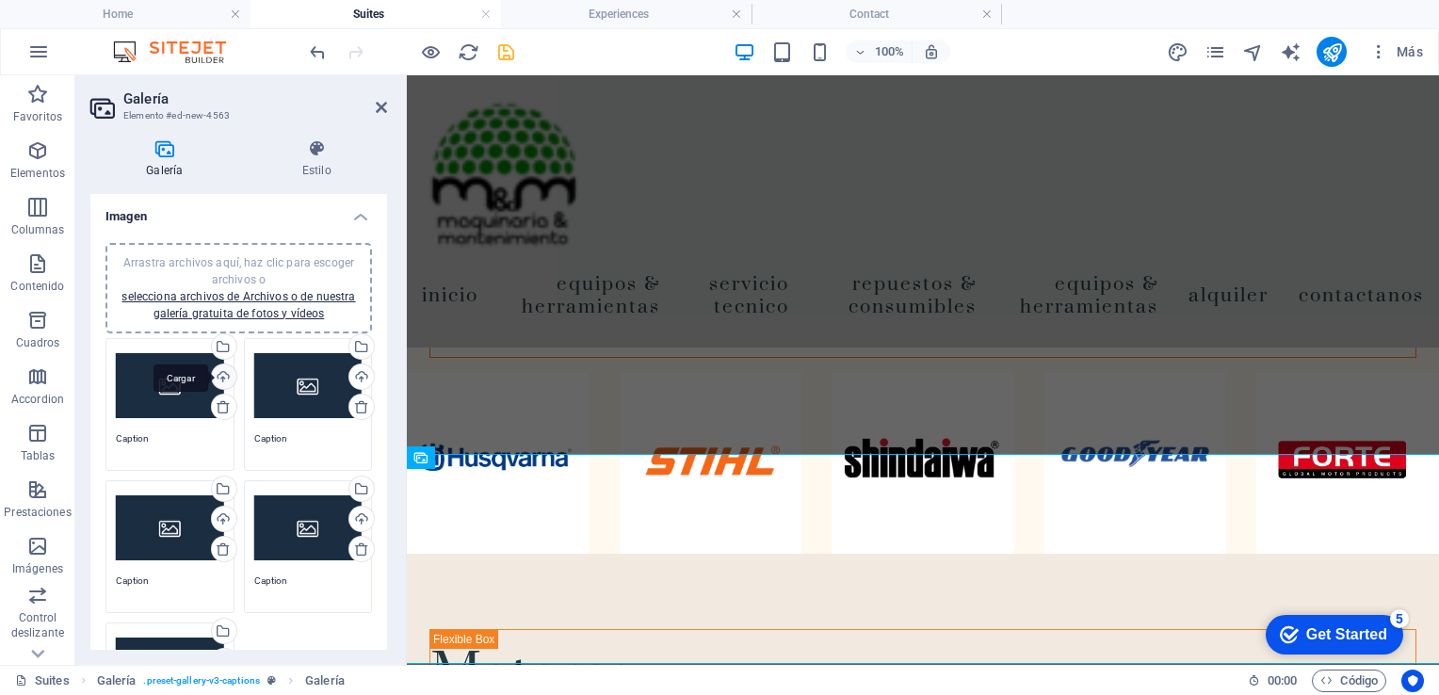
click at [221, 377] on div "Cargar" at bounding box center [222, 378] width 28 height 28
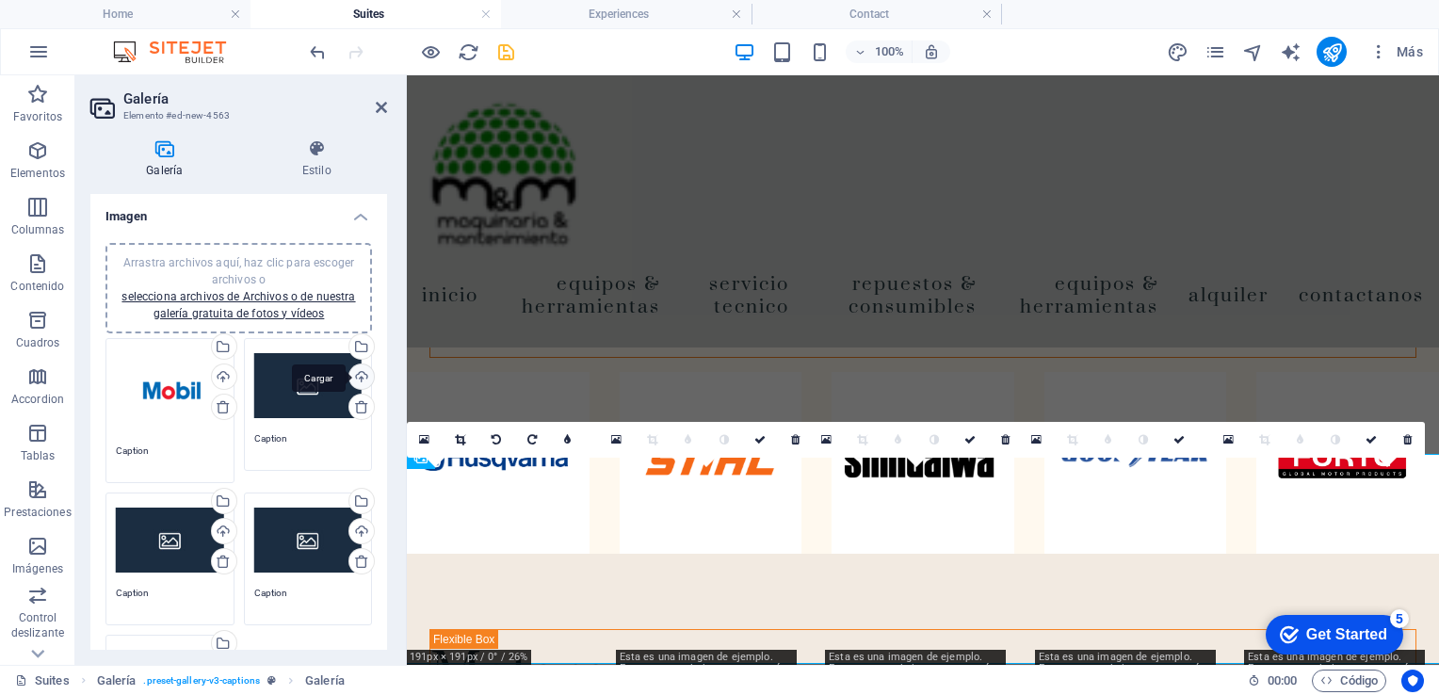
click at [356, 375] on div "Cargar" at bounding box center [360, 378] width 28 height 28
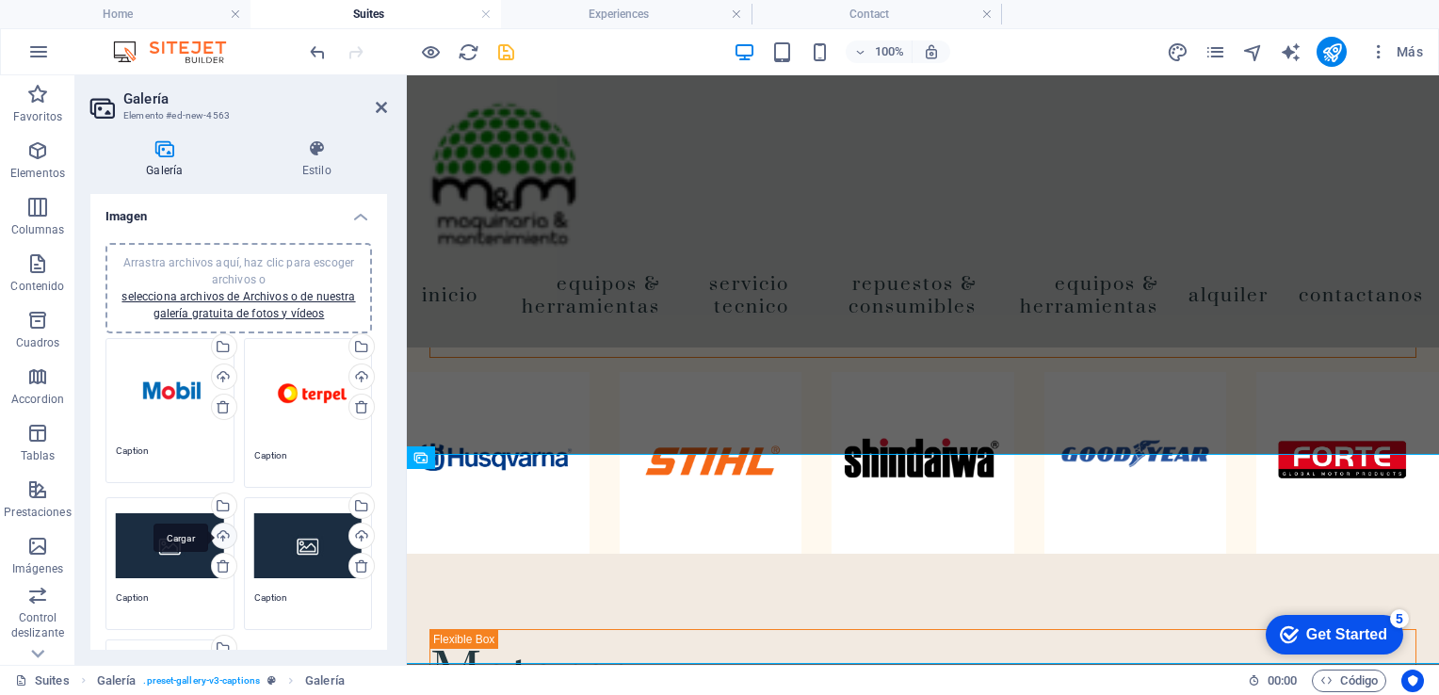
click at [223, 530] on div "Cargar" at bounding box center [222, 538] width 28 height 28
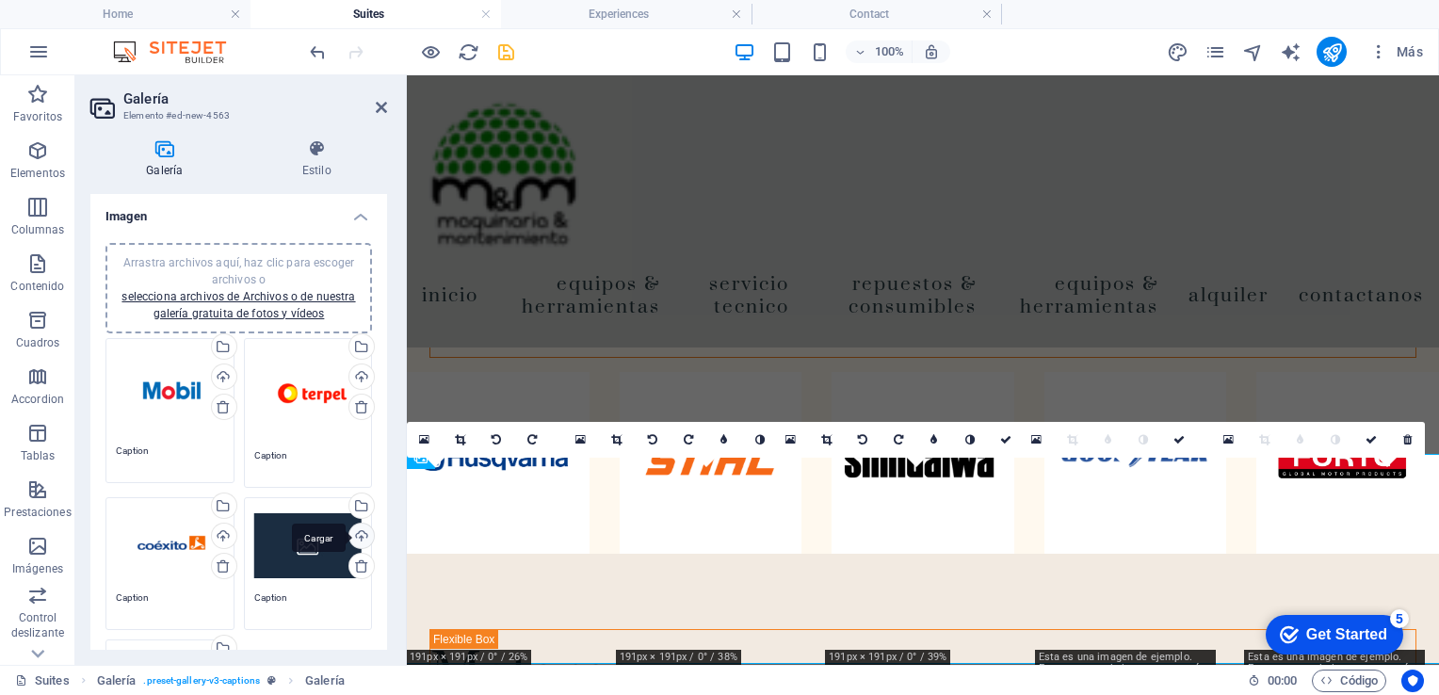
click at [360, 535] on div "Cargar" at bounding box center [360, 538] width 28 height 28
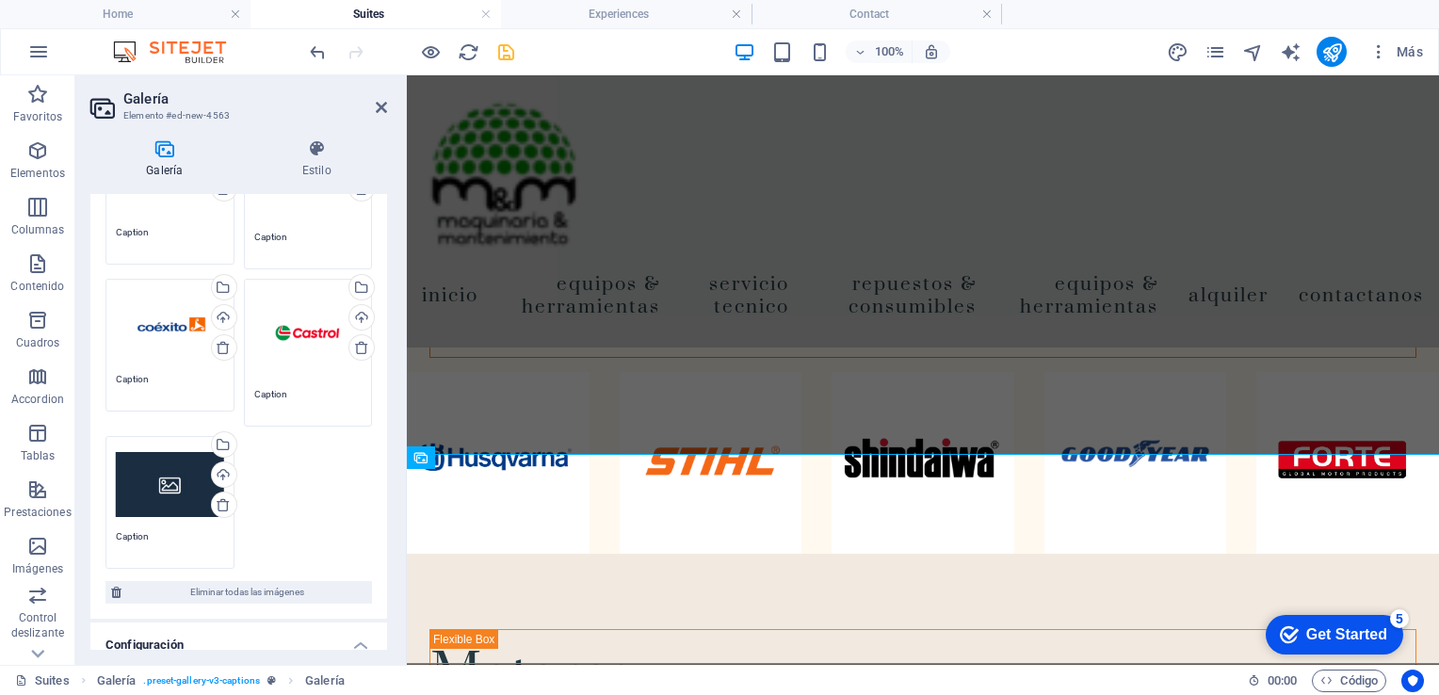
scroll to position [223, 0]
click at [226, 461] on div "Cargar" at bounding box center [222, 472] width 28 height 28
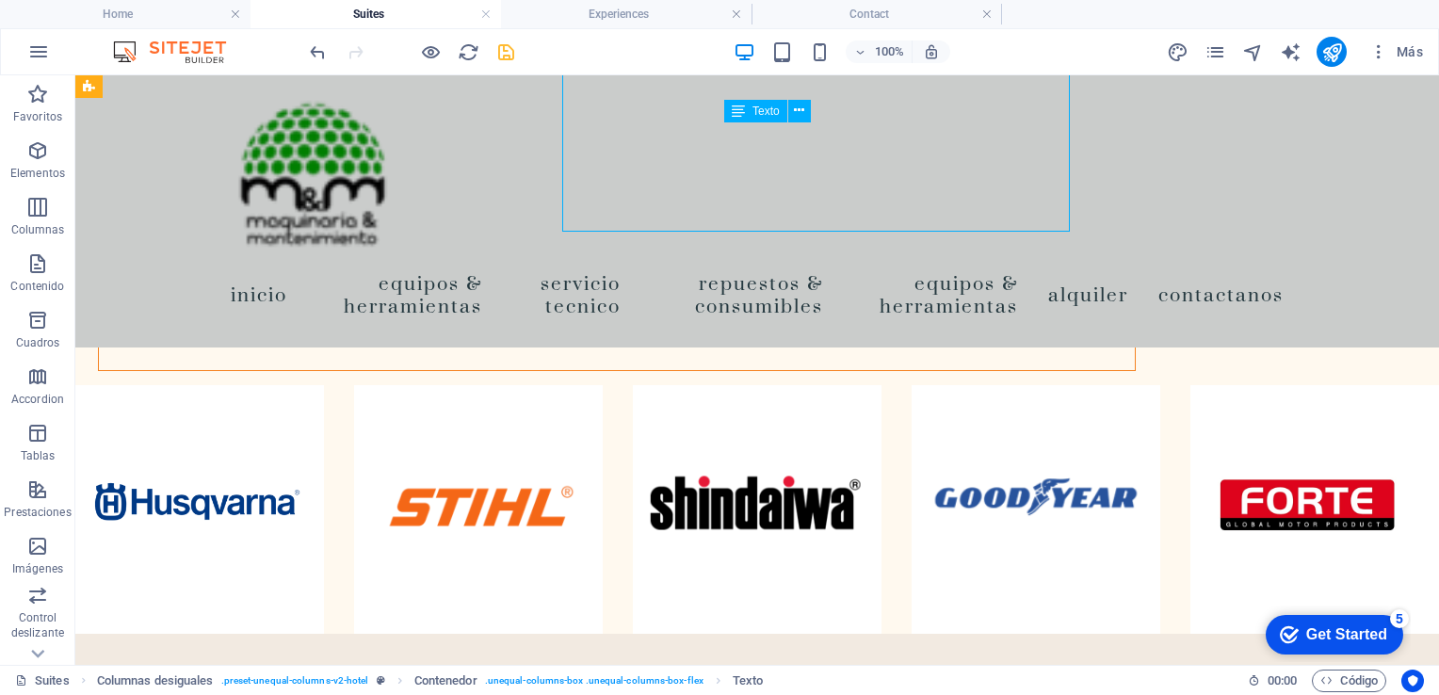
scroll to position [2544, 0]
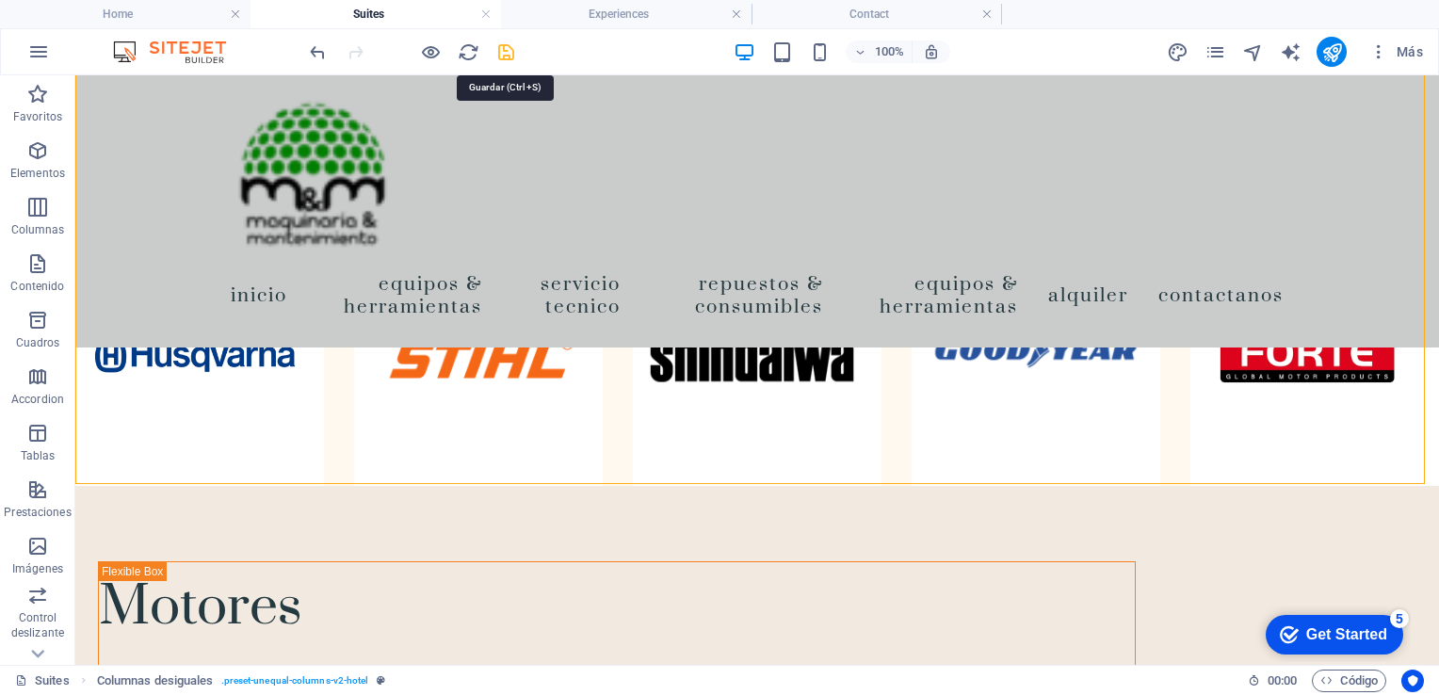
click at [501, 52] on icon "save" at bounding box center [506, 52] width 22 height 22
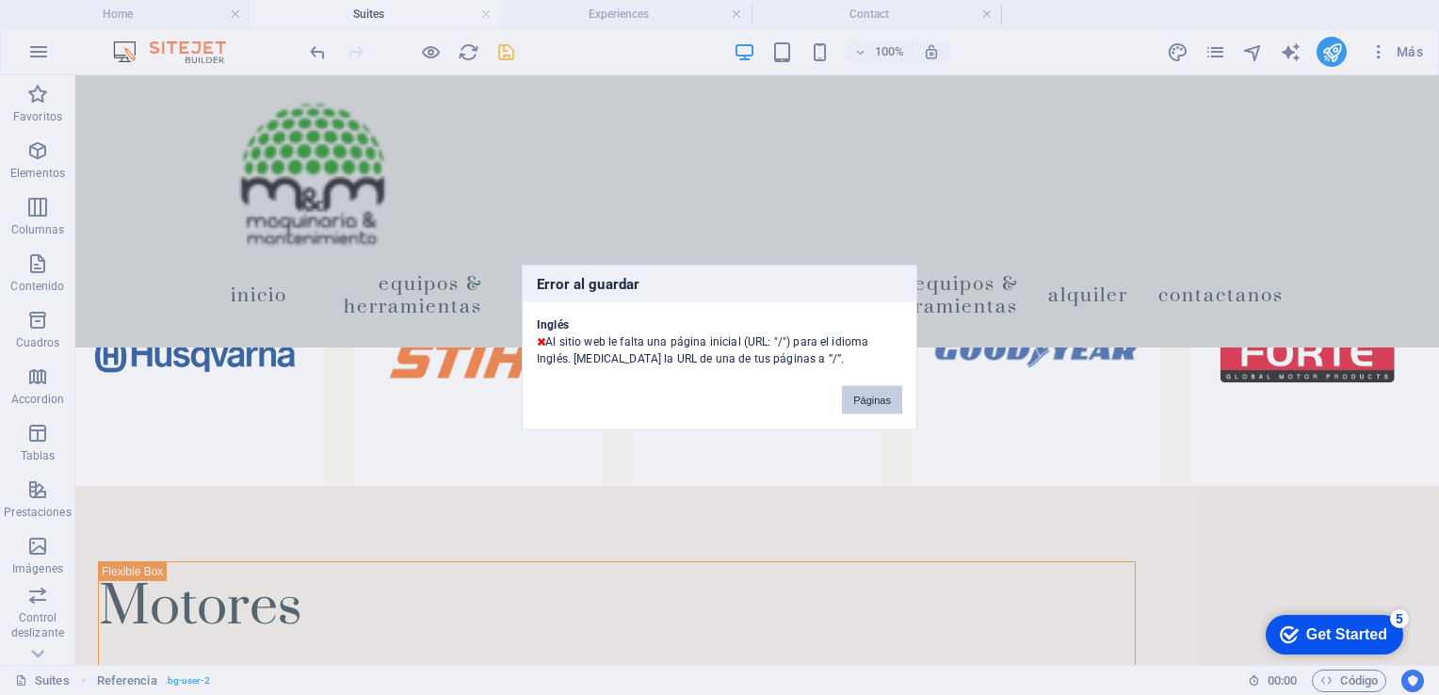
click at [863, 396] on button "Páginas" at bounding box center [872, 400] width 60 height 28
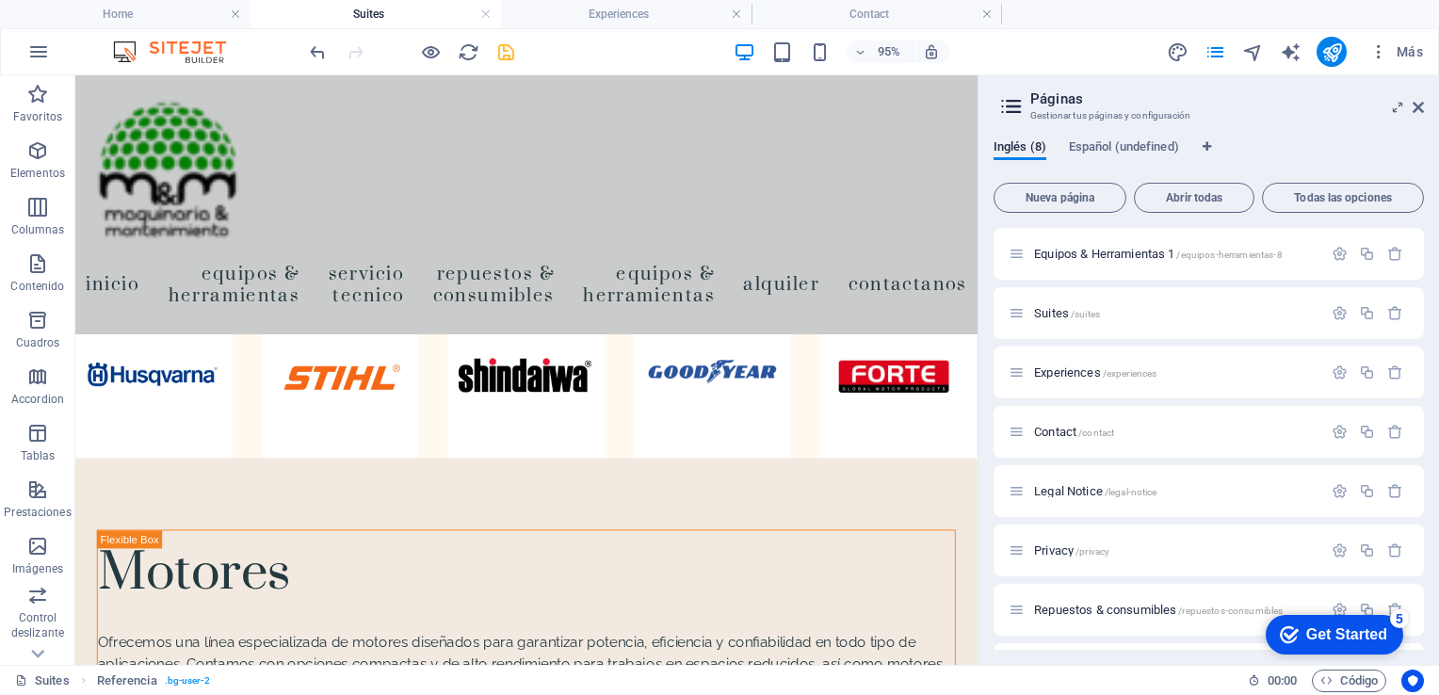
click at [1417, 97] on h2 "Páginas" at bounding box center [1227, 98] width 394 height 17
click at [1417, 109] on icon at bounding box center [1418, 107] width 11 height 15
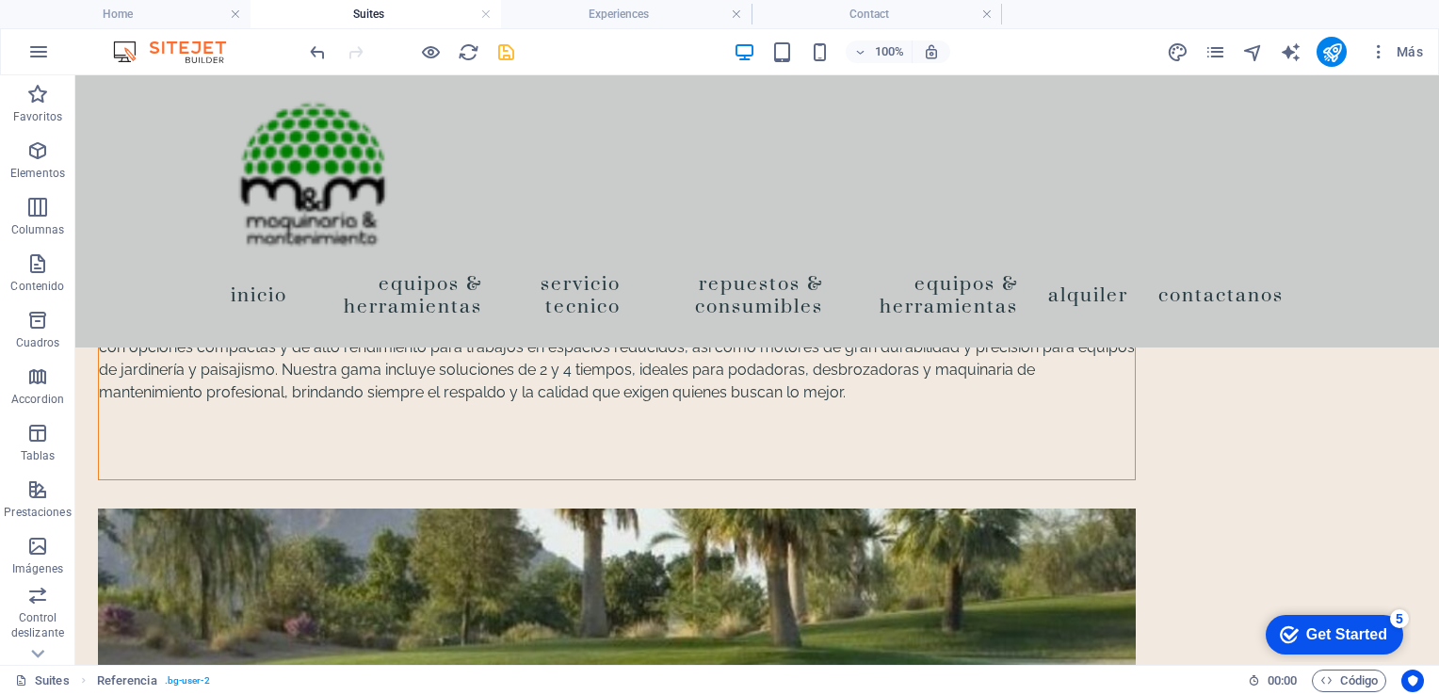
scroll to position [2957, 0]
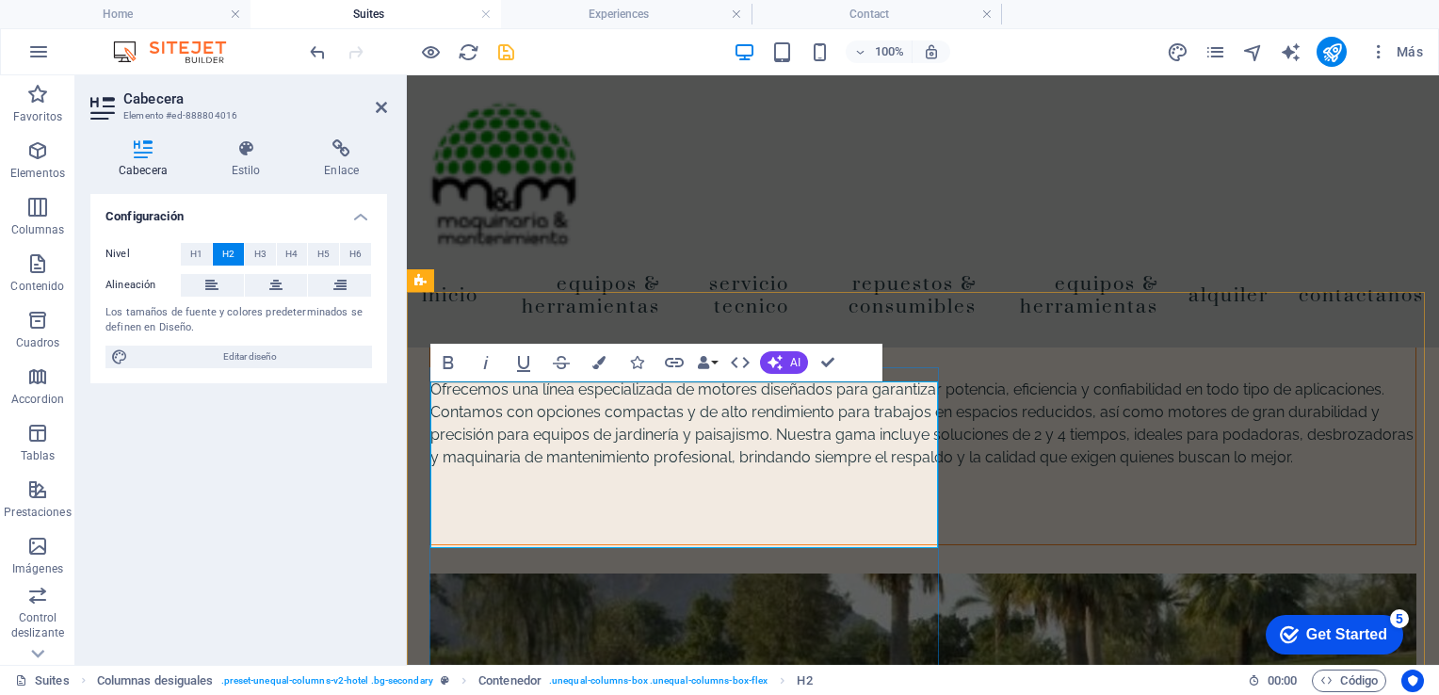
scroll to position [2740, 0]
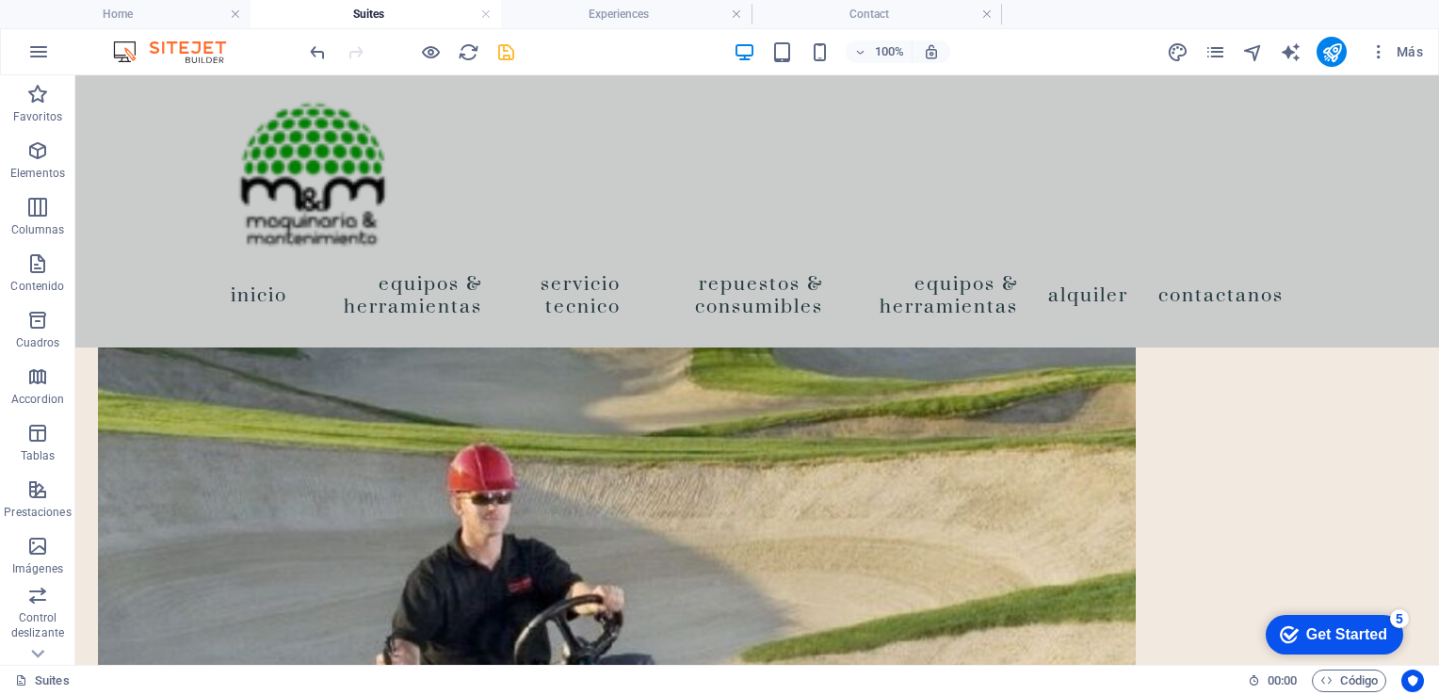
scroll to position [3202, 0]
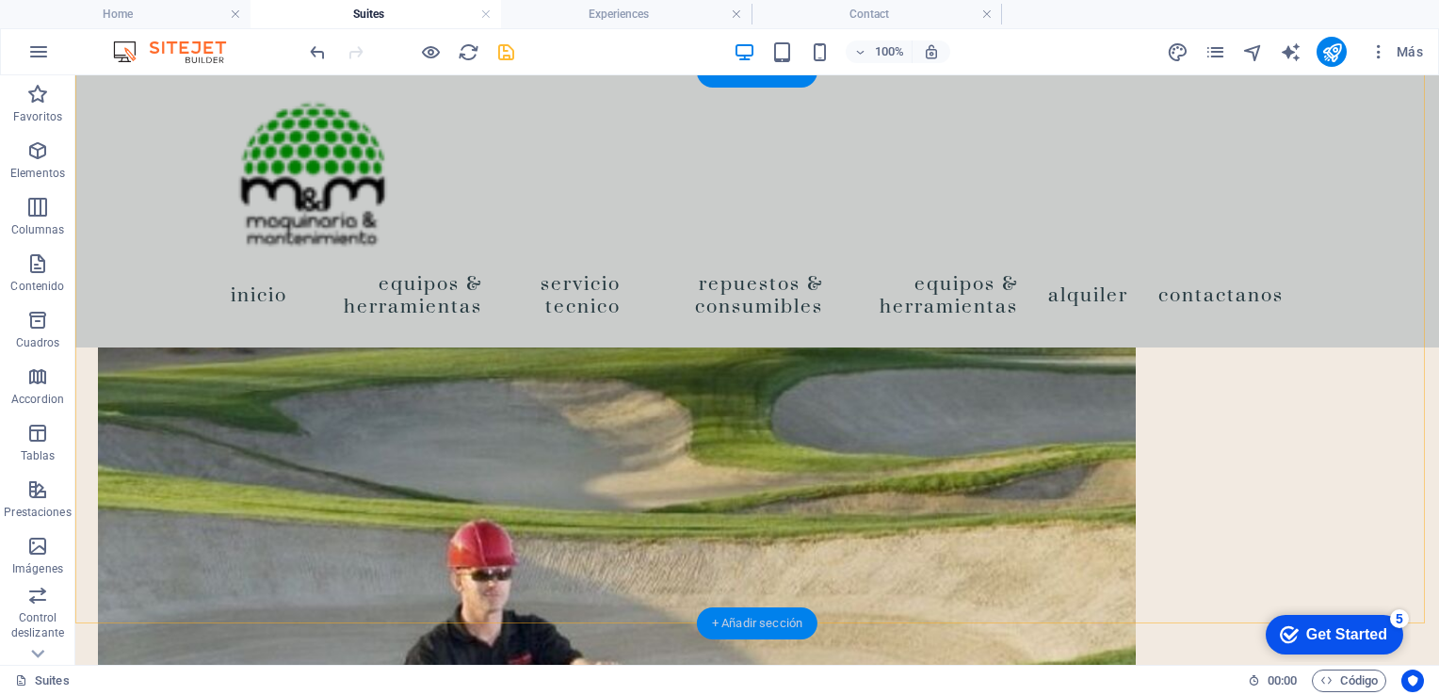
click at [731, 624] on div "+ Añadir sección" at bounding box center [757, 623] width 121 height 32
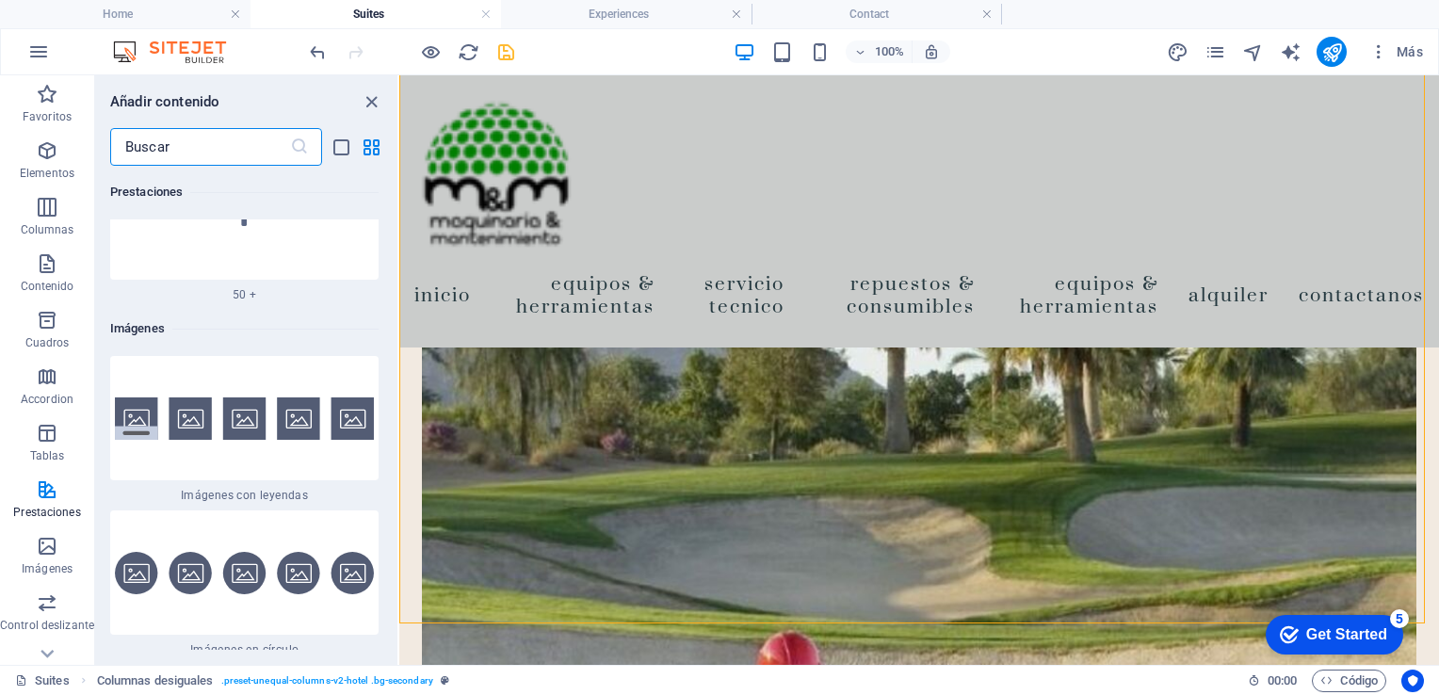
scroll to position [18725, 0]
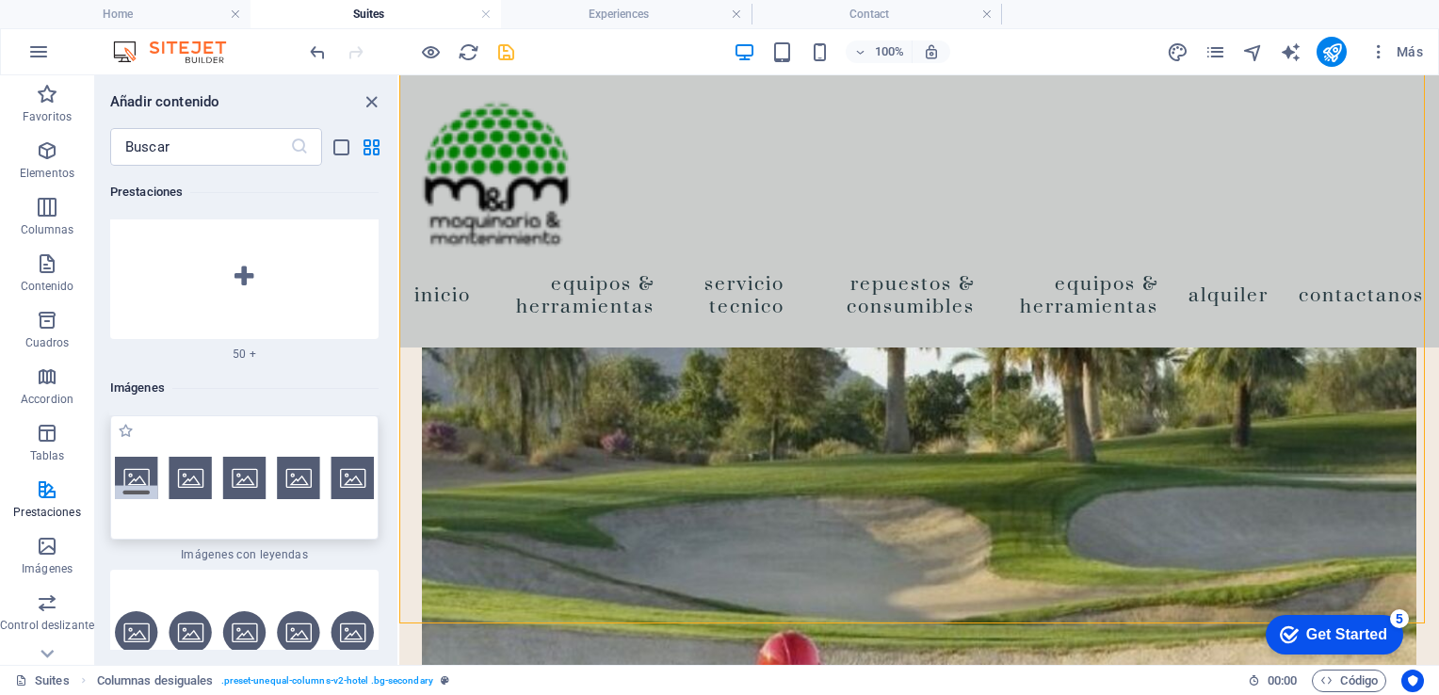
drag, startPoint x: 335, startPoint y: 424, endPoint x: 1031, endPoint y: 431, distance: 696.1
click at [335, 457] on img at bounding box center [244, 478] width 259 height 42
click at [399, 424] on div "Arrastra aquí para reemplazar el contenido existente. Si quieres crear un eleme…" at bounding box center [919, 370] width 1040 height 590
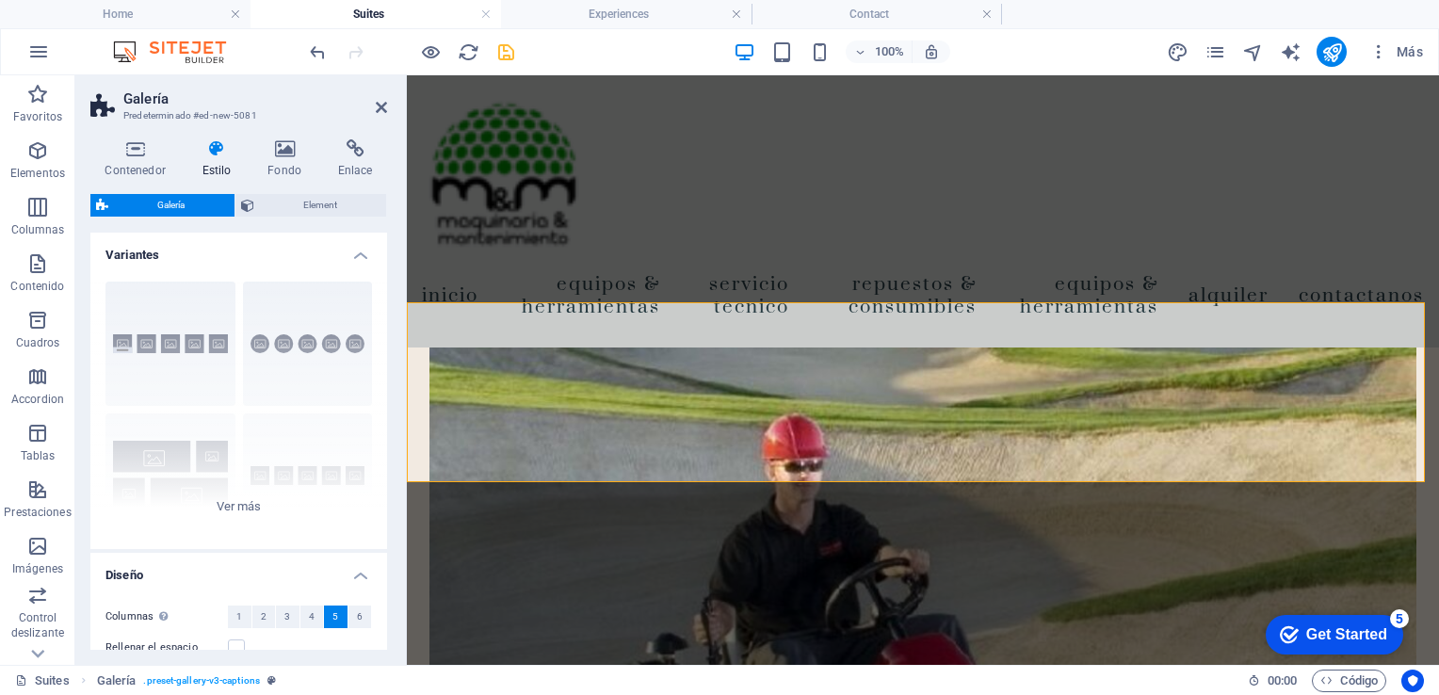
scroll to position [3189, 0]
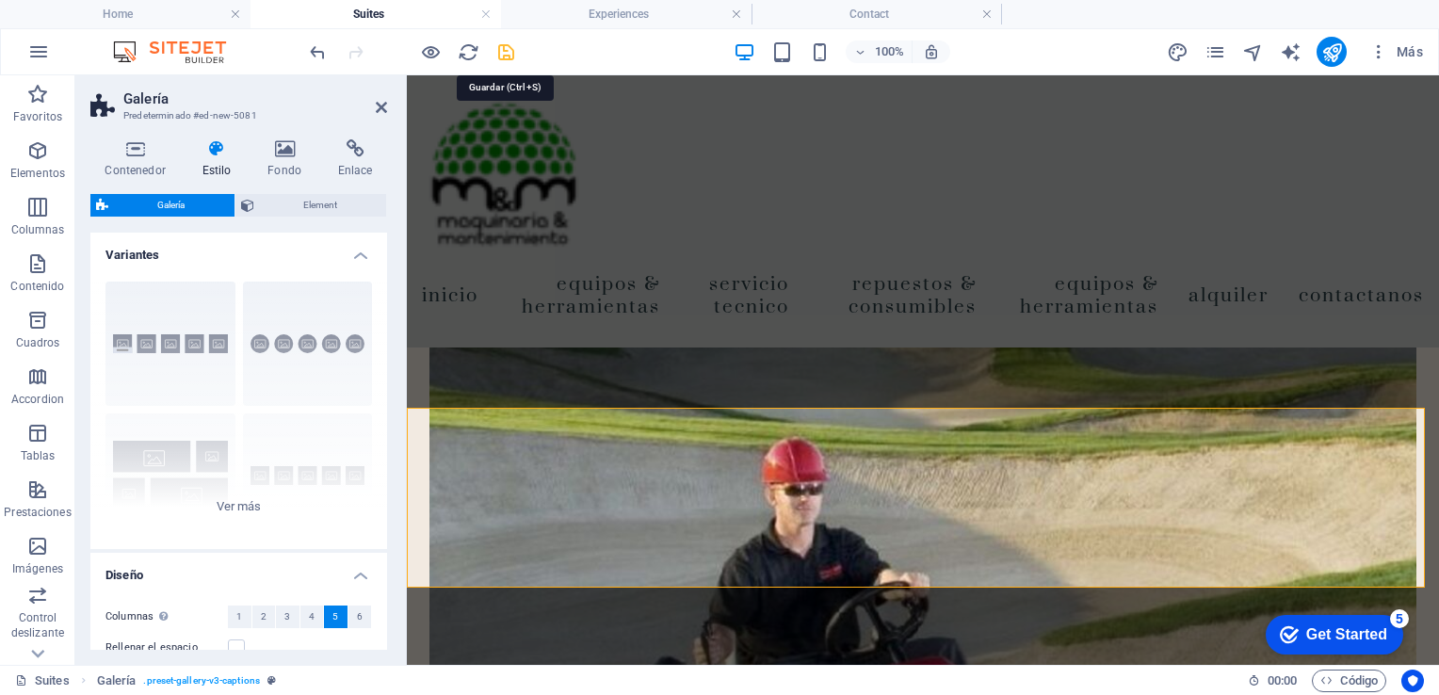
click at [502, 49] on icon "save" at bounding box center [506, 52] width 22 height 22
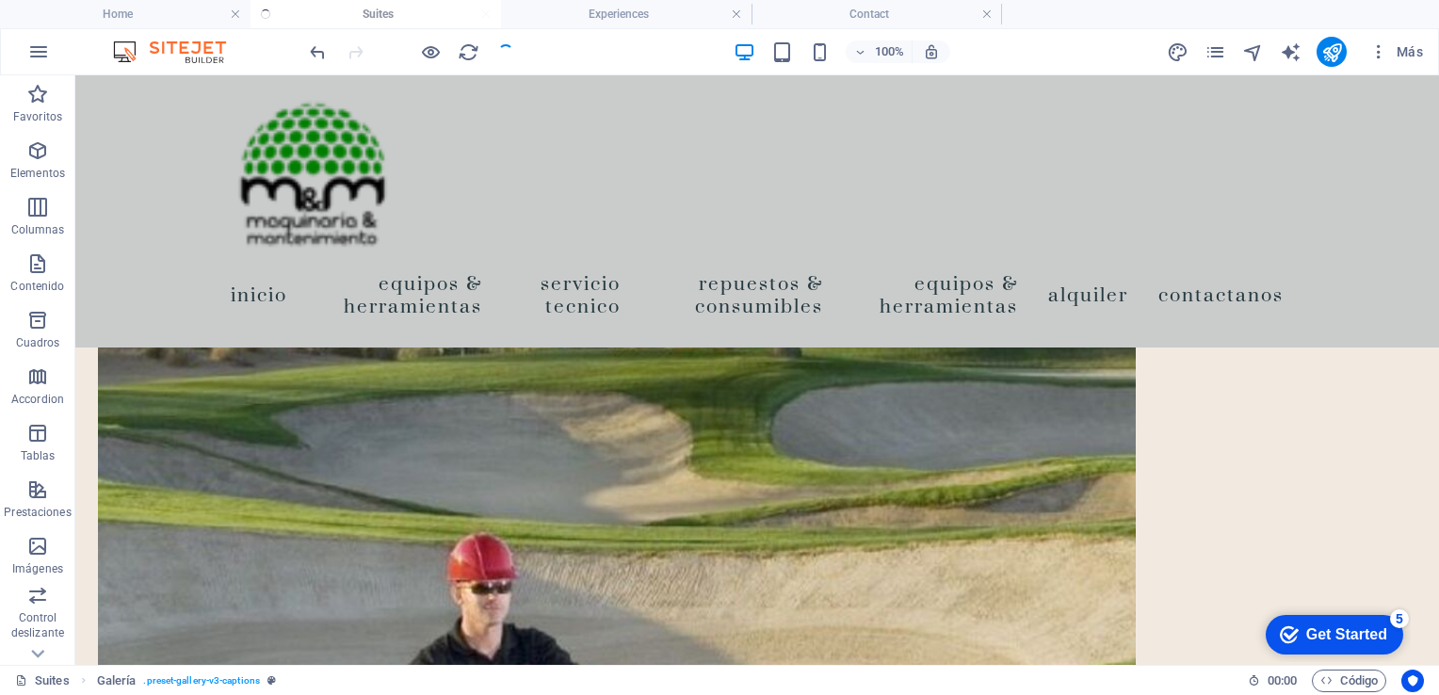
scroll to position [3417, 0]
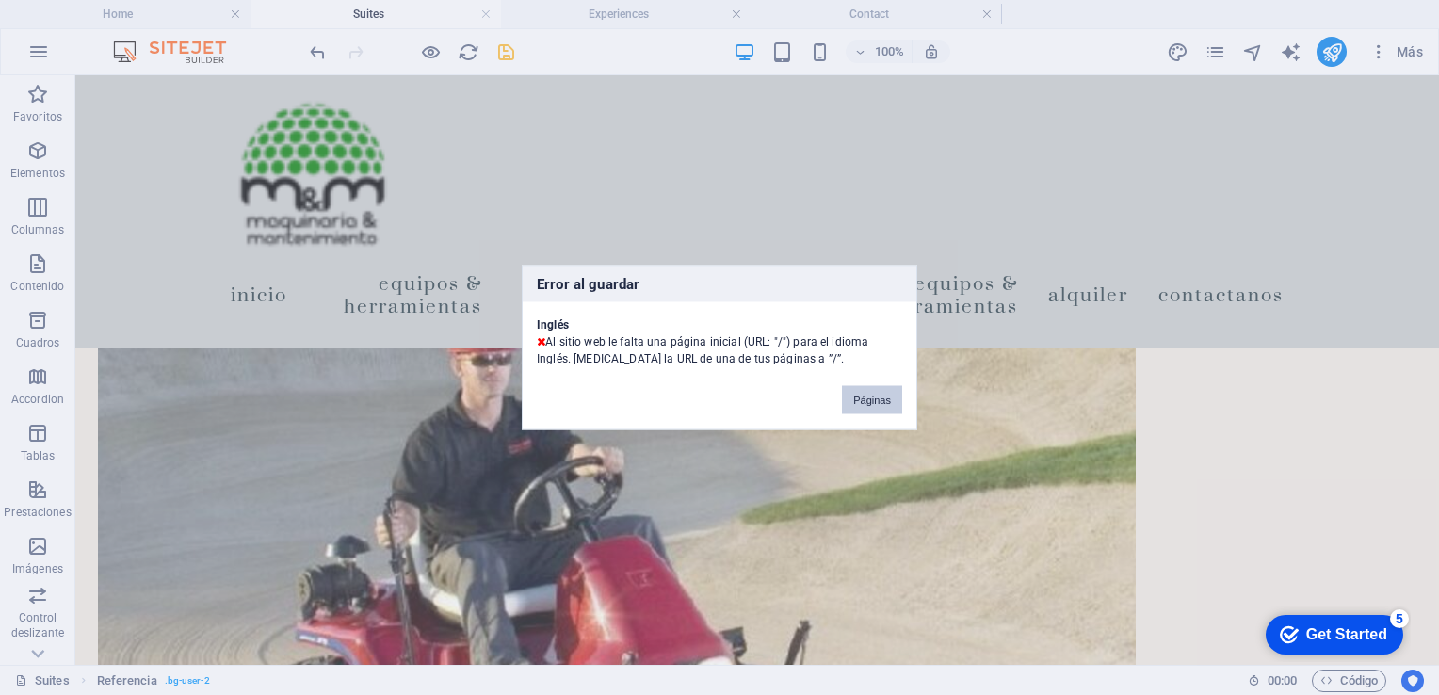
click at [872, 398] on button "Páginas" at bounding box center [872, 400] width 60 height 28
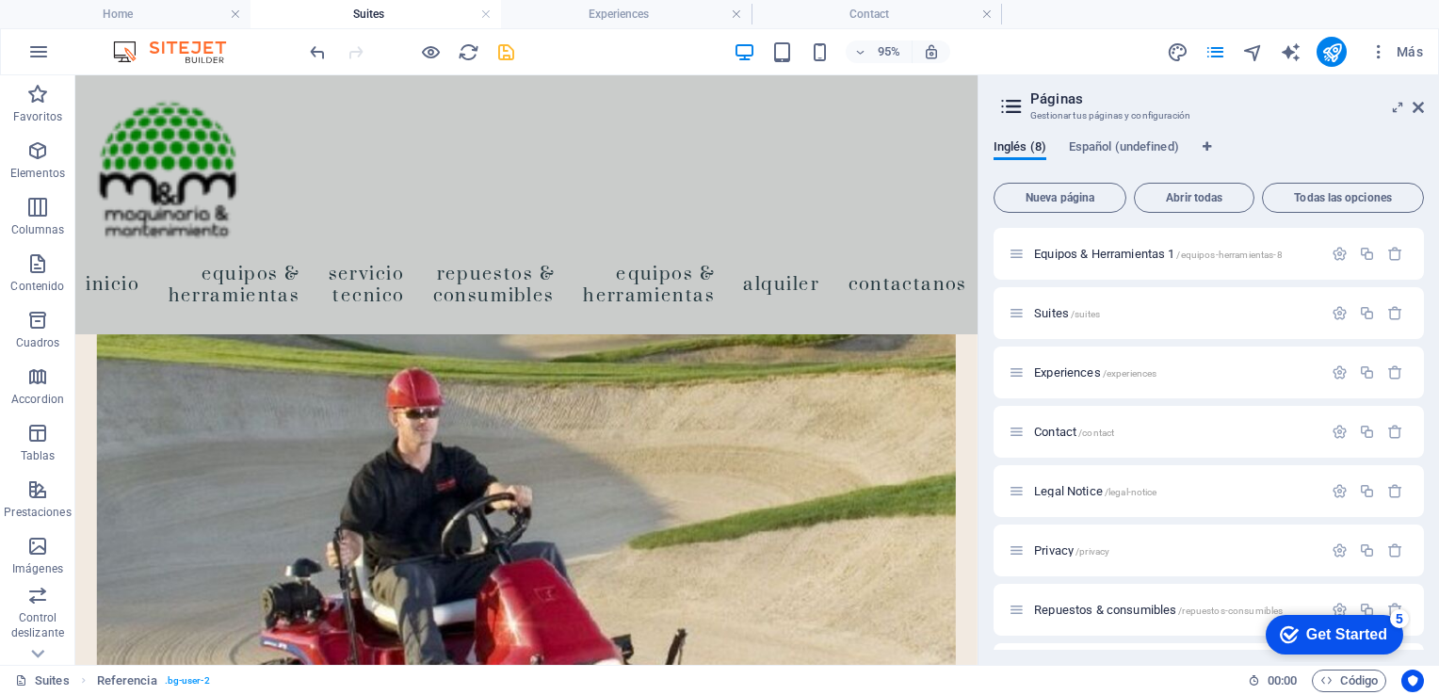
scroll to position [52, 0]
